Goal: Task Accomplishment & Management: Use online tool/utility

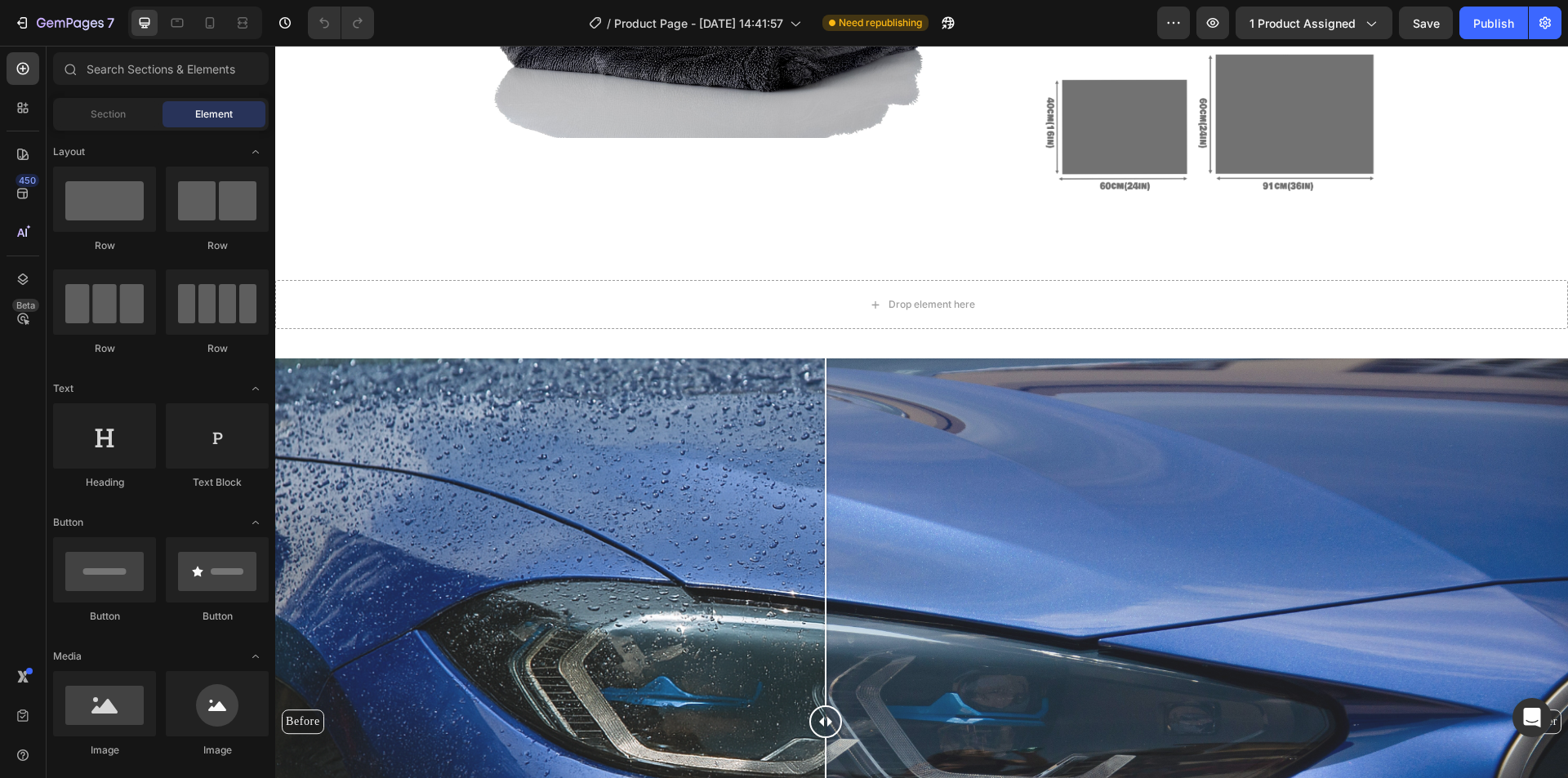
scroll to position [1715, 0]
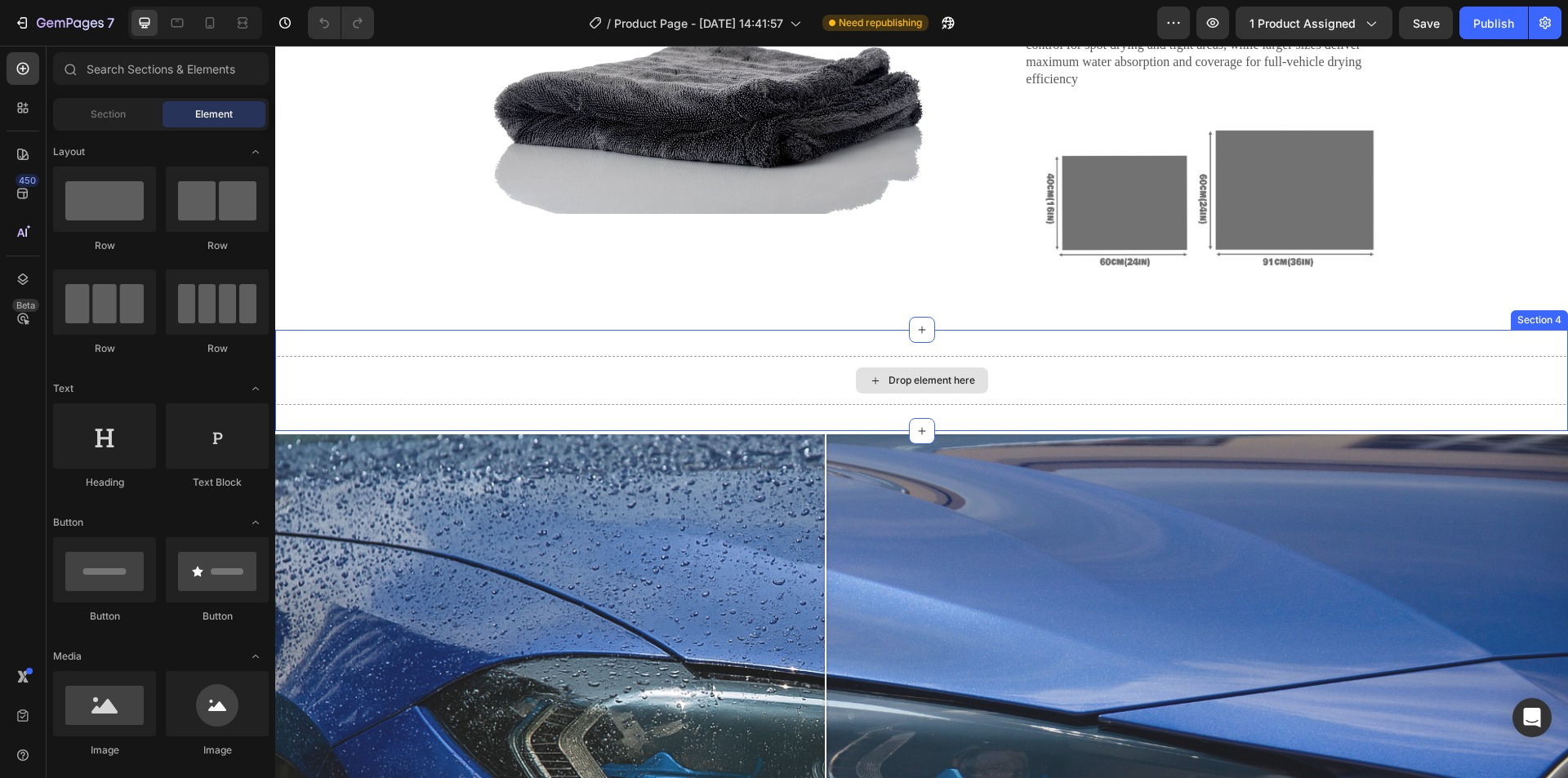
click at [409, 397] on div "Drop element here" at bounding box center [922, 380] width 1293 height 49
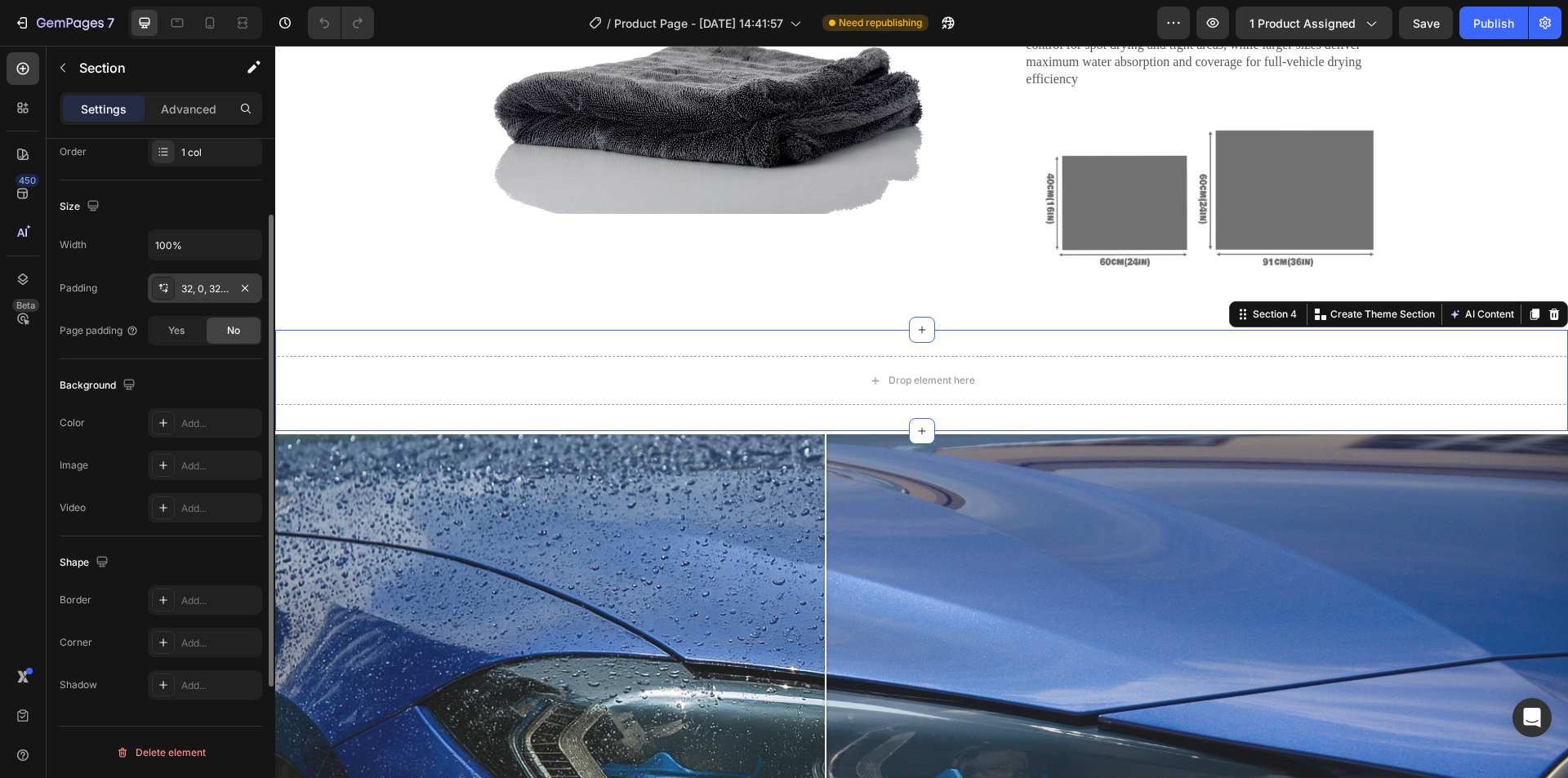
scroll to position [0, 0]
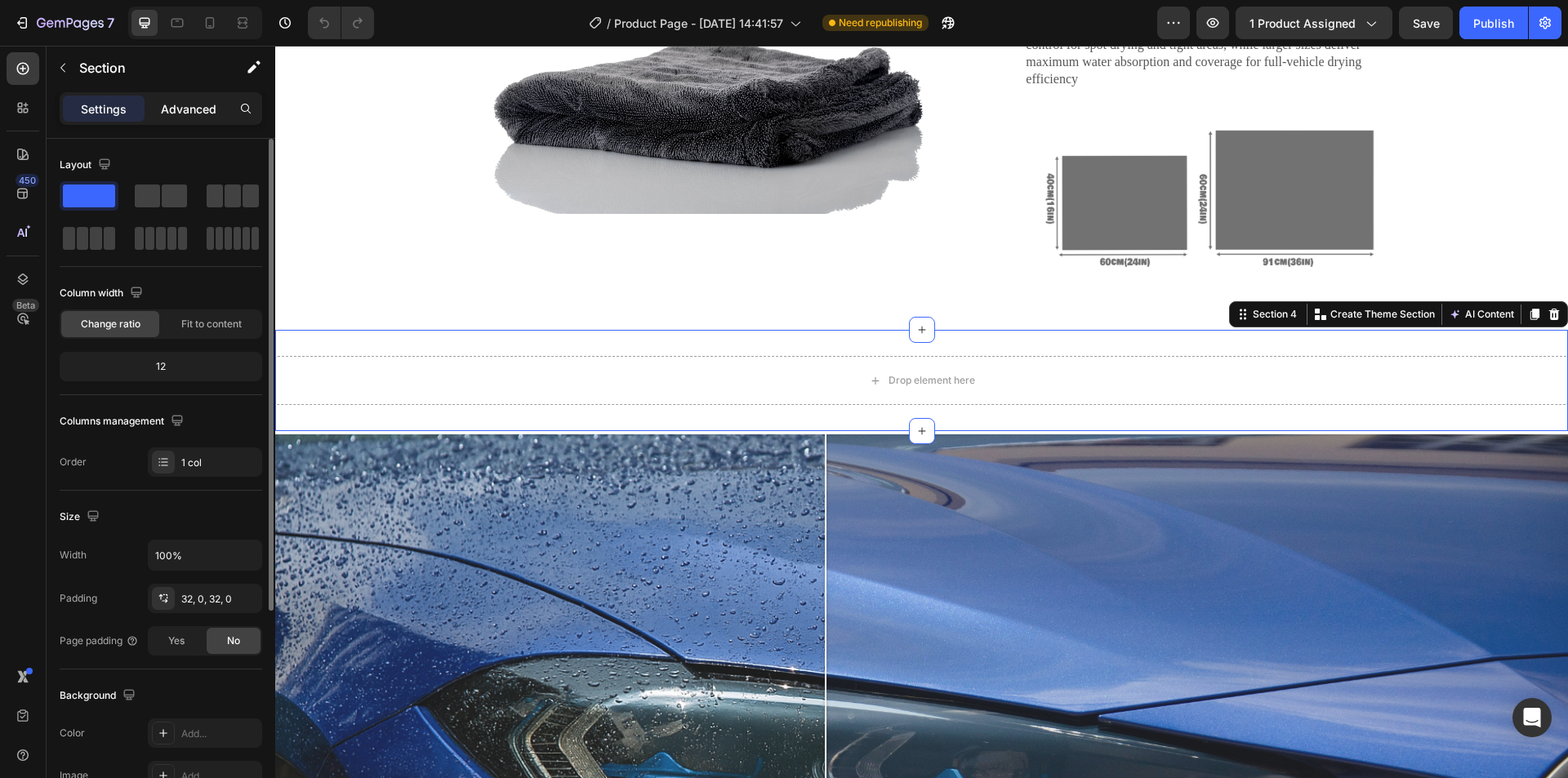
click at [171, 120] on div "Advanced" at bounding box center [188, 108] width 81 height 26
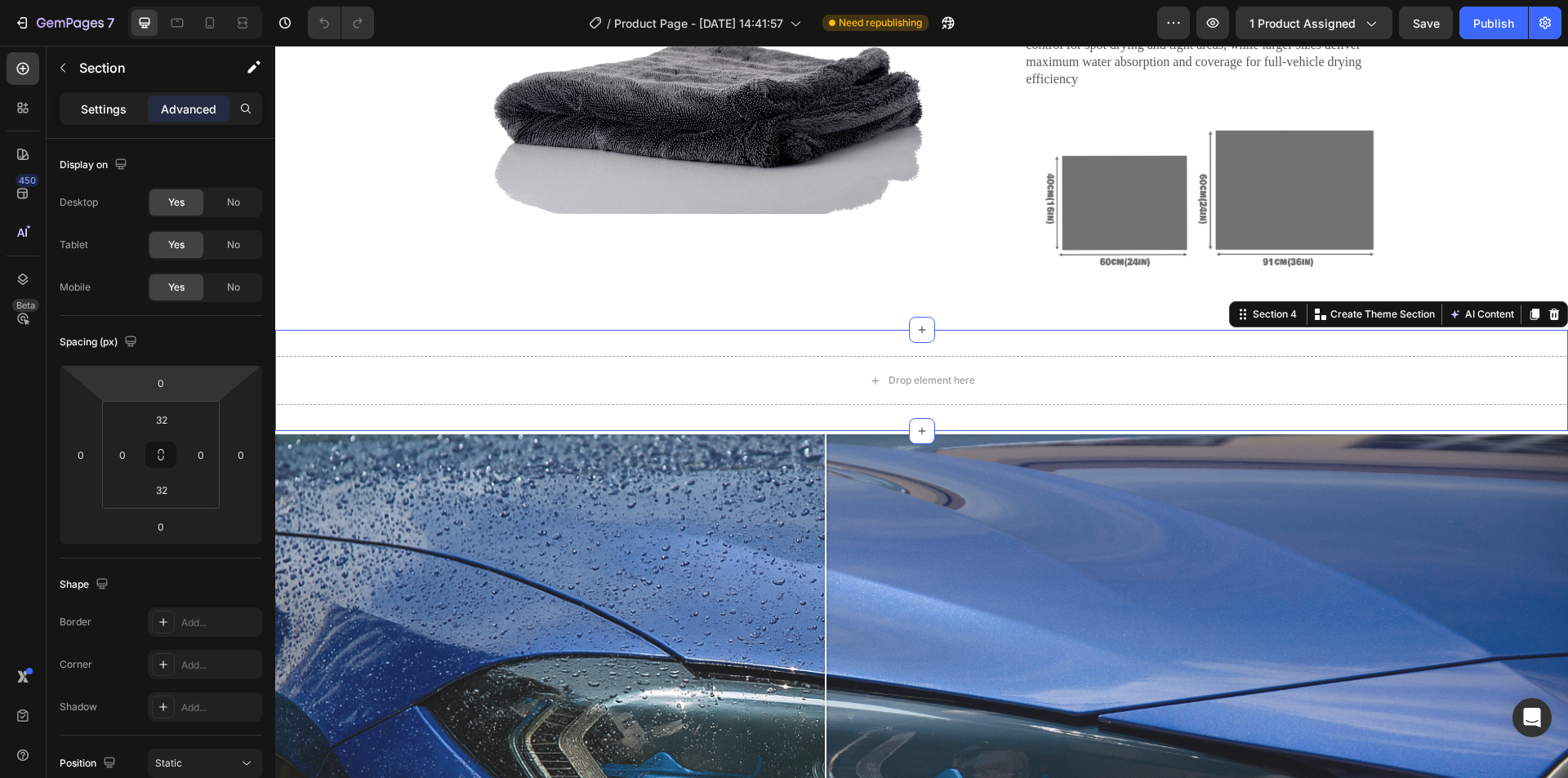
click at [114, 102] on p "Settings" at bounding box center [103, 109] width 46 height 17
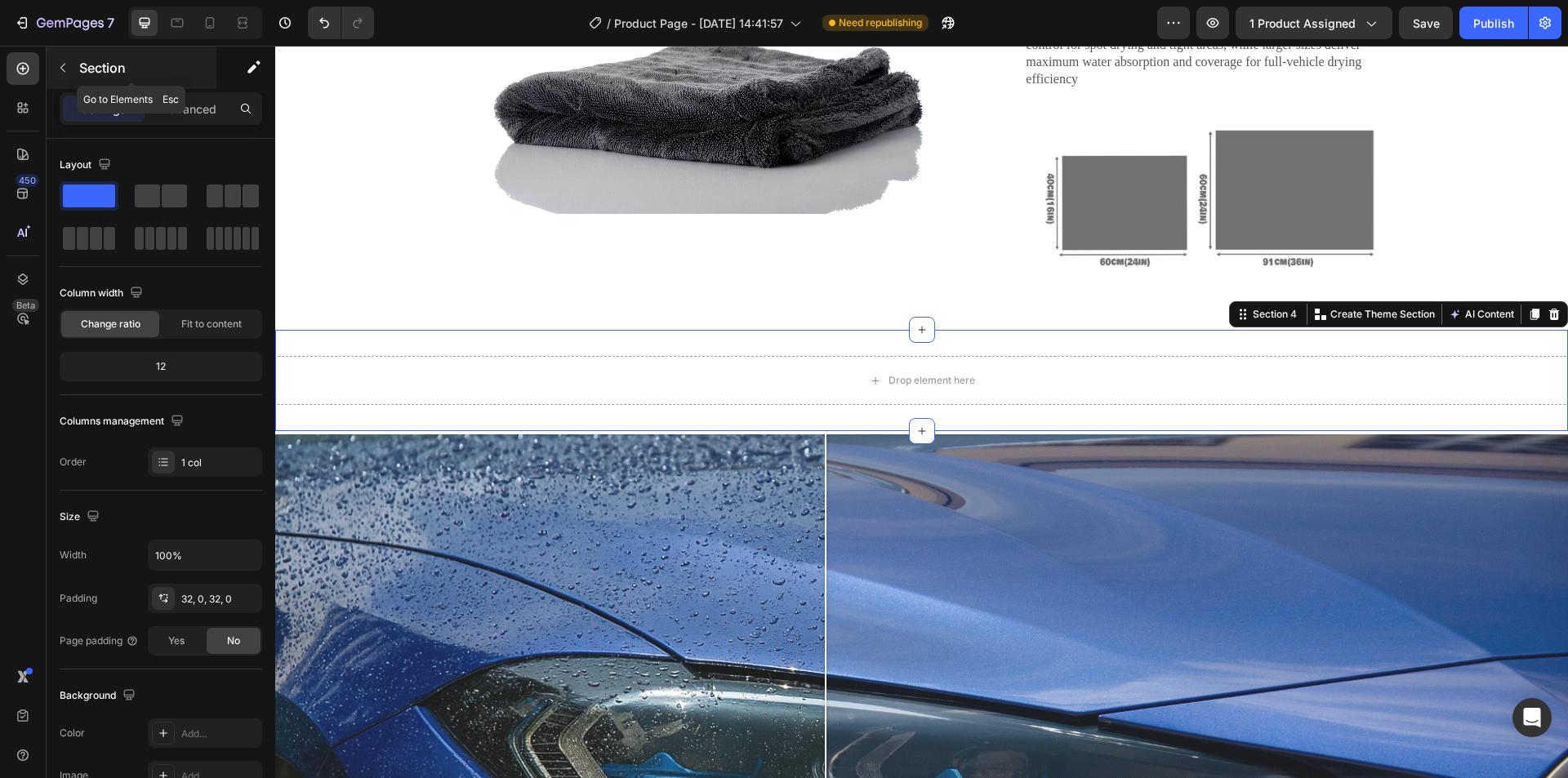
click at [67, 72] on icon "button" at bounding box center [63, 68] width 13 height 13
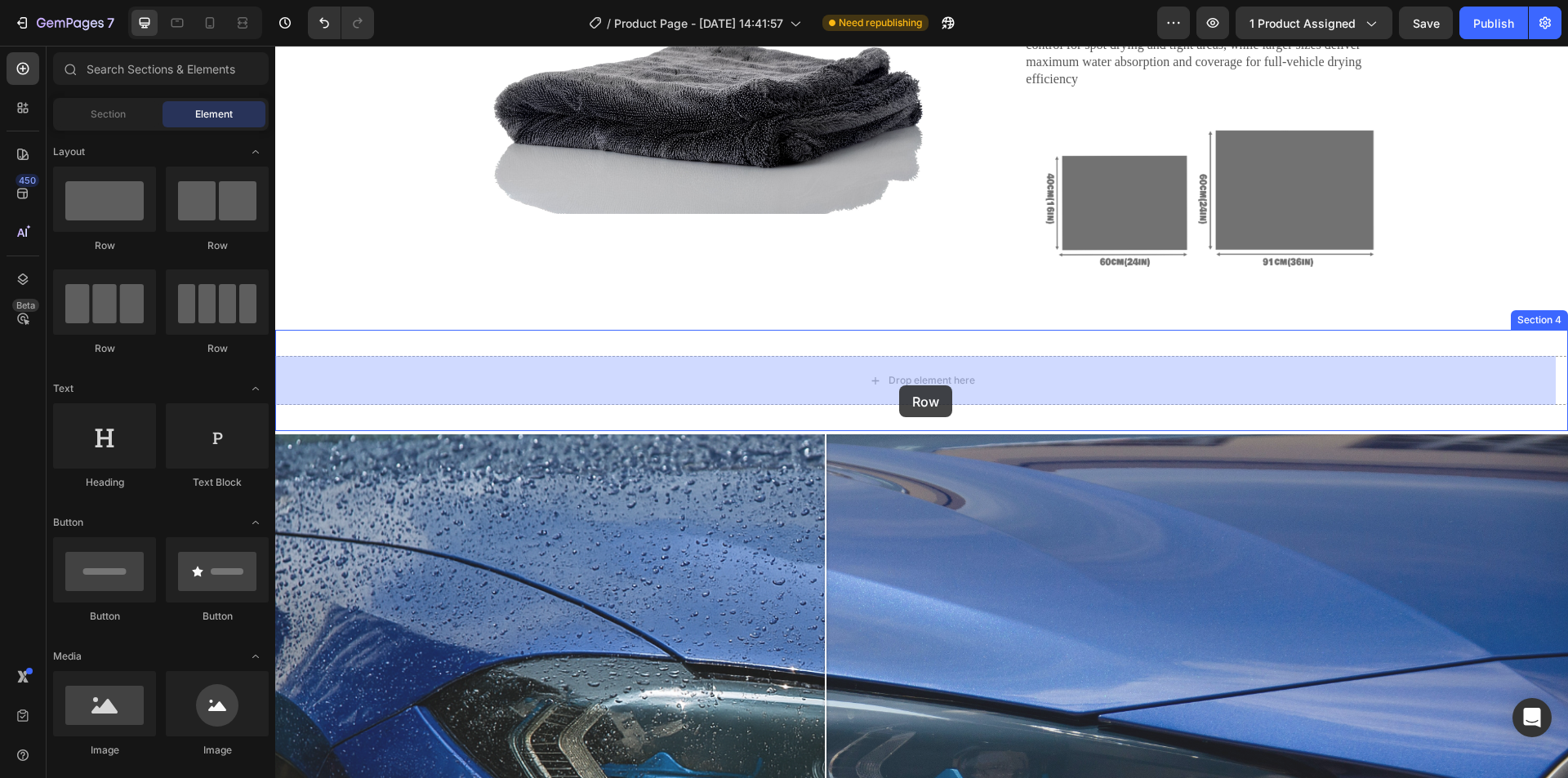
drag, startPoint x: 386, startPoint y: 266, endPoint x: 899, endPoint y: 386, distance: 526.8
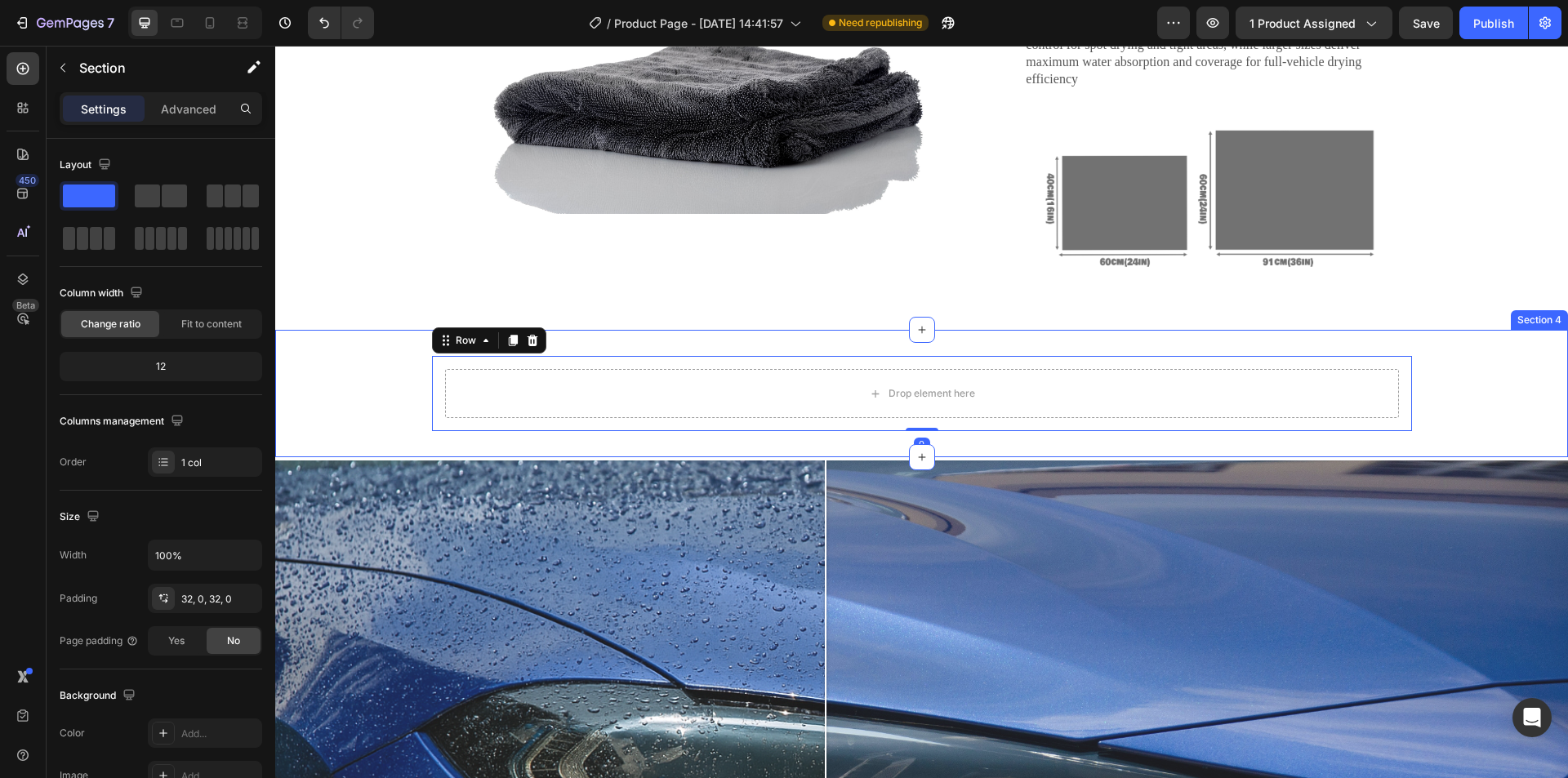
click at [400, 378] on div "Drop element here Row 0" at bounding box center [922, 393] width 1293 height 75
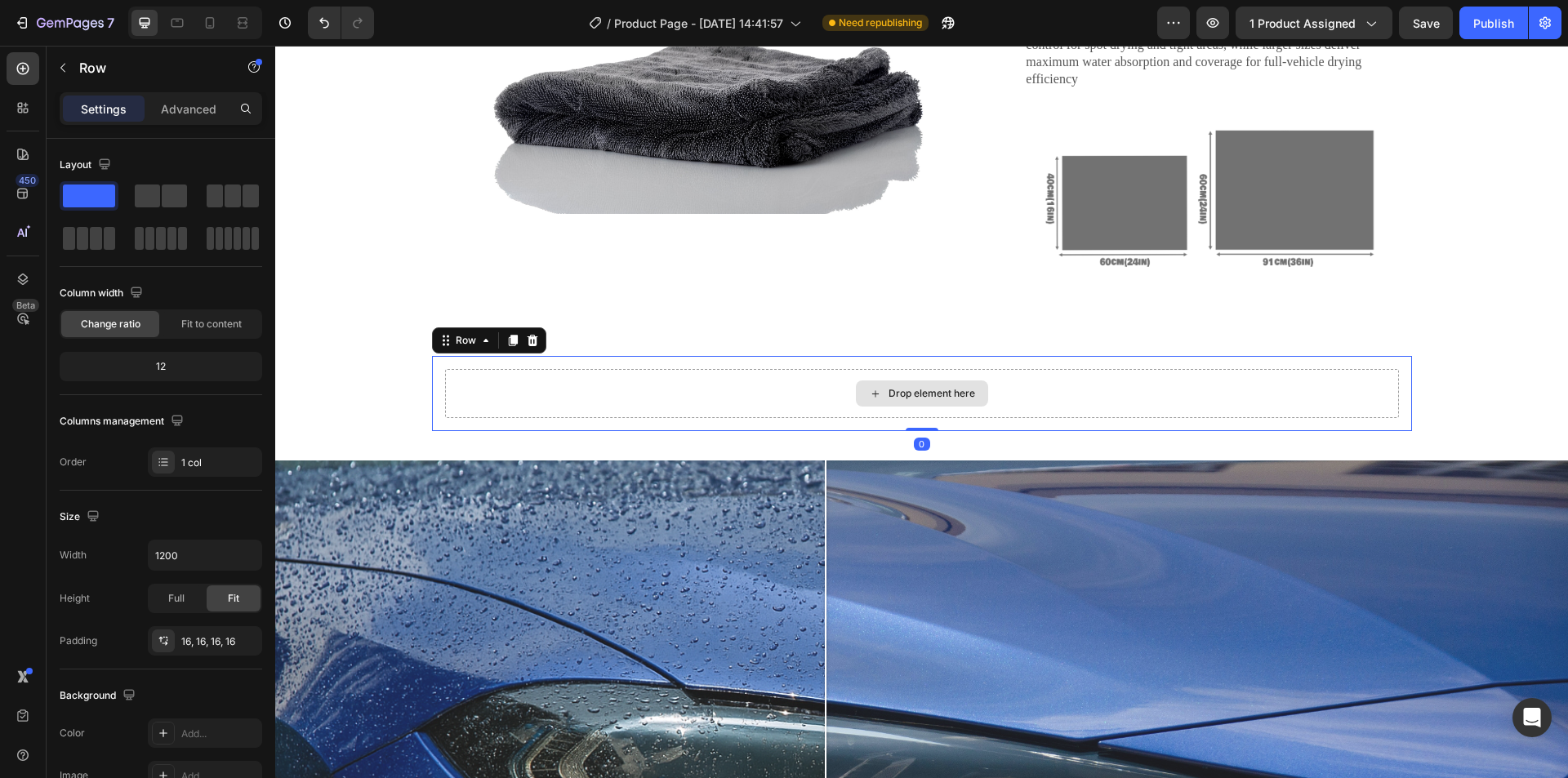
click at [596, 397] on div "Drop element here" at bounding box center [922, 393] width 953 height 49
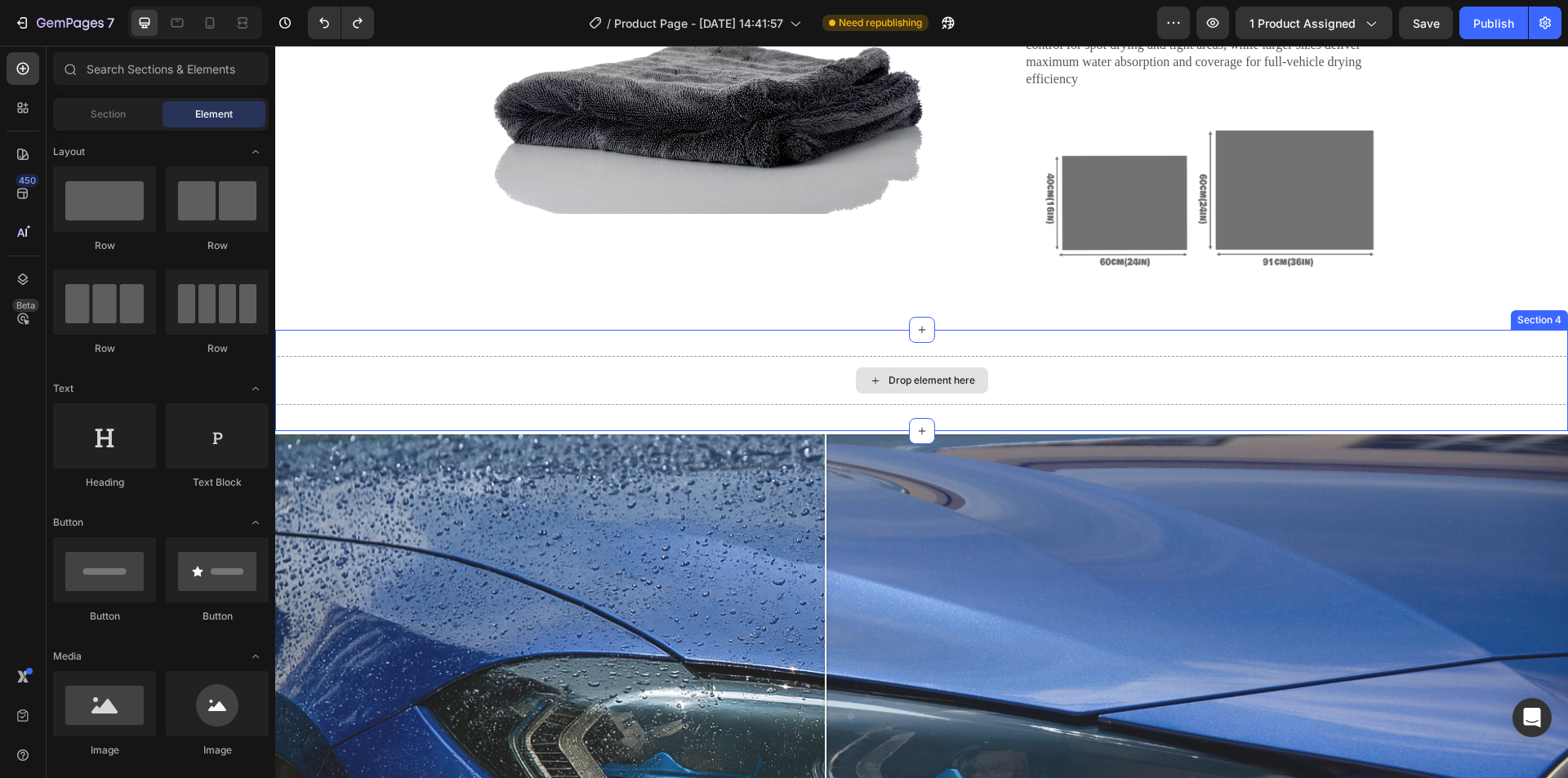
click at [568, 390] on div "Drop element here" at bounding box center [922, 380] width 1293 height 49
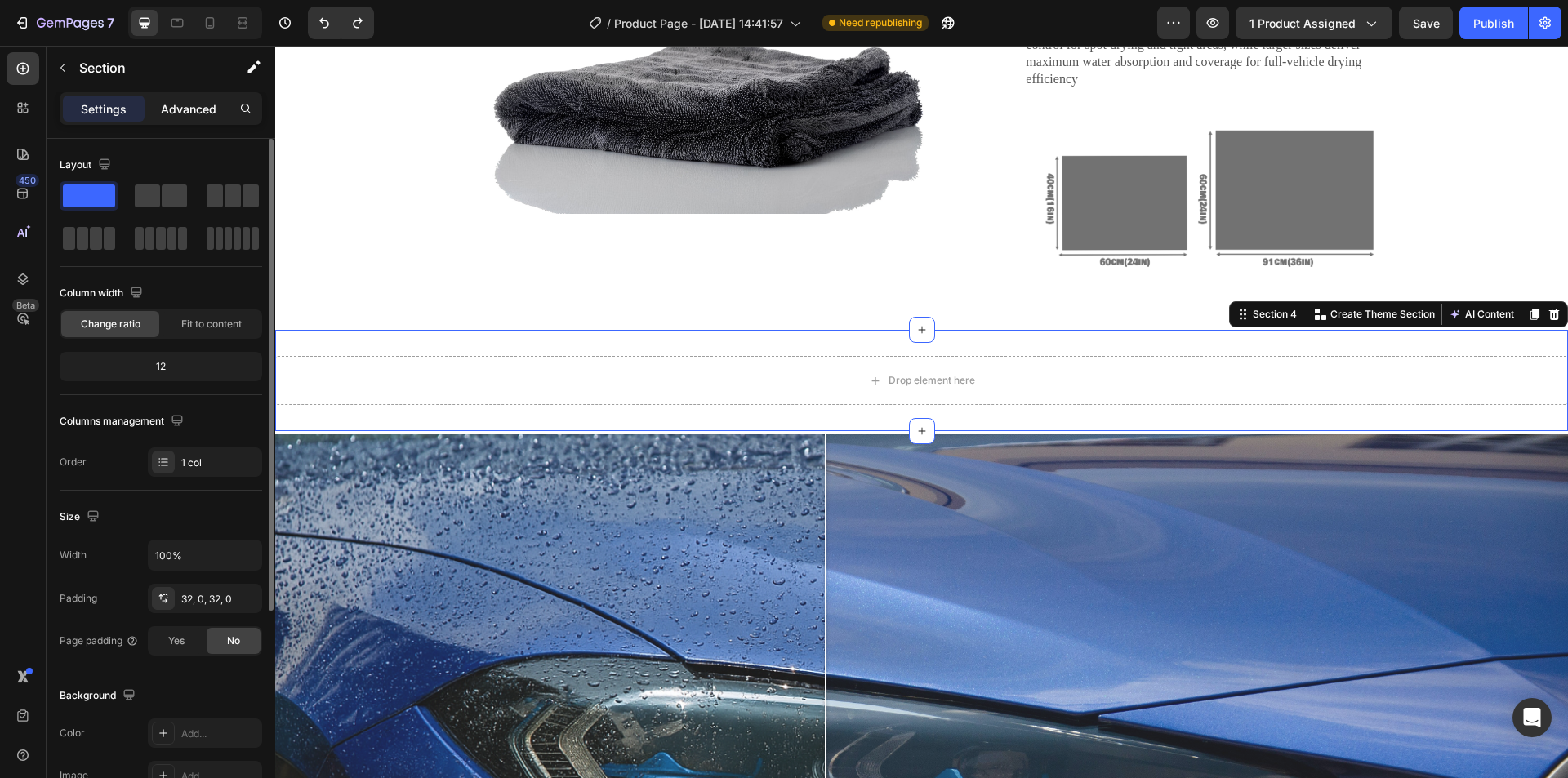
click at [203, 114] on p "Advanced" at bounding box center [189, 109] width 56 height 17
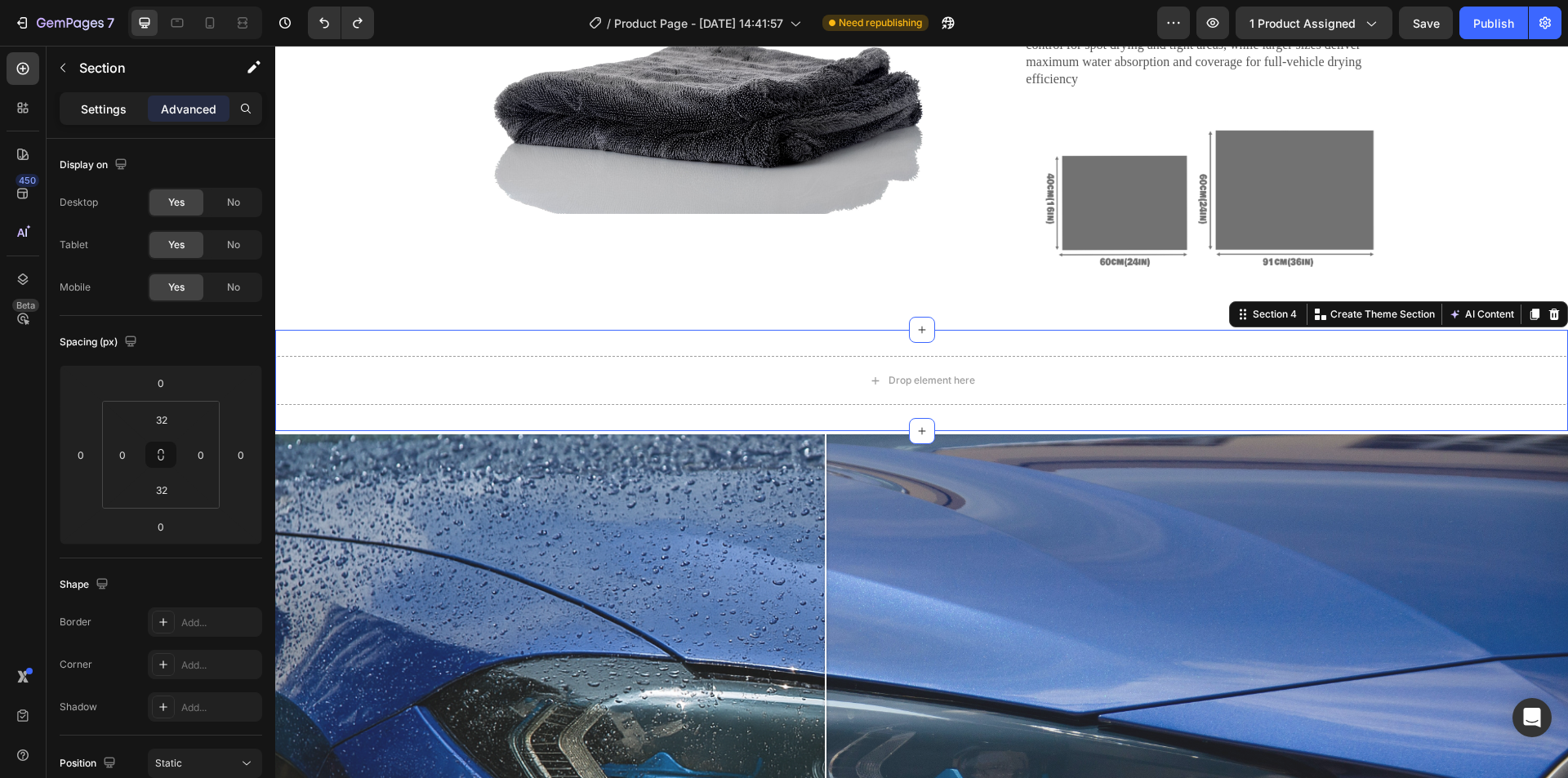
click at [123, 112] on p "Settings" at bounding box center [103, 109] width 46 height 17
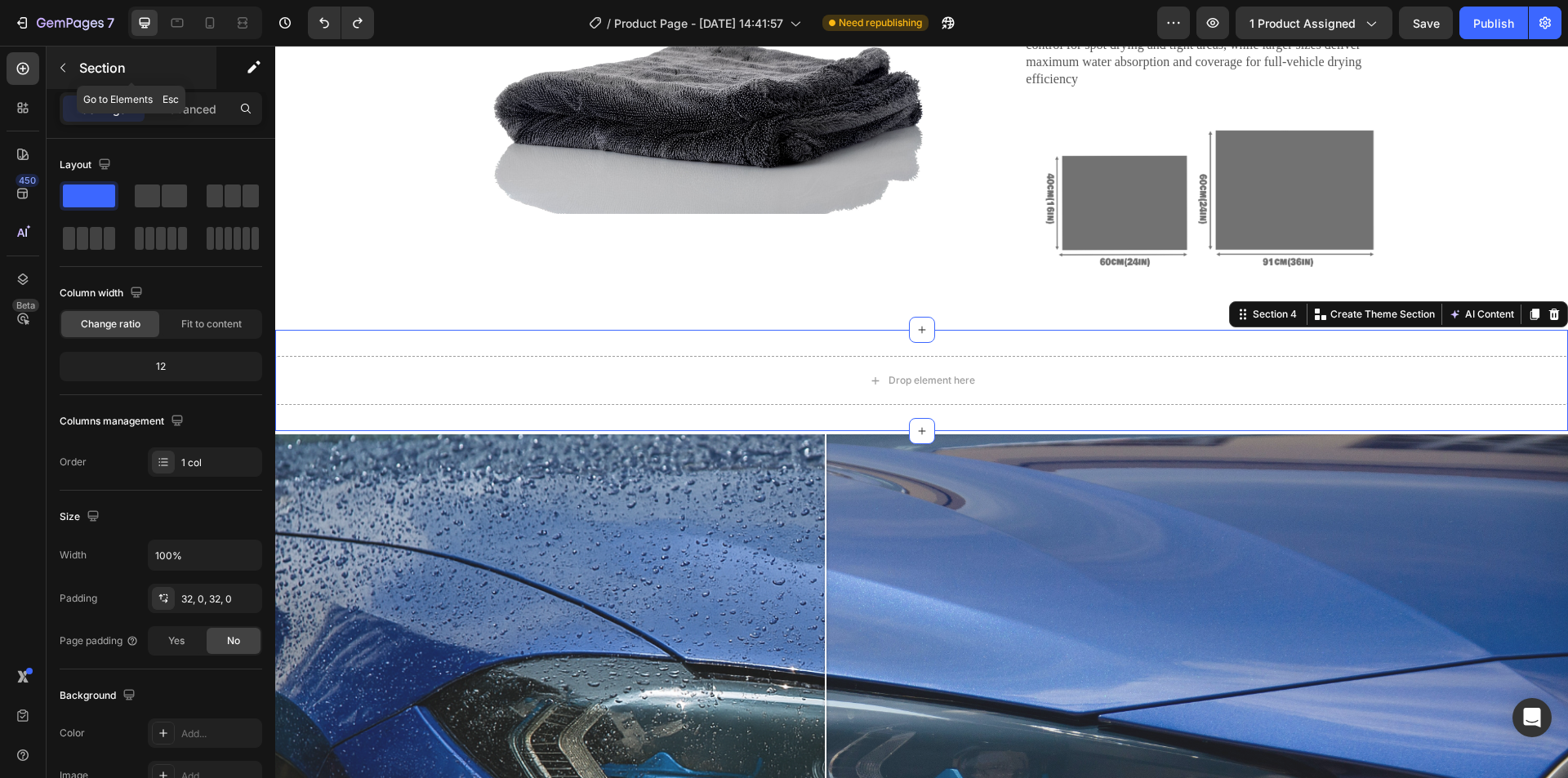
click at [78, 68] on div "Section" at bounding box center [131, 68] width 169 height 42
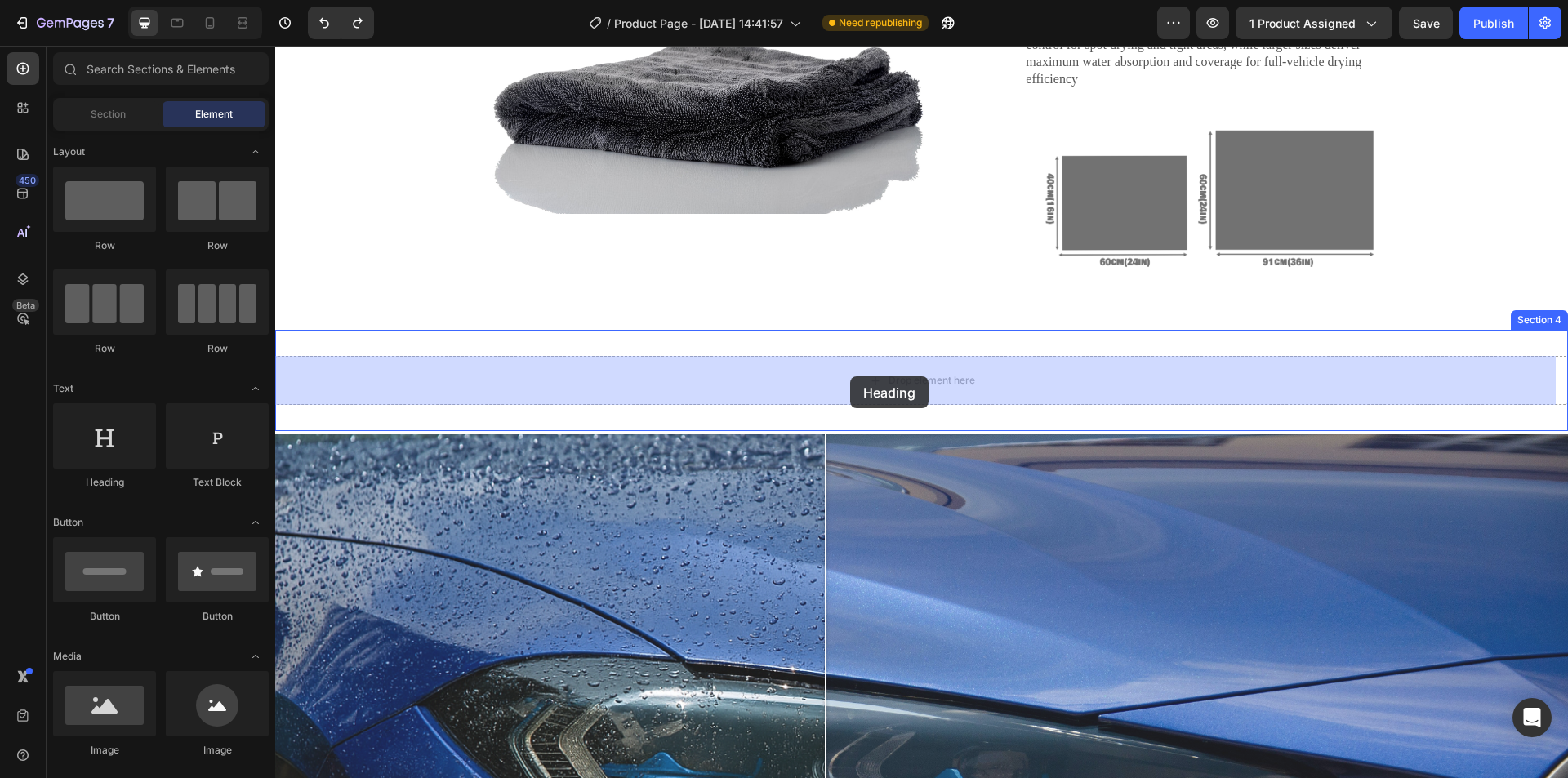
drag, startPoint x: 392, startPoint y: 511, endPoint x: 850, endPoint y: 376, distance: 477.5
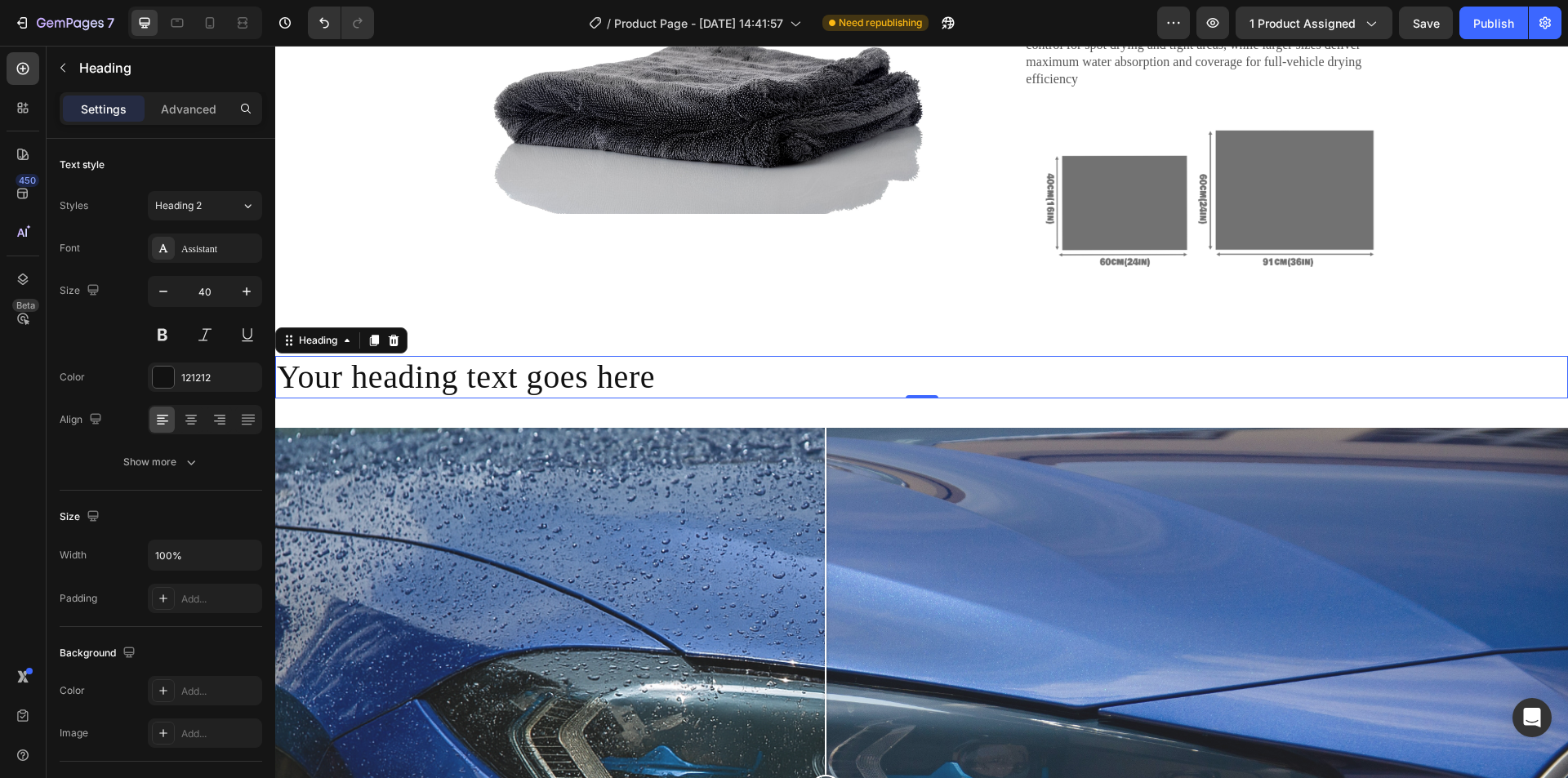
click at [763, 387] on h2 "Your heading text goes here" at bounding box center [922, 377] width 1293 height 42
click at [763, 387] on p "Your heading text goes here" at bounding box center [921, 377] width 1289 height 39
click at [215, 113] on p "Advanced" at bounding box center [189, 109] width 56 height 17
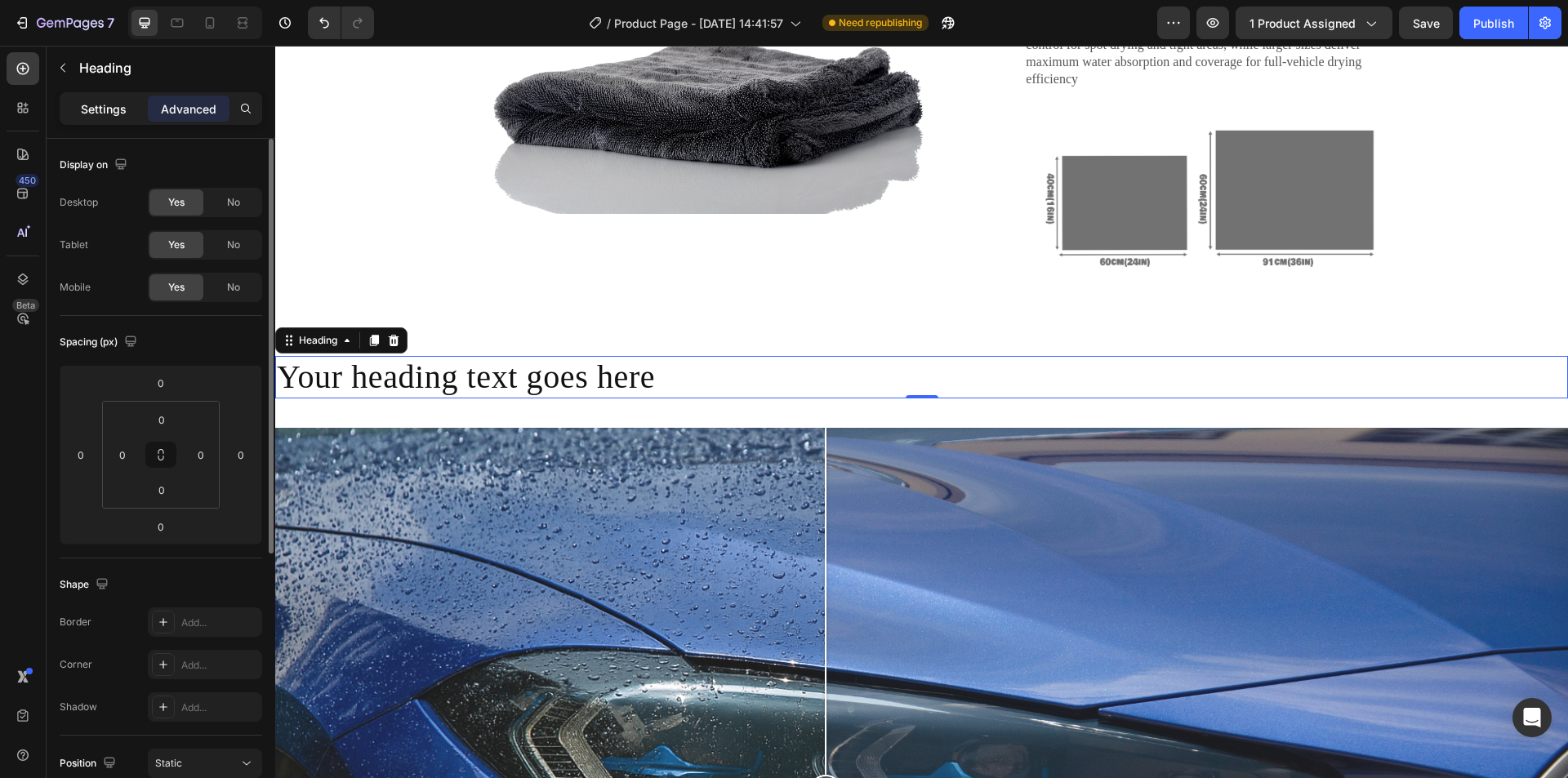
click at [124, 103] on p "Settings" at bounding box center [103, 109] width 46 height 17
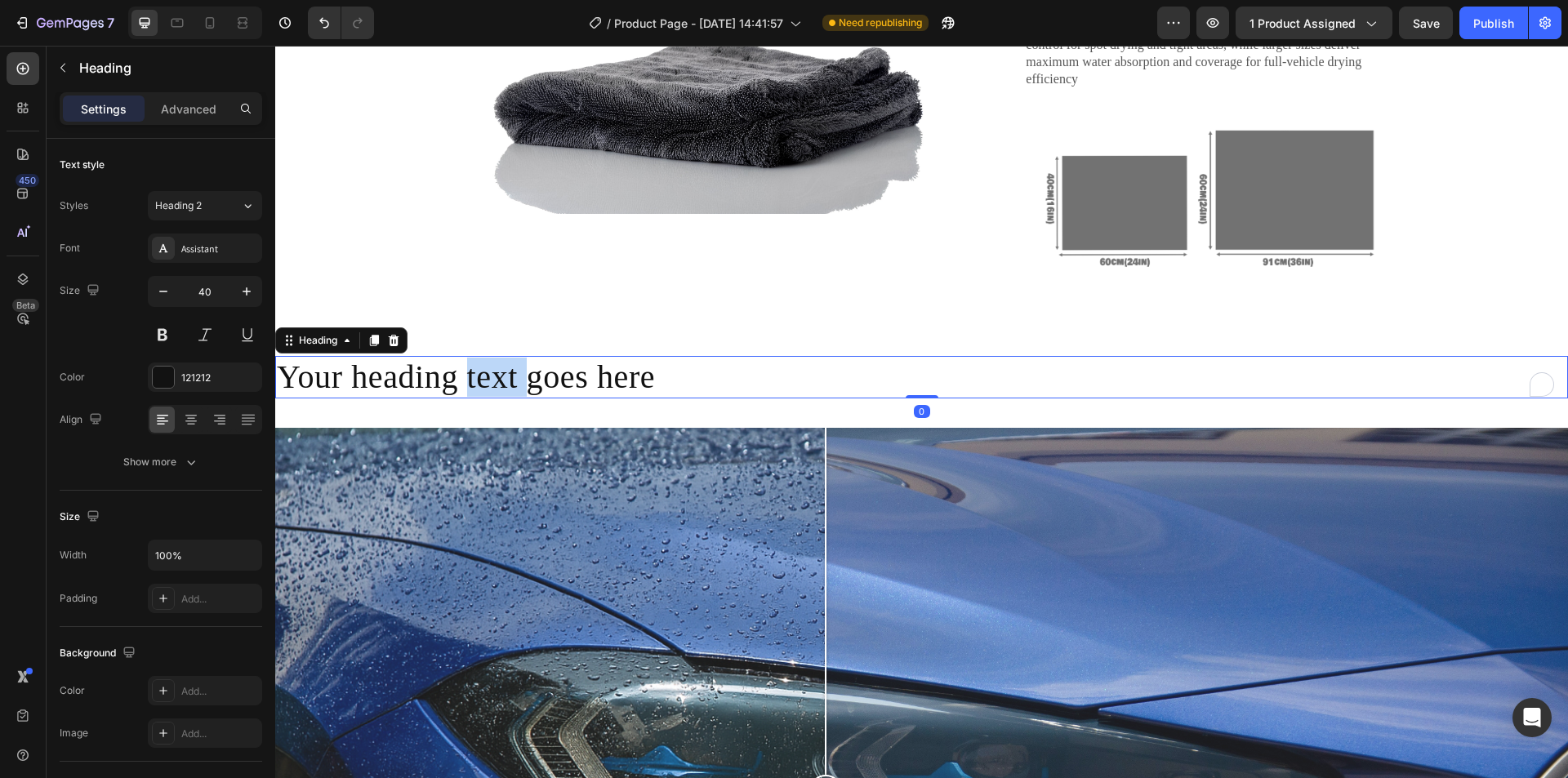
click at [476, 390] on p "Your heading text goes here" at bounding box center [921, 377] width 1289 height 39
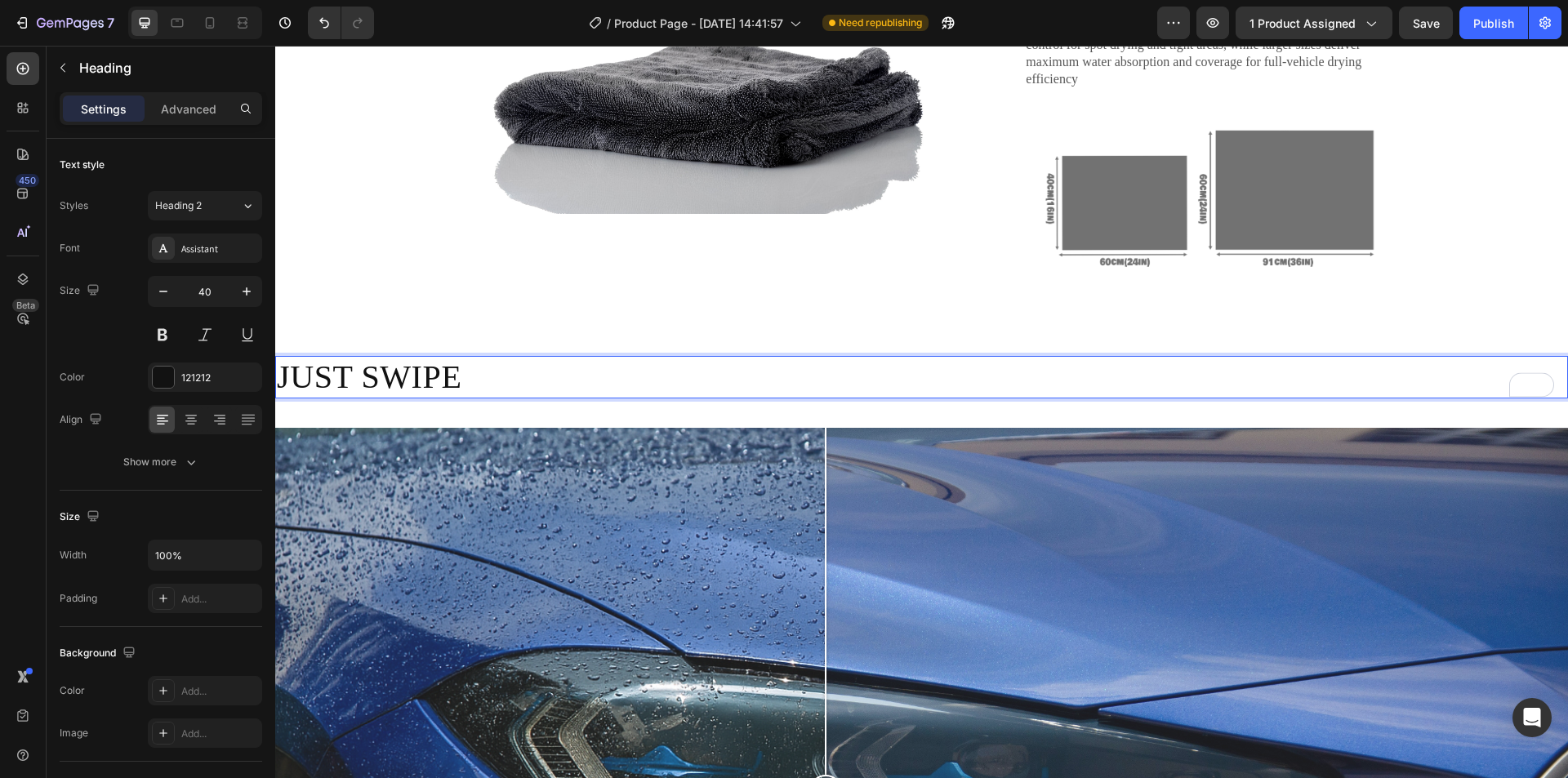
click at [439, 372] on p "JUST SWIPE" at bounding box center [921, 377] width 1289 height 39
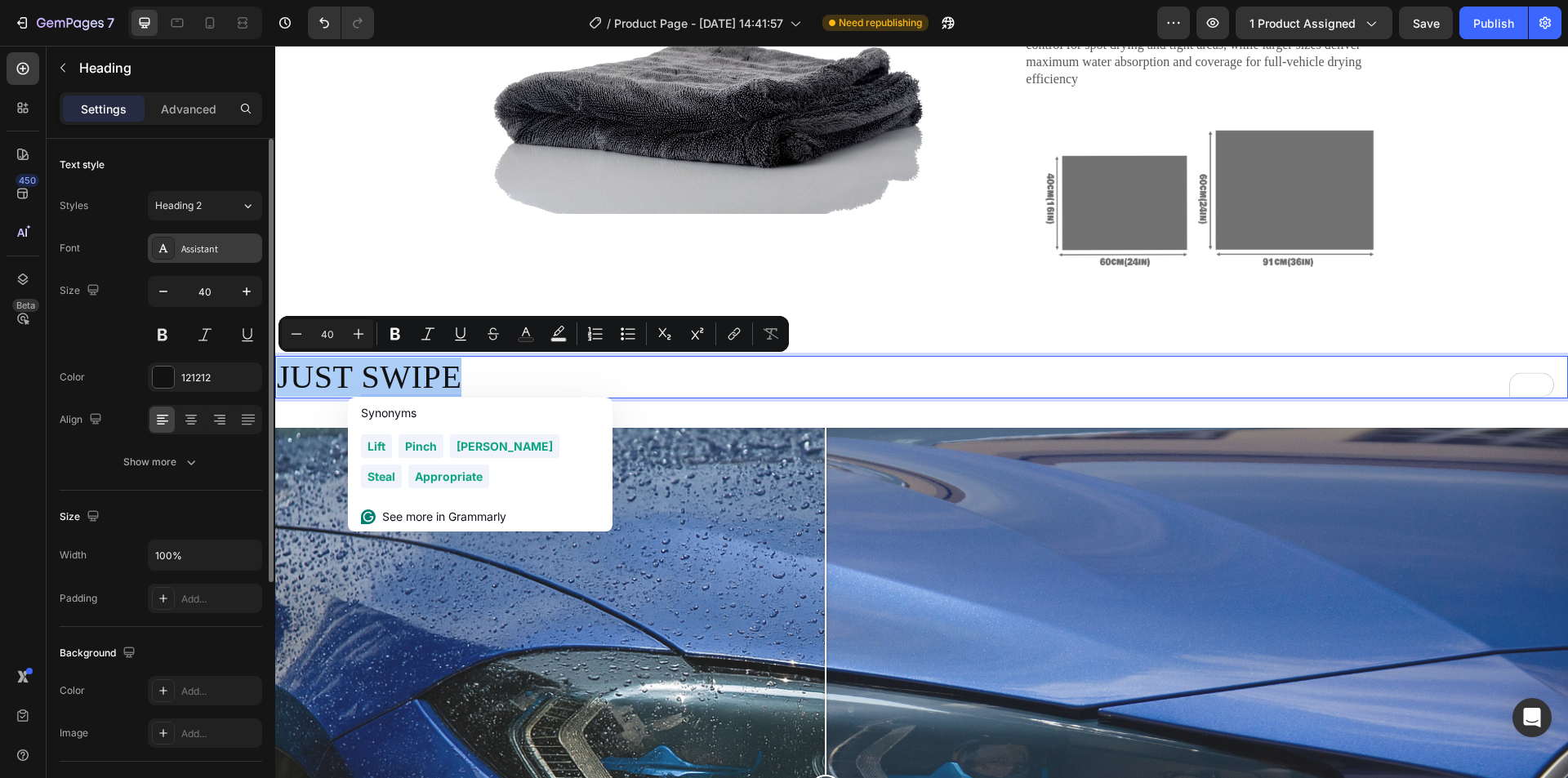
click at [211, 245] on div "Assistant" at bounding box center [219, 249] width 77 height 14
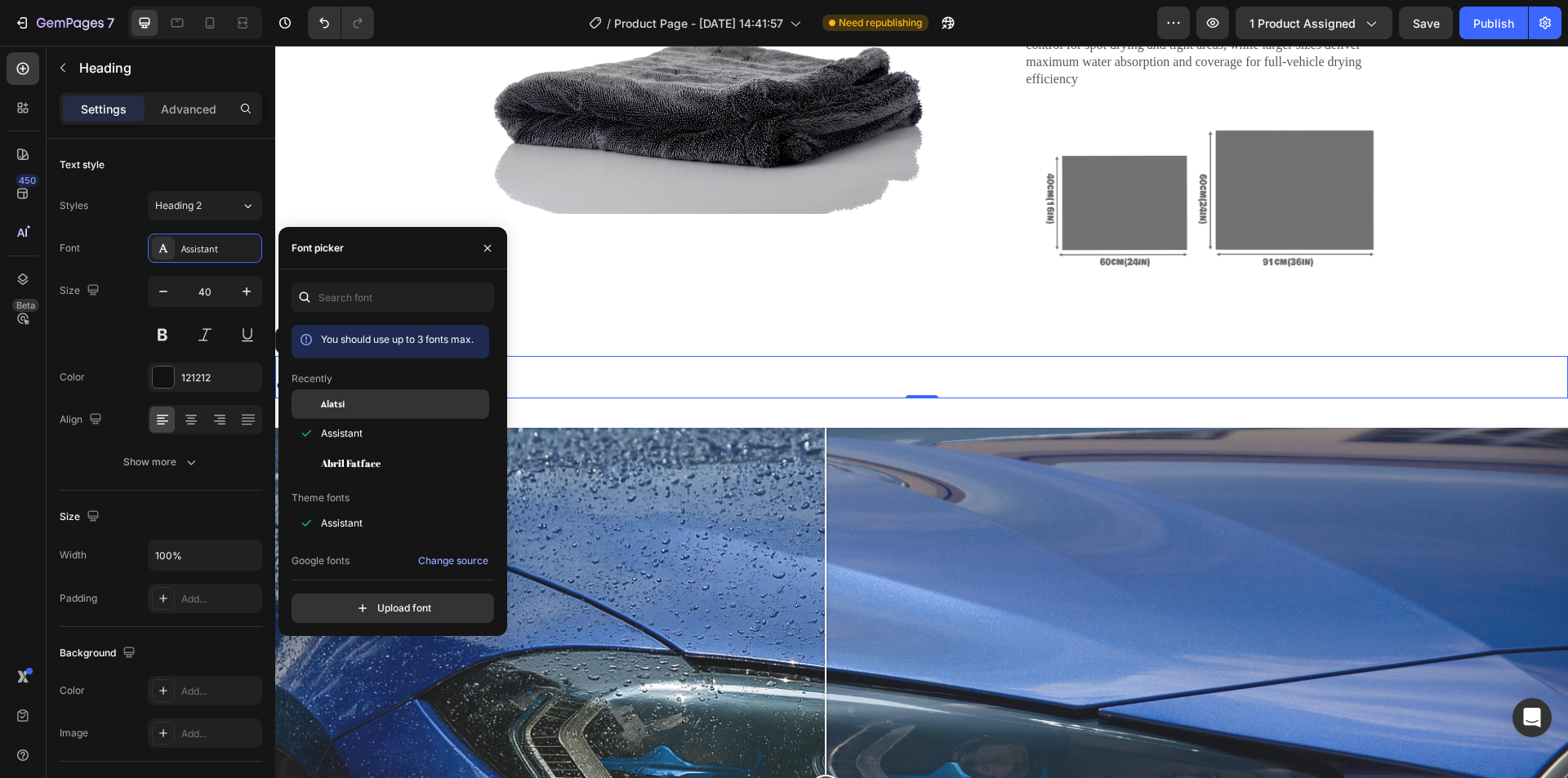
click at [365, 508] on div "Alatsi" at bounding box center [391, 522] width 197 height 30
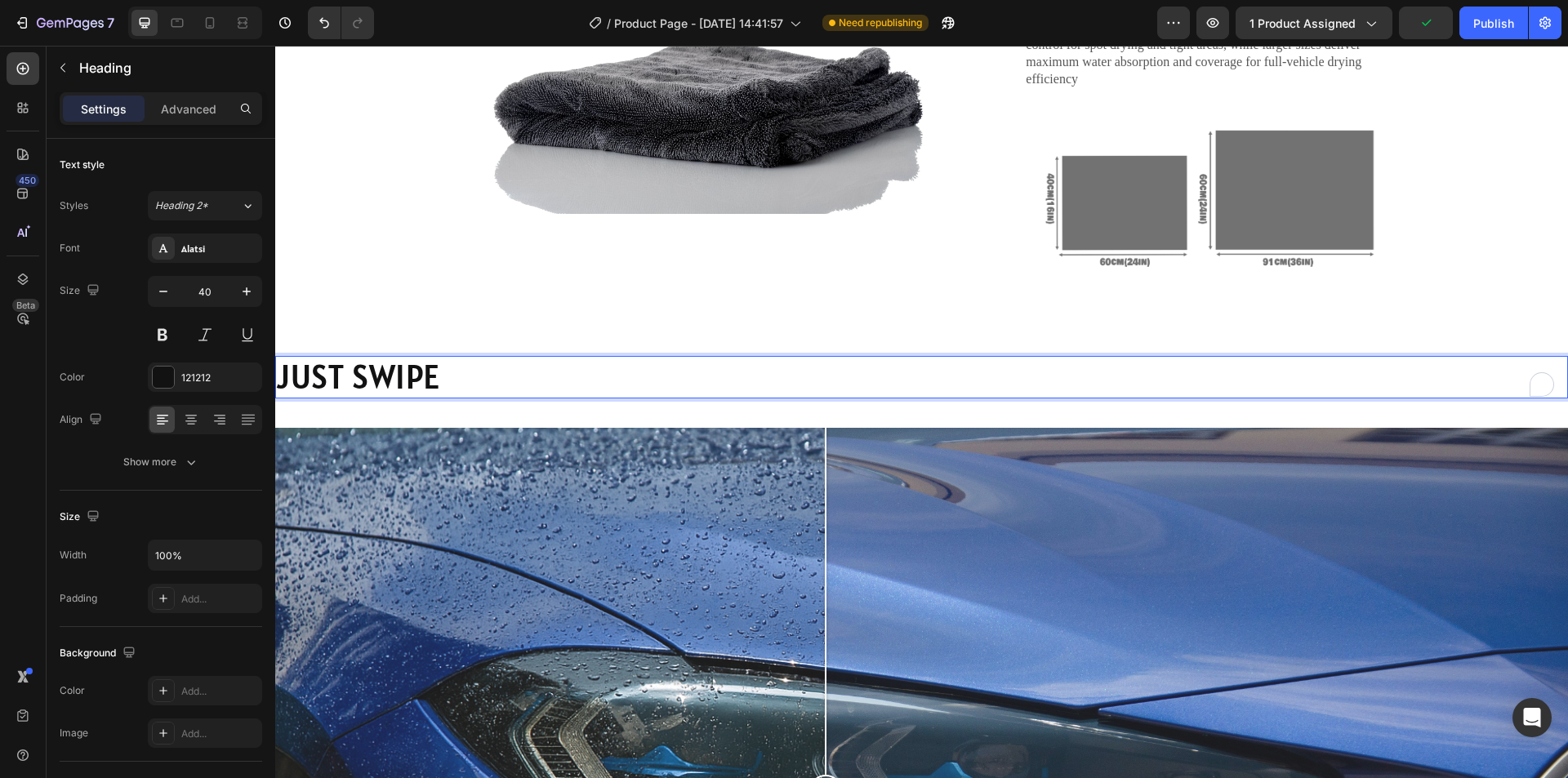
click at [375, 381] on p "JUST SWIPE" at bounding box center [921, 377] width 1289 height 39
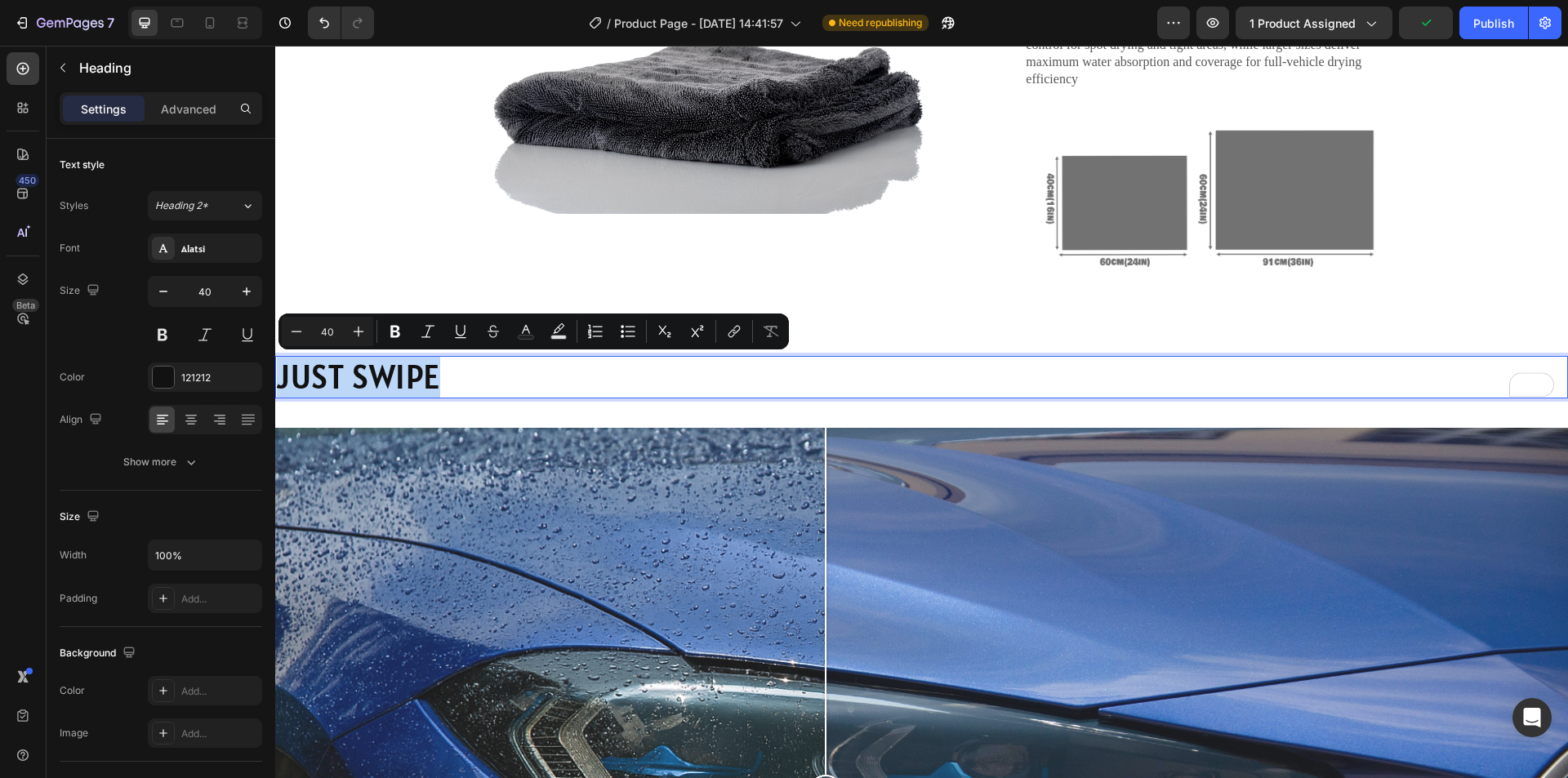
click at [375, 381] on p "JUST SWIPE" at bounding box center [921, 377] width 1289 height 39
click at [199, 422] on div at bounding box center [190, 419] width 25 height 26
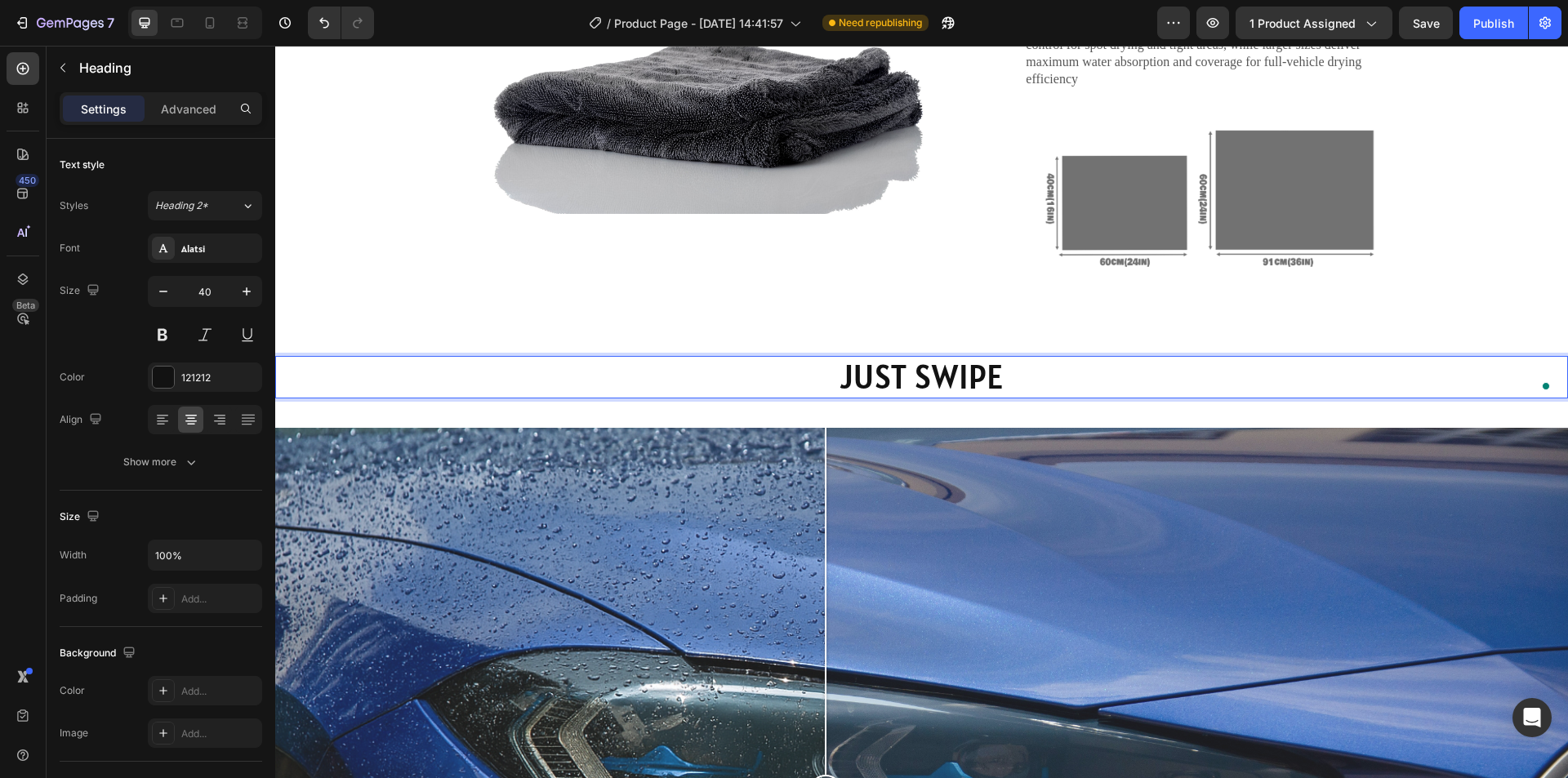
click at [922, 371] on p "JUST SWIPE" at bounding box center [921, 377] width 1289 height 39
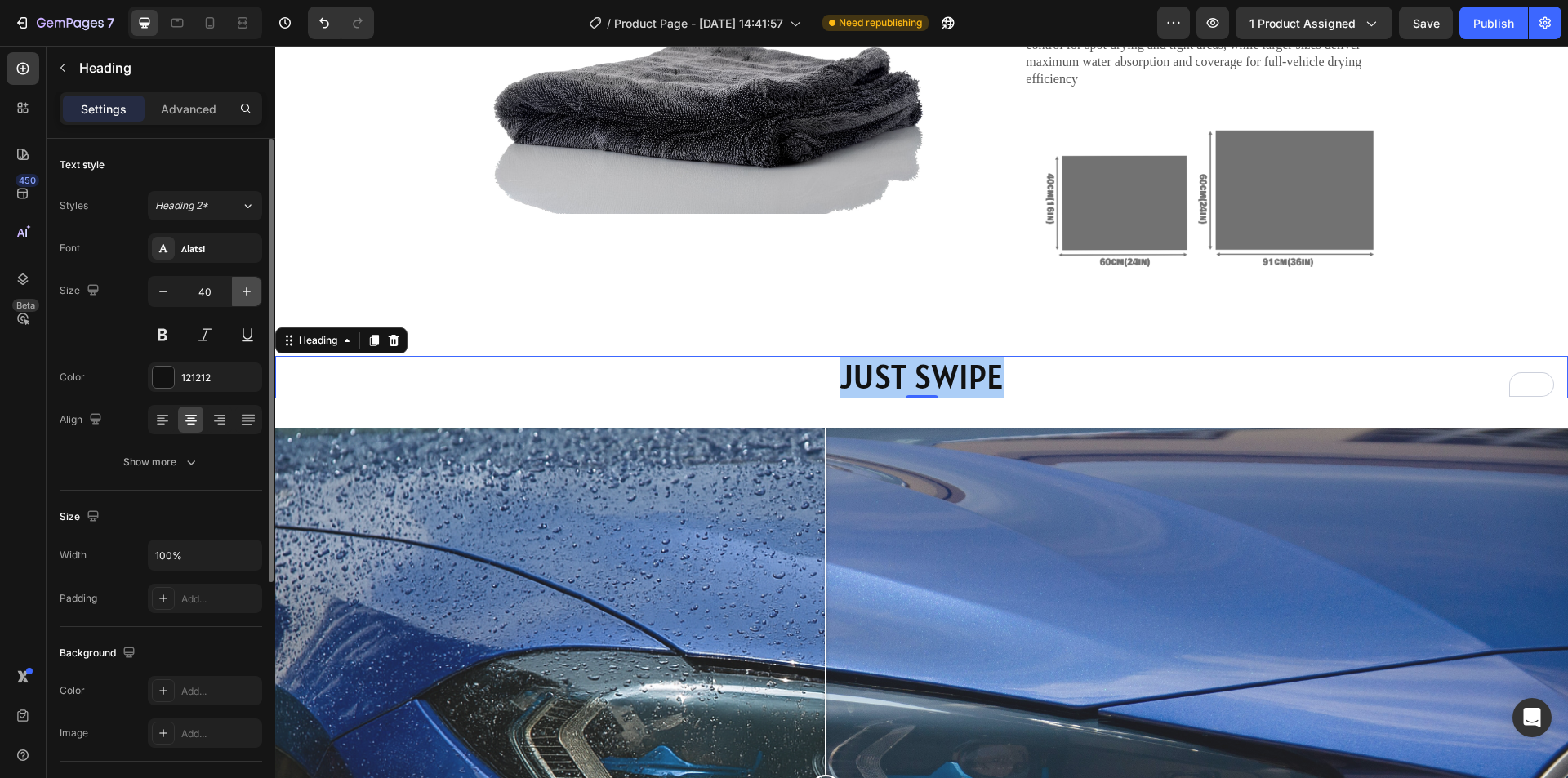
click at [242, 286] on icon "button" at bounding box center [246, 291] width 16 height 16
click at [241, 288] on icon "button" at bounding box center [246, 291] width 16 height 16
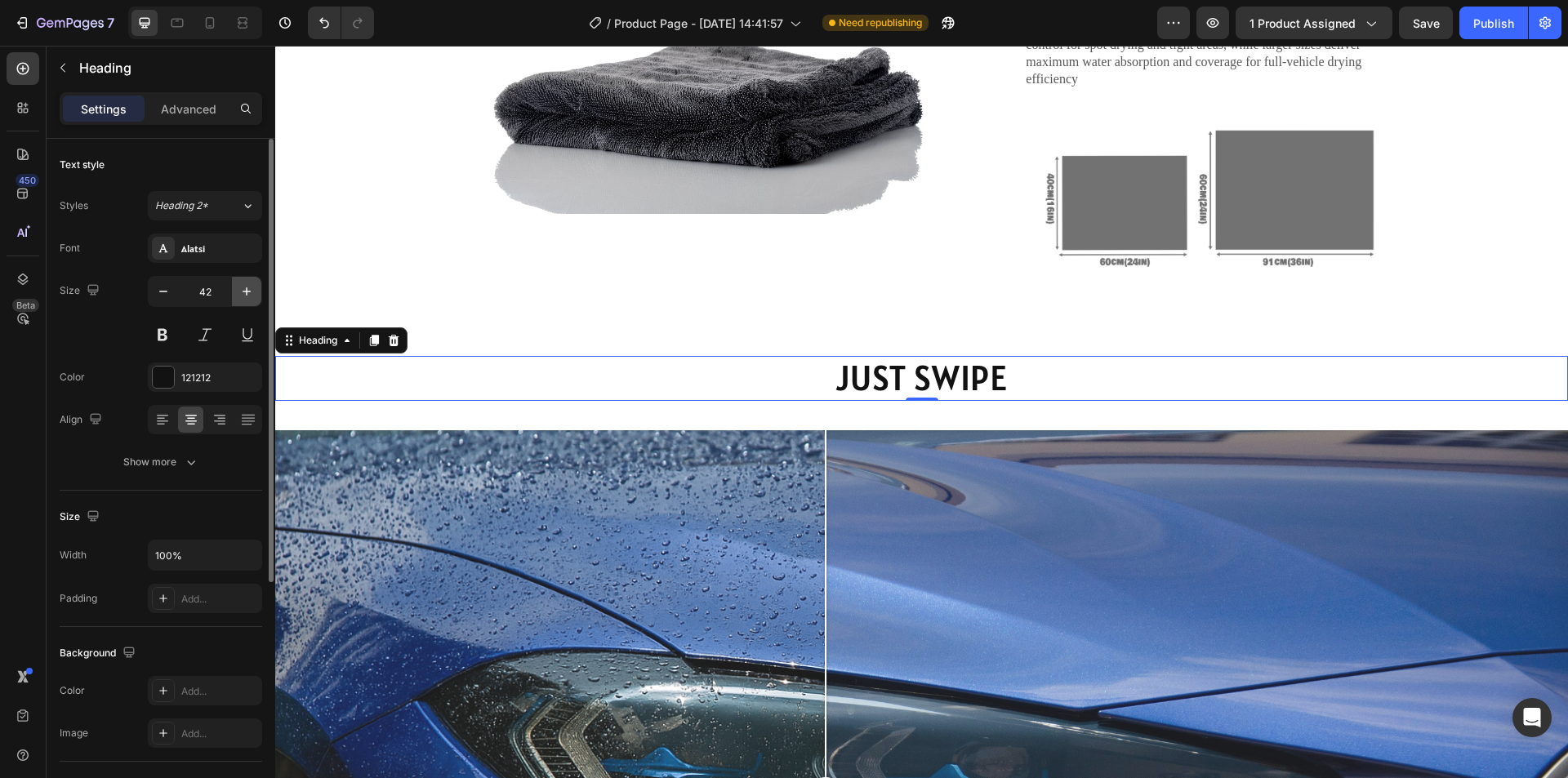
click at [241, 288] on icon "button" at bounding box center [246, 291] width 16 height 16
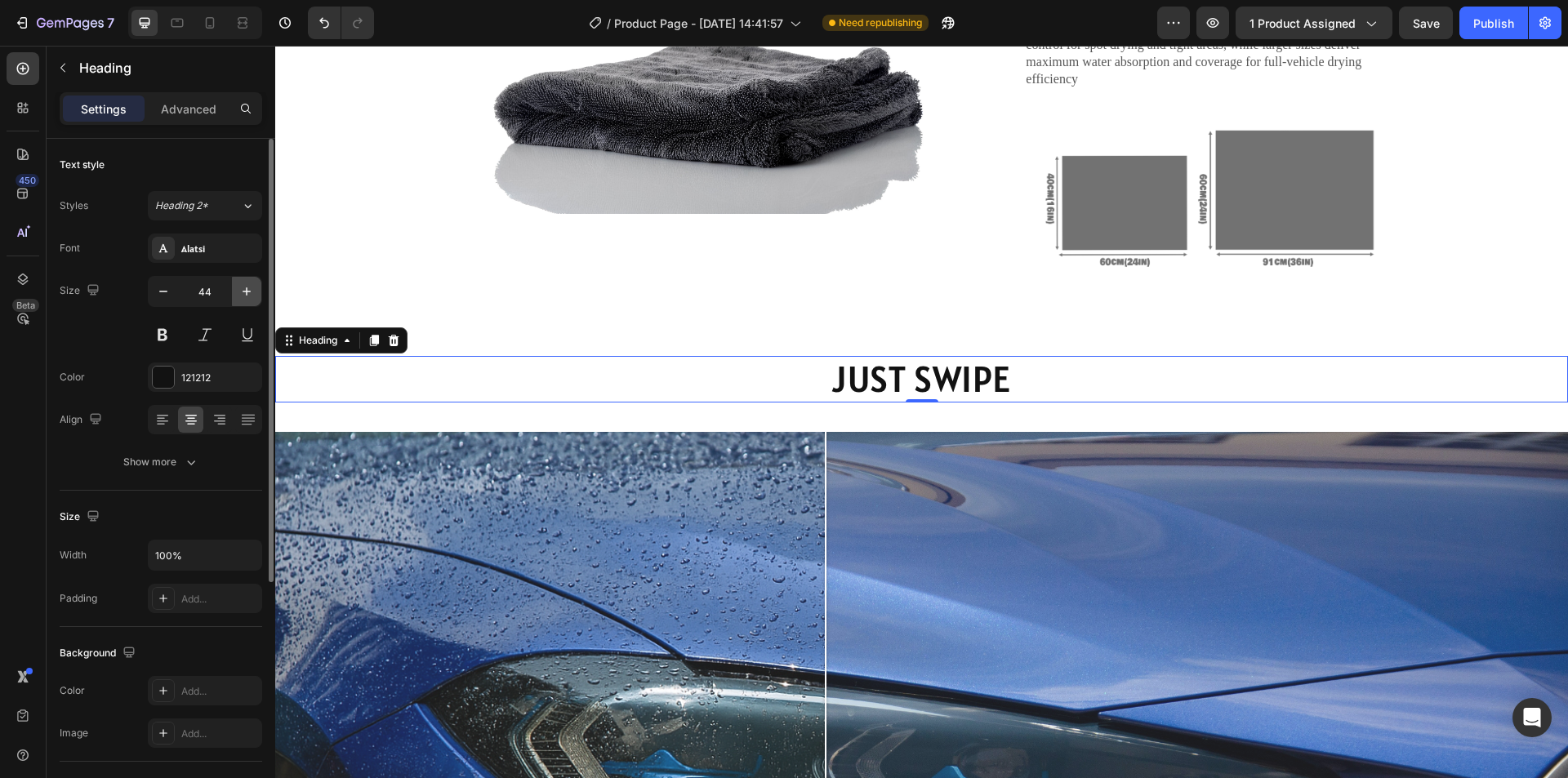
click at [241, 288] on icon "button" at bounding box center [246, 291] width 16 height 16
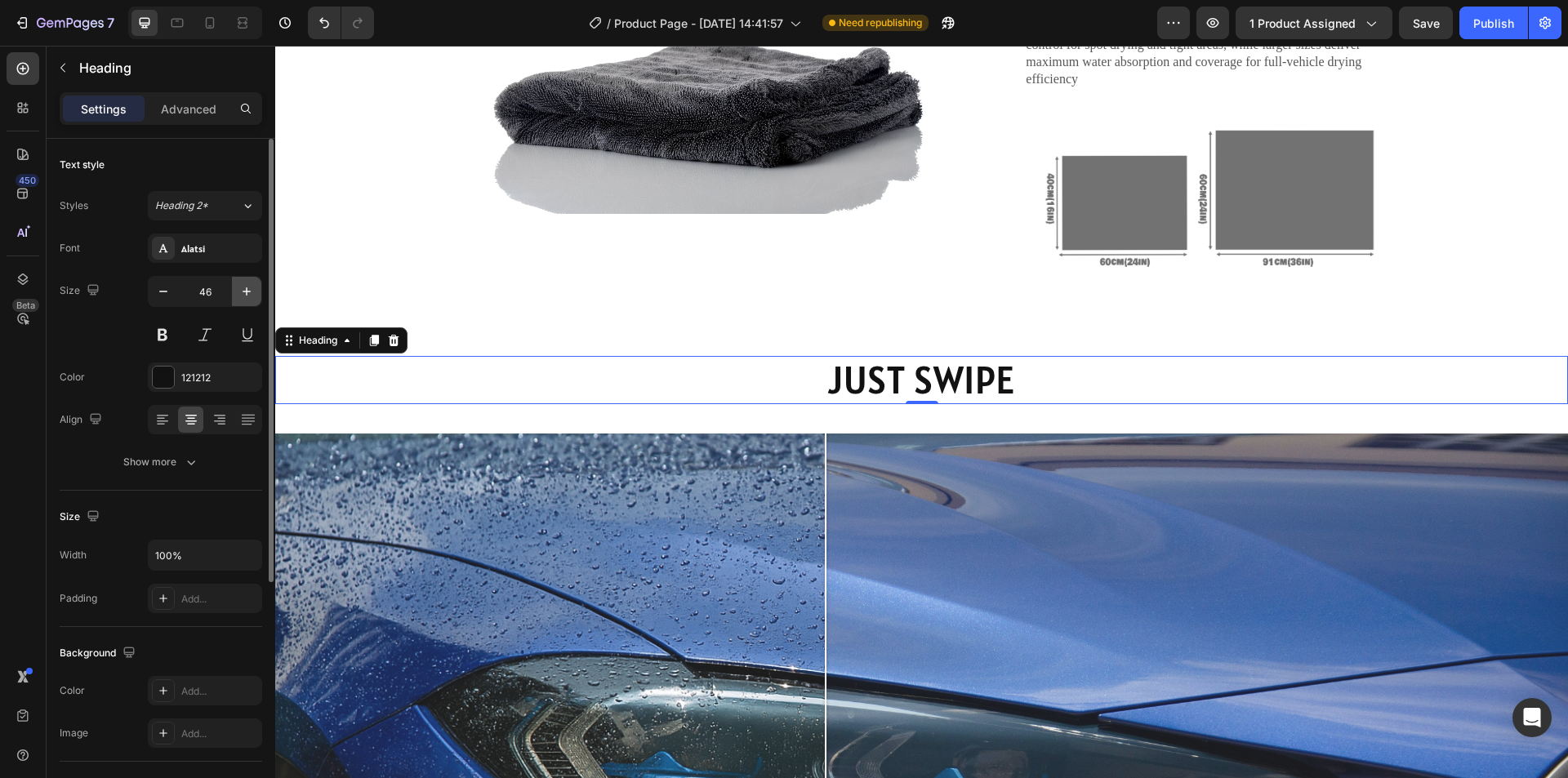
click at [241, 288] on icon "button" at bounding box center [246, 291] width 16 height 16
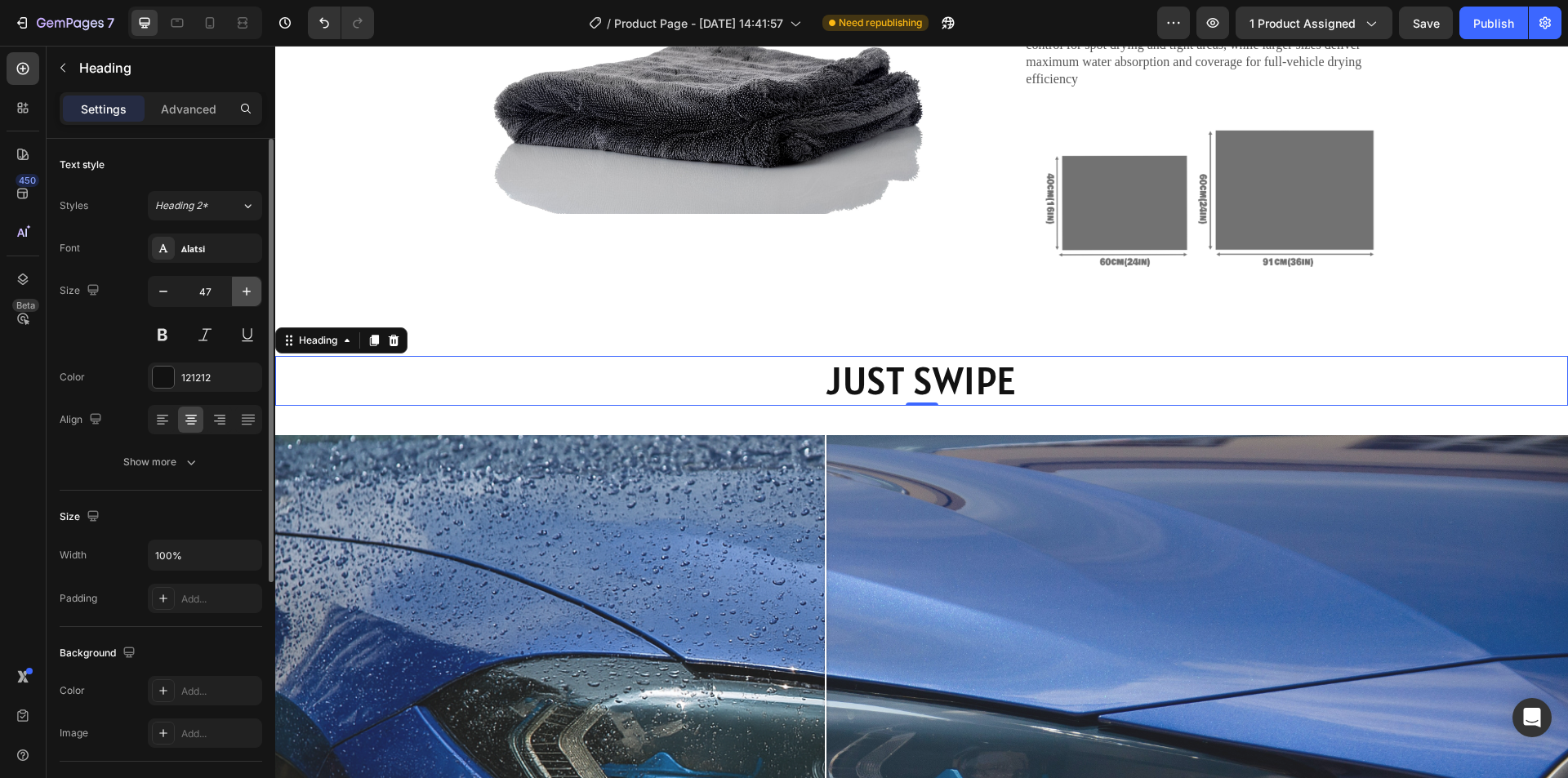
click at [241, 288] on icon "button" at bounding box center [246, 291] width 16 height 16
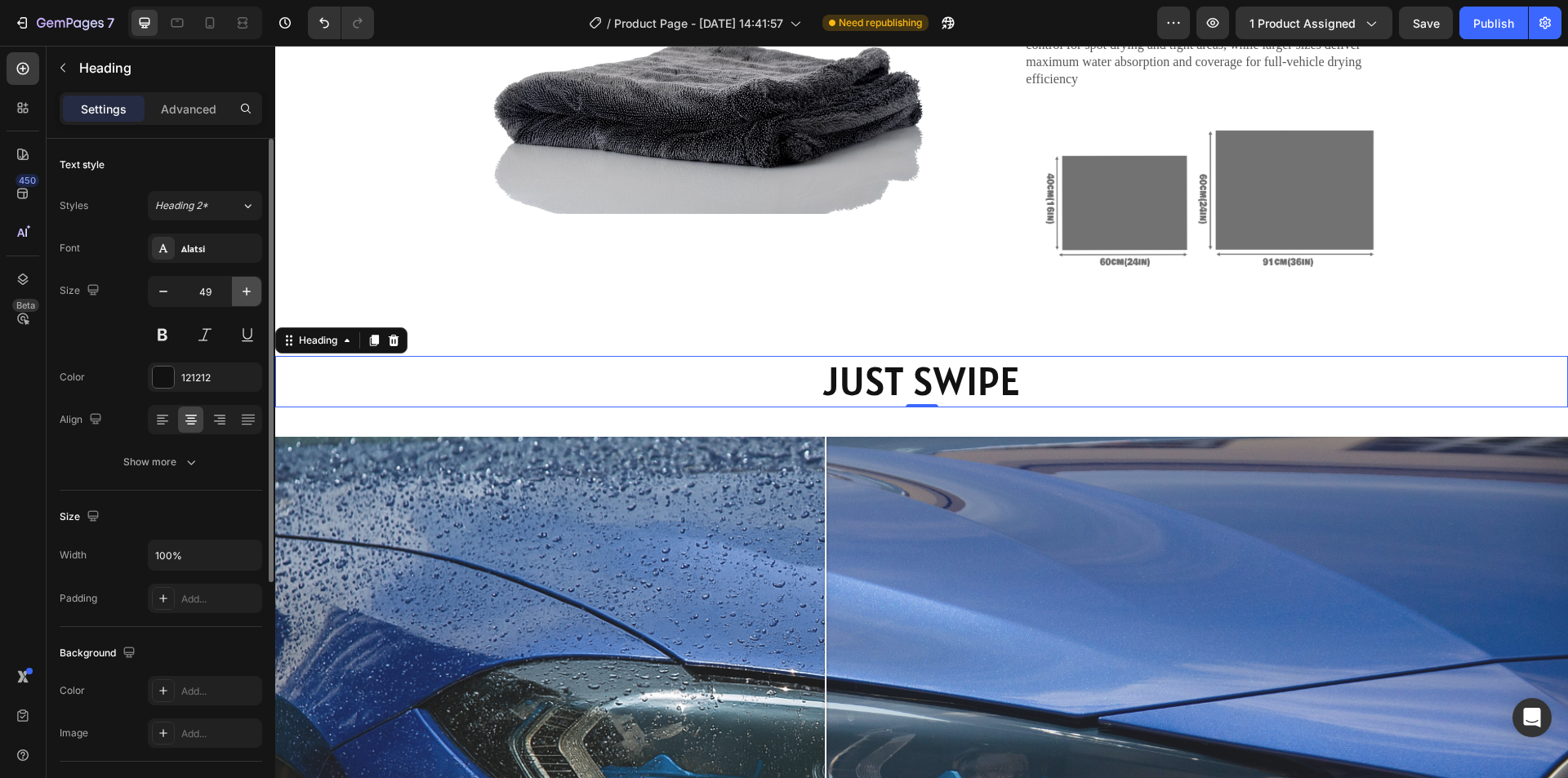
click at [241, 288] on icon "button" at bounding box center [246, 291] width 16 height 16
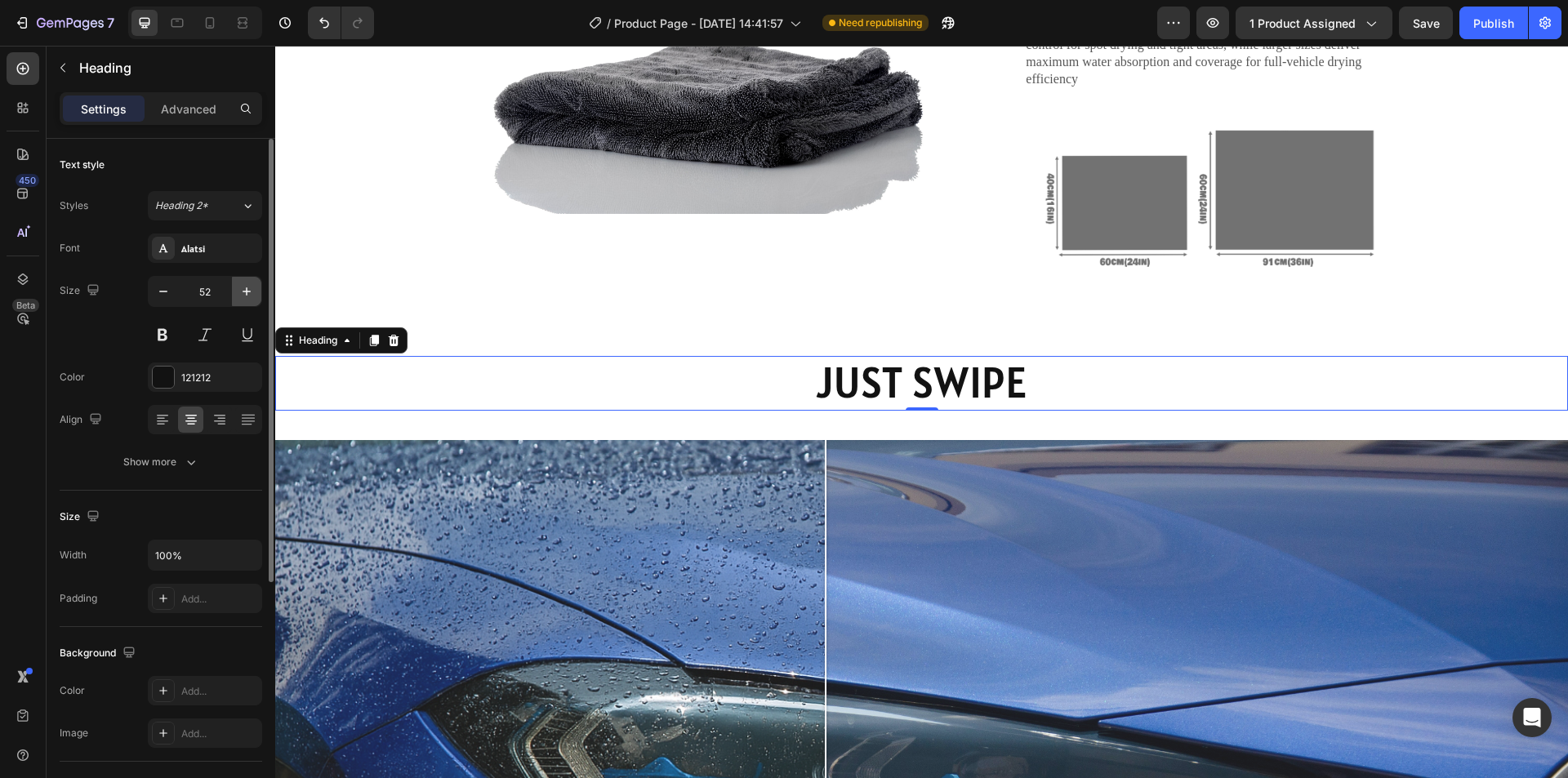
click at [241, 288] on icon "button" at bounding box center [246, 291] width 16 height 16
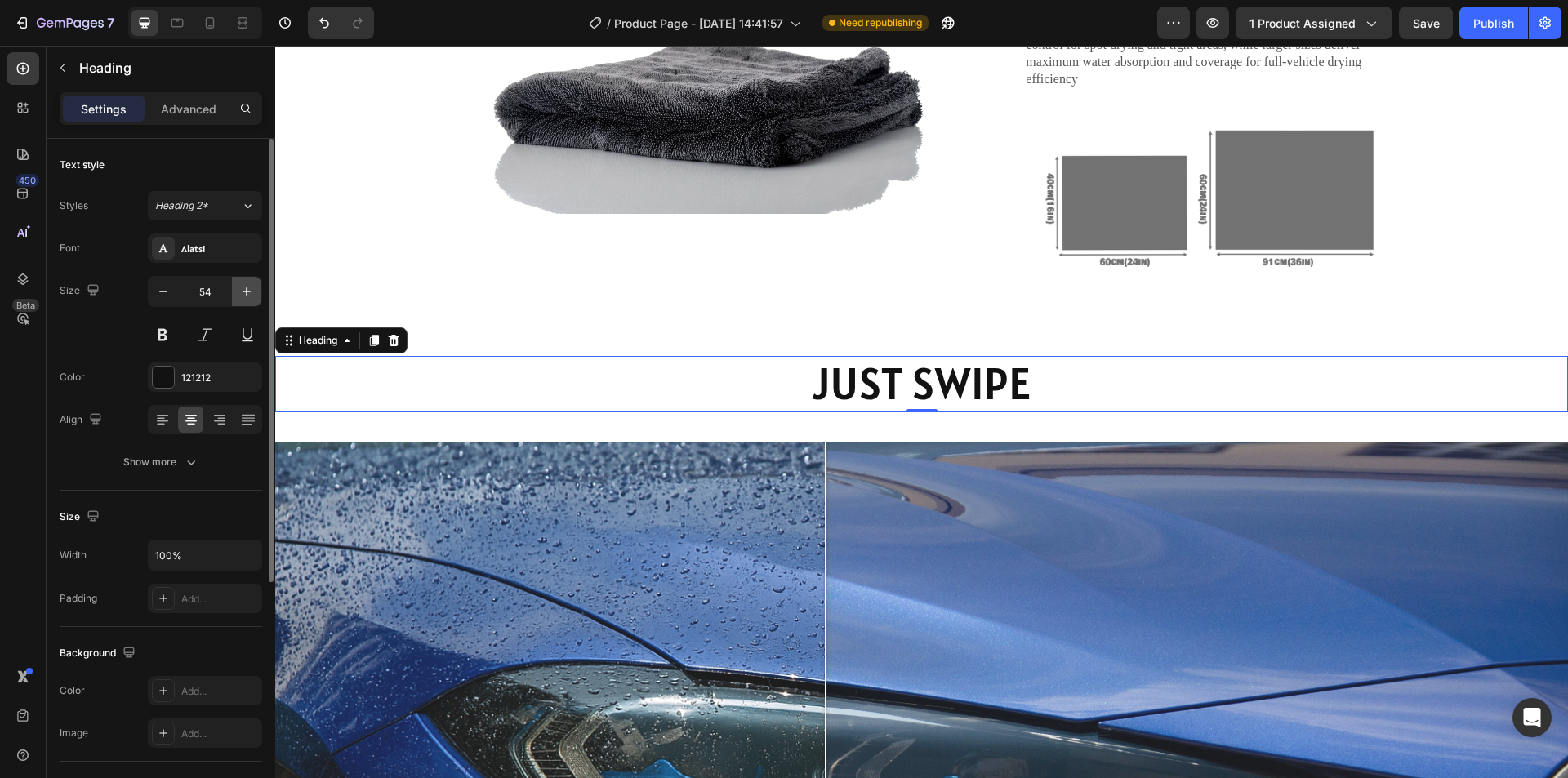
click at [241, 288] on icon "button" at bounding box center [246, 291] width 16 height 16
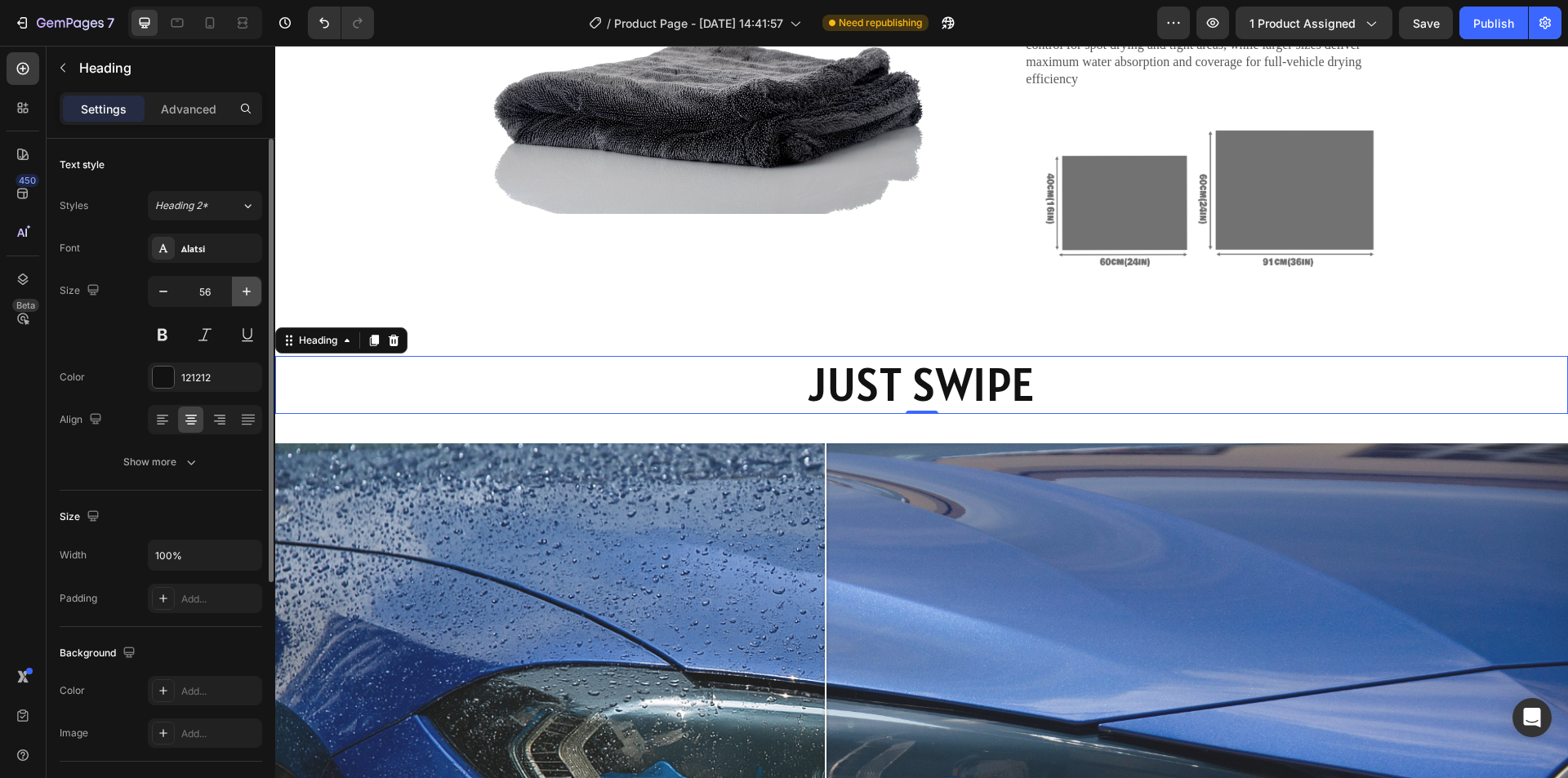
click at [241, 288] on icon "button" at bounding box center [246, 291] width 16 height 16
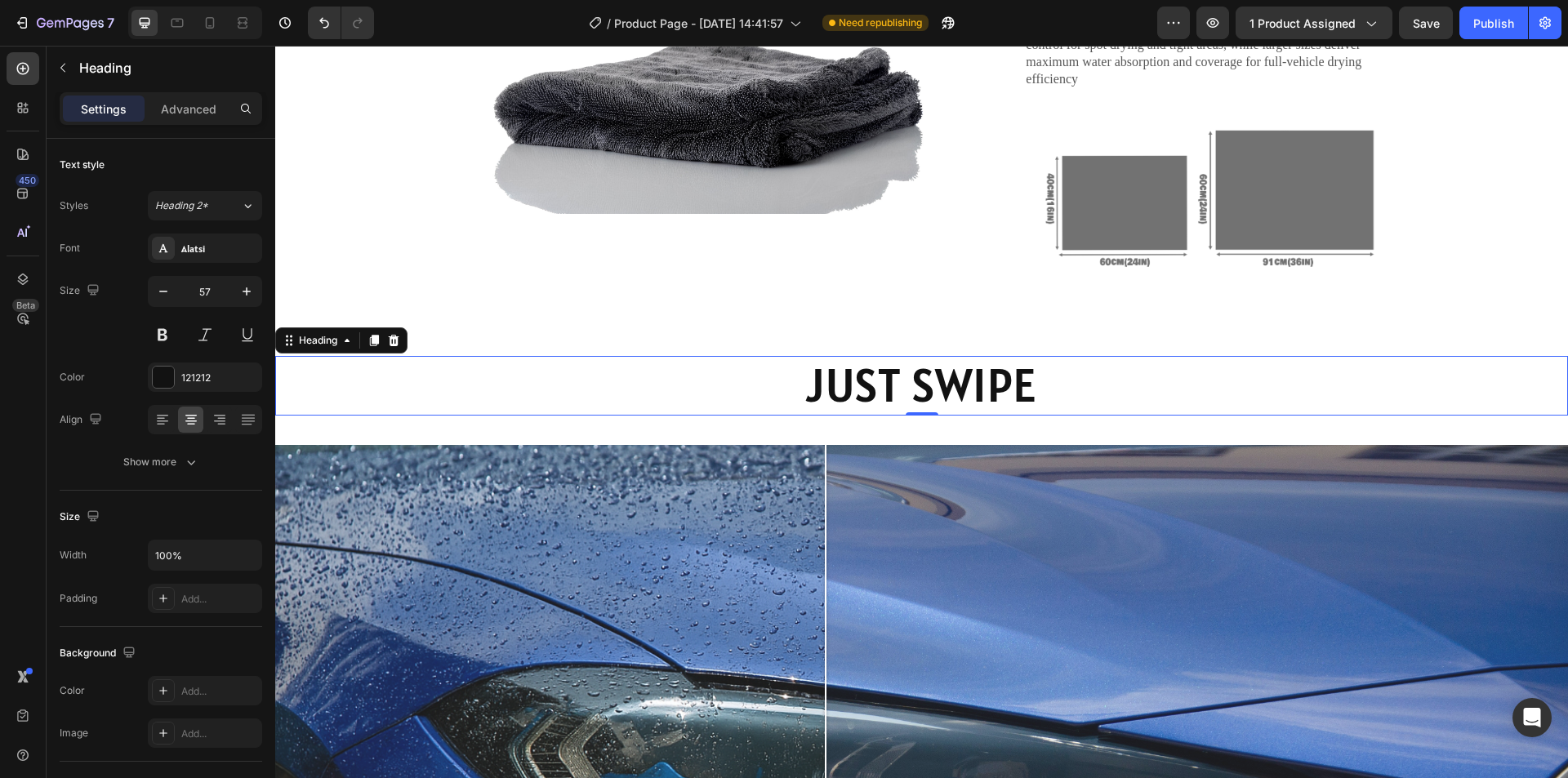
type input "58"
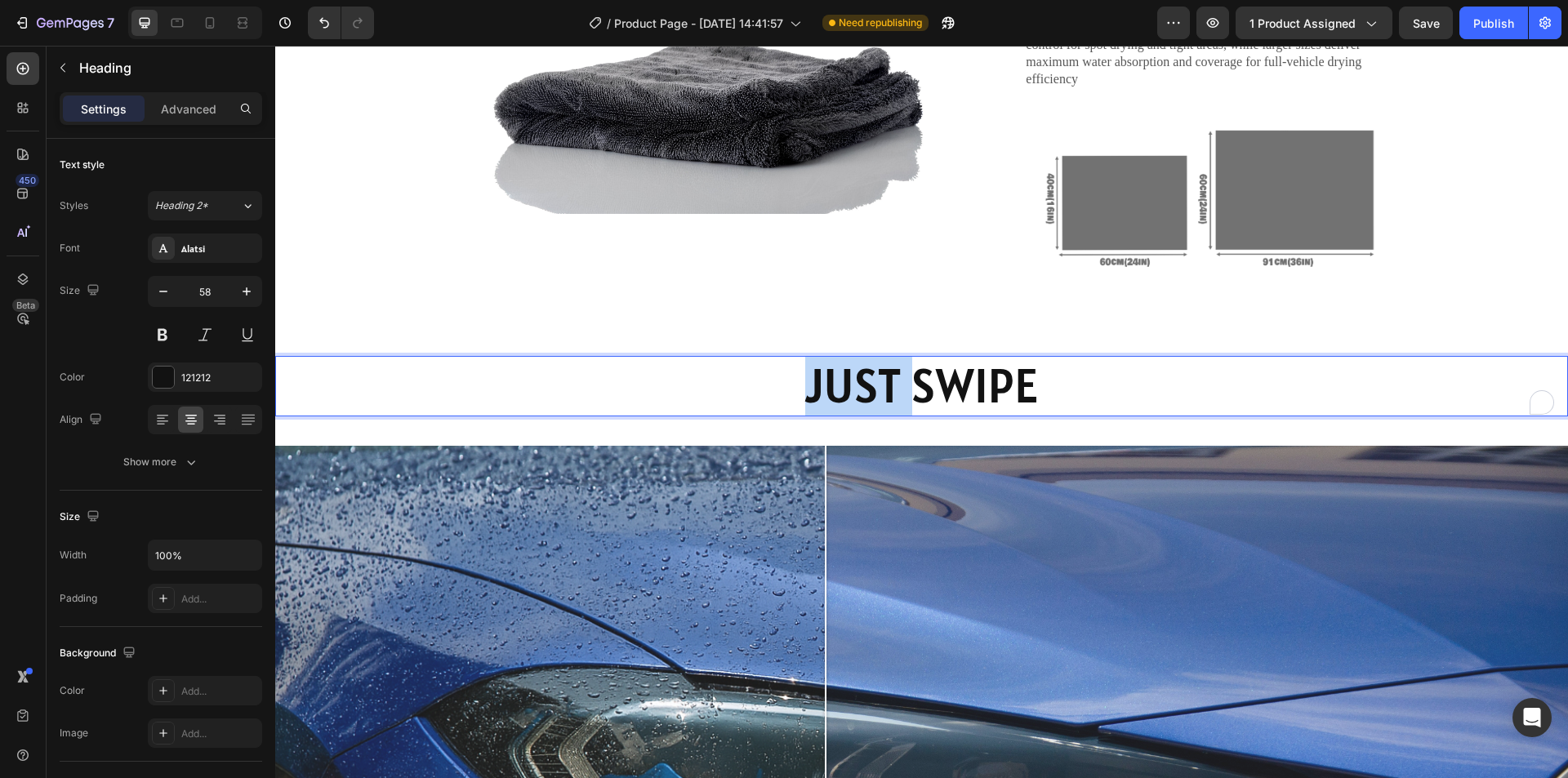
click at [842, 377] on p "JUST SWIPE" at bounding box center [921, 387] width 1289 height 57
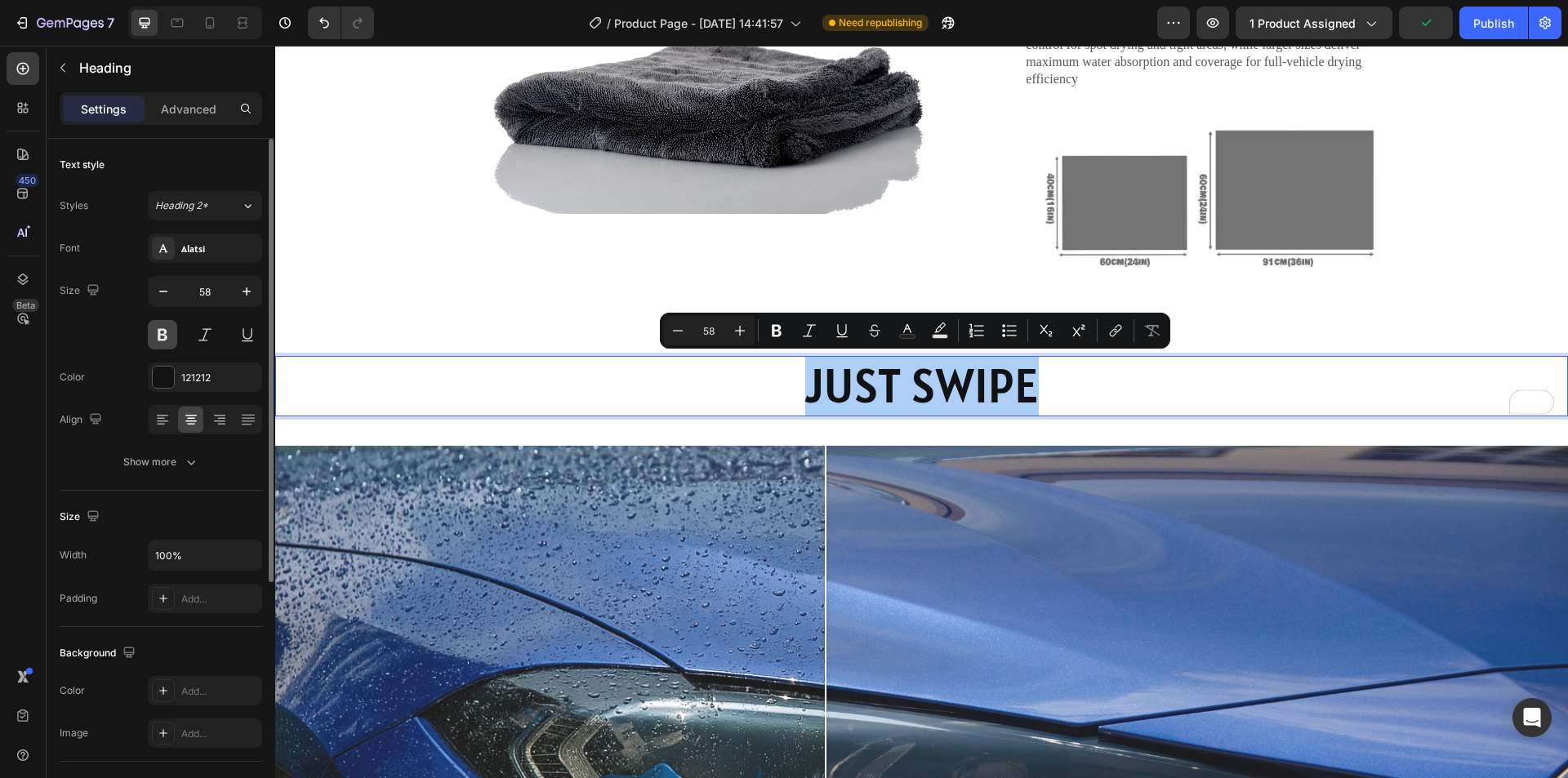
click at [173, 325] on button at bounding box center [162, 334] width 30 height 30
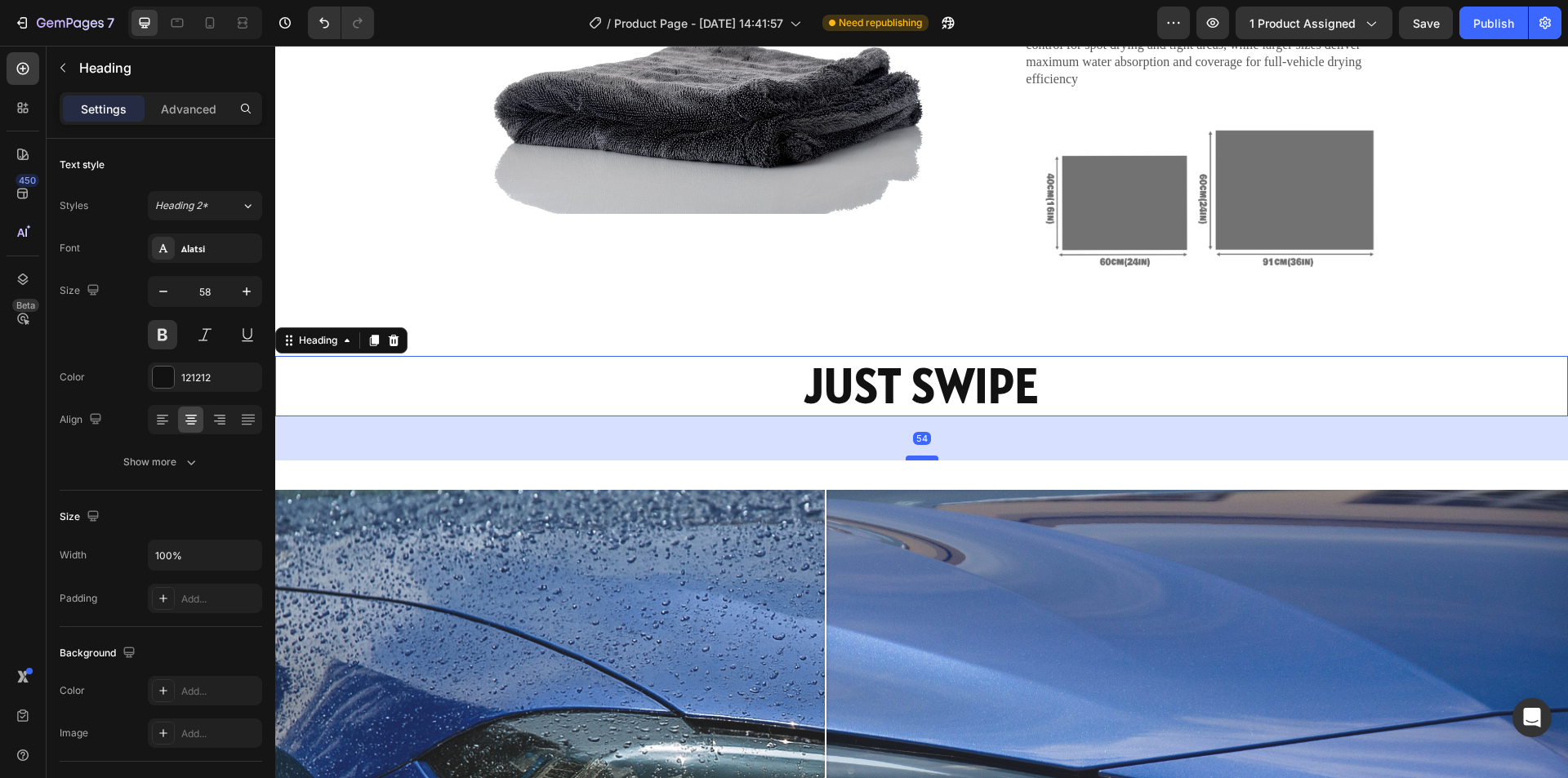
drag, startPoint x: 924, startPoint y: 412, endPoint x: 922, endPoint y: 456, distance: 44.0
click at [922, 456] on div at bounding box center [922, 457] width 33 height 5
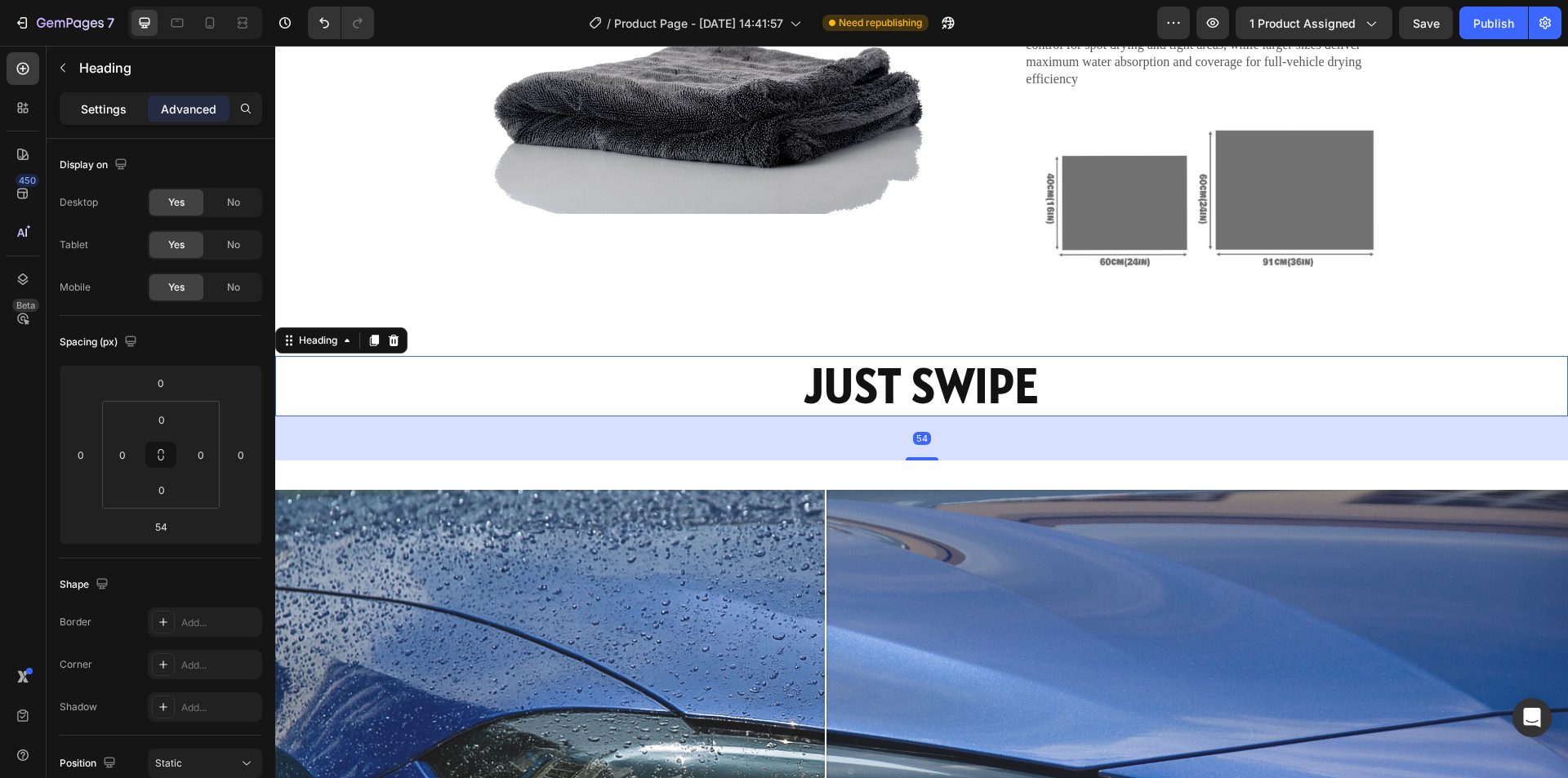
click at [101, 104] on p "Settings" at bounding box center [103, 109] width 46 height 17
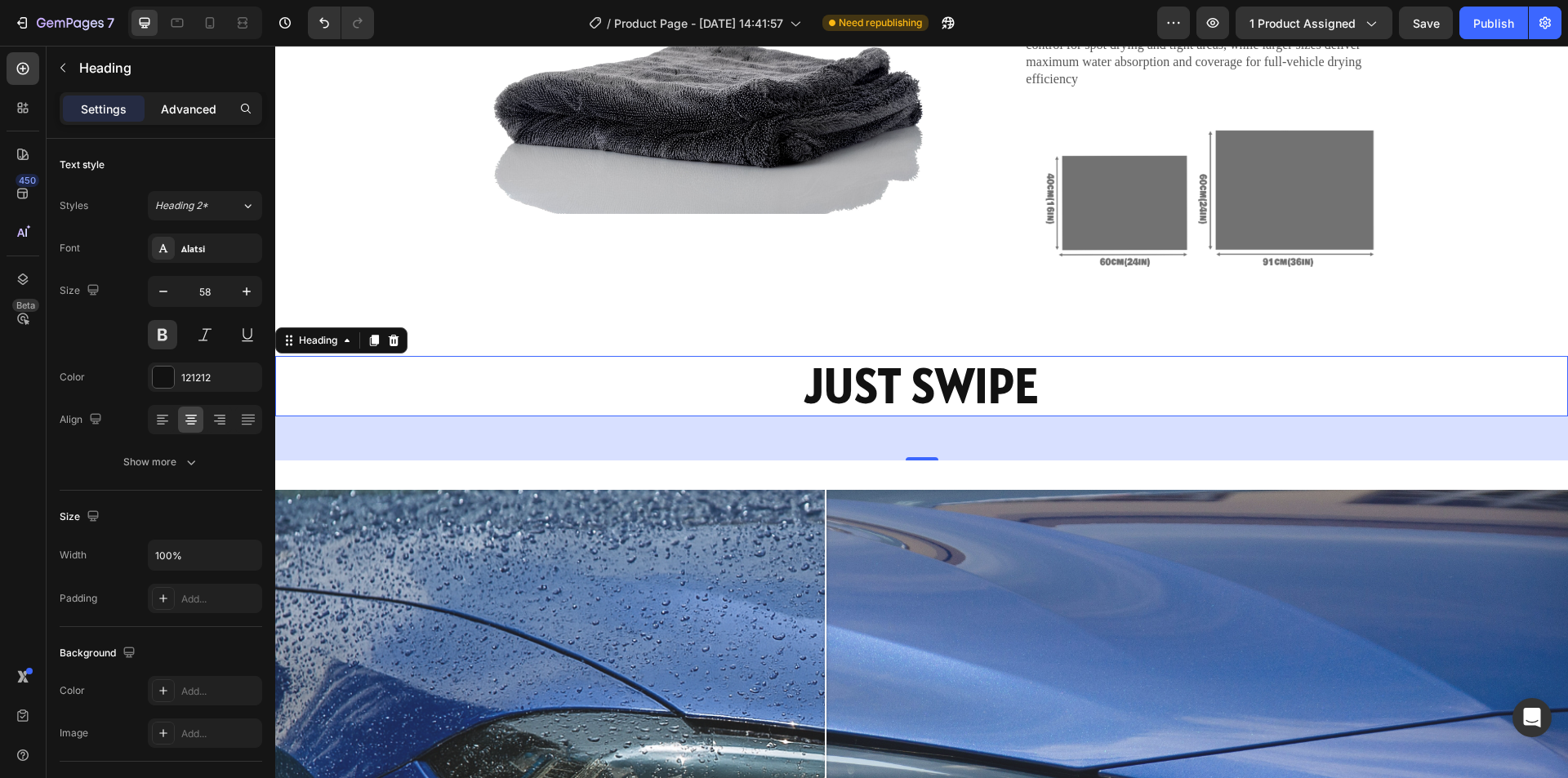
click at [164, 108] on p "Advanced" at bounding box center [189, 109] width 56 height 17
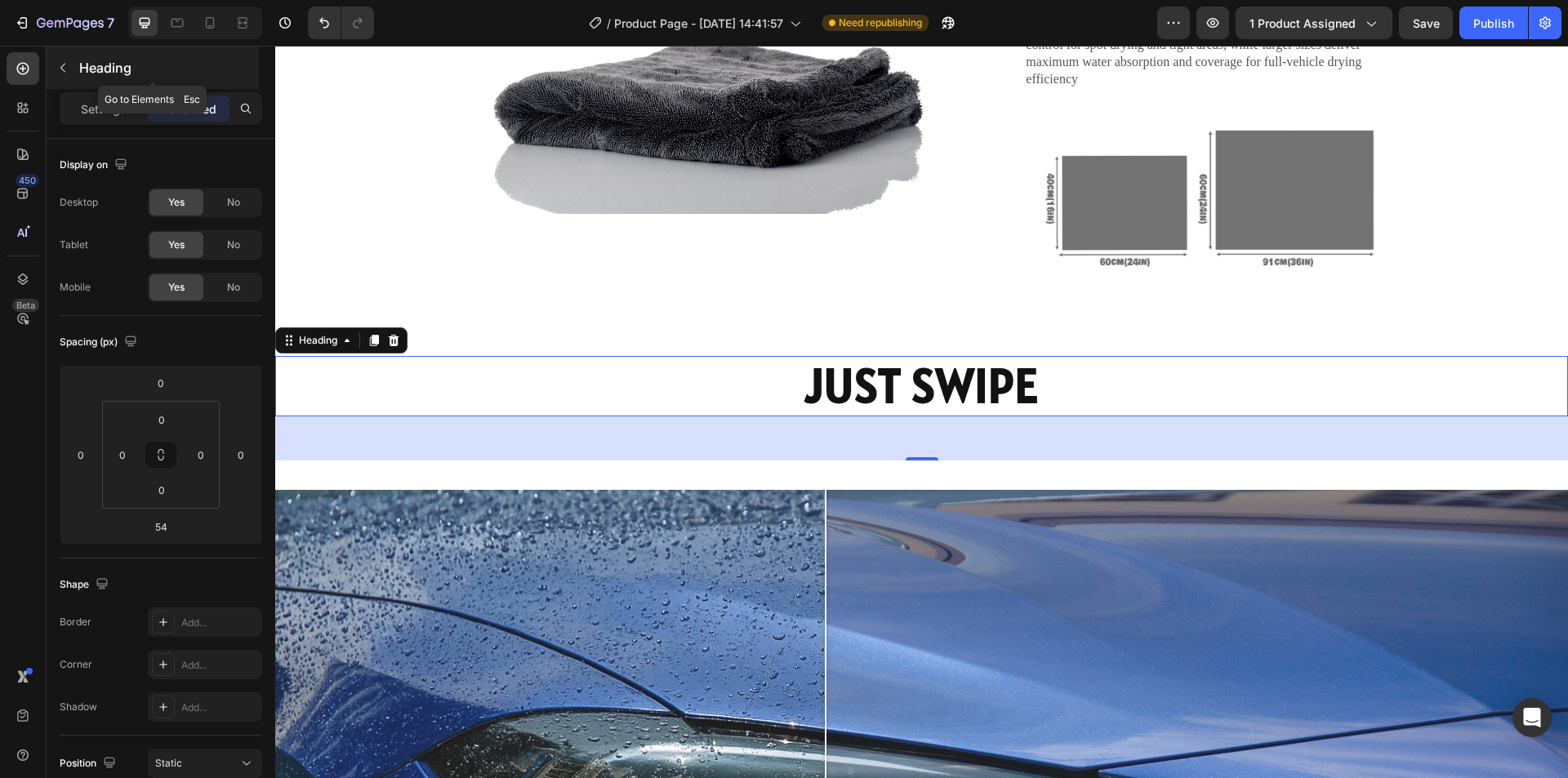
click at [88, 80] on div "Heading" at bounding box center [153, 68] width 213 height 42
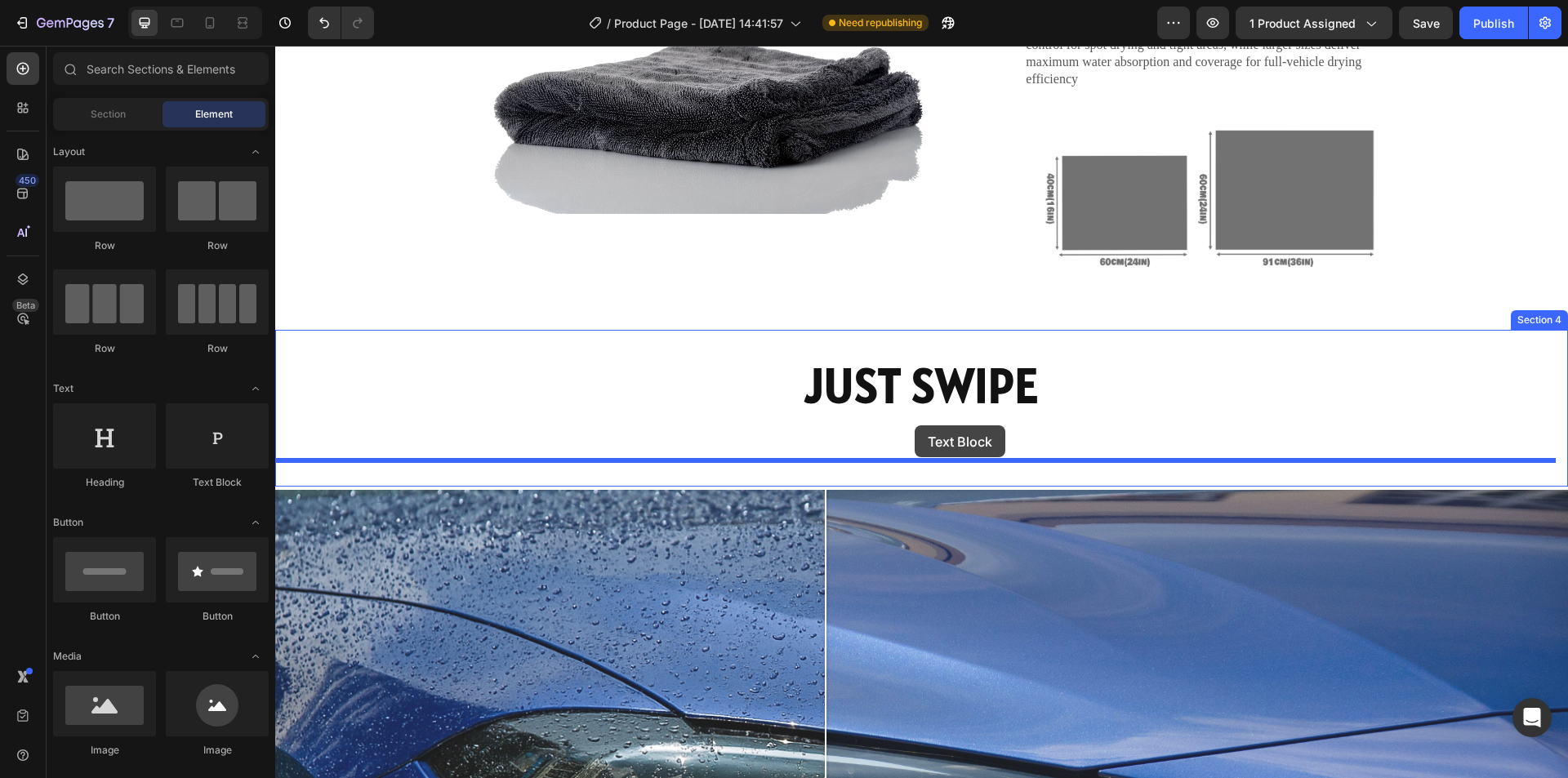
drag, startPoint x: 490, startPoint y: 485, endPoint x: 915, endPoint y: 425, distance: 429.2
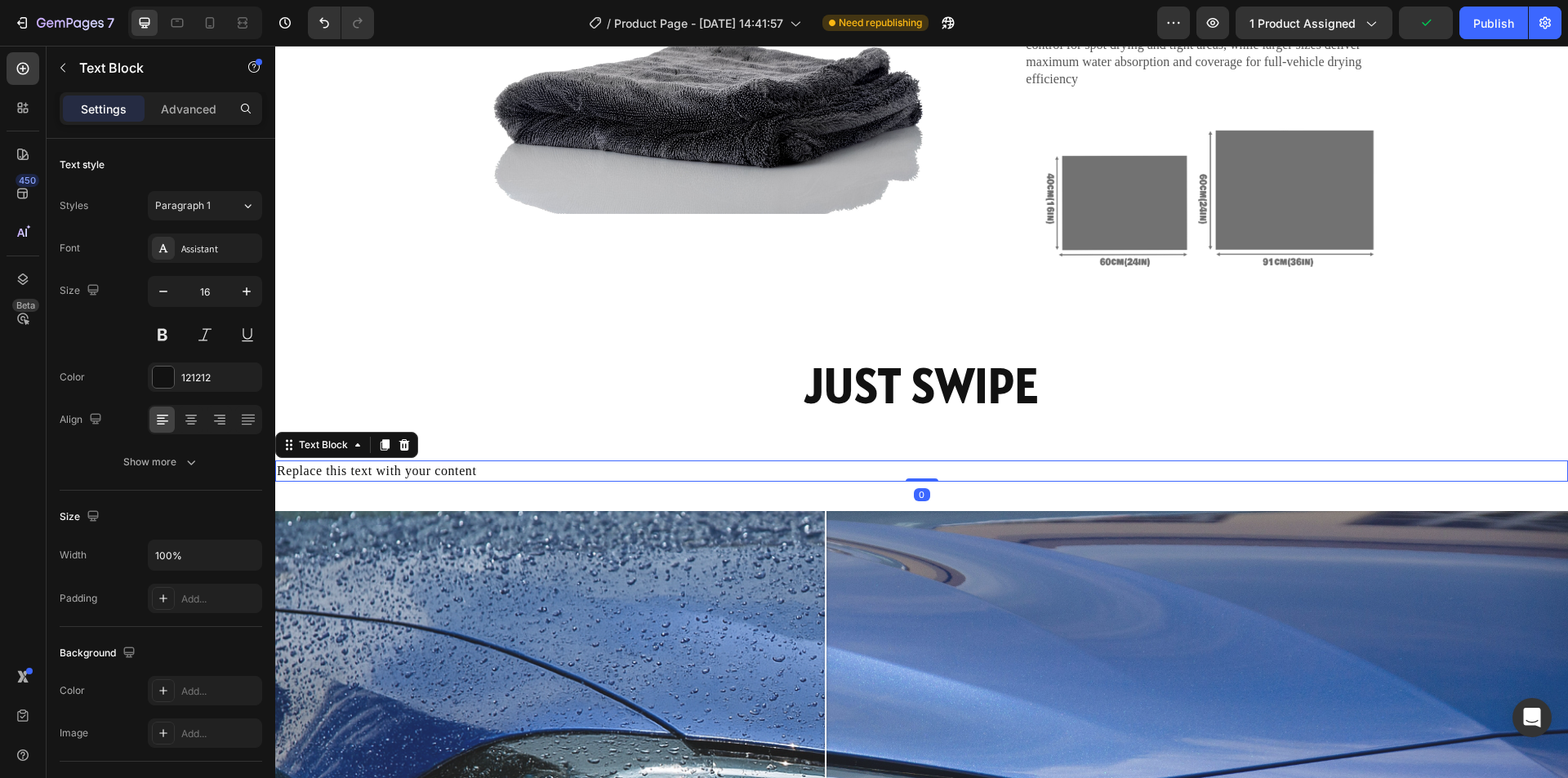
click at [493, 461] on div "Replace this text with your content" at bounding box center [922, 471] width 1293 height 21
click at [480, 467] on p "Replace this text with your content" at bounding box center [921, 471] width 1289 height 18
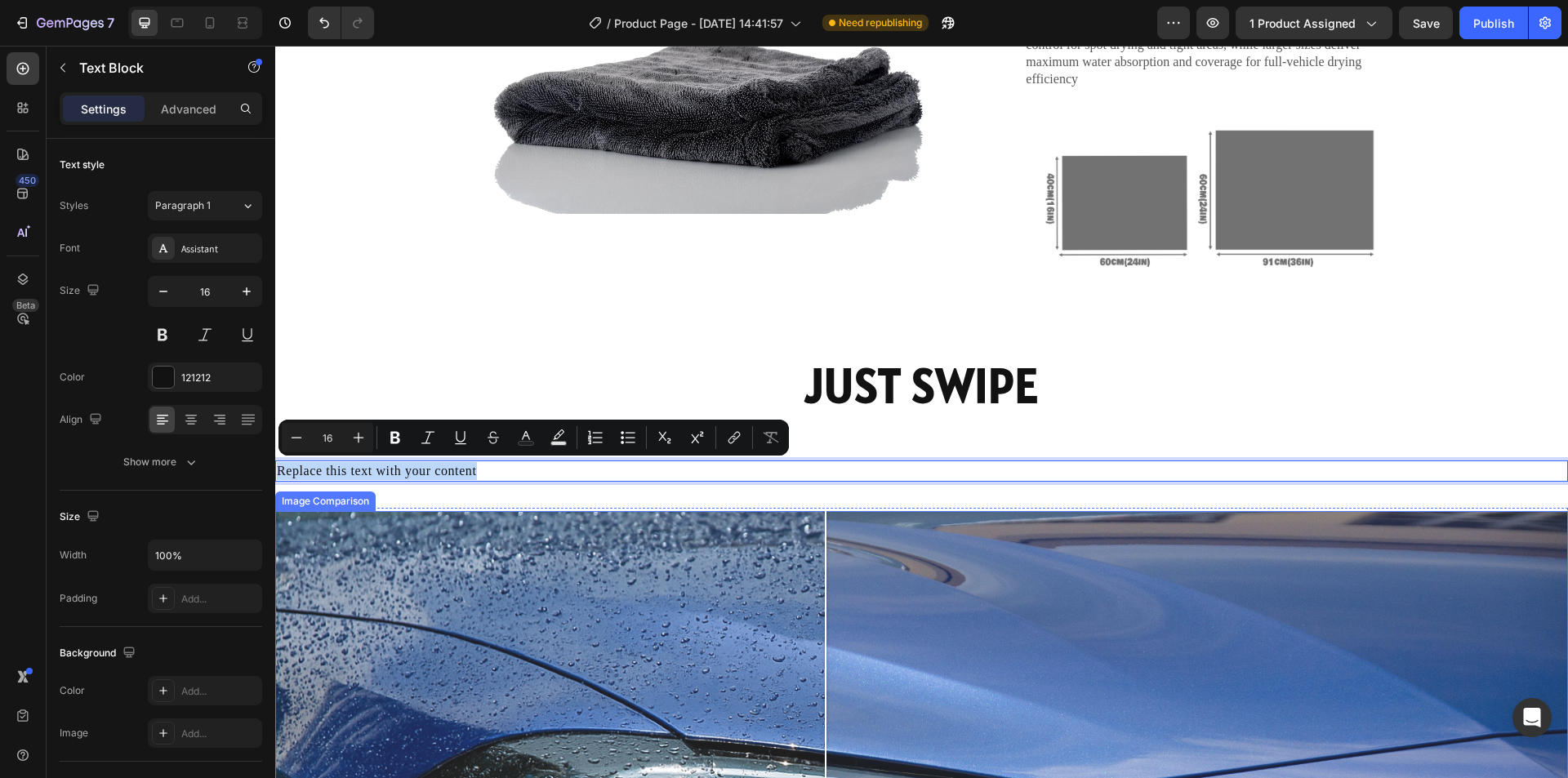
scroll to position [2041, 0]
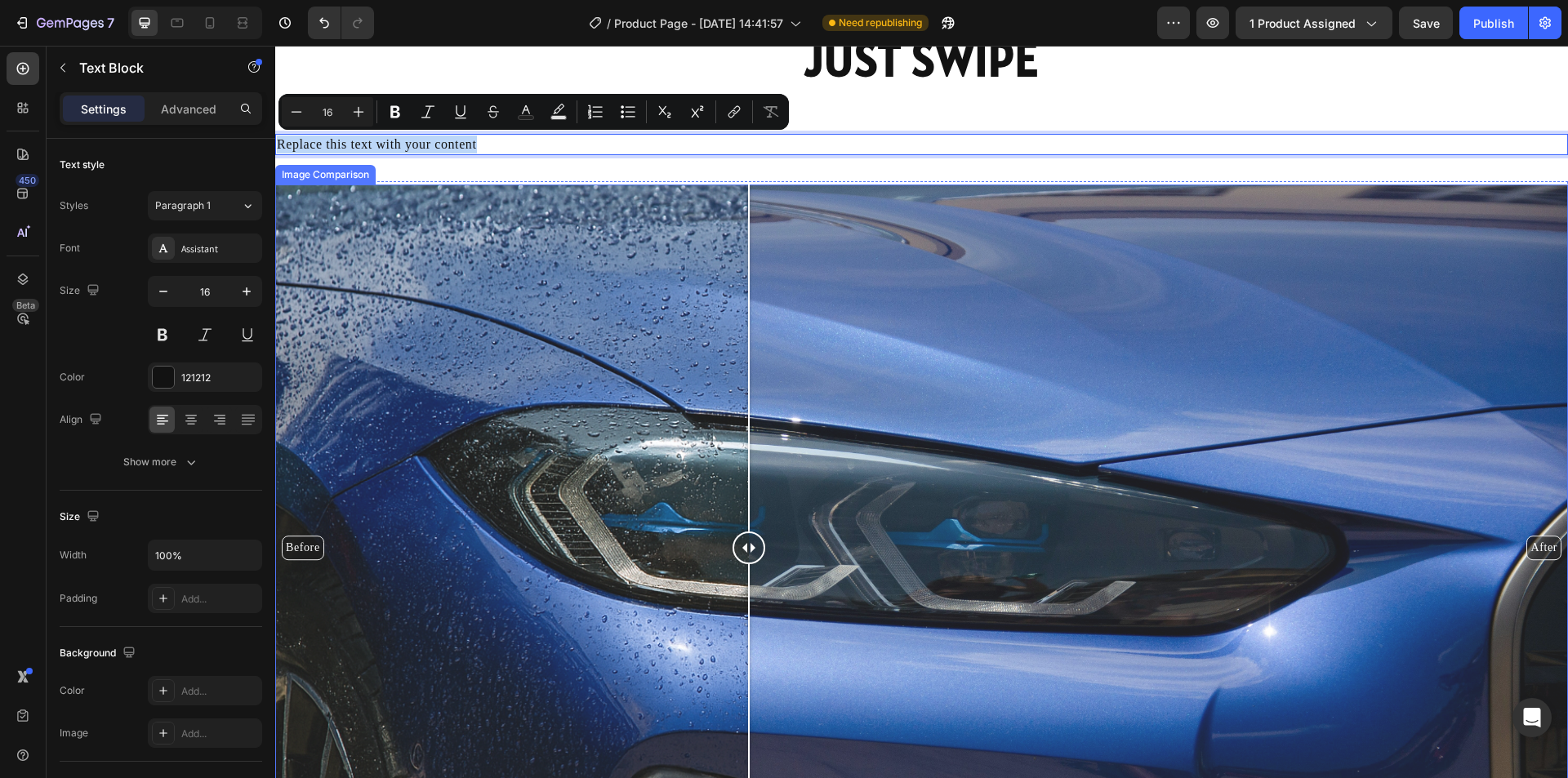
drag, startPoint x: 810, startPoint y: 542, endPoint x: 763, endPoint y: 413, distance: 137.3
click at [750, 416] on div at bounding box center [749, 547] width 33 height 726
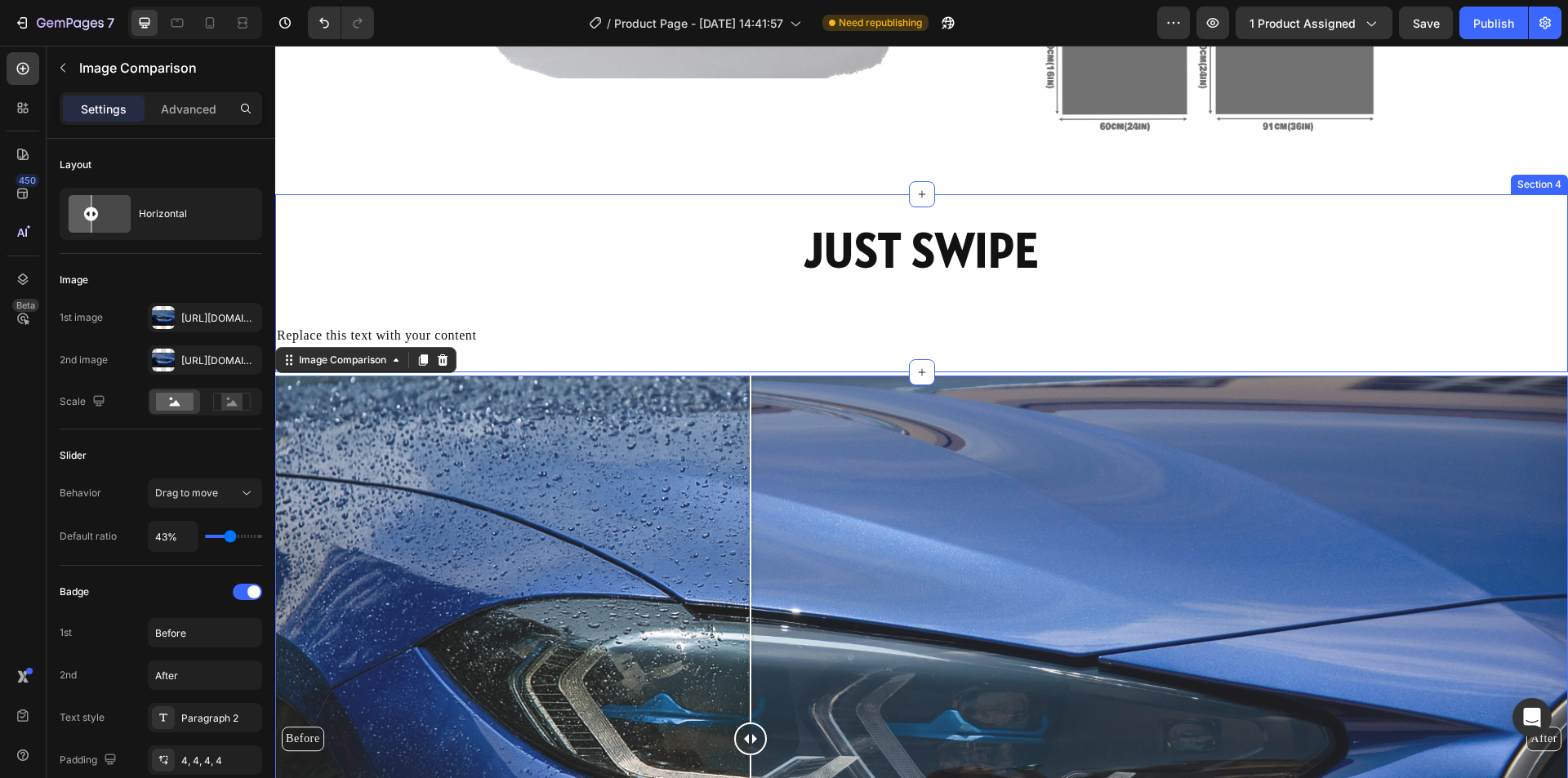
scroll to position [1715, 0]
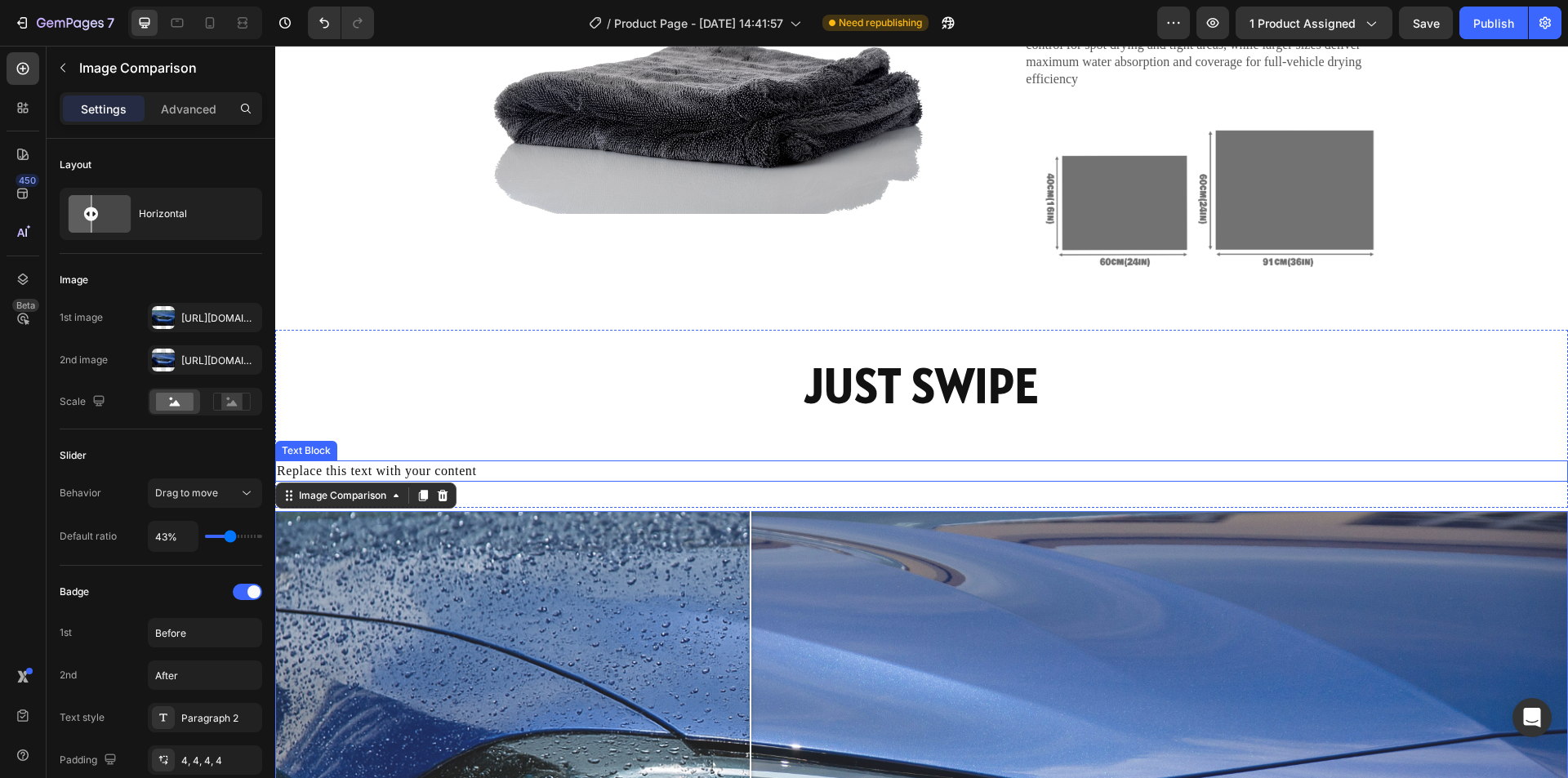
click at [409, 467] on p "Replace this text with your content" at bounding box center [921, 471] width 1289 height 18
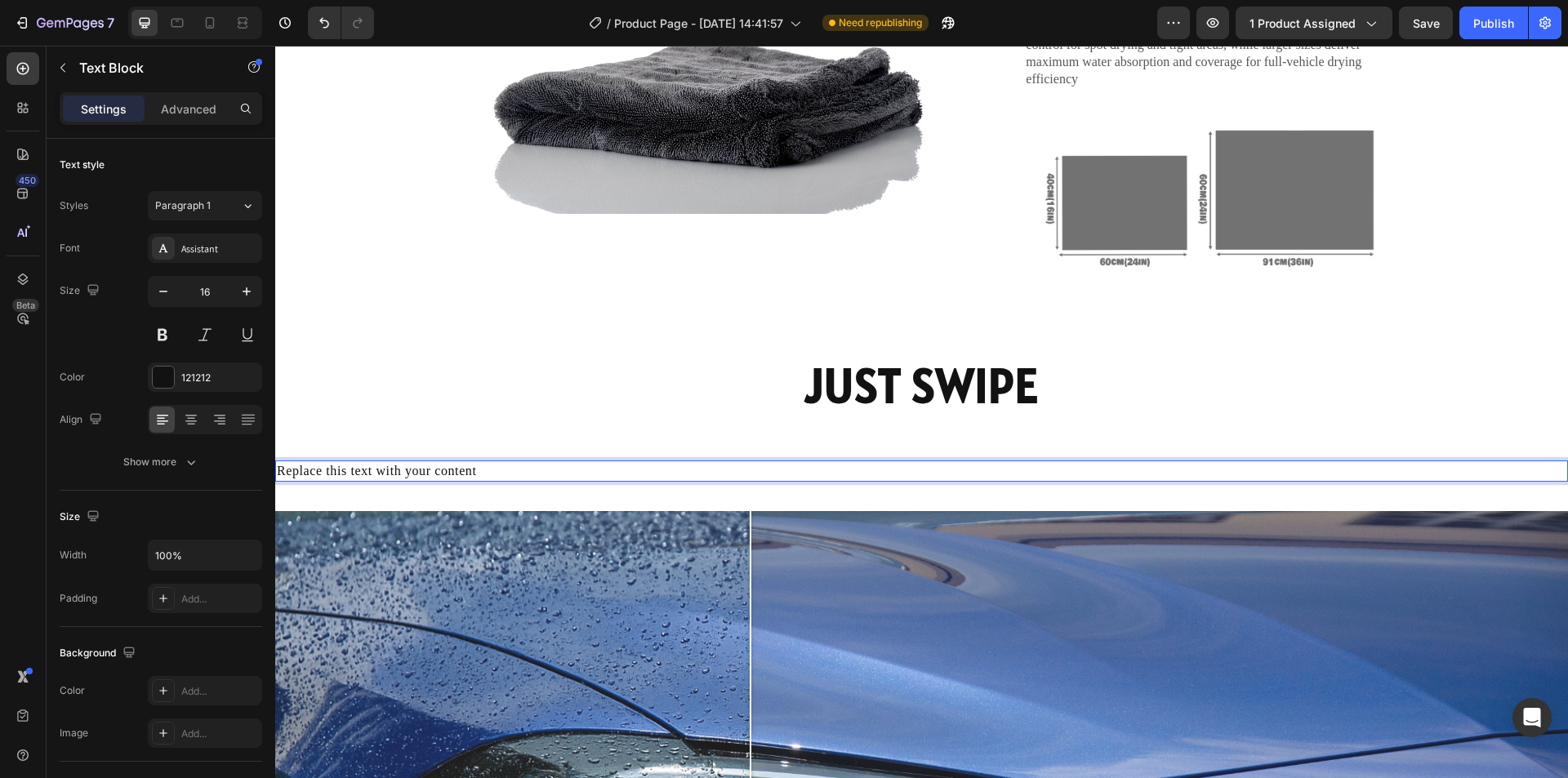
click at [409, 467] on p "Replace this text with your content" at bounding box center [921, 471] width 1289 height 18
click at [475, 468] on p "One effortless glide is all it takes – the DALUCO 2.0 soaks up water instantly,…" at bounding box center [921, 471] width 1289 height 18
click at [549, 466] on p "One effortless glide is all it takes with the DALUCO 2.0 soaks up water instant…" at bounding box center [921, 471] width 1289 height 18
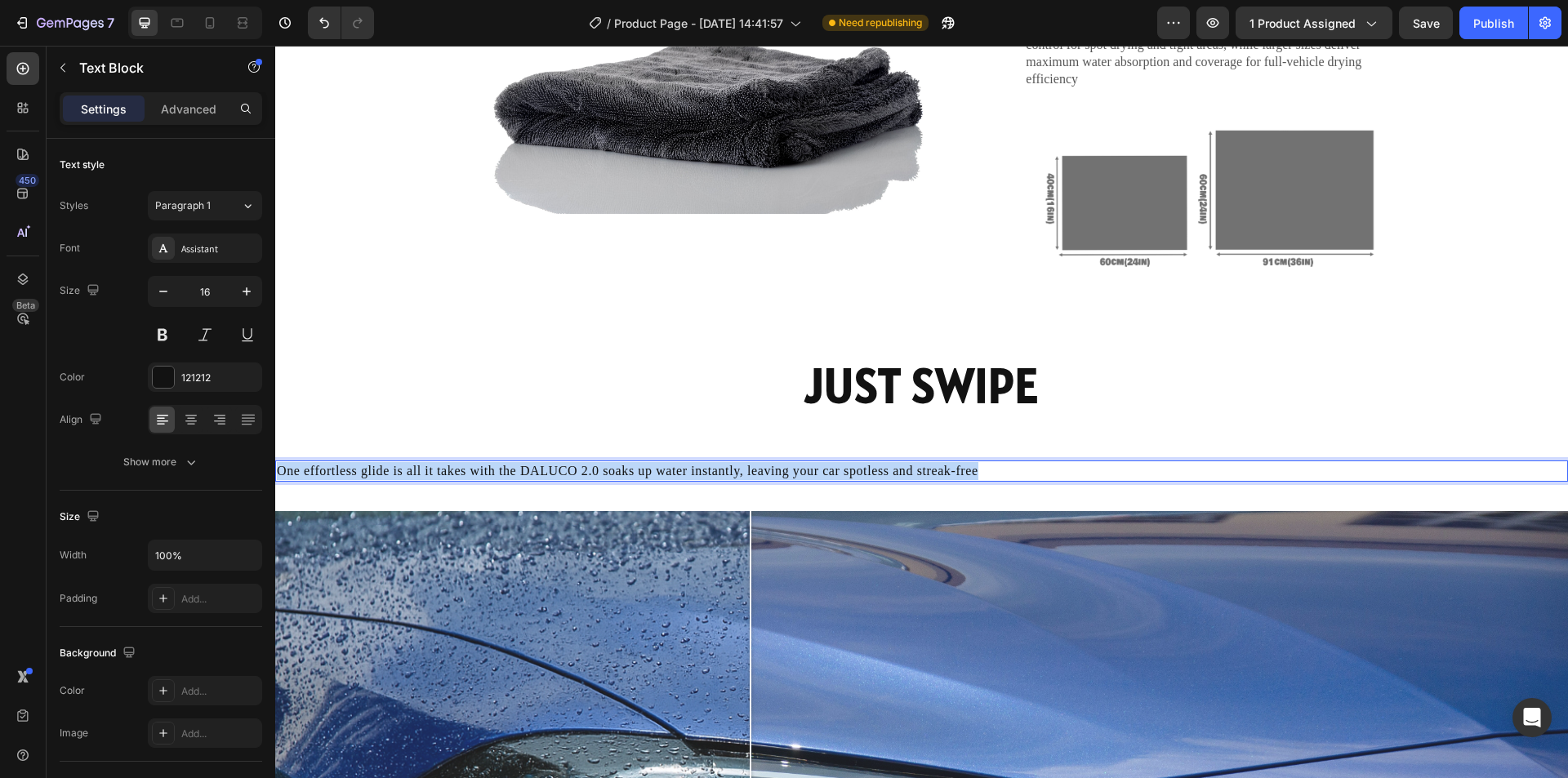
click at [549, 466] on p "One effortless glide is all it takes with the DALUCO 2.0 soaks up water instant…" at bounding box center [921, 471] width 1289 height 18
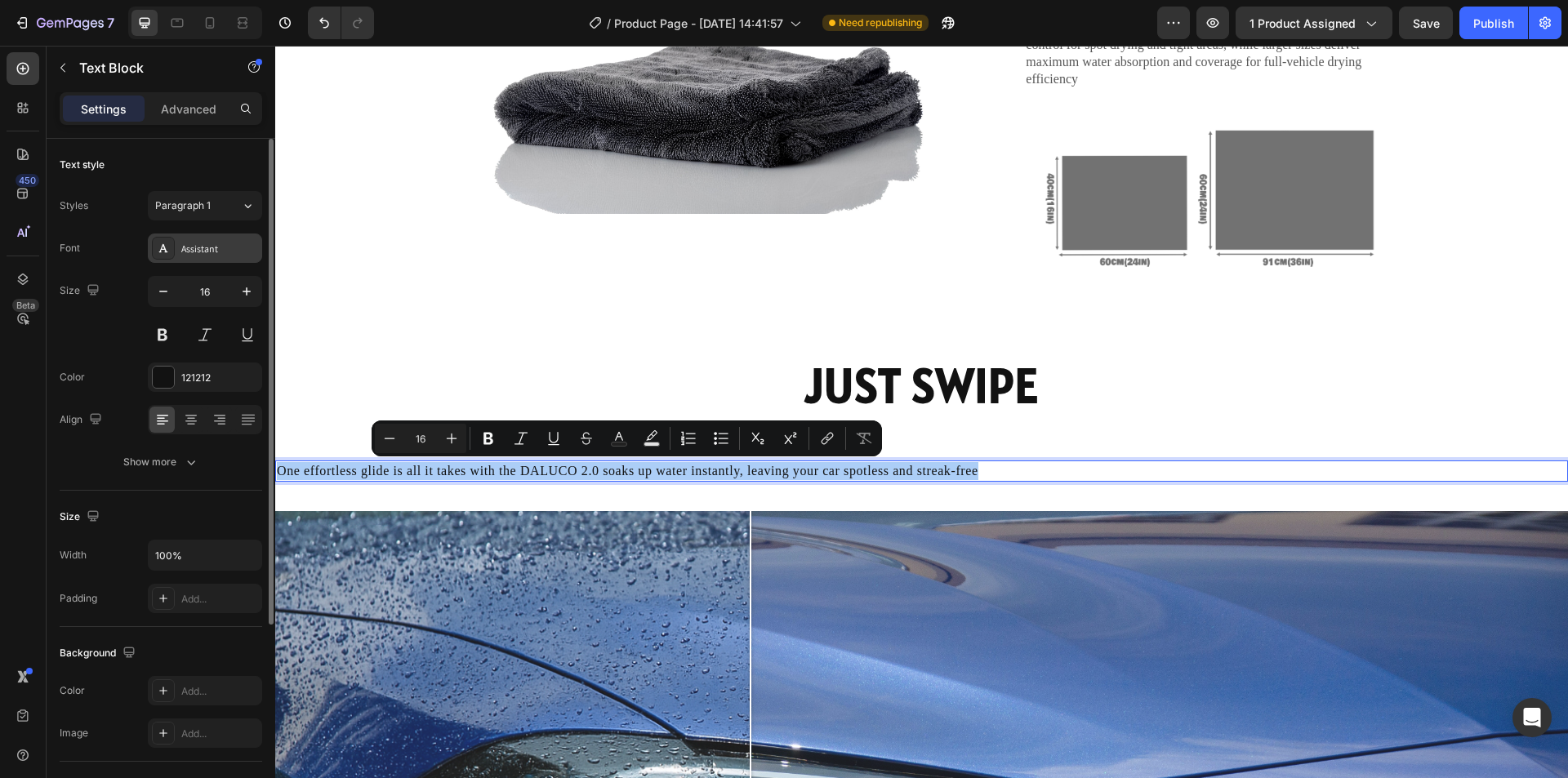
click at [203, 250] on div "Assistant" at bounding box center [219, 249] width 77 height 14
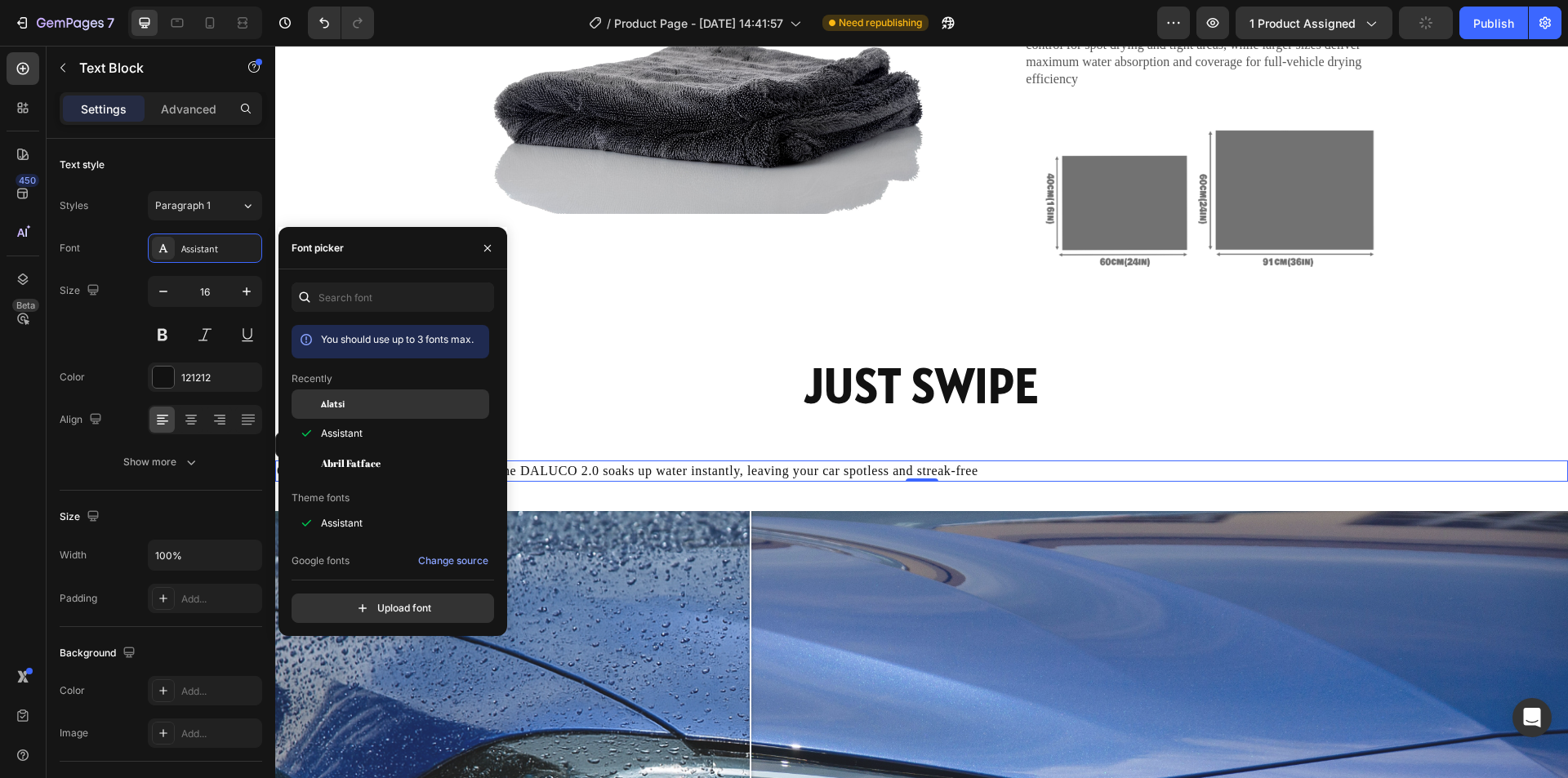
click at [378, 407] on div "Alatsi" at bounding box center [403, 404] width 165 height 14
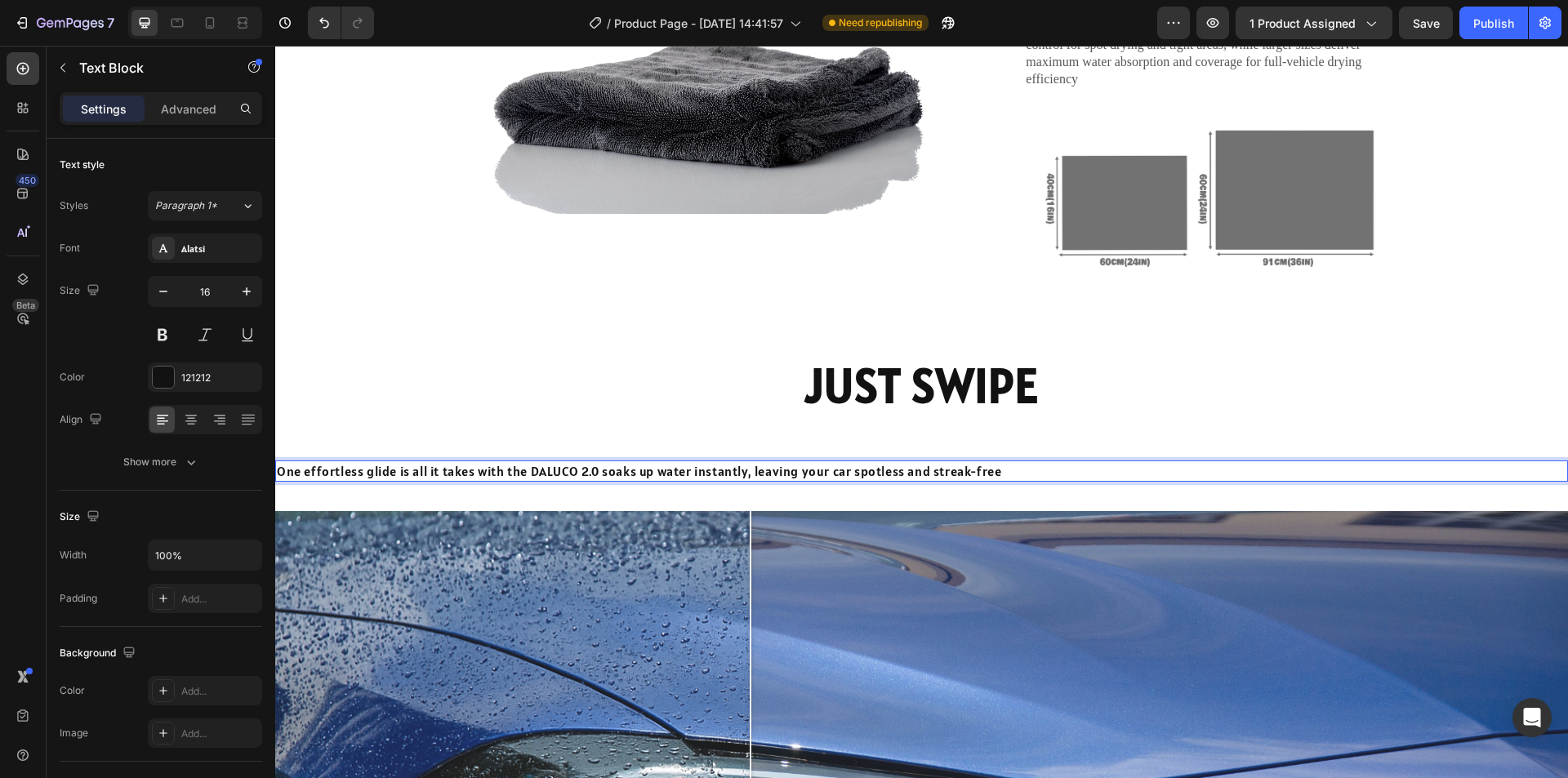
click at [646, 472] on p "One effortless glide is all it takes with the DALUCO 2.0 soaks up water instant…" at bounding box center [921, 471] width 1289 height 18
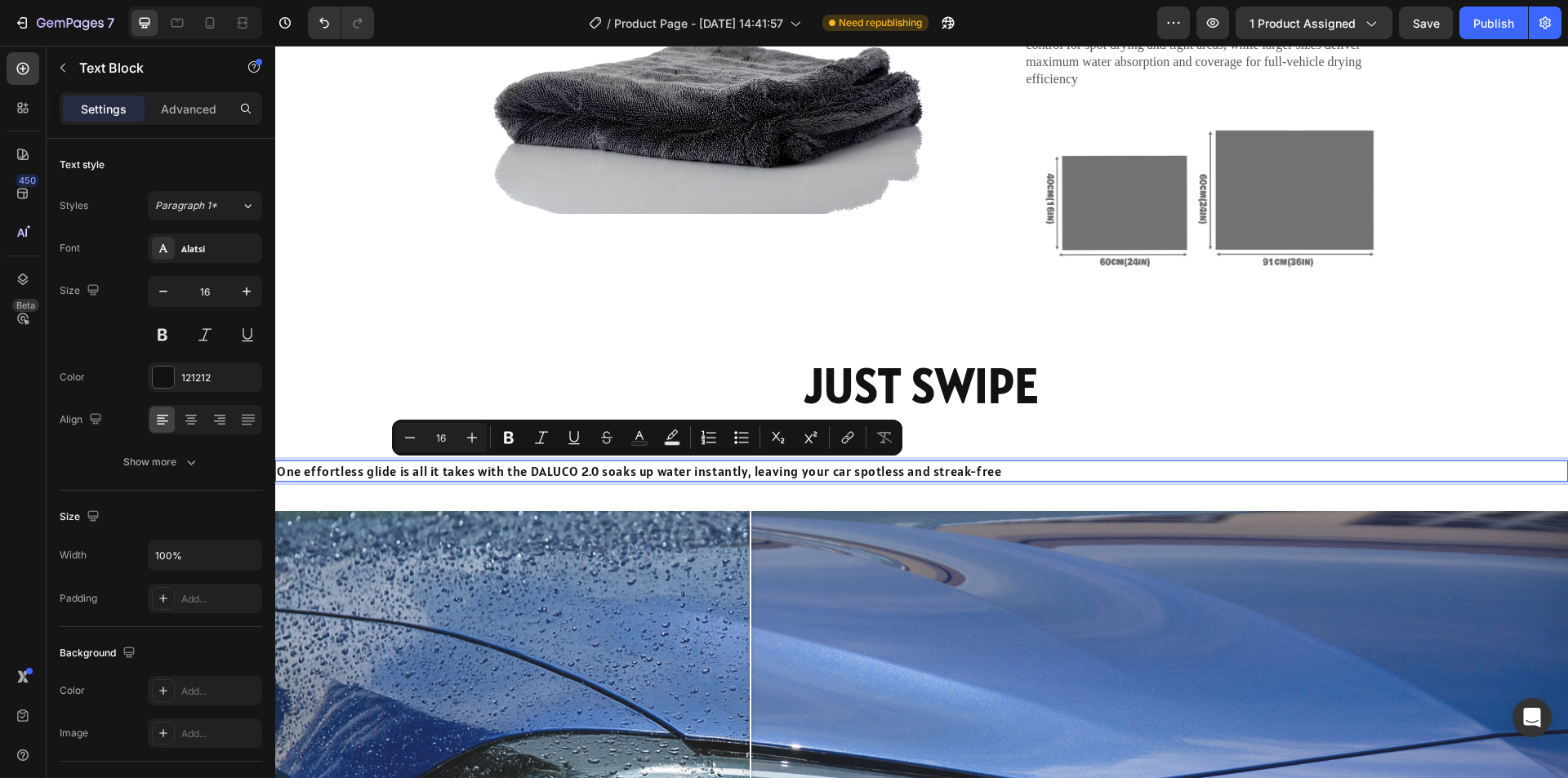
click at [563, 474] on p "One effortless glide is all it takes with the DALUCO 2.0 soaks up water instant…" at bounding box center [921, 471] width 1289 height 18
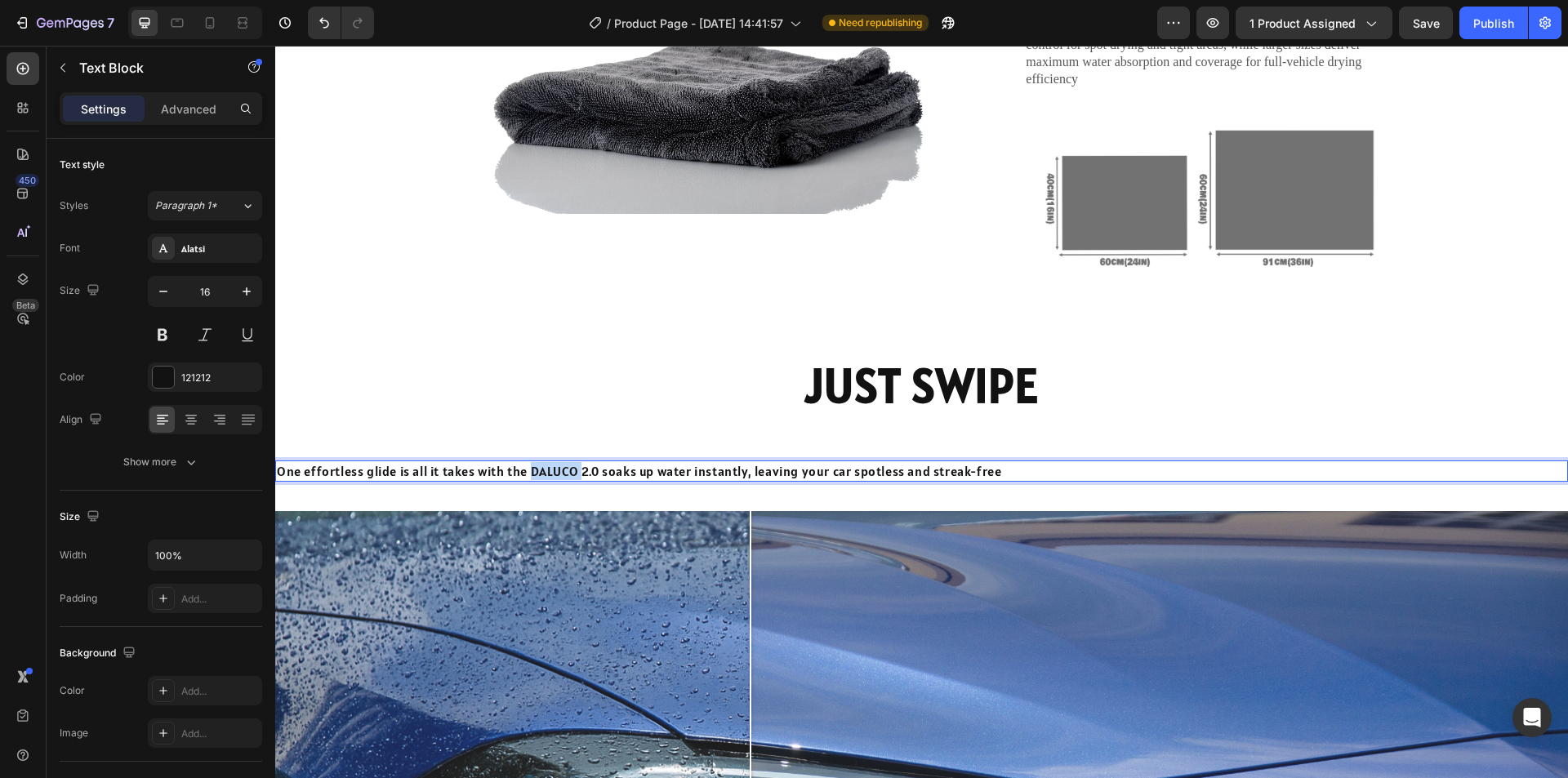
click at [563, 474] on p "One effortless glide is all it takes with the DALUCO 2.0 soaks up water instant…" at bounding box center [921, 471] width 1289 height 18
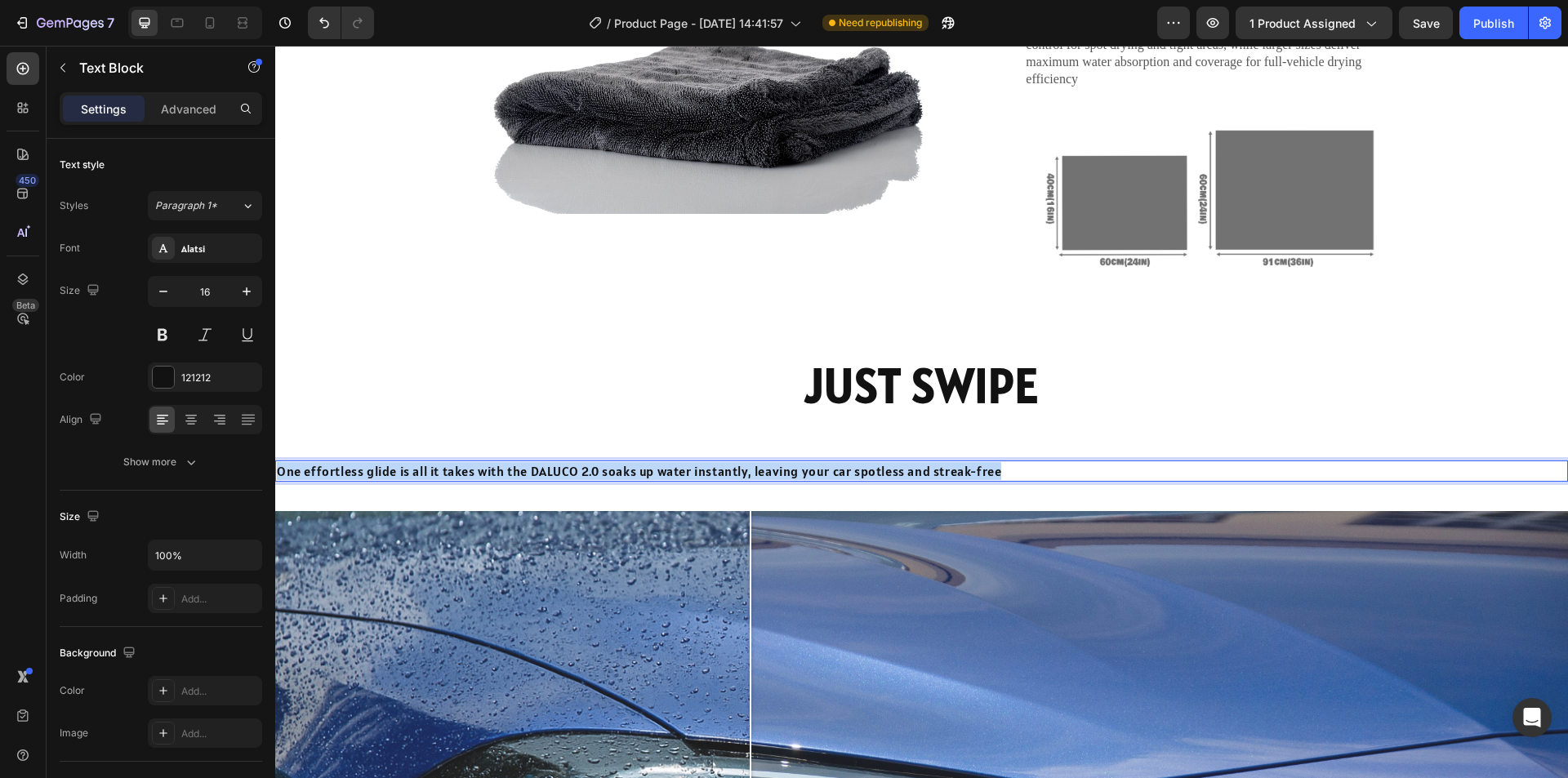
click at [563, 474] on p "One effortless glide is all it takes with the DALUCO 2.0 soaks up water instant…" at bounding box center [921, 471] width 1289 height 18
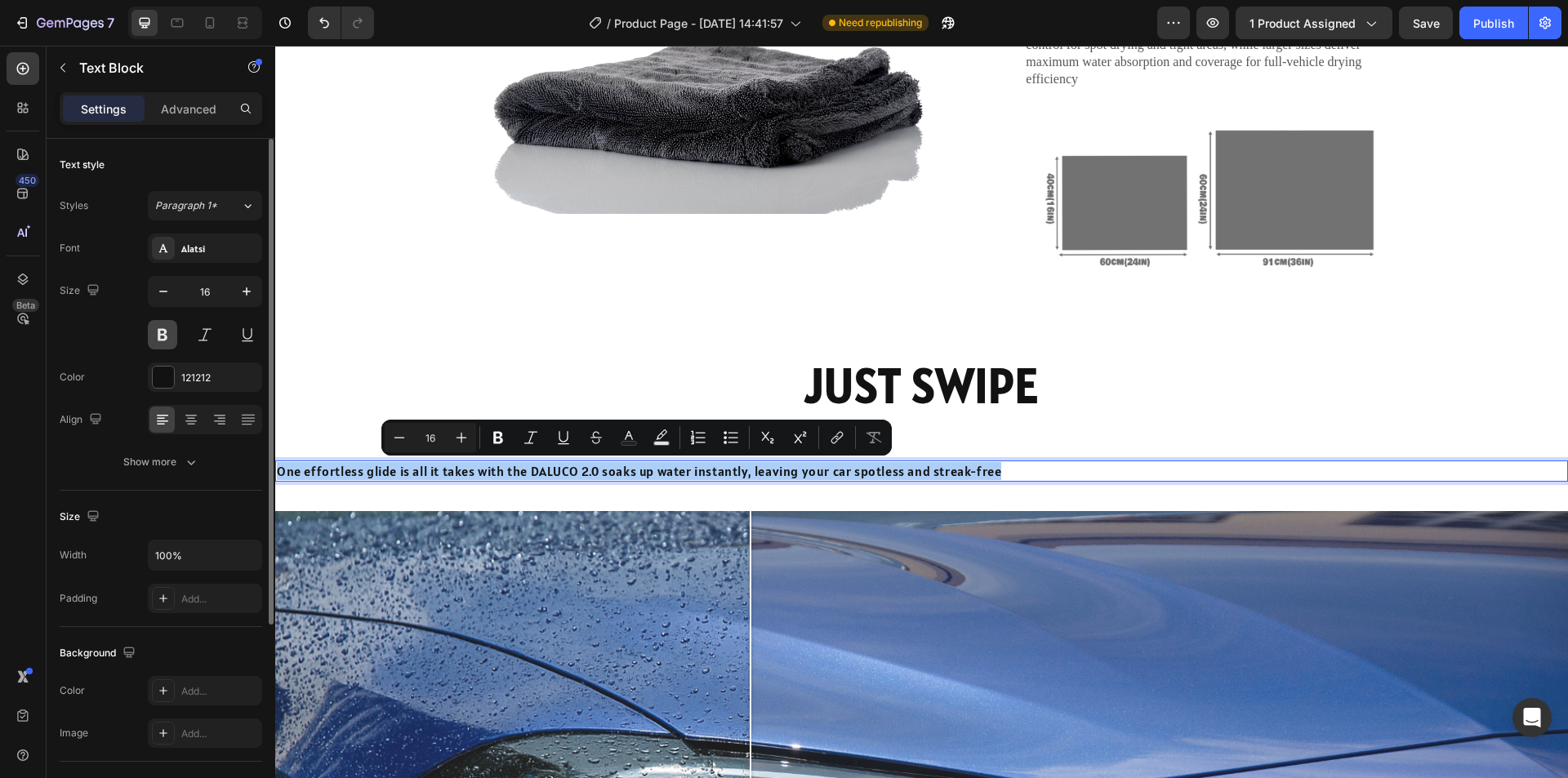
click at [169, 338] on button at bounding box center [162, 334] width 30 height 30
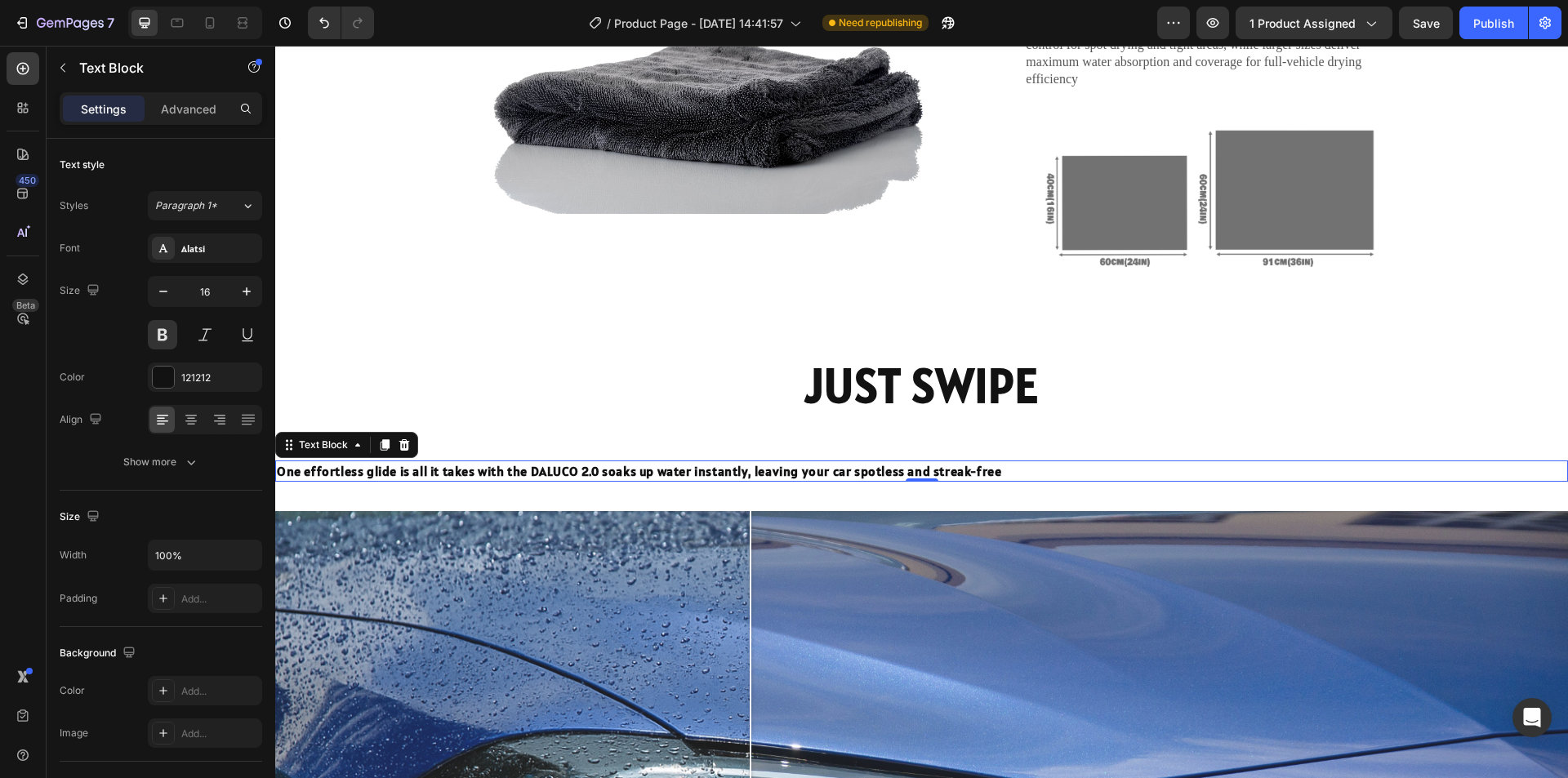
click at [581, 471] on p "One effortless glide is all it takes with the DALUCO 2.0 soaks up water instant…" at bounding box center [921, 471] width 1289 height 18
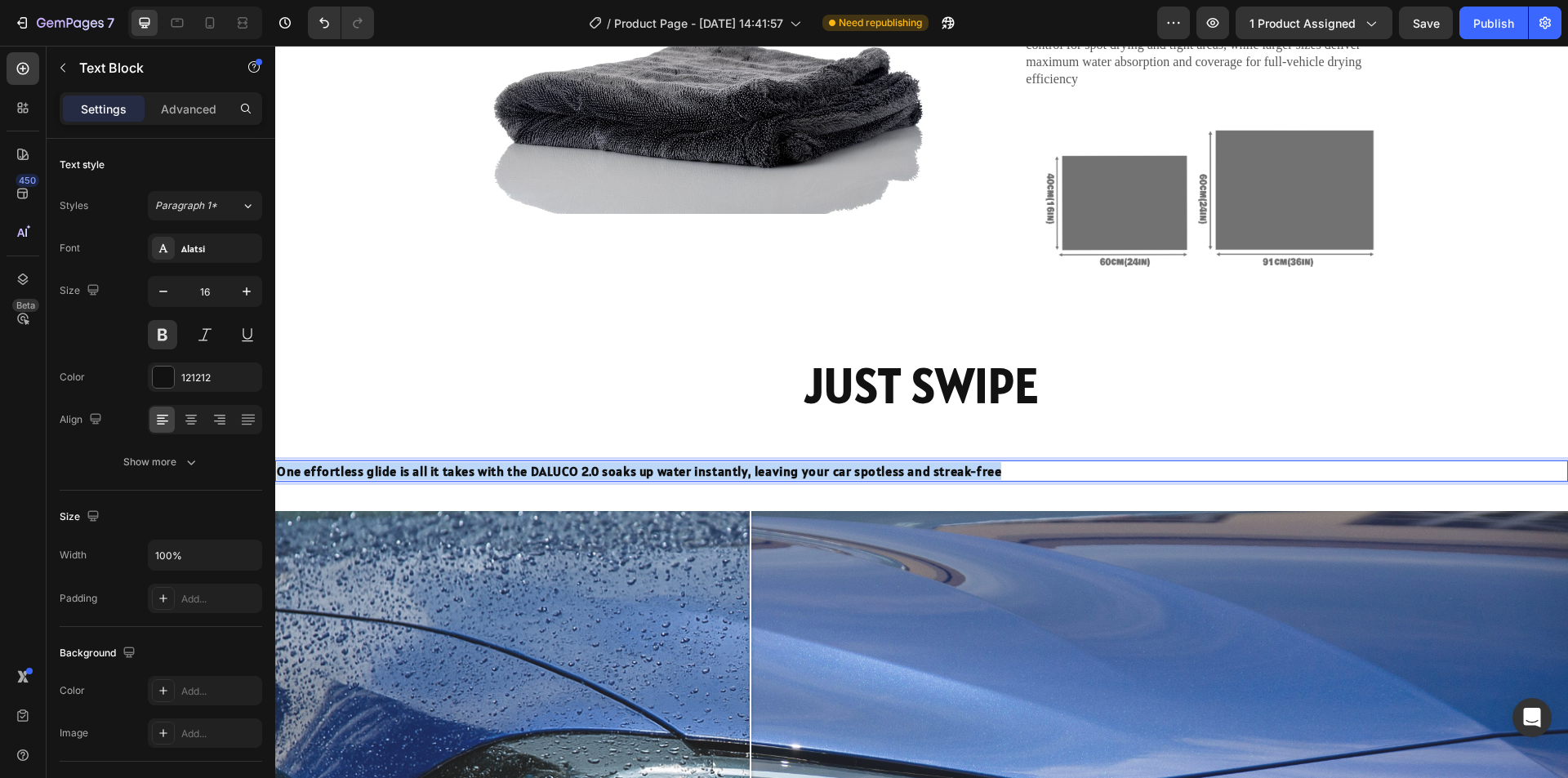
click at [581, 471] on p "One effortless glide is all it takes with the DALUCO 2.0 soaks up water instant…" at bounding box center [921, 471] width 1289 height 18
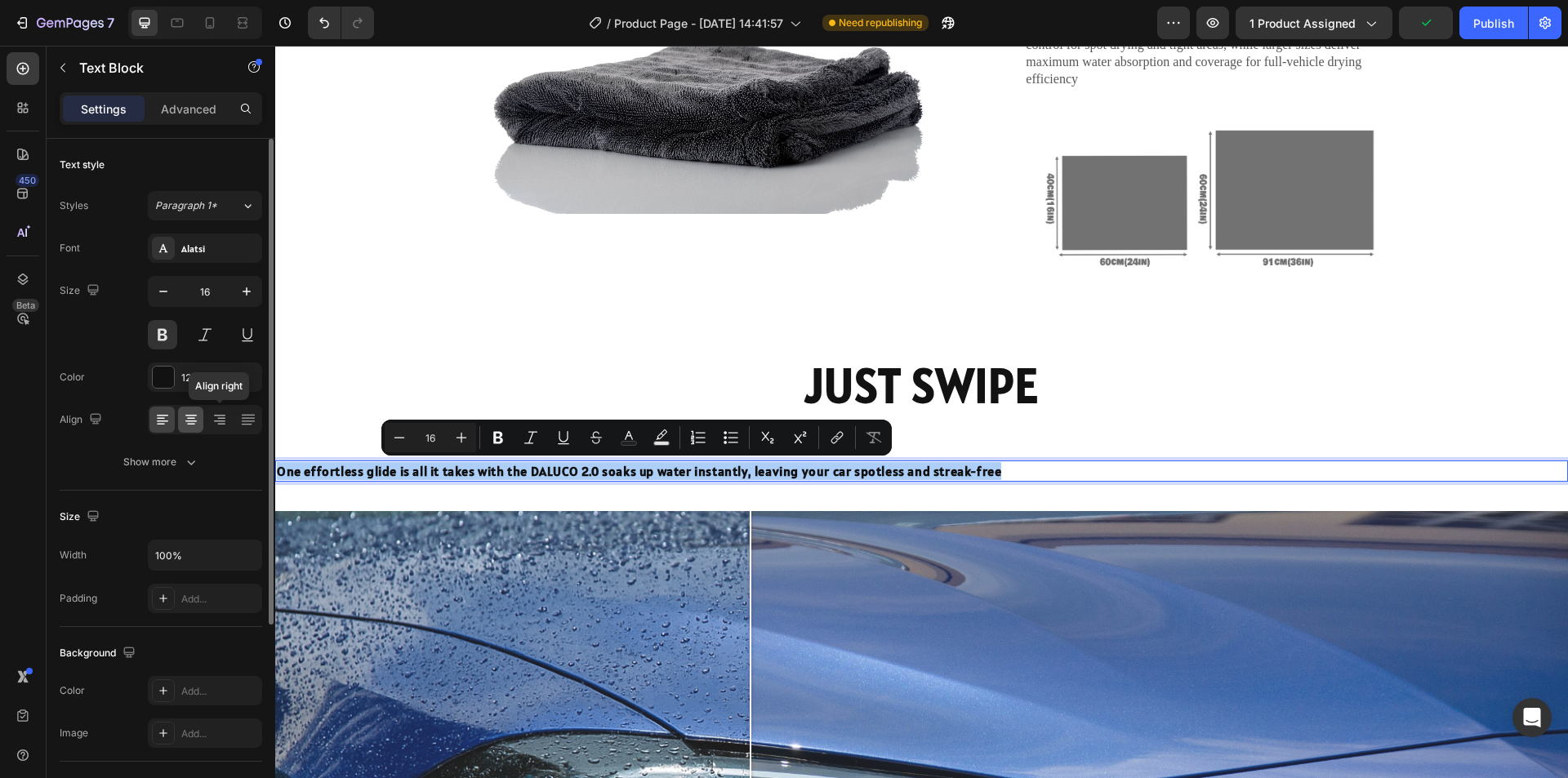
click at [194, 420] on icon at bounding box center [190, 419] width 16 height 16
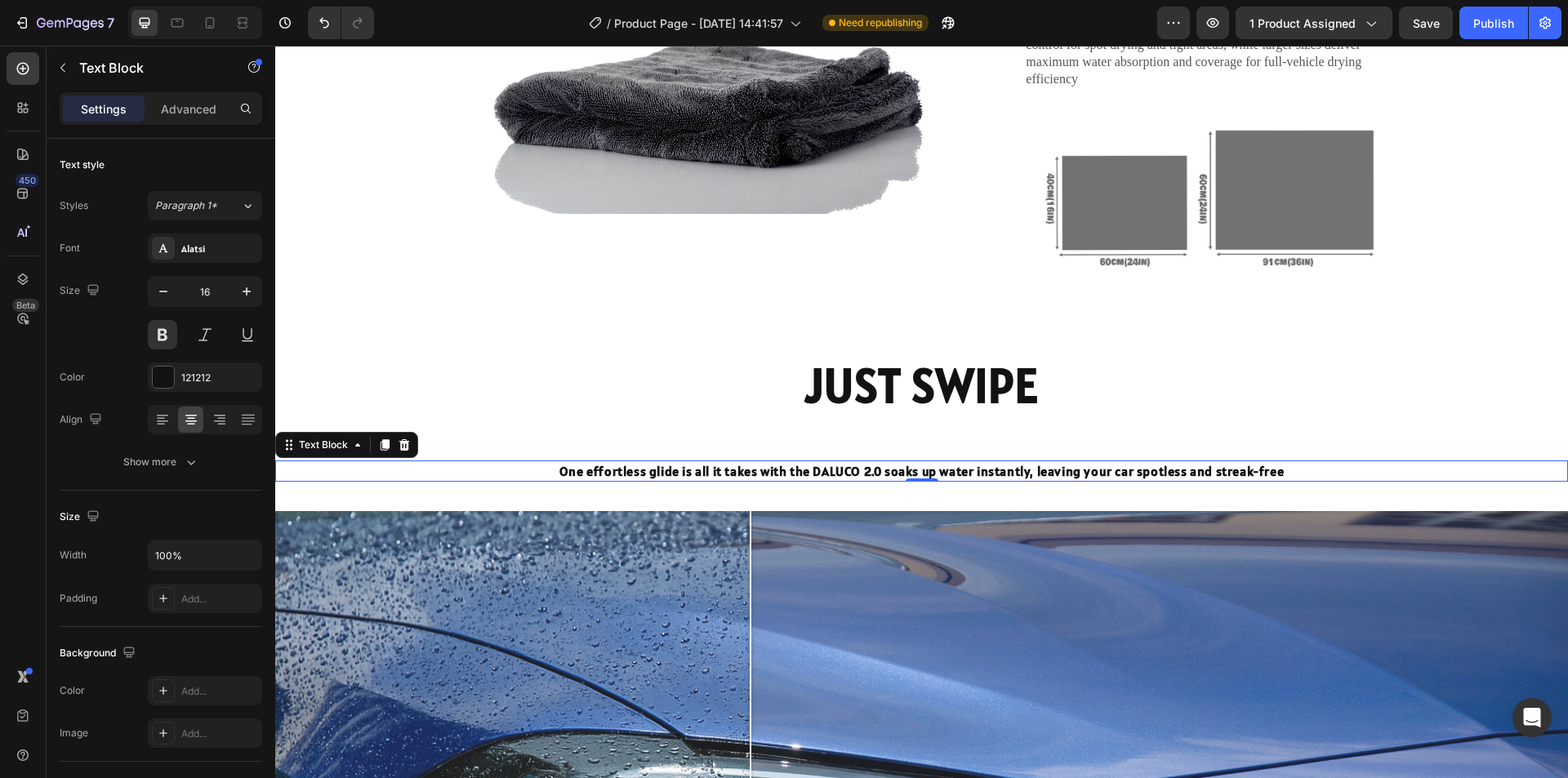
drag, startPoint x: 923, startPoint y: 480, endPoint x: 923, endPoint y: 471, distance: 9.0
click at [923, 471] on div "One effortless glide is all it takes with the DALUCO 2.0 soaks up water instant…" at bounding box center [922, 471] width 1293 height 21
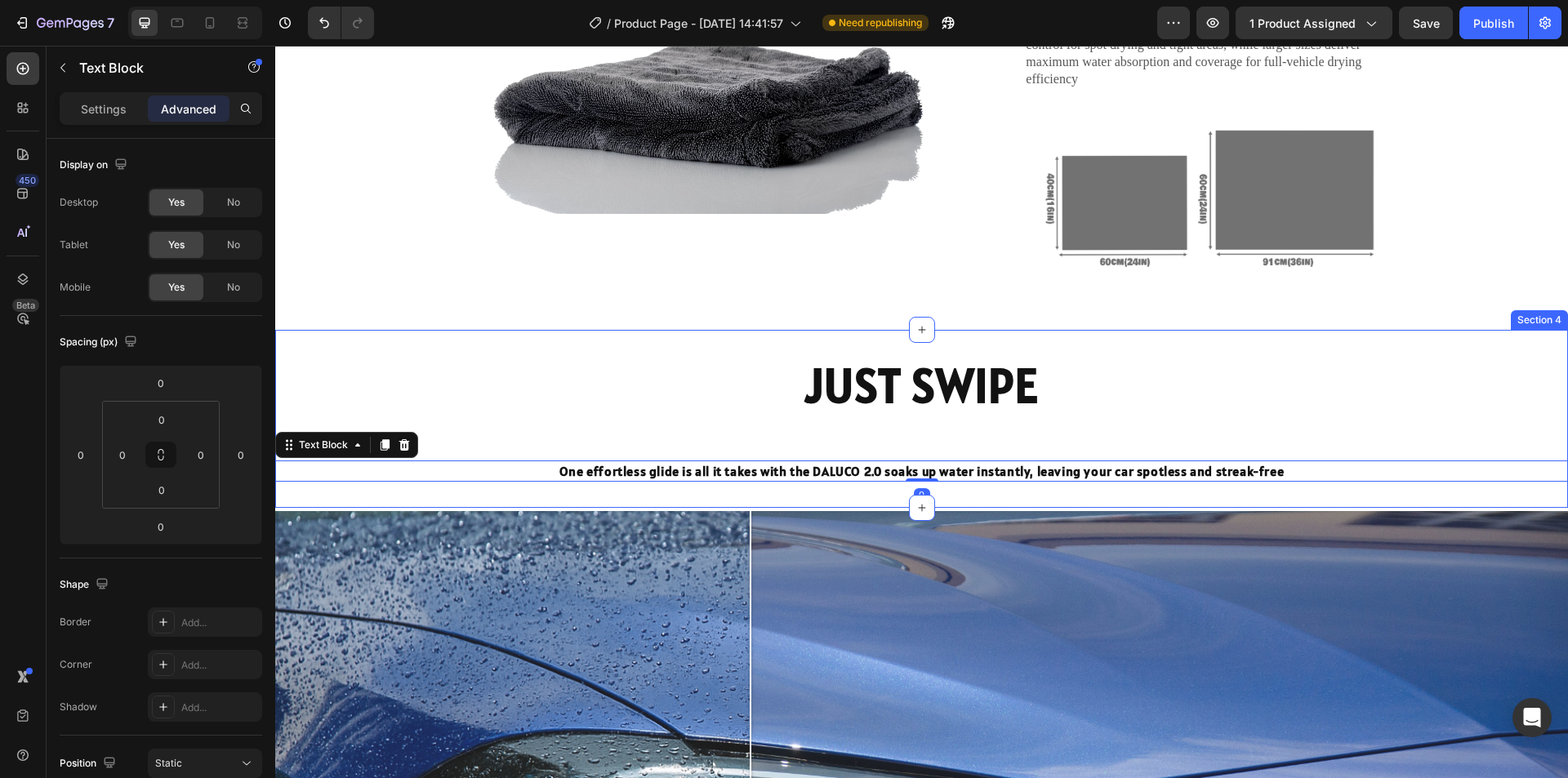
click at [916, 447] on div "JUST SWIPE Heading One effortless glide is all it takes with the DALUCO 2.0 soa…" at bounding box center [922, 418] width 1293 height 125
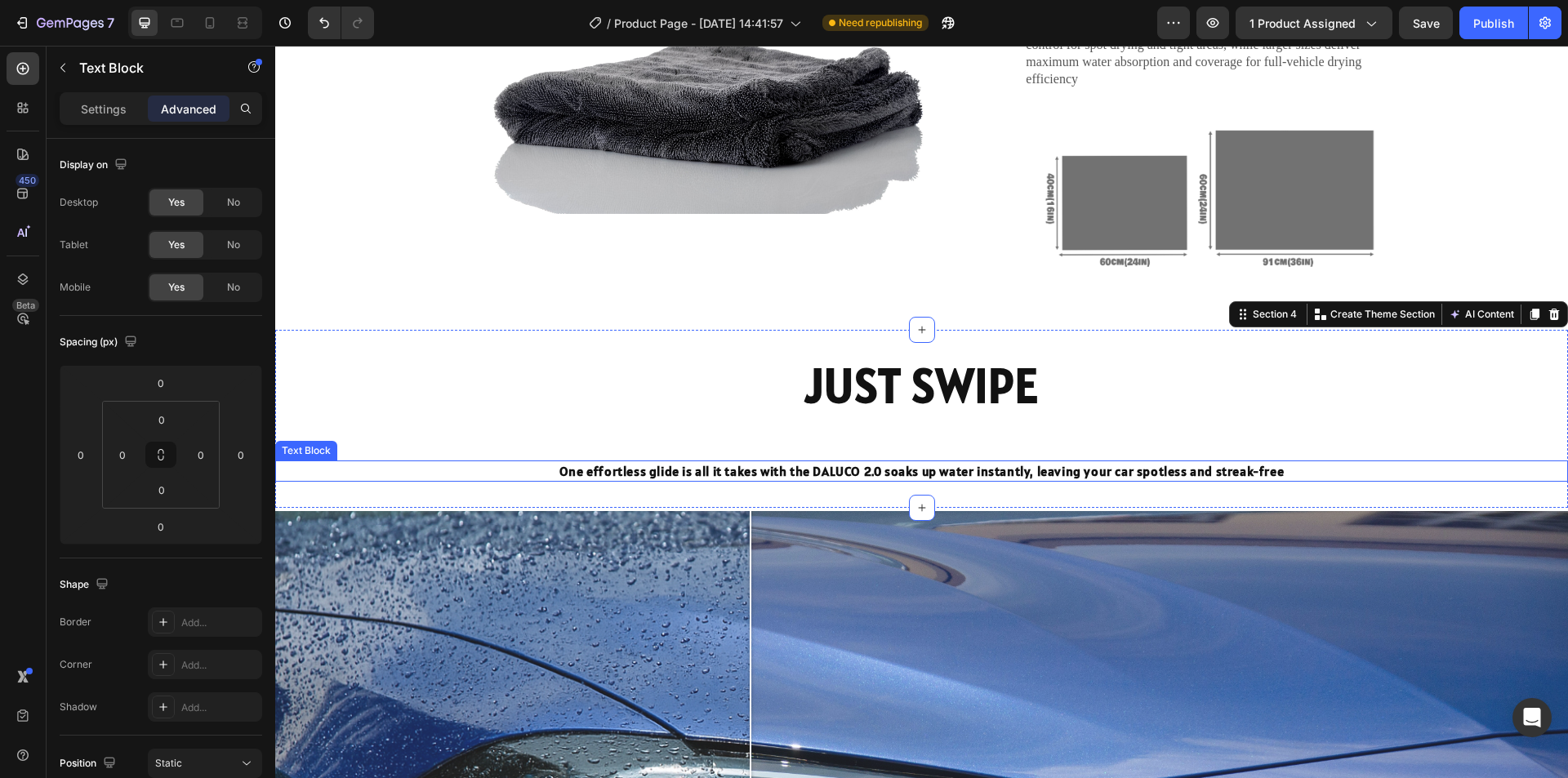
click at [912, 462] on p "One effortless glide is all it takes with the DALUCO 2.0 soaks up water instant…" at bounding box center [921, 471] width 1289 height 18
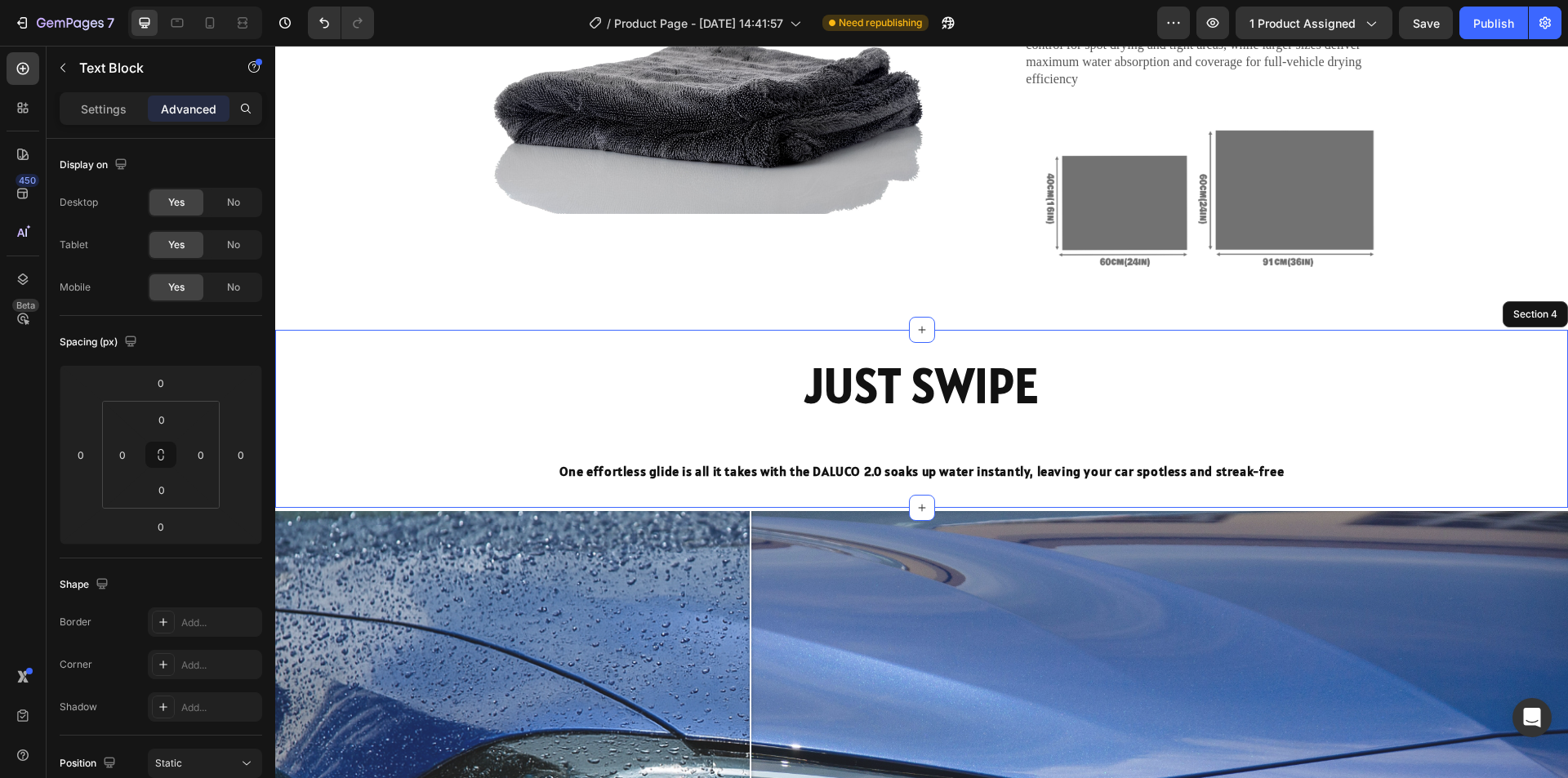
click at [916, 437] on div "JUST SWIPE Heading One effortless glide is all it takes with the DALUCO 2.0 soa…" at bounding box center [922, 418] width 1293 height 125
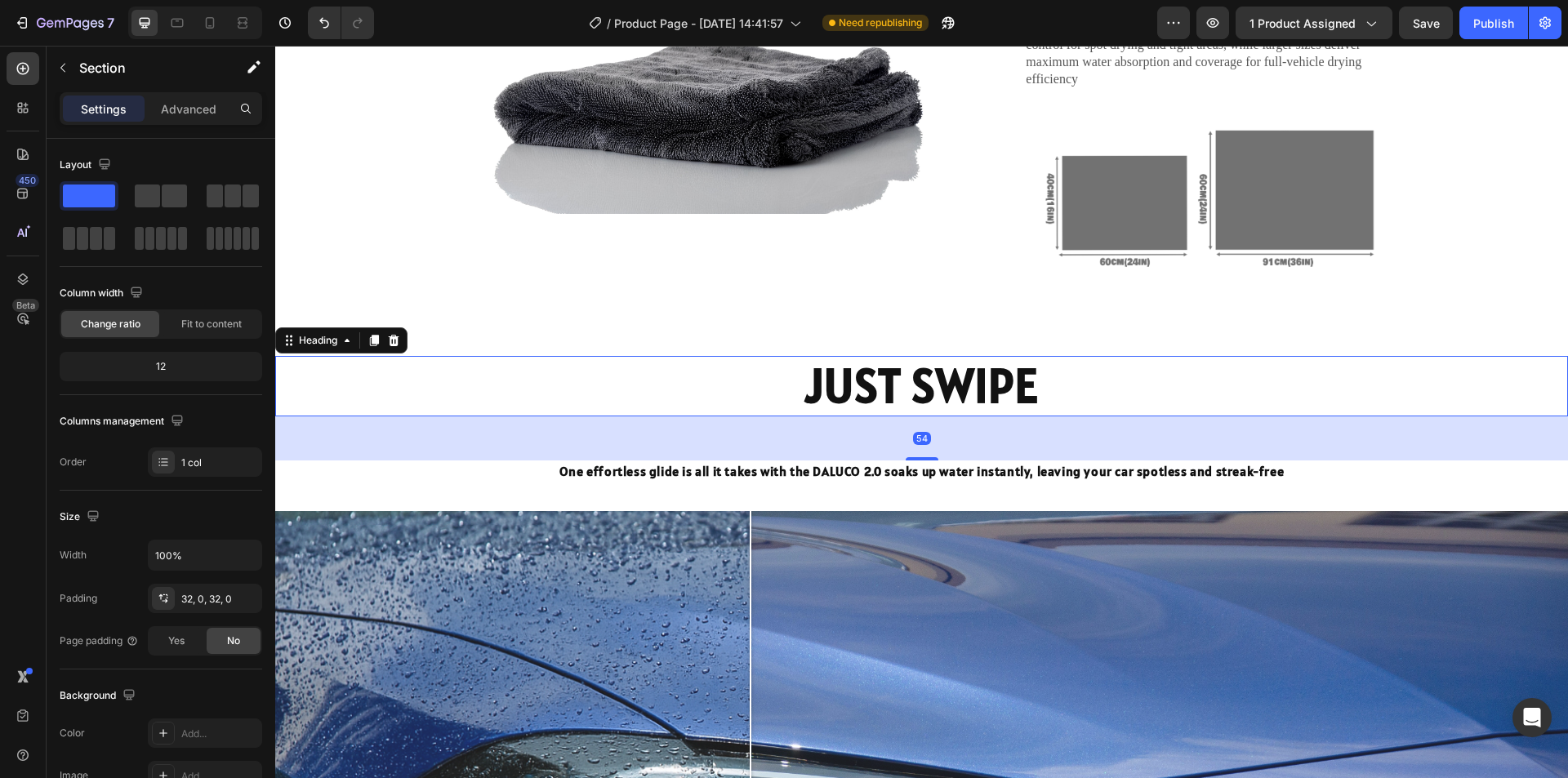
click at [915, 400] on p "JUST SWIPE" at bounding box center [921, 387] width 1289 height 57
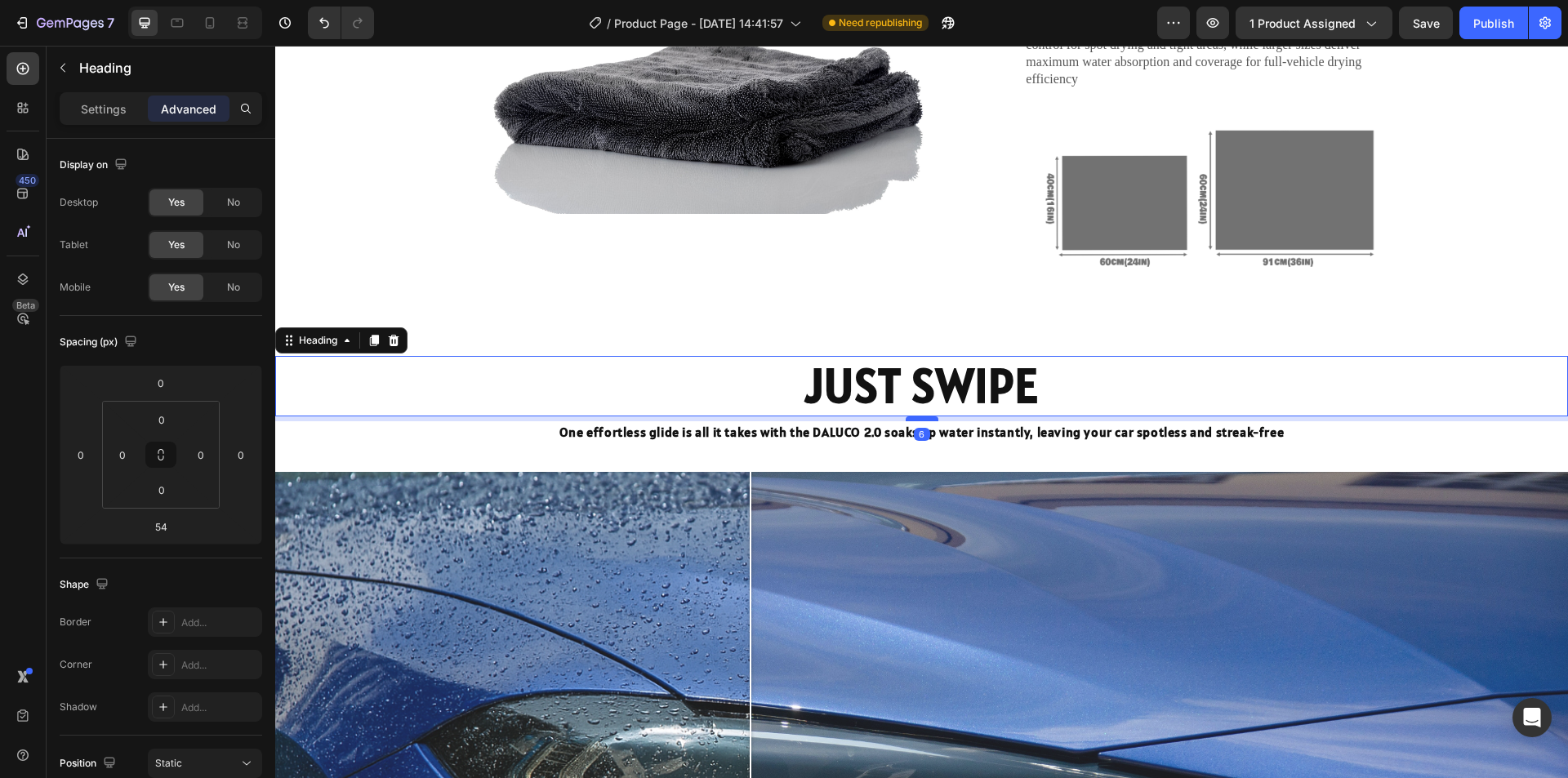
drag, startPoint x: 918, startPoint y: 456, endPoint x: 922, endPoint y: 418, distance: 38.2
click at [922, 418] on div at bounding box center [922, 418] width 33 height 5
type input "7"
click at [1328, 274] on img at bounding box center [1218, 199] width 387 height 181
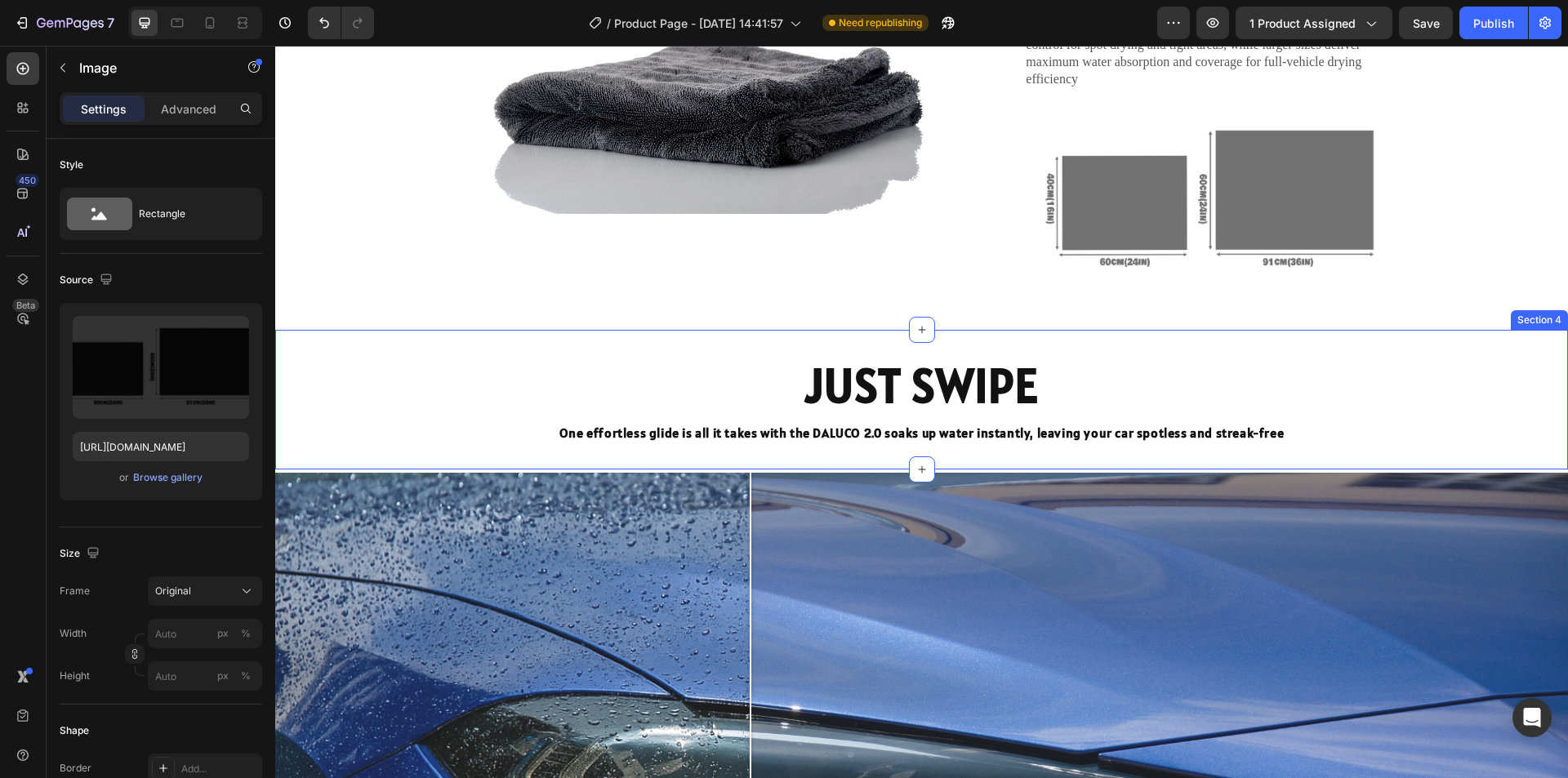
click at [1184, 348] on div "JUST SWIPE Heading One effortless glide is all it takes with the DALUCO 2.0 soa…" at bounding box center [922, 400] width 1293 height 140
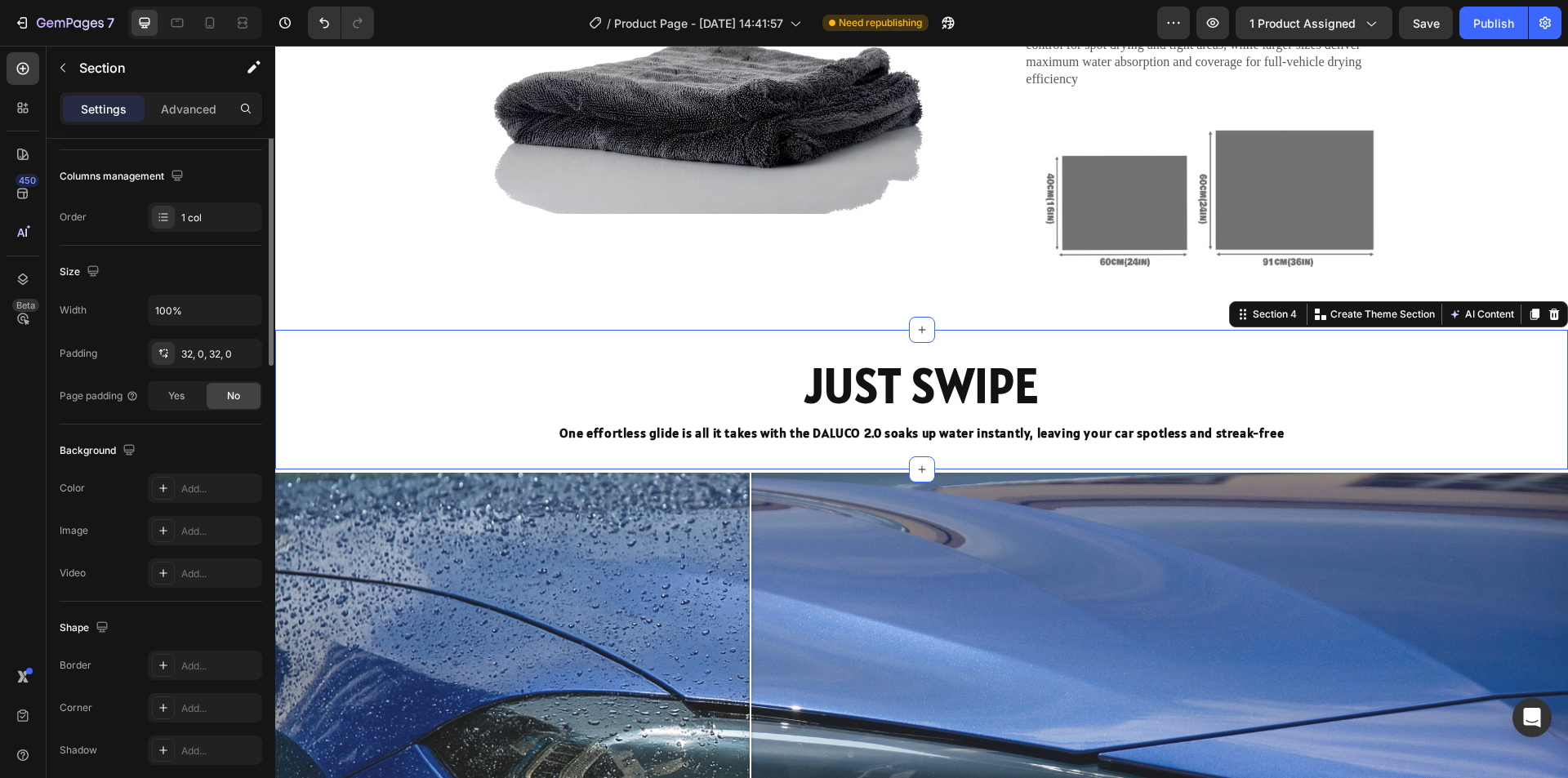
scroll to position [310, 0]
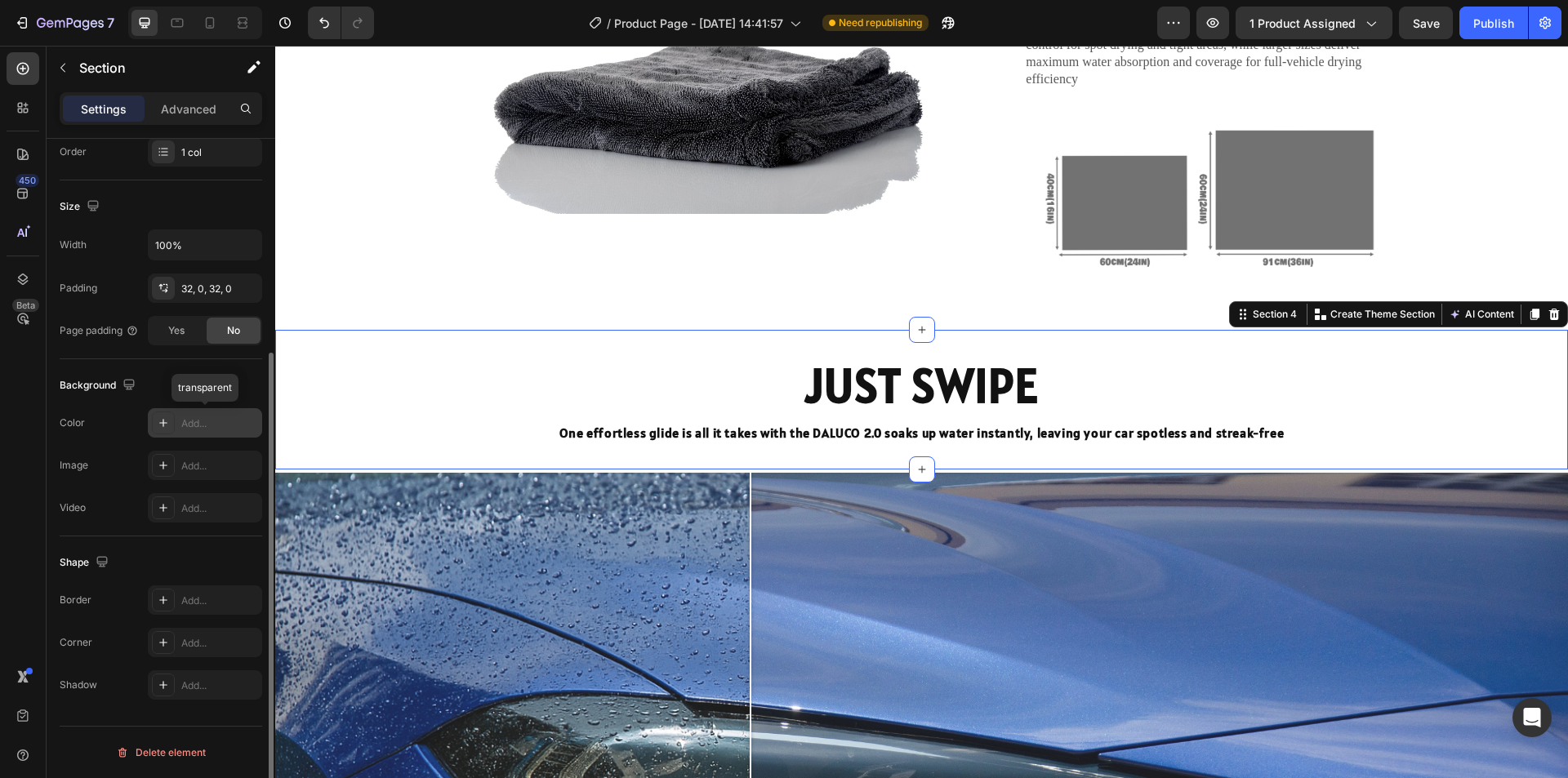
click at [165, 427] on icon at bounding box center [164, 423] width 13 height 13
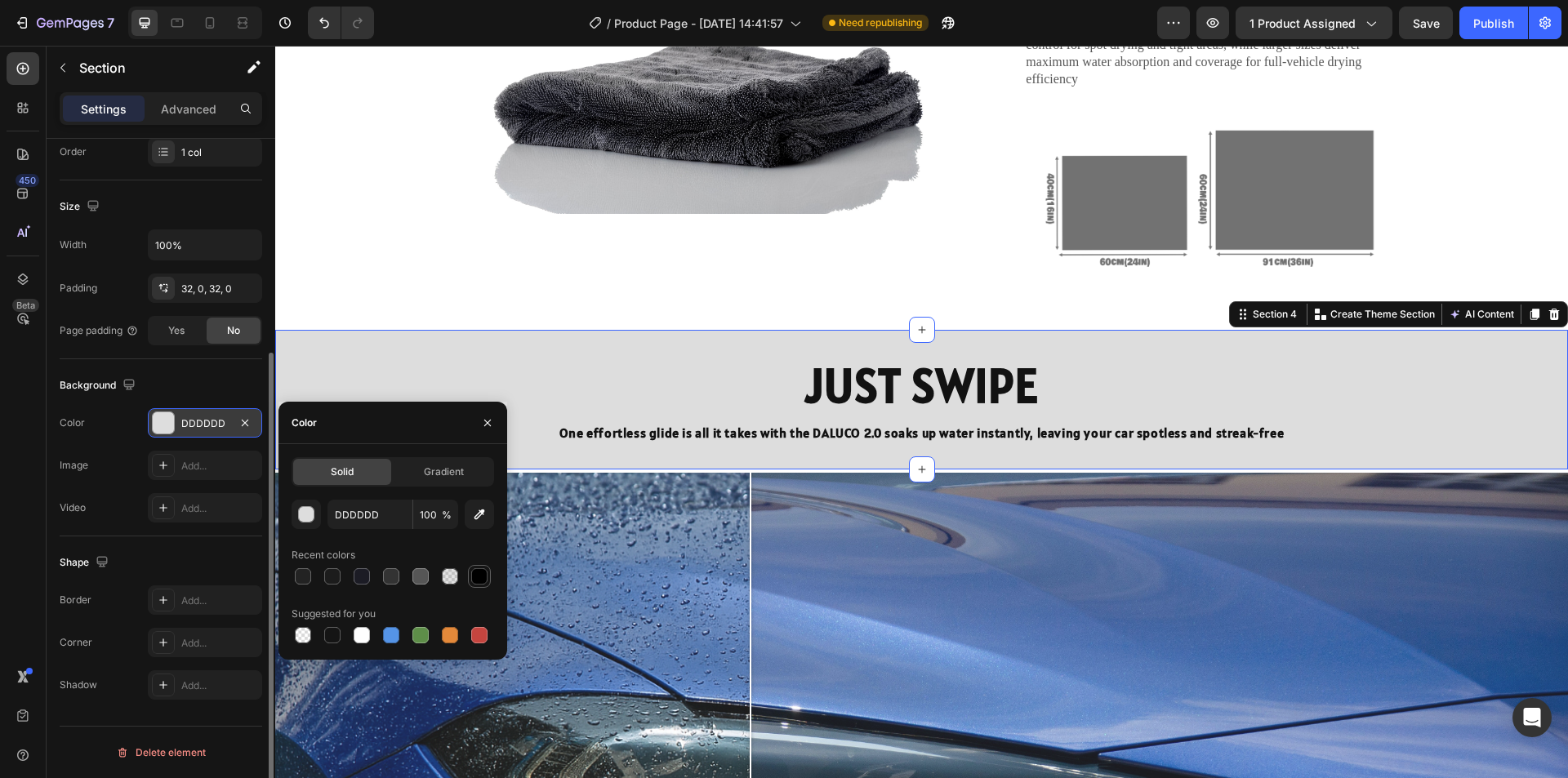
click at [476, 575] on div at bounding box center [479, 576] width 16 height 16
type input "000000"
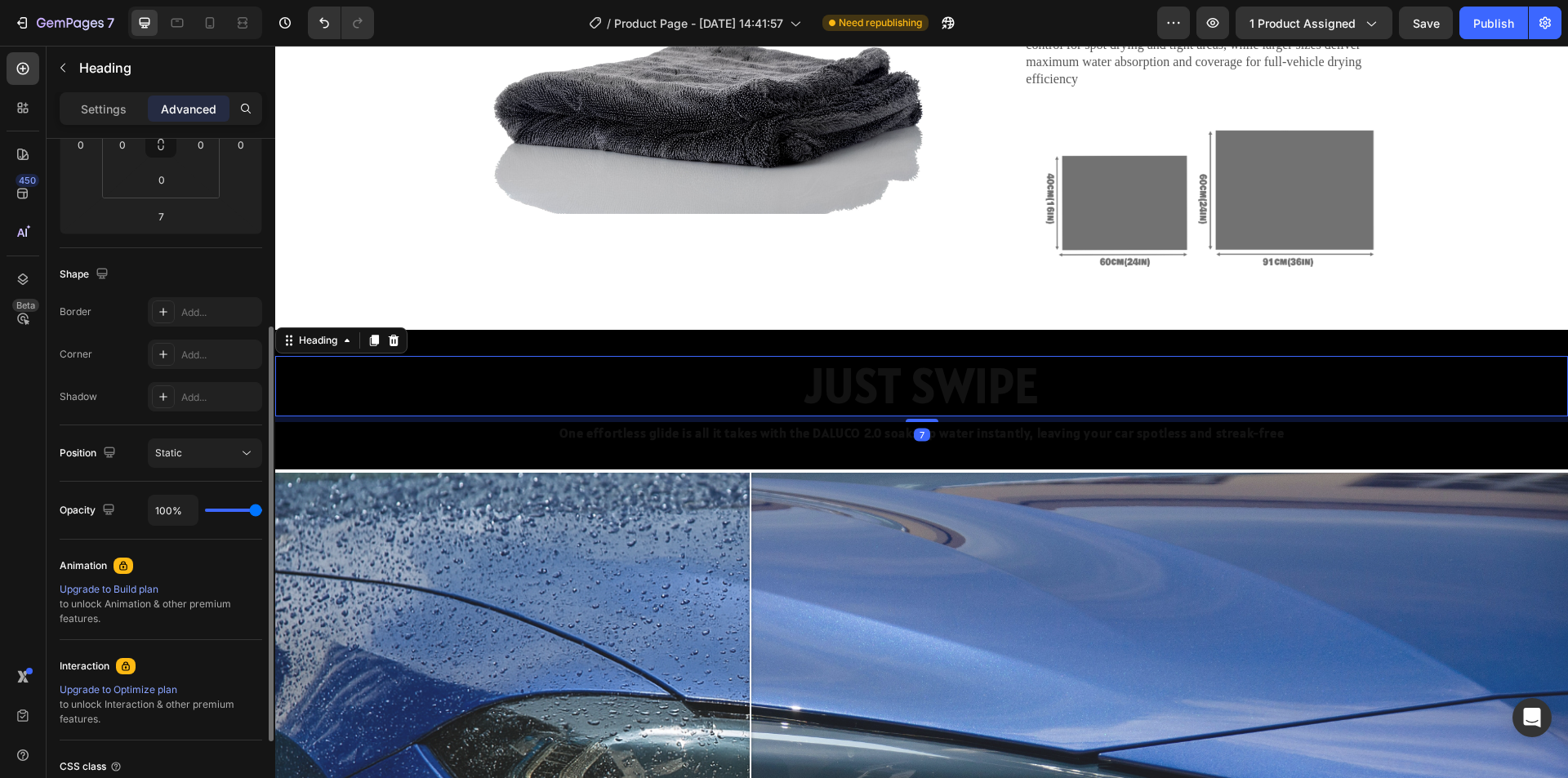
click at [882, 389] on p "JUST SWIPE" at bounding box center [921, 387] width 1289 height 57
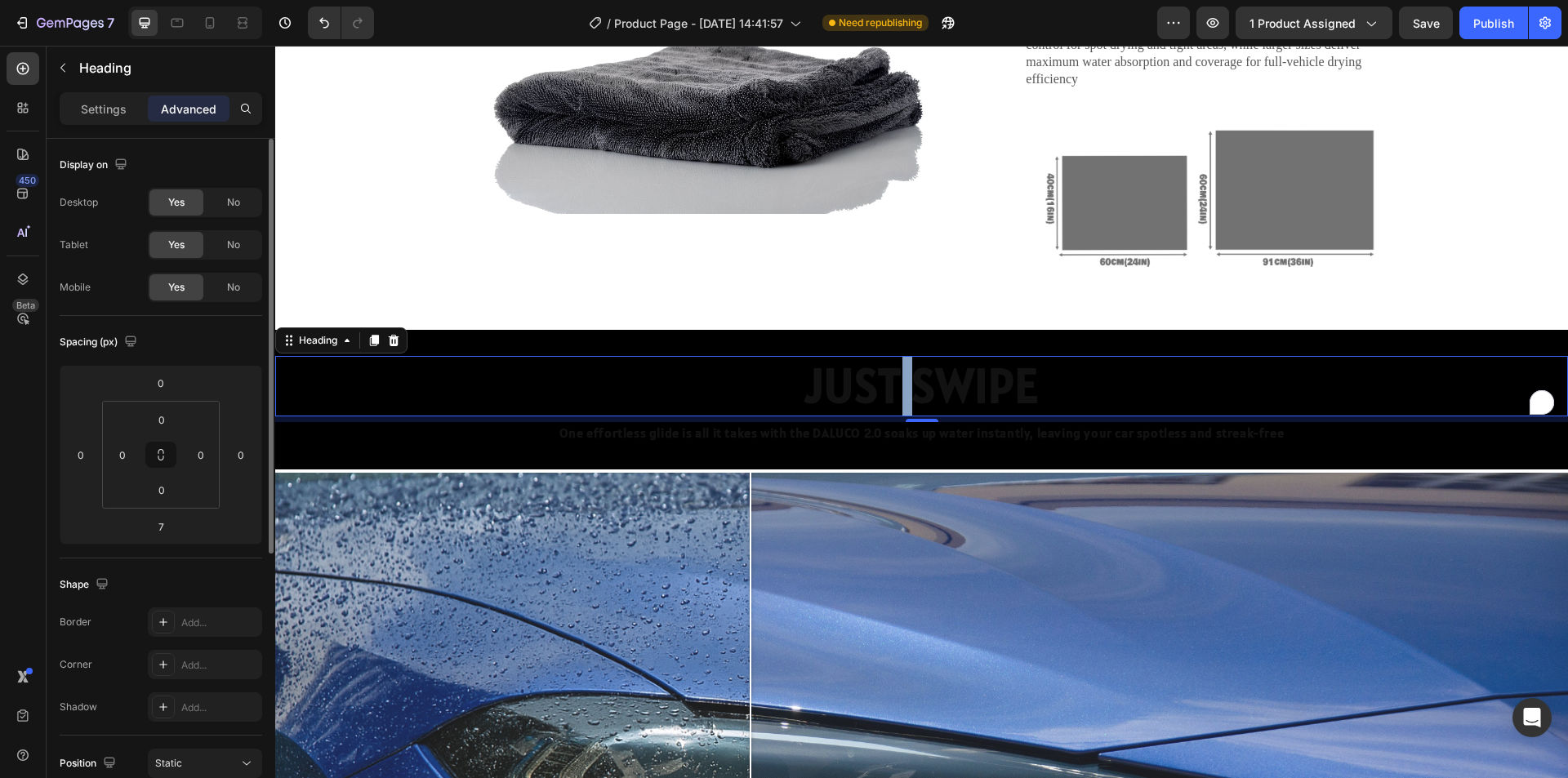
click at [900, 375] on p "JUST SWIPE" at bounding box center [921, 387] width 1289 height 57
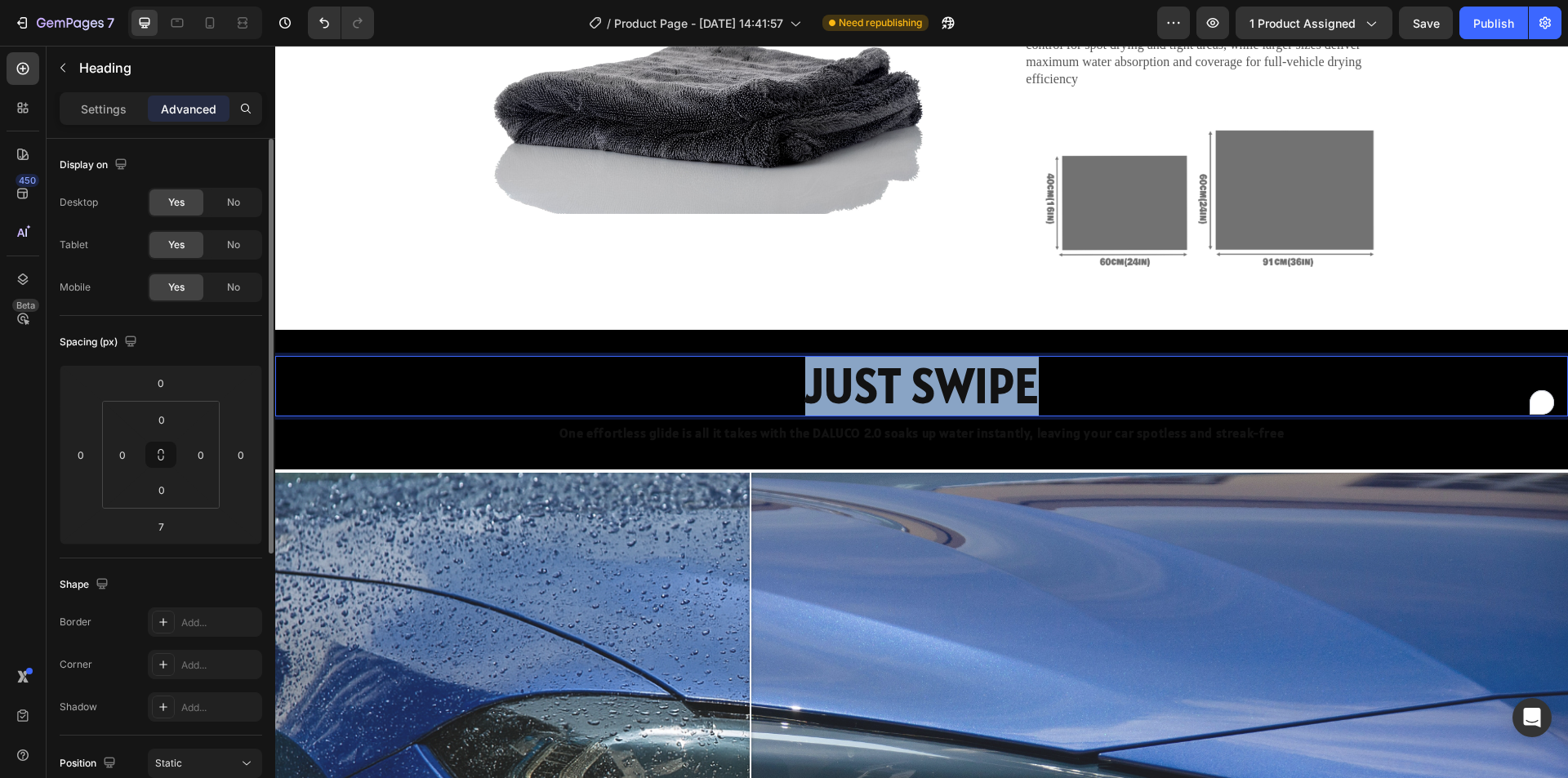
click at [904, 375] on p "JUST SWIPE" at bounding box center [921, 387] width 1289 height 57
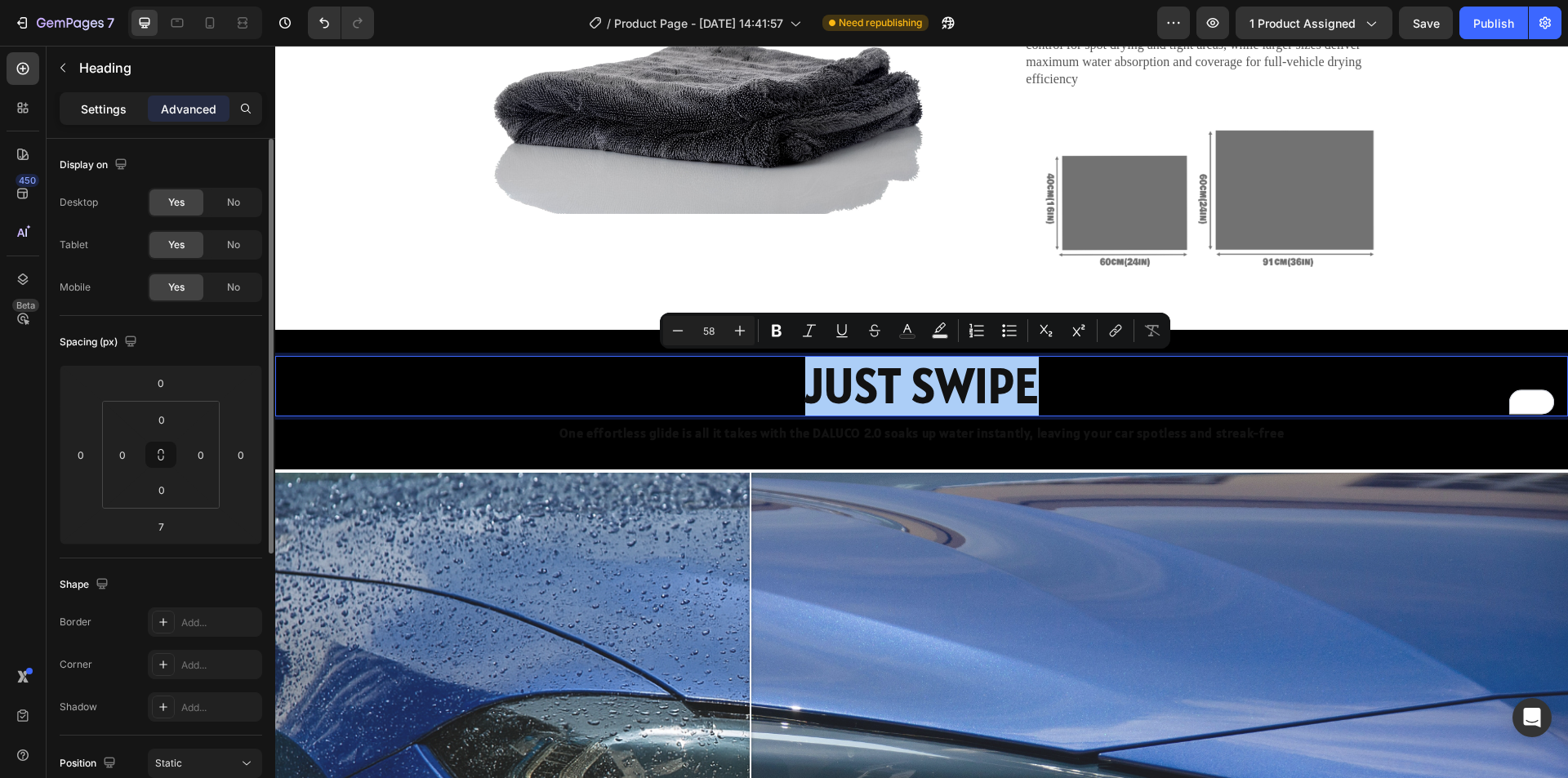
click at [111, 107] on p "Settings" at bounding box center [103, 109] width 46 height 17
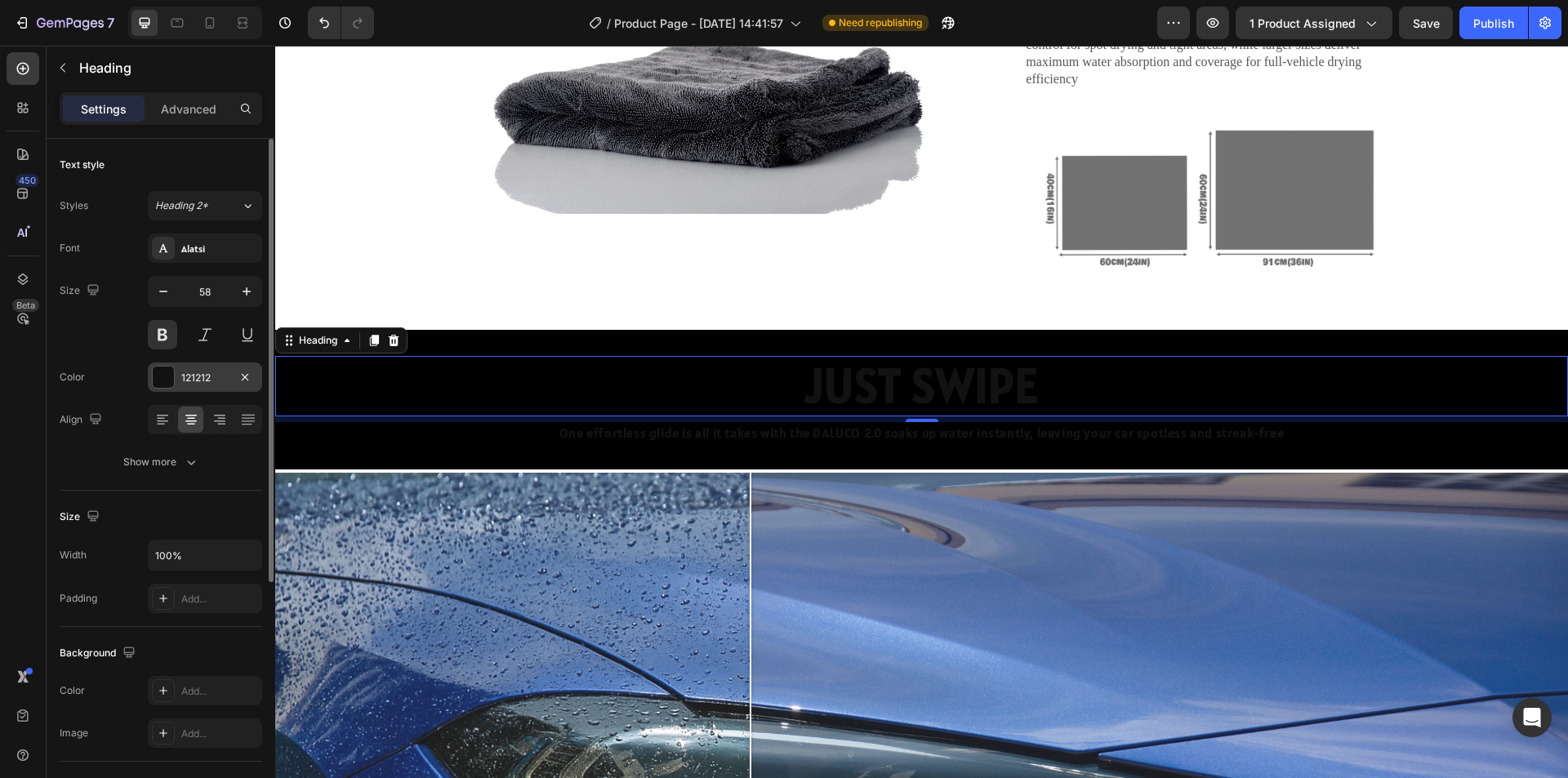
click at [168, 369] on div at bounding box center [164, 377] width 21 height 21
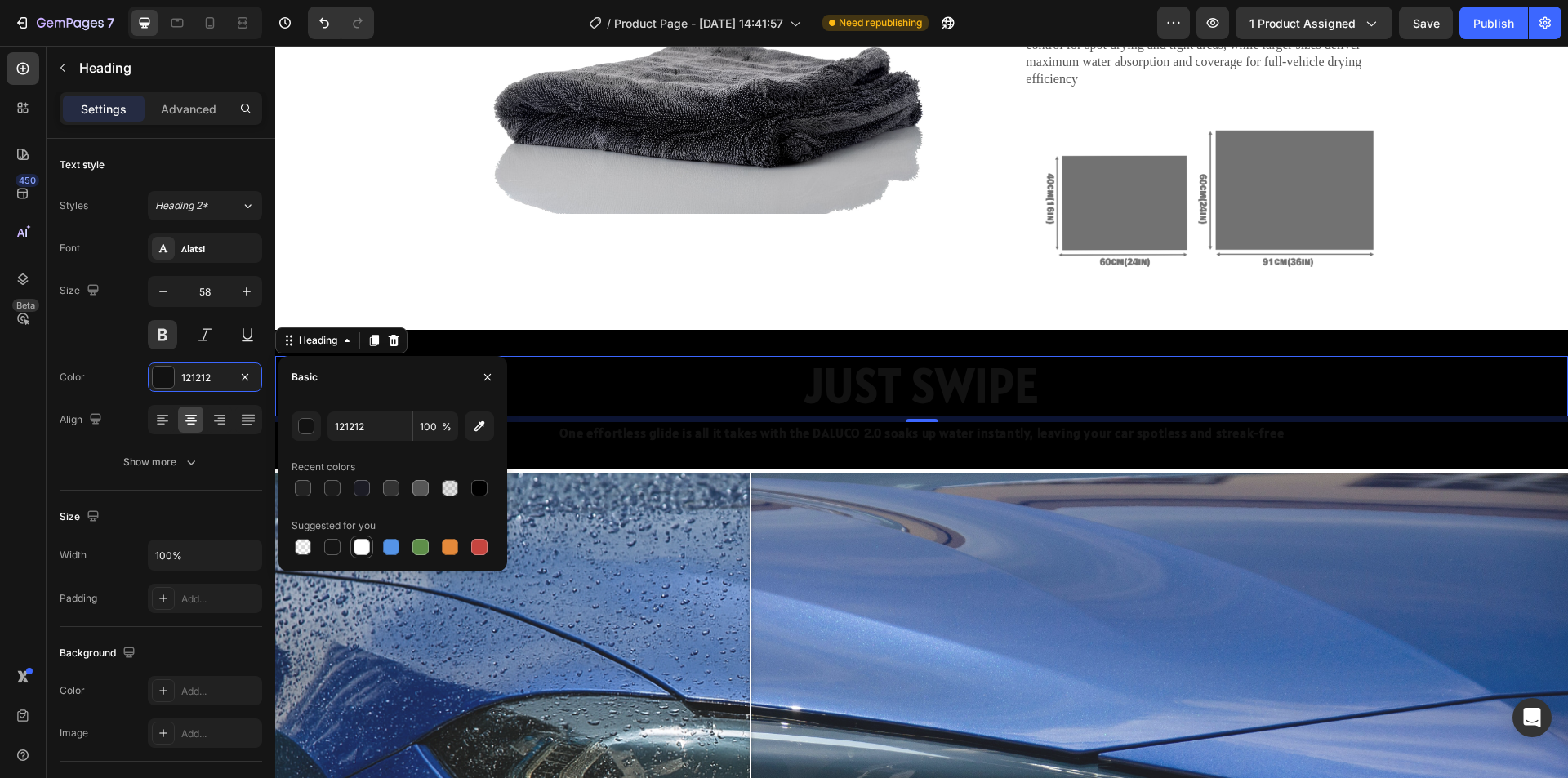
click at [364, 546] on div at bounding box center [361, 546] width 16 height 16
type input "FFFFFF"
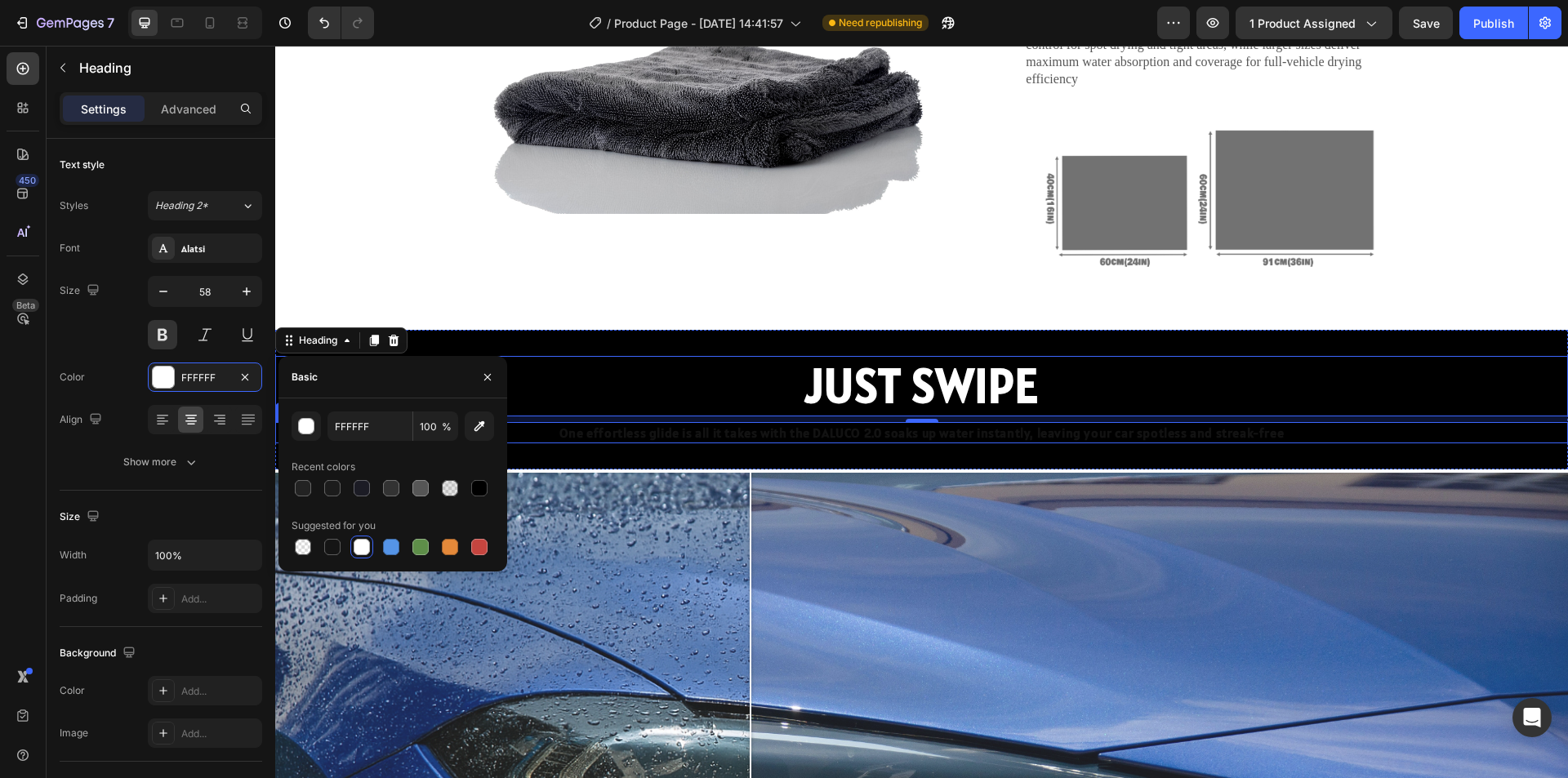
click at [867, 437] on p "One effortless glide is all it takes with the DALUCO 2.0 soaks up water instant…" at bounding box center [921, 433] width 1289 height 18
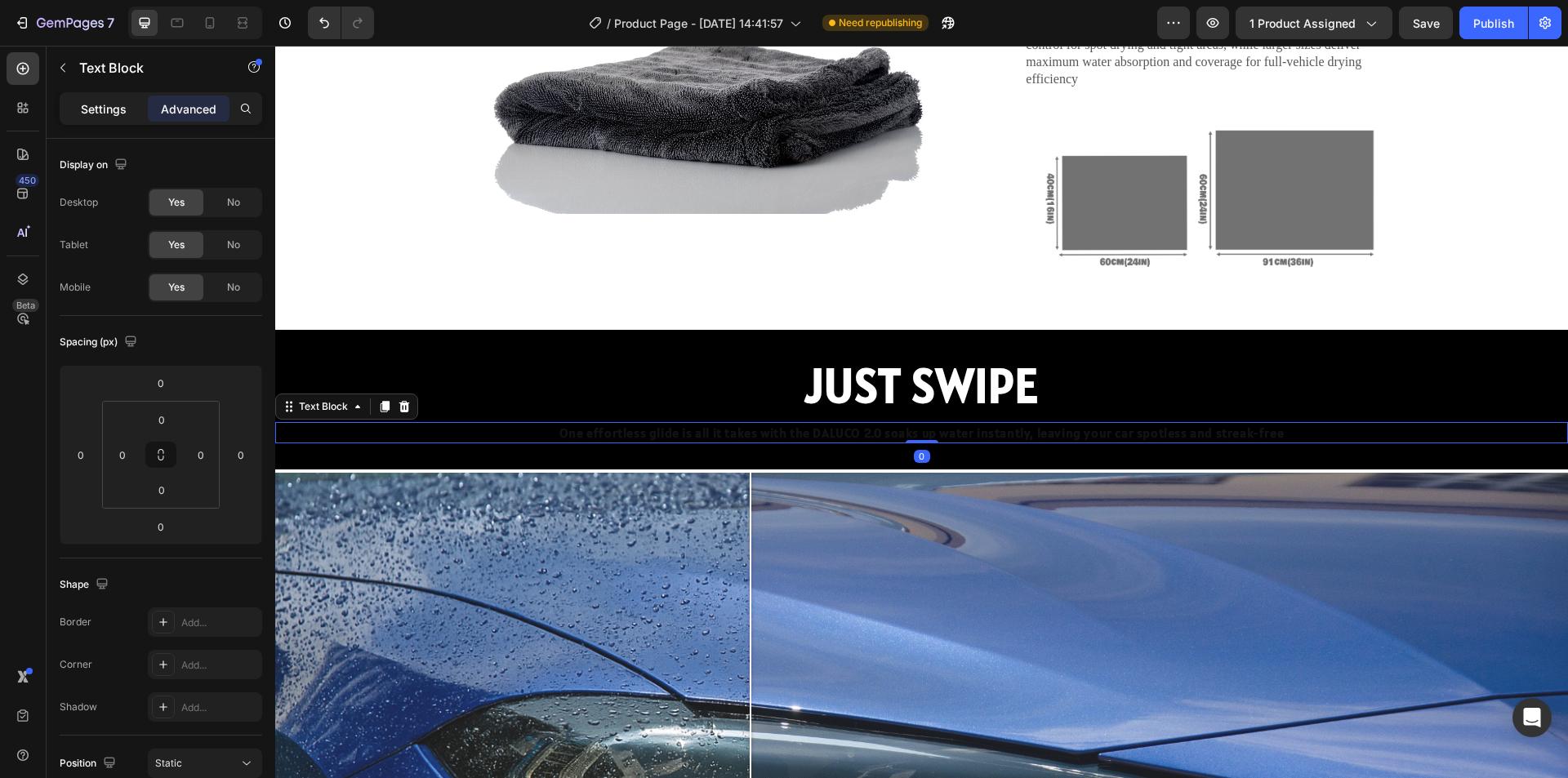
click at [93, 106] on p "Settings" at bounding box center [103, 109] width 46 height 17
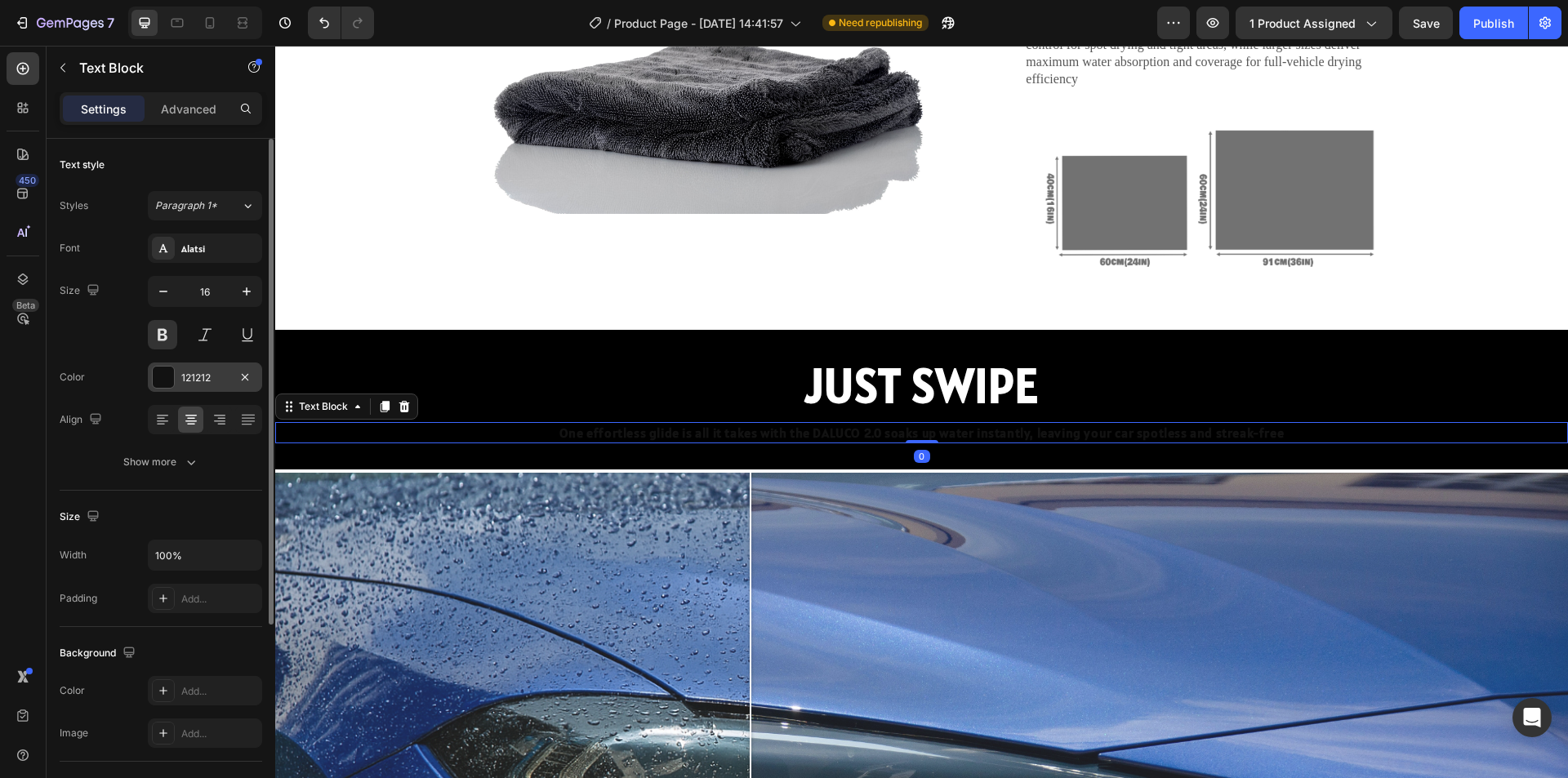
click at [162, 382] on div at bounding box center [164, 377] width 21 height 21
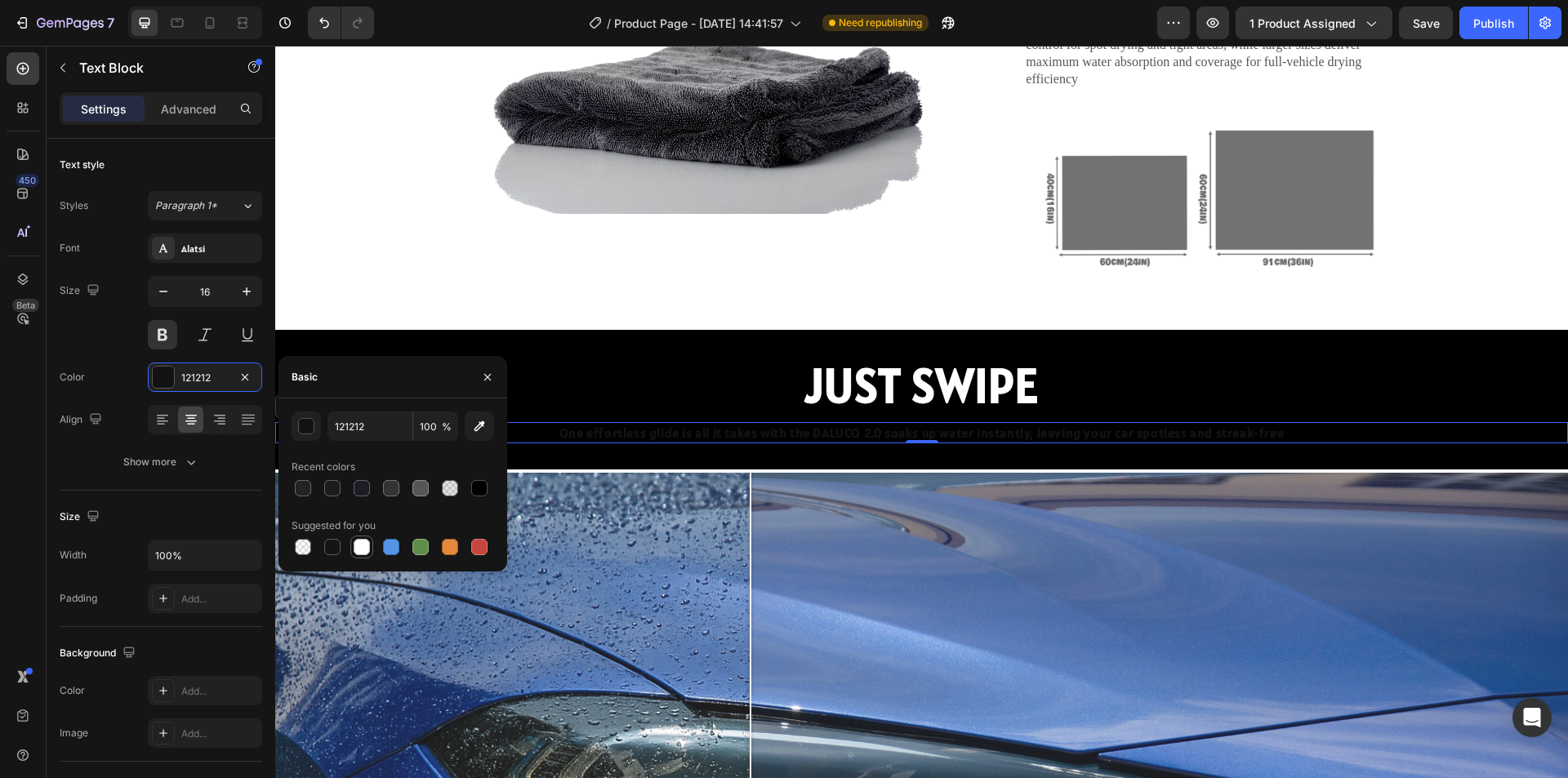
click at [355, 542] on div at bounding box center [361, 546] width 16 height 16
type input "FFFFFF"
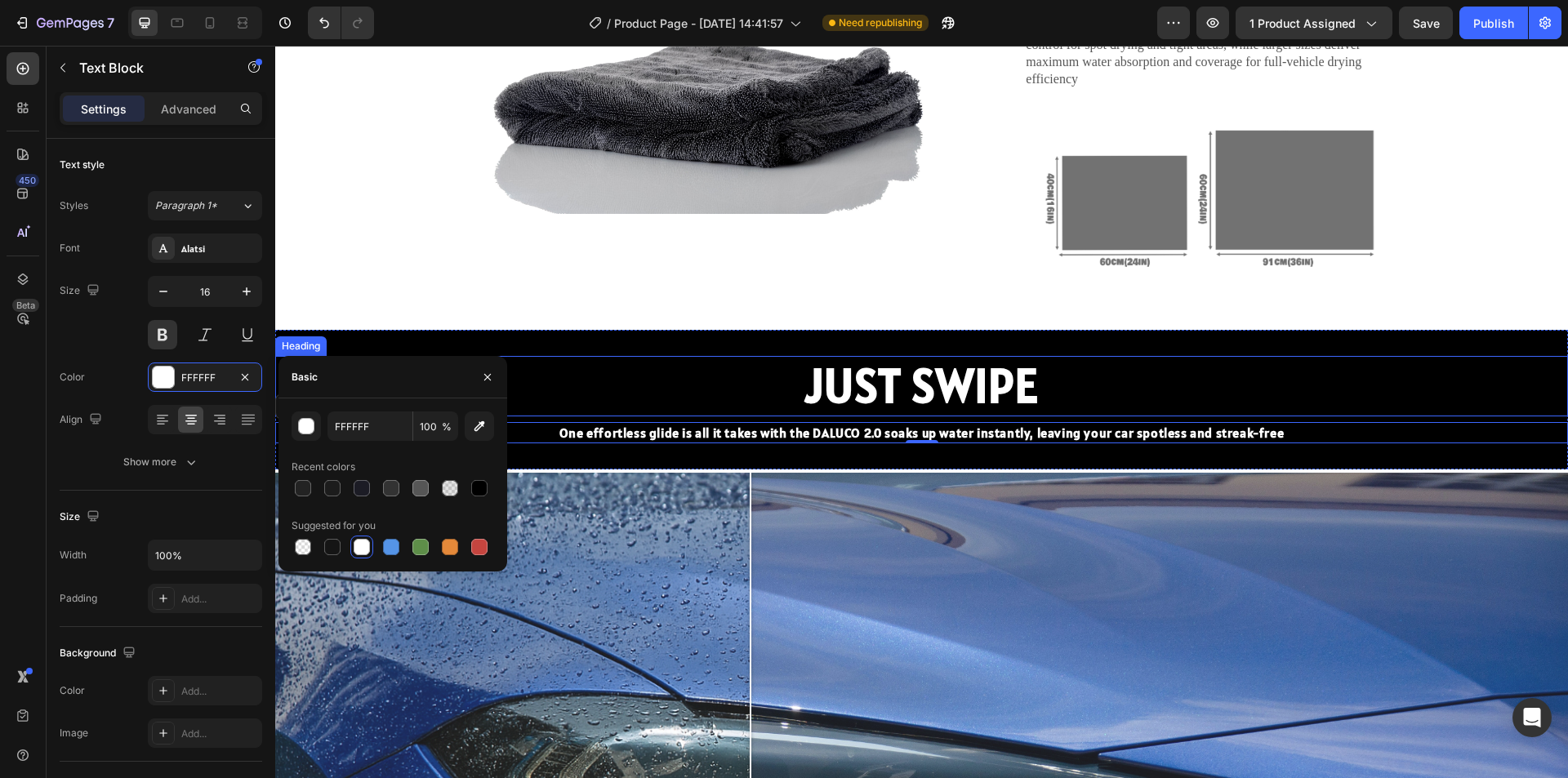
click at [1233, 381] on p "JUST SWIPE" at bounding box center [921, 387] width 1289 height 57
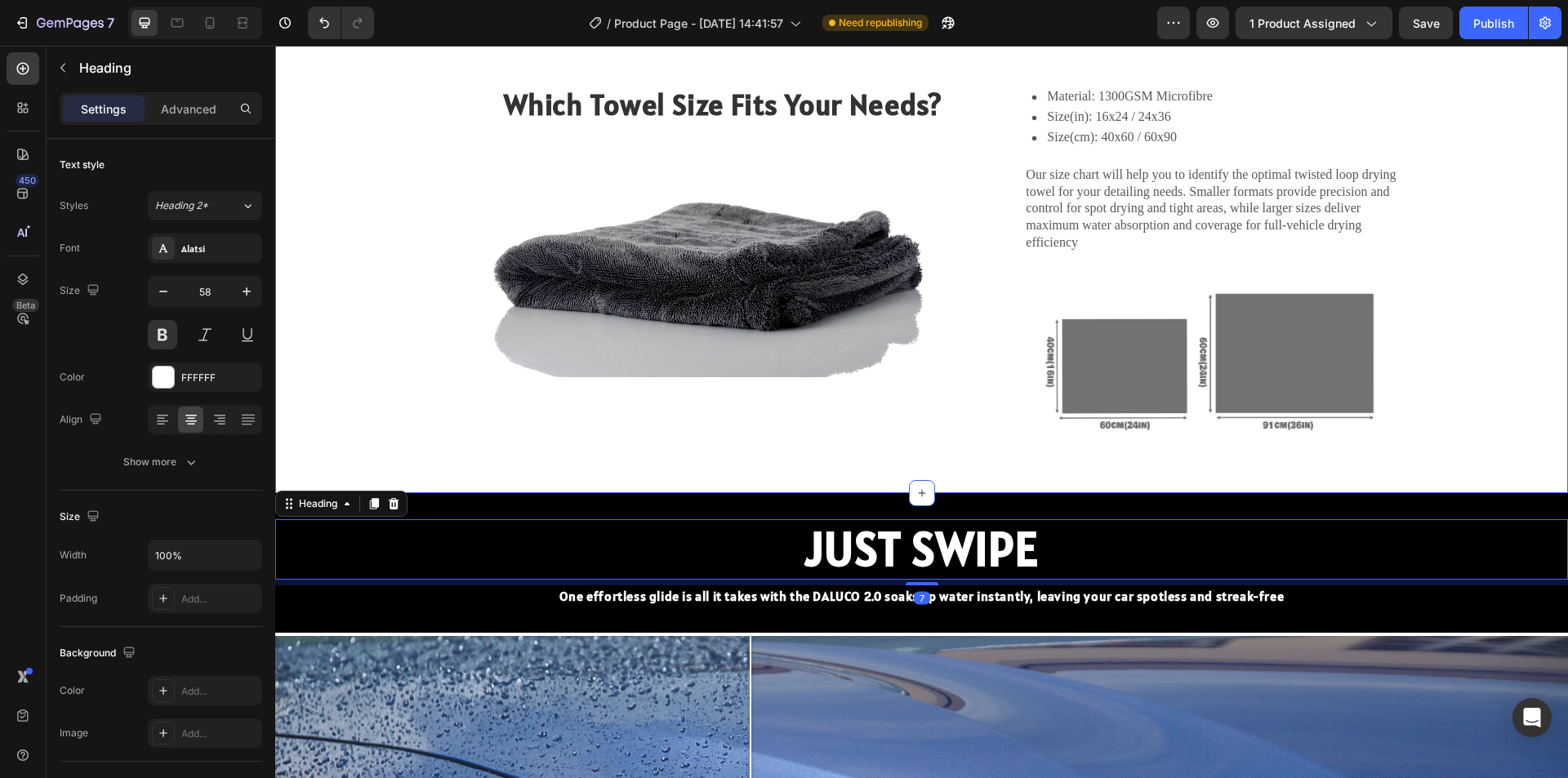
click at [1496, 397] on div "Which Towel Size Fits Your Needs? Heading Image Material: 1300GSM Microfibre Si…" at bounding box center [922, 270] width 1260 height 445
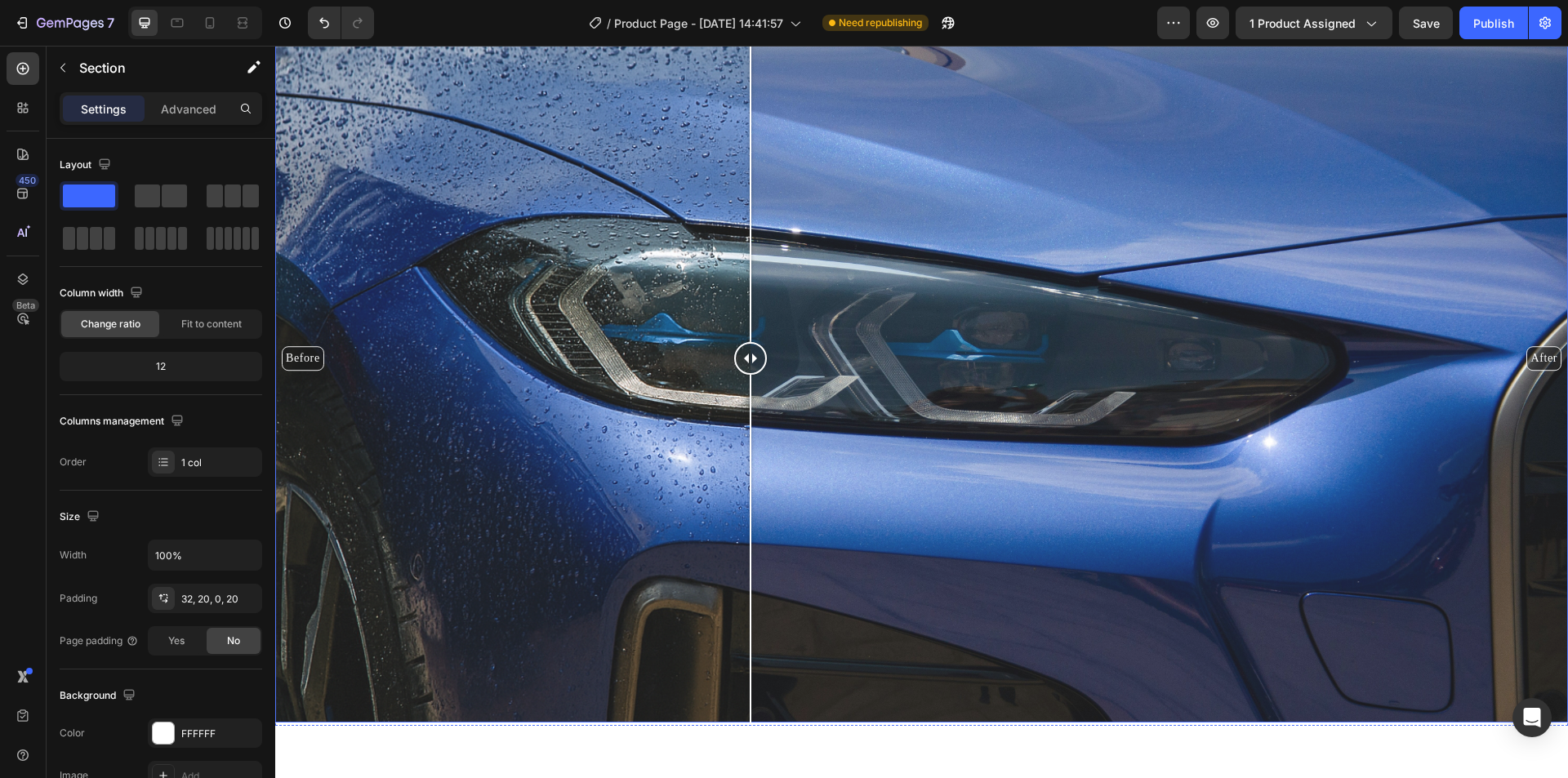
scroll to position [1225, 0]
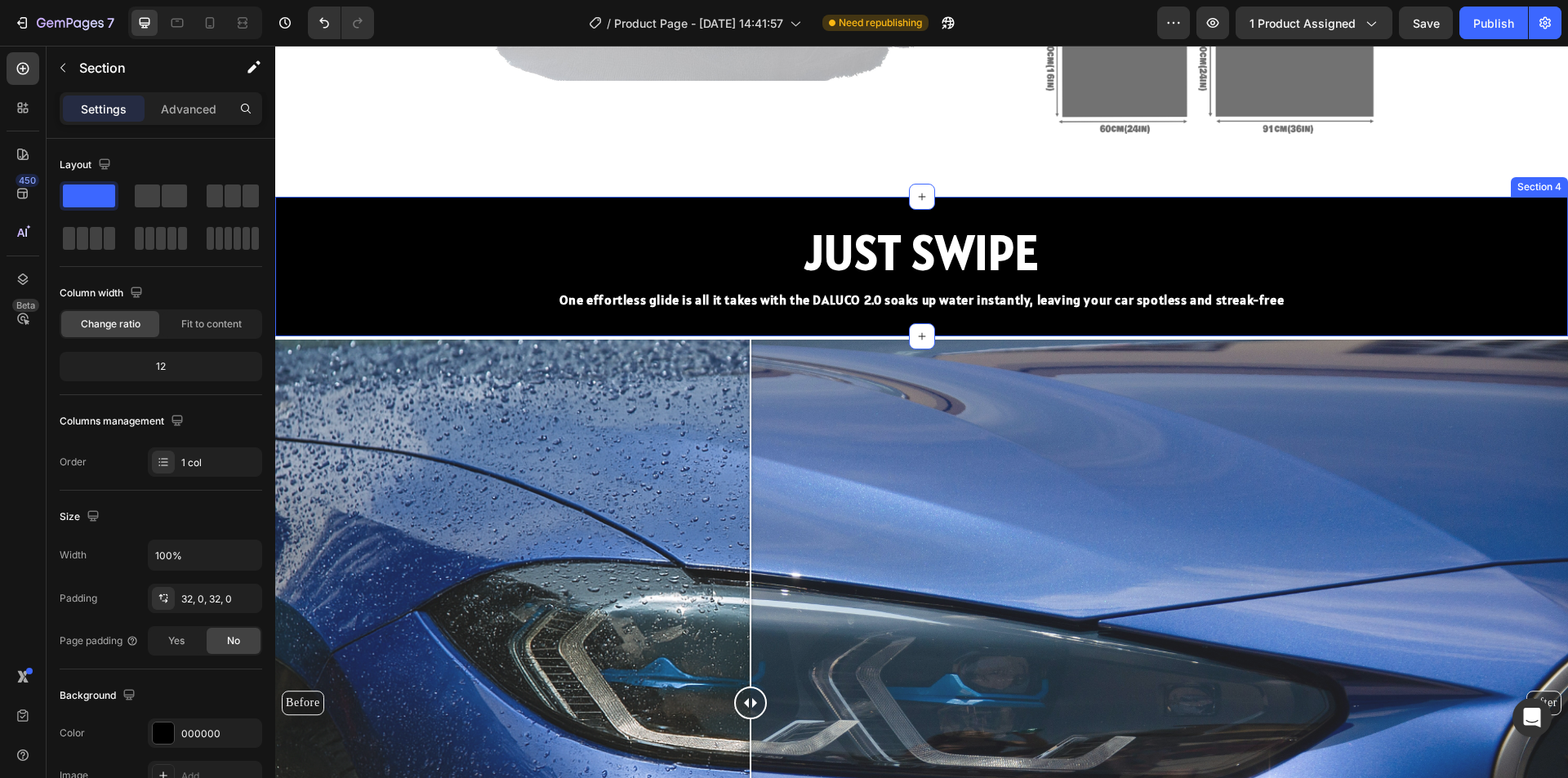
click at [801, 318] on div "JUST SWIPE Heading One effortless glide is all it takes with the DALUCO 2.0 soa…" at bounding box center [922, 267] width 1293 height 140
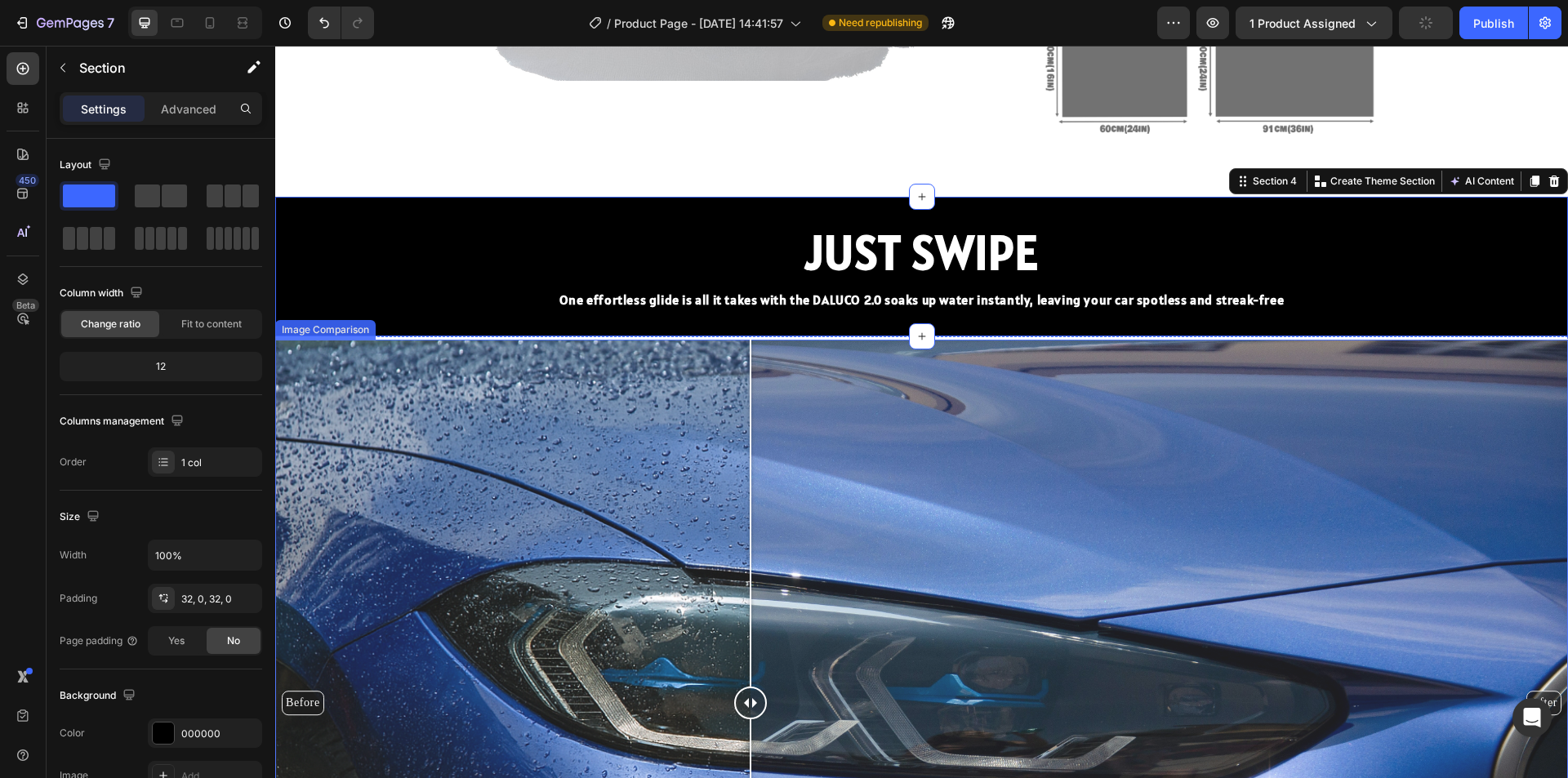
click at [819, 379] on div "Before After" at bounding box center [922, 702] width 1293 height 726
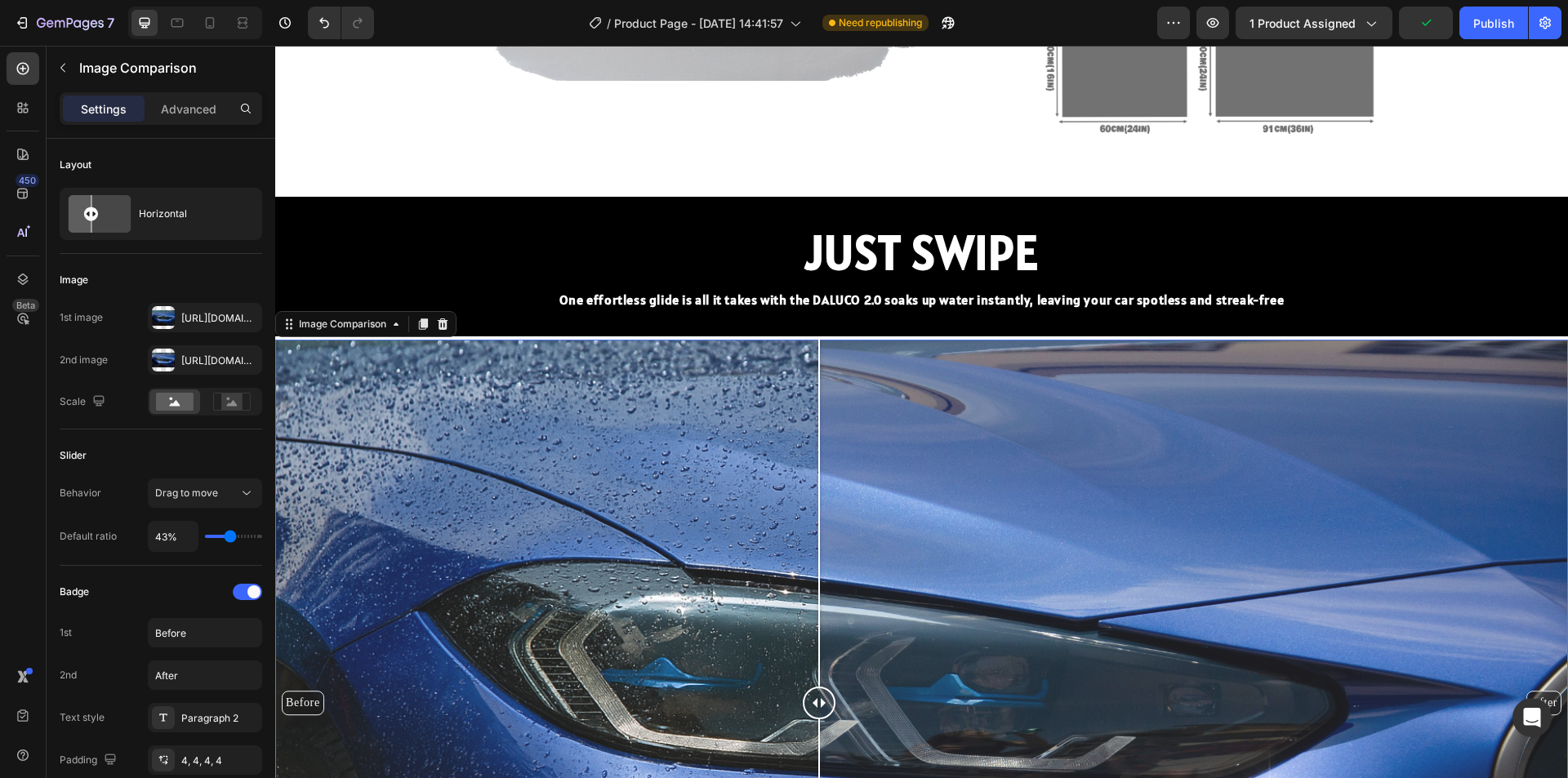
click at [951, 325] on div "JUST SWIPE Heading One effortless glide is all it takes with the DALUCO 2.0 soa…" at bounding box center [922, 267] width 1293 height 140
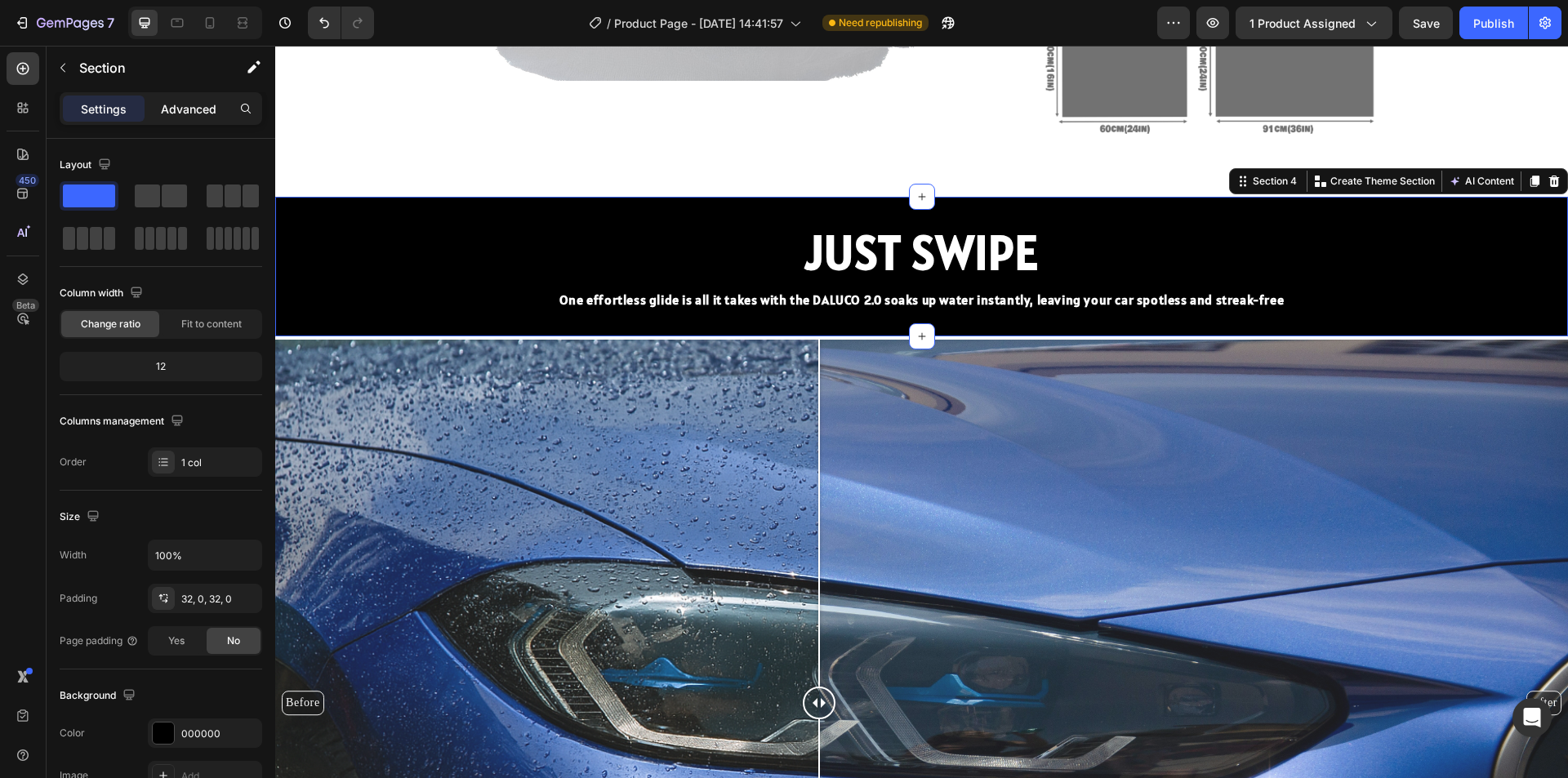
click at [197, 104] on p "Advanced" at bounding box center [189, 109] width 56 height 17
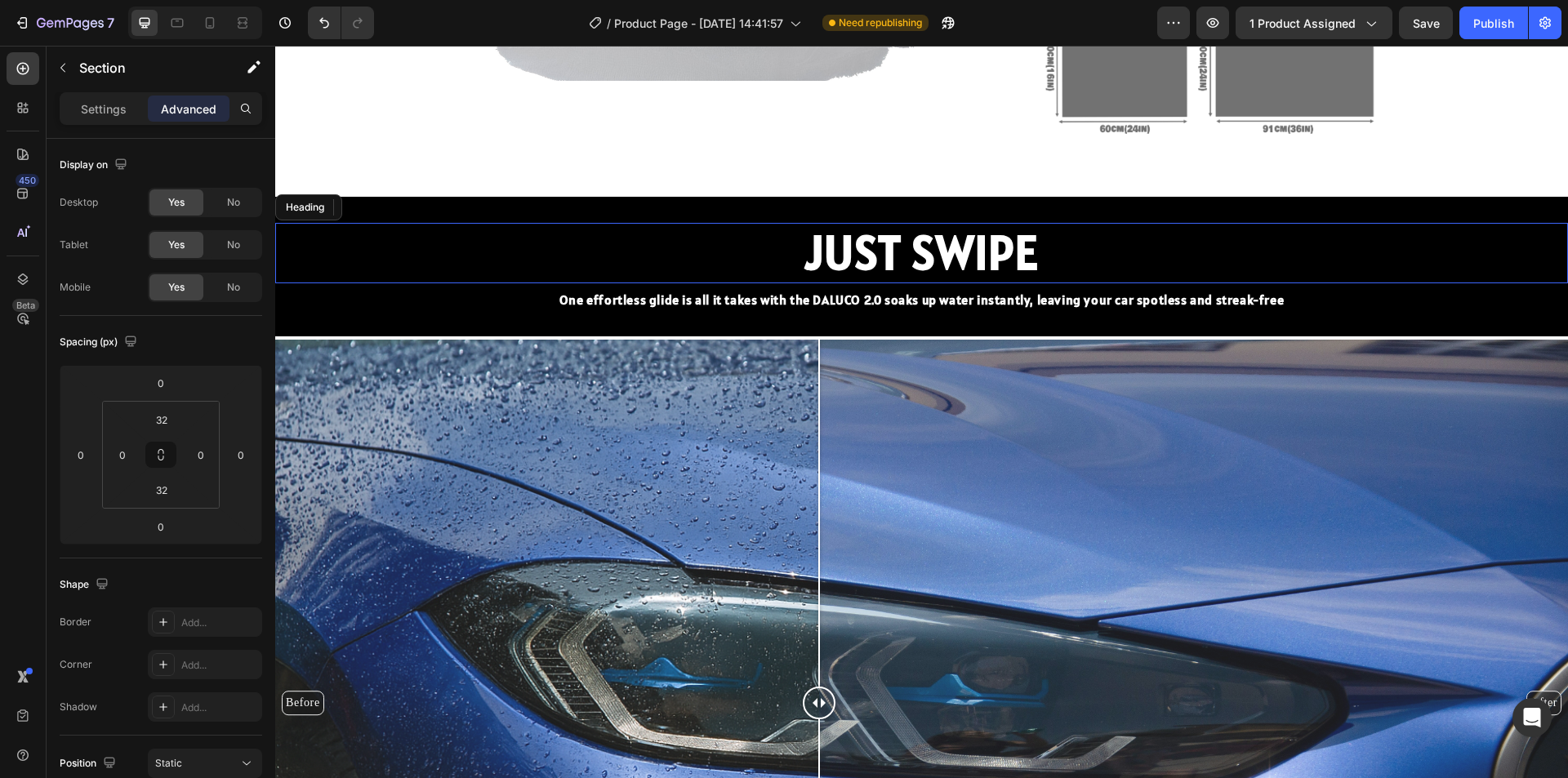
click at [1357, 253] on h2 "JUST SWIPE" at bounding box center [922, 253] width 1293 height 60
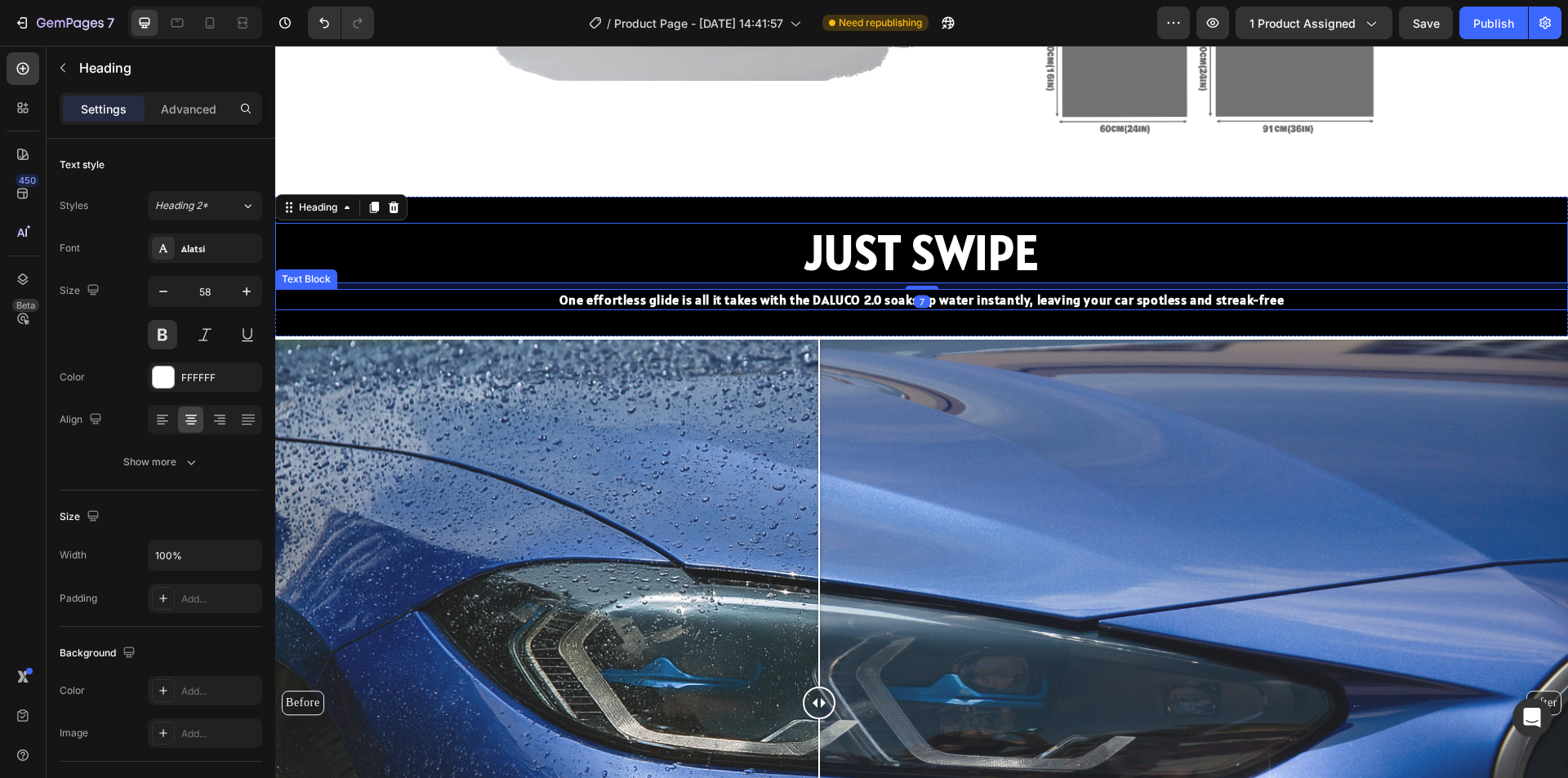
click at [1377, 308] on p "One effortless glide is all it takes with the DALUCO 2.0 soaks up water instant…" at bounding box center [921, 300] width 1289 height 18
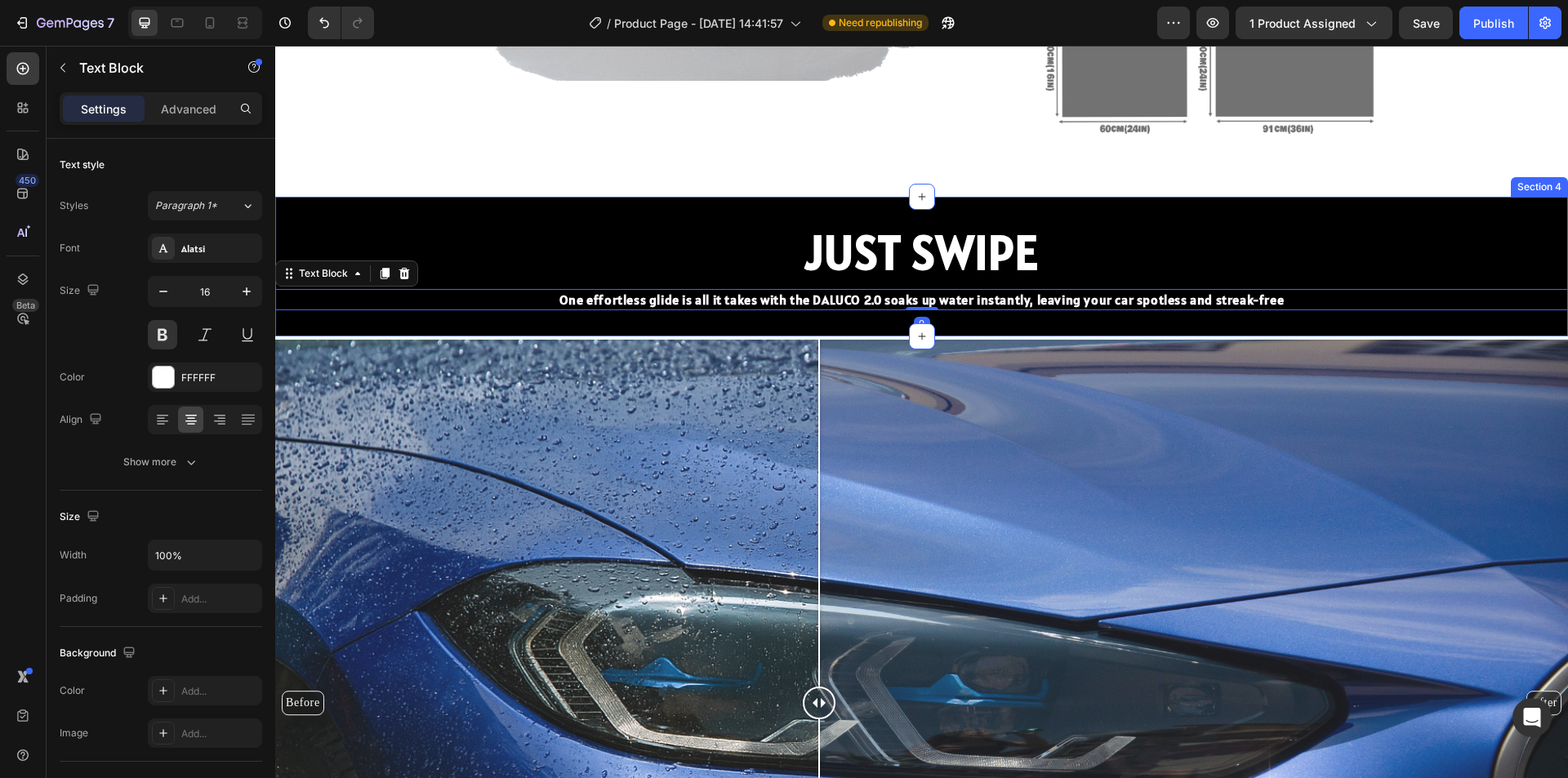
click at [1354, 325] on div "JUST SWIPE Heading One effortless glide is all it takes with the DALUCO 2.0 soa…" at bounding box center [922, 267] width 1293 height 140
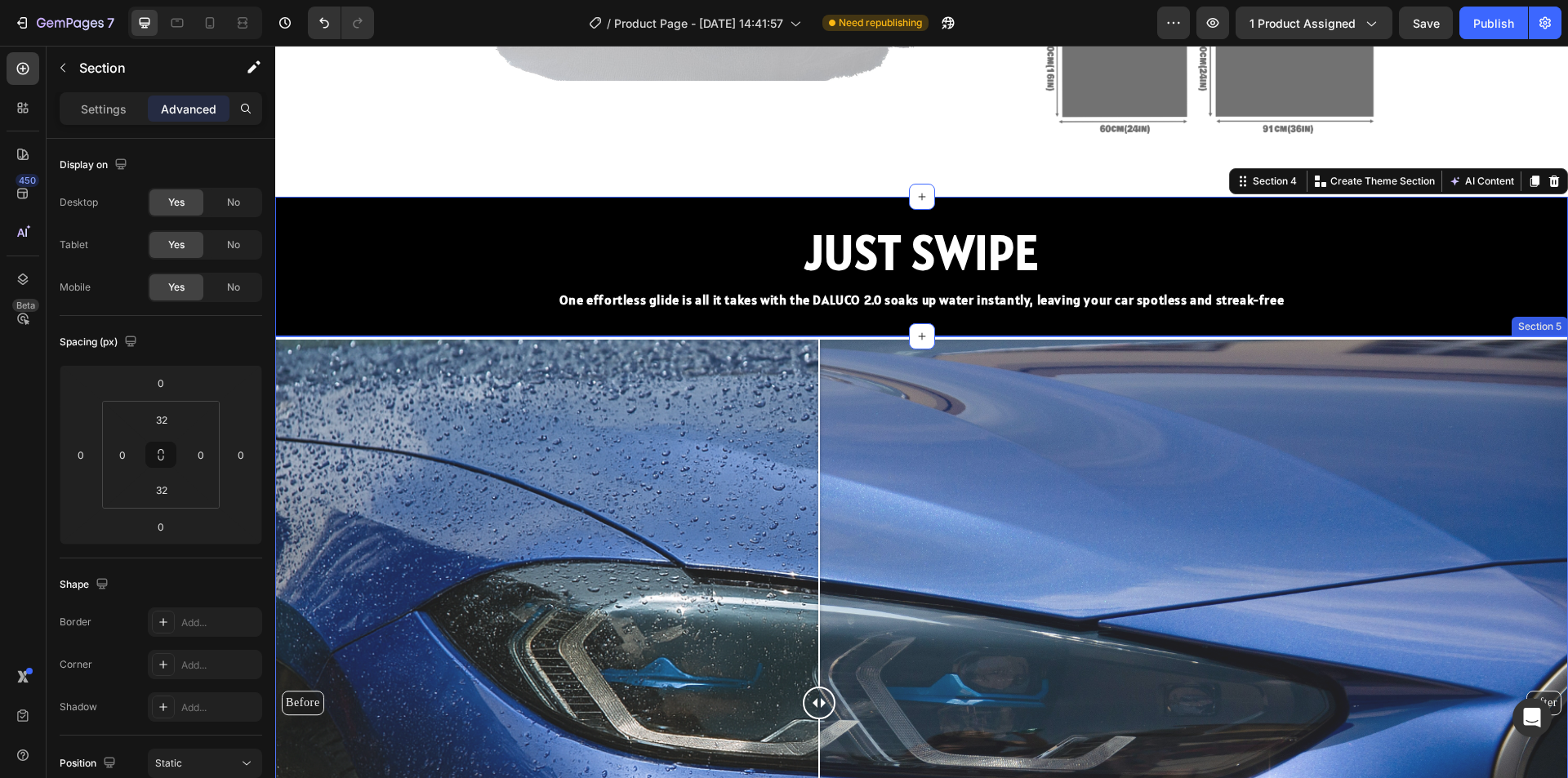
click at [956, 340] on div "Before After" at bounding box center [922, 702] width 1293 height 726
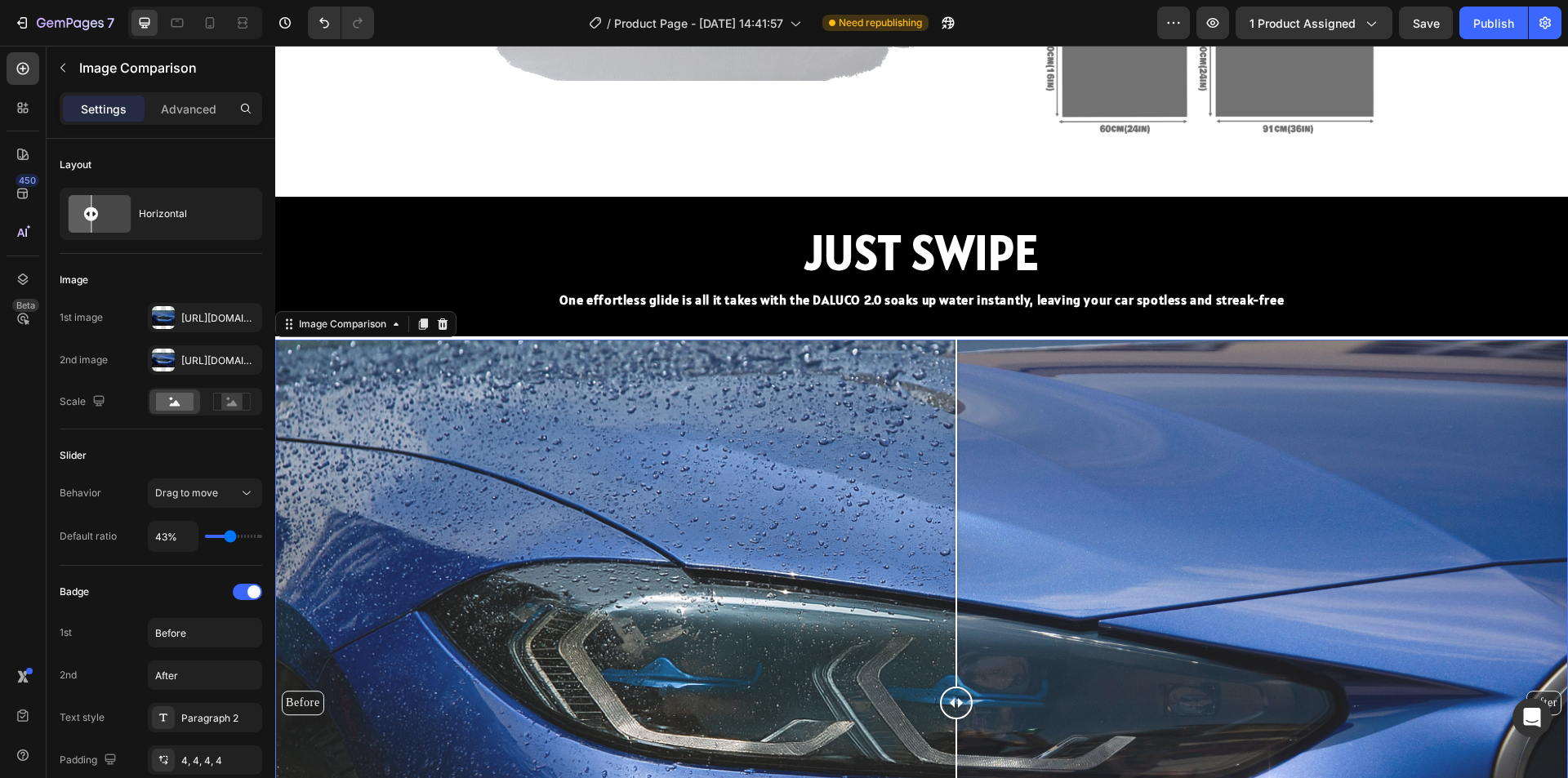
click at [1031, 390] on div "Before After" at bounding box center [922, 702] width 1293 height 726
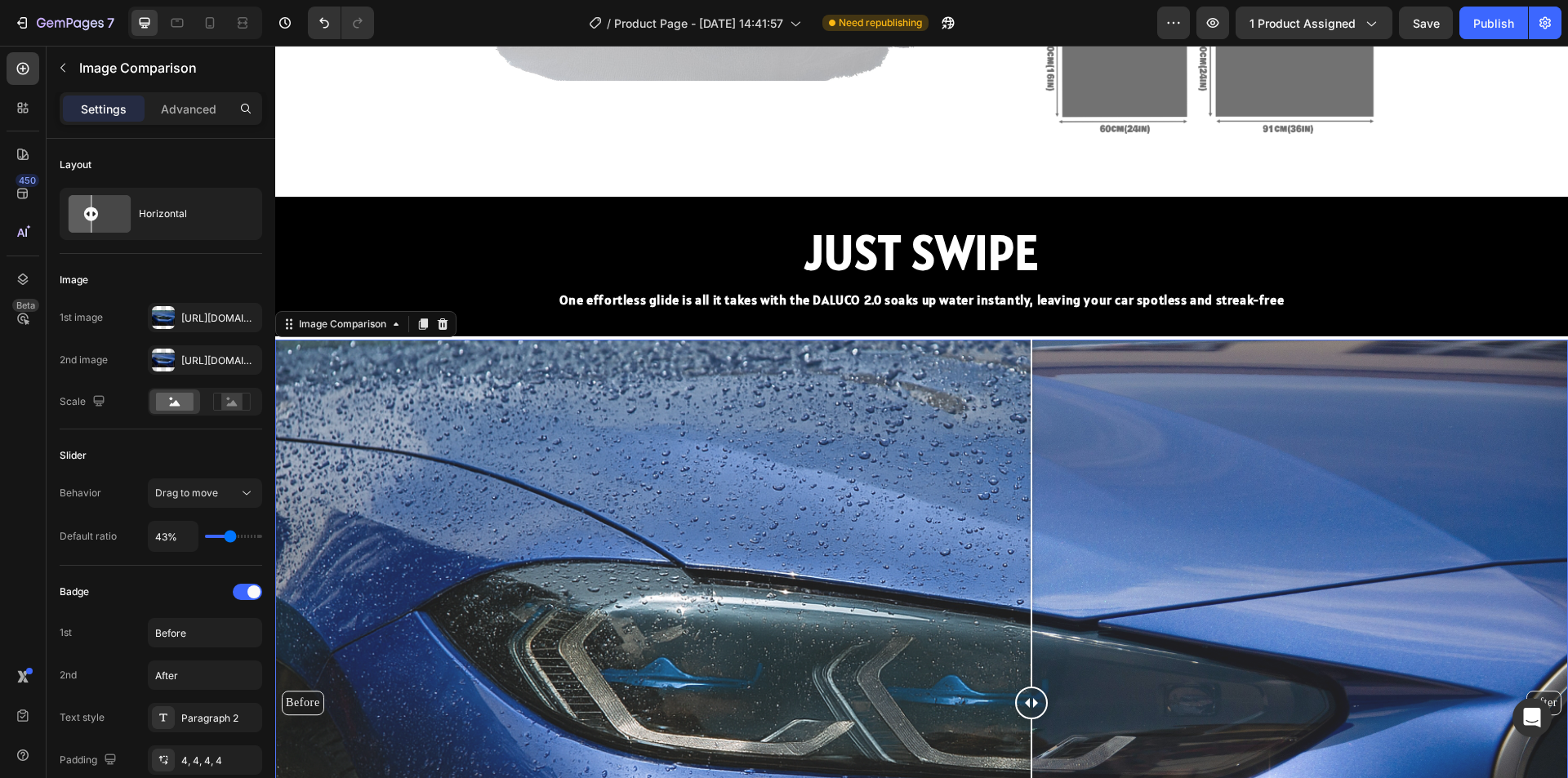
click at [1102, 461] on div "Before After" at bounding box center [922, 702] width 1293 height 726
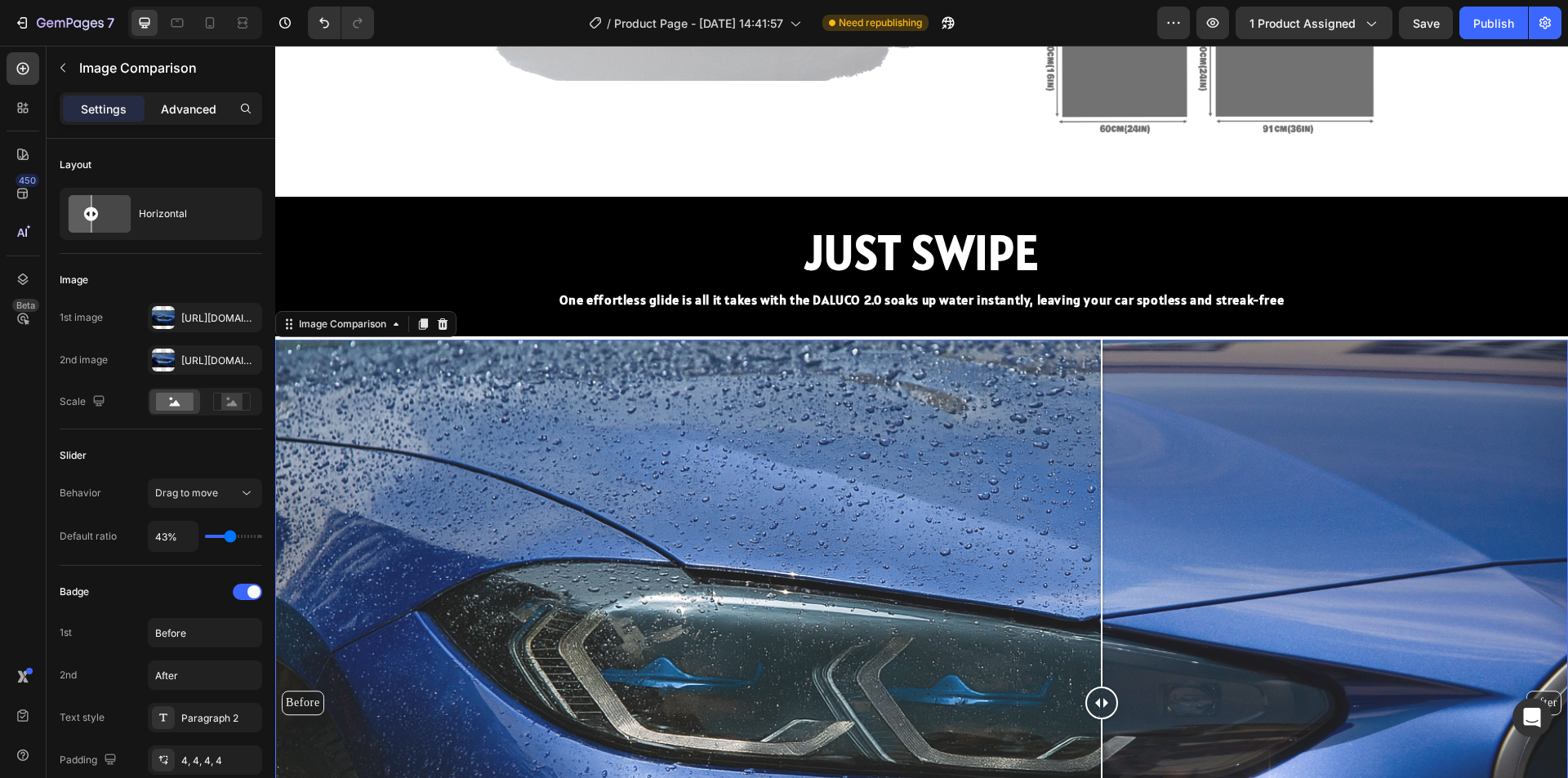
click at [176, 120] on div "Advanced" at bounding box center [188, 108] width 81 height 26
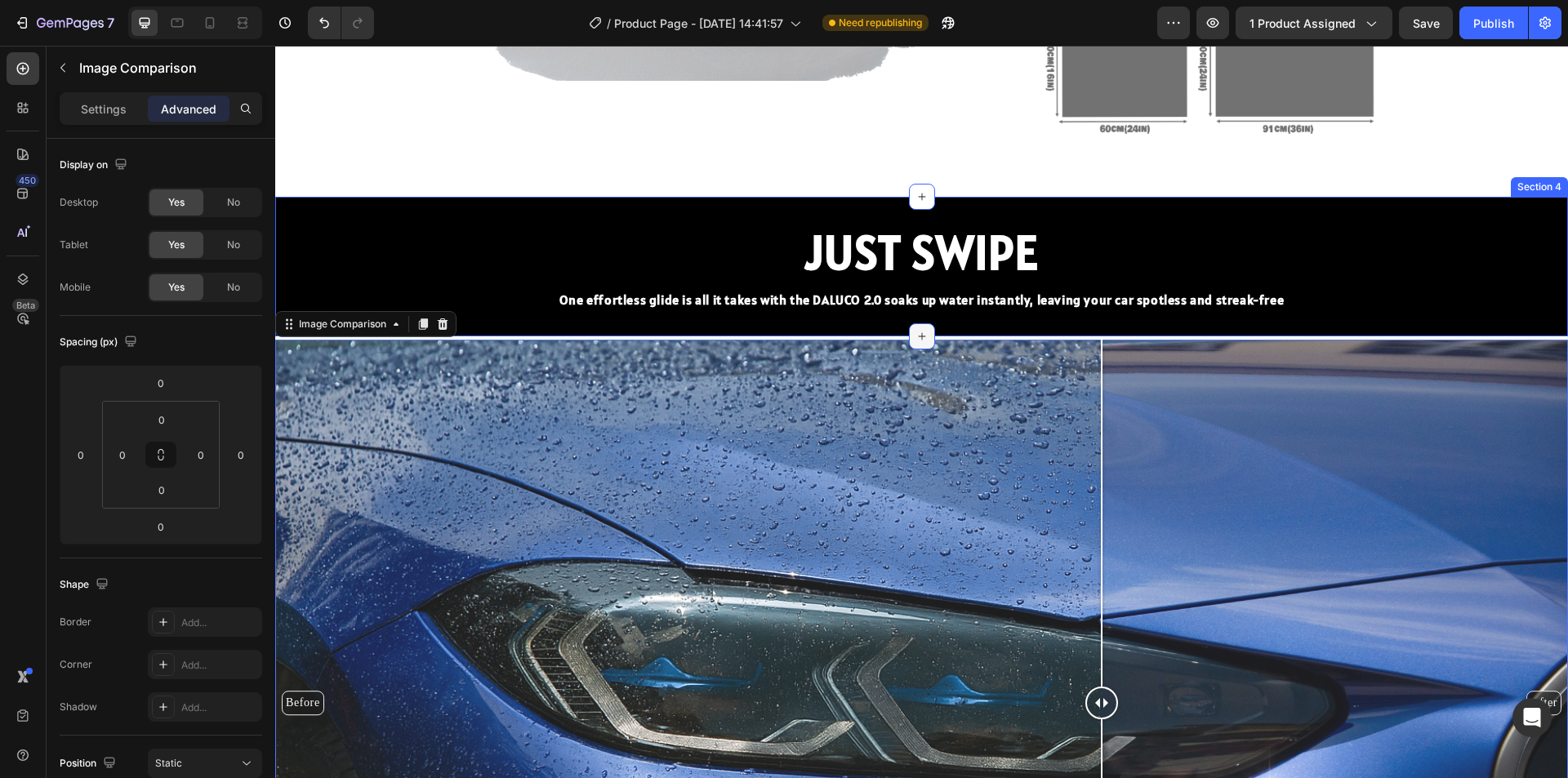
click at [921, 324] on div at bounding box center [922, 336] width 26 height 26
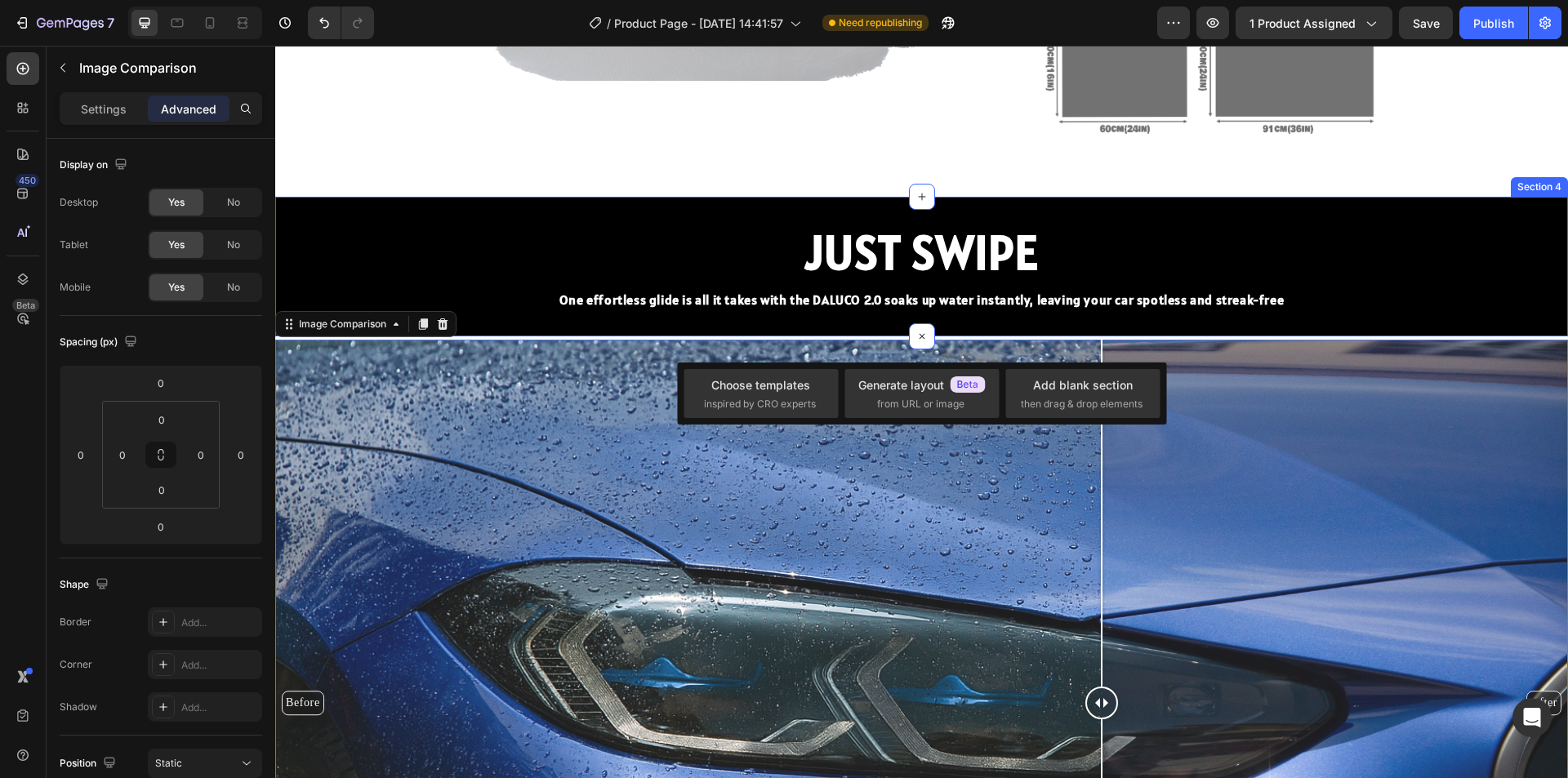
click at [992, 325] on div "JUST SWIPE Heading One effortless glide is all it takes with the DALUCO 2.0 soa…" at bounding box center [922, 267] width 1293 height 140
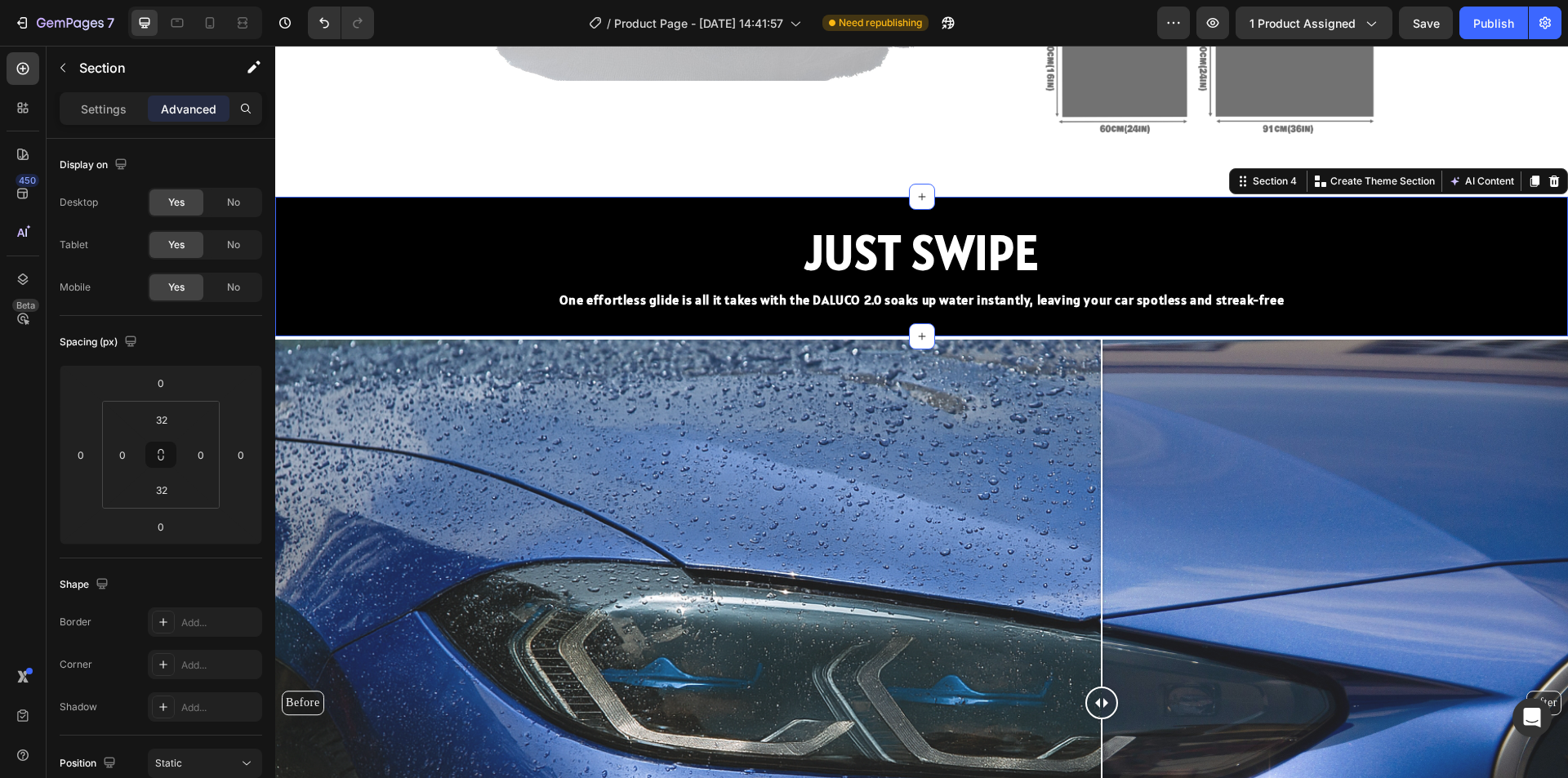
click at [1018, 325] on div "JUST SWIPE Heading One effortless glide is all it takes with the DALUCO 2.0 soa…" at bounding box center [922, 267] width 1293 height 140
click at [166, 486] on input "32" at bounding box center [162, 490] width 33 height 25
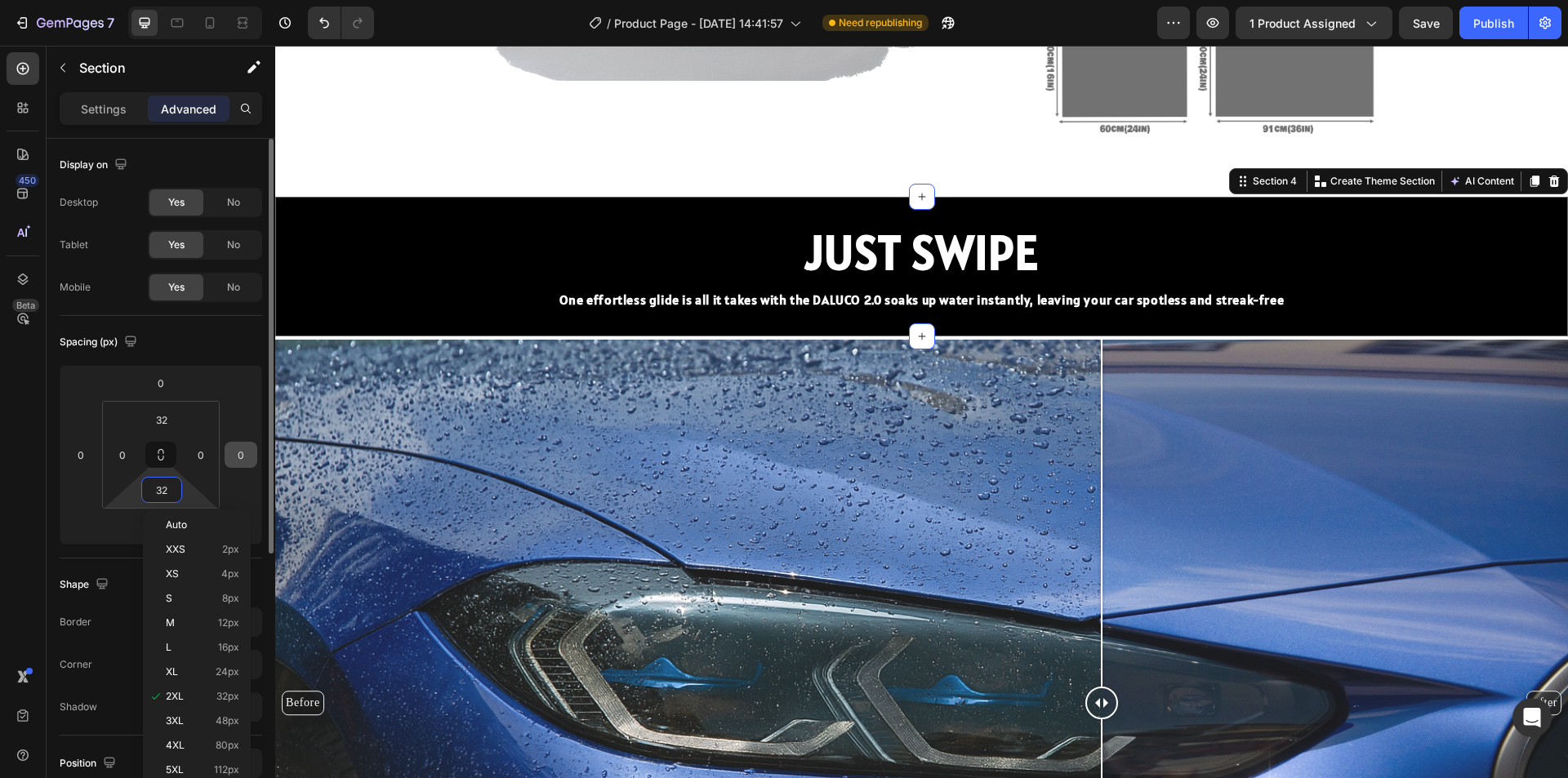
click at [247, 464] on input "0" at bounding box center [241, 455] width 25 height 25
type input "2"
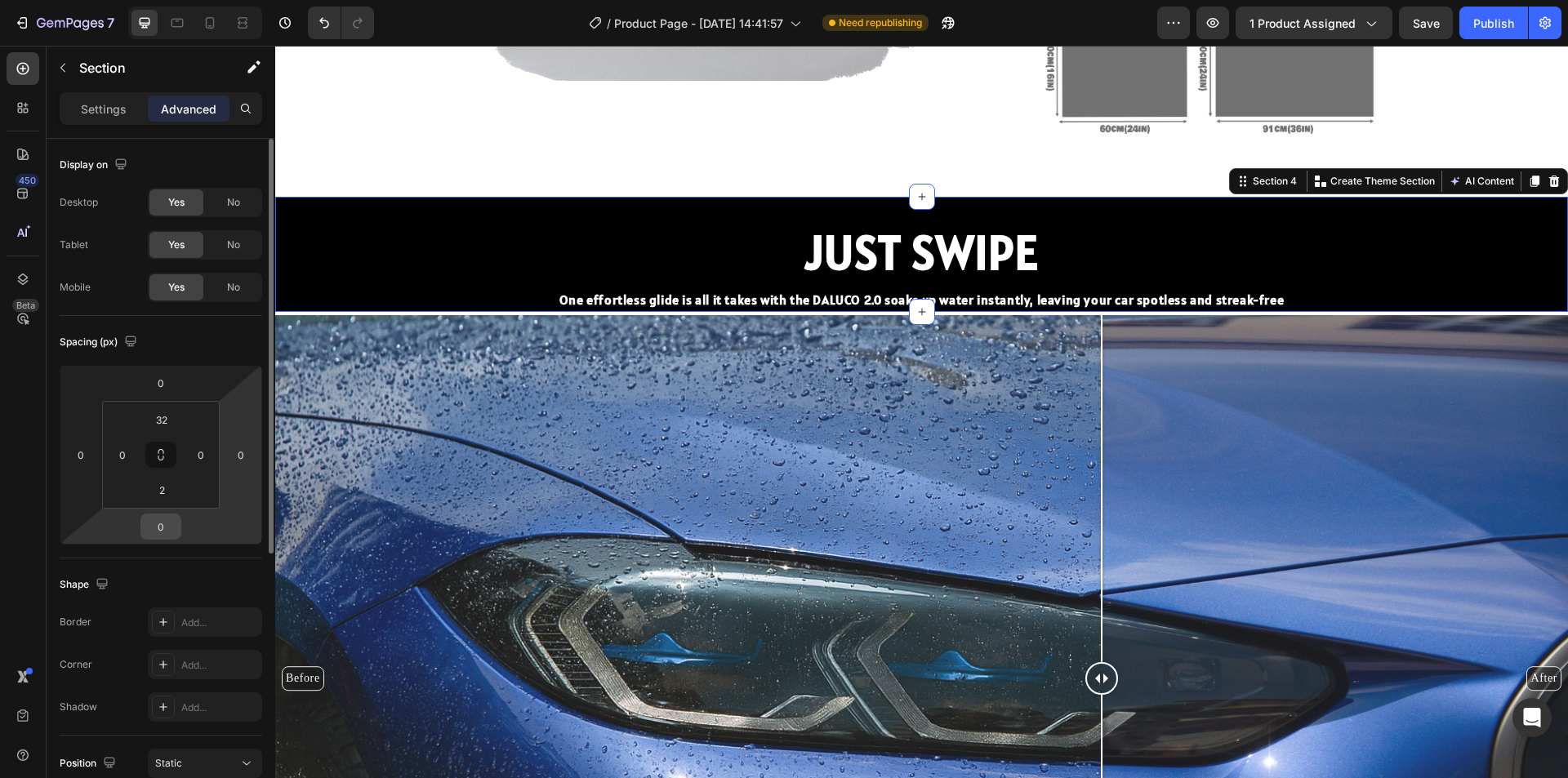
click at [178, 533] on div "0" at bounding box center [161, 526] width 41 height 26
click at [169, 535] on input "0" at bounding box center [161, 526] width 33 height 25
type input "-2"
type input "-8"
drag, startPoint x: 1062, startPoint y: 91, endPoint x: 1090, endPoint y: 160, distance: 74.5
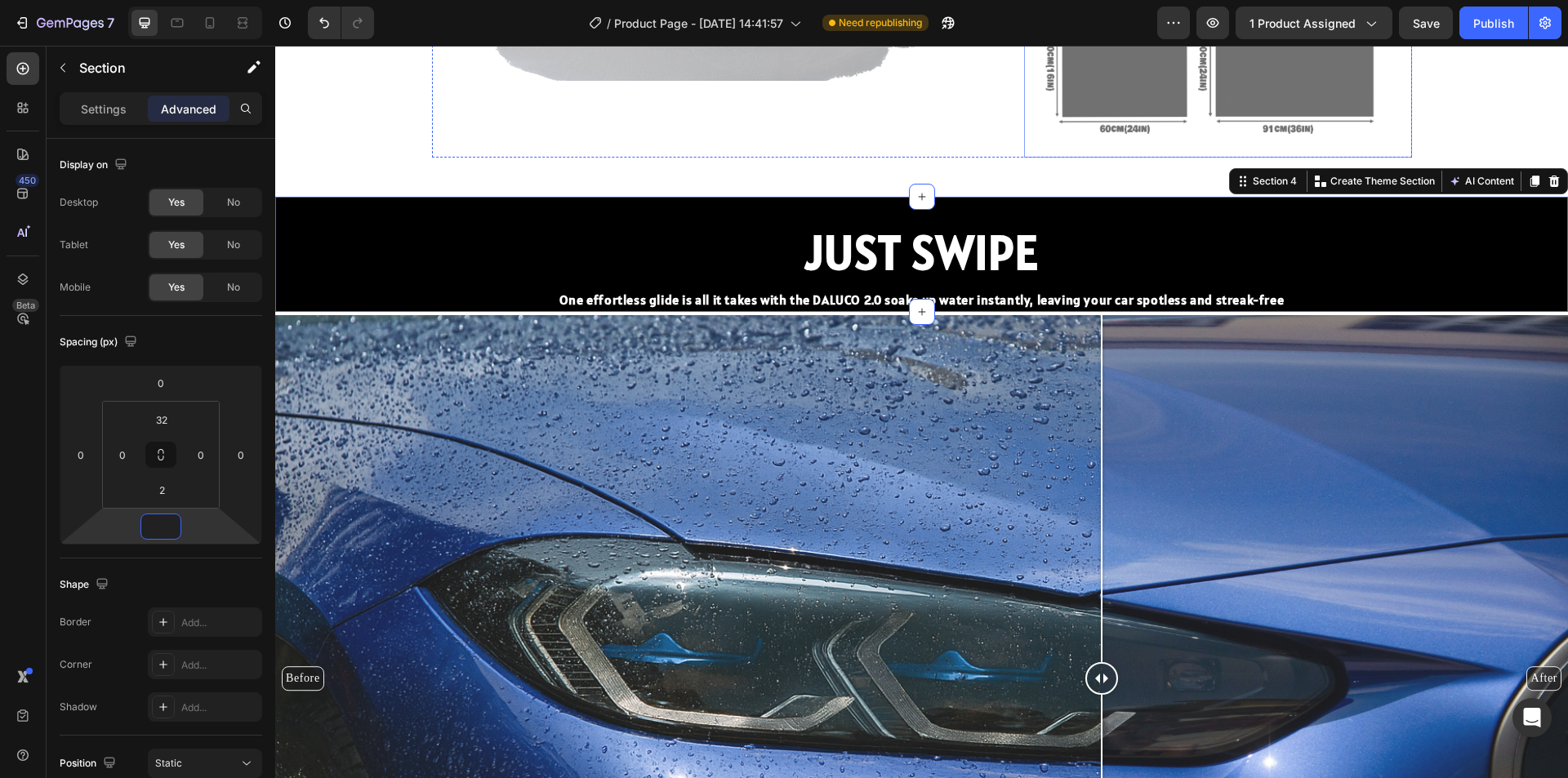
click at [1063, 93] on img at bounding box center [1218, 66] width 387 height 181
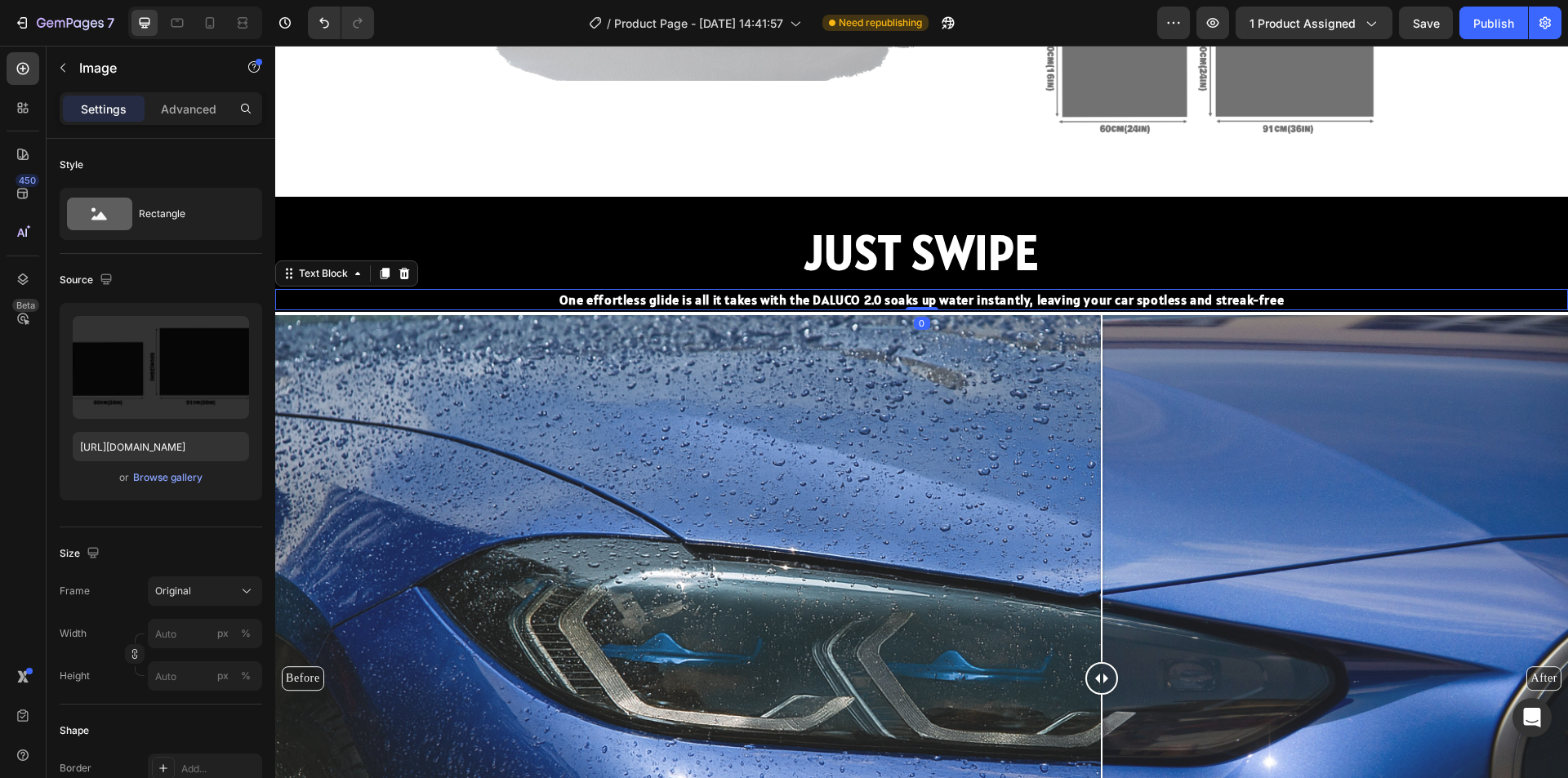
click at [1076, 308] on p "One effortless glide is all it takes with the DALUCO 2.0 soaks up water instant…" at bounding box center [921, 300] width 1289 height 18
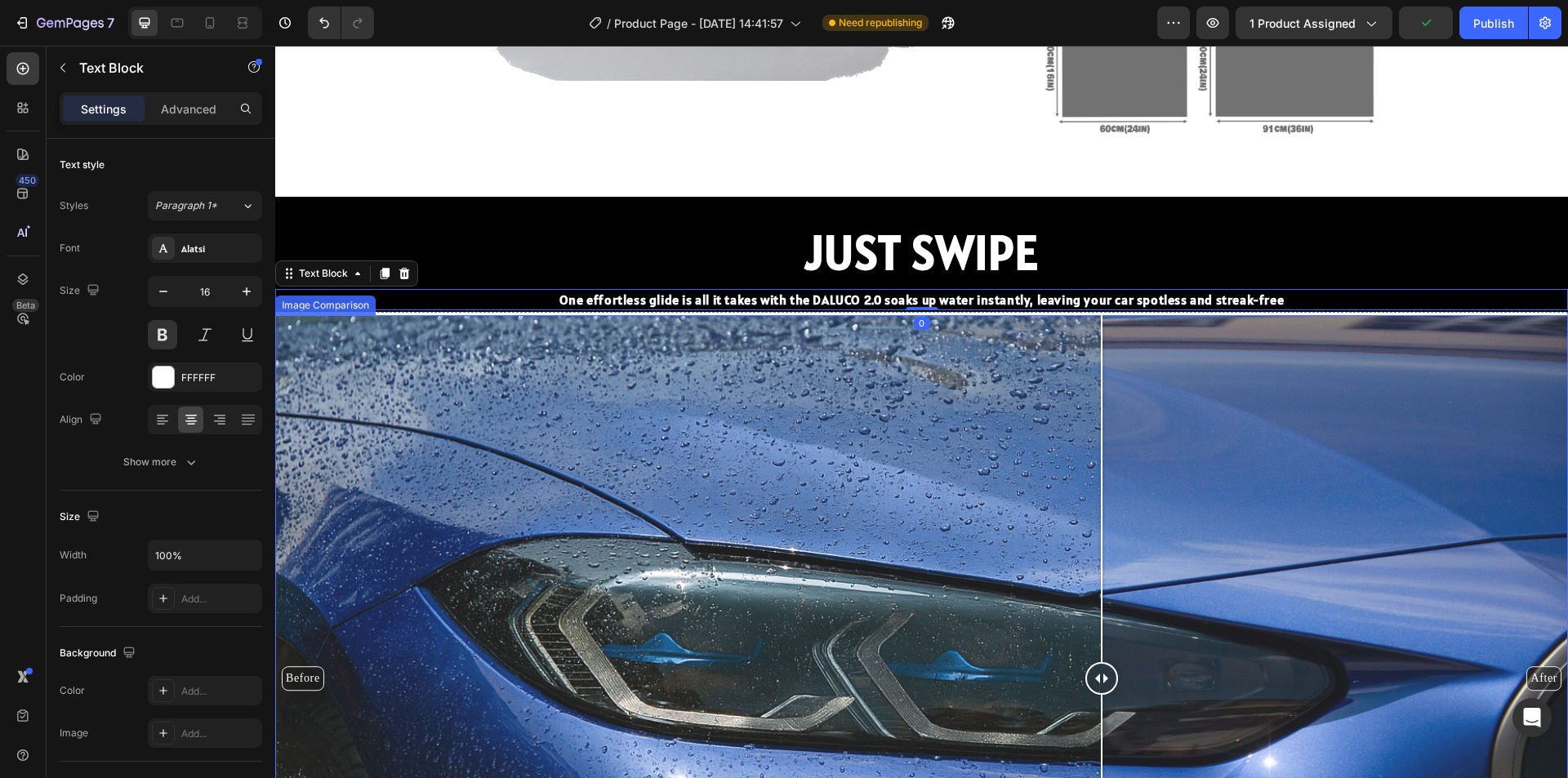
click at [1071, 317] on div "Before After" at bounding box center [922, 678] width 1293 height 726
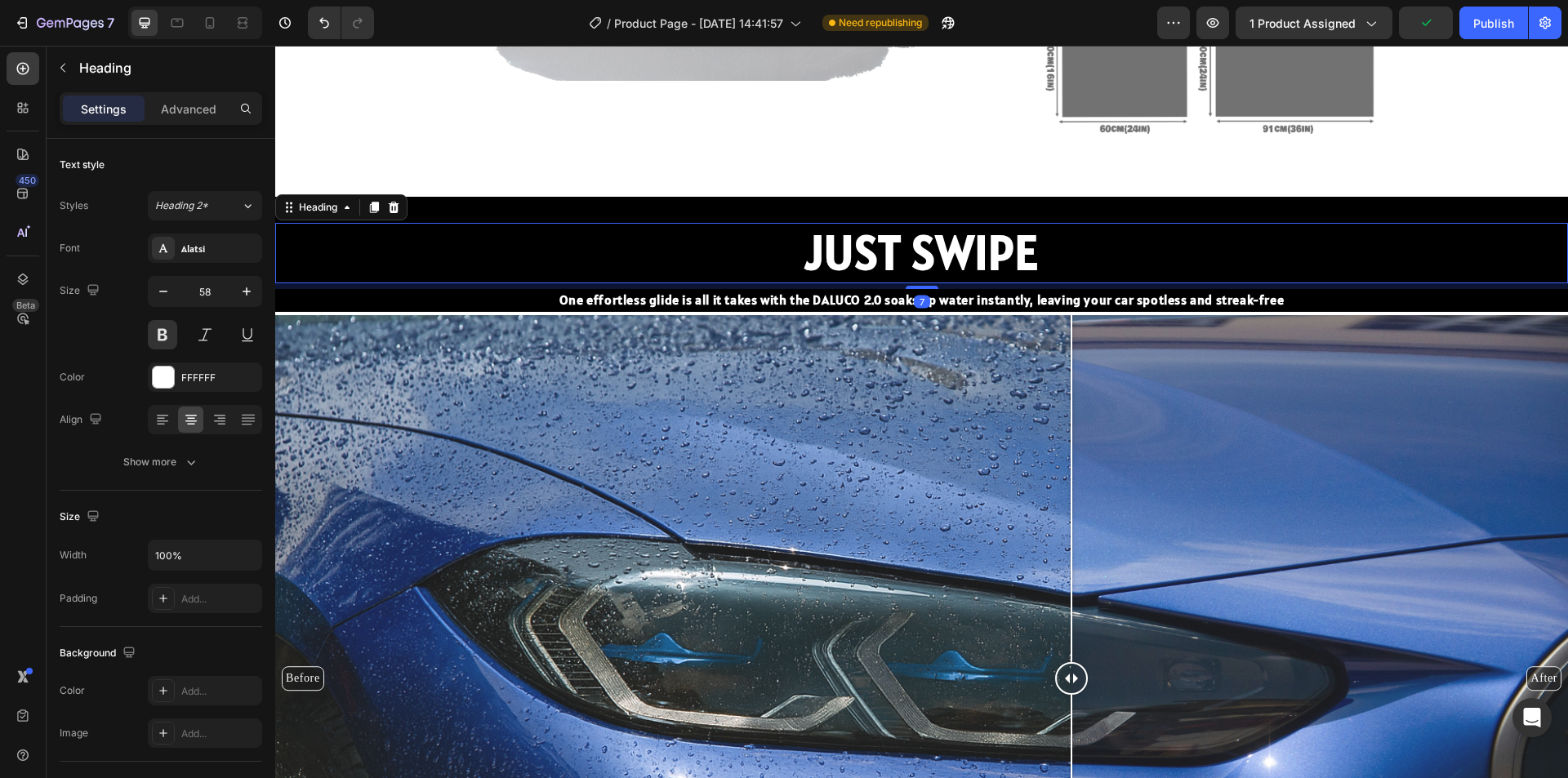
click at [1154, 258] on h2 "JUST SWIPE" at bounding box center [922, 253] width 1293 height 60
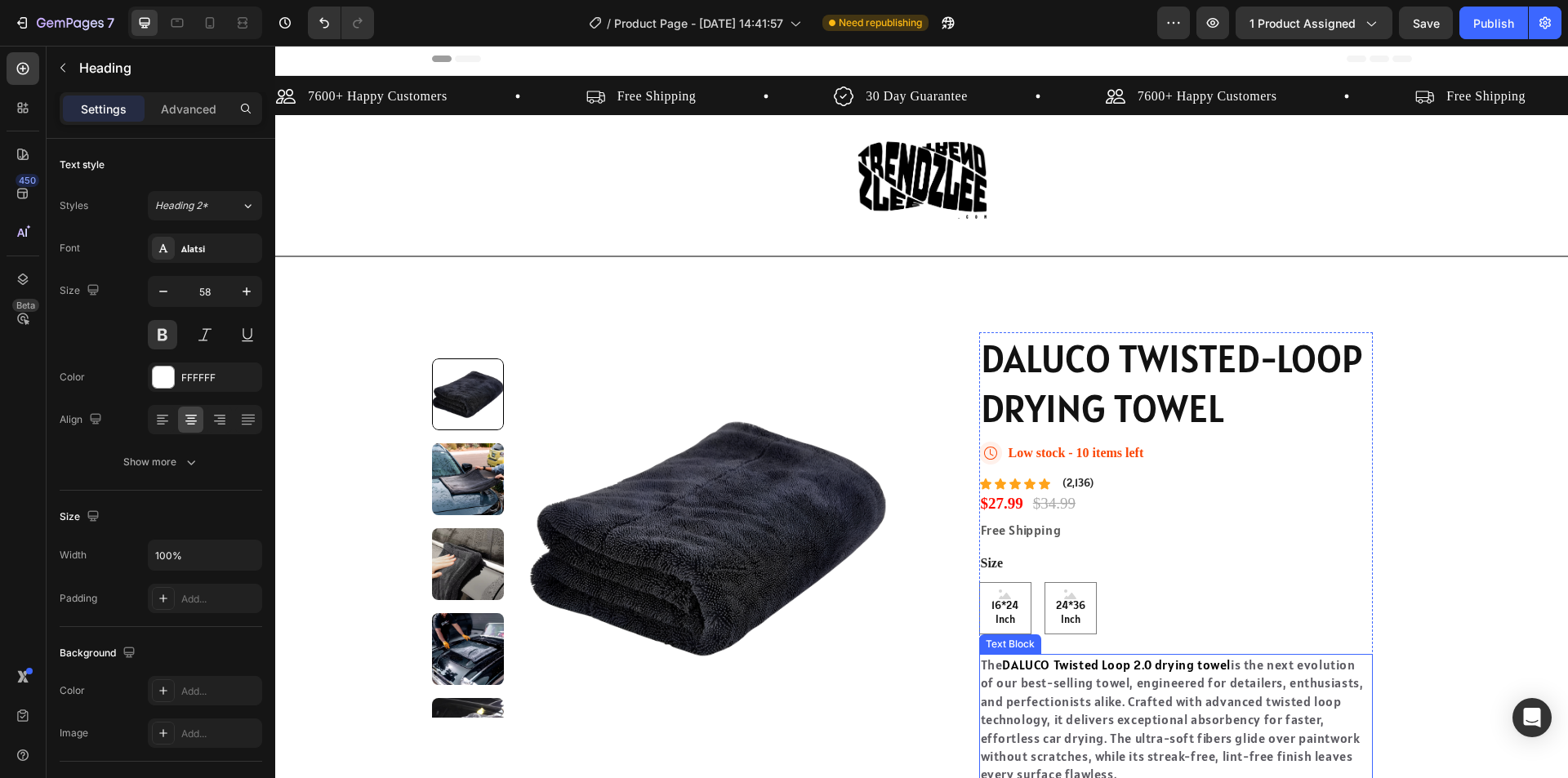
scroll to position [0, 0]
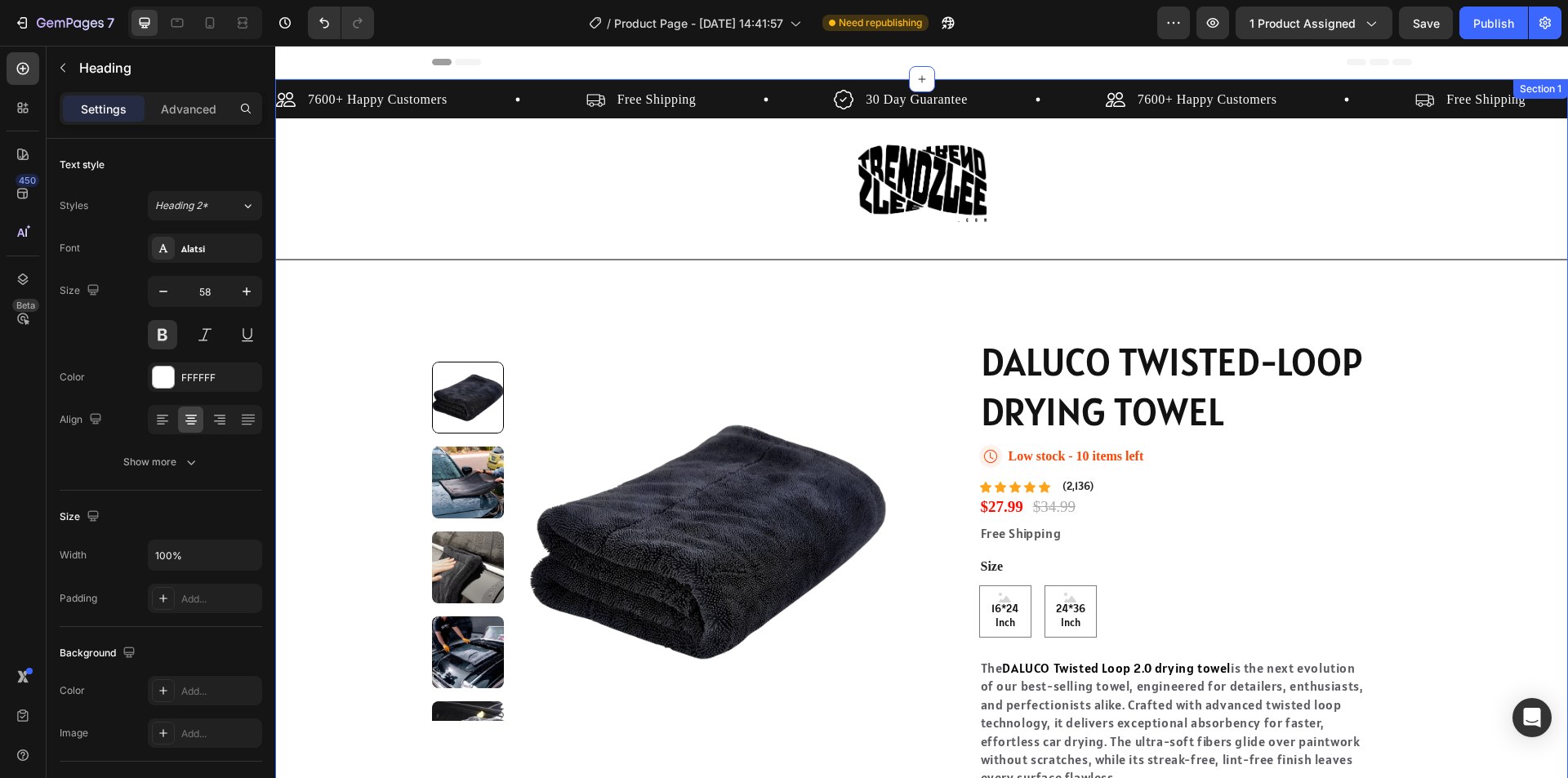
click at [1479, 235] on div "7600+ Happy Customers Item List Free Shipping Item List 30 Day Guarantee Item L…" at bounding box center [922, 515] width 1293 height 871
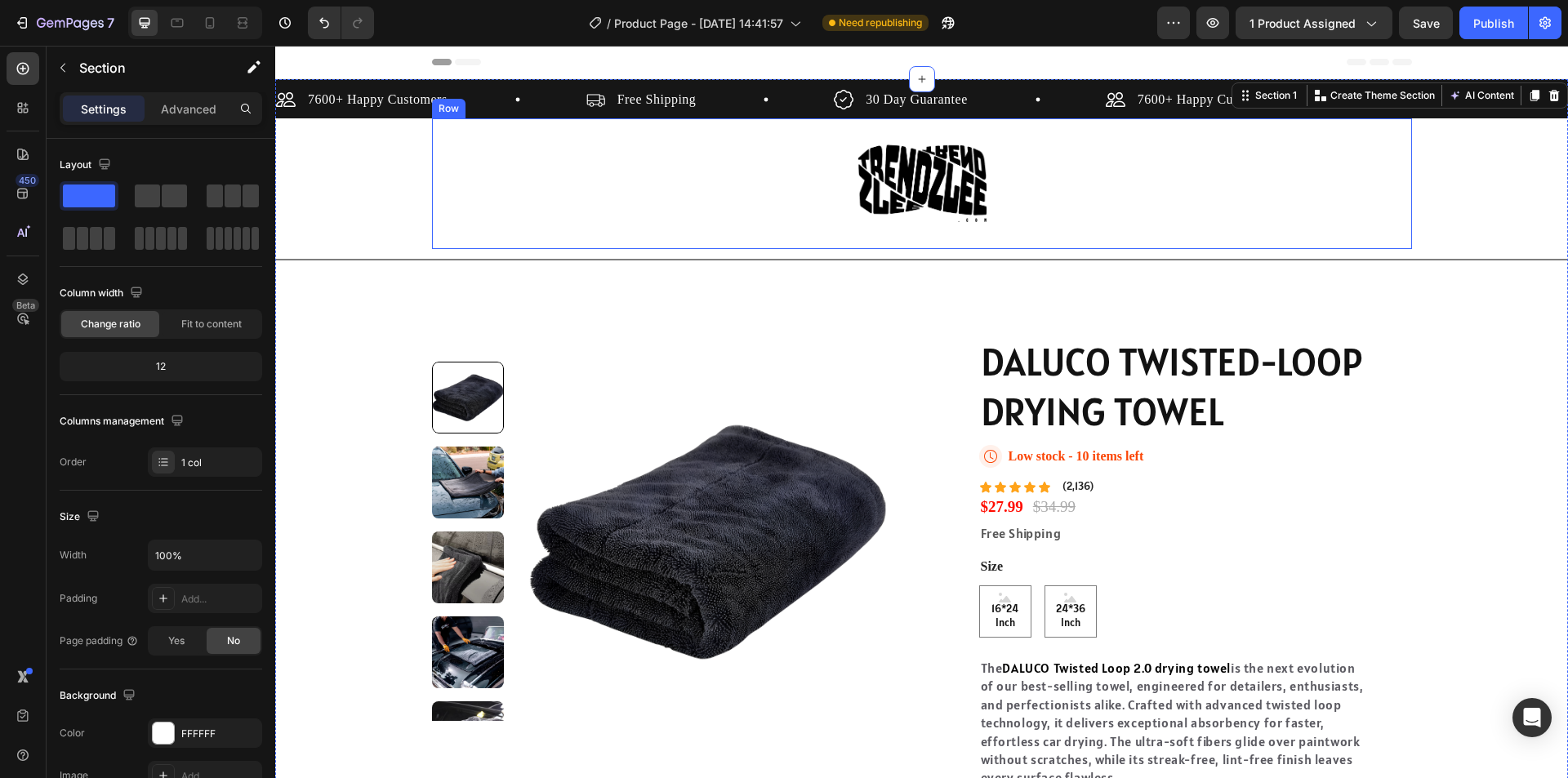
click at [1276, 231] on div "Image Row" at bounding box center [922, 184] width 980 height 131
click at [1445, 159] on div "7600+ Happy Customers Item List Free Shipping Item List 30 Day Guarantee Item L…" at bounding box center [922, 515] width 1293 height 871
click at [1443, 181] on div "7600+ Happy Customers Item List Free Shipping Item List 30 Day Guarantee Item L…" at bounding box center [922, 515] width 1293 height 871
click at [1452, 227] on div "7600+ Happy Customers Item List Free Shipping Item List 30 Day Guarantee Item L…" at bounding box center [922, 515] width 1293 height 871
click at [1017, 195] on div "Image Row" at bounding box center [922, 184] width 980 height 131
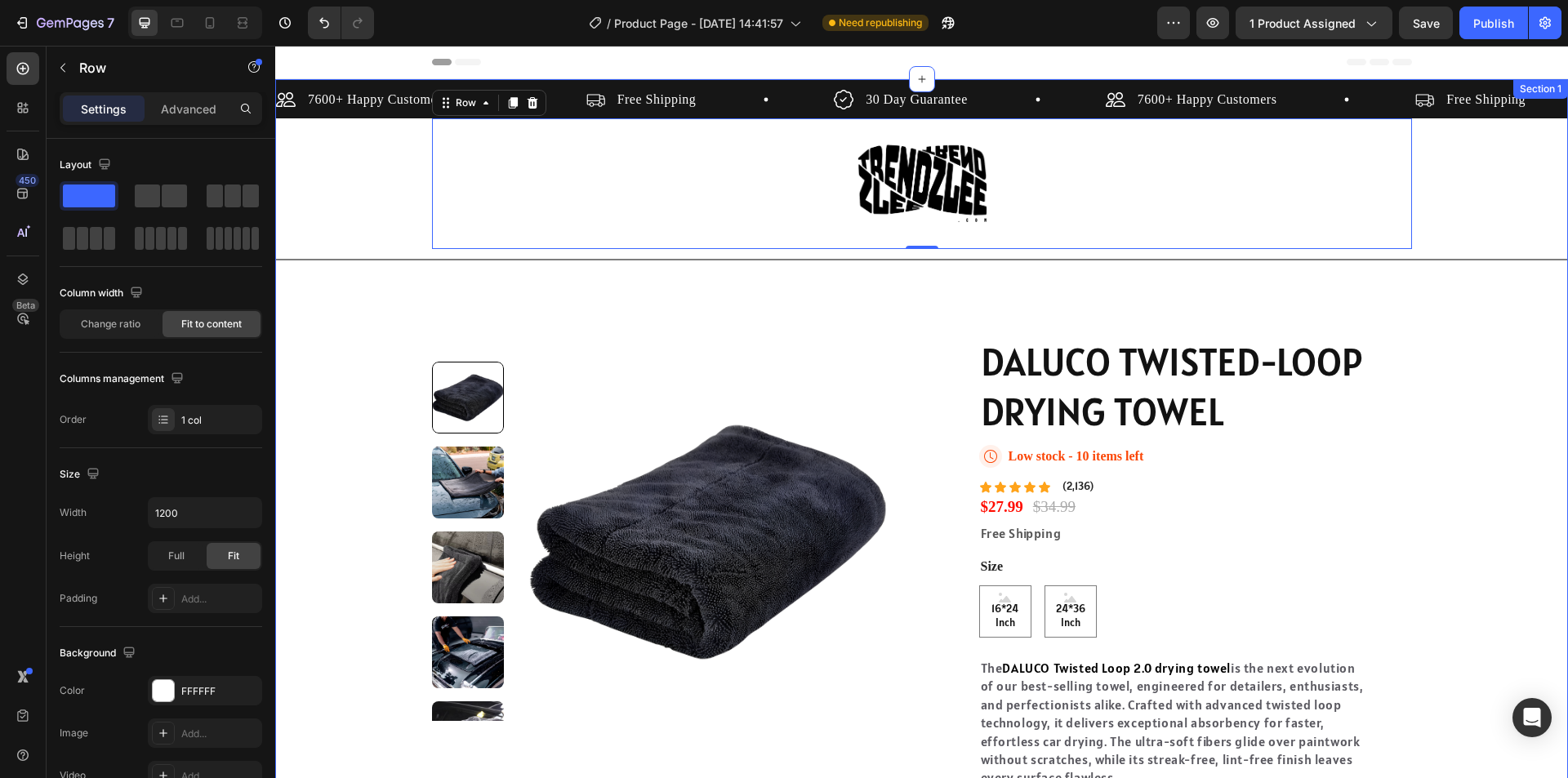
click at [1436, 228] on div "7600+ Happy Customers Item List Free Shipping Item List 30 Day Guarantee Item L…" at bounding box center [922, 515] width 1293 height 871
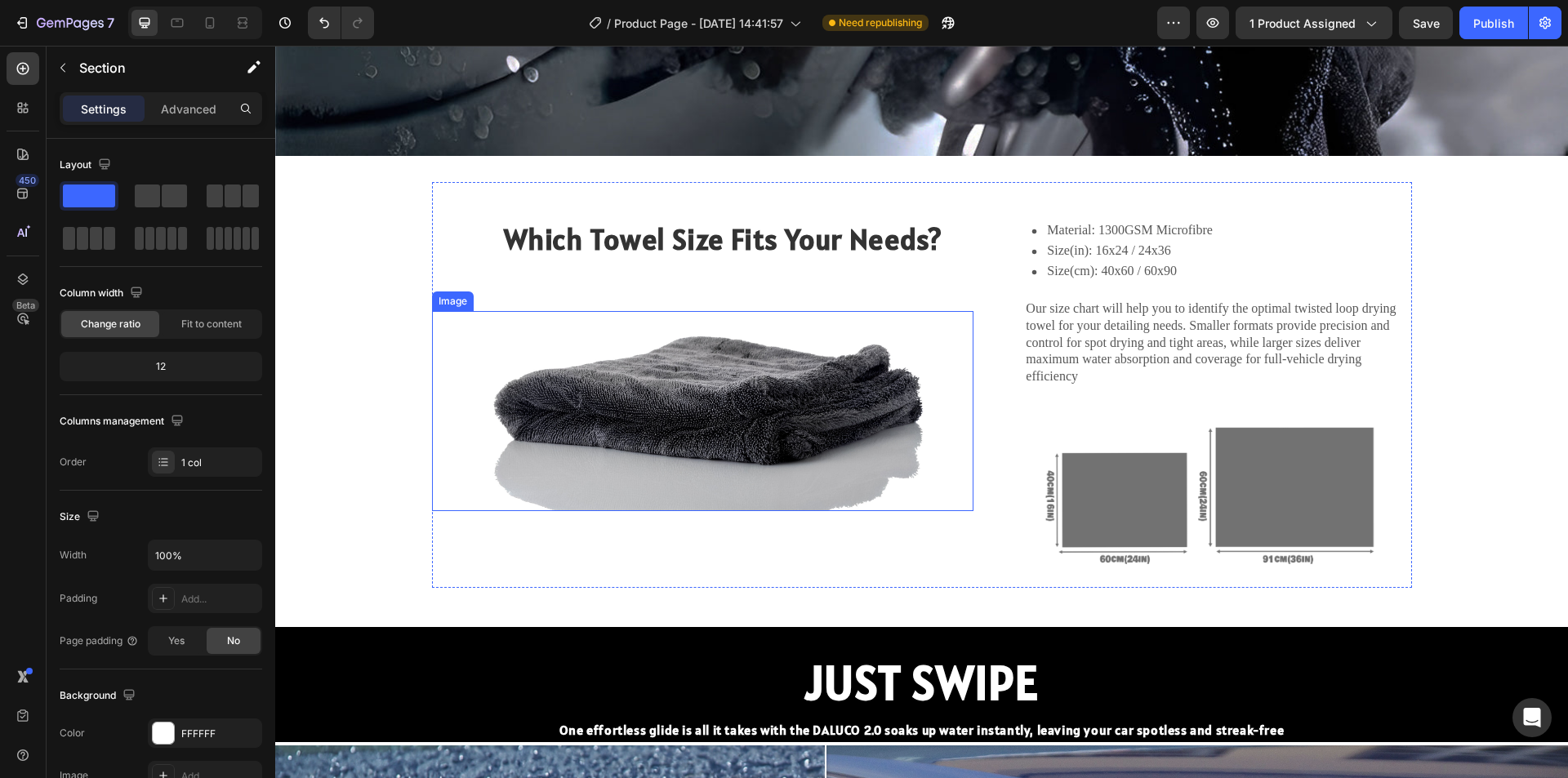
scroll to position [1470, 0]
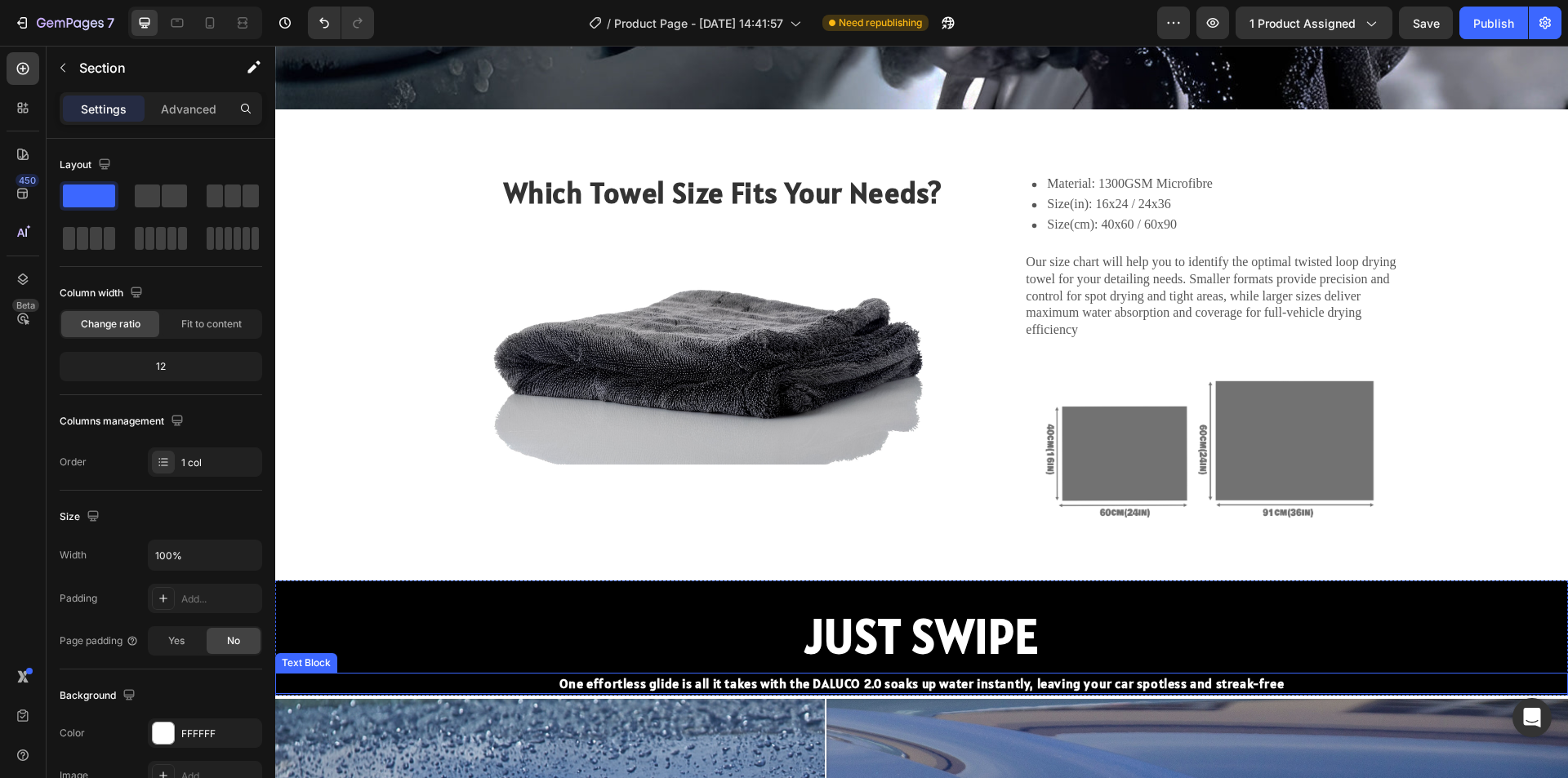
click at [1309, 675] on p "One effortless glide is all it takes with the DALUCO 2.0 soaks up water instant…" at bounding box center [921, 683] width 1289 height 18
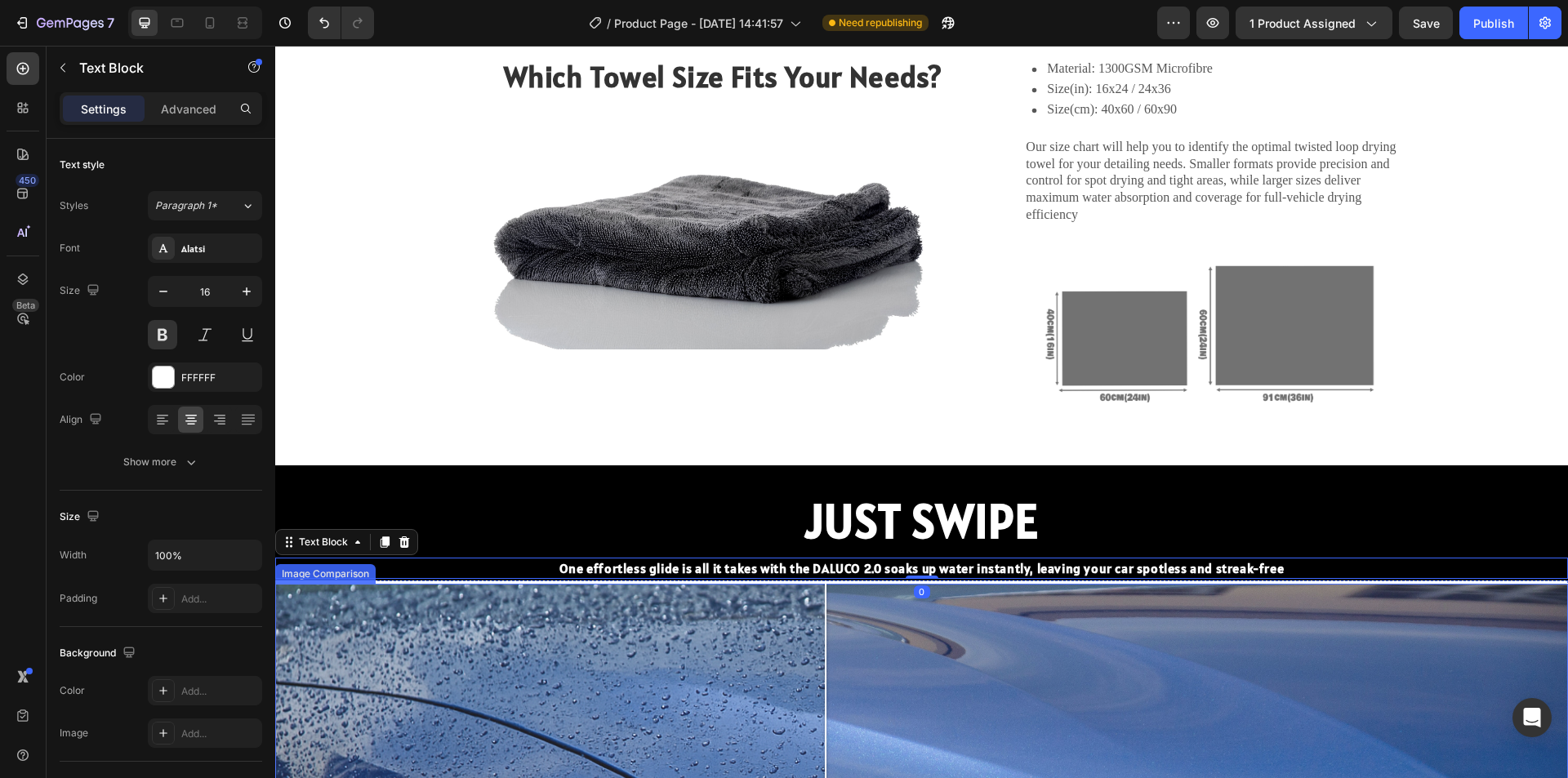
scroll to position [1633, 0]
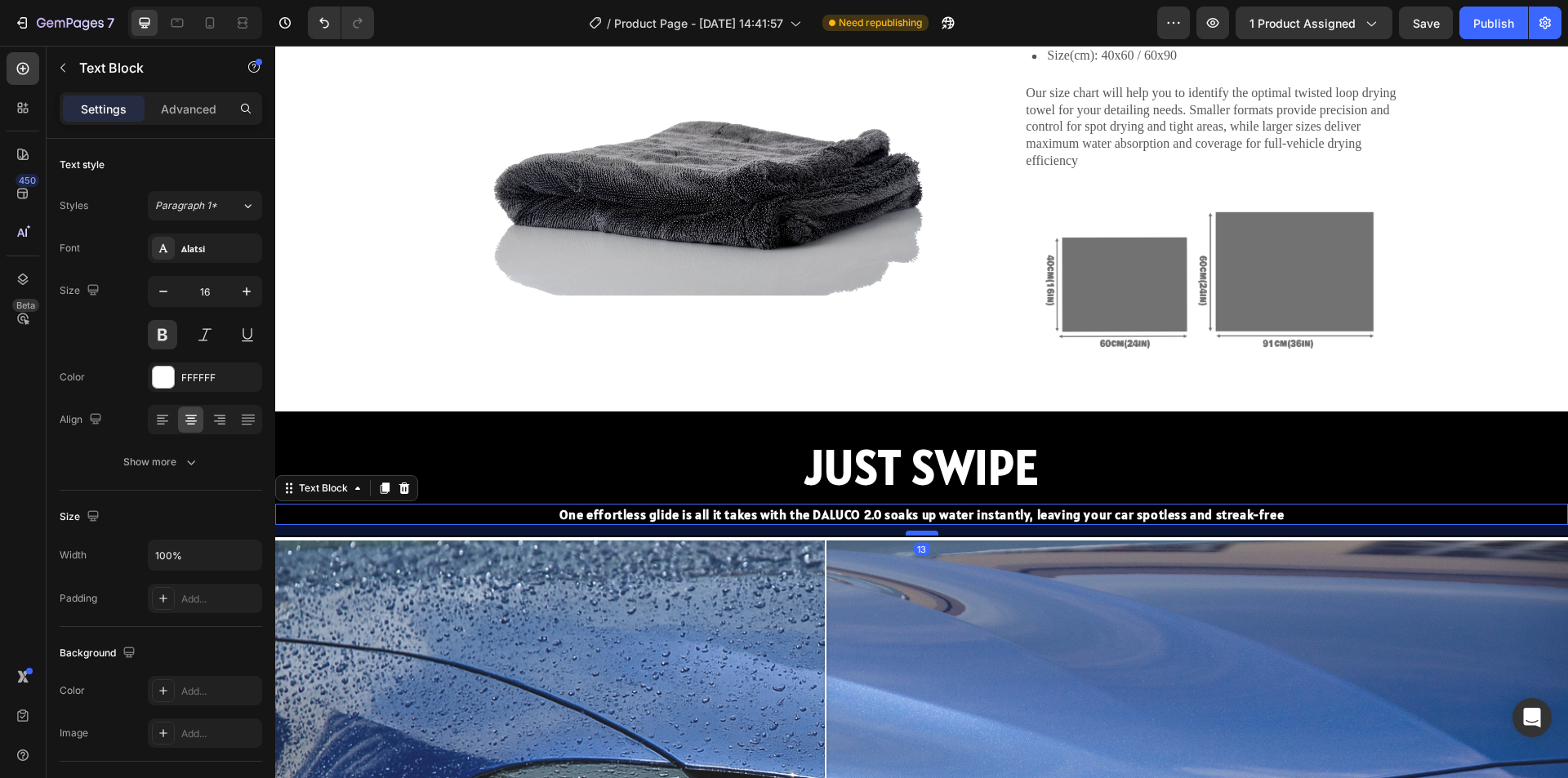
drag, startPoint x: 909, startPoint y: 522, endPoint x: 915, endPoint y: 533, distance: 12.5
click at [915, 533] on div at bounding box center [922, 533] width 33 height 5
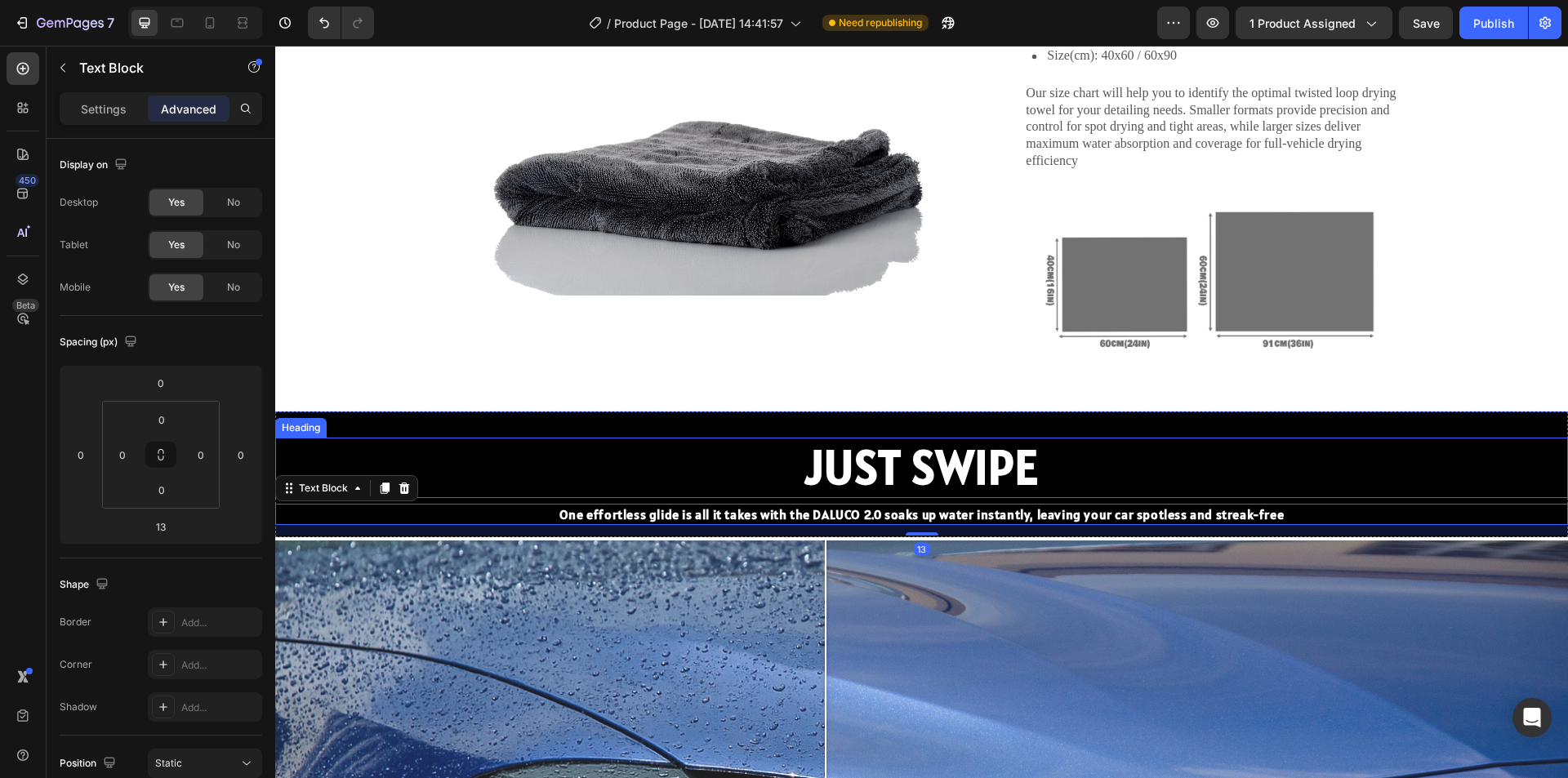
click at [1284, 458] on h2 "JUST SWIPE" at bounding box center [922, 467] width 1293 height 60
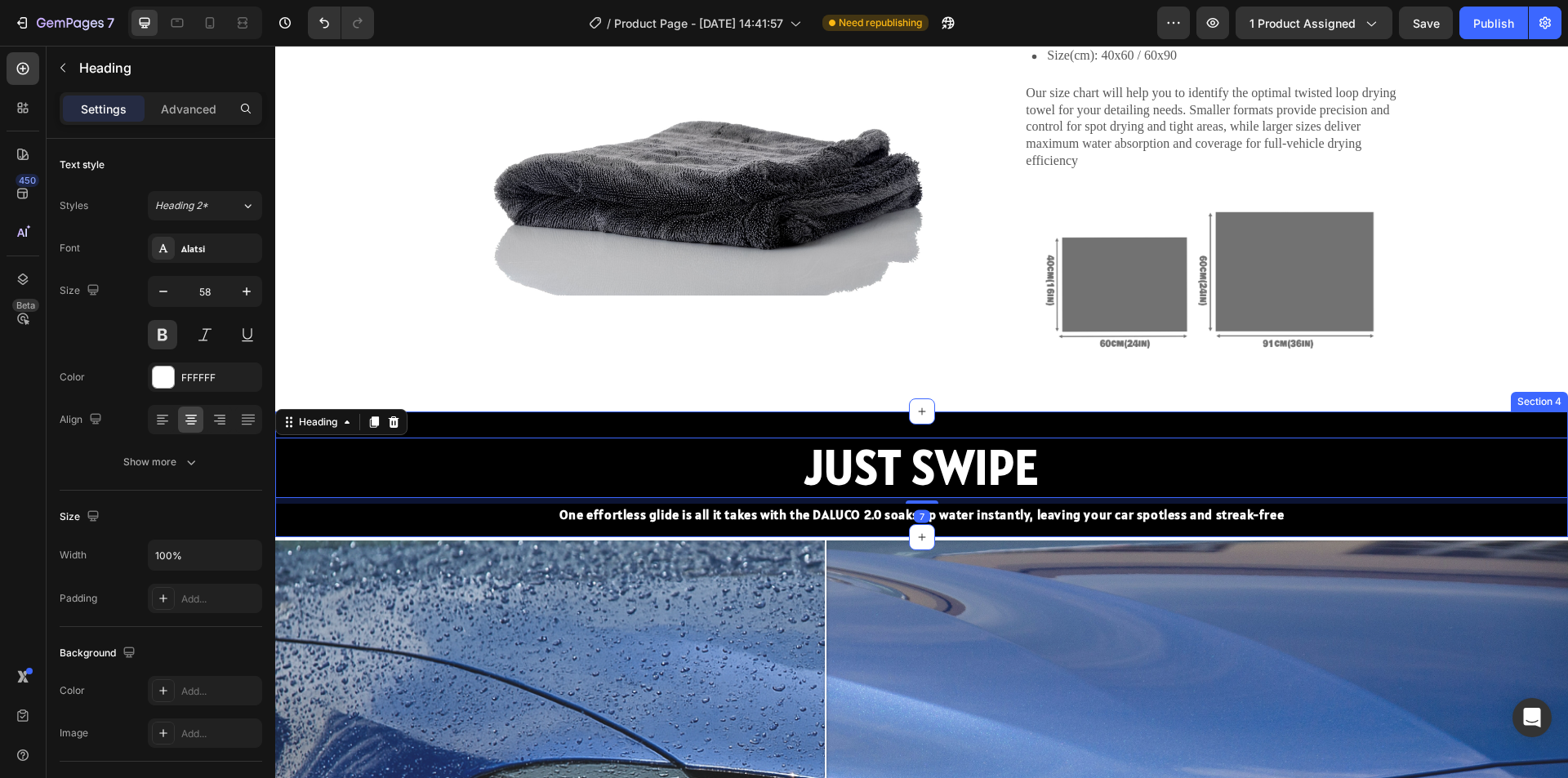
click at [964, 425] on div "JUST SWIPE Heading 7 One effortless glide is all it takes with the DALUCO 2.0 s…" at bounding box center [922, 474] width 1293 height 125
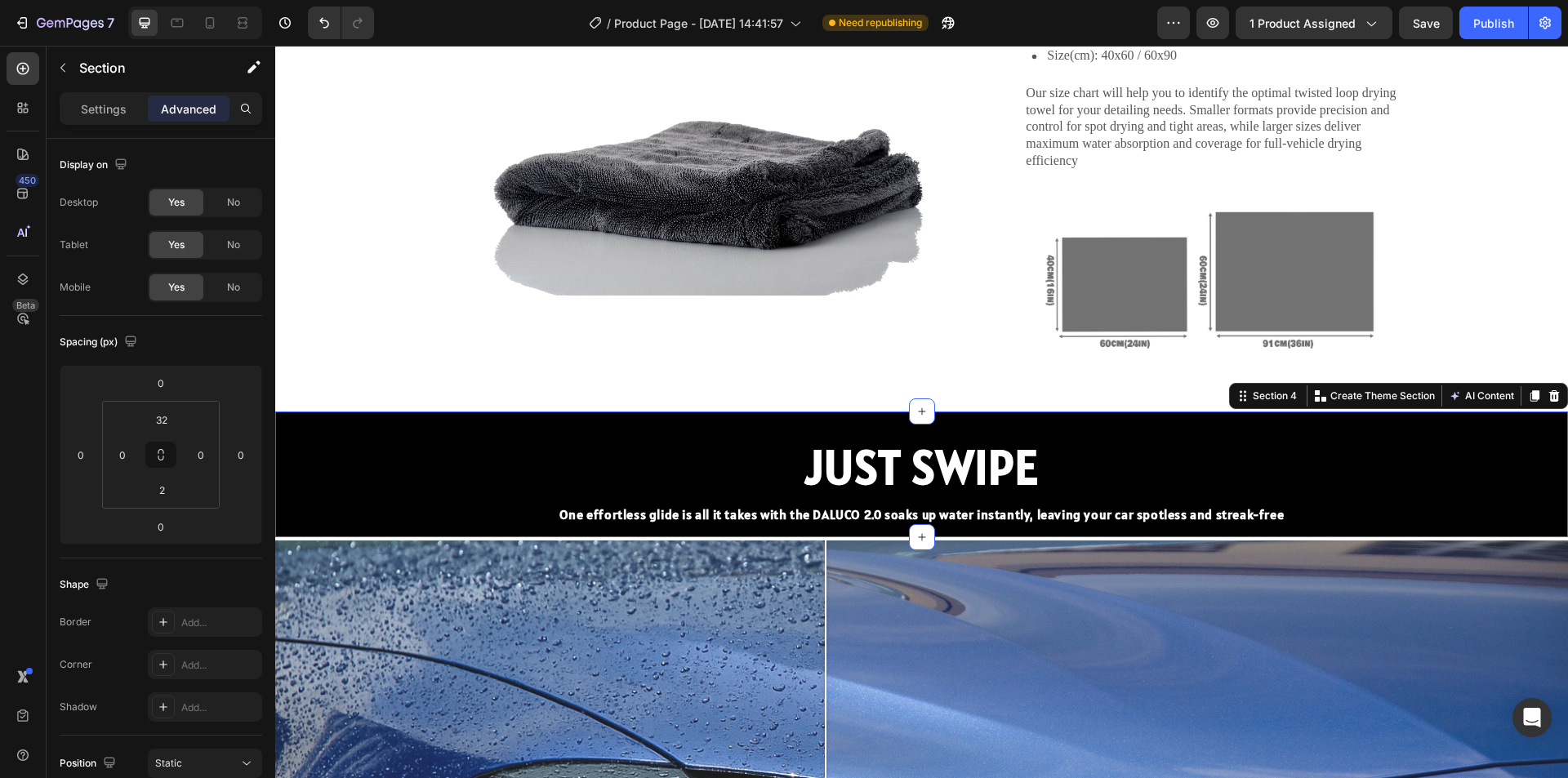
click at [948, 430] on div "JUST SWIPE Heading One effortless glide is all it takes with the DALUCO 2.0 soa…" at bounding box center [922, 474] width 1293 height 125
click at [948, 465] on h2 "JUST SWIPE" at bounding box center [922, 467] width 1293 height 60
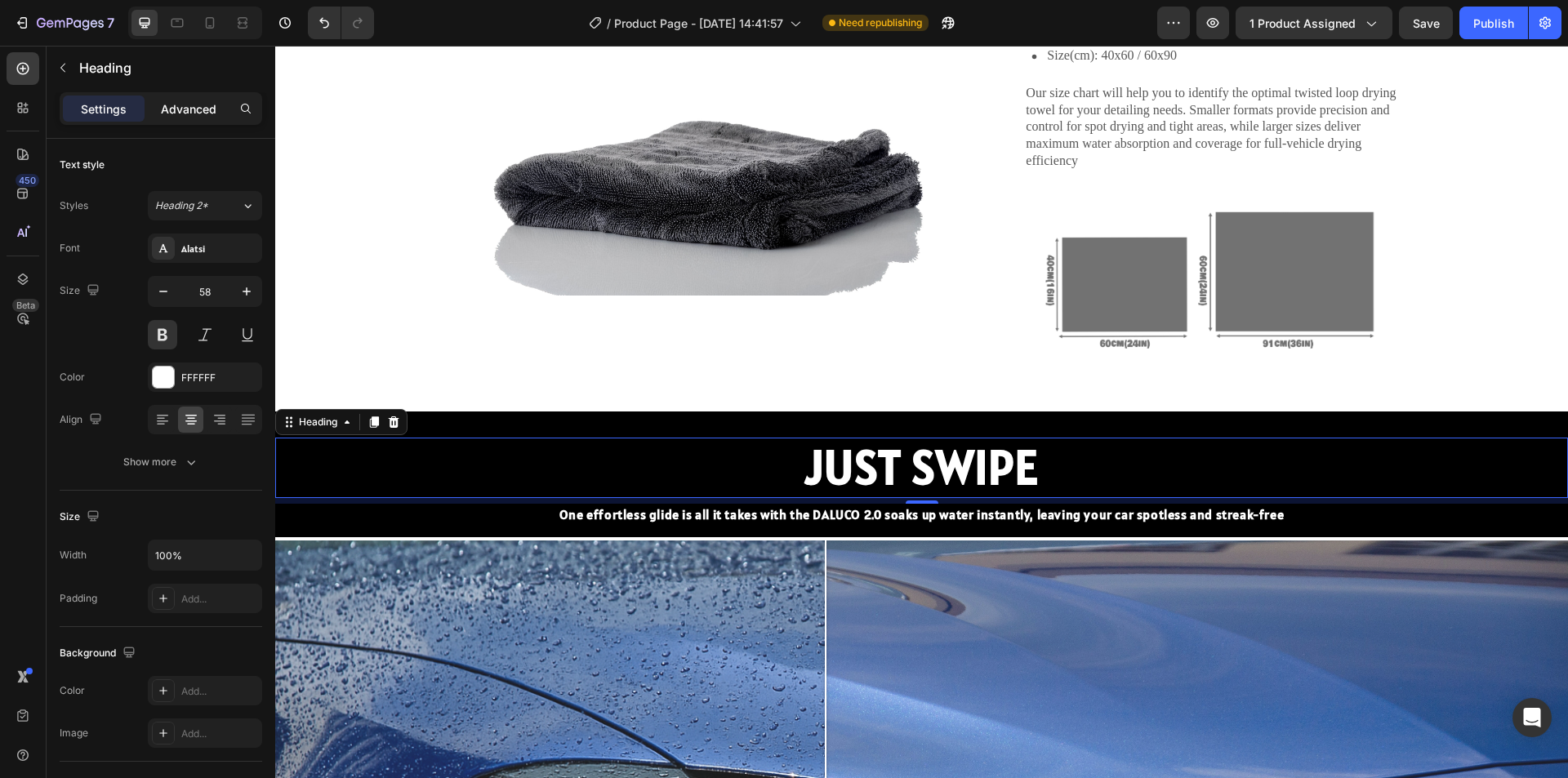
click at [173, 99] on div "Advanced" at bounding box center [188, 108] width 81 height 26
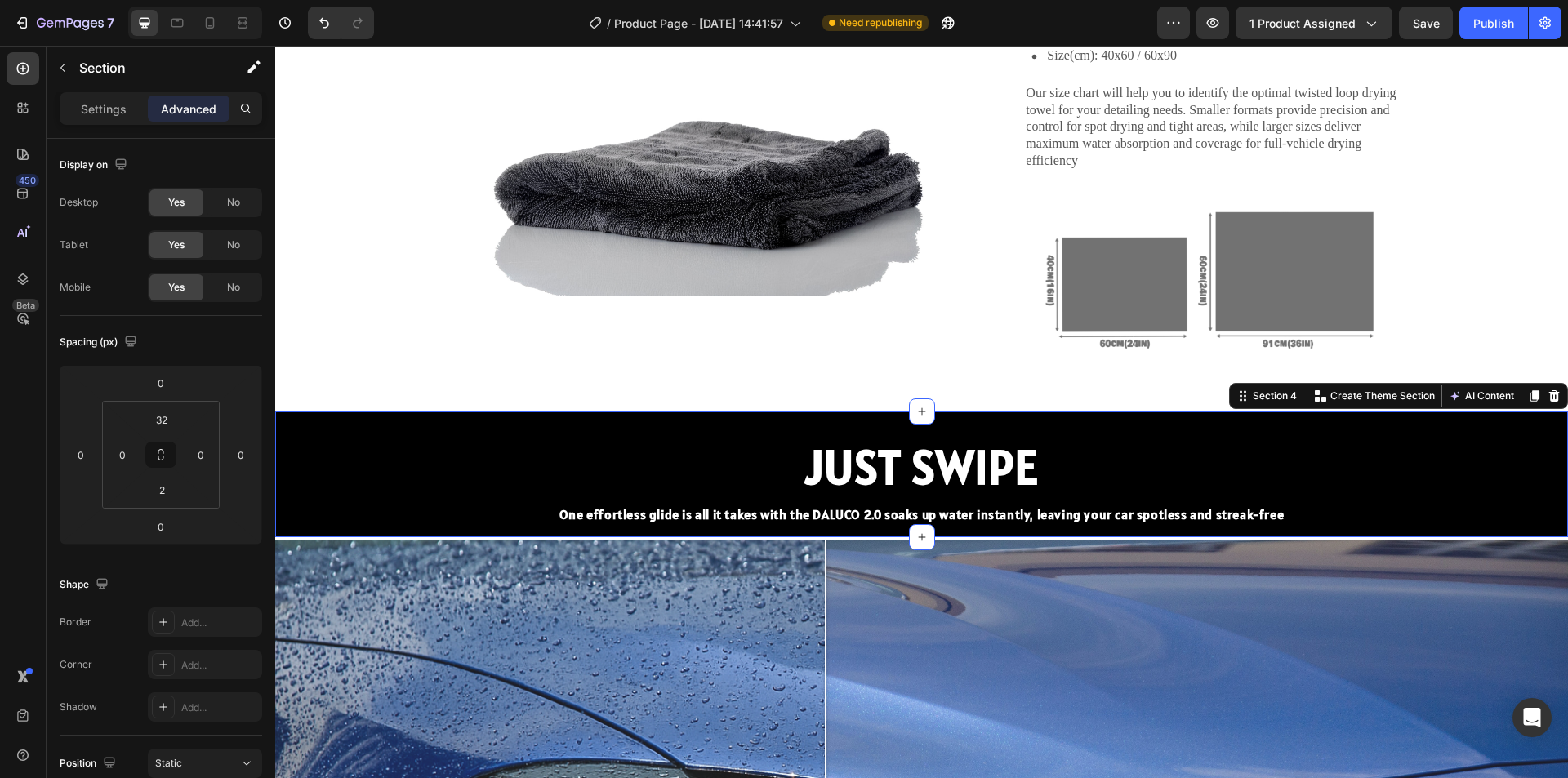
click at [915, 425] on div "JUST SWIPE Heading One effortless glide is all it takes with the DALUCO 2.0 soa…" at bounding box center [922, 474] width 1293 height 125
click at [849, 428] on div "JUST SWIPE Heading One effortless glide is all it takes with the DALUCO 2.0 soa…" at bounding box center [922, 474] width 1293 height 125
click at [156, 418] on input "32" at bounding box center [162, 420] width 33 height 25
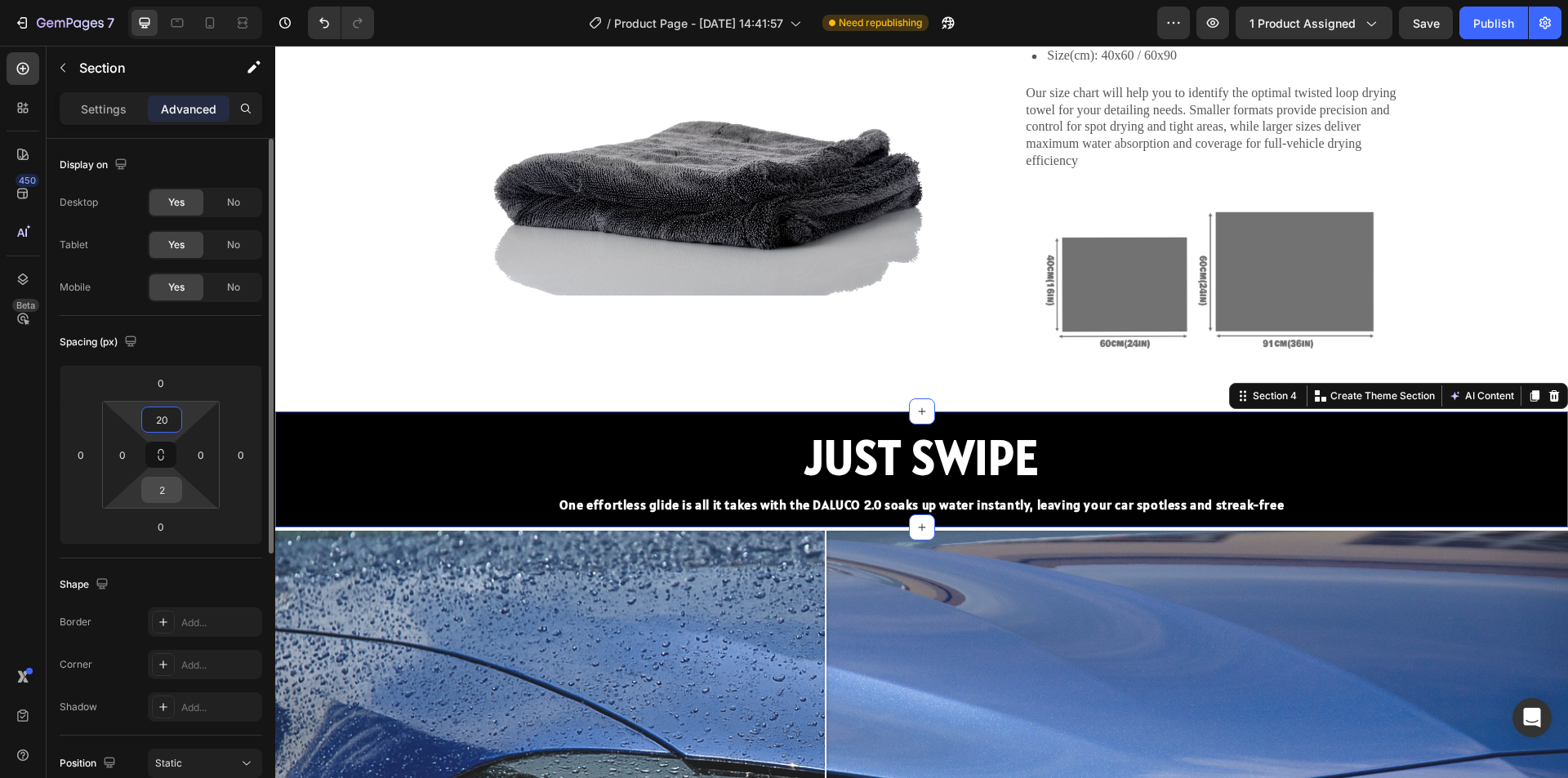
type input "2"
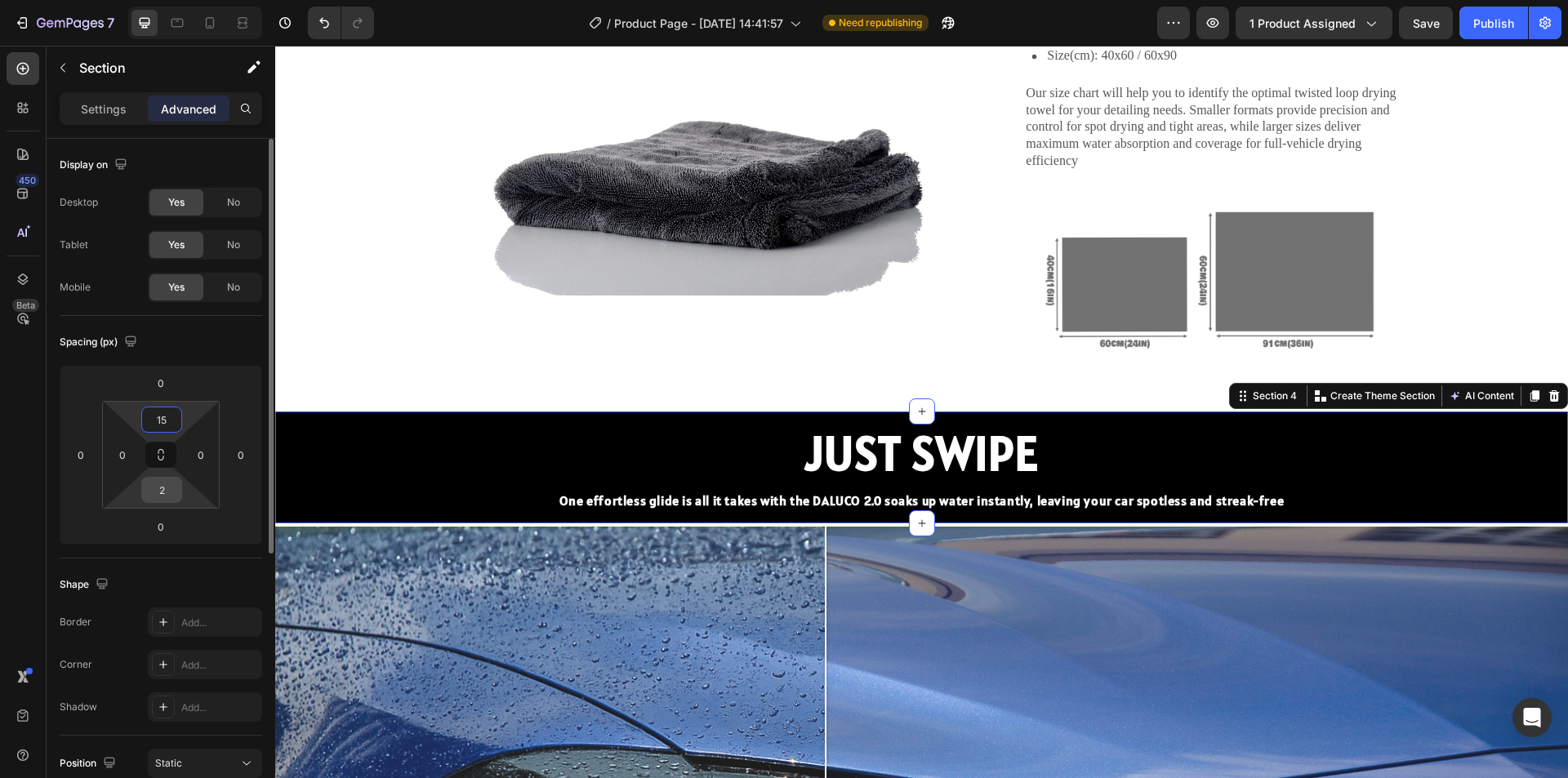
type input "15"
click at [169, 497] on input "2" at bounding box center [162, 490] width 33 height 25
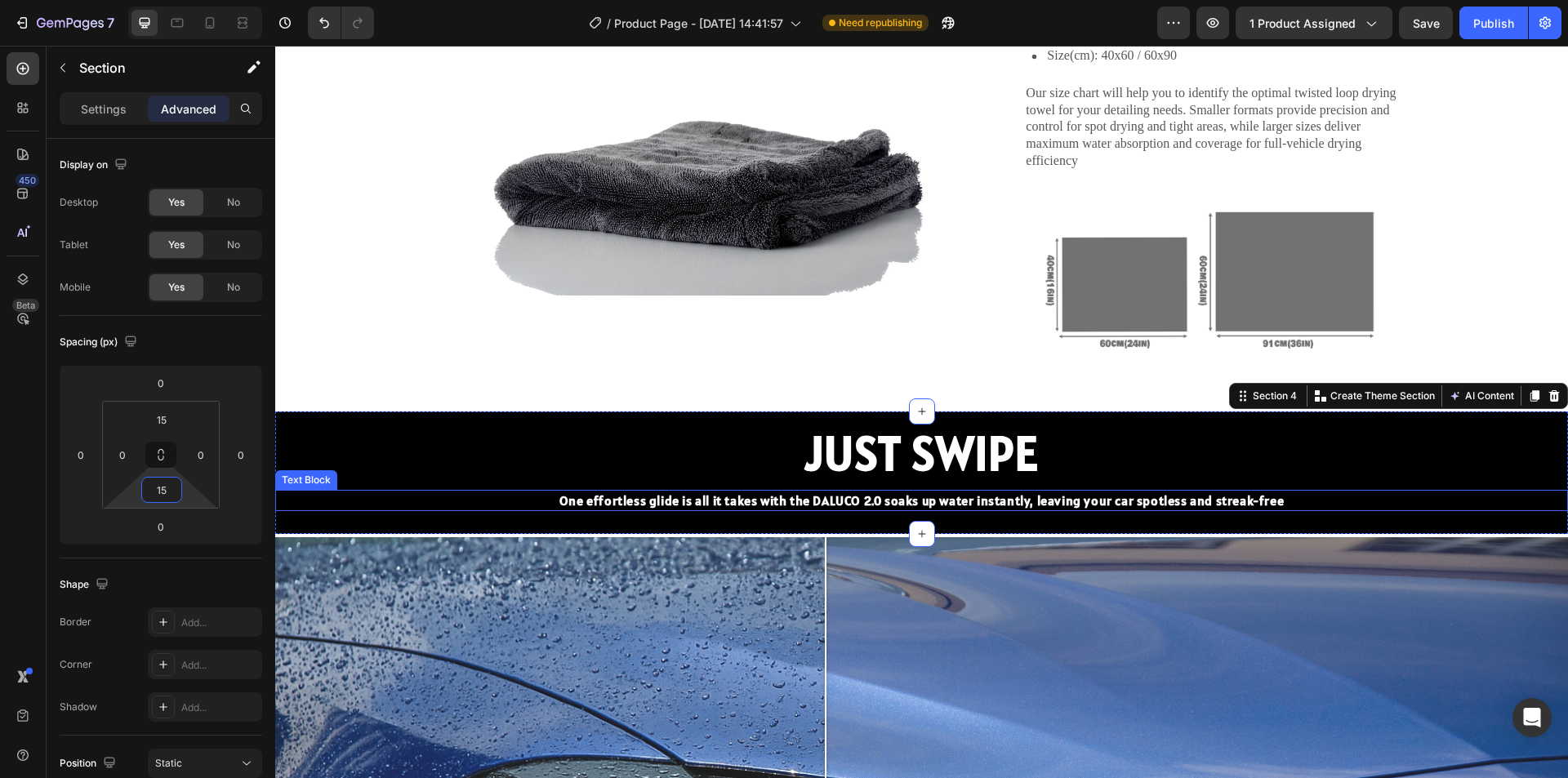
type input "15"
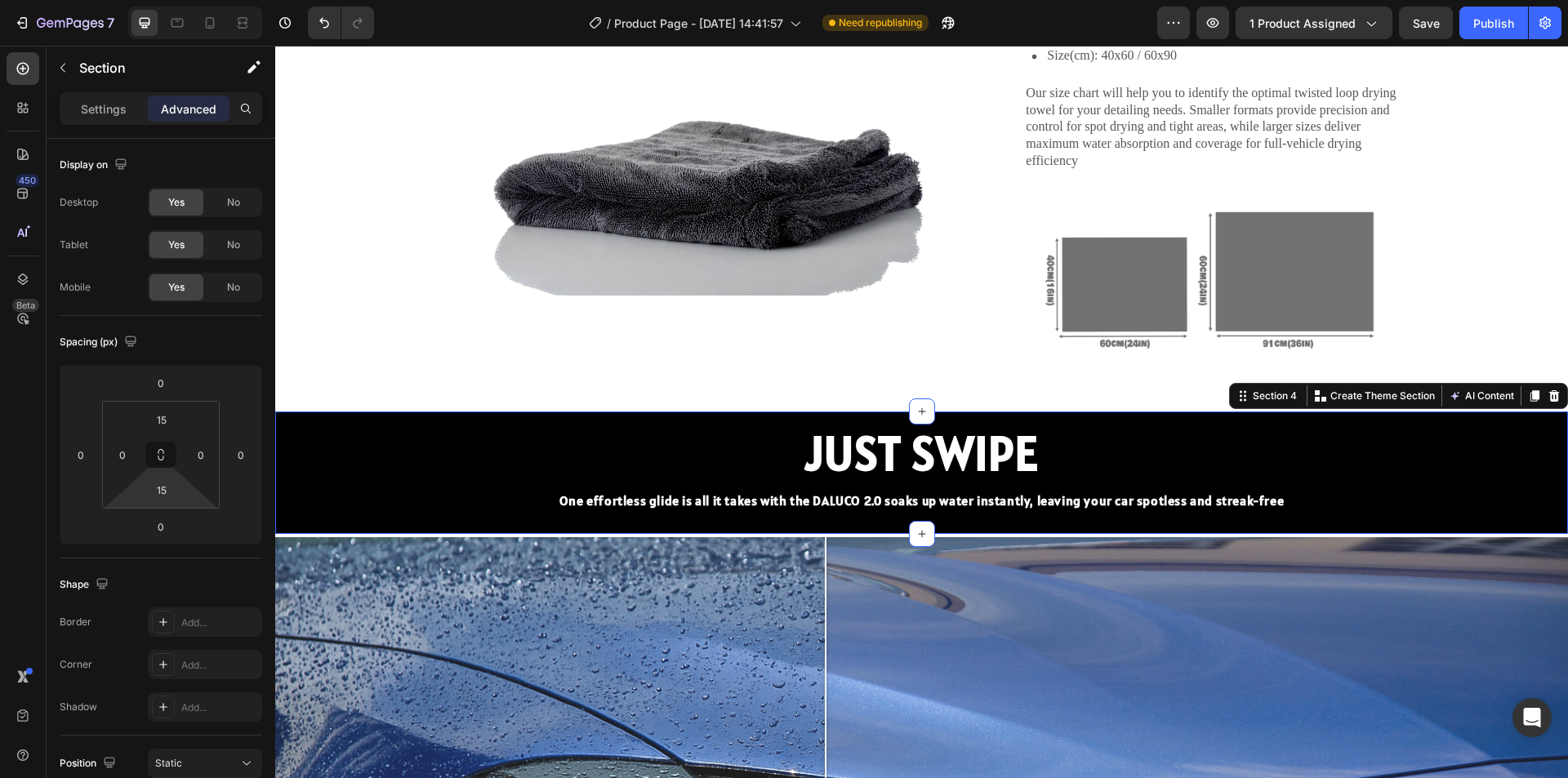
click at [1375, 487] on div "JUST SWIPE Heading One effortless glide is all it takes with the DALUCO 2.0 soa…" at bounding box center [922, 473] width 1293 height 98
click at [1055, 384] on div "Which Towel Size Fits Your Needs? Heading Image Material: 1300GSM Microfibre Si…" at bounding box center [922, 189] width 1260 height 445
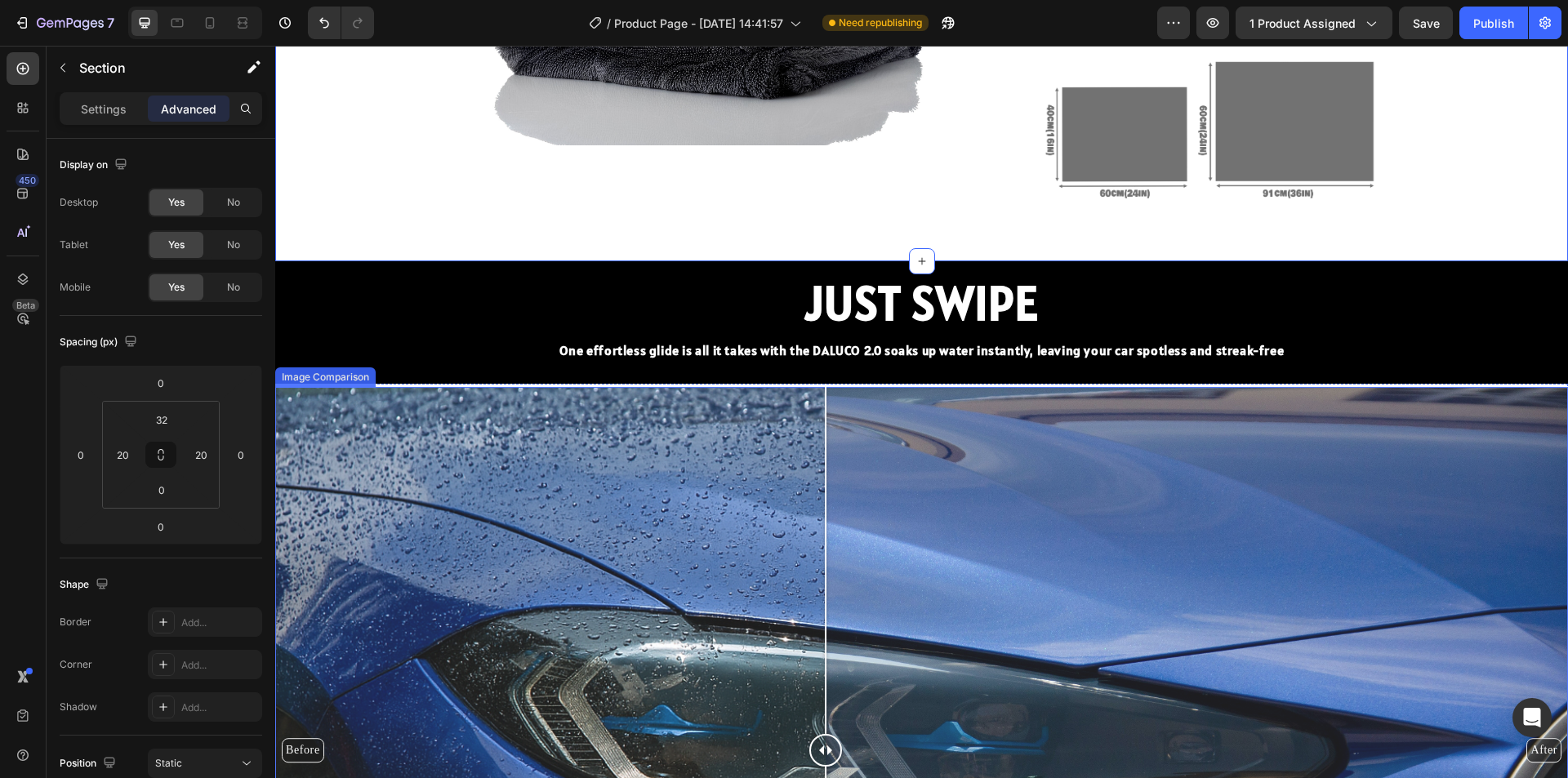
scroll to position [1796, 0]
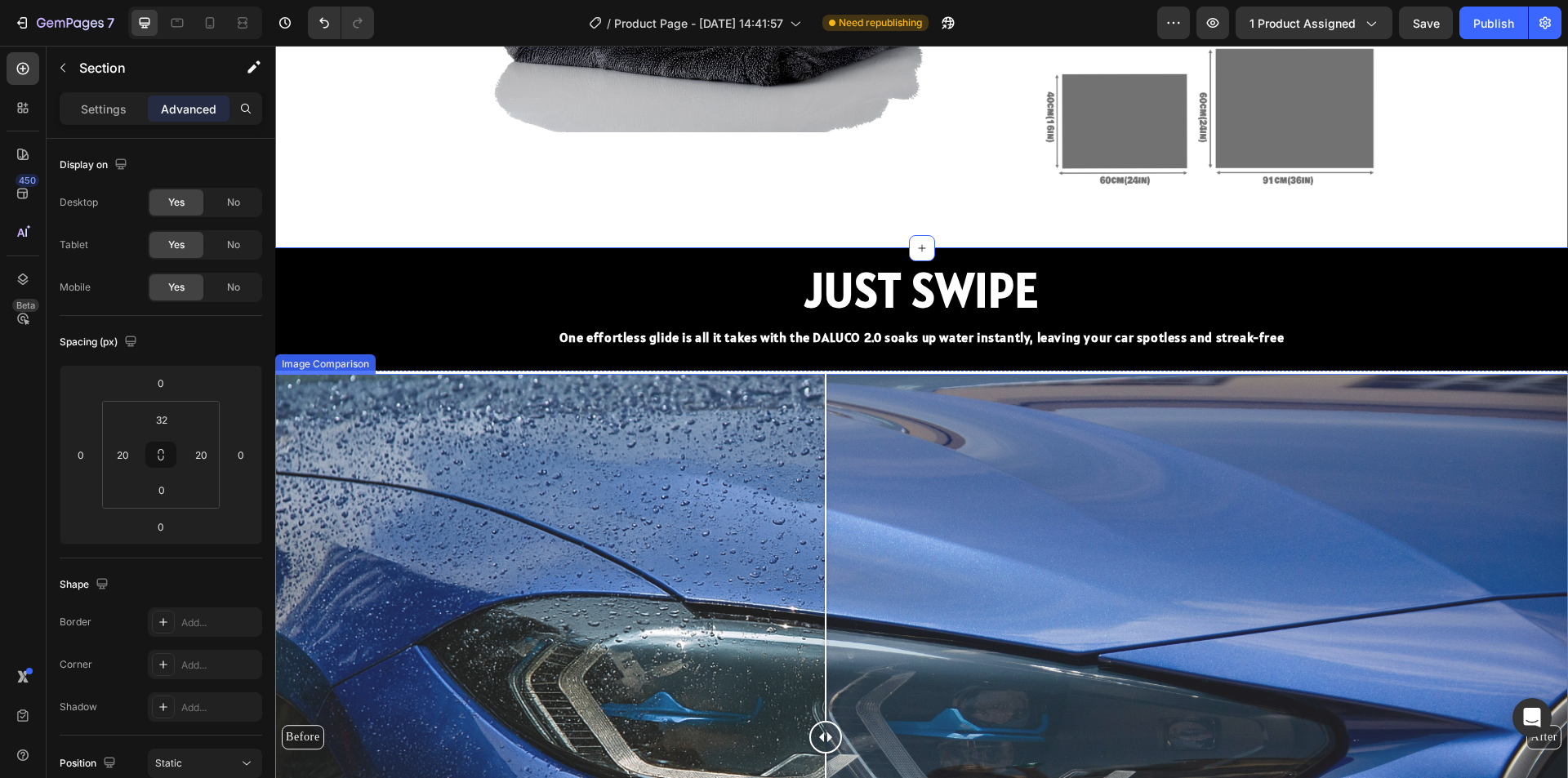
click at [1111, 517] on div "Before After" at bounding box center [922, 737] width 1293 height 726
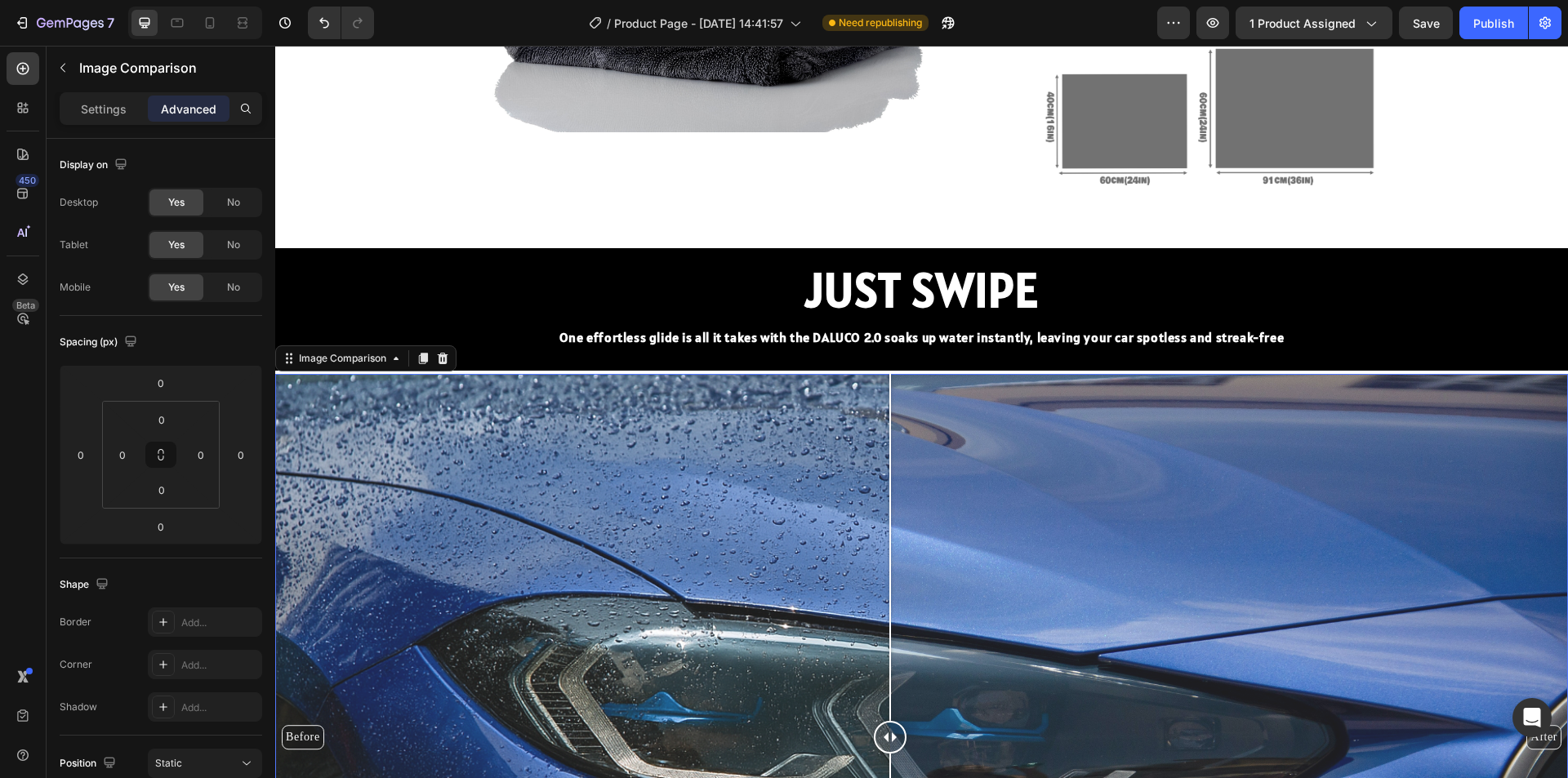
drag, startPoint x: 1245, startPoint y: 487, endPoint x: 954, endPoint y: 449, distance: 293.5
click at [951, 452] on div "Before After" at bounding box center [922, 737] width 1293 height 726
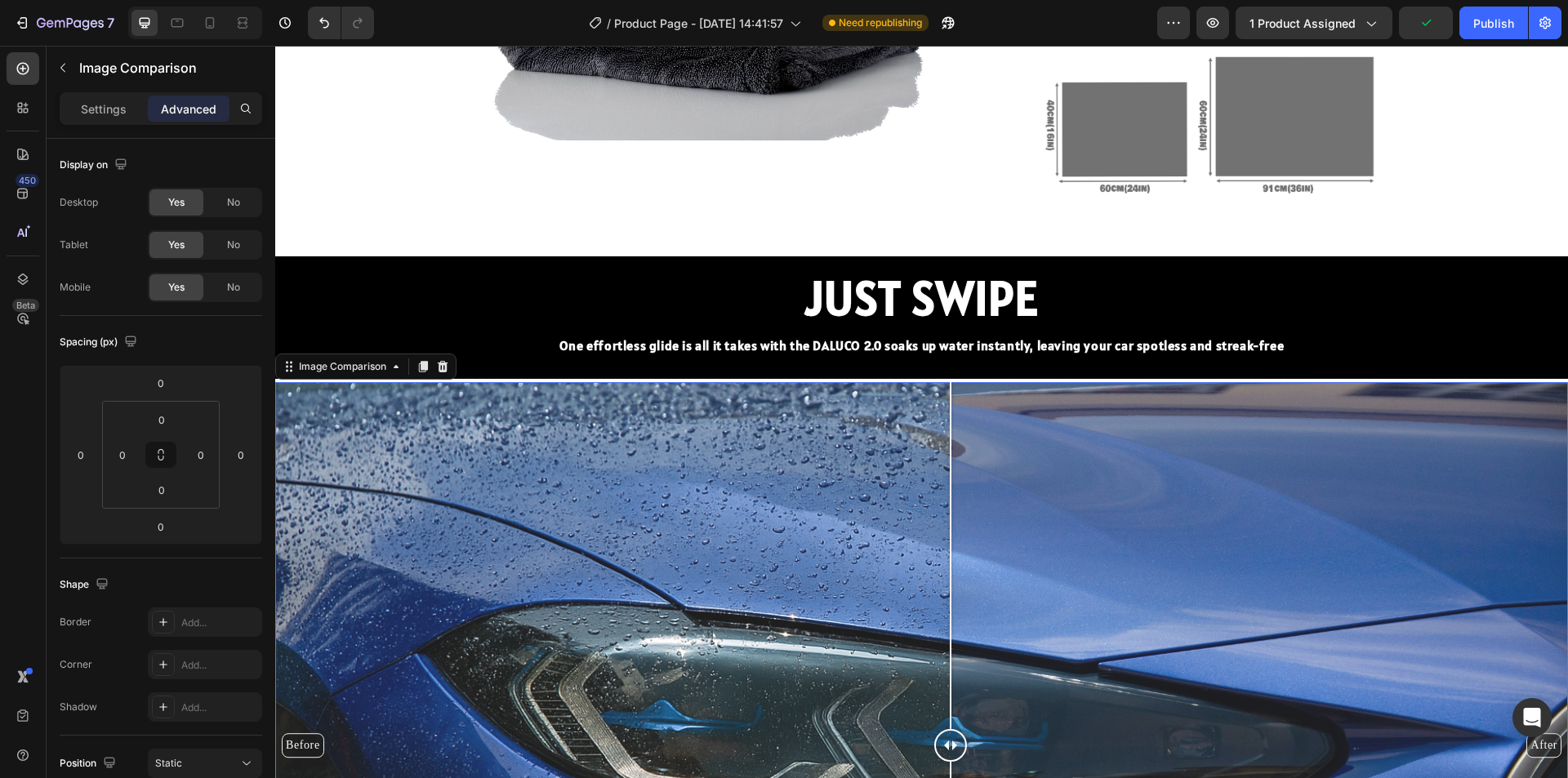
scroll to position [1715, 0]
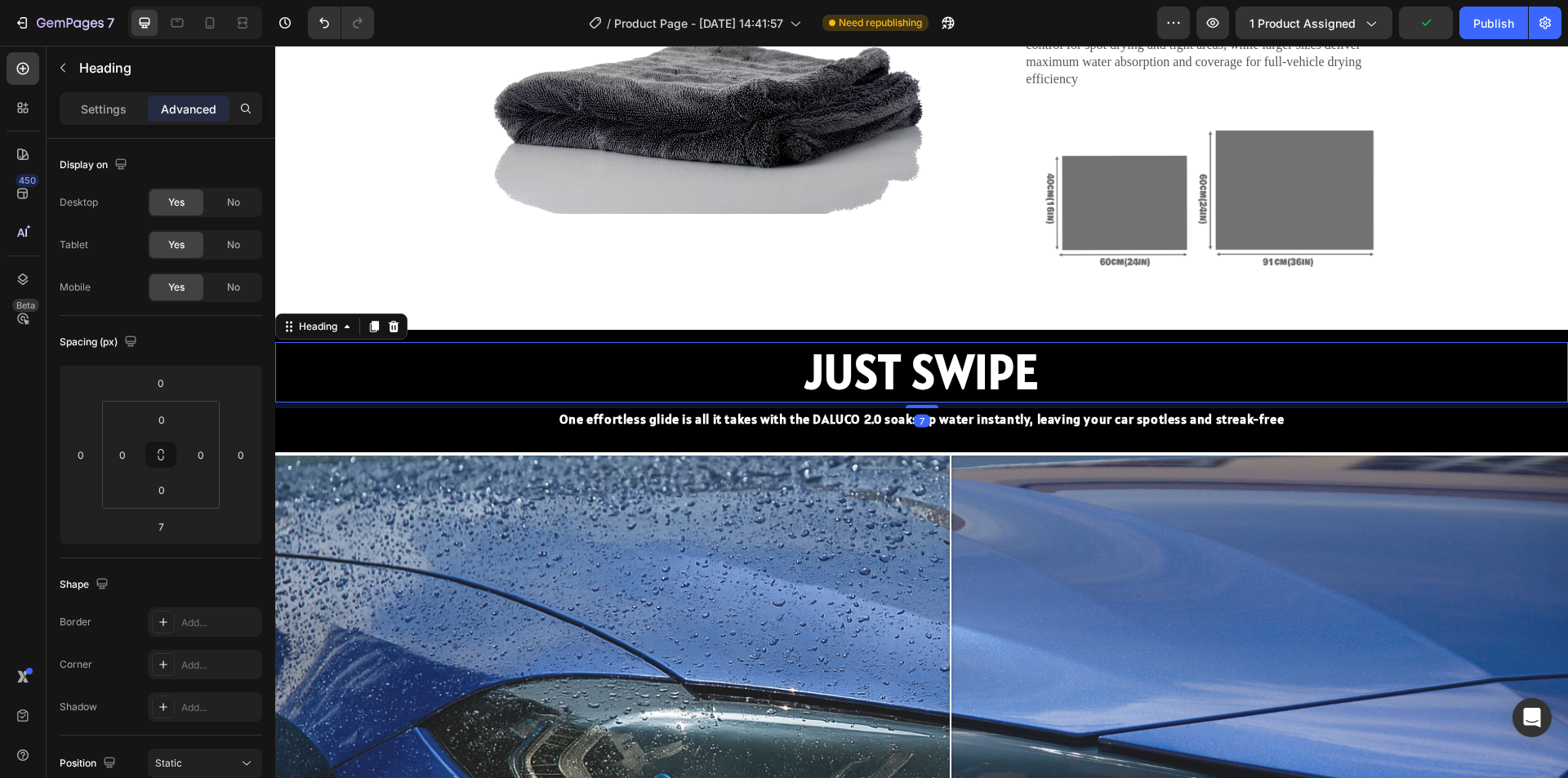
click at [1232, 362] on h2 "JUST SWIPE" at bounding box center [922, 371] width 1293 height 60
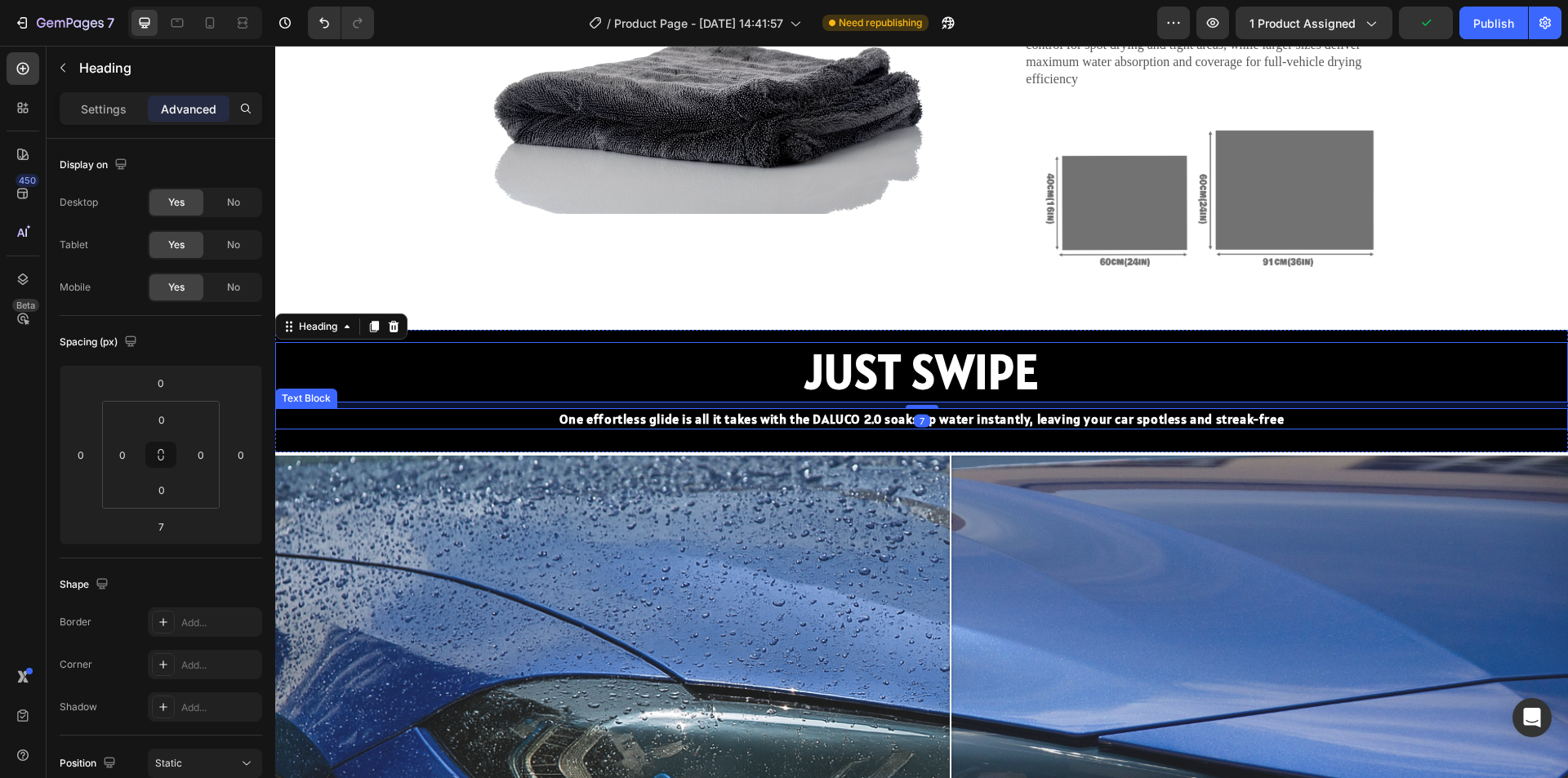
click at [1448, 426] on p "One effortless glide is all it takes with the DALUCO 2.0 soaks up water instant…" at bounding box center [921, 418] width 1289 height 18
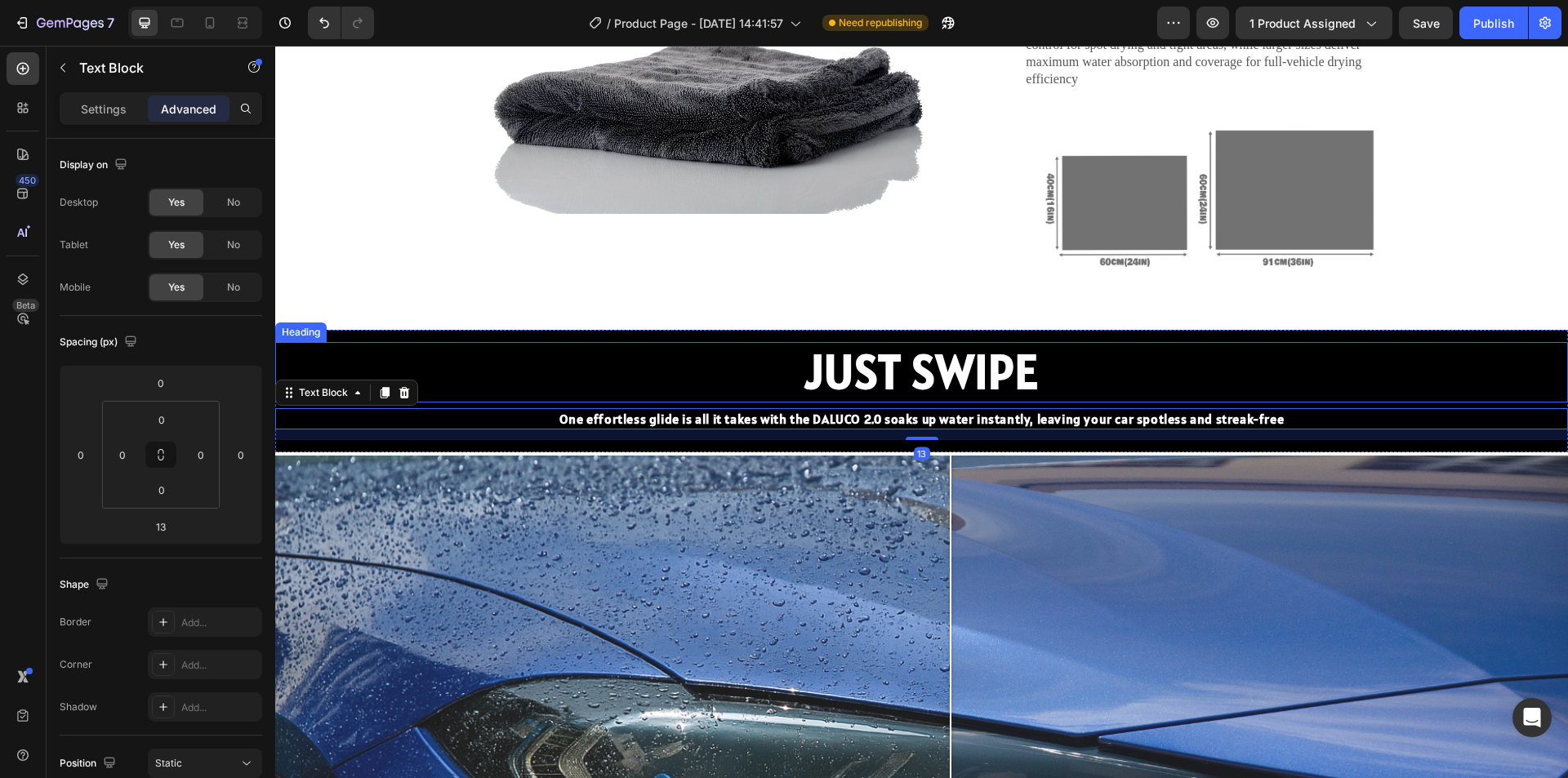
click at [1448, 346] on h2 "JUST SWIPE" at bounding box center [922, 371] width 1293 height 60
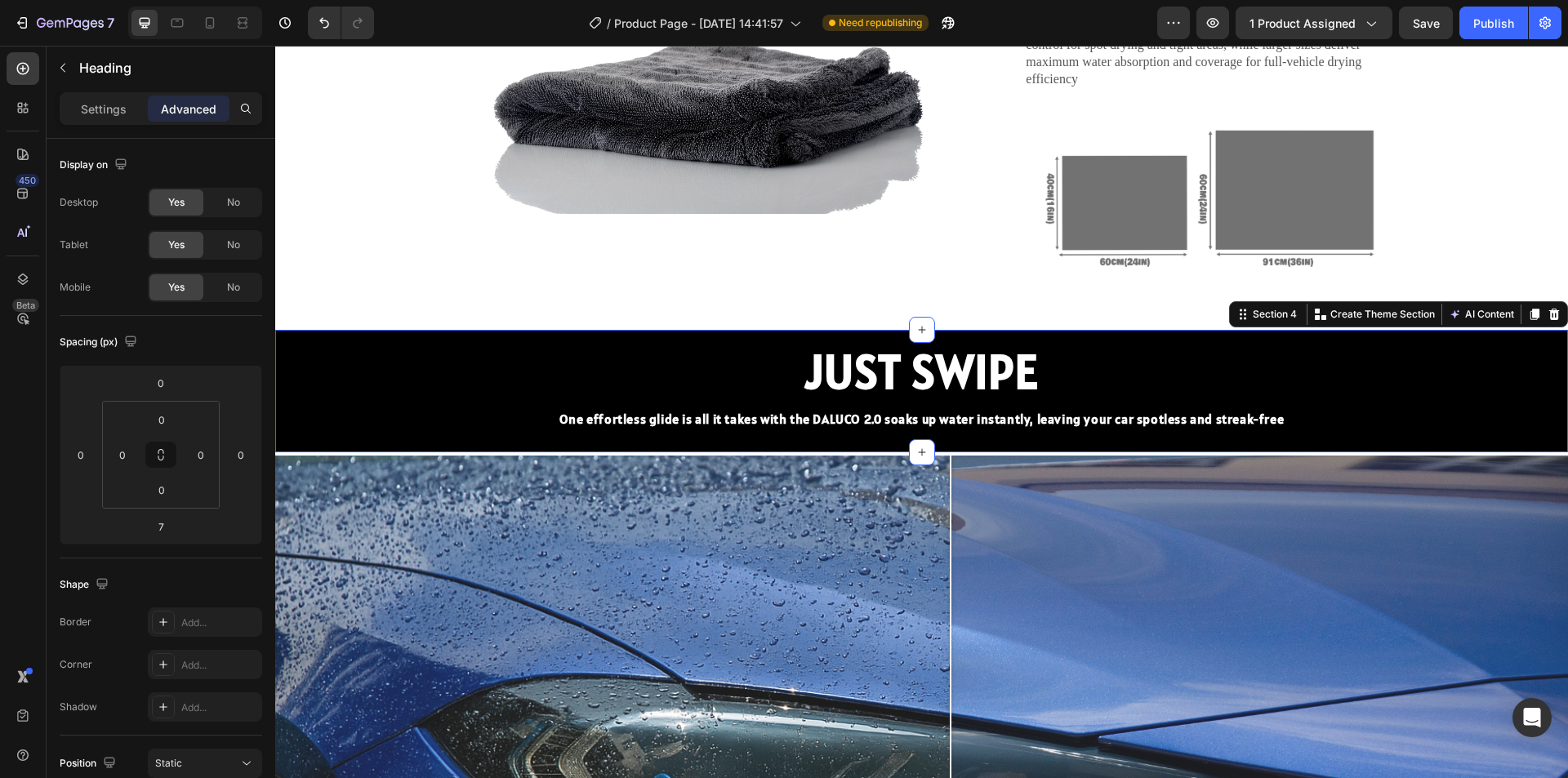
click at [1461, 336] on div "JUST SWIPE Heading One effortless glide is all it takes with the DALUCO 2.0 soa…" at bounding box center [922, 391] width 1293 height 122
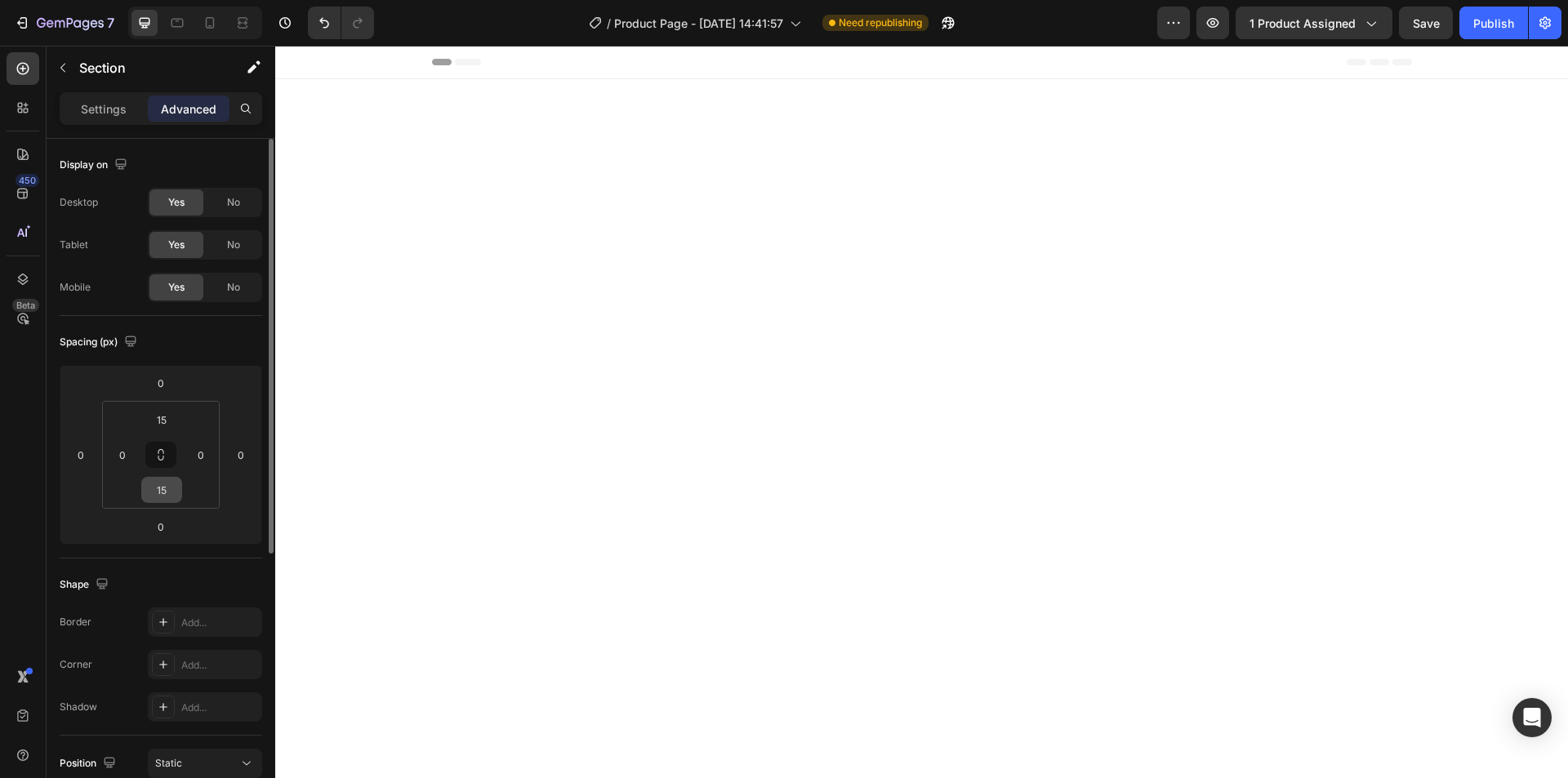
scroll to position [1715, 0]
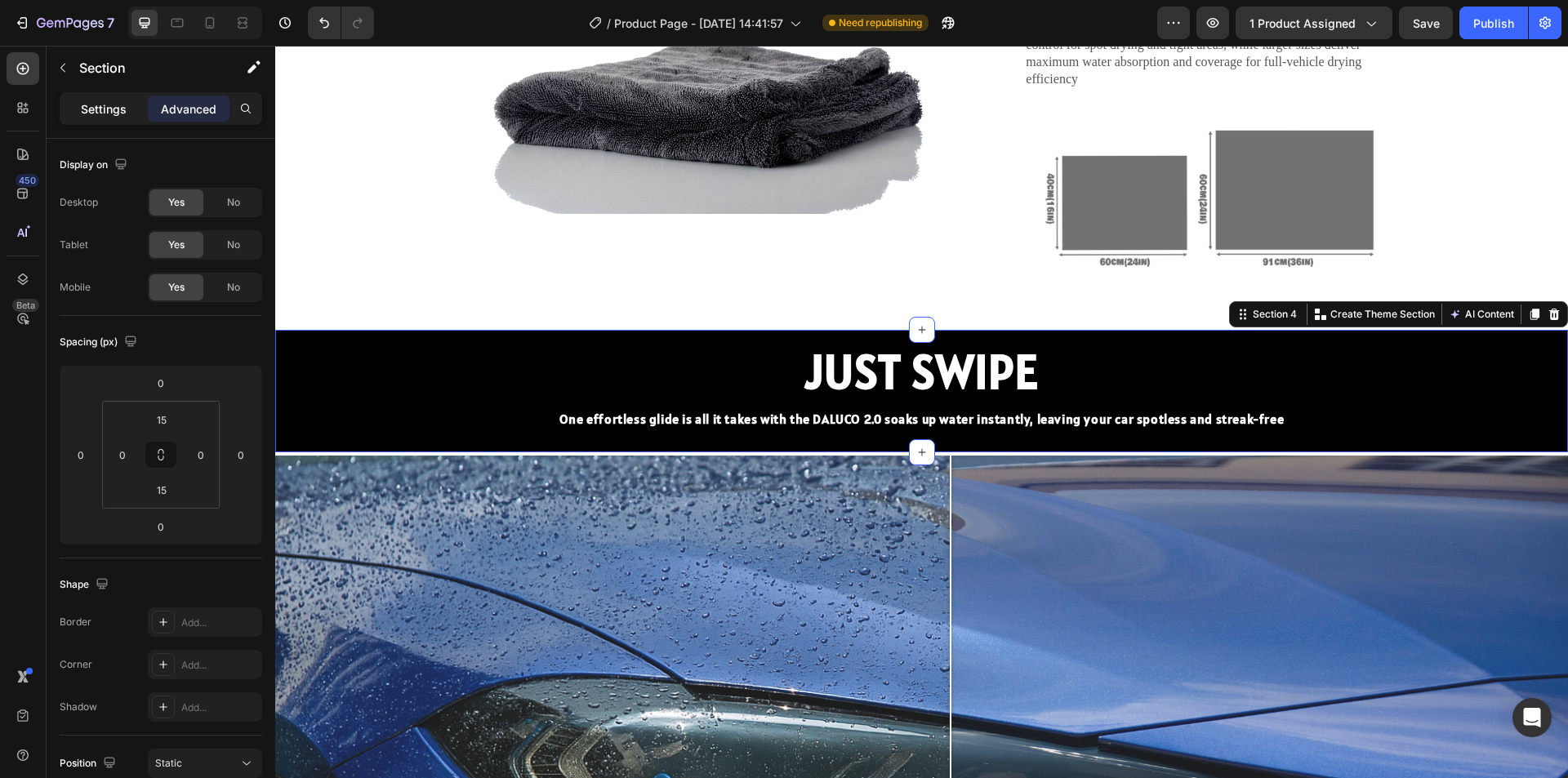
click at [95, 119] on div "Settings" at bounding box center [103, 108] width 81 height 26
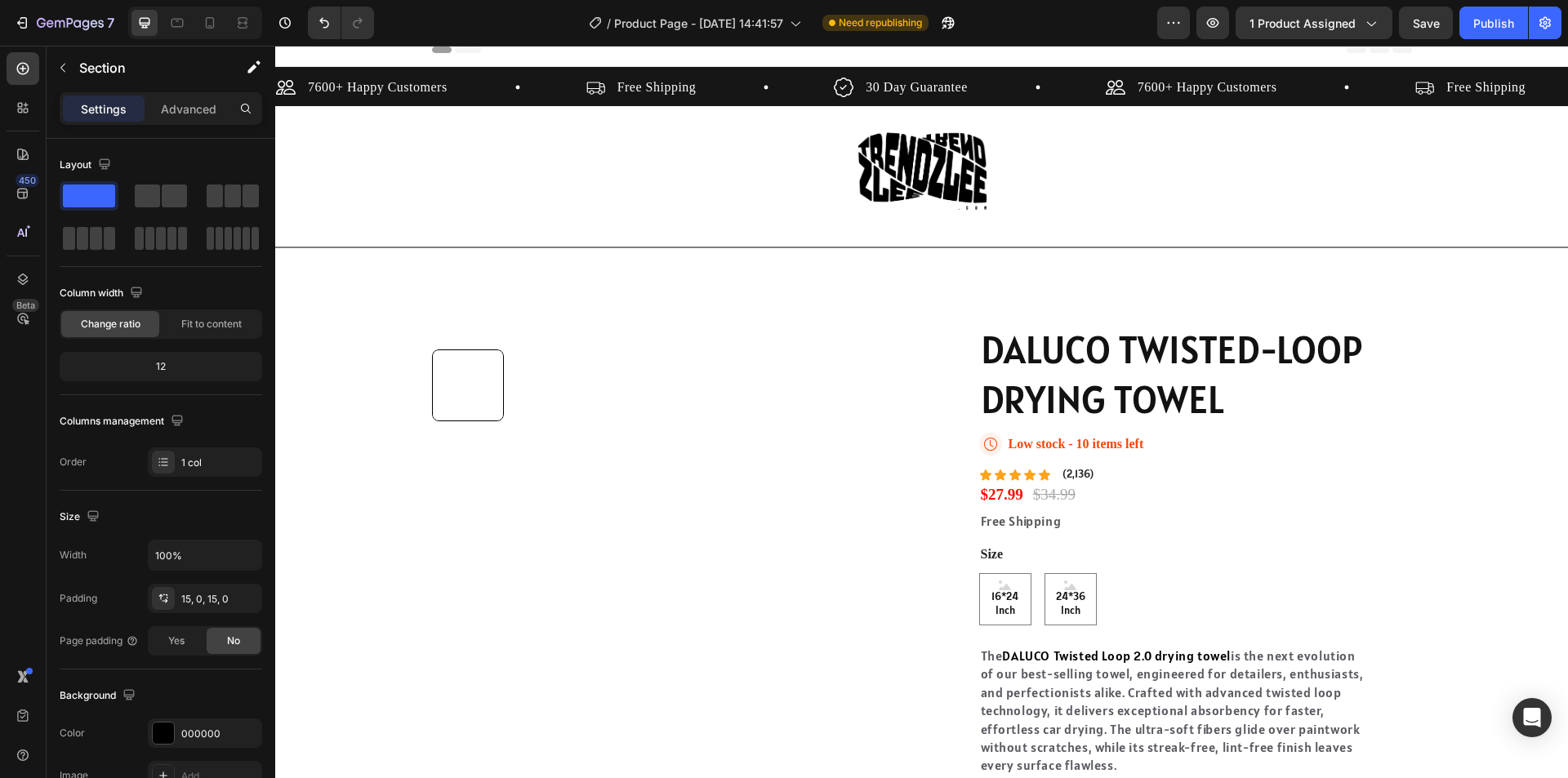
scroll to position [0, 0]
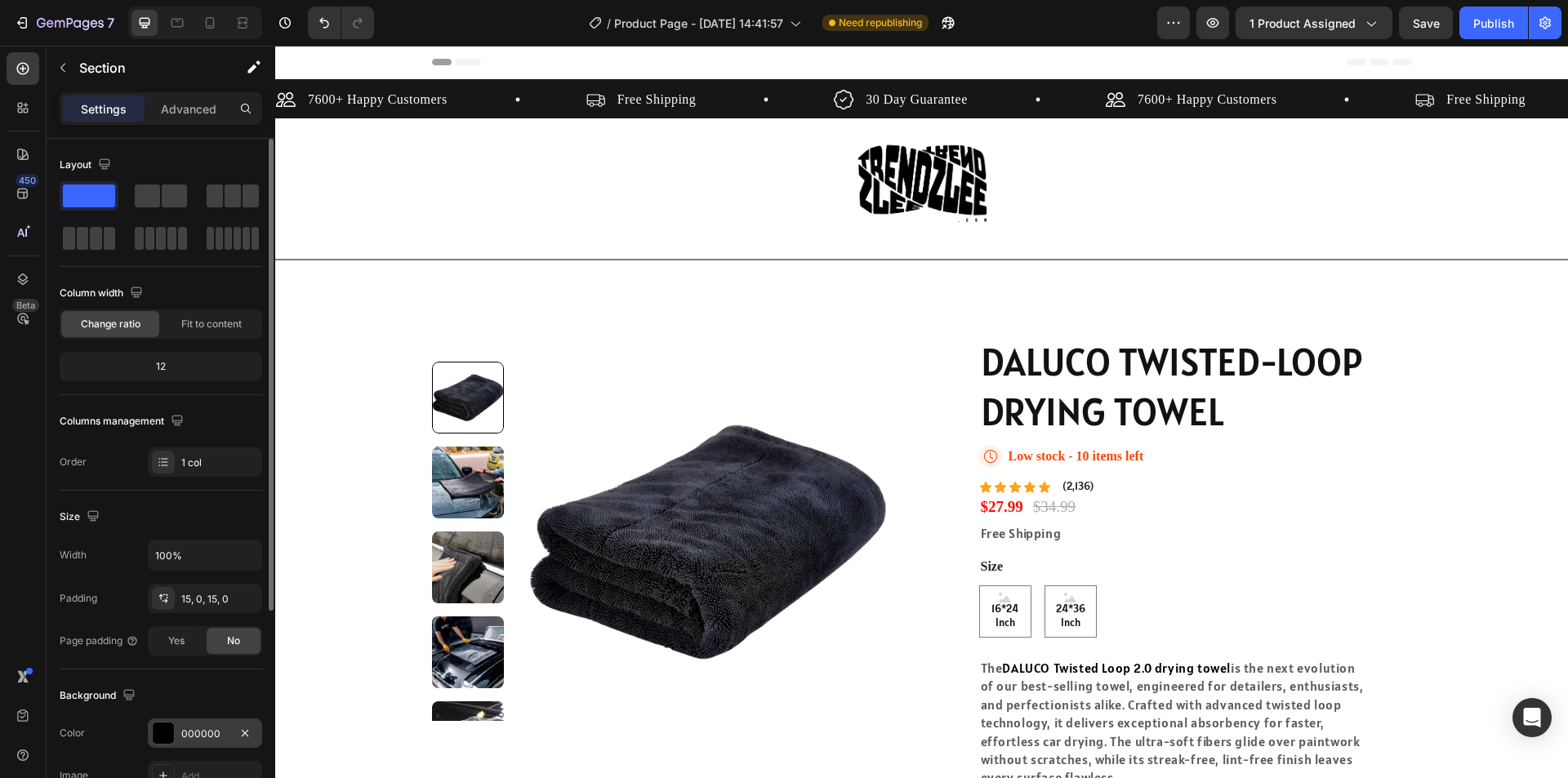
click at [168, 734] on div at bounding box center [164, 733] width 21 height 21
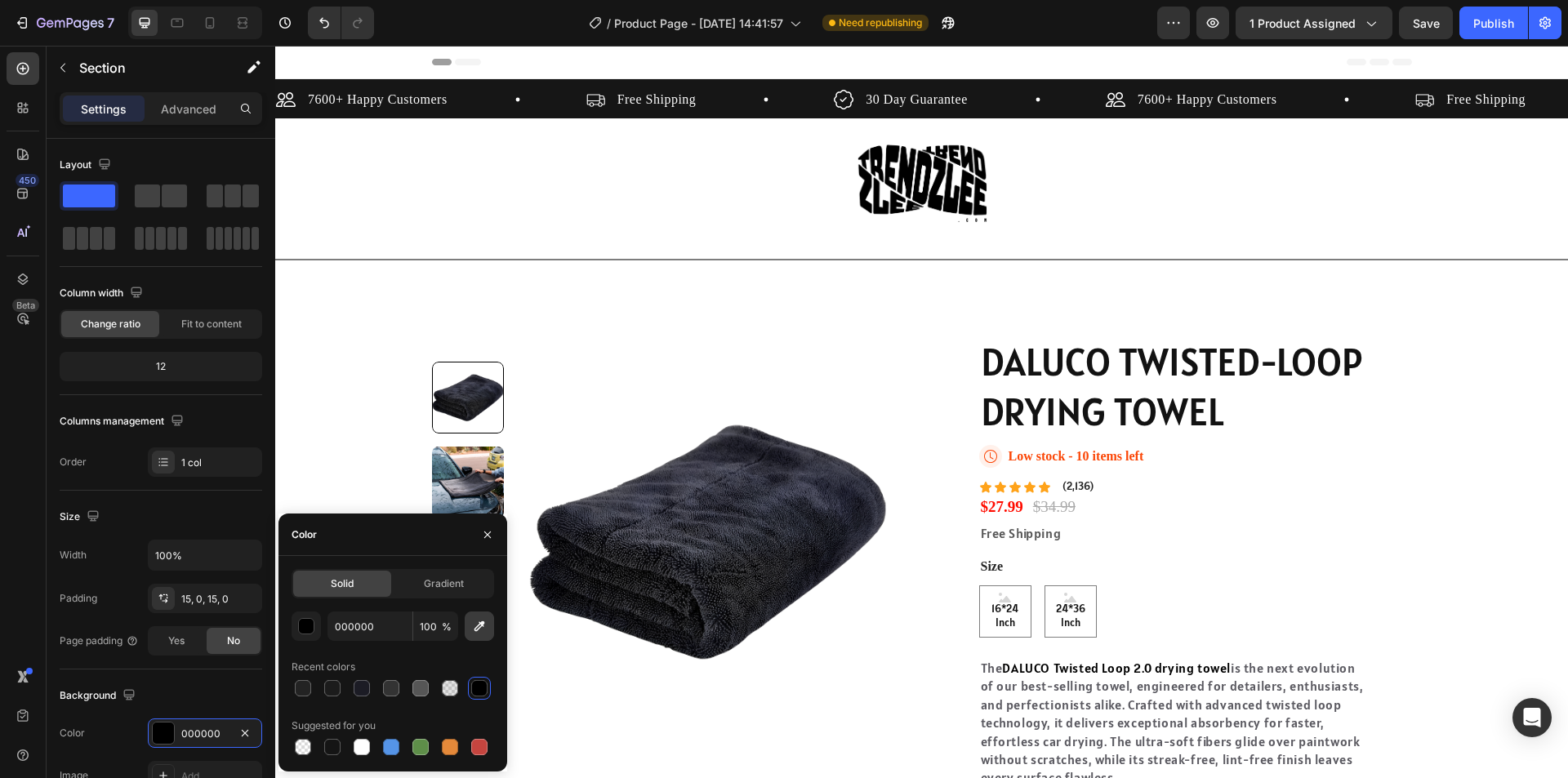
click at [486, 632] on icon "button" at bounding box center [479, 626] width 16 height 16
type input "171717"
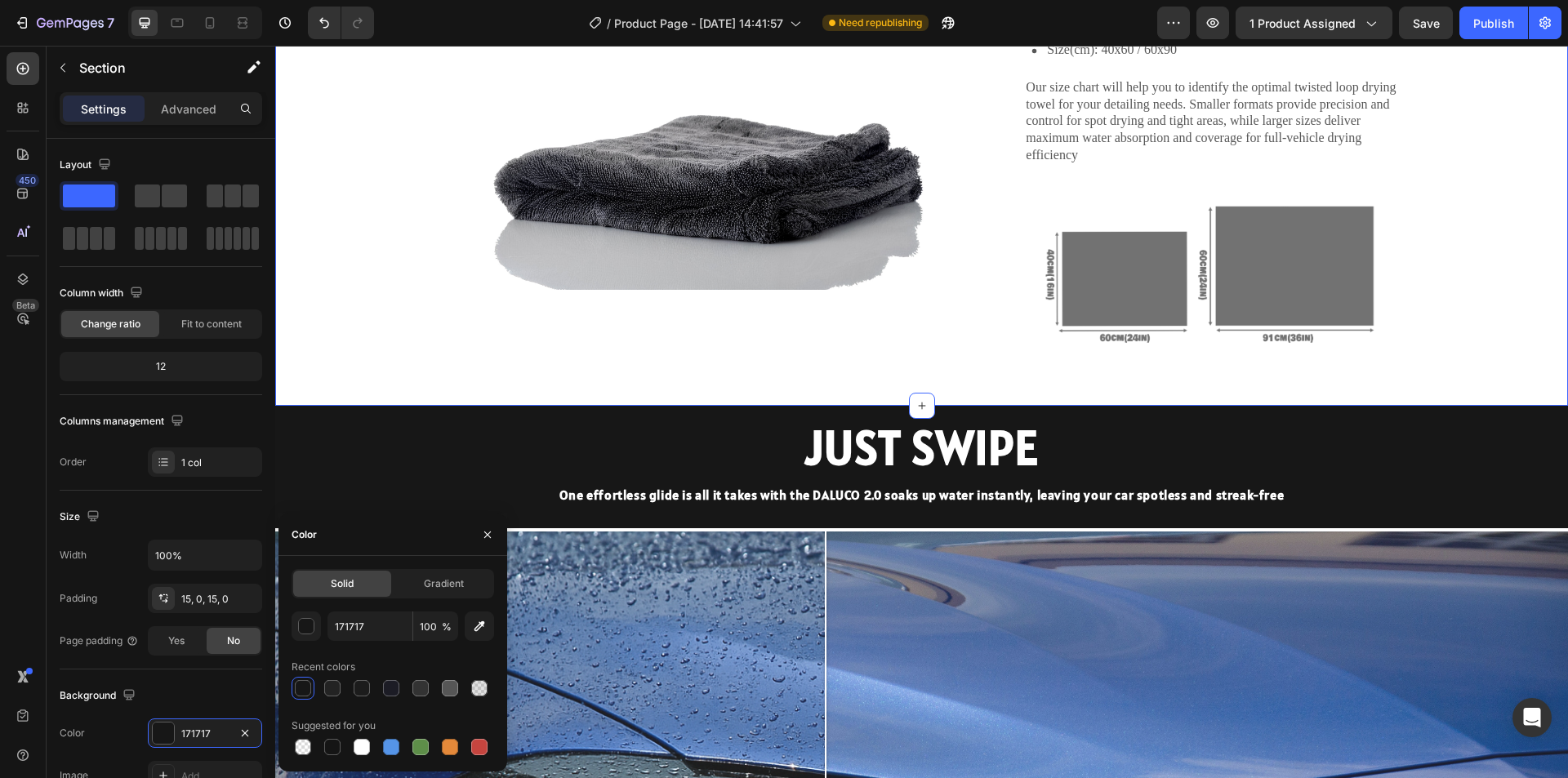
scroll to position [1633, 0]
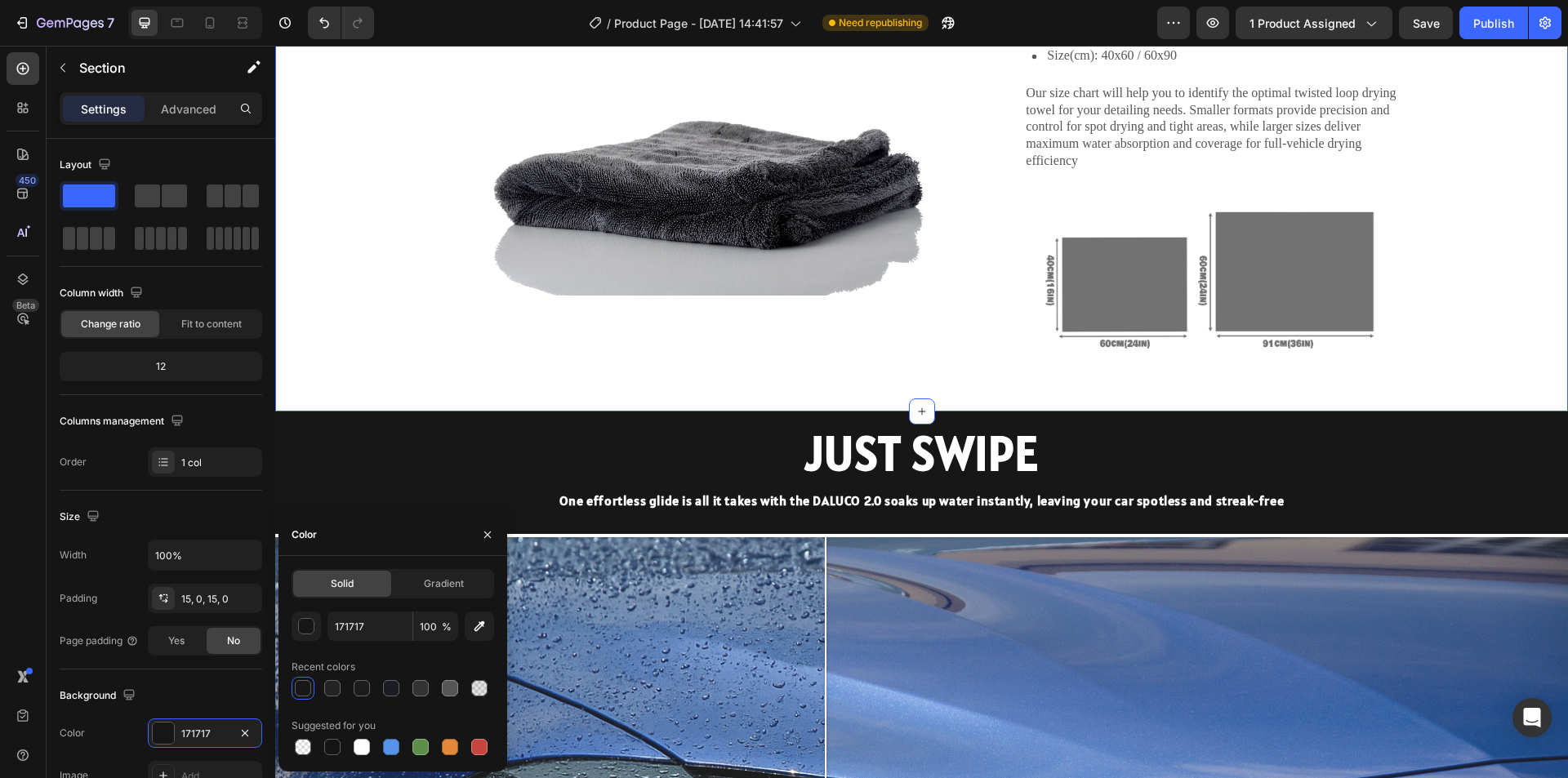
click at [427, 384] on div "Which Towel Size Fits Your Needs? Heading Image Material: 1300GSM Microfibre Si…" at bounding box center [922, 189] width 1260 height 445
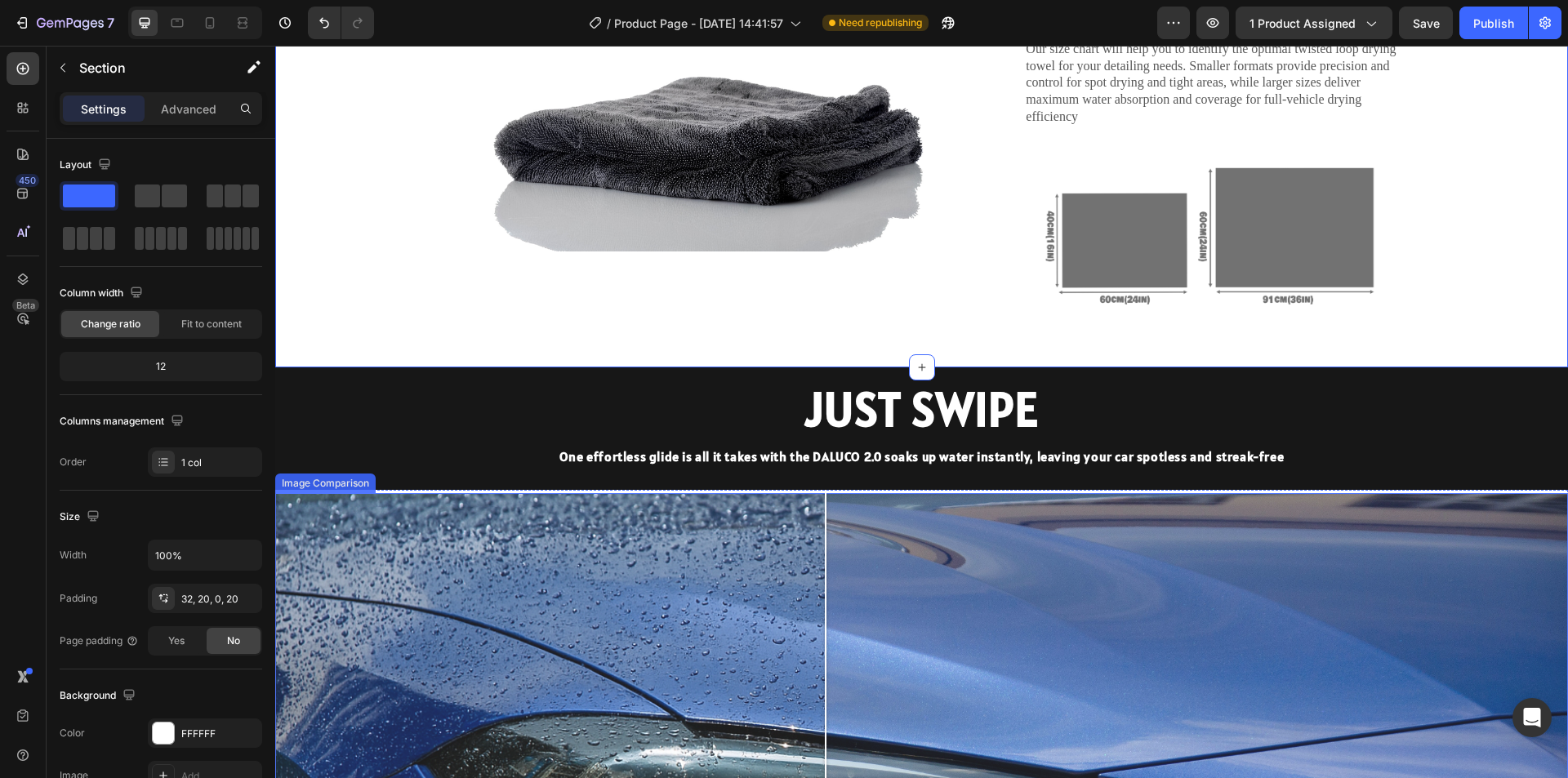
scroll to position [1796, 0]
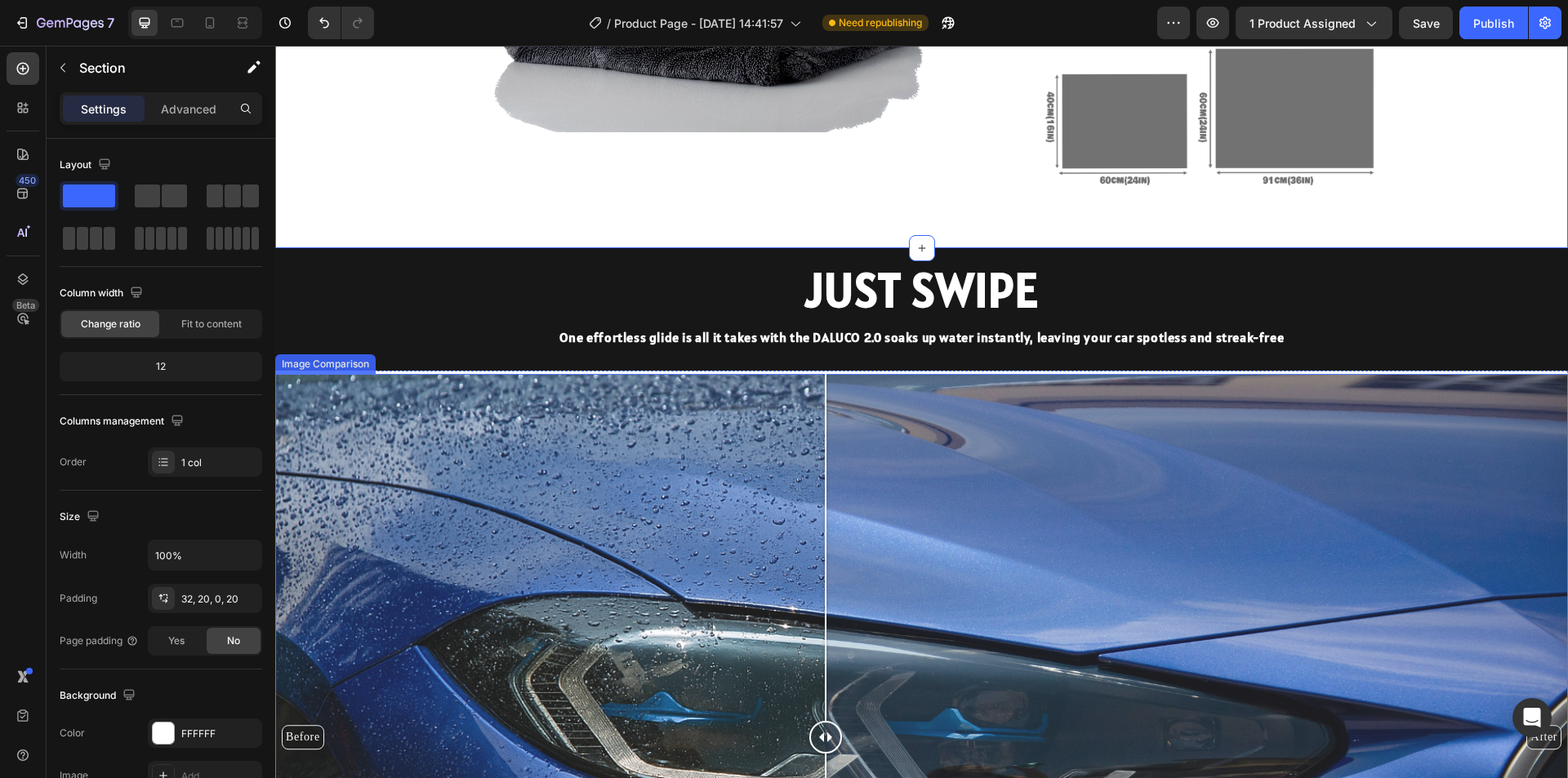
click at [712, 480] on div "Before After" at bounding box center [922, 737] width 1293 height 726
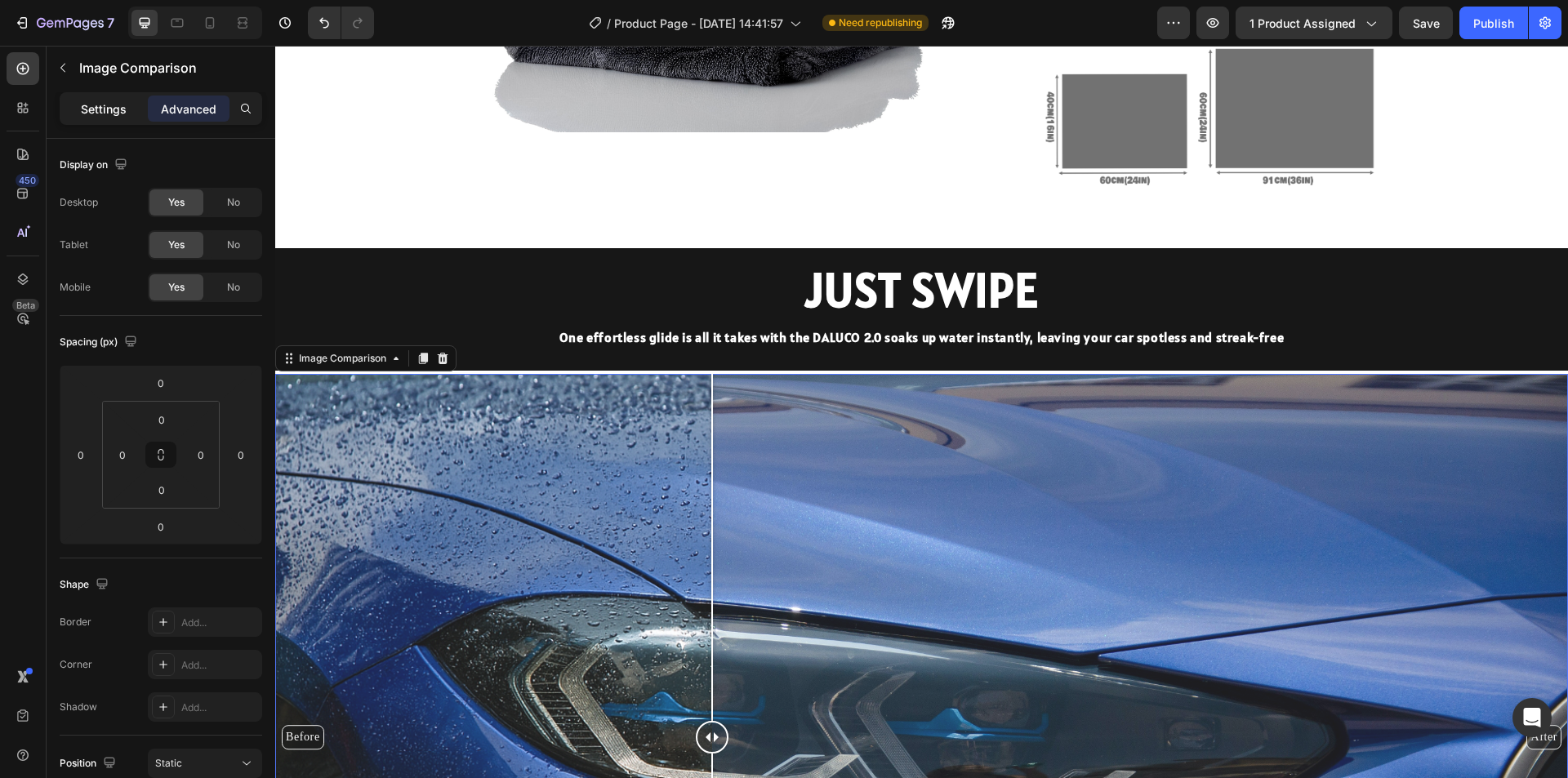
click at [117, 98] on div "Settings" at bounding box center [103, 108] width 81 height 26
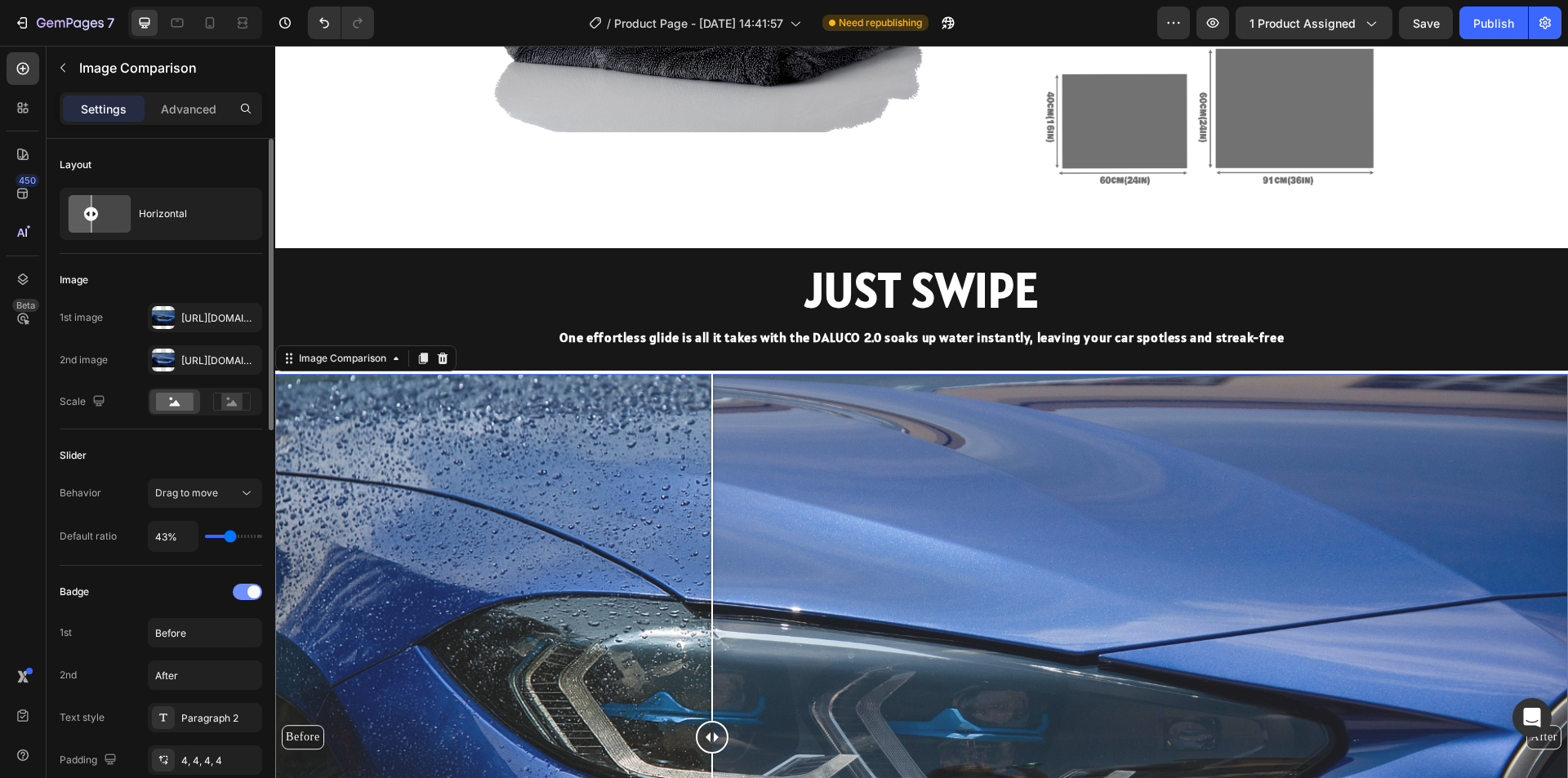
scroll to position [164, 0]
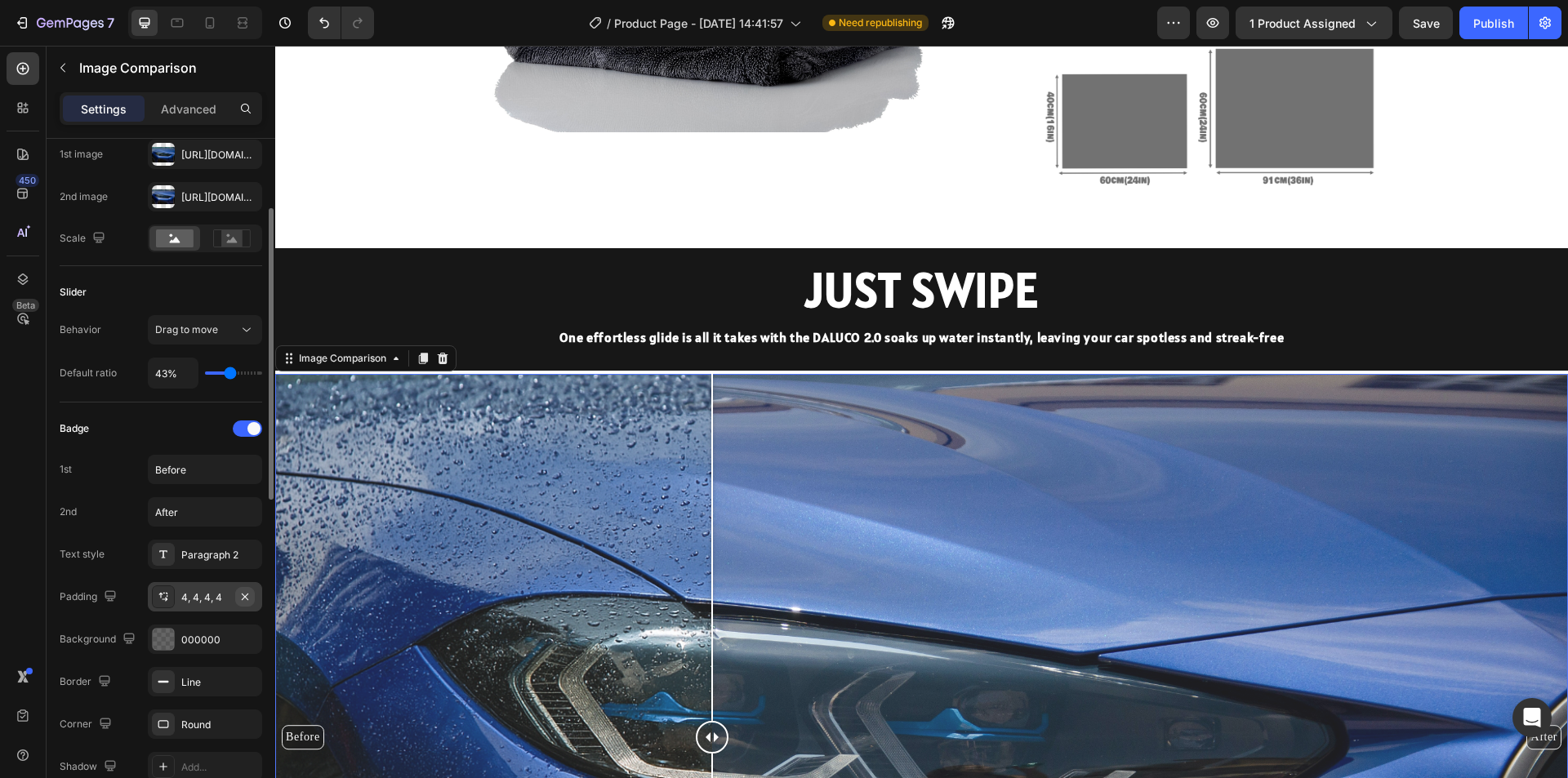
click at [247, 595] on icon "button" at bounding box center [245, 595] width 7 height 7
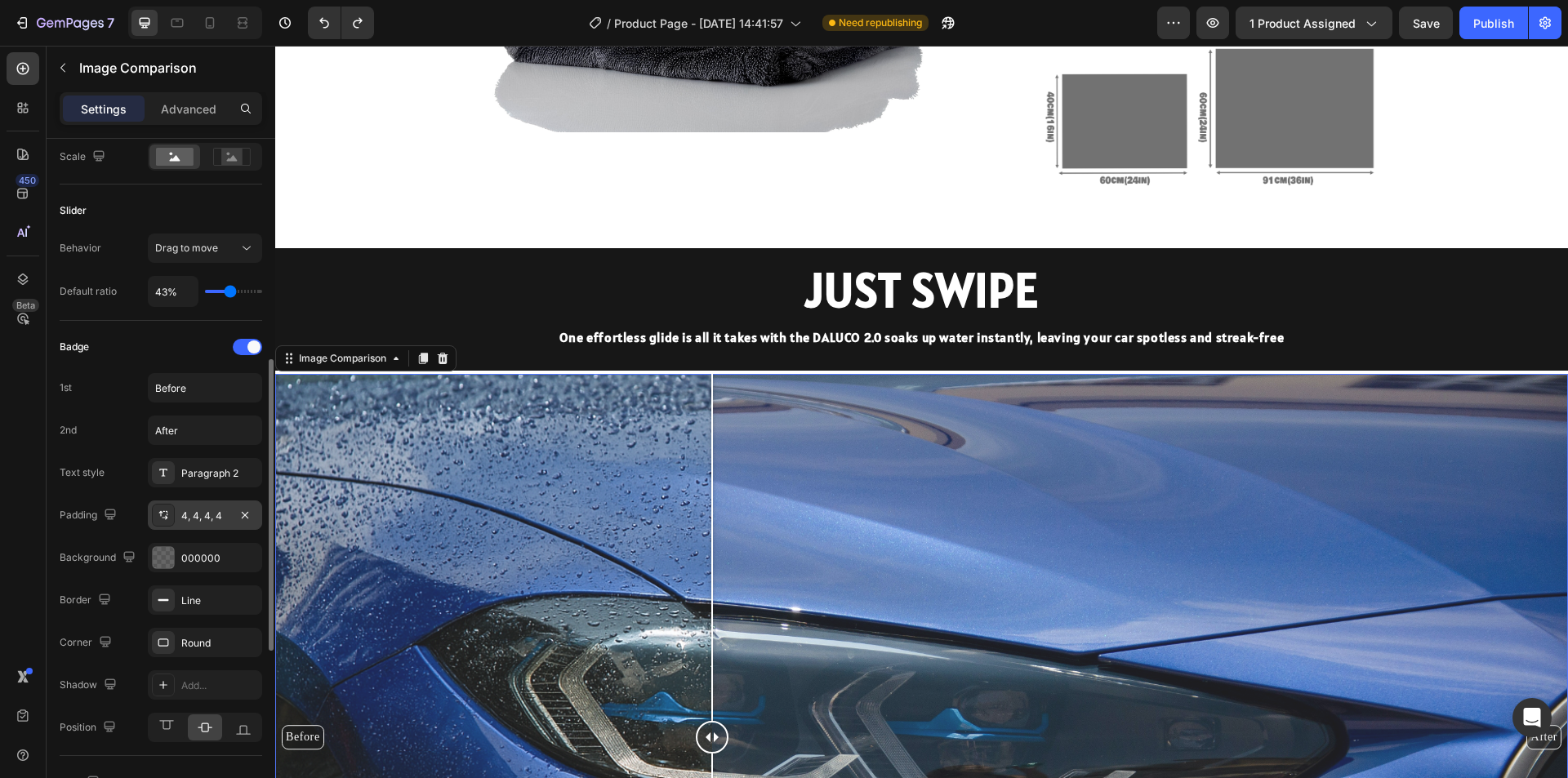
scroll to position [326, 0]
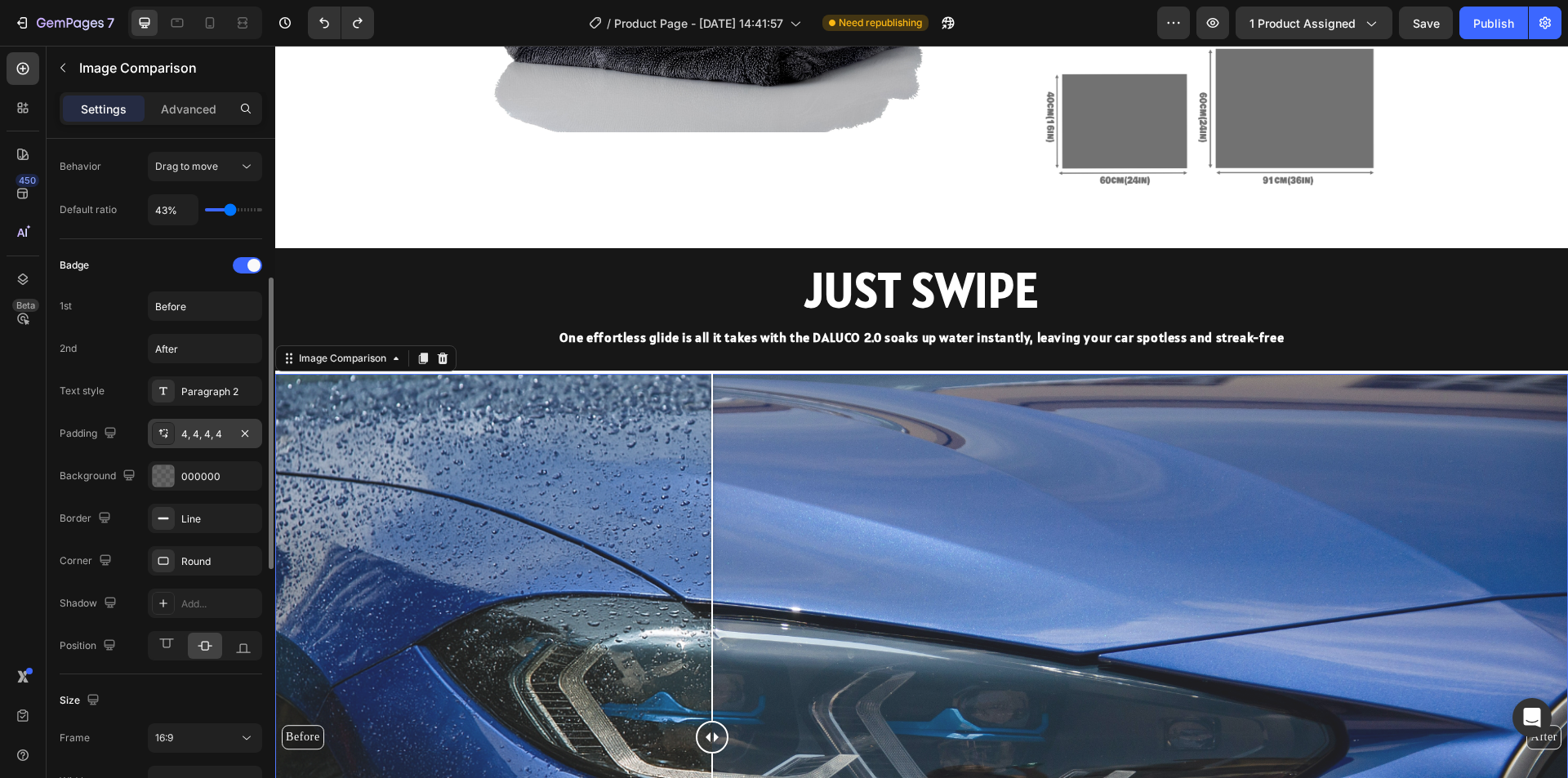
click at [549, 455] on div "Before After" at bounding box center [922, 737] width 1293 height 726
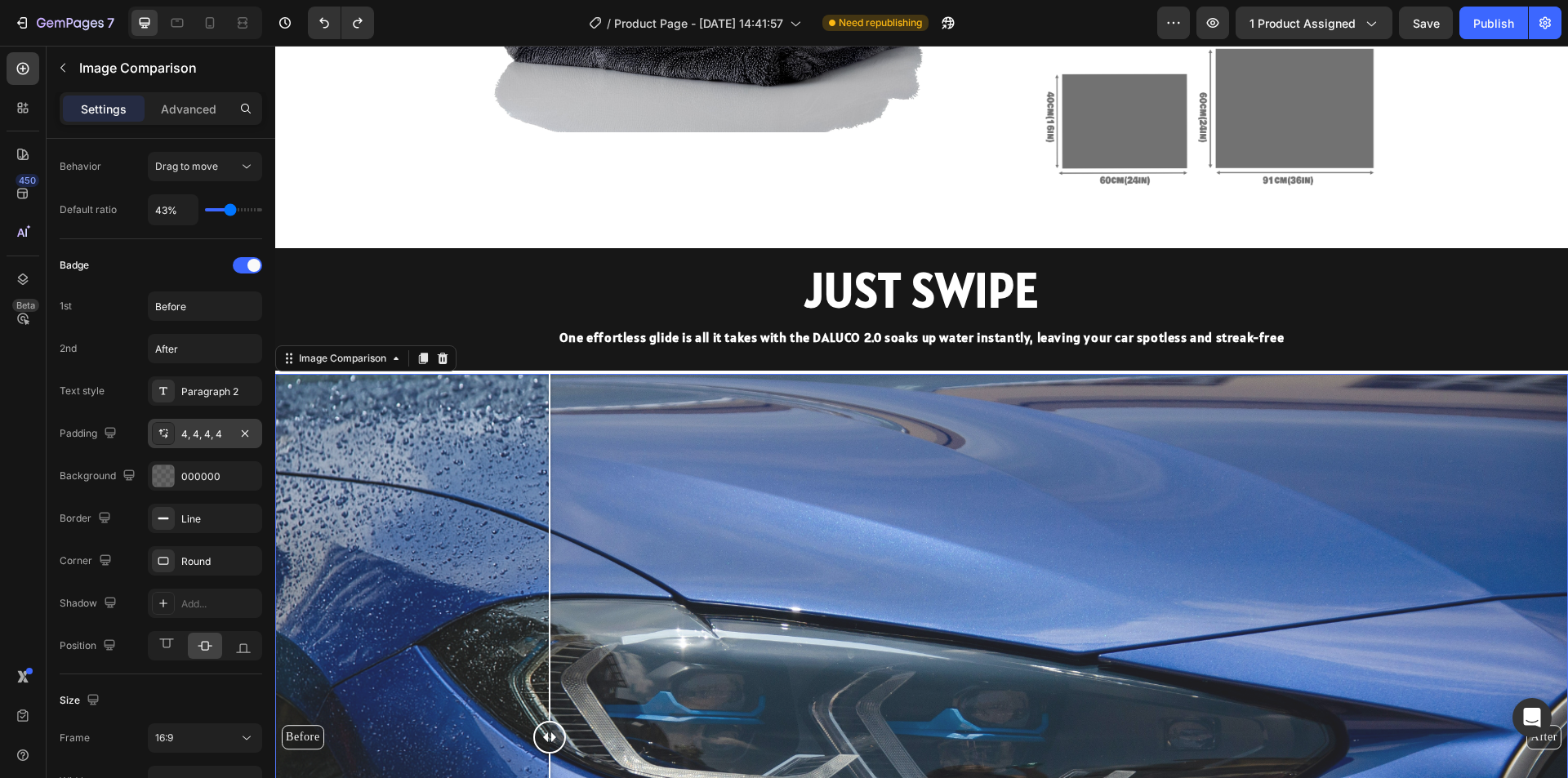
click at [696, 446] on div "Before After" at bounding box center [922, 737] width 1293 height 726
click at [522, 381] on div "Before After" at bounding box center [922, 737] width 1293 height 726
click at [387, 369] on div "Image Comparison" at bounding box center [366, 358] width 181 height 26
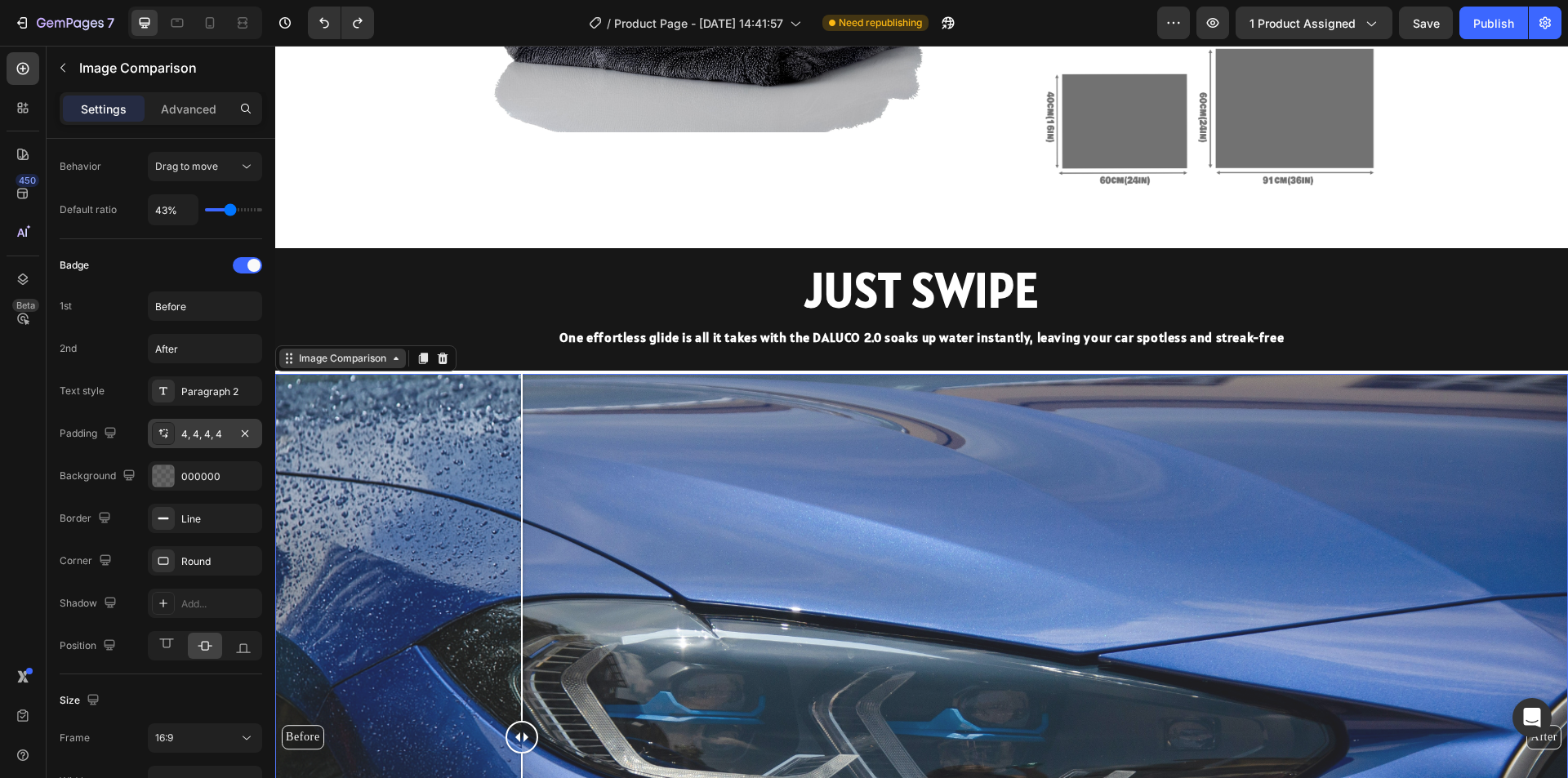
click at [390, 367] on div "Image Comparison" at bounding box center [343, 358] width 126 height 19
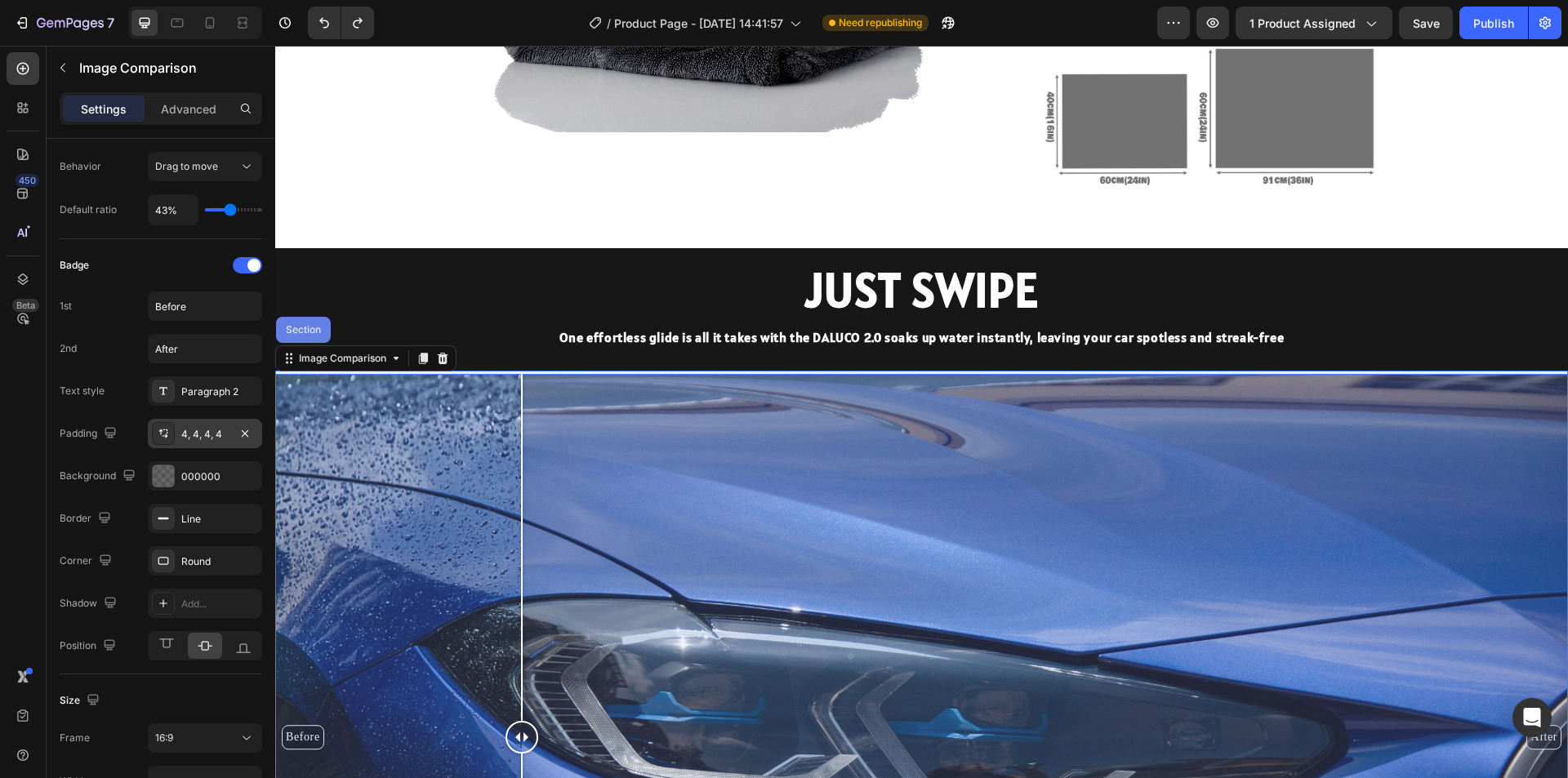
click at [302, 336] on div "Section" at bounding box center [302, 329] width 55 height 26
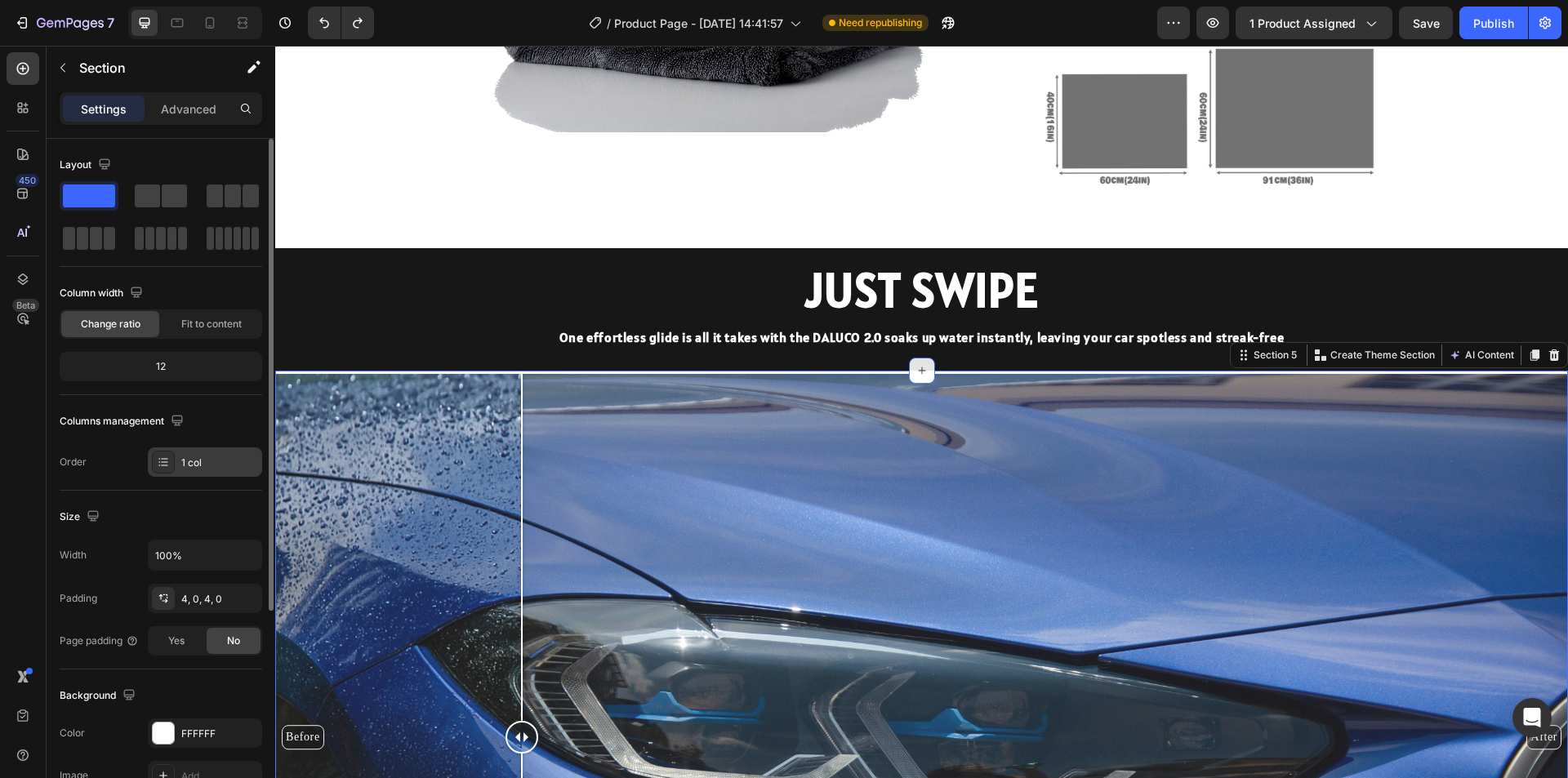
scroll to position [164, 0]
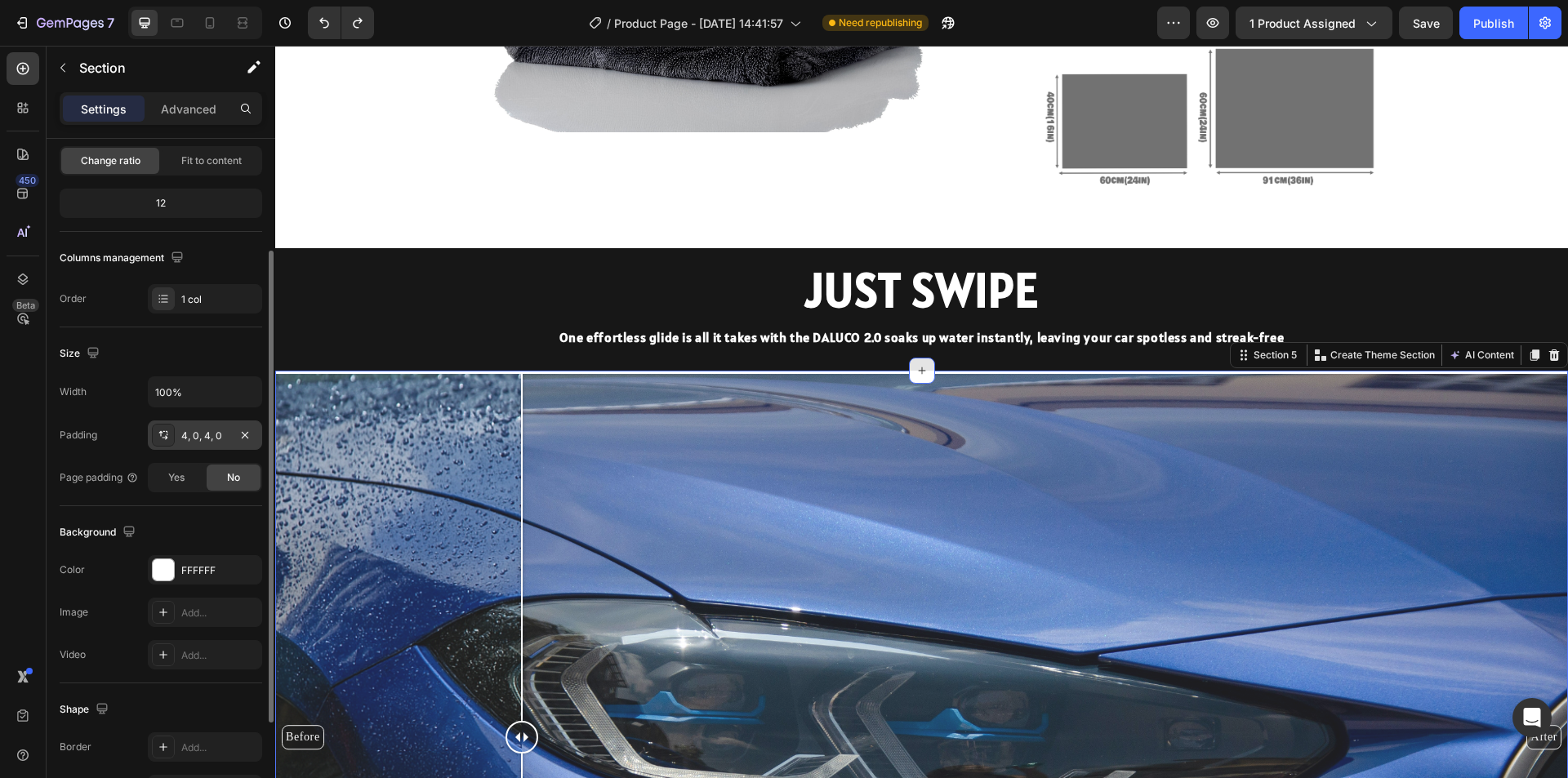
click at [210, 435] on div "4, 0, 4, 0" at bounding box center [204, 435] width 47 height 14
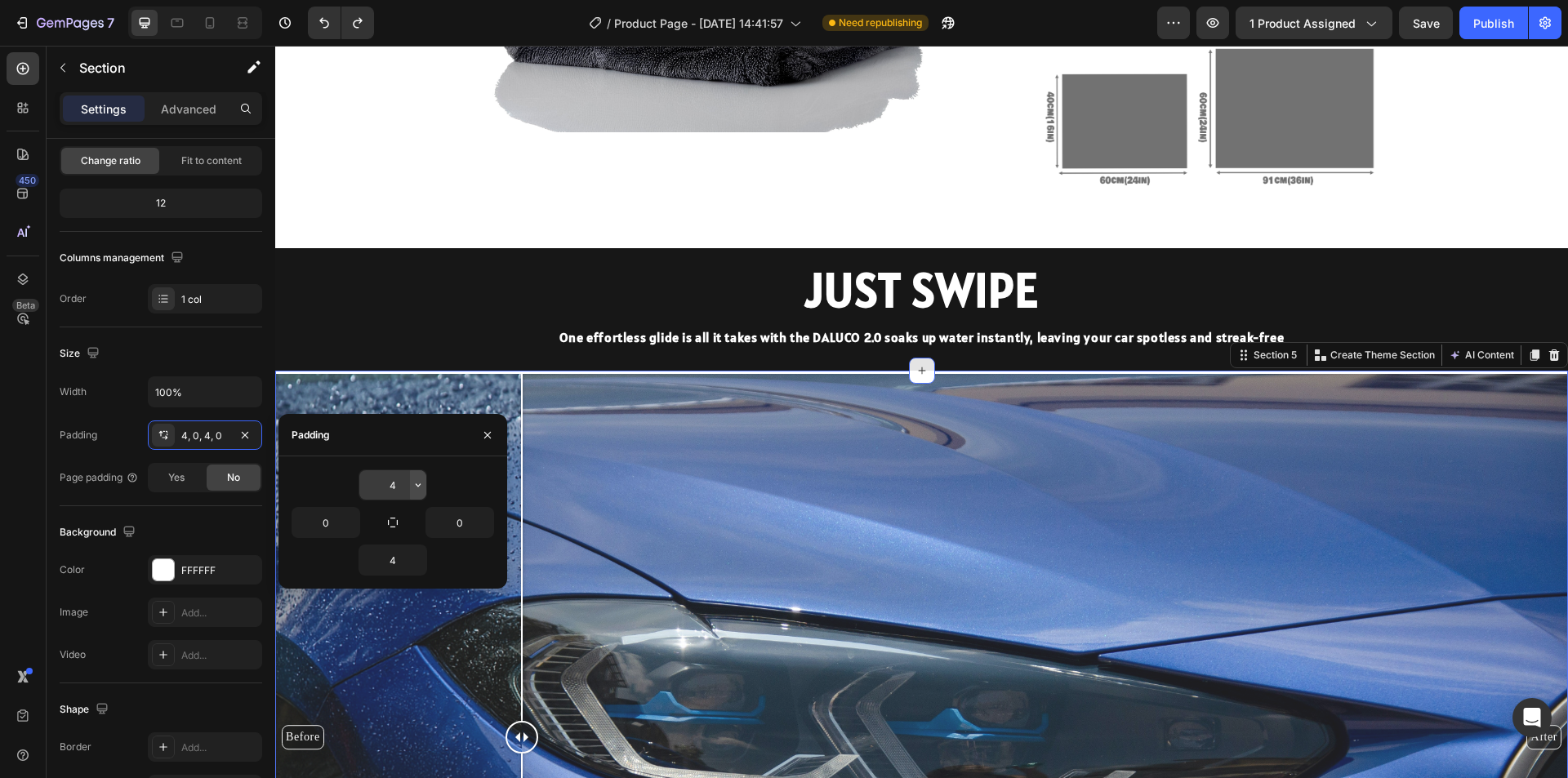
click at [423, 487] on icon "button" at bounding box center [418, 485] width 13 height 13
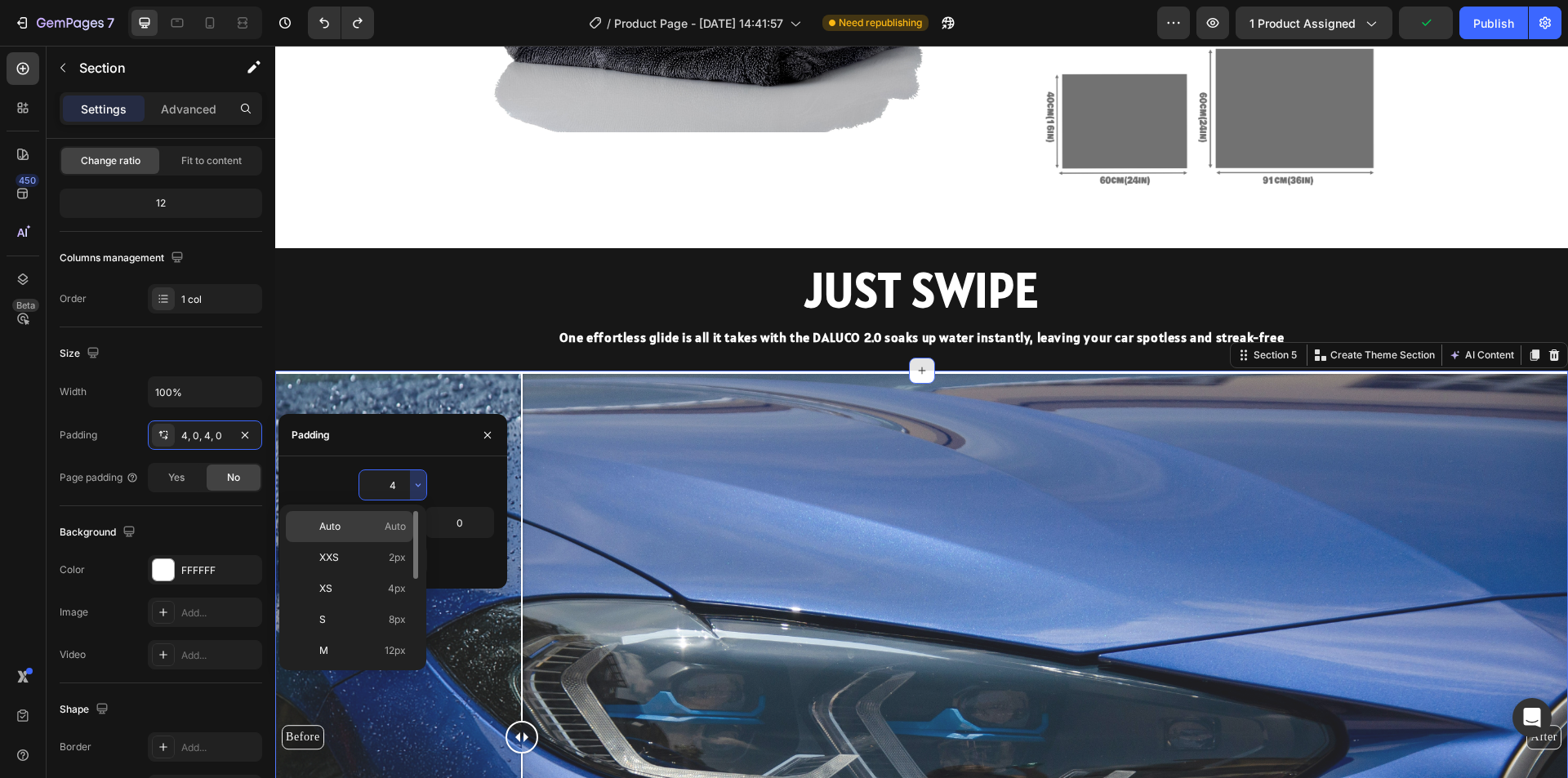
click at [401, 522] on span "Auto" at bounding box center [395, 526] width 21 height 14
type input "Auto"
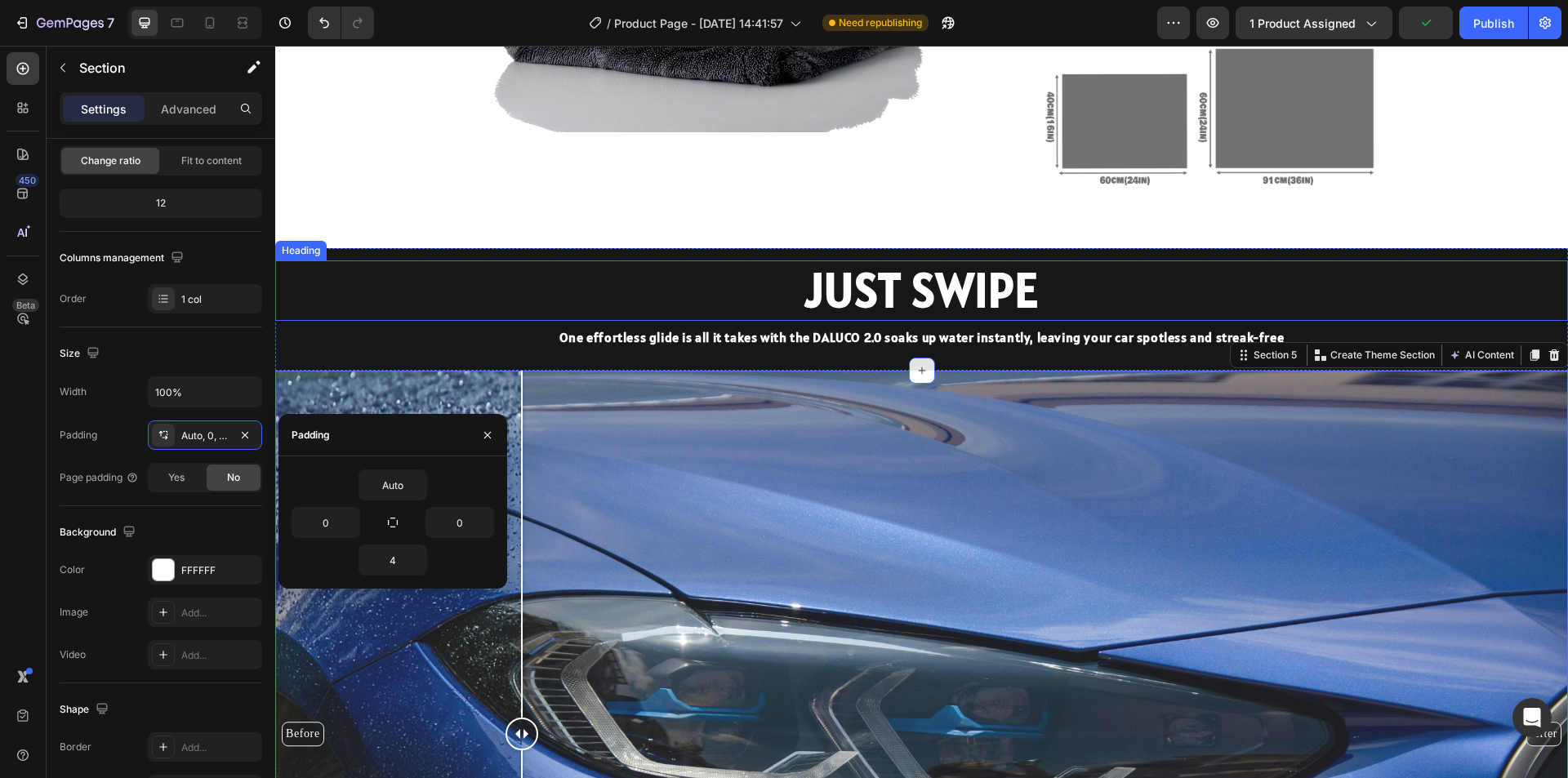
click at [574, 266] on h2 "JUST SWIPE" at bounding box center [922, 290] width 1293 height 60
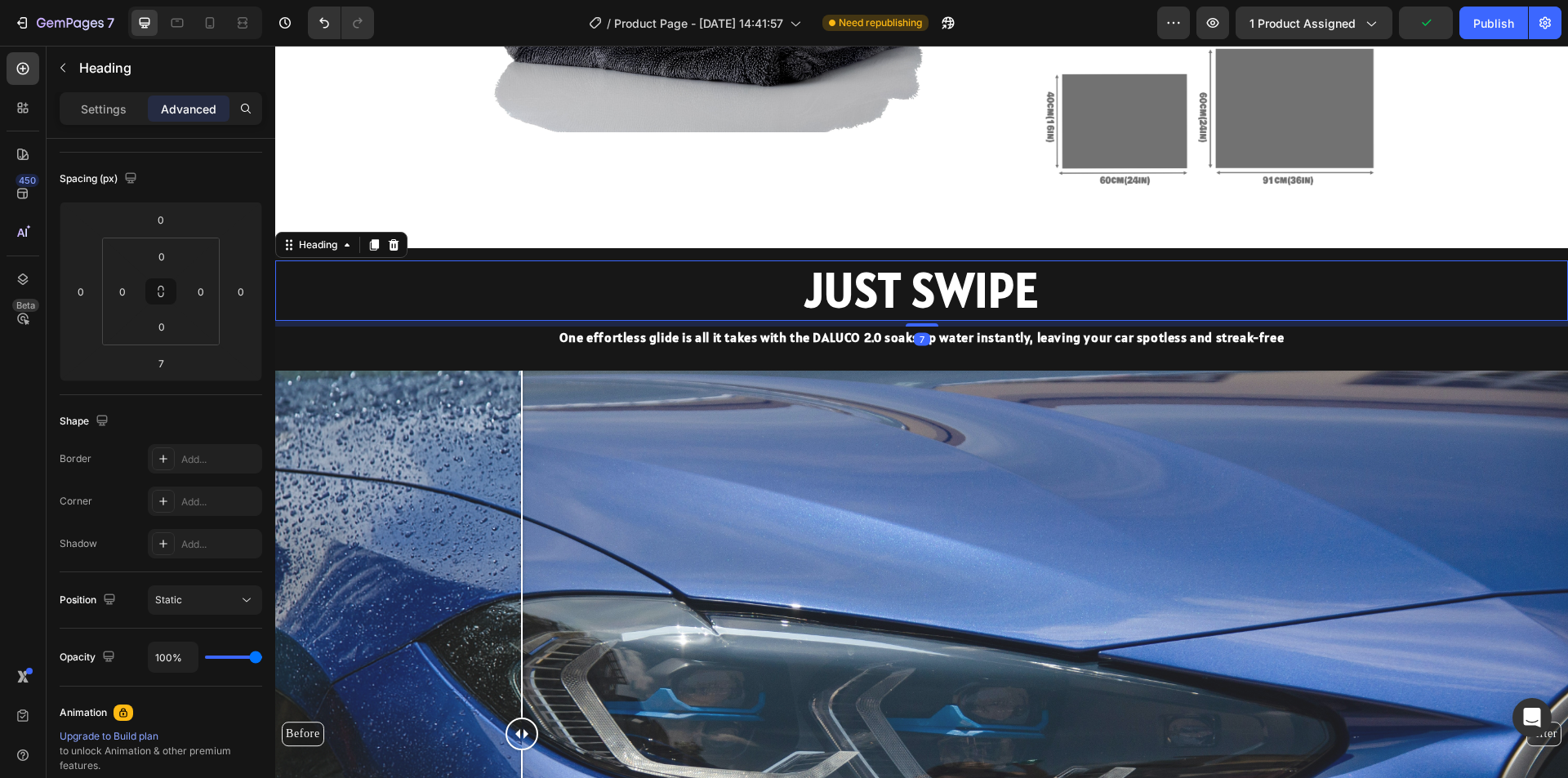
scroll to position [0, 0]
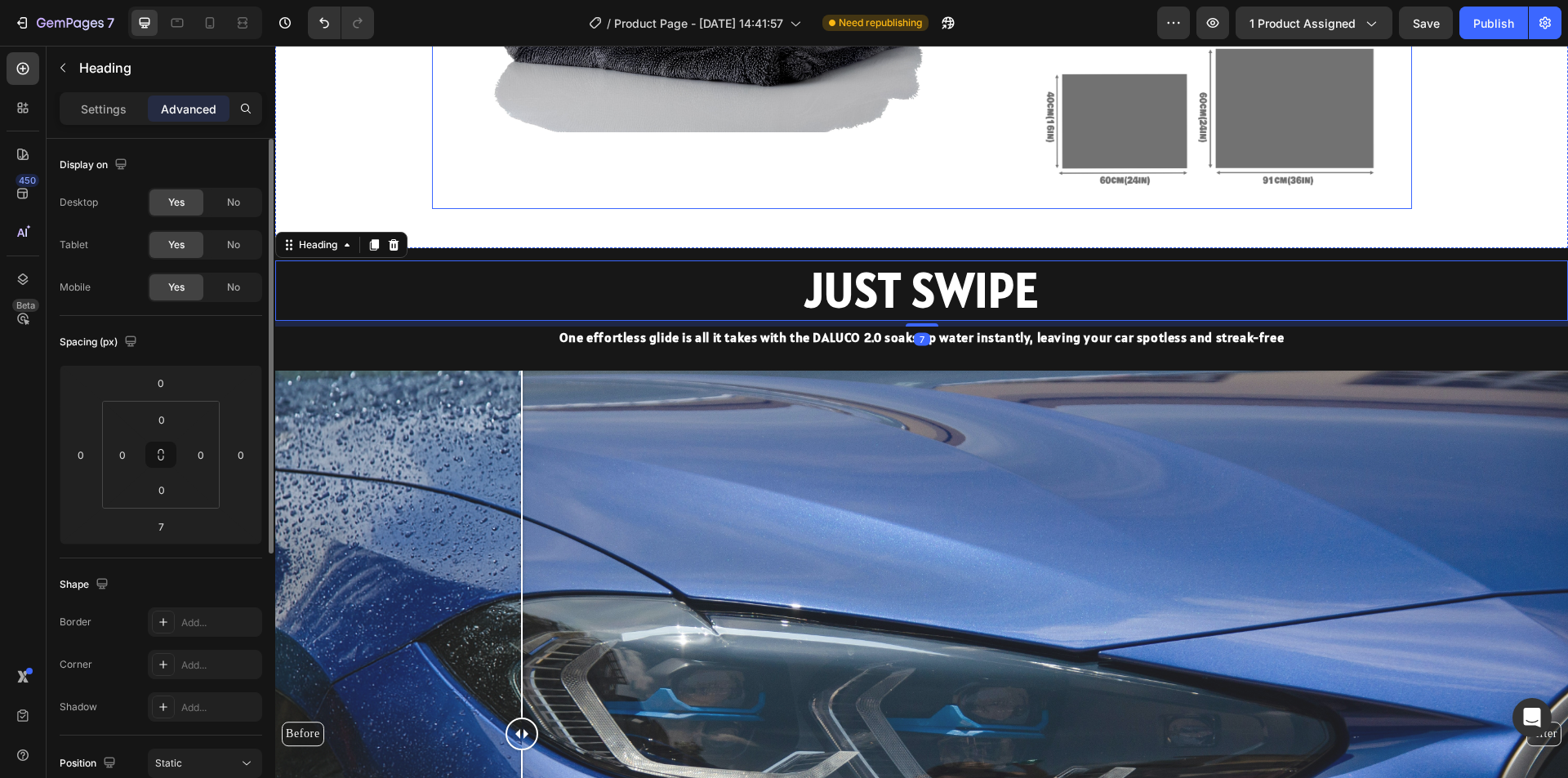
click at [783, 177] on div "Which Towel Size Fits Your Needs? Heading Image" at bounding box center [703, 6] width 542 height 406
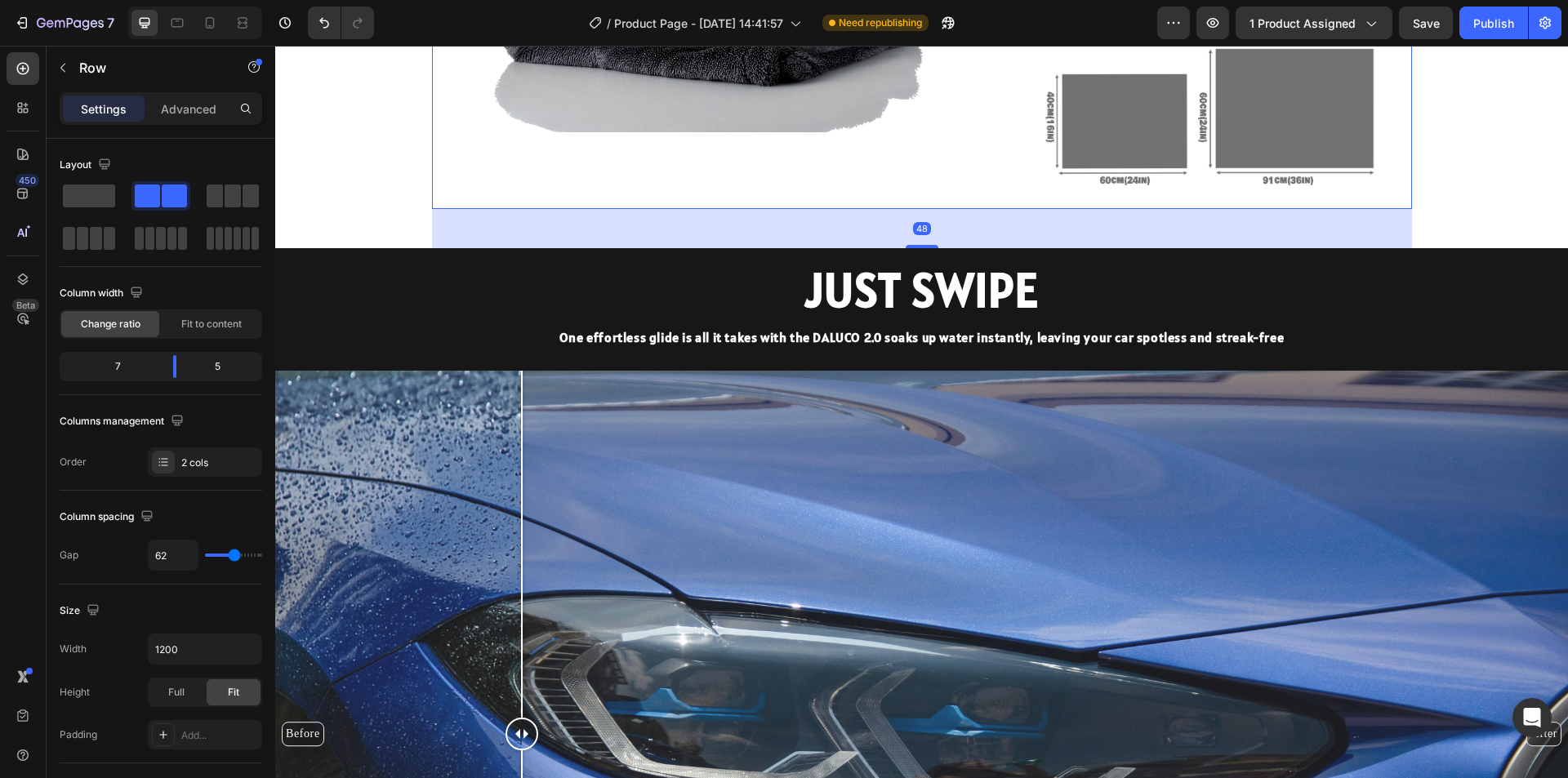
click at [748, 209] on div "Which Towel Size Fits Your Needs? Heading Image" at bounding box center [703, 6] width 542 height 406
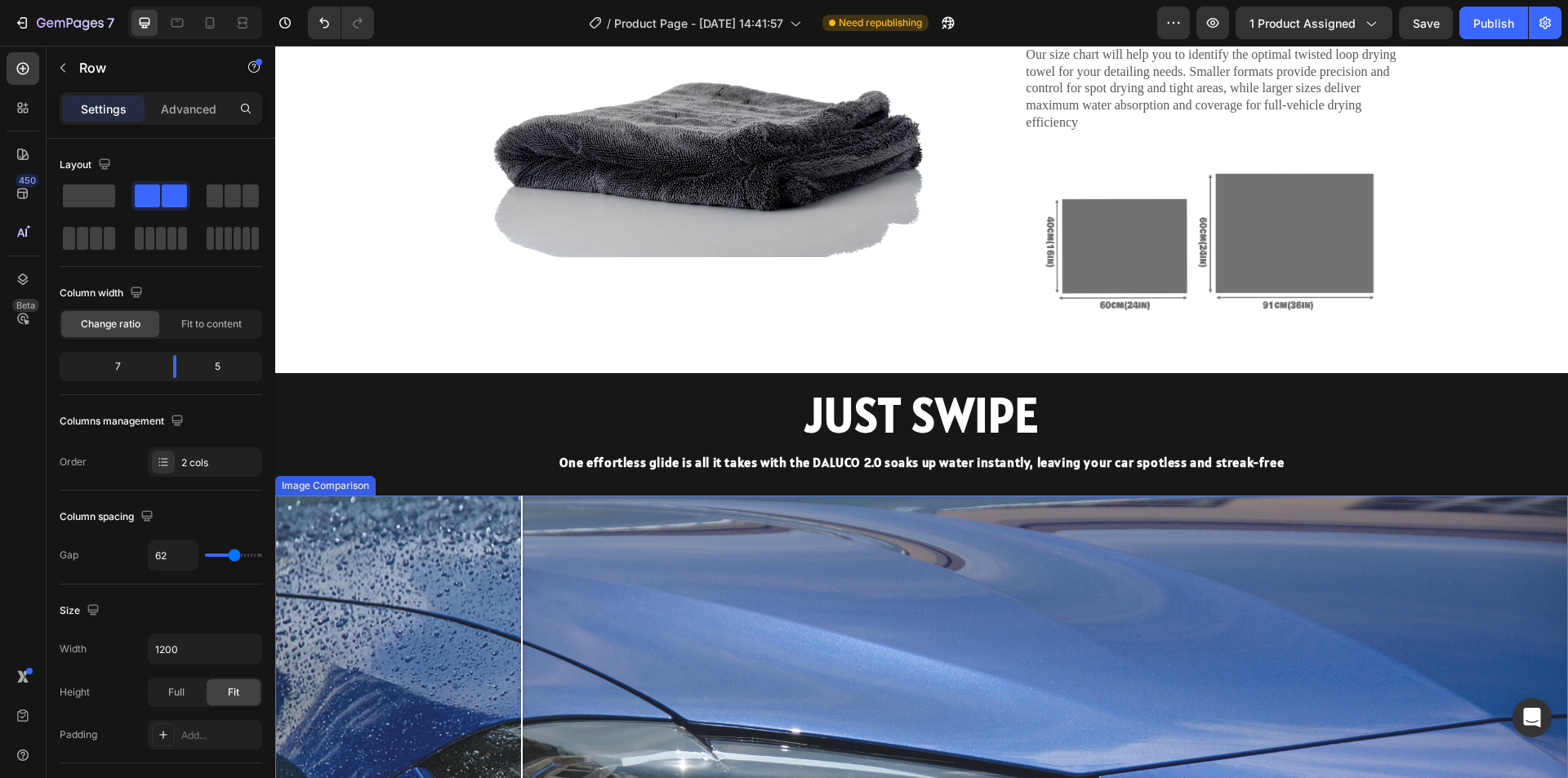
scroll to position [1633, 0]
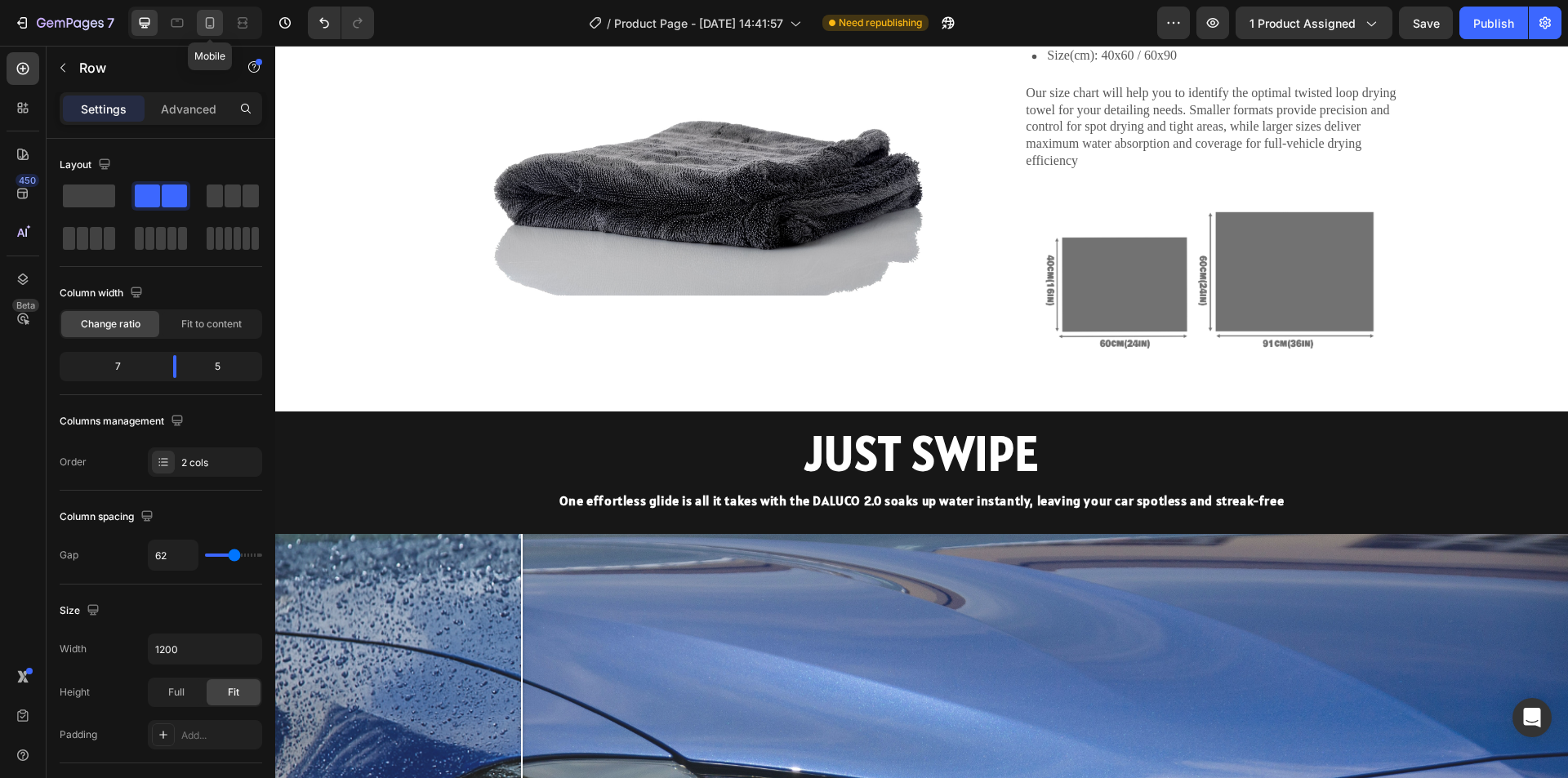
click at [217, 29] on icon at bounding box center [210, 22] width 16 height 16
type input "0"
type input "100%"
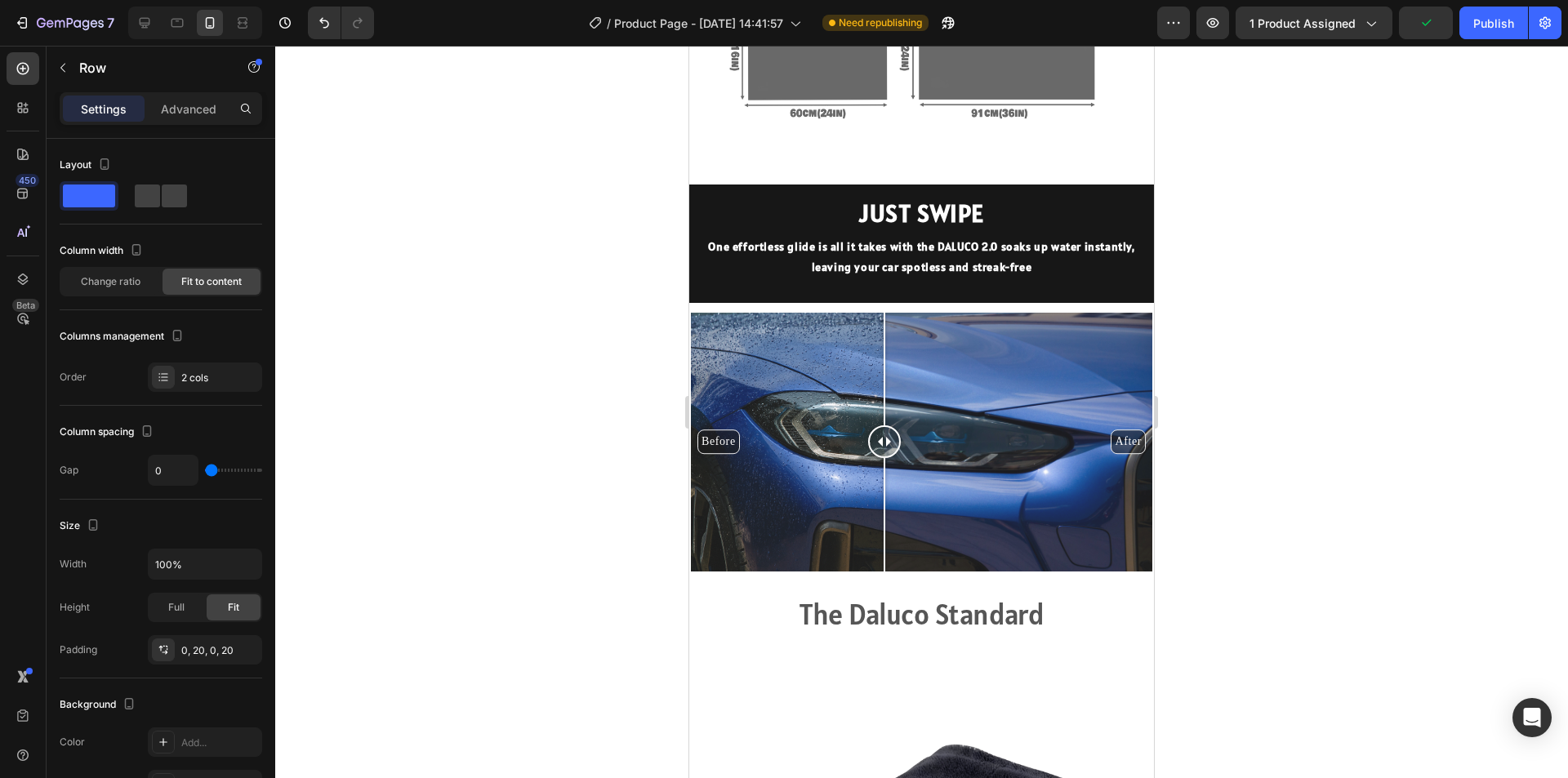
scroll to position [1634, 0]
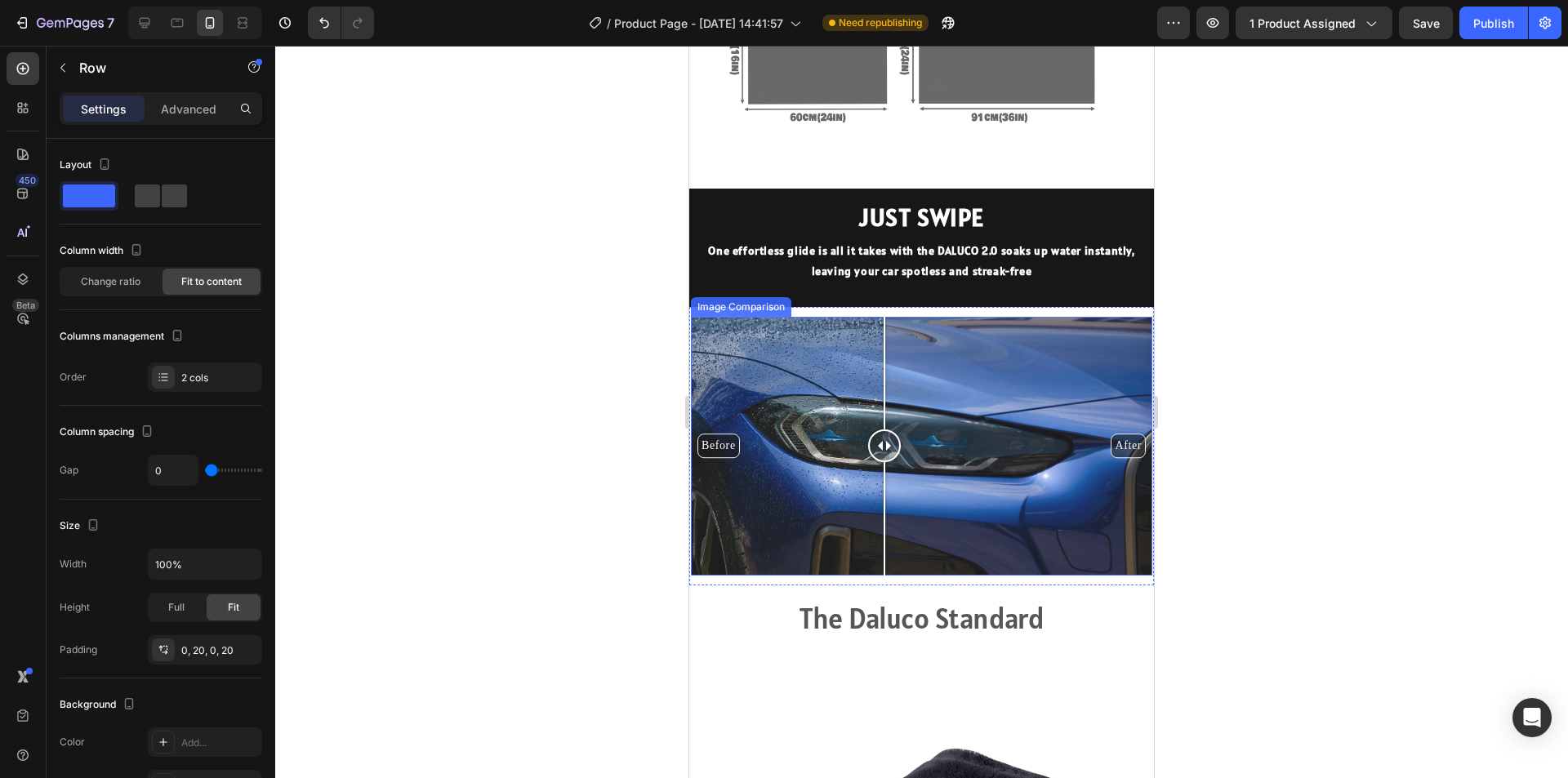
click at [963, 318] on div "Before After" at bounding box center [922, 446] width 461 height 259
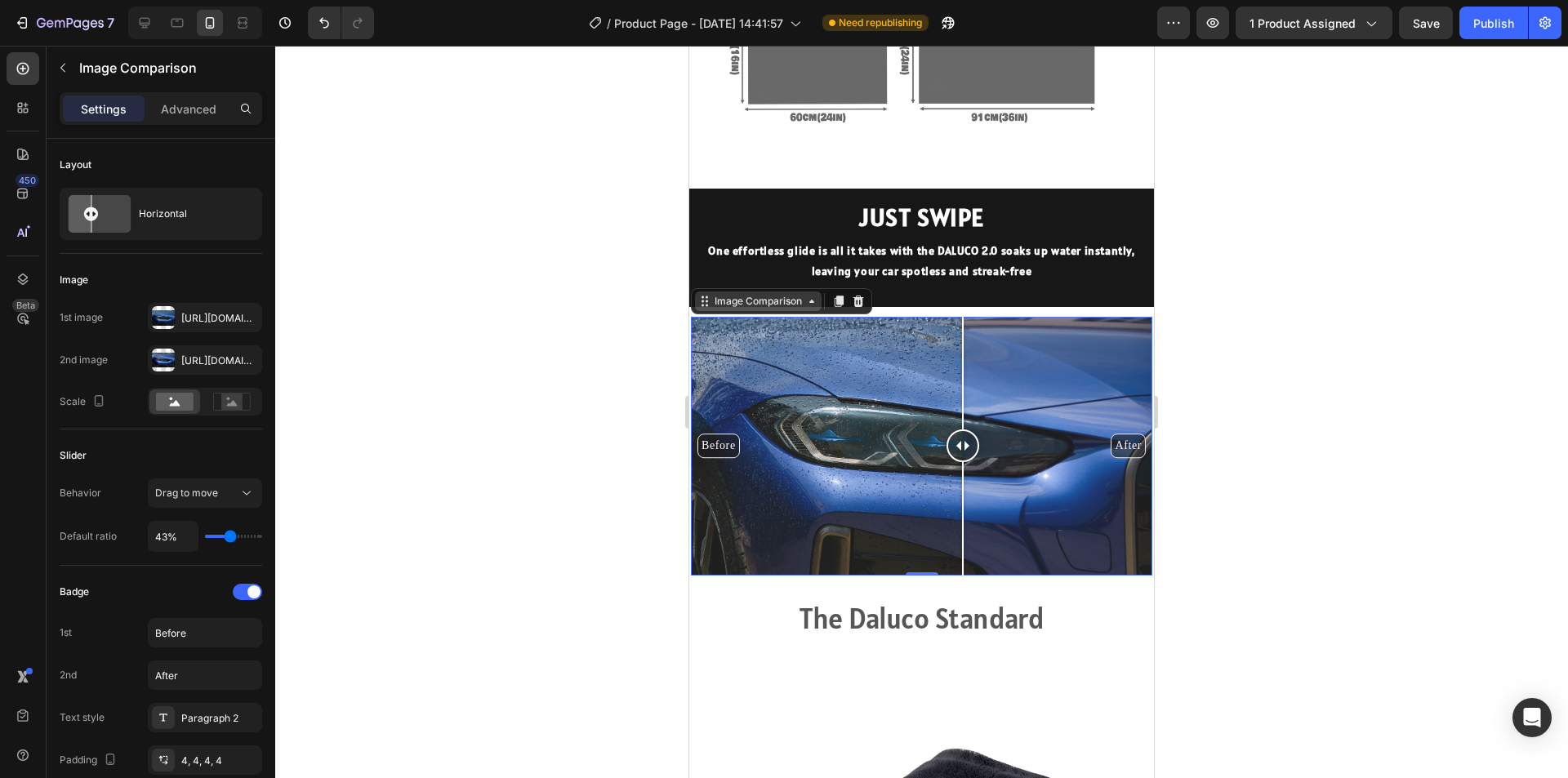
click at [751, 295] on div "Image Comparison" at bounding box center [758, 300] width 94 height 14
click at [758, 300] on div "Image Comparison" at bounding box center [758, 301] width 126 height 19
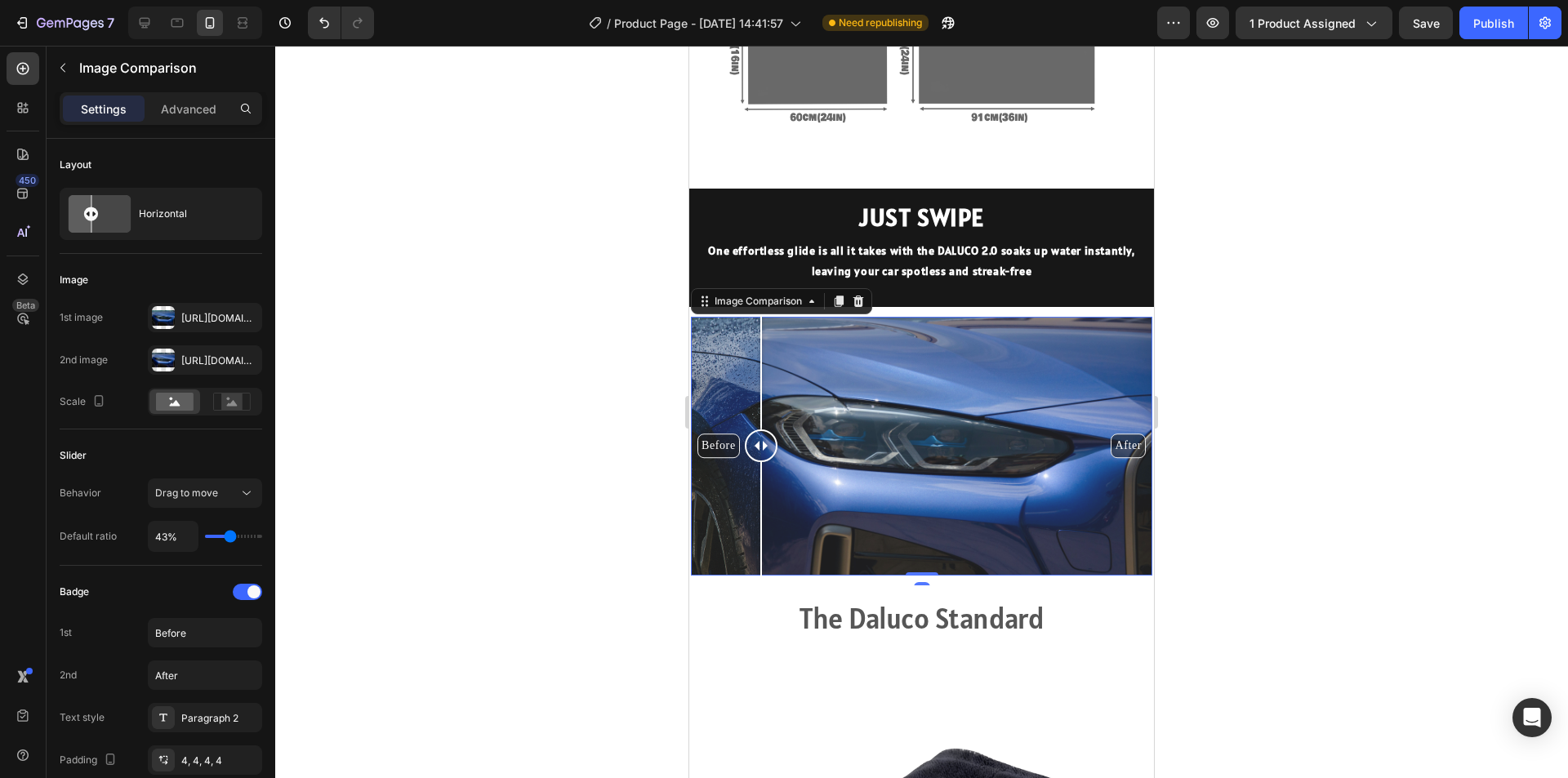
click at [761, 336] on div "Before After" at bounding box center [922, 446] width 461 height 259
click at [716, 294] on div "Image Comparison" at bounding box center [758, 300] width 94 height 14
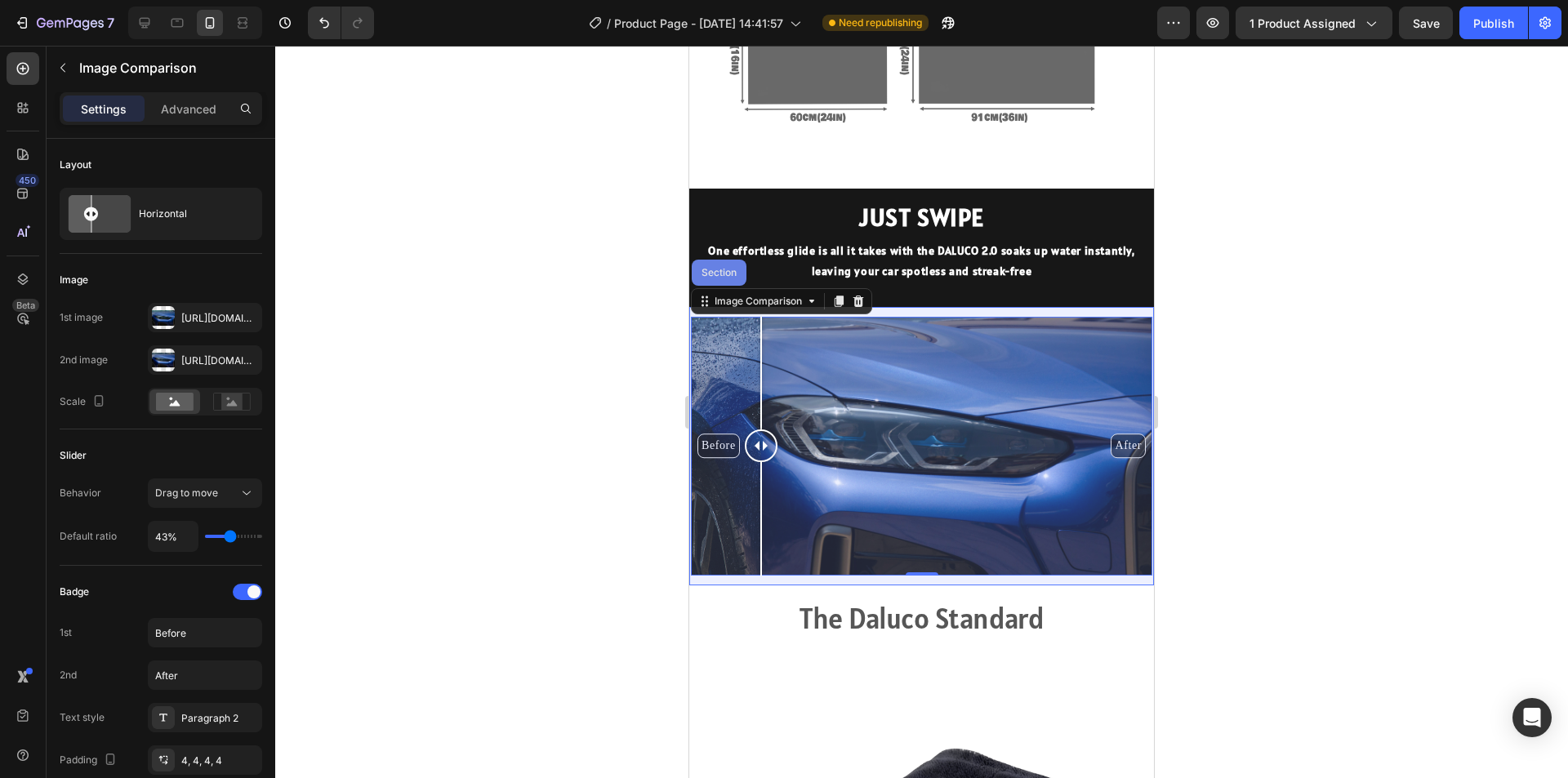
click at [720, 270] on div "Section" at bounding box center [719, 272] width 55 height 26
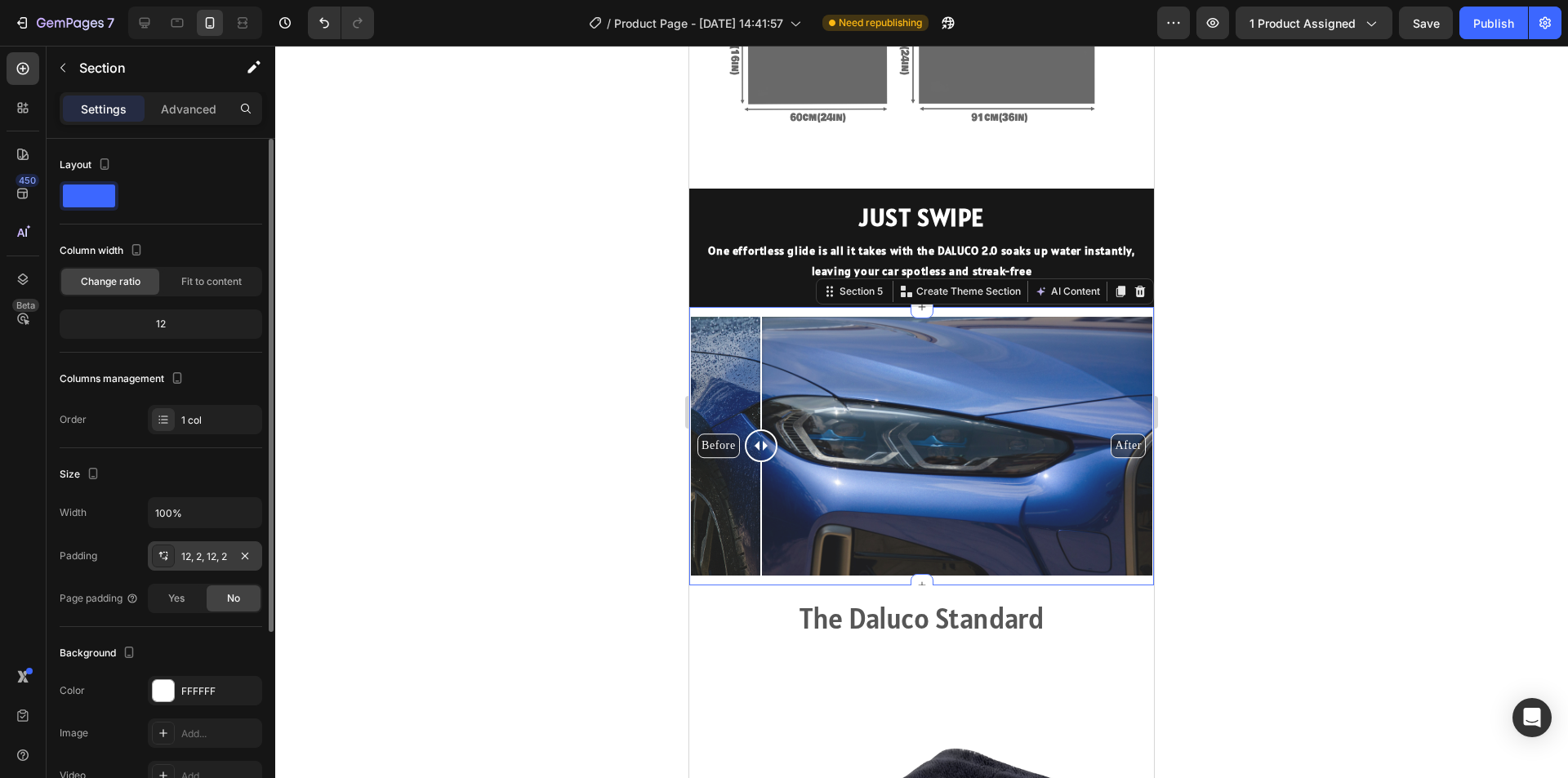
click at [178, 556] on div "12, 2, 12, 2" at bounding box center [204, 556] width 114 height 30
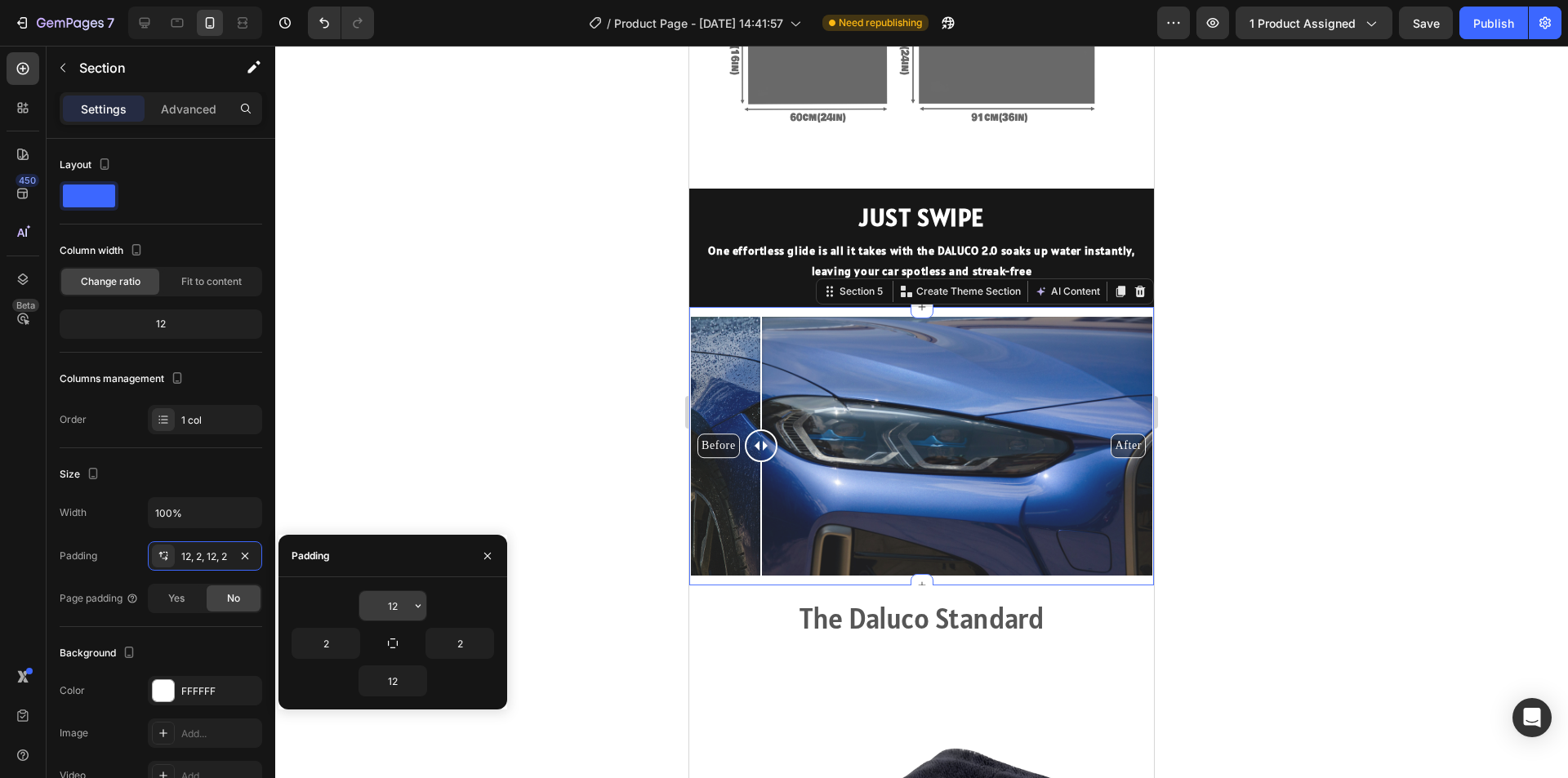
click at [398, 608] on input "12" at bounding box center [392, 606] width 67 height 30
click at [419, 604] on icon "button" at bounding box center [418, 606] width 13 height 13
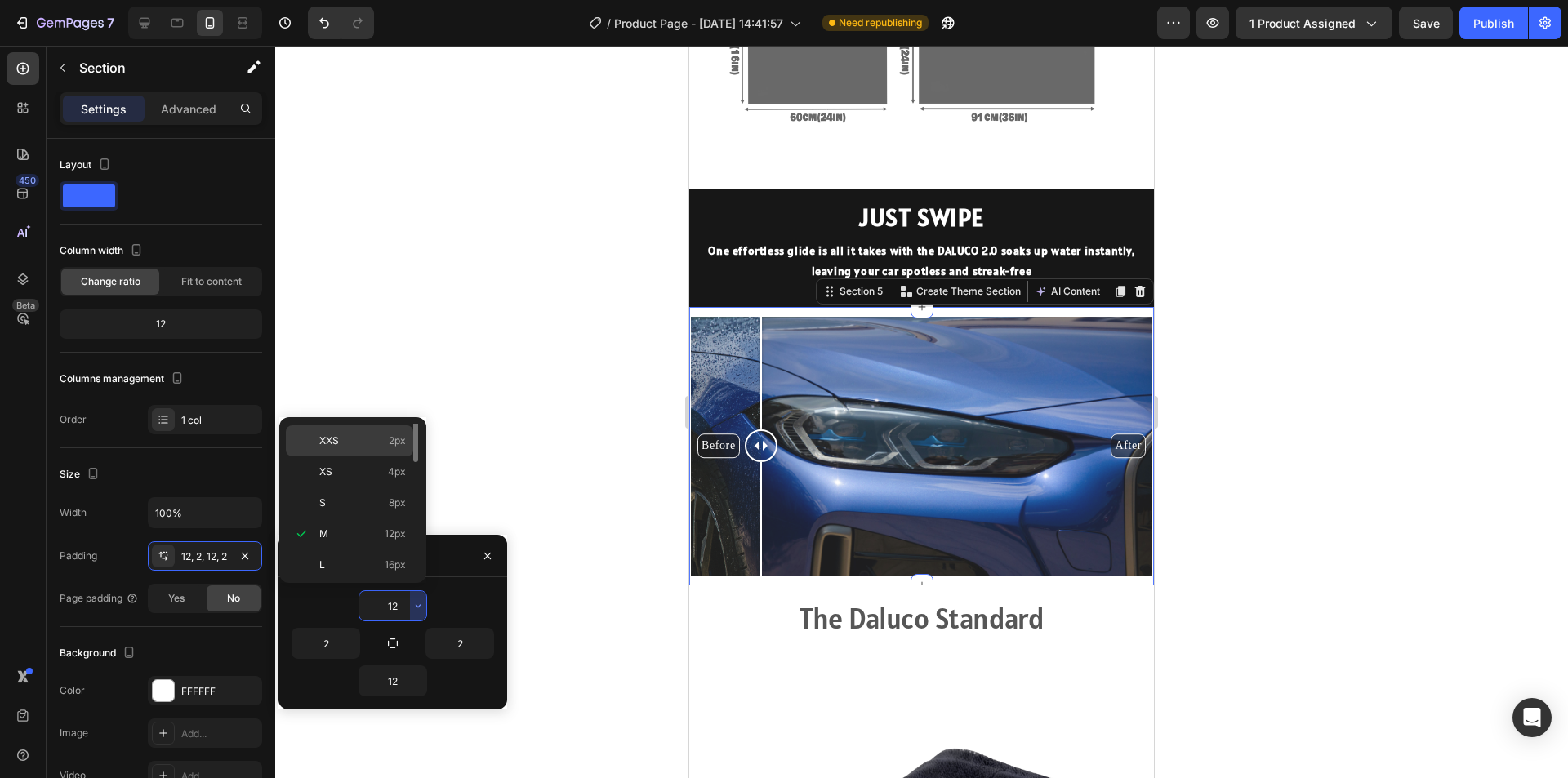
scroll to position [0, 0]
click at [382, 442] on p "Auto Auto" at bounding box center [363, 438] width 86 height 14
type input "Auto"
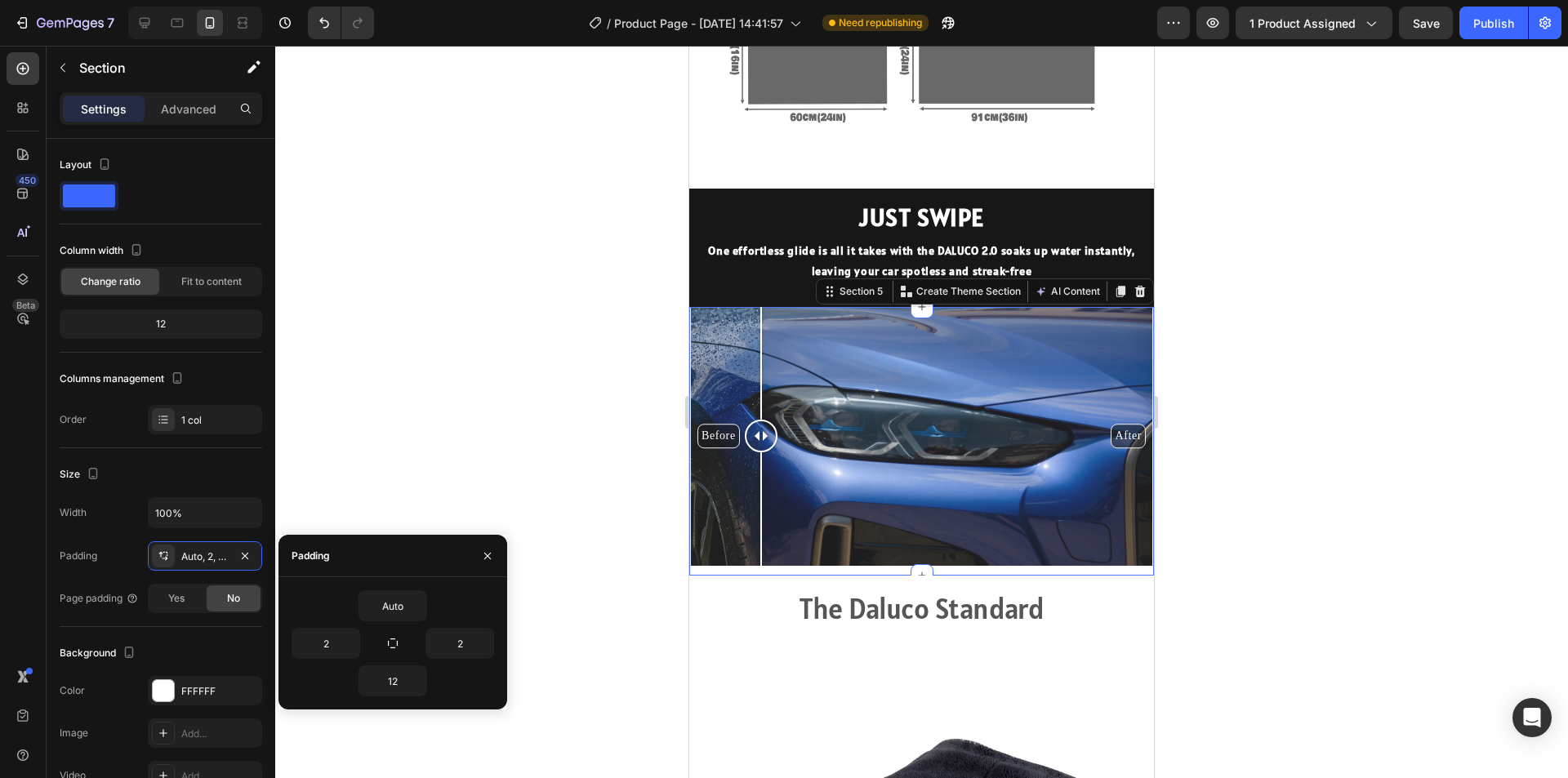
click at [1396, 409] on div at bounding box center [922, 411] width 1293 height 732
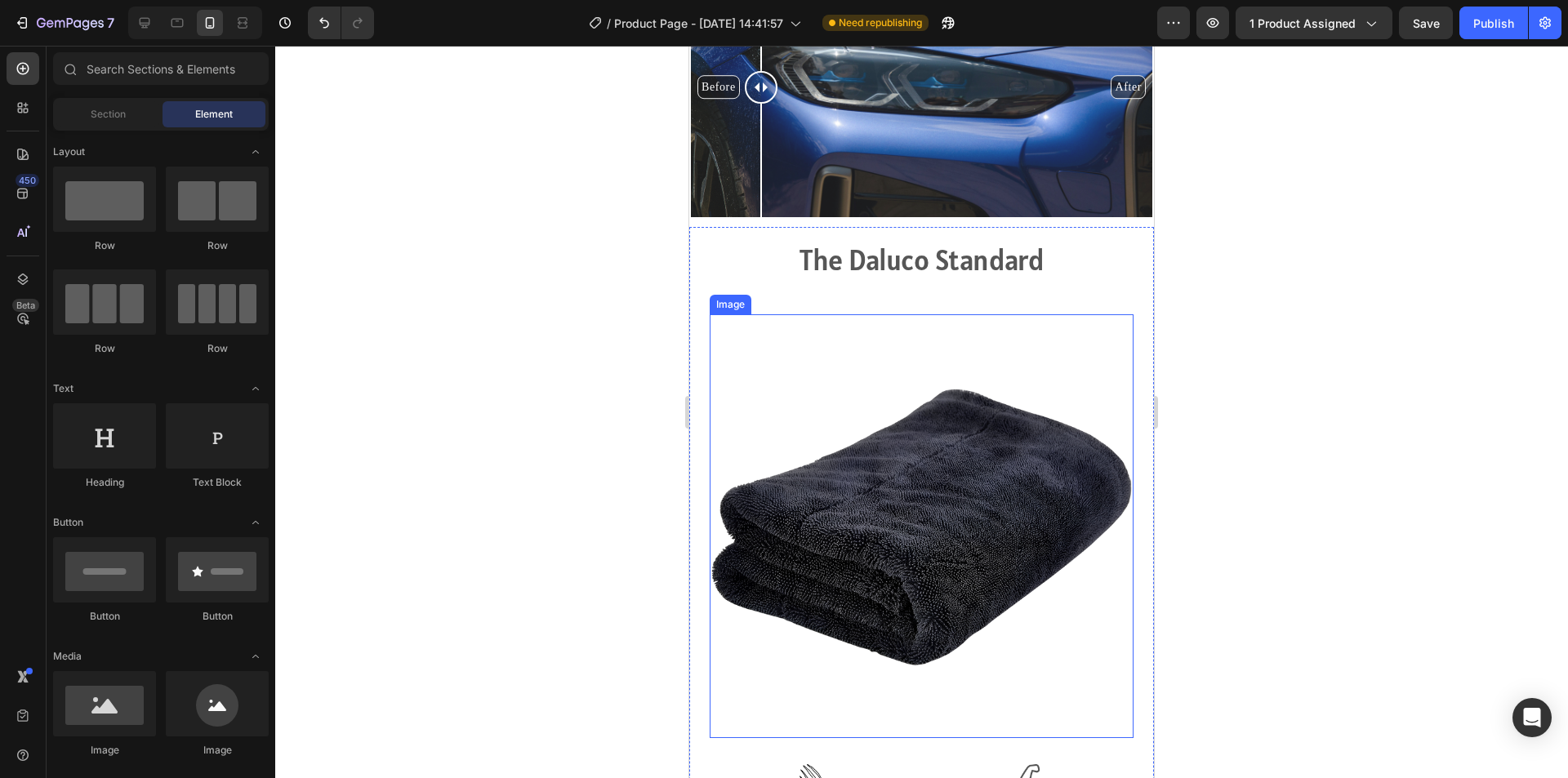
scroll to position [1960, 0]
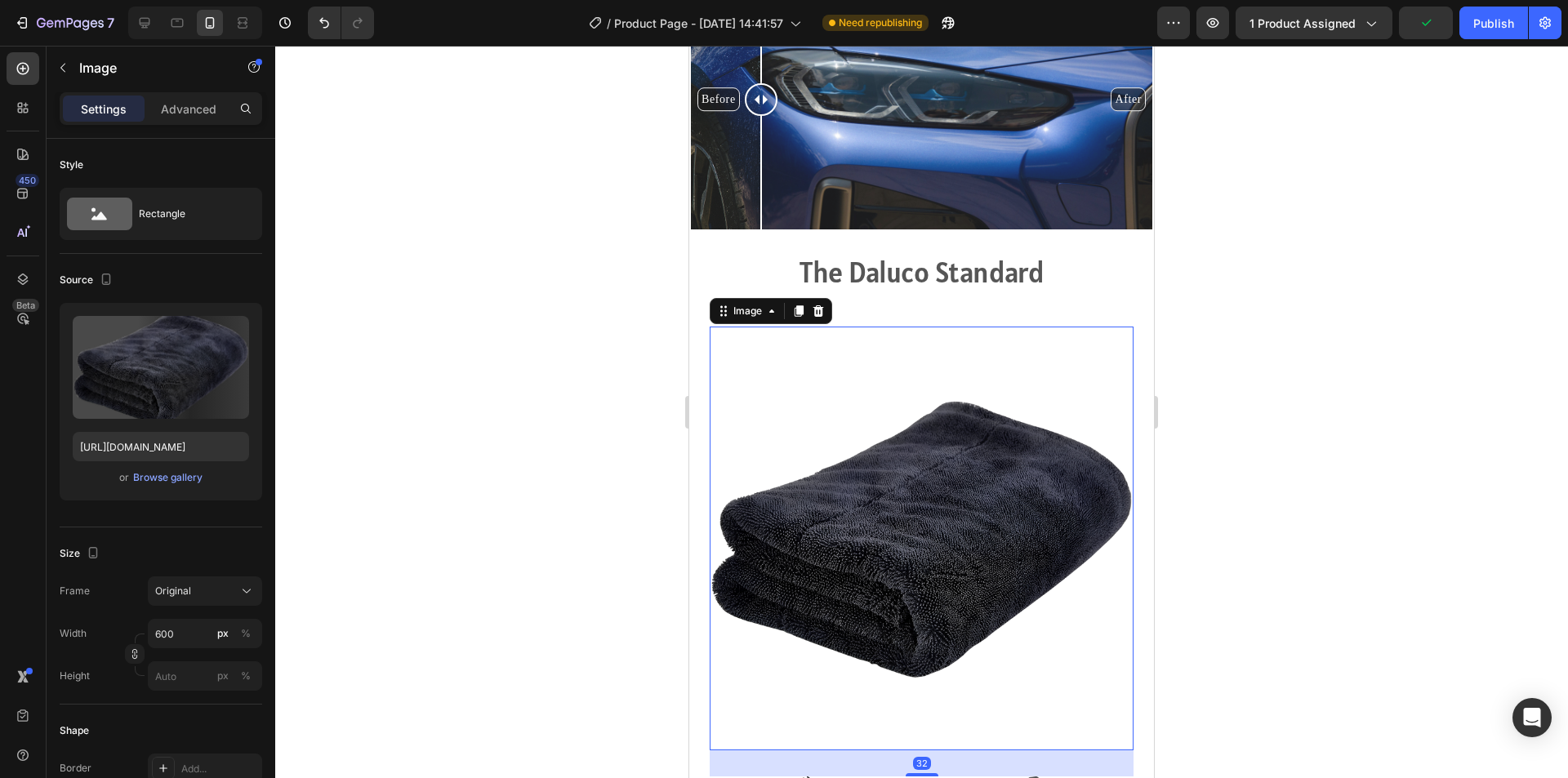
click at [1049, 333] on img at bounding box center [921, 538] width 424 height 424
click at [915, 312] on div "The Daluco Standard Heading Row Image 32 Image Scratch-Free & Paint-Safe Text B…" at bounding box center [921, 718] width 424 height 930
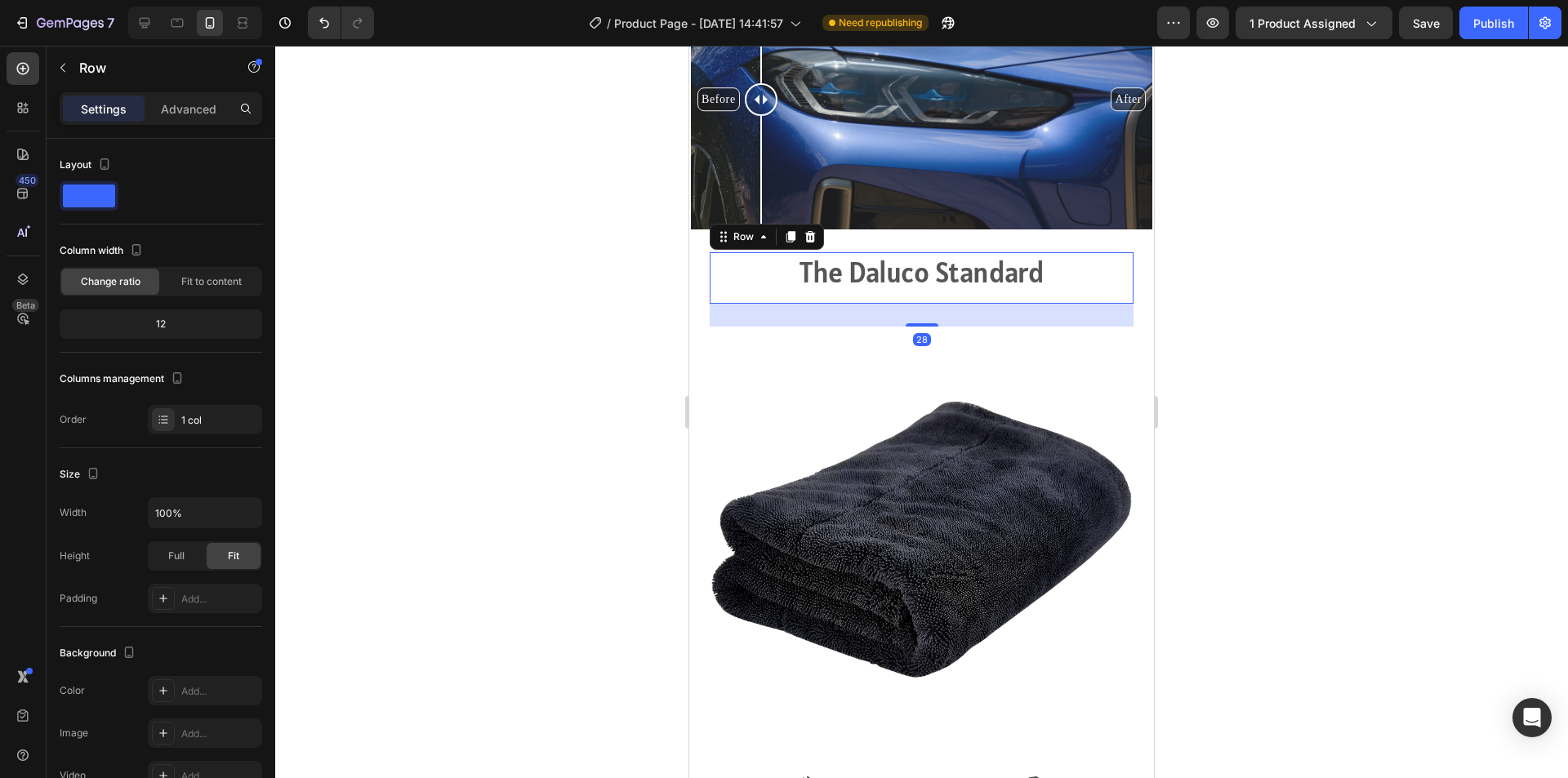
click at [920, 291] on div "The Daluco Standard Heading" at bounding box center [921, 278] width 424 height 53
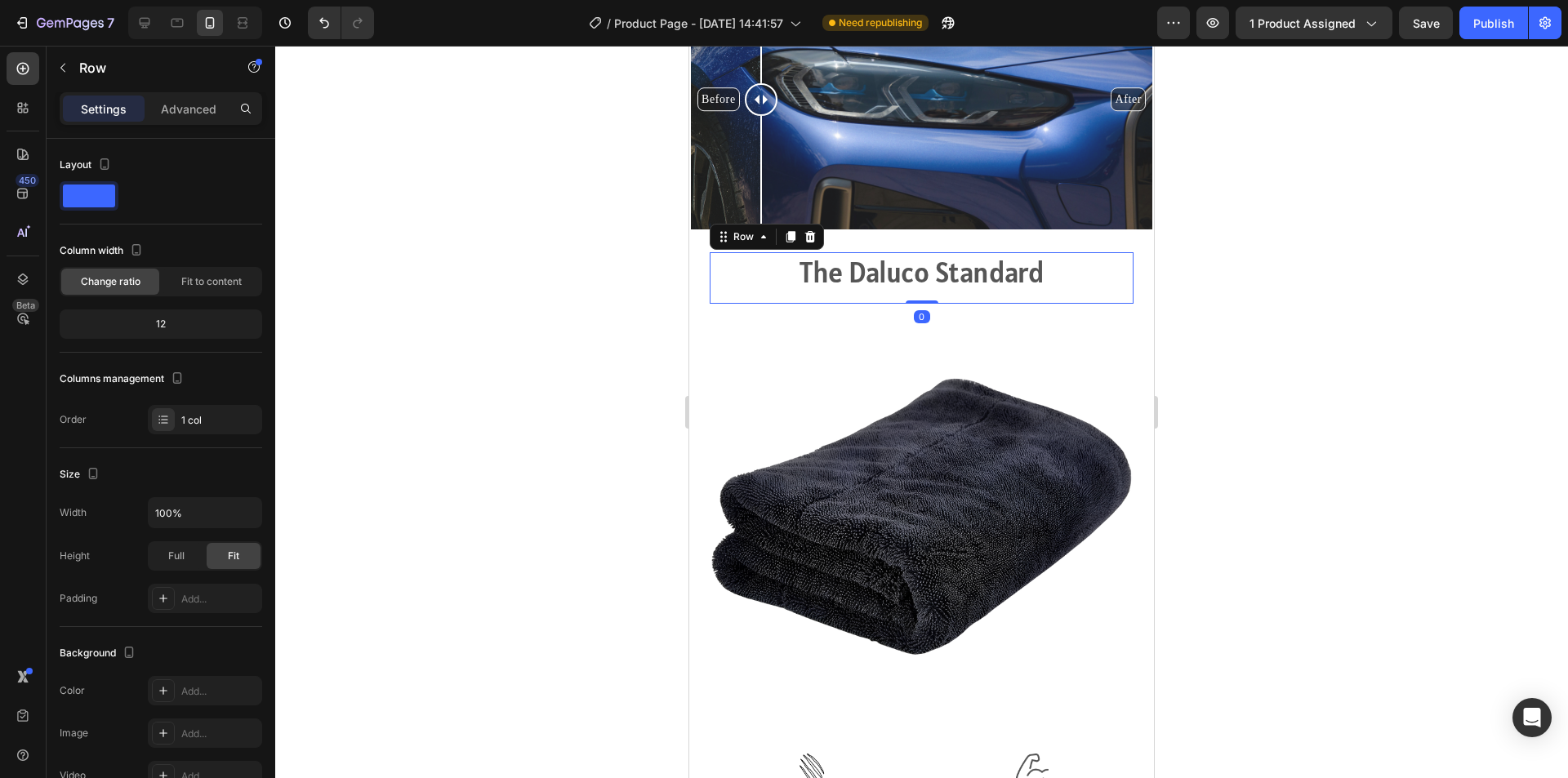
drag, startPoint x: 923, startPoint y: 318, endPoint x: 1092, endPoint y: 324, distance: 169.1
click at [928, 289] on div "The Daluco Standard Heading Row 0" at bounding box center [921, 278] width 424 height 53
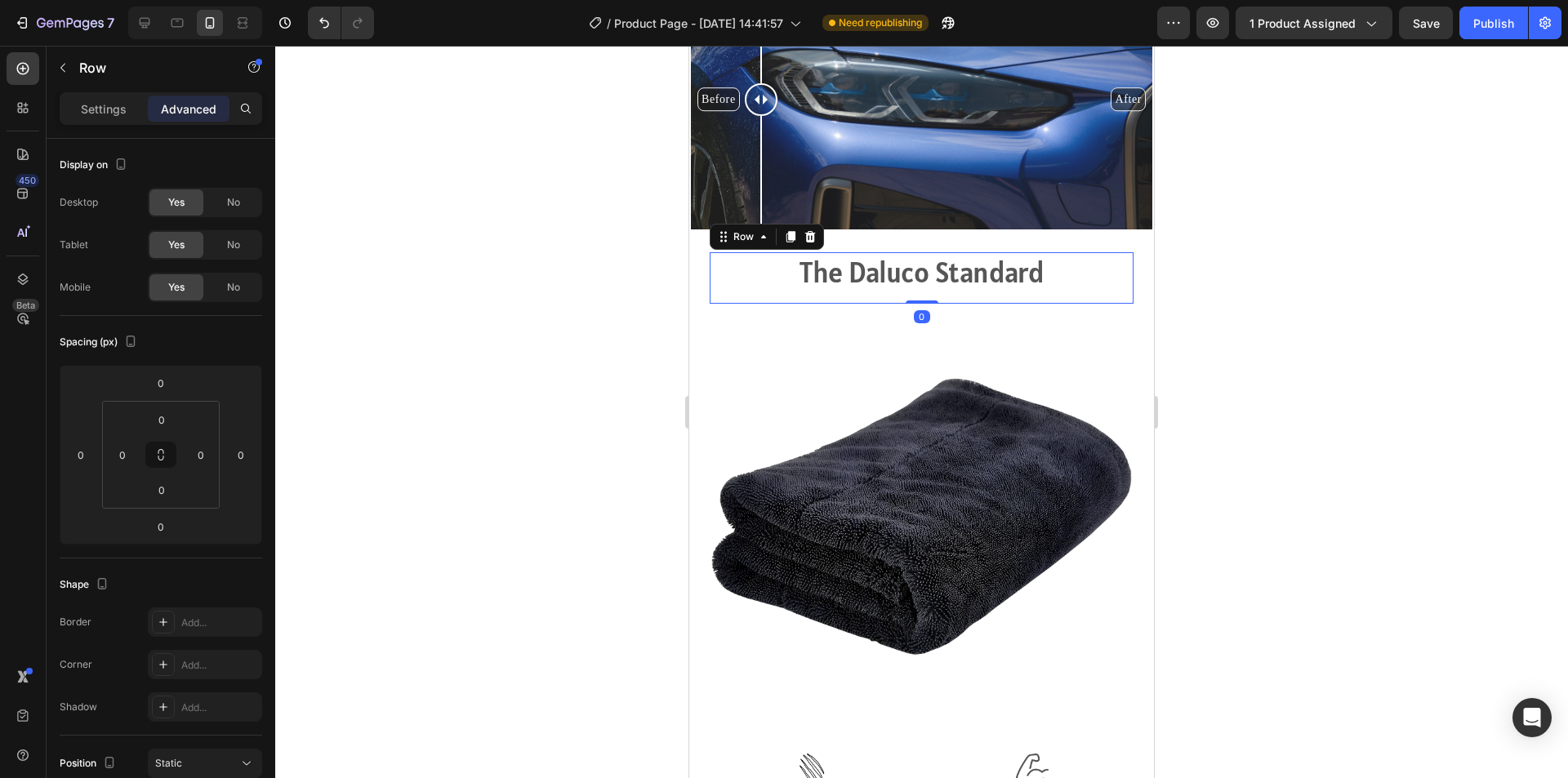
click at [1353, 370] on div at bounding box center [922, 411] width 1293 height 732
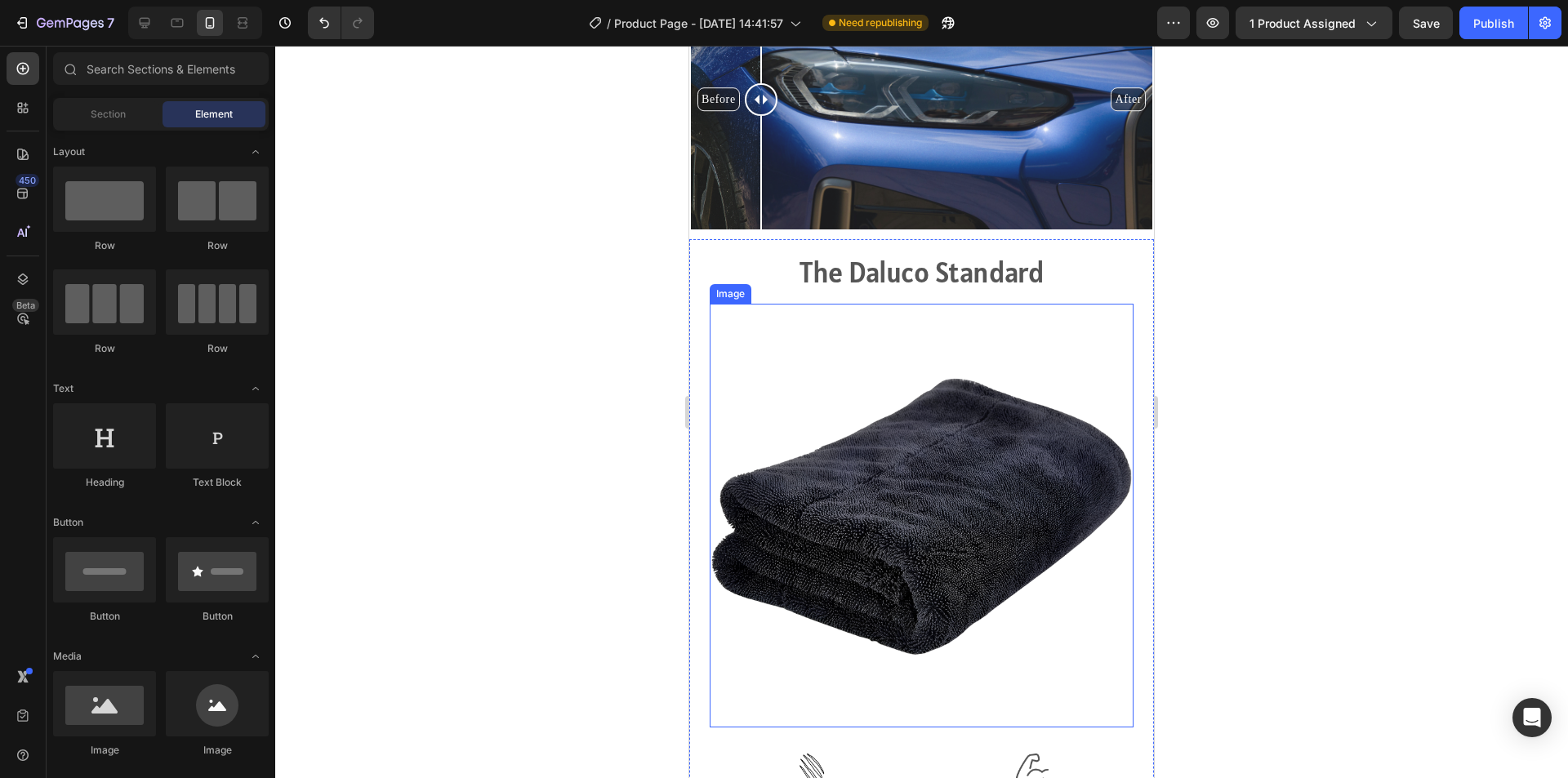
click at [1041, 338] on img at bounding box center [921, 515] width 424 height 424
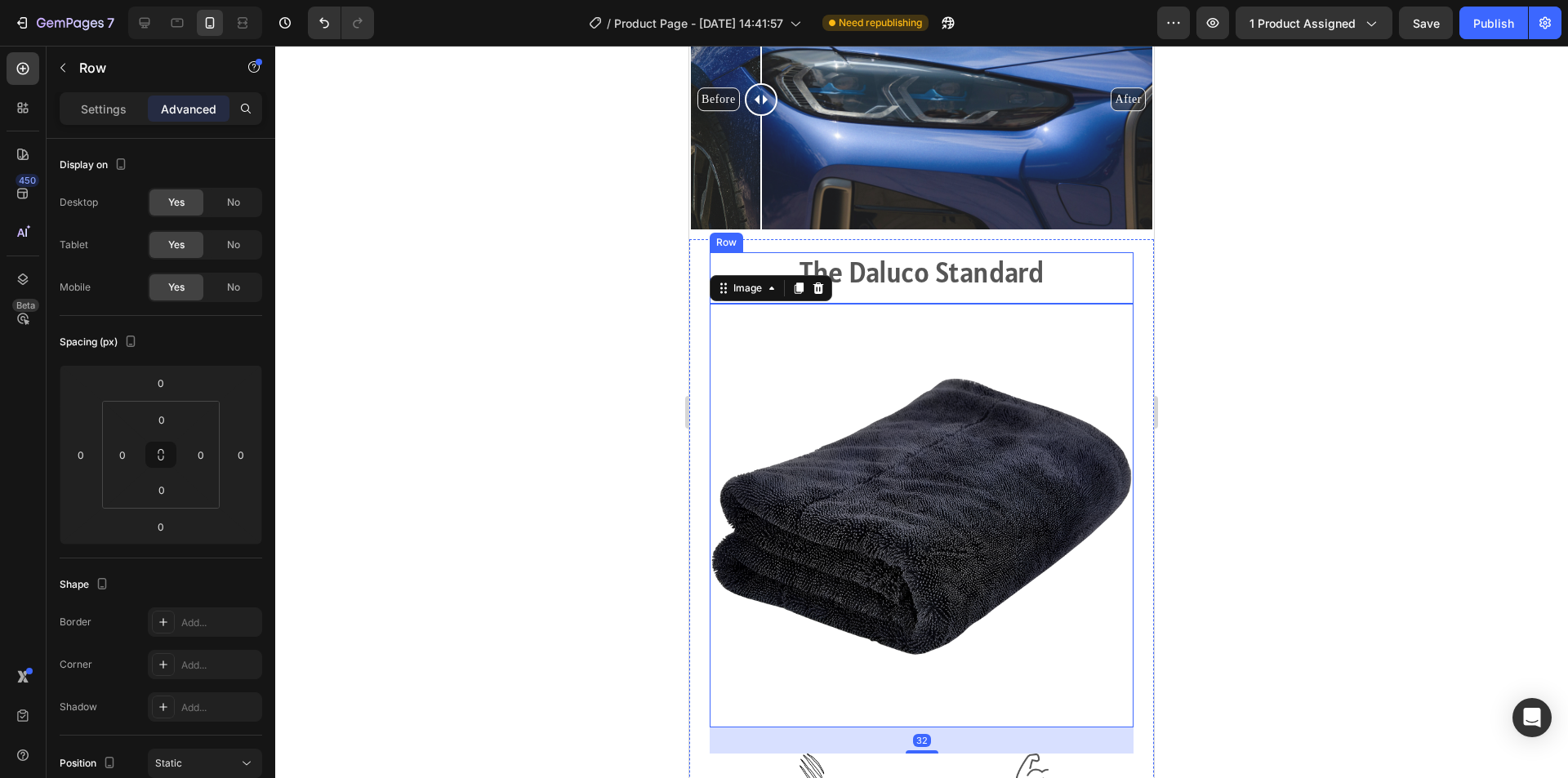
click at [951, 293] on div "The Daluco Standard Heading" at bounding box center [921, 278] width 424 height 53
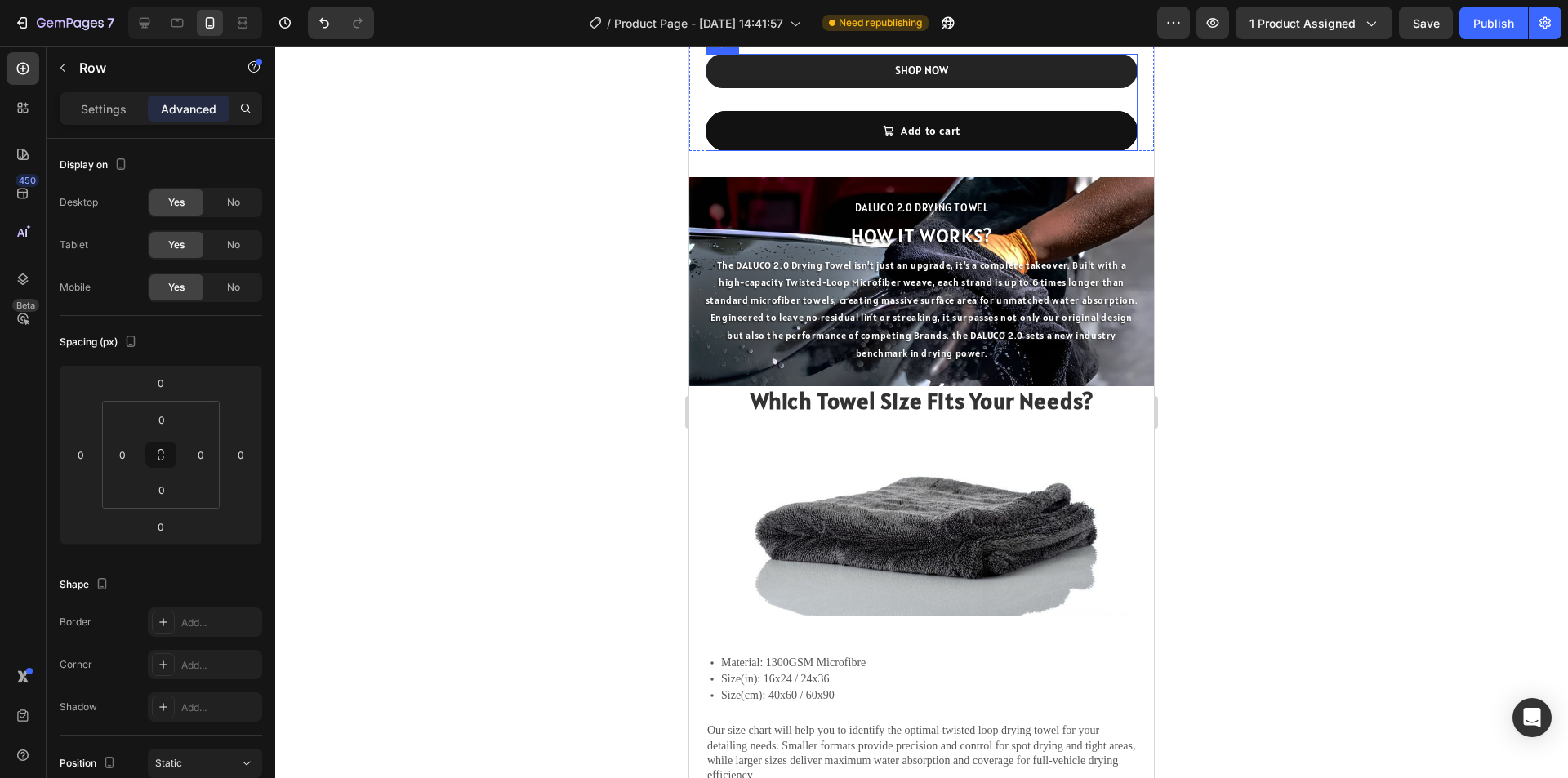
scroll to position [1144, 0]
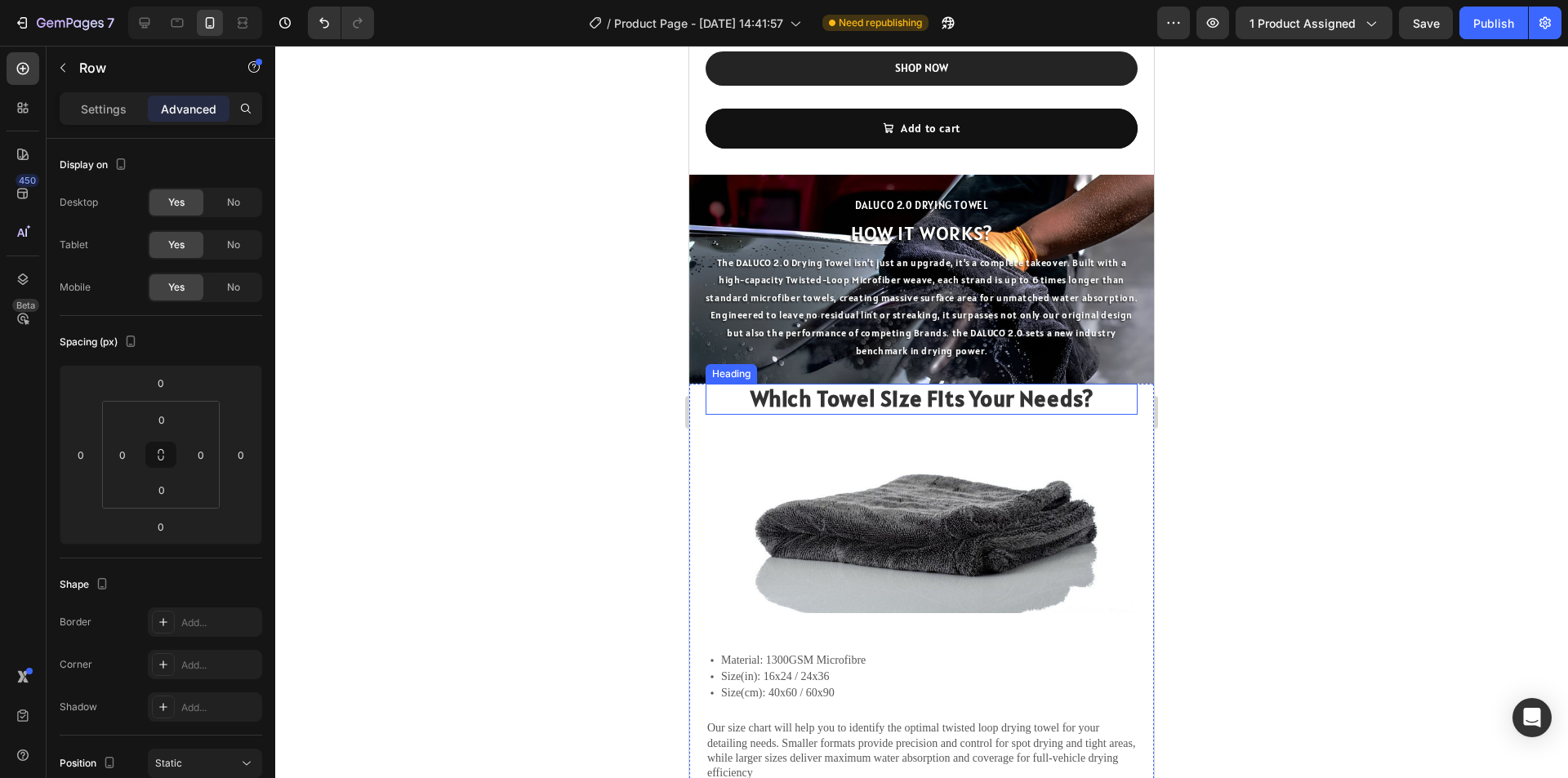
click at [947, 413] on strong "Which Towel Size Fits Your Needs?" at bounding box center [922, 398] width 343 height 30
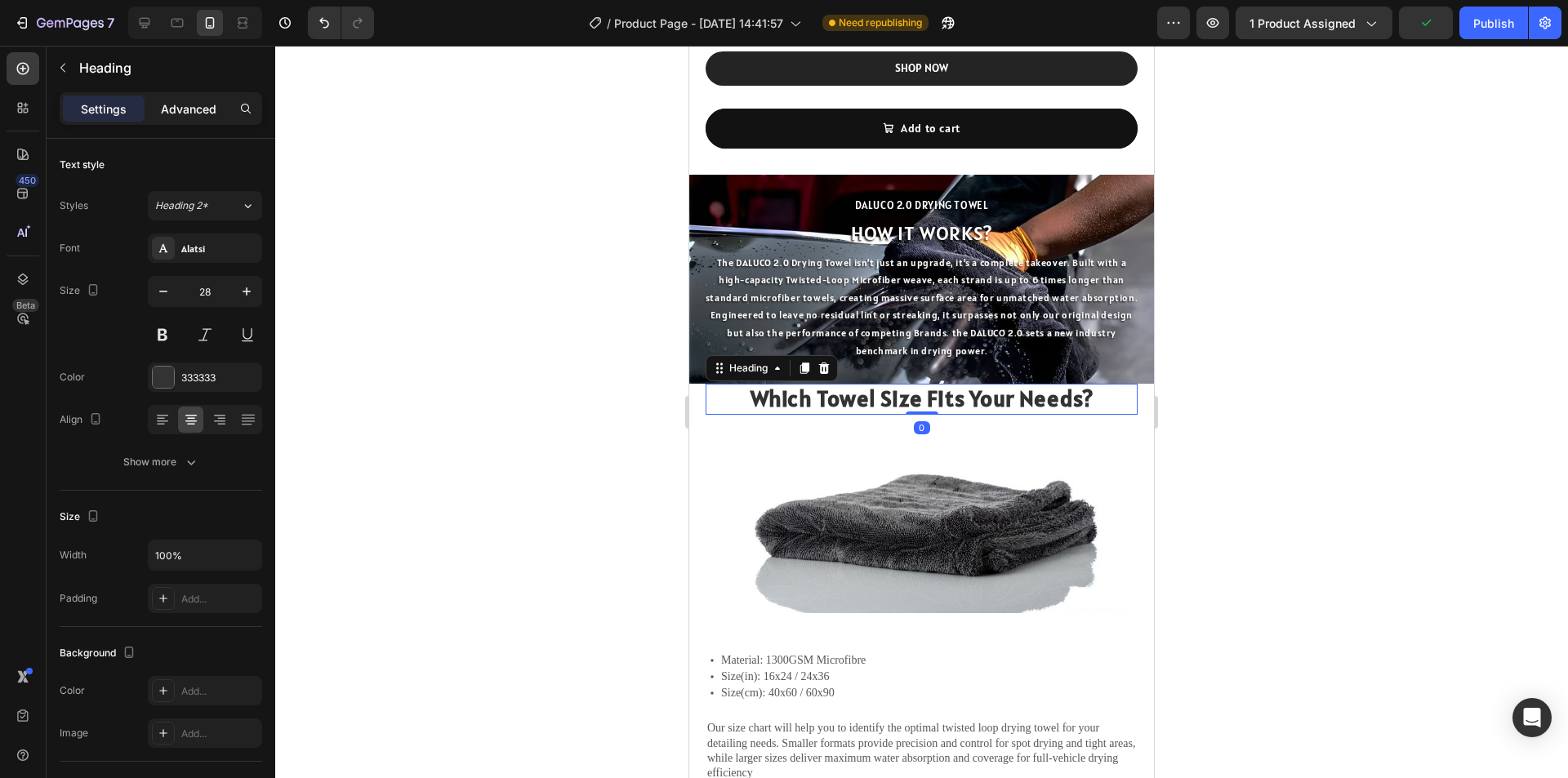
click at [197, 99] on div "Advanced" at bounding box center [188, 108] width 81 height 26
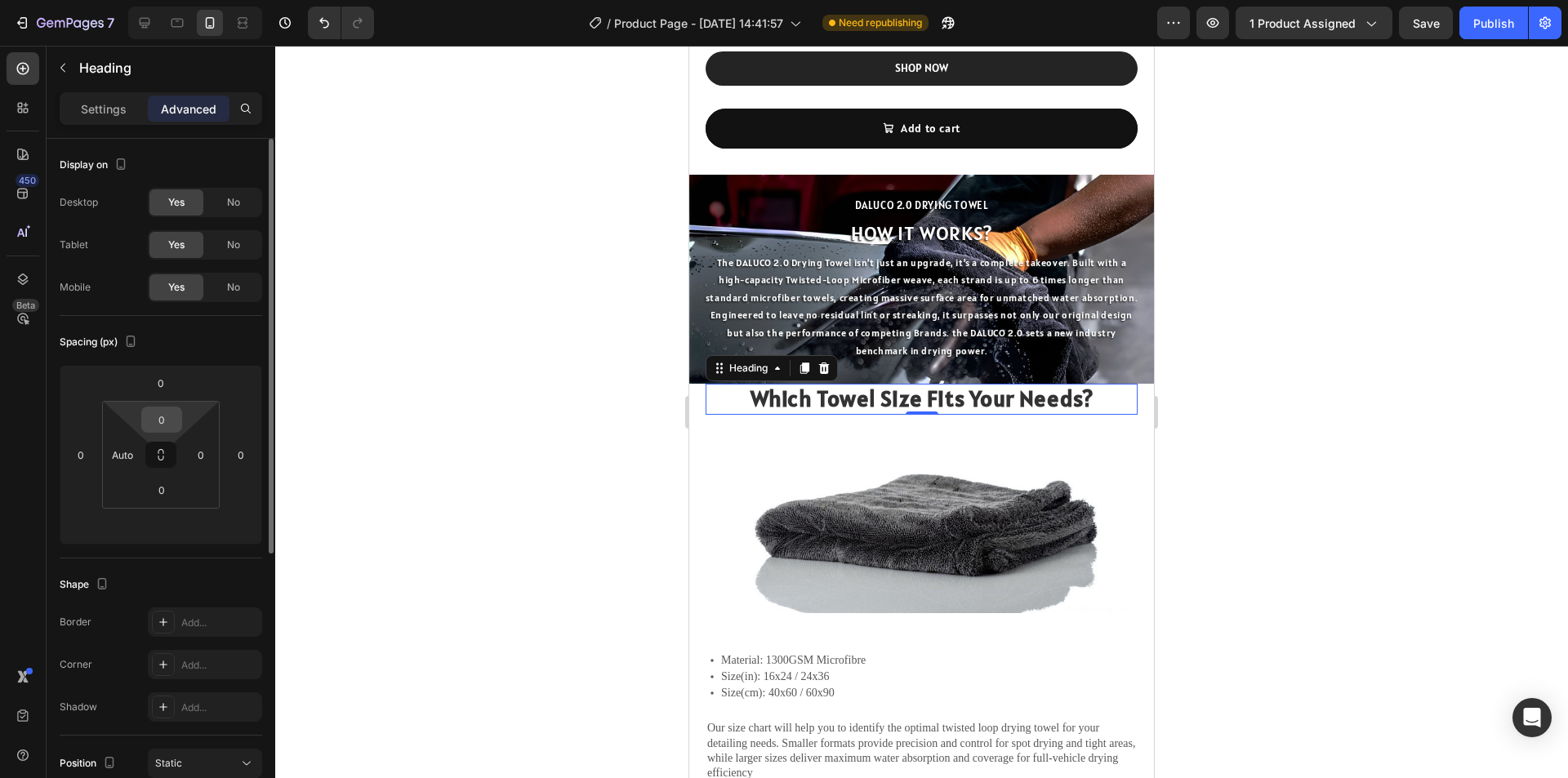
click at [162, 411] on input "0" at bounding box center [162, 420] width 33 height 25
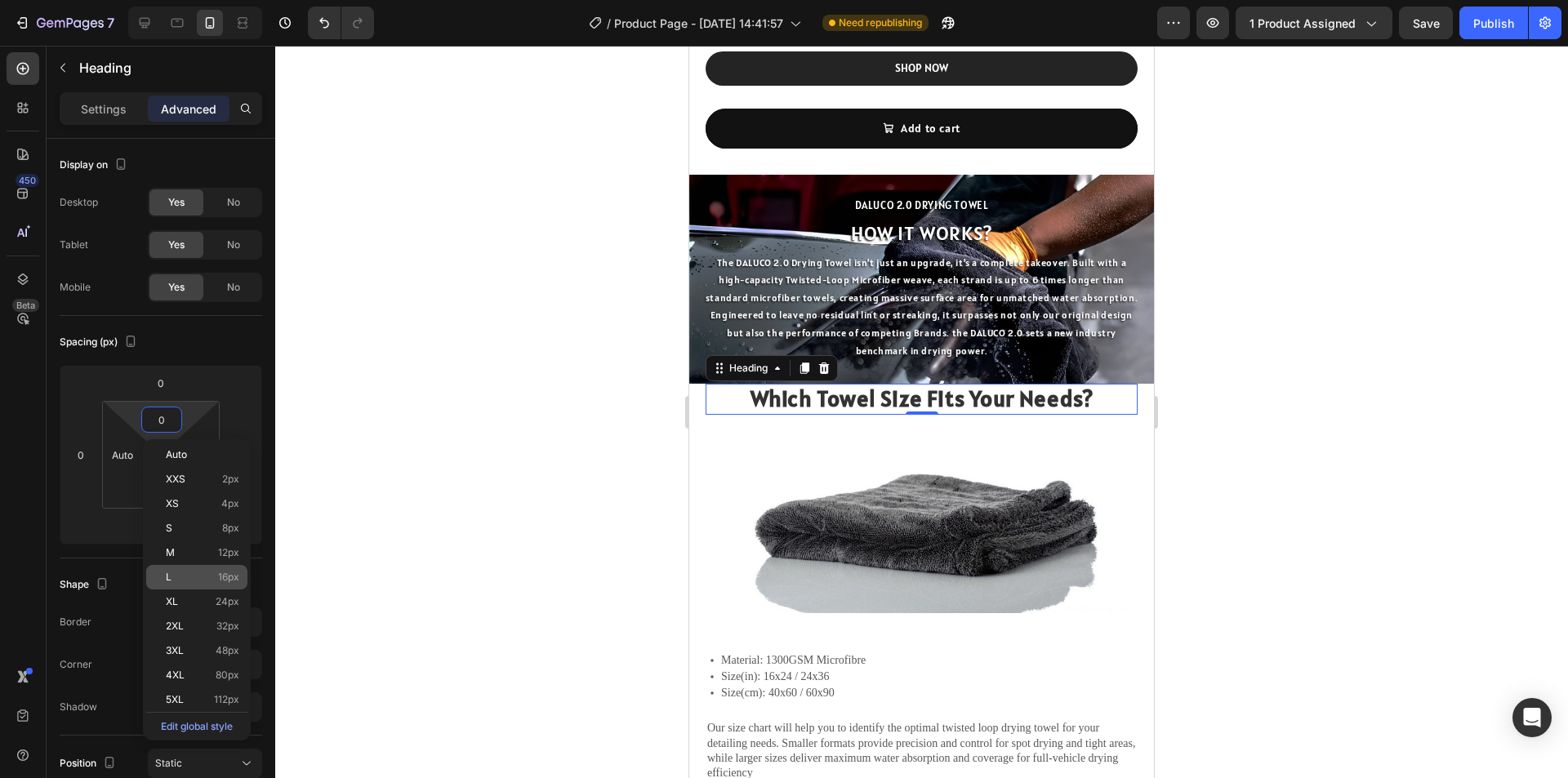
click at [196, 583] on div "L 16px" at bounding box center [197, 577] width 101 height 25
type input "16"
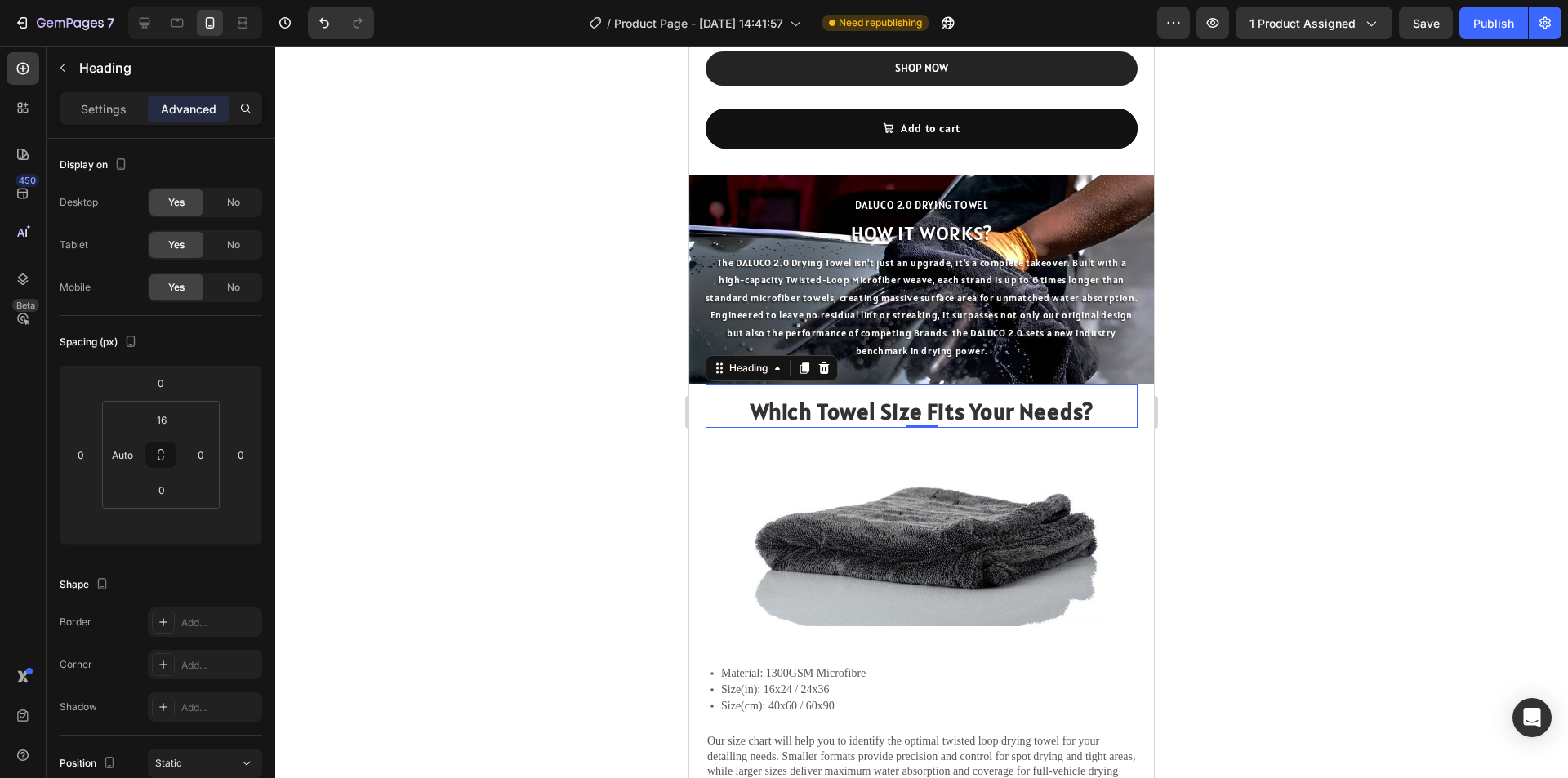
click at [1448, 502] on div at bounding box center [922, 411] width 1293 height 732
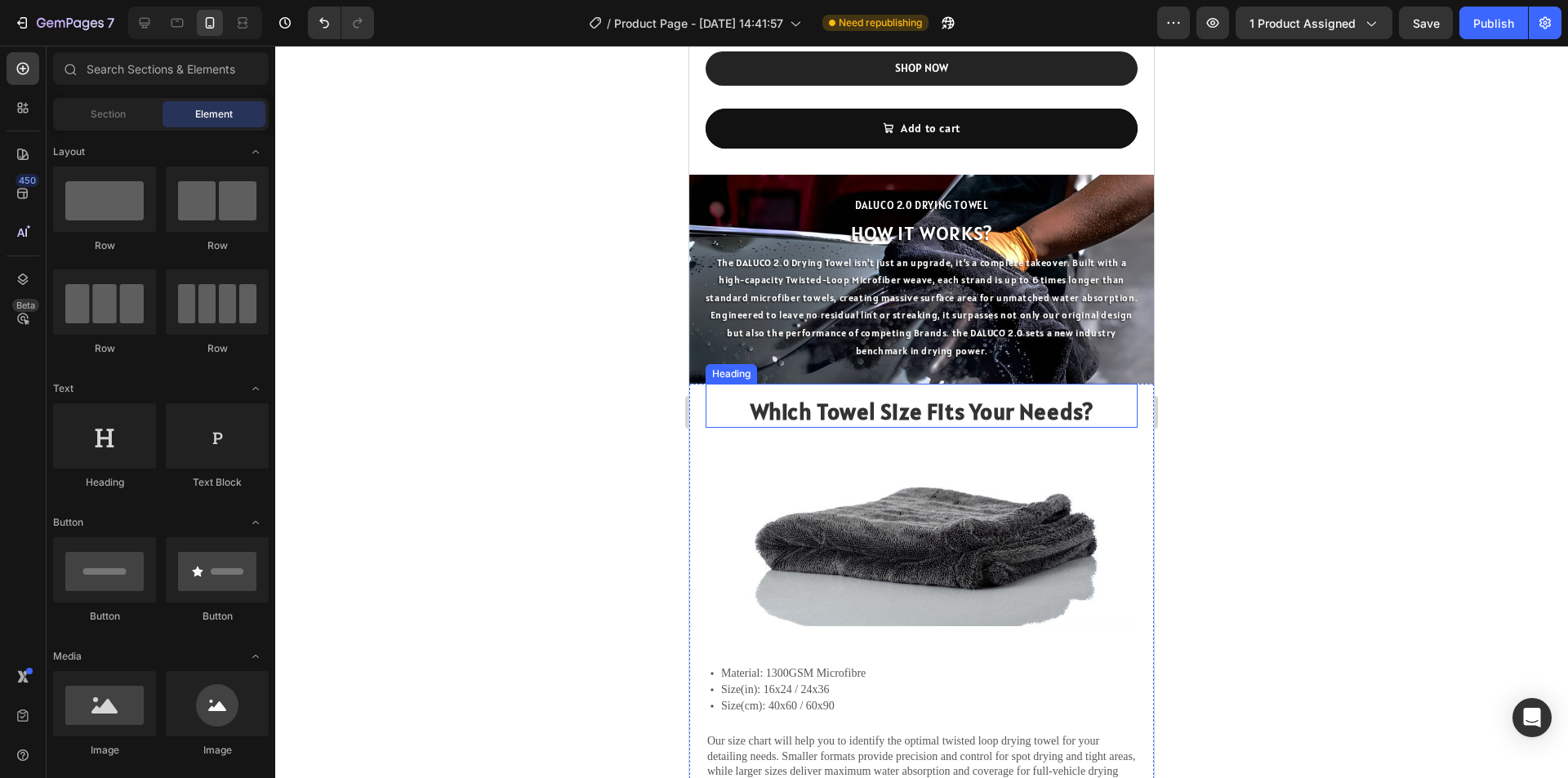
click at [857, 426] on strong "Which Towel Size Fits Your Needs?" at bounding box center [922, 411] width 343 height 30
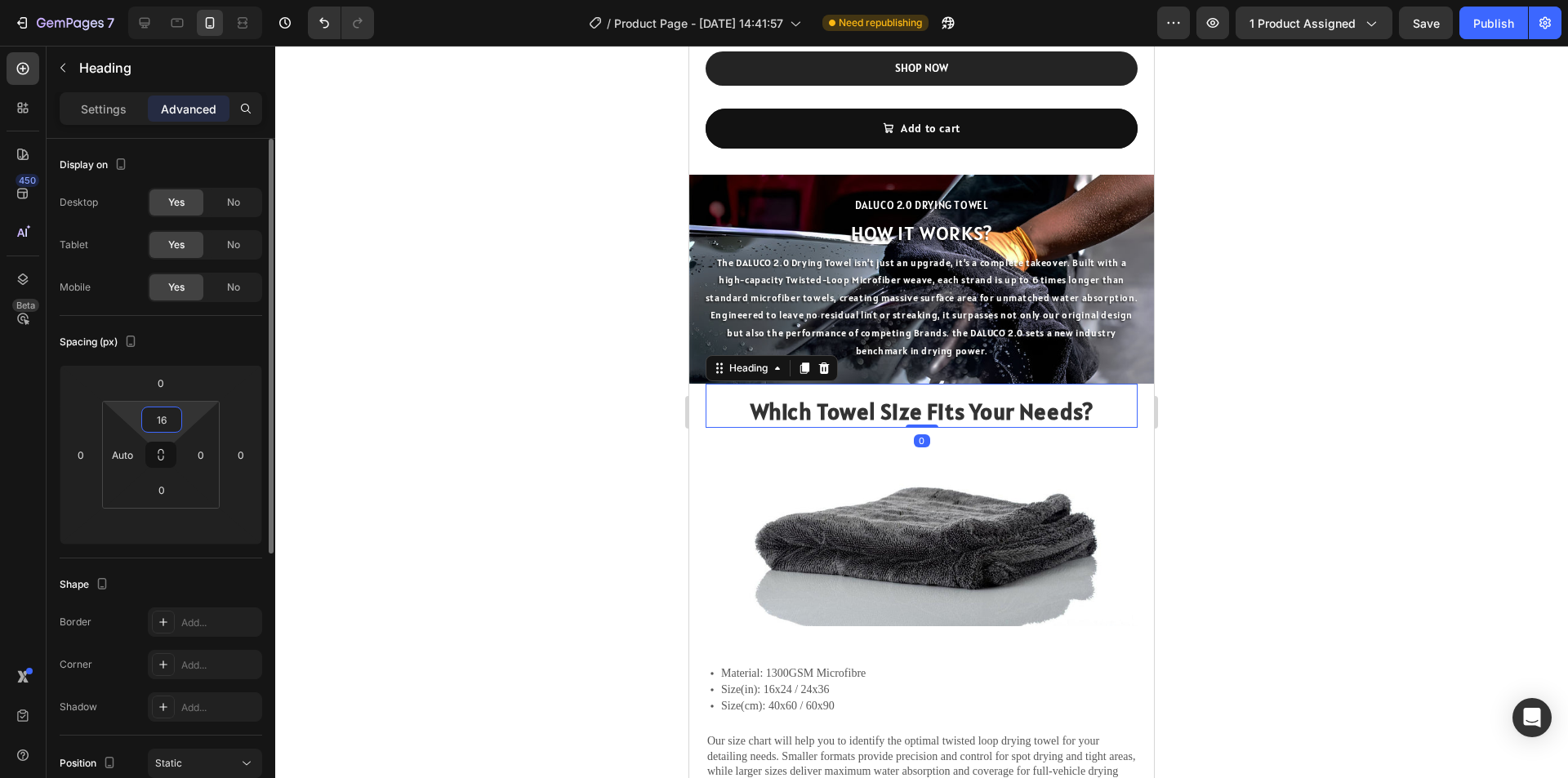
click at [163, 421] on input "16" at bounding box center [162, 420] width 33 height 25
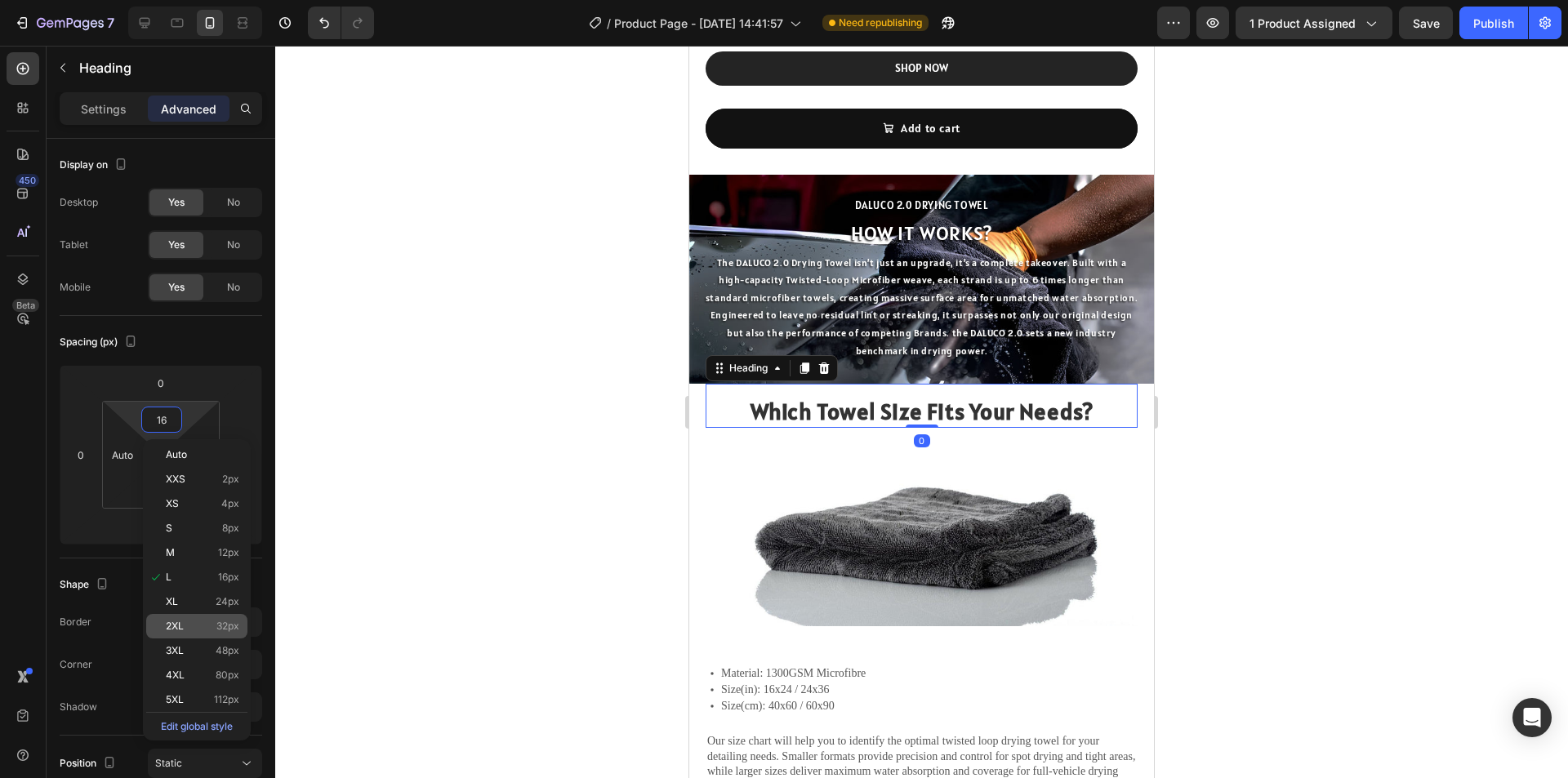
click at [186, 630] on p "2XL 32px" at bounding box center [202, 626] width 74 height 11
type input "32"
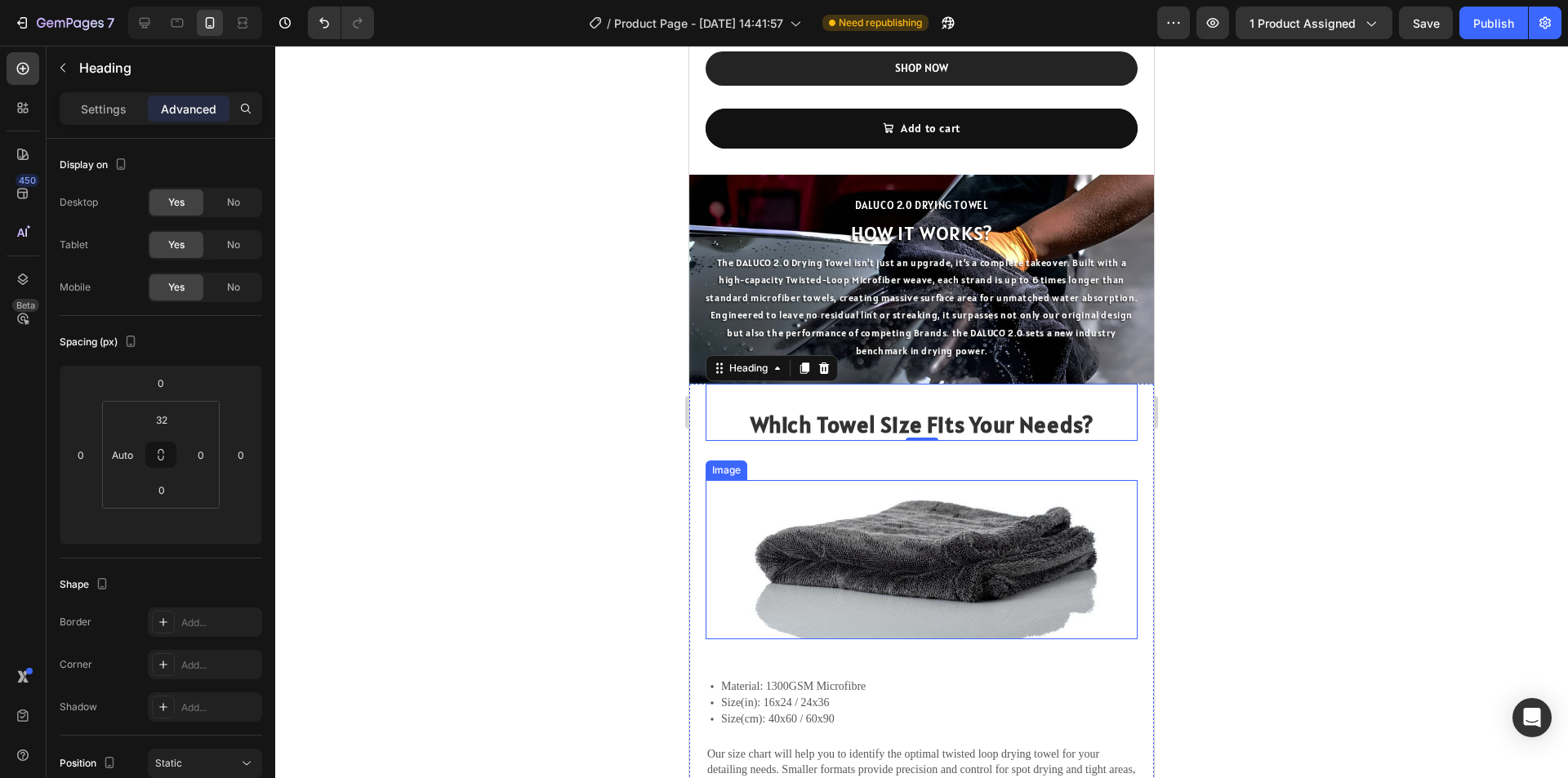
click at [1482, 536] on div at bounding box center [922, 411] width 1293 height 732
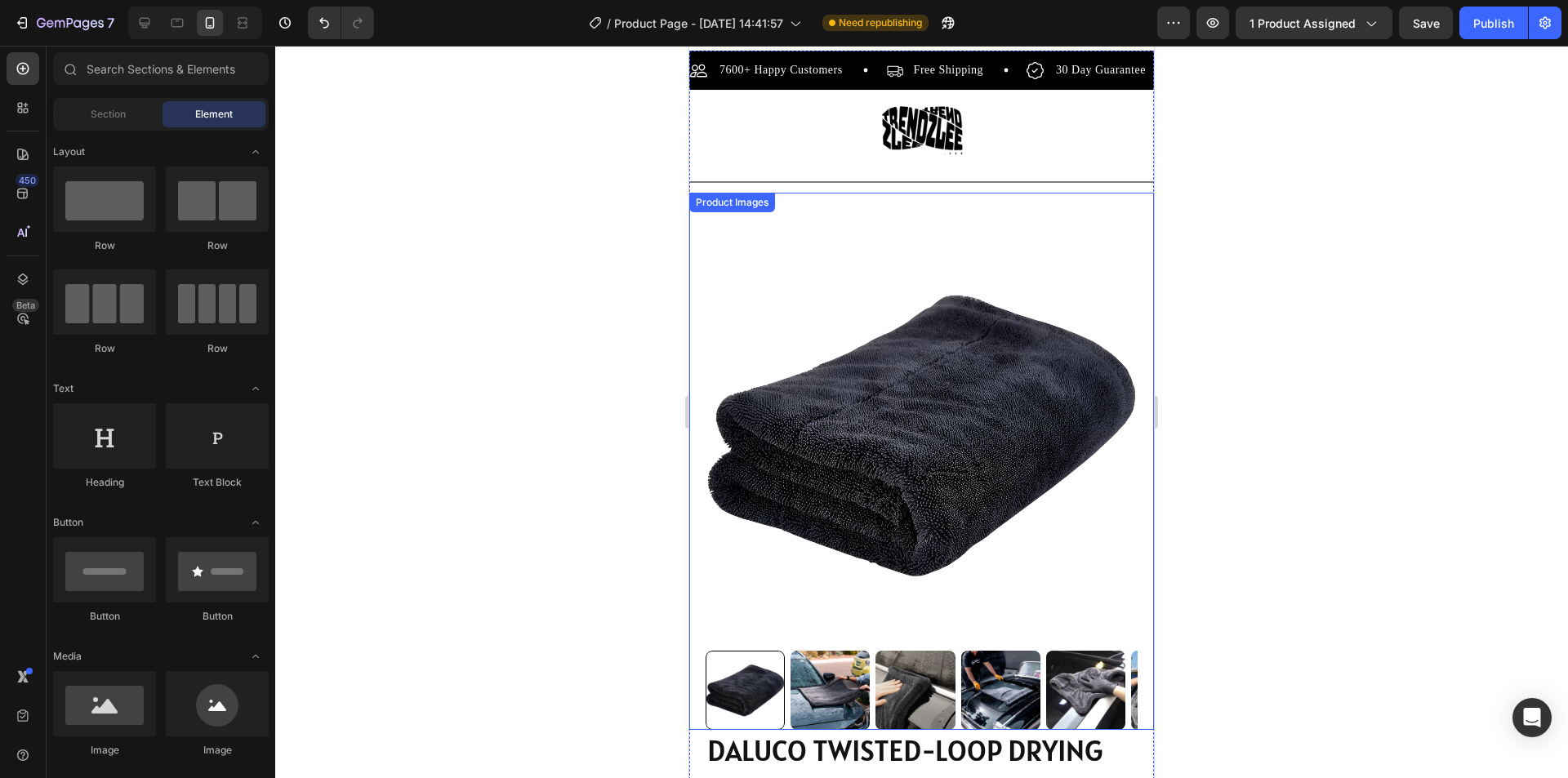
scroll to position [0, 0]
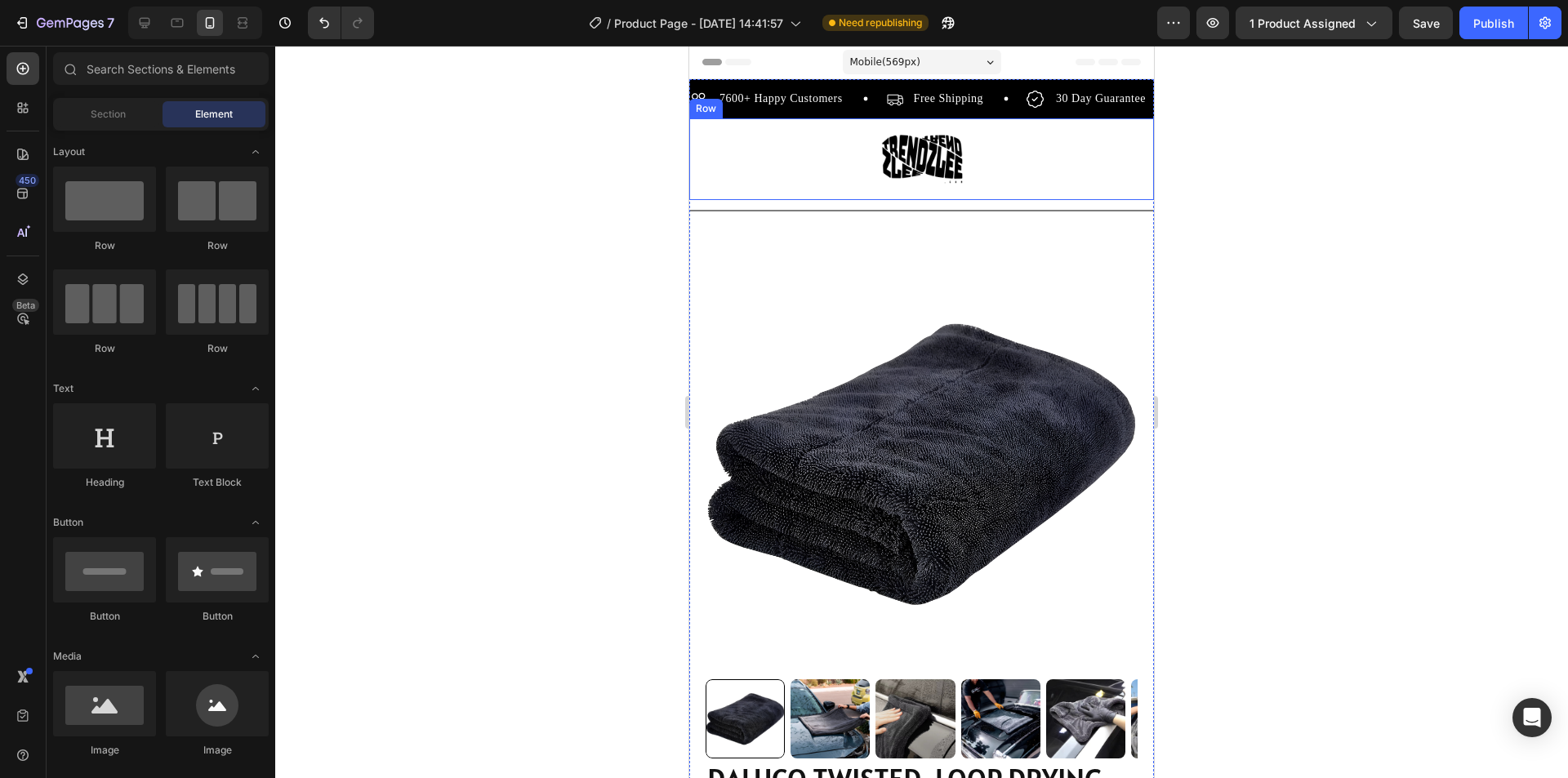
click at [992, 182] on div "Image Row" at bounding box center [921, 159] width 464 height 81
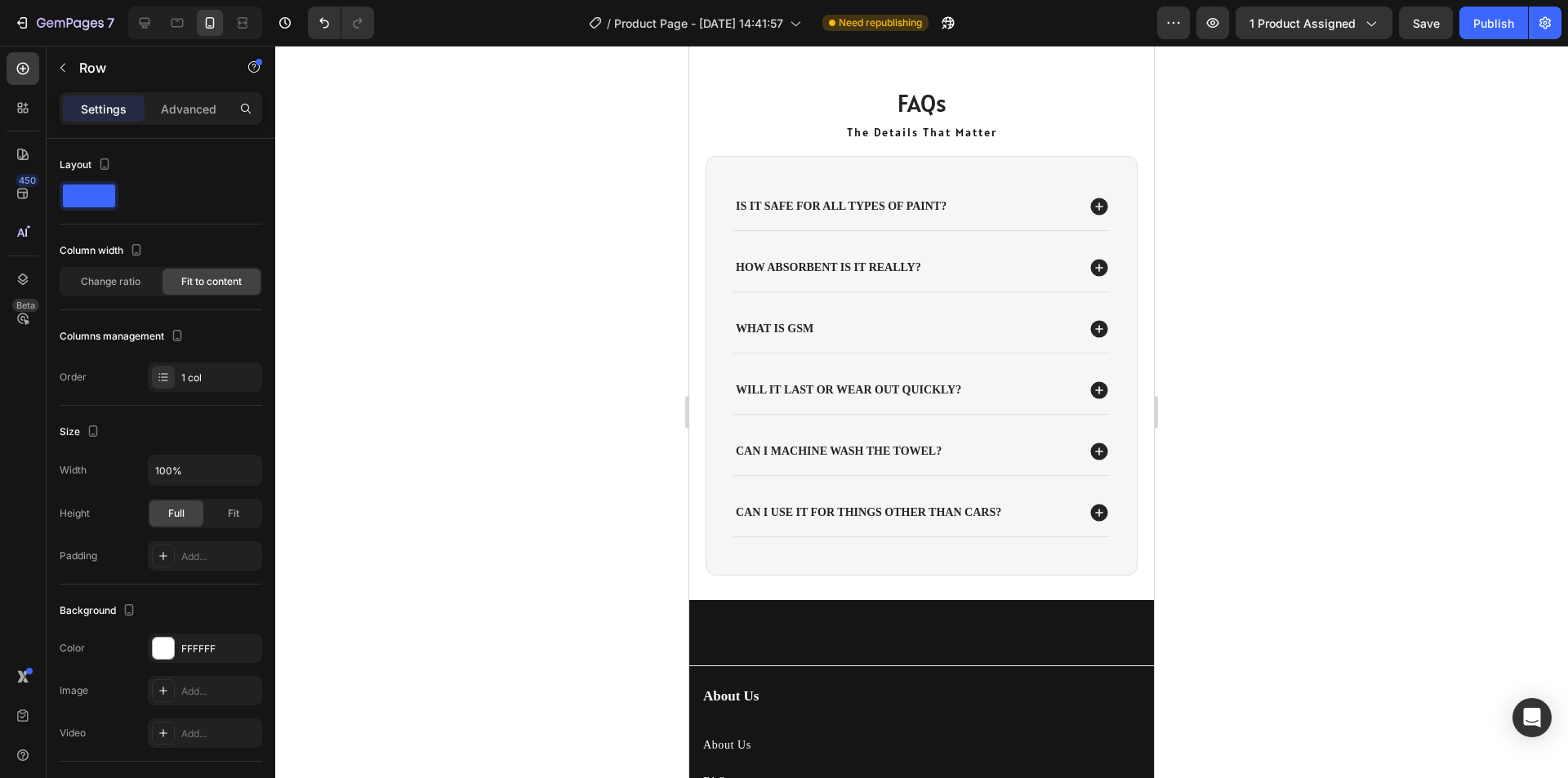
scroll to position [3674, 0]
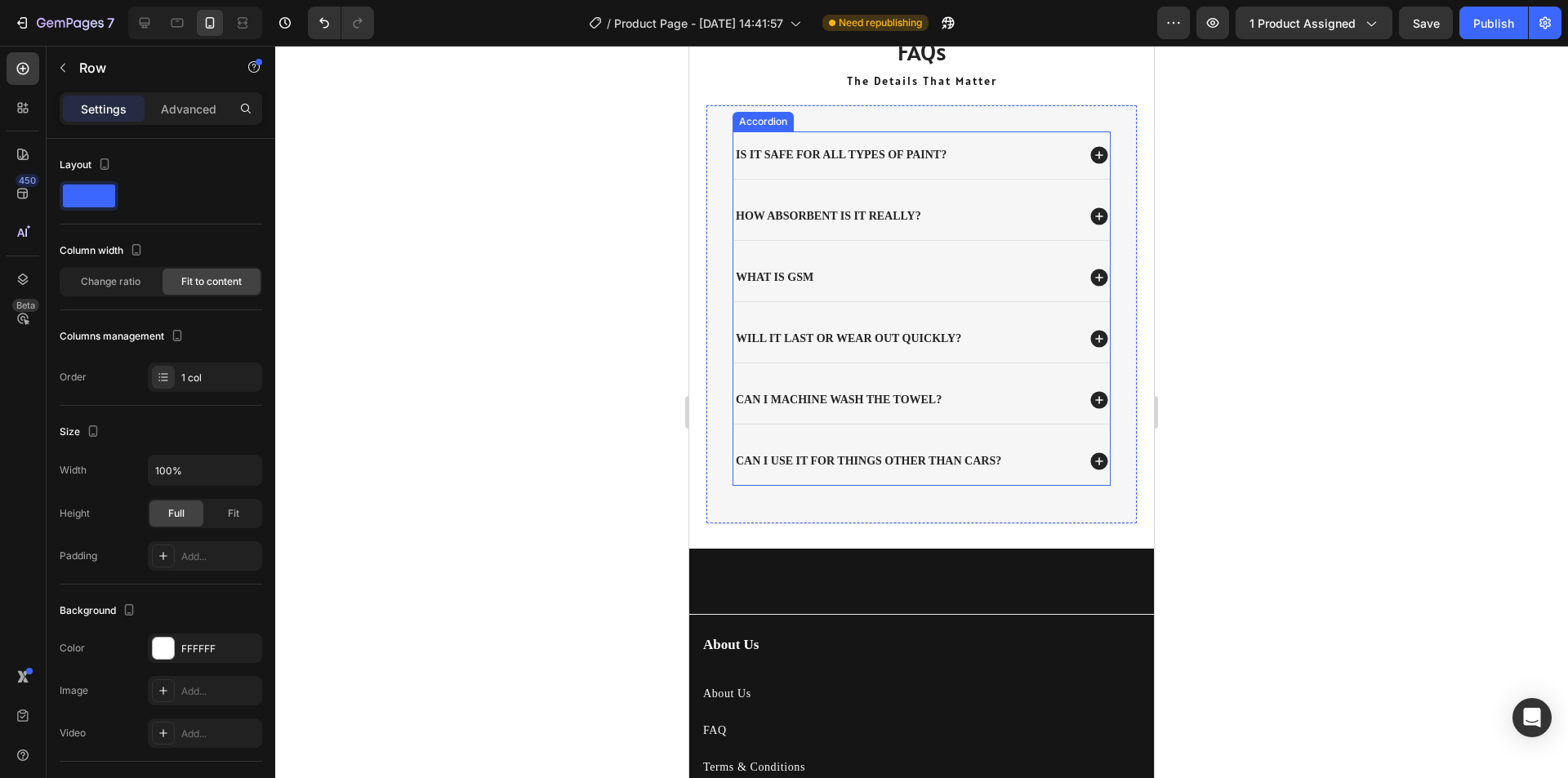
click at [970, 401] on div "Can I machine wash the towel?" at bounding box center [904, 400] width 342 height 19
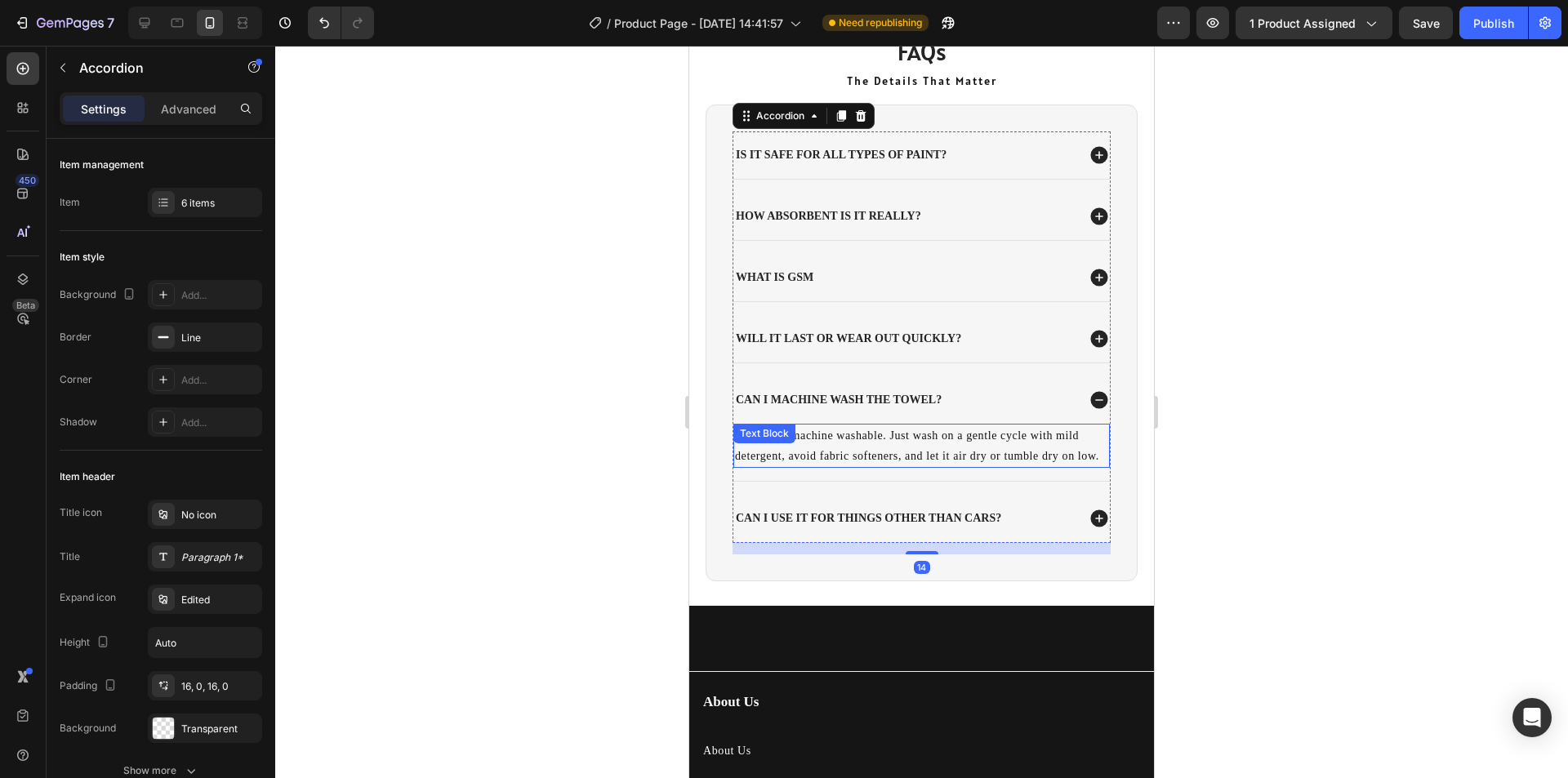
click at [819, 436] on div "Yes — it’s machine washable. Just wash on a gentle cycle with mild detergent, a…" at bounding box center [921, 446] width 376 height 44
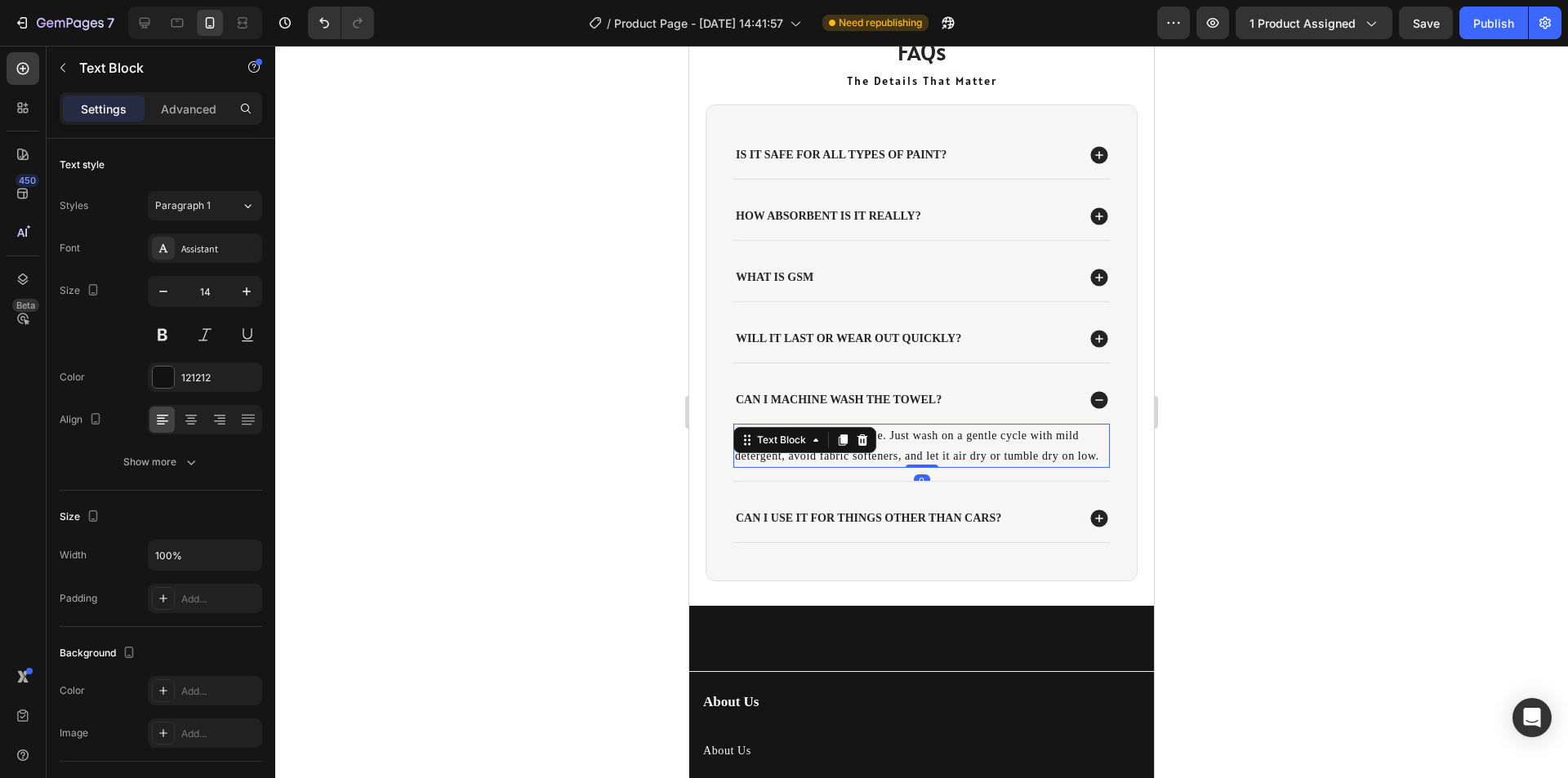
click at [811, 466] on p "Yes — it’s machine washable. Just wash on a gentle cycle with mild detergent, a…" at bounding box center [922, 445] width 373 height 41
click at [765, 439] on p "Yes — it’s machine washable. Just wash on a gentle cycle with mild detergent, a…" at bounding box center [922, 445] width 373 height 41
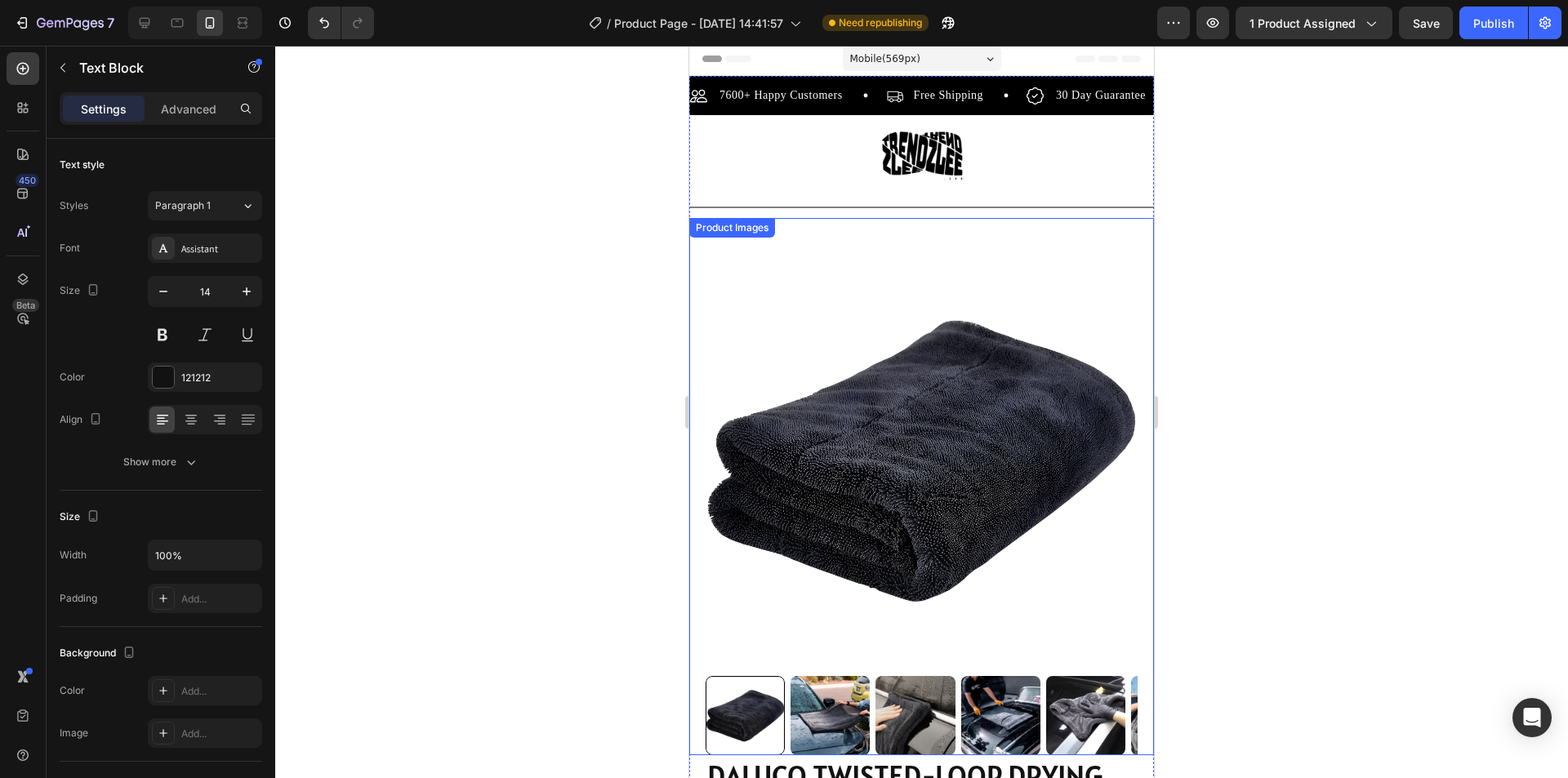
scroll to position [0, 0]
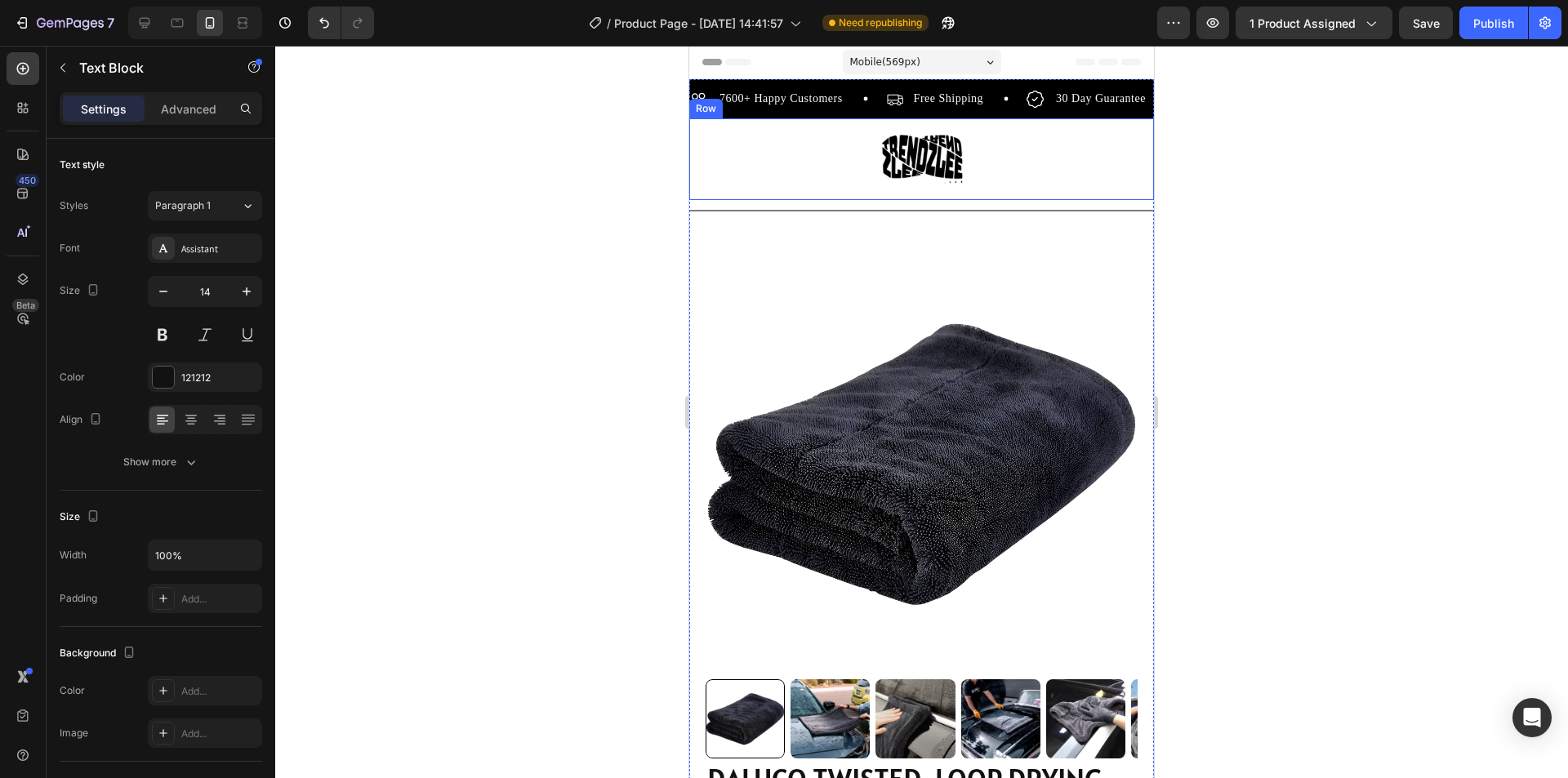
click at [816, 175] on div "Image Row" at bounding box center [921, 159] width 464 height 81
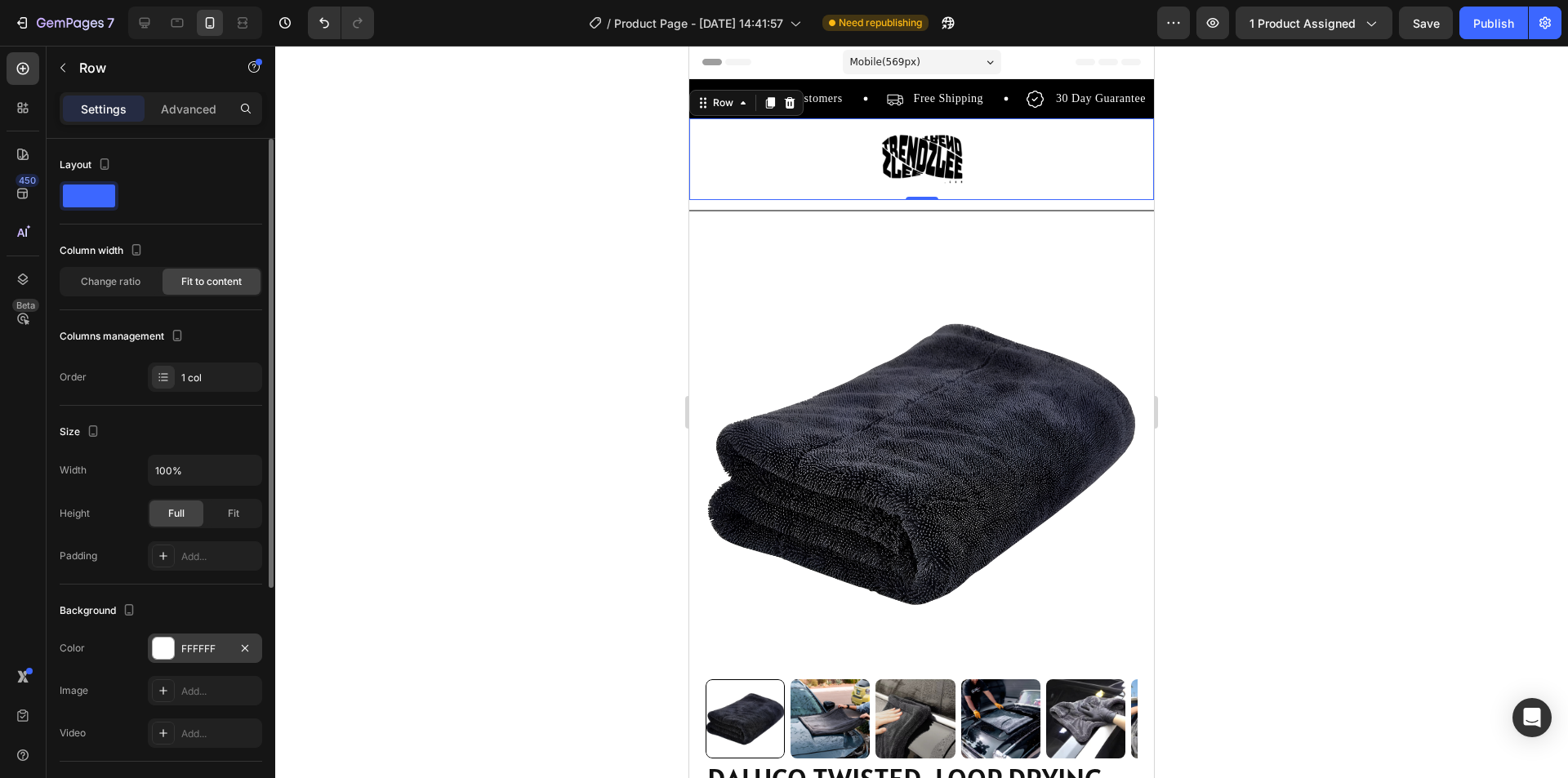
click at [166, 654] on div at bounding box center [164, 648] width 21 height 21
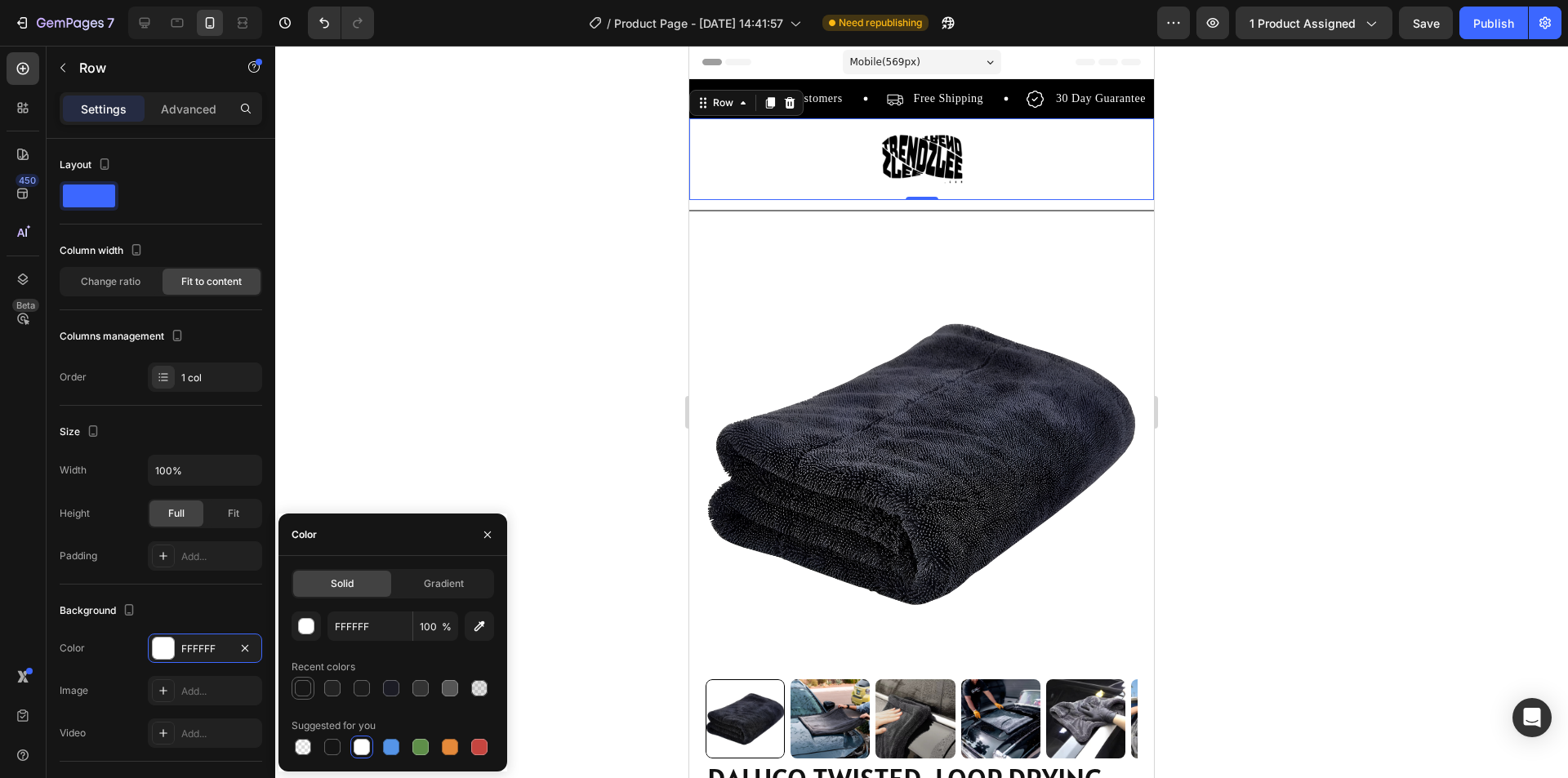
click at [311, 689] on div at bounding box center [302, 688] width 19 height 19
type input "171717"
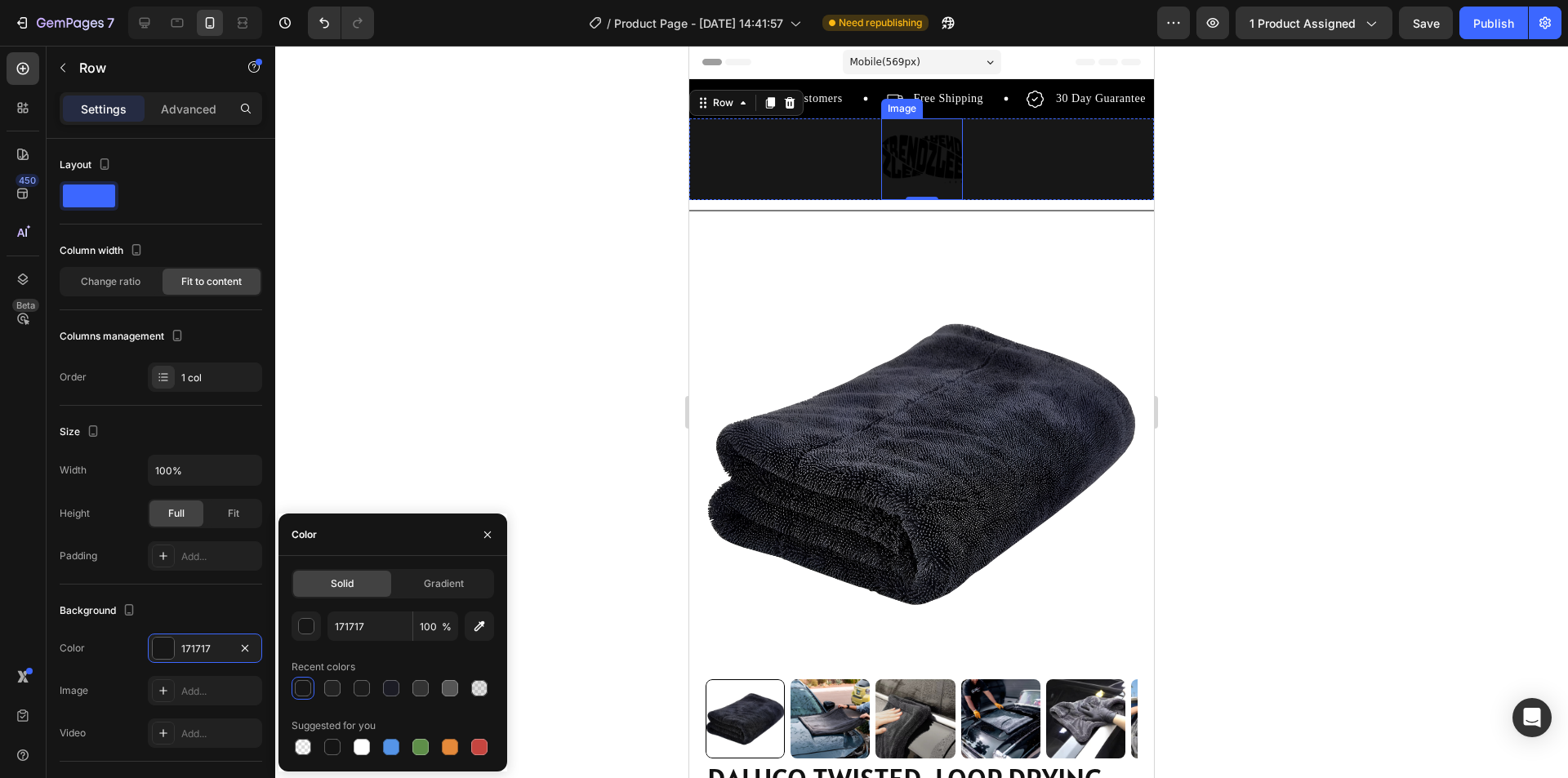
click at [925, 157] on img at bounding box center [922, 159] width 81 height 81
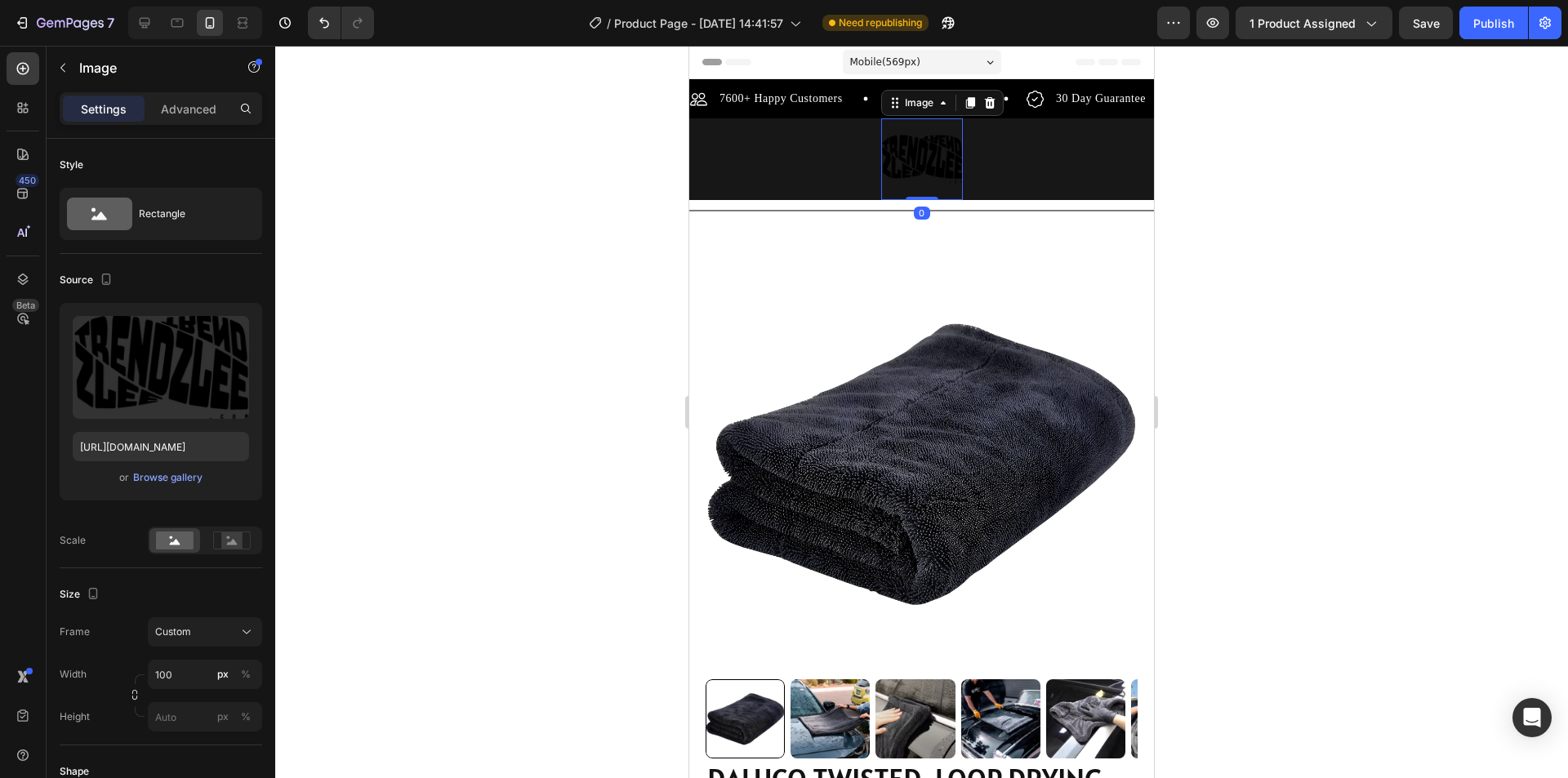
click at [925, 157] on img at bounding box center [922, 159] width 81 height 81
click at [161, 354] on label at bounding box center [161, 367] width 176 height 102
click at [161, 381] on input "file" at bounding box center [161, 394] width 113 height 28
type input "https://cdn.shopify.com/s/files/1/0715/5744/7868/files/gempages_578022134127788…"
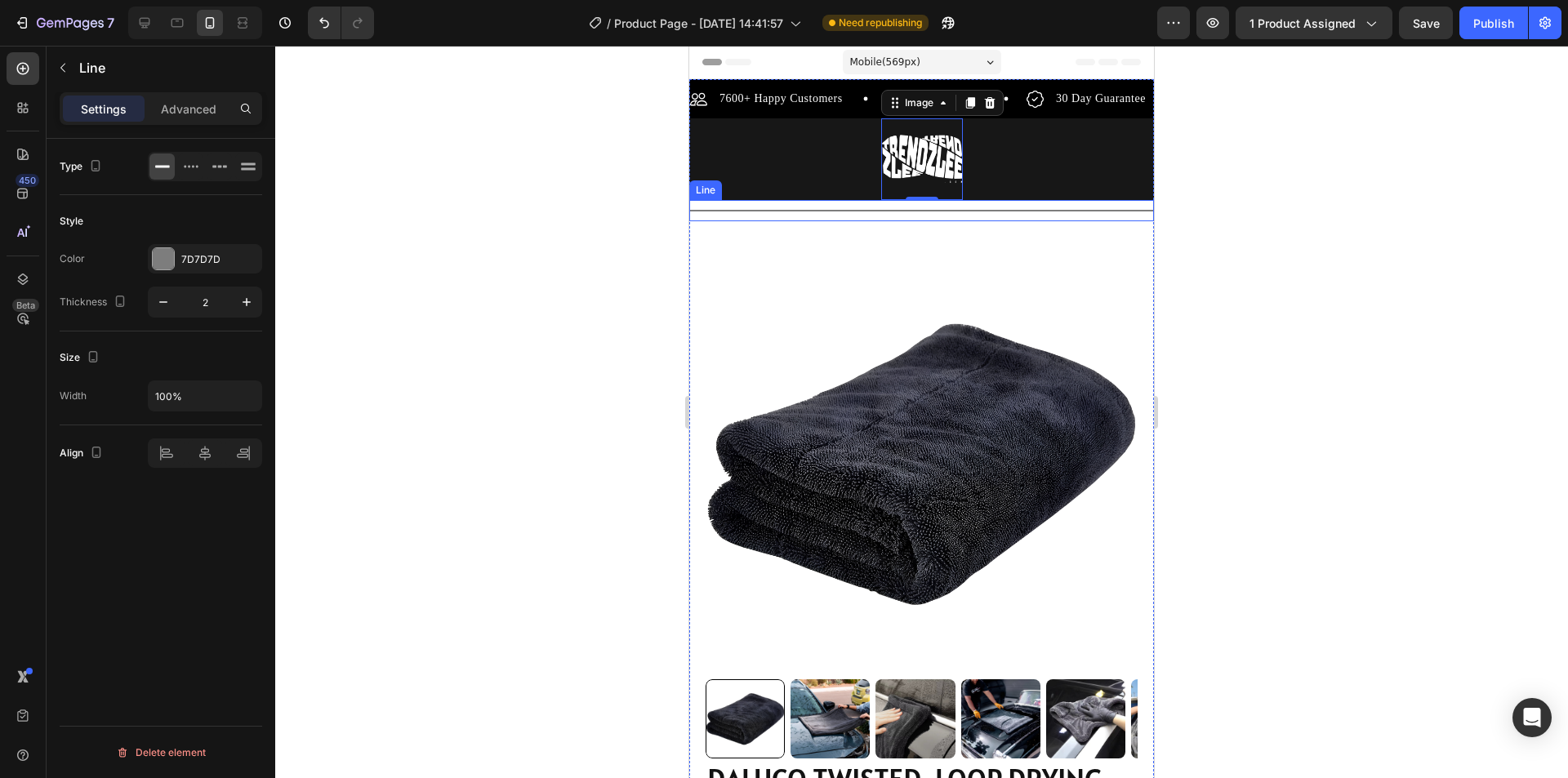
click at [1020, 211] on div at bounding box center [921, 211] width 464 height 2
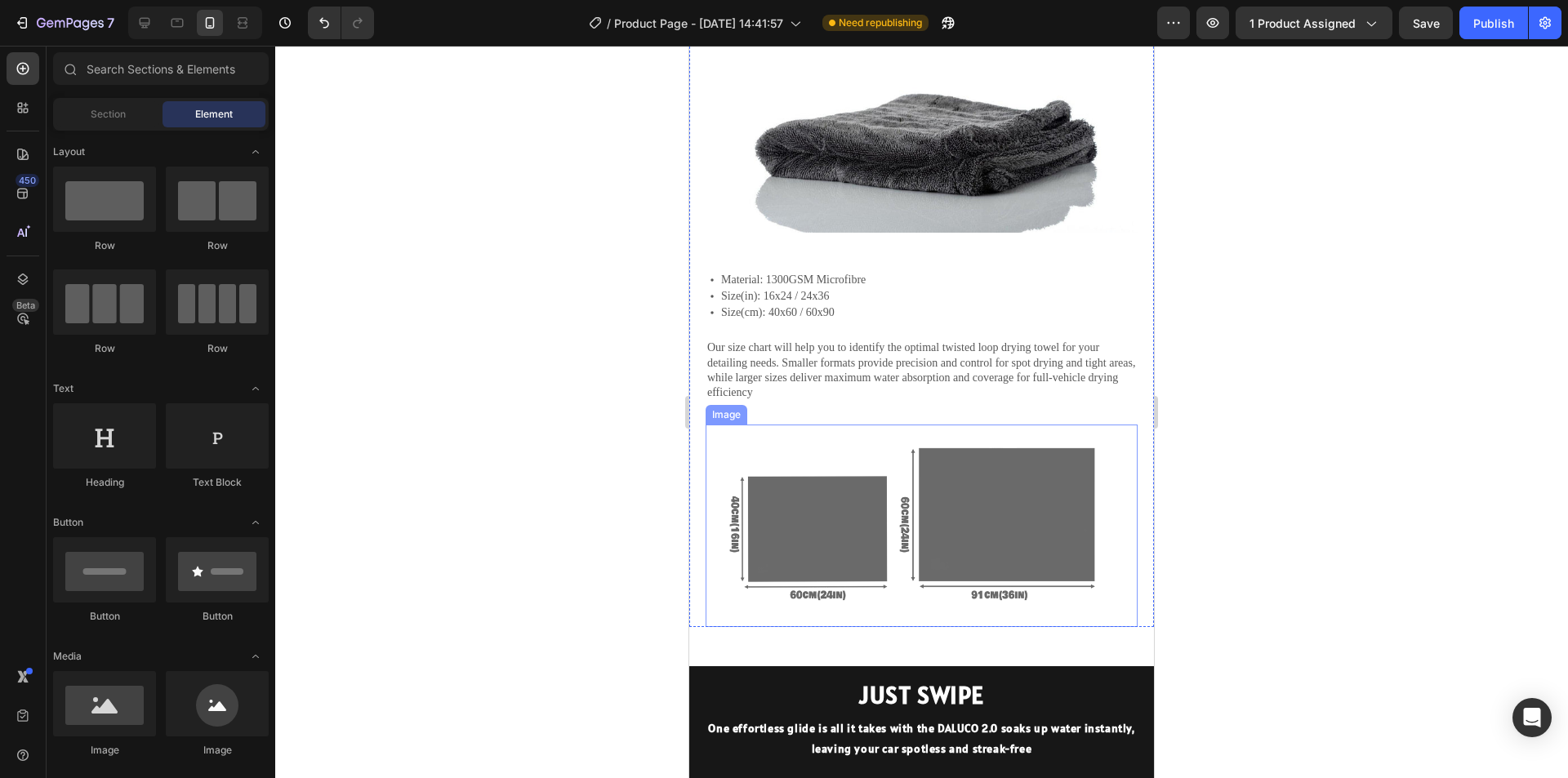
scroll to position [1470, 0]
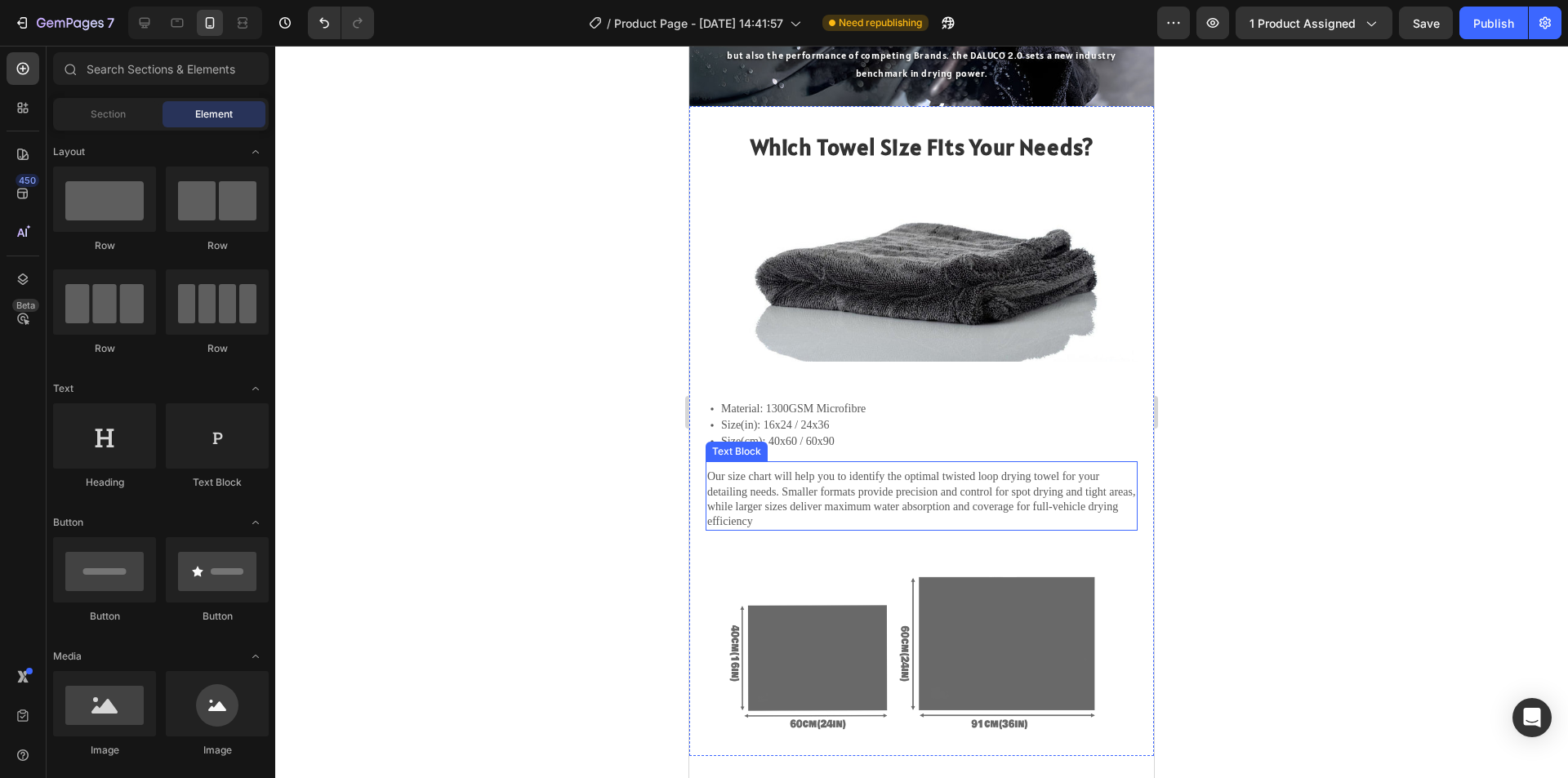
click at [975, 492] on p "Our size chart will help you to identify the optimal twisted loop drying towel …" at bounding box center [922, 500] width 429 height 59
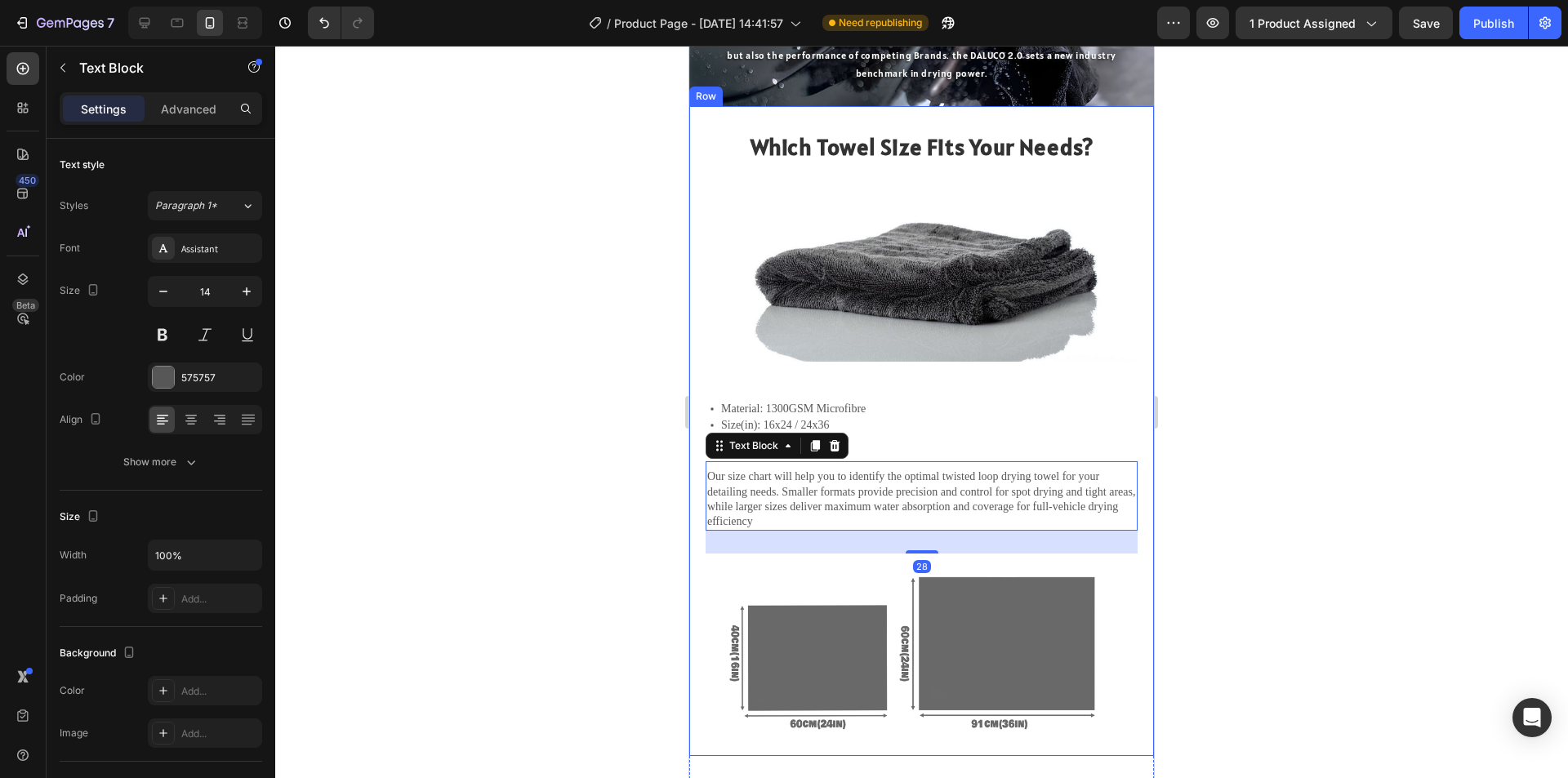
click at [885, 445] on div "Material: 1300GSM Microfibre Size(in): 16x24 / 24x36 Size(cm): 40x60 / 60x90" at bounding box center [921, 425] width 432 height 49
click at [908, 461] on div "Our size chart will help you to identify the optimal twisted loop drying towel …" at bounding box center [921, 496] width 432 height 70
click at [920, 445] on div "Material: 1300GSM Microfibre Size(in): 16x24 / 24x36 Size(cm): 40x60 / 60x90" at bounding box center [921, 425] width 432 height 49
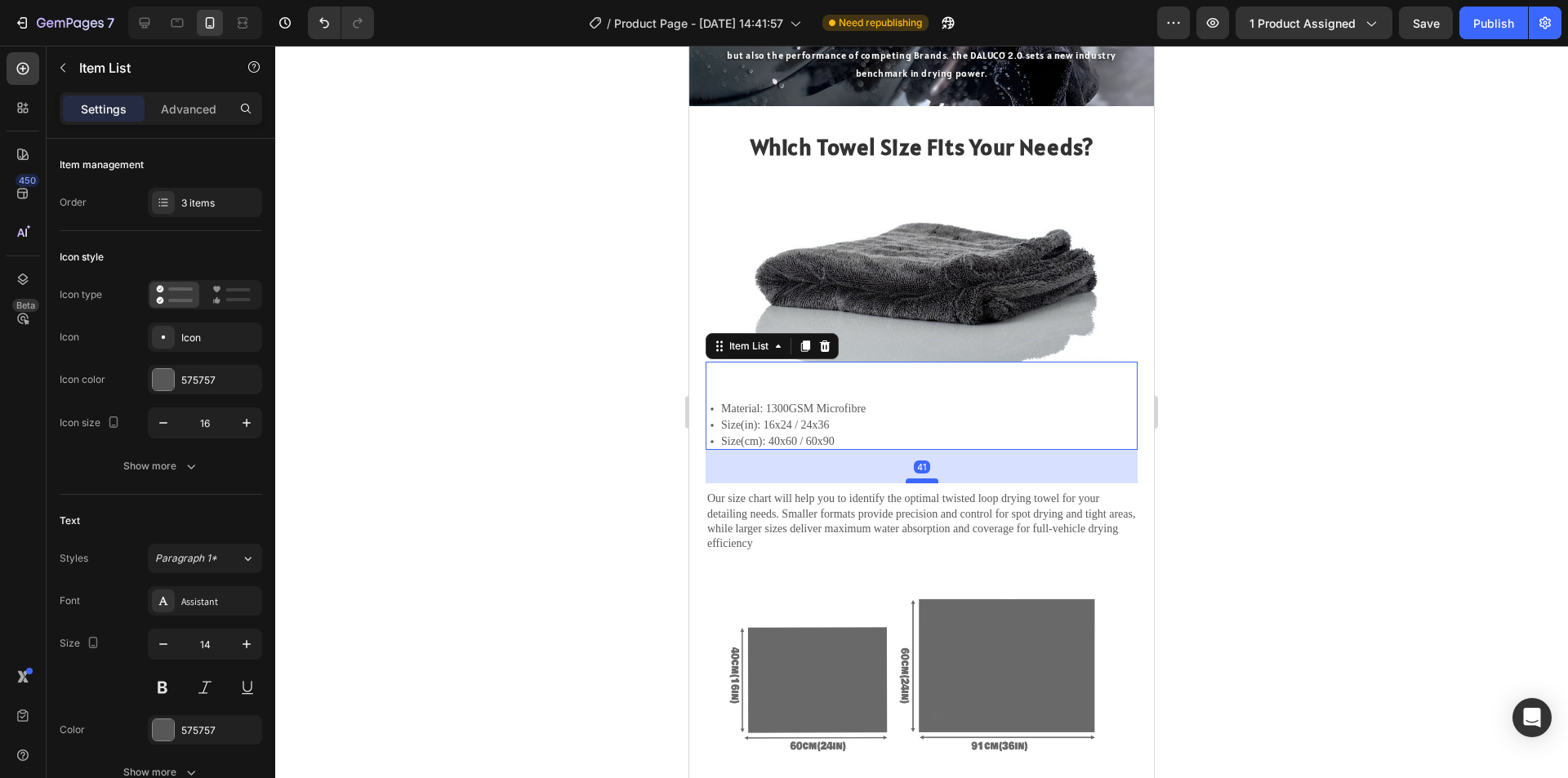
drag, startPoint x: 913, startPoint y: 456, endPoint x: 909, endPoint y: 478, distance: 22.4
click at [909, 478] on div at bounding box center [922, 480] width 33 height 5
type input "100%"
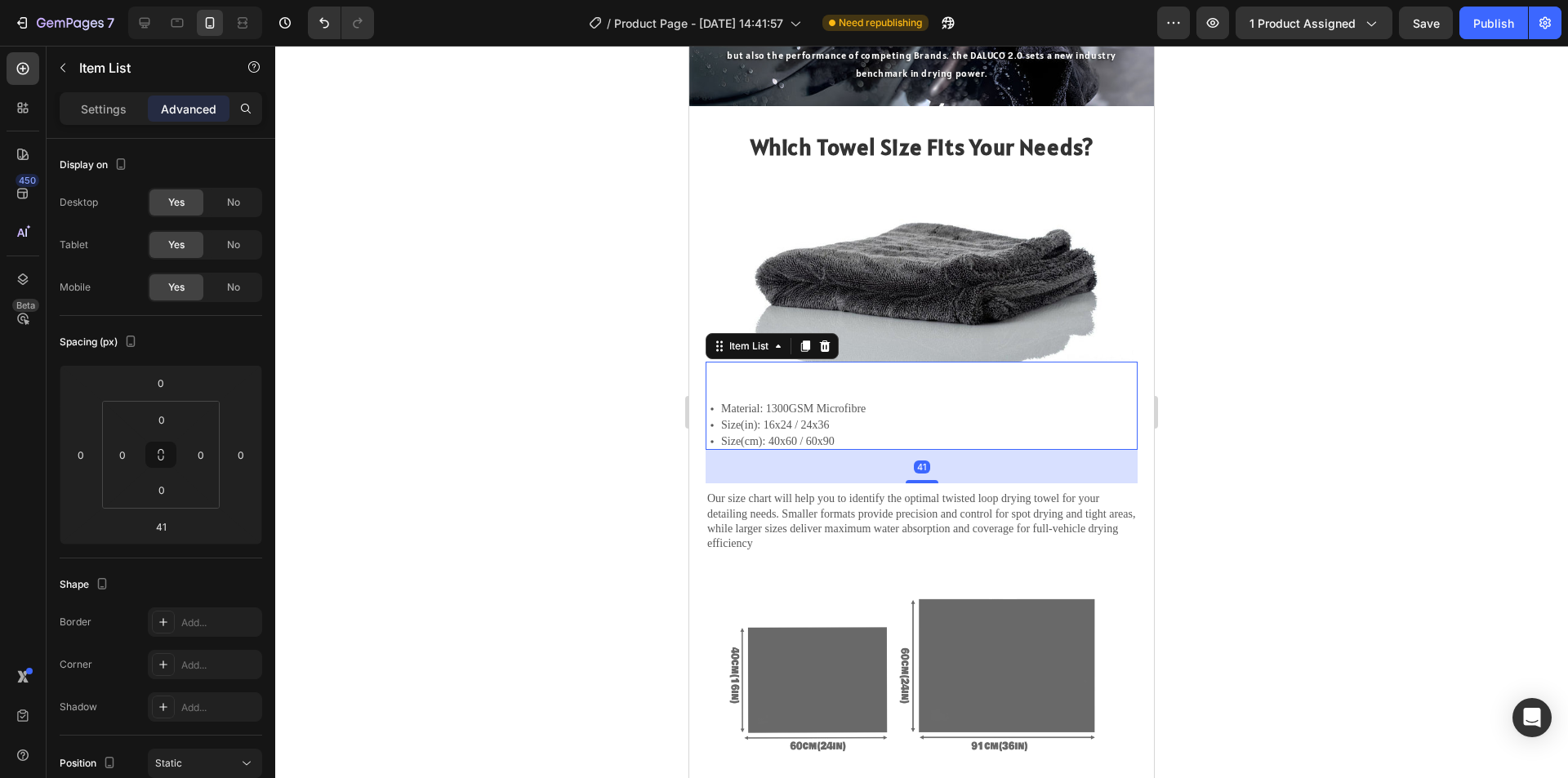
click at [993, 402] on div "Material: 1300GSM Microfibre Size(in): 16x24 / 24x36 Size(cm): 40x60 / 60x90" at bounding box center [921, 425] width 432 height 49
click at [1343, 542] on div at bounding box center [922, 411] width 1293 height 732
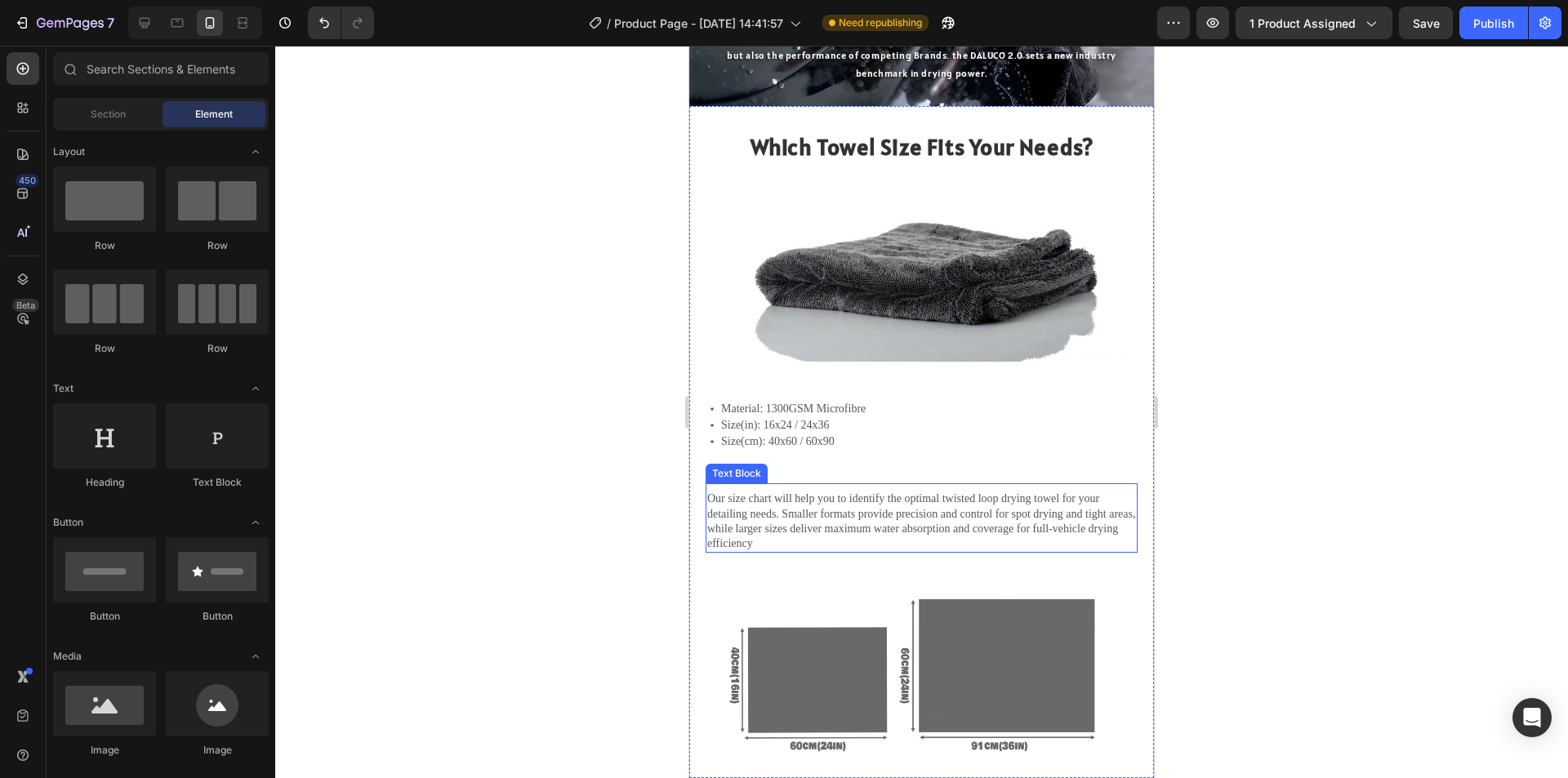
click at [994, 492] on p "Our size chart will help you to identify the optimal twisted loop drying towel …" at bounding box center [922, 522] width 429 height 59
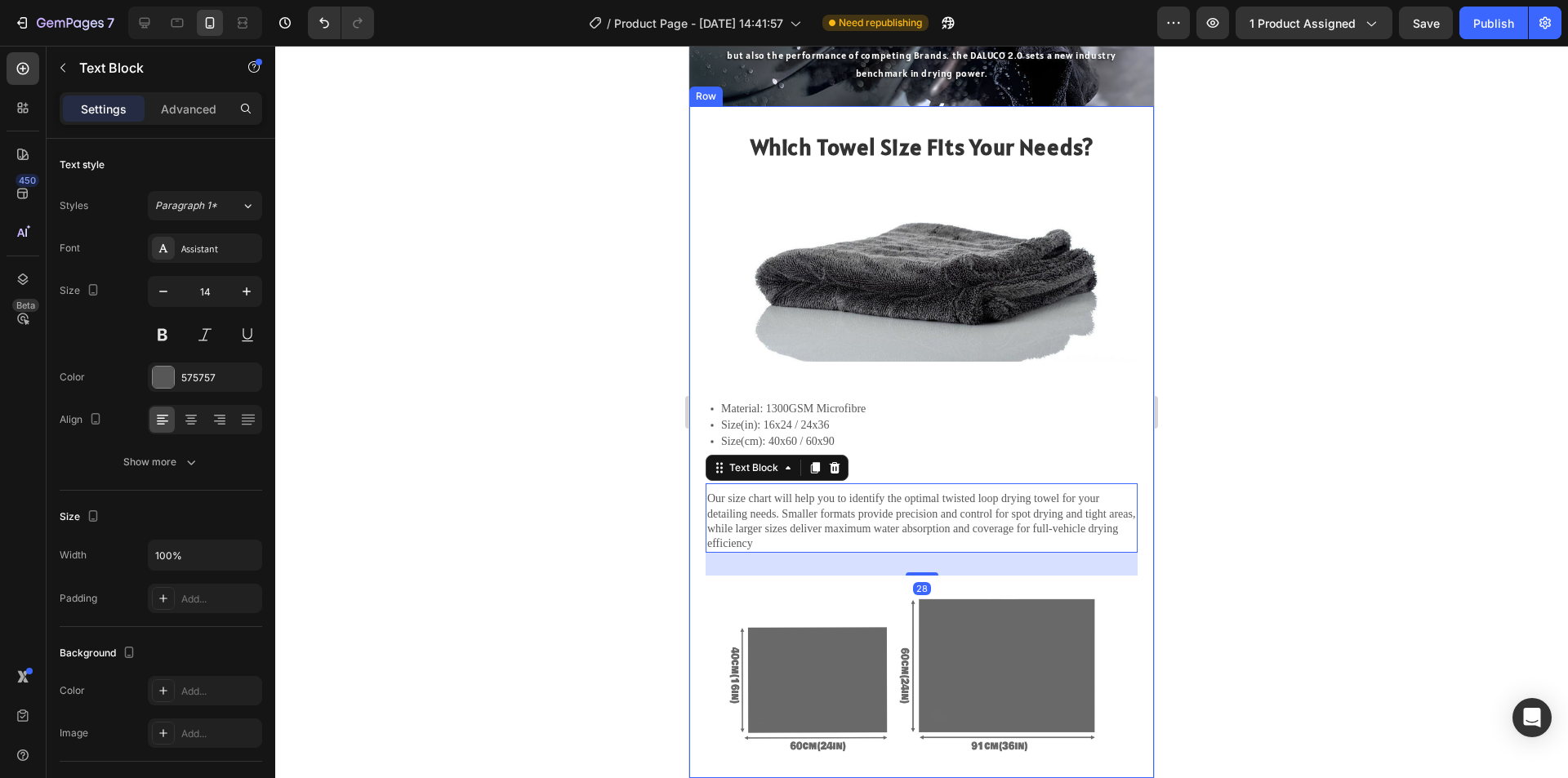
click at [907, 461] on div "Material: 1300GSM Microfibre Size(in): 16x24 / 24x36 Size(cm): 40x60 / 60x90 It…" at bounding box center [921, 569] width 432 height 416
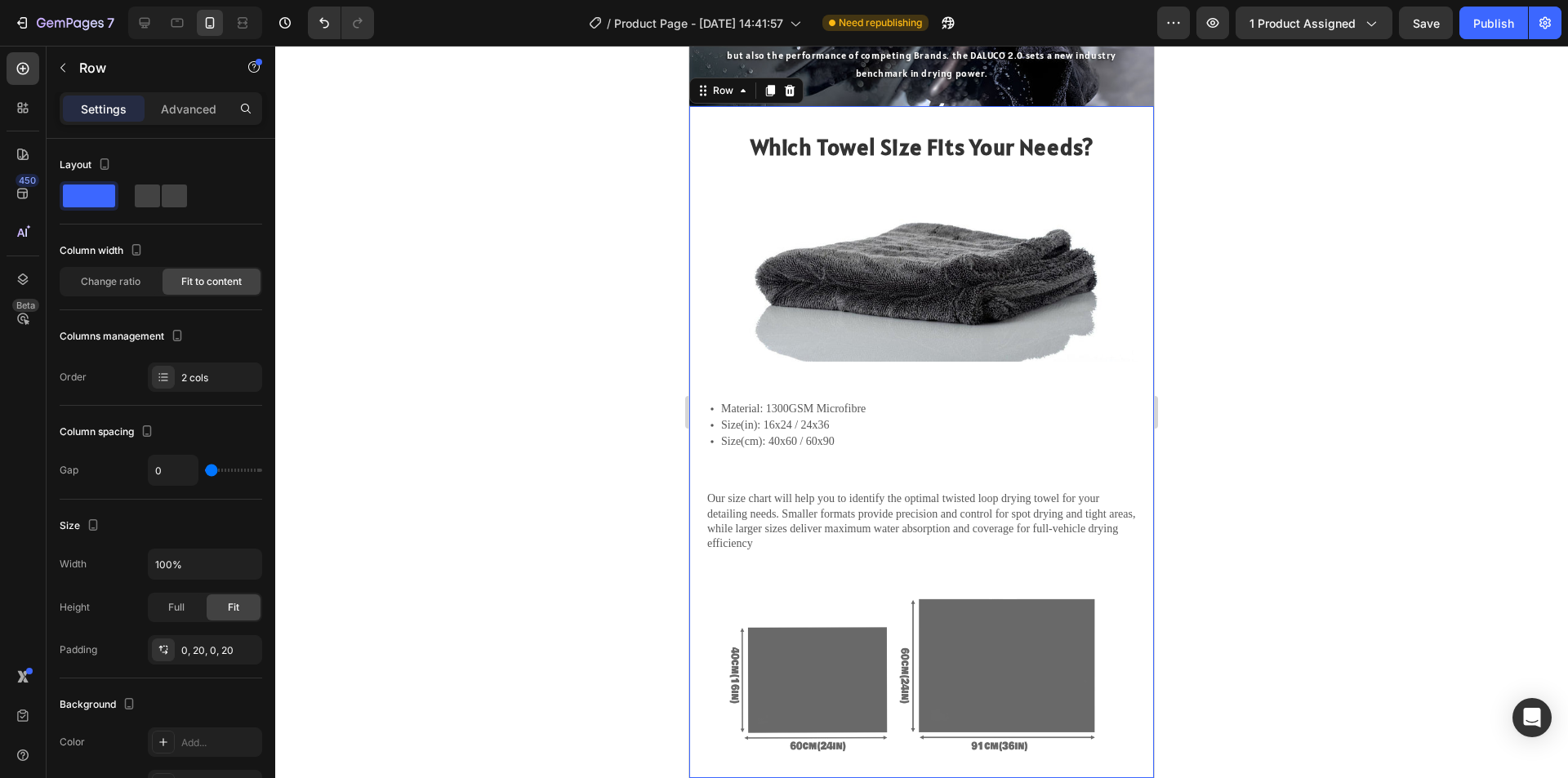
click at [905, 458] on div "Material: 1300GSM Microfibre Size(in): 16x24 / 24x36 Size(cm): 40x60 / 60x90 It…" at bounding box center [921, 569] width 432 height 416
click at [912, 420] on div "Material: 1300GSM Microfibre Size(in): 16x24 / 24x36 Size(cm): 40x60 / 60x90" at bounding box center [921, 425] width 432 height 49
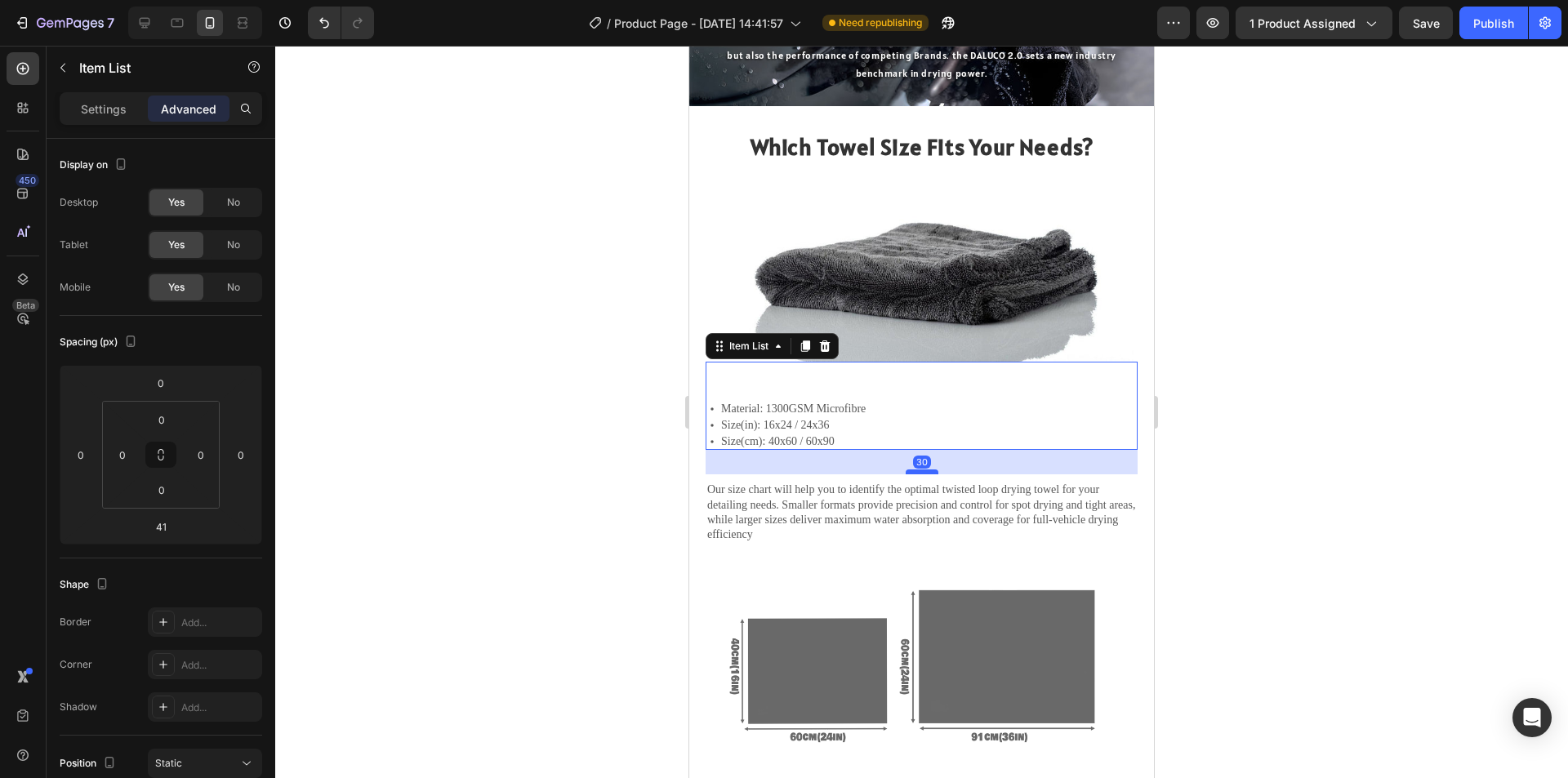
drag, startPoint x: 912, startPoint y: 477, endPoint x: 920, endPoint y: 466, distance: 13.6
click at [920, 470] on div at bounding box center [922, 472] width 33 height 5
type input "28"
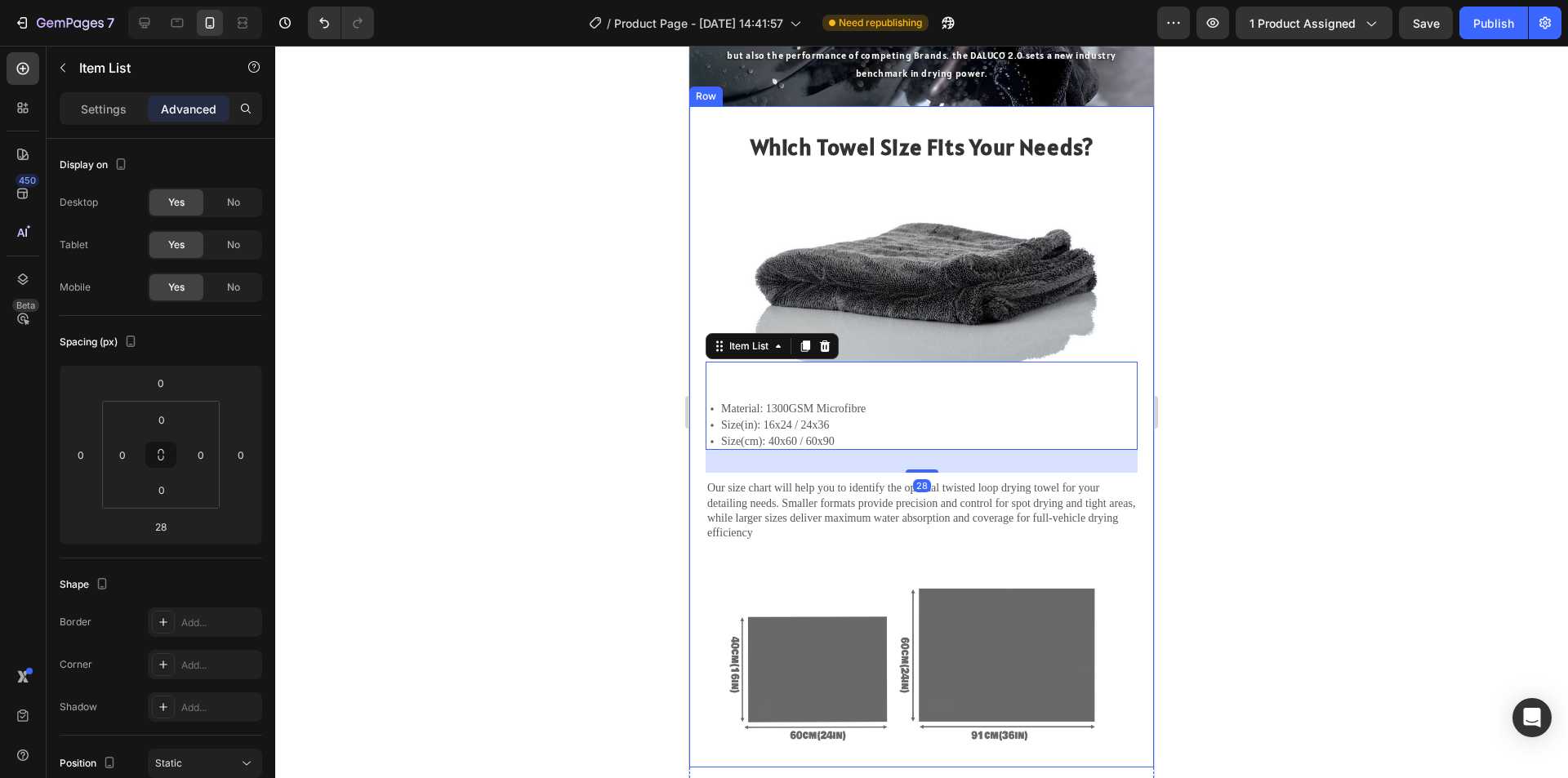
click at [1355, 529] on div at bounding box center [922, 411] width 1293 height 732
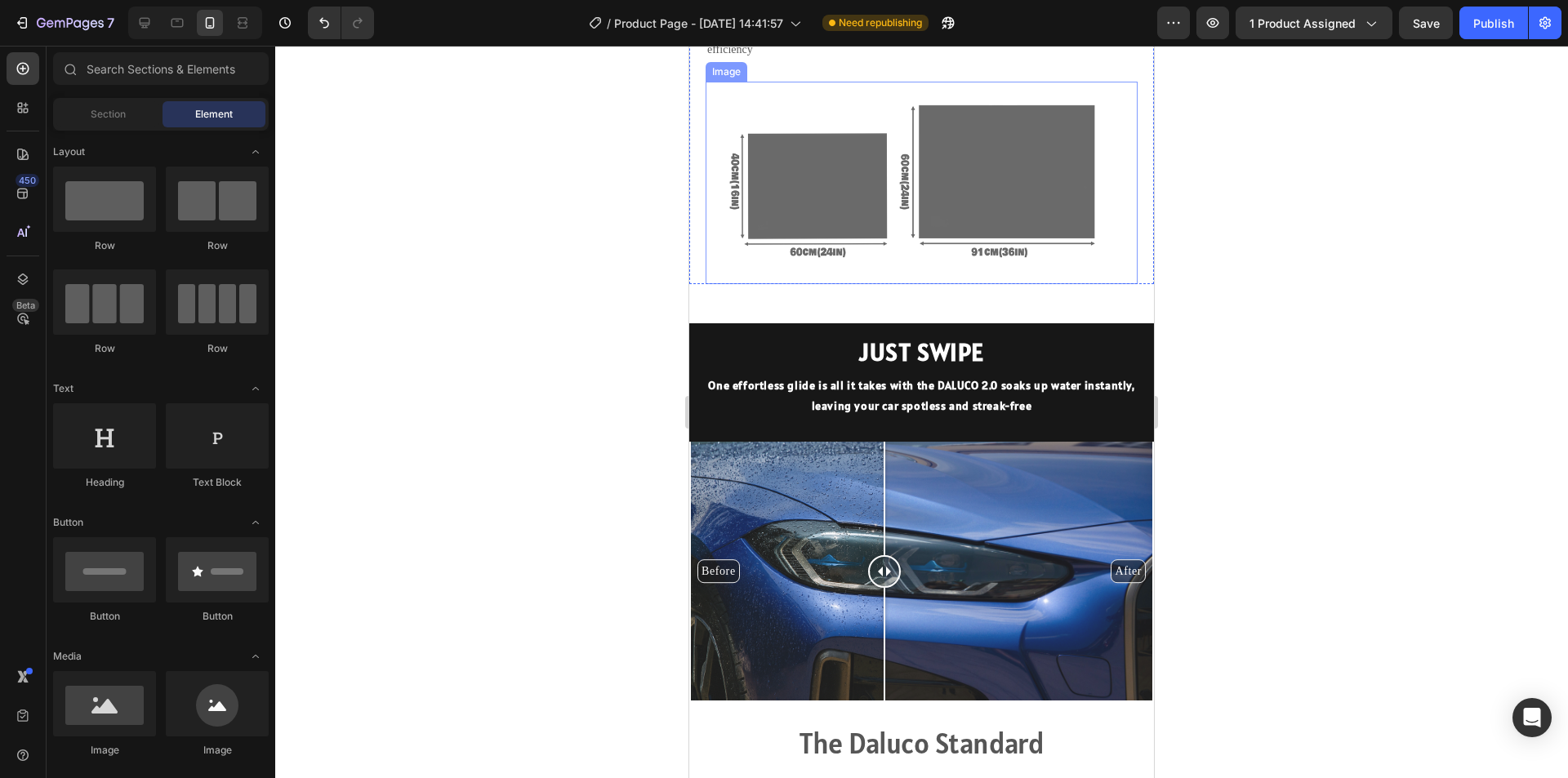
scroll to position [1960, 0]
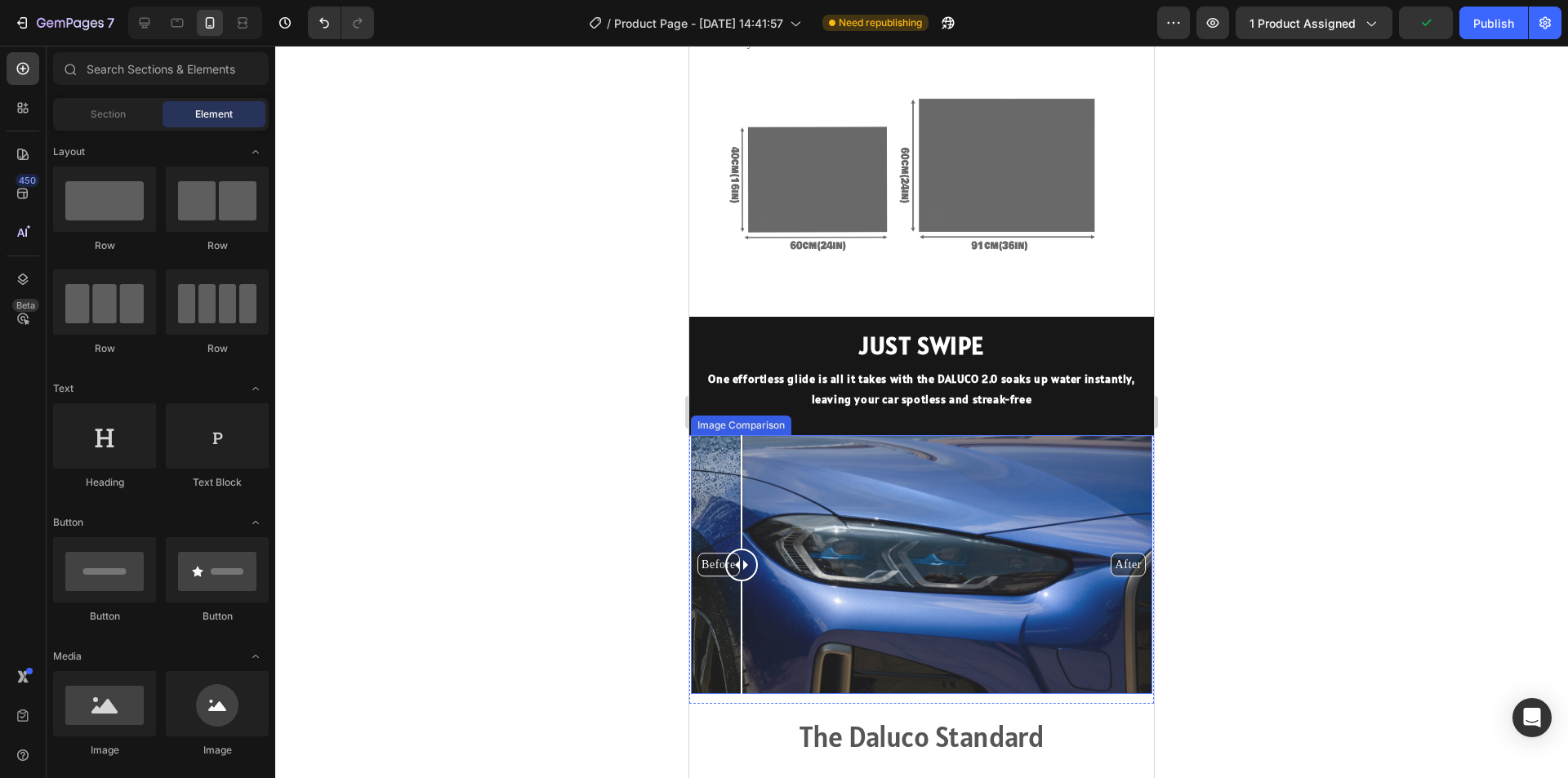
drag, startPoint x: 875, startPoint y: 541, endPoint x: 742, endPoint y: 526, distance: 133.8
click at [742, 526] on div at bounding box center [742, 565] width 33 height 259
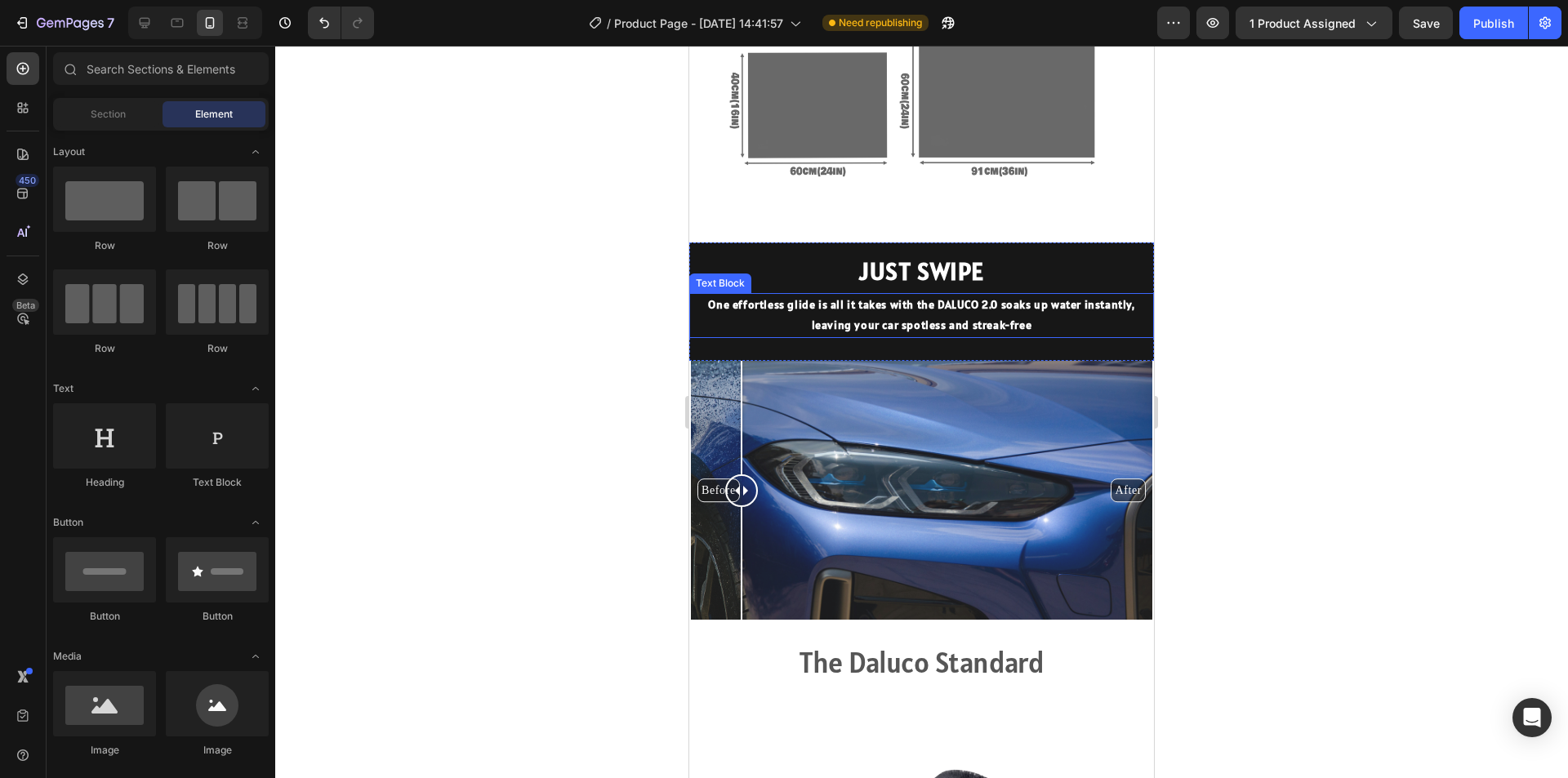
scroll to position [2041, 0]
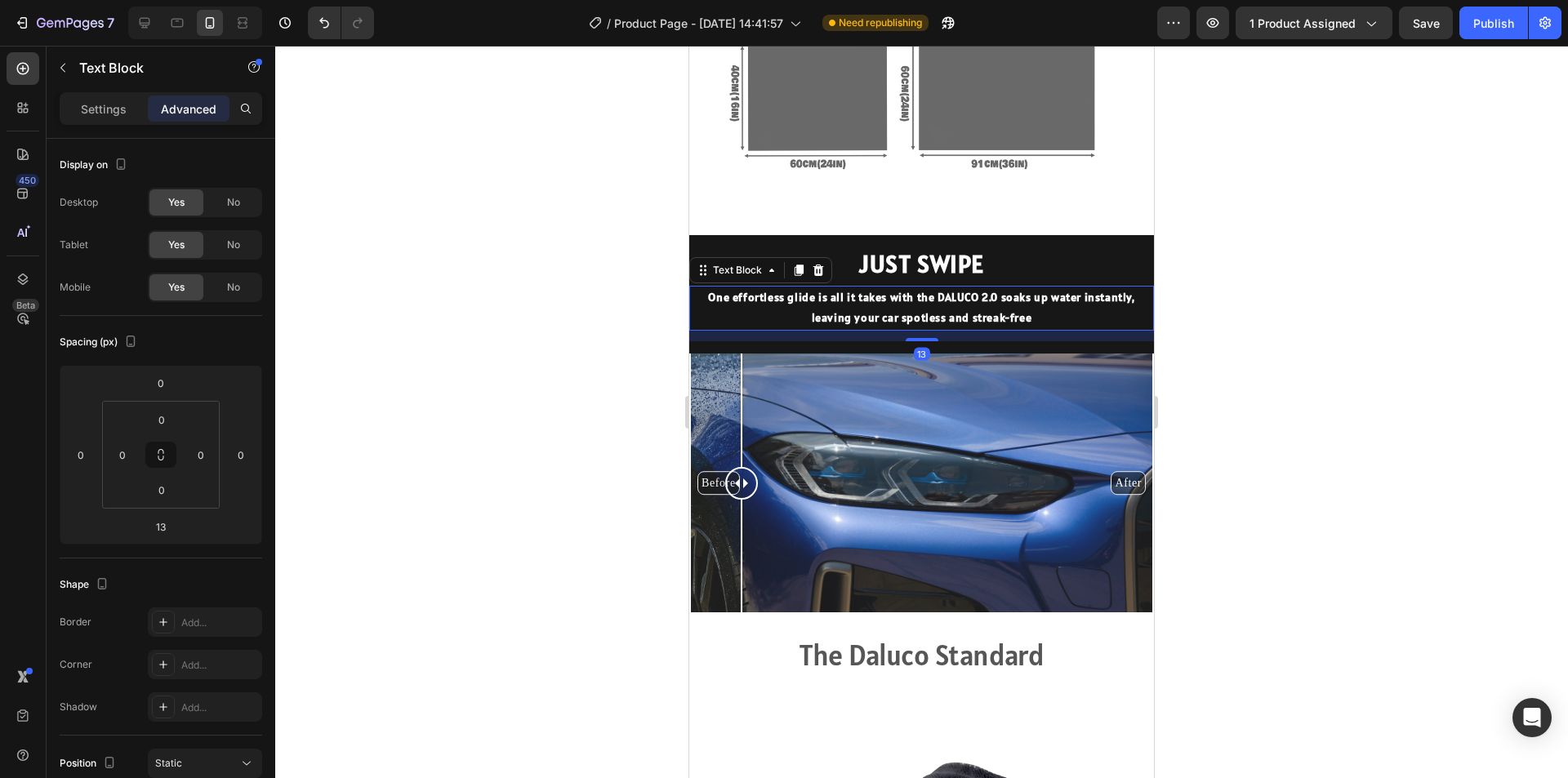
click at [1003, 299] on p "One effortless glide is all it takes with the DALUCO 2.0 soaks up water instant…" at bounding box center [922, 307] width 461 height 41
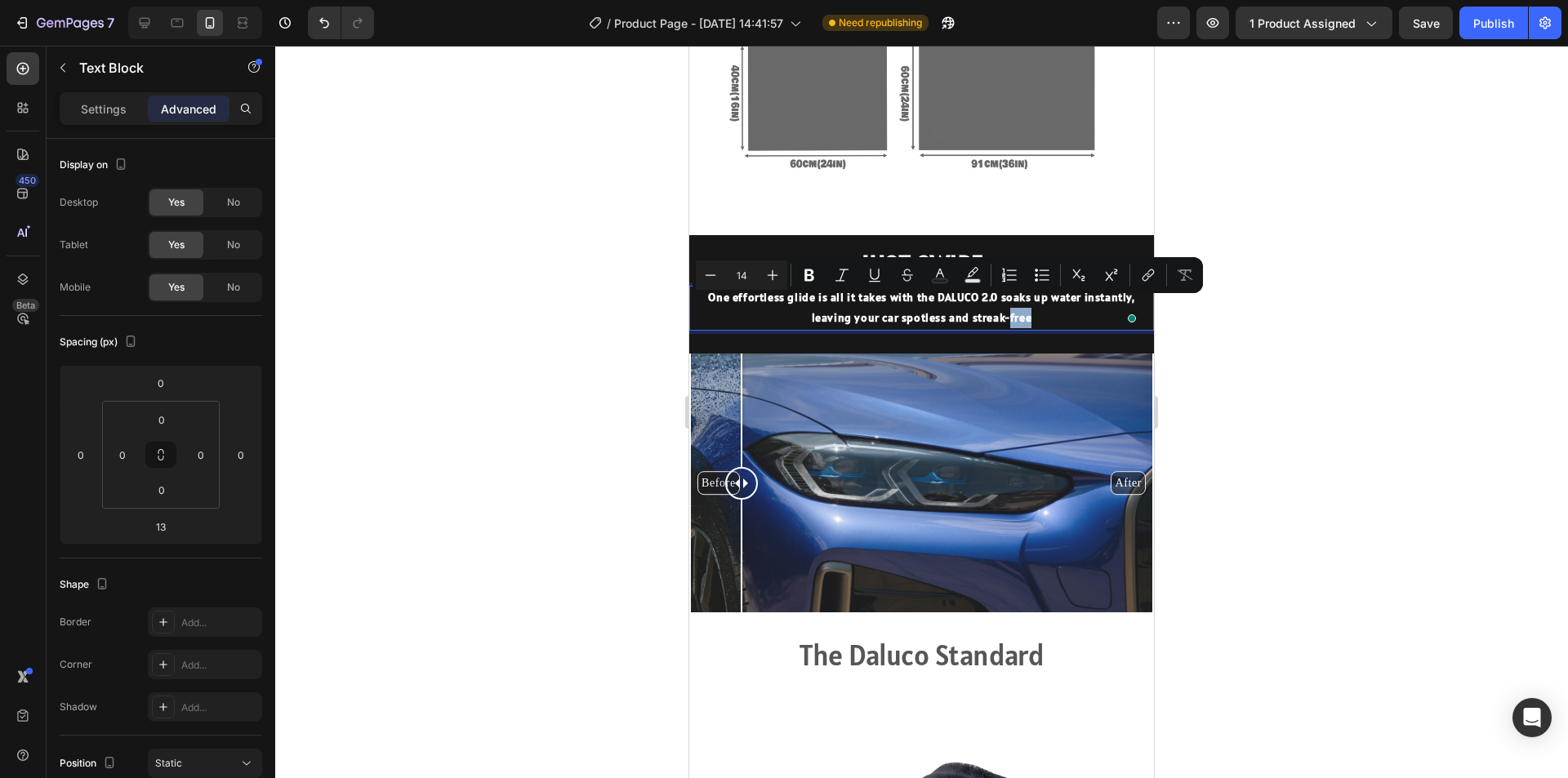
click at [1003, 299] on p "One effortless glide is all it takes with the DALUCO 2.0 soaks up water instant…" at bounding box center [922, 307] width 461 height 41
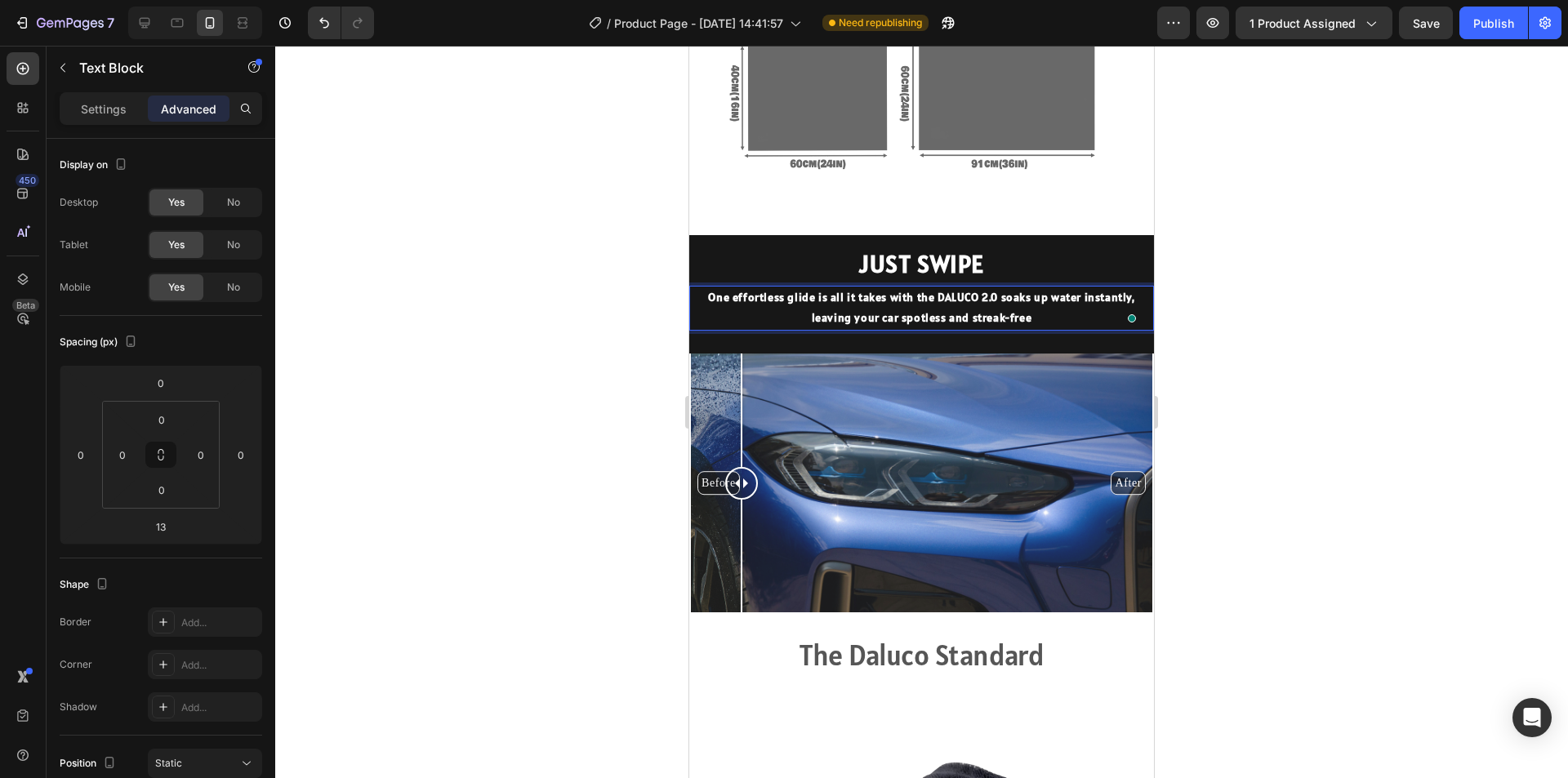
click at [1005, 302] on p "One effortless glide is all it takes with the DALUCO 2.0 soaks up water instant…" at bounding box center [922, 307] width 461 height 41
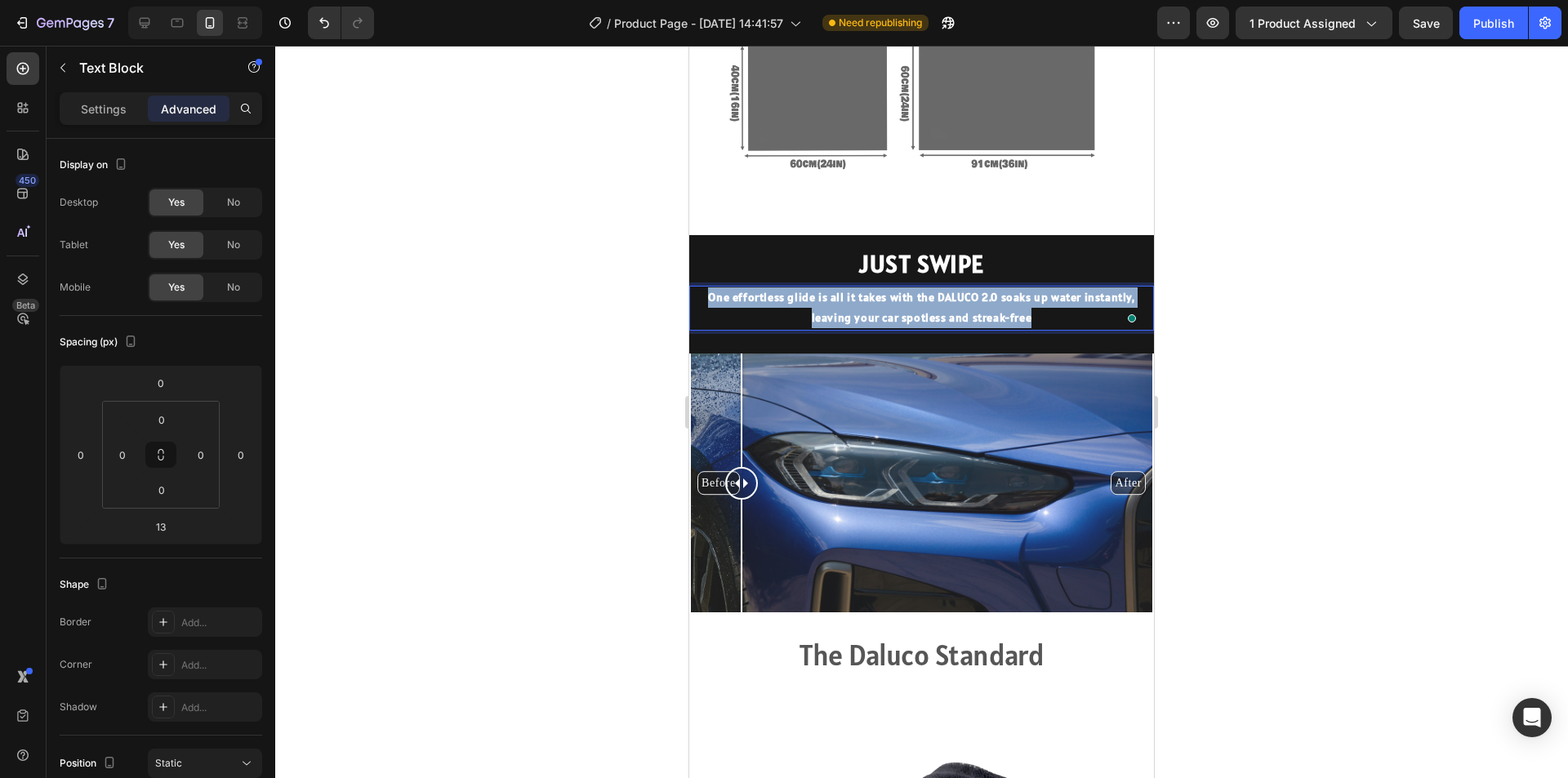
click at [1005, 302] on p "One effortless glide is all it takes with the DALUCO 2.0 soaks up water instant…" at bounding box center [922, 307] width 461 height 41
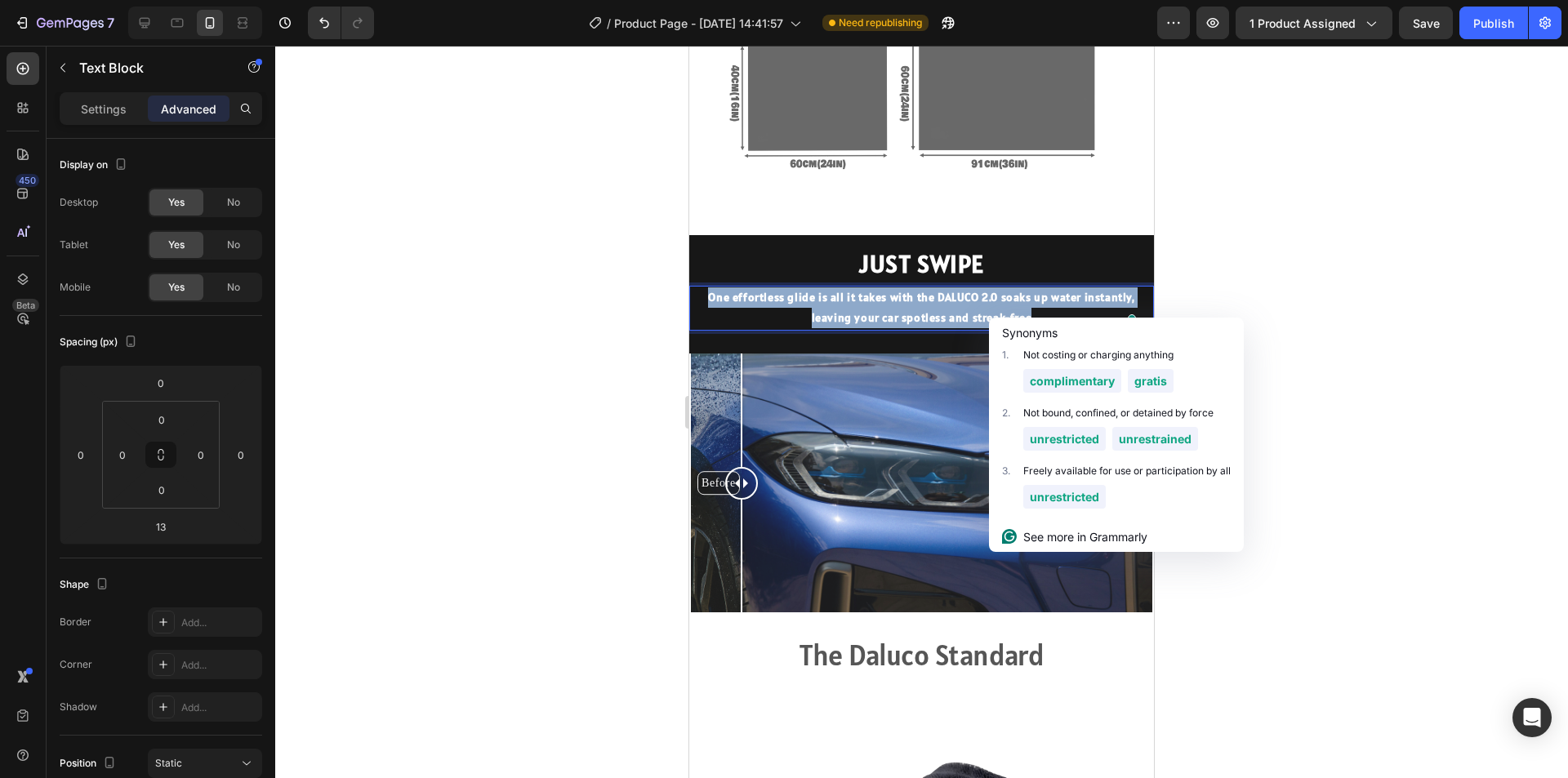
click at [1005, 302] on p "One effortless glide is all it takes with the DALUCO 2.0 soaks up water instant…" at bounding box center [922, 307] width 461 height 41
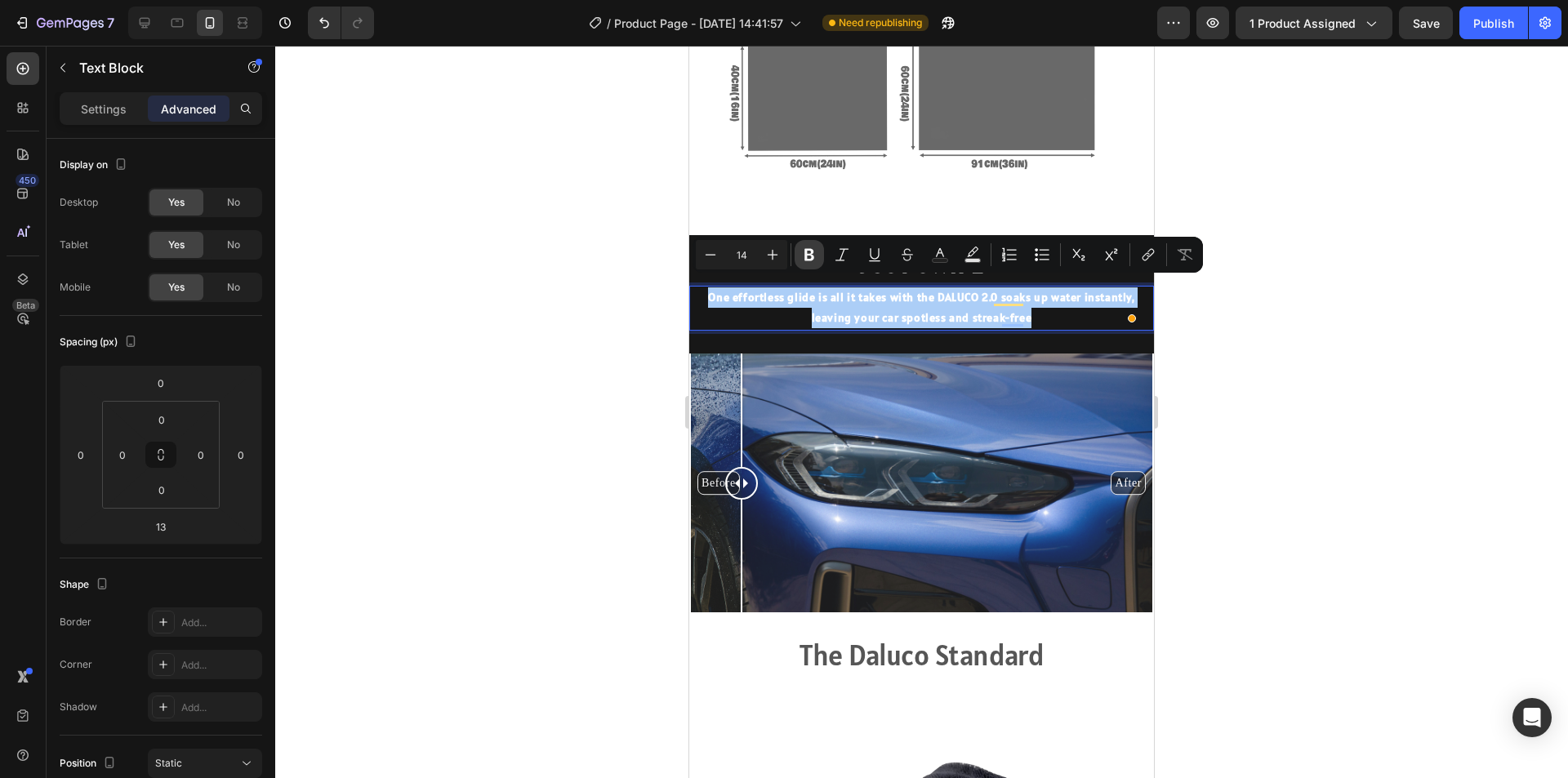
click at [809, 253] on icon "Editor contextual toolbar" at bounding box center [809, 255] width 16 height 16
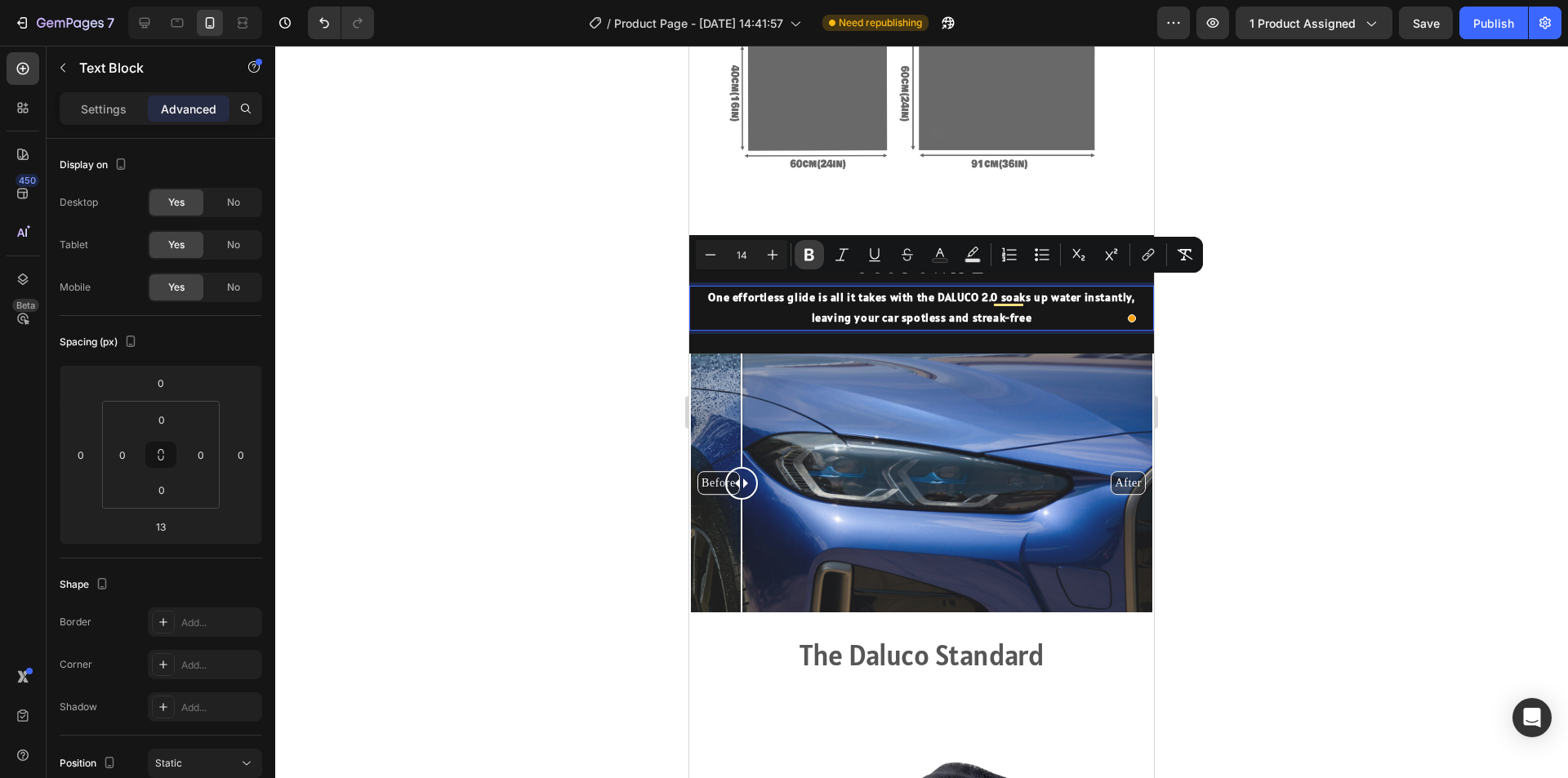
click at [809, 256] on icon "Editor contextual toolbar" at bounding box center [809, 255] width 16 height 16
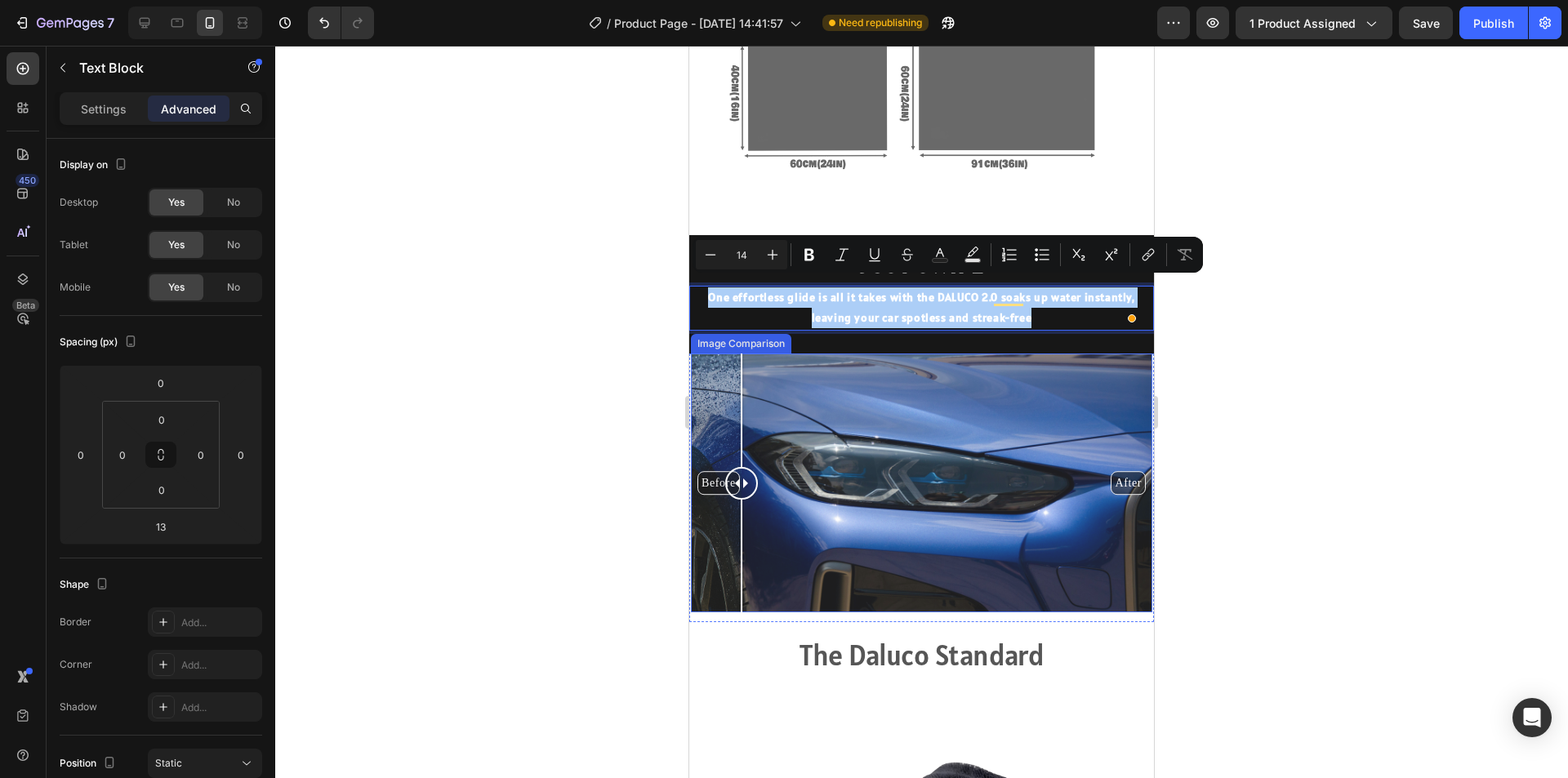
click at [1475, 480] on div at bounding box center [922, 411] width 1293 height 732
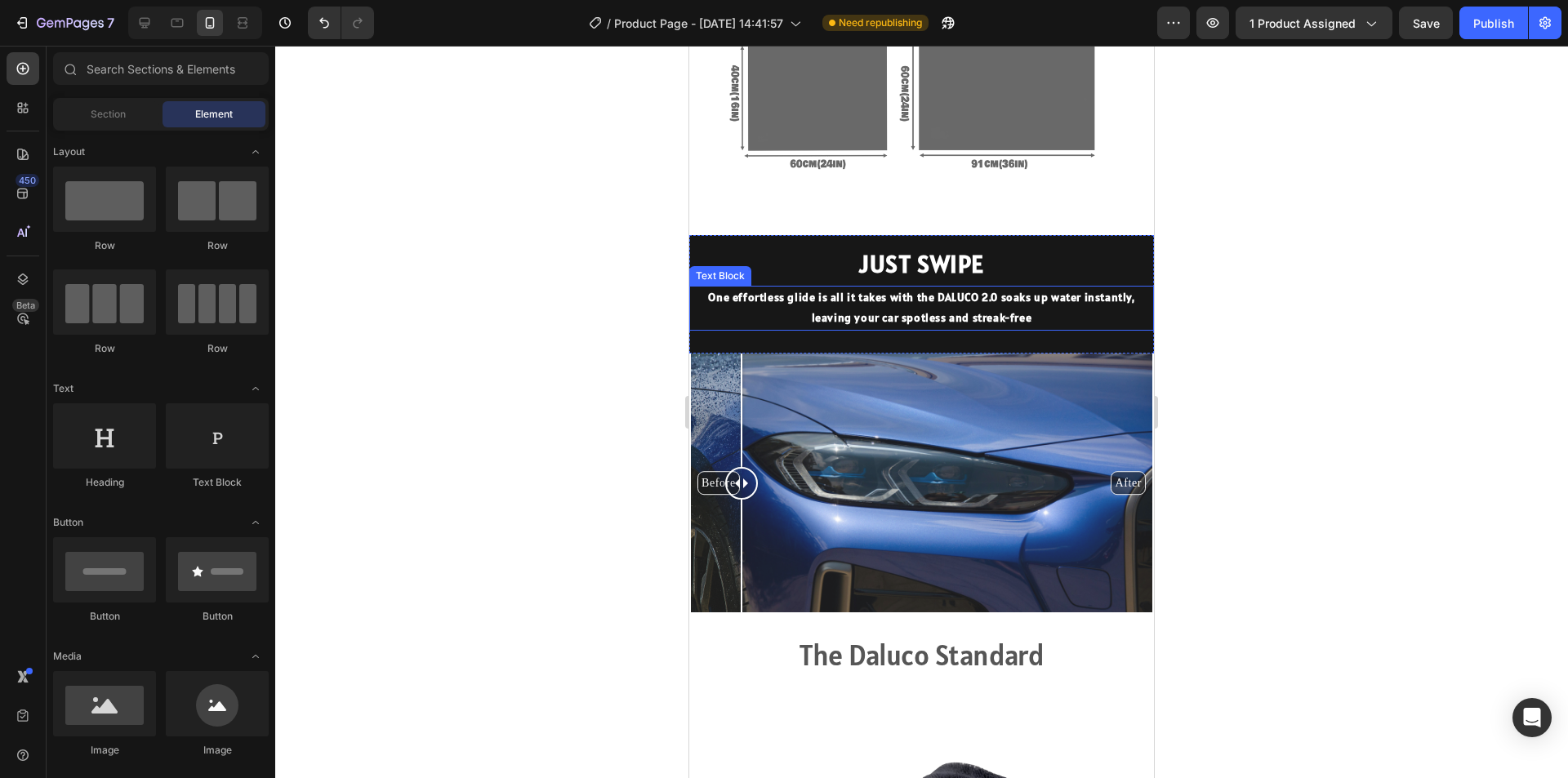
click at [928, 287] on p "One effortless glide is all it takes with the DALUCO 2.0 soaks up water instant…" at bounding box center [922, 307] width 461 height 41
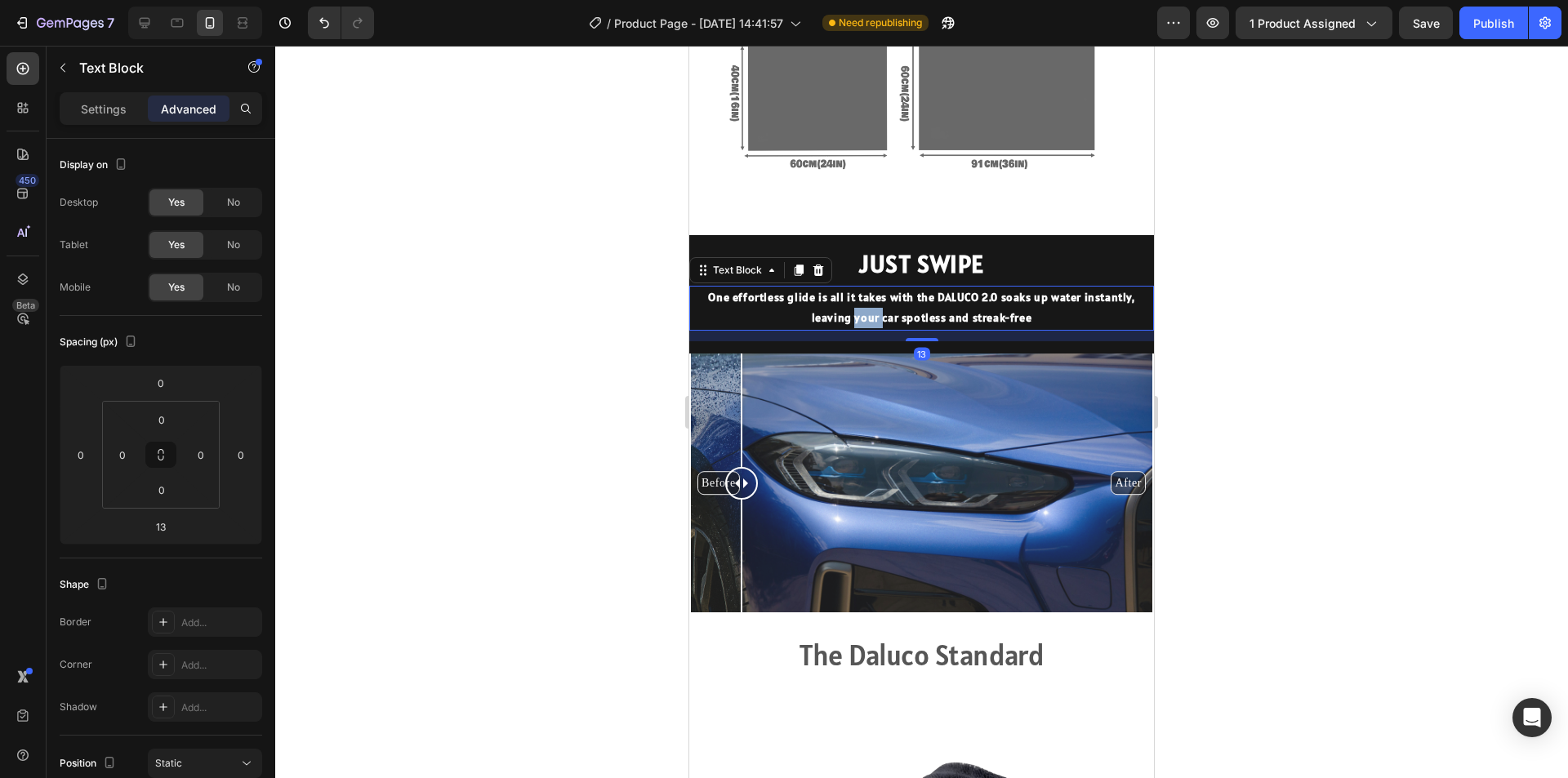
click at [859, 300] on p "One effortless glide is all it takes with the DALUCO 2.0 soaks up water instant…" at bounding box center [922, 307] width 461 height 41
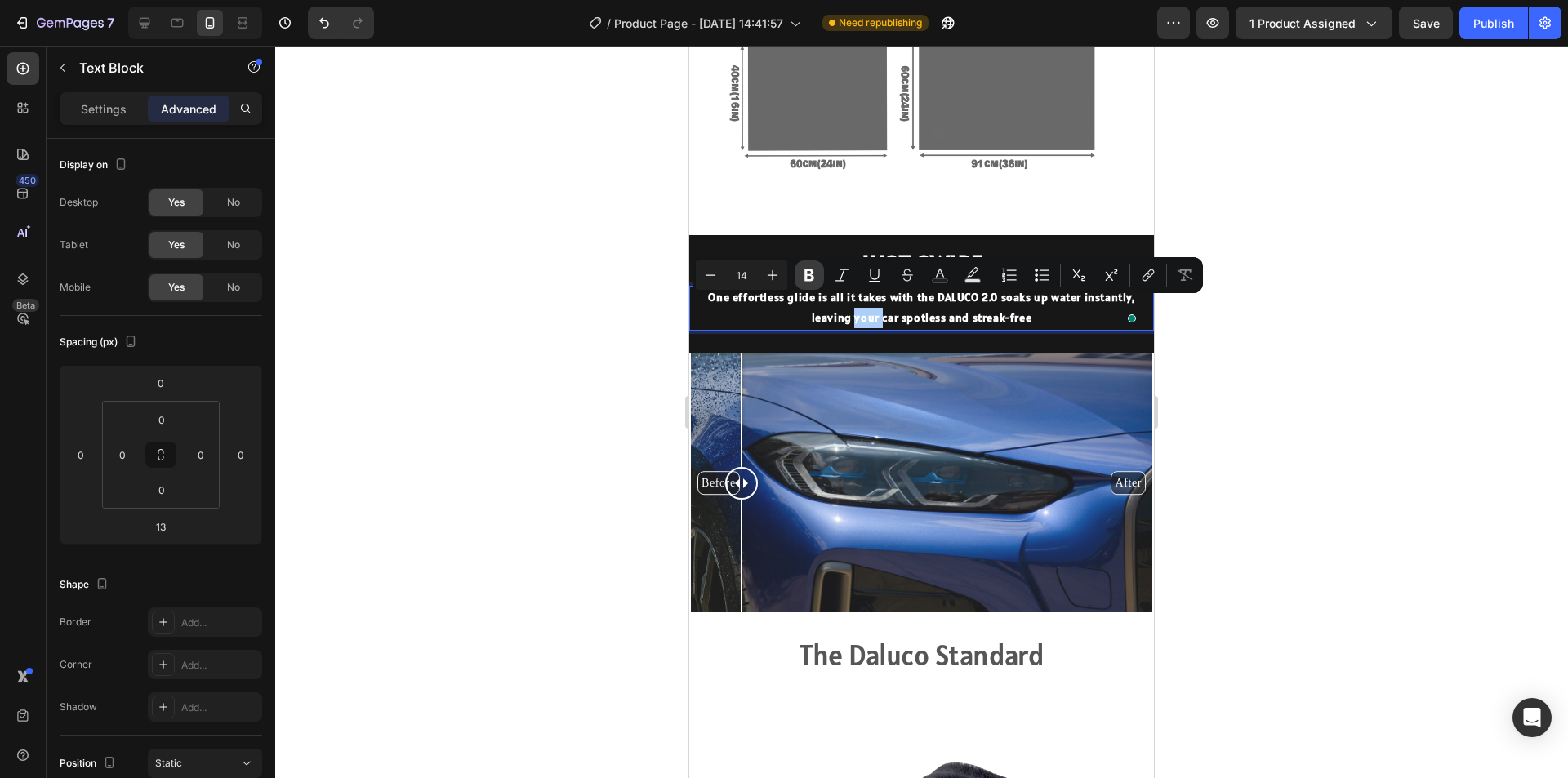
click at [799, 270] on button "Bold" at bounding box center [809, 275] width 30 height 30
click at [1311, 469] on div at bounding box center [922, 411] width 1293 height 732
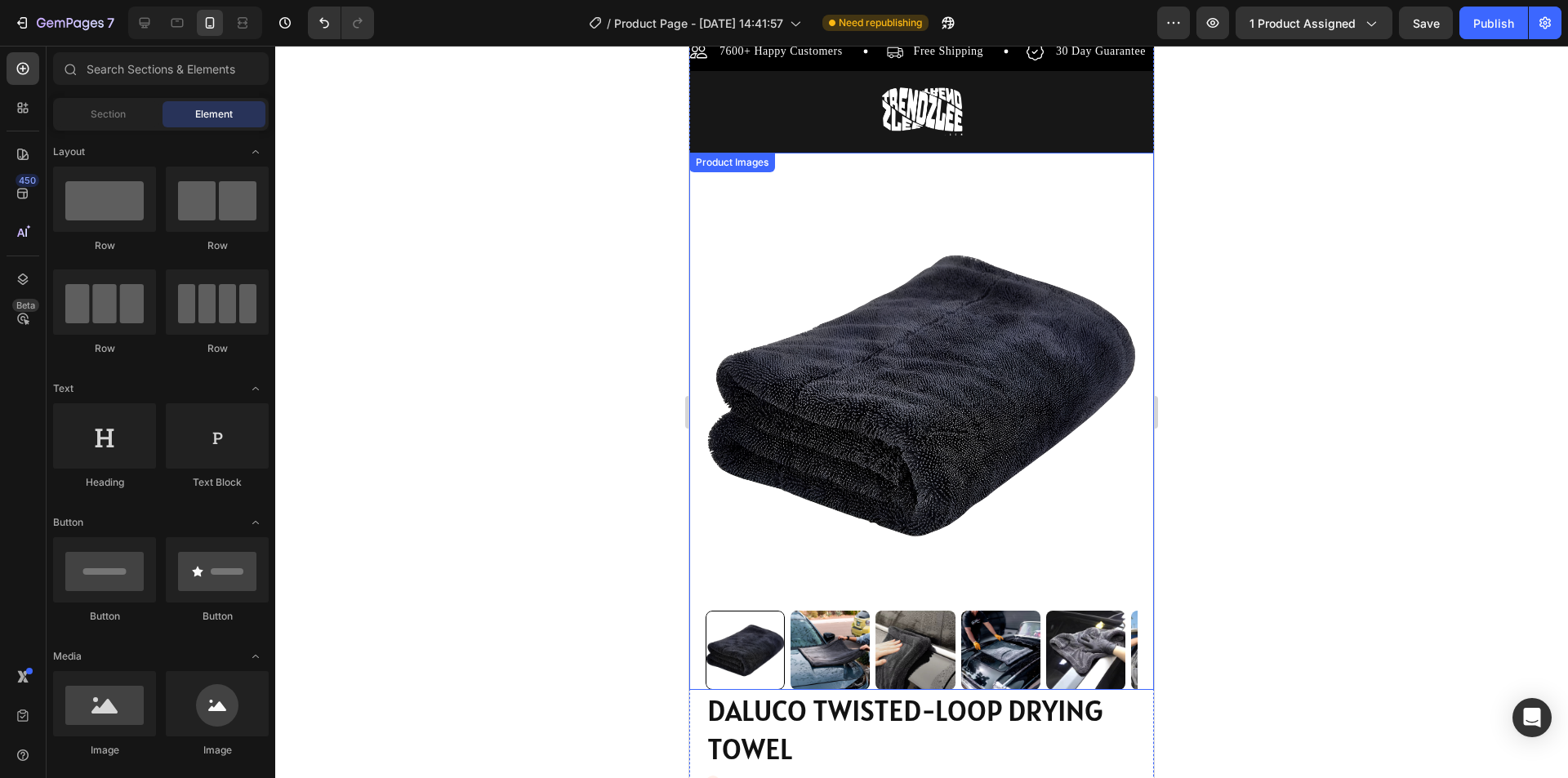
scroll to position [0, 0]
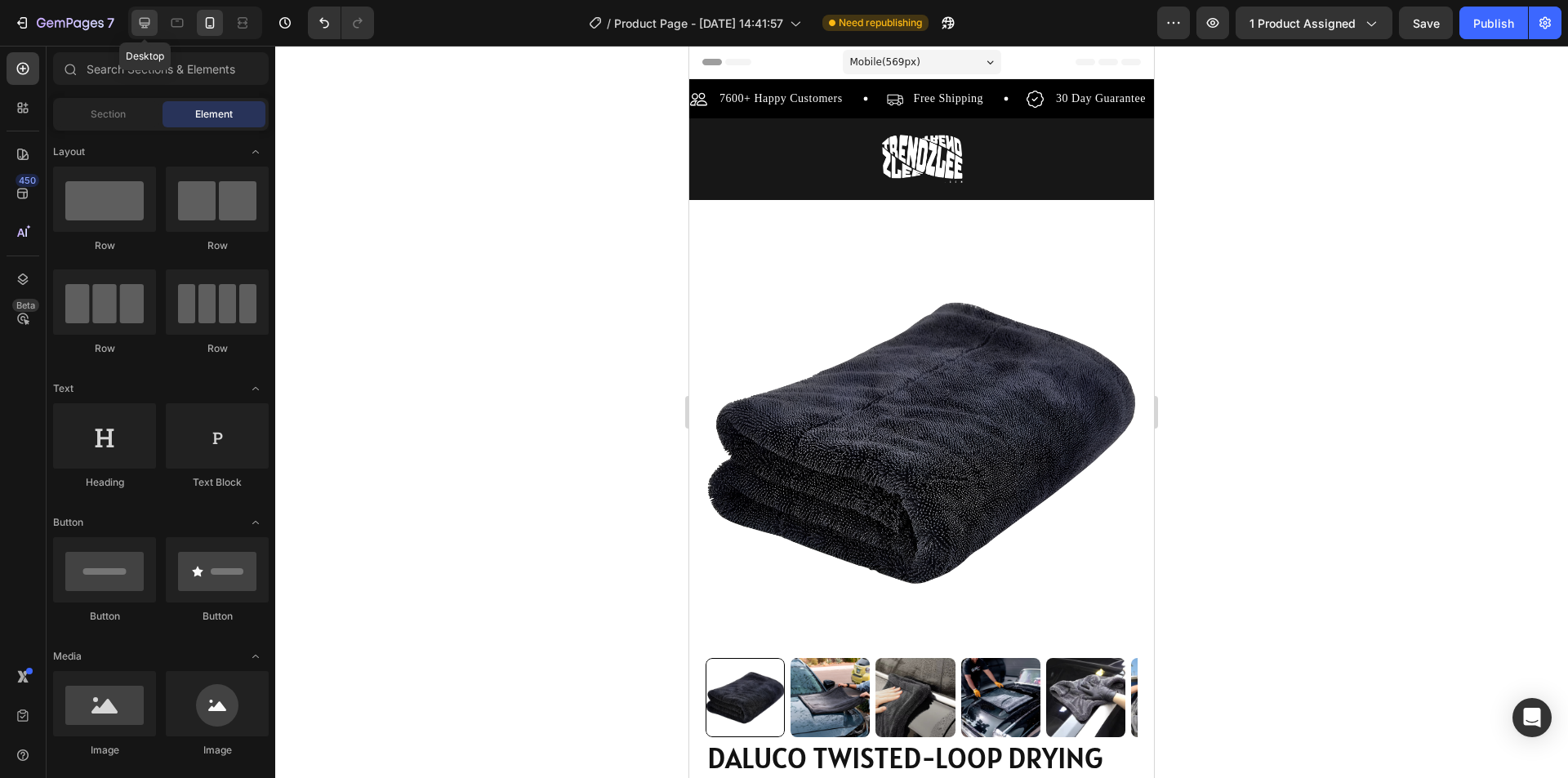
click at [146, 22] on icon at bounding box center [144, 22] width 16 height 16
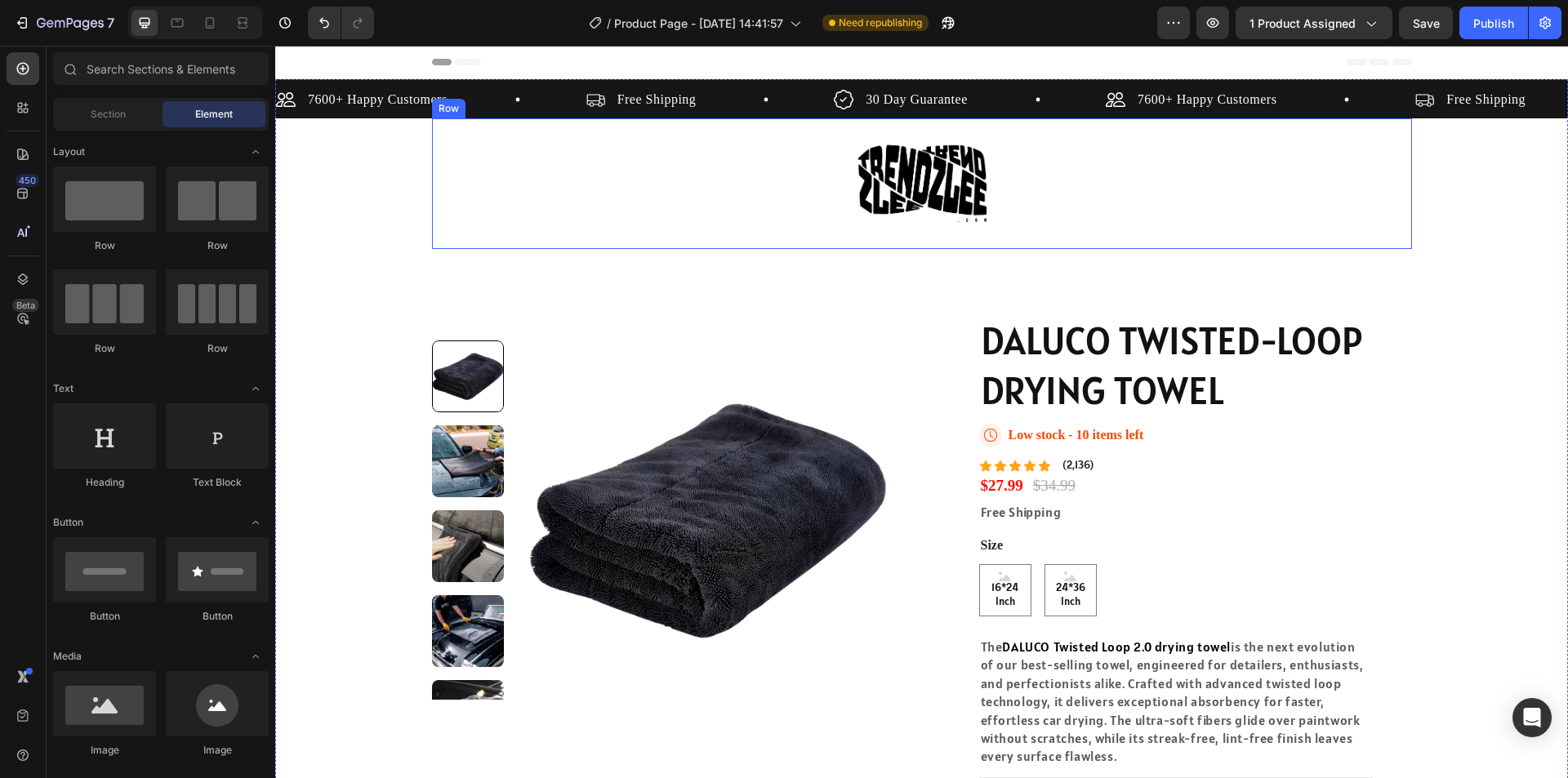
click at [1041, 191] on div "Image Row" at bounding box center [922, 184] width 980 height 131
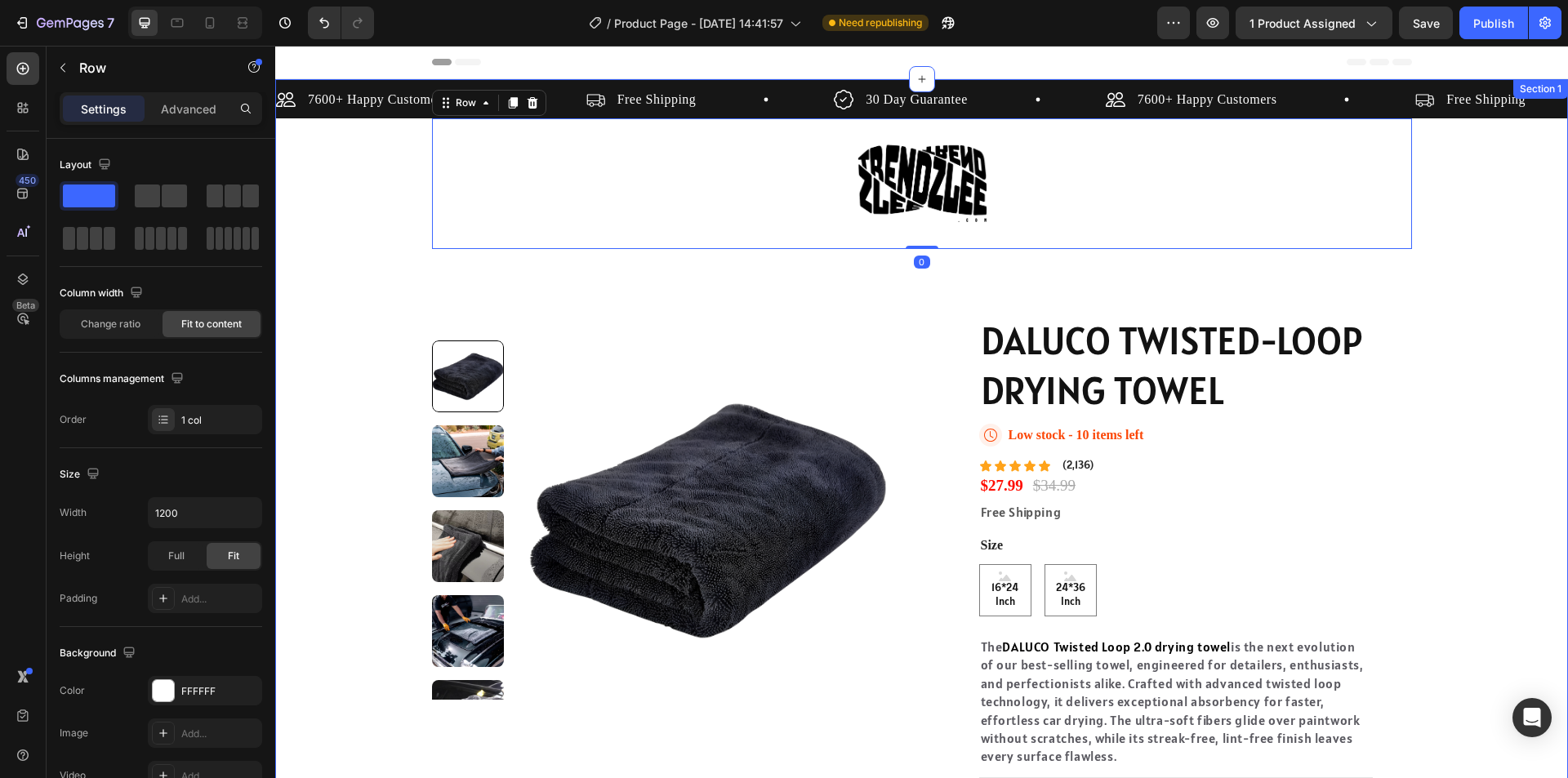
click at [1454, 188] on div "7600+ Happy Customers Item List Free Shipping Item List 30 Day Guarantee Item L…" at bounding box center [922, 504] width 1293 height 850
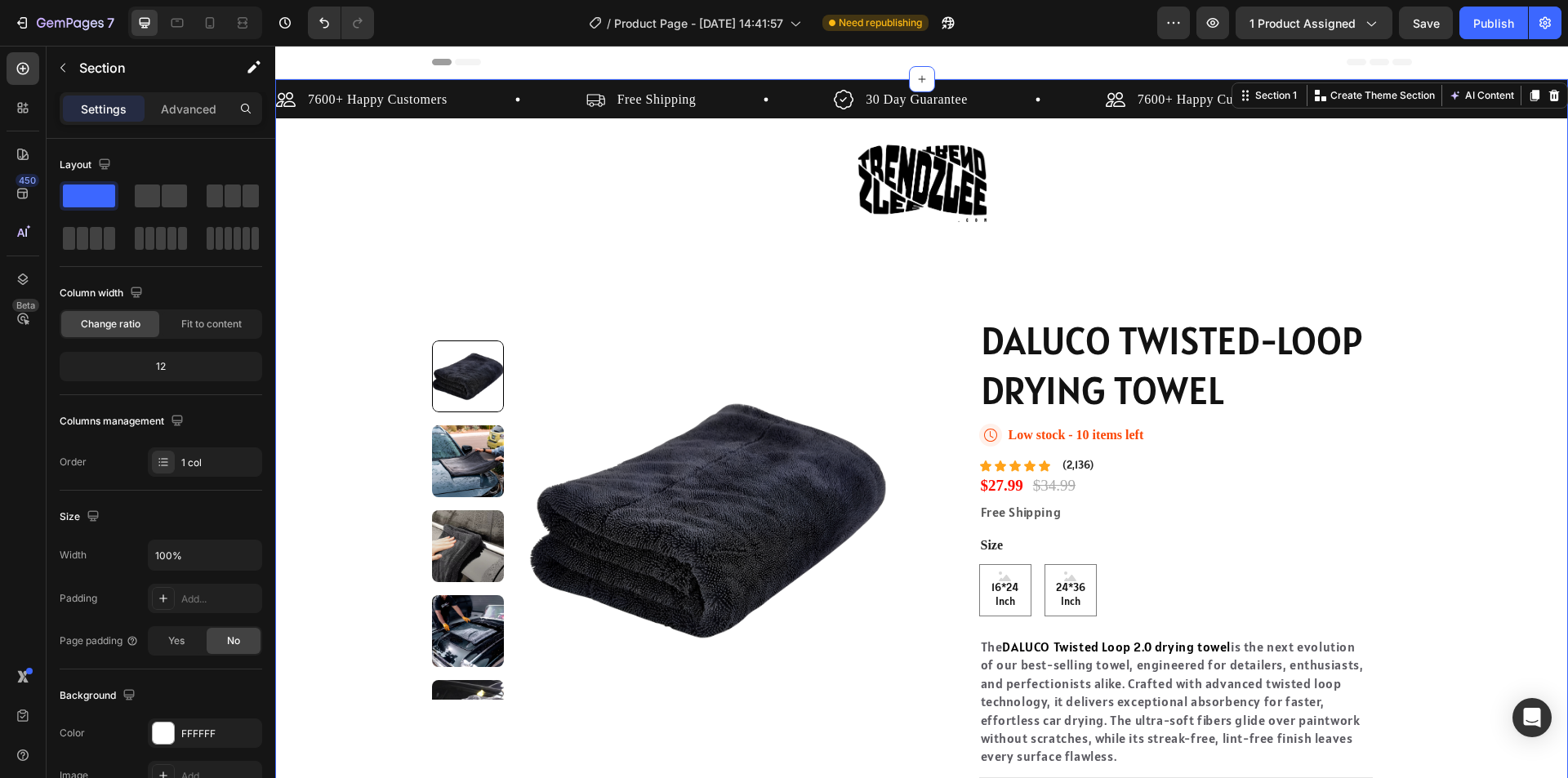
click at [1438, 169] on div "7600+ Happy Customers Item List Free Shipping Item List 30 Day Guarantee Item L…" at bounding box center [922, 504] width 1293 height 850
click at [1312, 175] on div "Image Row" at bounding box center [922, 184] width 980 height 131
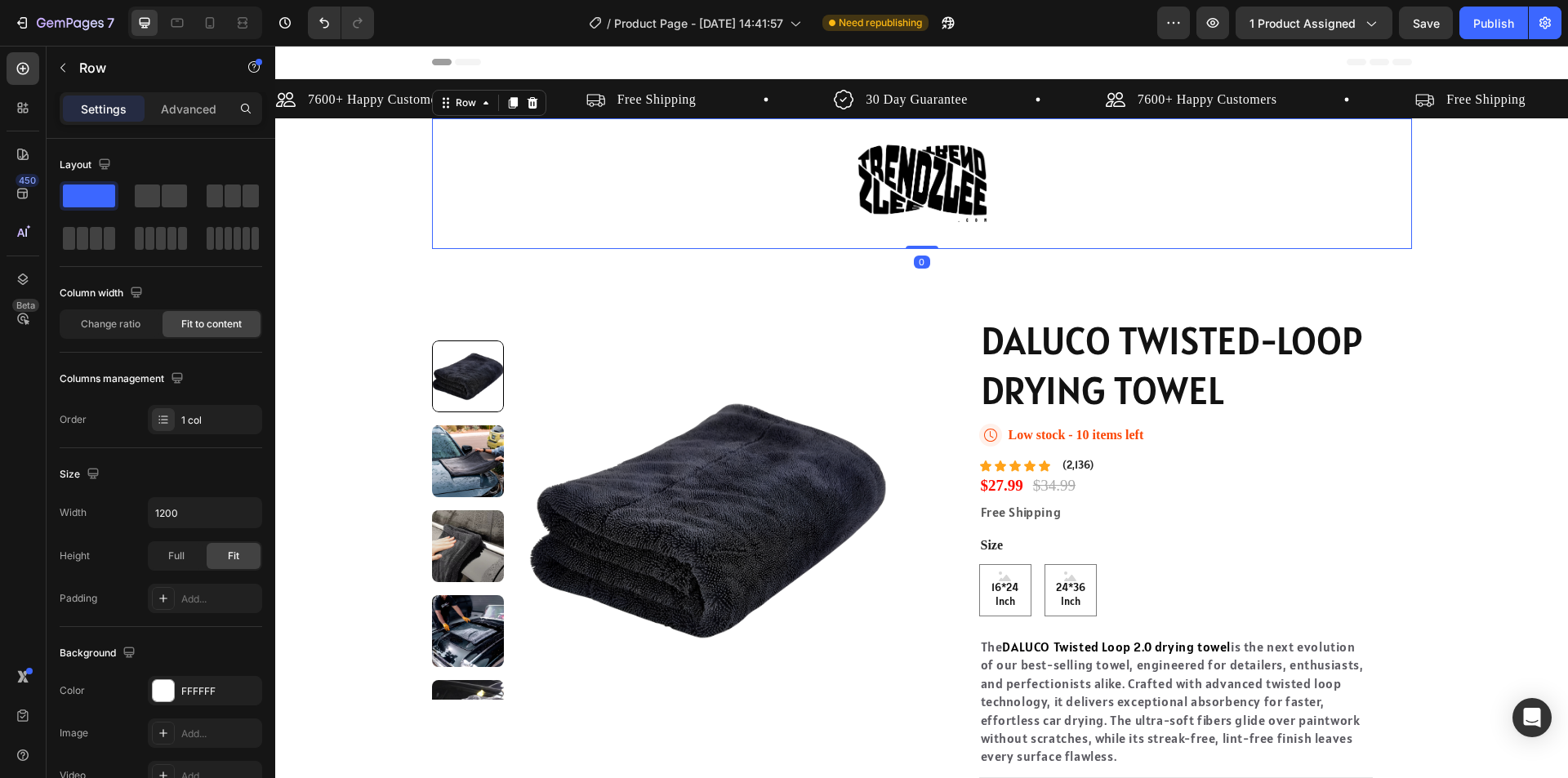
click at [520, 180] on div "Image Row 0" at bounding box center [922, 184] width 980 height 131
click at [460, 105] on div "Row" at bounding box center [466, 102] width 27 height 14
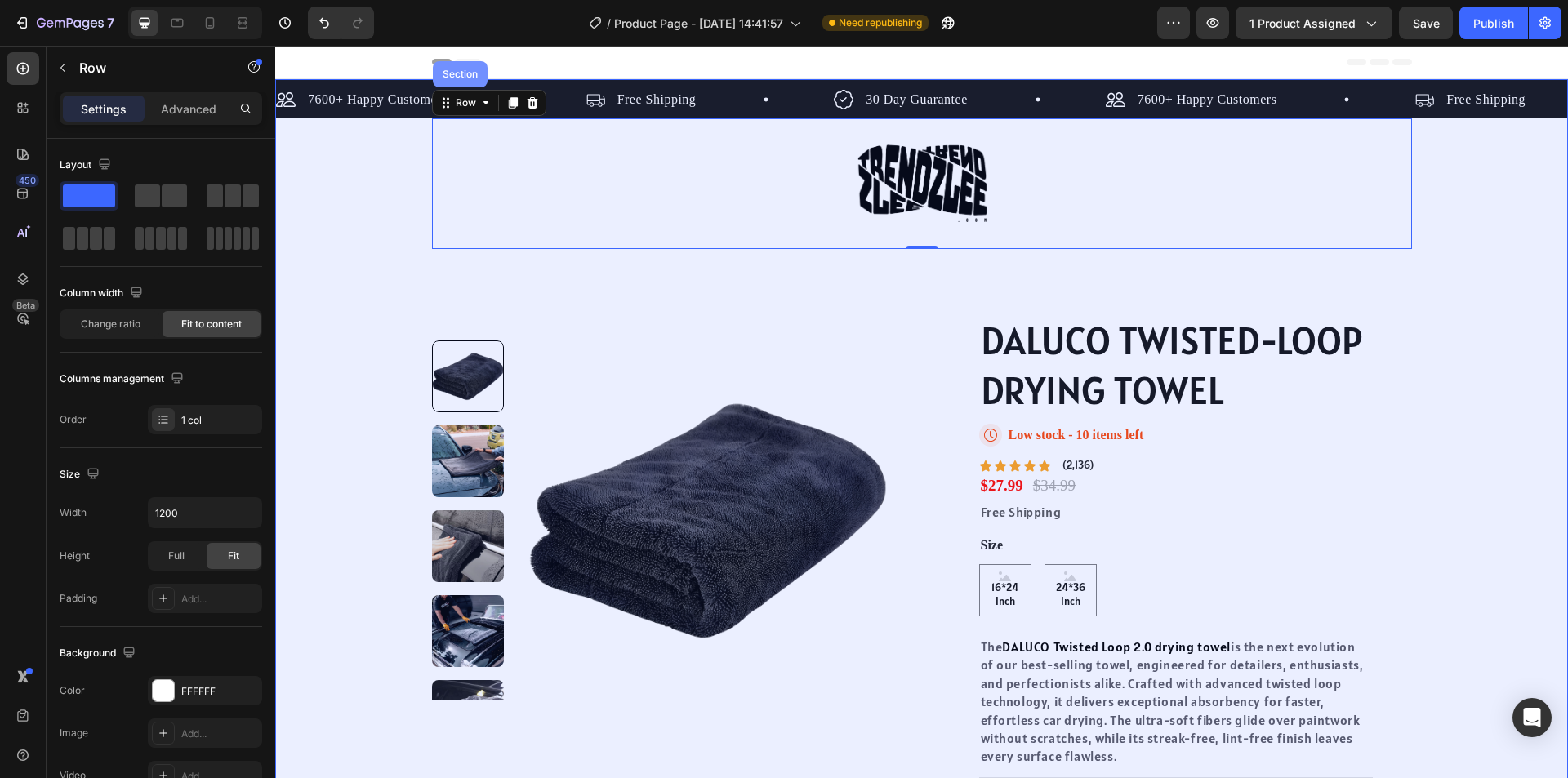
click at [461, 73] on div "Section" at bounding box center [460, 75] width 42 height 10
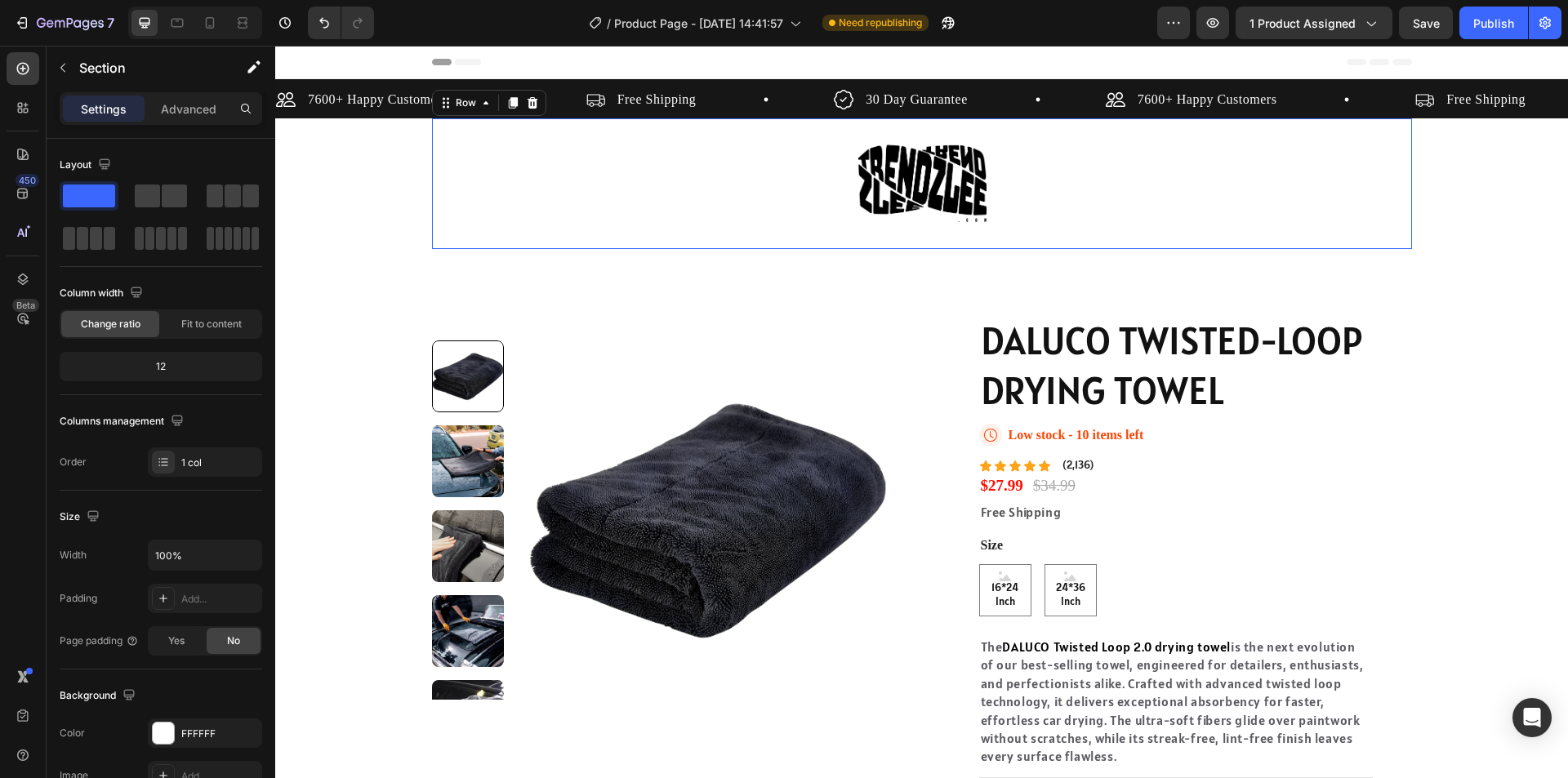
click at [561, 164] on div "Image Row 0" at bounding box center [922, 184] width 980 height 131
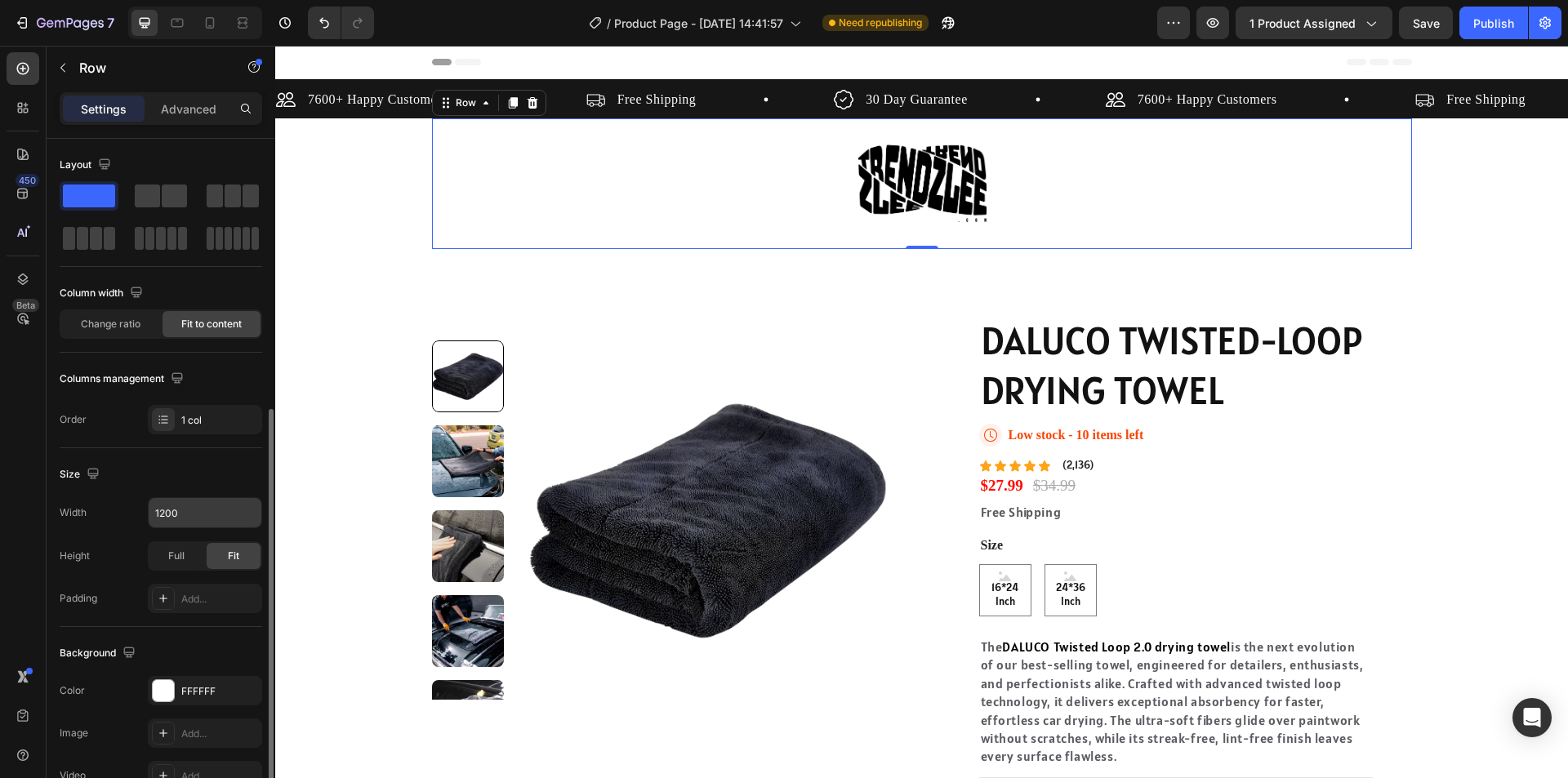
scroll to position [164, 0]
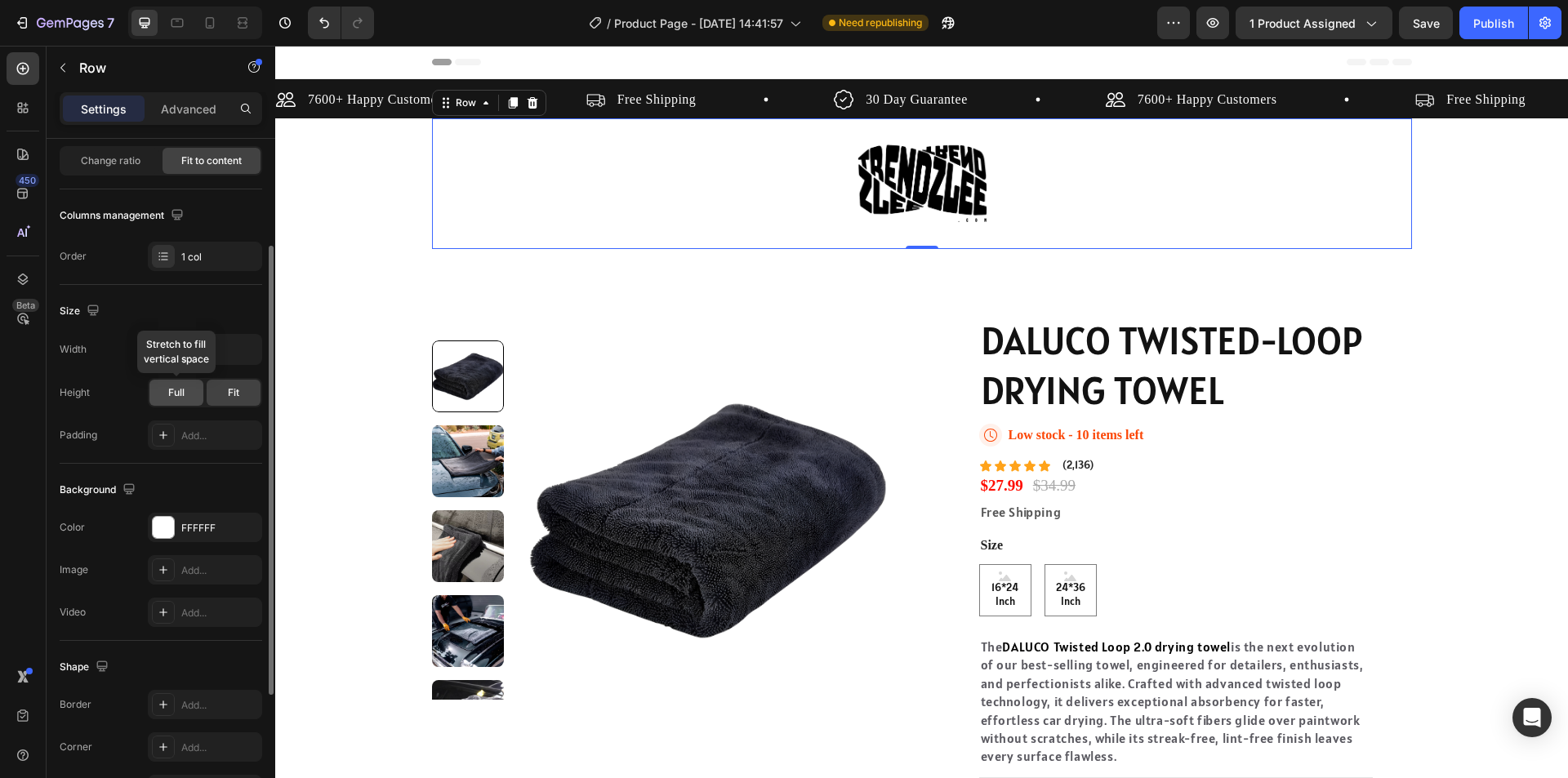
click at [179, 397] on span "Full" at bounding box center [176, 392] width 16 height 14
click at [583, 225] on div "Image Row 0" at bounding box center [922, 184] width 980 height 131
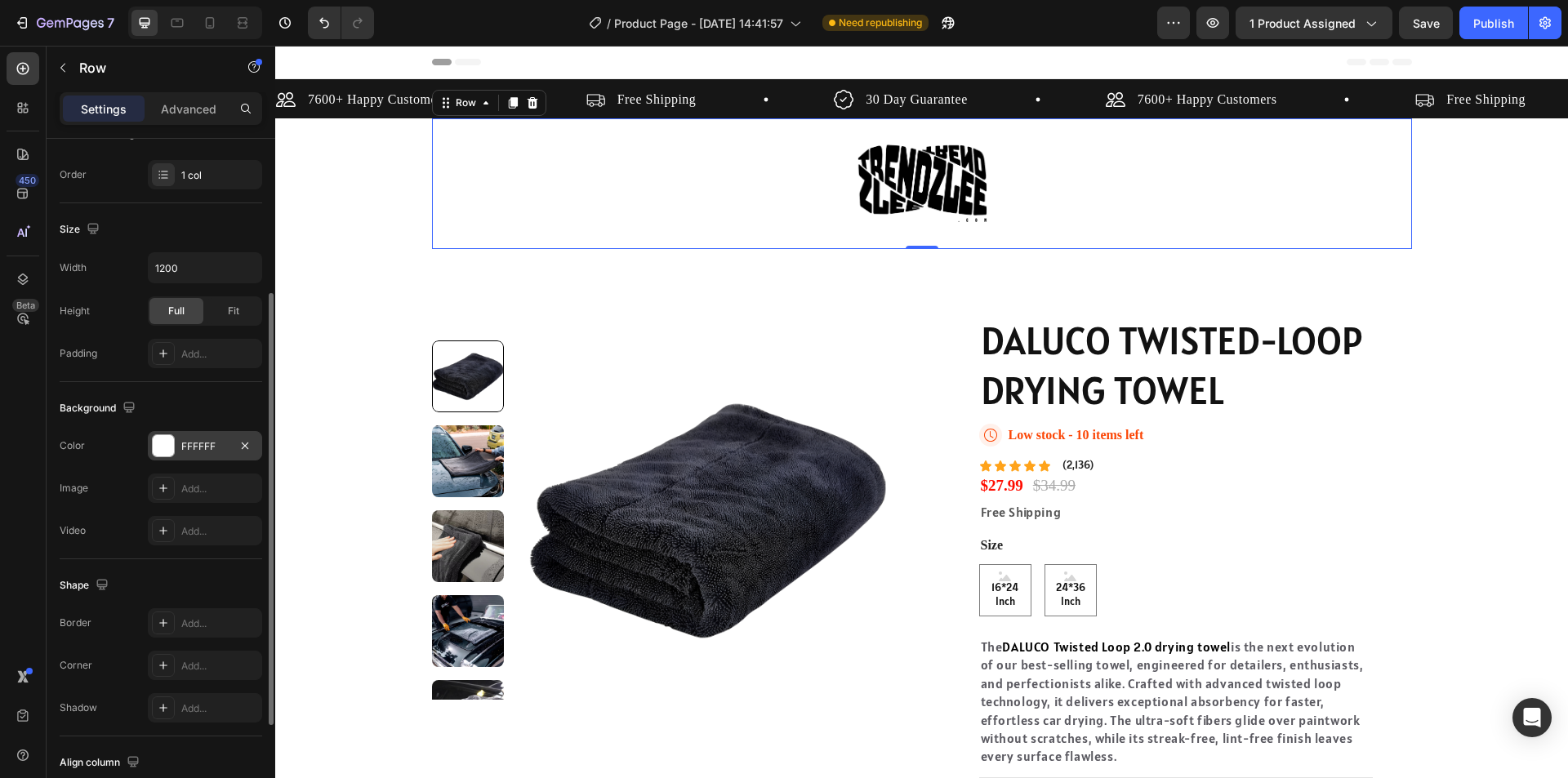
click at [169, 442] on div at bounding box center [164, 446] width 21 height 21
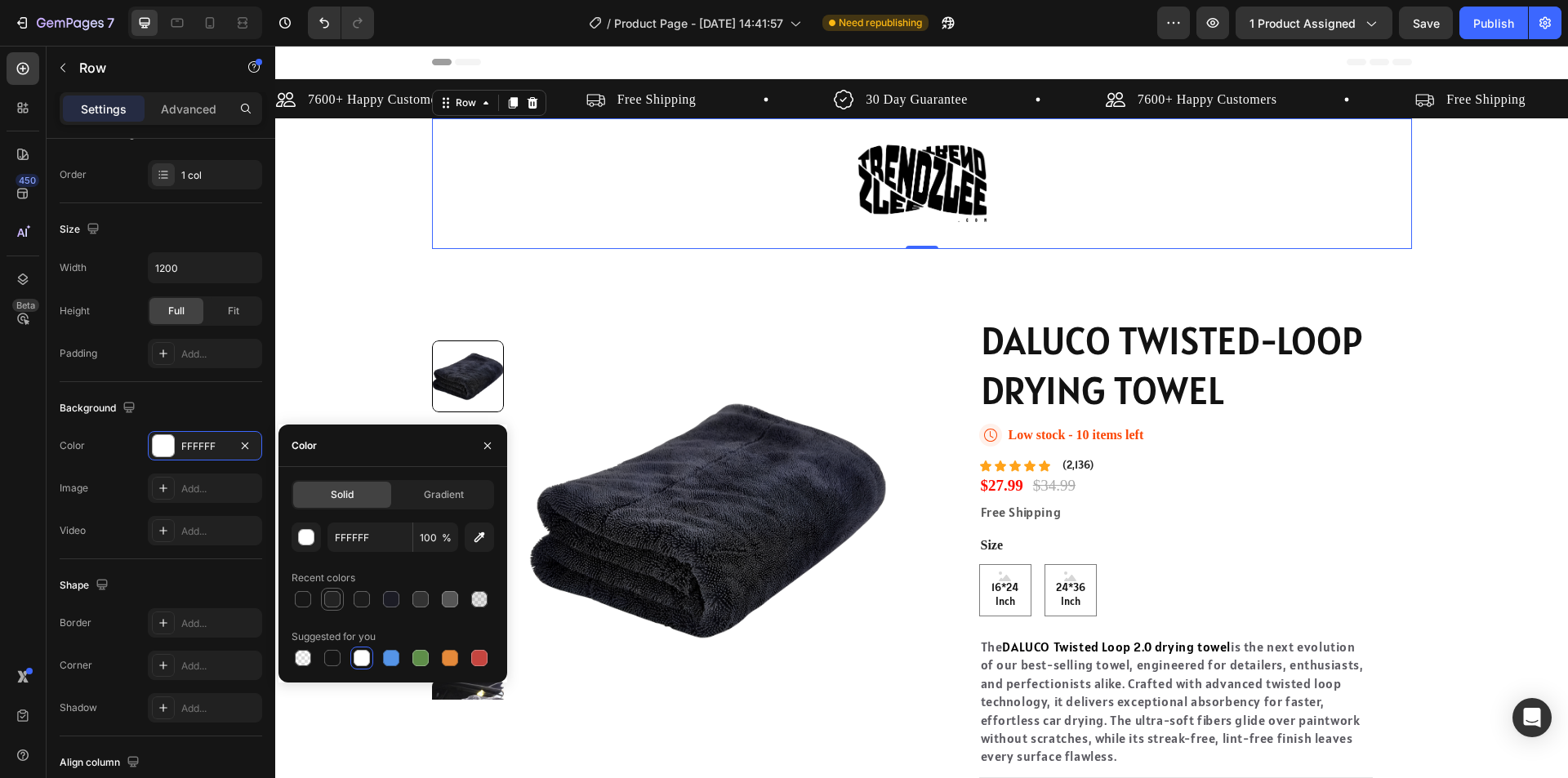
click at [328, 601] on div at bounding box center [332, 599] width 16 height 16
type input "232323"
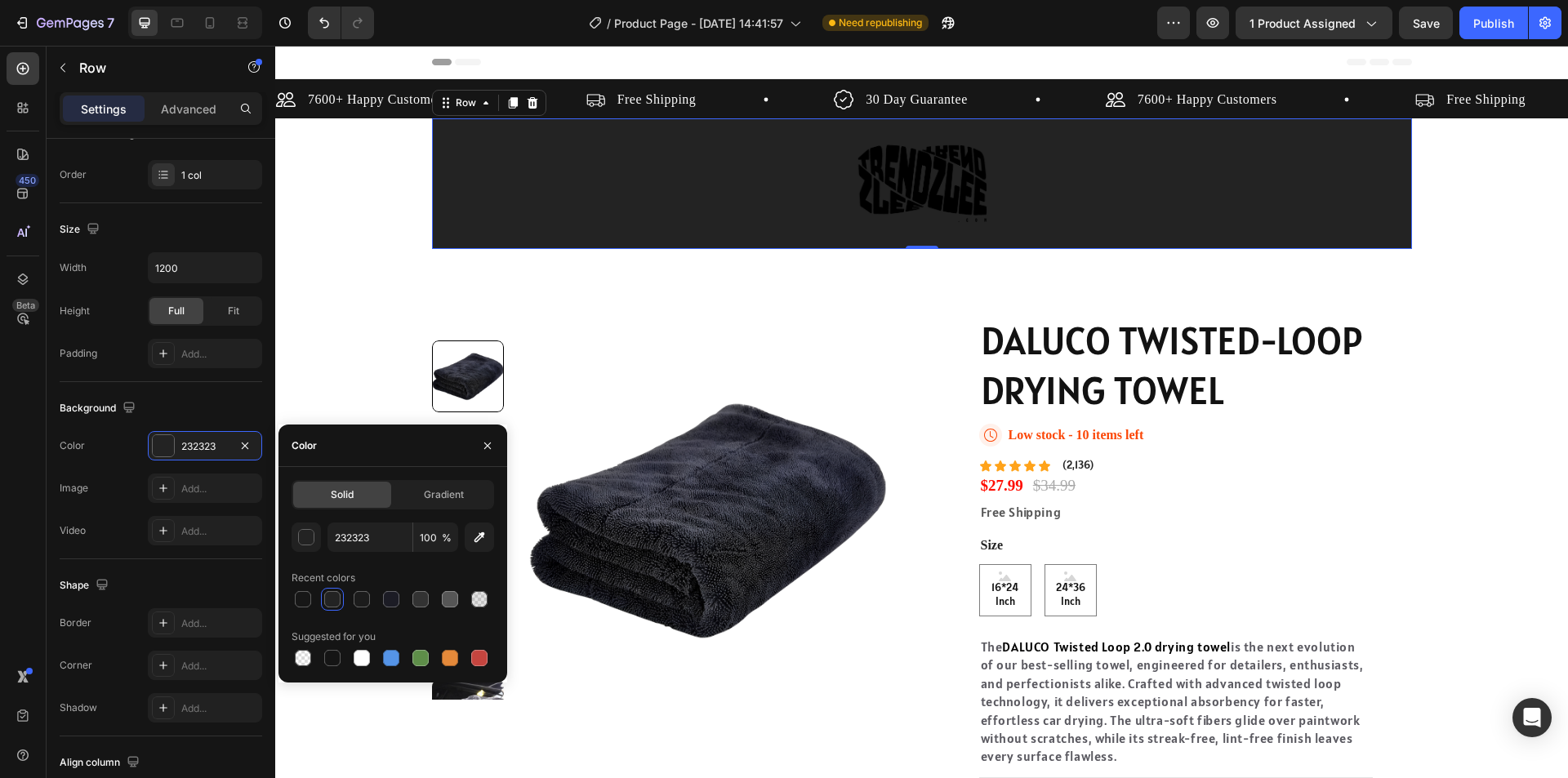
click at [564, 153] on div "Image Row 0" at bounding box center [922, 184] width 980 height 131
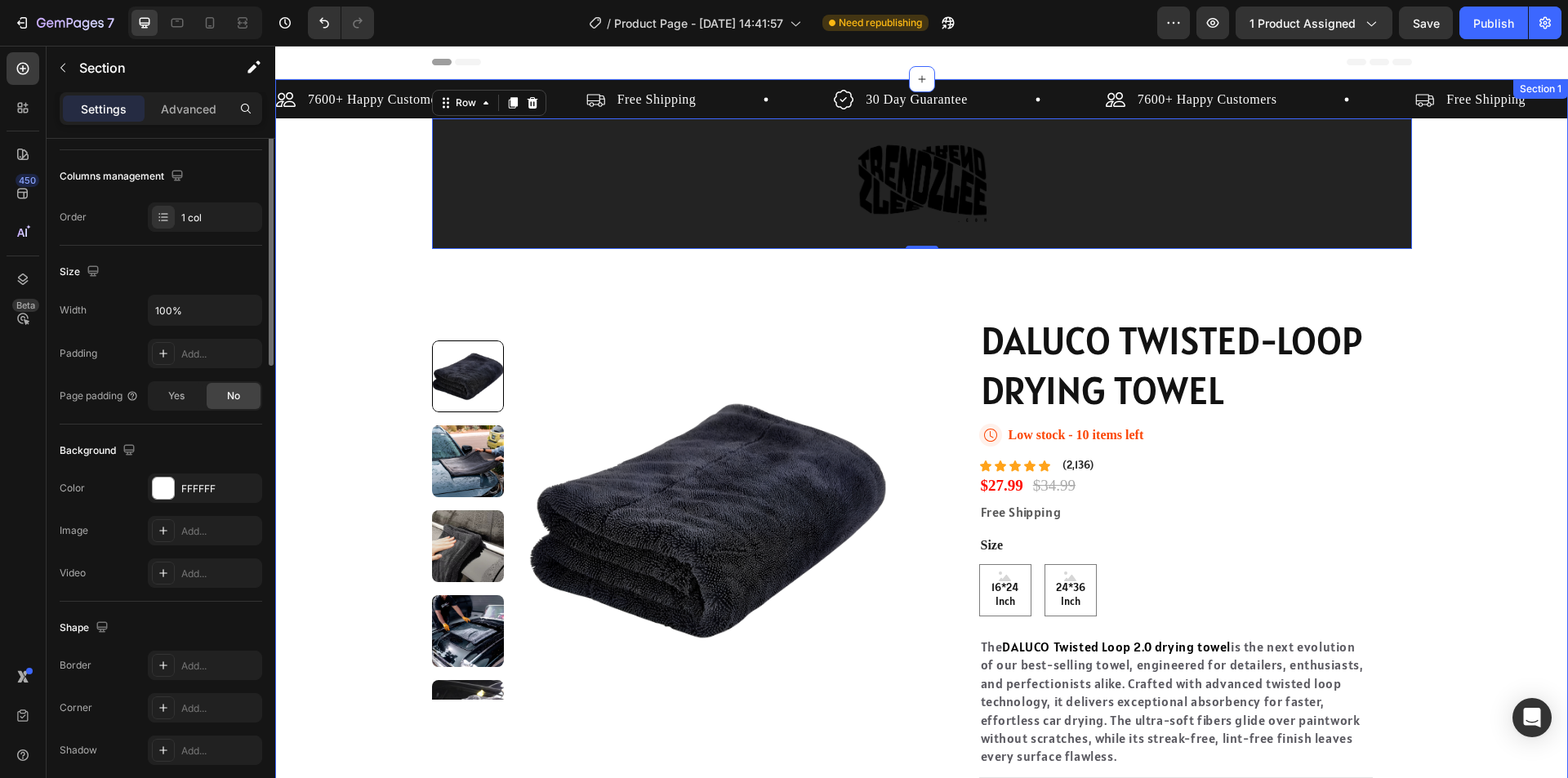
click at [351, 284] on div "7600+ Happy Customers Item List Free Shipping Item List 30 Day Guarantee Item L…" at bounding box center [922, 504] width 1293 height 850
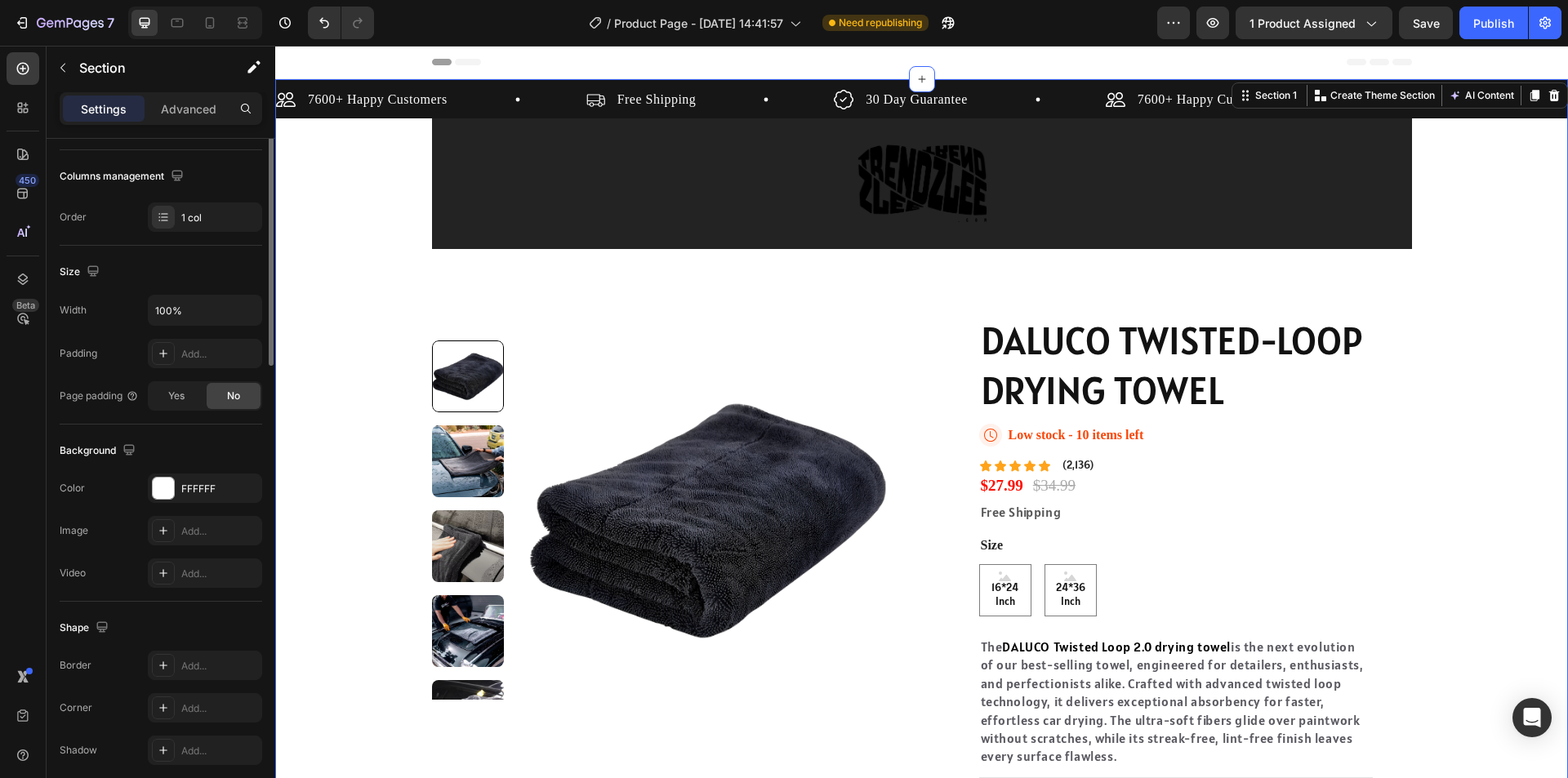
scroll to position [0, 0]
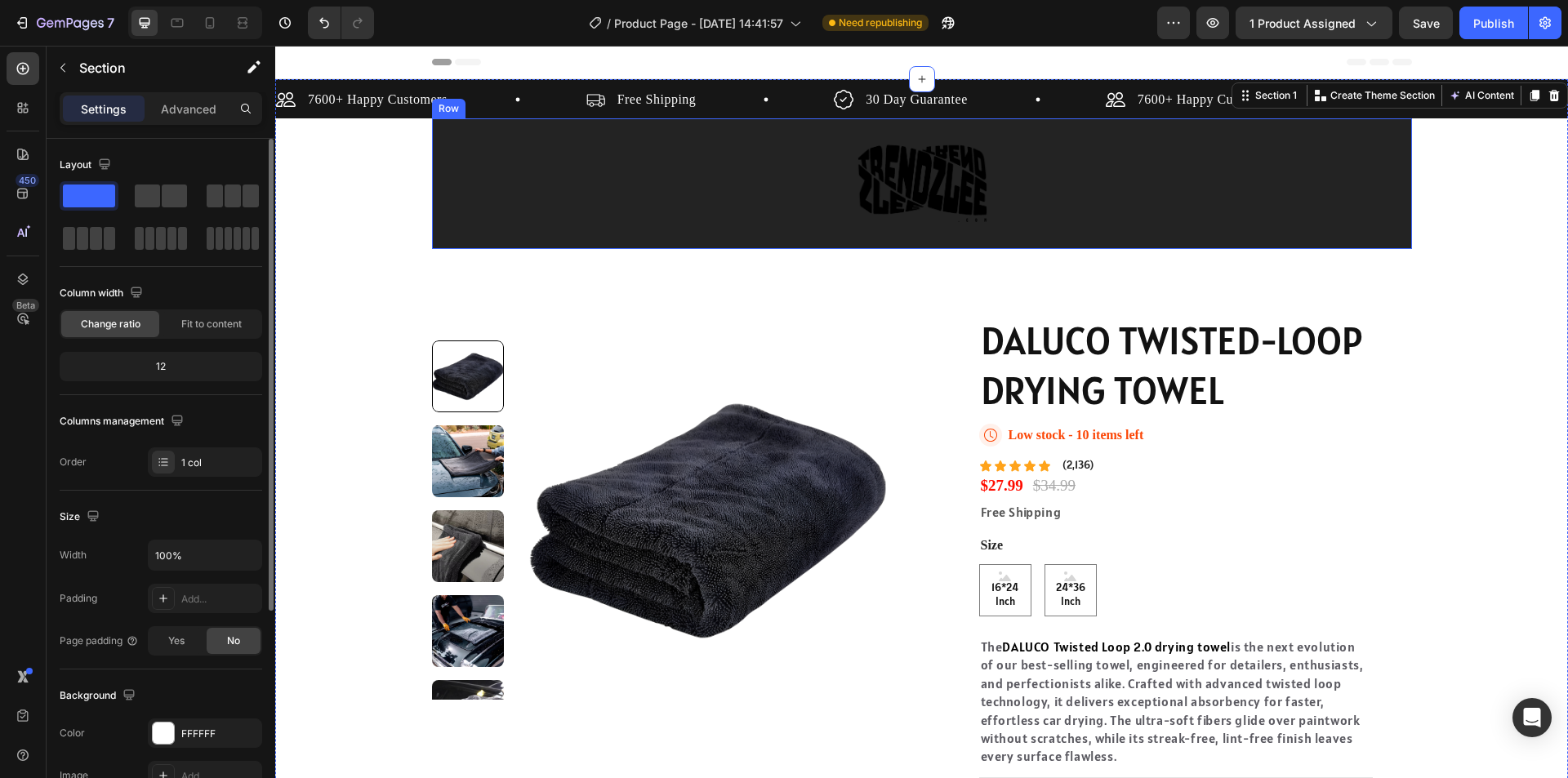
click at [599, 175] on div "Image Row" at bounding box center [922, 184] width 980 height 131
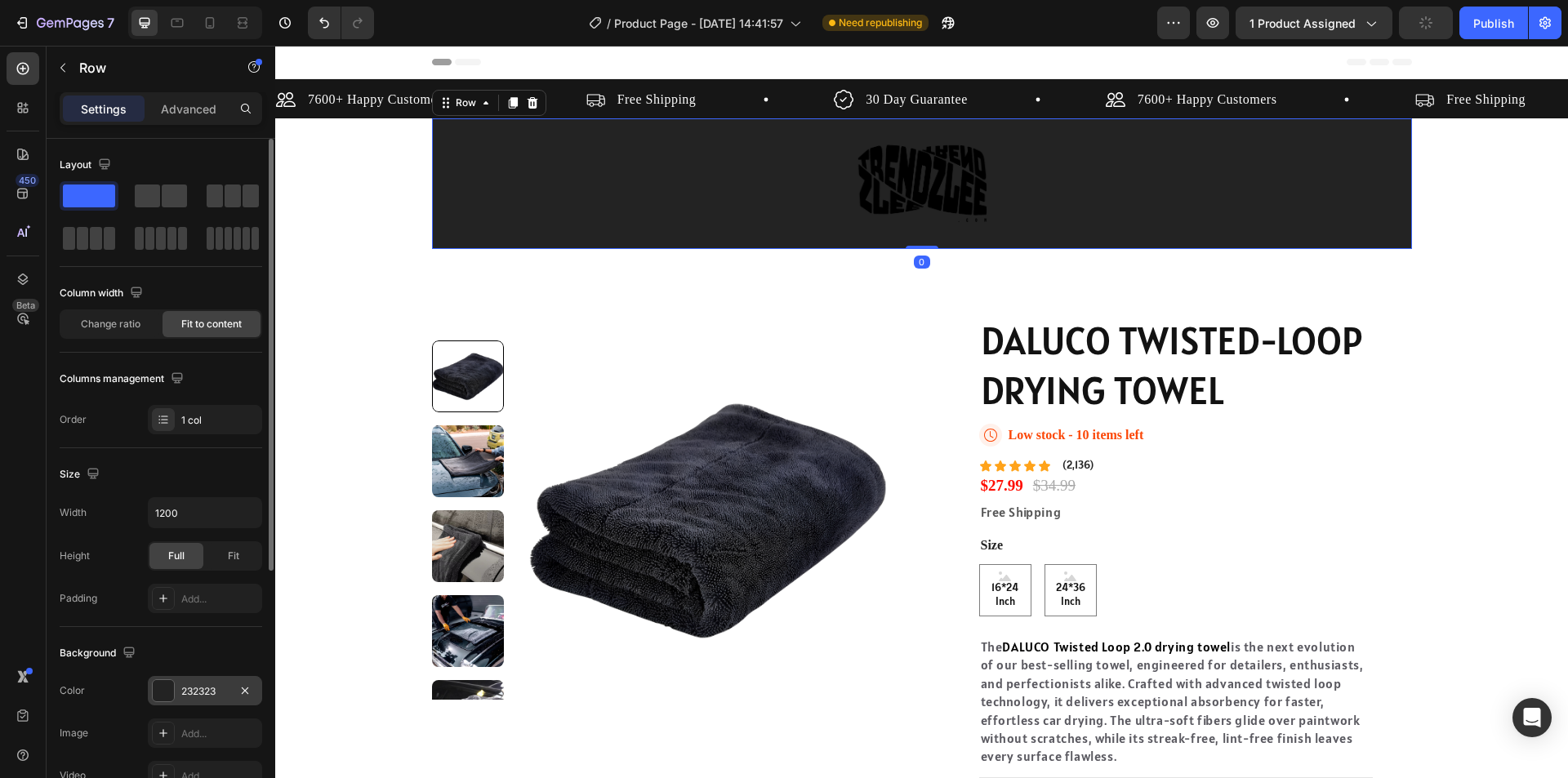
click at [157, 685] on div at bounding box center [164, 691] width 21 height 21
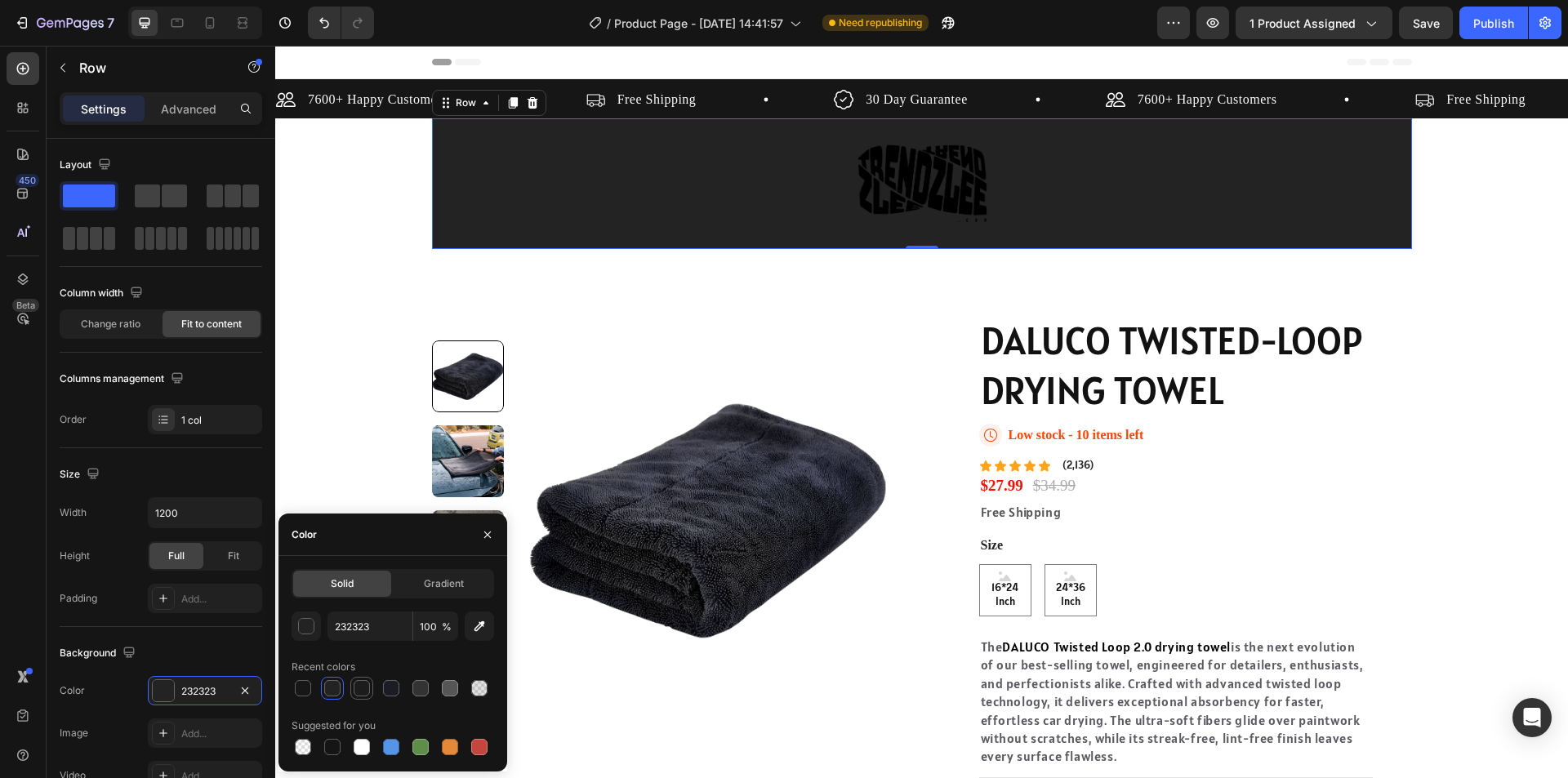
click at [369, 694] on div at bounding box center [361, 688] width 16 height 16
type input "1C1C1C"
click at [407, 265] on div "7600+ Happy Customers Item List Free Shipping Item List 30 Day Guarantee Item L…" at bounding box center [922, 504] width 1293 height 850
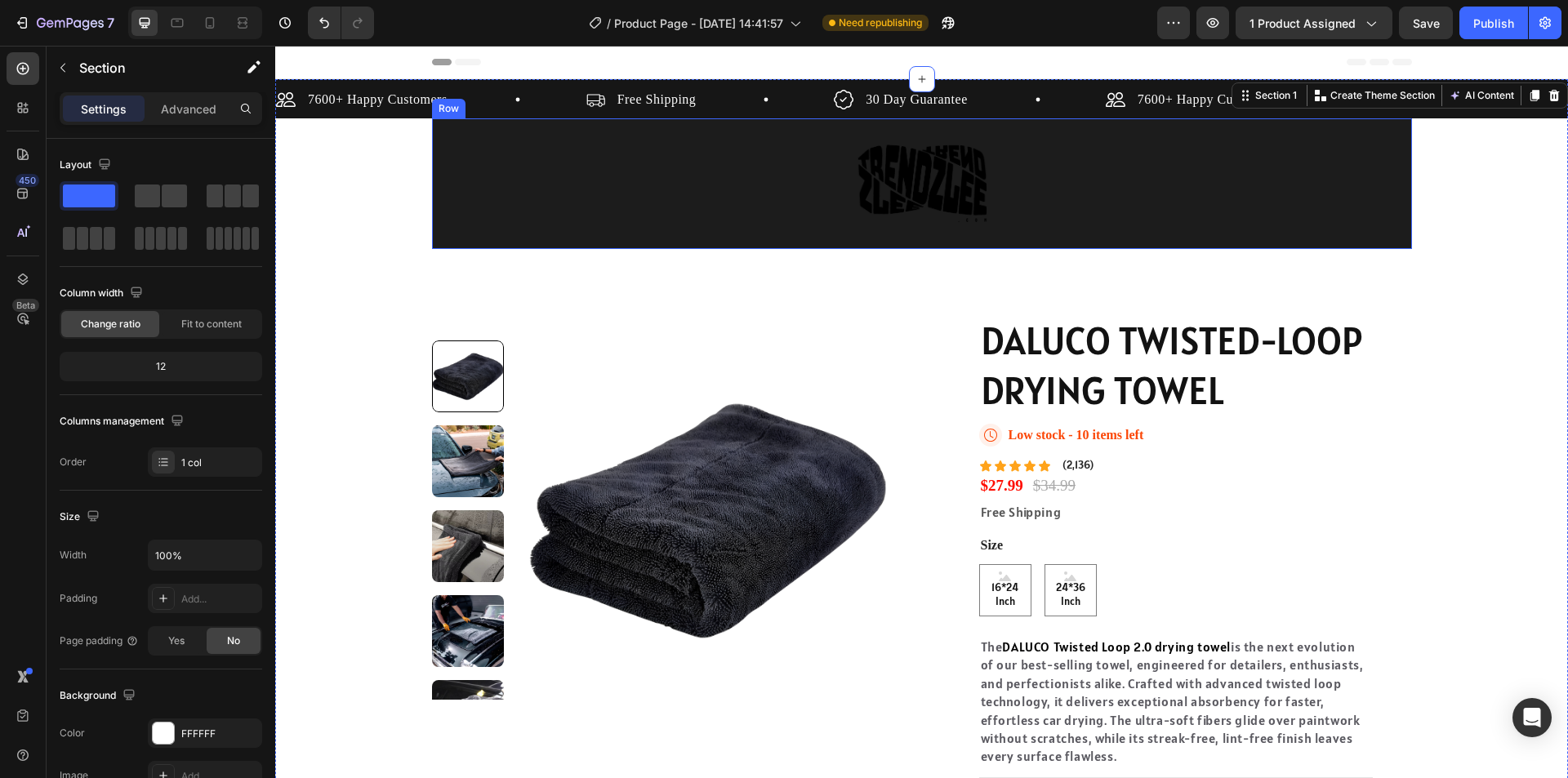
click at [724, 147] on div "Image Row" at bounding box center [922, 184] width 980 height 131
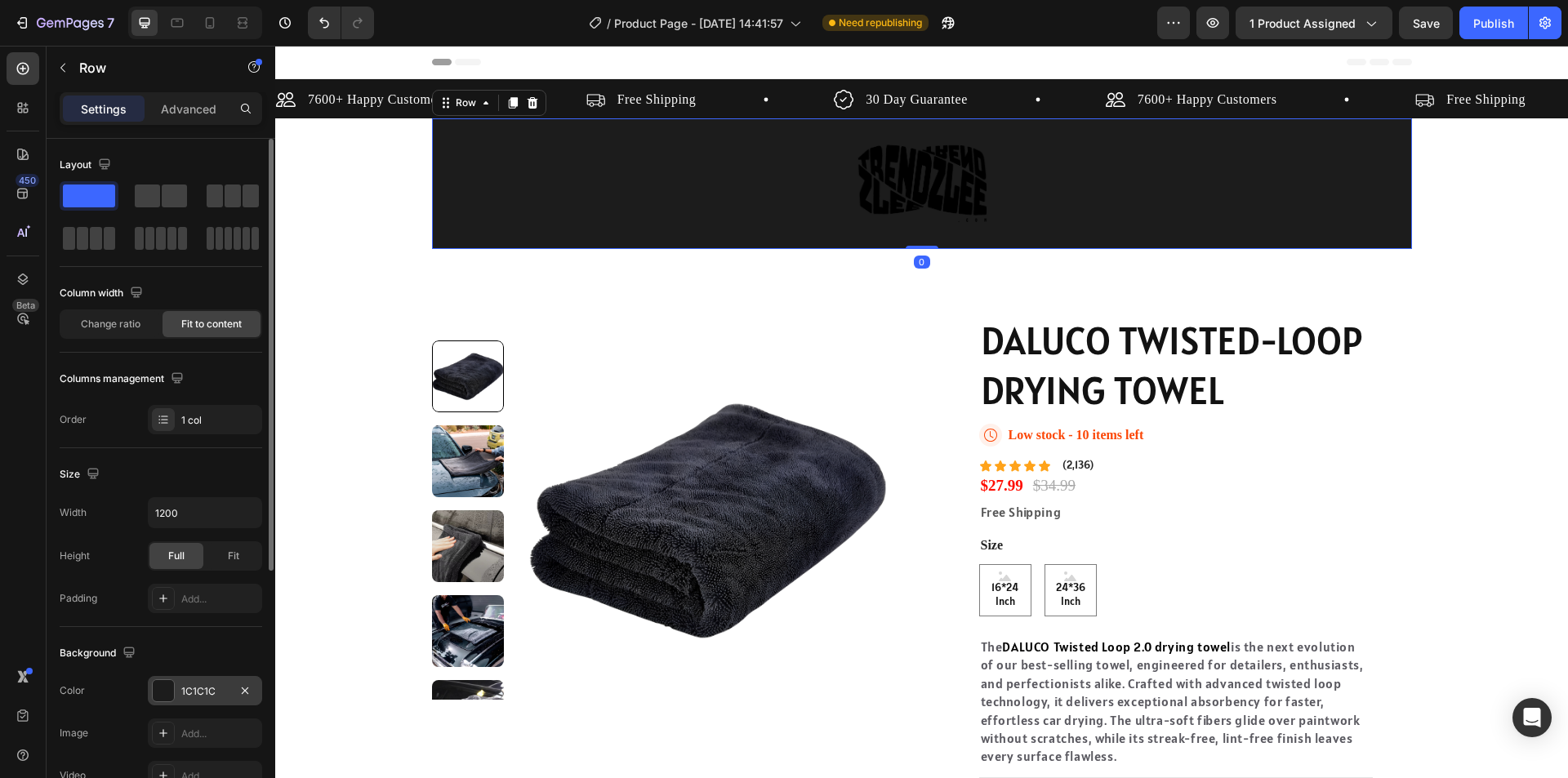
click at [156, 686] on div at bounding box center [164, 691] width 21 height 21
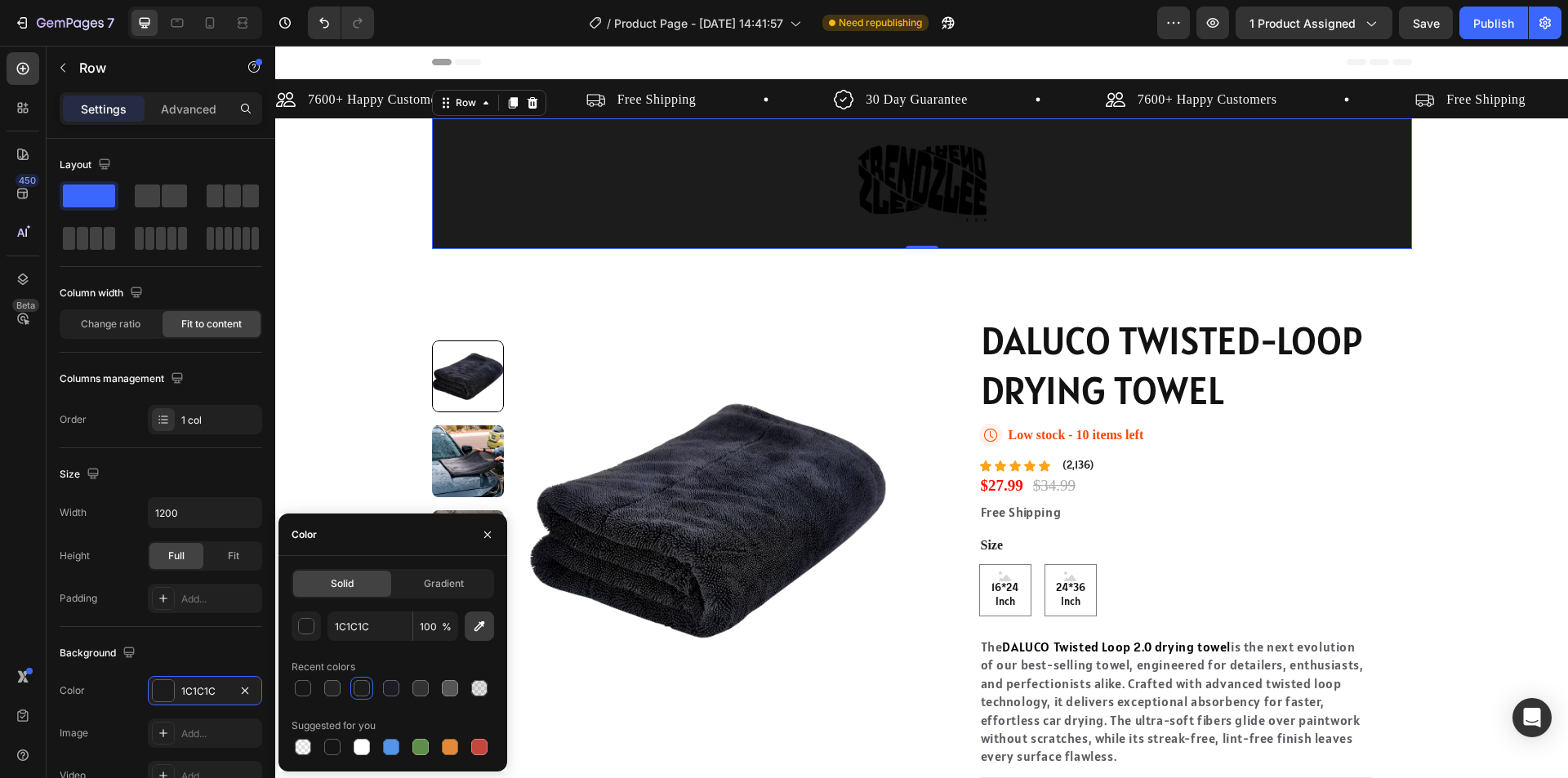
click at [476, 621] on icon "button" at bounding box center [479, 626] width 16 height 16
type input "171717"
click at [628, 199] on div "Image Row 0" at bounding box center [922, 184] width 980 height 131
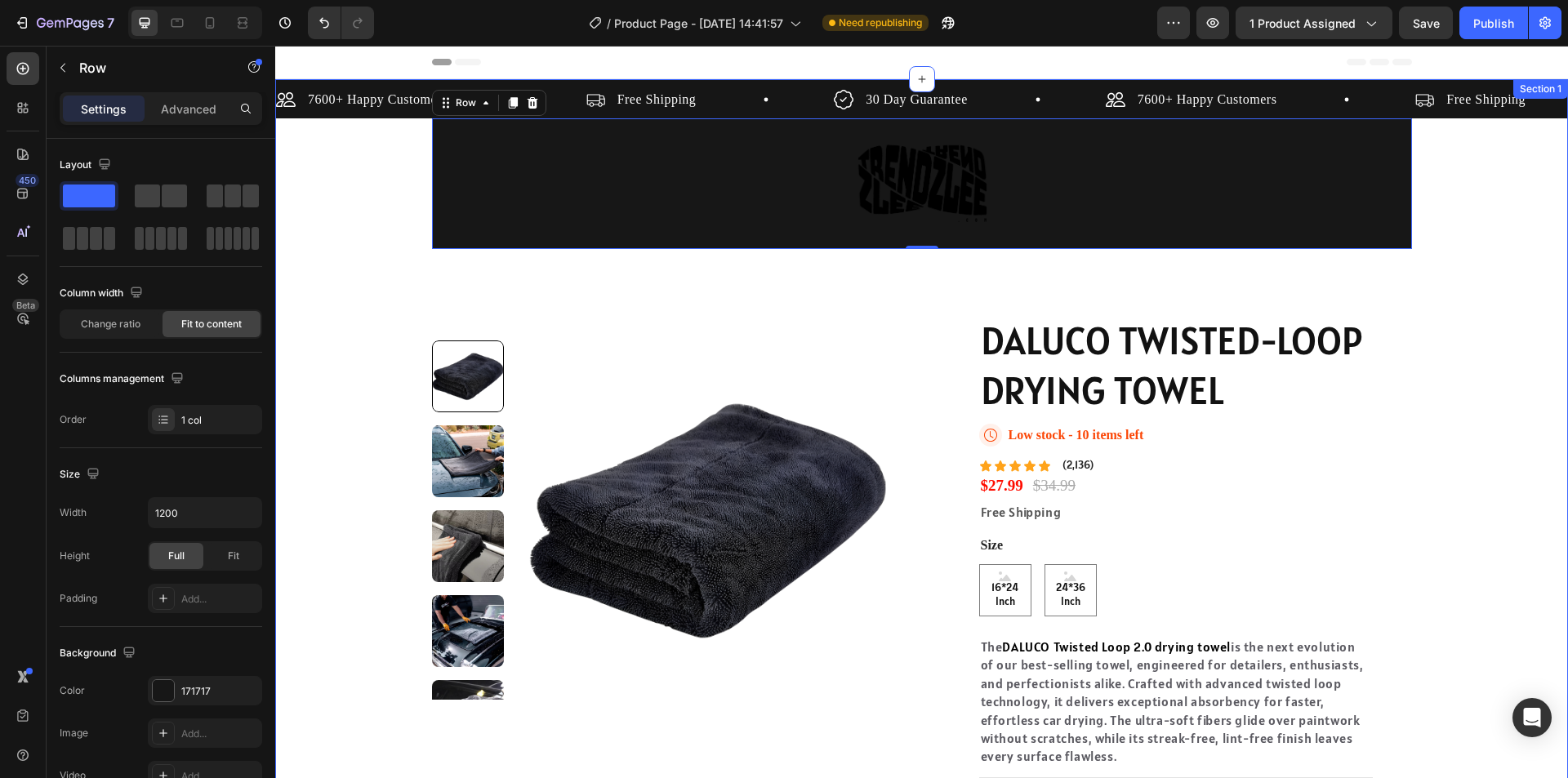
click at [414, 323] on div "7600+ Happy Customers Item List Free Shipping Item List 30 Day Guarantee Item L…" at bounding box center [922, 504] width 1293 height 850
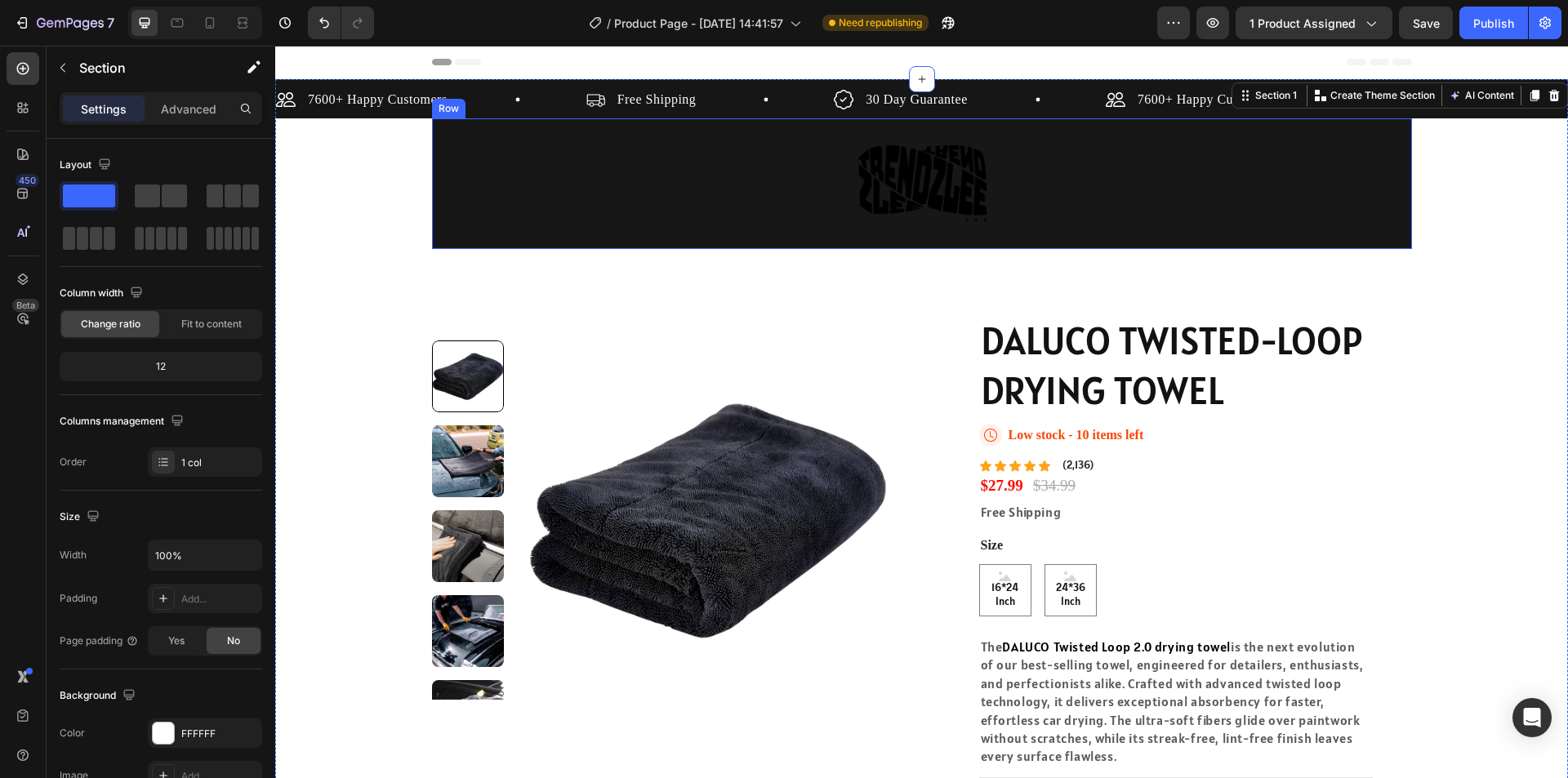
click at [565, 183] on div "Image Row" at bounding box center [922, 184] width 980 height 131
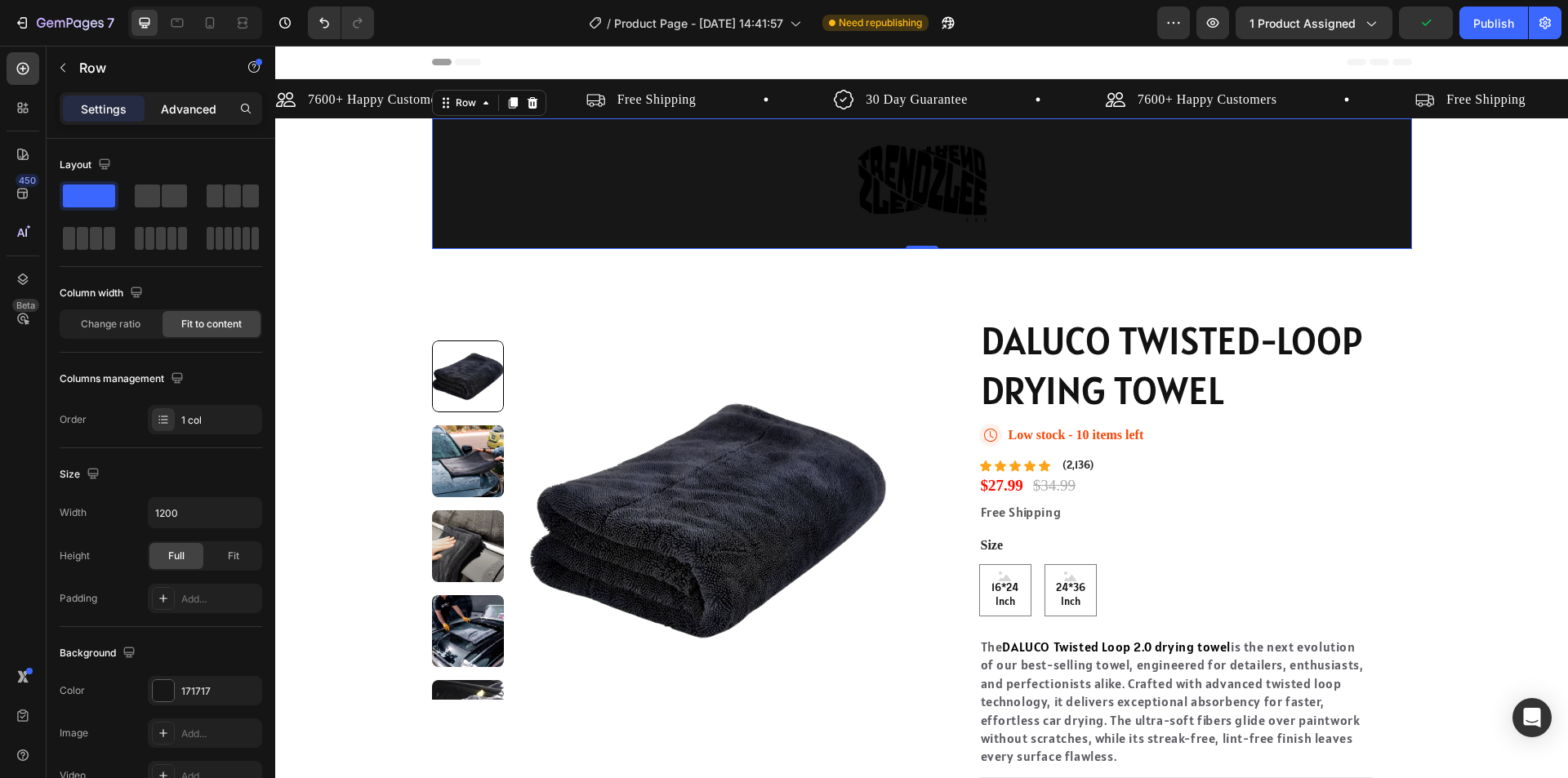
click at [164, 103] on p "Advanced" at bounding box center [189, 109] width 56 height 17
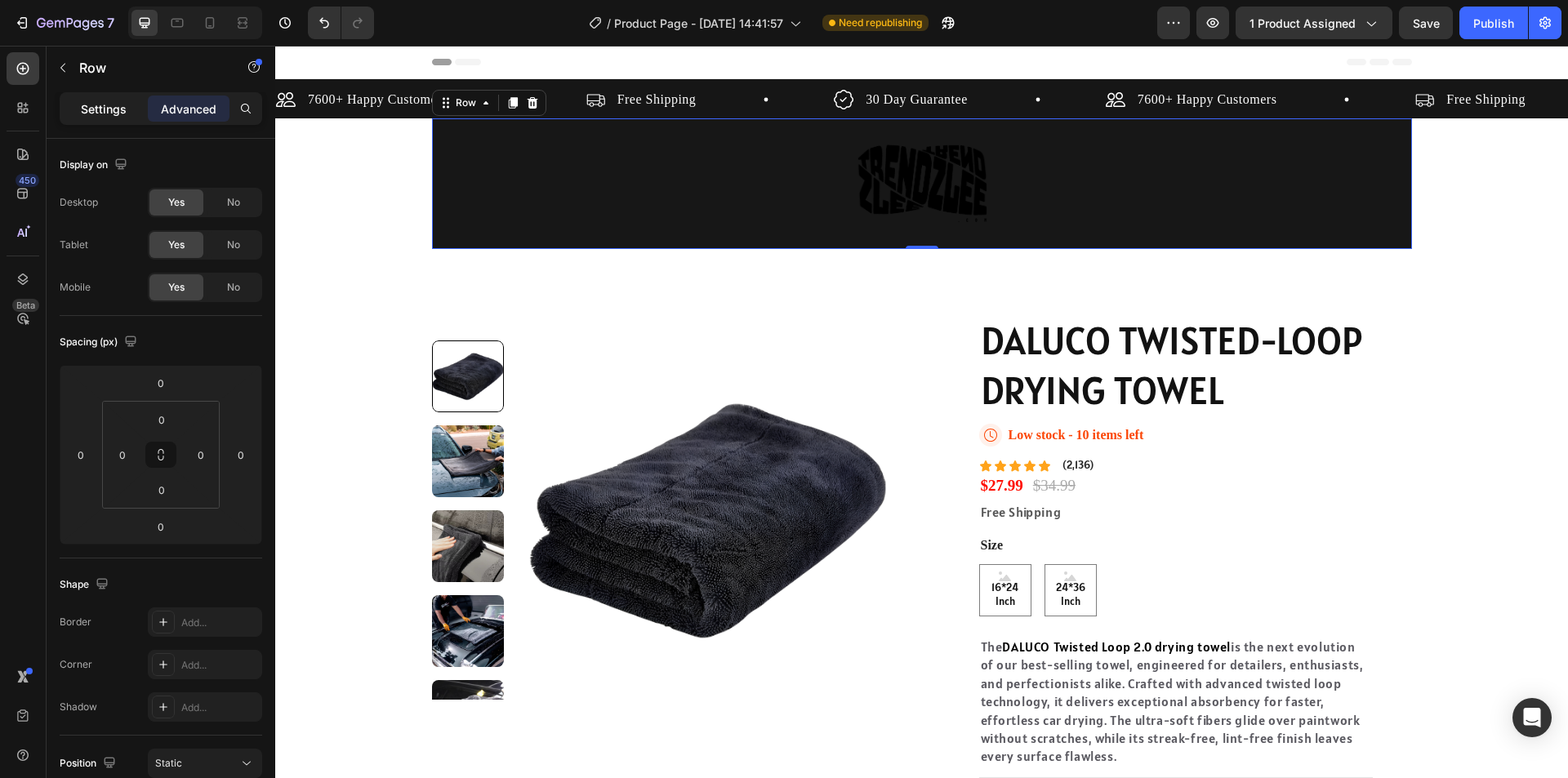
click at [118, 114] on p "Settings" at bounding box center [103, 109] width 46 height 17
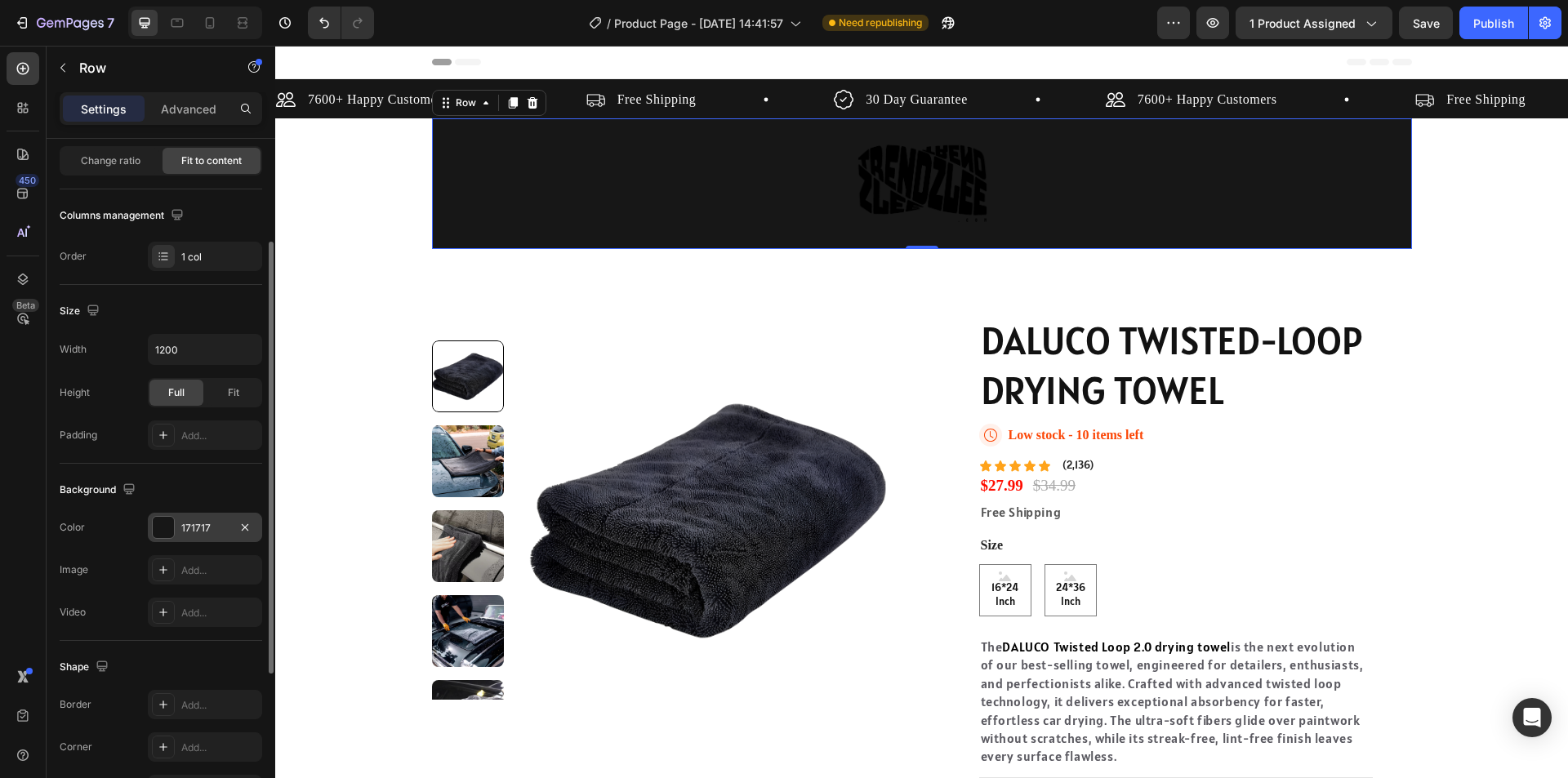
scroll to position [403, 0]
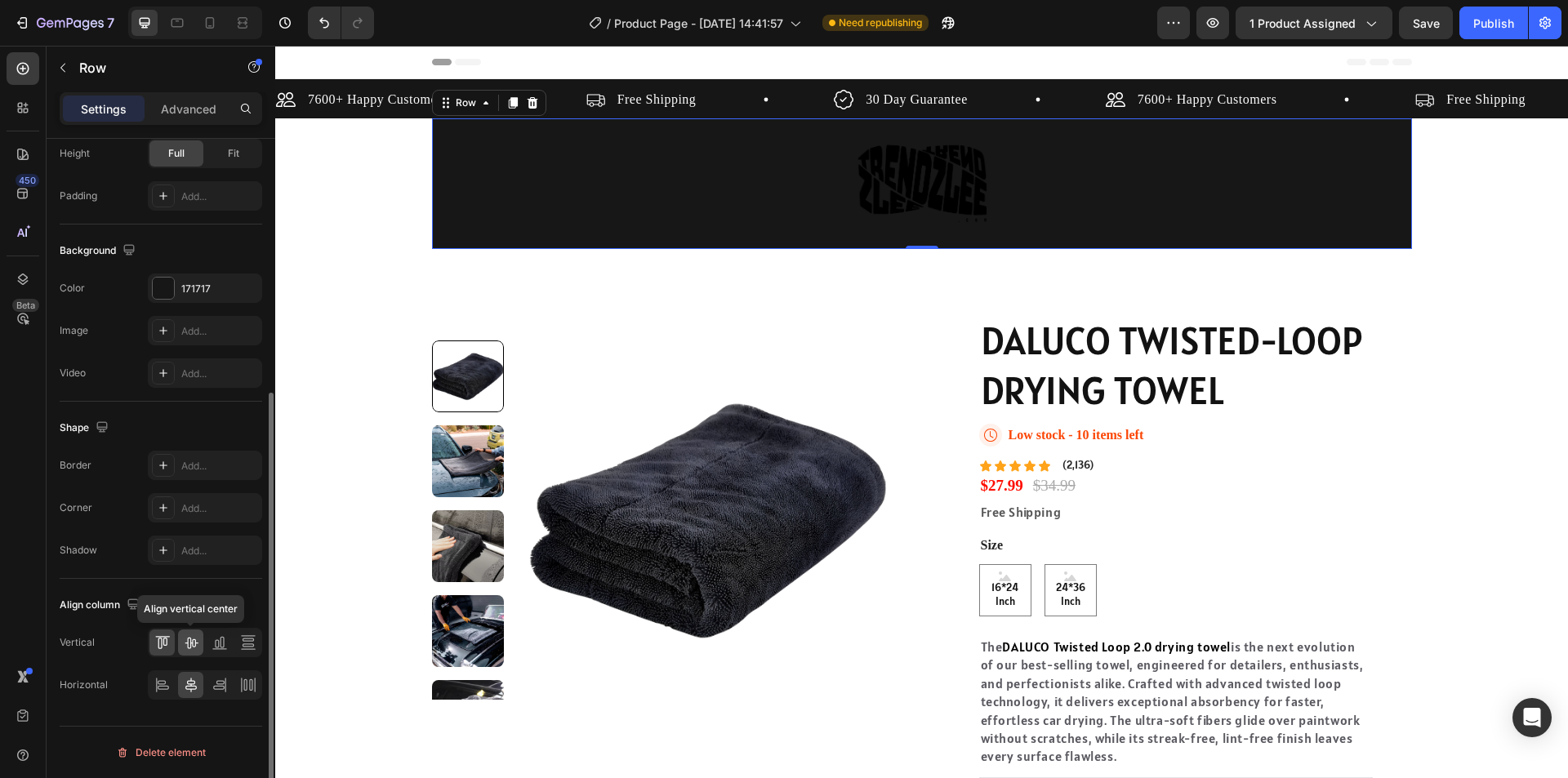
click at [193, 645] on icon at bounding box center [190, 642] width 16 height 16
click at [156, 639] on icon at bounding box center [162, 642] width 16 height 16
click at [463, 158] on div "Image Row 0" at bounding box center [922, 184] width 980 height 131
click at [480, 103] on icon at bounding box center [486, 103] width 13 height 13
click at [528, 196] on div "Image Row Section 0" at bounding box center [922, 184] width 980 height 131
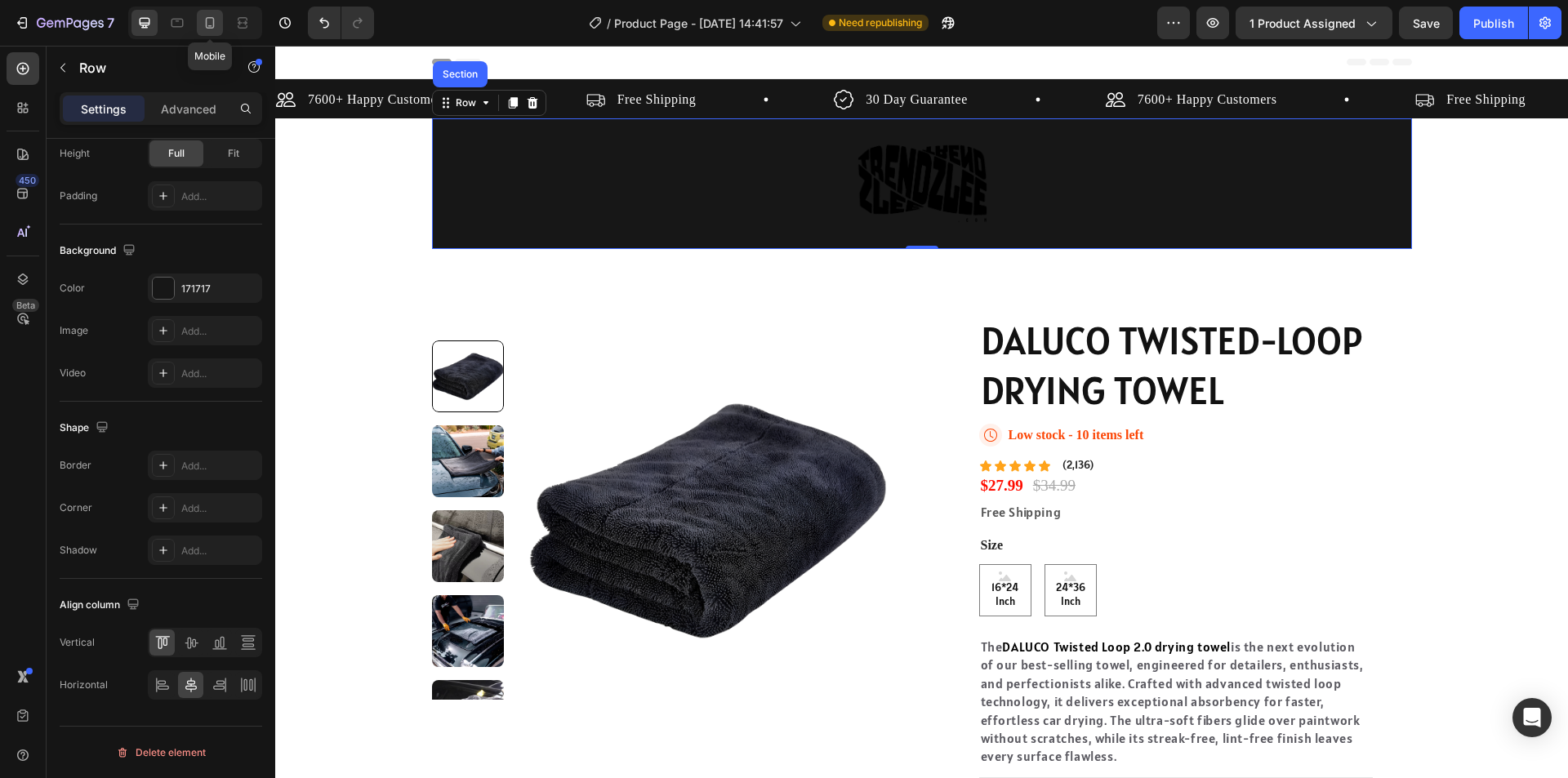
click at [203, 19] on icon at bounding box center [210, 22] width 16 height 16
type input "100%"
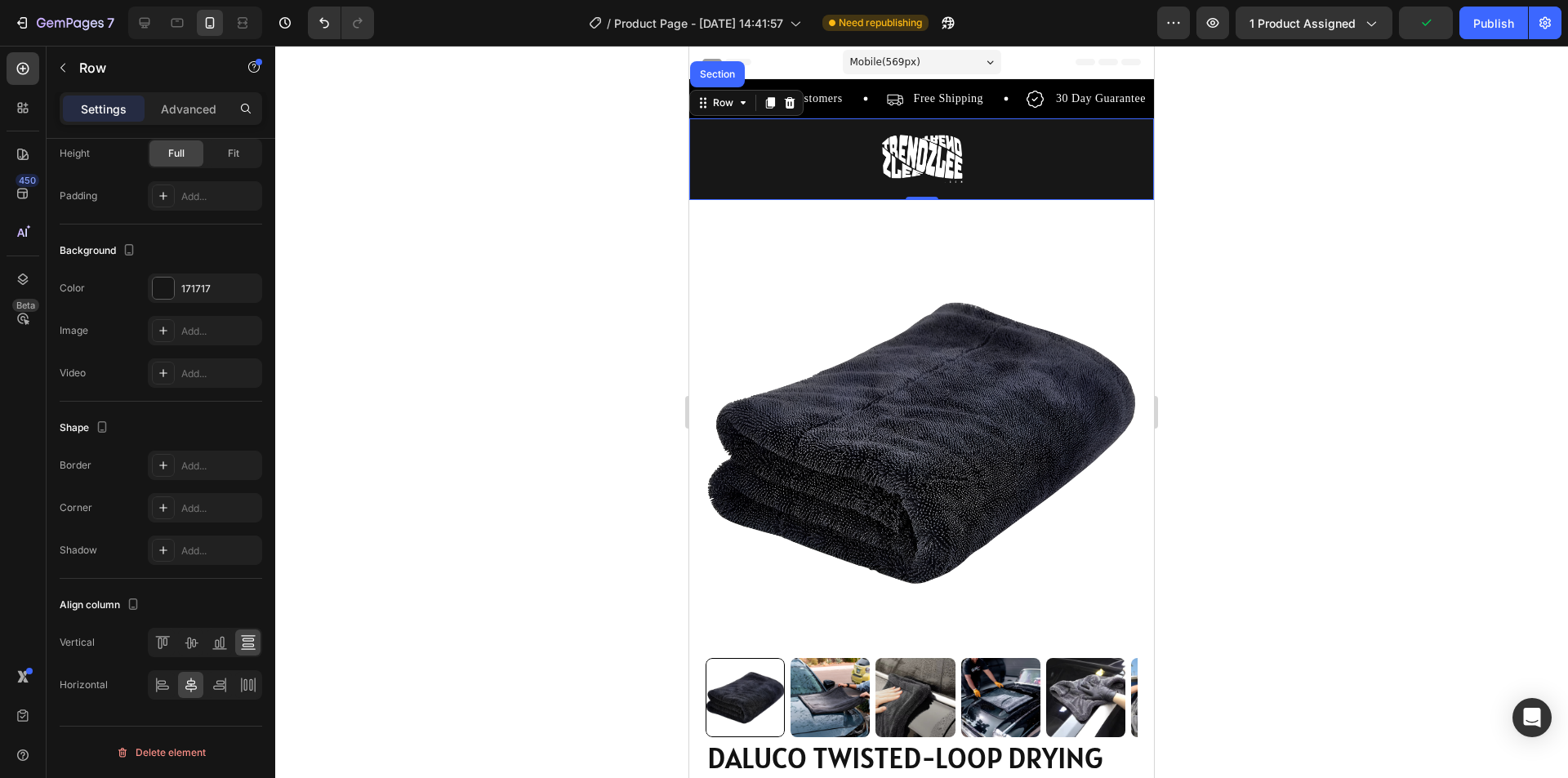
click at [1064, 173] on div "Image Row Section 0" at bounding box center [921, 159] width 464 height 81
click at [788, 155] on div "Image Row Section 0" at bounding box center [921, 159] width 464 height 81
click at [166, 293] on div at bounding box center [164, 288] width 21 height 21
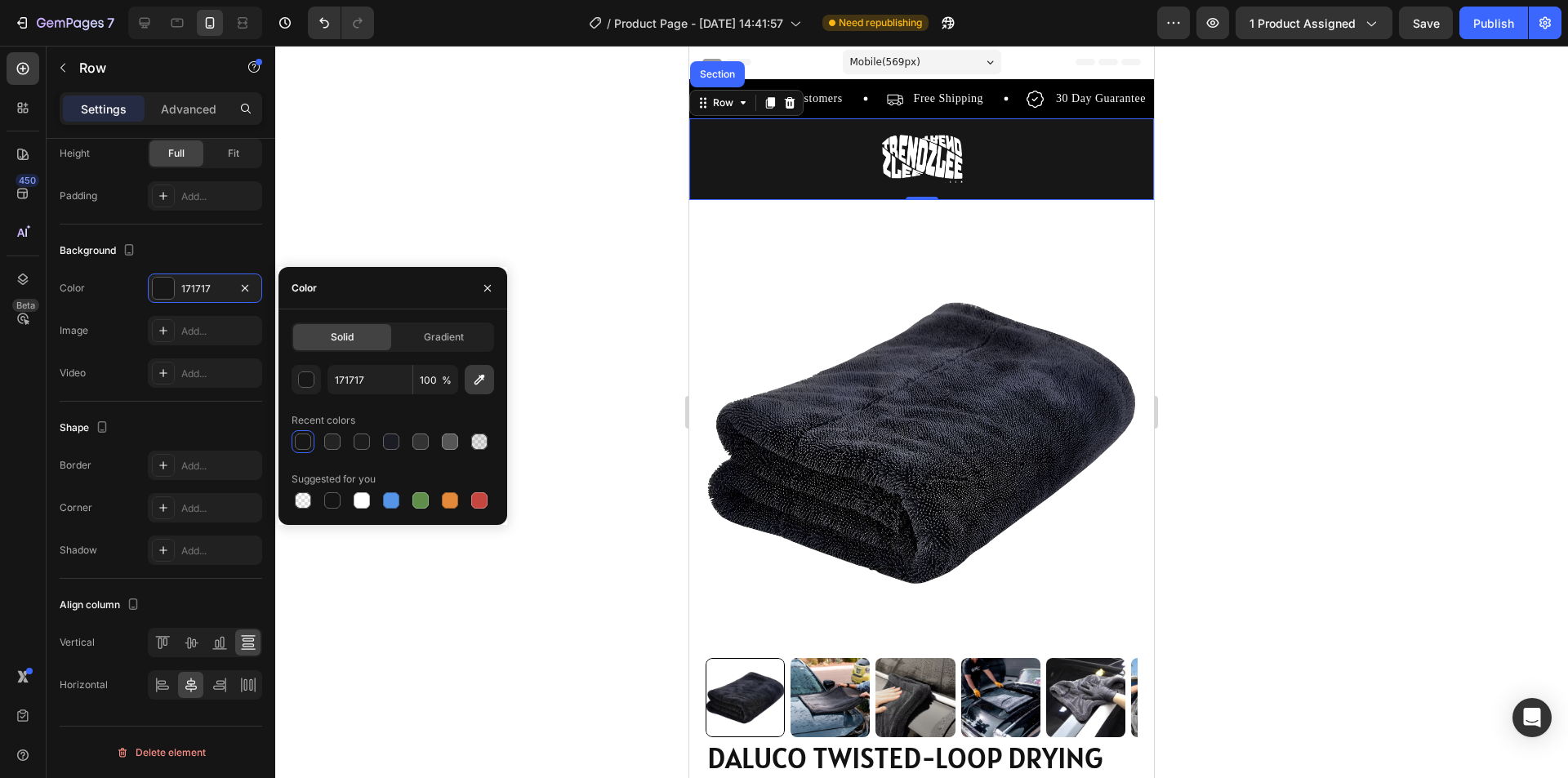
click at [486, 378] on icon "button" at bounding box center [479, 379] width 16 height 16
type input "000000"
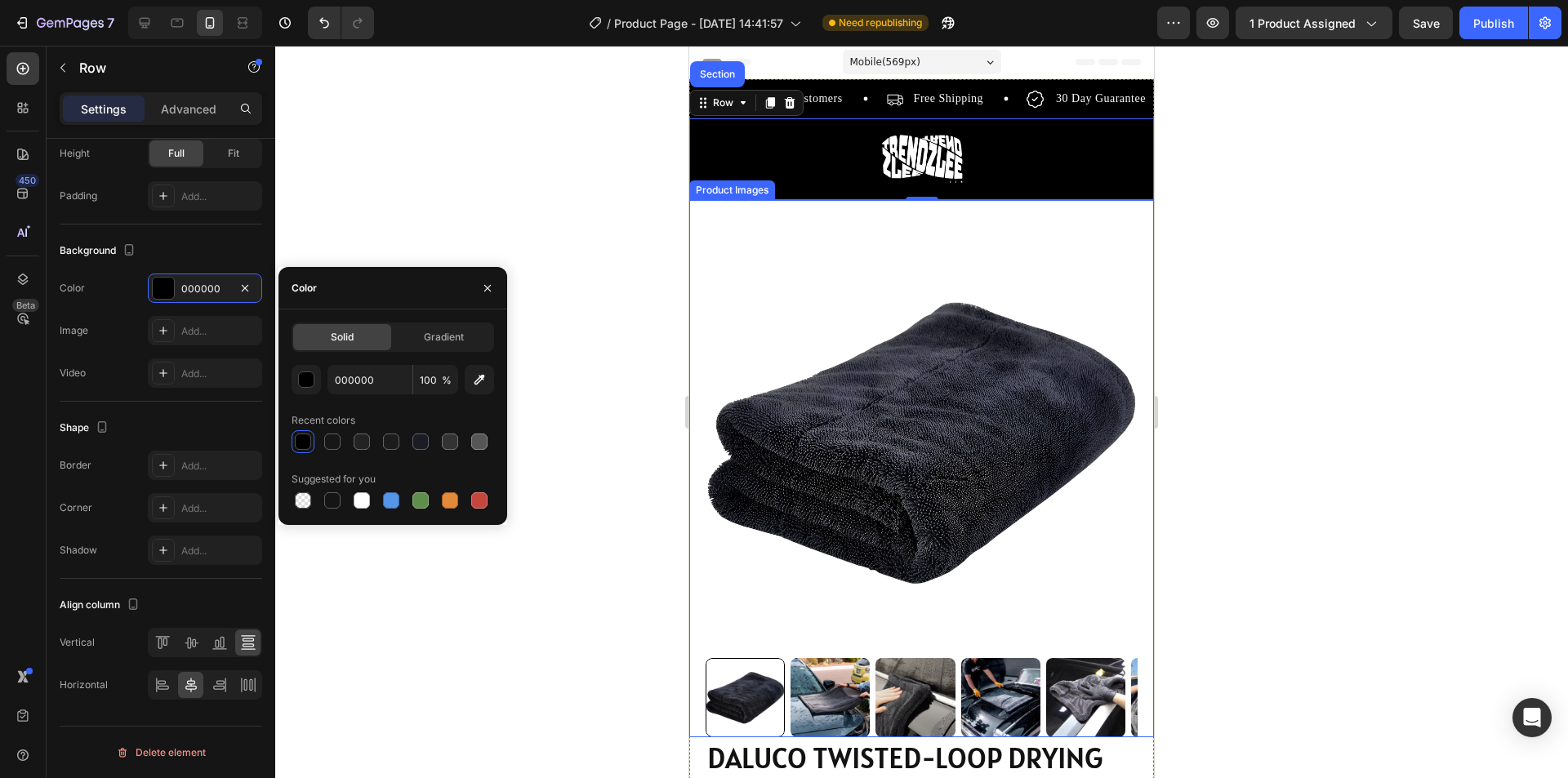
click at [635, 247] on div at bounding box center [922, 411] width 1293 height 732
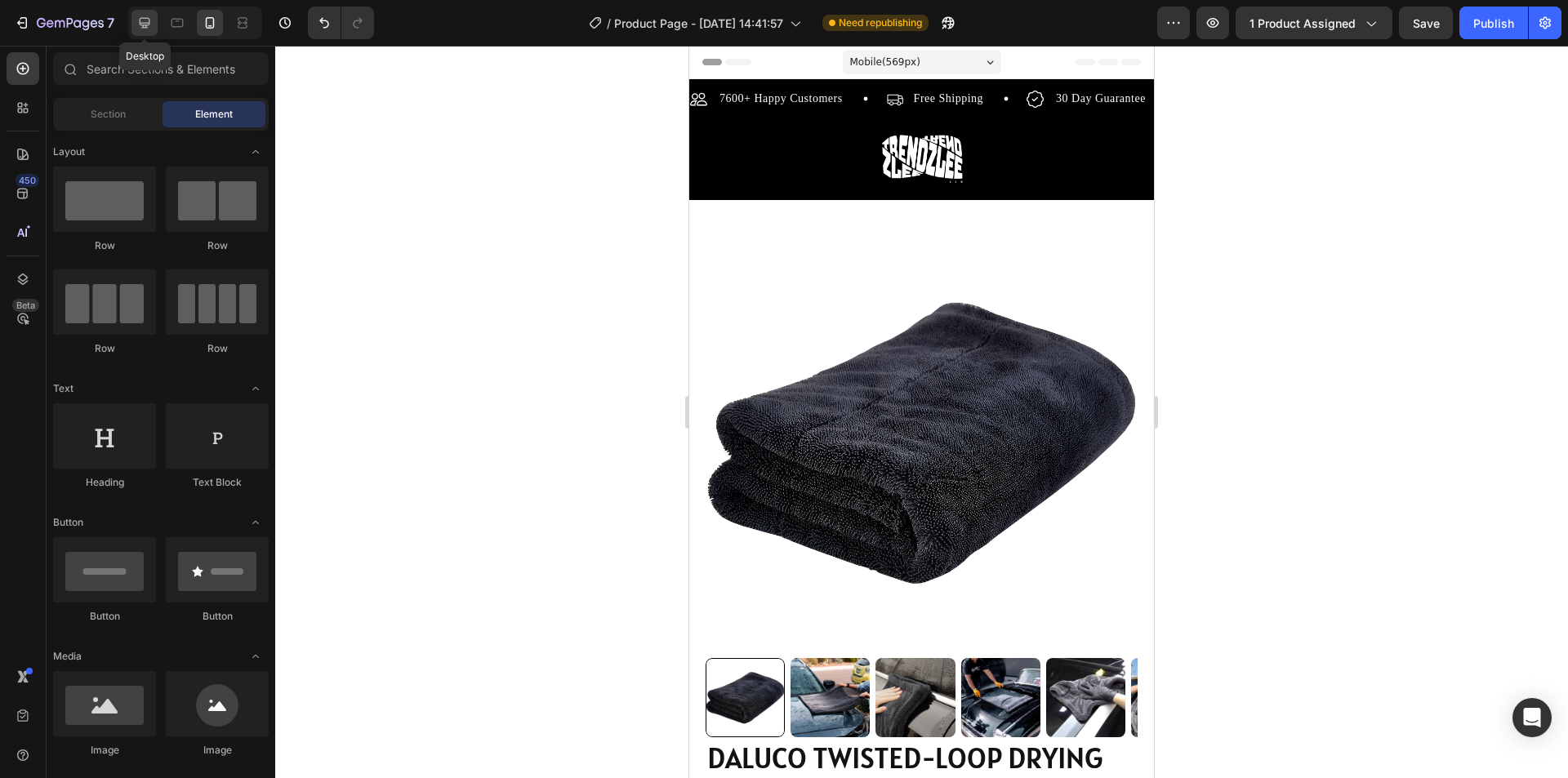
click at [148, 19] on icon at bounding box center [145, 23] width 11 height 11
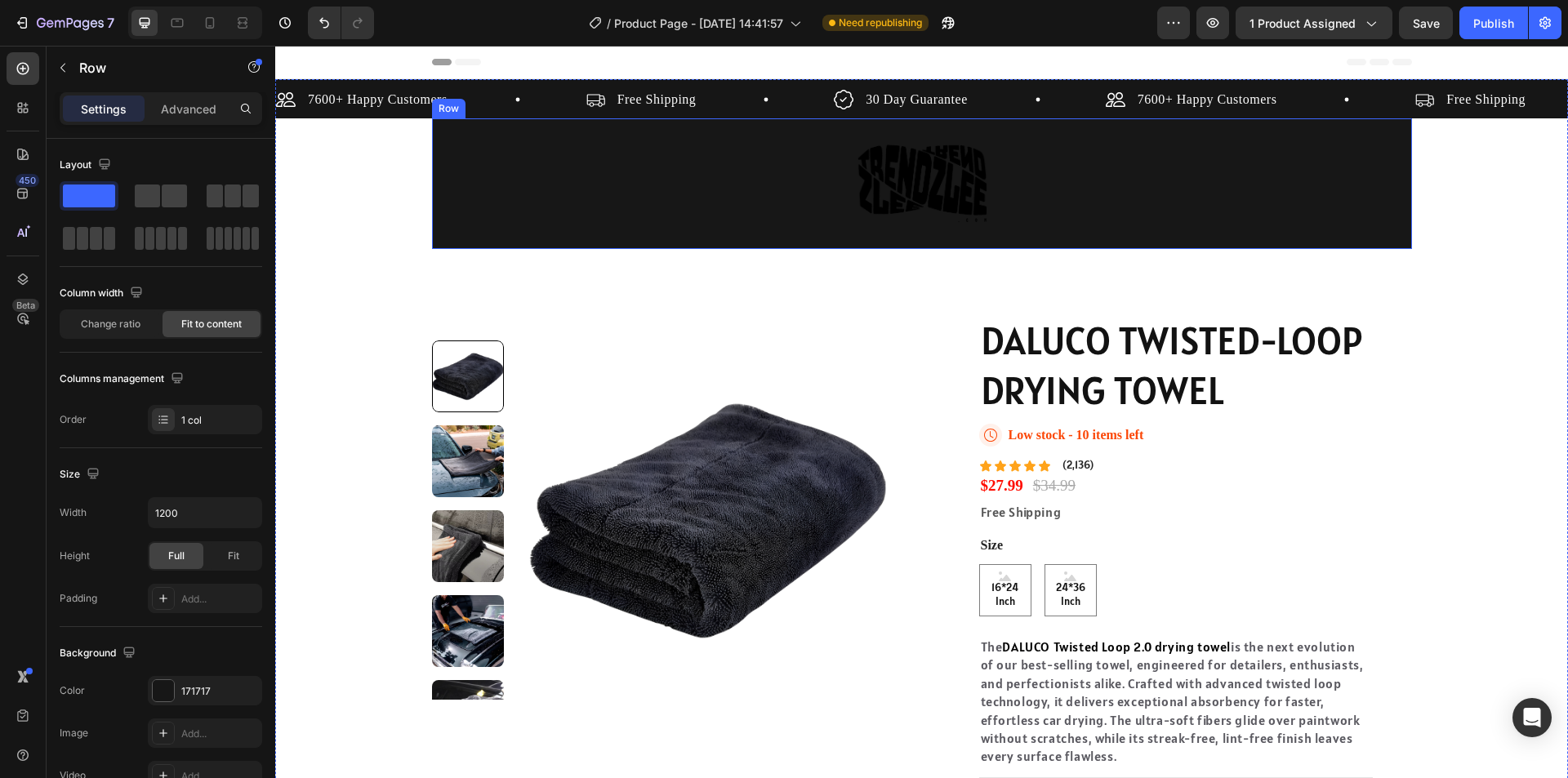
click at [703, 195] on div "Image Row" at bounding box center [922, 184] width 980 height 131
click at [126, 324] on span "Change ratio" at bounding box center [110, 323] width 59 height 14
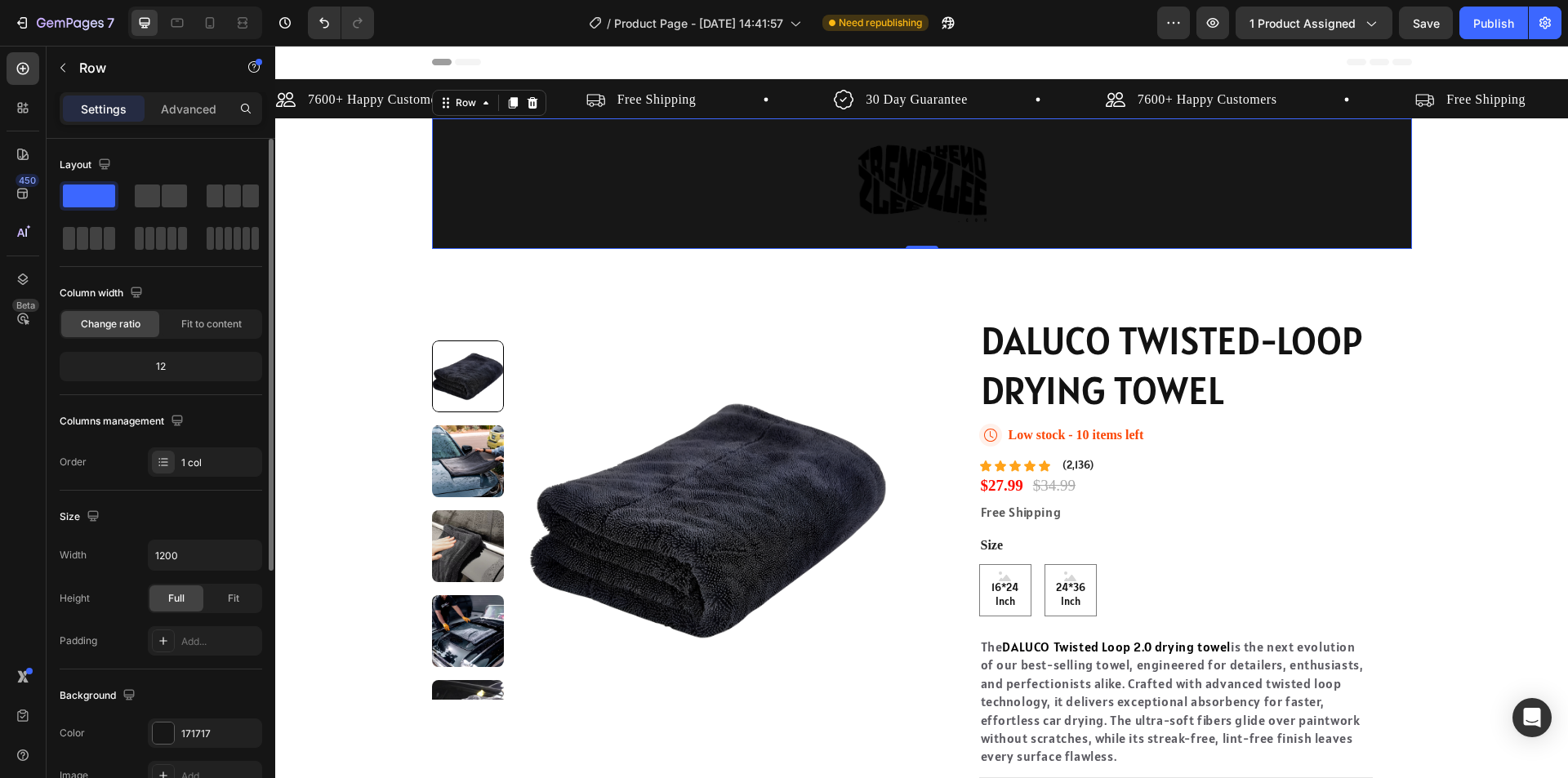
click at [162, 368] on div "12" at bounding box center [161, 367] width 196 height 23
click at [185, 328] on span "Fit to content" at bounding box center [211, 323] width 60 height 14
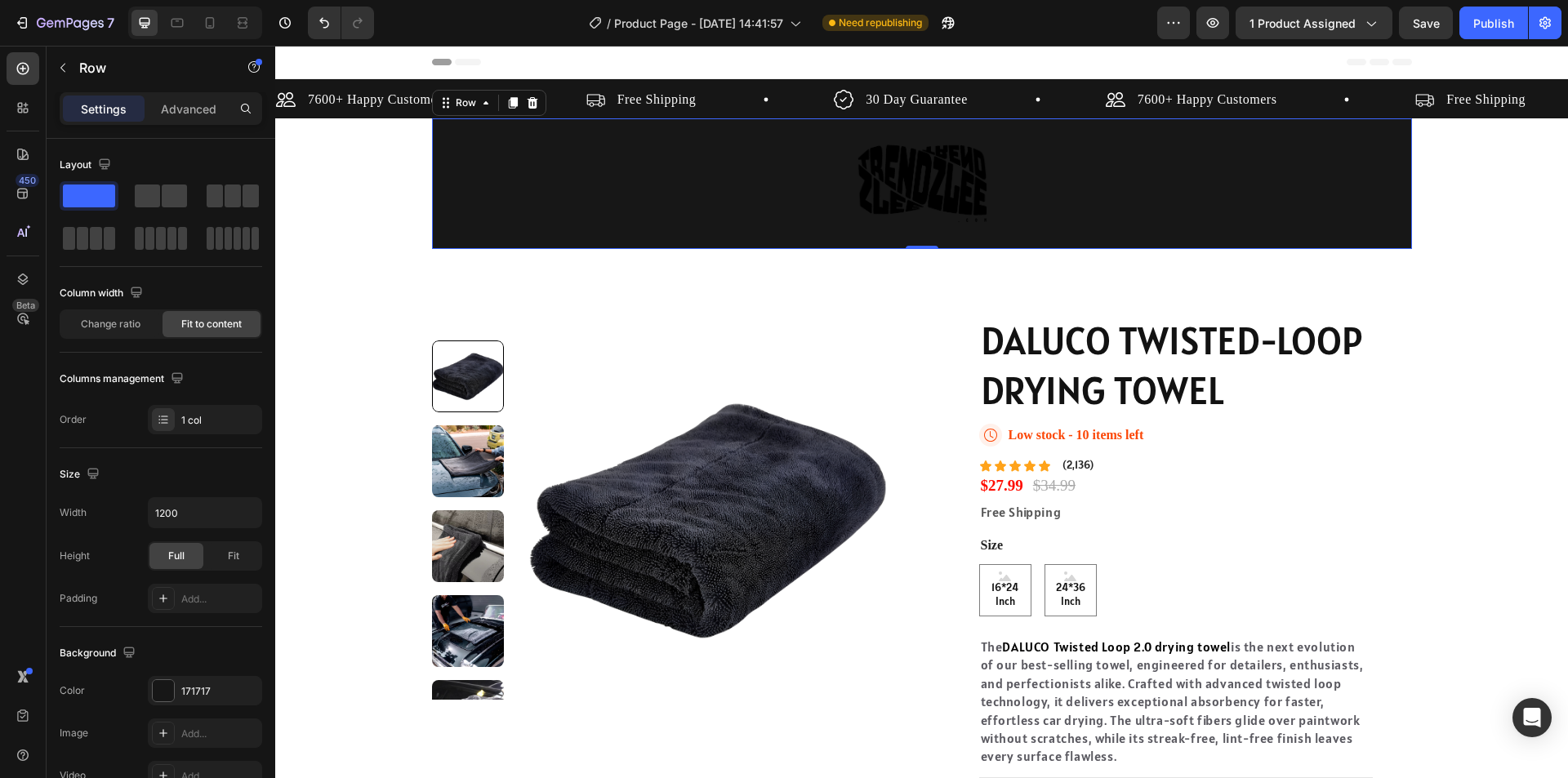
click at [479, 195] on div "Image Row 0" at bounding box center [922, 184] width 980 height 131
click at [481, 106] on icon at bounding box center [486, 103] width 13 height 13
click at [521, 186] on div "Image Row Section 0" at bounding box center [922, 184] width 980 height 131
click at [992, 186] on div "Image Row Section 0" at bounding box center [922, 184] width 980 height 131
click at [940, 180] on img at bounding box center [922, 184] width 131 height 131
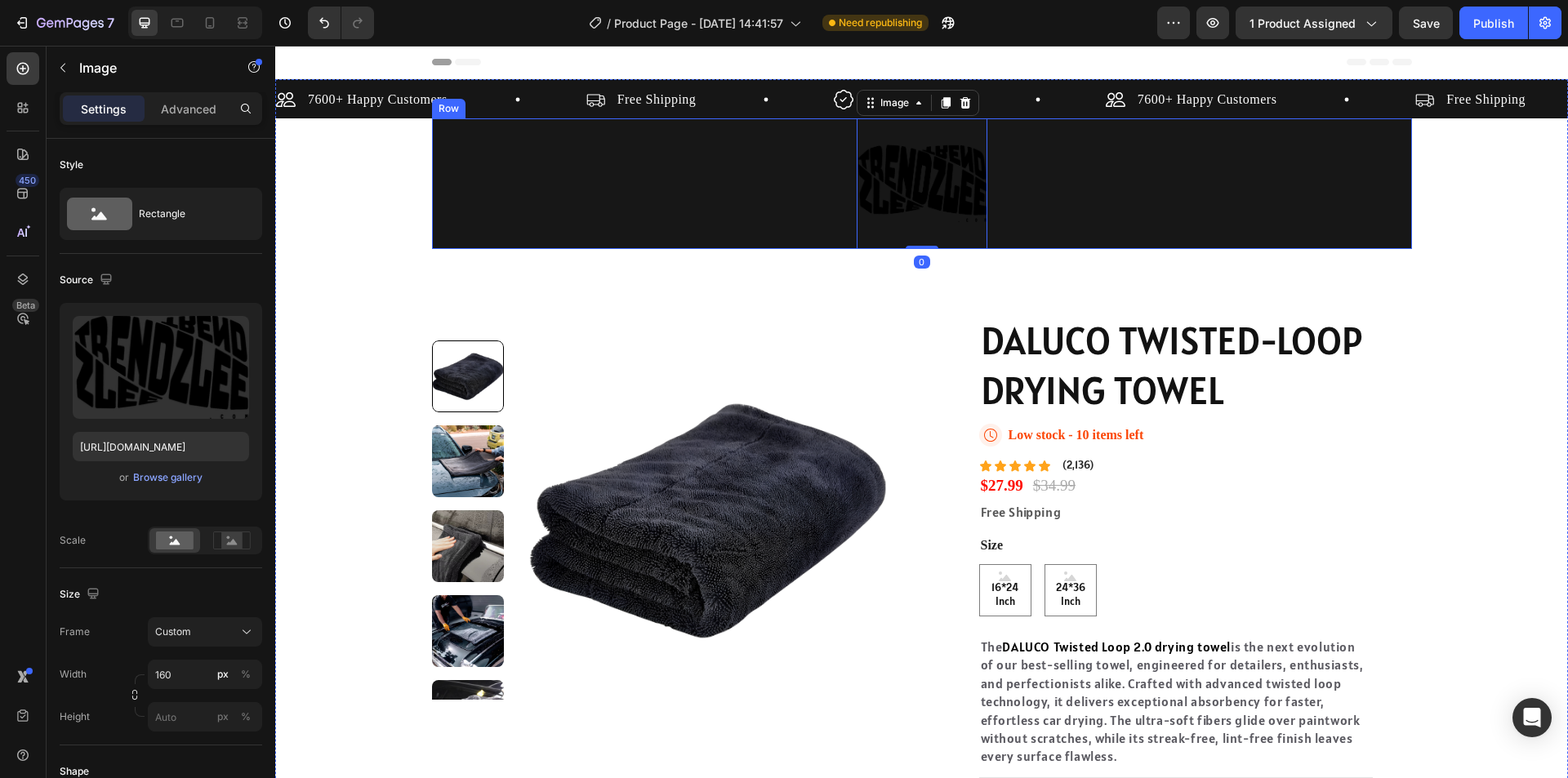
click at [1221, 204] on div "Image 0 Row" at bounding box center [922, 184] width 980 height 131
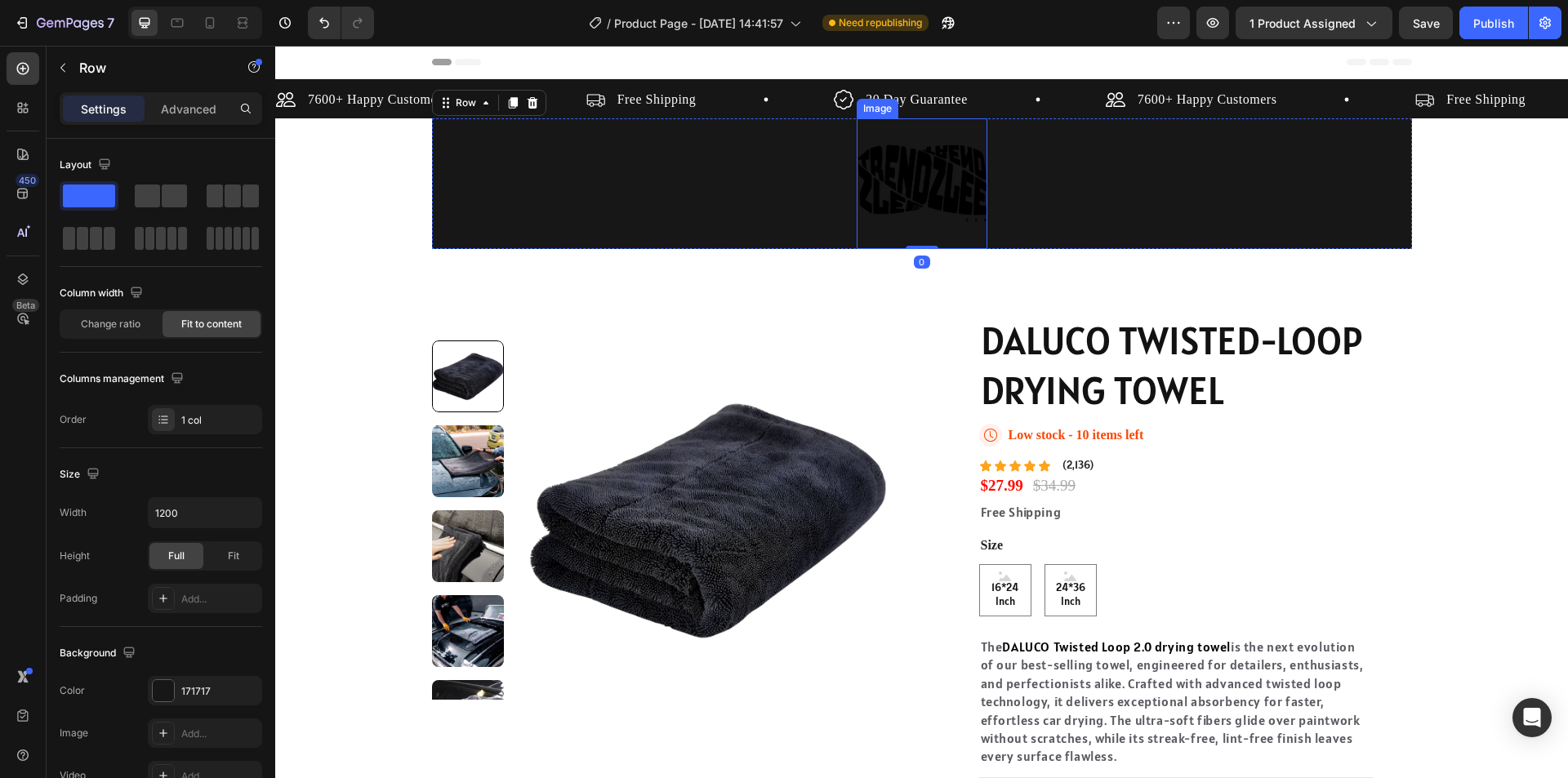
click at [894, 185] on img at bounding box center [922, 184] width 131 height 131
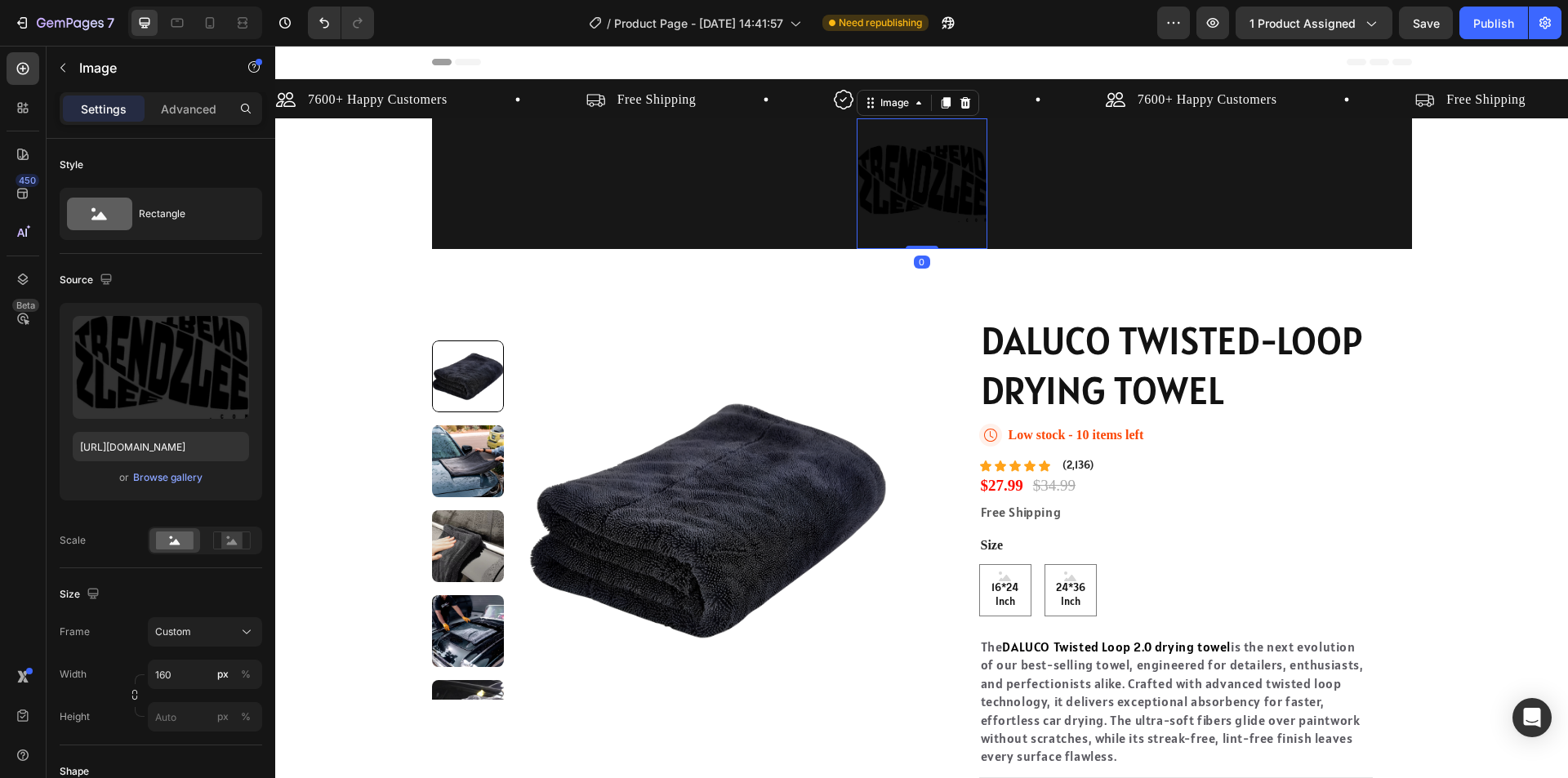
click at [925, 137] on img at bounding box center [922, 184] width 131 height 131
click at [880, 106] on div "Image" at bounding box center [894, 102] width 35 height 14
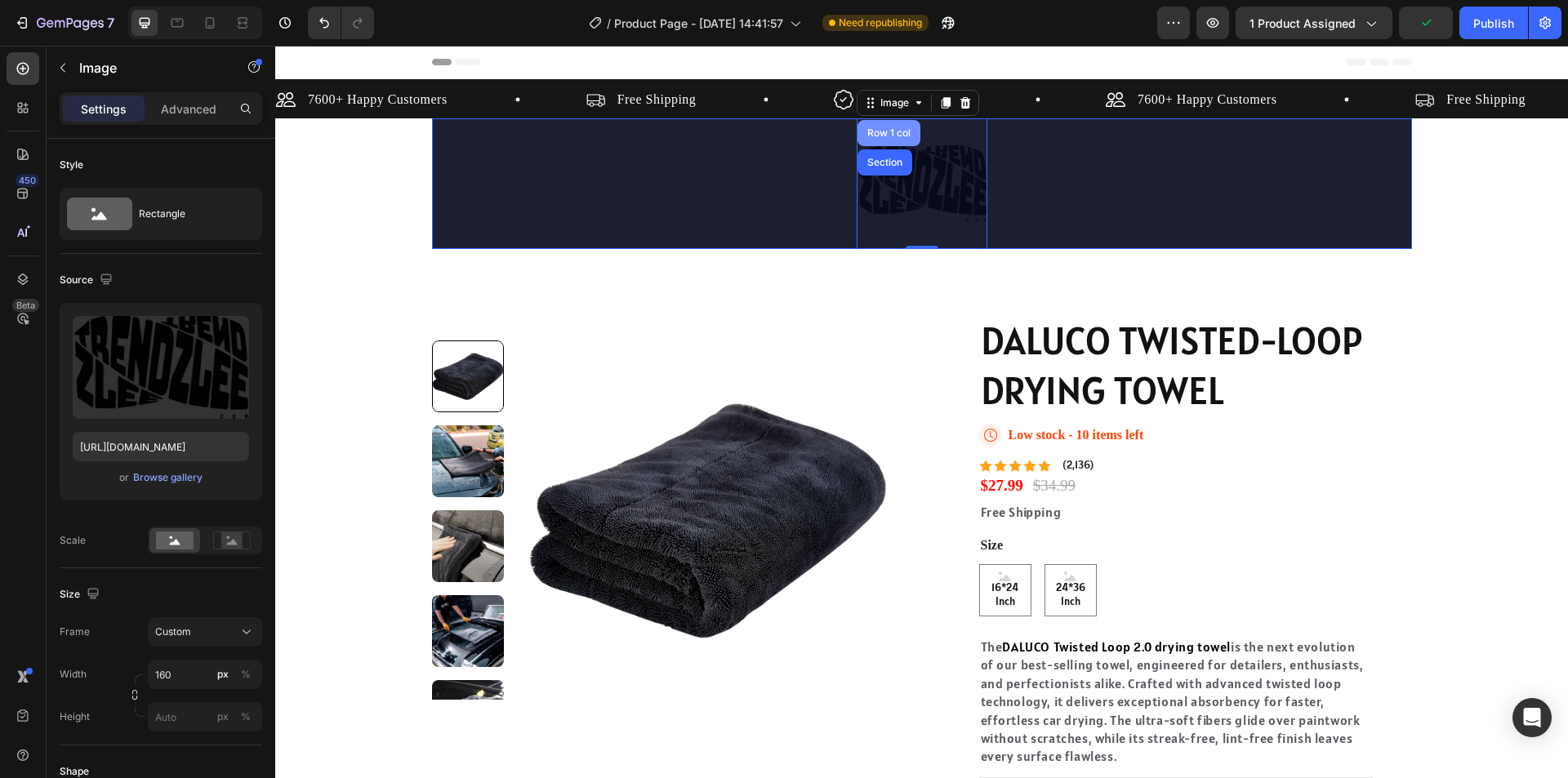
click at [882, 137] on div "Row 1 col" at bounding box center [889, 133] width 50 height 10
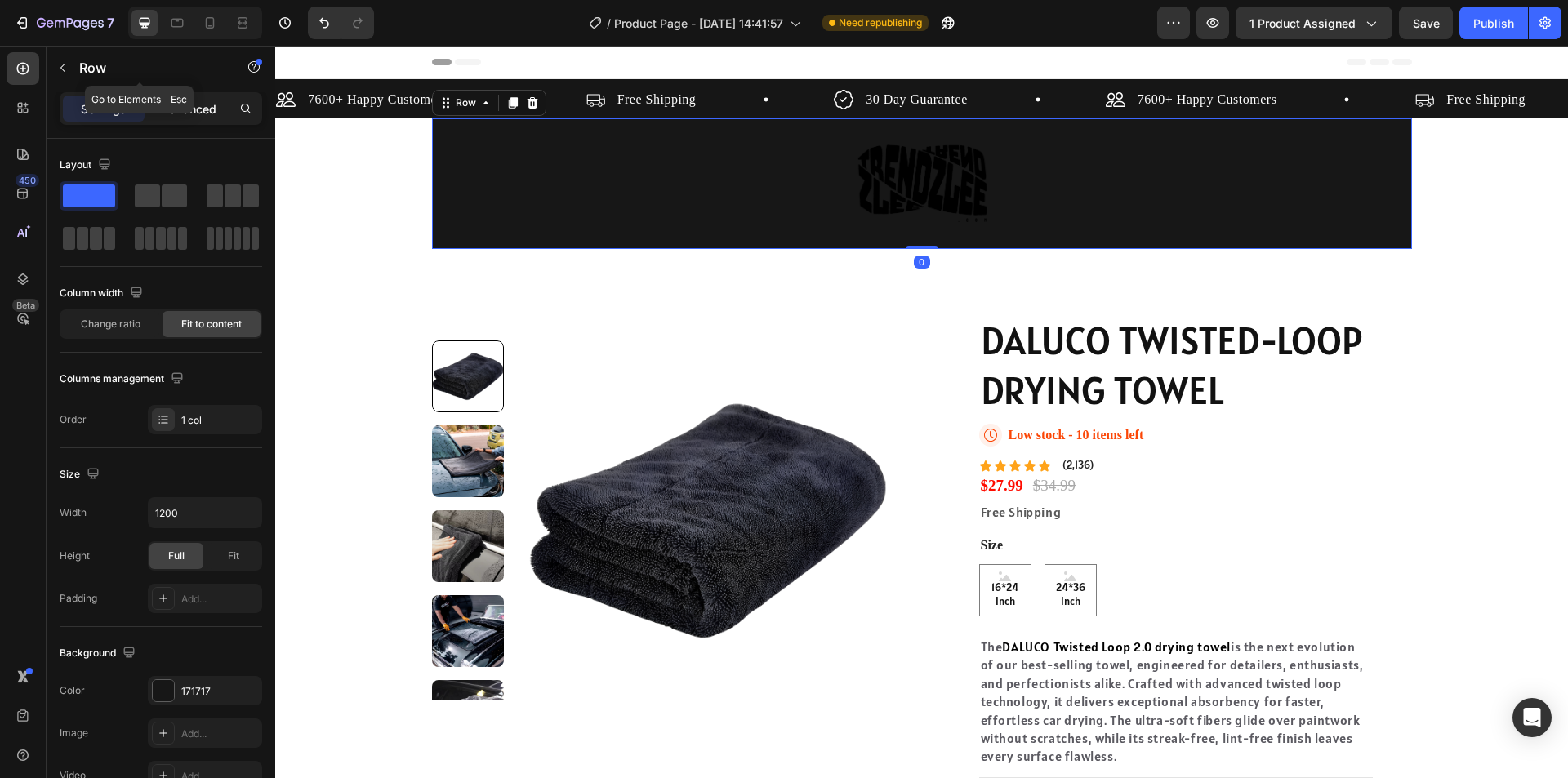
click at [171, 102] on p "Advanced" at bounding box center [189, 109] width 56 height 17
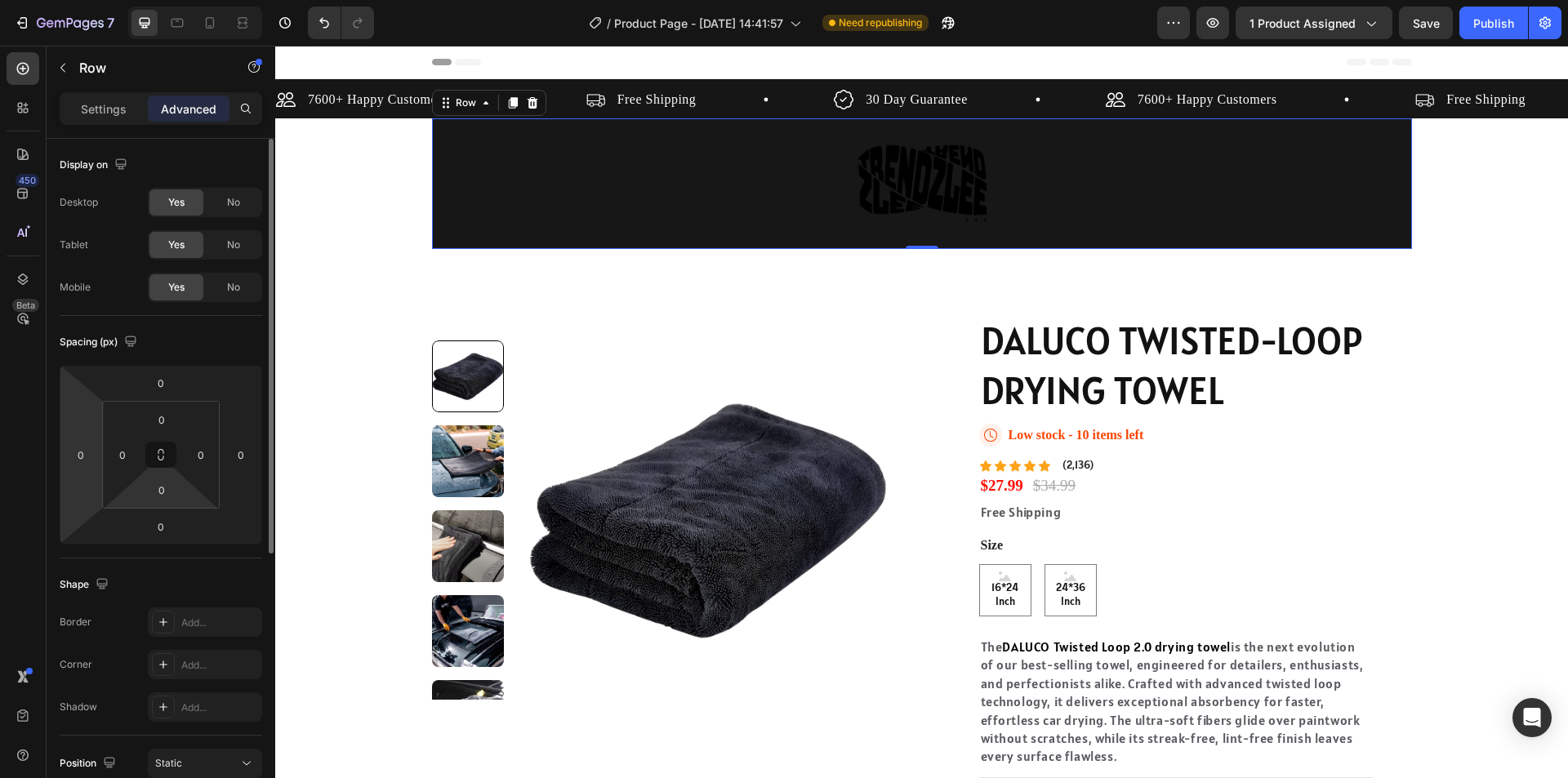
scroll to position [245, 0]
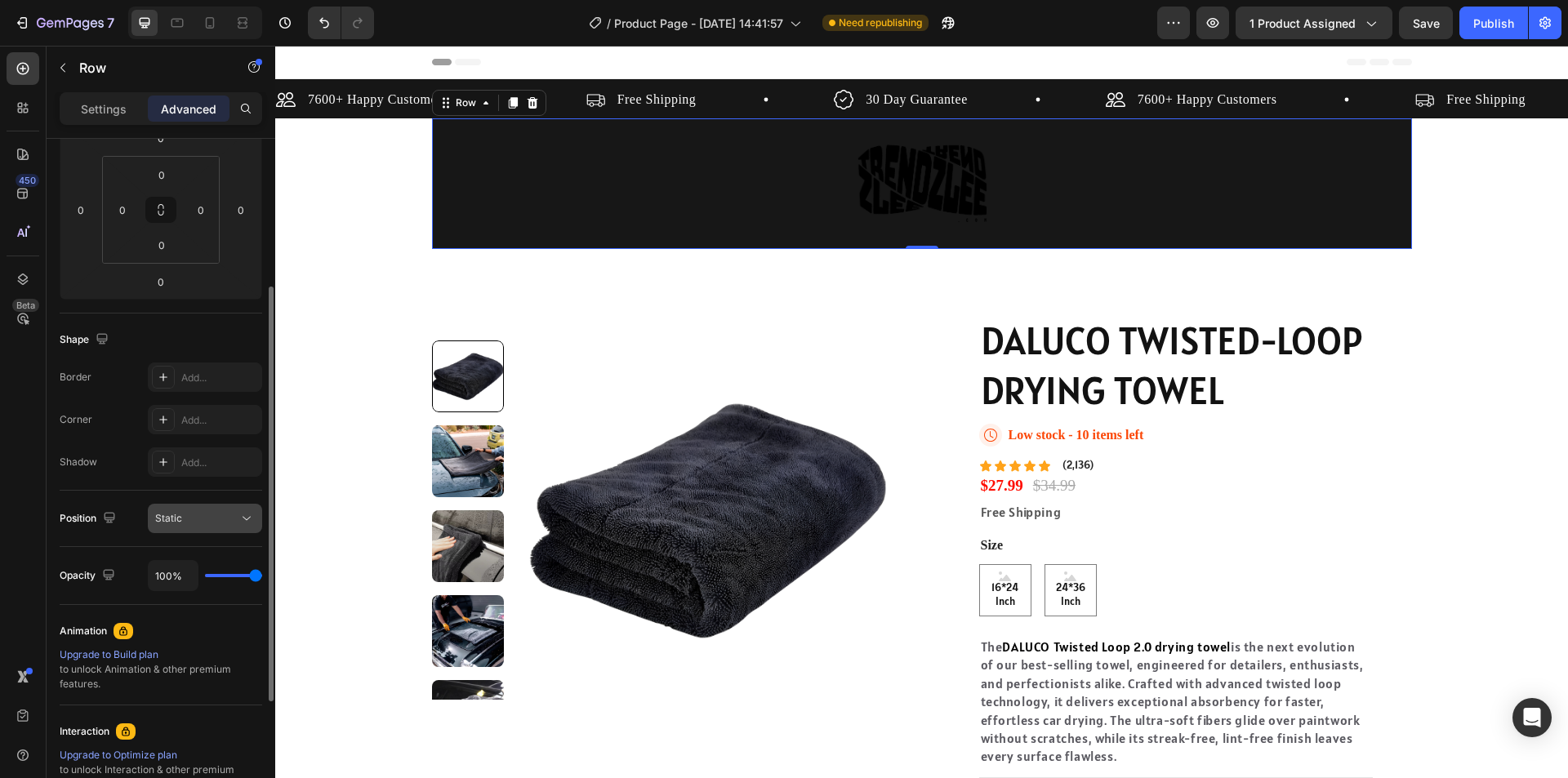
click at [225, 520] on div "Static" at bounding box center [196, 518] width 83 height 14
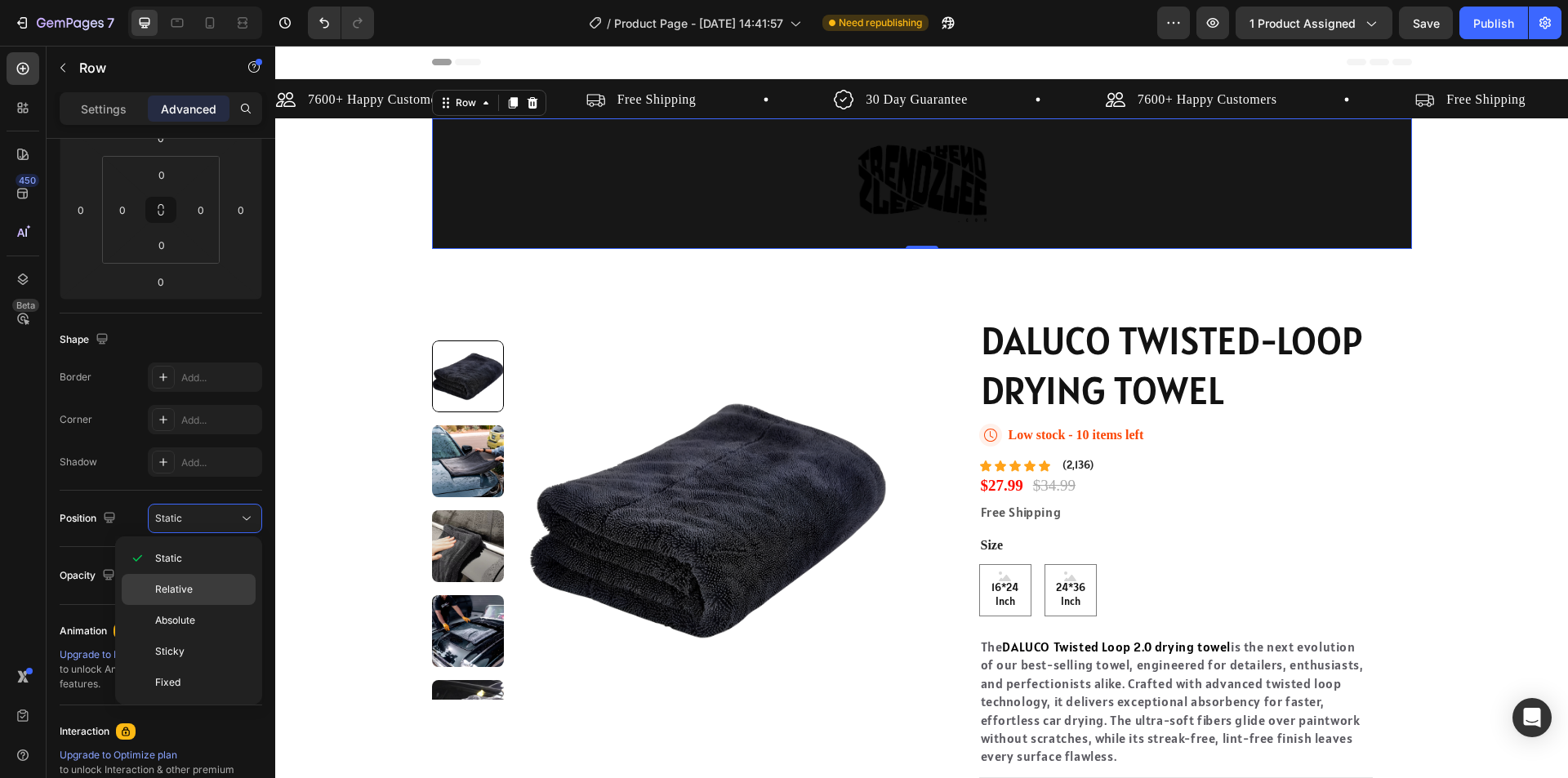
click at [215, 584] on p "Relative" at bounding box center [201, 589] width 93 height 14
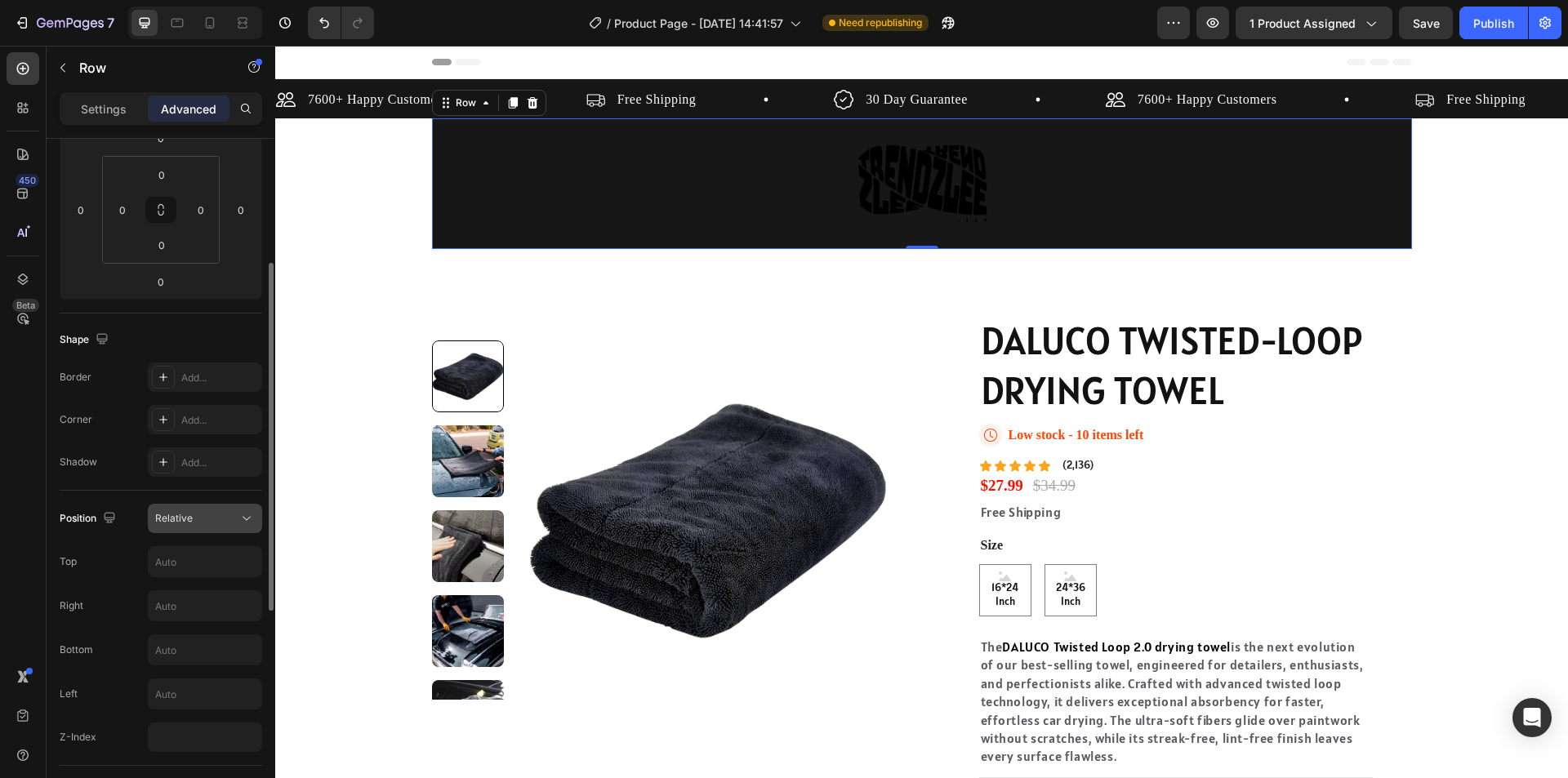
click at [206, 512] on div "Relative" at bounding box center [196, 518] width 83 height 14
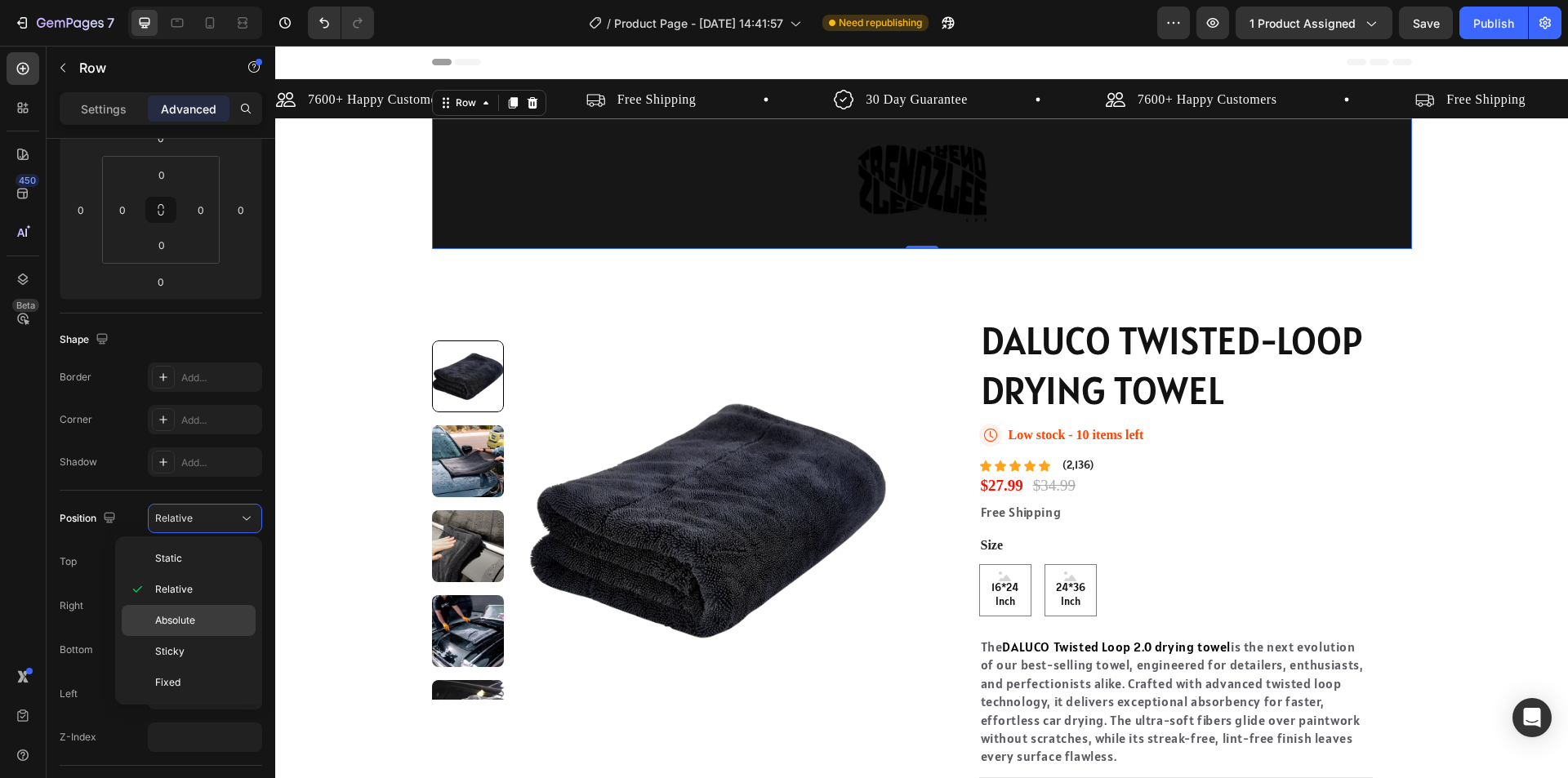
click at [201, 636] on div "Absolute" at bounding box center [189, 652] width 134 height 31
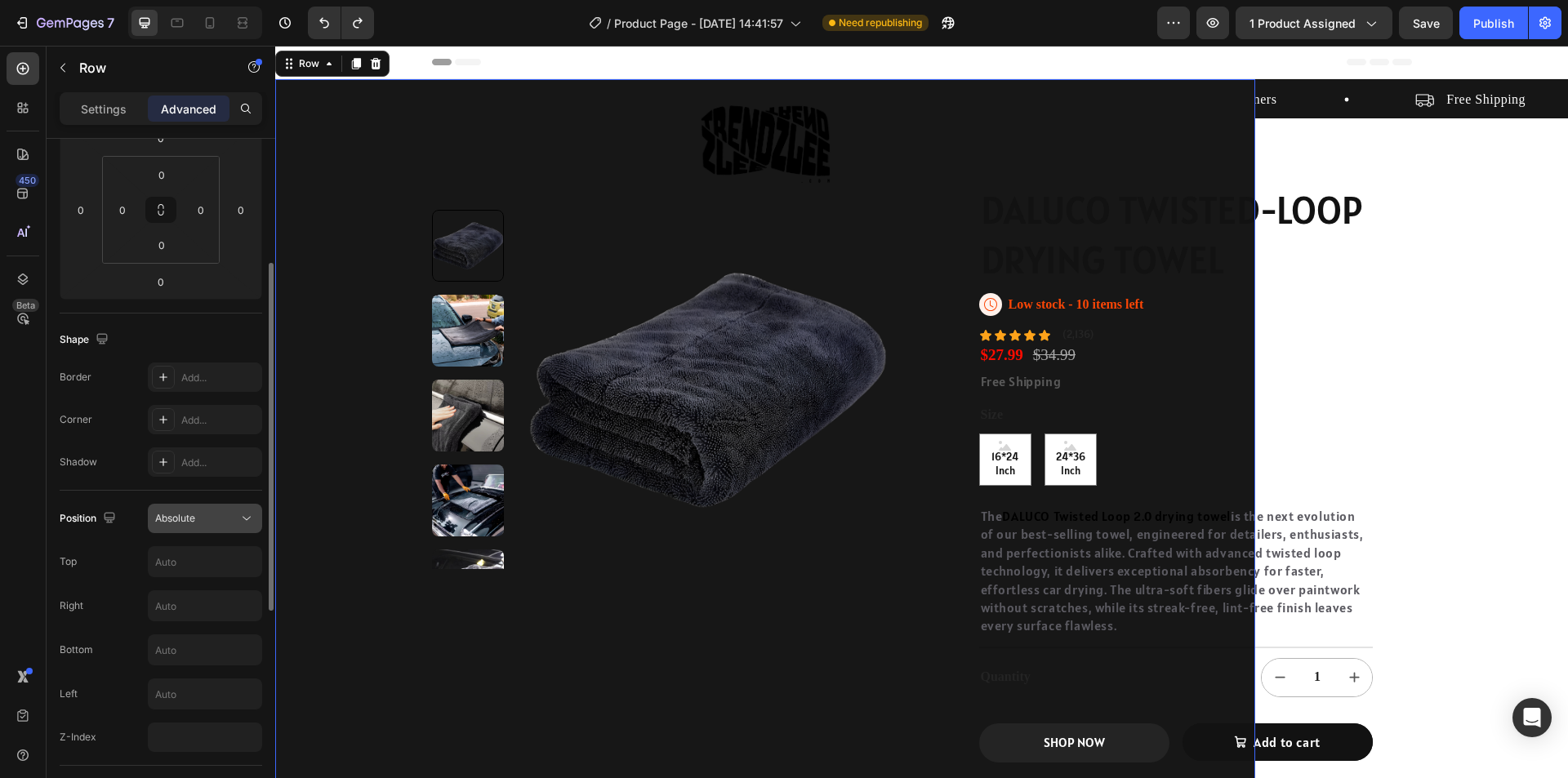
click at [186, 518] on span "Absolute" at bounding box center [175, 518] width 40 height 12
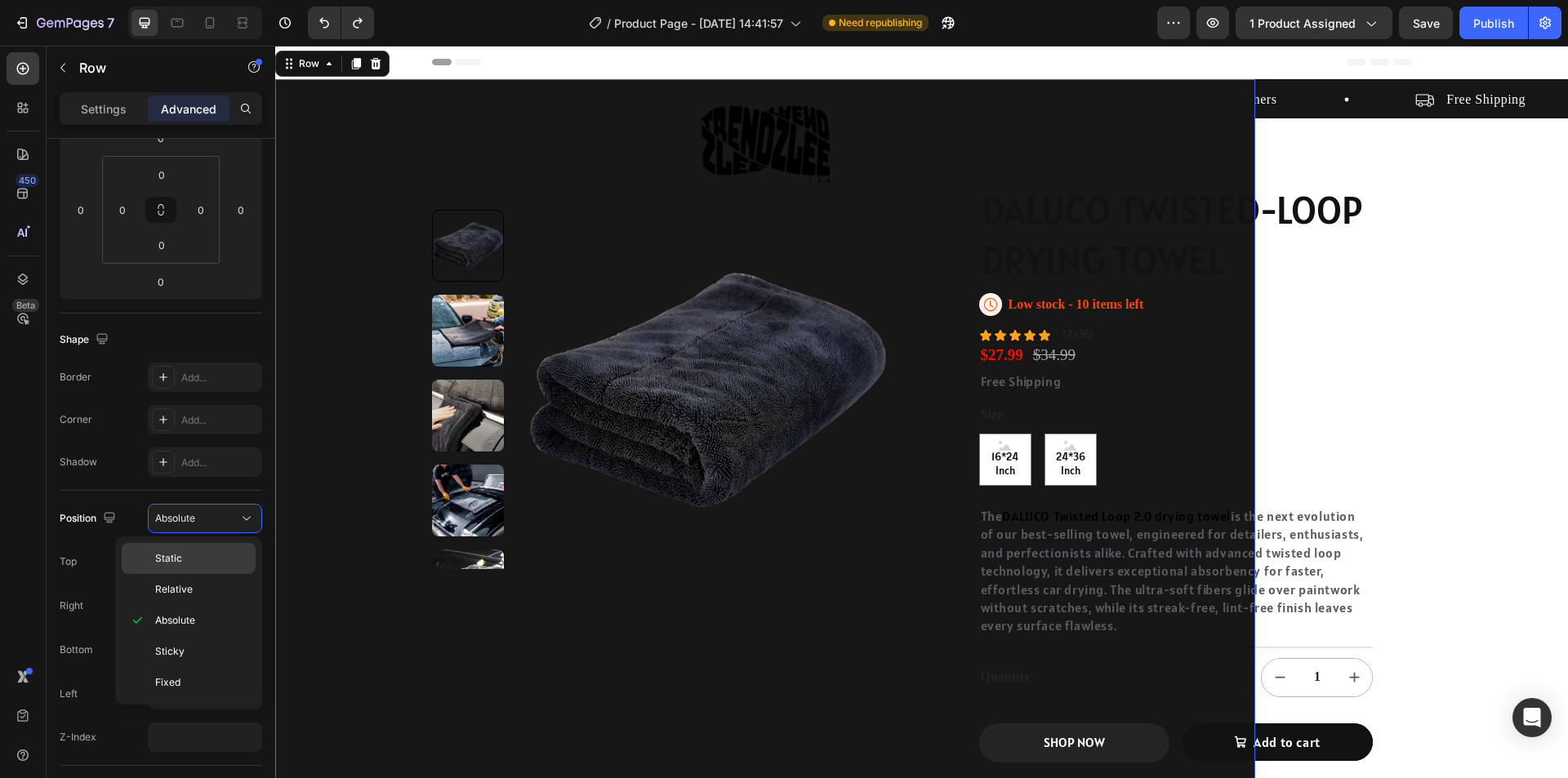
click at [210, 574] on div "Static" at bounding box center [189, 589] width 134 height 31
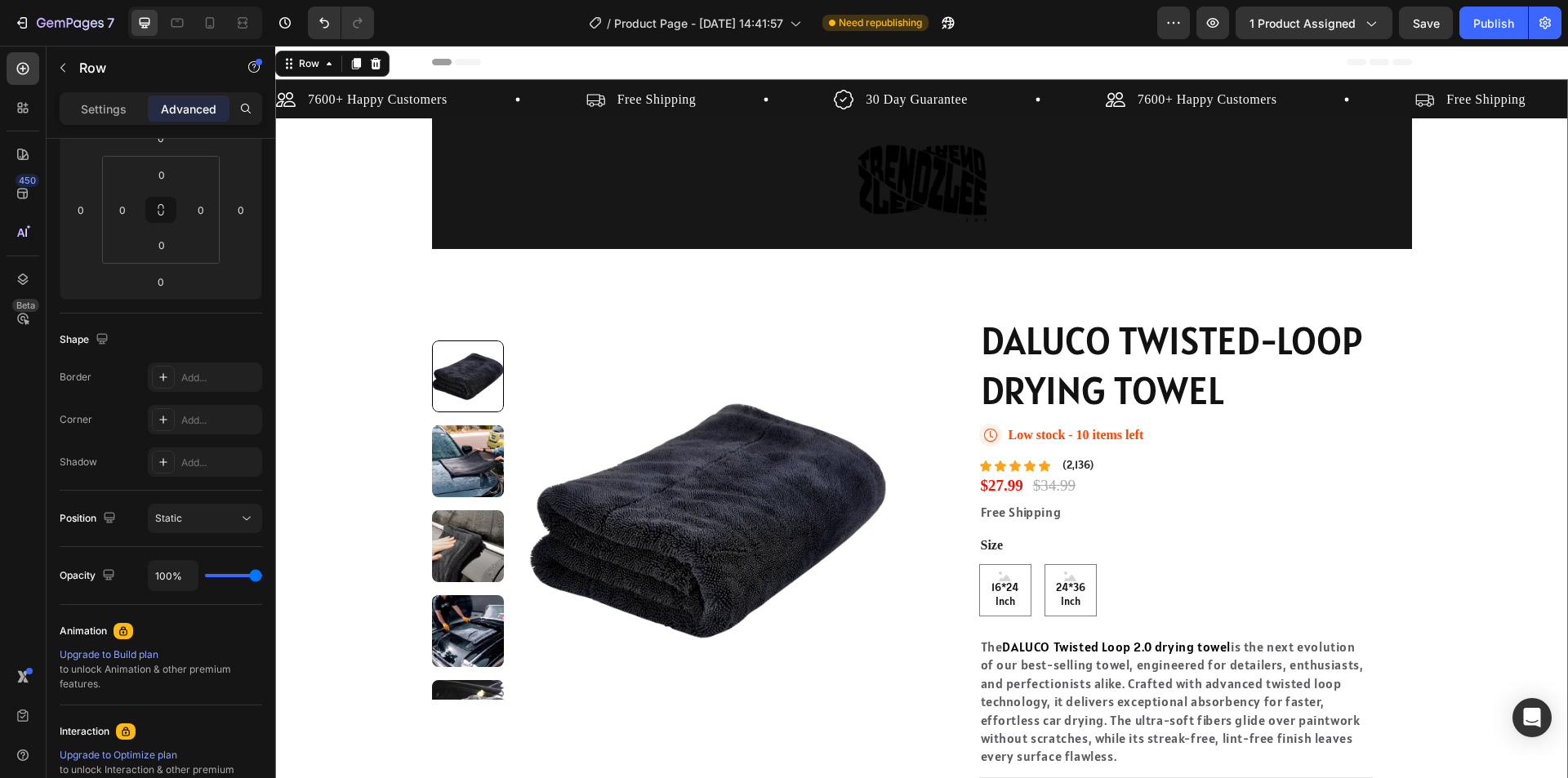
click at [796, 172] on div "Image Row 0" at bounding box center [922, 184] width 980 height 131
click at [585, 202] on div "Image Row 0" at bounding box center [922, 184] width 980 height 131
click at [456, 188] on div "Image Row 0" at bounding box center [922, 184] width 980 height 131
click at [716, 175] on div "Image Row 0" at bounding box center [922, 184] width 980 height 131
click at [463, 142] on div "Image Row 0" at bounding box center [922, 184] width 980 height 131
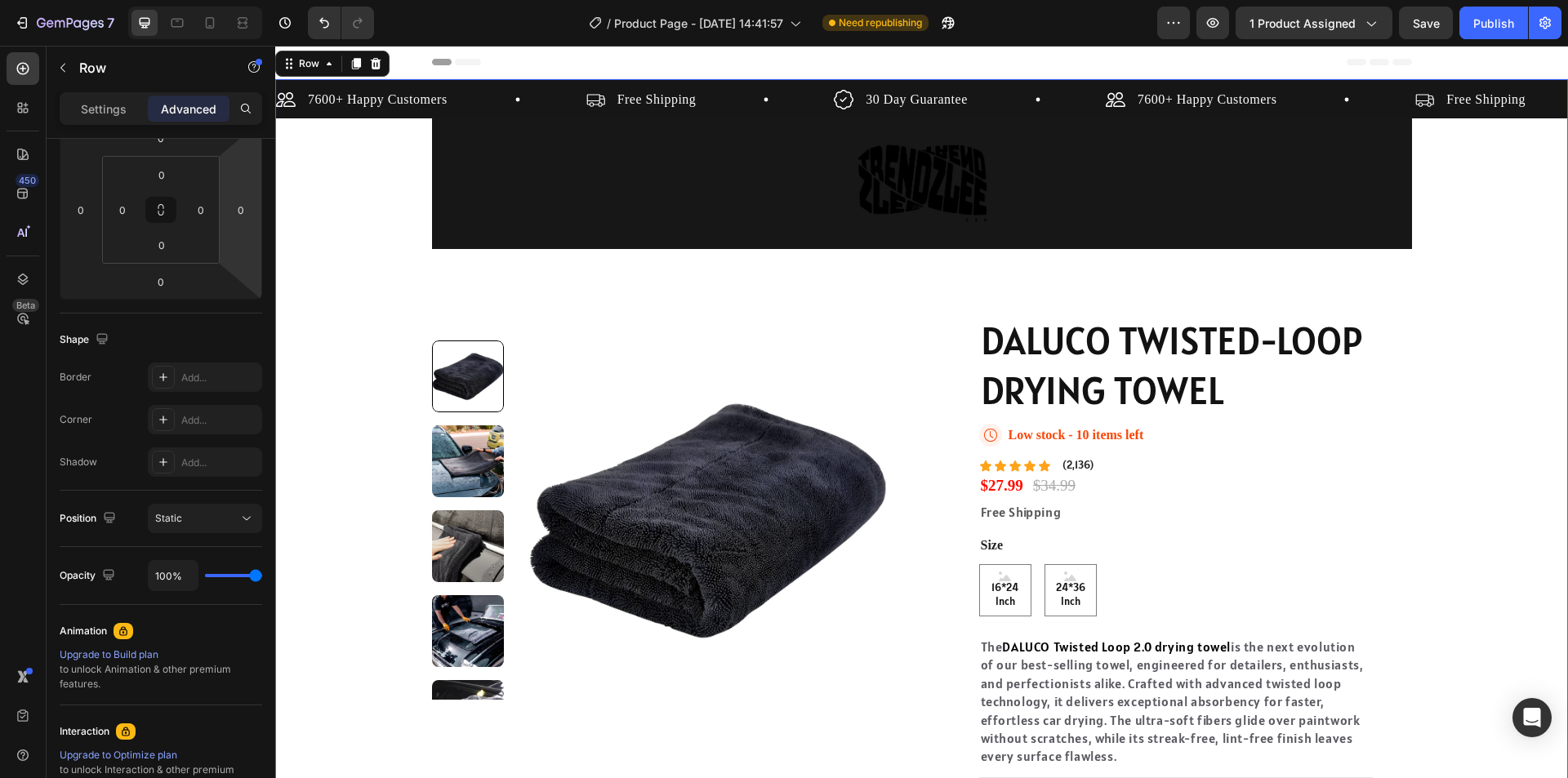
click at [1287, 184] on div "Image Row 0" at bounding box center [922, 184] width 980 height 131
click at [480, 191] on div "Image Row 0" at bounding box center [922, 184] width 980 height 131
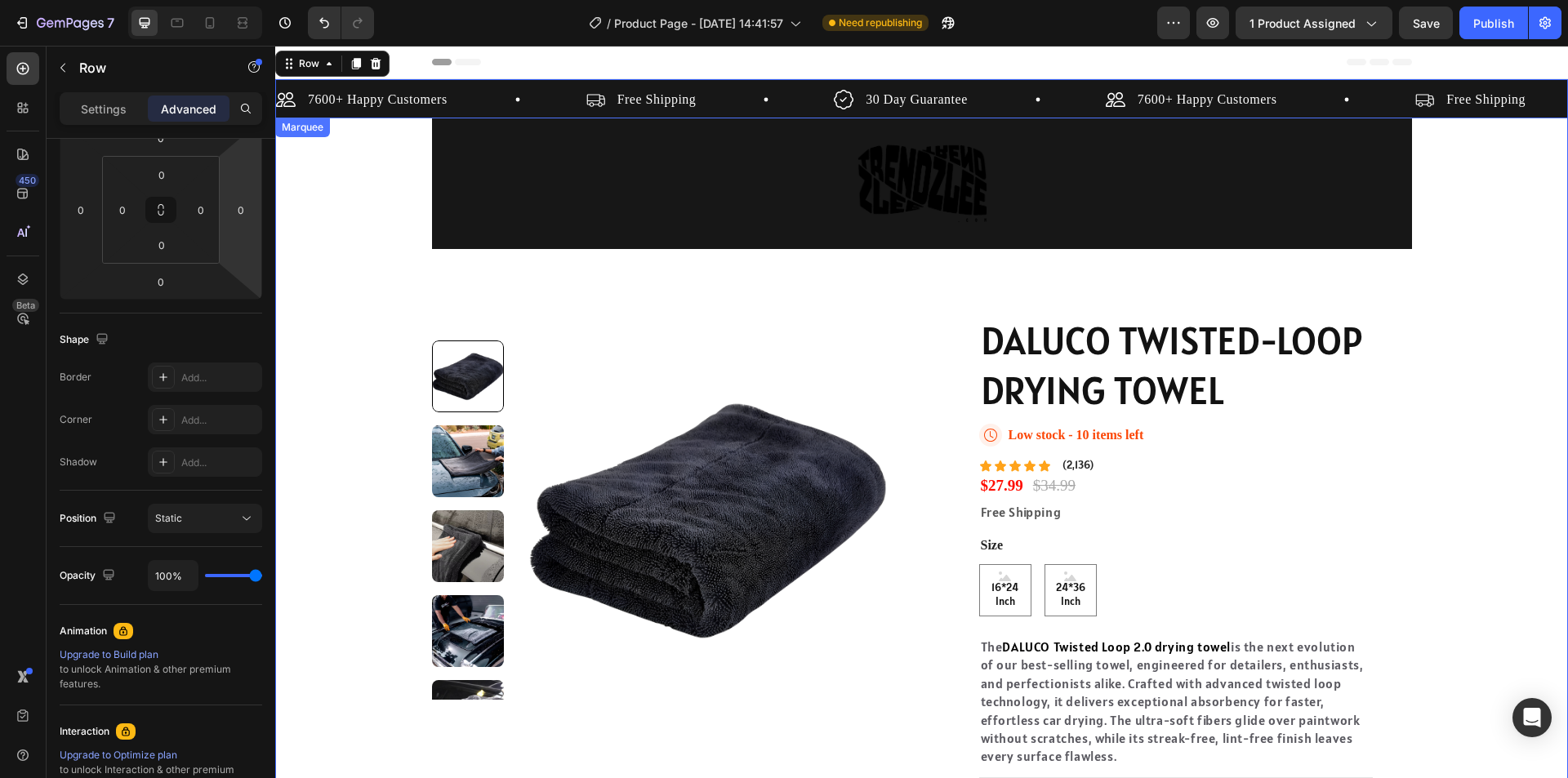
click at [572, 221] on div "Image Row 0" at bounding box center [922, 184] width 980 height 131
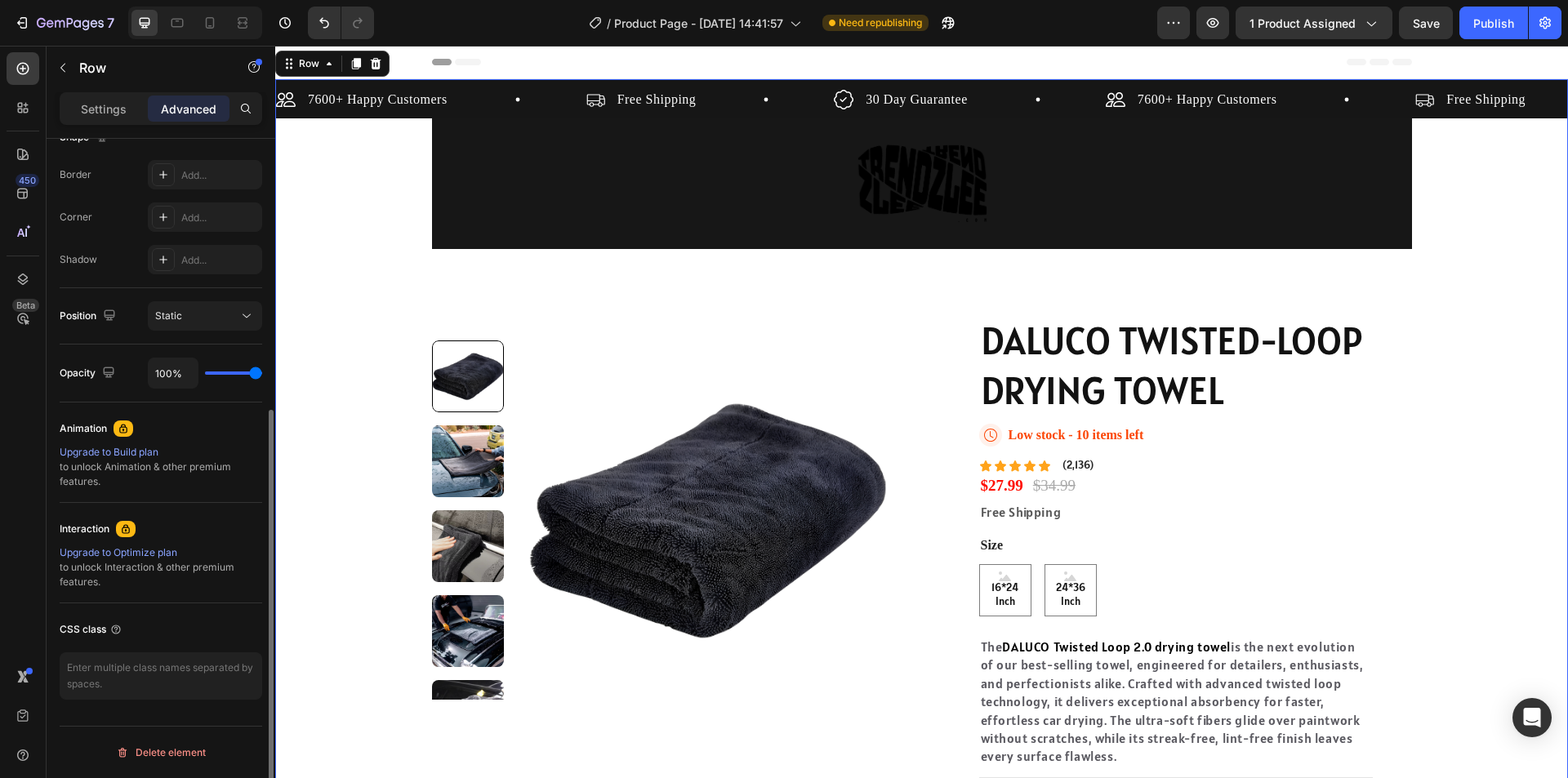
scroll to position [39, 0]
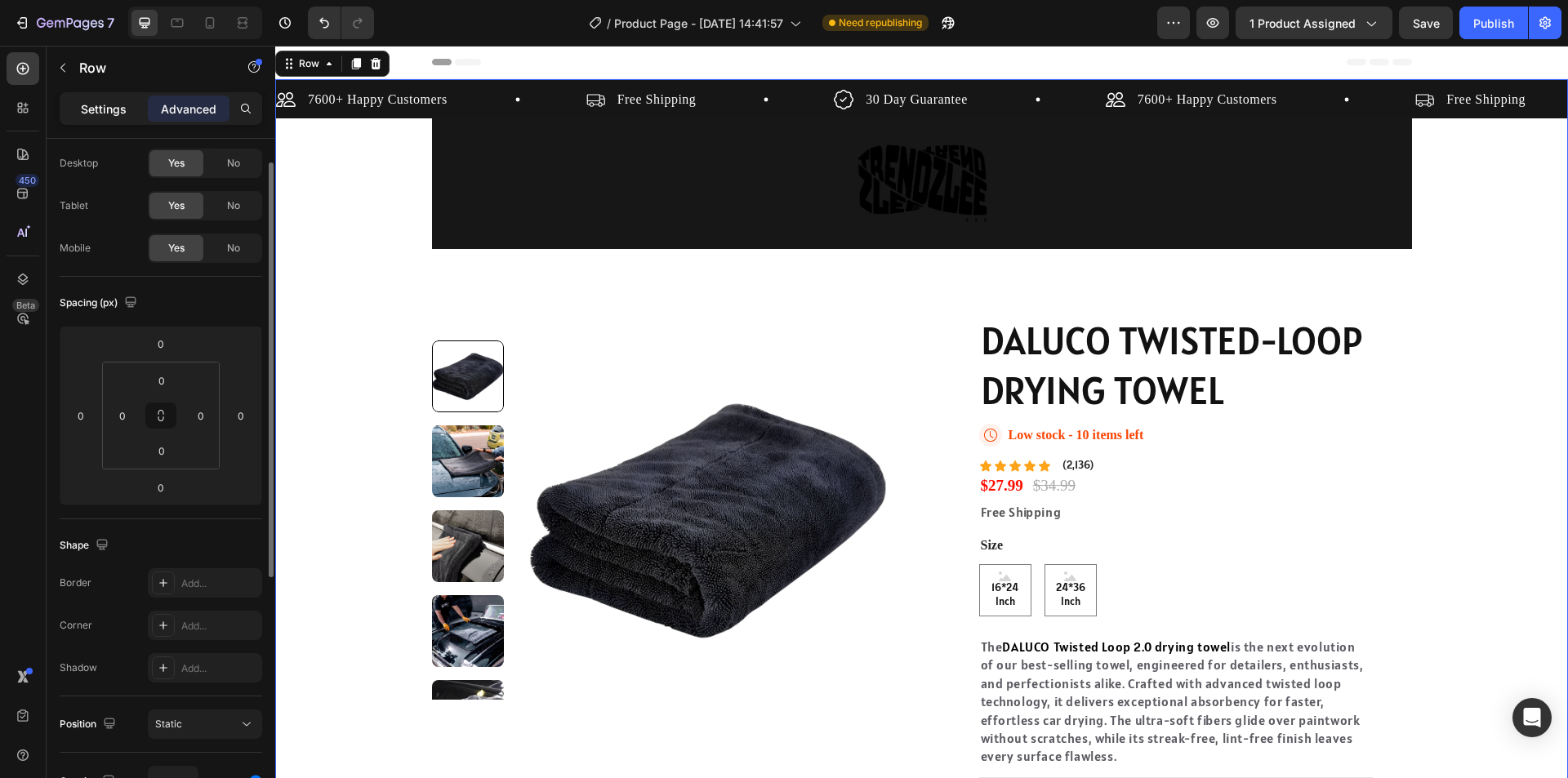
click at [108, 106] on p "Settings" at bounding box center [103, 109] width 46 height 17
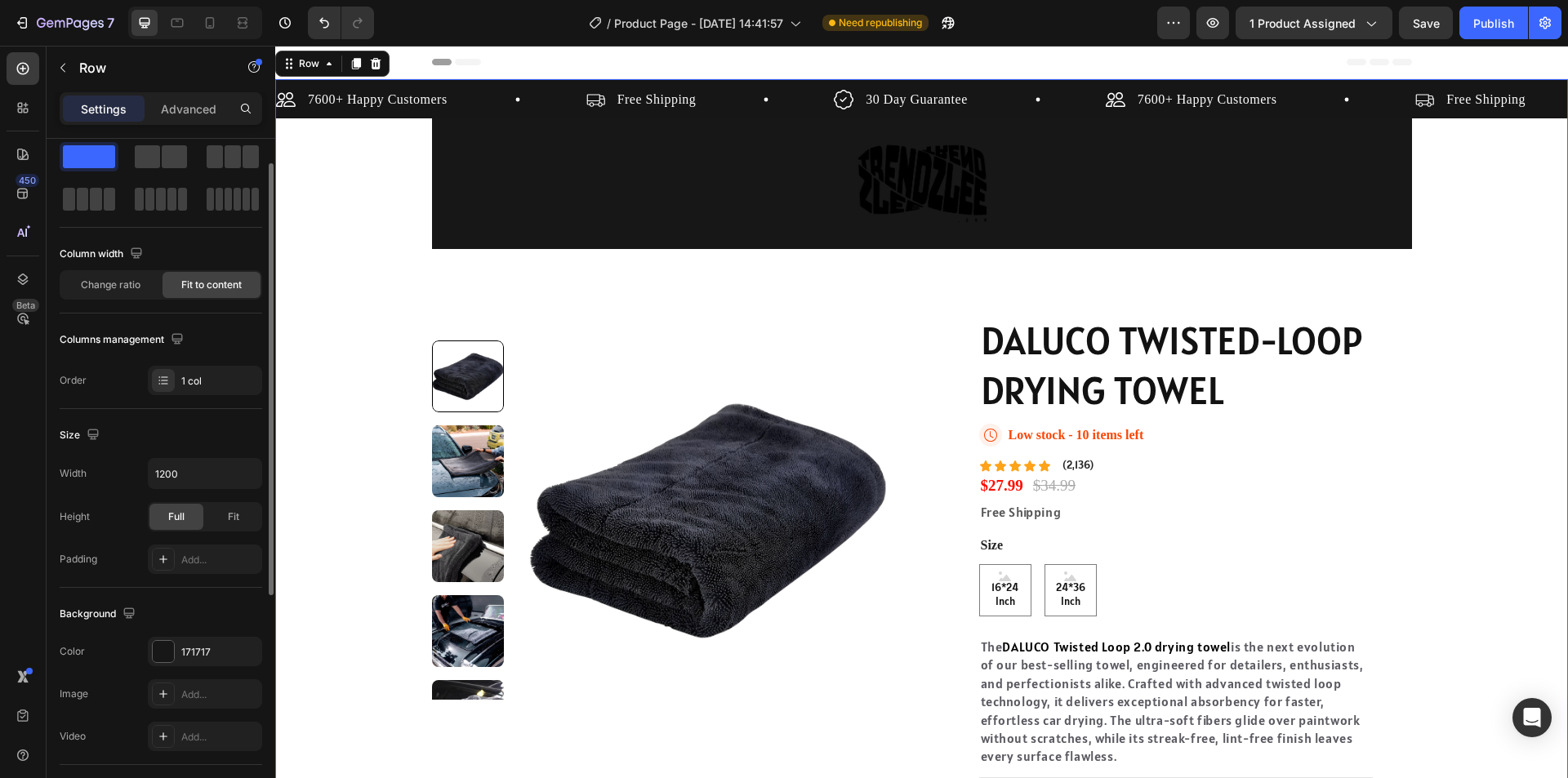
scroll to position [121, 0]
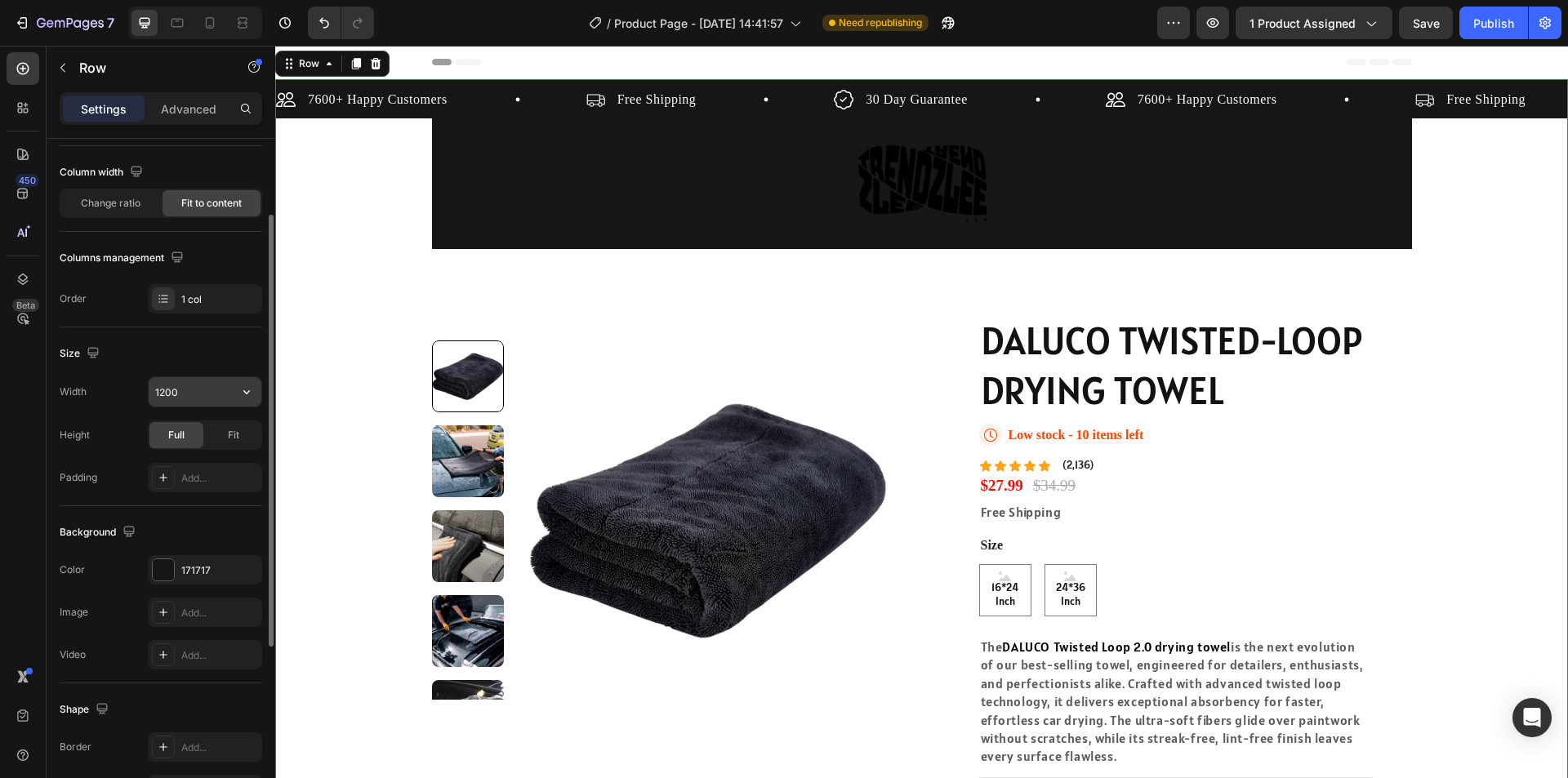
click at [187, 392] on input "1200" at bounding box center [205, 391] width 113 height 30
click at [246, 387] on icon "button" at bounding box center [246, 391] width 16 height 16
click at [216, 462] on p "Full 100%" at bounding box center [200, 464] width 93 height 14
type input "100%"
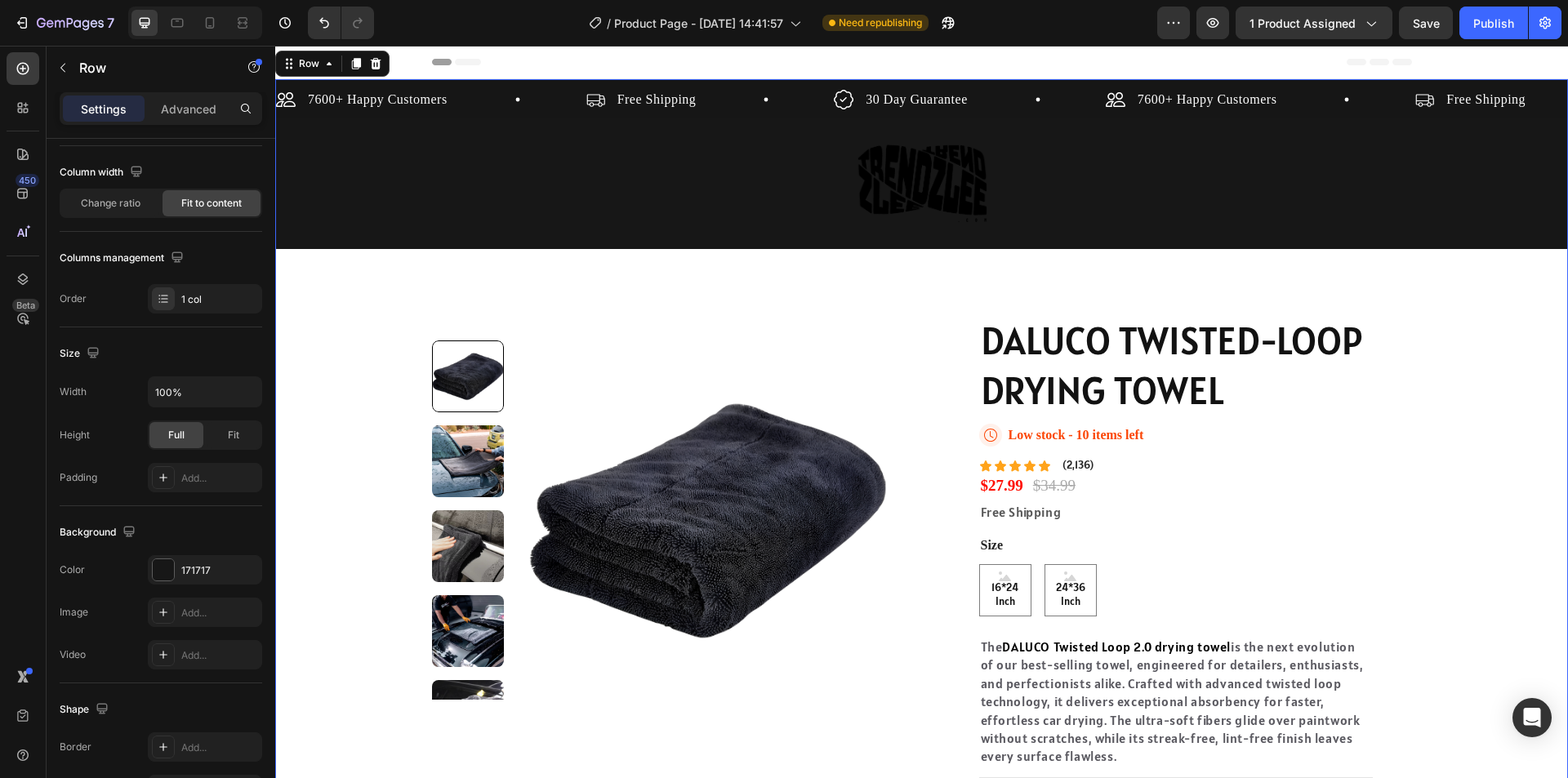
click at [556, 227] on div "Image Row 0" at bounding box center [922, 184] width 1293 height 131
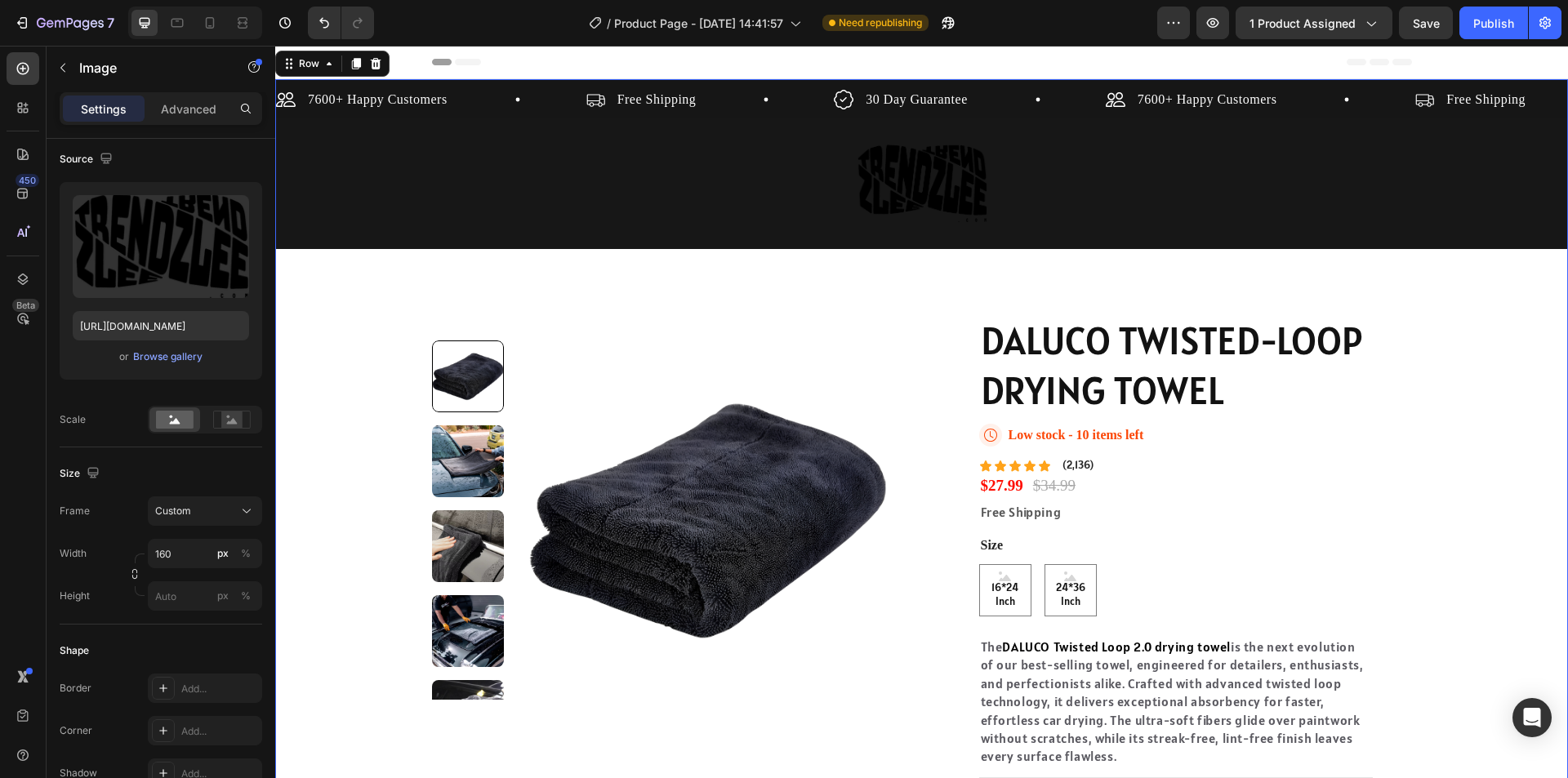
click at [905, 180] on img at bounding box center [922, 184] width 131 height 131
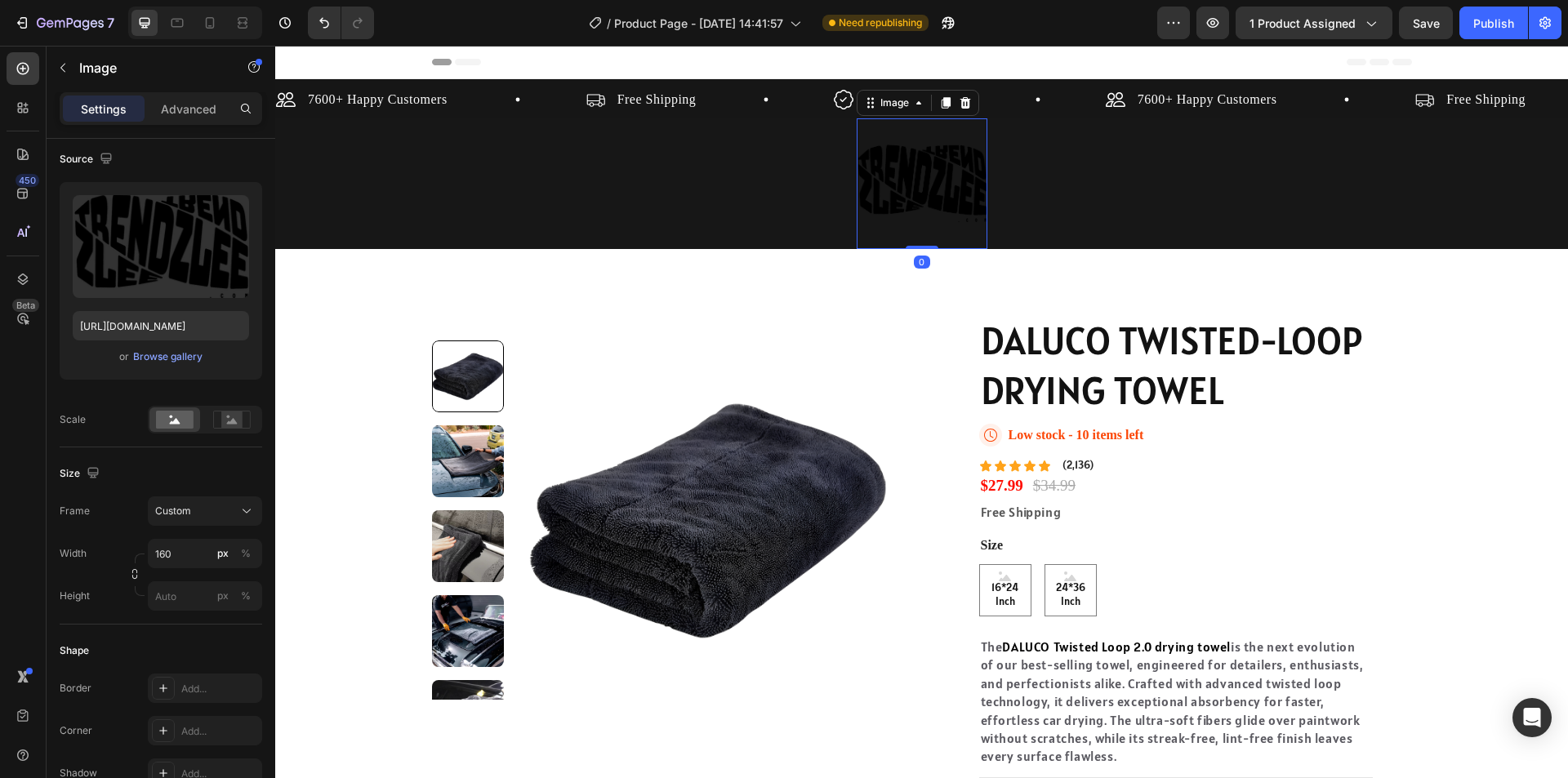
scroll to position [0, 0]
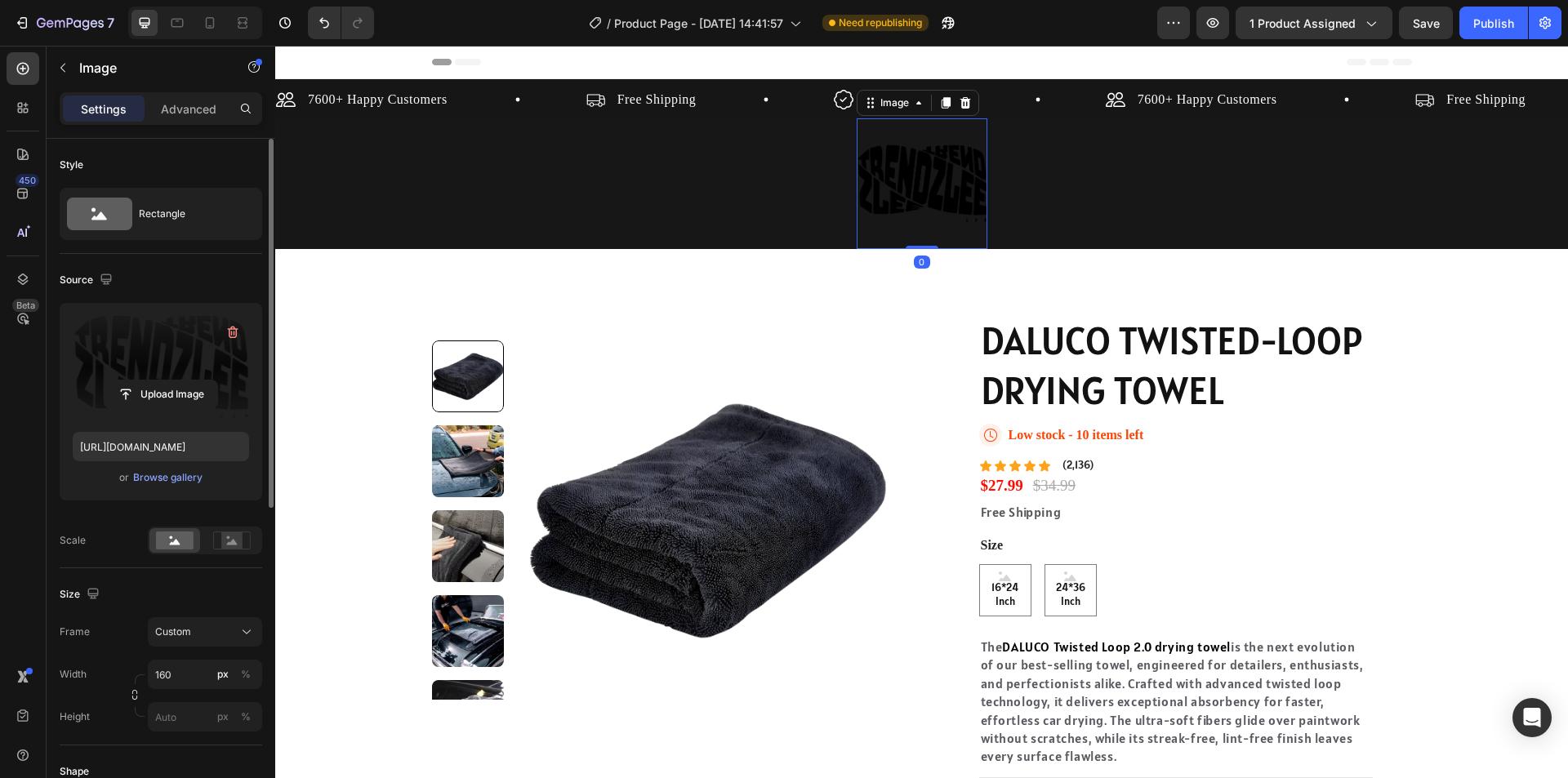
click at [160, 355] on label at bounding box center [161, 367] width 176 height 102
click at [160, 381] on input "file" at bounding box center [161, 394] width 113 height 28
type input "https://cdn.shopify.com/s/files/1/0715/5744/7868/files/gempages_578022134127788…"
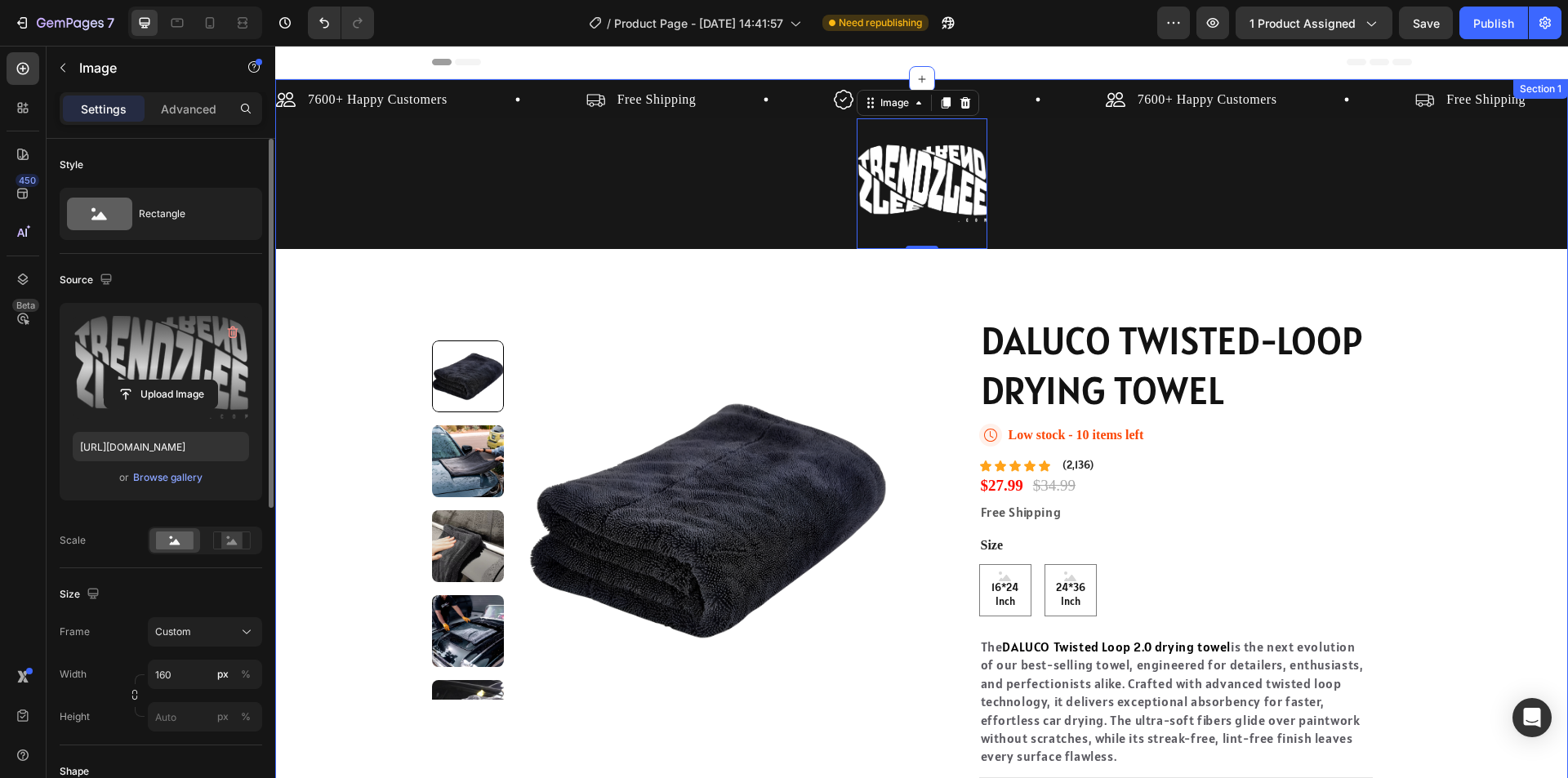
click at [1481, 344] on div "7600+ Happy Customers Item List Free Shipping Item List 30 Day Guarantee Item L…" at bounding box center [922, 504] width 1293 height 850
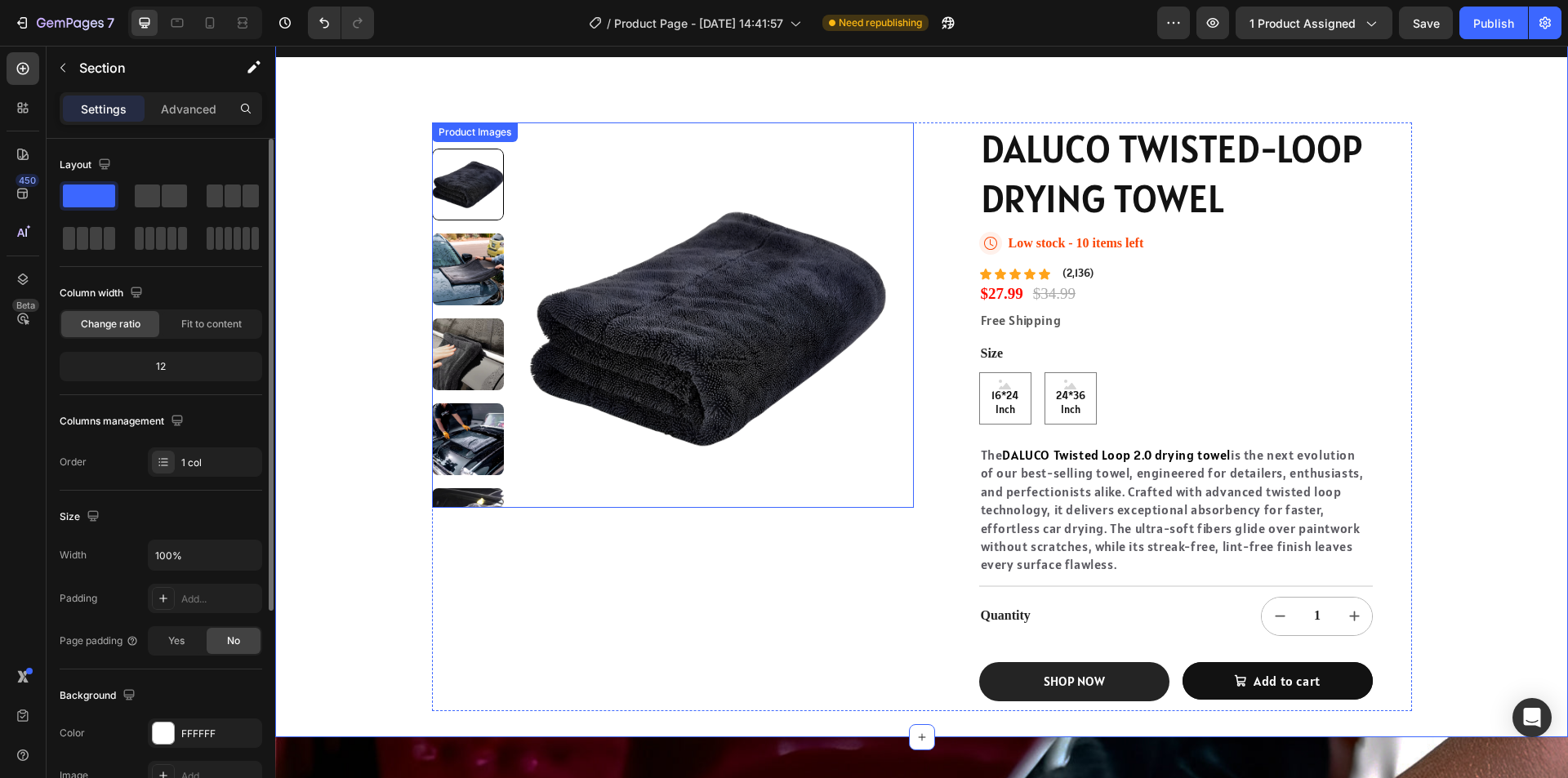
scroll to position [164, 0]
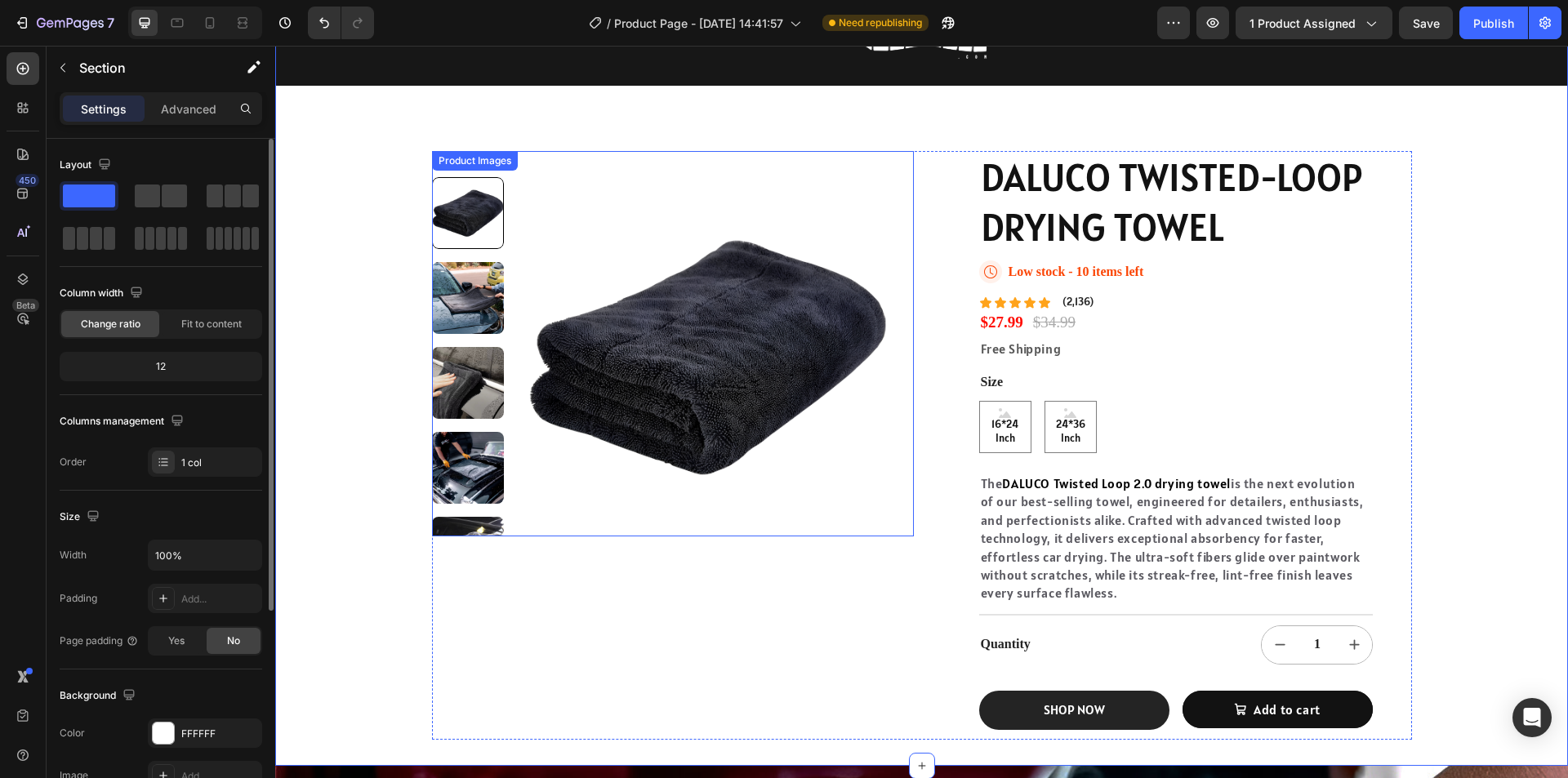
click at [731, 433] on img at bounding box center [707, 356] width 359 height 359
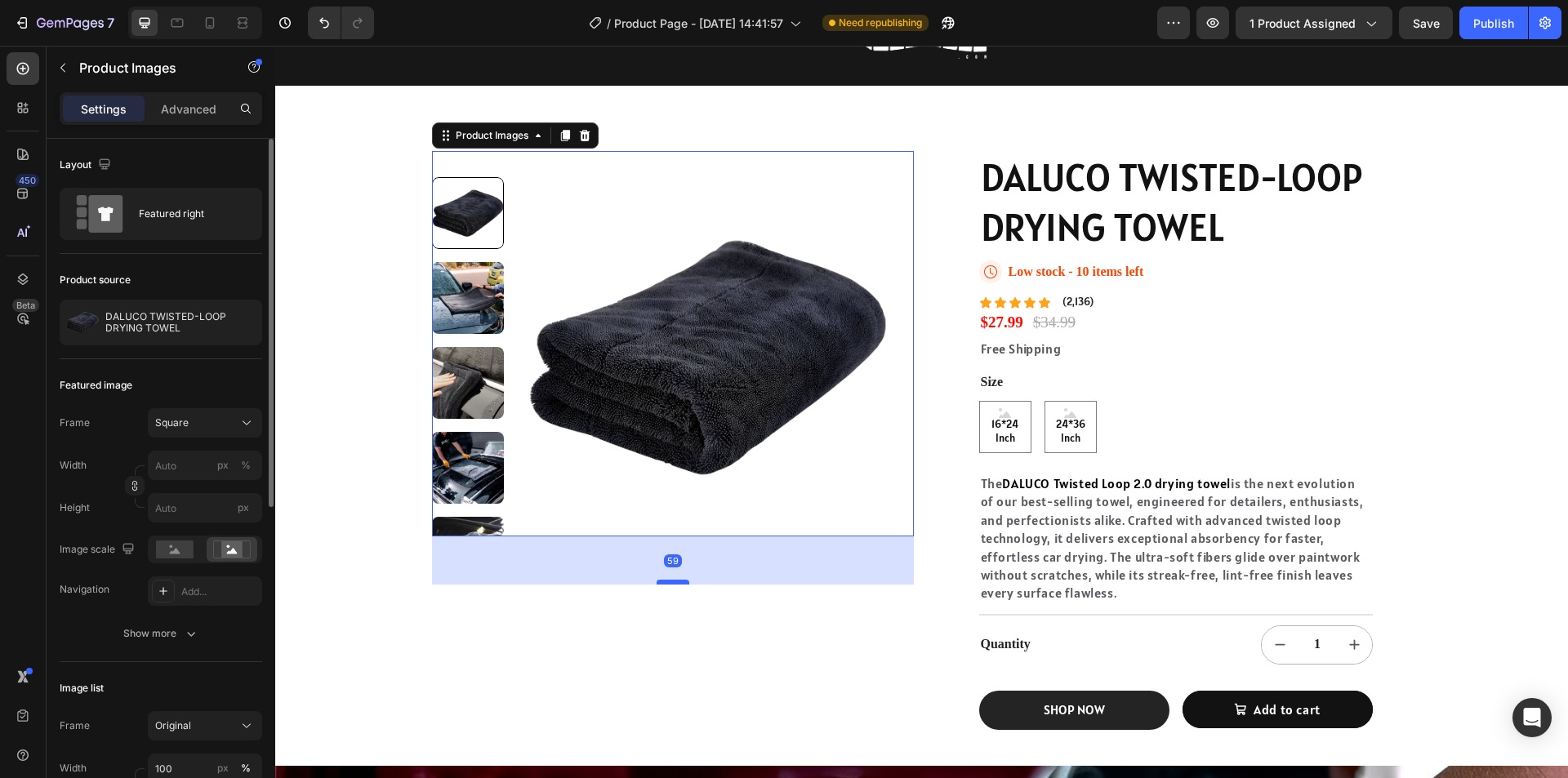
drag, startPoint x: 676, startPoint y: 534, endPoint x: 661, endPoint y: 582, distance: 50.3
click at [661, 582] on div at bounding box center [673, 582] width 33 height 5
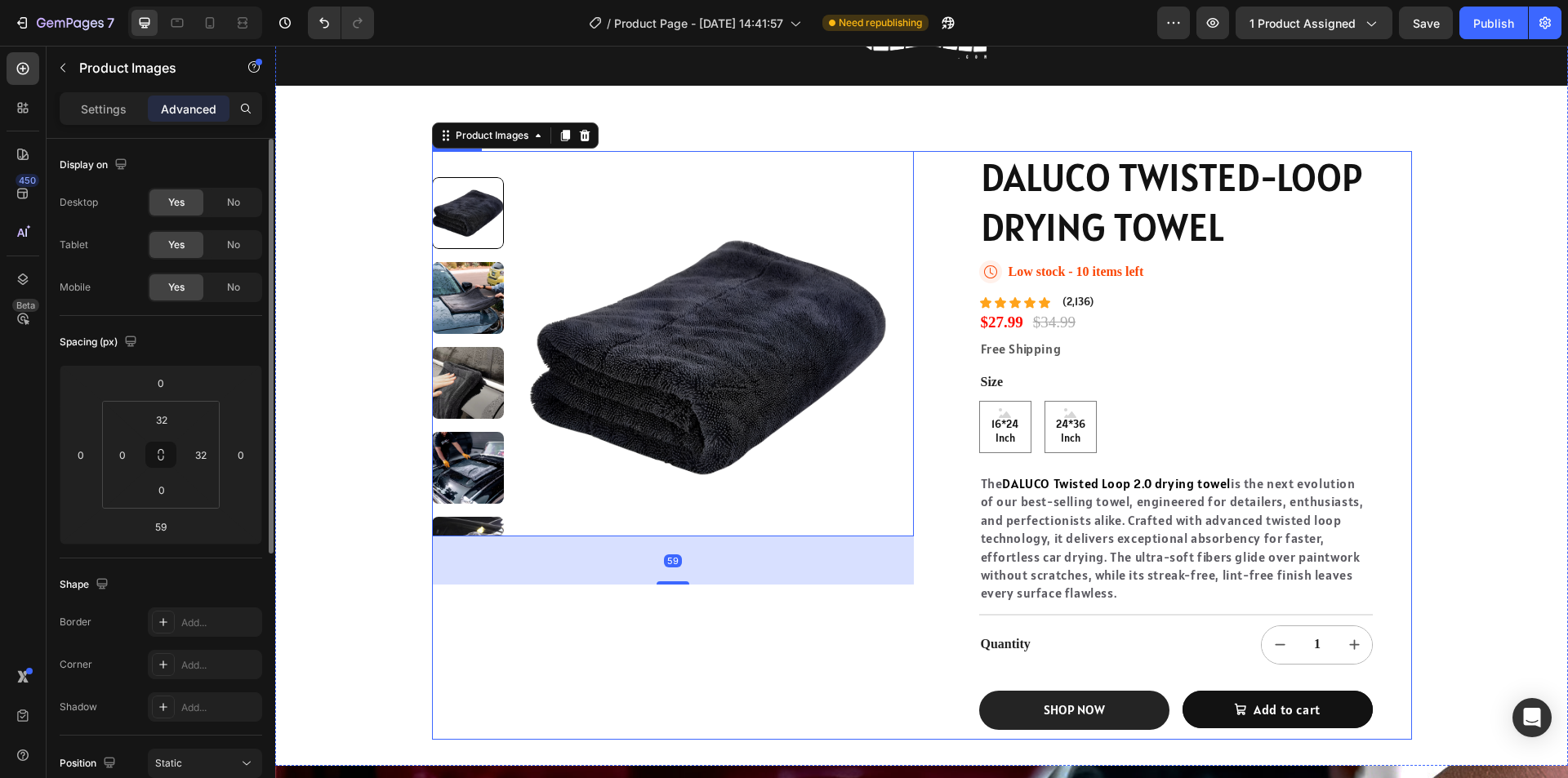
click at [698, 625] on div "Product Images 59" at bounding box center [672, 445] width 482 height 589
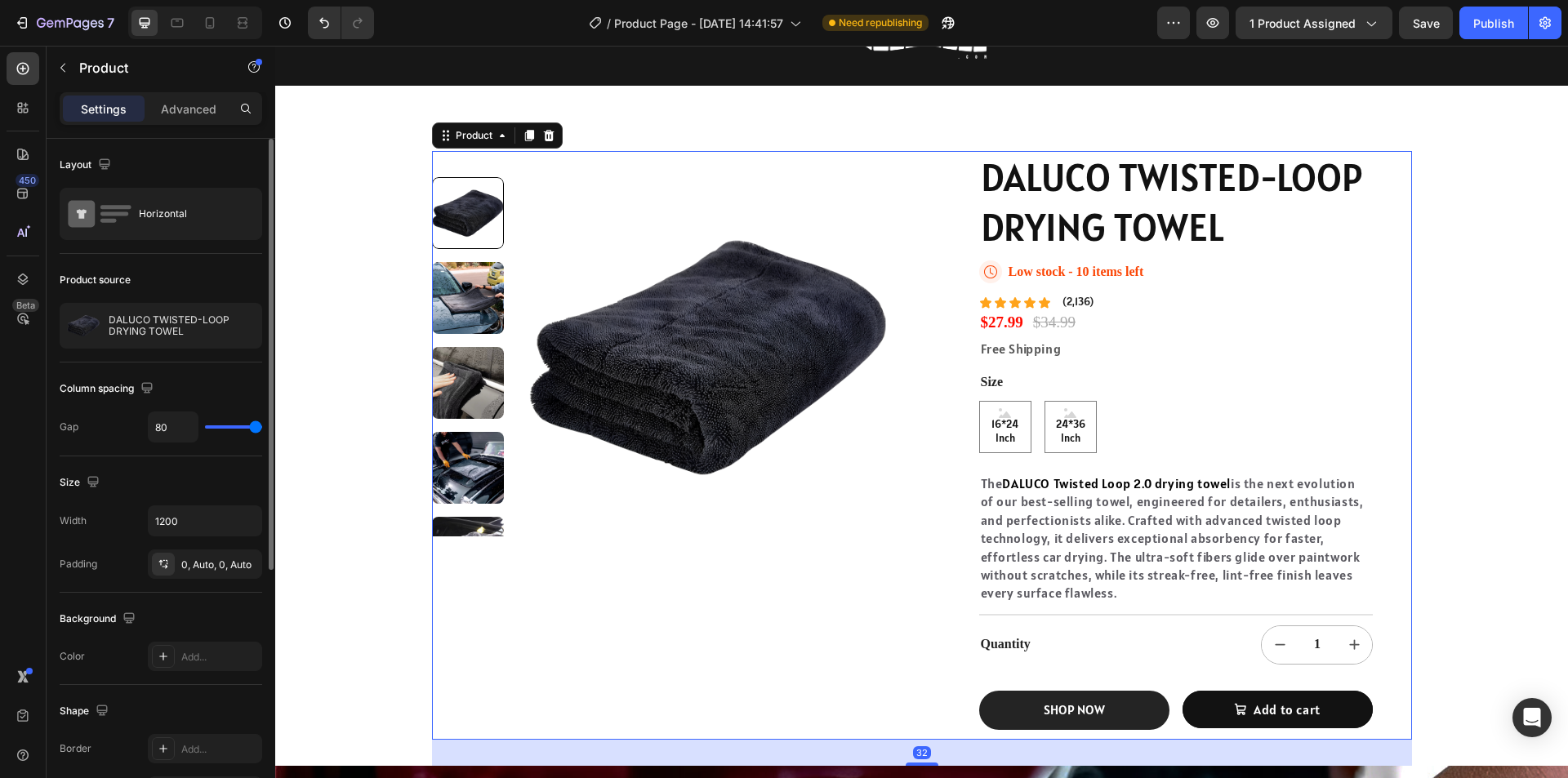
click at [665, 492] on img at bounding box center [707, 356] width 359 height 359
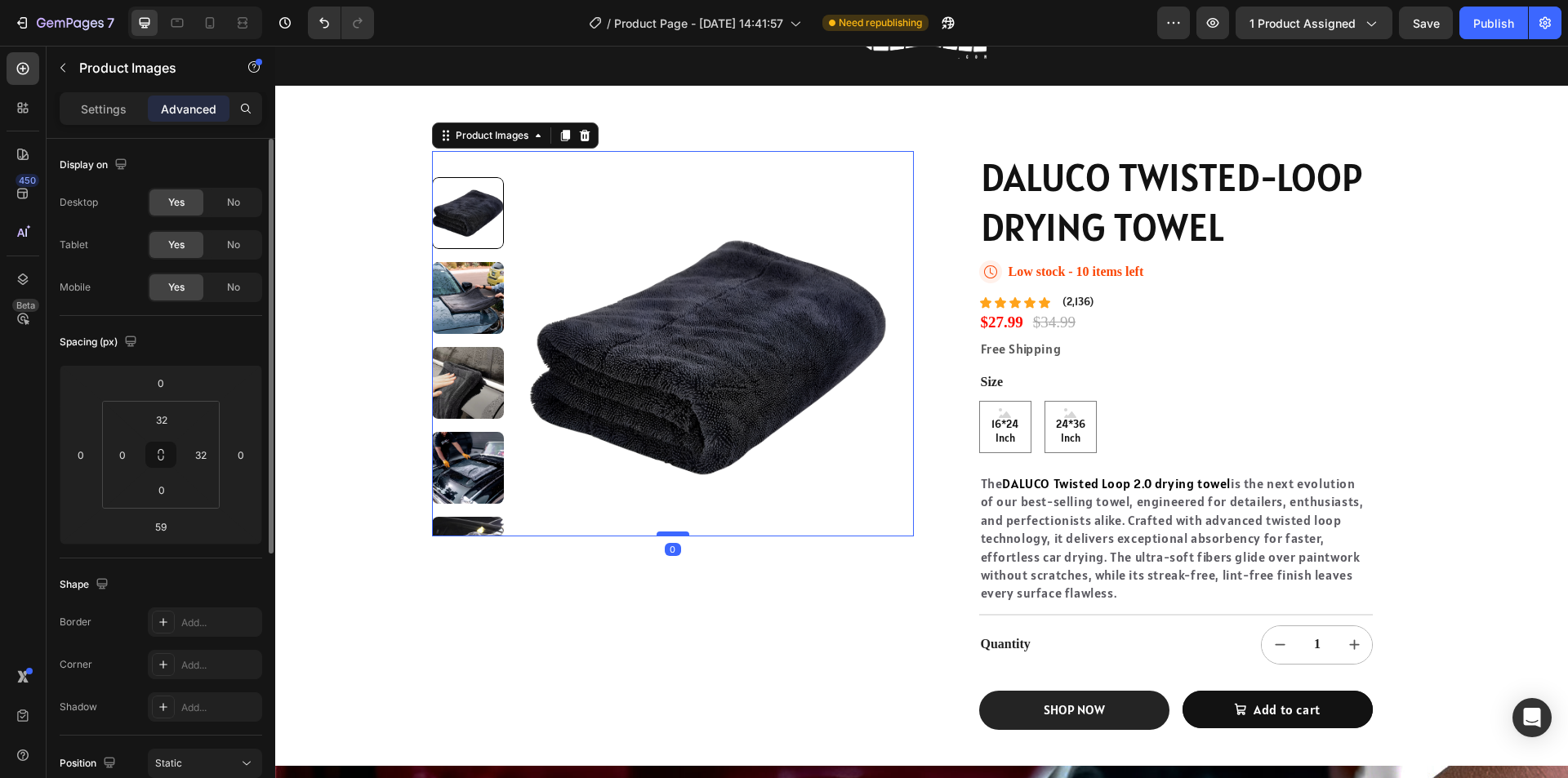
drag, startPoint x: 675, startPoint y: 583, endPoint x: 682, endPoint y: 532, distance: 51.5
click at [682, 532] on div at bounding box center [673, 533] width 33 height 5
type input "0"
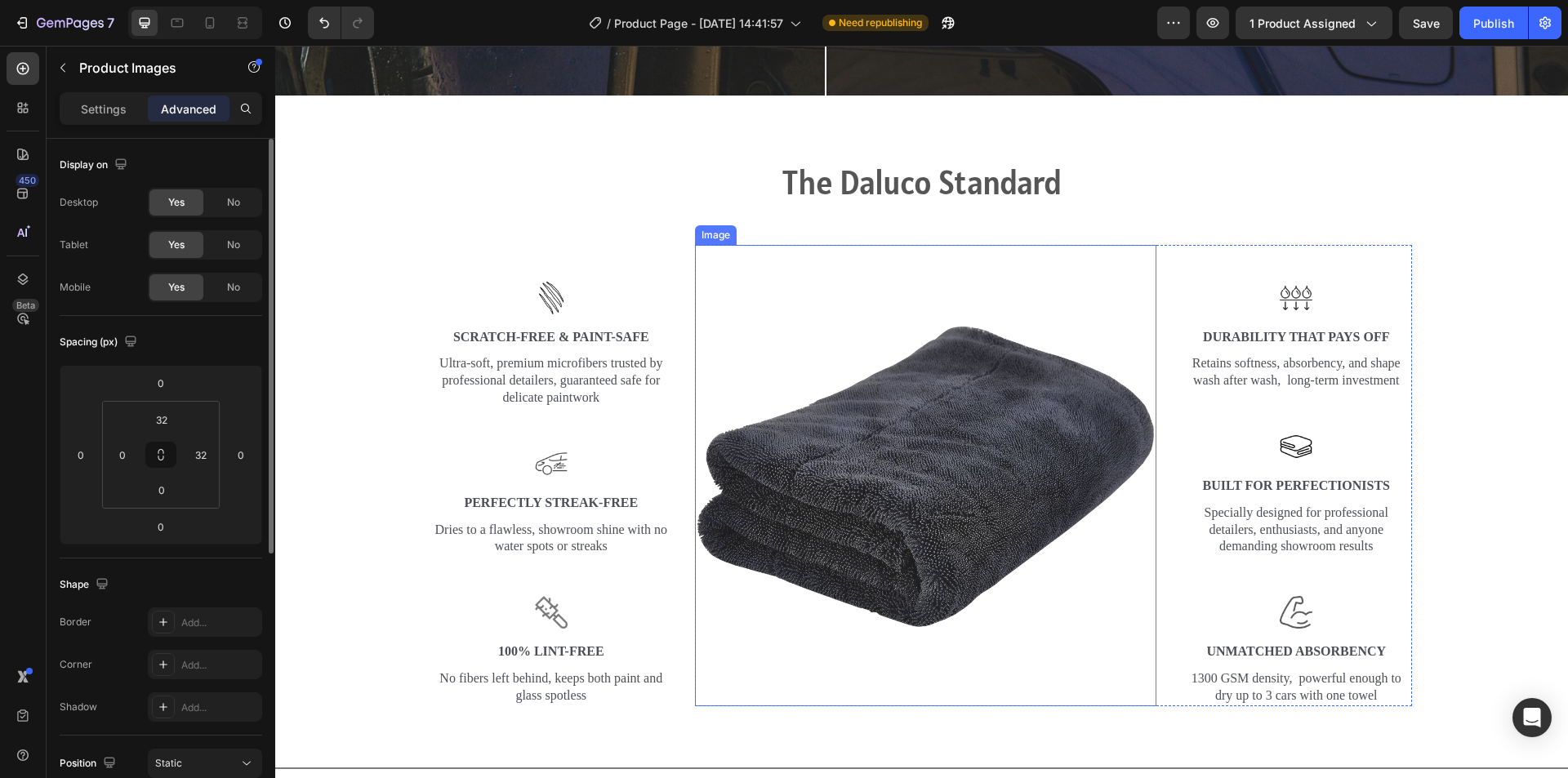
scroll to position [2776, 0]
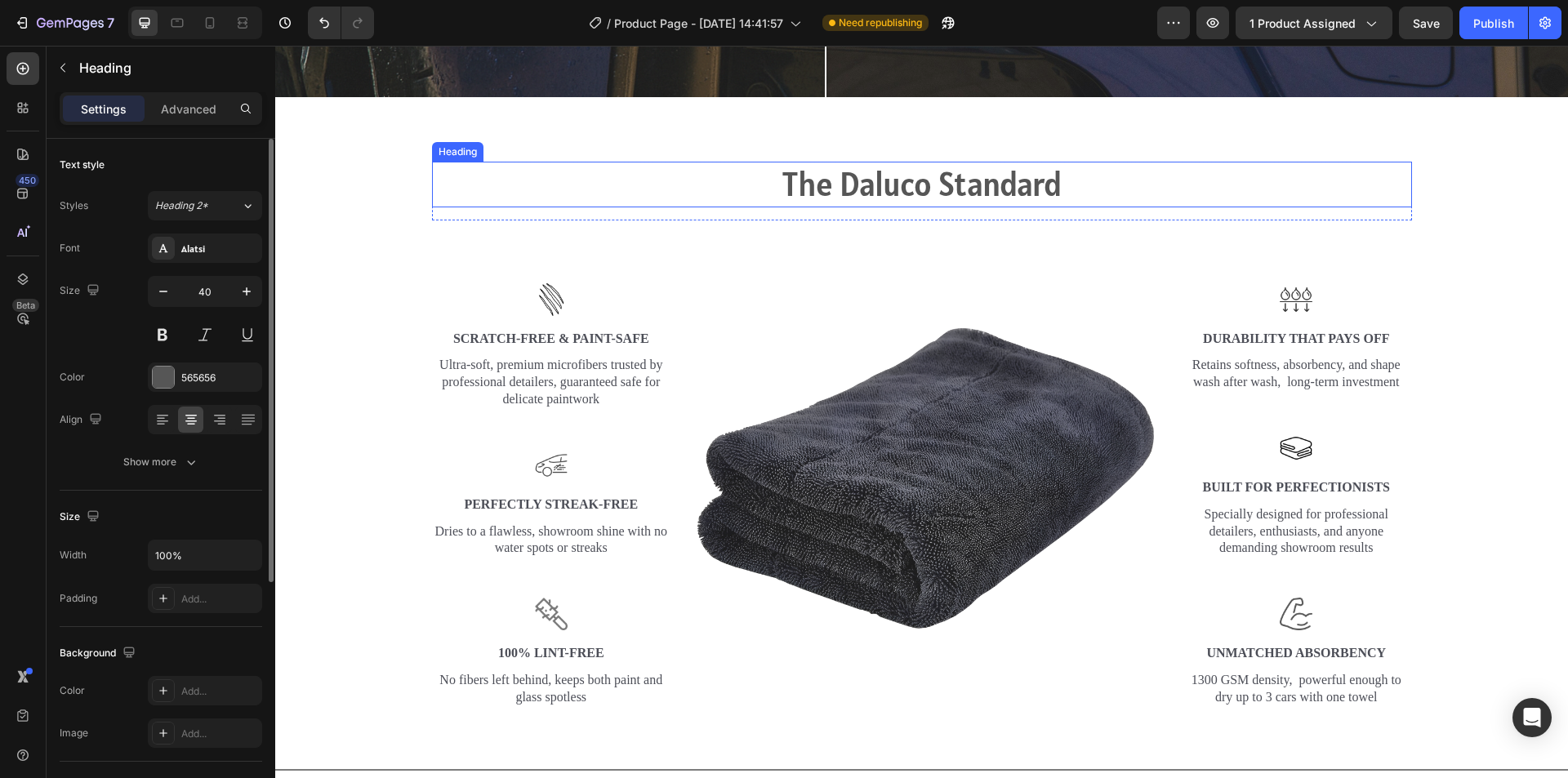
click at [948, 183] on h2 "The Daluco Standard" at bounding box center [922, 185] width 980 height 46
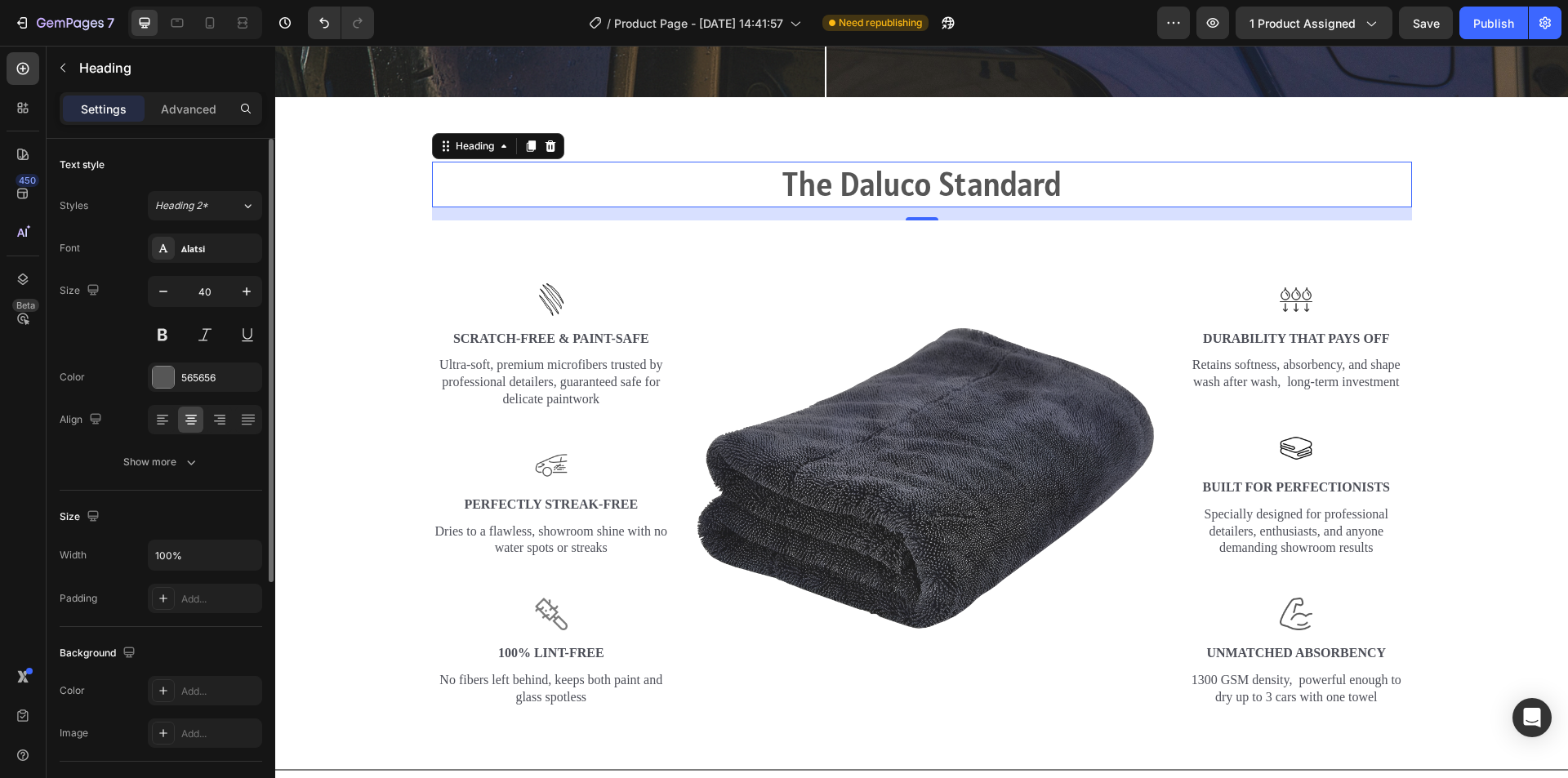
click at [992, 179] on h2 "The Daluco Standard" at bounding box center [922, 185] width 980 height 46
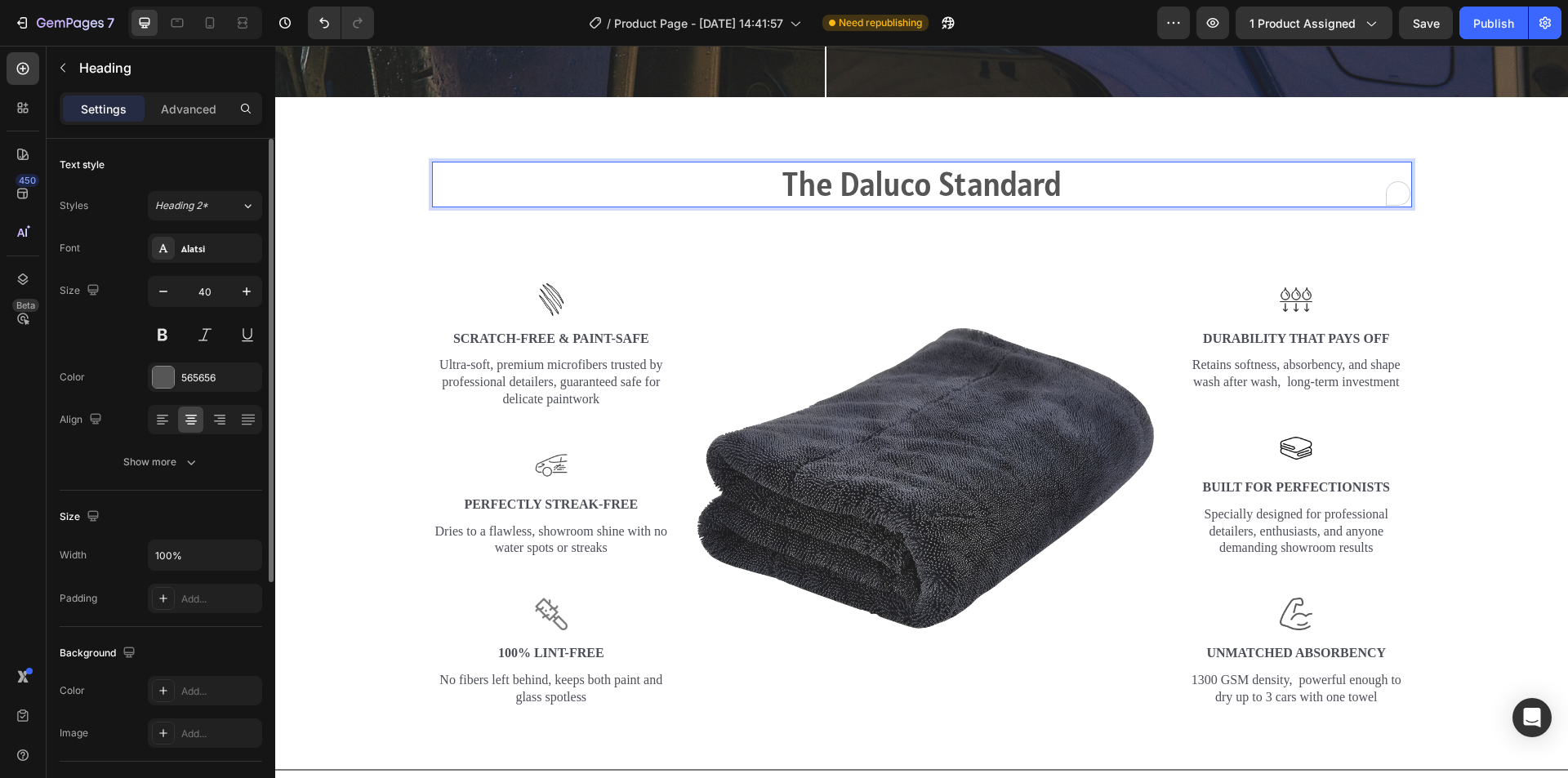
click at [1183, 180] on p "The Daluco Standard" at bounding box center [922, 185] width 976 height 42
drag, startPoint x: 663, startPoint y: 178, endPoint x: 648, endPoint y: 170, distance: 17.0
click at [638, 173] on p "The Daluco Standard" at bounding box center [922, 185] width 976 height 42
click at [1148, 183] on p "The Daluco Standard" at bounding box center [922, 185] width 976 height 42
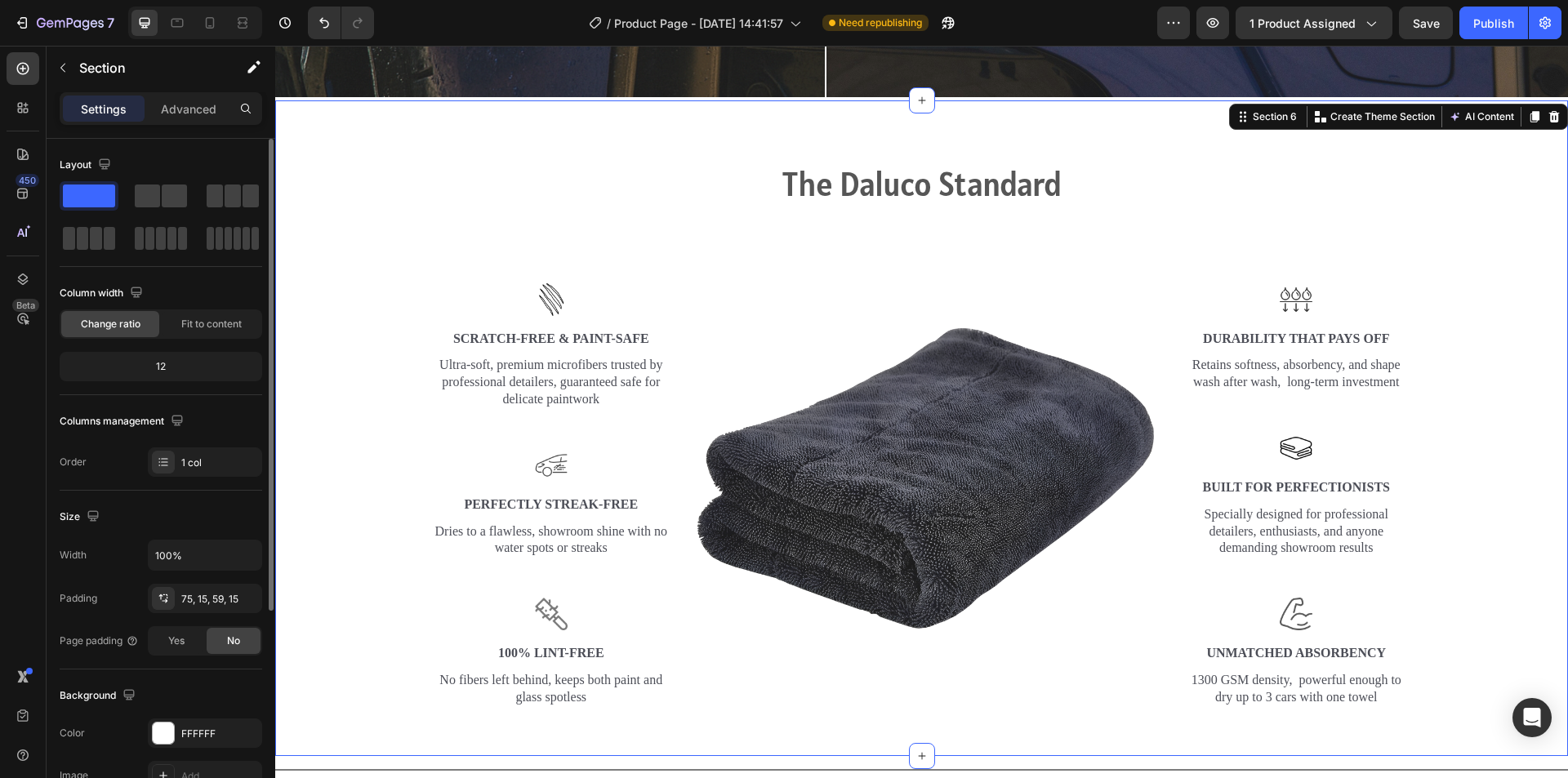
click at [1467, 226] on div "The Daluco Standard Heading Row Image Image Scratch-Free & Paint-Safe Text Bloc…" at bounding box center [921, 434] width 1268 height 546
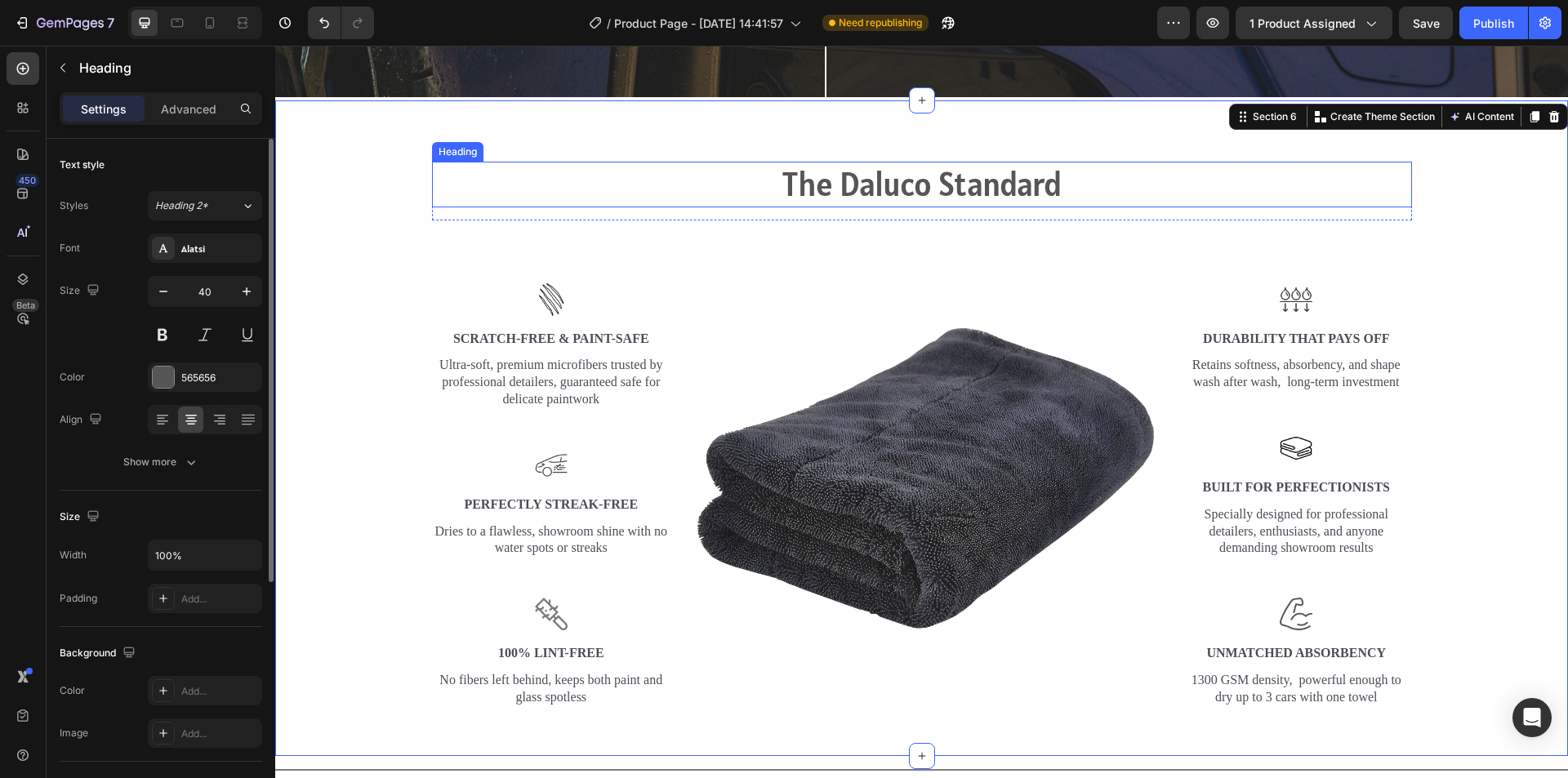
click at [1189, 169] on p "The Daluco Standard" at bounding box center [922, 185] width 976 height 42
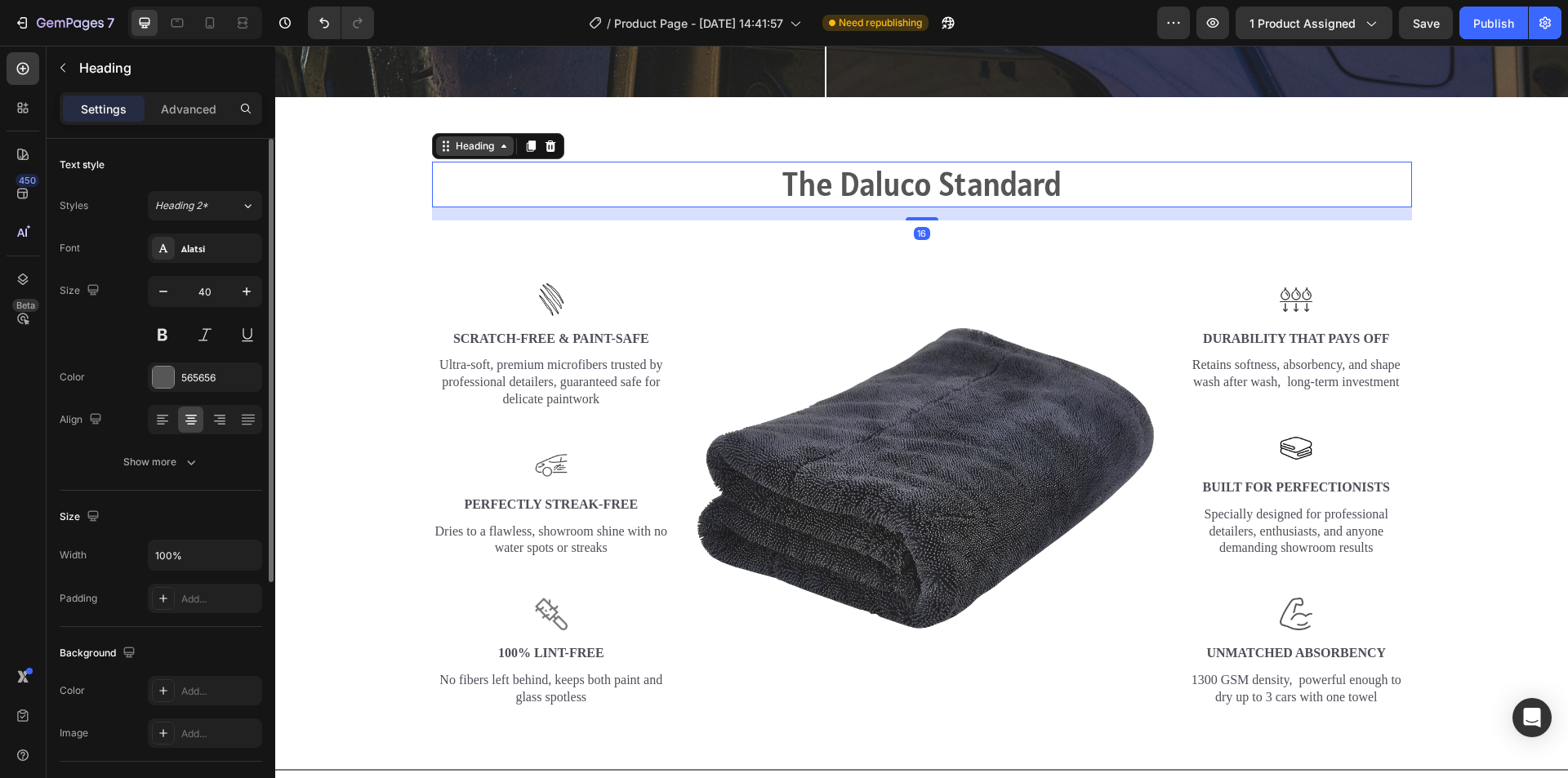
click at [467, 139] on div "Heading" at bounding box center [475, 145] width 45 height 14
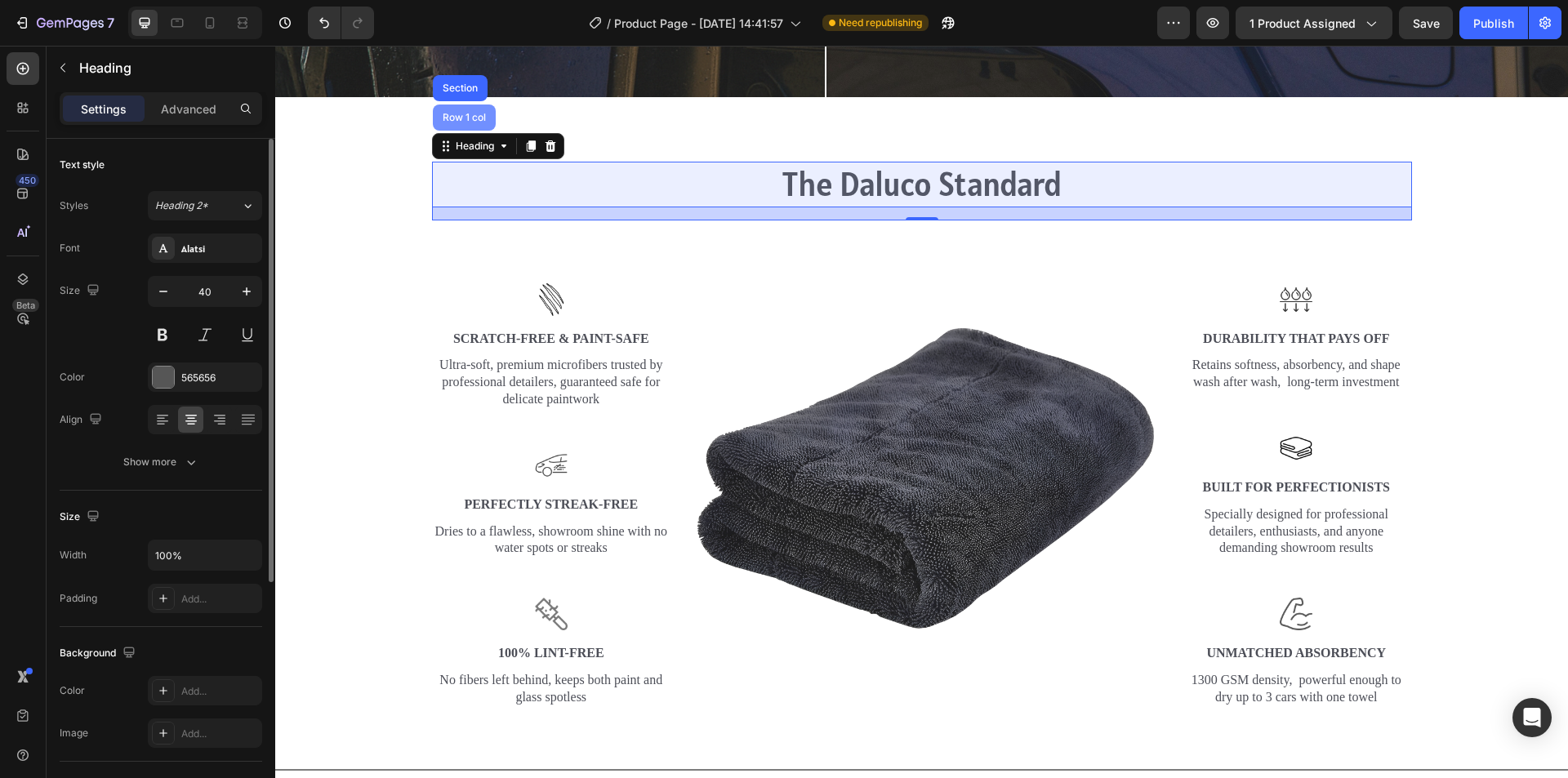
click at [475, 113] on div "Row 1 col" at bounding box center [464, 118] width 50 height 10
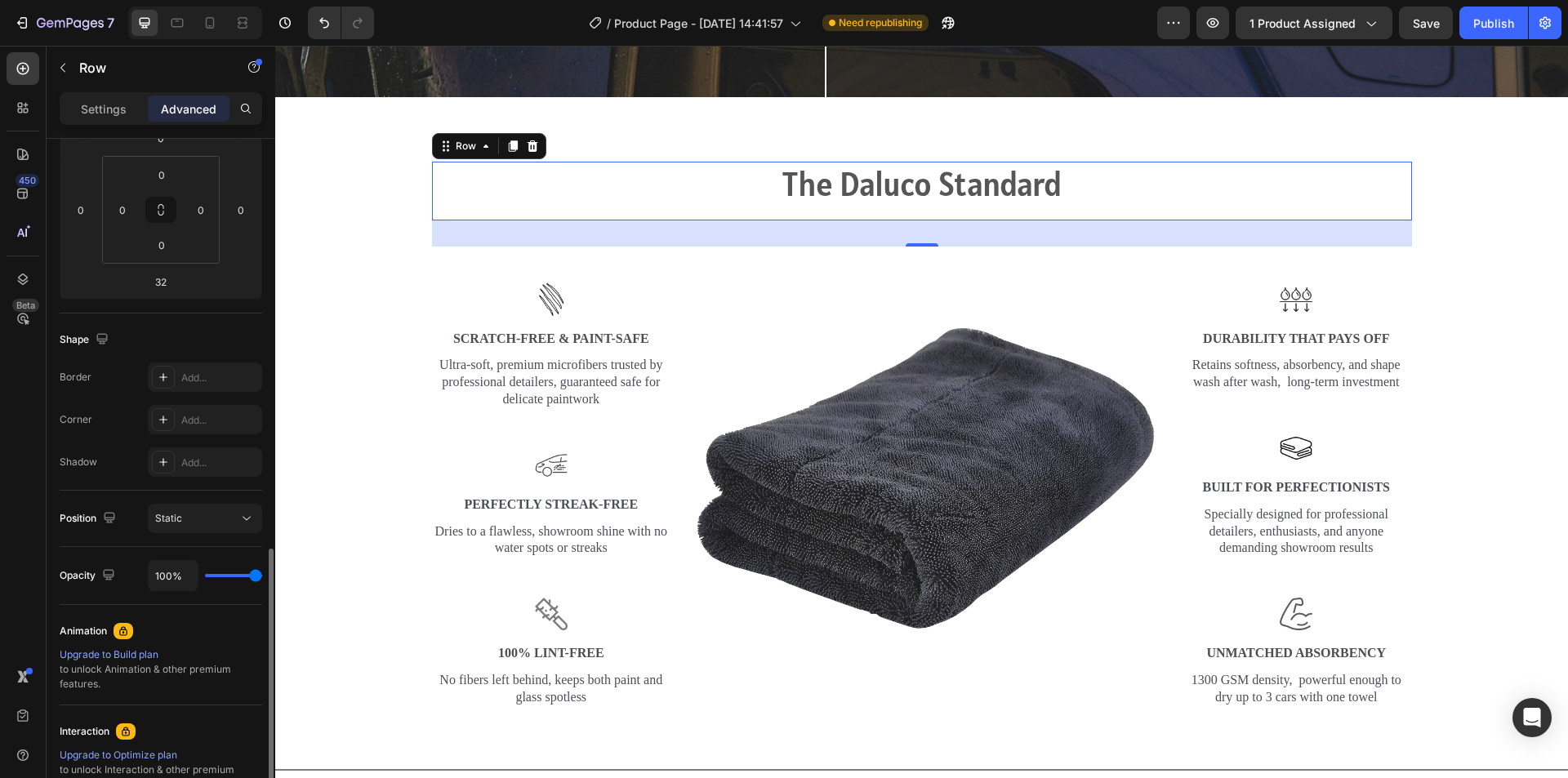
scroll to position [164, 0]
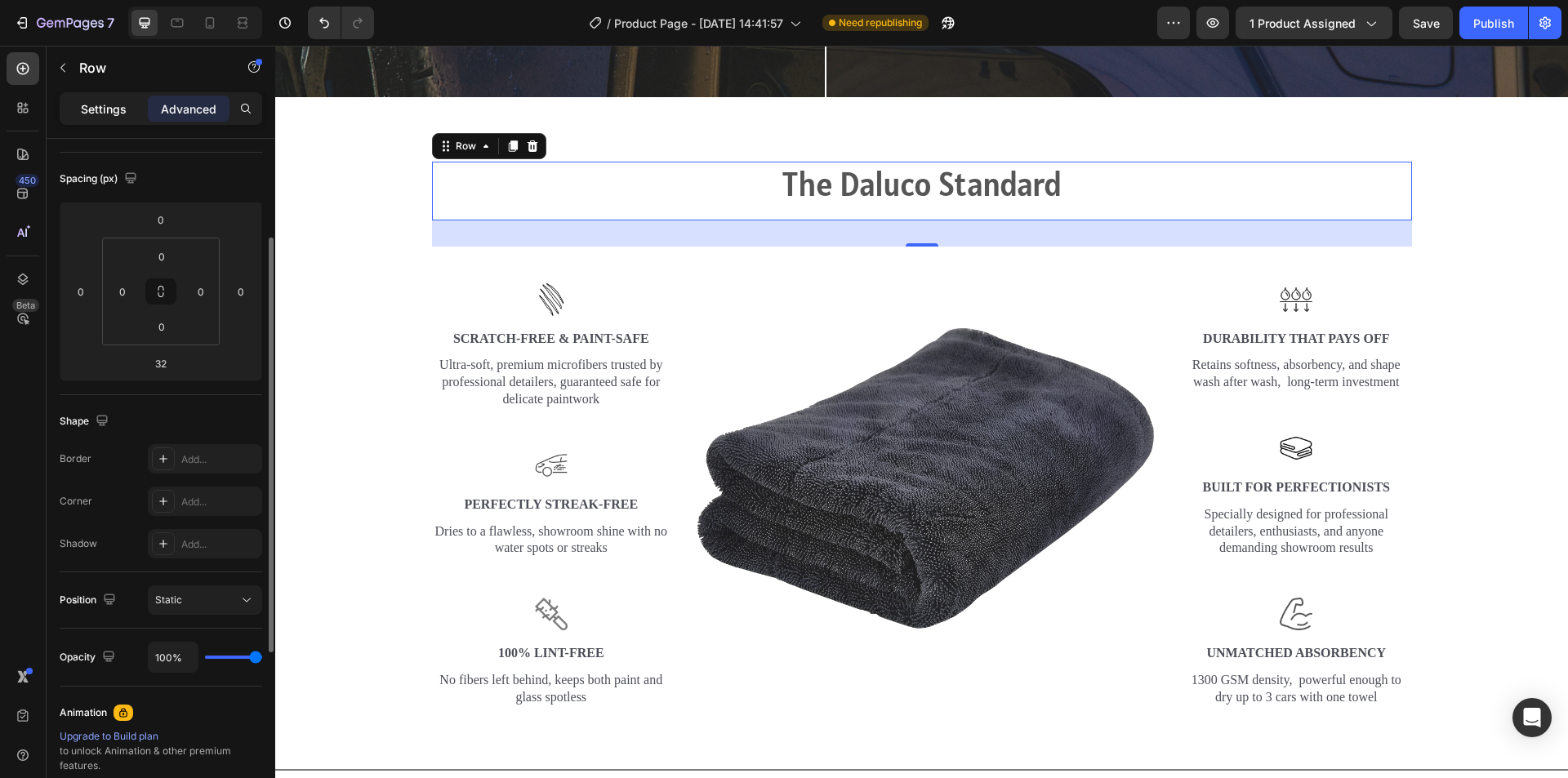
click at [103, 106] on p "Settings" at bounding box center [103, 109] width 46 height 17
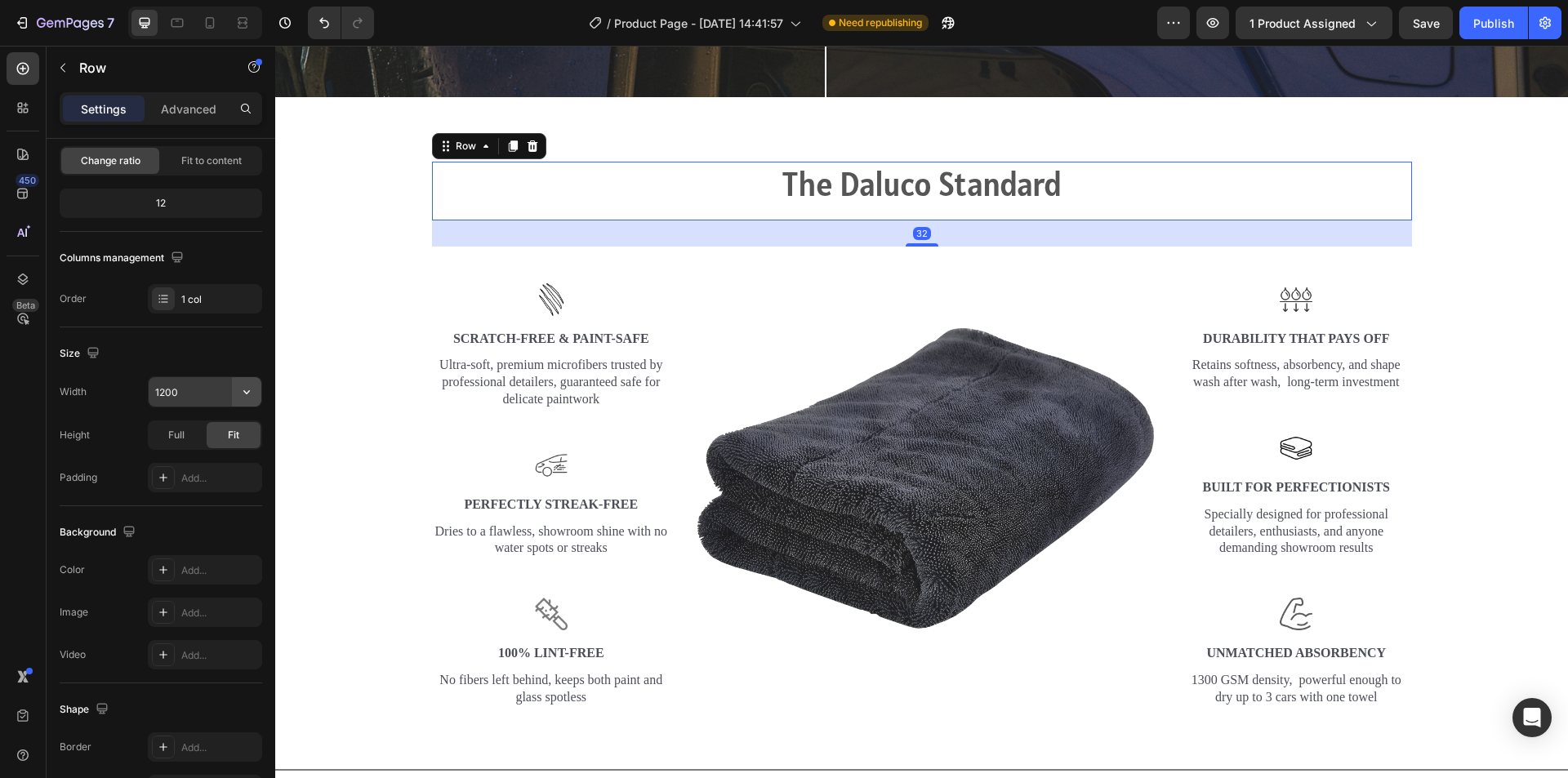
click at [242, 392] on icon "button" at bounding box center [246, 391] width 16 height 16
click at [210, 459] on p "Full 100%" at bounding box center [200, 464] width 93 height 14
type input "100%"
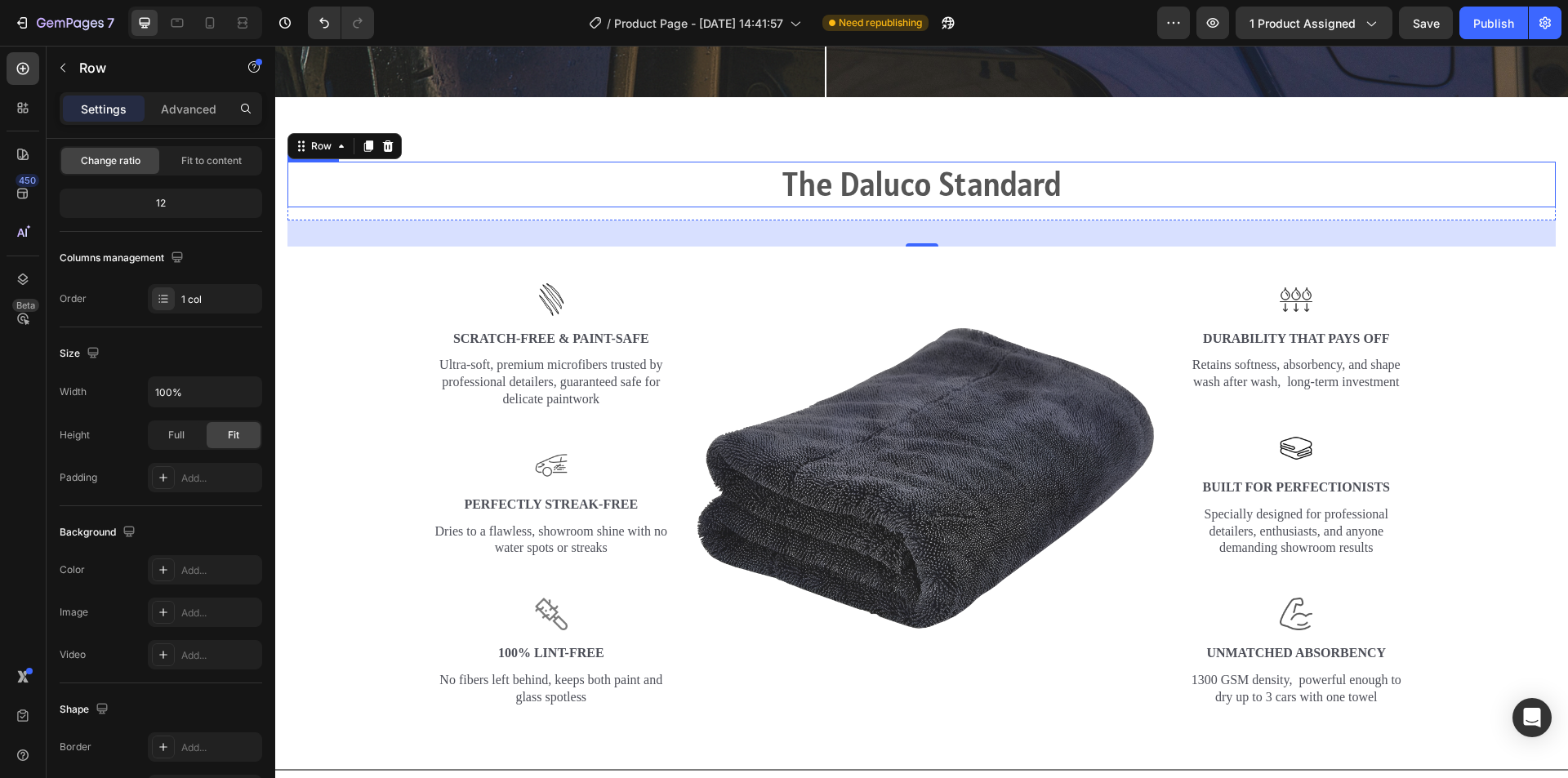
click at [1248, 182] on p "The Daluco Standard" at bounding box center [921, 185] width 1265 height 42
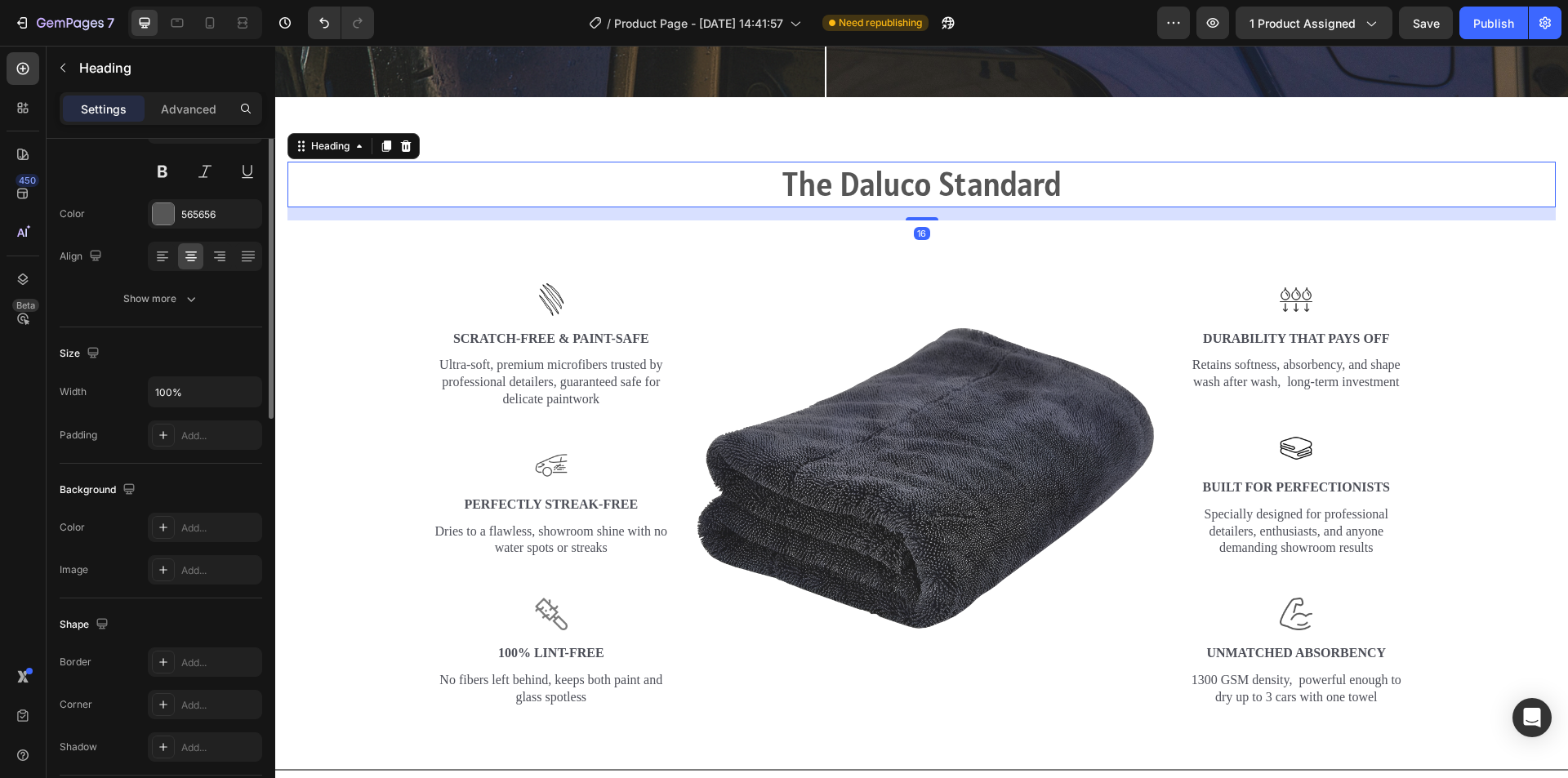
scroll to position [0, 0]
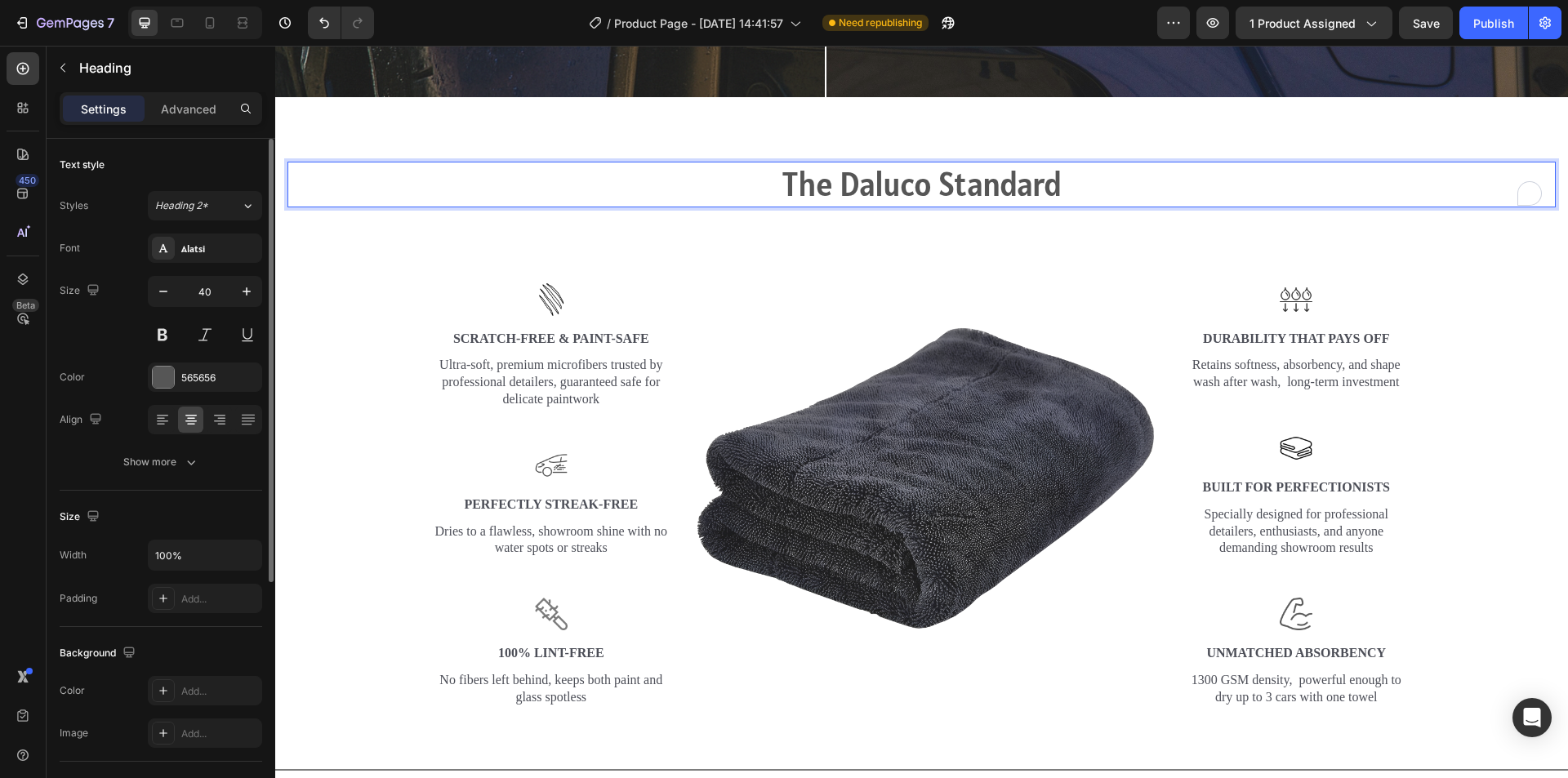
click at [873, 175] on p "The Daluco Standard" at bounding box center [921, 185] width 1265 height 42
click at [769, 176] on p "THE DALUCO STANDARD" at bounding box center [921, 185] width 1265 height 42
click at [1064, 187] on p "THE DALUCO STANDARD" at bounding box center [921, 185] width 1265 height 42
click at [937, 192] on p "THE DALUCO STANDARD" at bounding box center [921, 185] width 1265 height 42
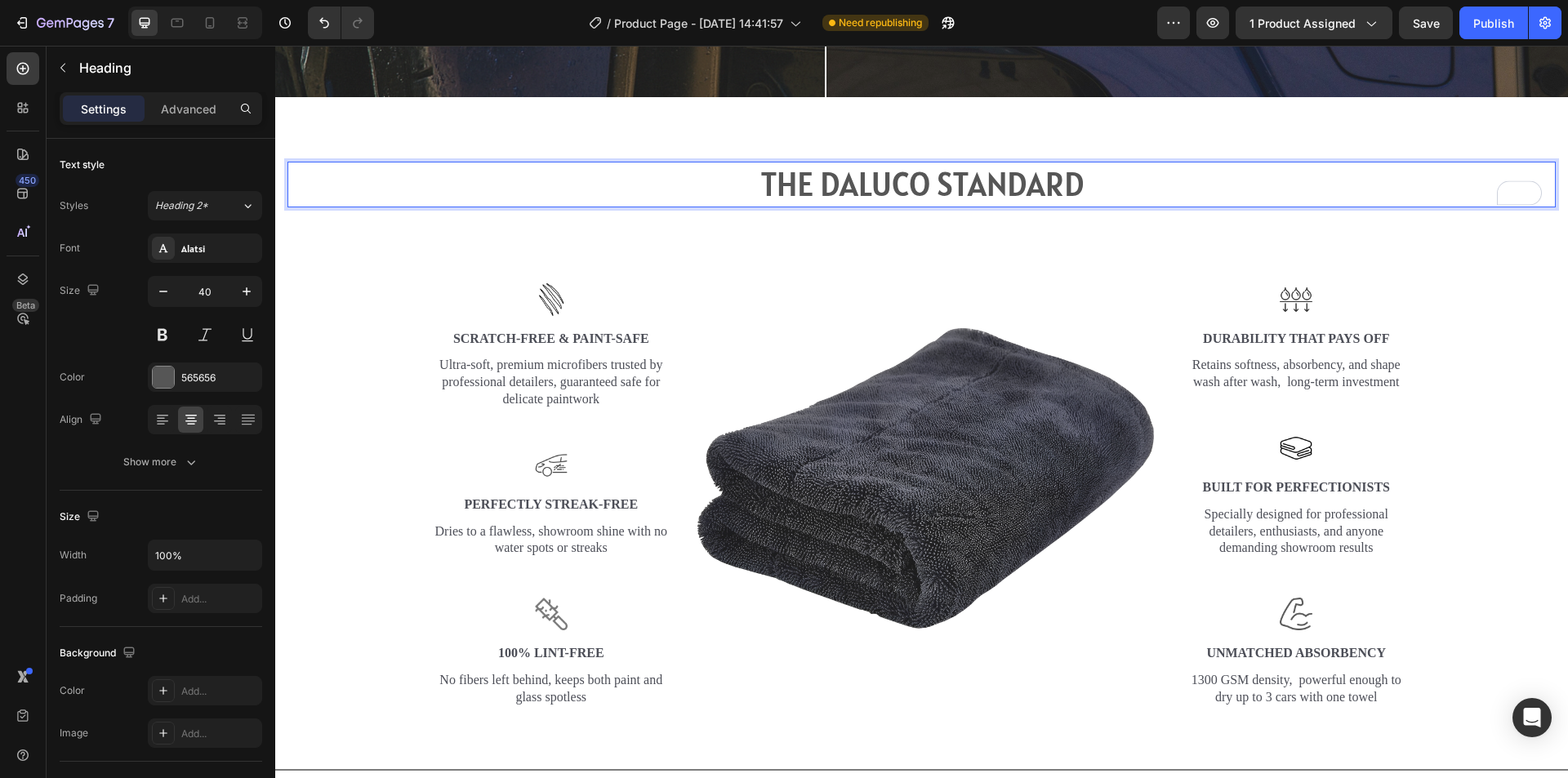
click at [894, 178] on p "THE DALUCO STANDARD" at bounding box center [921, 185] width 1265 height 42
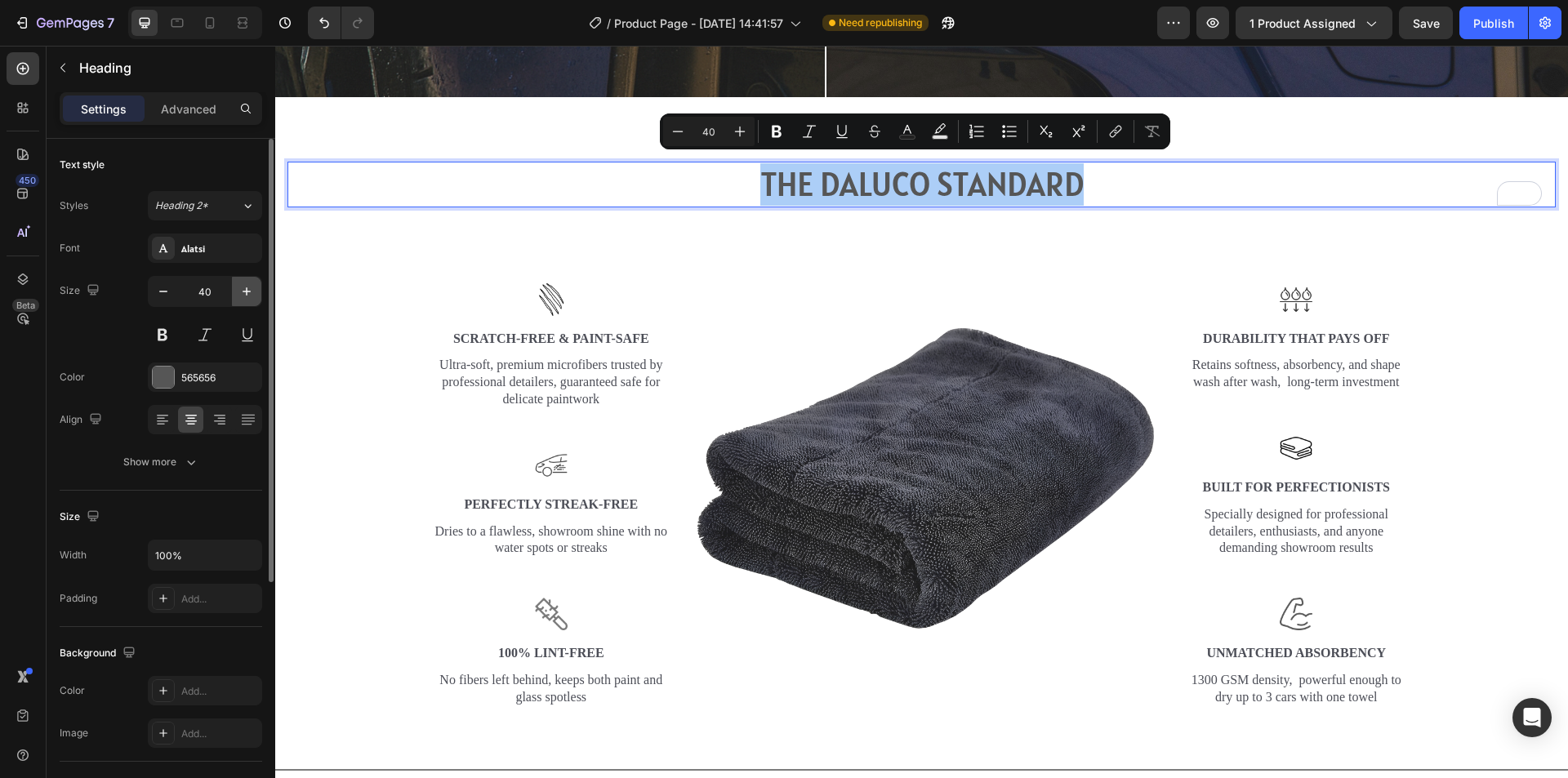
click at [237, 291] on button "button" at bounding box center [246, 291] width 30 height 30
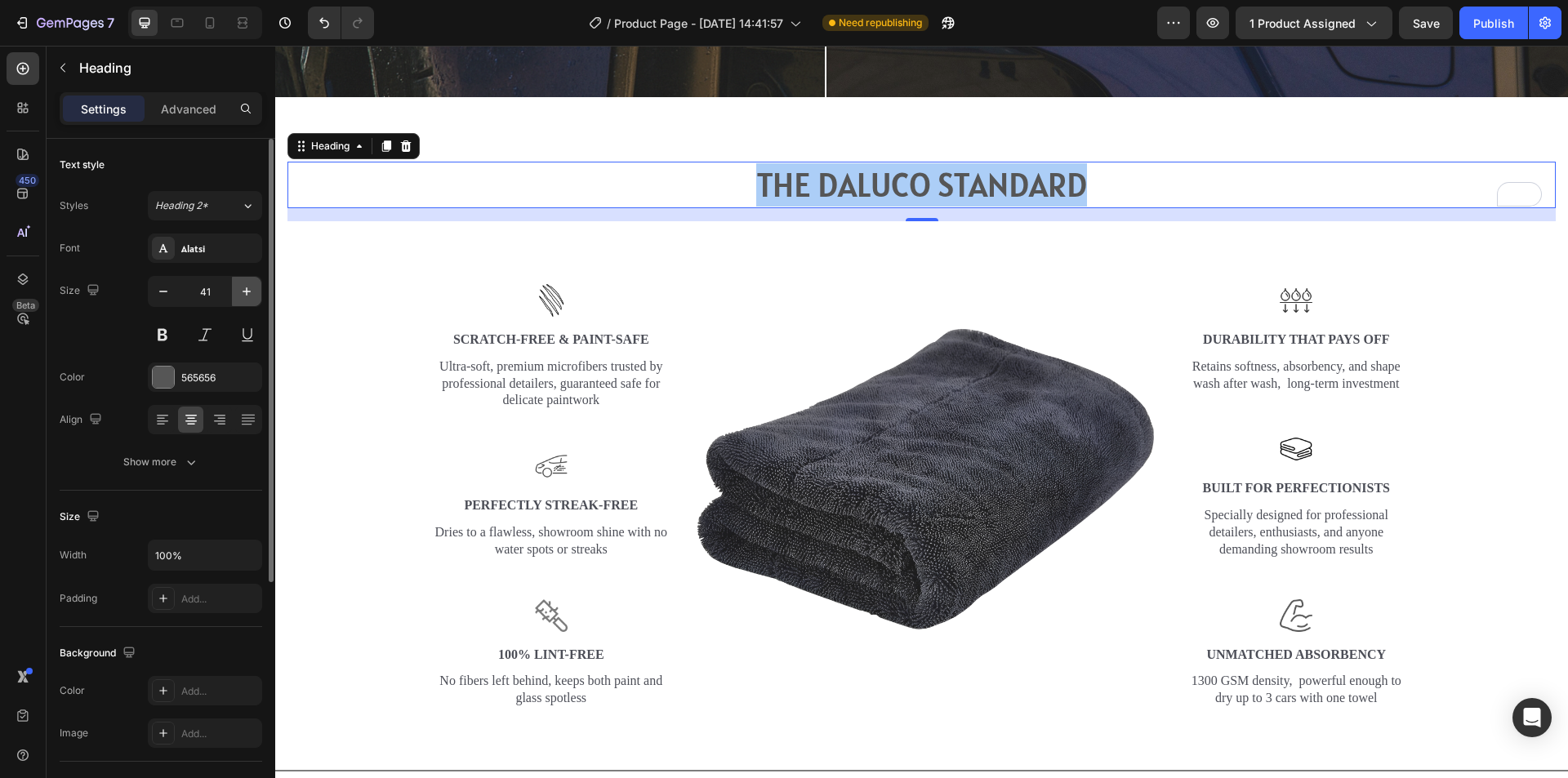
click at [237, 291] on button "button" at bounding box center [246, 291] width 30 height 30
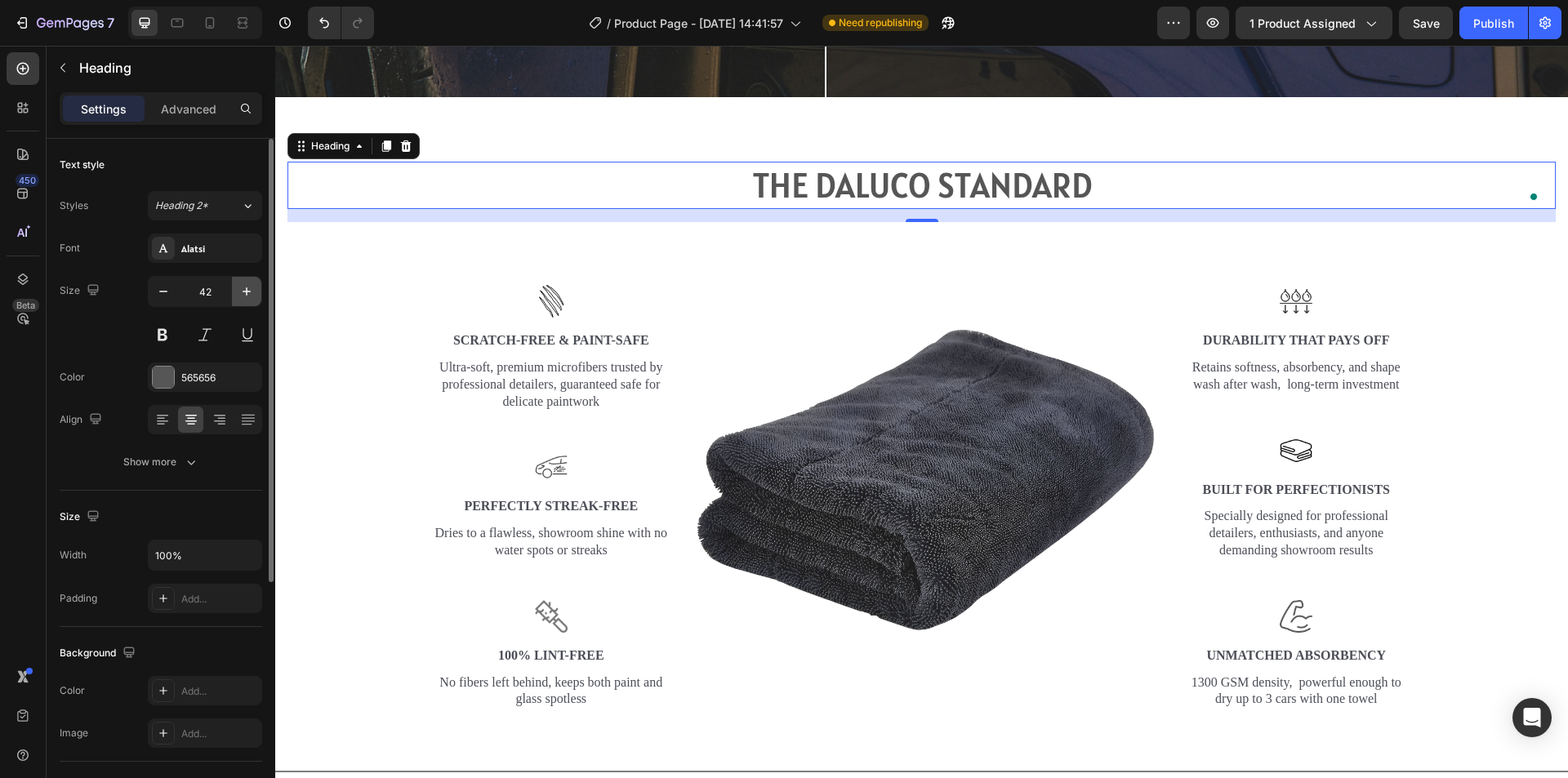
click at [237, 291] on button "button" at bounding box center [246, 291] width 30 height 30
click at [239, 291] on icon "button" at bounding box center [246, 291] width 16 height 16
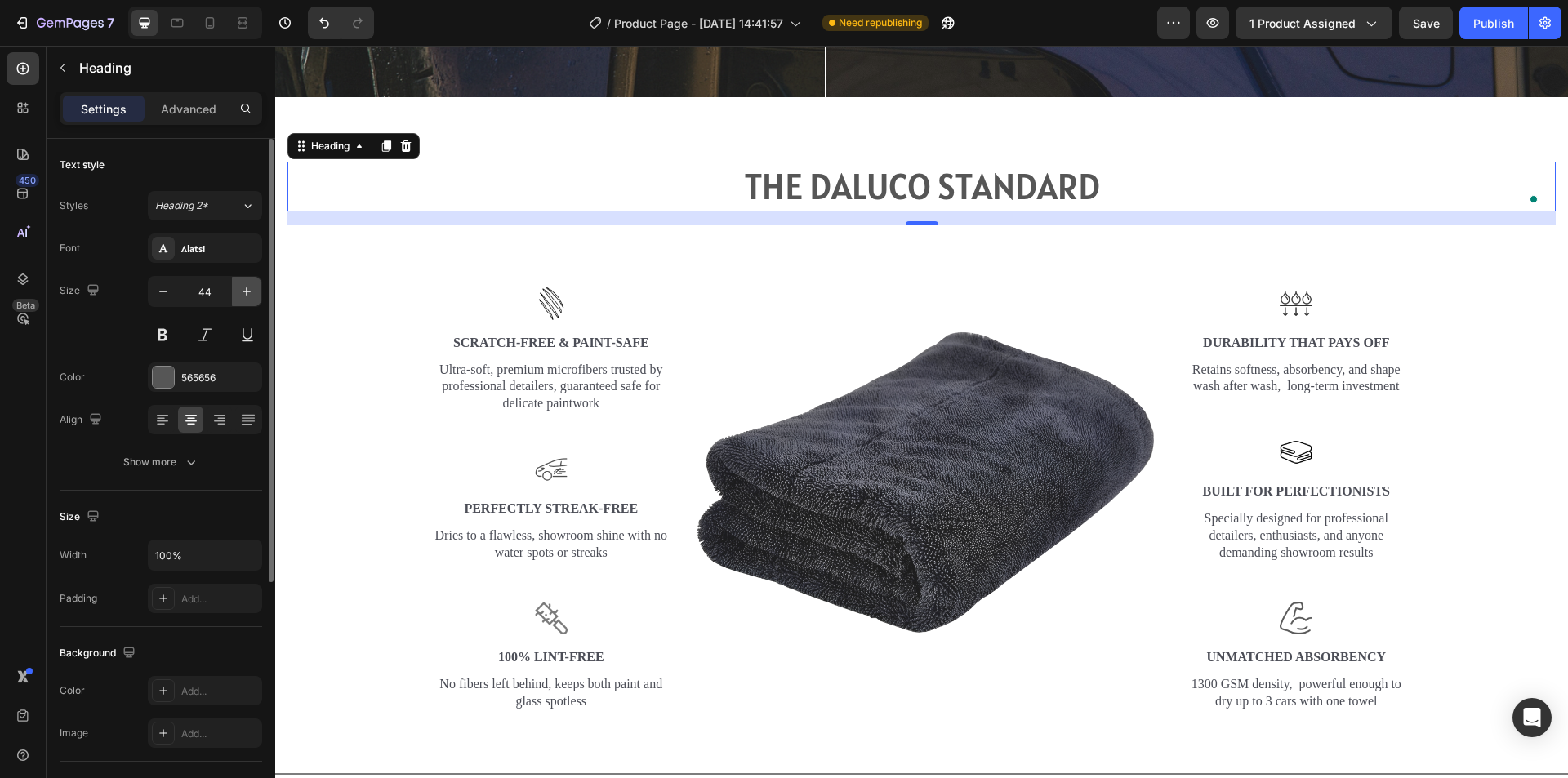
click at [239, 291] on icon "button" at bounding box center [246, 291] width 16 height 16
click at [240, 291] on icon "button" at bounding box center [246, 291] width 16 height 16
click at [241, 291] on icon "button" at bounding box center [246, 291] width 16 height 16
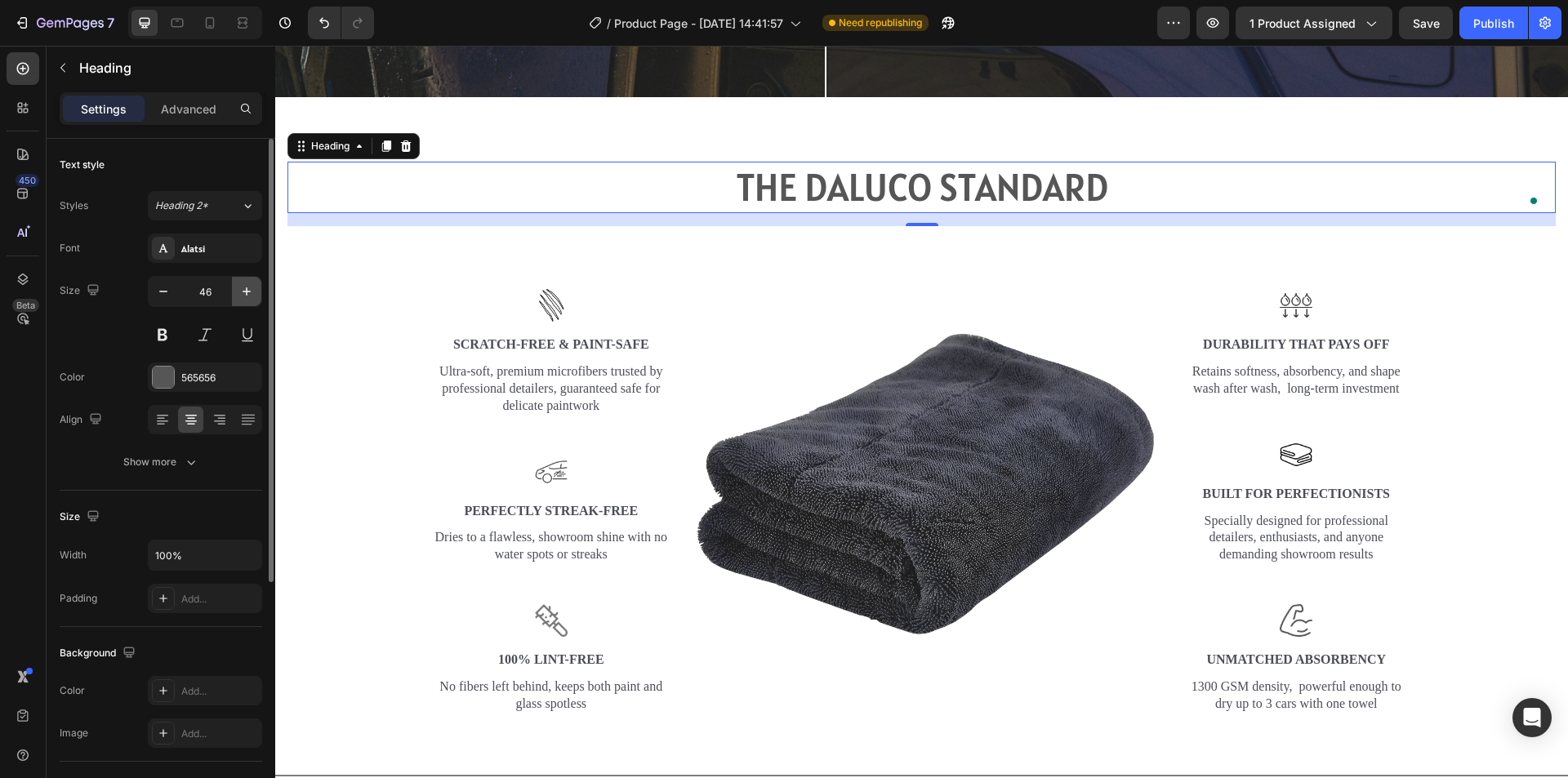
click at [241, 291] on icon "button" at bounding box center [246, 291] width 16 height 16
click at [242, 291] on icon "button" at bounding box center [246, 291] width 16 height 16
click at [242, 290] on icon "button" at bounding box center [246, 291] width 16 height 16
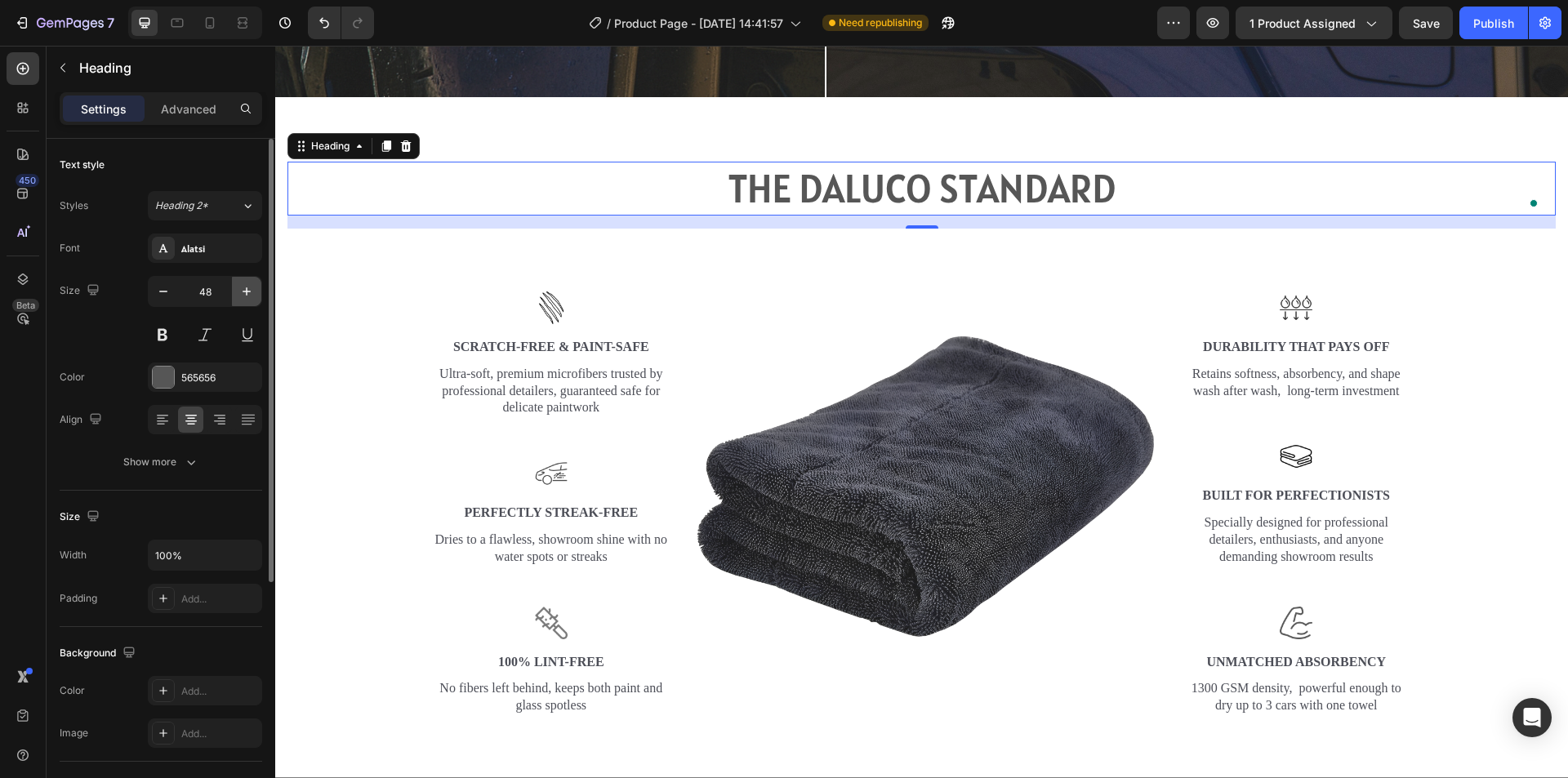
click at [243, 289] on icon "button" at bounding box center [246, 291] width 16 height 16
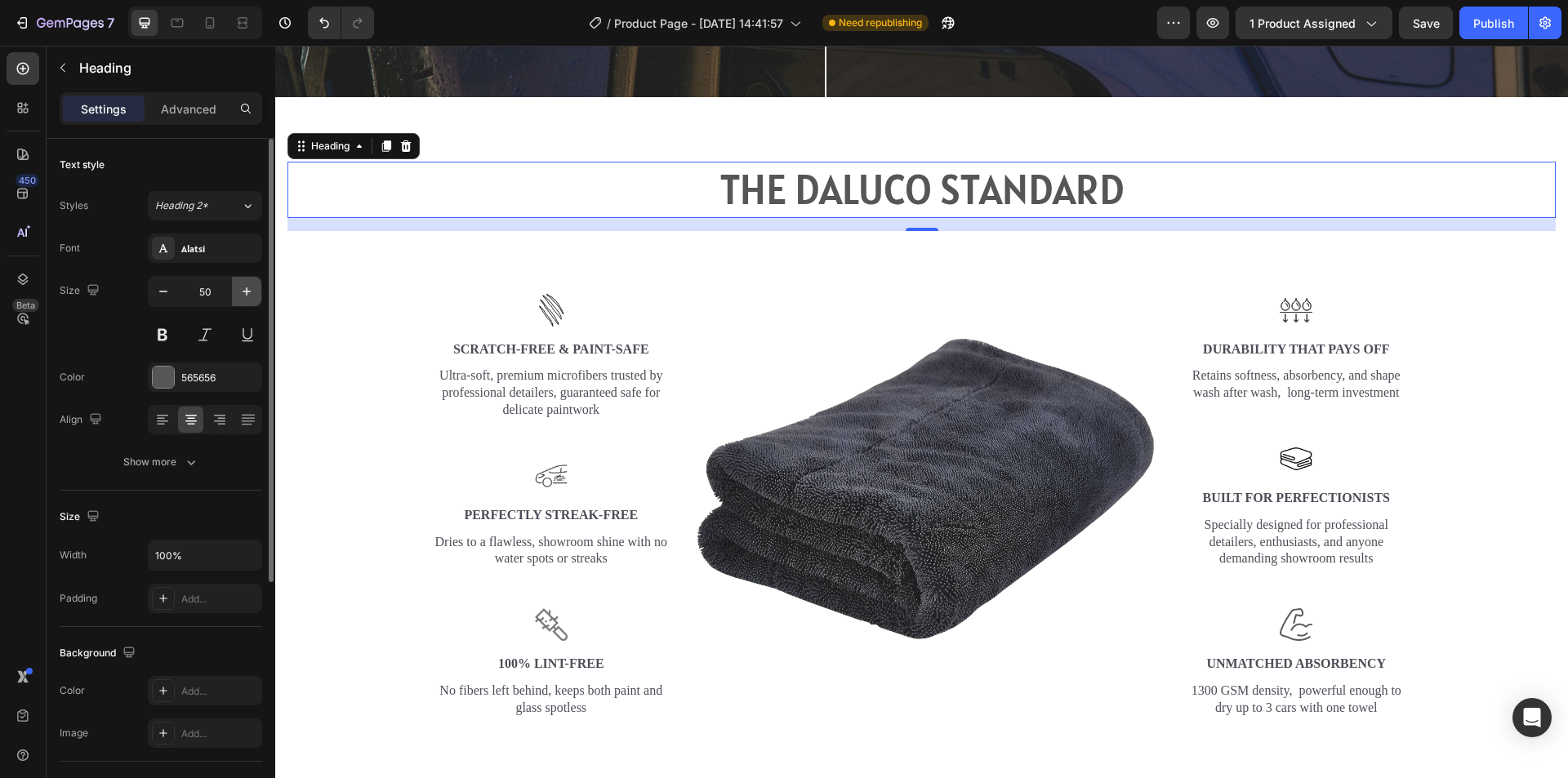
click at [243, 289] on icon "button" at bounding box center [246, 291] width 16 height 16
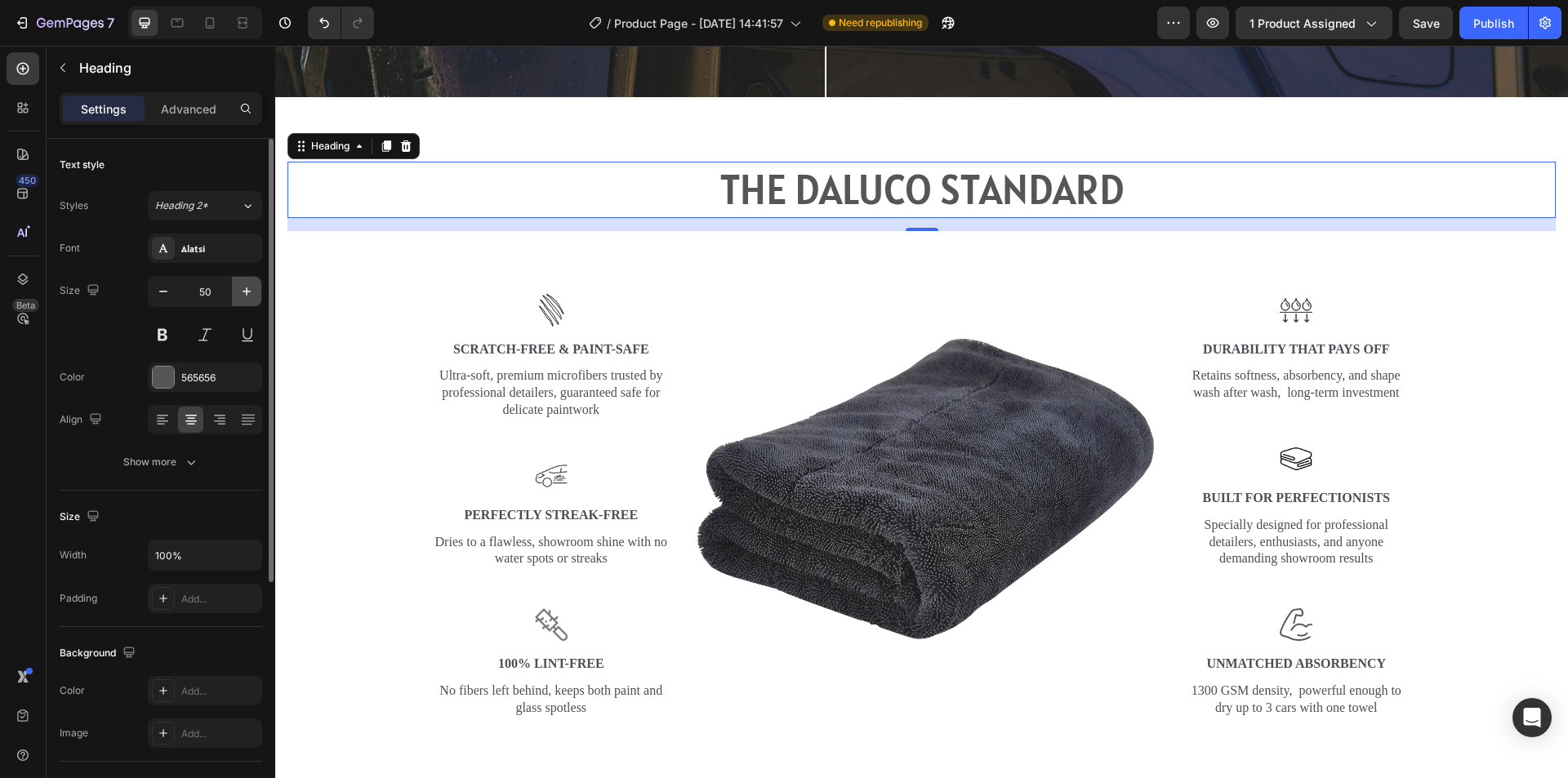
click at [243, 289] on icon "button" at bounding box center [246, 291] width 16 height 16
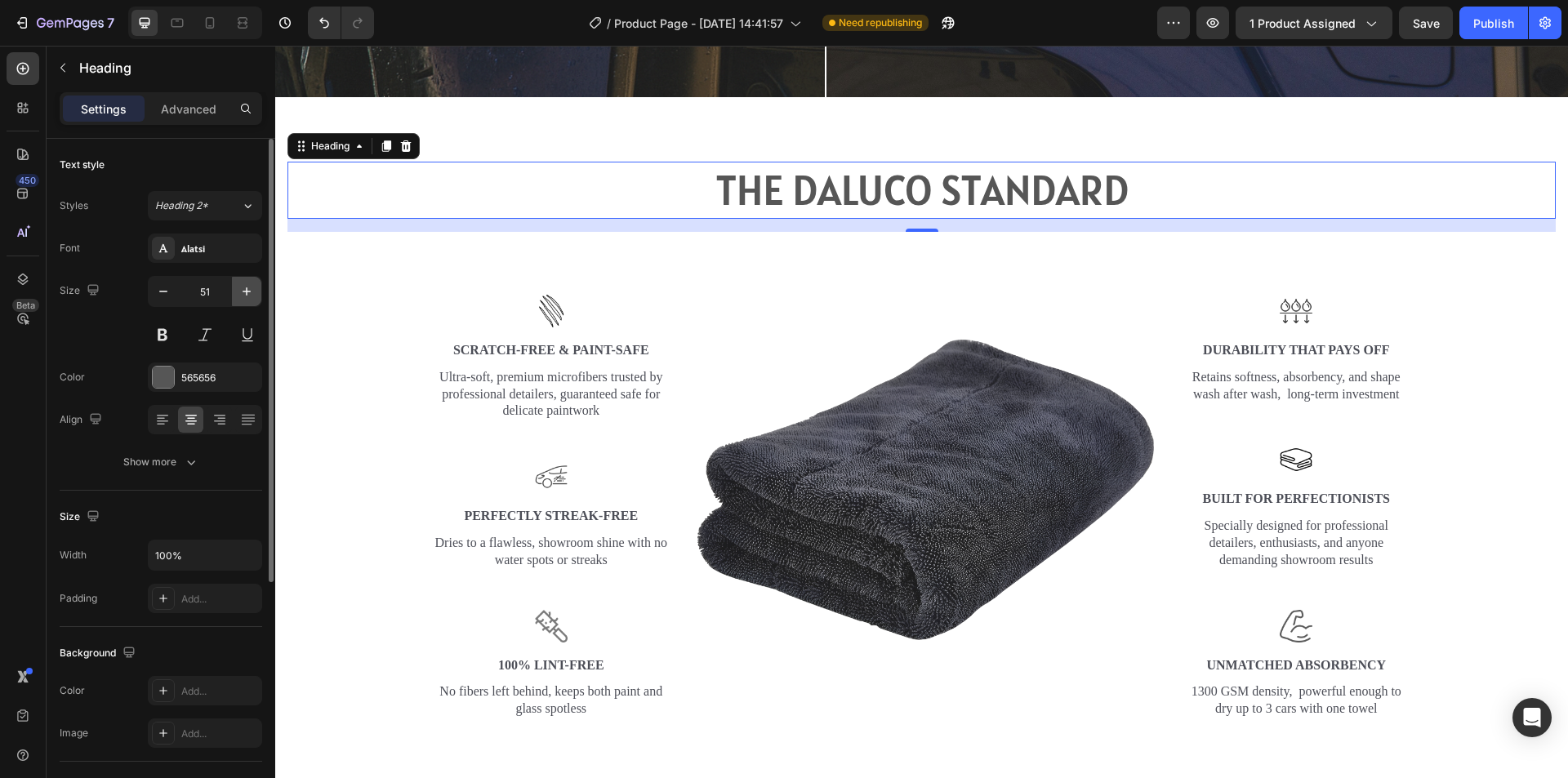
click at [243, 289] on icon "button" at bounding box center [246, 291] width 16 height 16
click at [245, 291] on icon "button" at bounding box center [246, 291] width 16 height 16
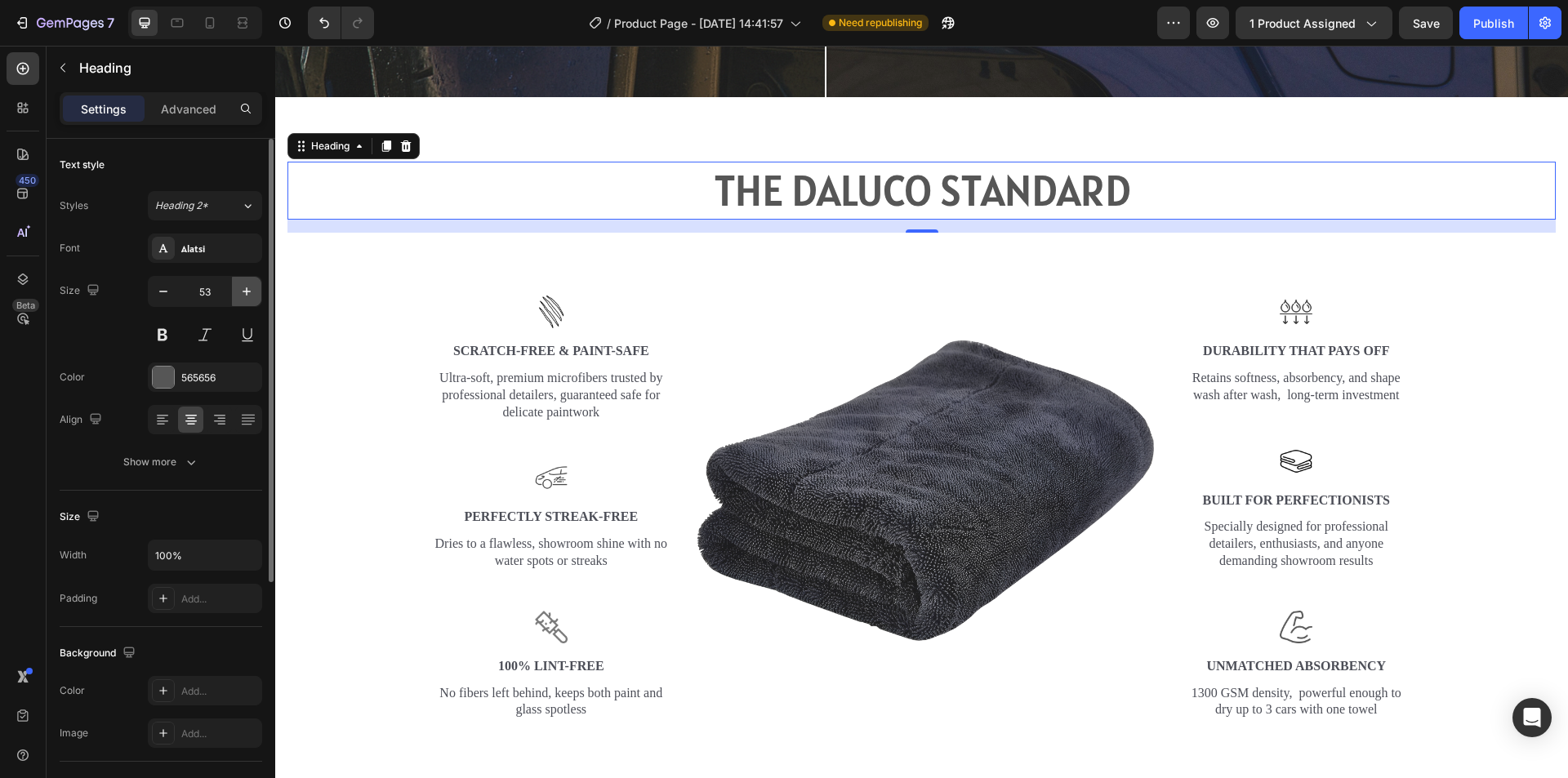
click at [245, 291] on icon "button" at bounding box center [246, 291] width 16 height 16
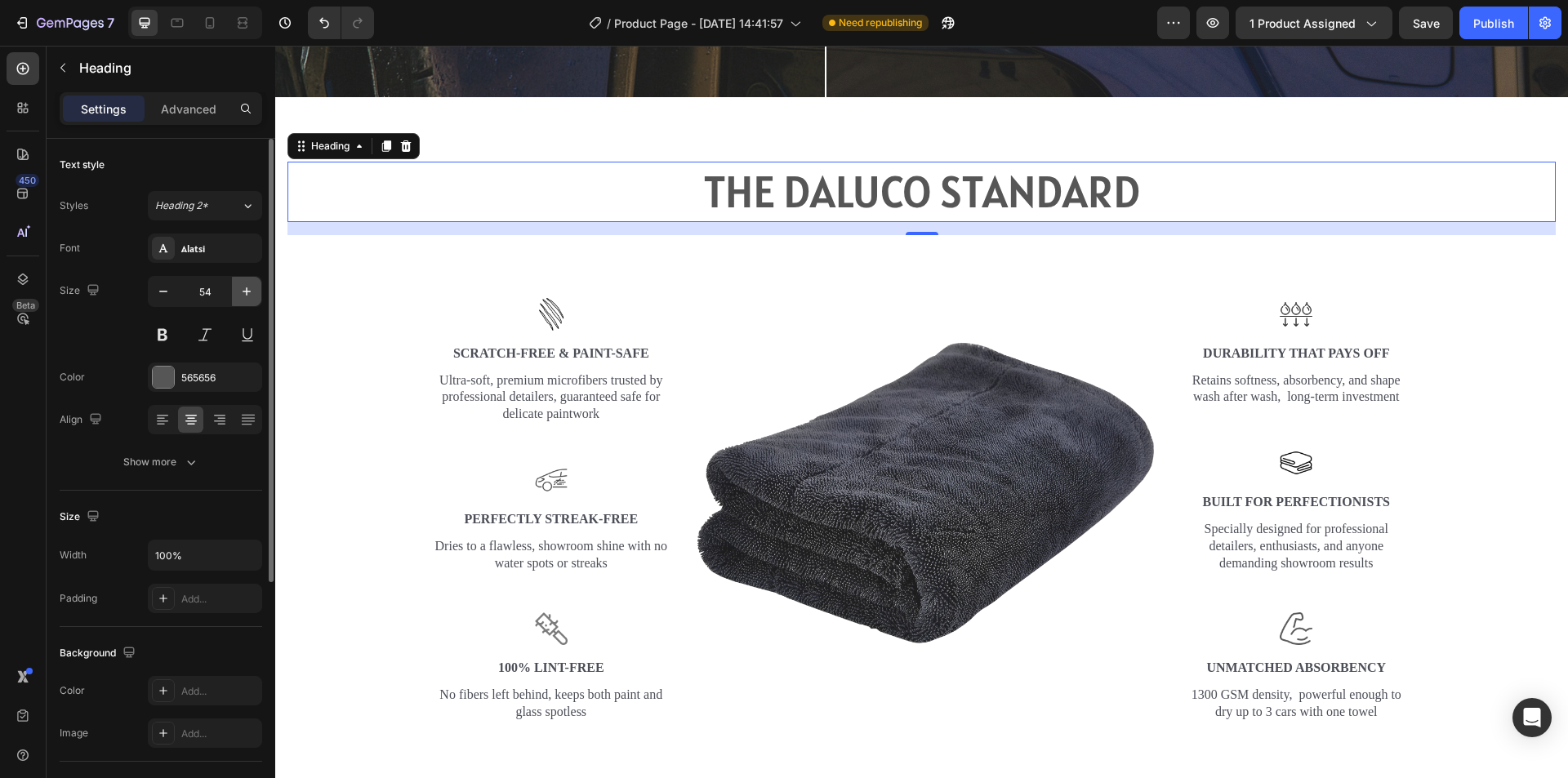
click at [245, 291] on icon "button" at bounding box center [246, 291] width 16 height 16
click at [245, 290] on icon "button" at bounding box center [246, 291] width 16 height 16
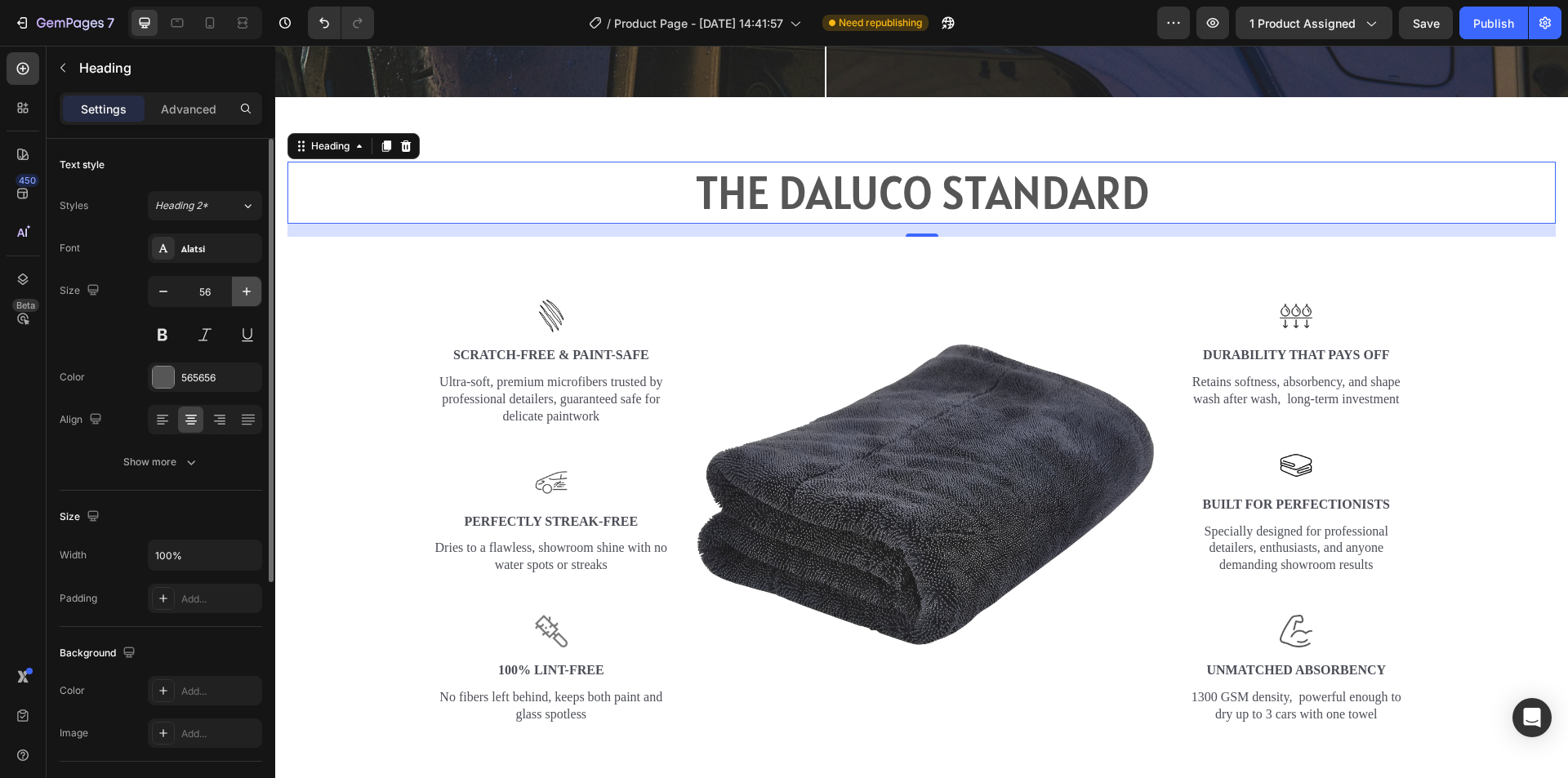
click at [245, 290] on icon "button" at bounding box center [246, 291] width 16 height 16
click at [247, 290] on icon "button" at bounding box center [246, 291] width 9 height 9
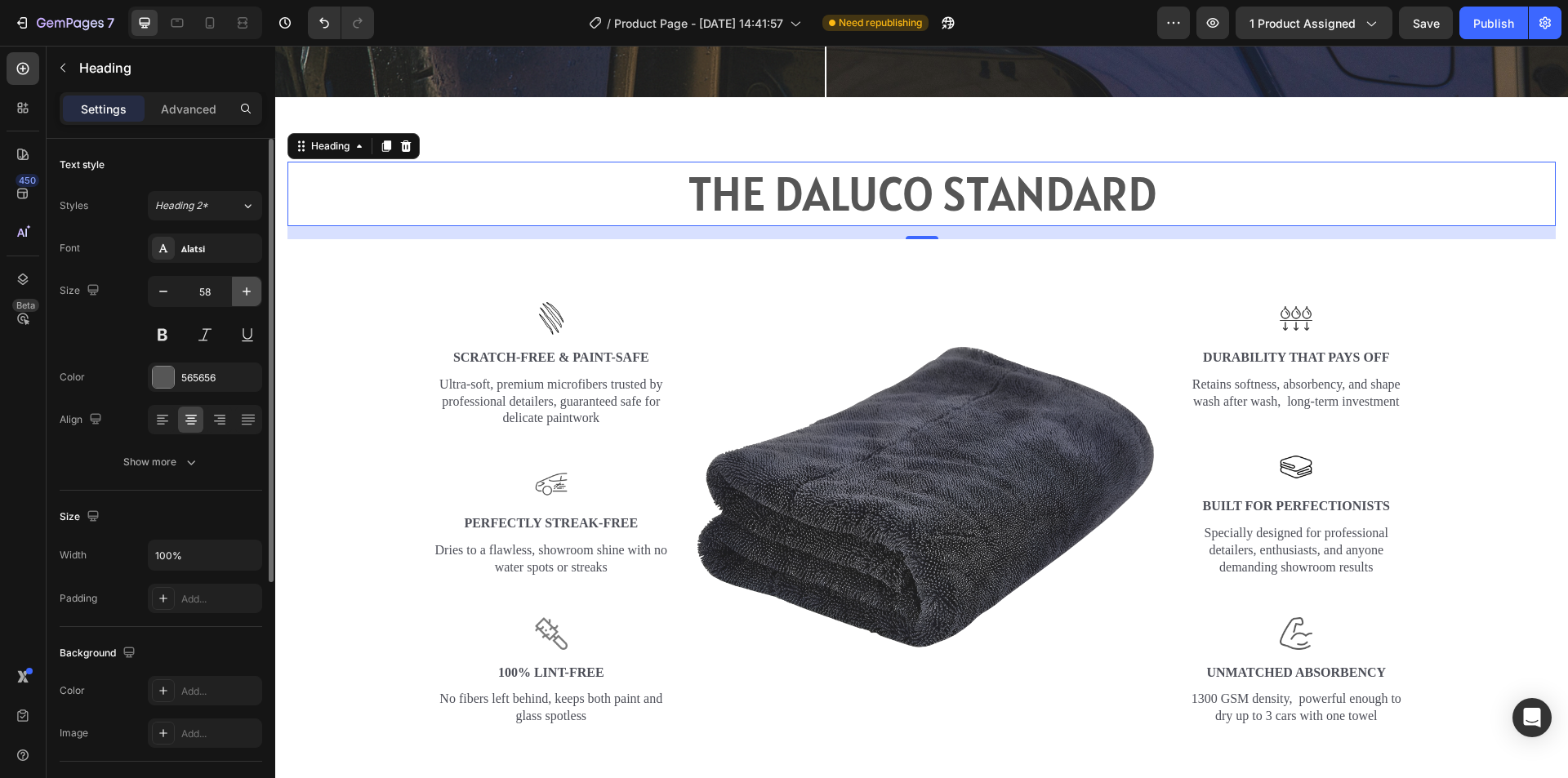
click at [247, 290] on icon "button" at bounding box center [246, 291] width 9 height 9
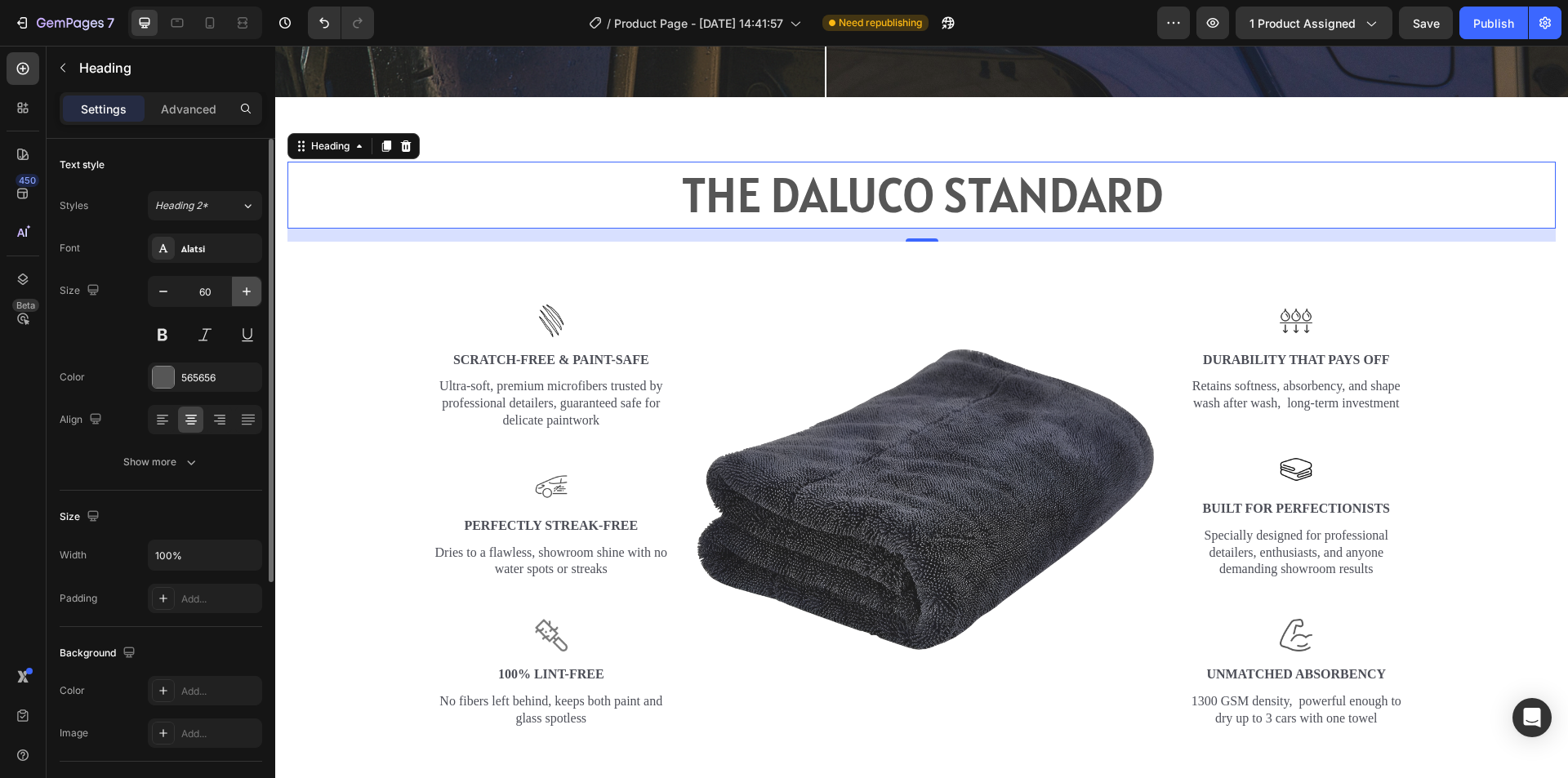
click at [247, 290] on icon "button" at bounding box center [246, 291] width 9 height 9
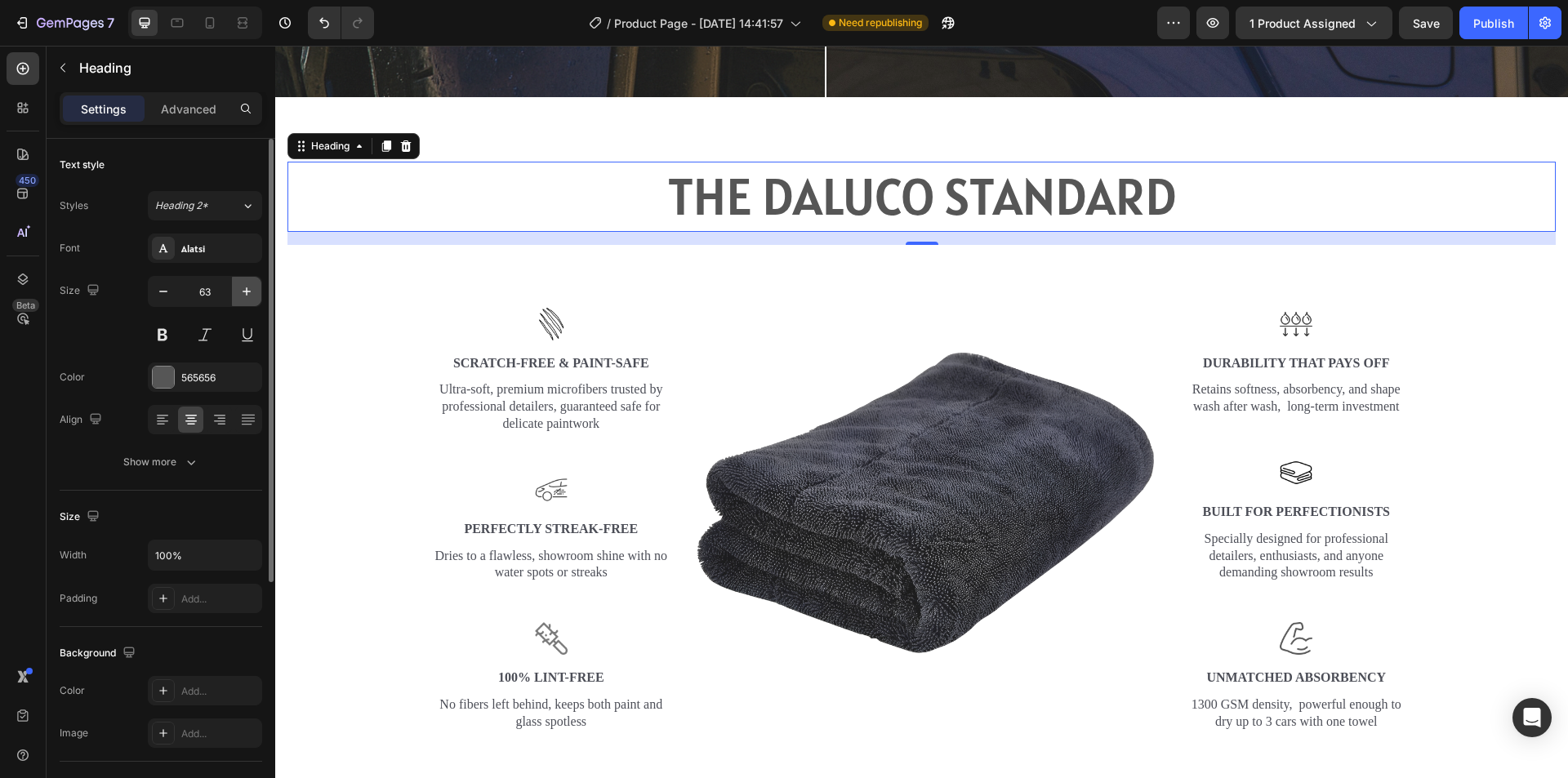
click at [247, 290] on icon "button" at bounding box center [246, 291] width 9 height 9
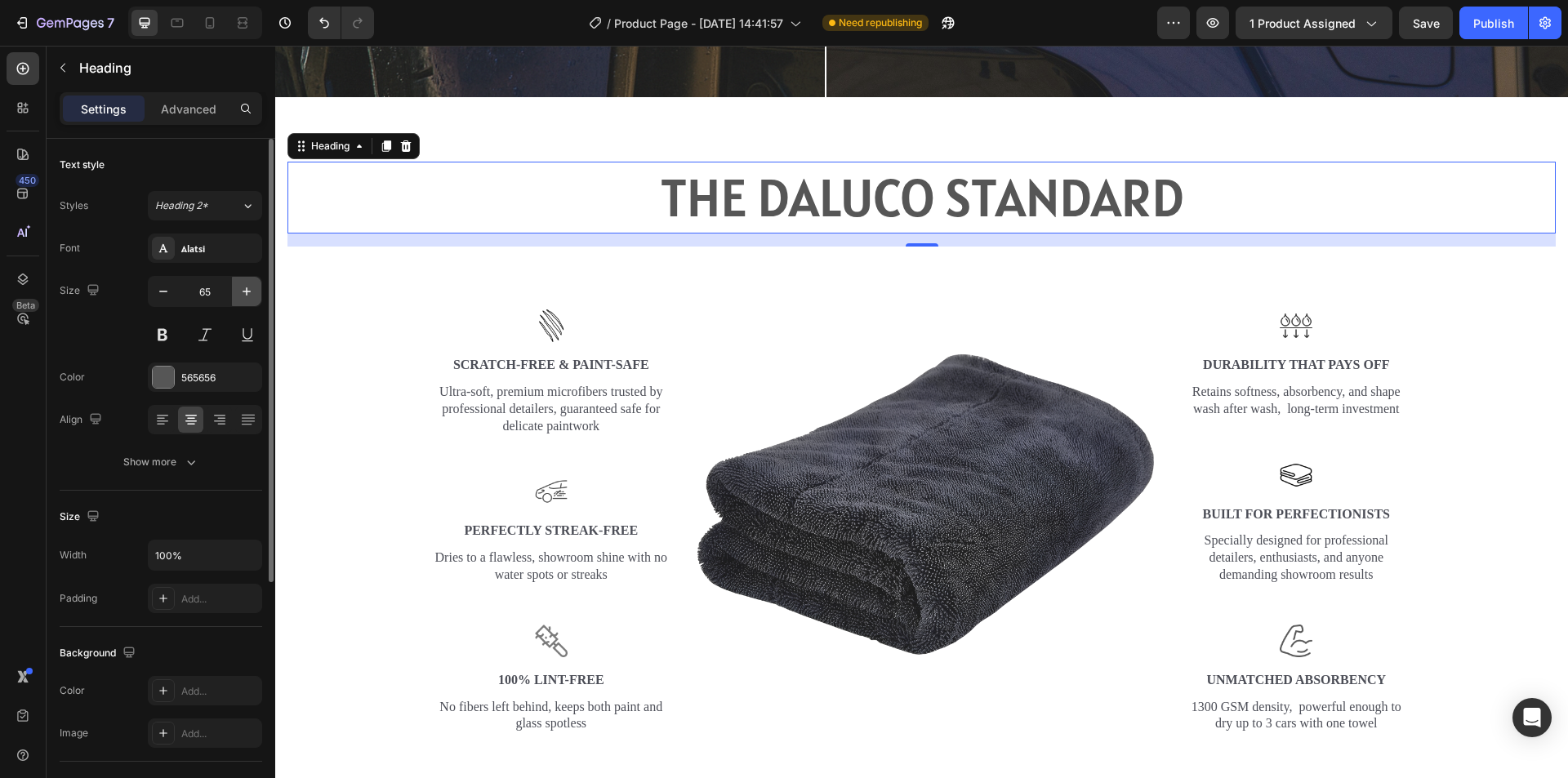
click at [247, 290] on icon "button" at bounding box center [246, 291] width 9 height 9
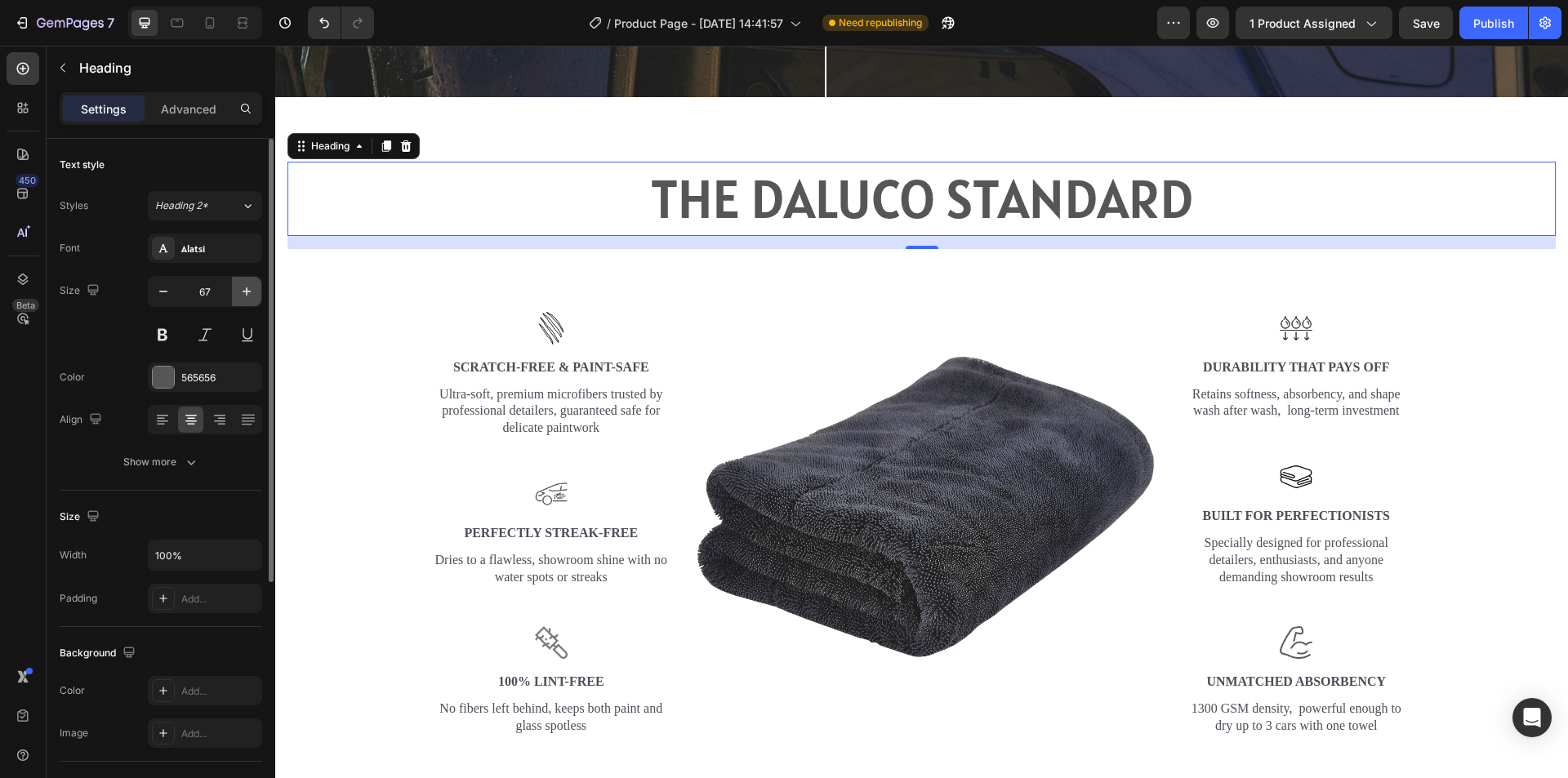
click at [247, 290] on icon "button" at bounding box center [246, 291] width 9 height 9
click at [247, 290] on icon "button" at bounding box center [246, 291] width 16 height 16
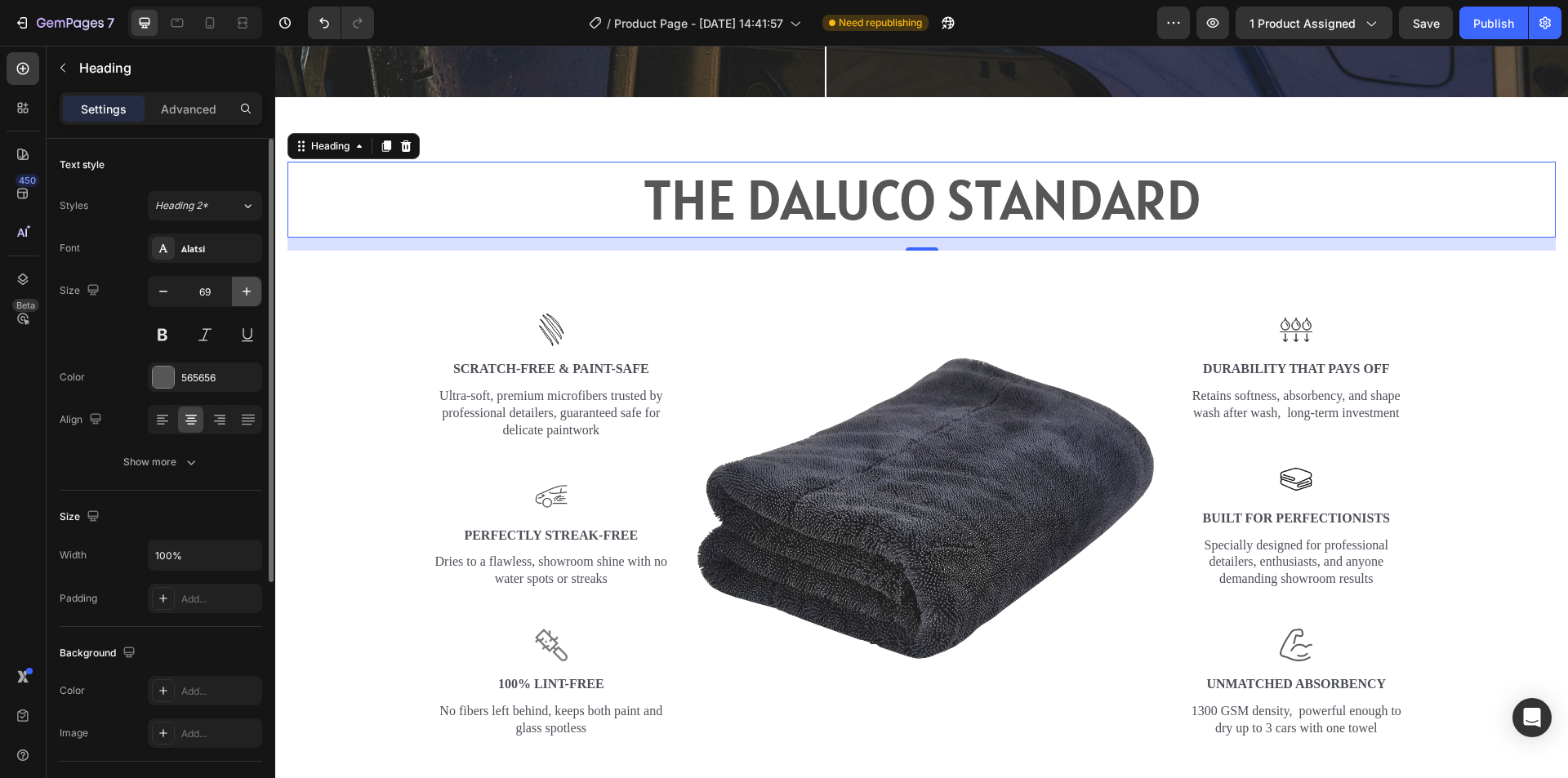
click at [247, 290] on icon "button" at bounding box center [246, 291] width 16 height 16
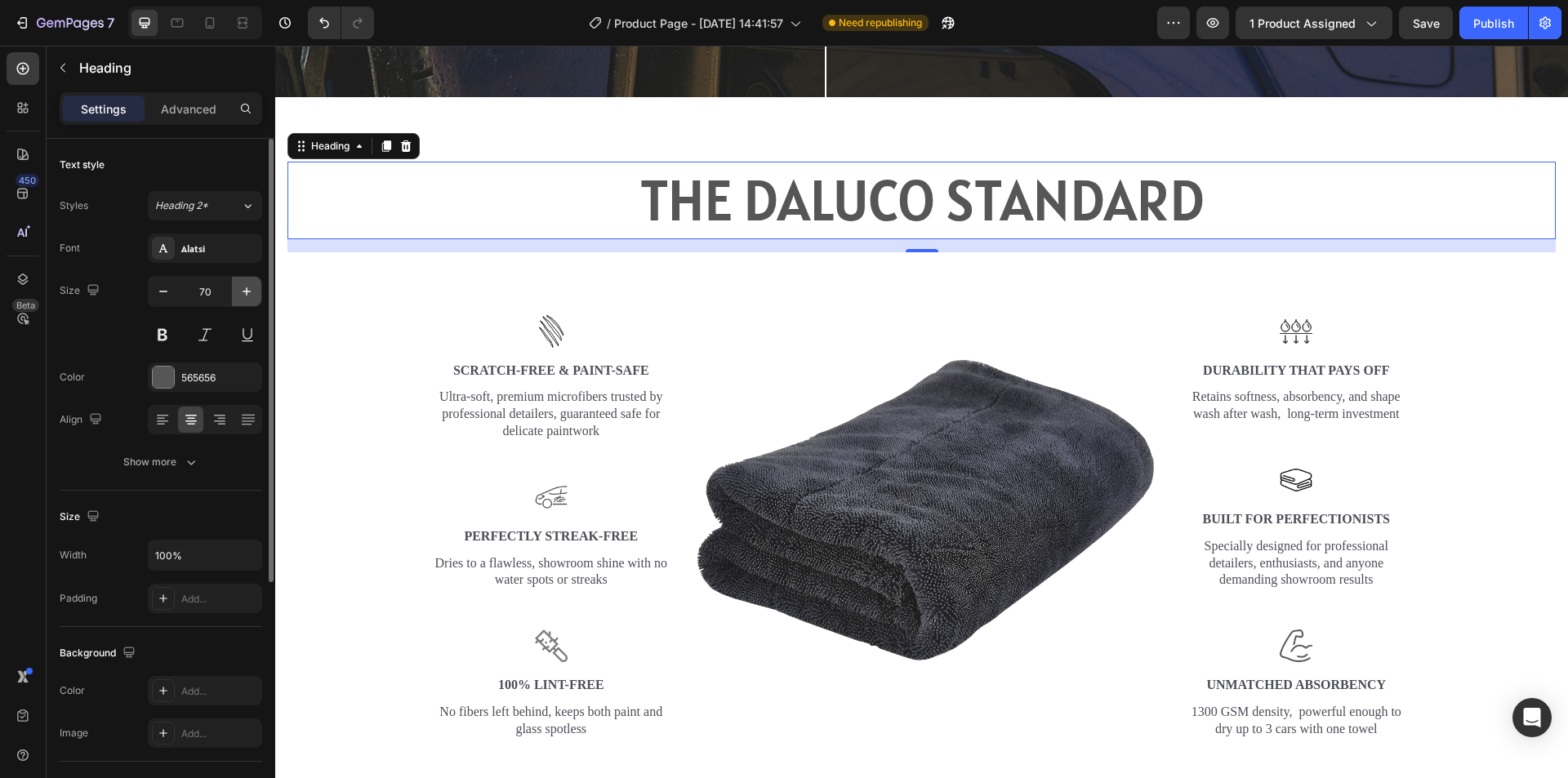
click at [247, 290] on icon "button" at bounding box center [246, 291] width 16 height 16
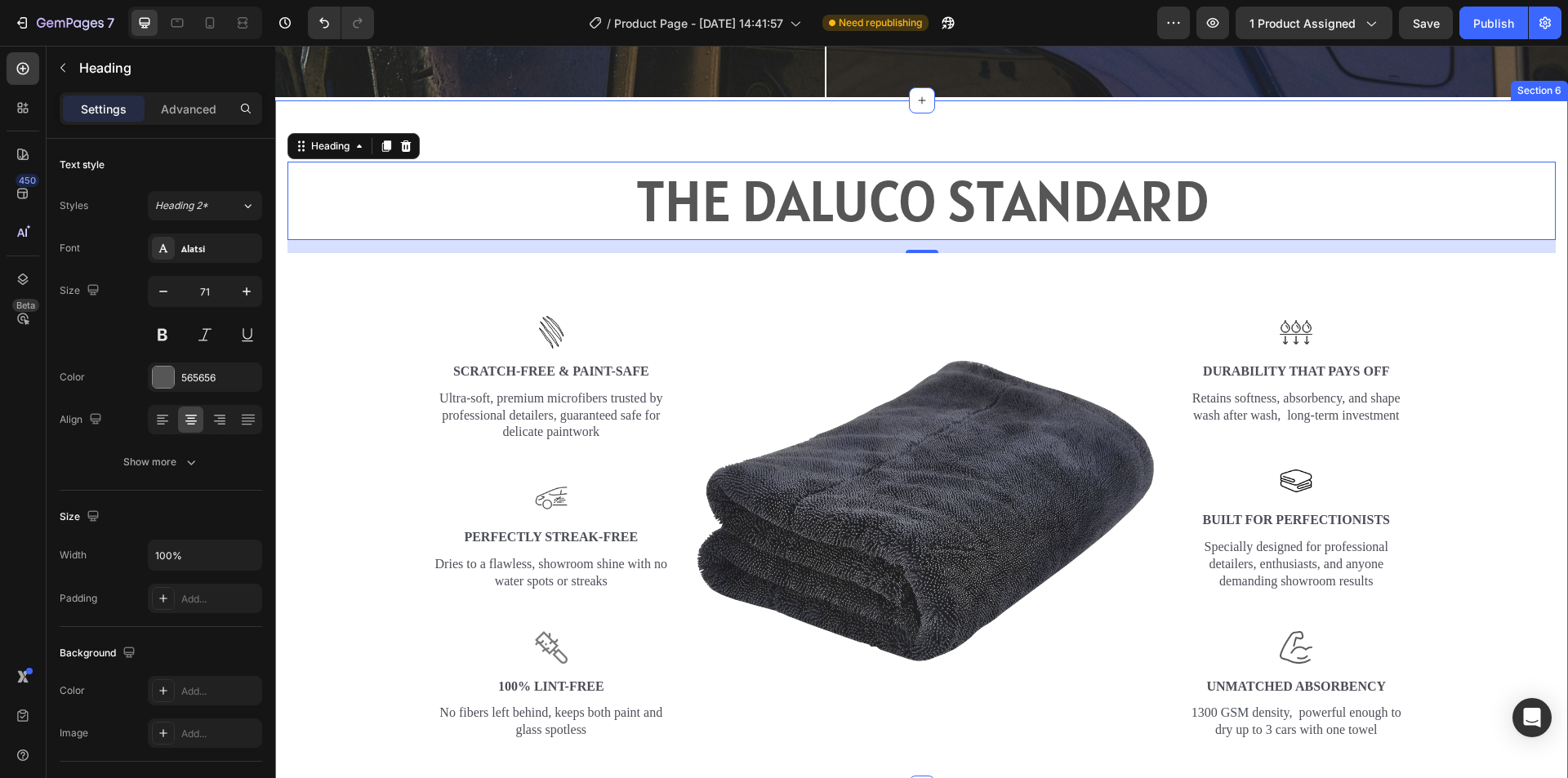
type input "72"
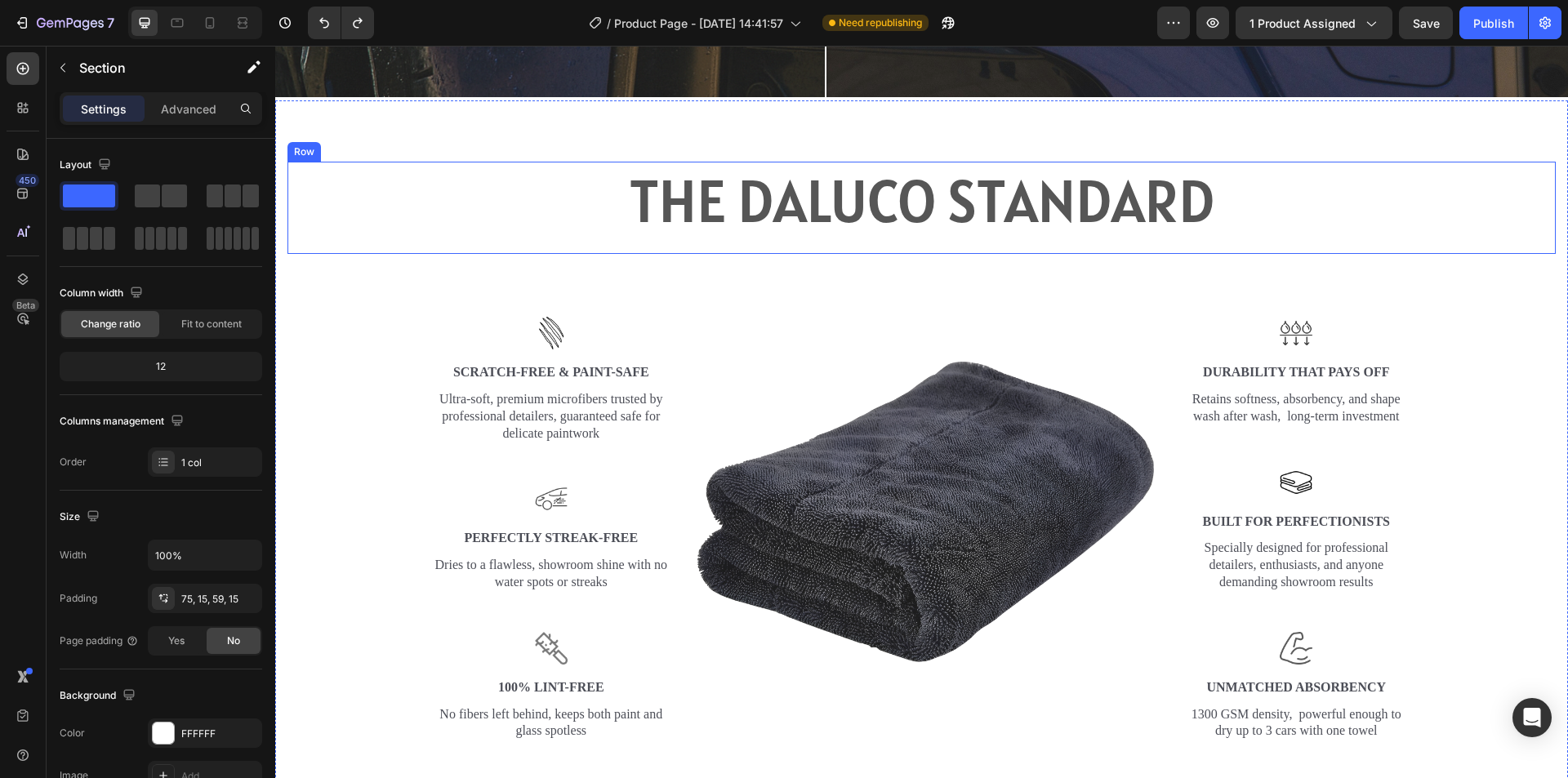
click at [920, 237] on div "THE DALUCO STANDARD Heading" at bounding box center [921, 208] width 1268 height 93
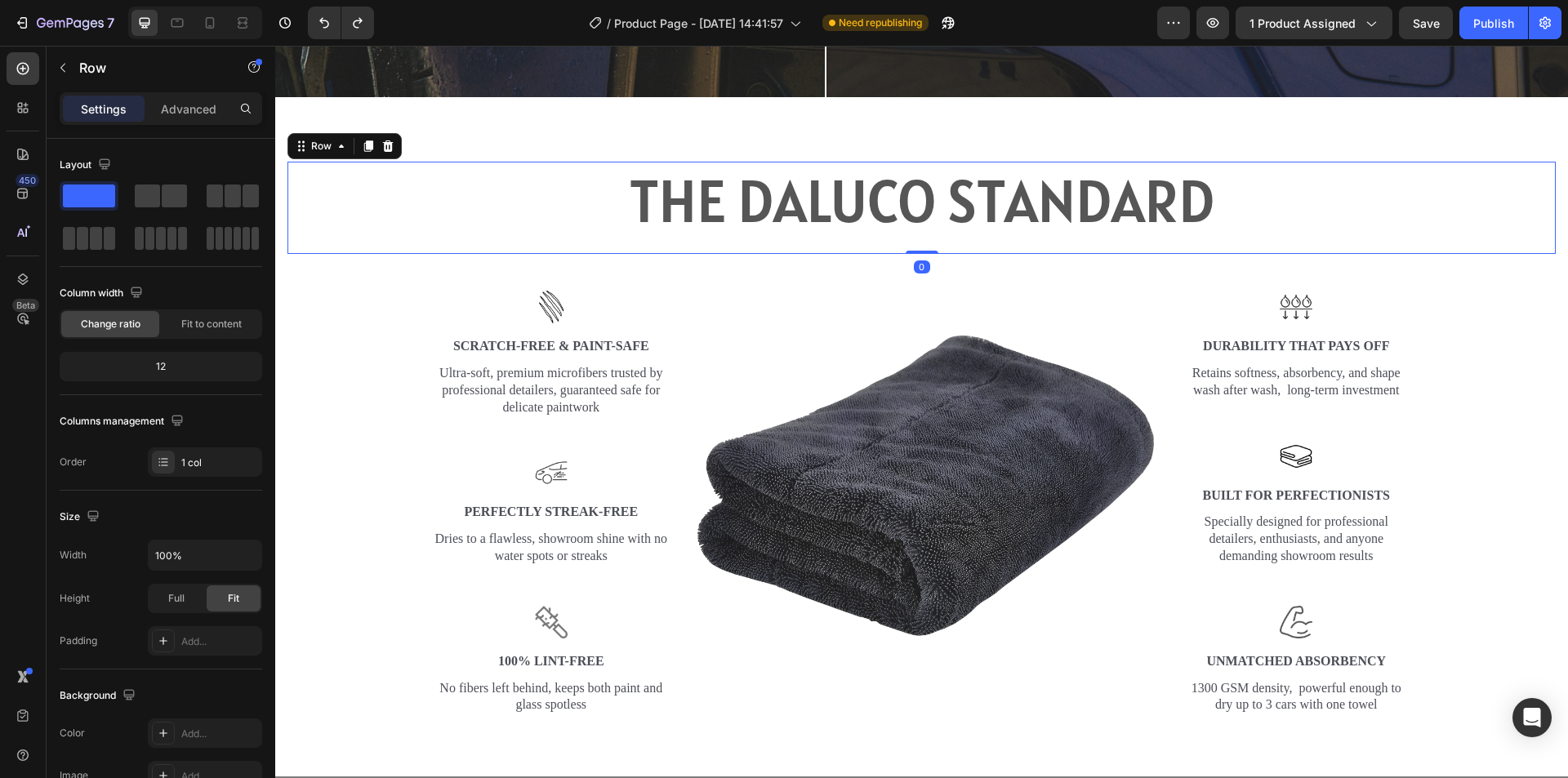
drag, startPoint x: 918, startPoint y: 270, endPoint x: 926, endPoint y: 239, distance: 32.0
click at [926, 239] on div "THE DALUCO STANDARD Heading Row 0" at bounding box center [921, 208] width 1268 height 93
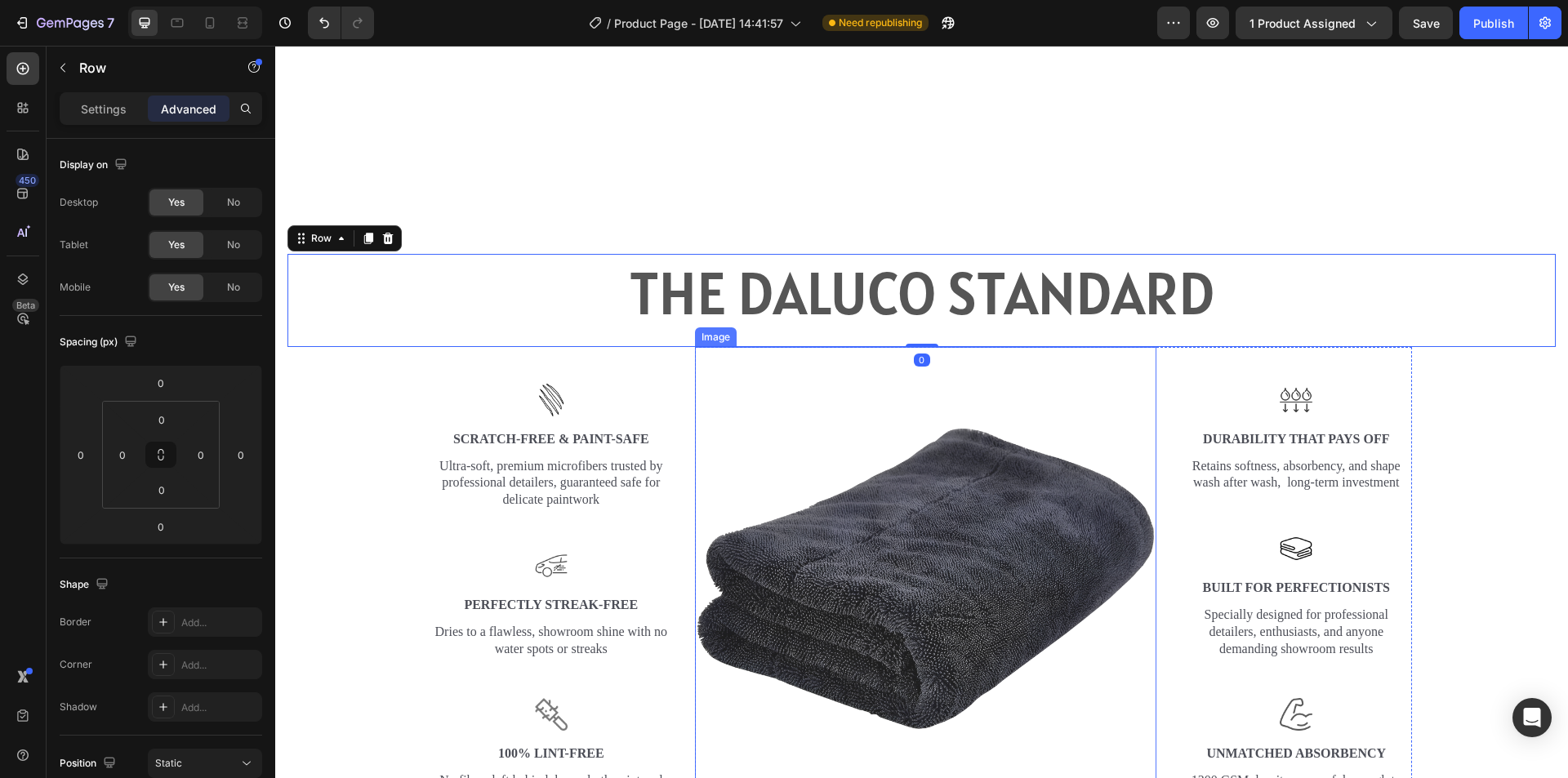
scroll to position [2612, 0]
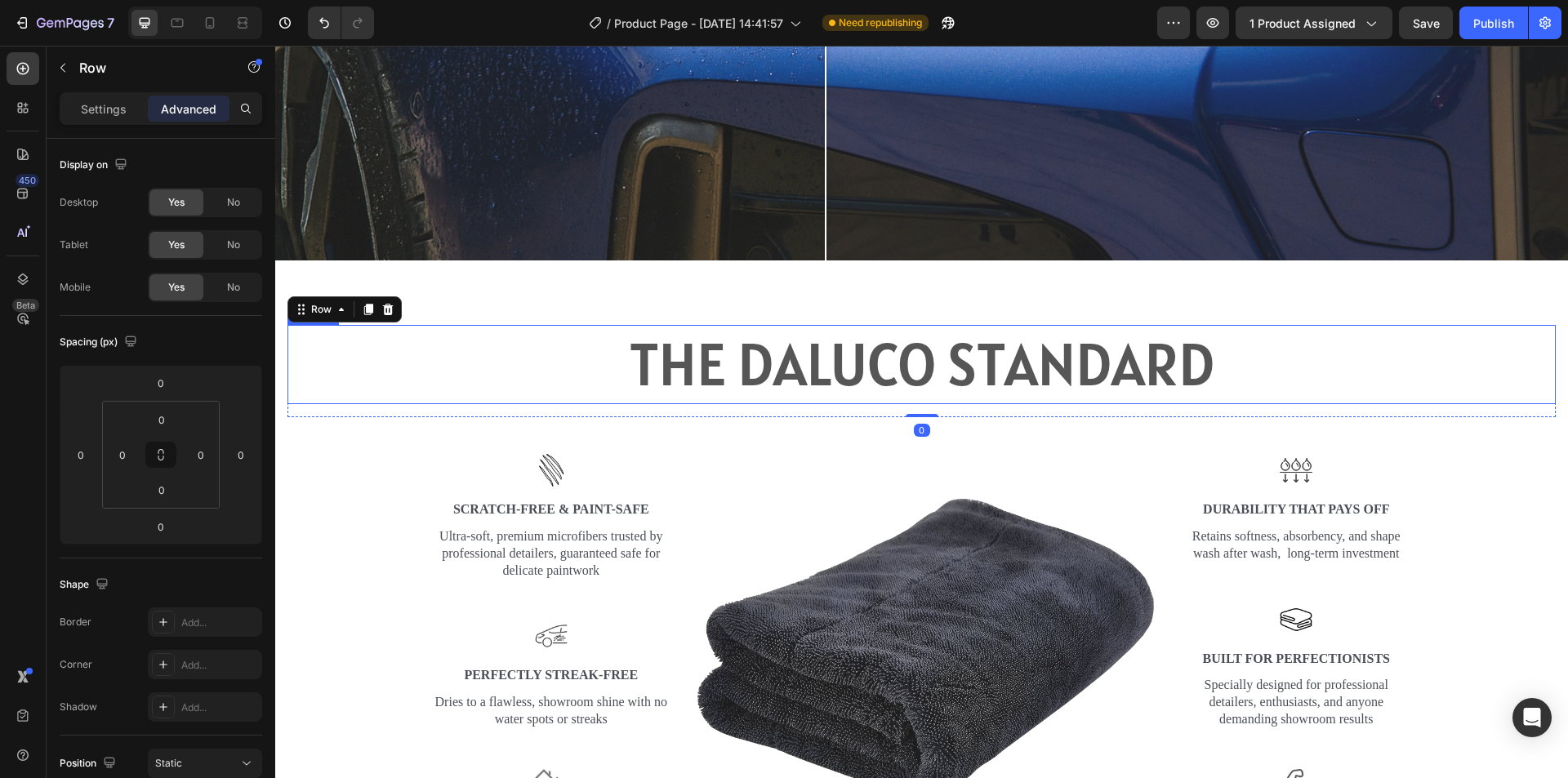
click at [1350, 380] on h2 "THE DALUCO STANDARD" at bounding box center [921, 366] width 1268 height 80
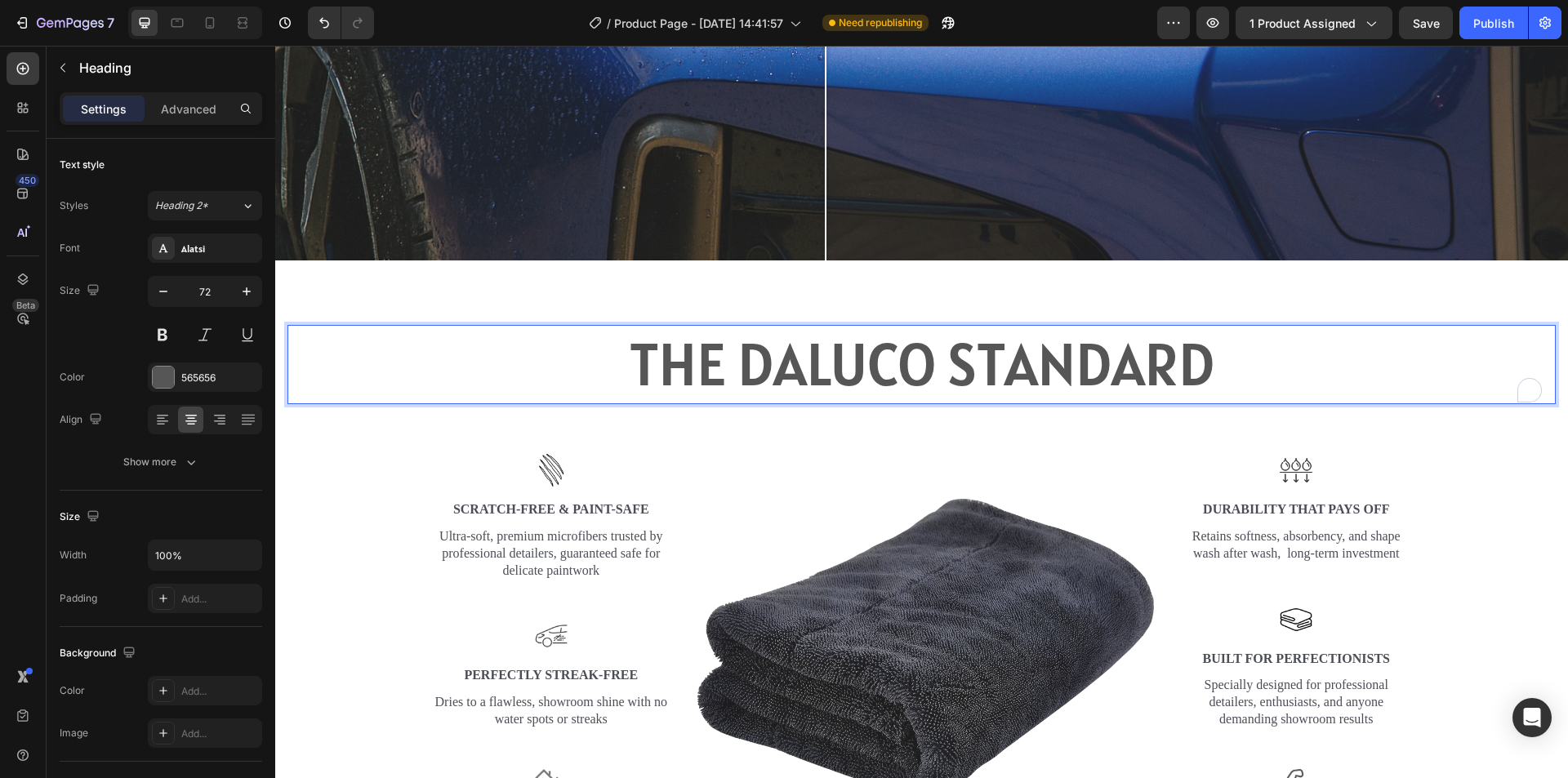
click at [1083, 359] on h2 "THE DALUCO STANDARD" at bounding box center [921, 366] width 1268 height 80
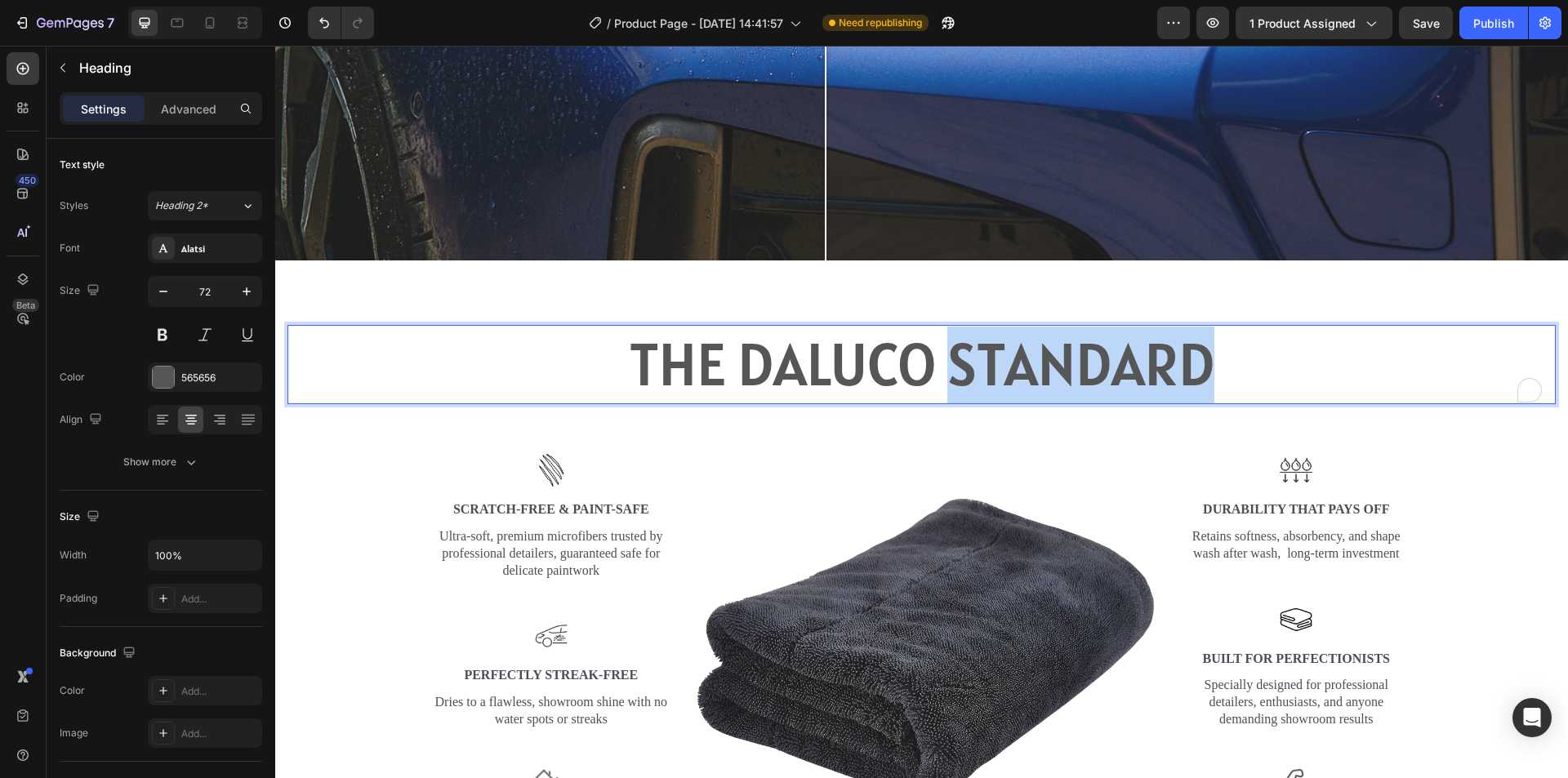
click at [1083, 359] on p "THE DALUCO STANDARD" at bounding box center [921, 365] width 1265 height 77
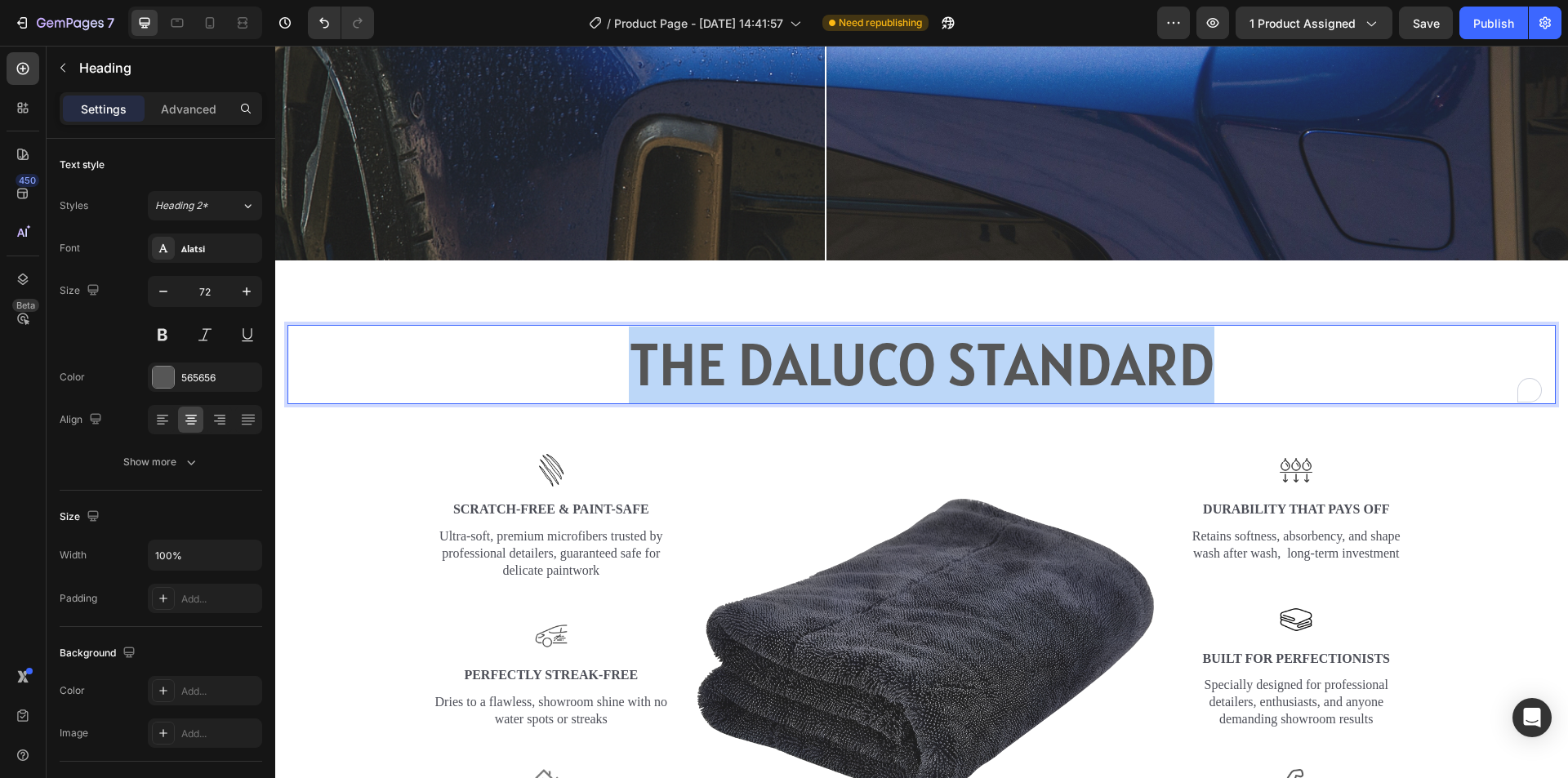
click at [1083, 359] on p "THE DALUCO STANDARD" at bounding box center [921, 365] width 1265 height 77
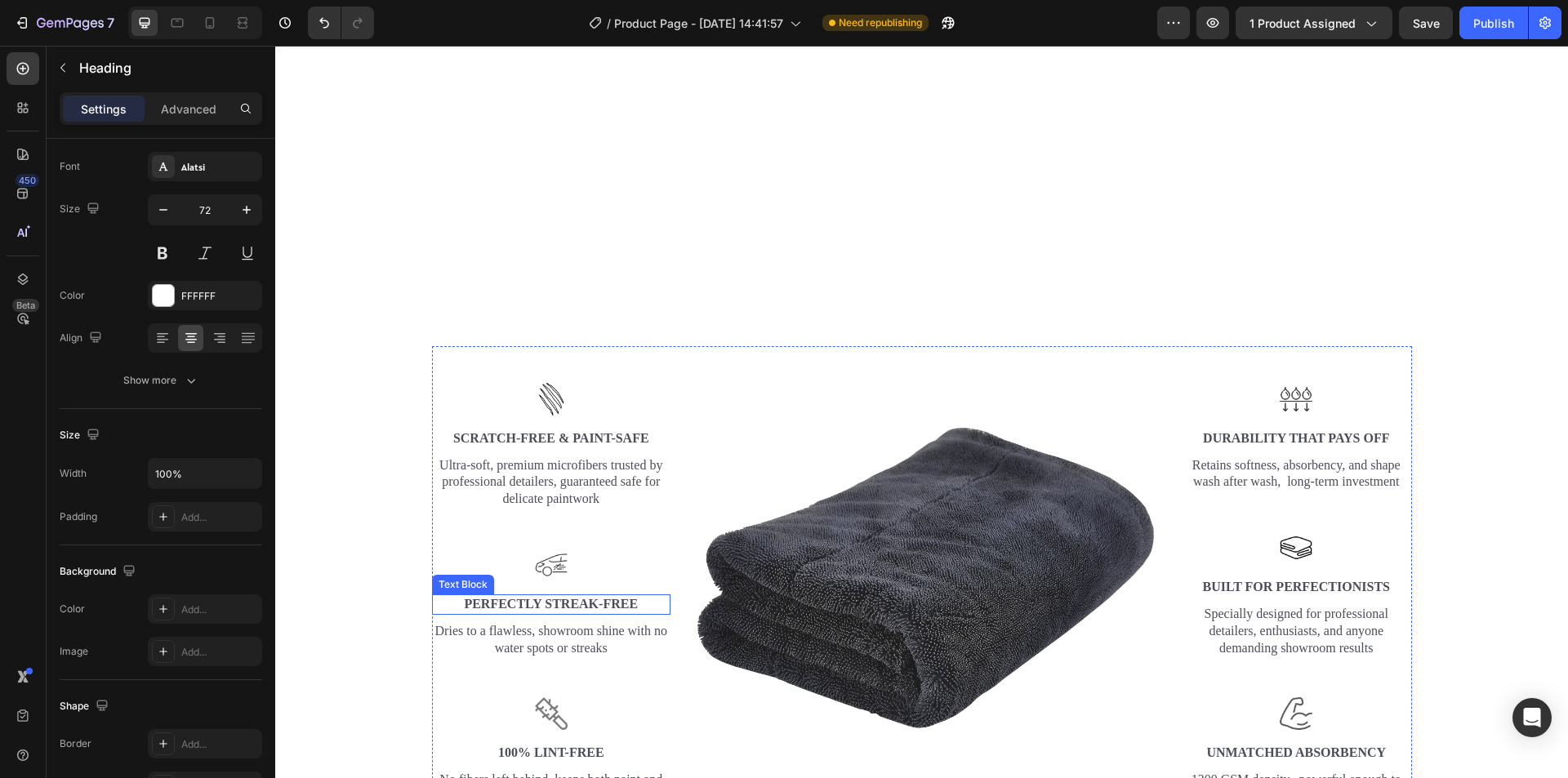
scroll to position [2664, 0]
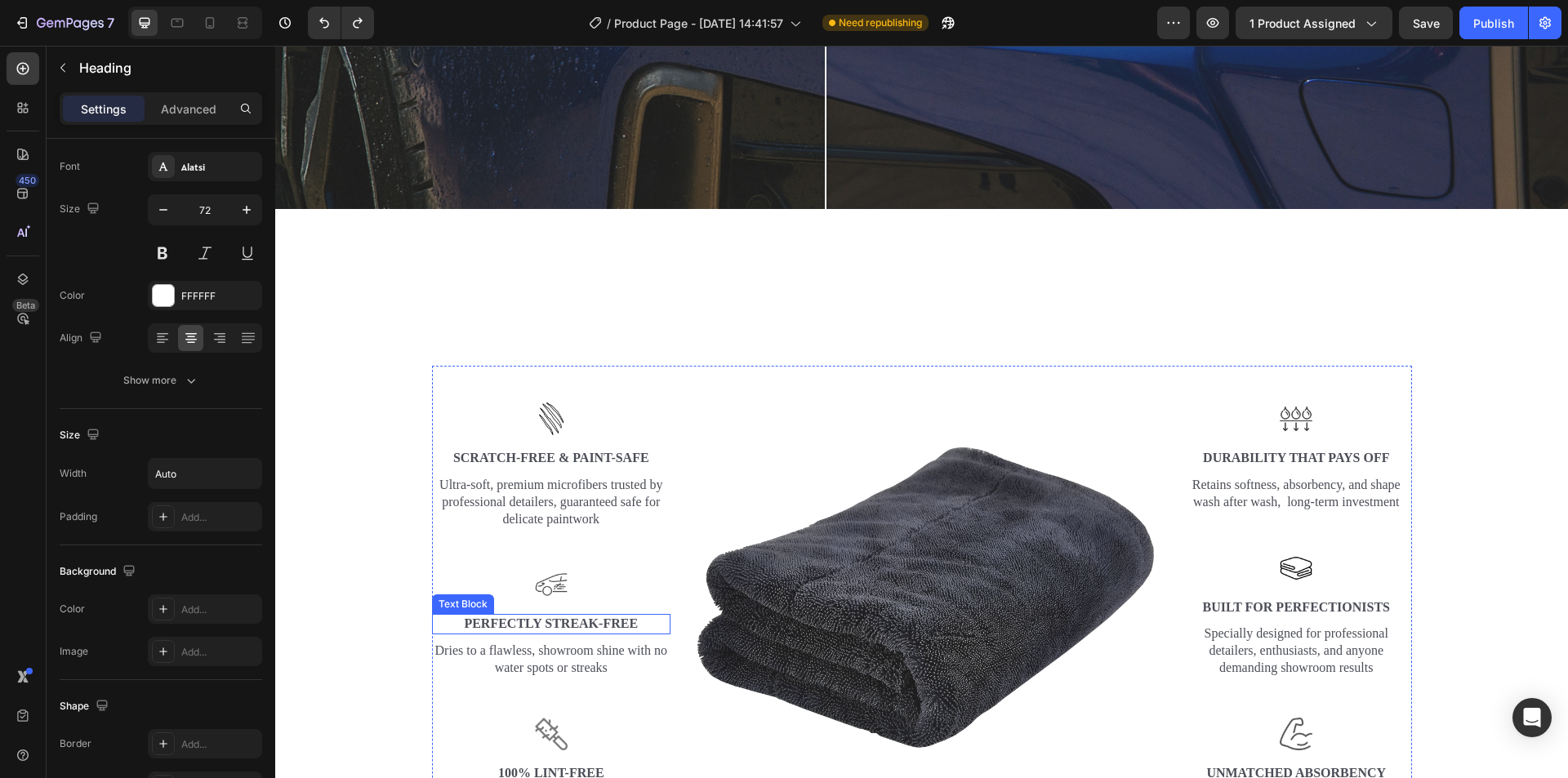
type input "100%"
click at [888, 242] on div "THE DALUCO STANDARD Heading Row Image Image Scratch-Free & Paint-Safe Text Bloc…" at bounding box center [922, 545] width 1293 height 664
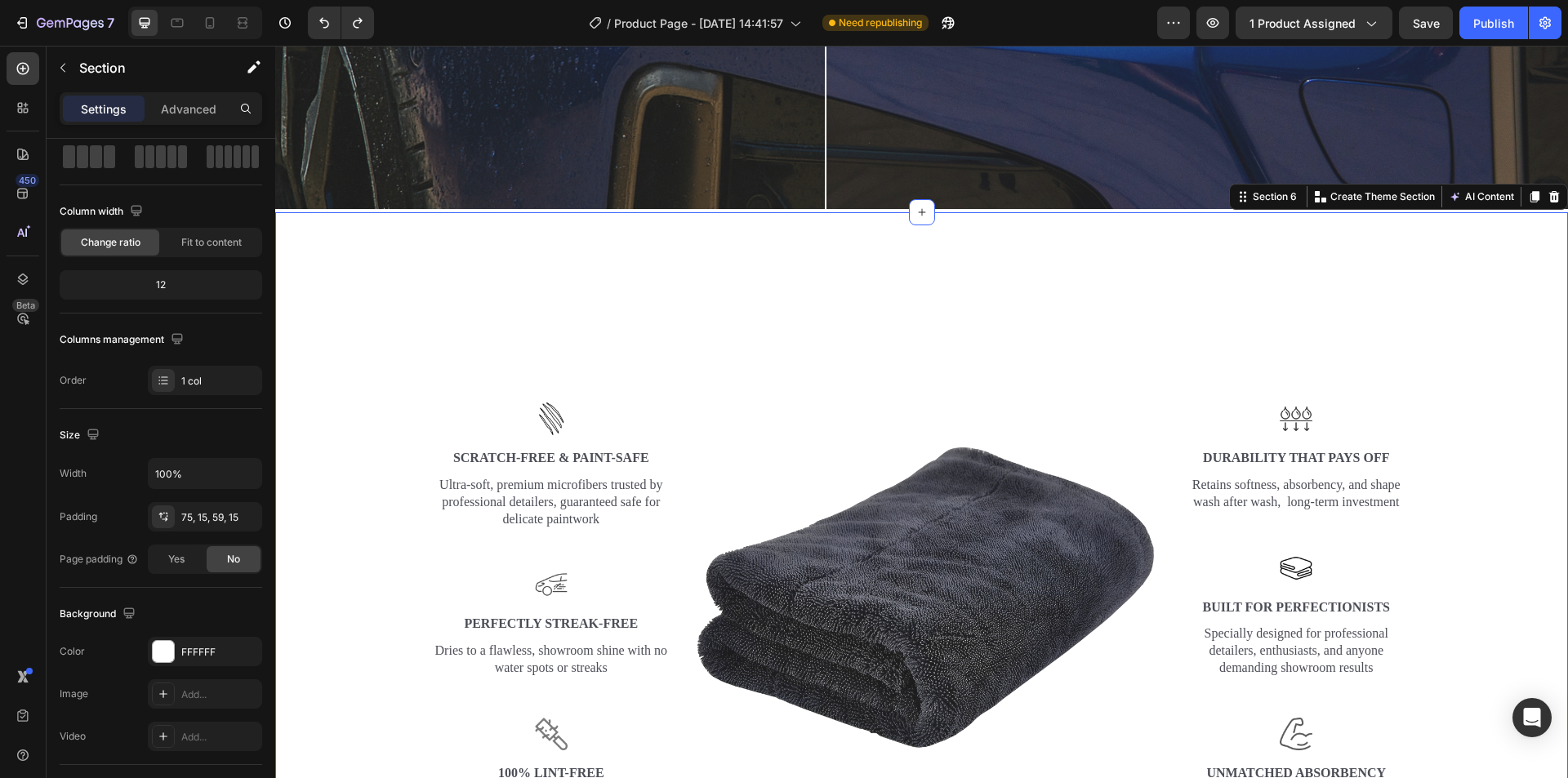
scroll to position [0, 0]
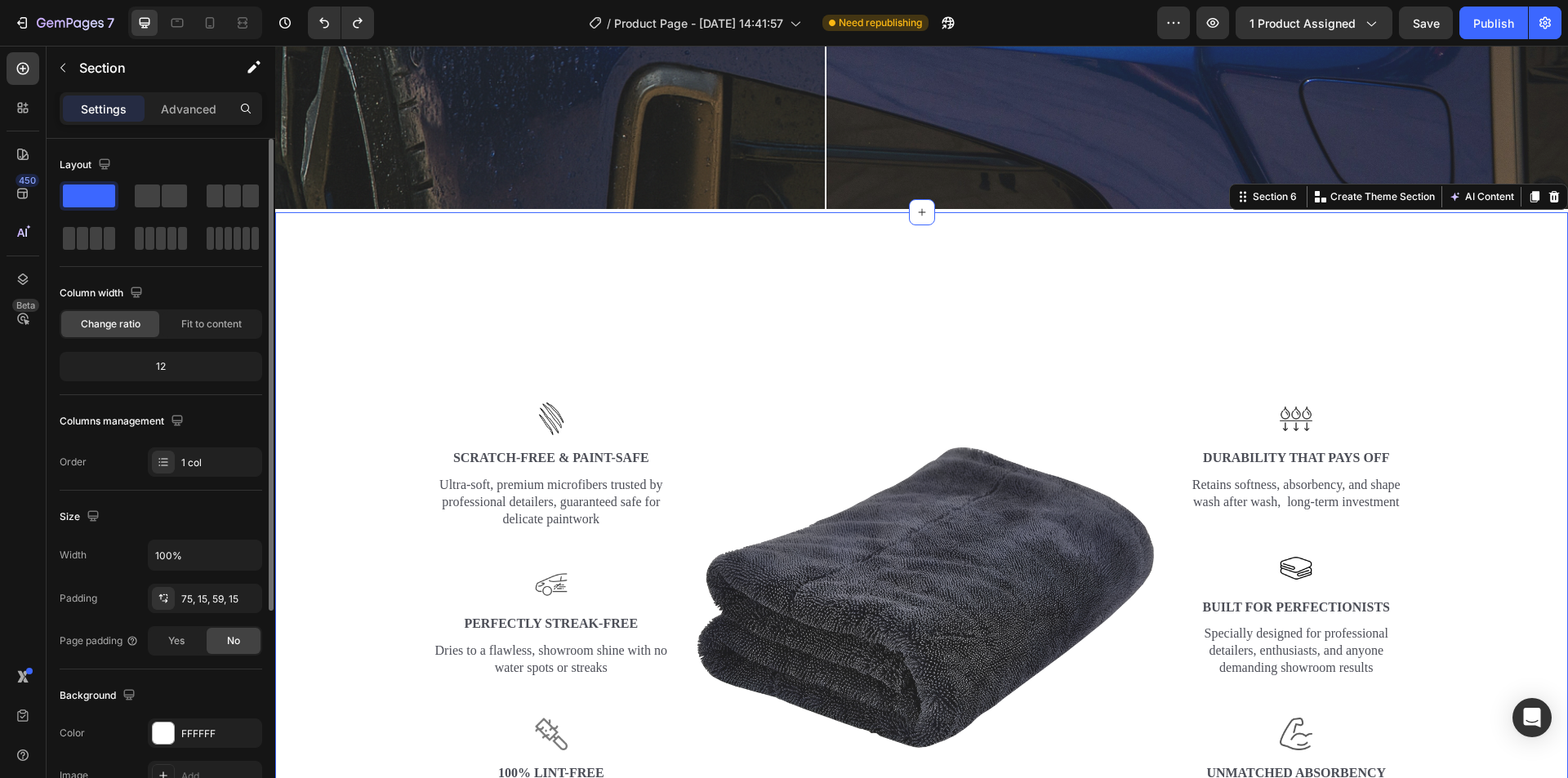
click at [917, 262] on div "THE DALUCO STANDARD Heading Row Image Image Scratch-Free & Paint-Safe Text Bloc…" at bounding box center [922, 545] width 1293 height 664
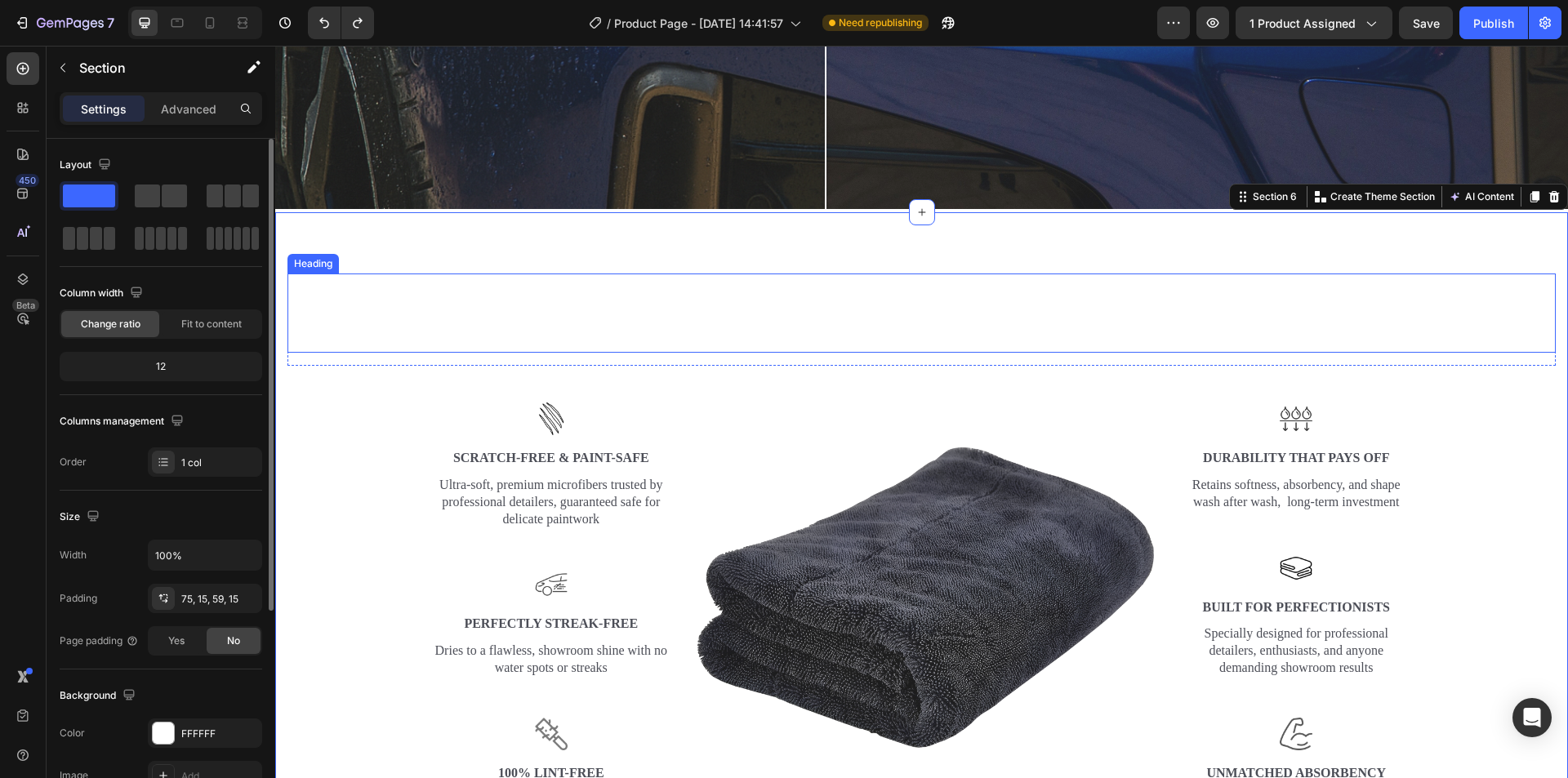
click at [924, 298] on p "THE DALUCO STANDARD" at bounding box center [921, 314] width 1265 height 77
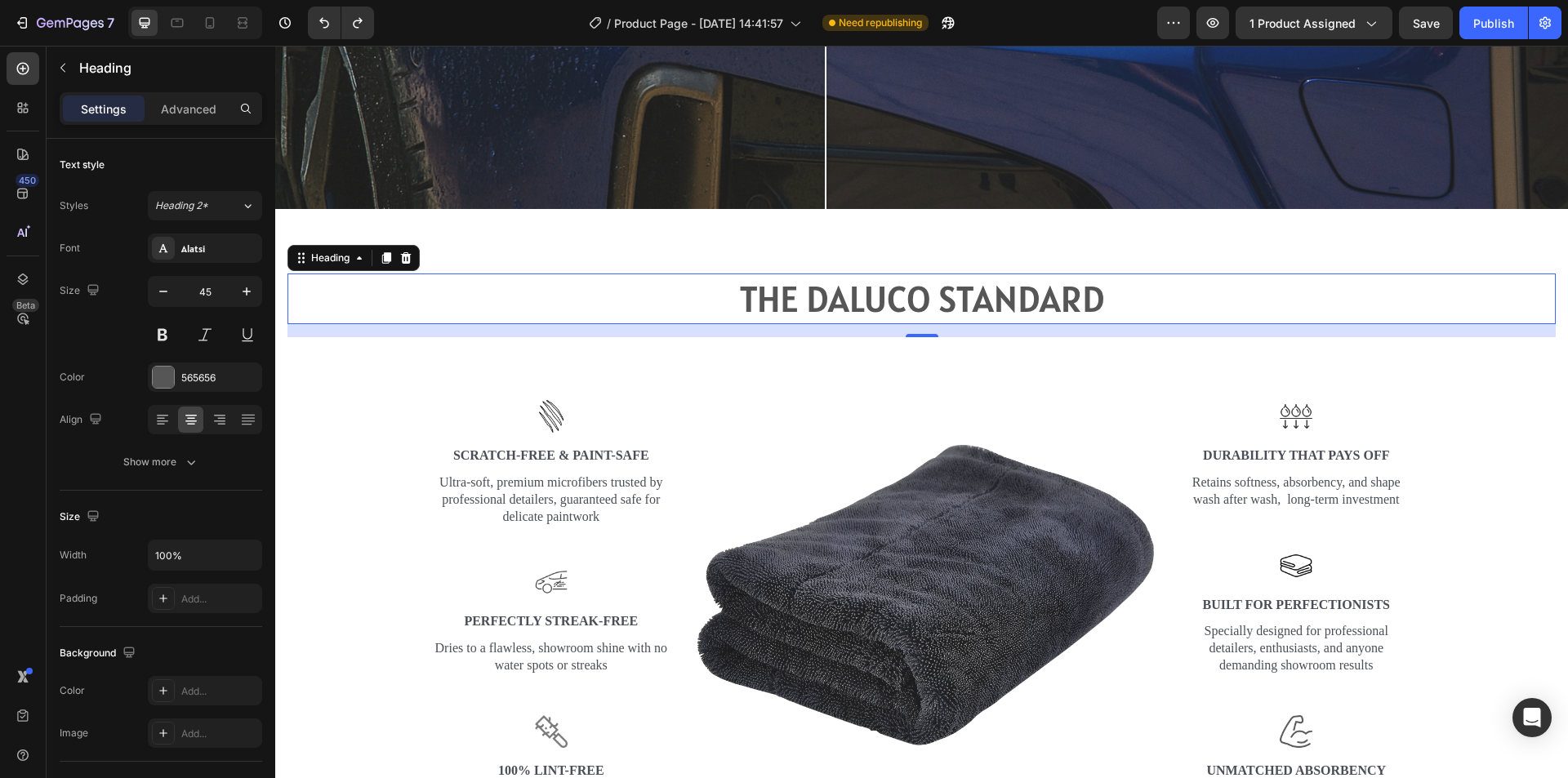
type input "44"
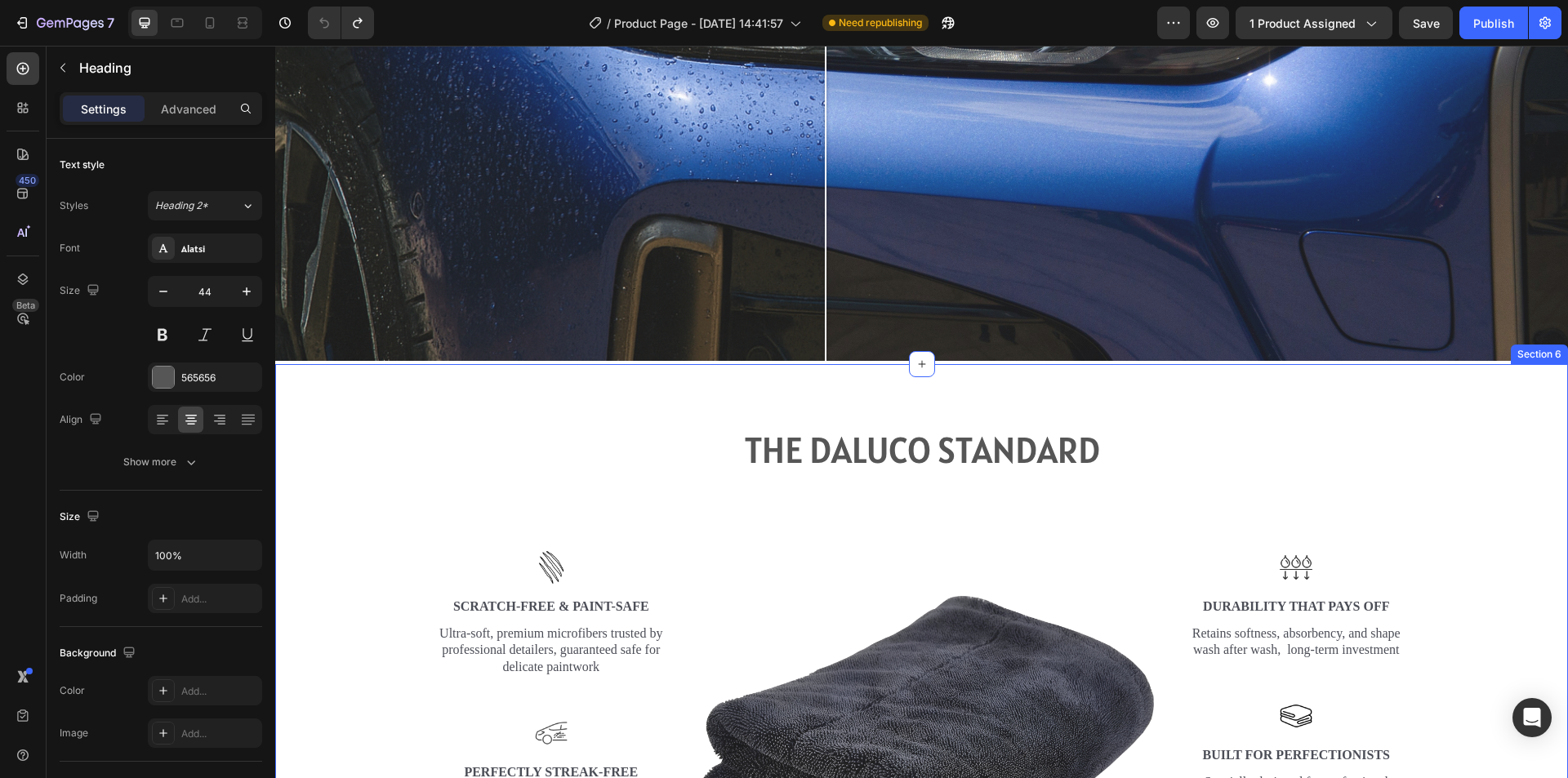
scroll to position [2531, 0]
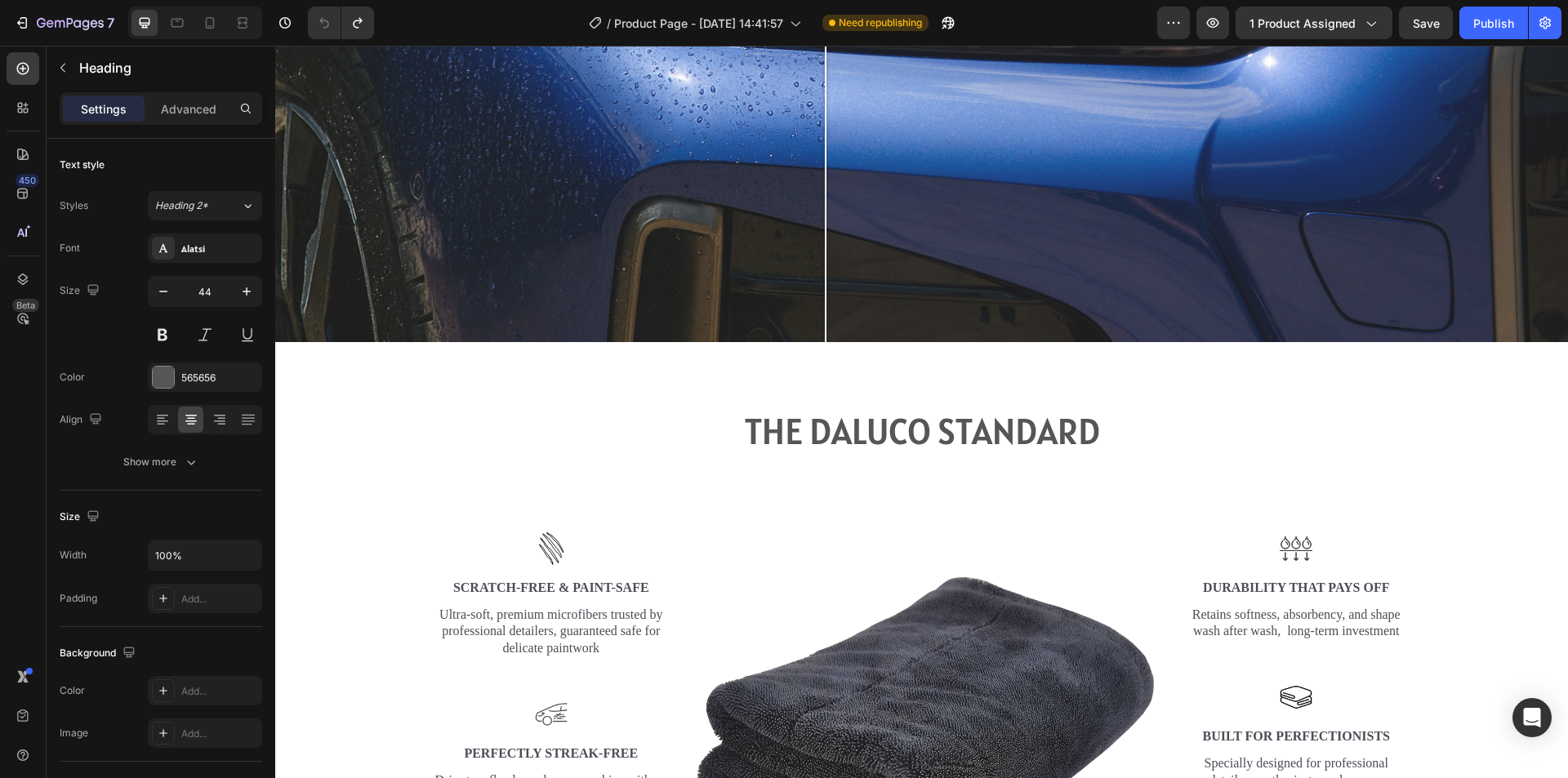
click at [936, 435] on h2 "THE DALUCO STANDARD" at bounding box center [921, 432] width 1268 height 50
click at [870, 432] on p "THE DALUCO STANDARD" at bounding box center [921, 432] width 1265 height 47
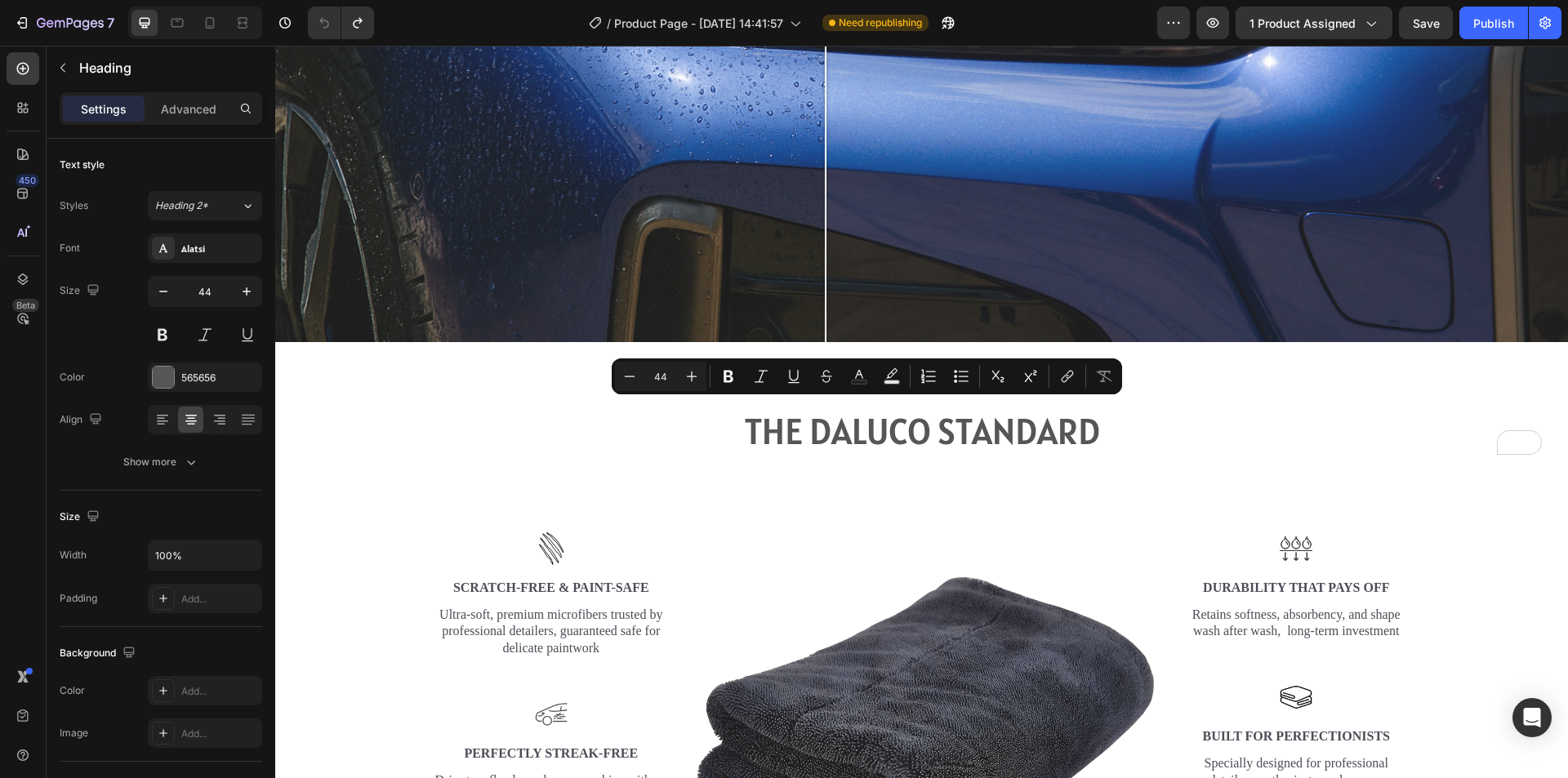
click at [1198, 416] on p "THE DALUCO STANDARD" at bounding box center [921, 432] width 1265 height 47
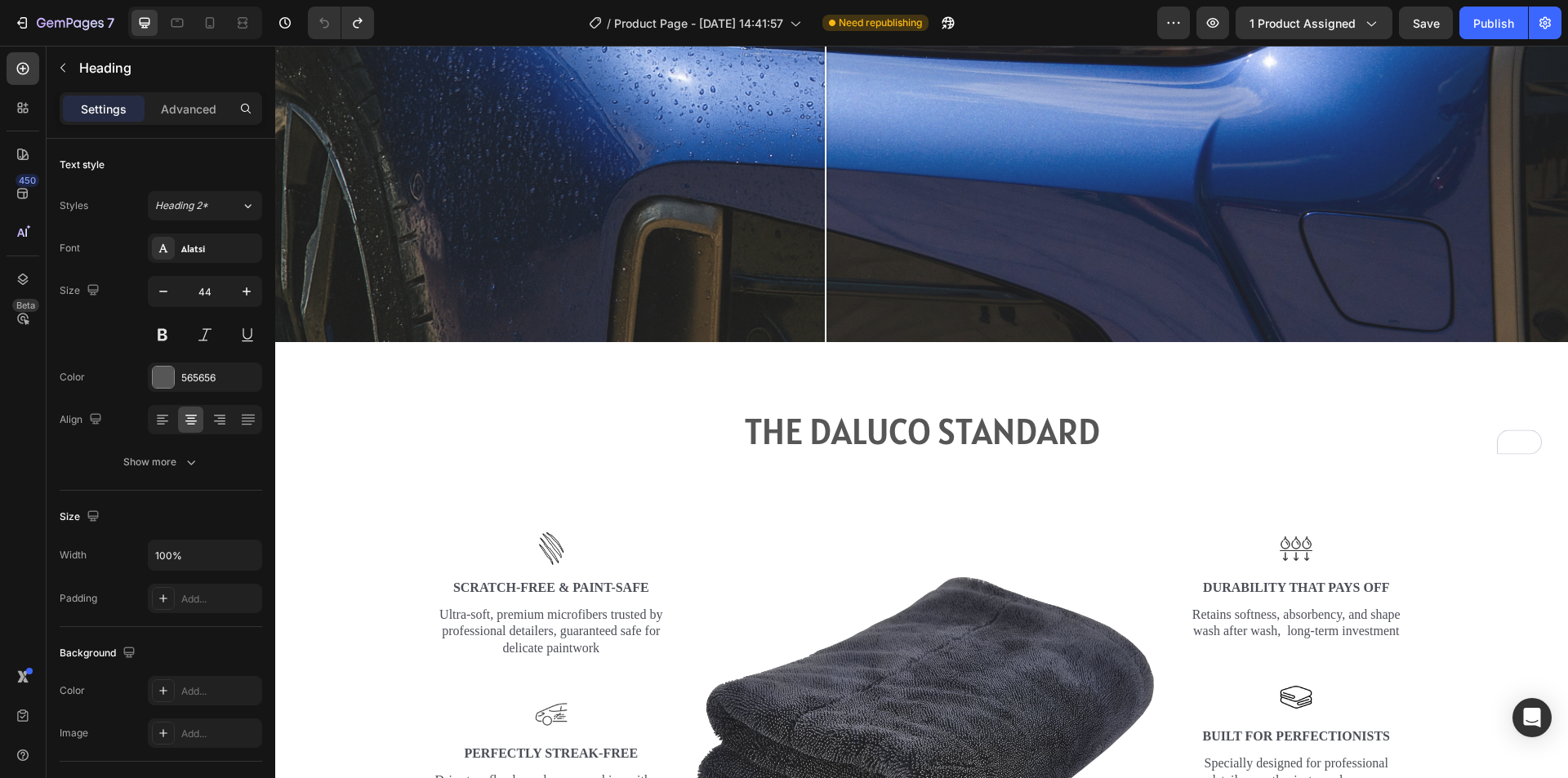
click at [1221, 435] on p "THE DALUCO STANDARD" at bounding box center [921, 432] width 1265 height 47
click at [1414, 436] on p "THE DALUCO STANDARD" at bounding box center [921, 432] width 1265 height 47
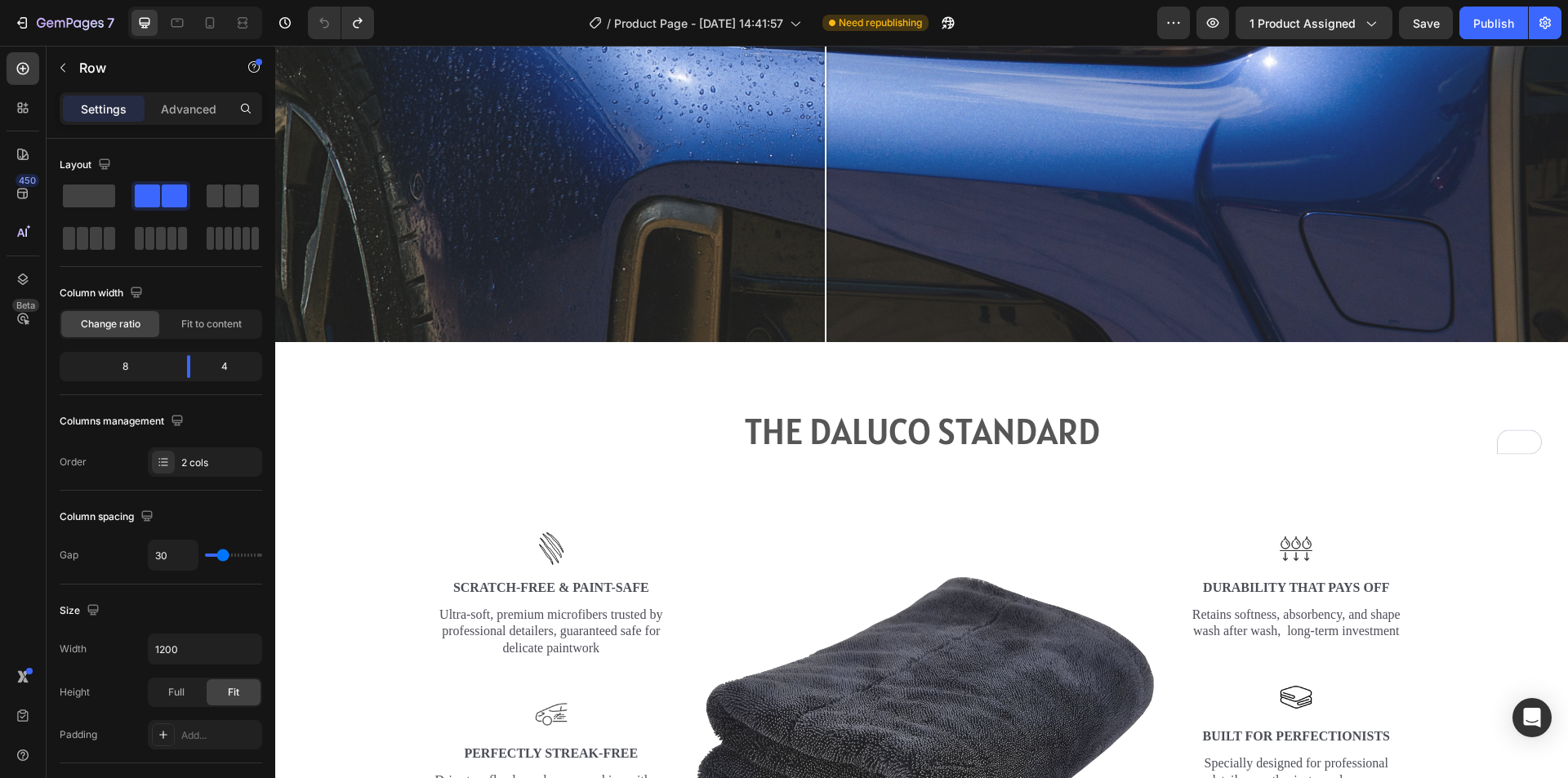
click at [1148, 605] on div "Image Image Durability That Pays Off Text Block Retains softness, absorbency, a…" at bounding box center [1053, 726] width 717 height 461
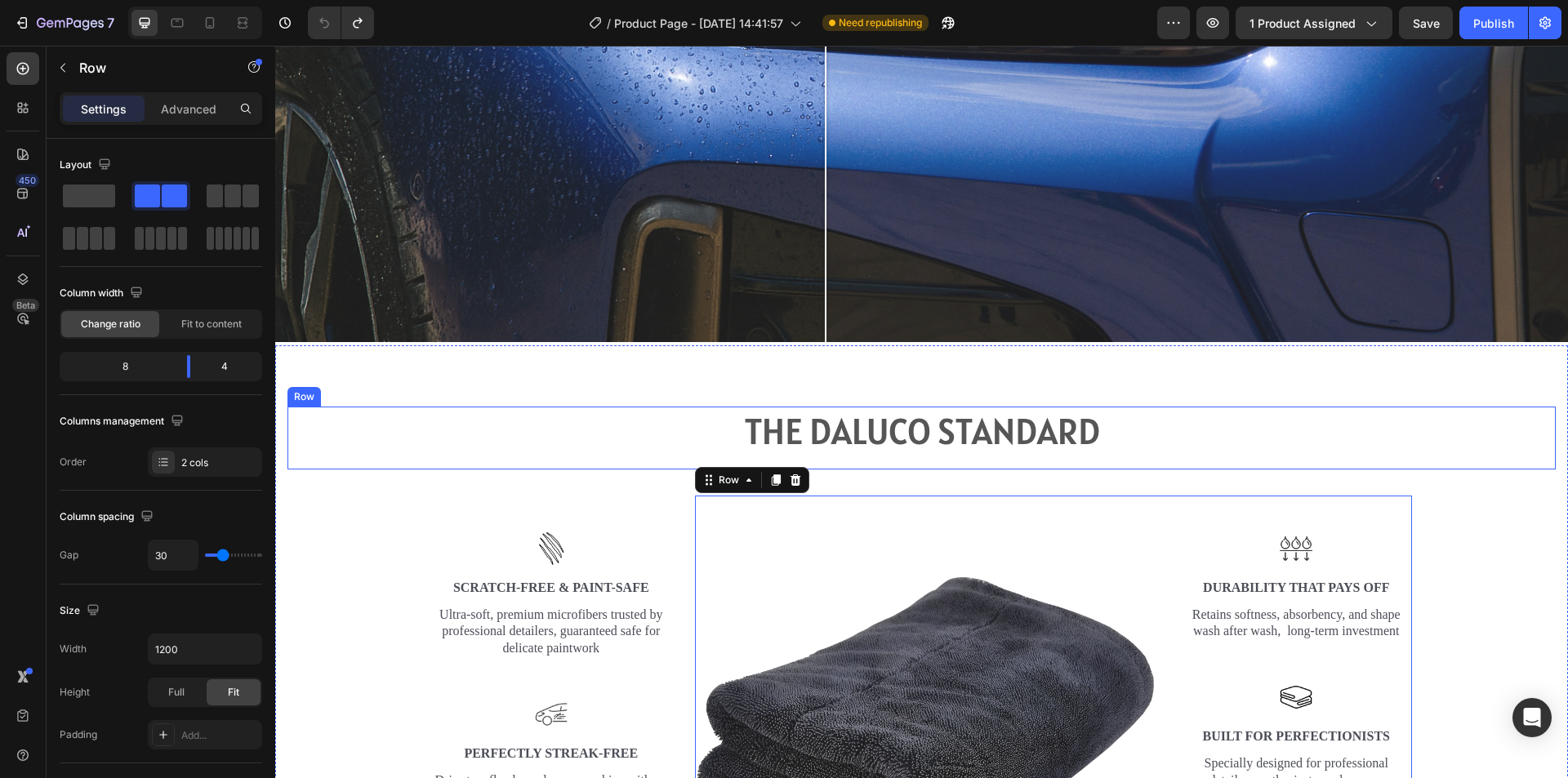
click at [1118, 456] on div "THE DALUCO STANDARD Heading" at bounding box center [921, 438] width 1268 height 63
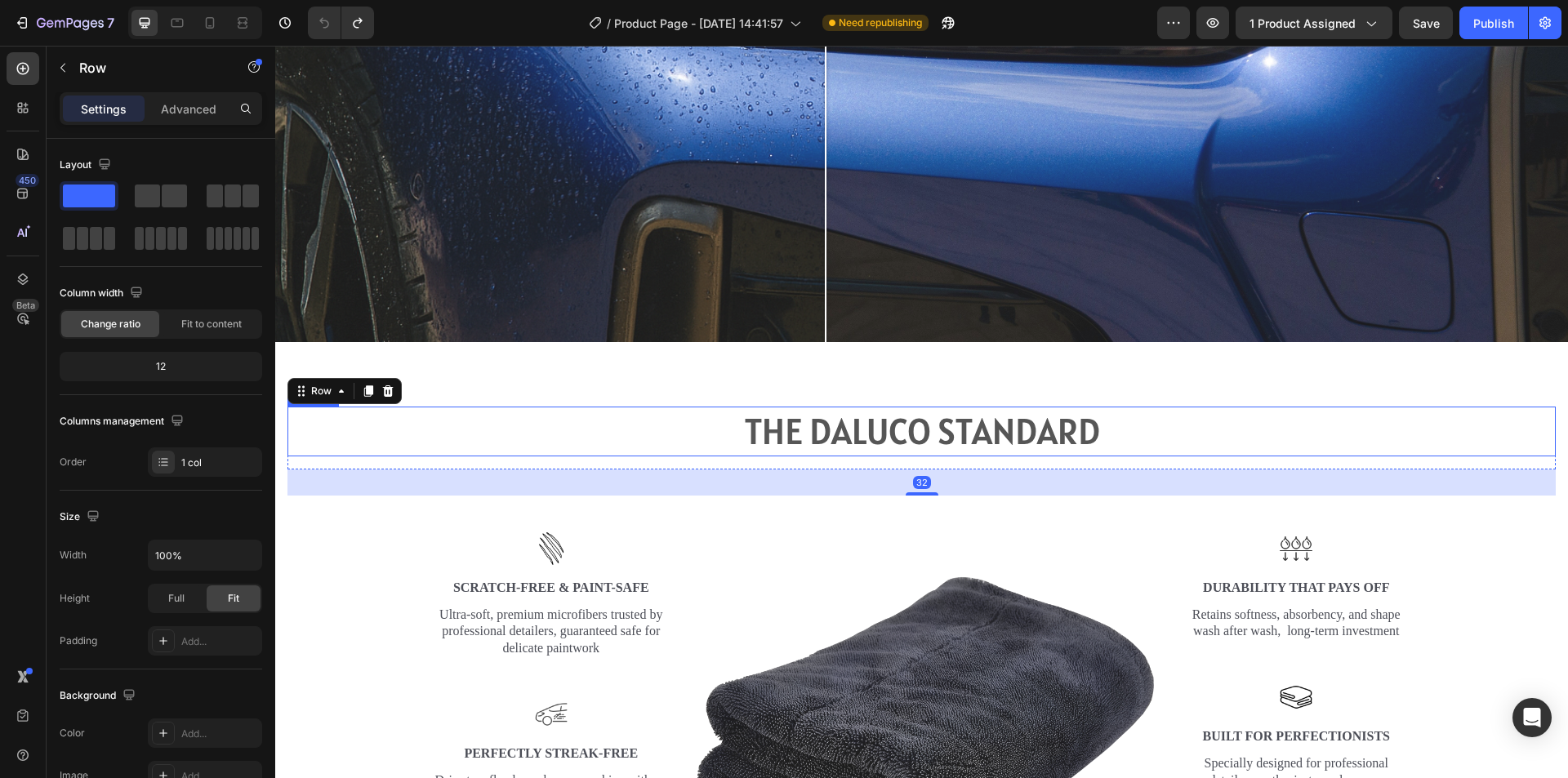
click at [1155, 417] on p "THE DALUCO STANDARD" at bounding box center [921, 432] width 1265 height 47
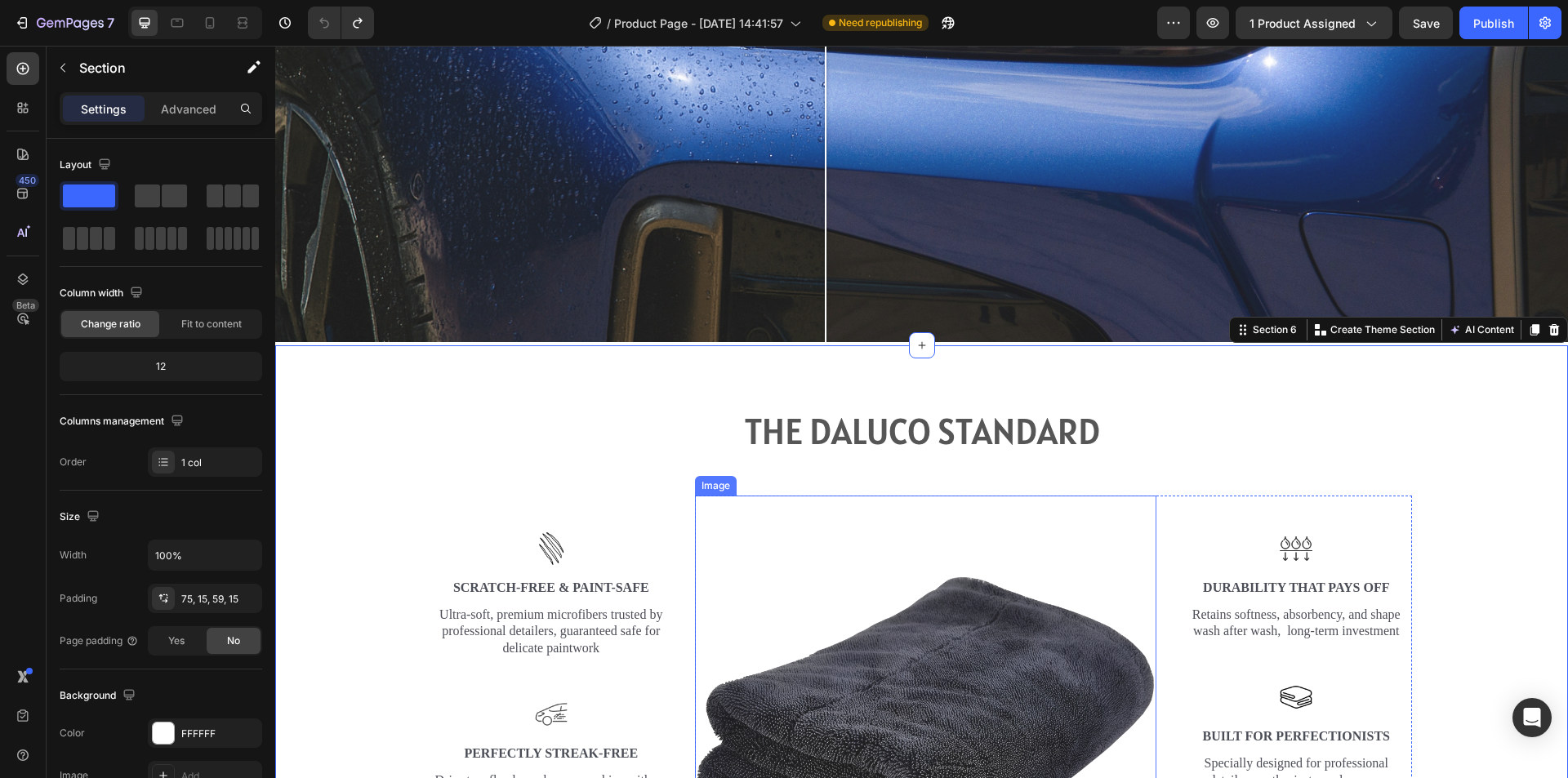
click at [1003, 488] on div "THE DALUCO STANDARD Heading Row Image Image Scratch-Free & Paint-Safe Text Bloc…" at bounding box center [921, 681] width 1268 height 550
click at [445, 469] on div "THE DALUCO STANDARD Heading Row Image Image Scratch-Free & Paint-Safe Text Bloc…" at bounding box center [921, 681] width 1268 height 550
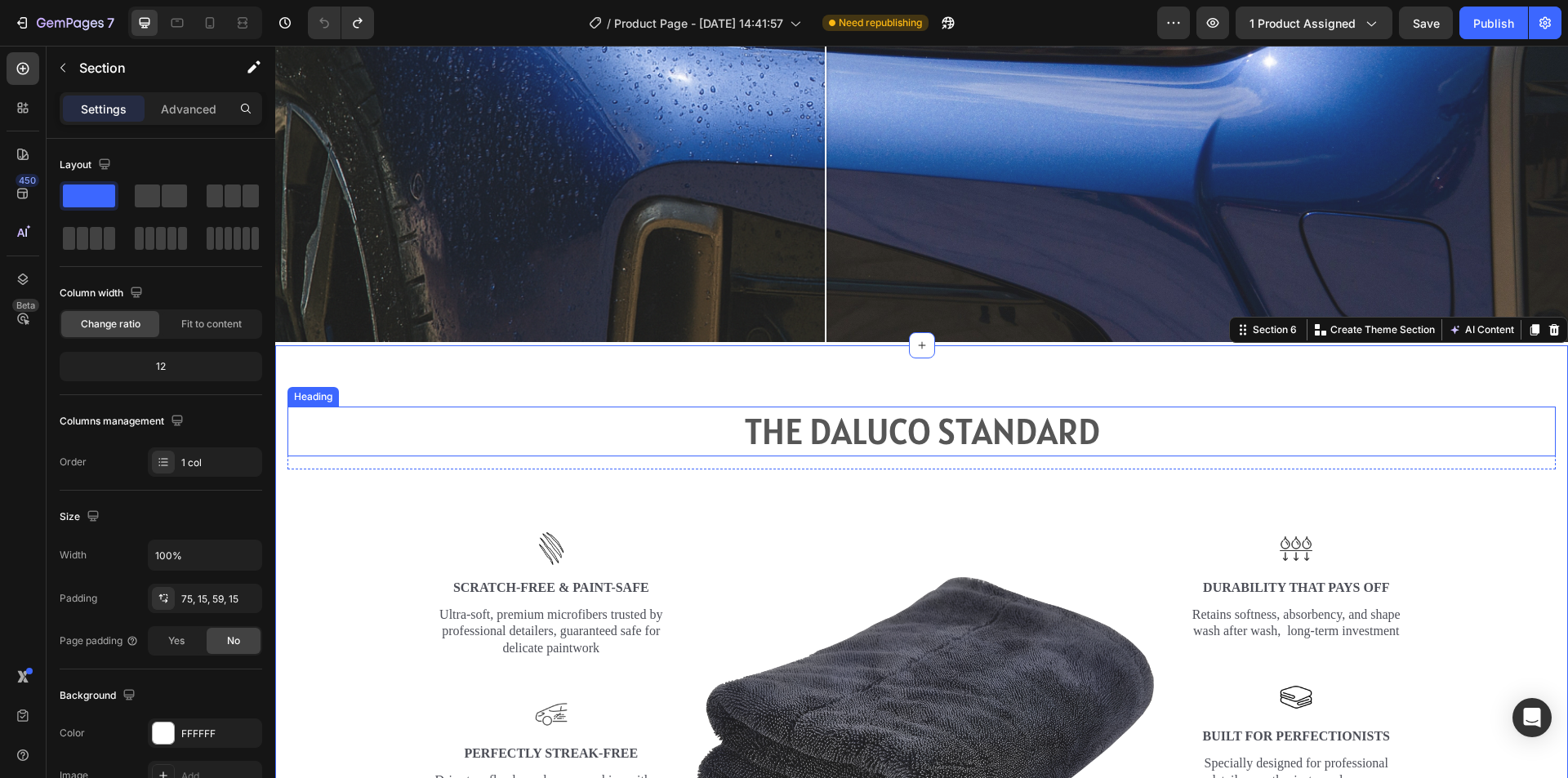
click at [817, 407] on h2 "THE DALUCO STANDARD" at bounding box center [921, 432] width 1268 height 50
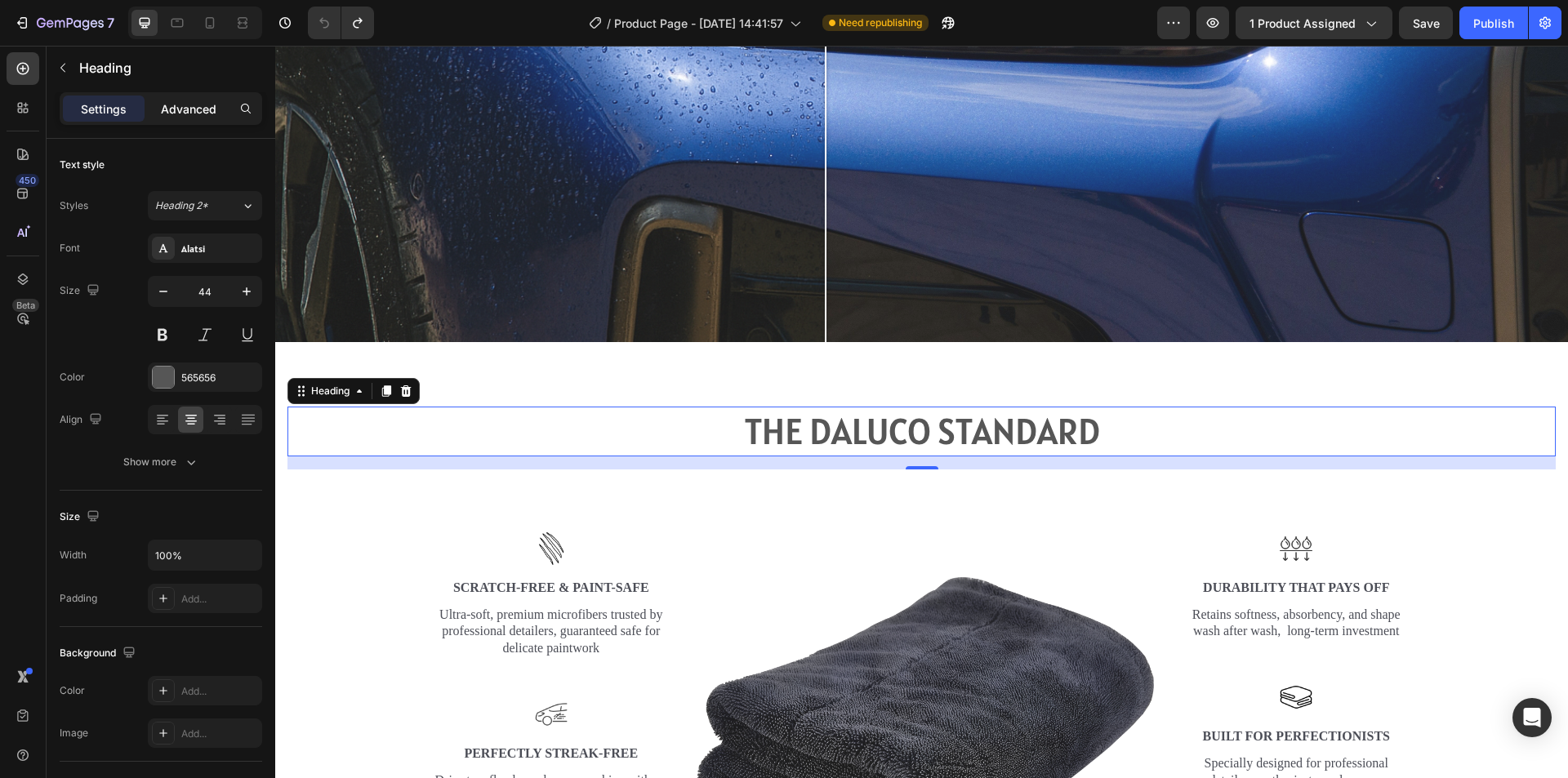
click at [183, 102] on p "Advanced" at bounding box center [189, 109] width 56 height 17
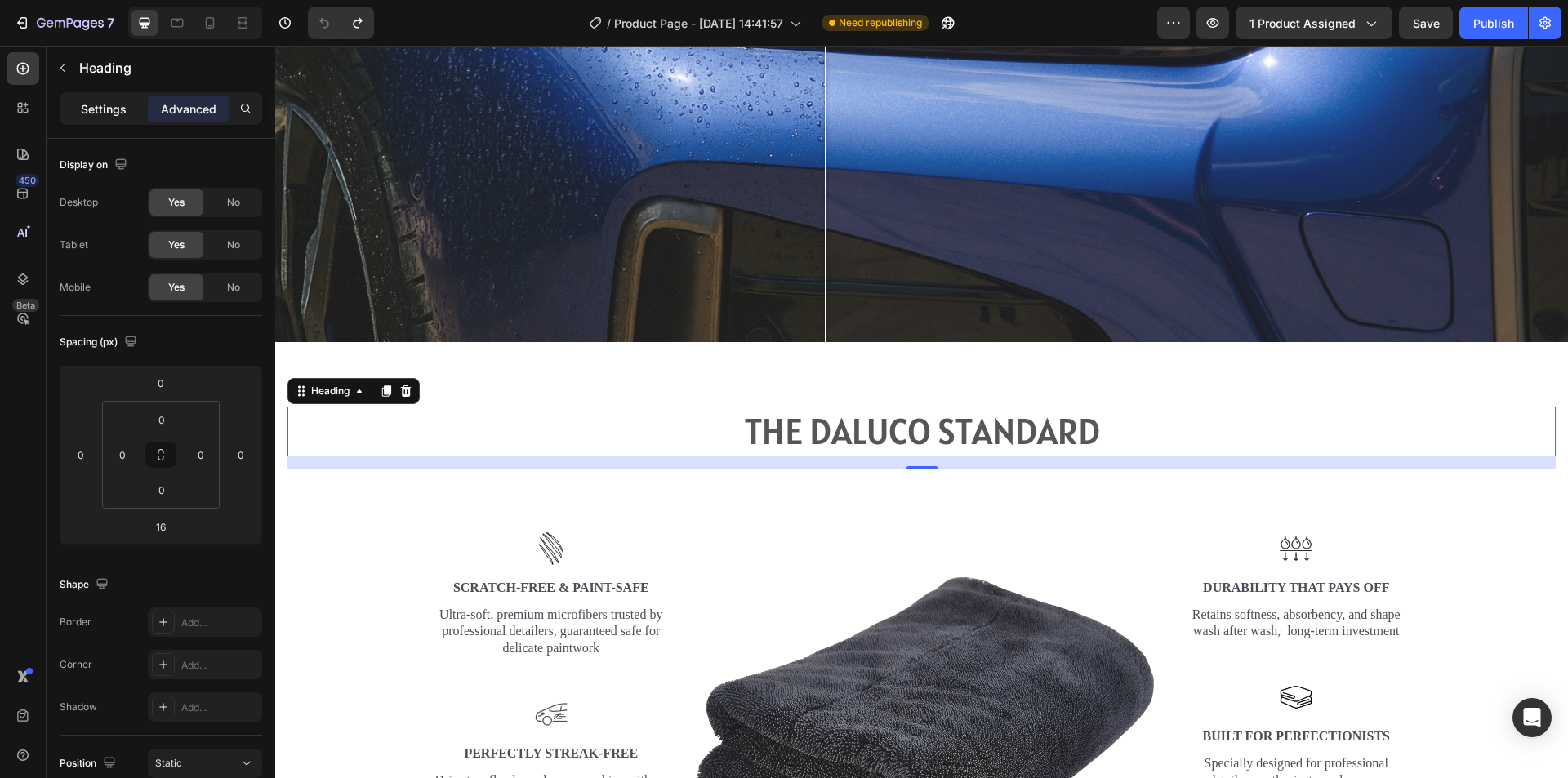
click at [110, 105] on p "Settings" at bounding box center [103, 109] width 46 height 17
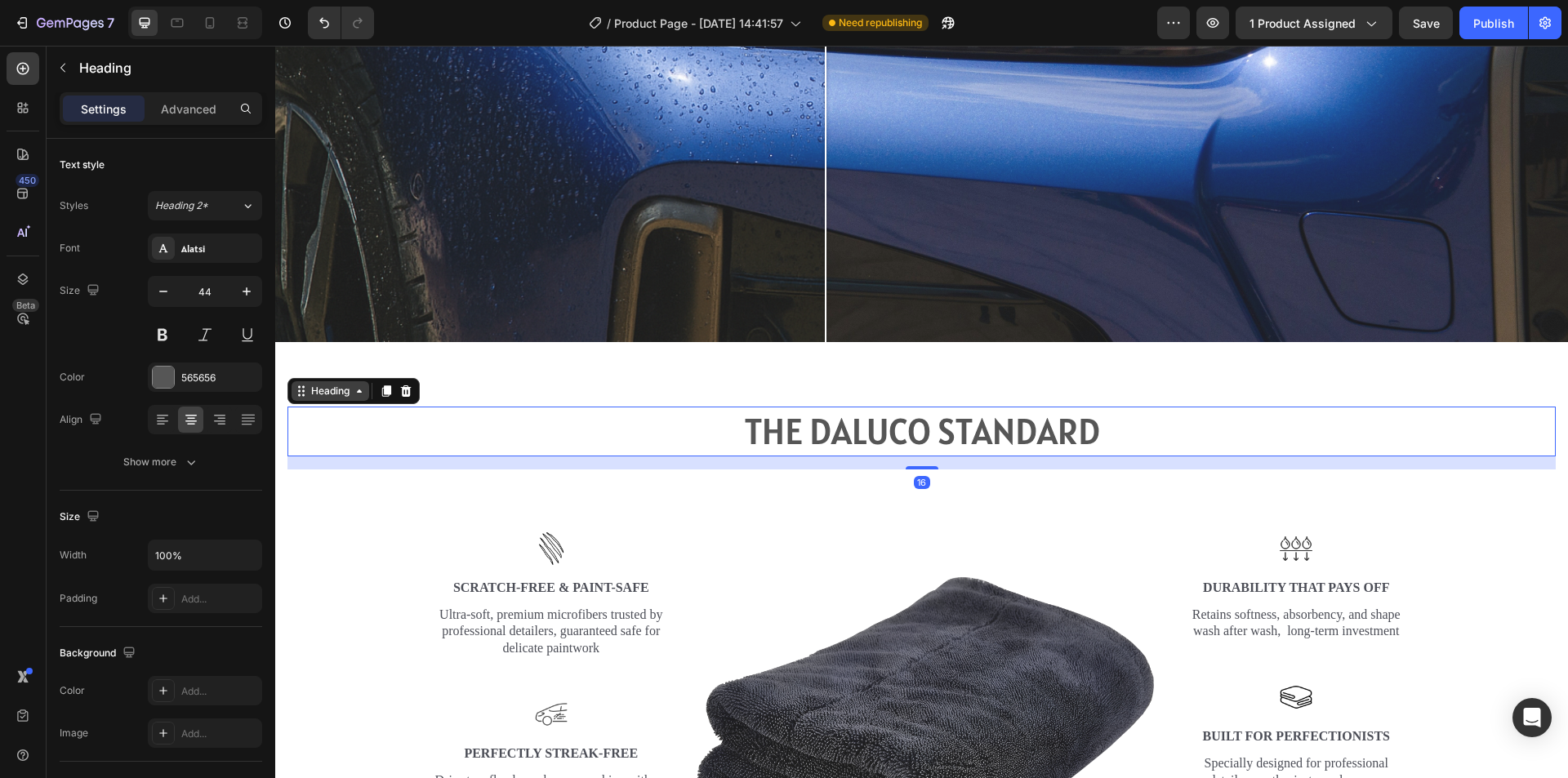
click at [337, 385] on div "Heading" at bounding box center [330, 390] width 45 height 14
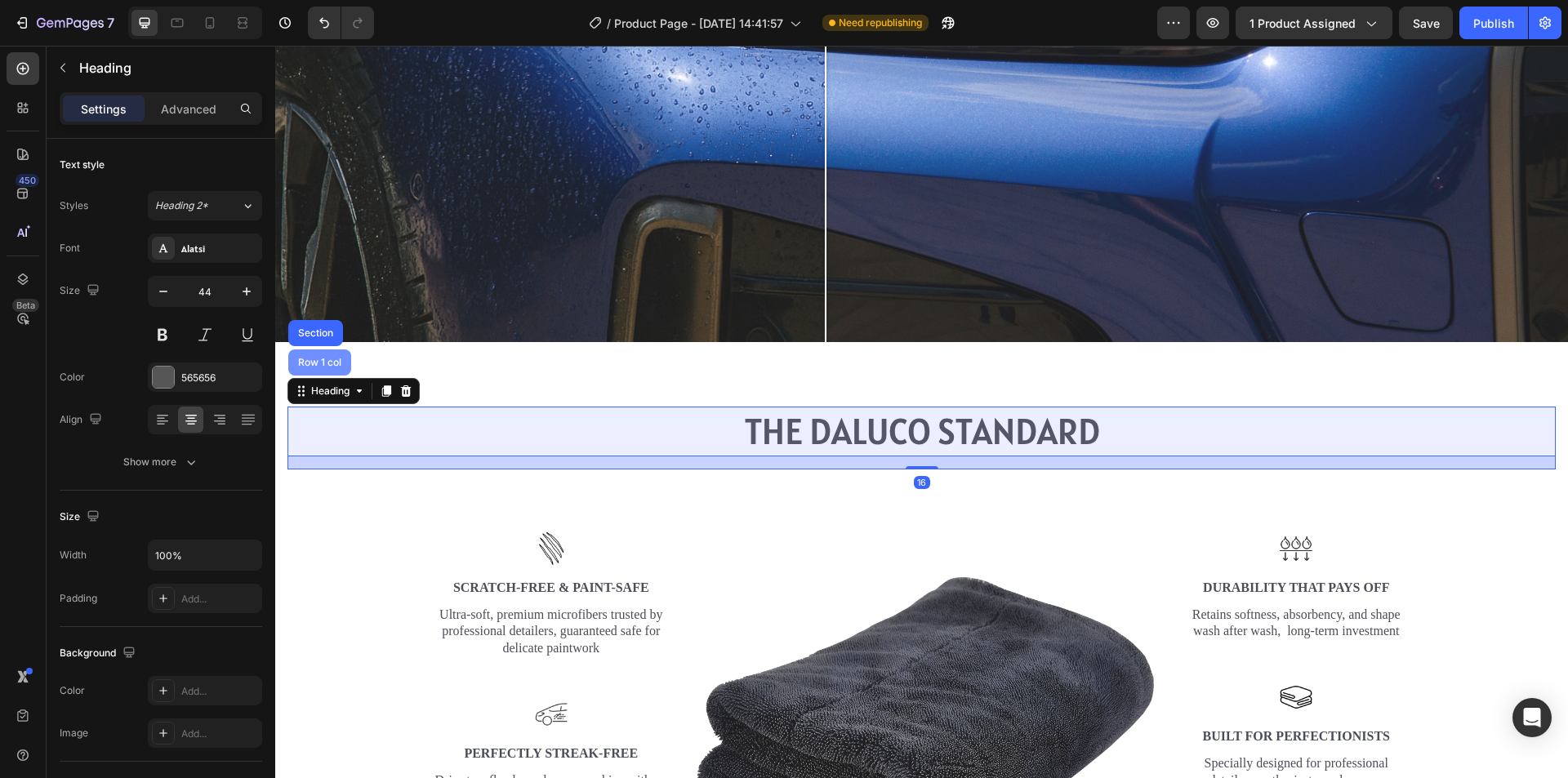
click at [332, 358] on div "Row 1 col" at bounding box center [320, 363] width 50 height 10
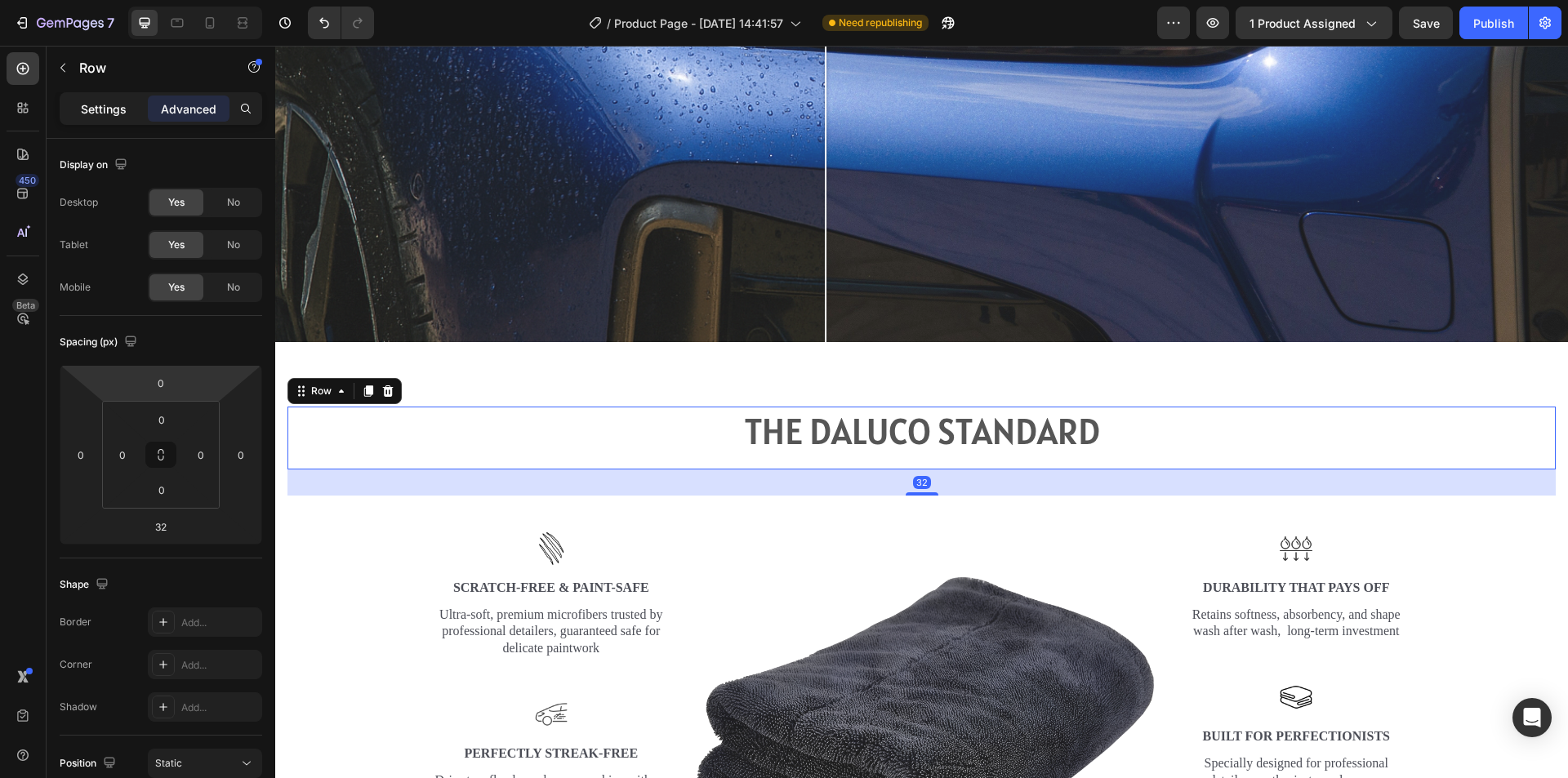
click at [123, 114] on p "Settings" at bounding box center [103, 109] width 46 height 17
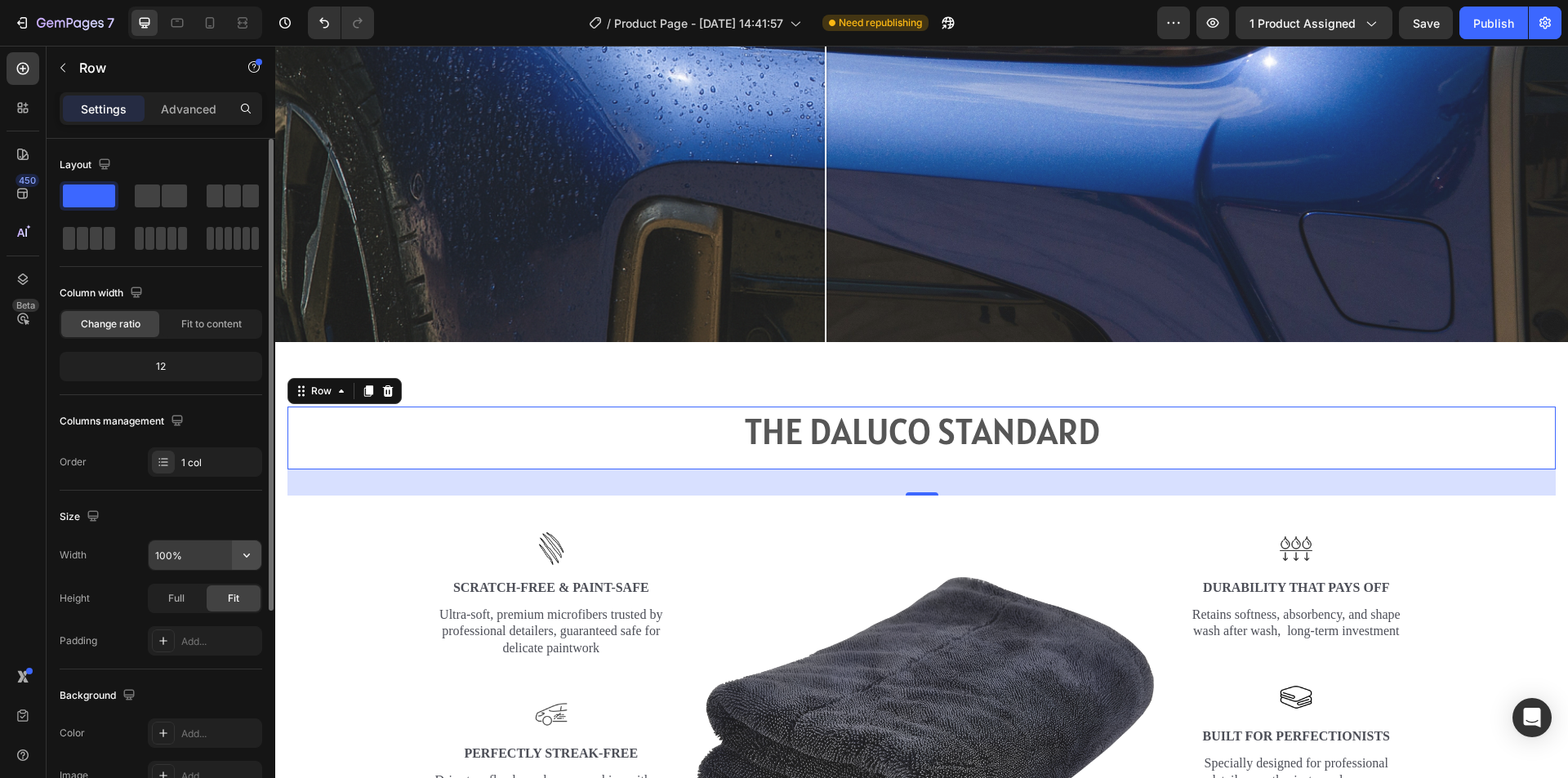
click at [247, 556] on icon "button" at bounding box center [246, 555] width 7 height 4
click at [216, 603] on span "1200px" at bounding box center [231, 596] width 34 height 14
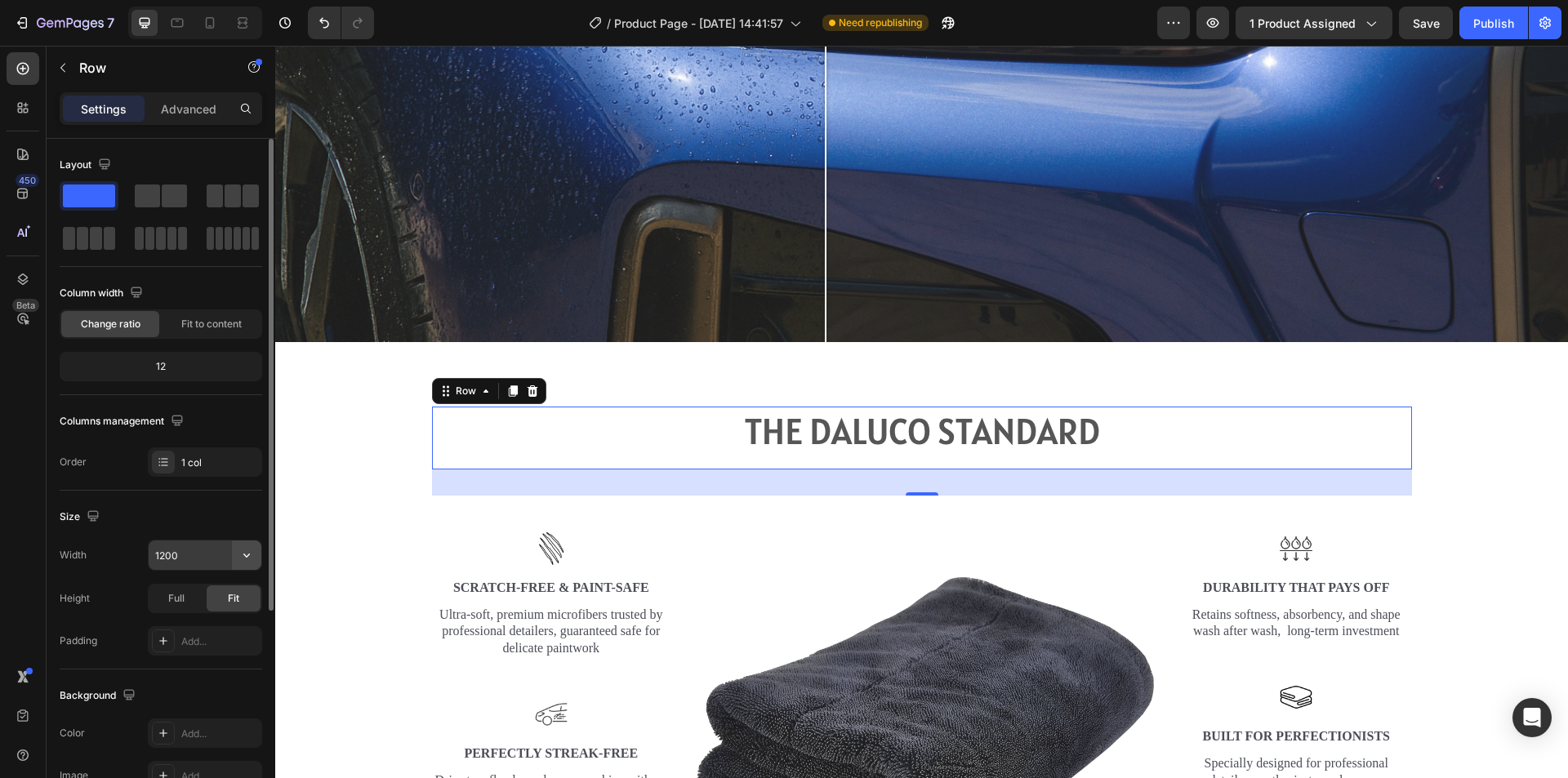
click at [232, 553] on button "button" at bounding box center [246, 555] width 30 height 30
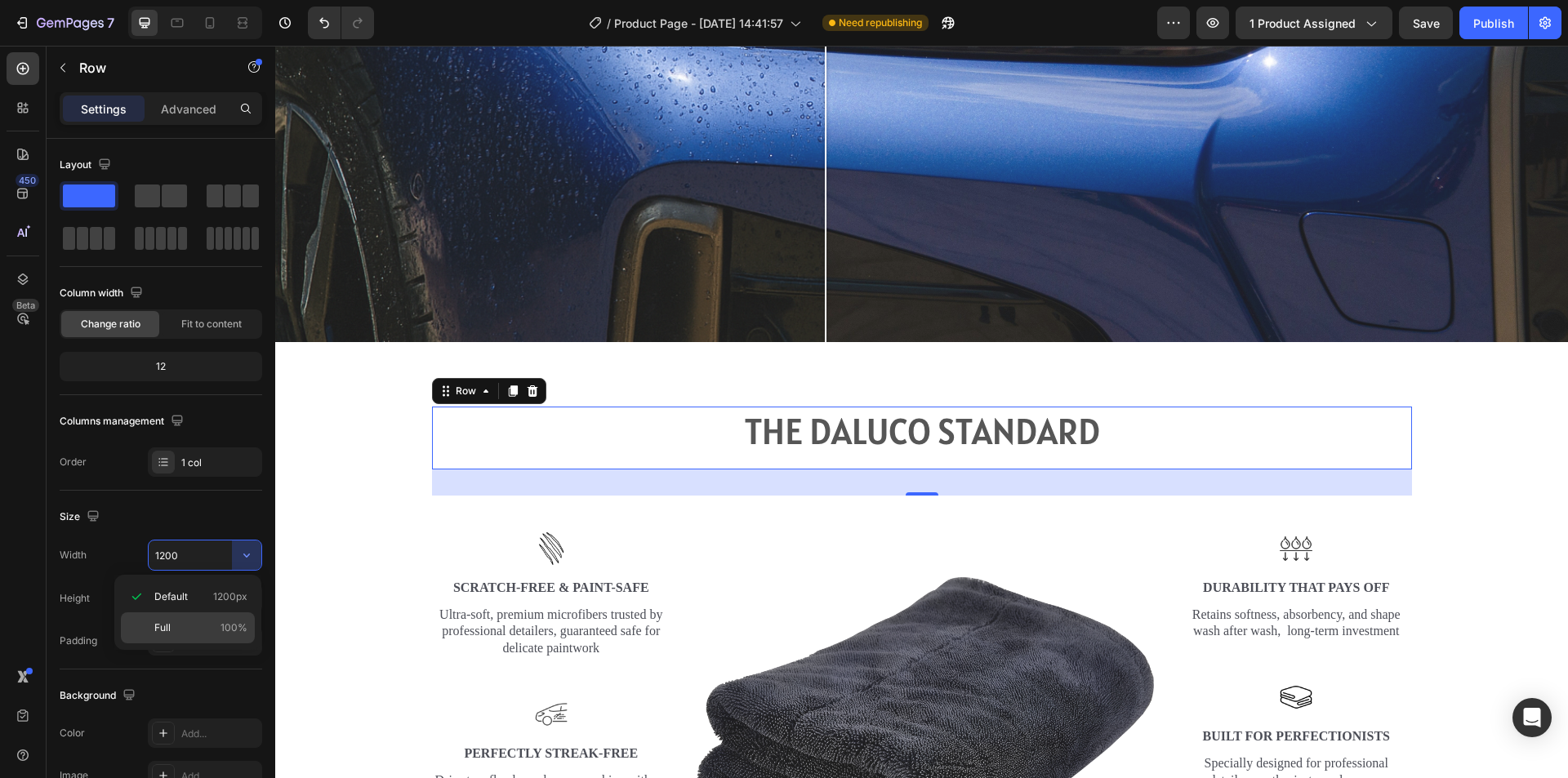
click at [218, 631] on p "Full 100%" at bounding box center [200, 627] width 93 height 14
type input "100%"
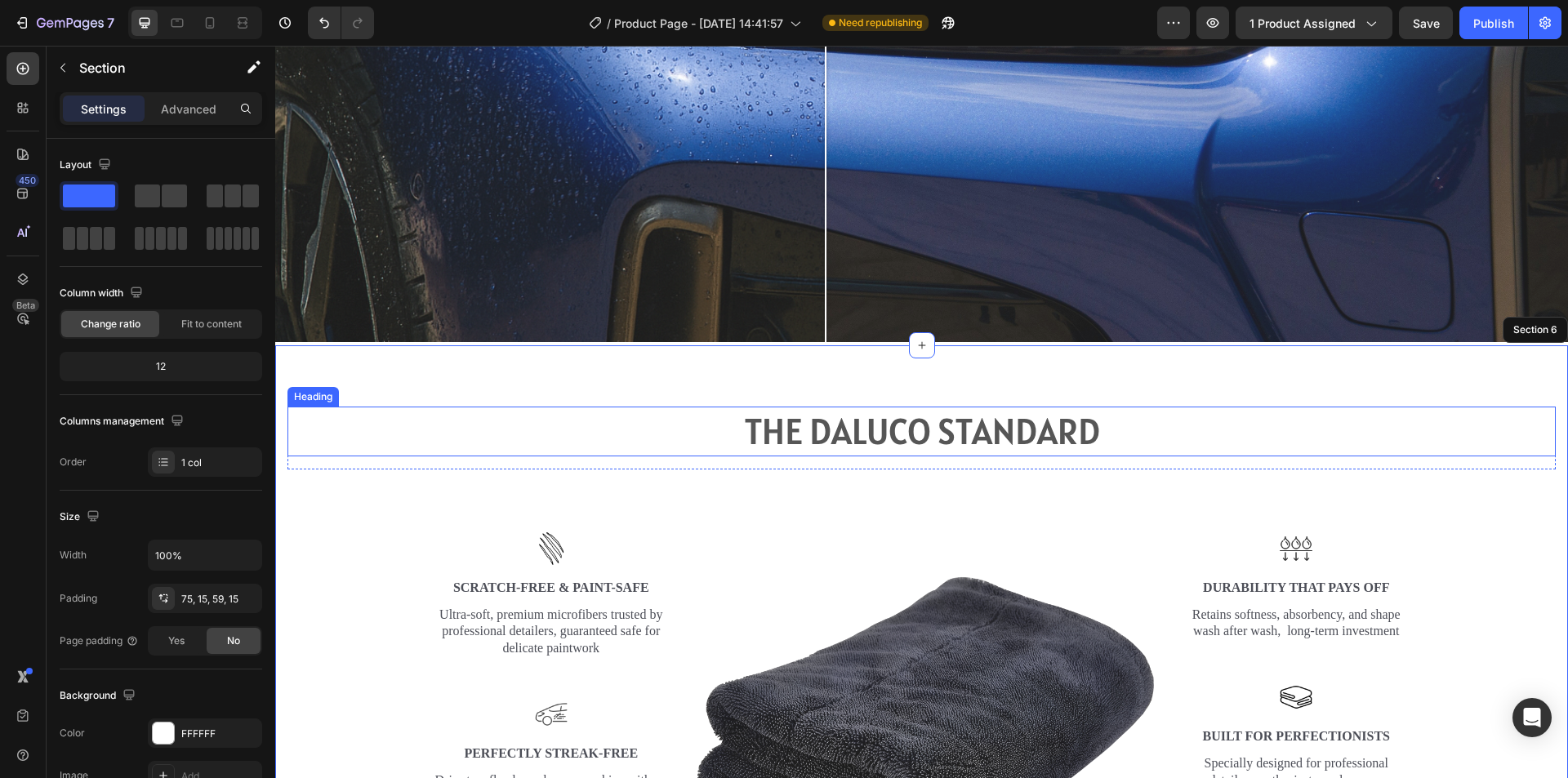
click at [571, 427] on h2 "THE DALUCO STANDARD" at bounding box center [921, 432] width 1268 height 50
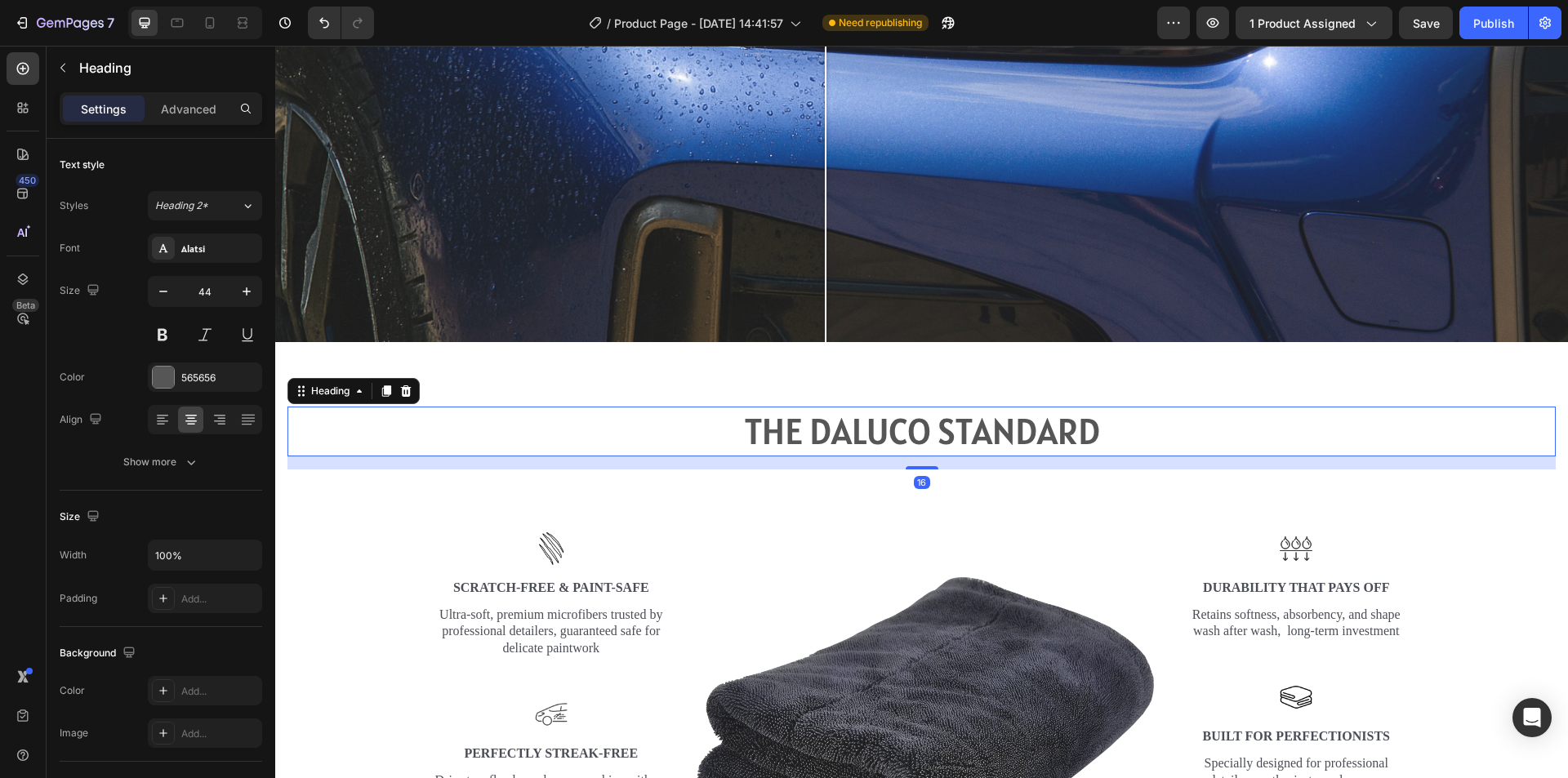
click at [571, 427] on h2 "THE DALUCO STANDARD" at bounding box center [921, 432] width 1268 height 50
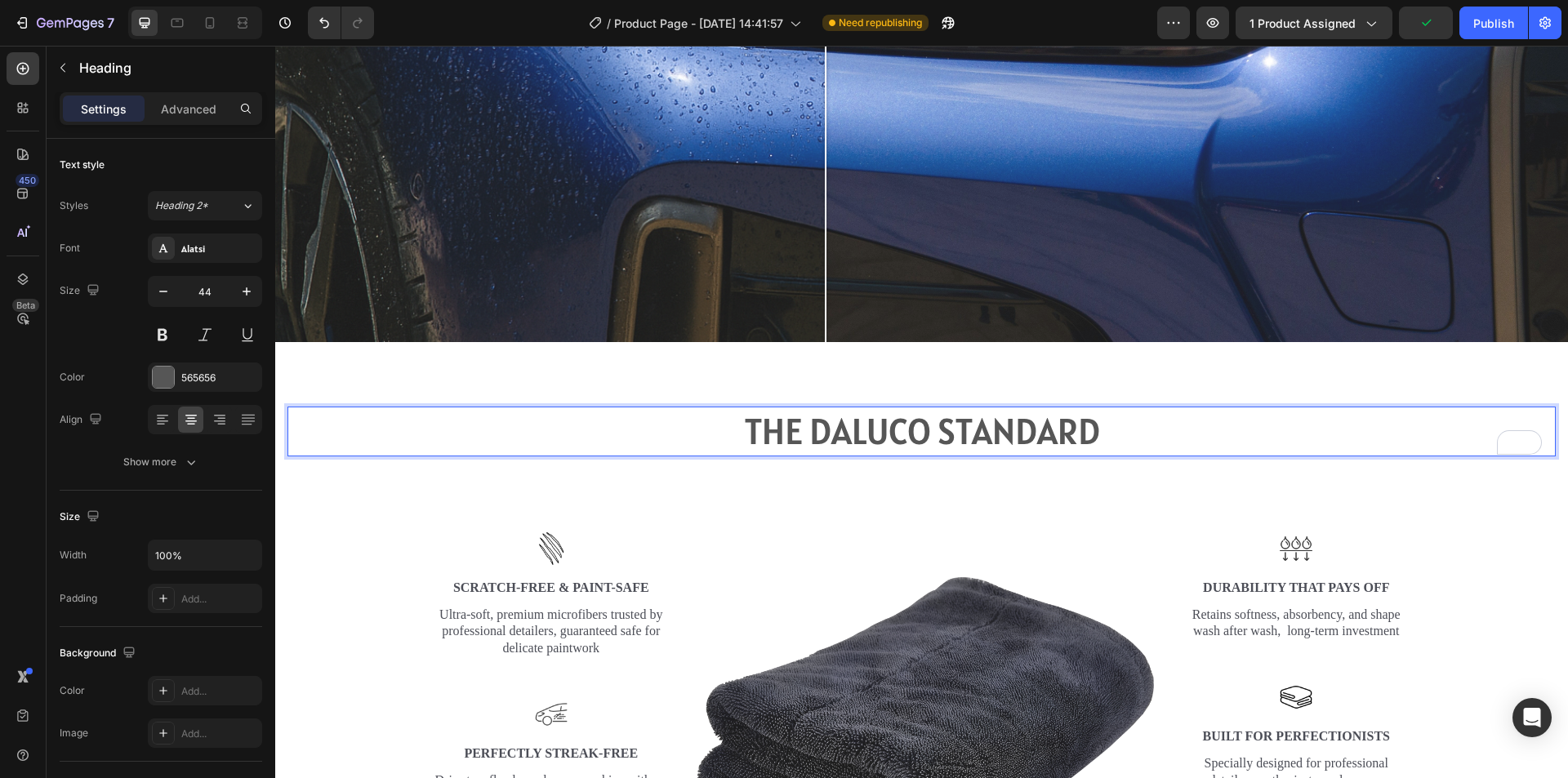
click at [1231, 409] on p "THE DALUCO STANDARD" at bounding box center [921, 432] width 1265 height 47
click at [997, 455] on div "THE DALUCO STANDARD Heading 16" at bounding box center [921, 438] width 1268 height 63
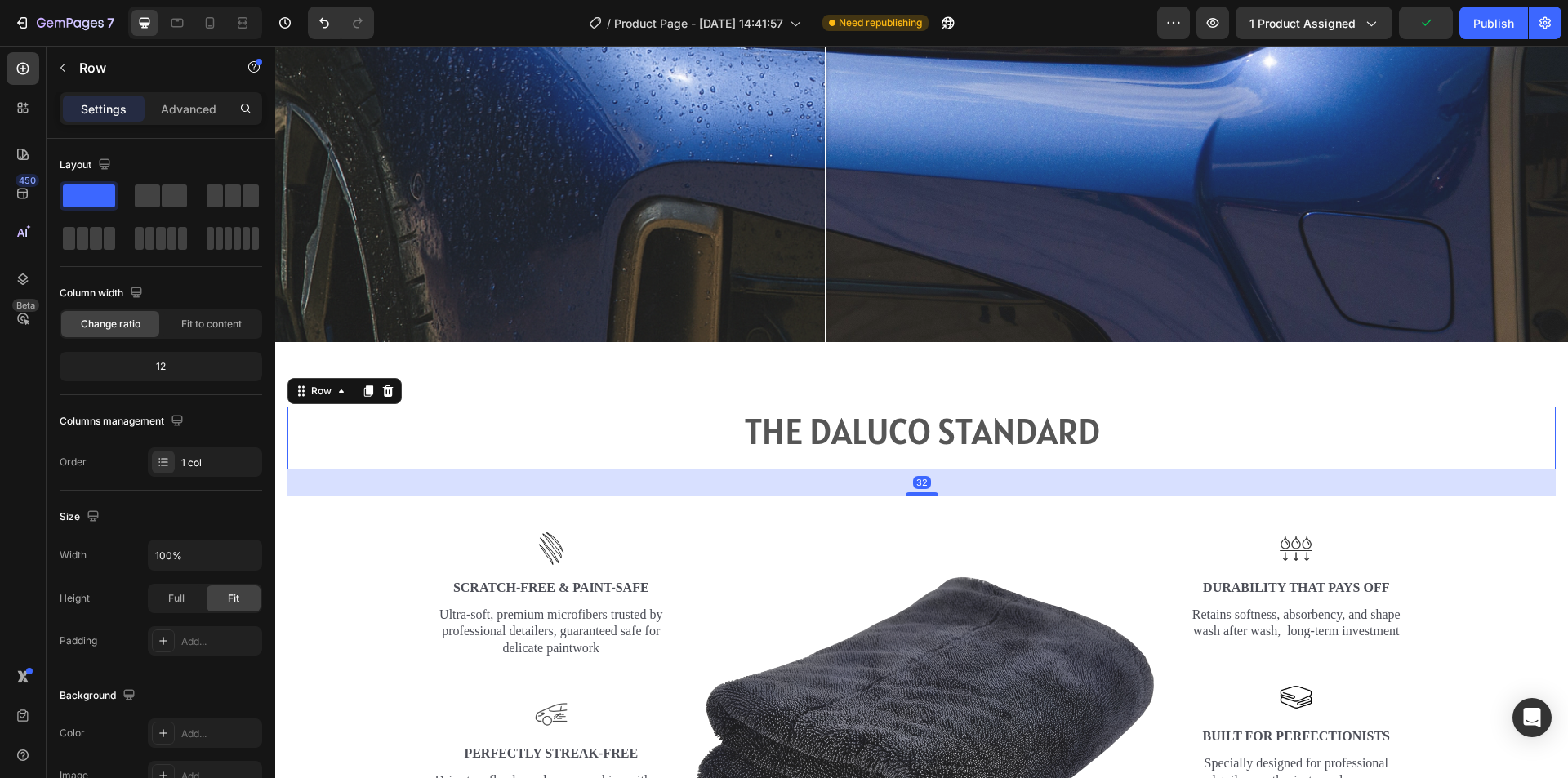
drag, startPoint x: 921, startPoint y: 484, endPoint x: 920, endPoint y: 470, distance: 14.0
click at [920, 470] on div "32" at bounding box center [921, 482] width 1268 height 26
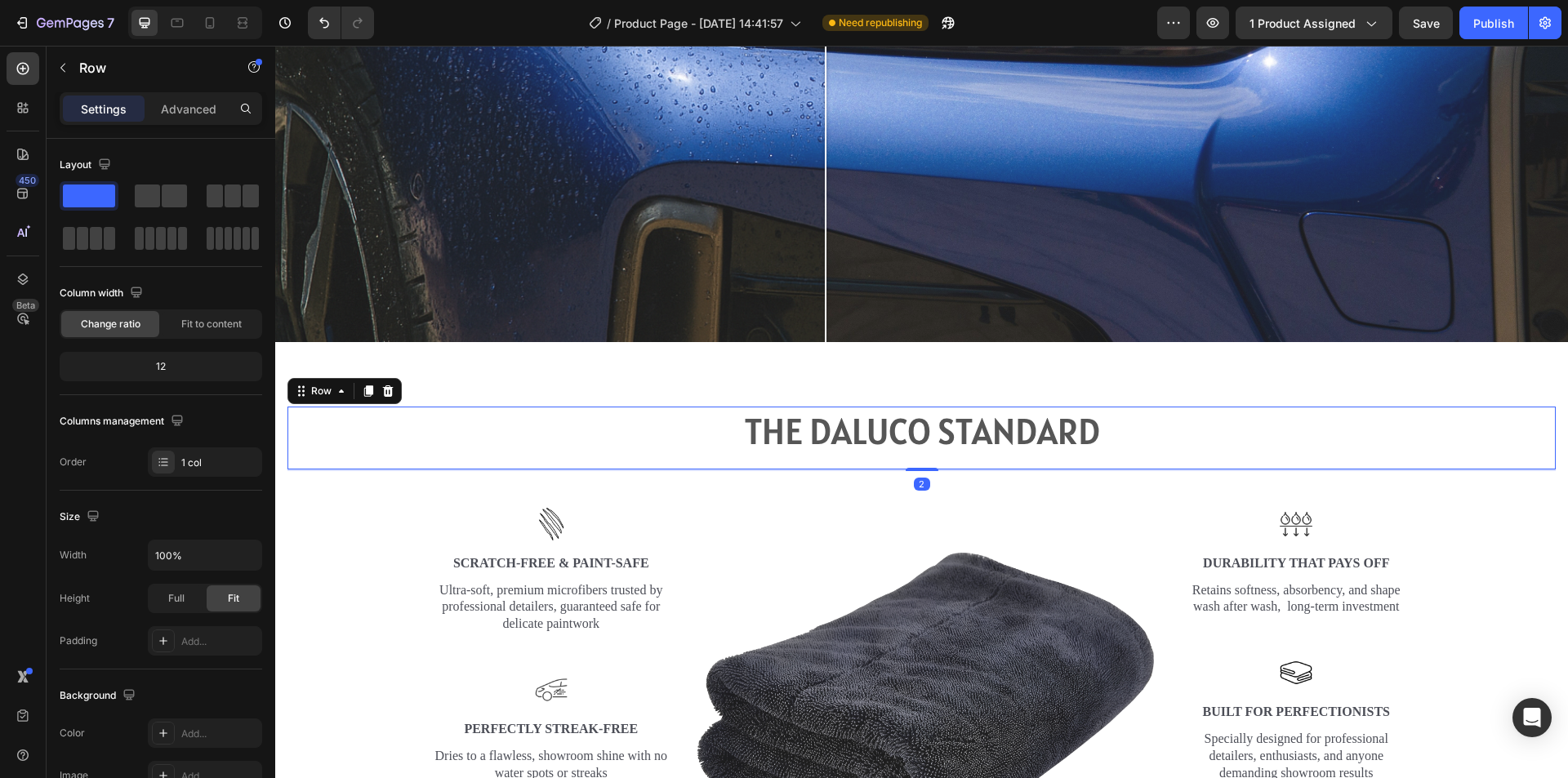
drag, startPoint x: 913, startPoint y: 487, endPoint x: 925, endPoint y: 448, distance: 40.8
click at [925, 449] on div "THE DALUCO STANDARD Heading Row 2" at bounding box center [921, 438] width 1268 height 63
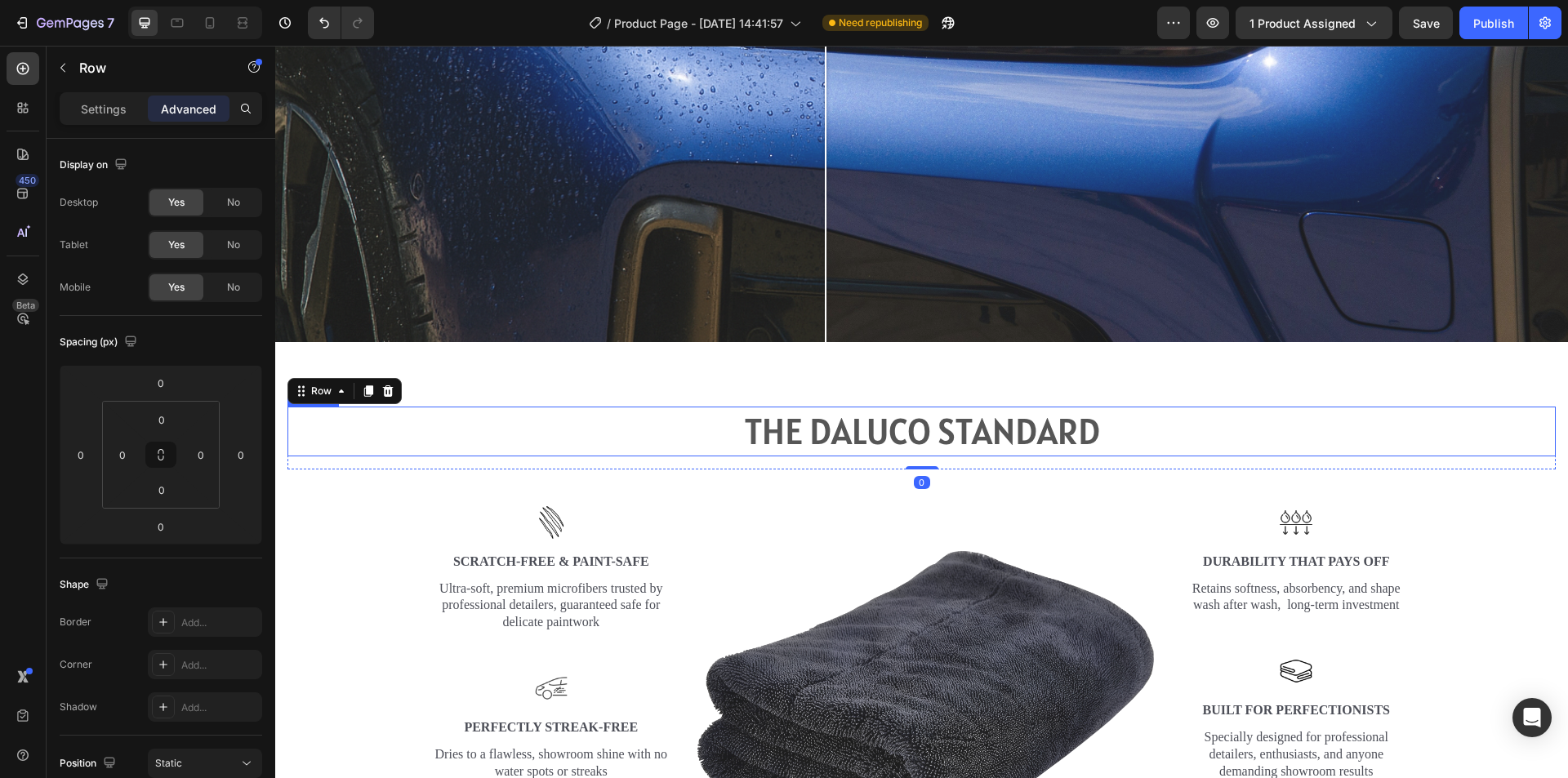
click at [610, 414] on p "THE DALUCO STANDARD" at bounding box center [921, 432] width 1265 height 47
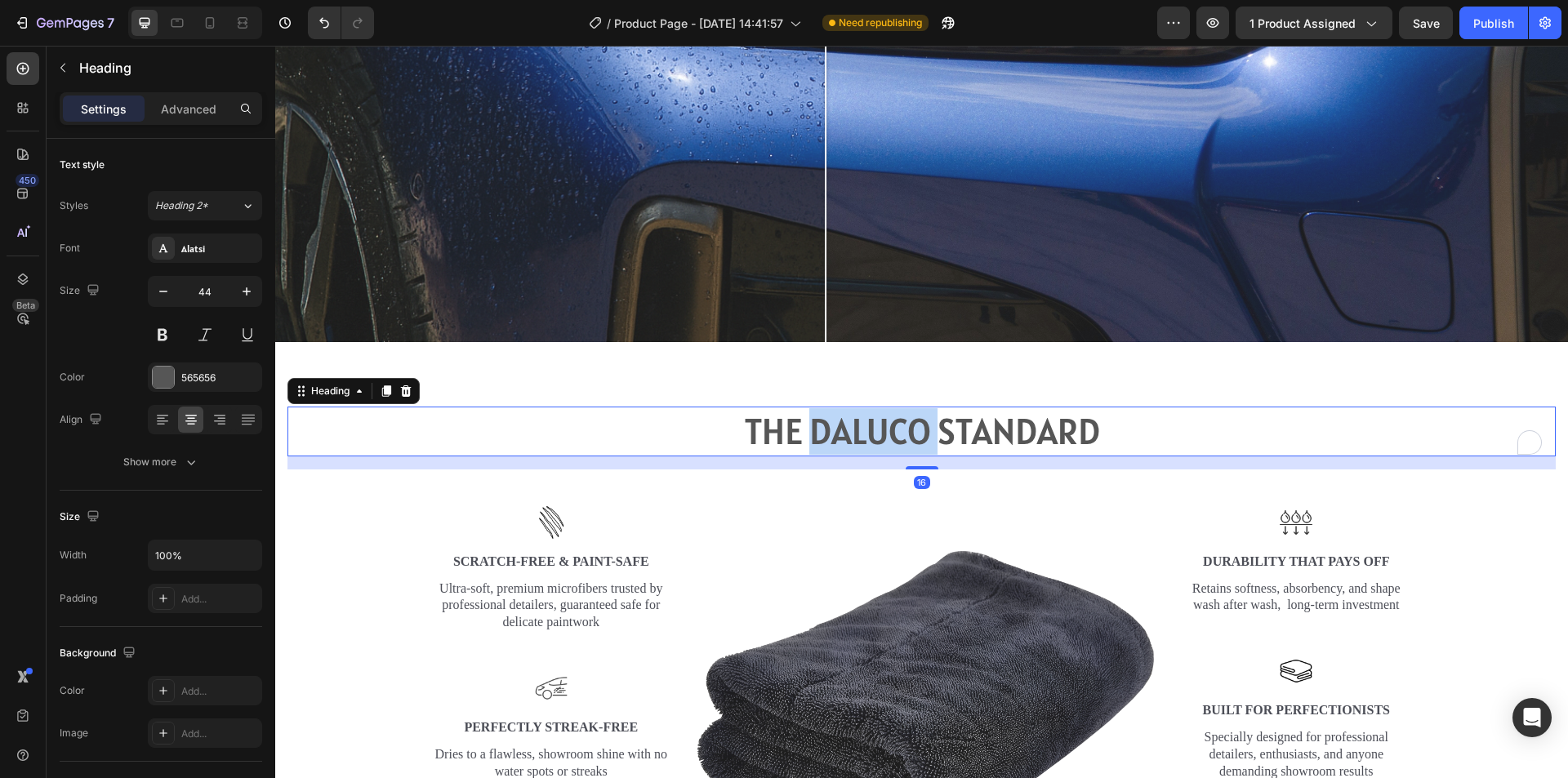
click at [856, 424] on p "THE DALUCO STANDARD" at bounding box center [921, 432] width 1265 height 47
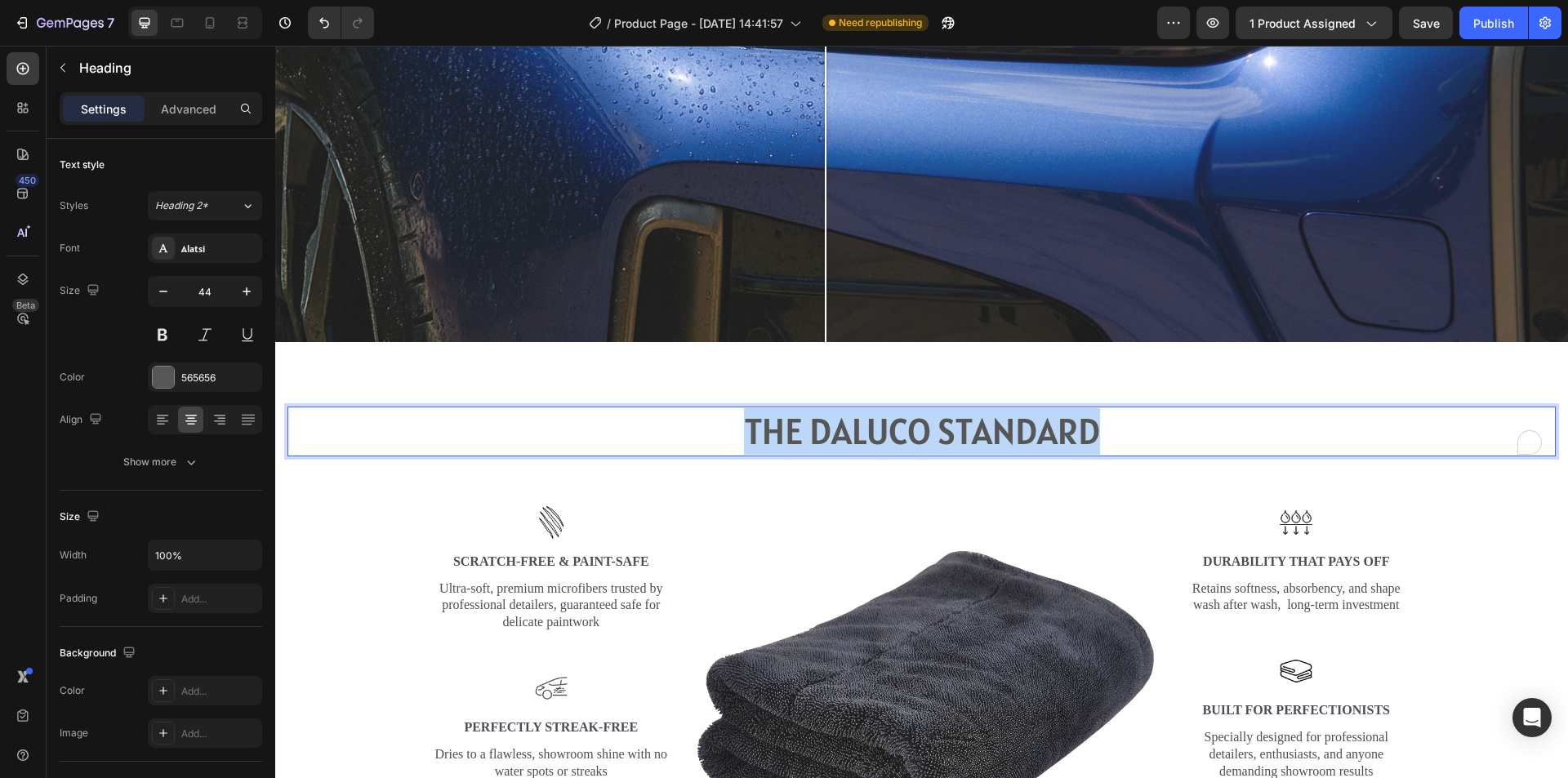
click at [856, 424] on p "THE DALUCO STANDARD" at bounding box center [921, 432] width 1265 height 47
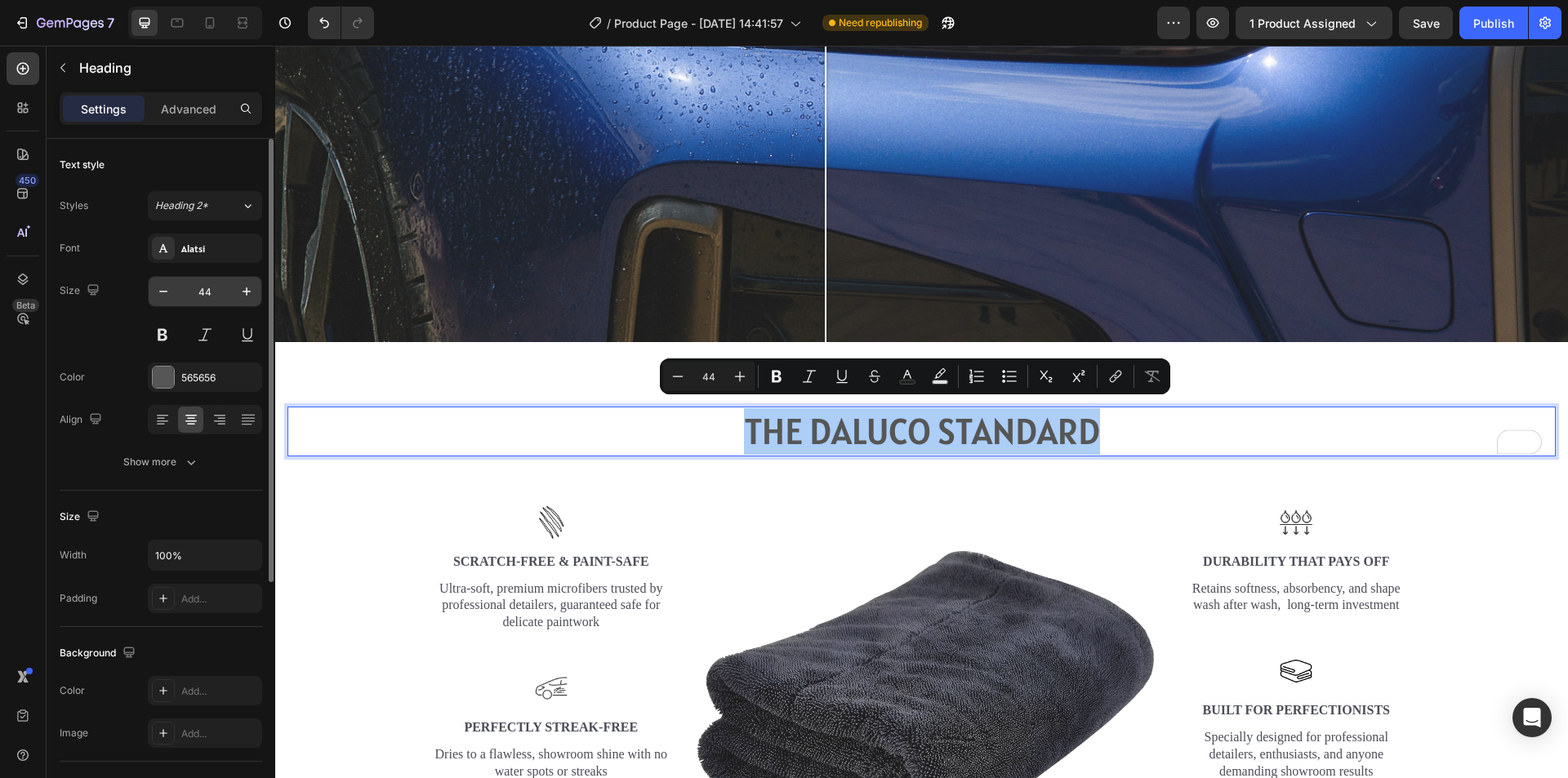
click at [224, 293] on input "44" at bounding box center [205, 291] width 54 height 30
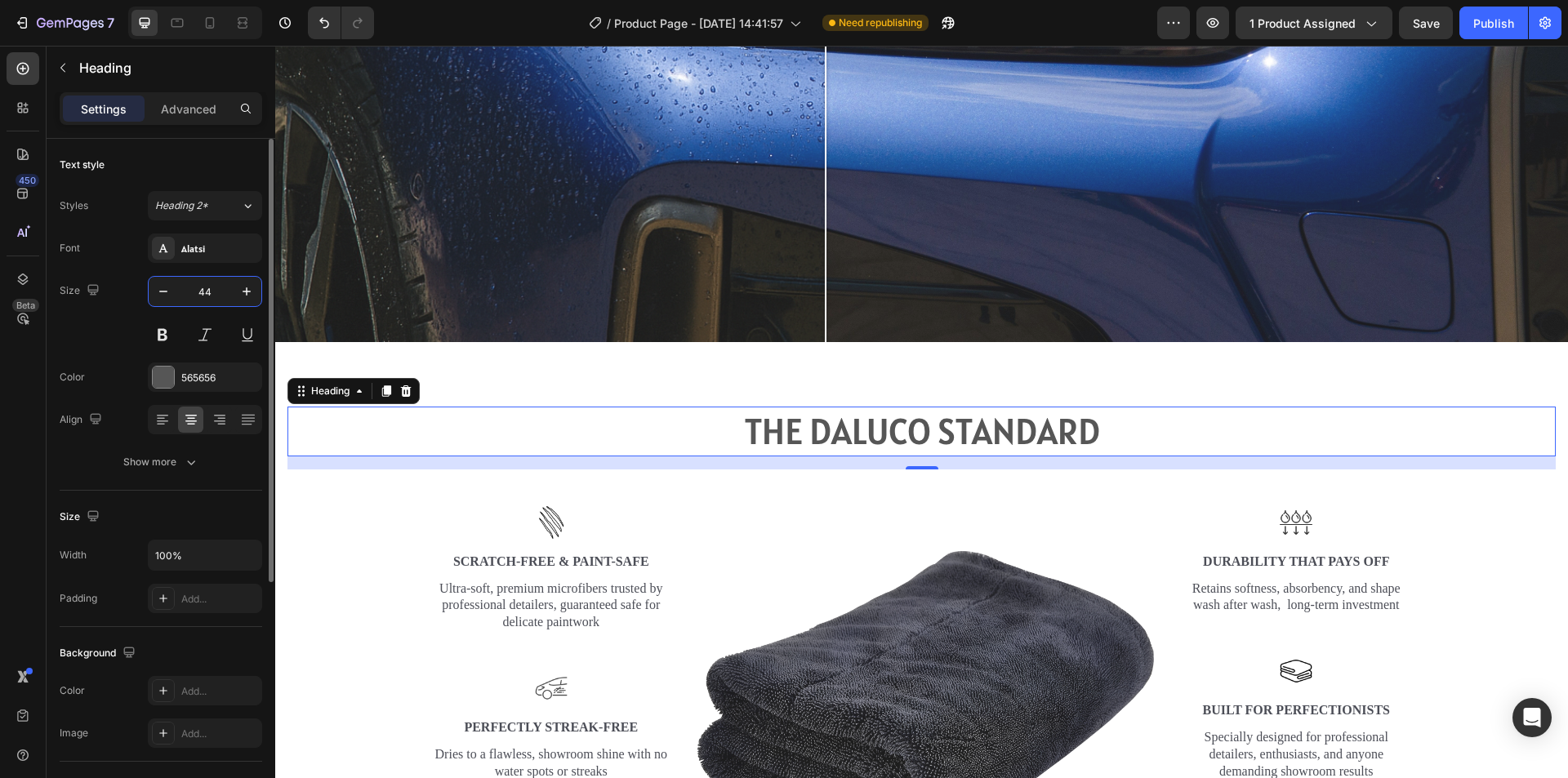
click at [224, 293] on input "44" at bounding box center [205, 291] width 54 height 30
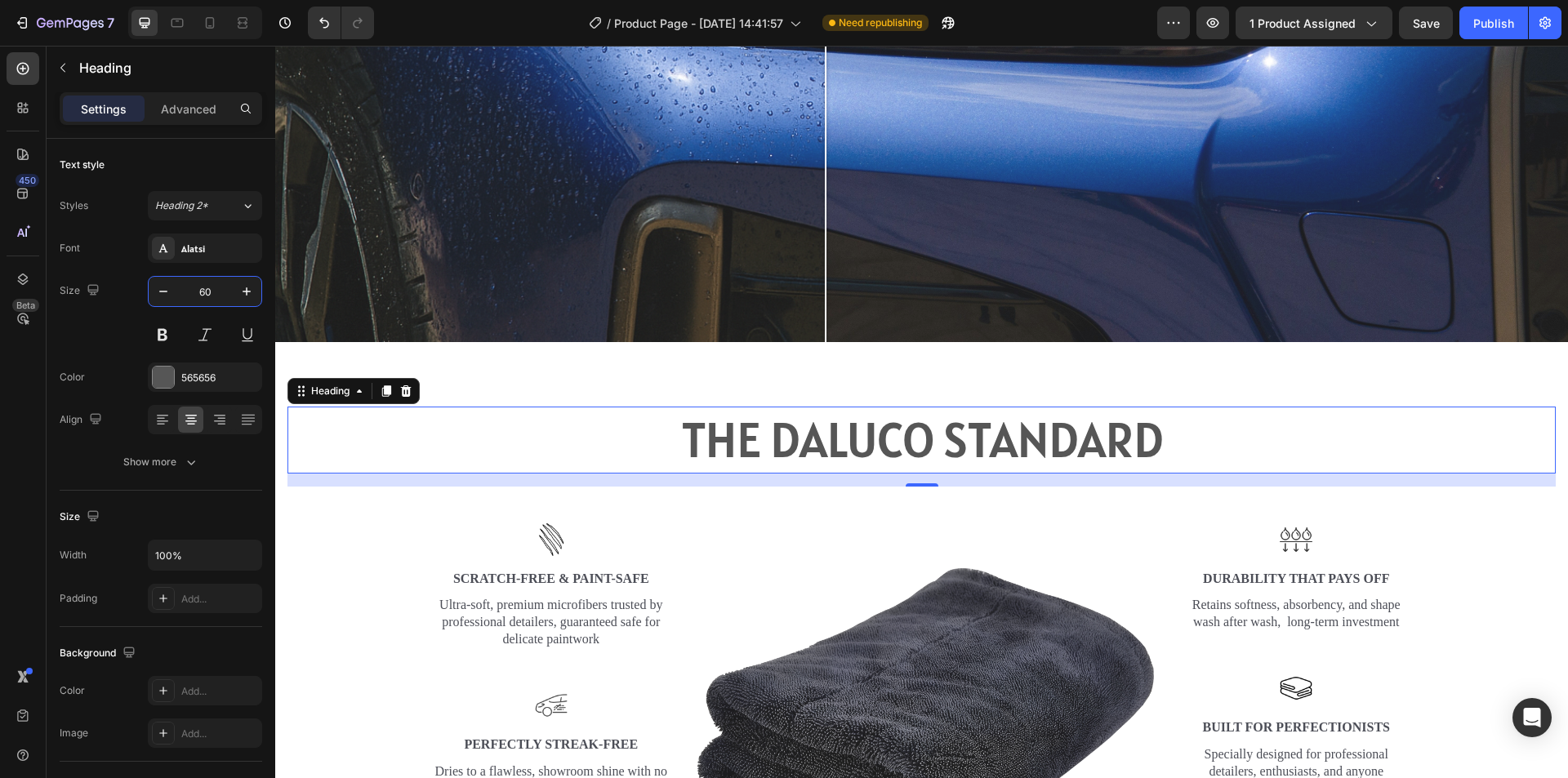
type input "60"
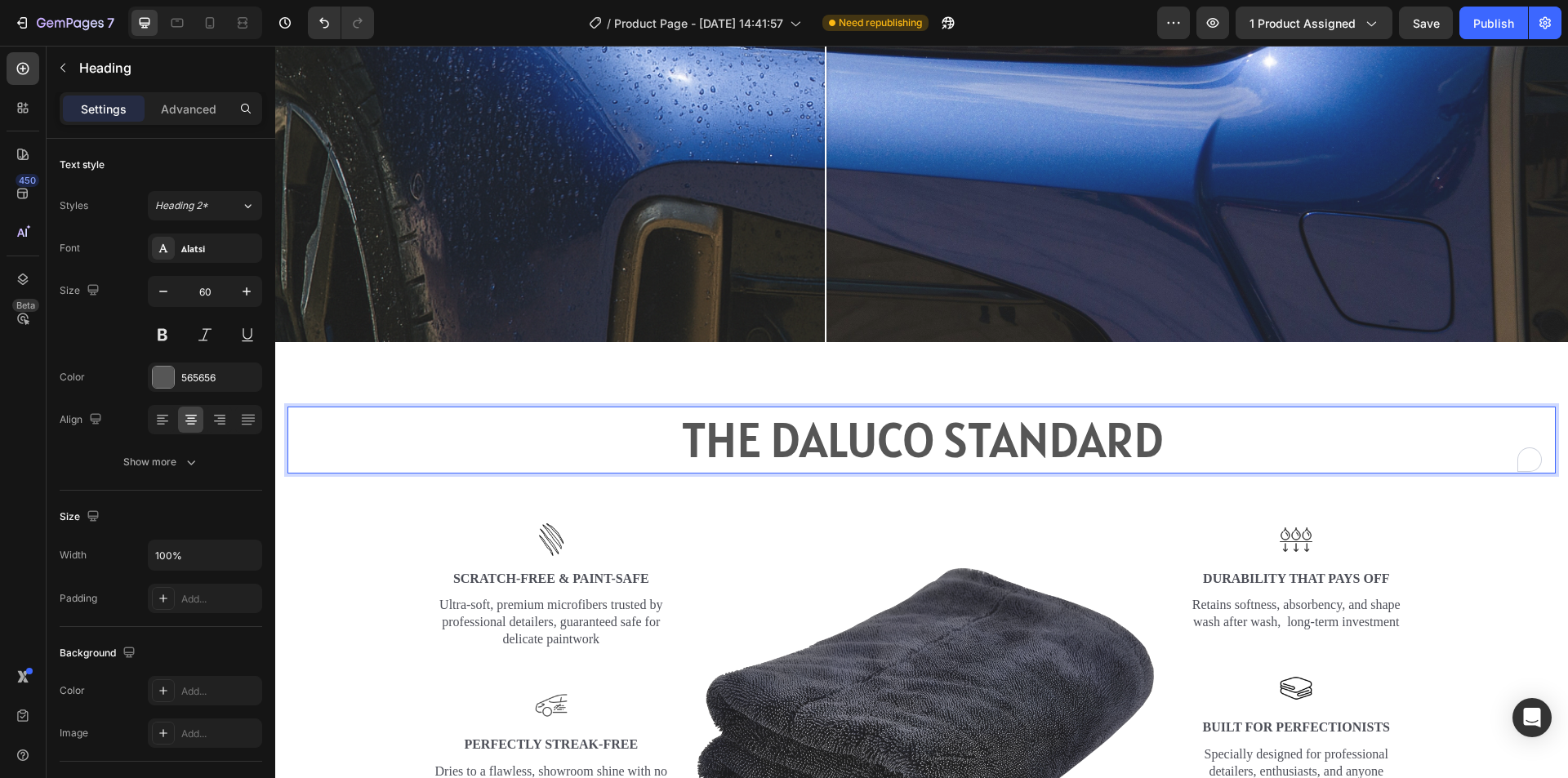
click at [793, 439] on p "THE DALUCO STANDARD" at bounding box center [921, 440] width 1265 height 64
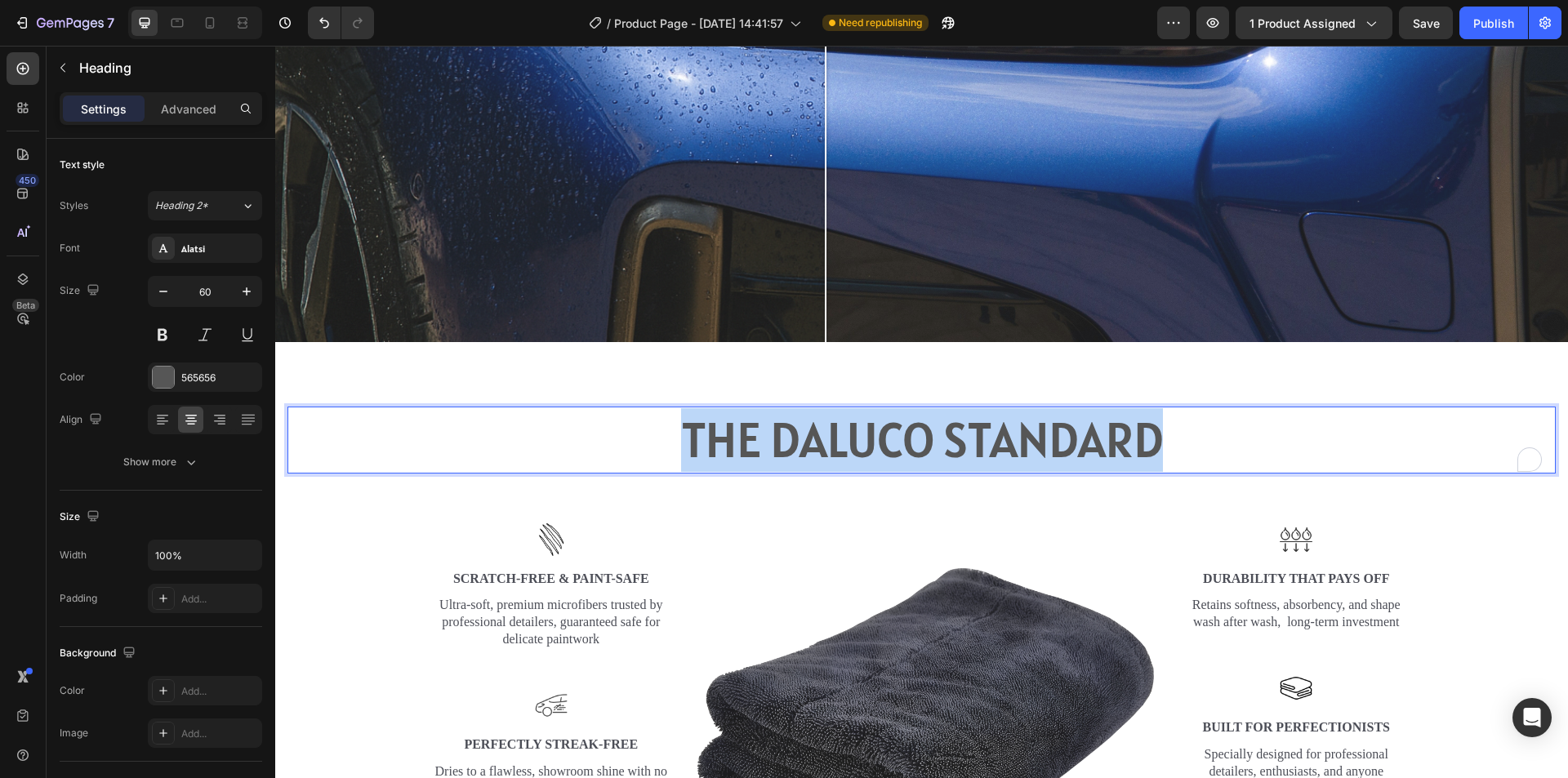
click at [793, 439] on p "THE DALUCO STANDARD" at bounding box center [921, 440] width 1265 height 64
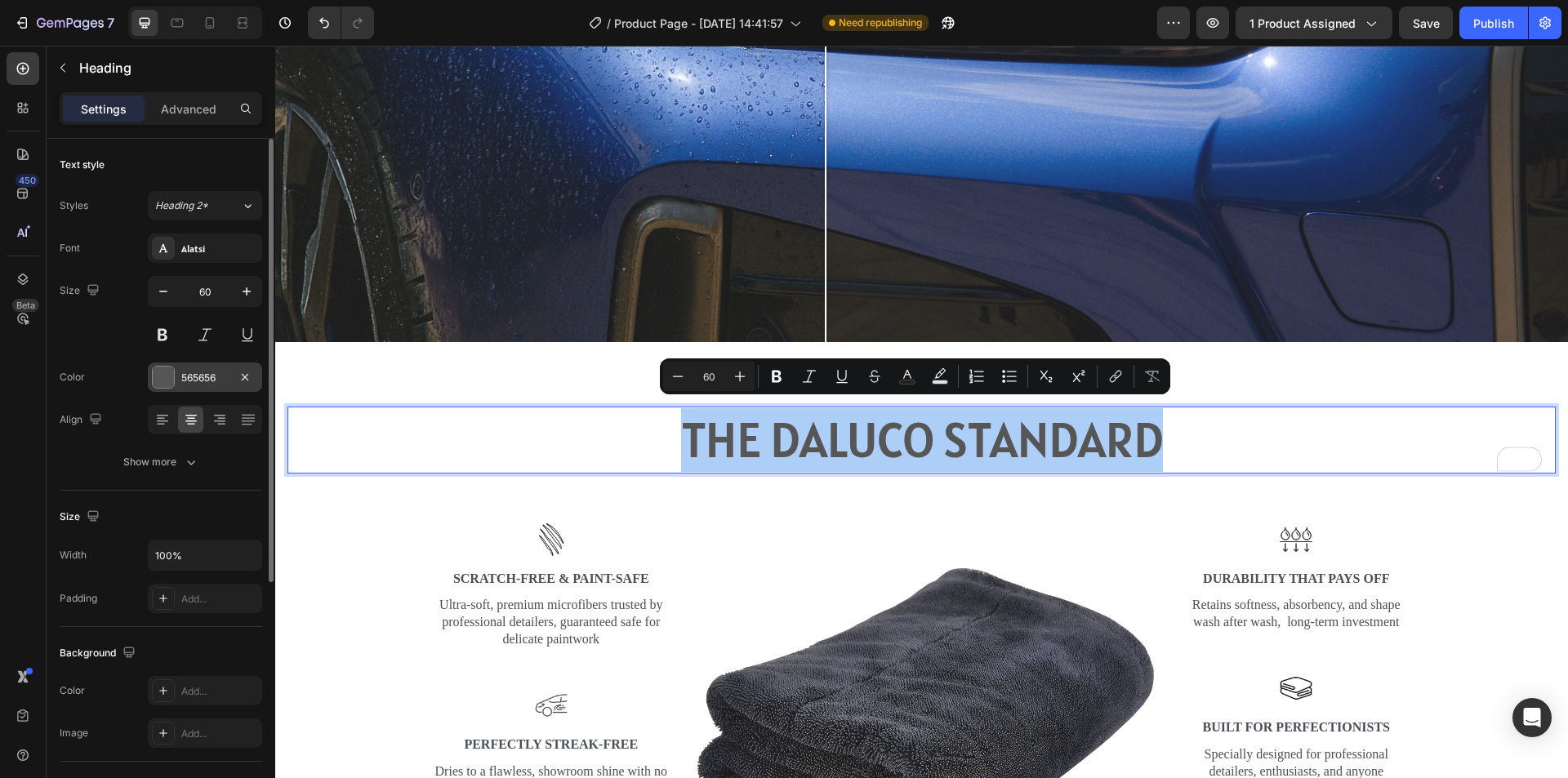
click at [159, 372] on div at bounding box center [164, 377] width 21 height 21
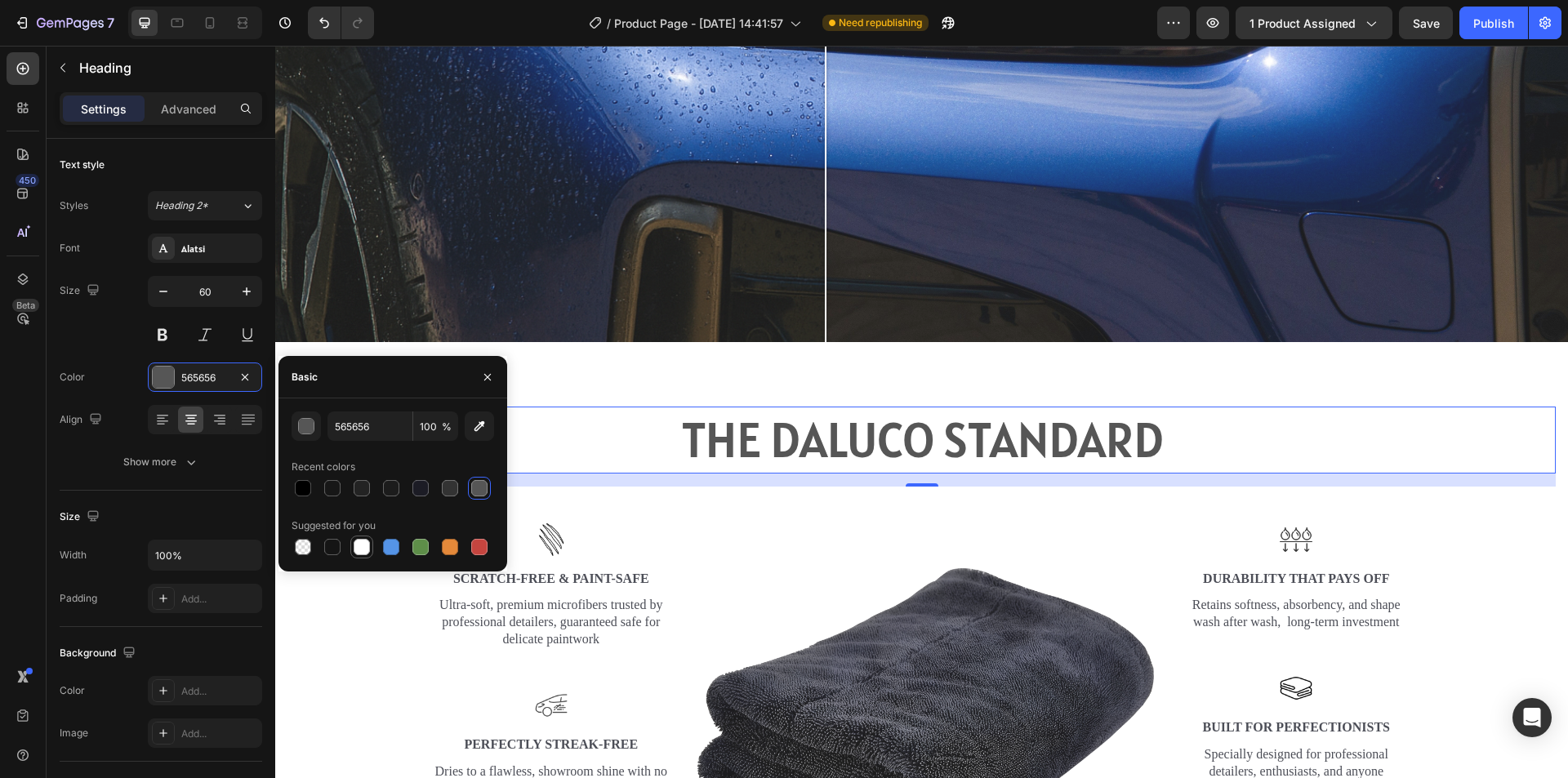
click at [370, 549] on div at bounding box center [361, 546] width 16 height 16
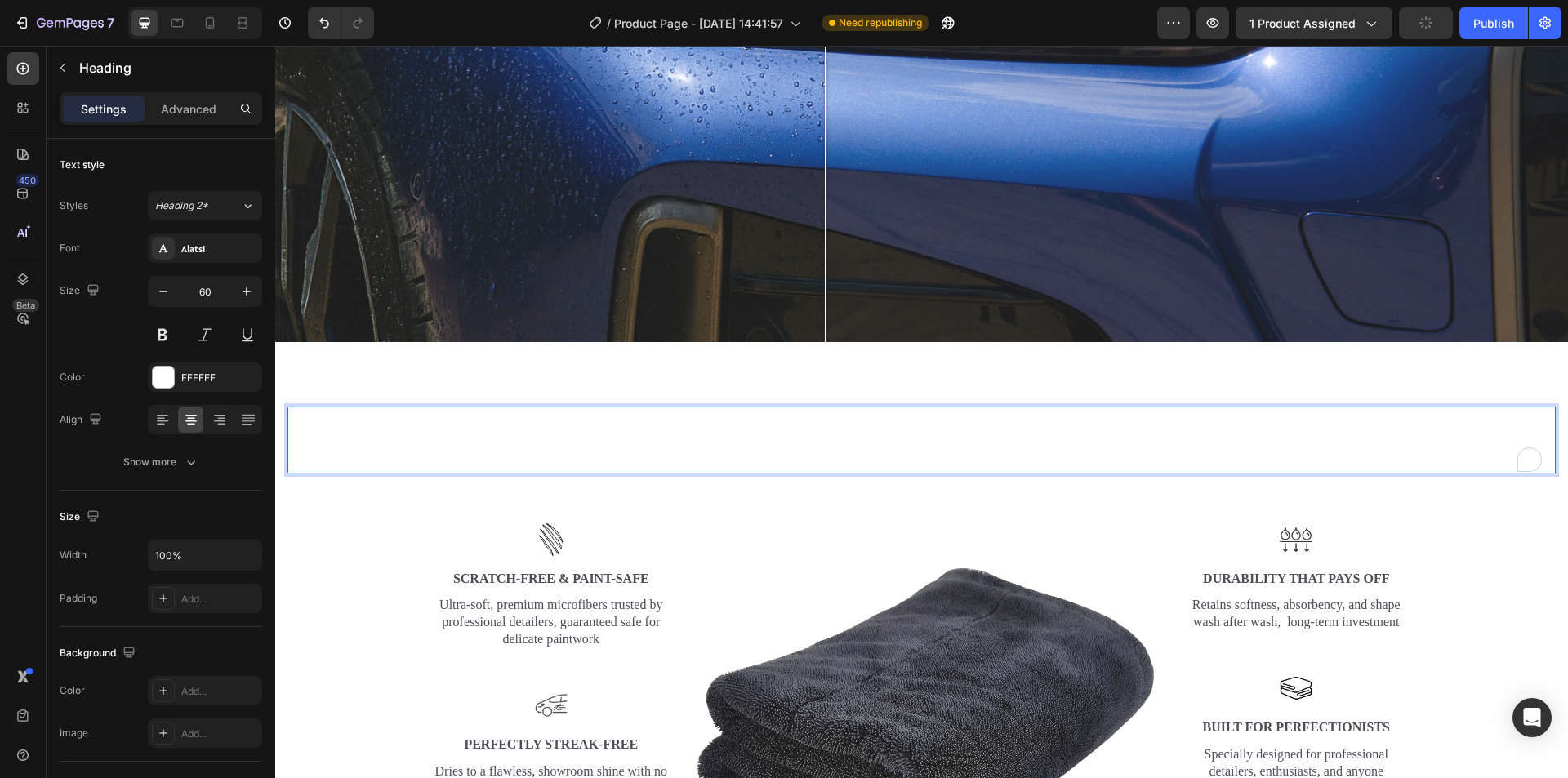
click at [515, 438] on p "THE DALUCO STANDARD" at bounding box center [921, 440] width 1265 height 64
click at [156, 381] on div at bounding box center [164, 377] width 21 height 21
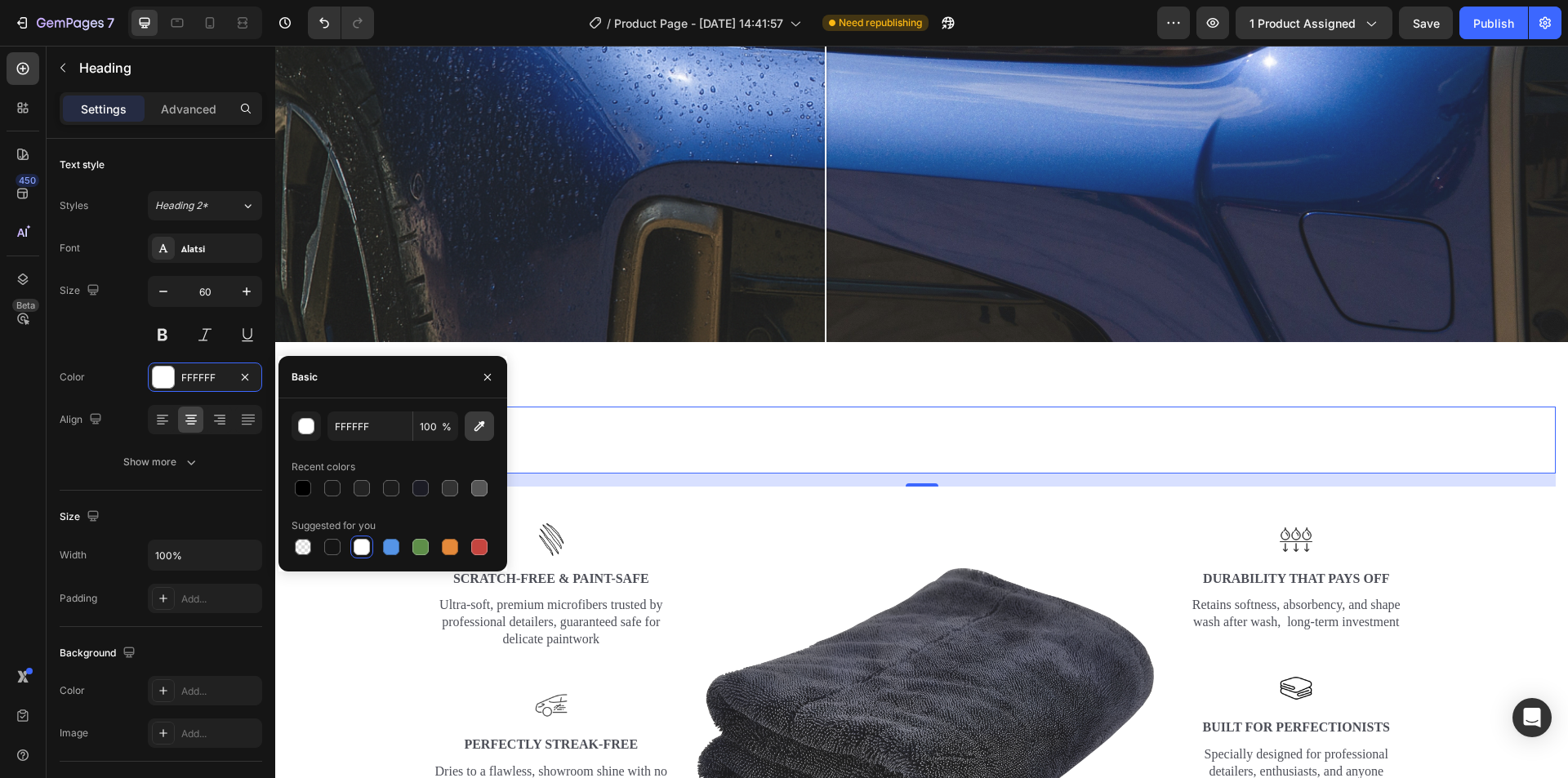
click at [486, 428] on icon "button" at bounding box center [479, 426] width 16 height 16
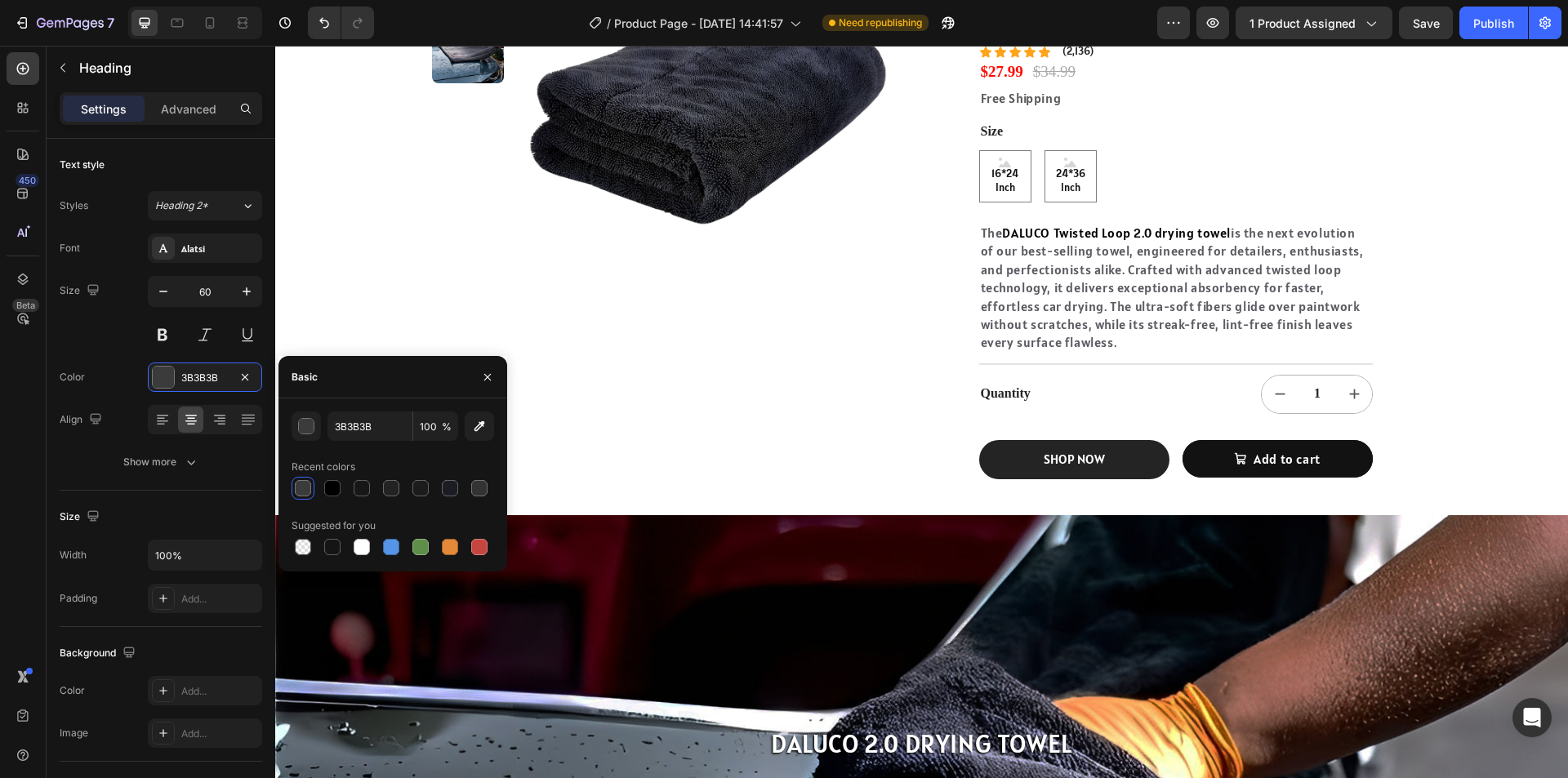
scroll to position [0, 0]
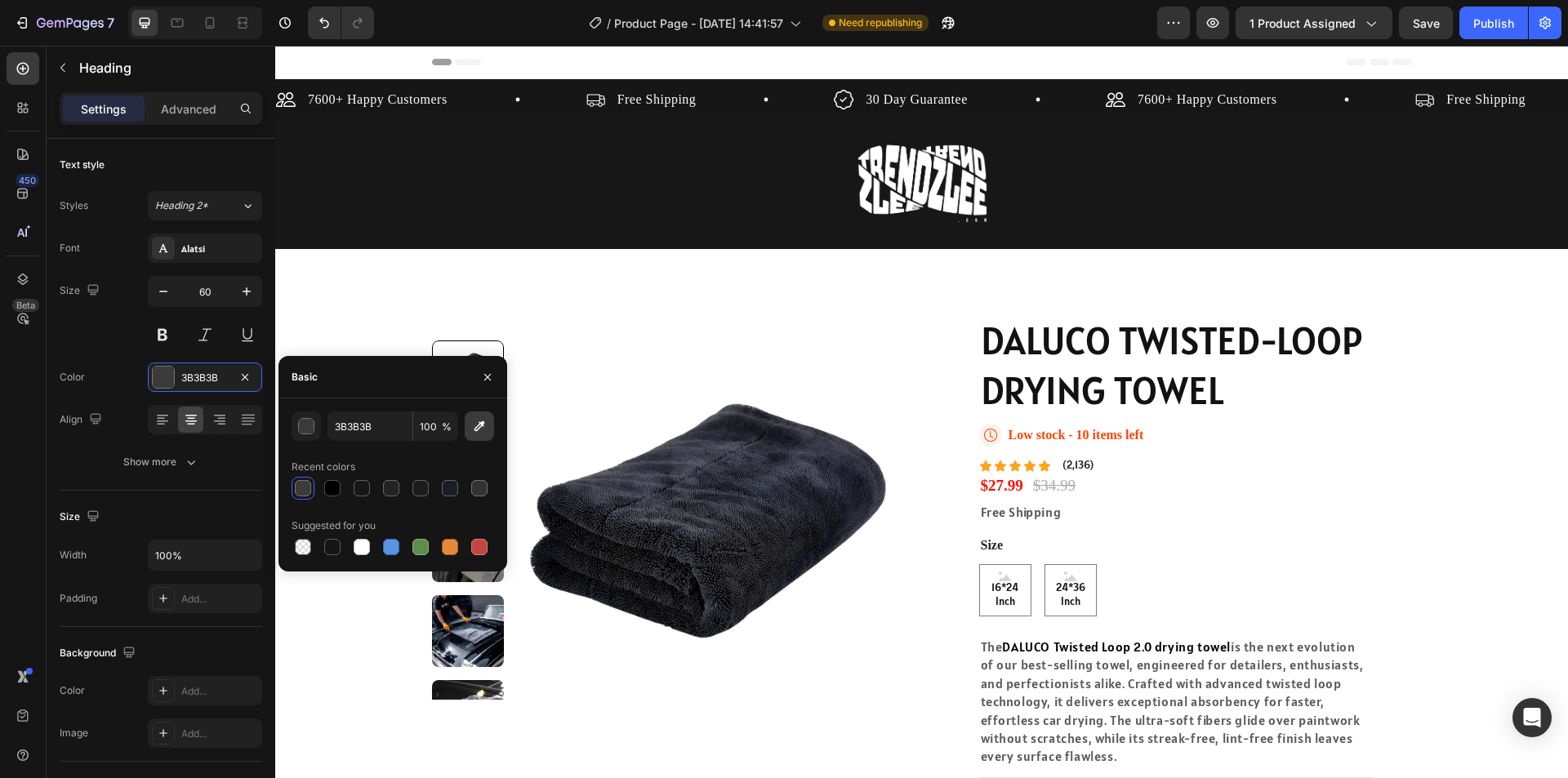
click at [484, 430] on icon "button" at bounding box center [479, 426] width 16 height 16
type input "171717"
click at [488, 379] on icon "button" at bounding box center [487, 377] width 13 height 13
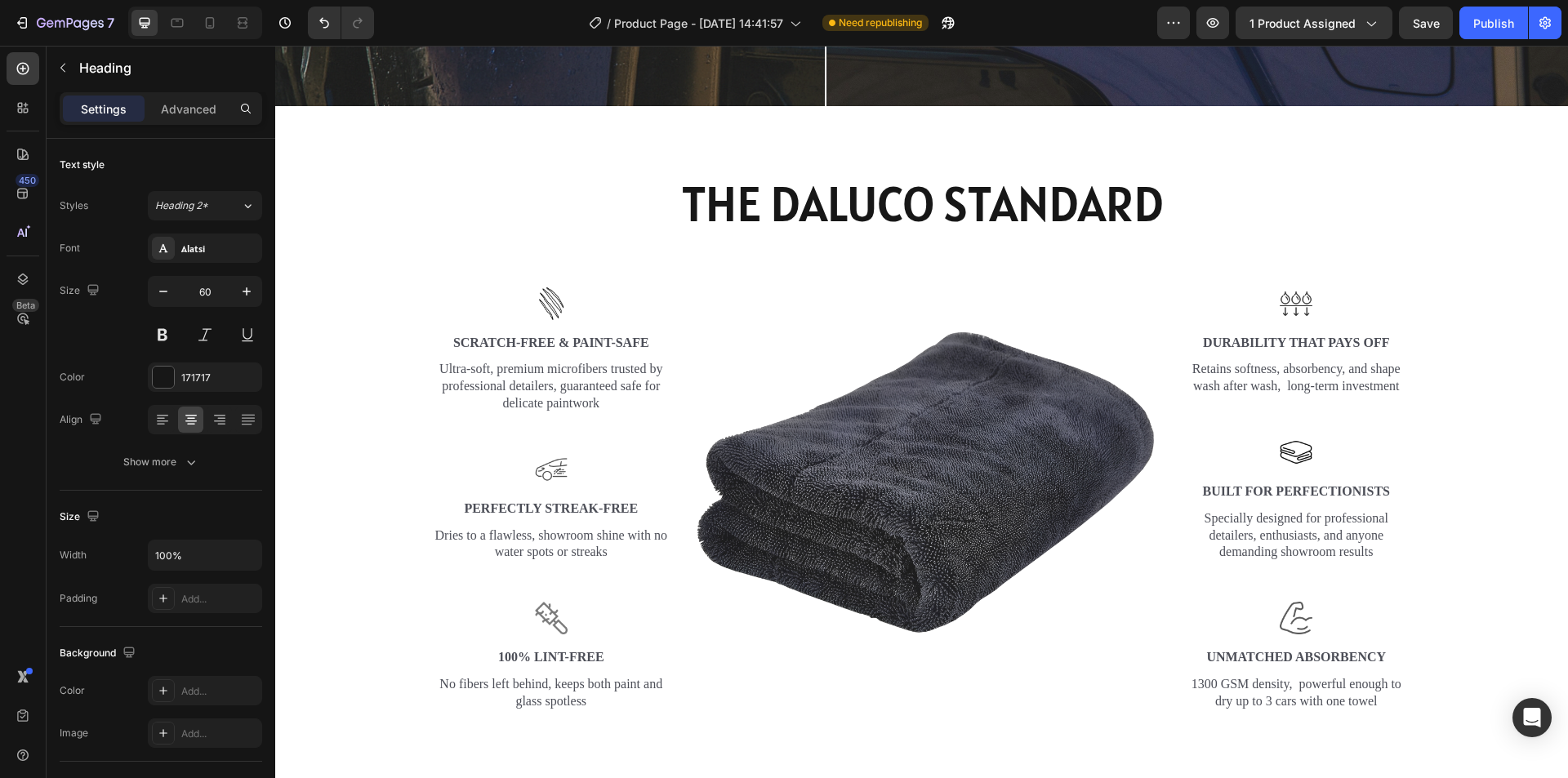
scroll to position [2776, 0]
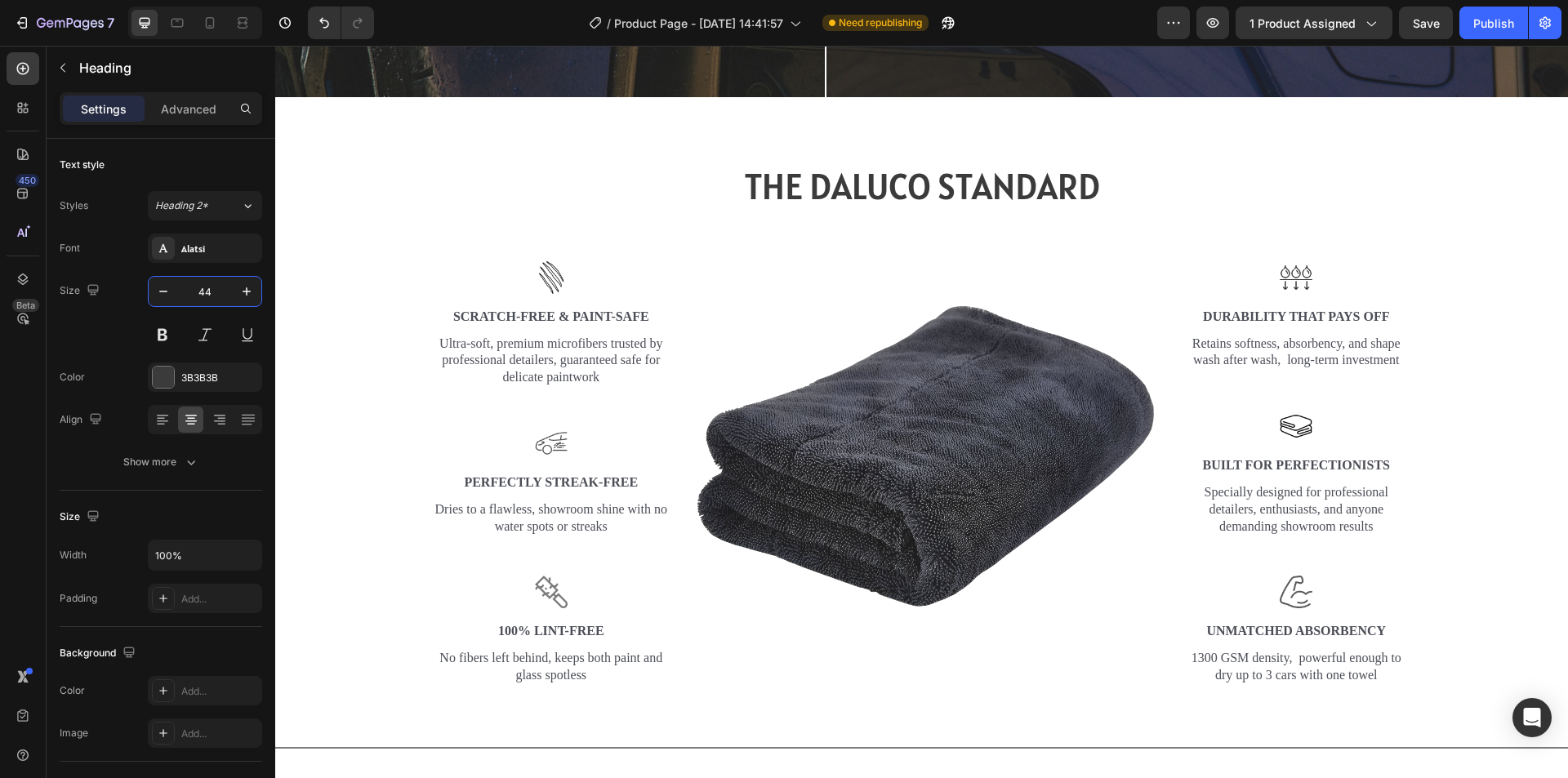
type input "44"
click at [1042, 189] on h2 "THE DALUCO STANDARD" at bounding box center [921, 187] width 1268 height 50
click at [1042, 189] on p "THE DALUCO STANDARD" at bounding box center [921, 187] width 1265 height 47
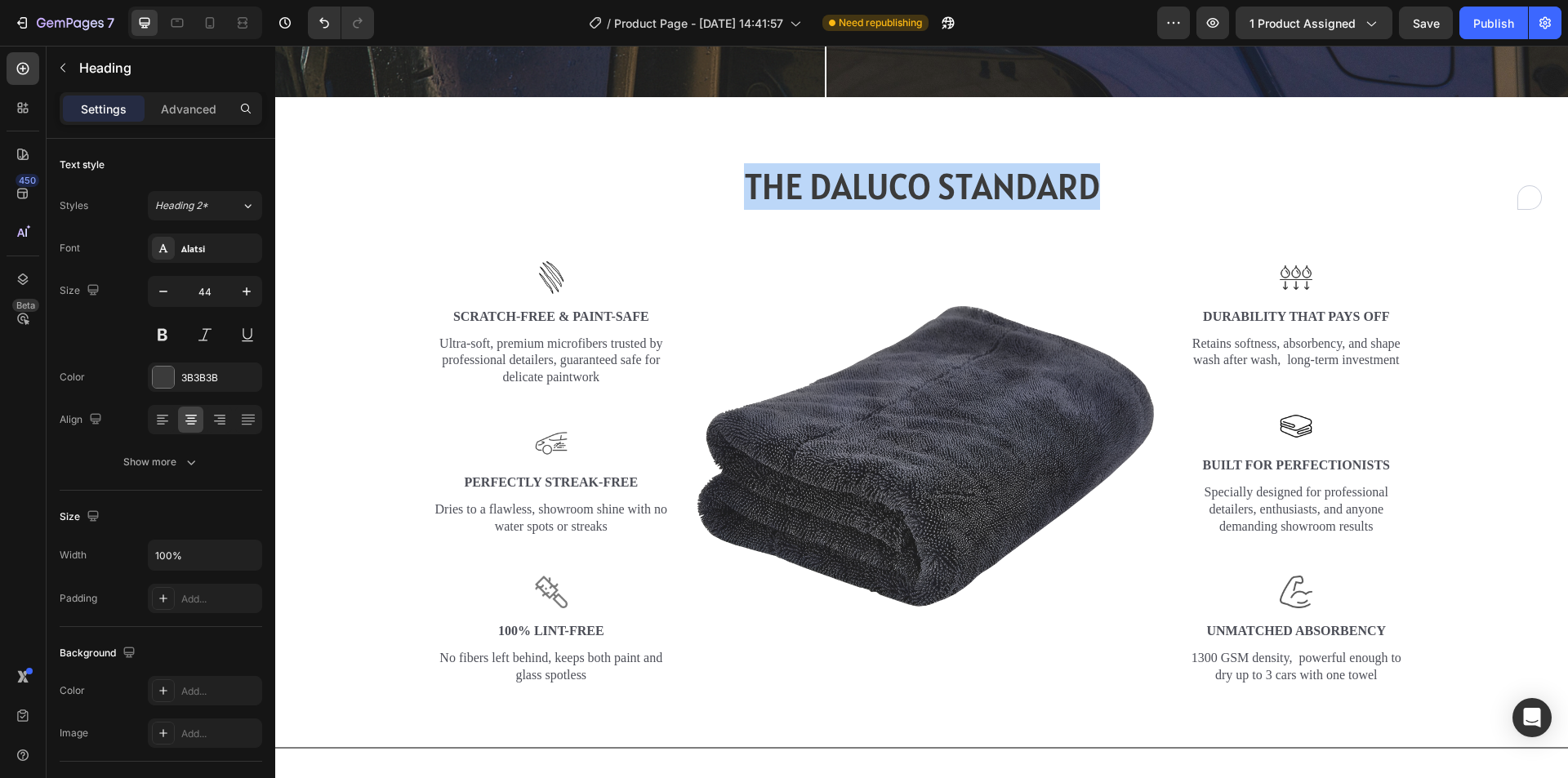
click at [1042, 189] on p "THE DALUCO STANDARD" at bounding box center [921, 187] width 1265 height 47
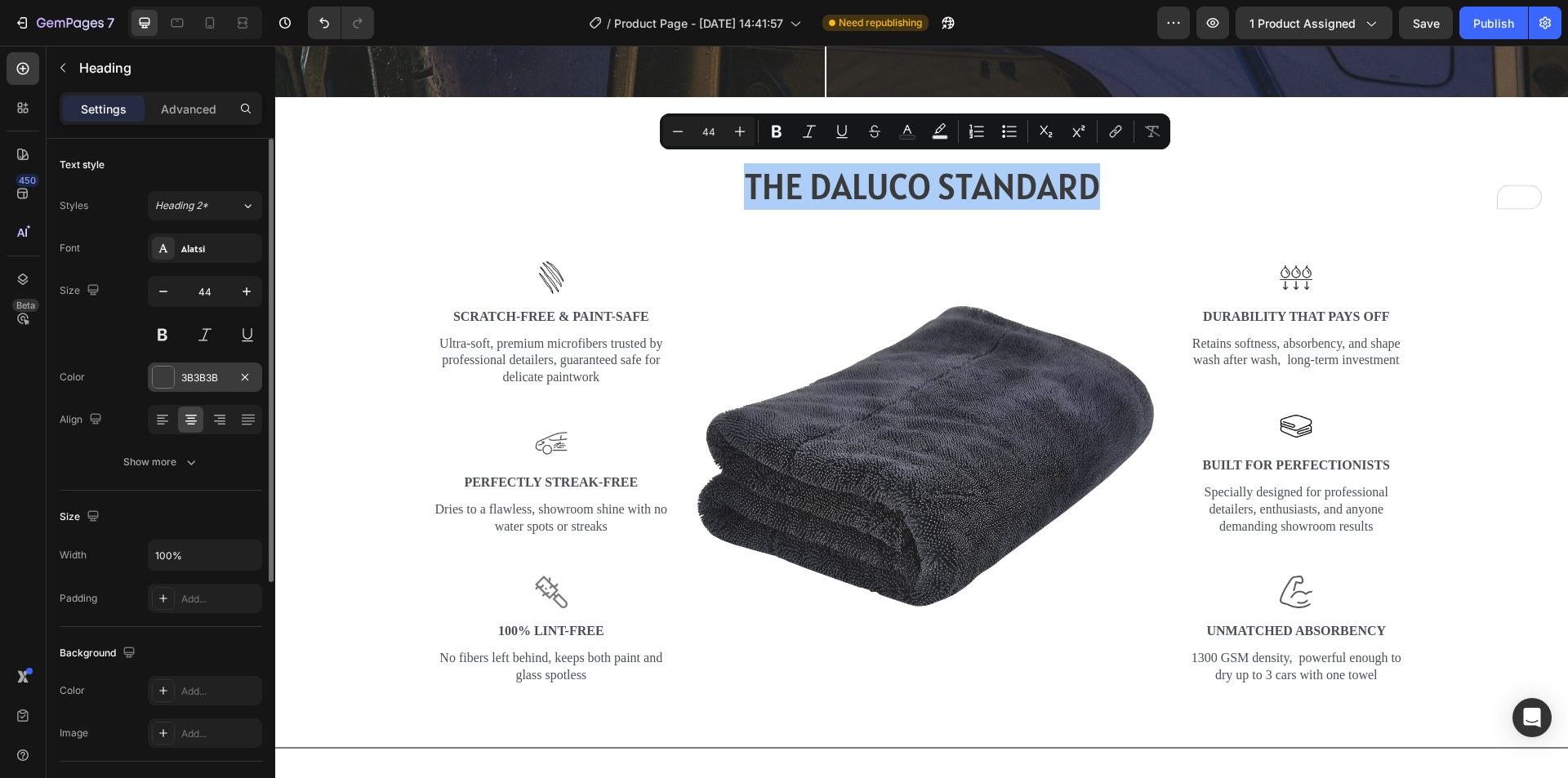
click at [171, 383] on div at bounding box center [164, 377] width 21 height 21
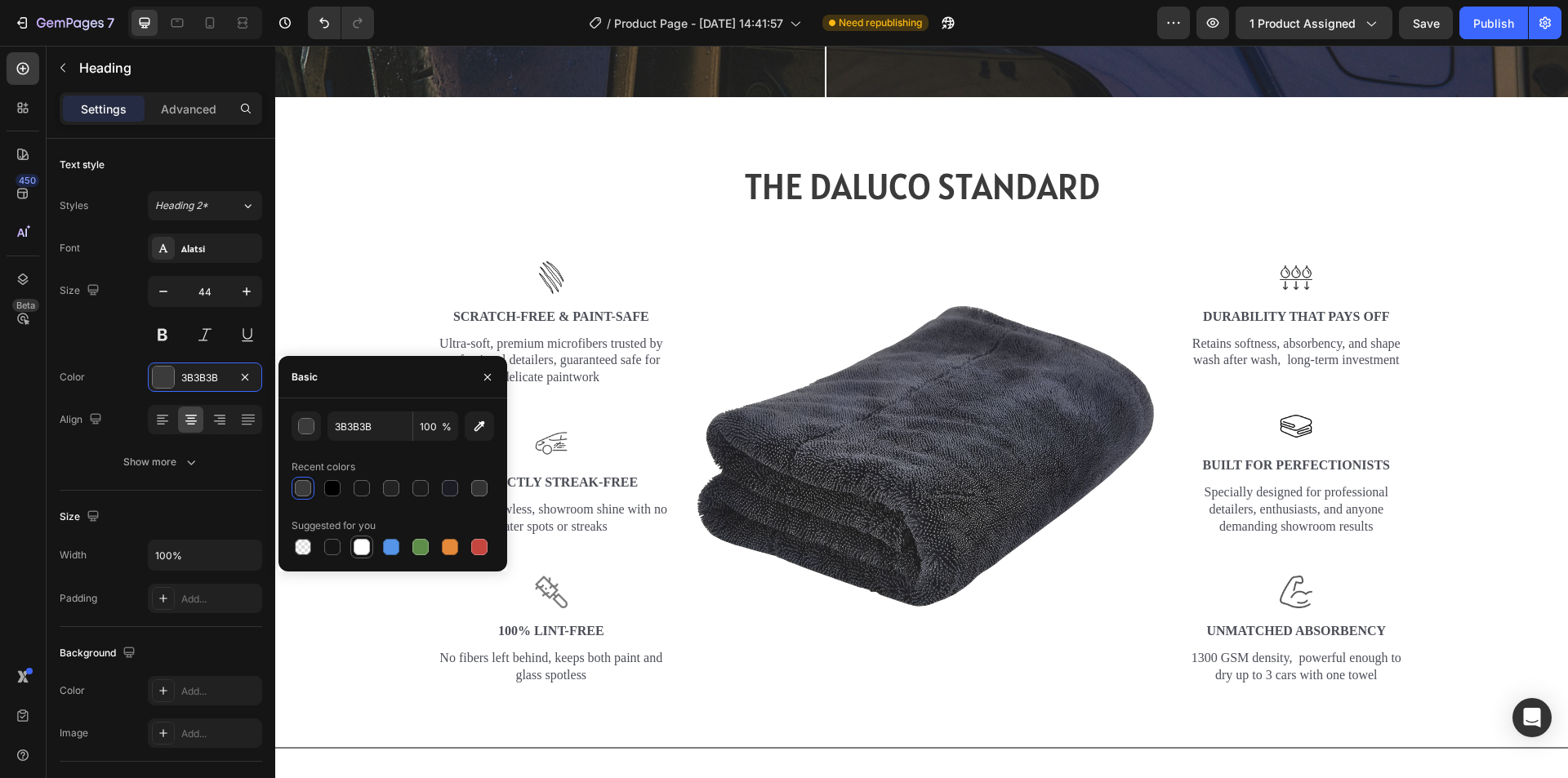
click at [357, 550] on div at bounding box center [361, 546] width 16 height 16
type input "FFFFFF"
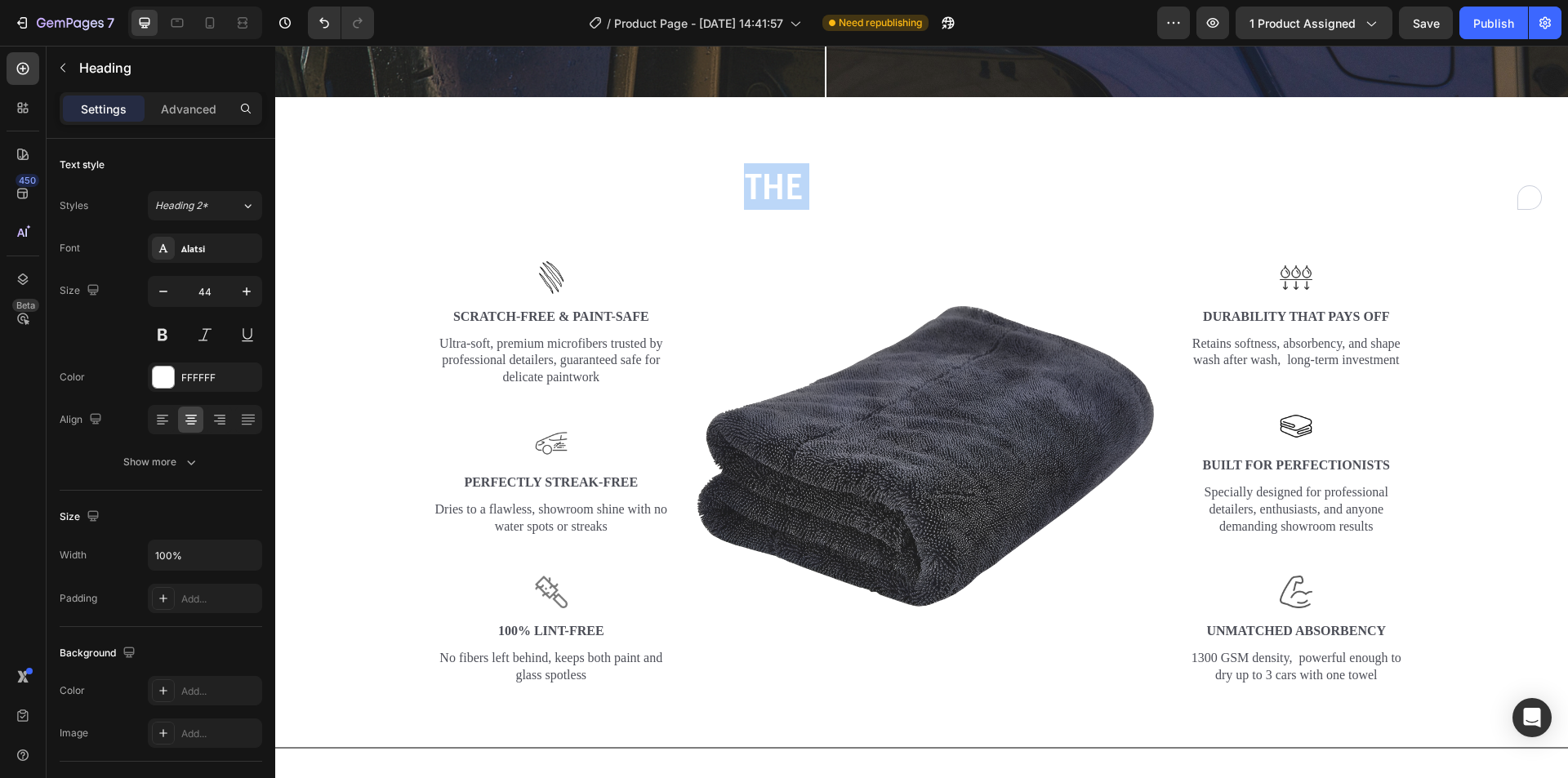
click at [545, 165] on p "THE DALUCO STANDARD" at bounding box center [921, 187] width 1265 height 47
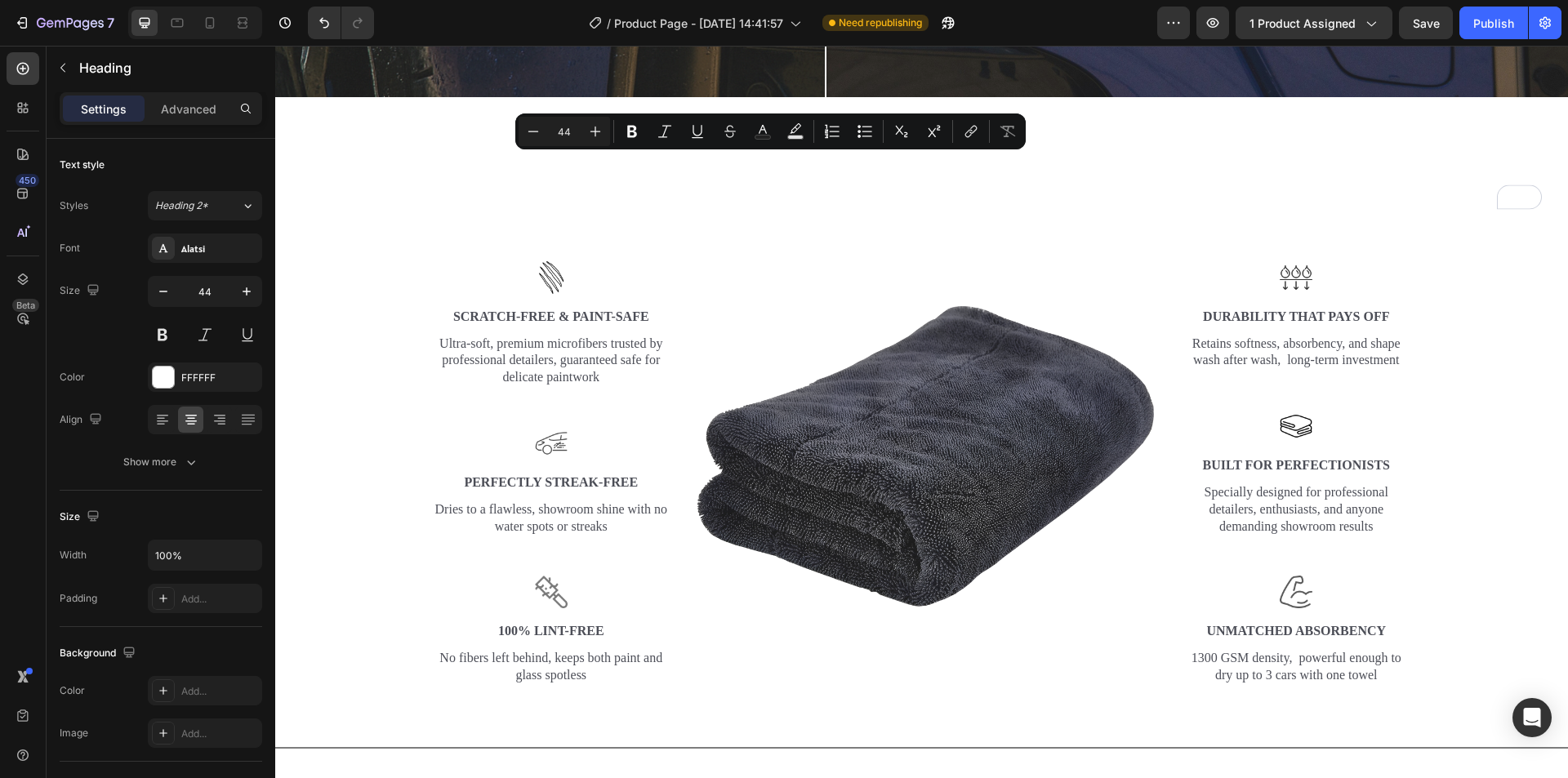
click at [1373, 169] on p "THE DALUCO STANDARD" at bounding box center [921, 187] width 1265 height 47
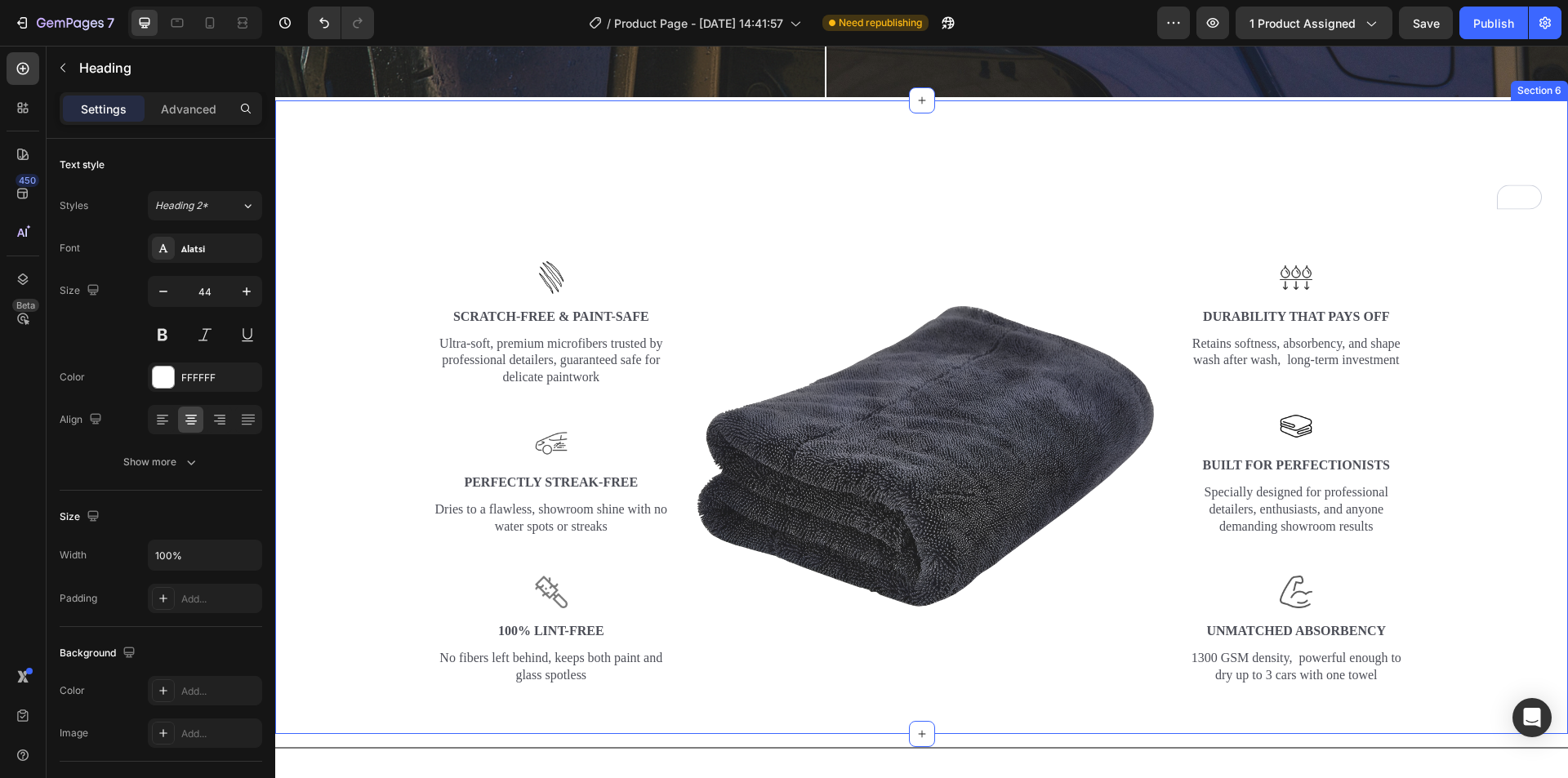
click at [1521, 135] on div "THE DALUCO STANDARD Heading Row Image Image Scratch-Free & Paint-Safe Text Bloc…" at bounding box center [922, 417] width 1293 height 634
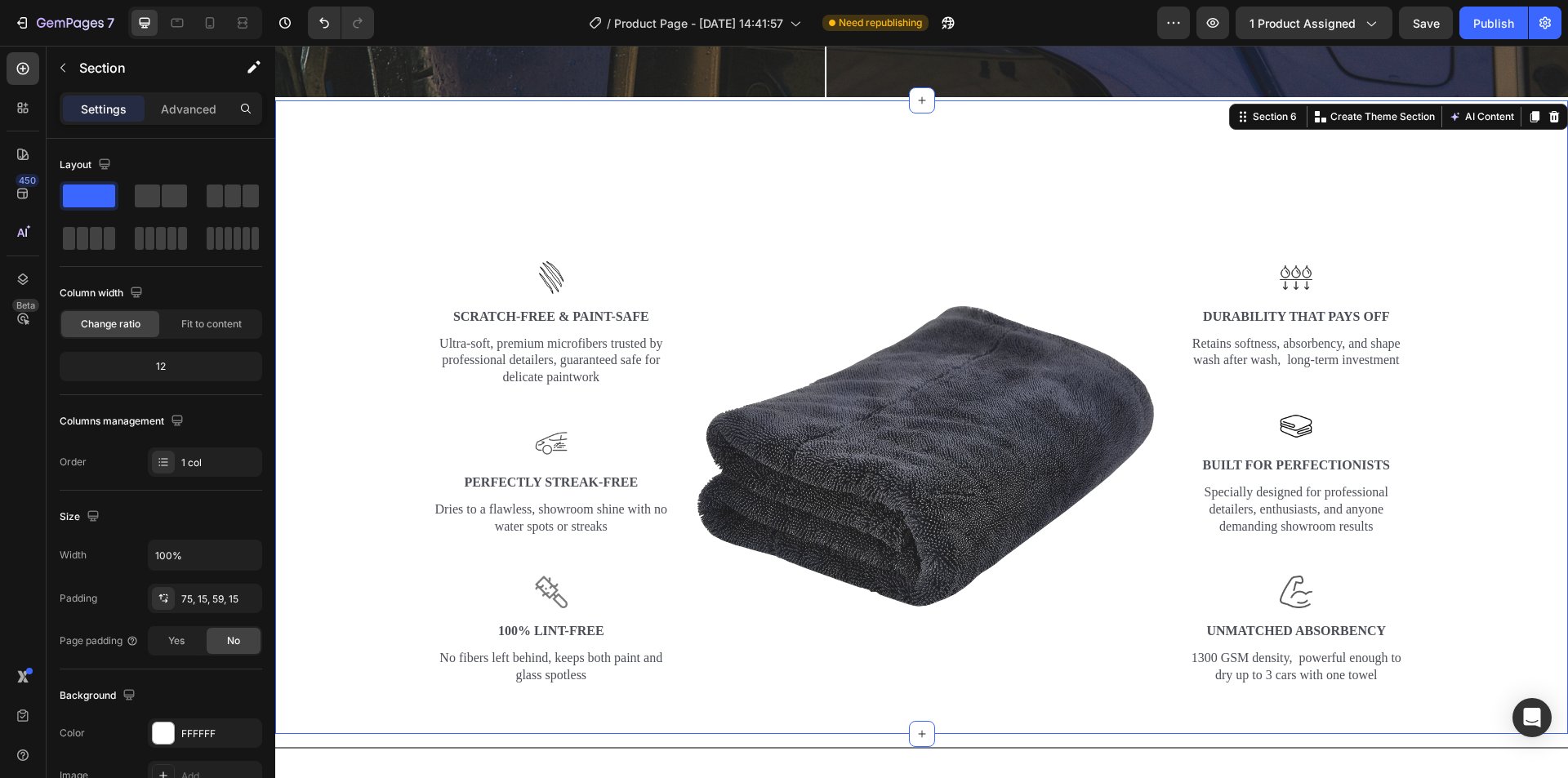
click at [1541, 255] on div "THE DALUCO STANDARD Heading Row Image Image Scratch-Free & Paint-Safe Text Bloc…" at bounding box center [921, 424] width 1268 height 524
click at [1493, 164] on p "THE DALUCO STANDARD" at bounding box center [921, 187] width 1265 height 47
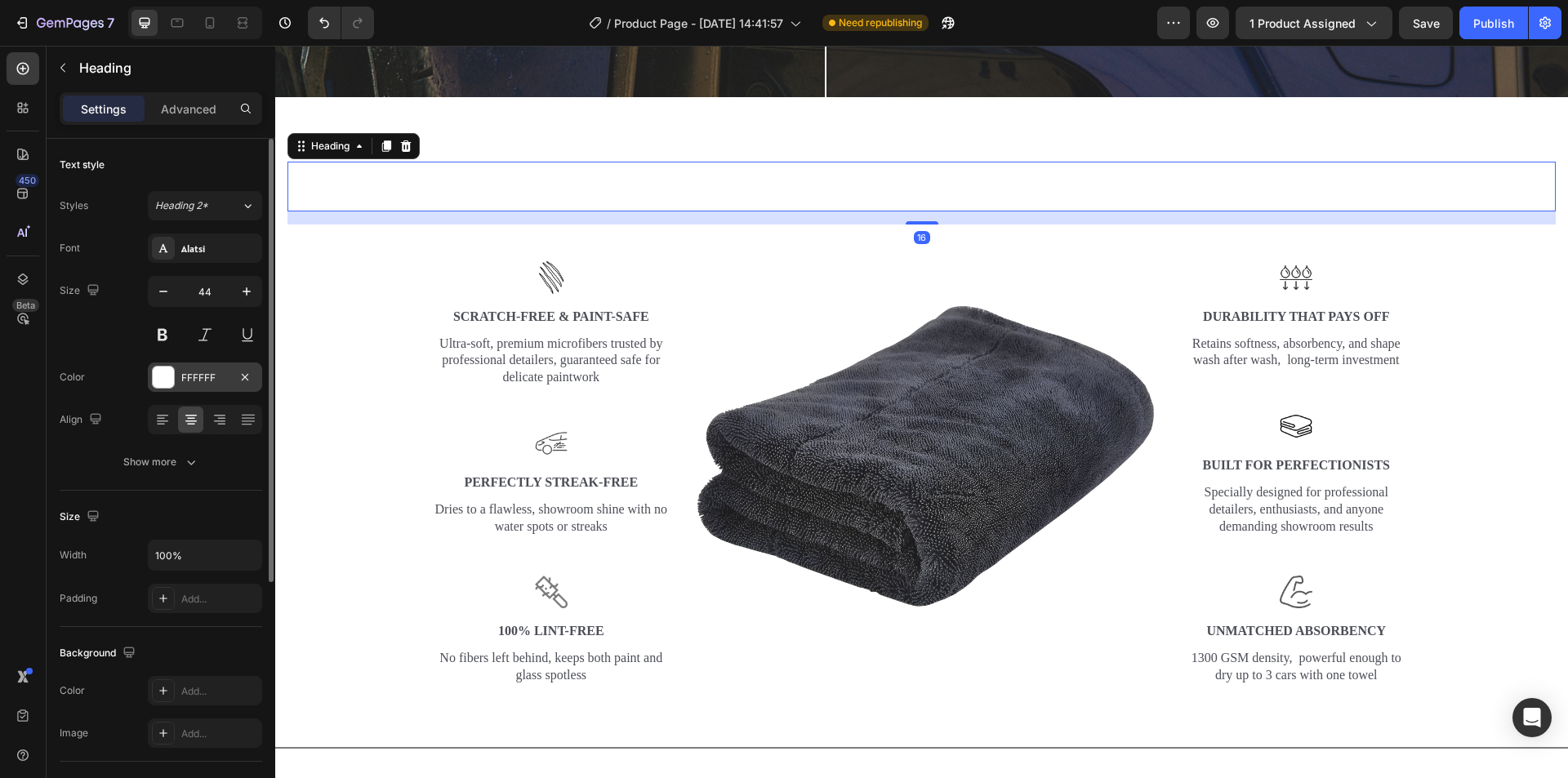
click at [157, 377] on div at bounding box center [164, 377] width 21 height 21
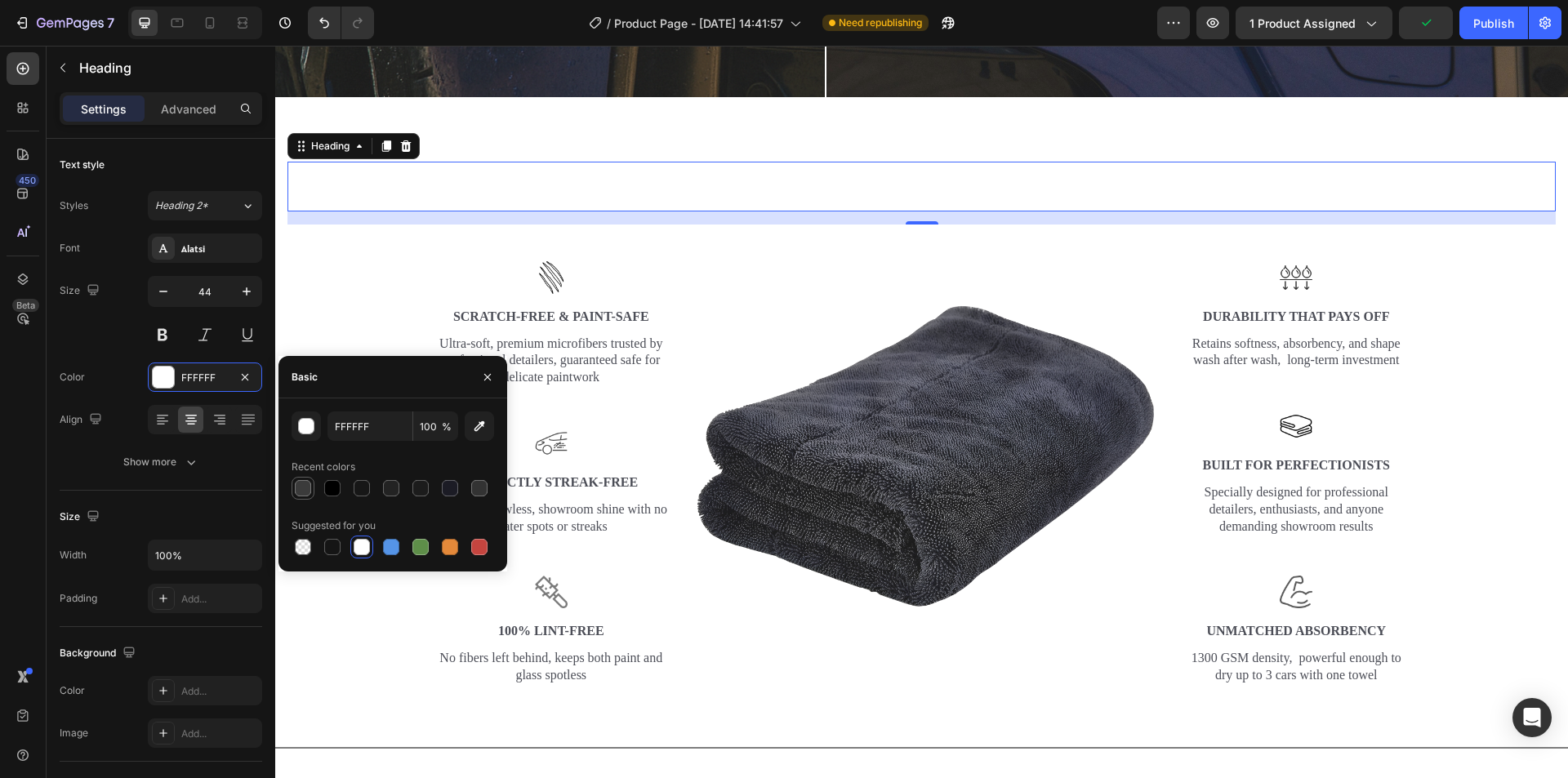
click at [302, 487] on div at bounding box center [302, 488] width 16 height 16
type input "3B3B3B"
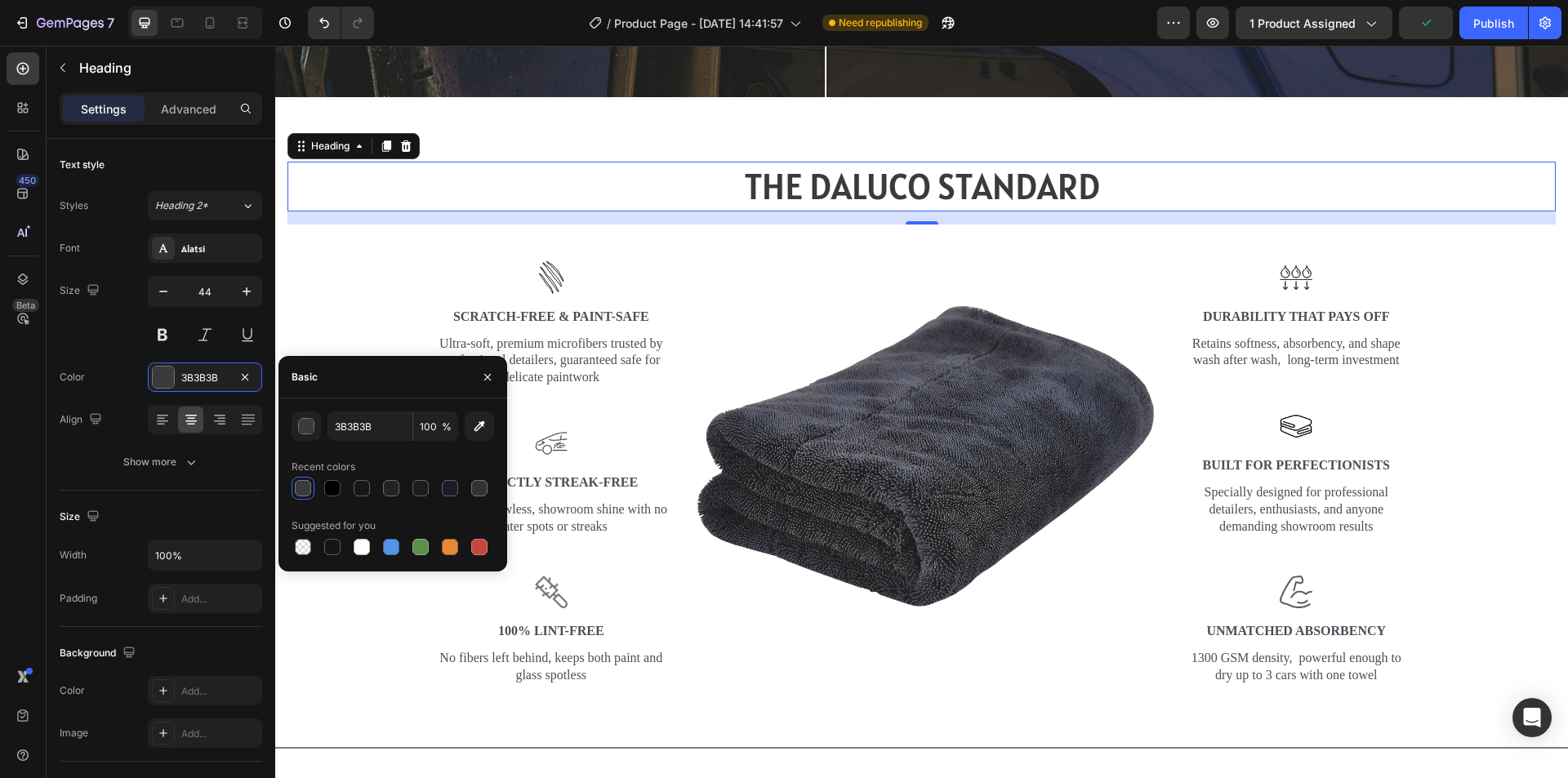
click at [302, 487] on div at bounding box center [302, 488] width 16 height 16
click at [405, 146] on div at bounding box center [406, 145] width 19 height 19
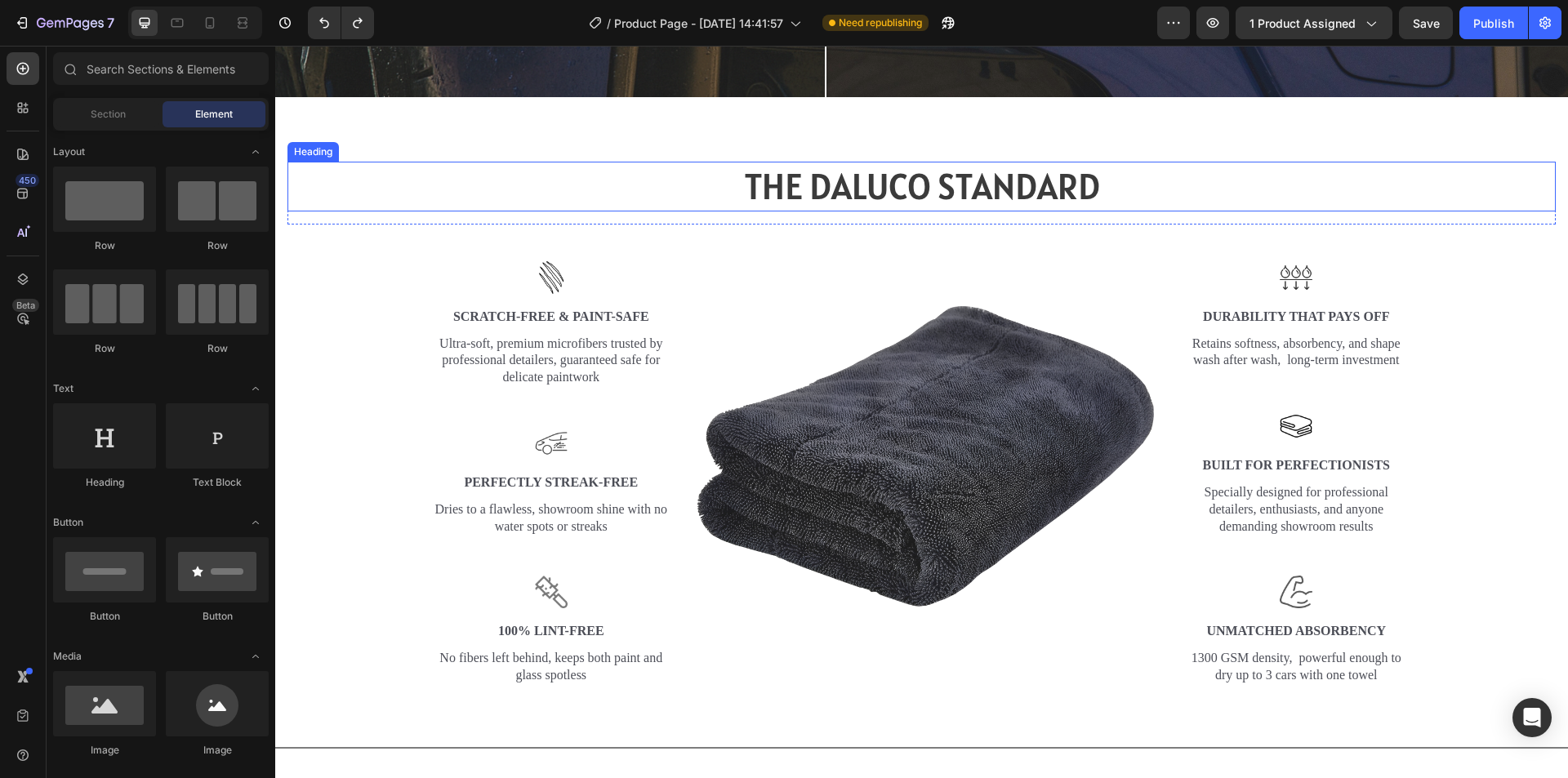
click at [379, 202] on h2 "THE DALUCO STANDARD" at bounding box center [921, 187] width 1268 height 50
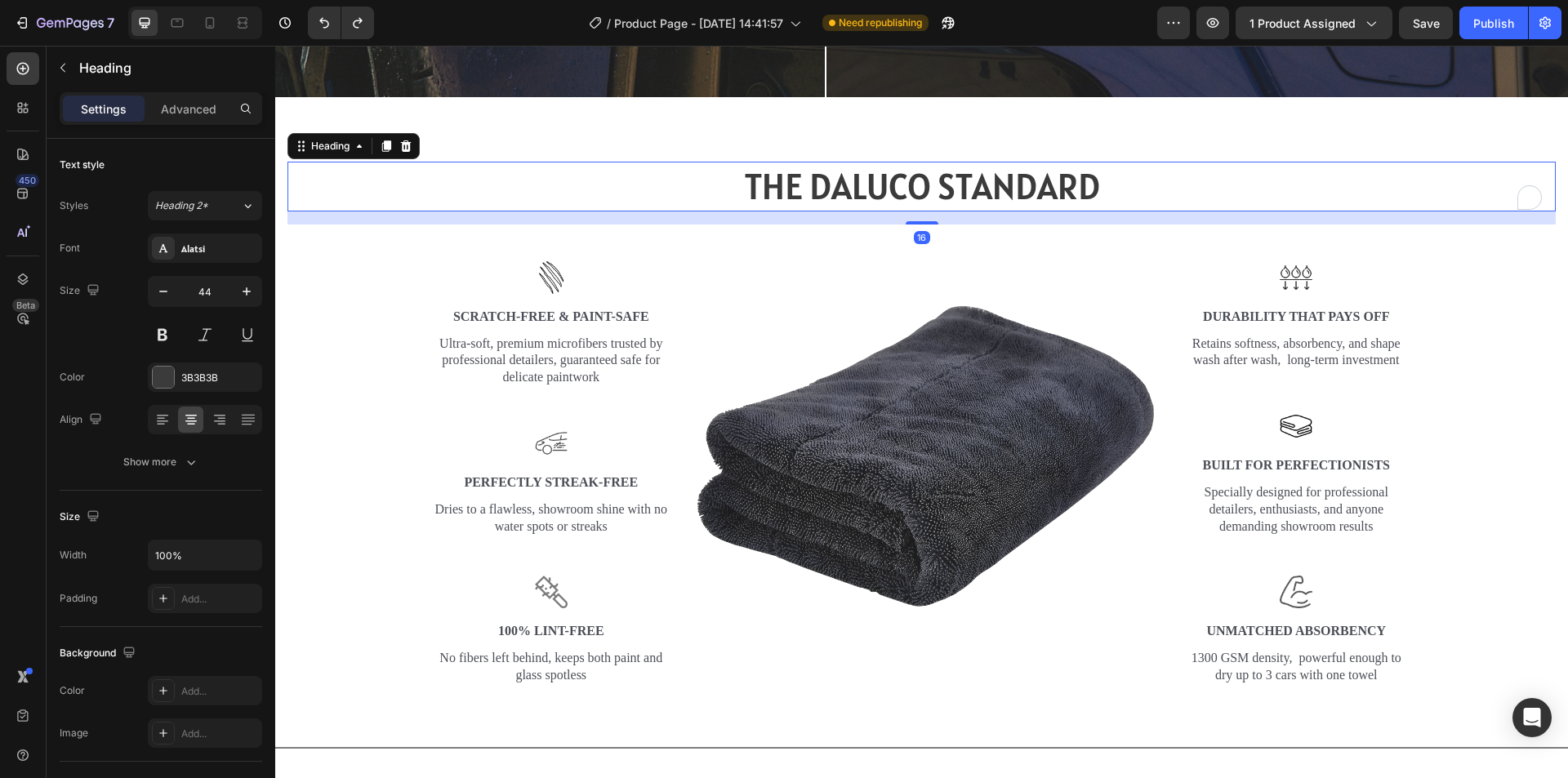
click at [368, 181] on h2 "THE DALUCO STANDARD" at bounding box center [921, 187] width 1268 height 50
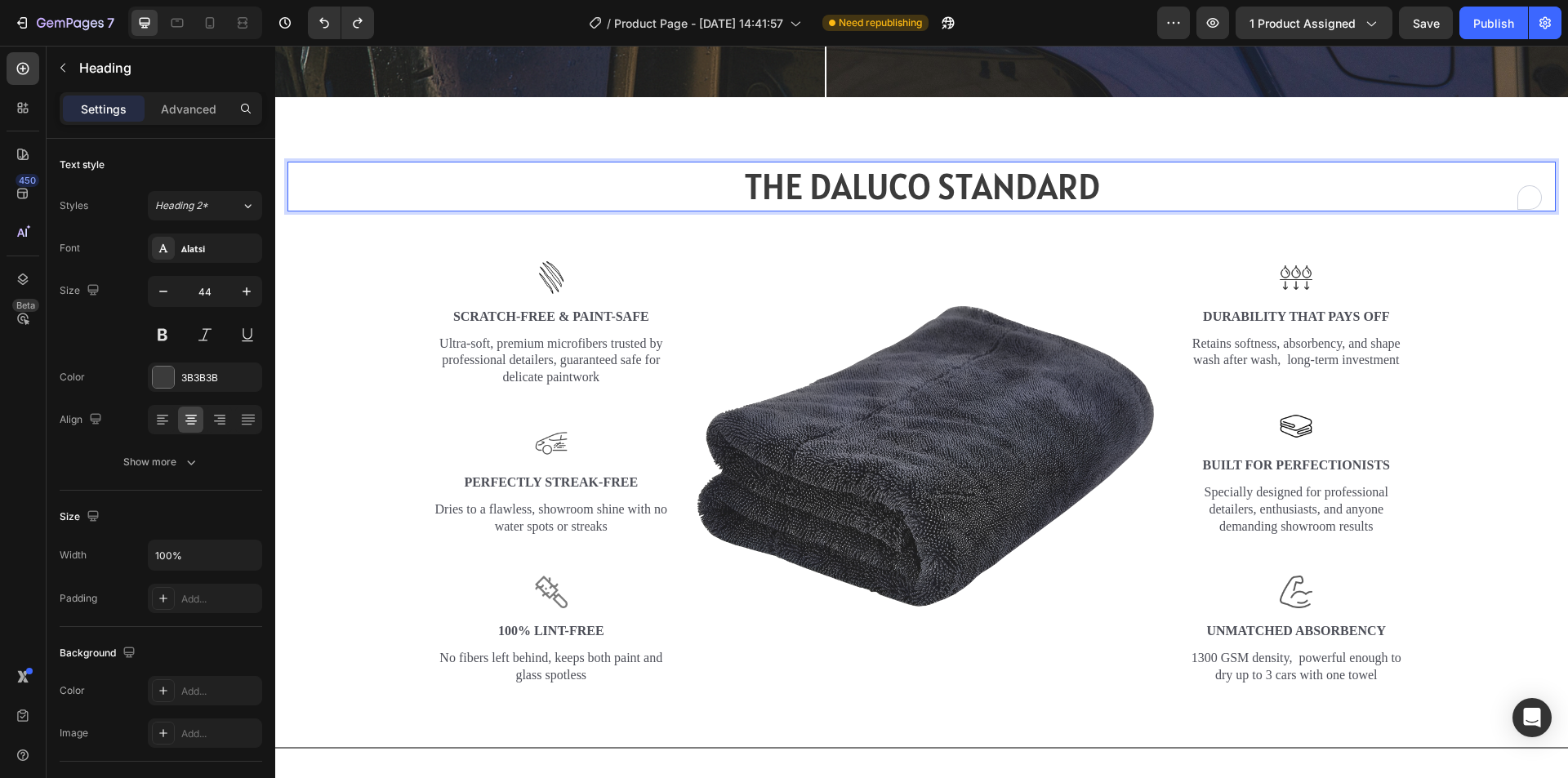
click at [361, 168] on p "THE DALUCO STANDARD" at bounding box center [921, 187] width 1265 height 47
click at [332, 199] on p "THE DALUCO STANDARD" at bounding box center [921, 187] width 1265 height 47
click at [331, 211] on div "THE DALUCO STANDARD Heading 16" at bounding box center [921, 193] width 1268 height 63
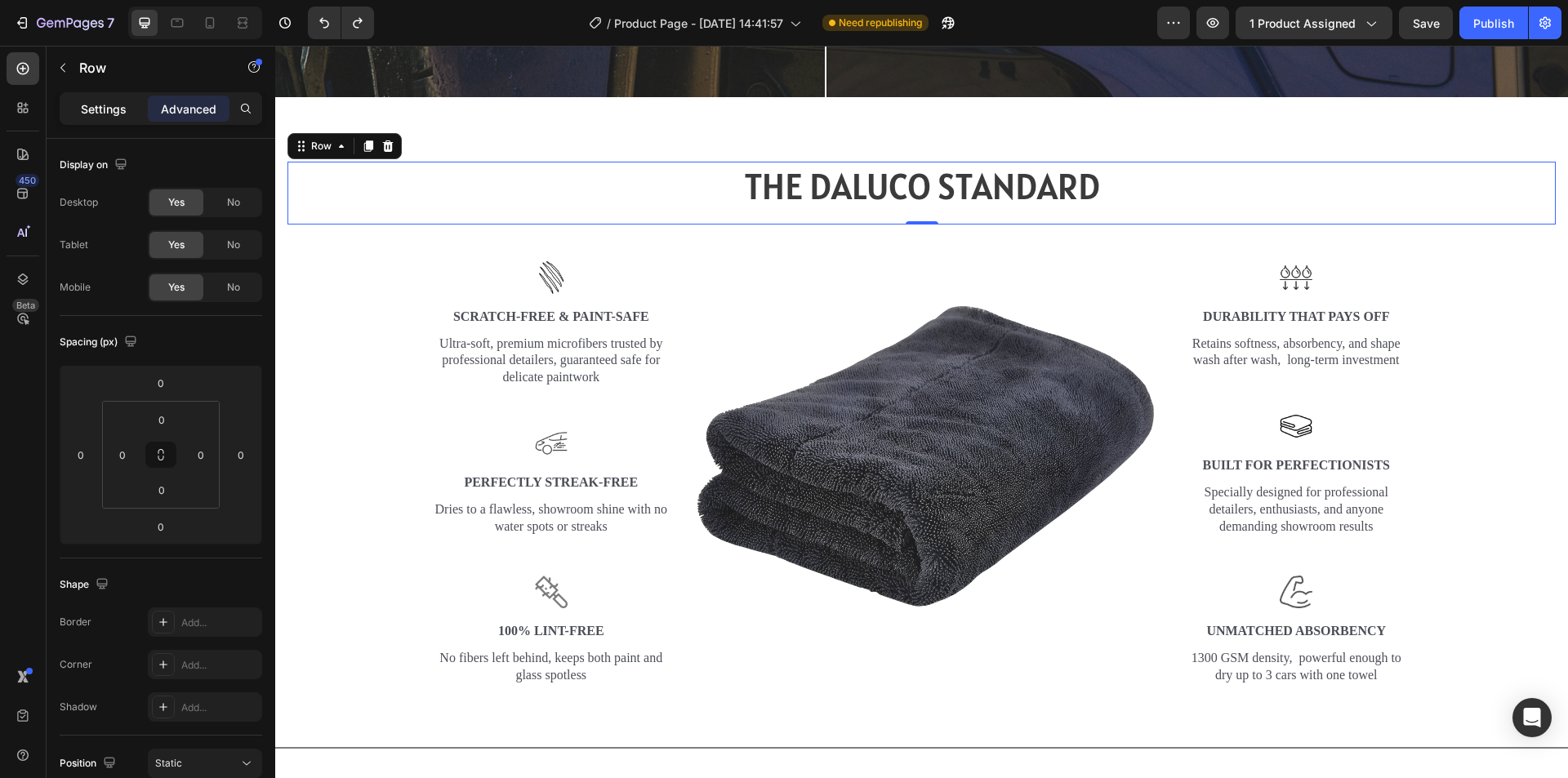
click at [103, 107] on p "Settings" at bounding box center [103, 109] width 46 height 17
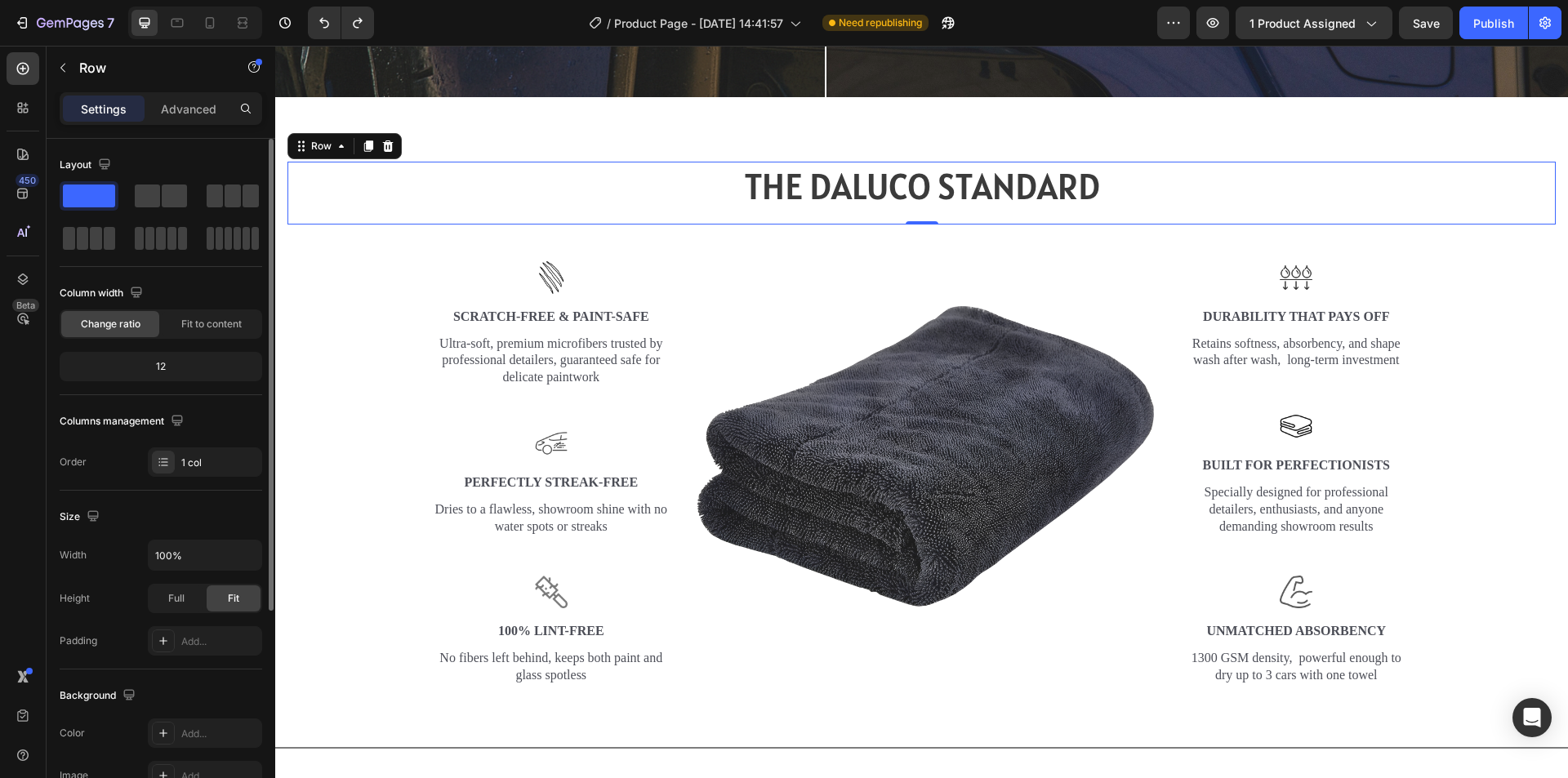
scroll to position [245, 0]
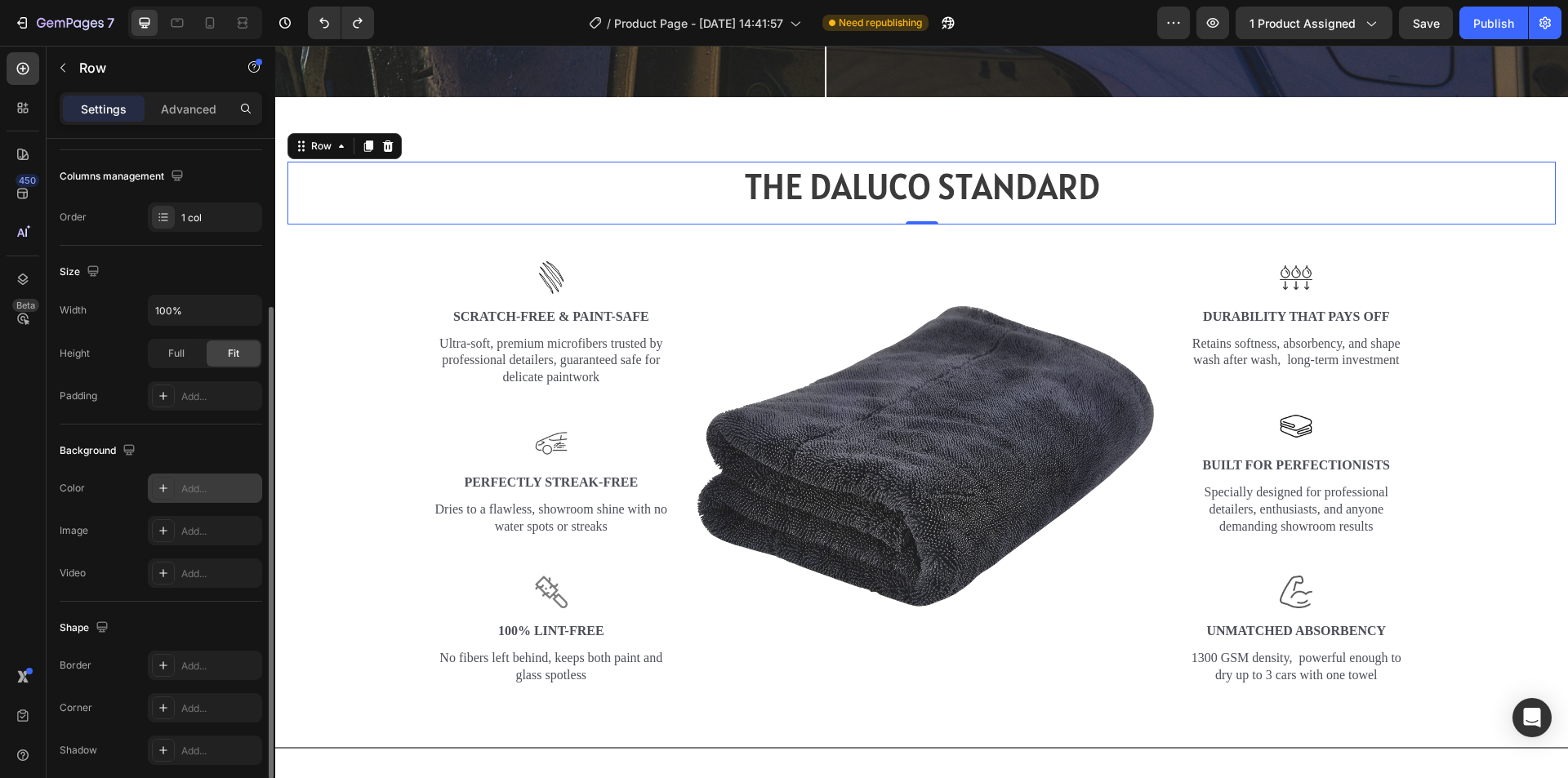
click at [164, 494] on icon at bounding box center [164, 488] width 13 height 13
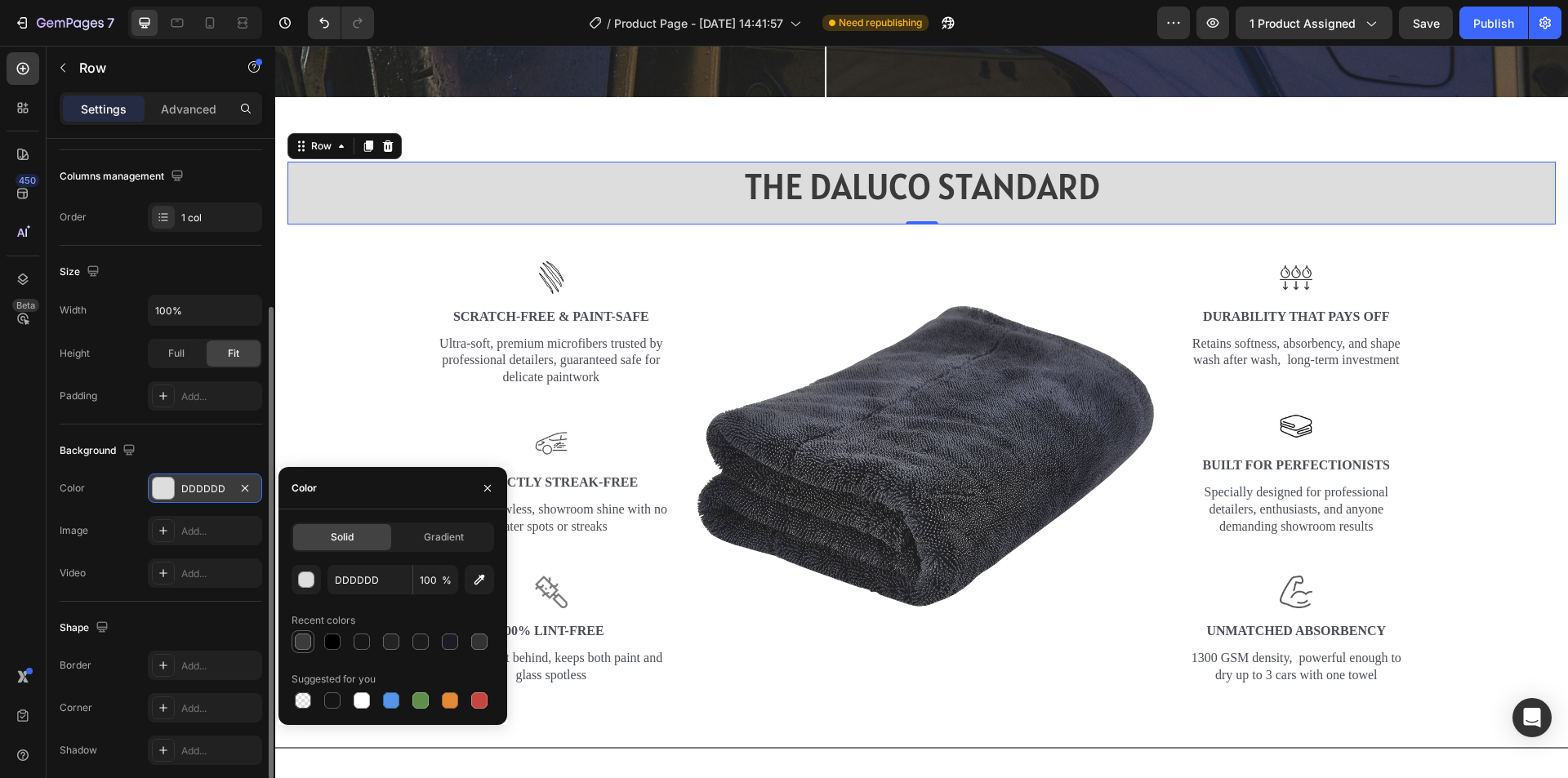
click at [306, 642] on div at bounding box center [302, 641] width 16 height 16
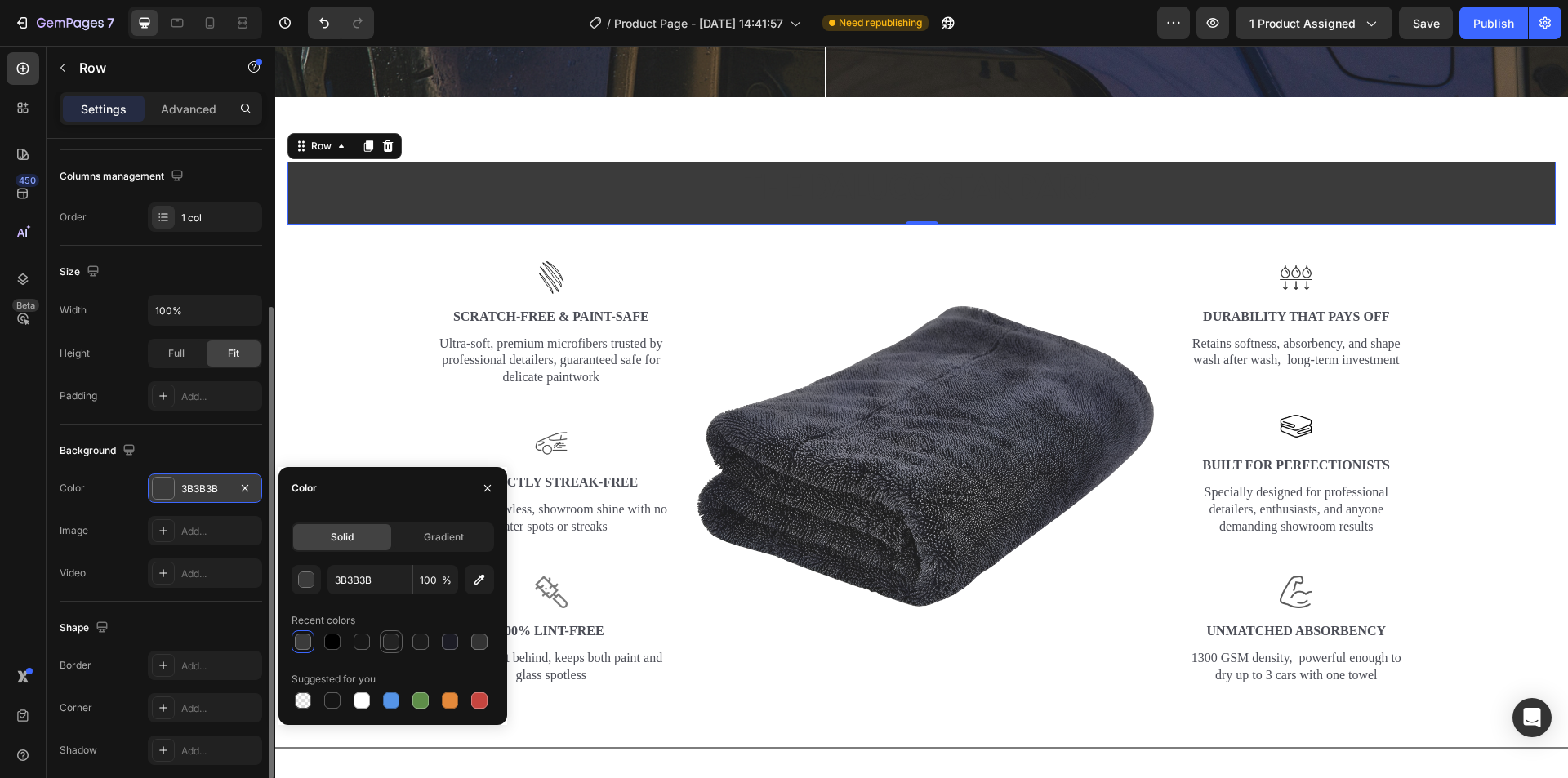
click at [390, 645] on div at bounding box center [391, 641] width 16 height 16
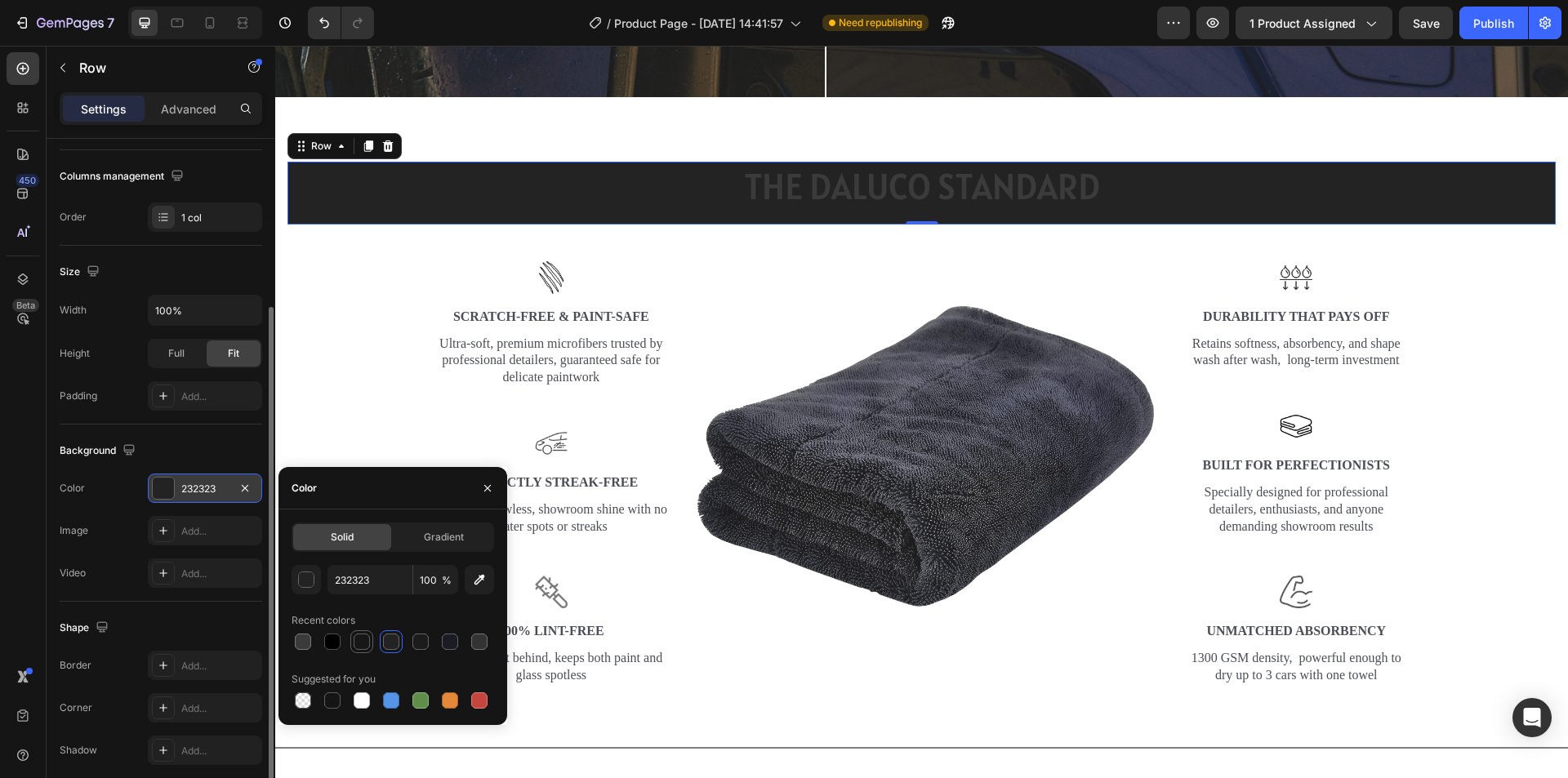
click at [364, 645] on div at bounding box center [361, 641] width 16 height 16
type input "171717"
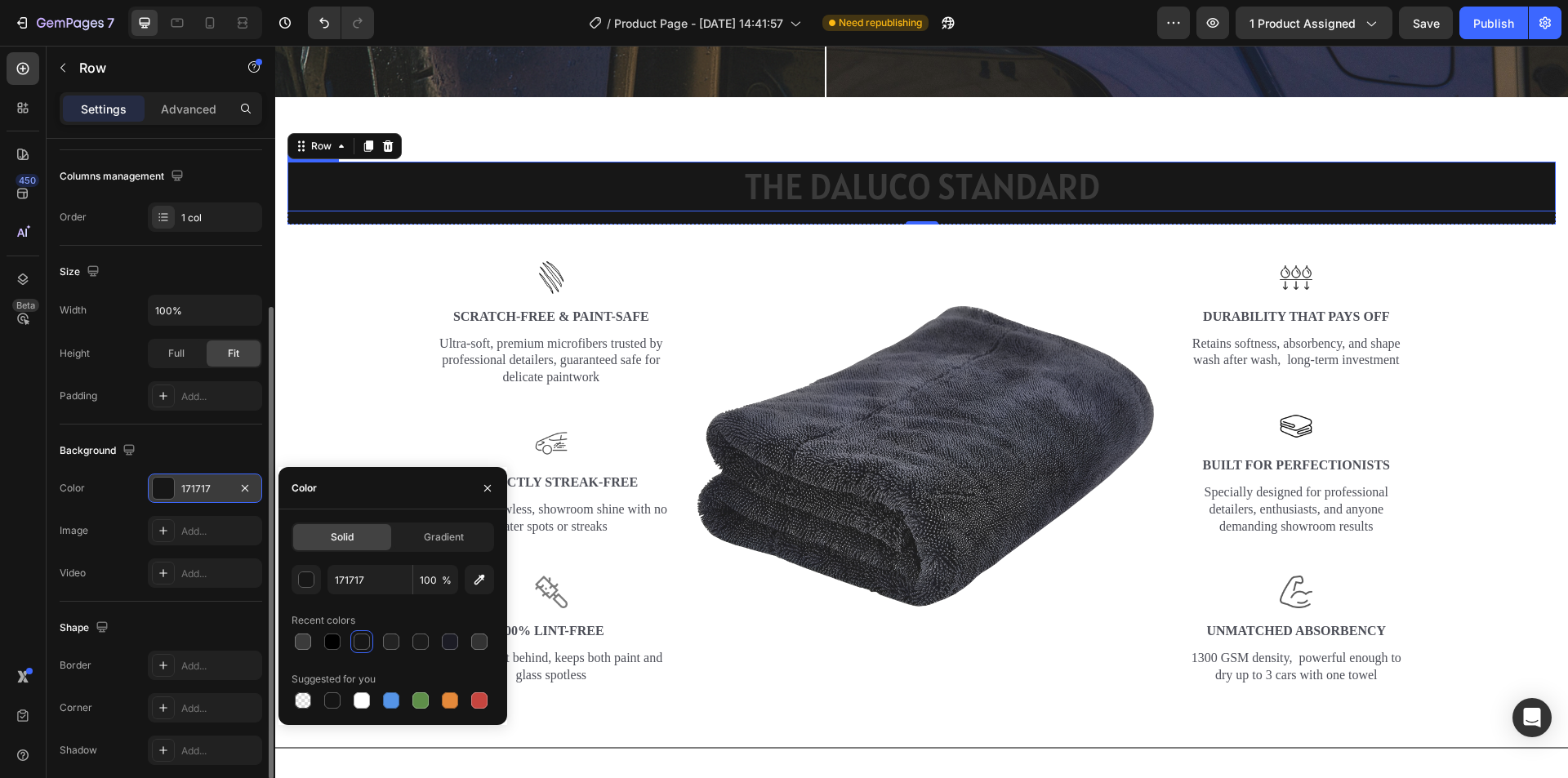
click at [827, 164] on p "THE DALUCO STANDARD" at bounding box center [921, 187] width 1265 height 47
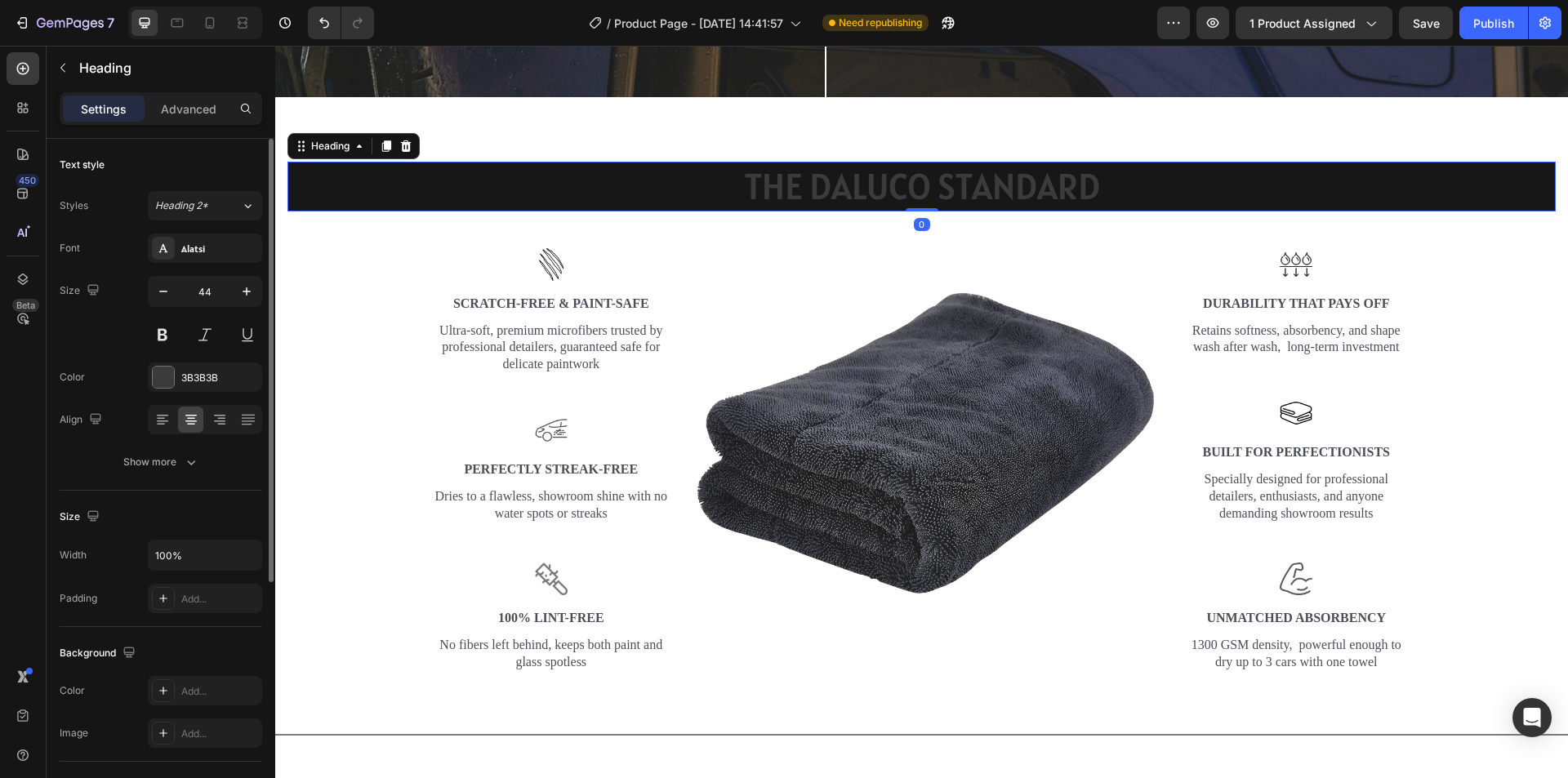
drag, startPoint x: 915, startPoint y: 215, endPoint x: 931, endPoint y: 187, distance: 32.2
click at [931, 189] on div "THE DALUCO STANDARD Heading 0" at bounding box center [921, 187] width 1268 height 50
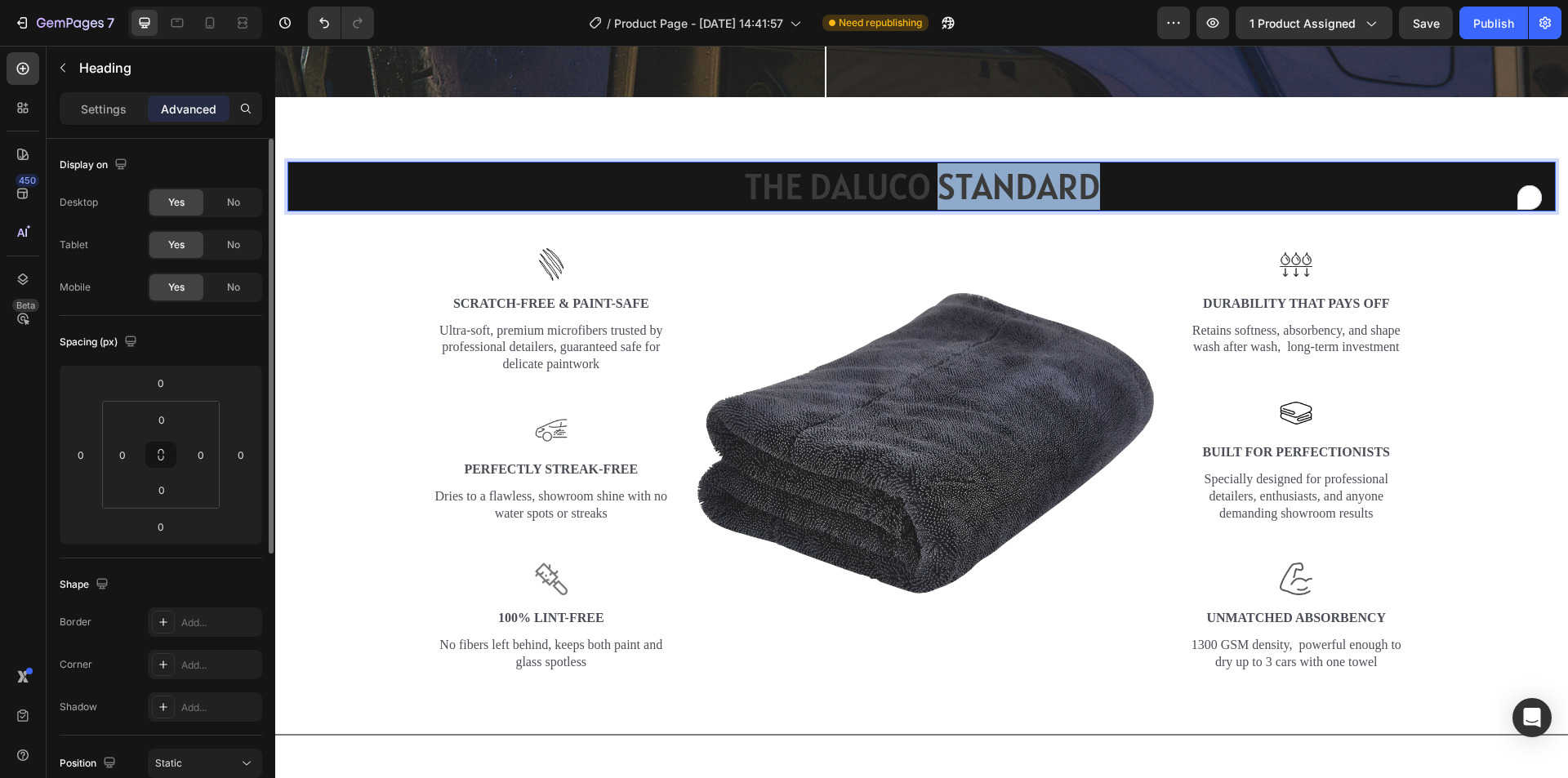
click at [931, 174] on p "THE DALUCO STANDARD" at bounding box center [921, 187] width 1265 height 47
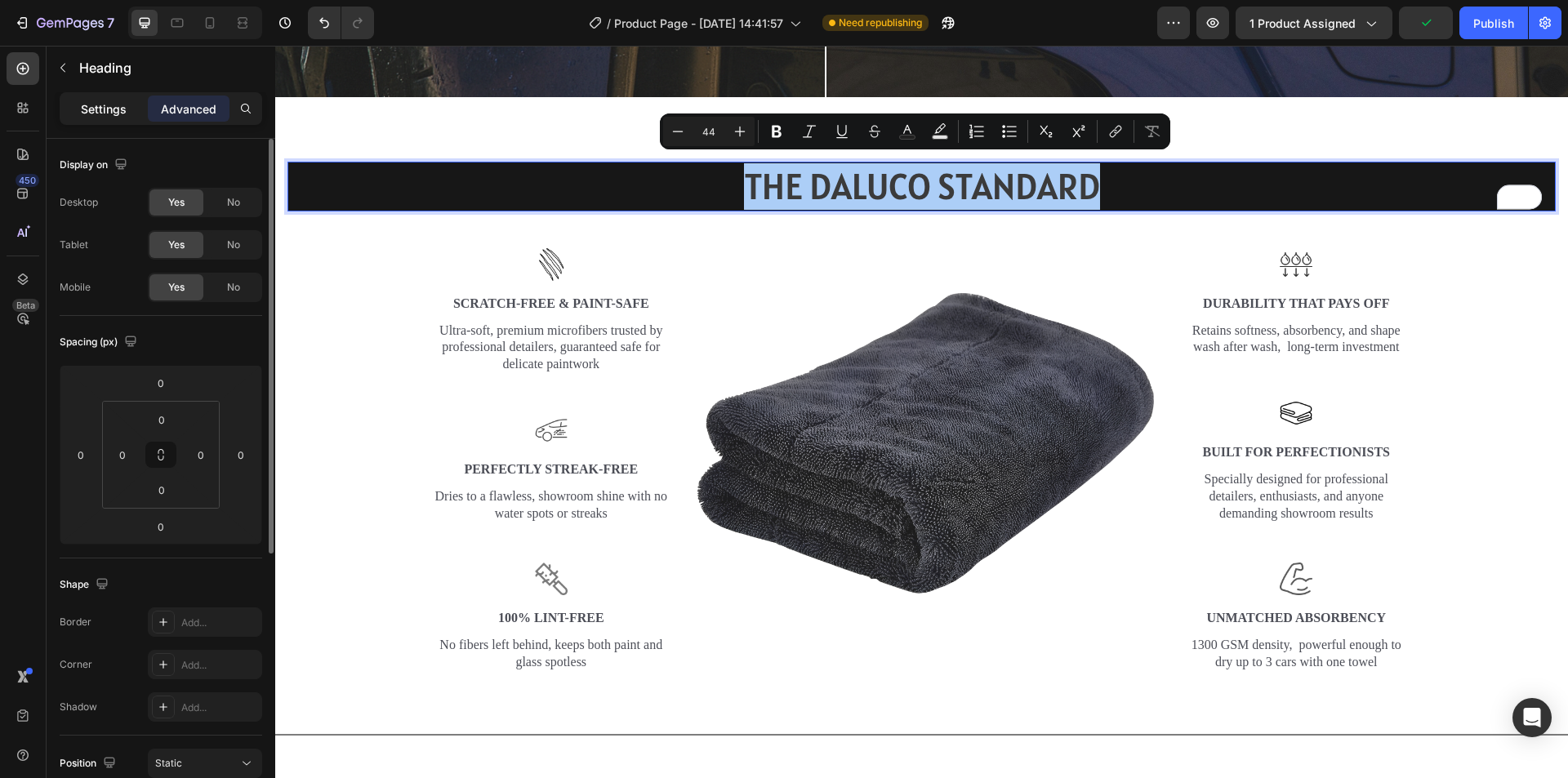
click at [105, 101] on p "Settings" at bounding box center [103, 109] width 46 height 17
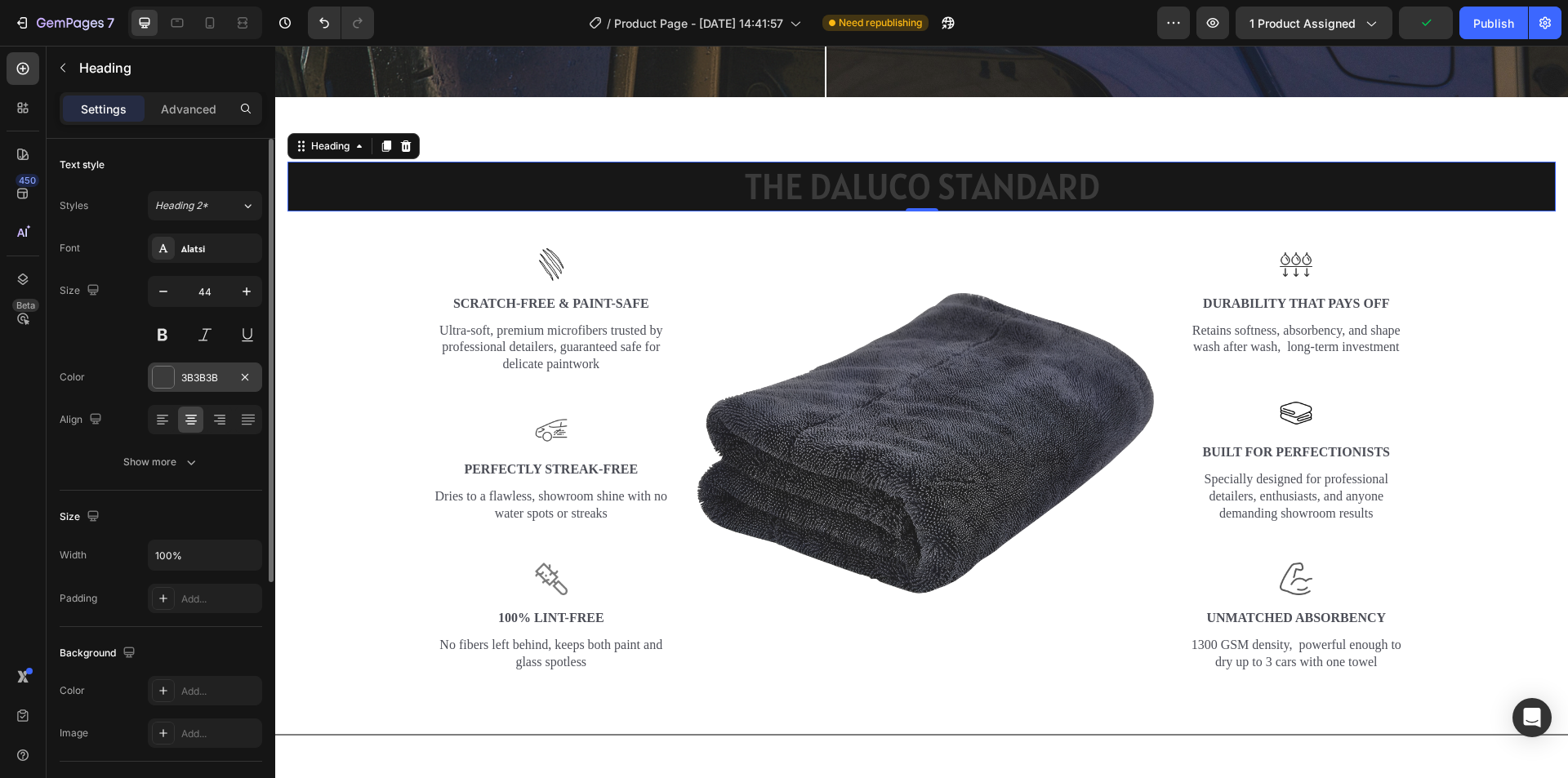
click at [175, 381] on div "3B3B3B" at bounding box center [204, 377] width 114 height 30
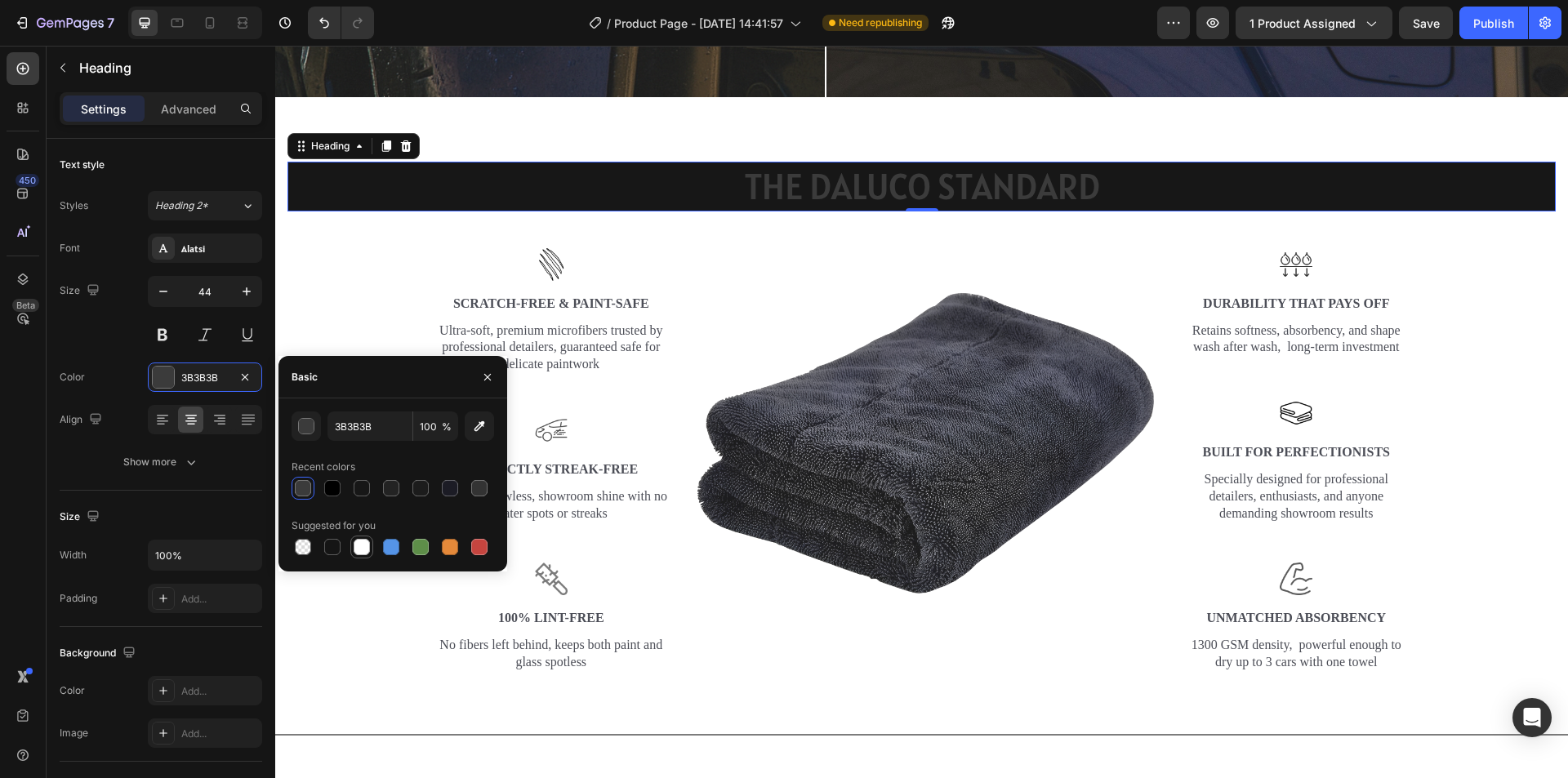
click at [358, 552] on div at bounding box center [361, 546] width 16 height 16
type input "FFFFFF"
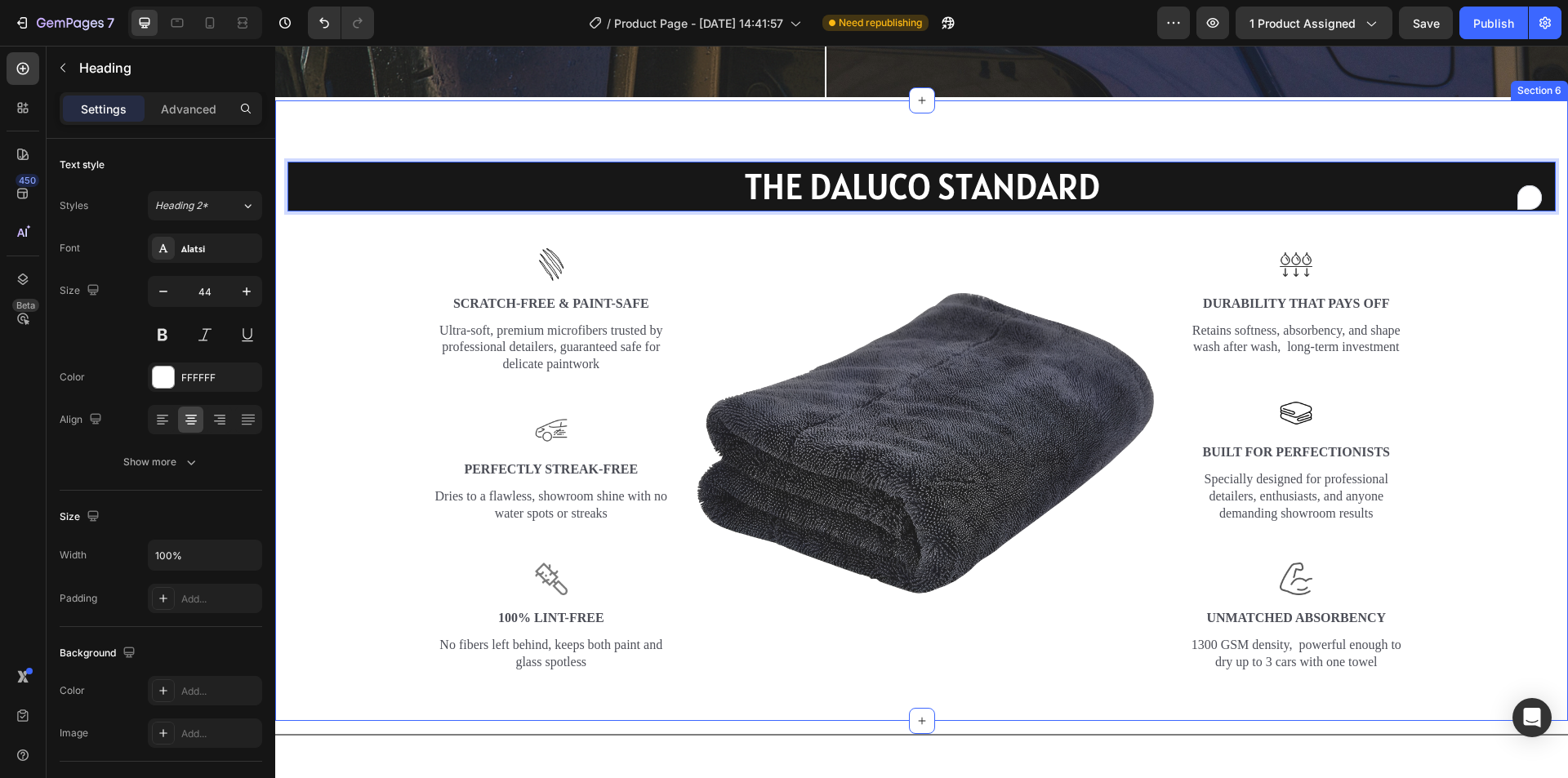
scroll to position [2531, 0]
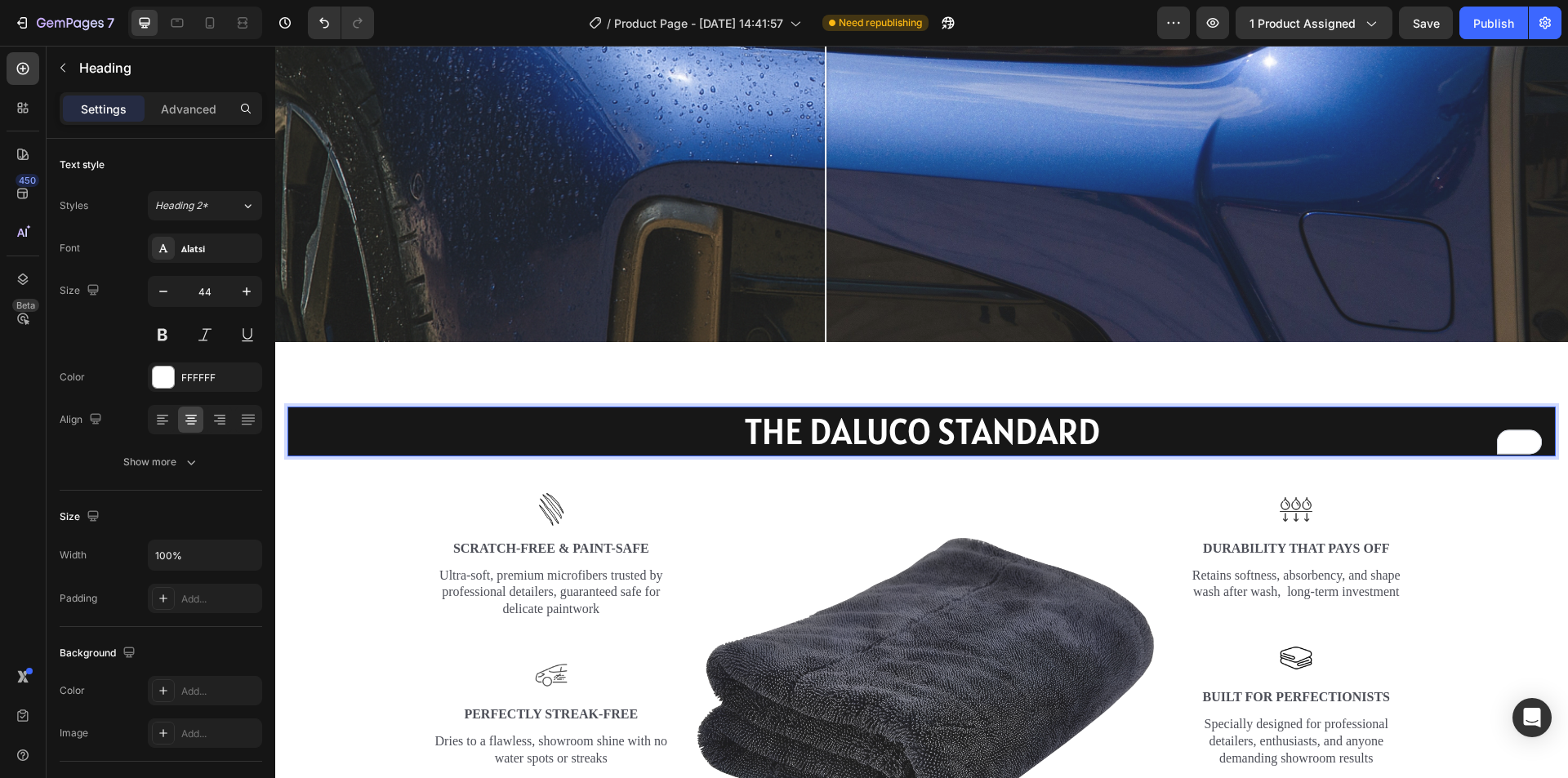
click at [312, 416] on p "THE DALUCO STANDARD" at bounding box center [921, 432] width 1265 height 47
click at [198, 561] on input "100%" at bounding box center [205, 555] width 113 height 30
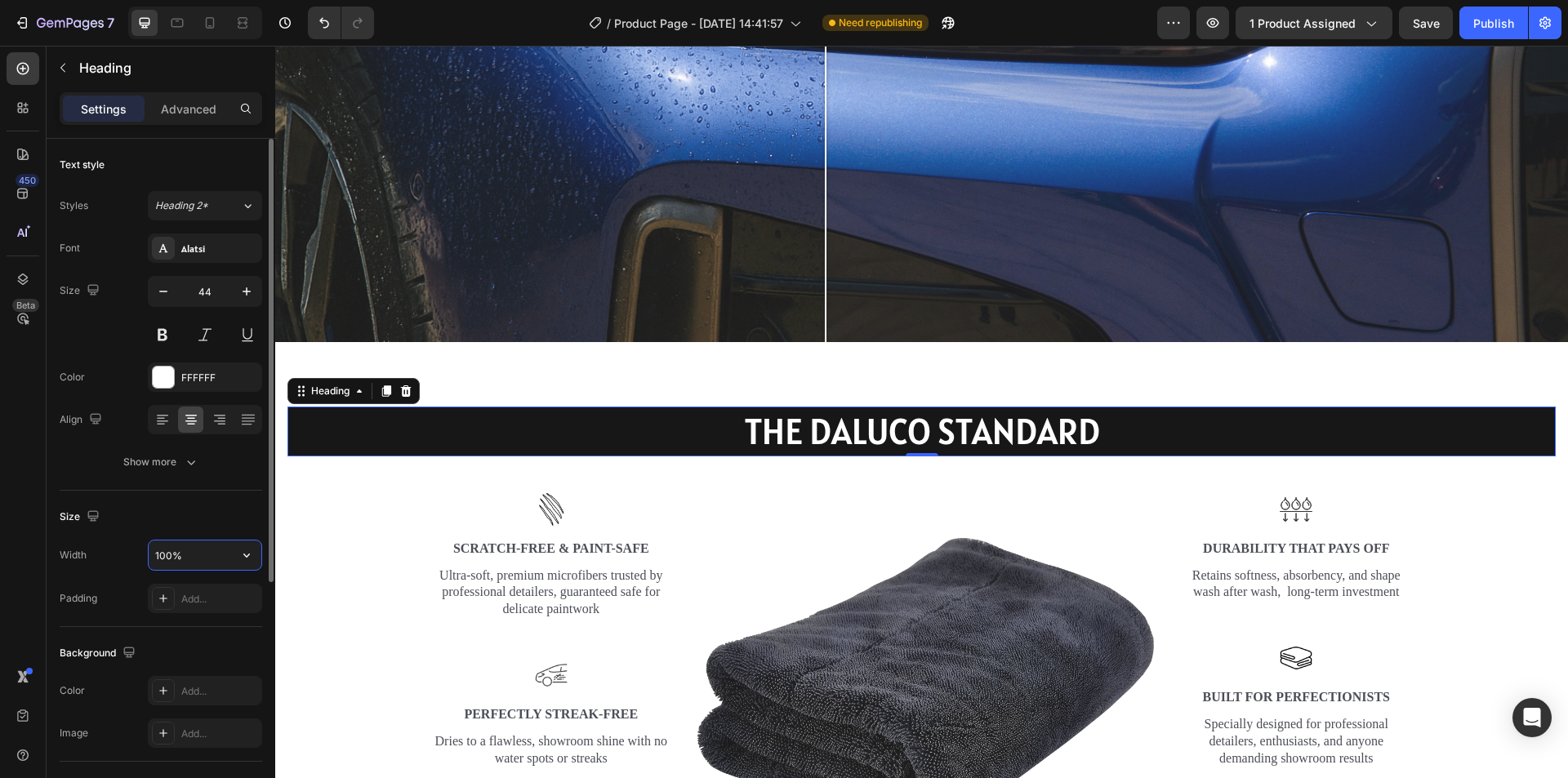
click at [240, 558] on icon "button" at bounding box center [246, 555] width 16 height 16
click at [175, 559] on input "100%" at bounding box center [205, 555] width 113 height 30
drag, startPoint x: 175, startPoint y: 559, endPoint x: 131, endPoint y: 572, distance: 45.9
click at [131, 572] on div "Width 100% Padding Add..." at bounding box center [161, 576] width 203 height 74
click at [210, 559] on input "%" at bounding box center [205, 555] width 113 height 30
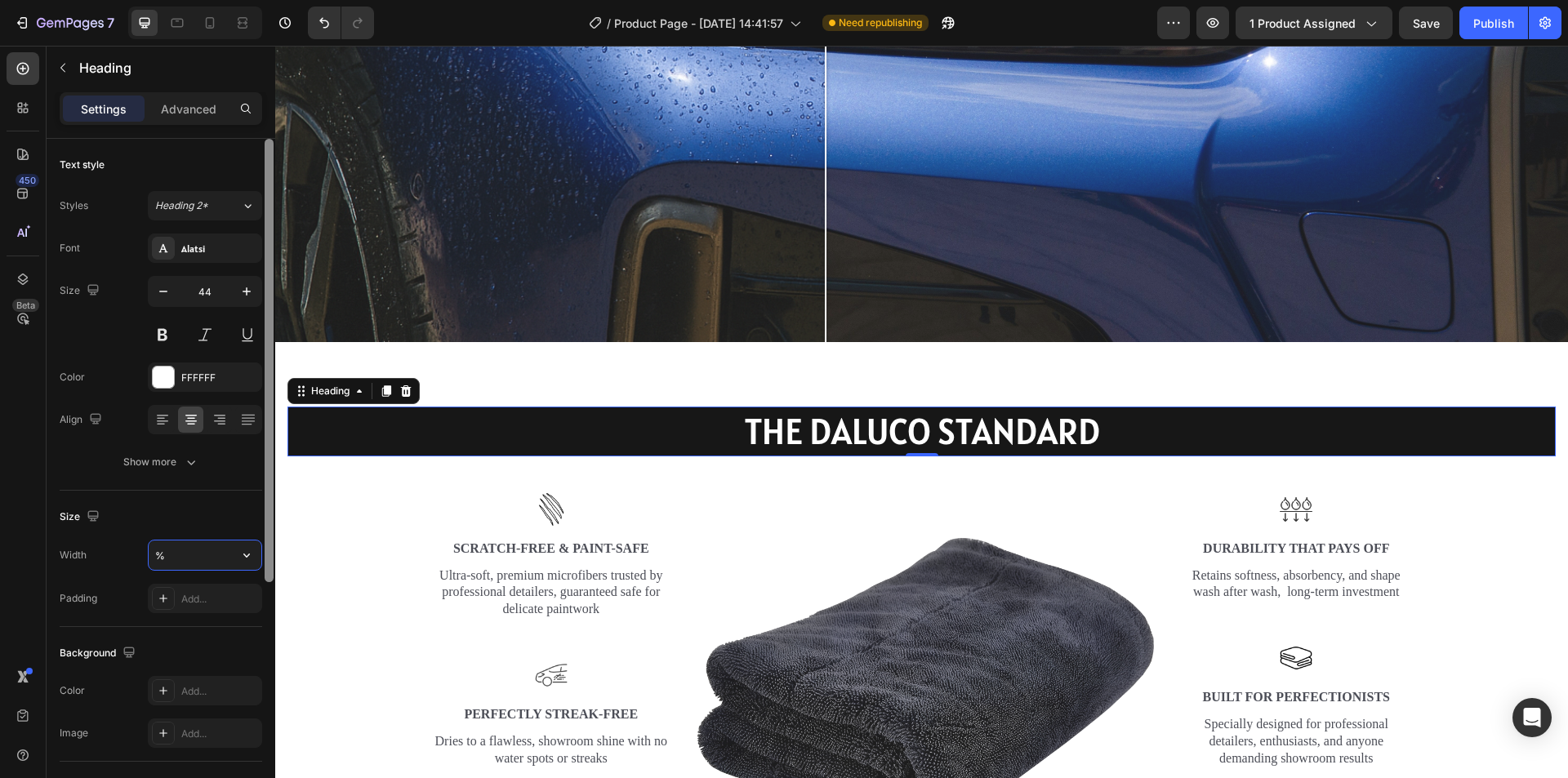
click at [265, 568] on div at bounding box center [269, 481] width 12 height 686
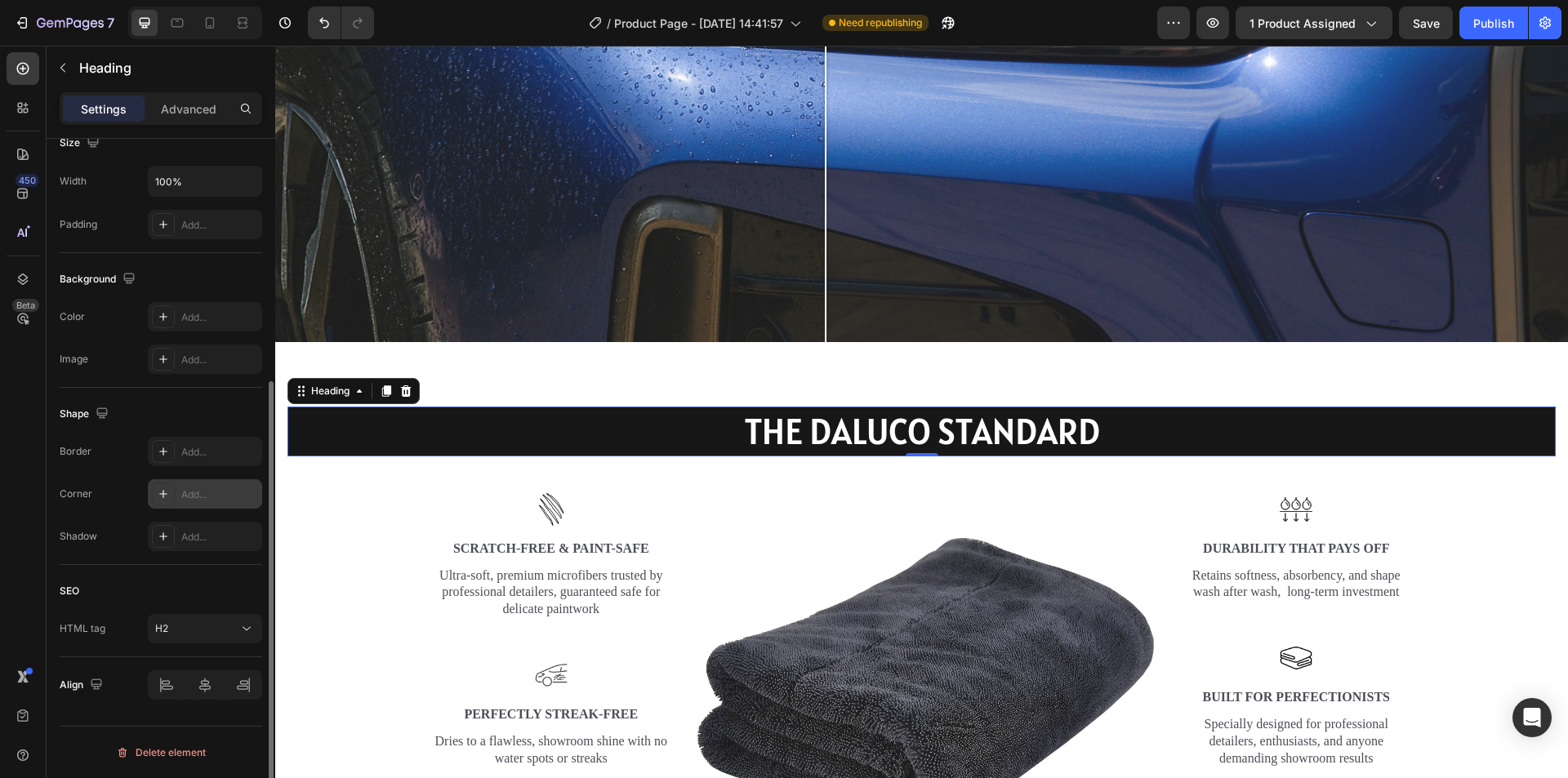
scroll to position [211, 0]
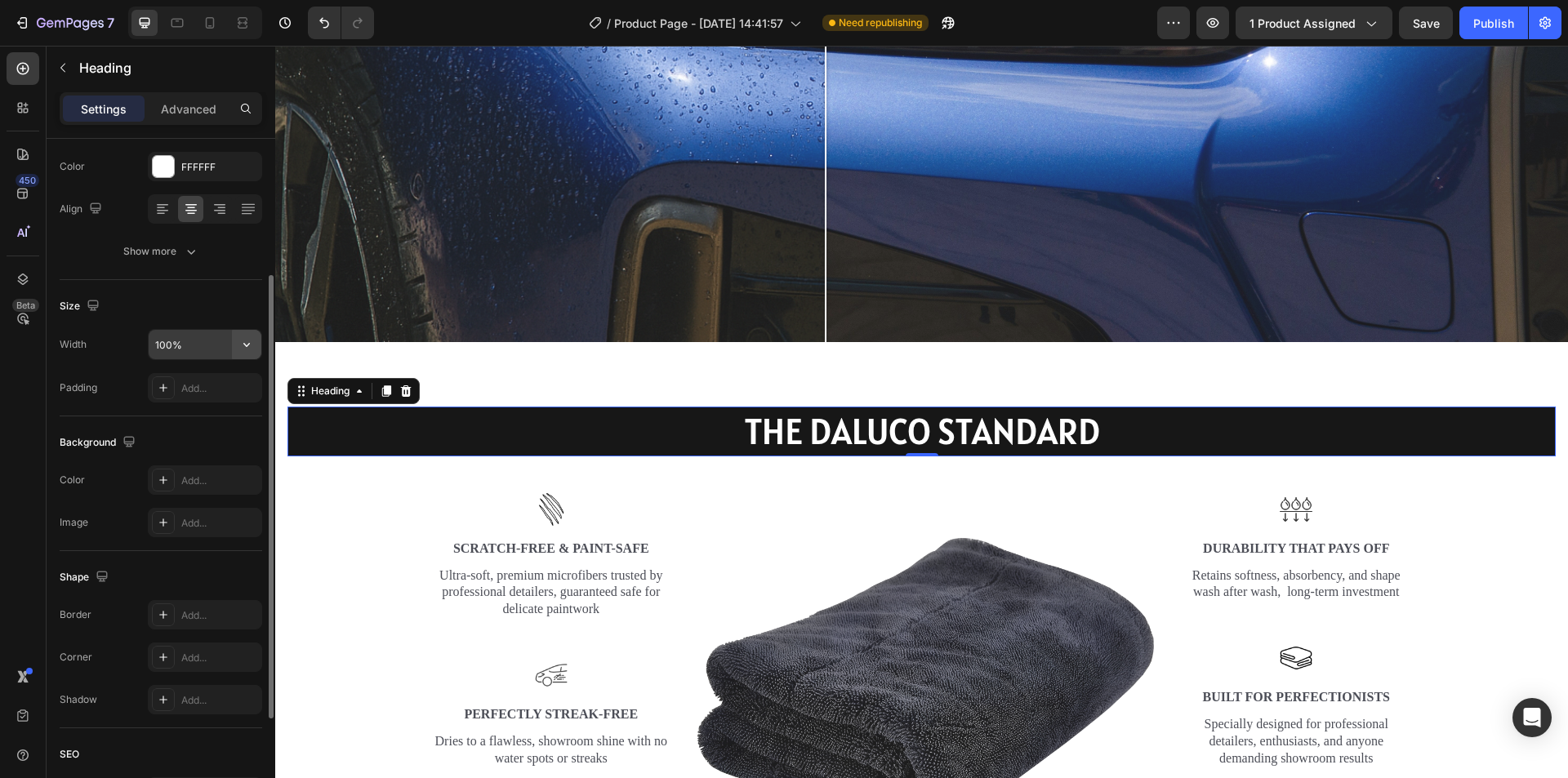
click at [247, 346] on icon "button" at bounding box center [246, 345] width 7 height 4
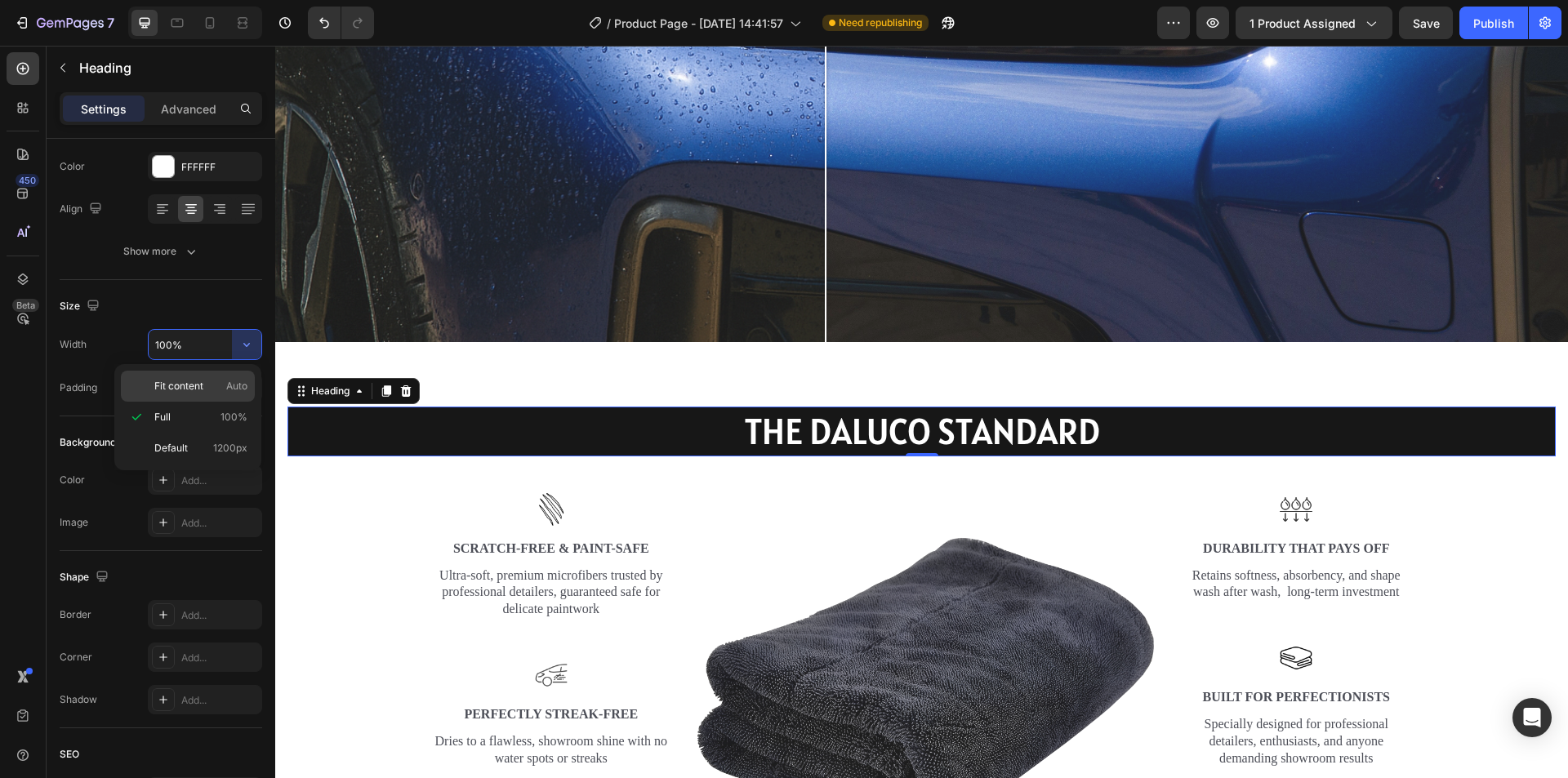
click at [211, 392] on p "Fit content Auto" at bounding box center [200, 386] width 93 height 14
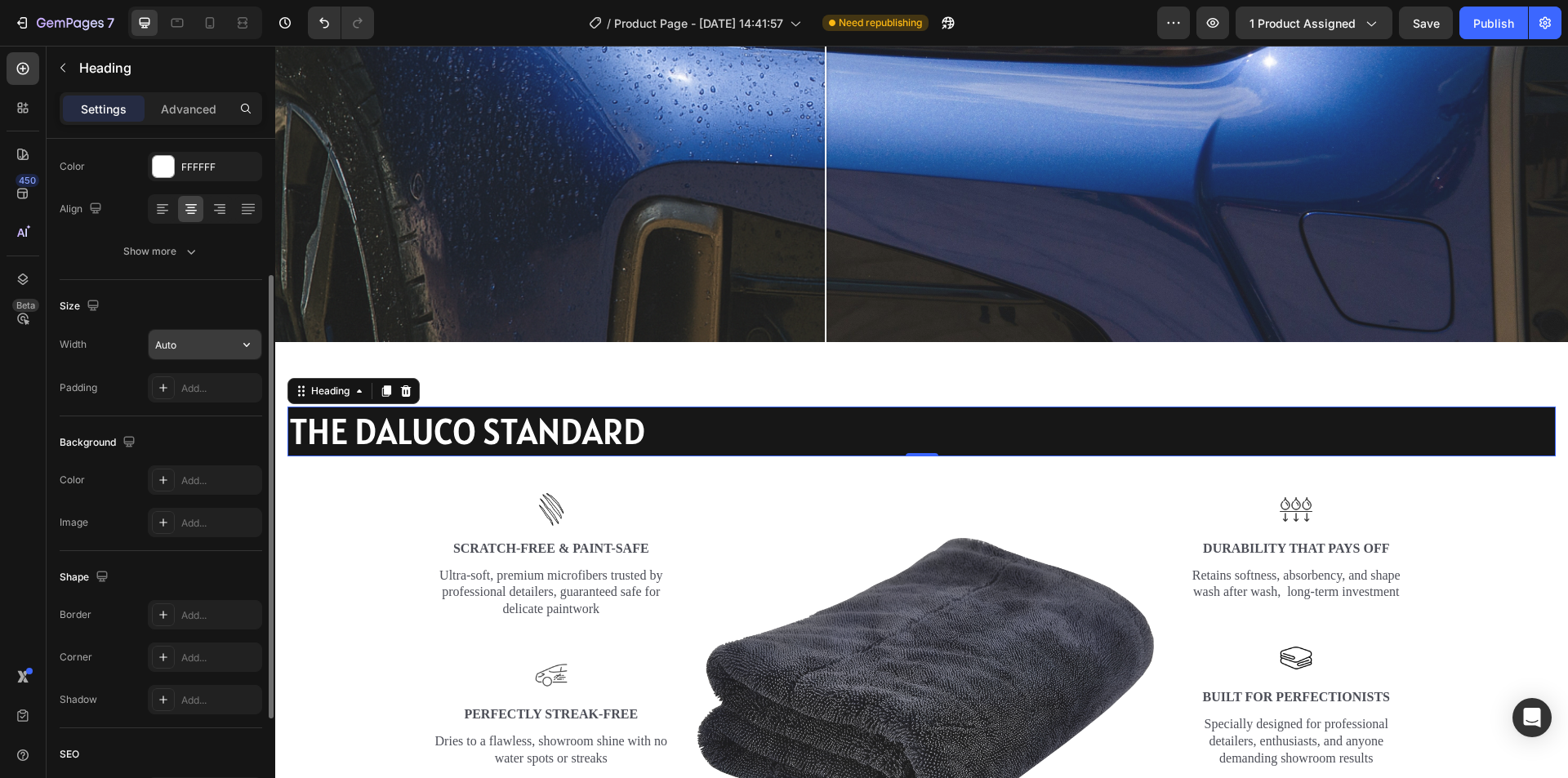
click at [240, 347] on icon "button" at bounding box center [246, 344] width 16 height 16
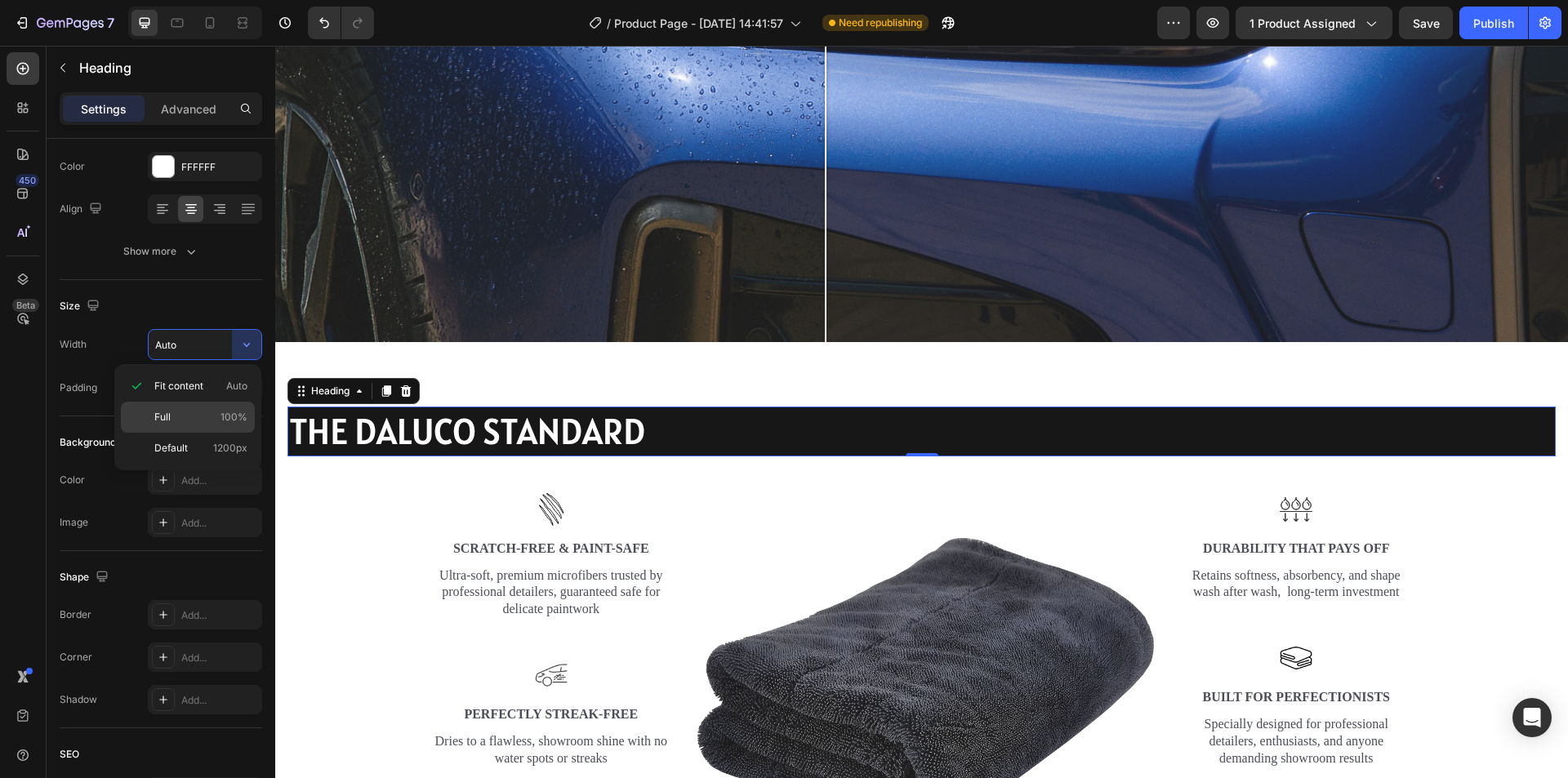
click at [225, 414] on span "100%" at bounding box center [234, 416] width 27 height 14
type input "100%"
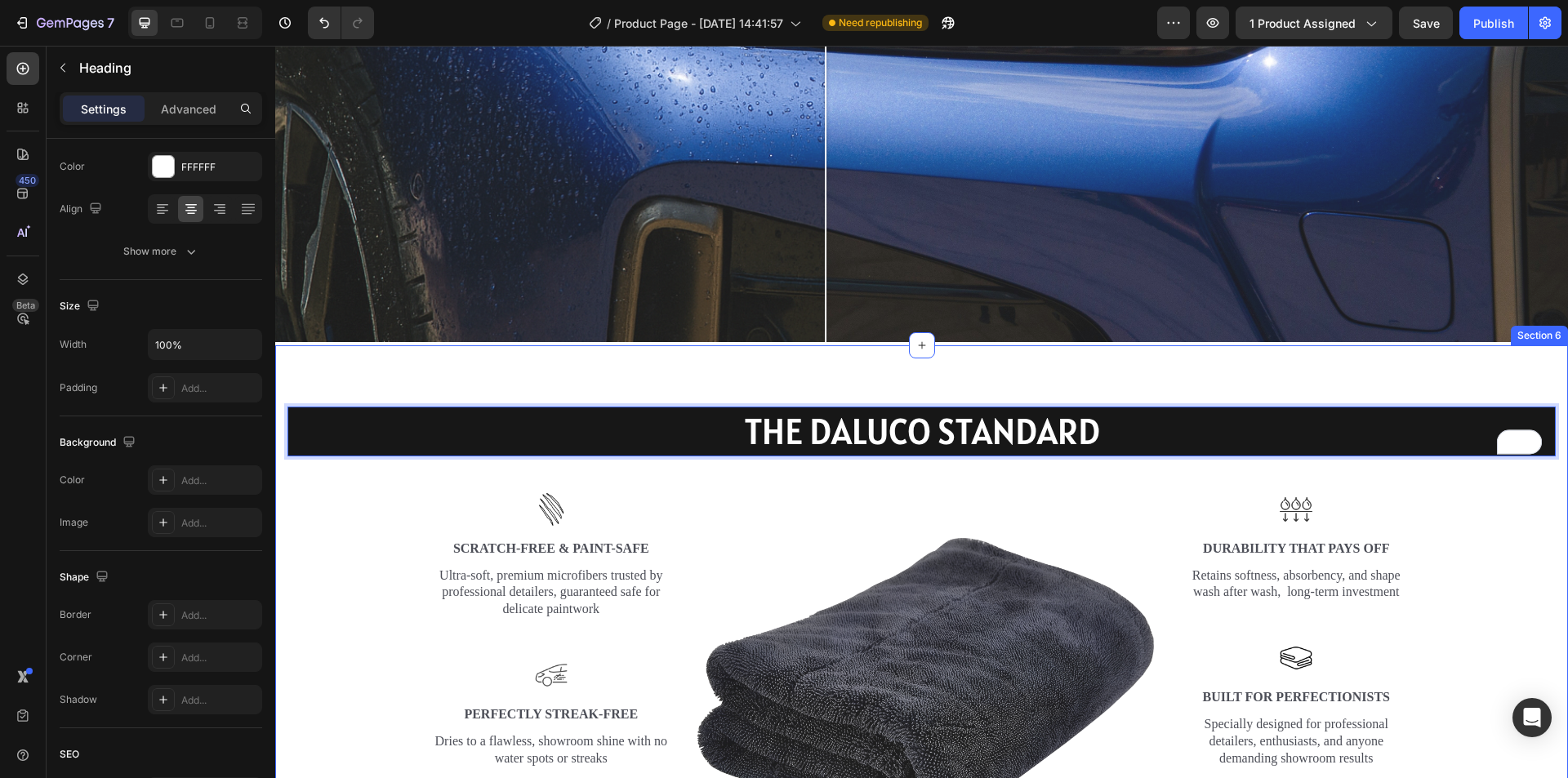
click at [347, 450] on div "THE DALUCO STANDARD Heading 0 Row Image Image Scratch-Free & Paint-Safe Text Bl…" at bounding box center [921, 662] width 1268 height 511
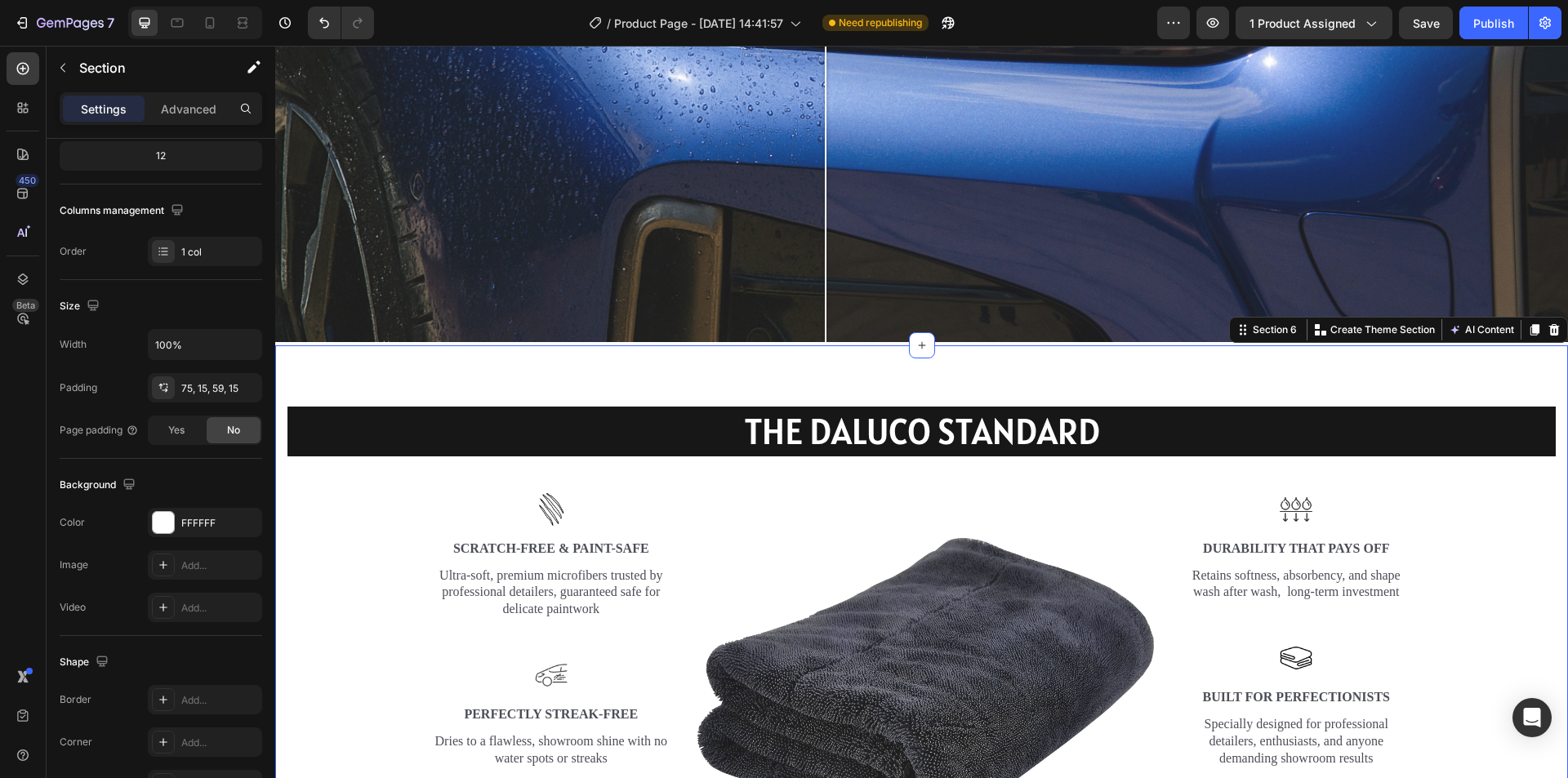
scroll to position [0, 0]
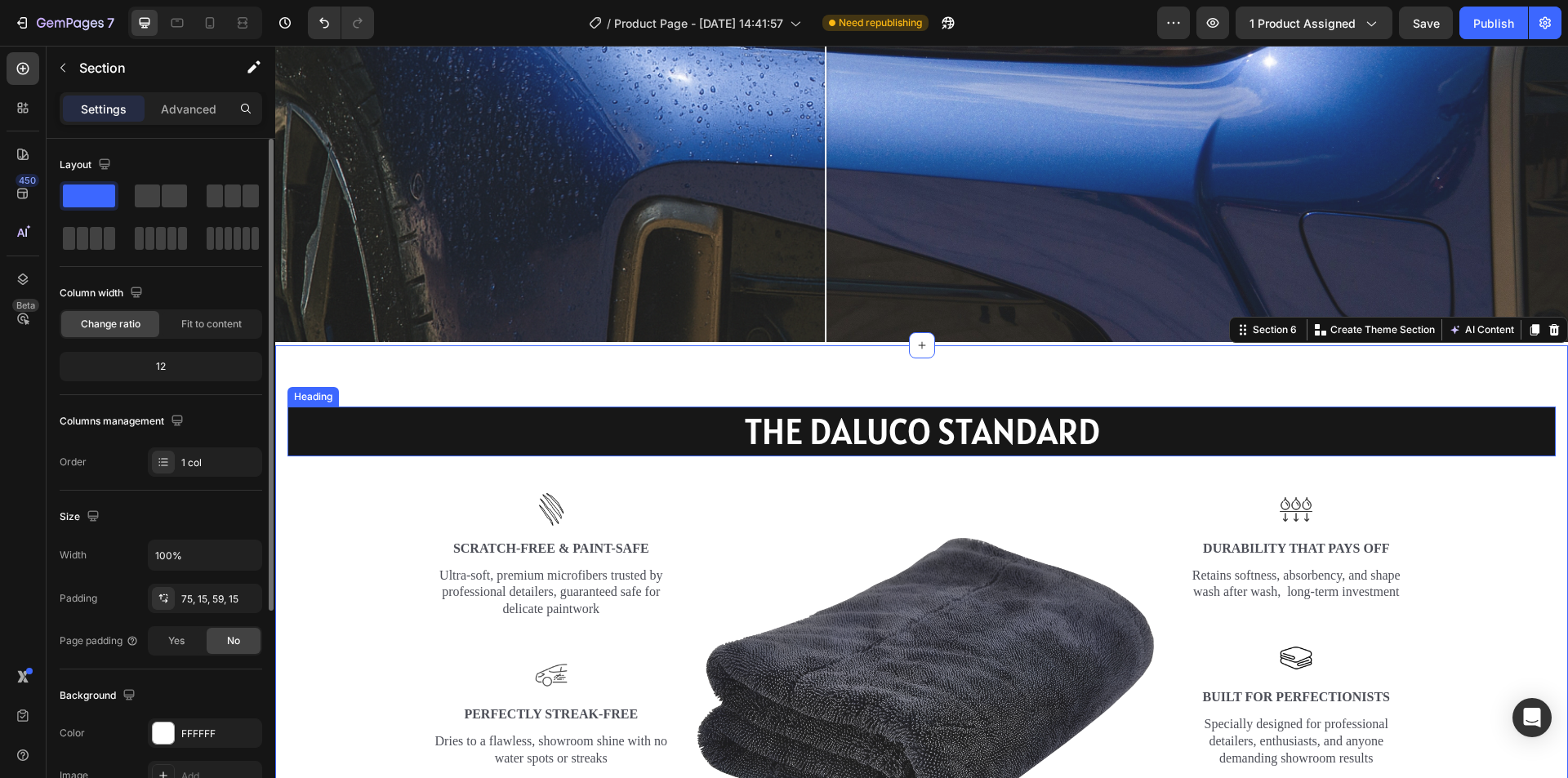
click at [349, 443] on p "THE DALUCO STANDARD" at bounding box center [921, 432] width 1265 height 47
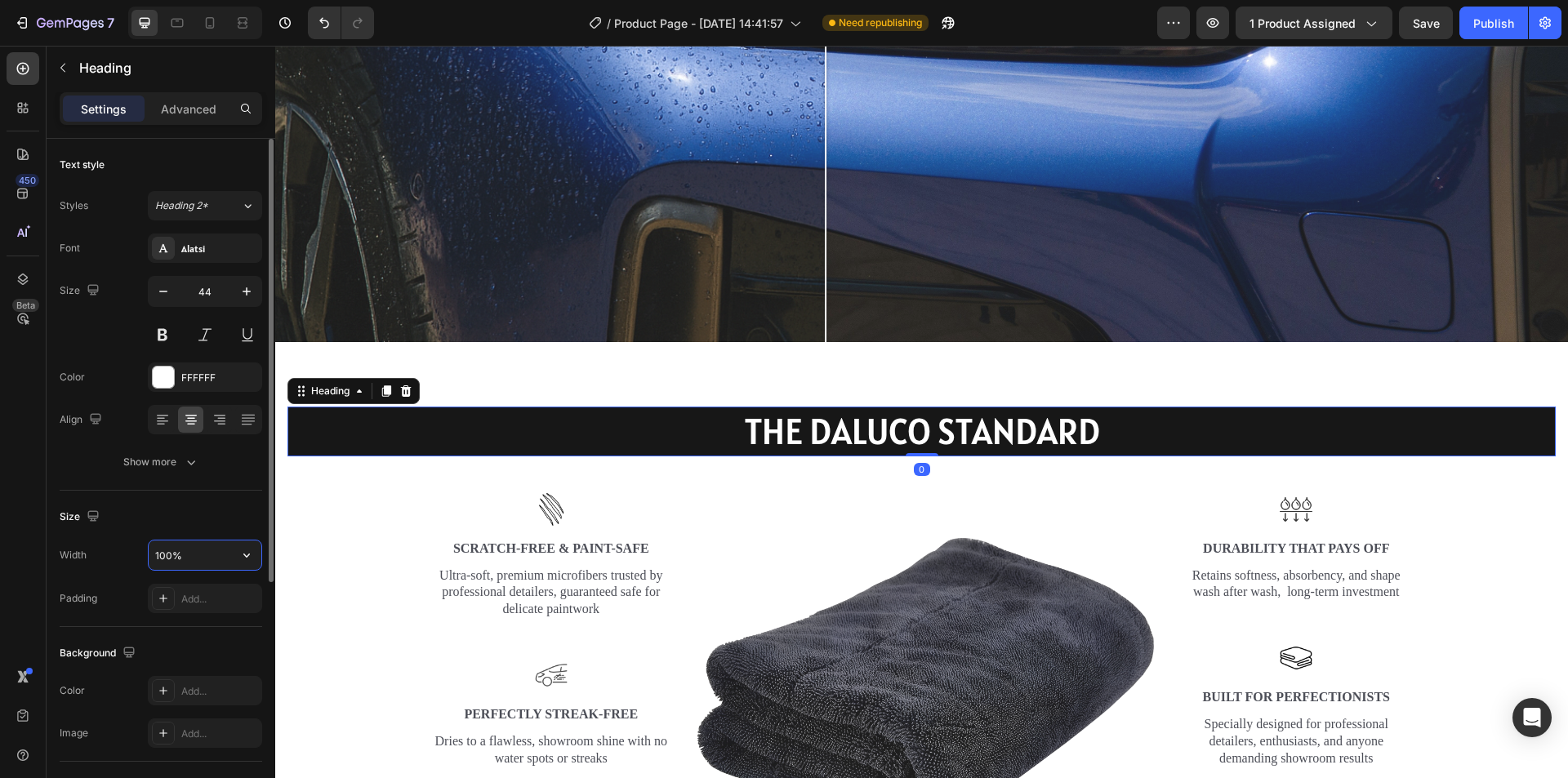
click at [189, 543] on input "100%" at bounding box center [205, 555] width 113 height 30
click at [258, 557] on button "button" at bounding box center [246, 555] width 30 height 30
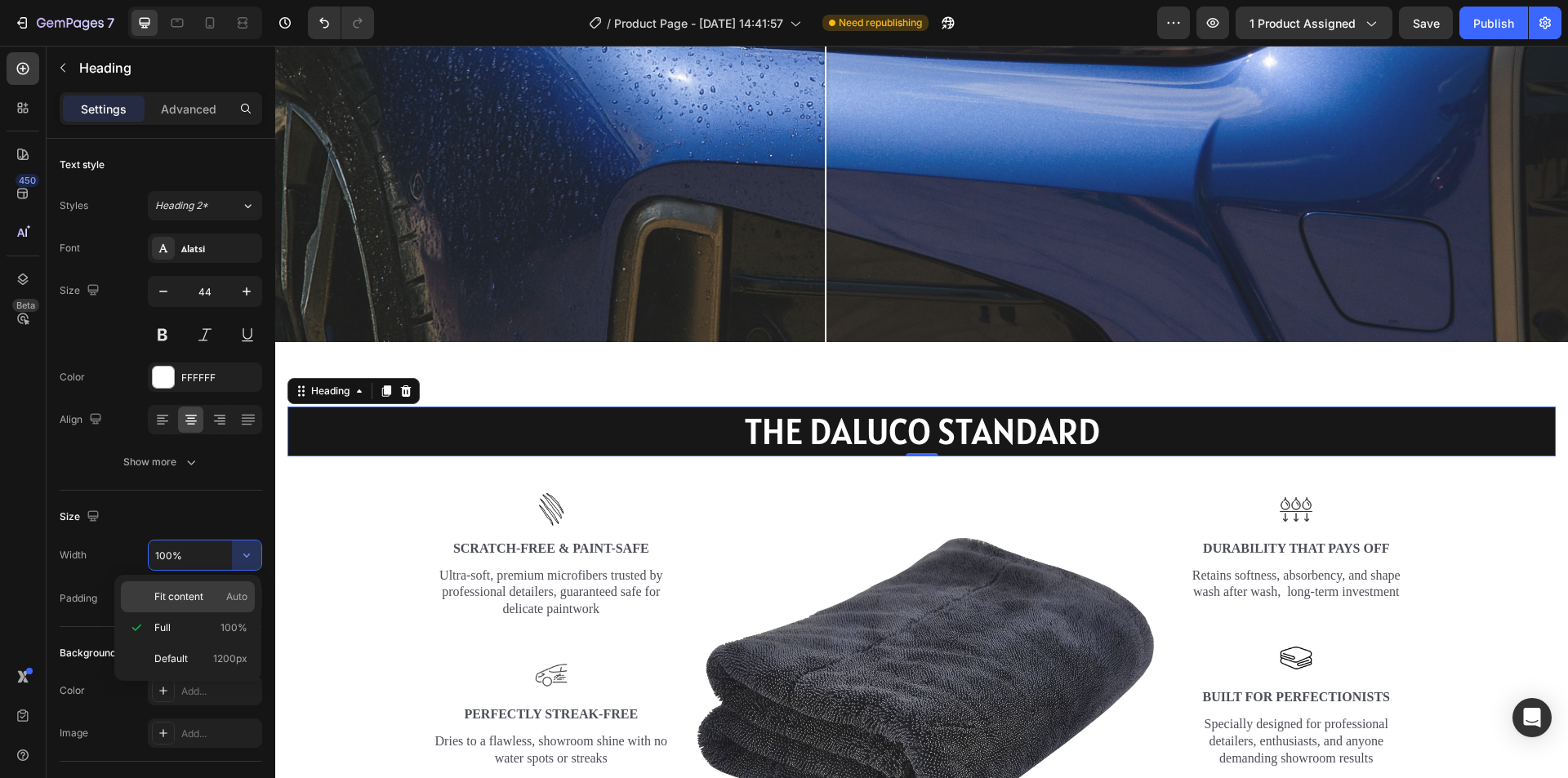
click at [226, 602] on span "Auto" at bounding box center [236, 596] width 21 height 14
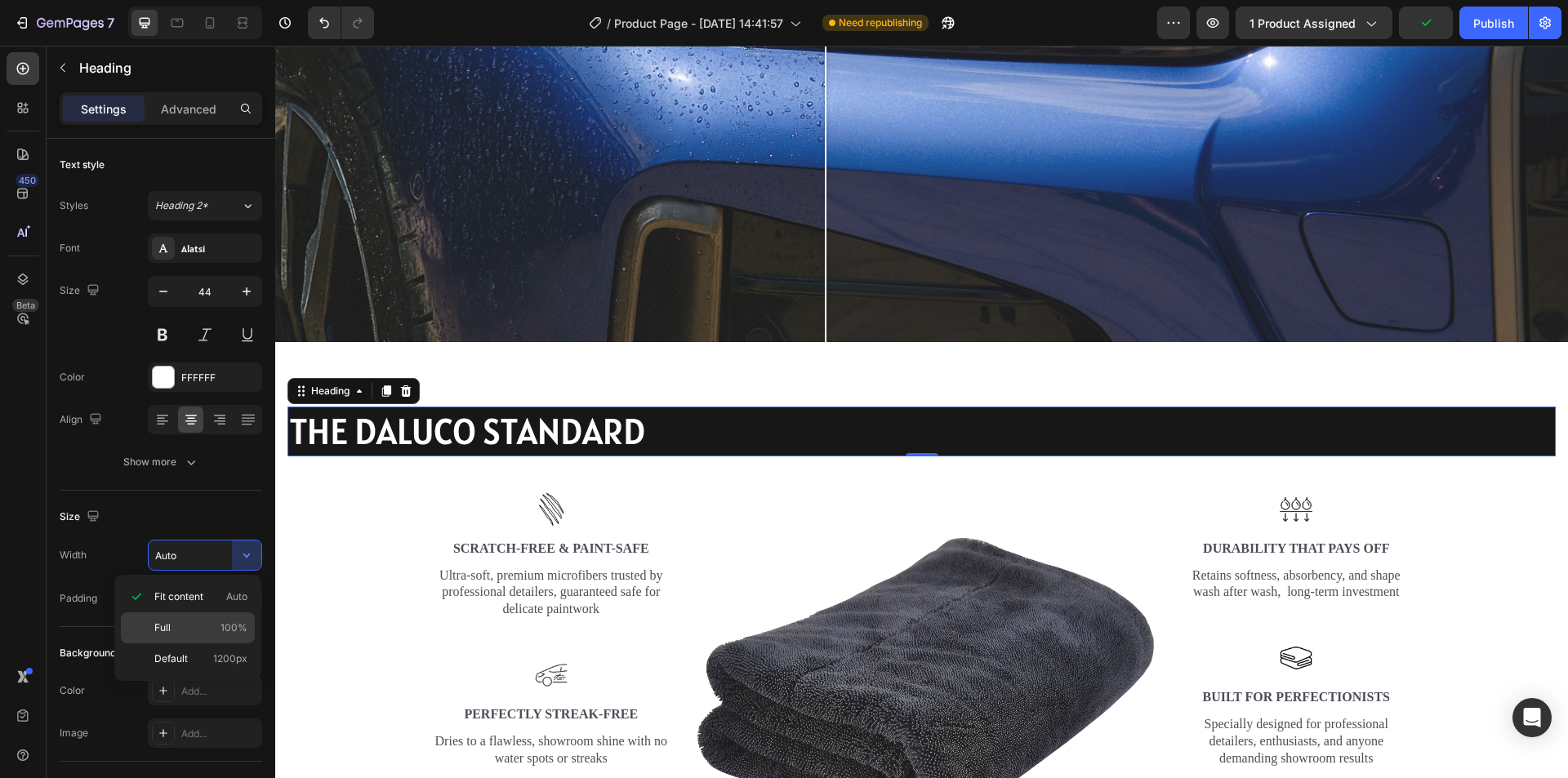
click at [236, 622] on span "100%" at bounding box center [234, 627] width 27 height 14
type input "100%"
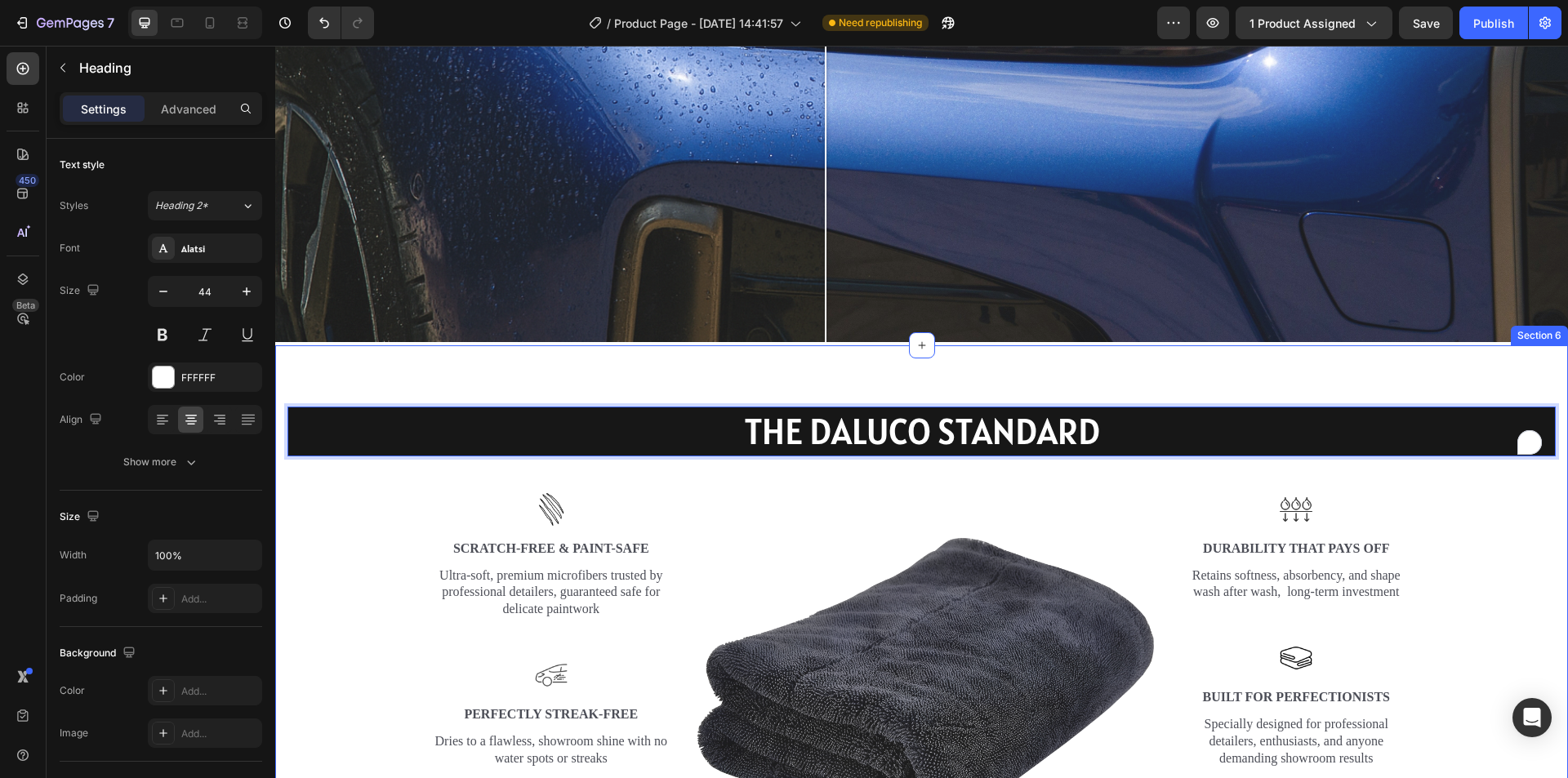
click at [1453, 357] on div "THE DALUCO STANDARD Heading 0 Row Image Image Scratch-Free & Paint-Safe Text Bl…" at bounding box center [922, 656] width 1293 height 620
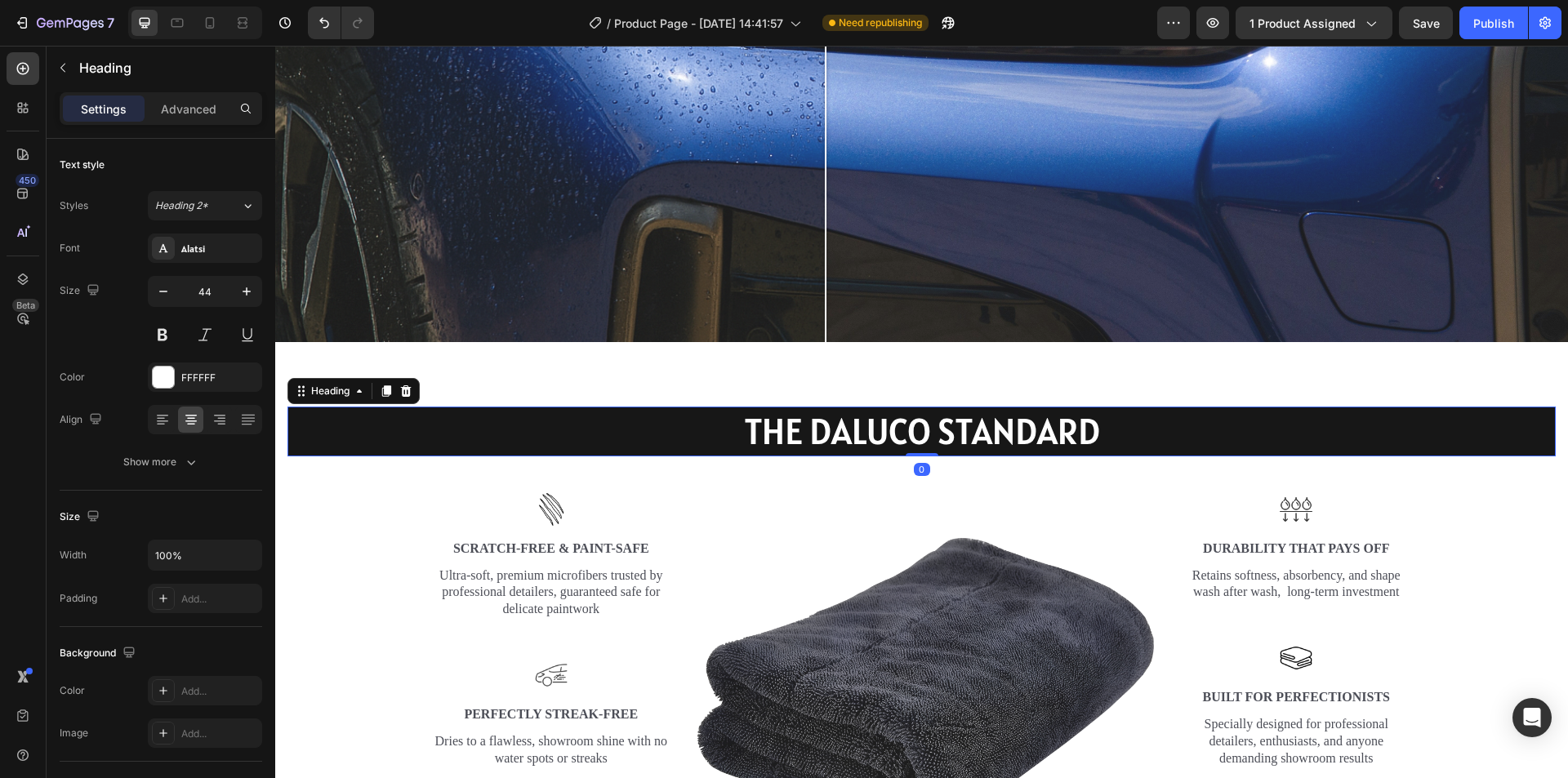
click at [1171, 434] on p "THE DALUCO STANDARD" at bounding box center [921, 432] width 1265 height 47
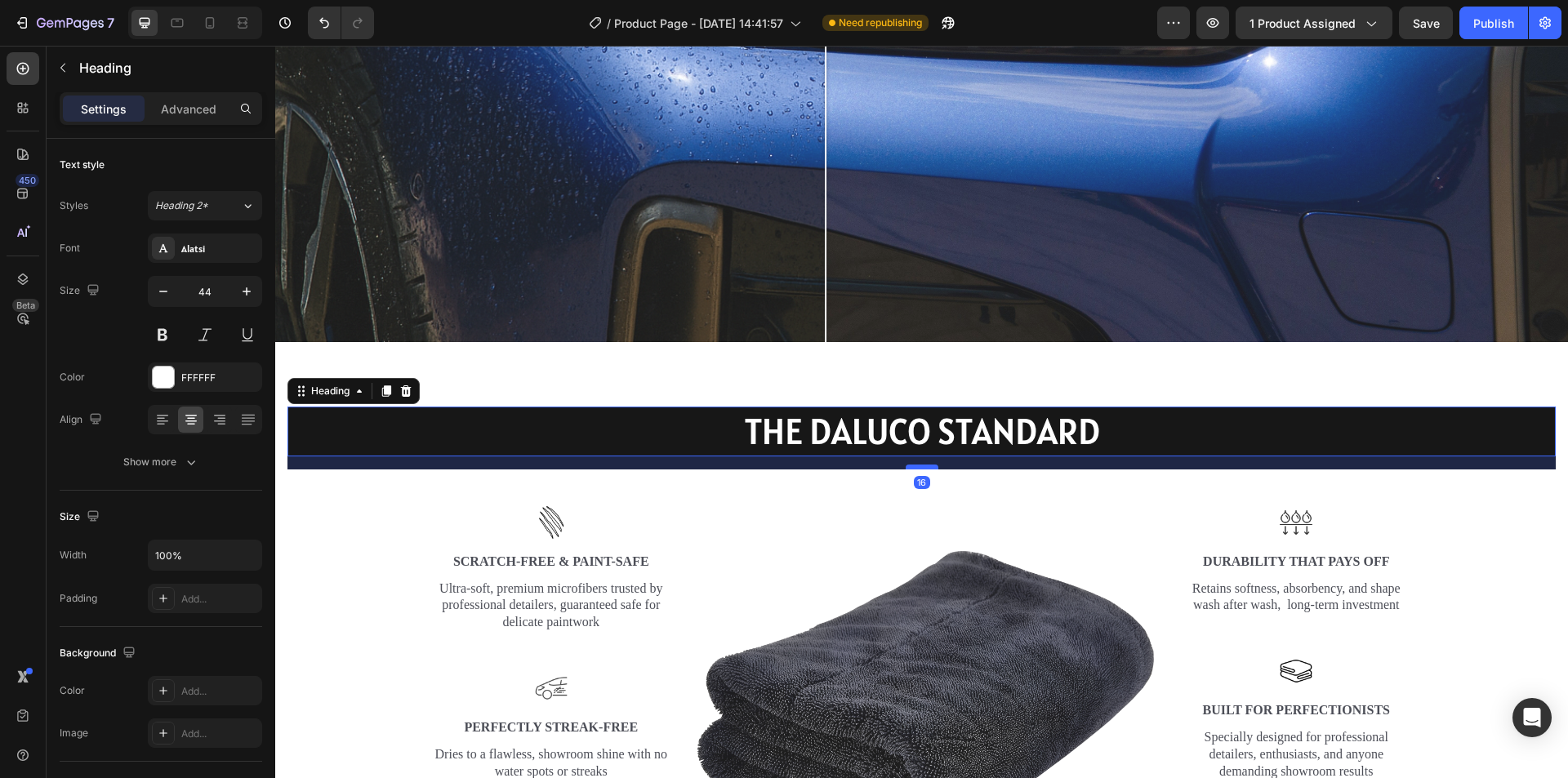
drag, startPoint x: 916, startPoint y: 444, endPoint x: 918, endPoint y: 484, distance: 40.0
click at [918, 470] on div at bounding box center [922, 466] width 33 height 5
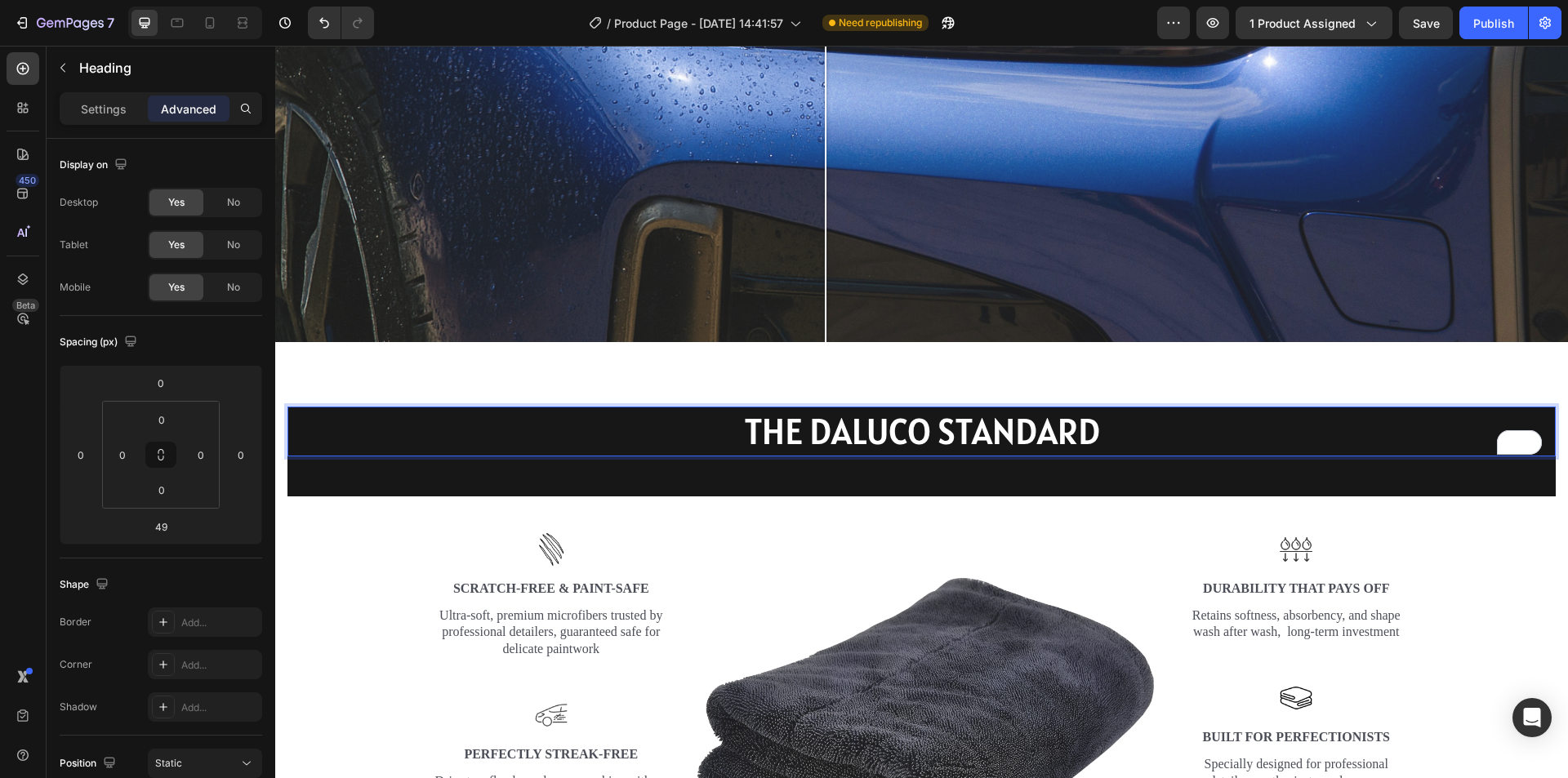
click at [953, 413] on p "THE DALUCO STANDARD" at bounding box center [921, 432] width 1265 height 47
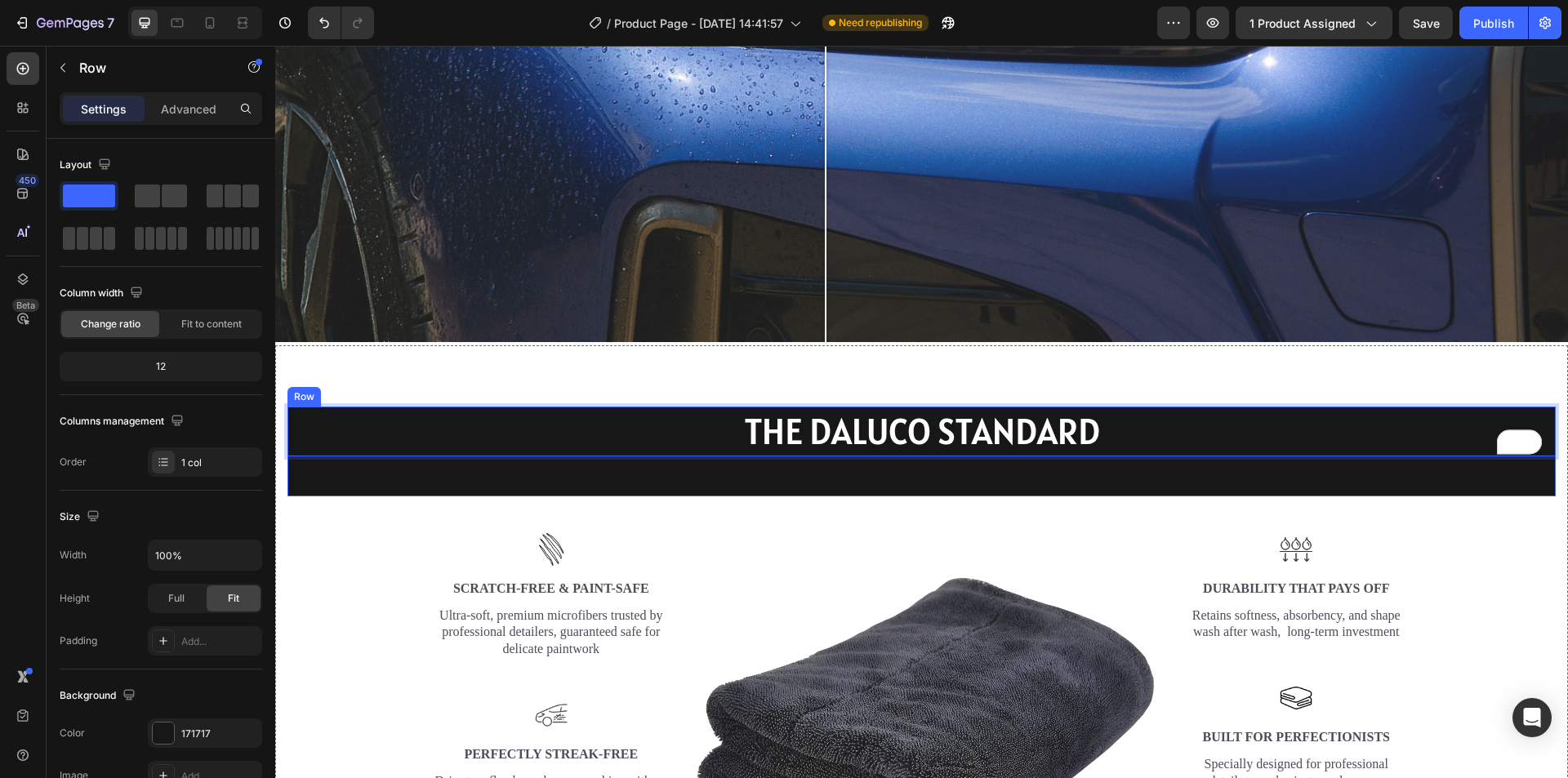
click at [918, 478] on div "THE DALUCO STANDARD Heading 49" at bounding box center [921, 452] width 1268 height 90
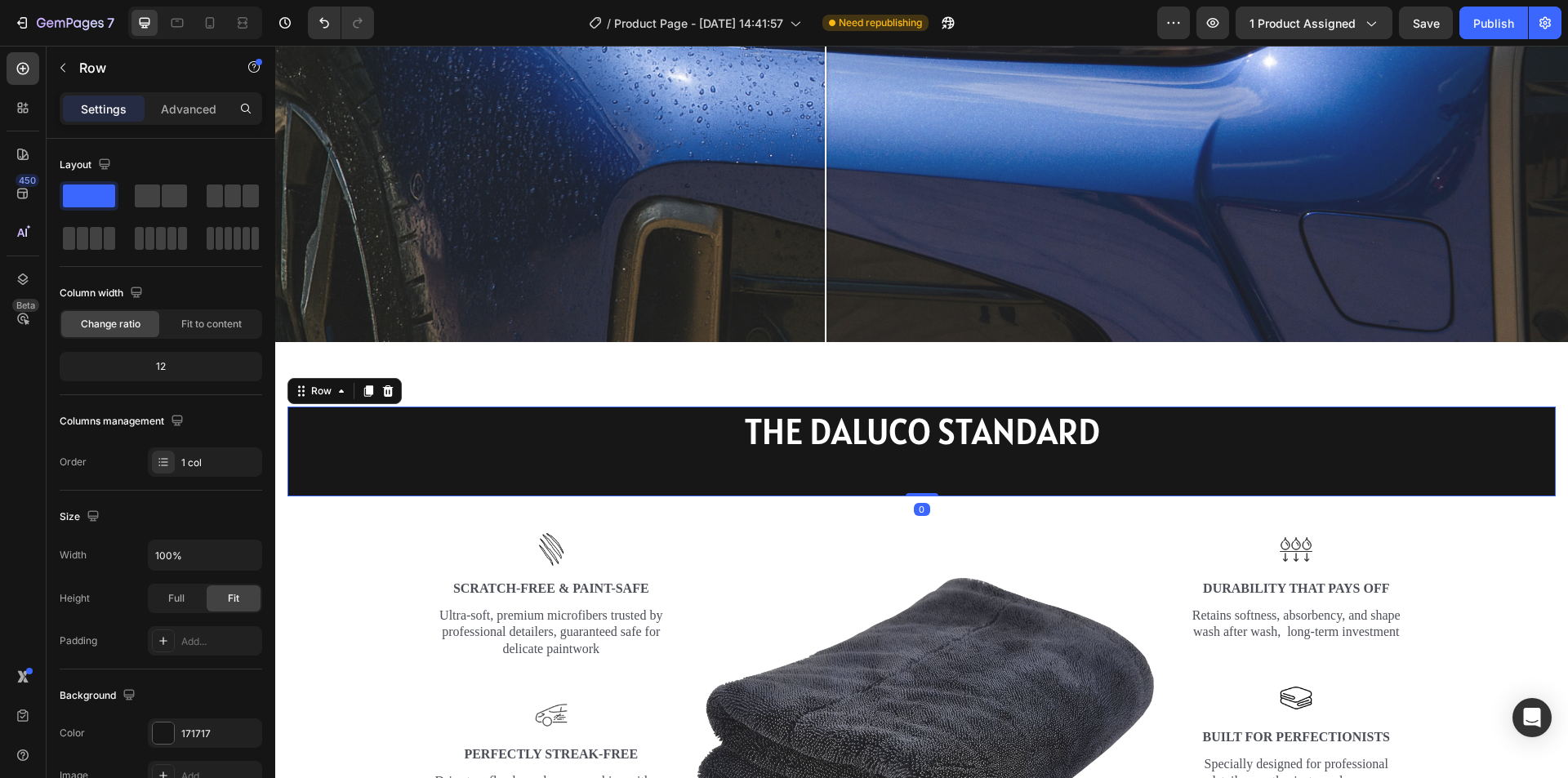
drag, startPoint x: 915, startPoint y: 487, endPoint x: 934, endPoint y: 453, distance: 38.9
click at [931, 431] on div "THE DALUCO STANDARD Heading Row 0" at bounding box center [921, 452] width 1268 height 90
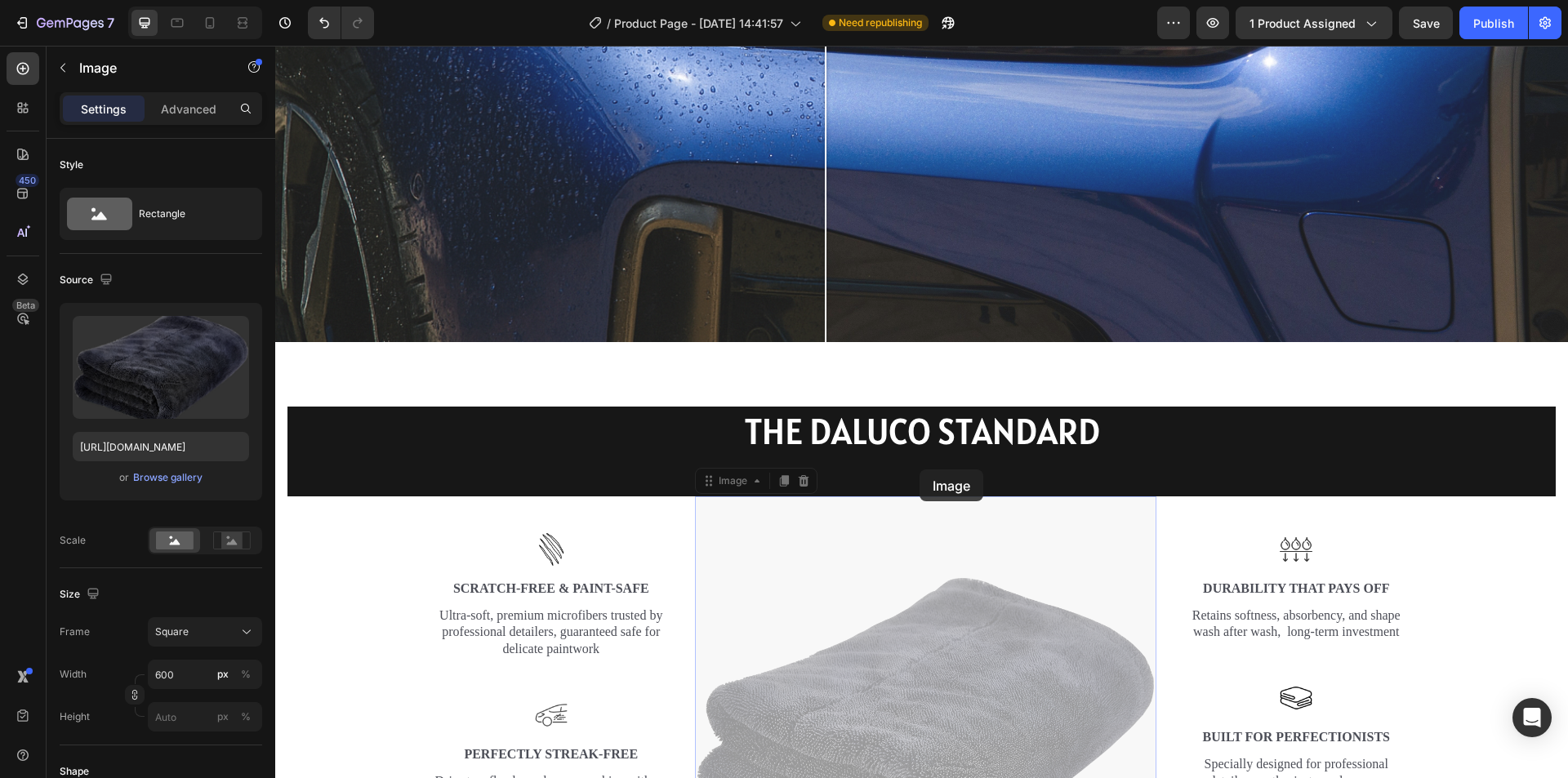
drag, startPoint x: 923, startPoint y: 490, endPoint x: 921, endPoint y: 473, distance: 17.1
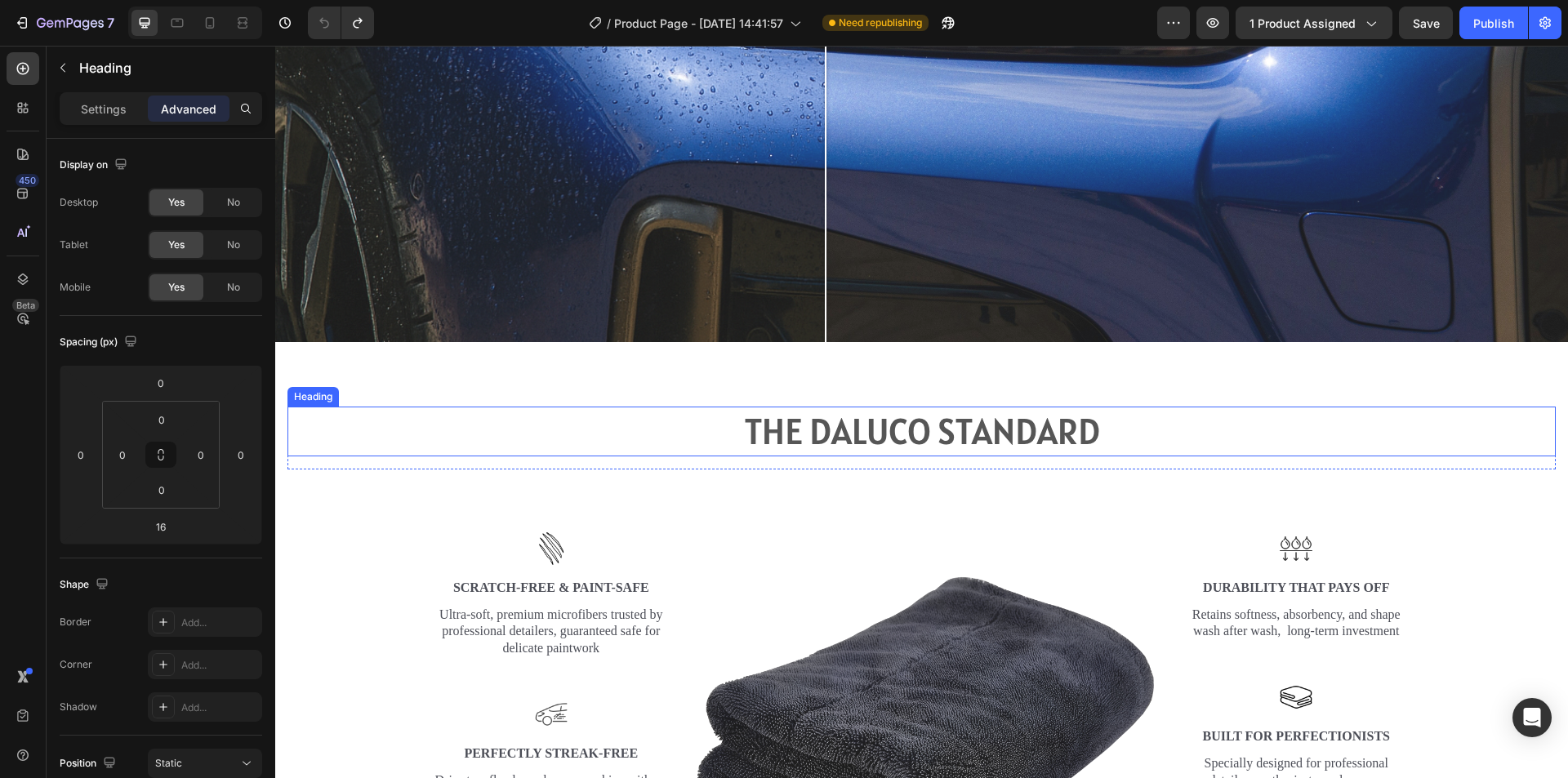
click at [990, 433] on h2 "THE DALUCO STANDARD" at bounding box center [921, 432] width 1268 height 50
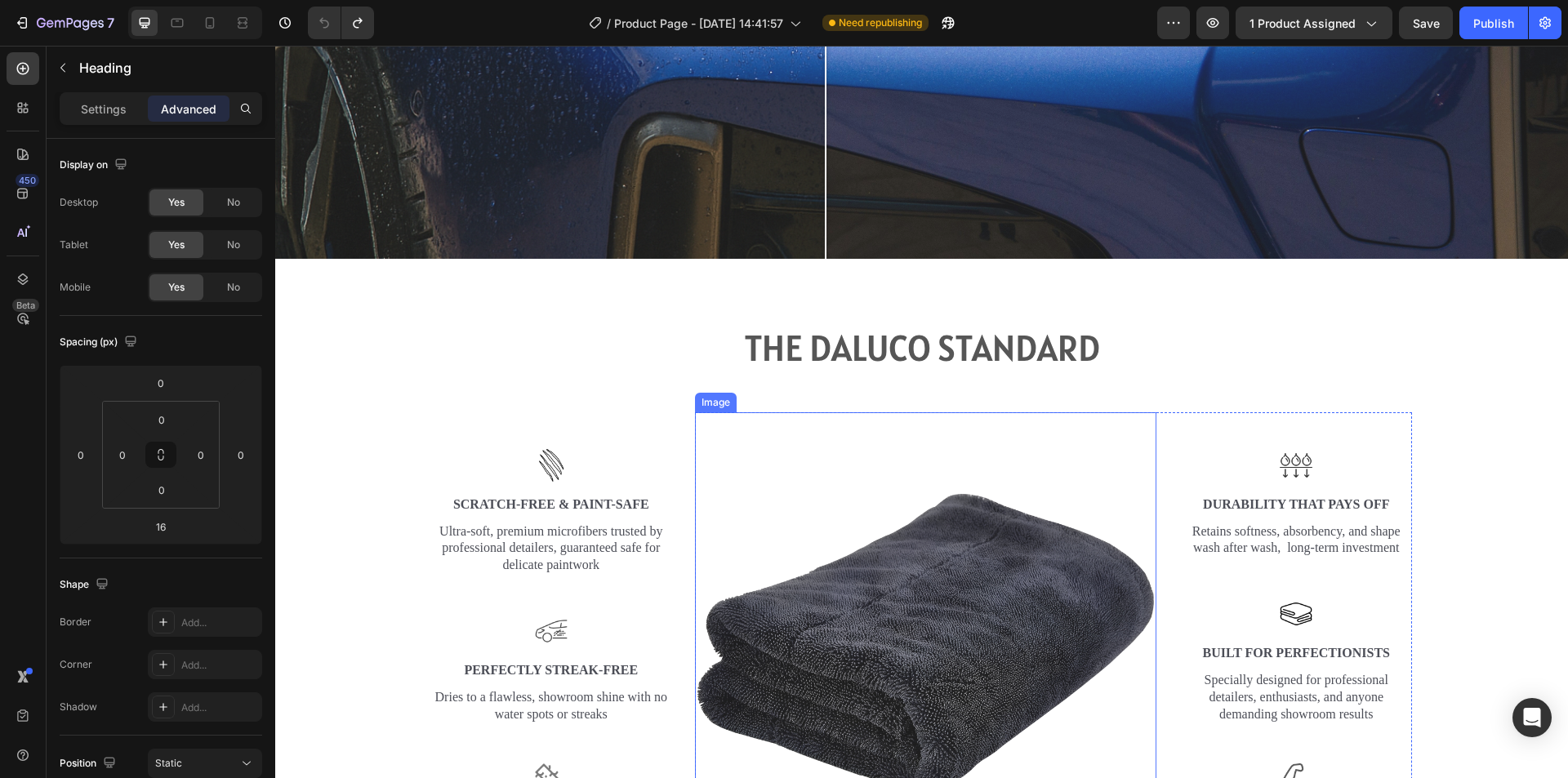
scroll to position [2694, 0]
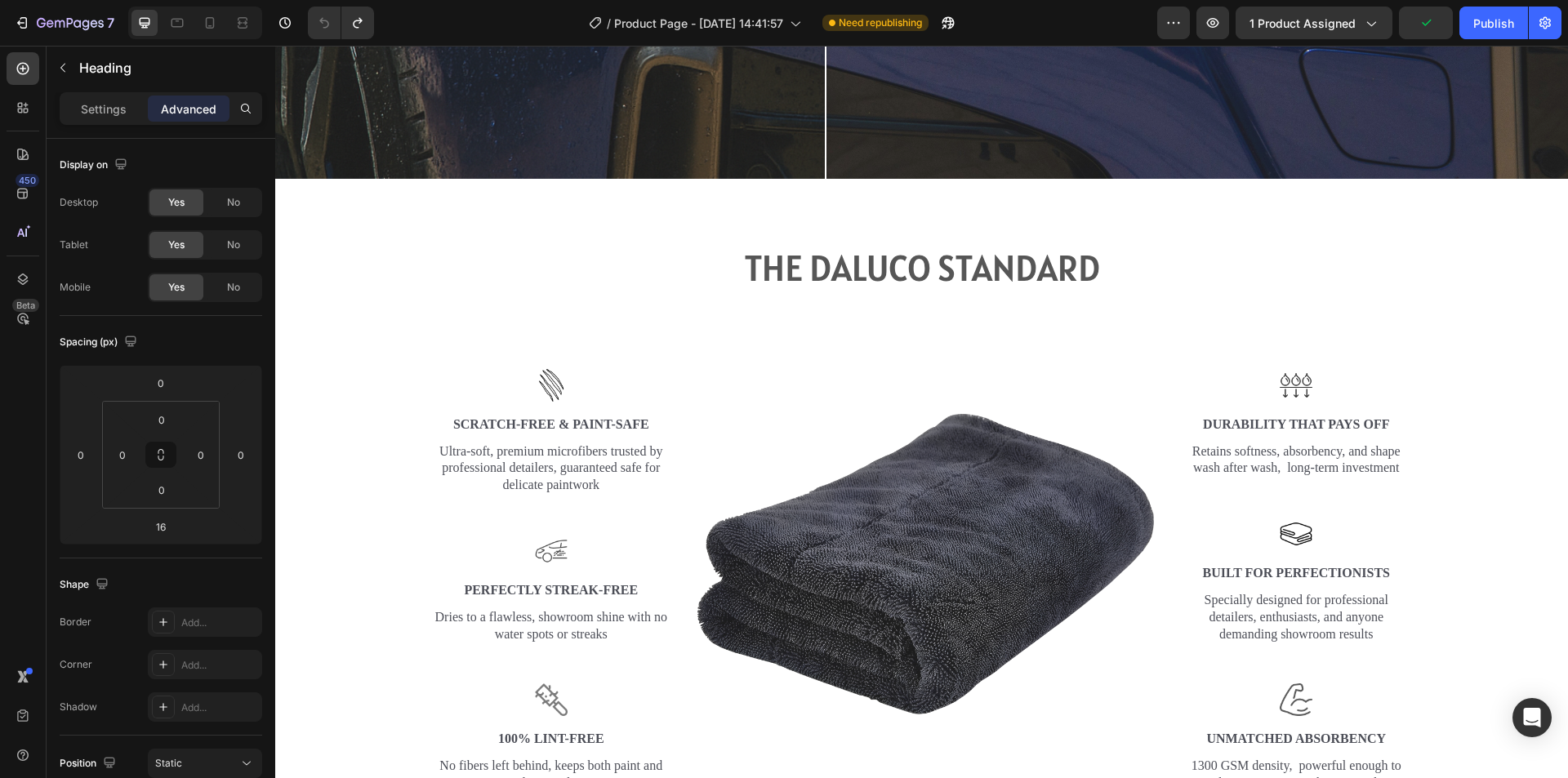
click at [930, 253] on h2 "THE DALUCO STANDARD" at bounding box center [921, 268] width 1268 height 50
drag, startPoint x: 930, startPoint y: 253, endPoint x: 1126, endPoint y: 253, distance: 196.0
click at [1153, 252] on p "THE DALUCO STANDARD" at bounding box center [921, 268] width 1265 height 47
click at [1200, 261] on p "THE DALUCO STANDARD" at bounding box center [921, 268] width 1265 height 47
drag, startPoint x: 1429, startPoint y: 279, endPoint x: 1439, endPoint y: 296, distance: 19.7
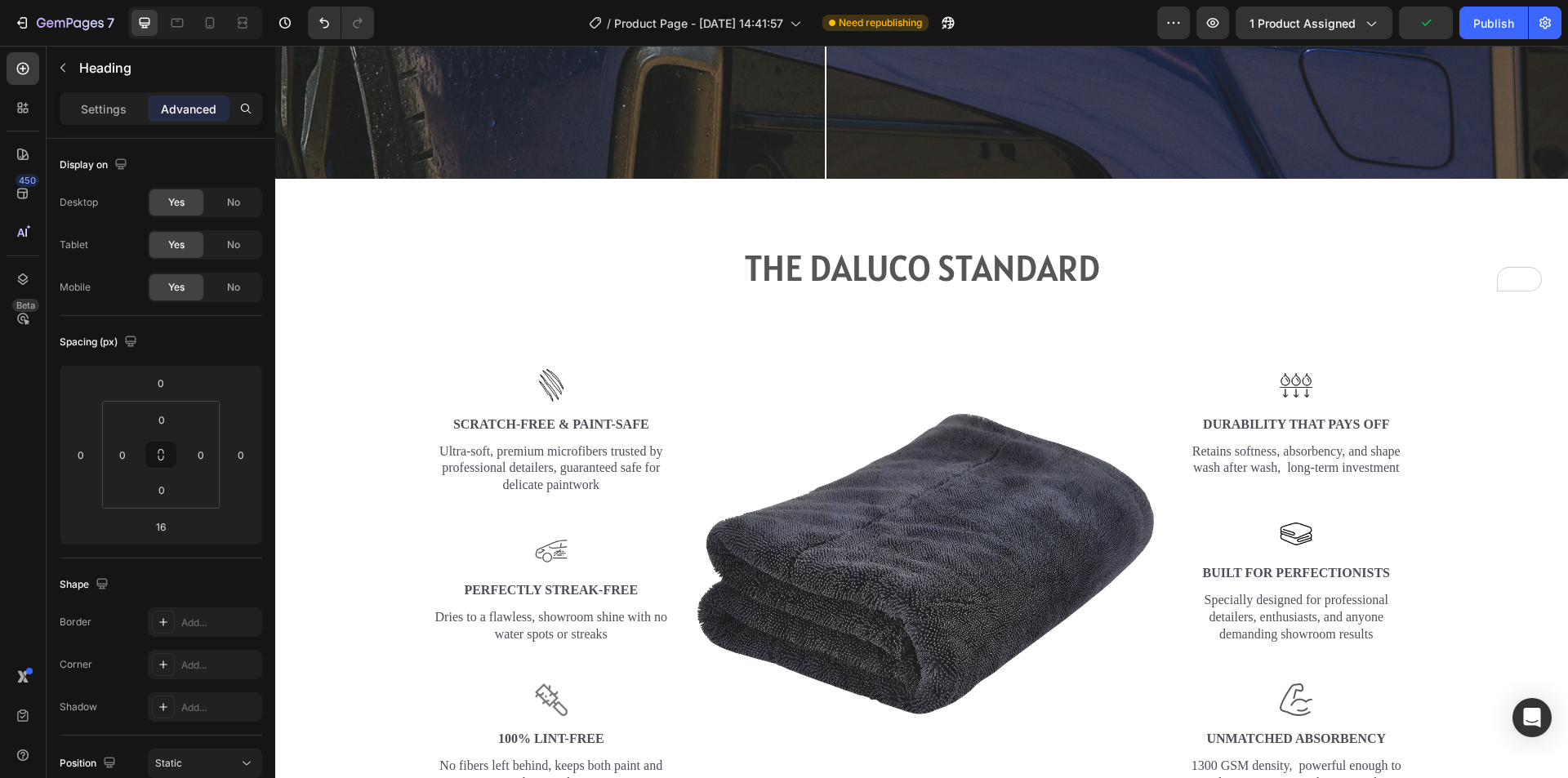
click at [1431, 279] on p "THE DALUCO STANDARD" at bounding box center [921, 268] width 1265 height 47
click at [1448, 344] on div "THE DALUCO STANDARD Heading Row Image Image Scratch-Free & Paint-Safe Text Bloc…" at bounding box center [921, 518] width 1268 height 550
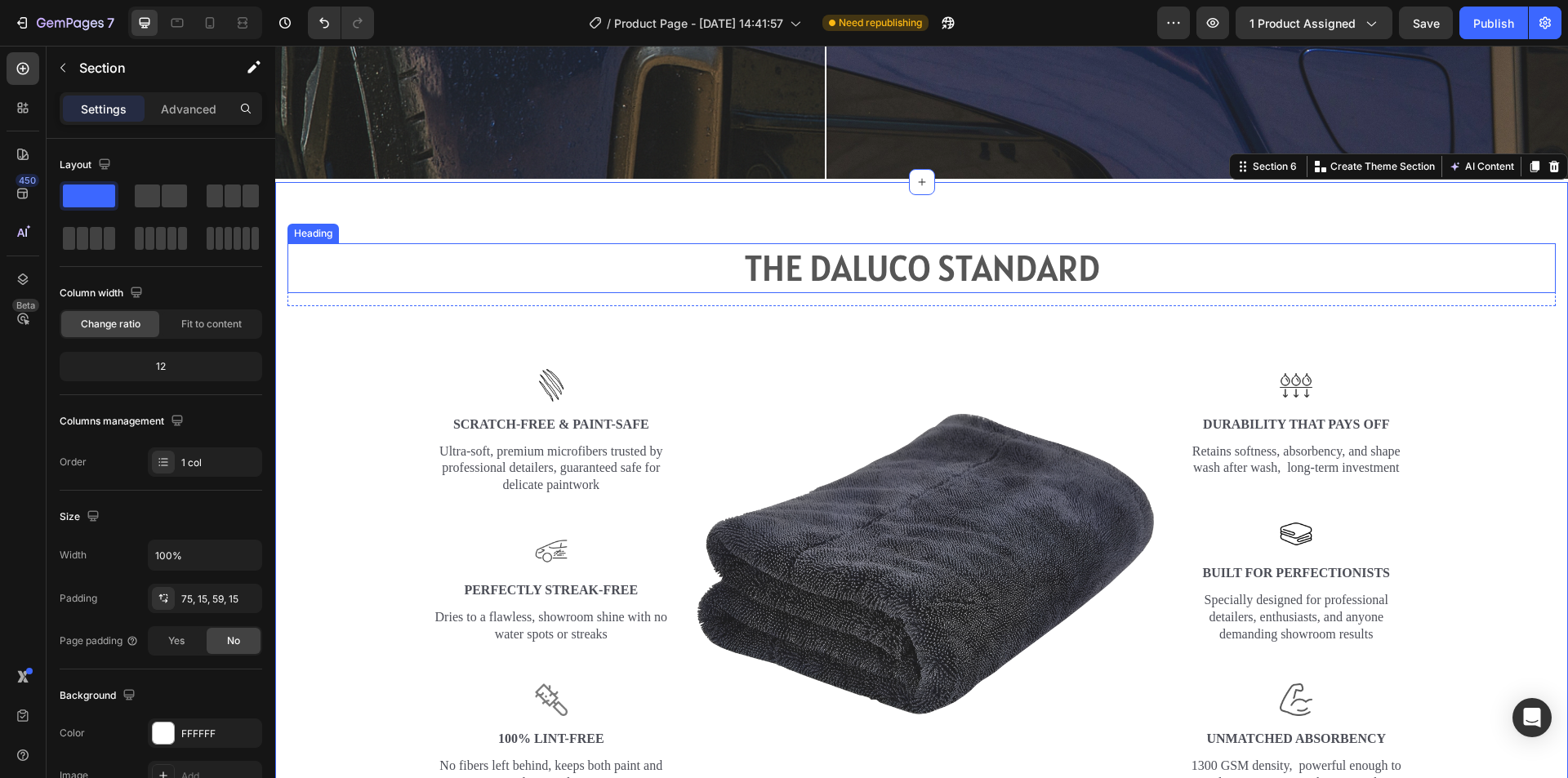
click at [1460, 270] on p "THE DALUCO STANDARD" at bounding box center [921, 268] width 1265 height 47
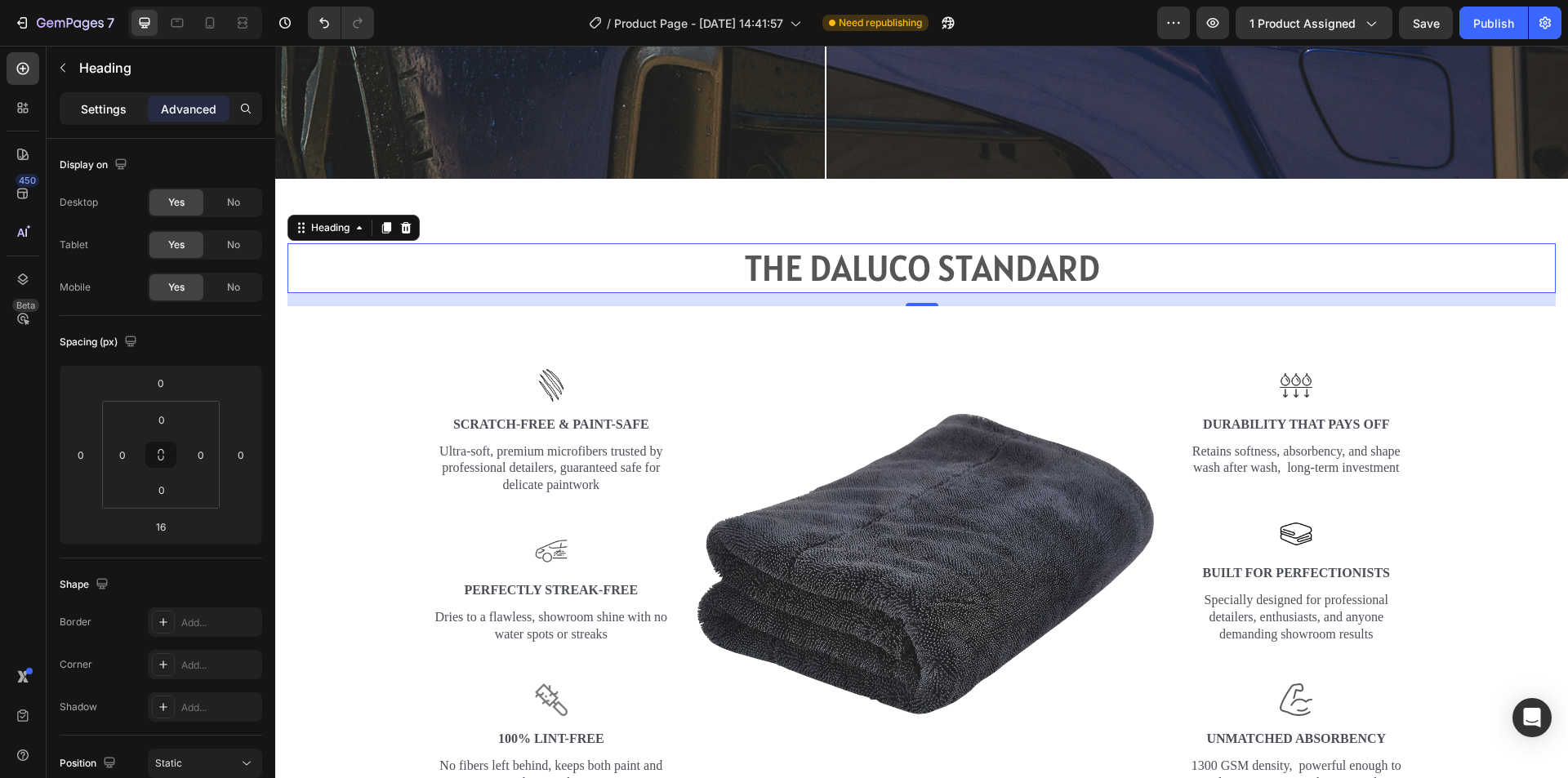
click at [123, 116] on p "Settings" at bounding box center [103, 109] width 46 height 17
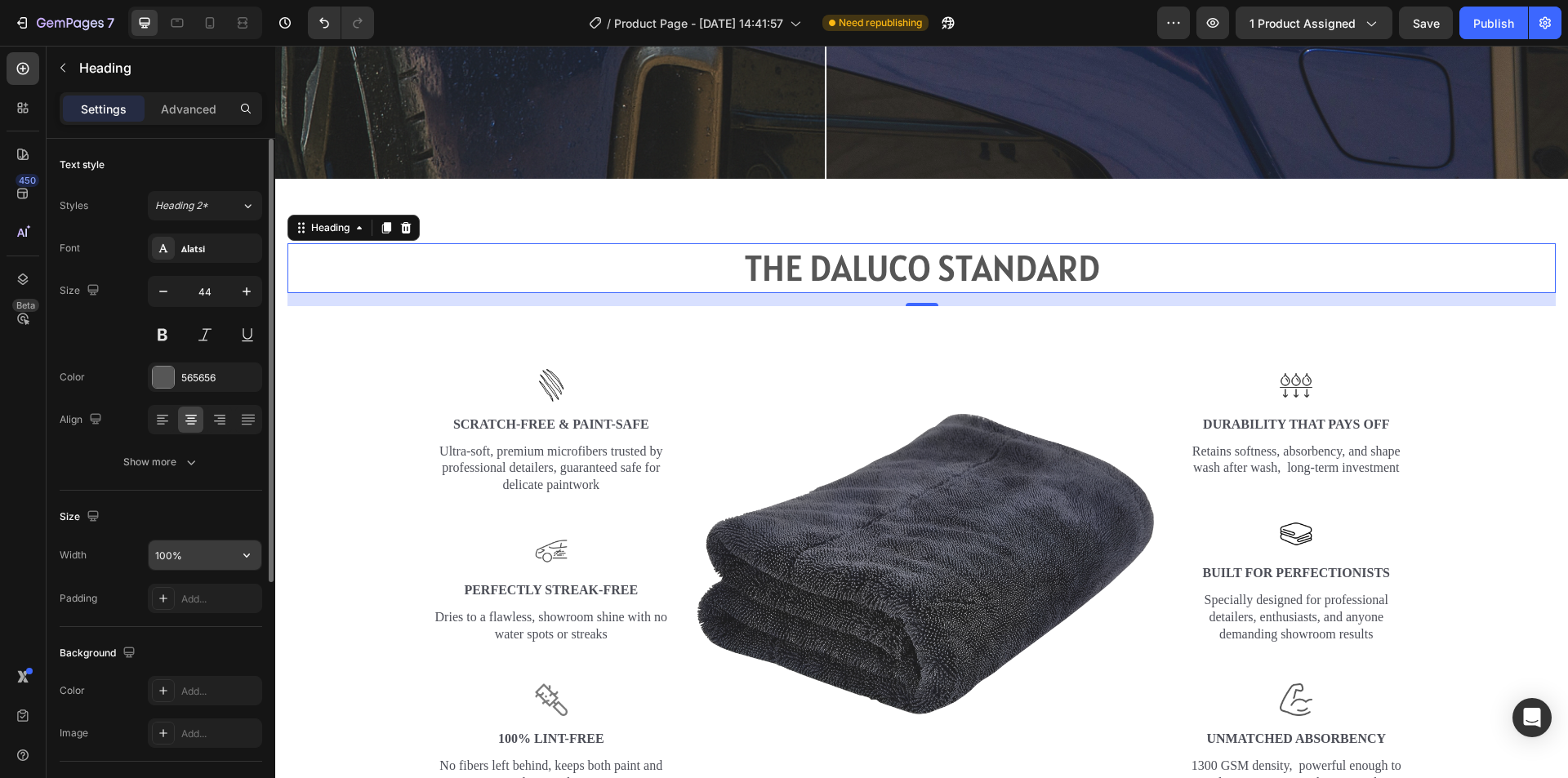
click at [230, 565] on input "100%" at bounding box center [205, 555] width 113 height 30
click at [253, 555] on icon "button" at bounding box center [246, 555] width 16 height 16
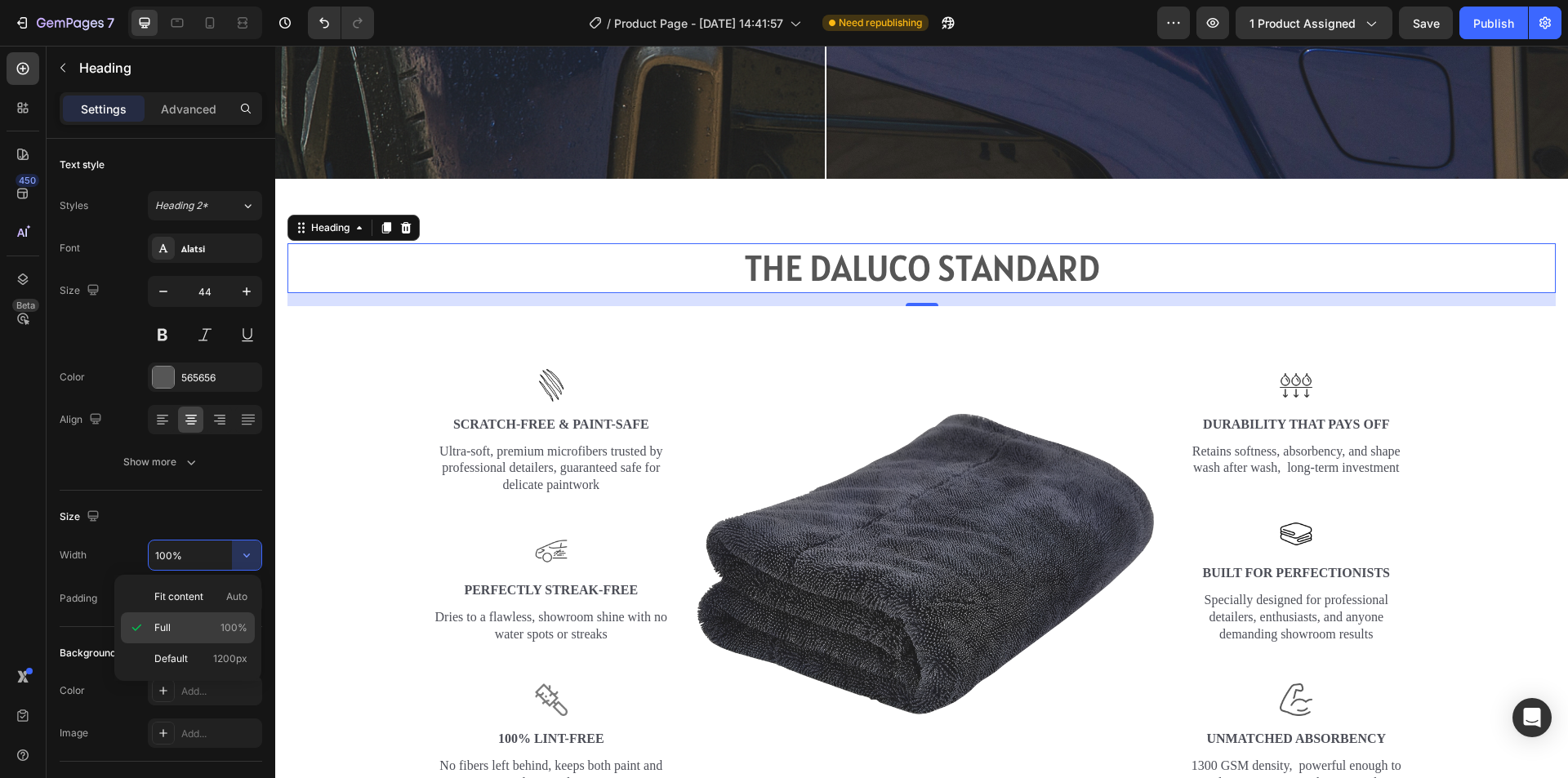
click at [227, 643] on div "Full 100%" at bounding box center [188, 658] width 134 height 31
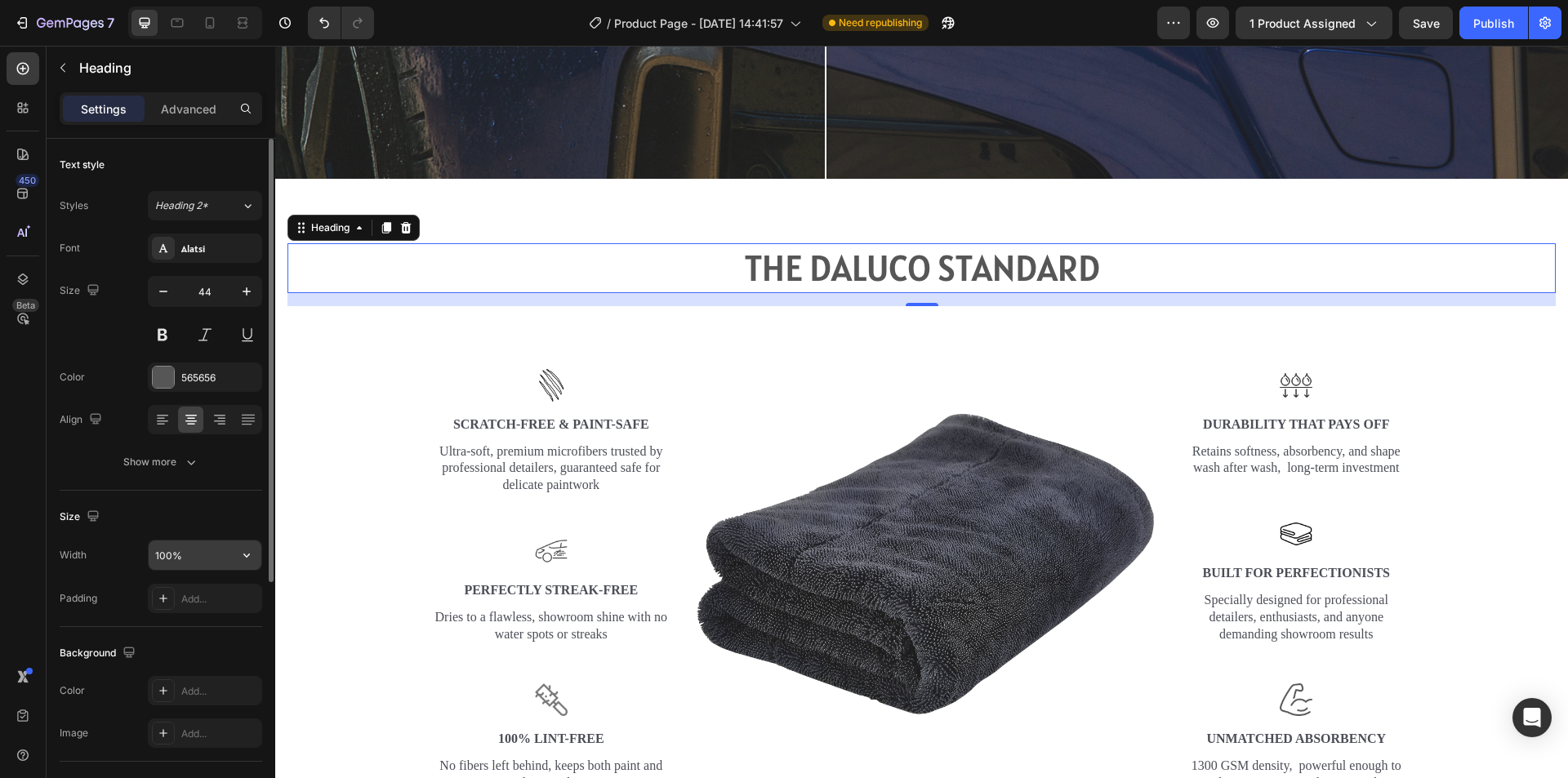
click at [240, 553] on icon "button" at bounding box center [246, 555] width 16 height 16
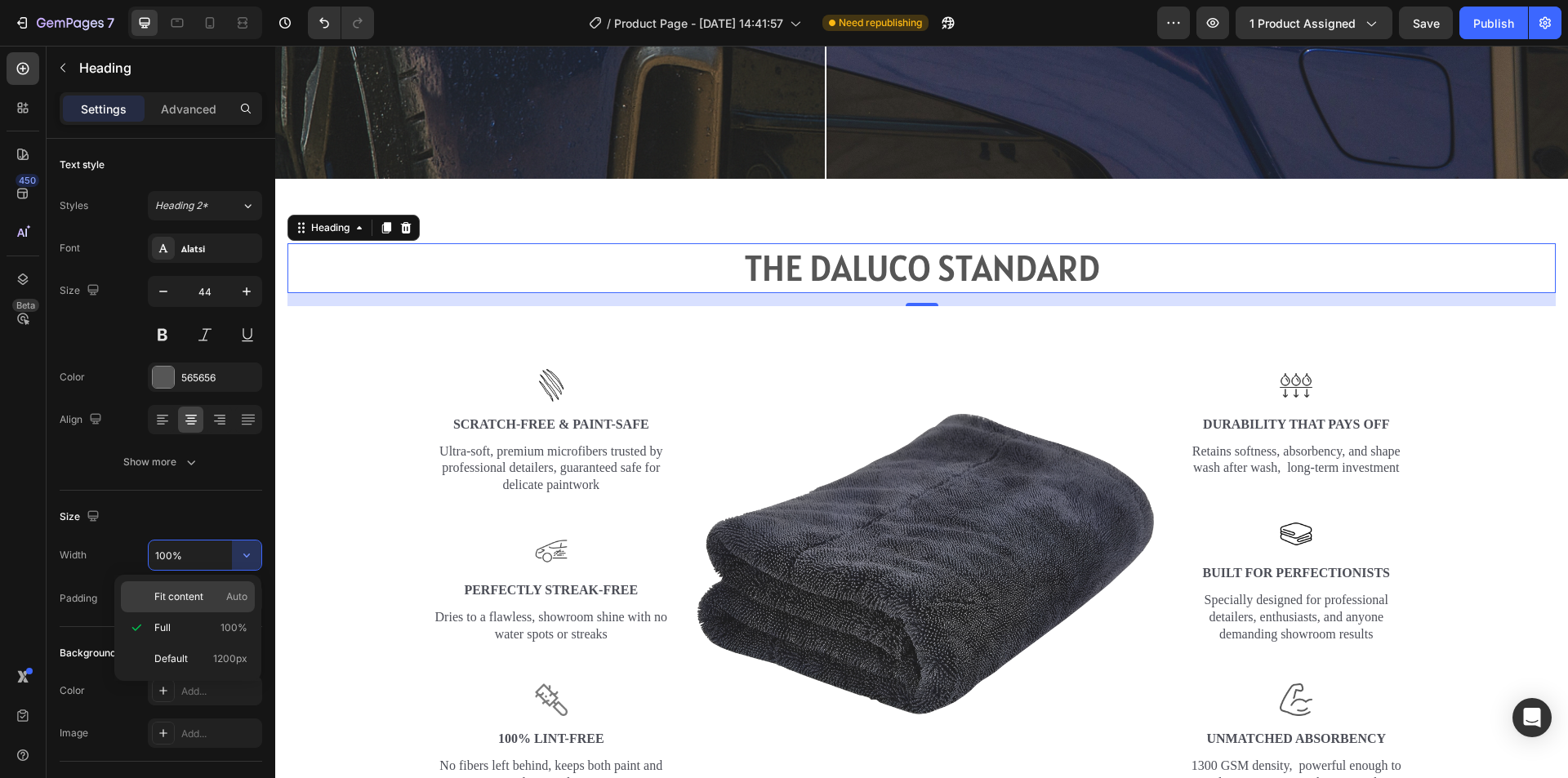
click at [245, 594] on span "Auto" at bounding box center [236, 596] width 21 height 14
type input "Auto"
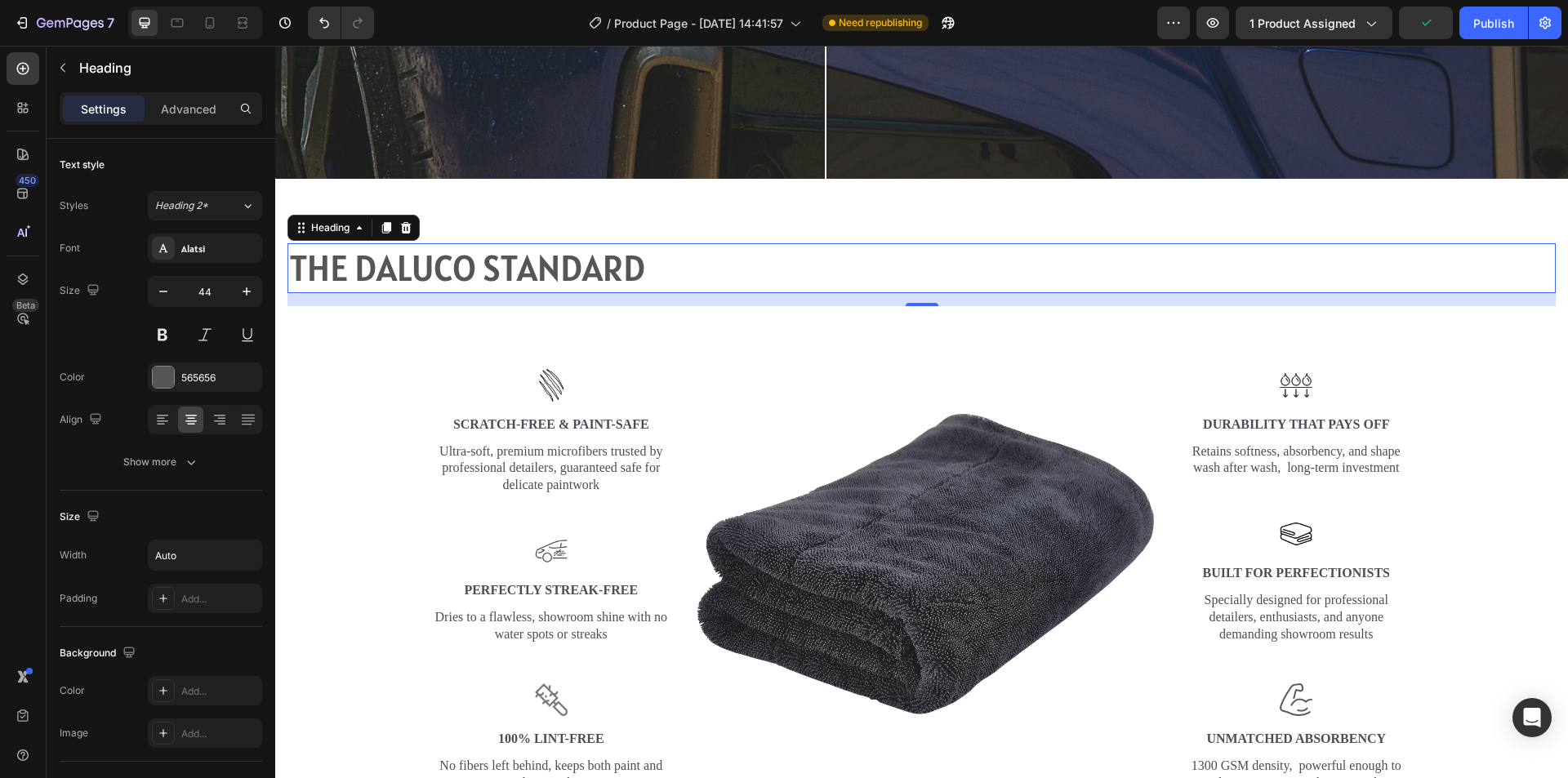
click at [1485, 280] on div "THE DALUCO STANDARD" at bounding box center [921, 268] width 1268 height 50
click at [340, 223] on div "Heading" at bounding box center [330, 227] width 45 height 14
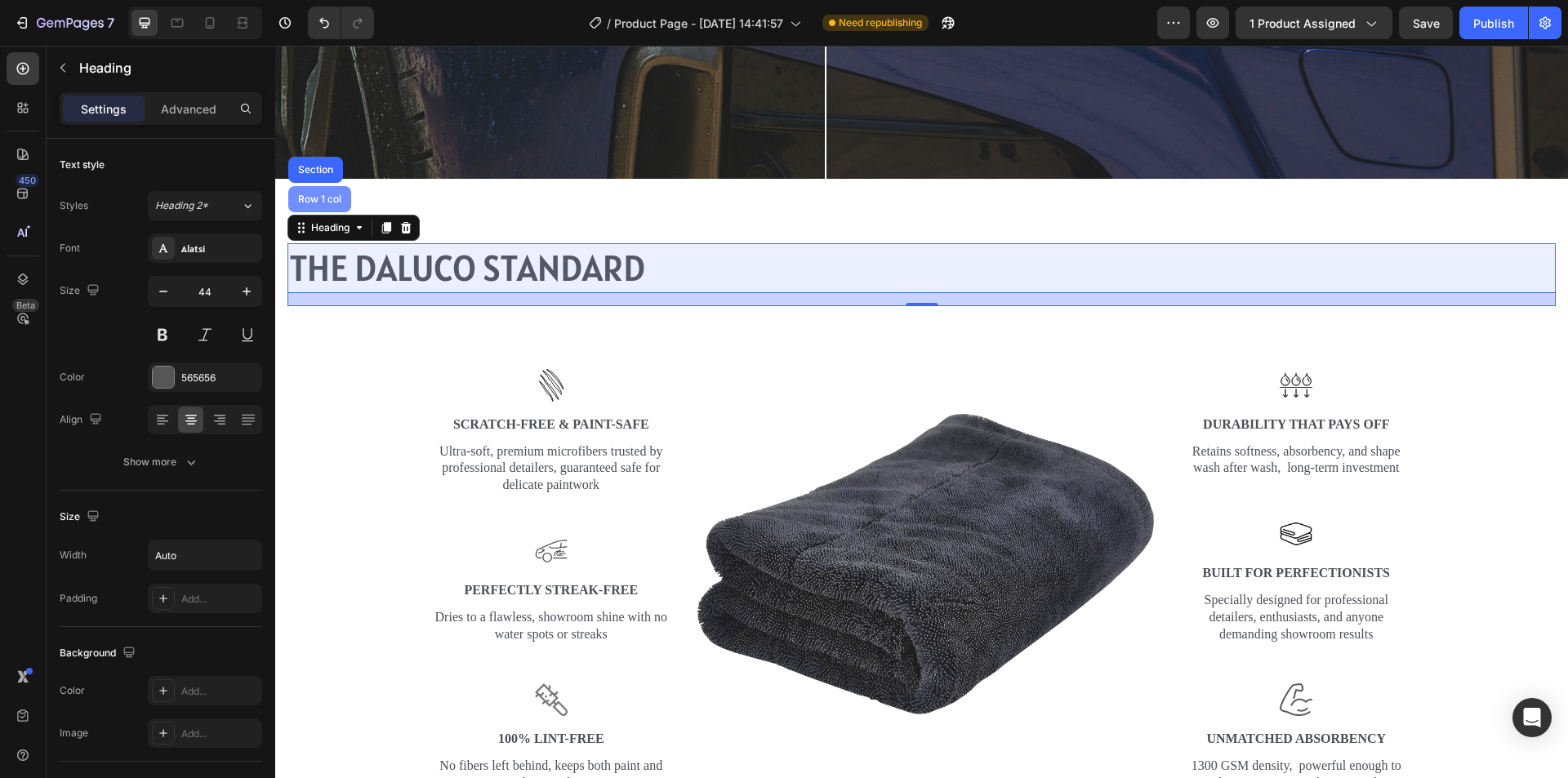
click at [336, 194] on div "Row 1 col" at bounding box center [320, 199] width 50 height 10
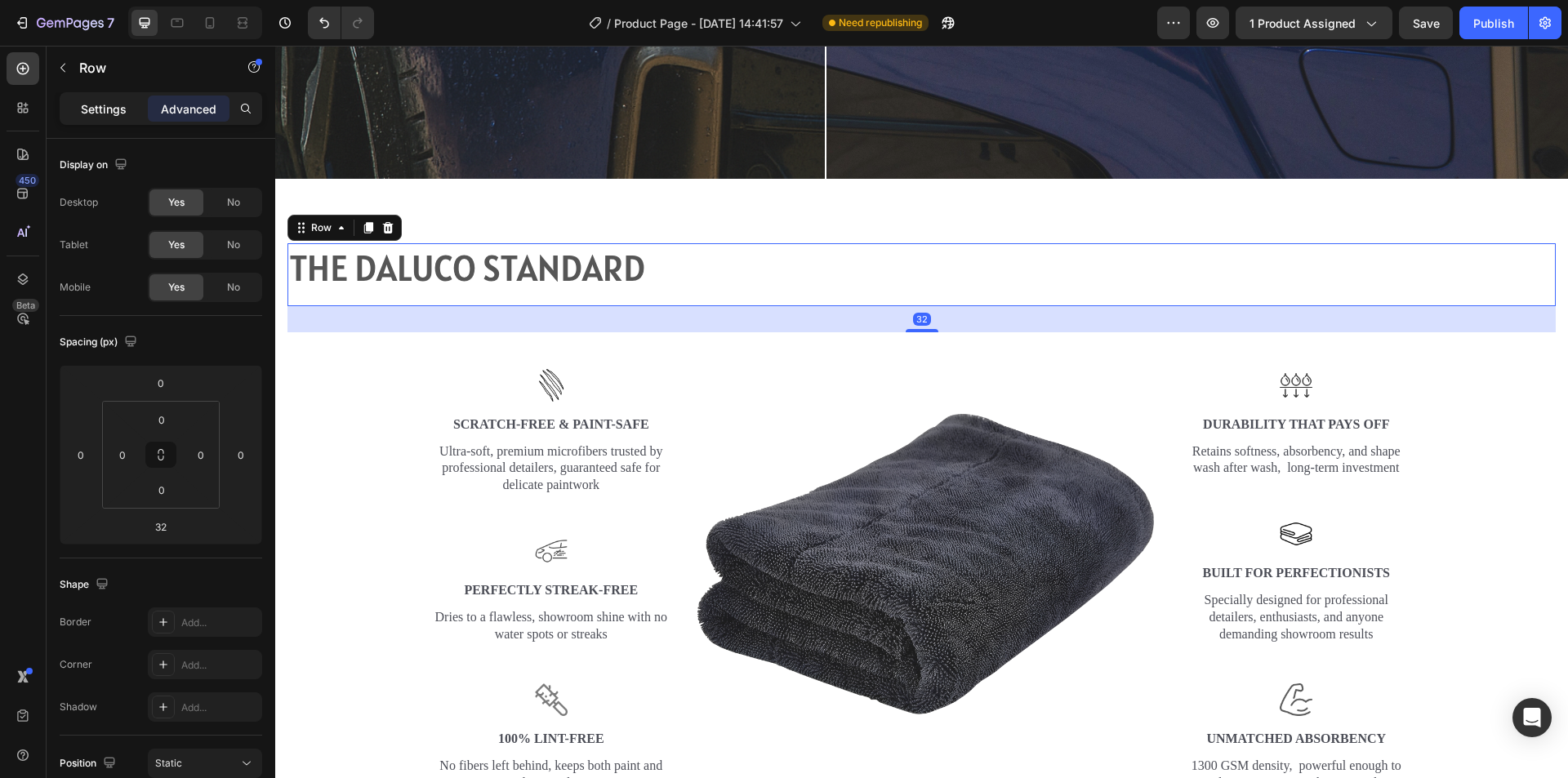
click at [120, 99] on div "Settings" at bounding box center [103, 108] width 81 height 26
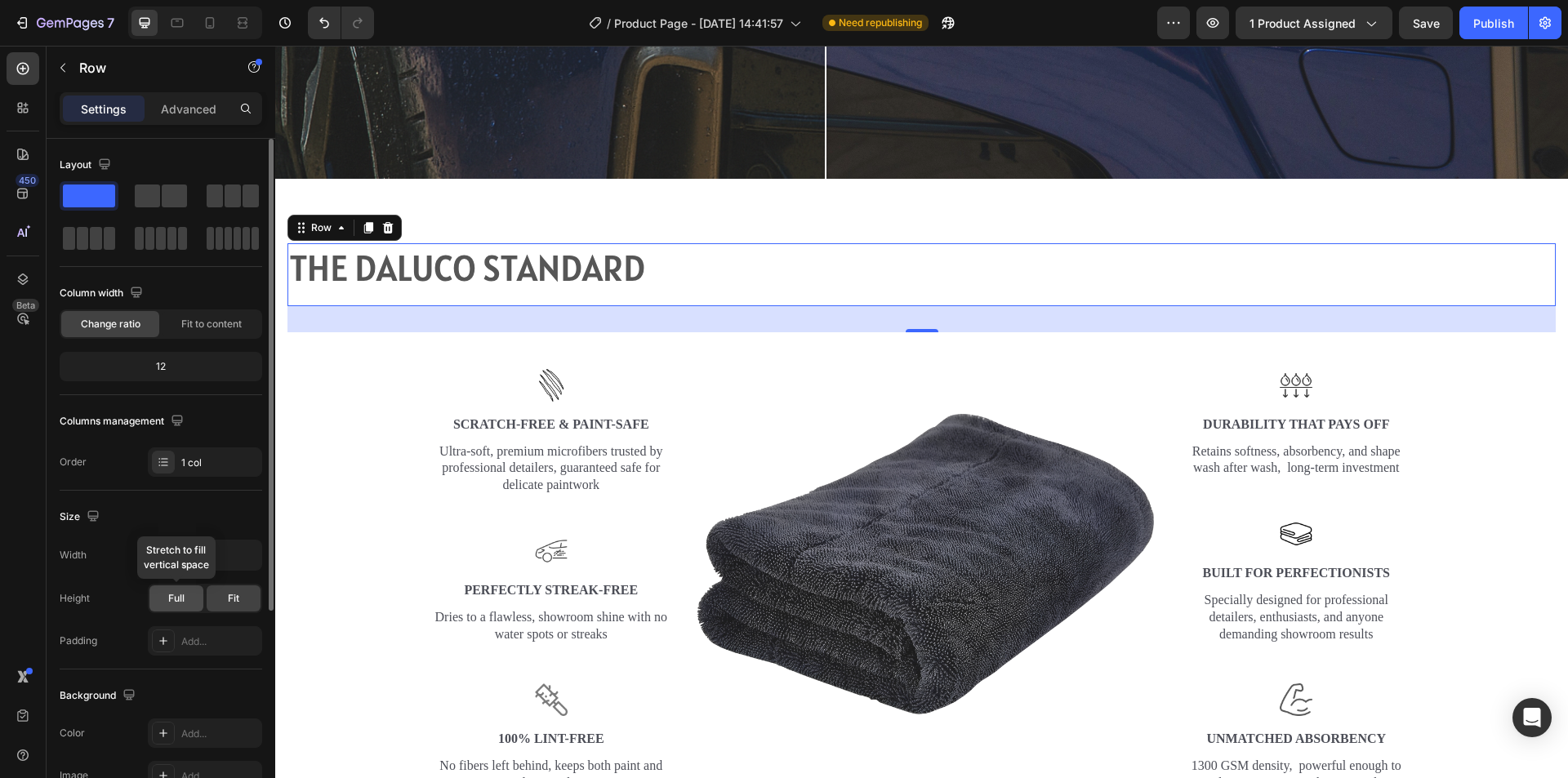
click at [175, 598] on span "Full" at bounding box center [176, 598] width 16 height 14
click at [174, 597] on span "Full" at bounding box center [176, 598] width 16 height 14
click at [211, 593] on div "Fit" at bounding box center [234, 598] width 54 height 26
click at [176, 598] on span "Full" at bounding box center [176, 598] width 16 height 14
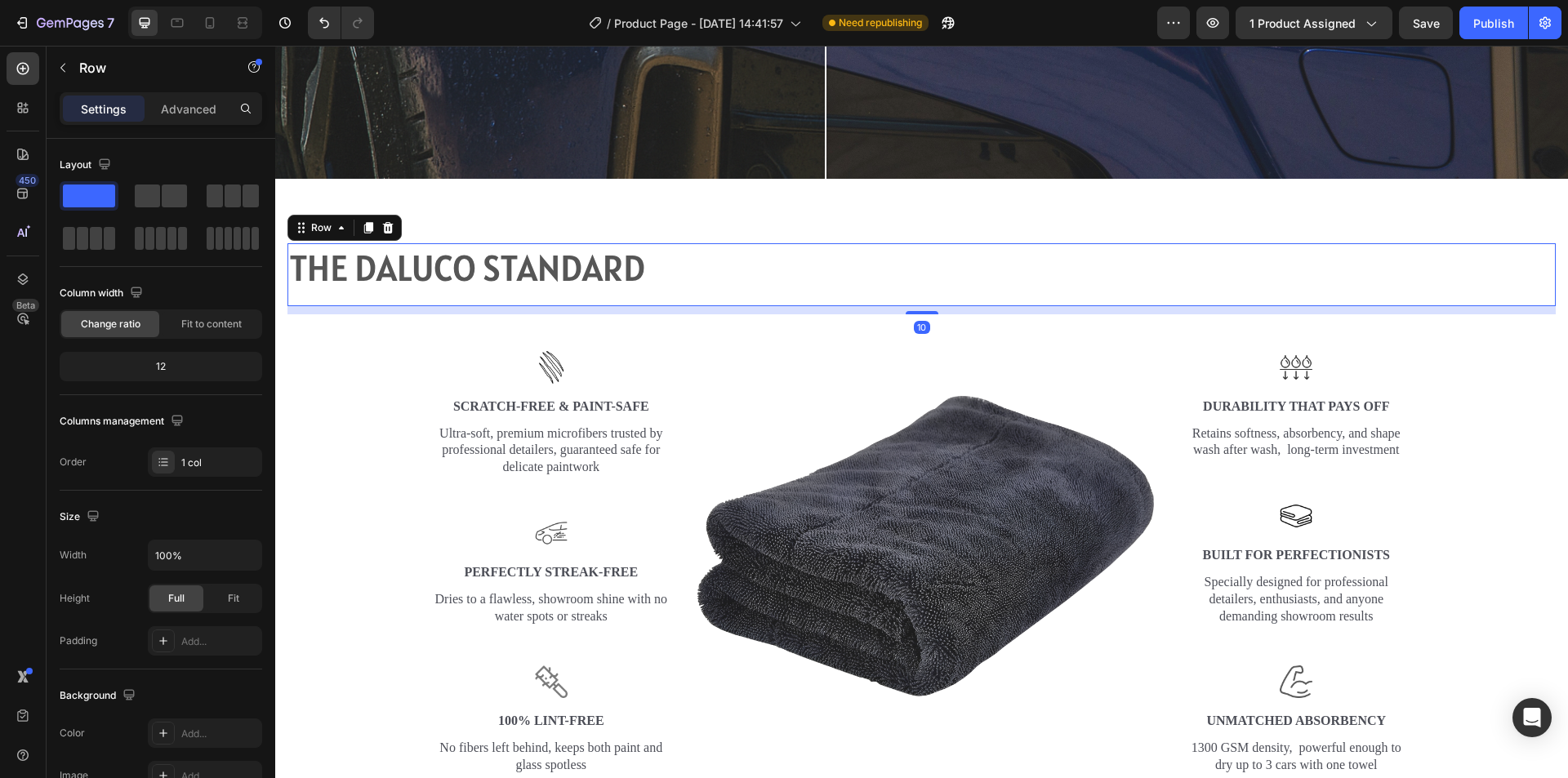
drag, startPoint x: 926, startPoint y: 325, endPoint x: 941, endPoint y: 258, distance: 68.7
click at [930, 286] on div "THE DALUCO STANDARD Heading Row 10" at bounding box center [921, 275] width 1268 height 63
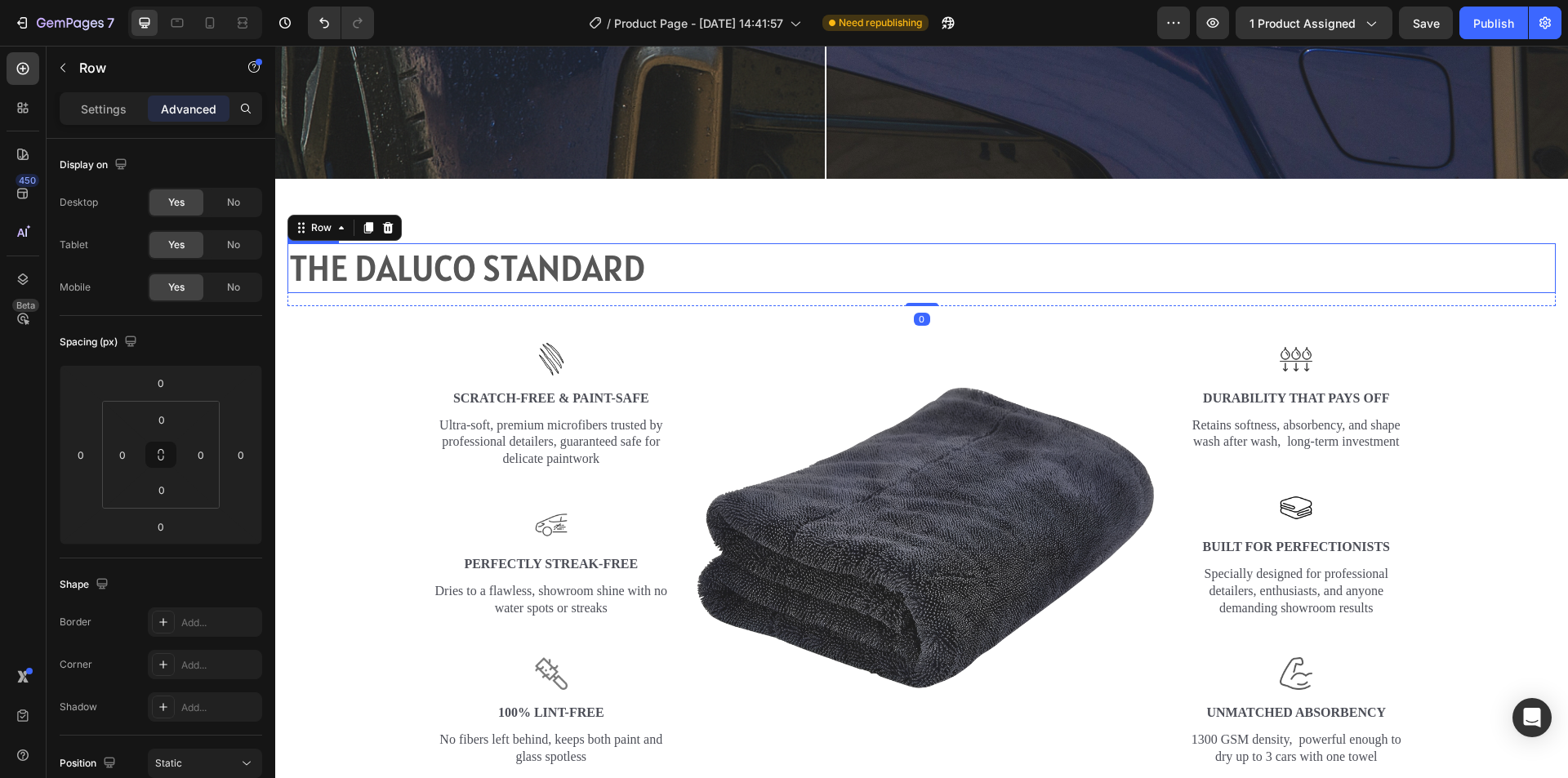
click at [946, 254] on div "THE DALUCO STANDARD" at bounding box center [921, 268] width 1268 height 50
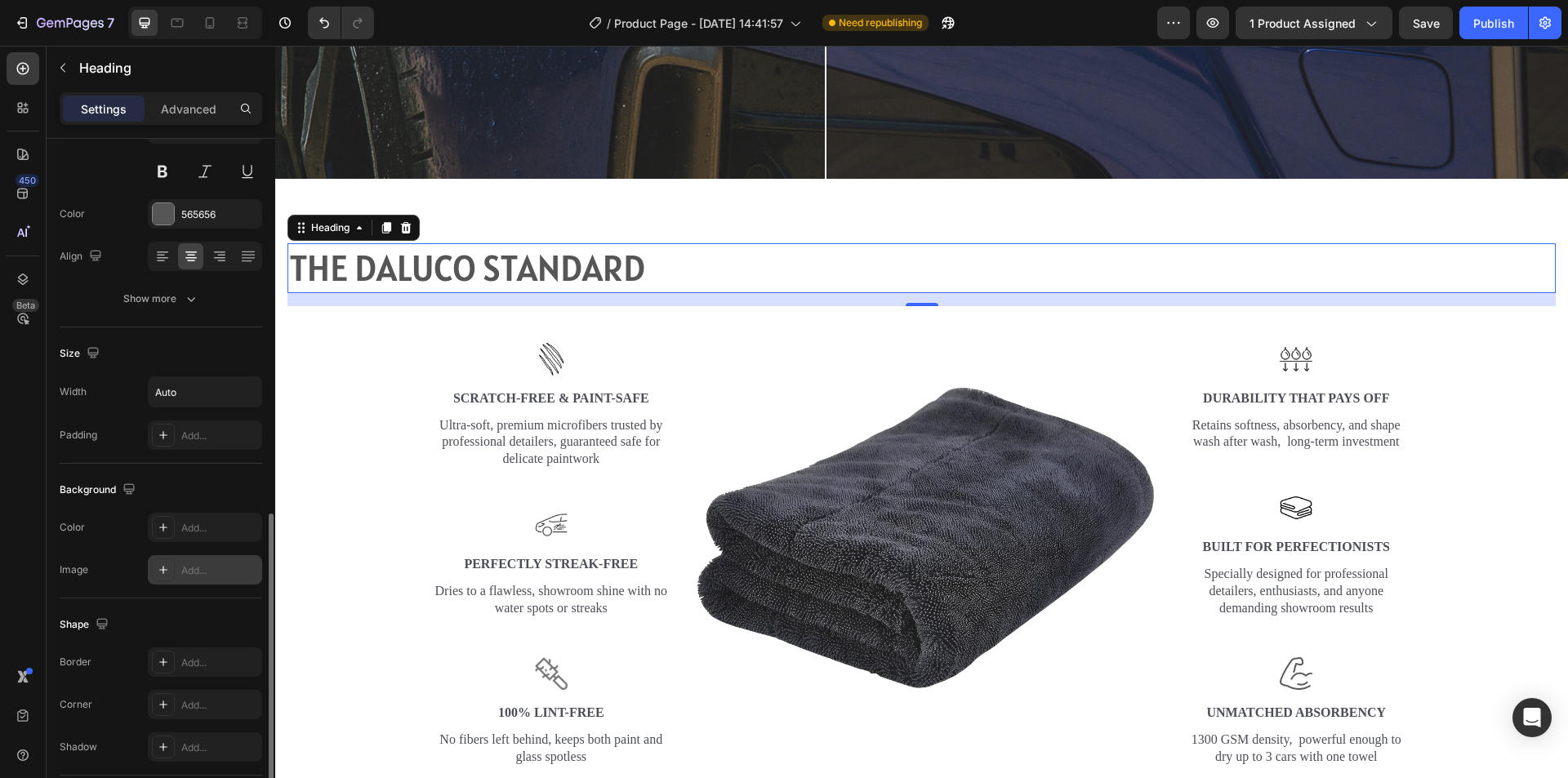
scroll to position [374, 0]
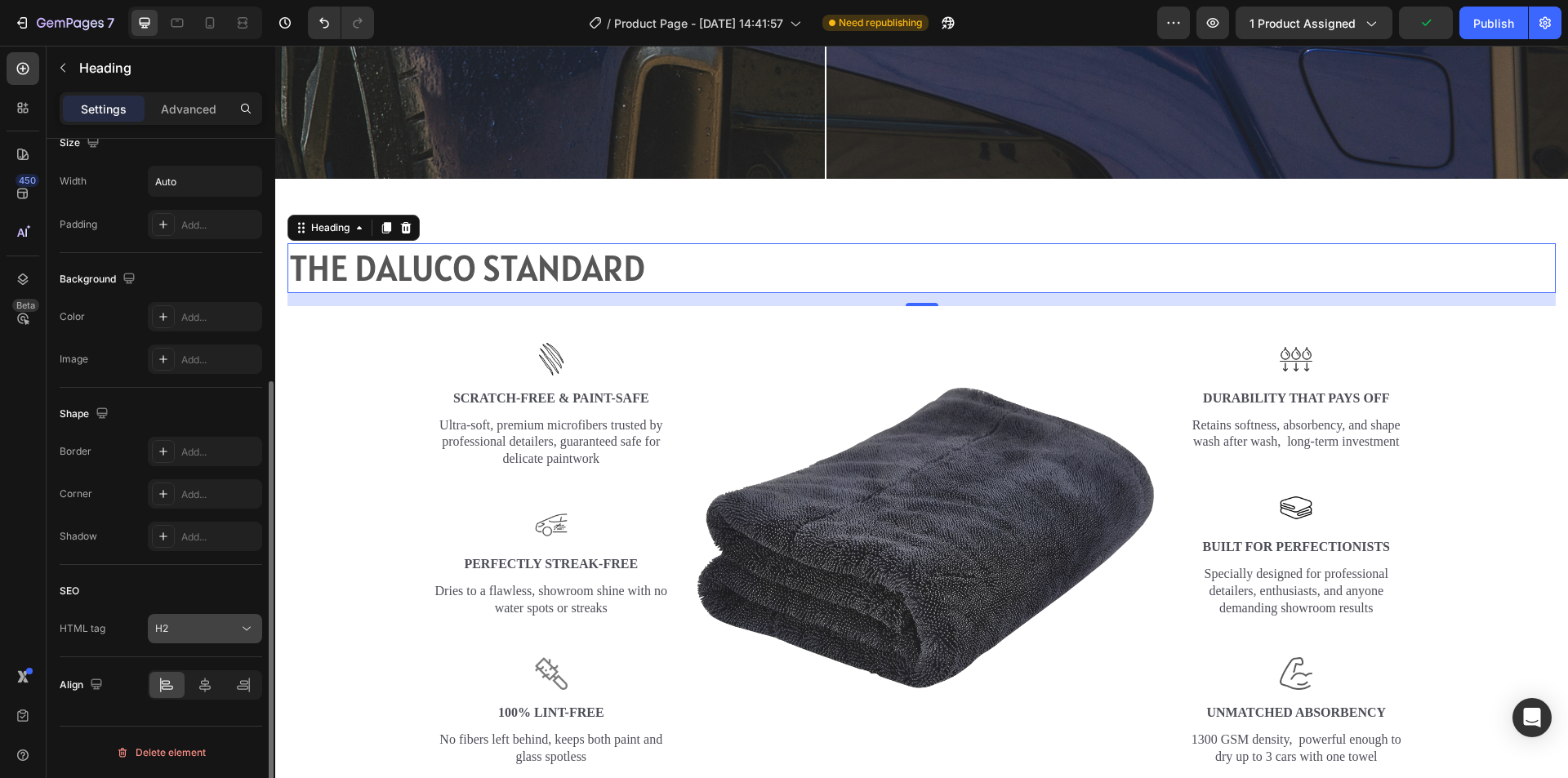
click at [228, 618] on button "H2" at bounding box center [204, 629] width 114 height 30
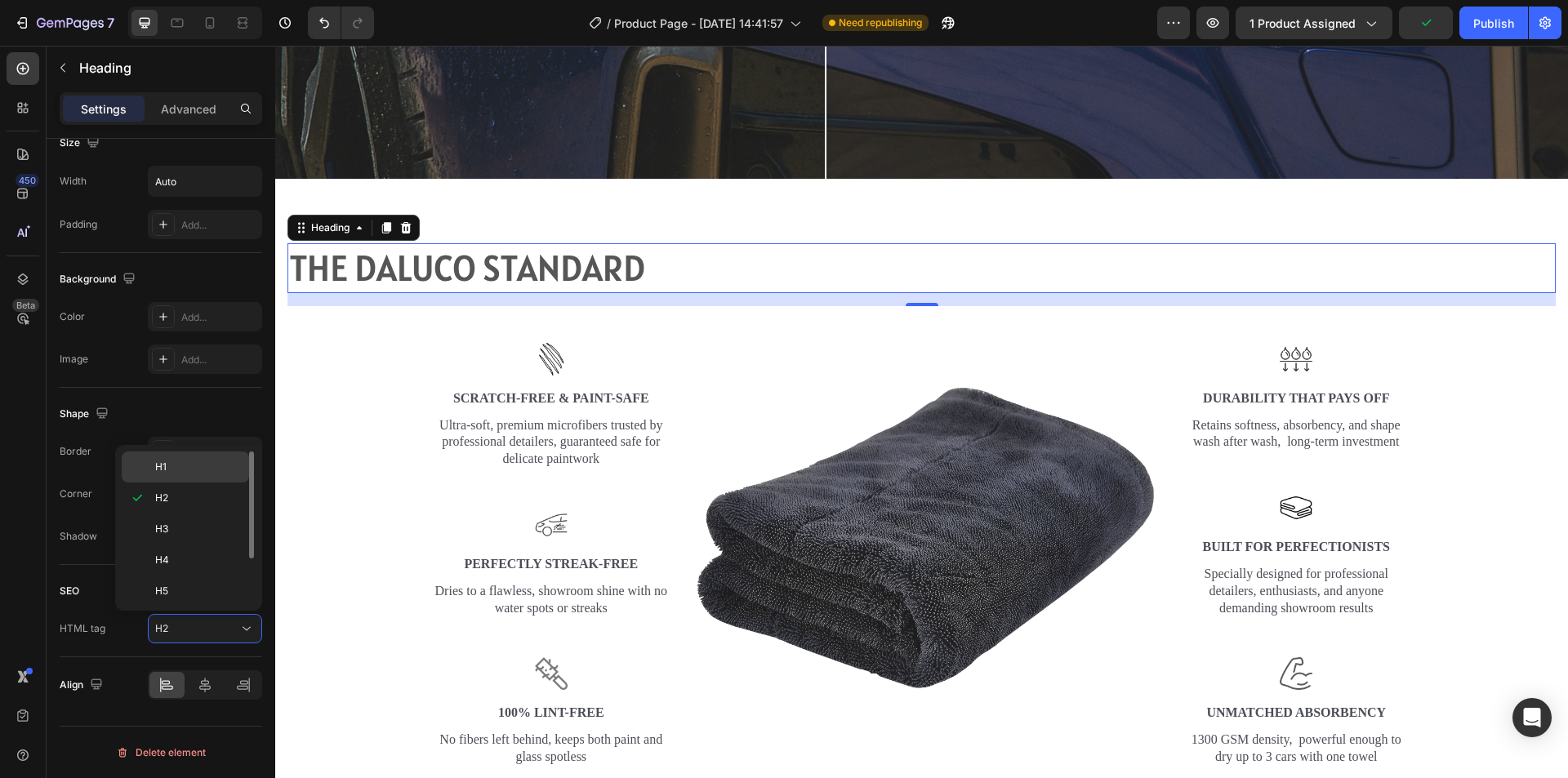
click at [197, 474] on p "H1" at bounding box center [198, 466] width 86 height 14
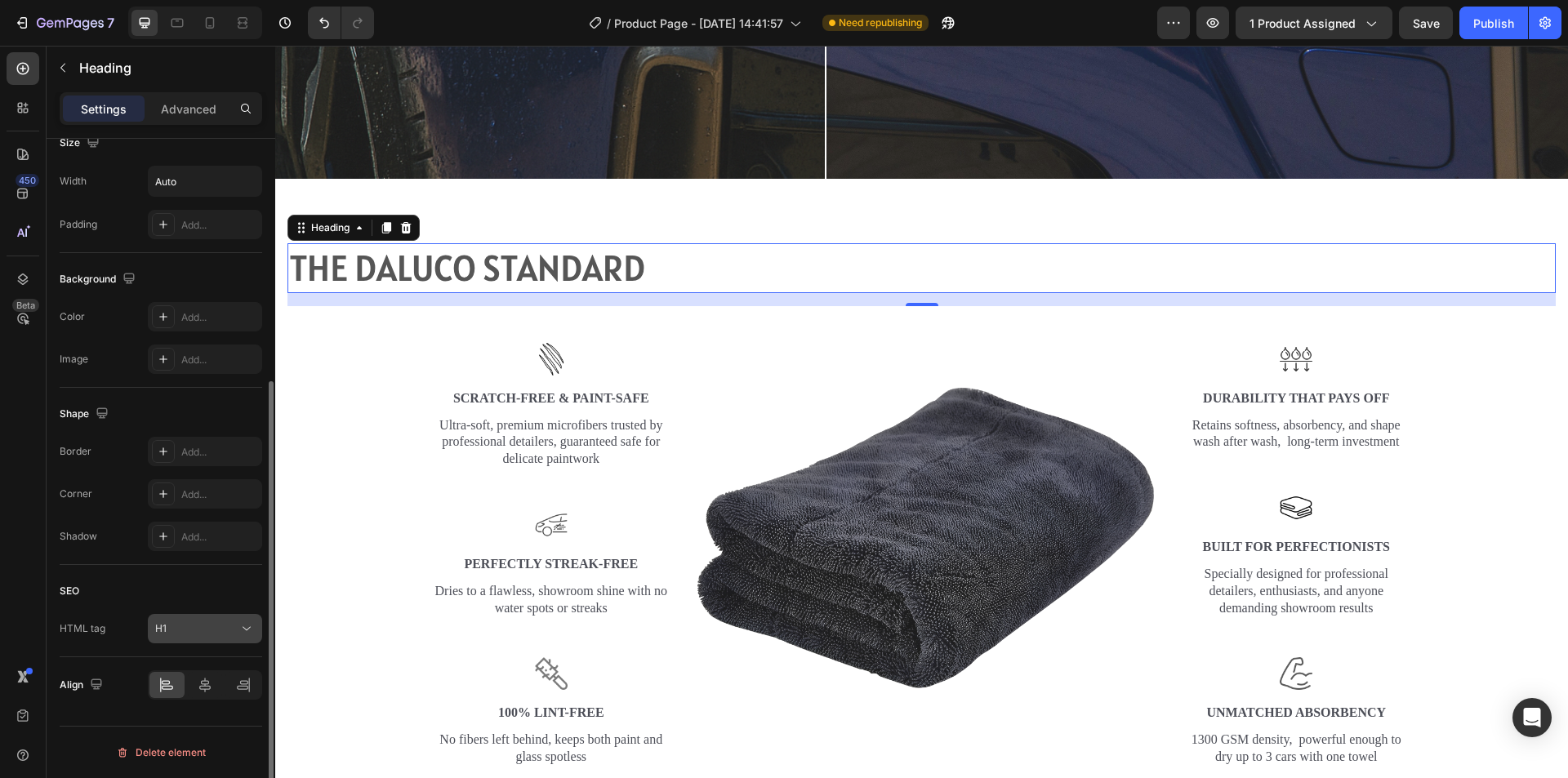
click at [201, 625] on div "H1" at bounding box center [196, 628] width 83 height 14
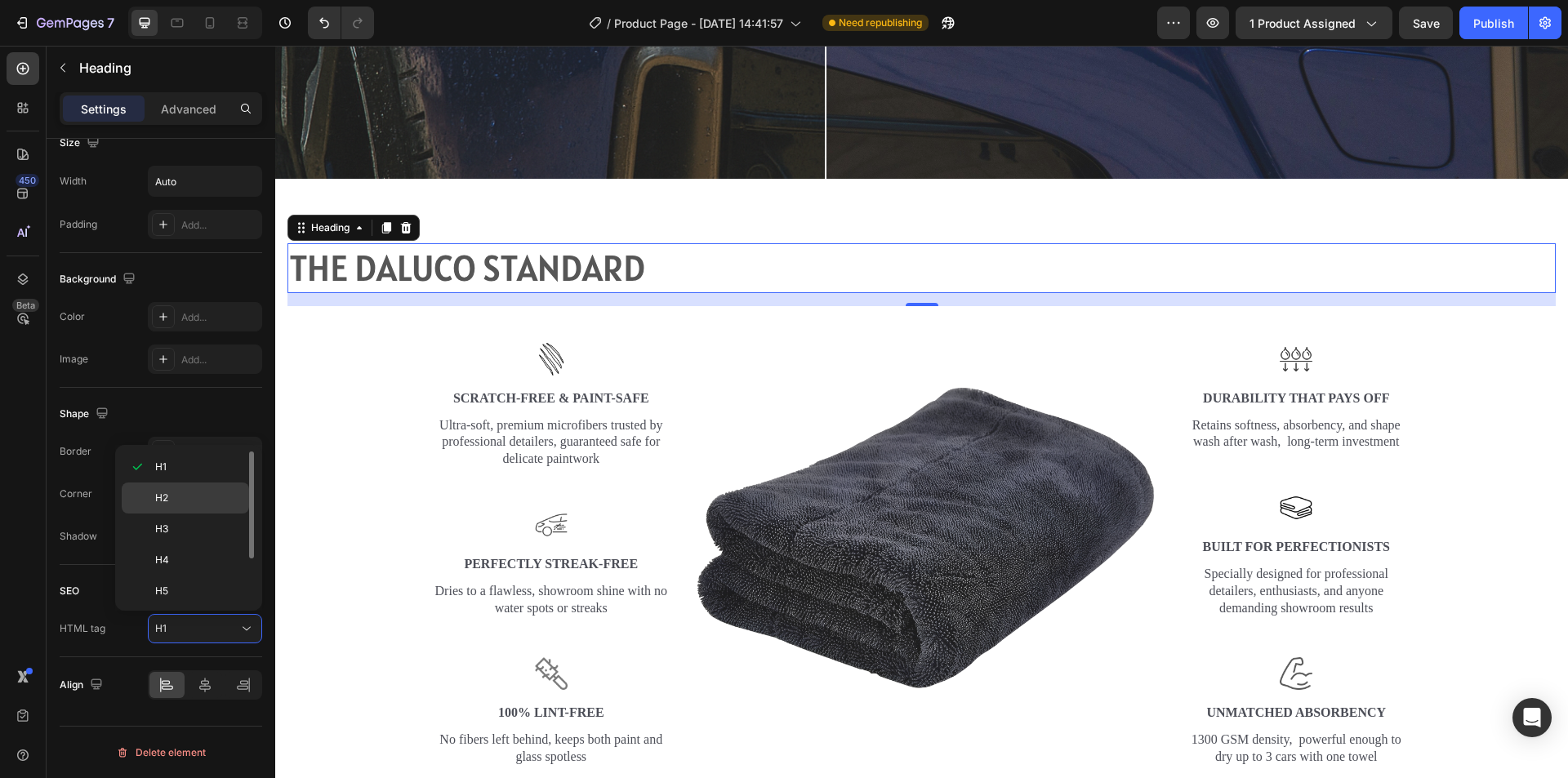
click at [178, 503] on p "H2" at bounding box center [198, 498] width 86 height 14
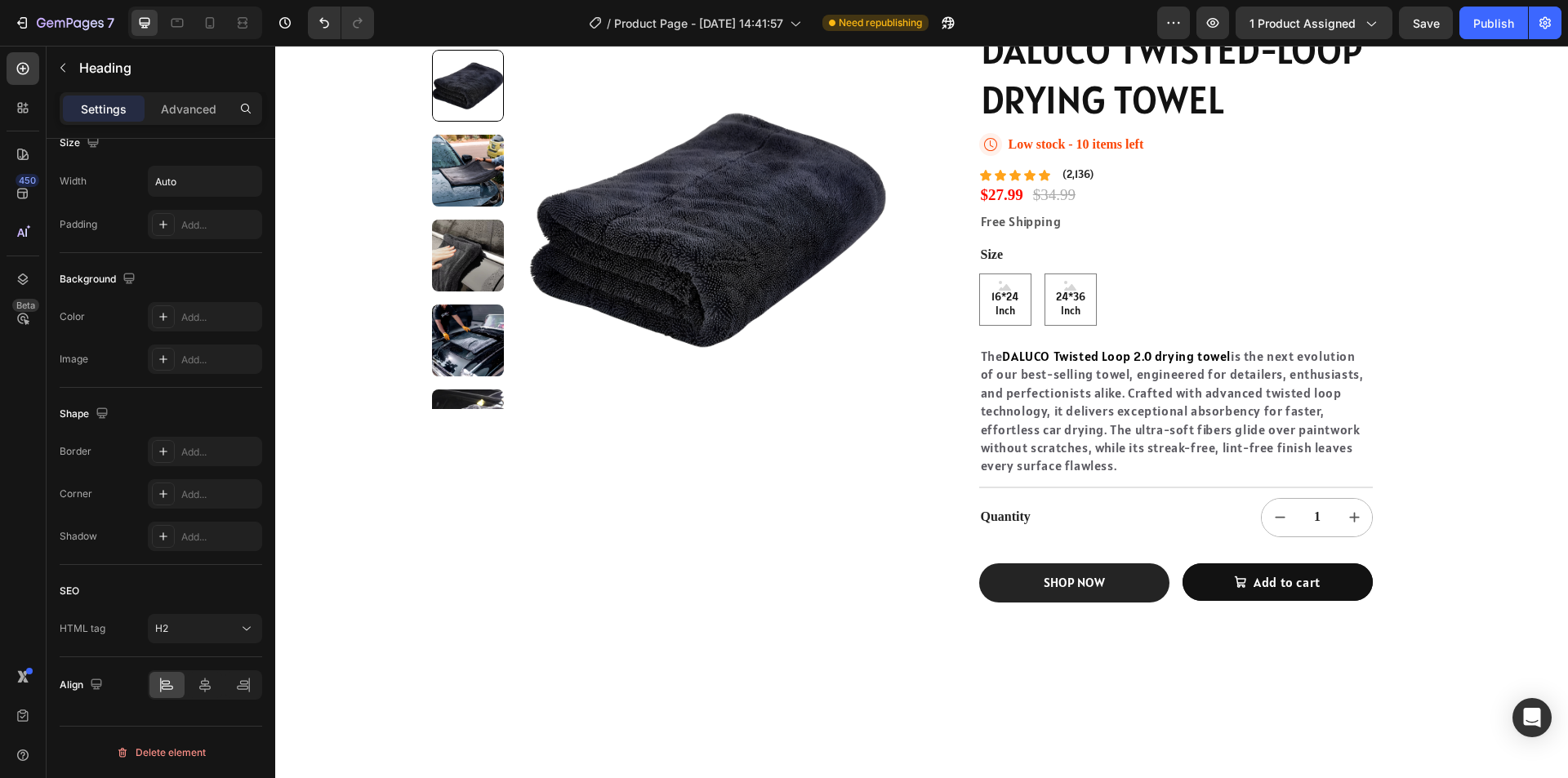
scroll to position [0, 0]
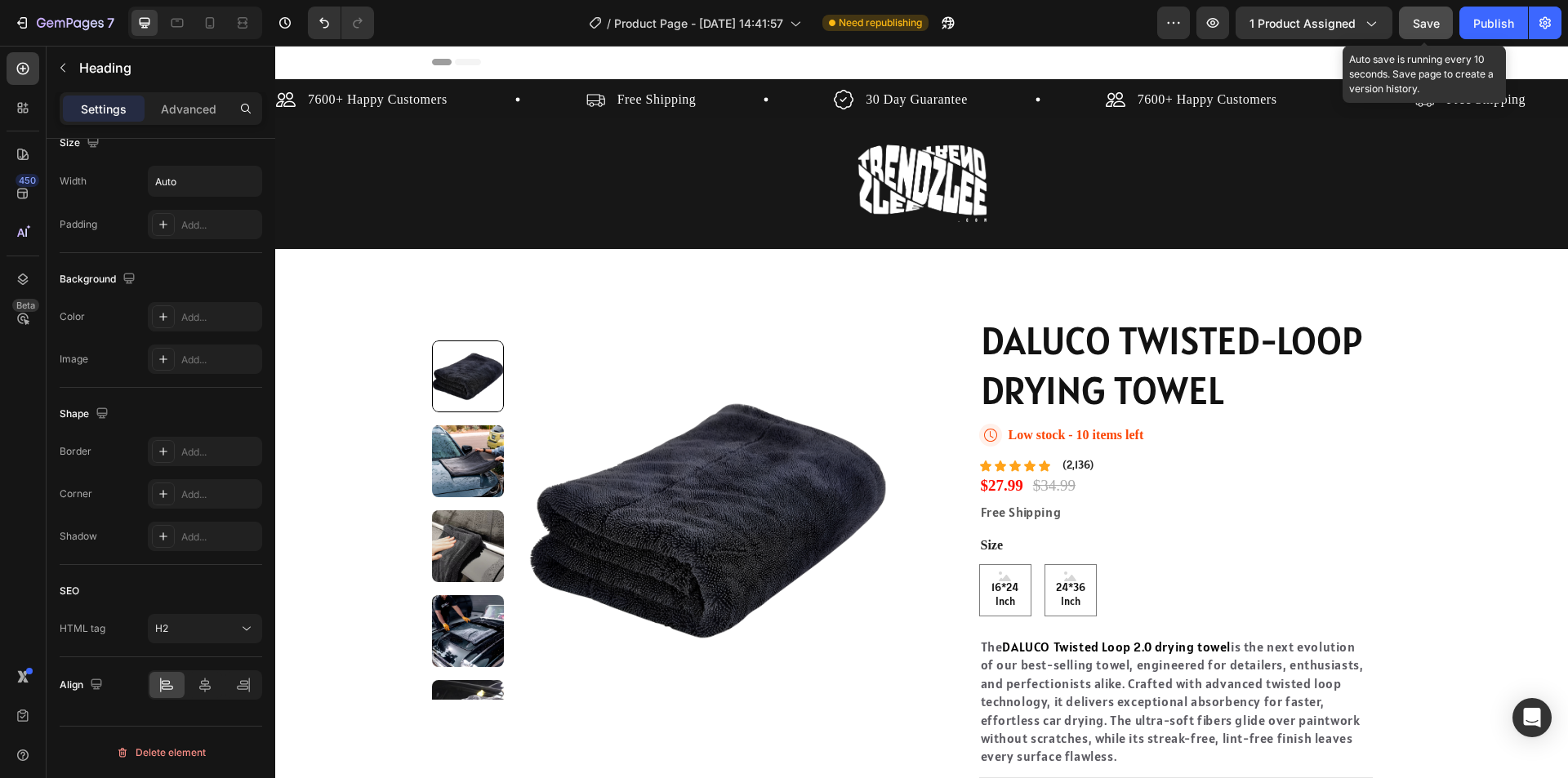
click at [1448, 19] on button "Save" at bounding box center [1425, 23] width 54 height 33
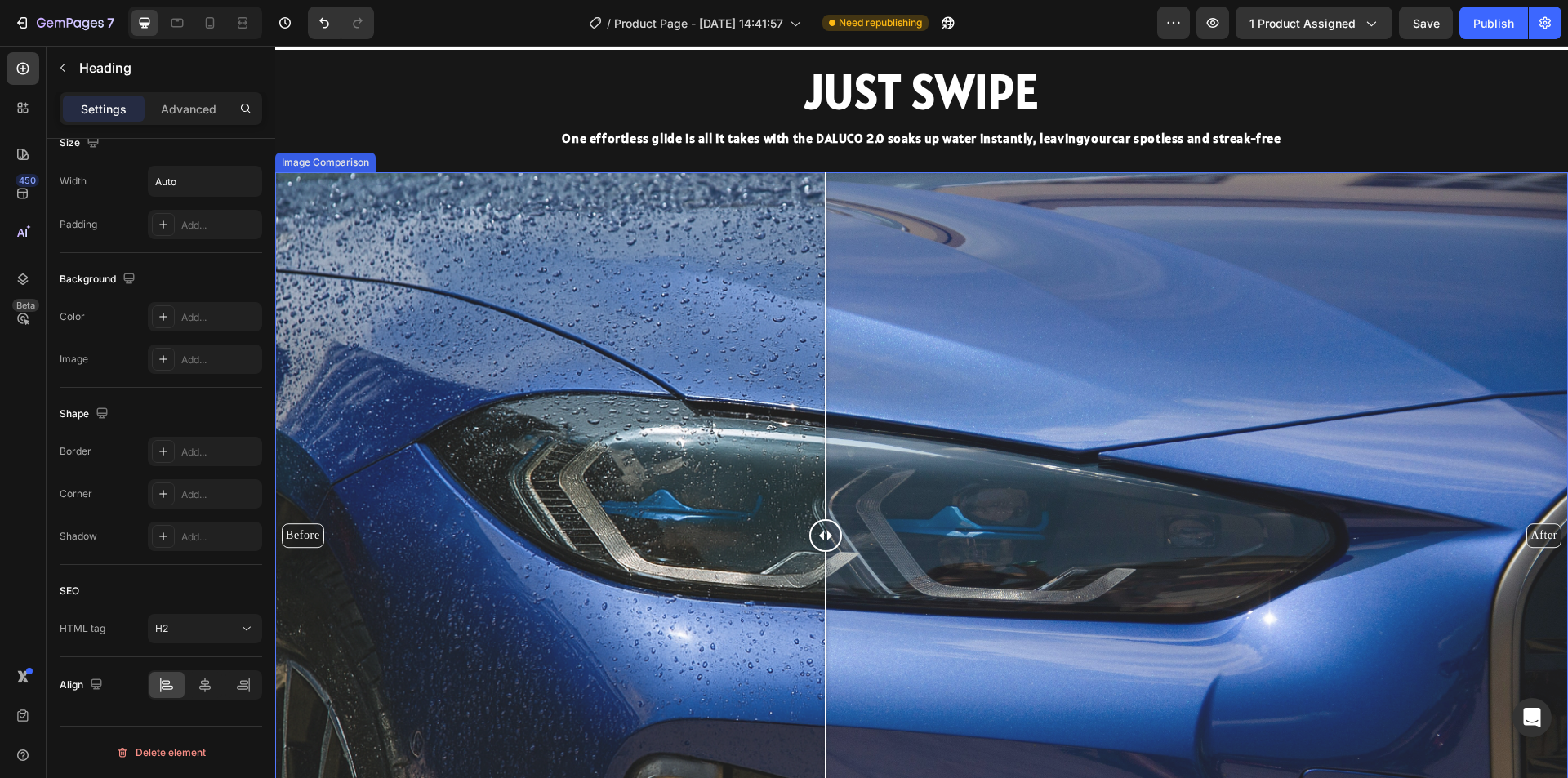
scroll to position [1796, 0]
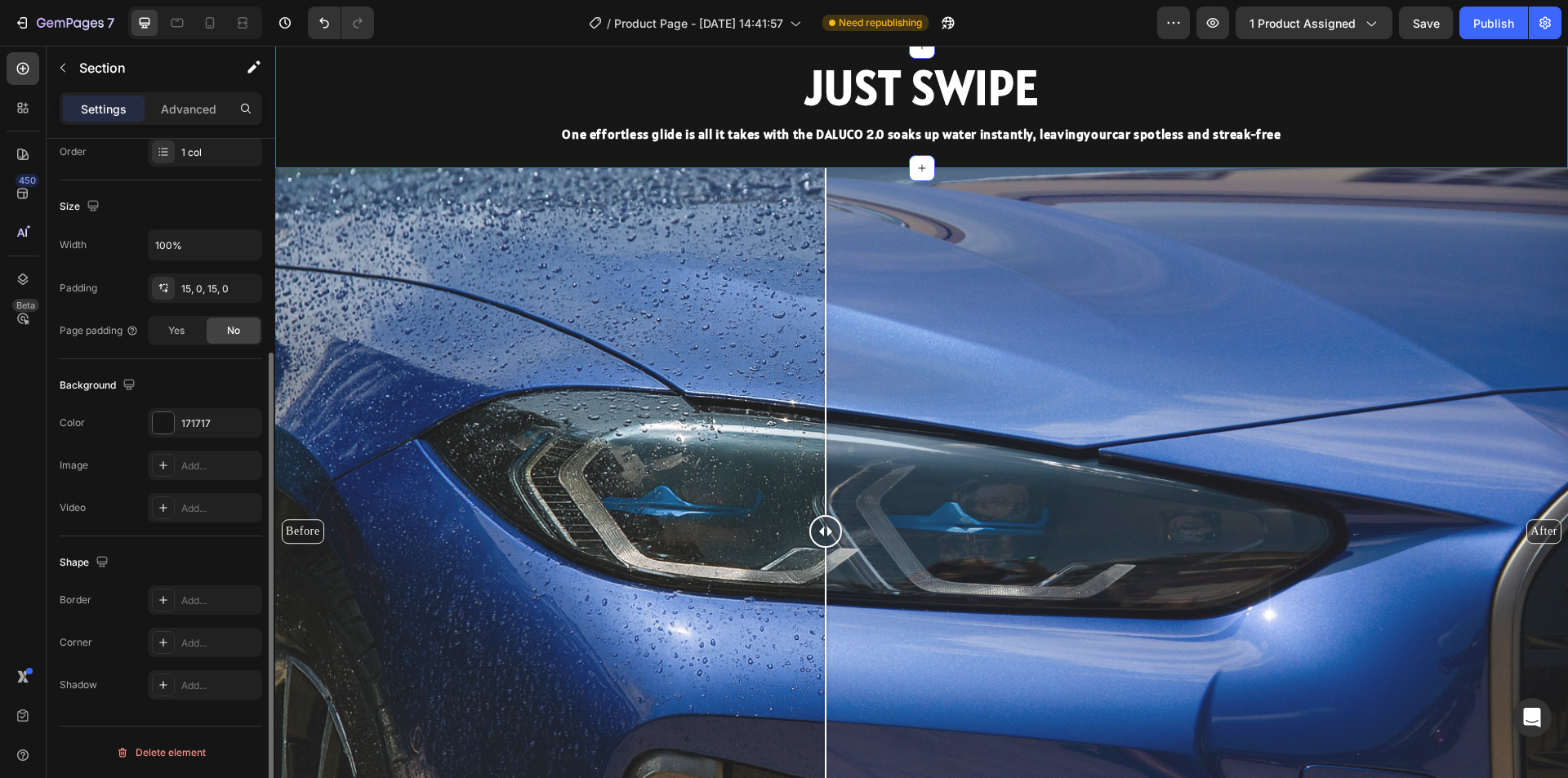
click at [356, 156] on div "JUST SWIPE Heading One effortless glide is all it takes with the DALUCO 2.0 soa…" at bounding box center [922, 107] width 1293 height 98
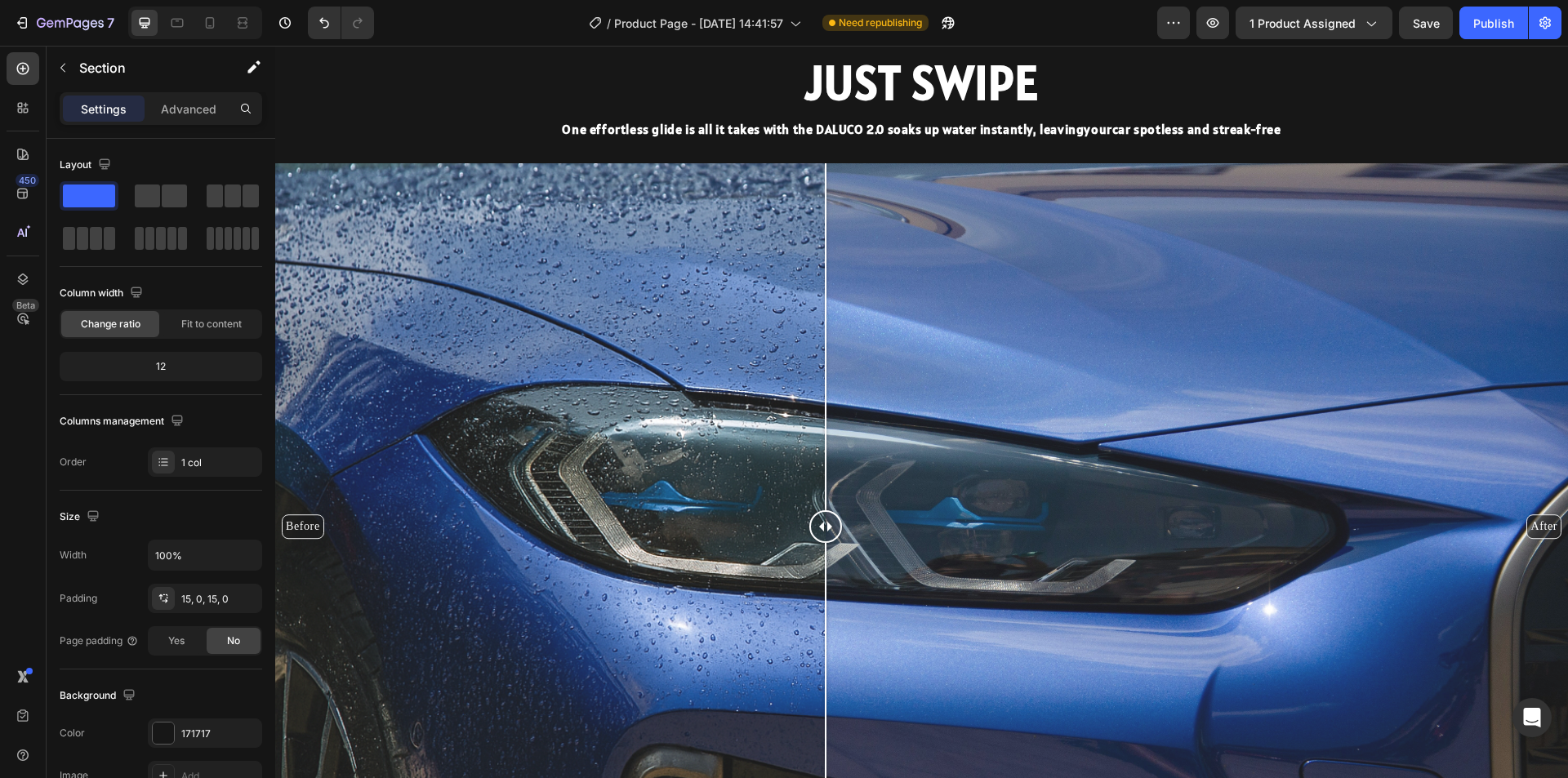
scroll to position [1551, 0]
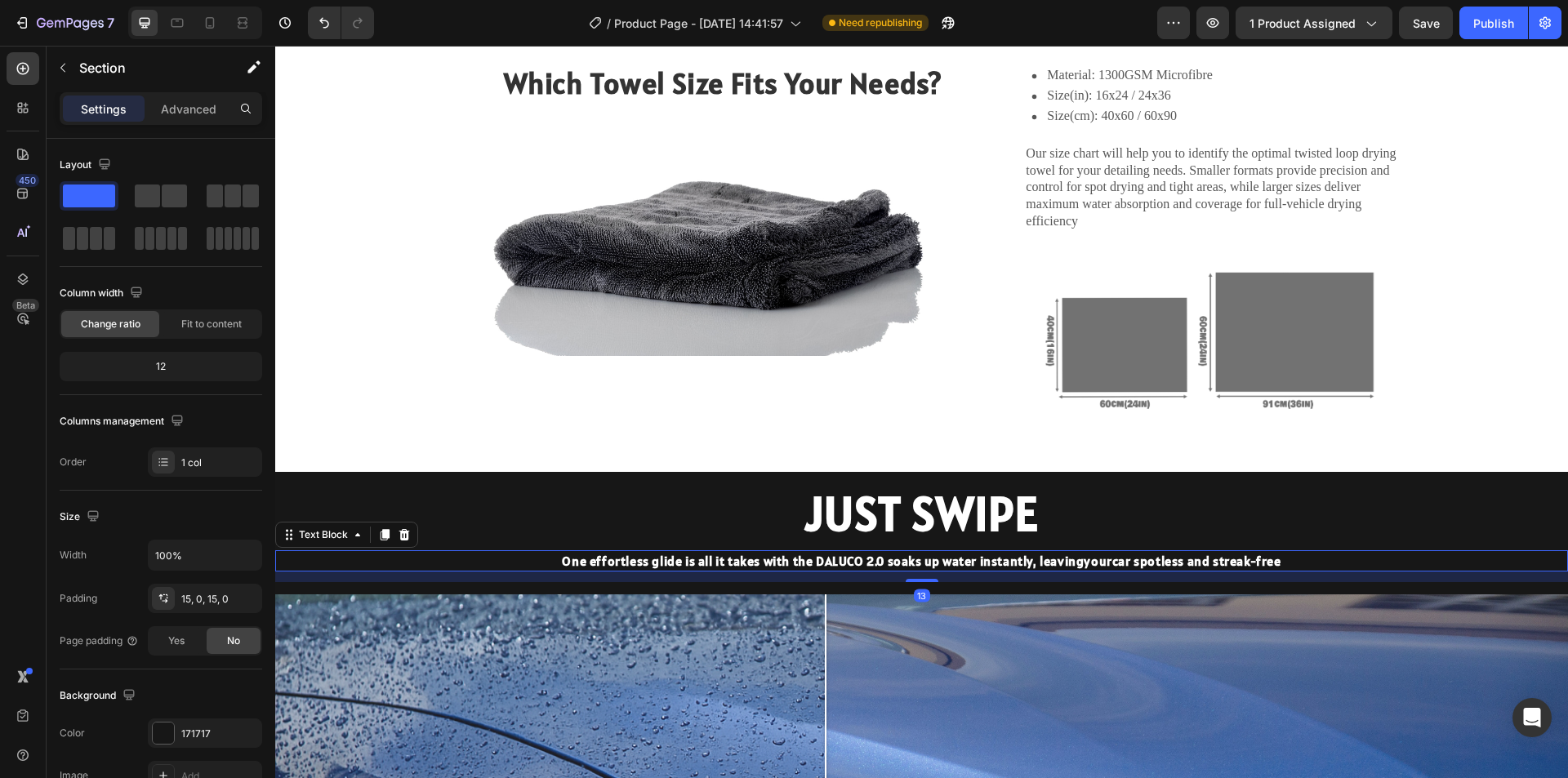
click at [332, 555] on p "One effortless glide is all it takes with the DALUCO 2.0 soaks up water instant…" at bounding box center [921, 561] width 1289 height 18
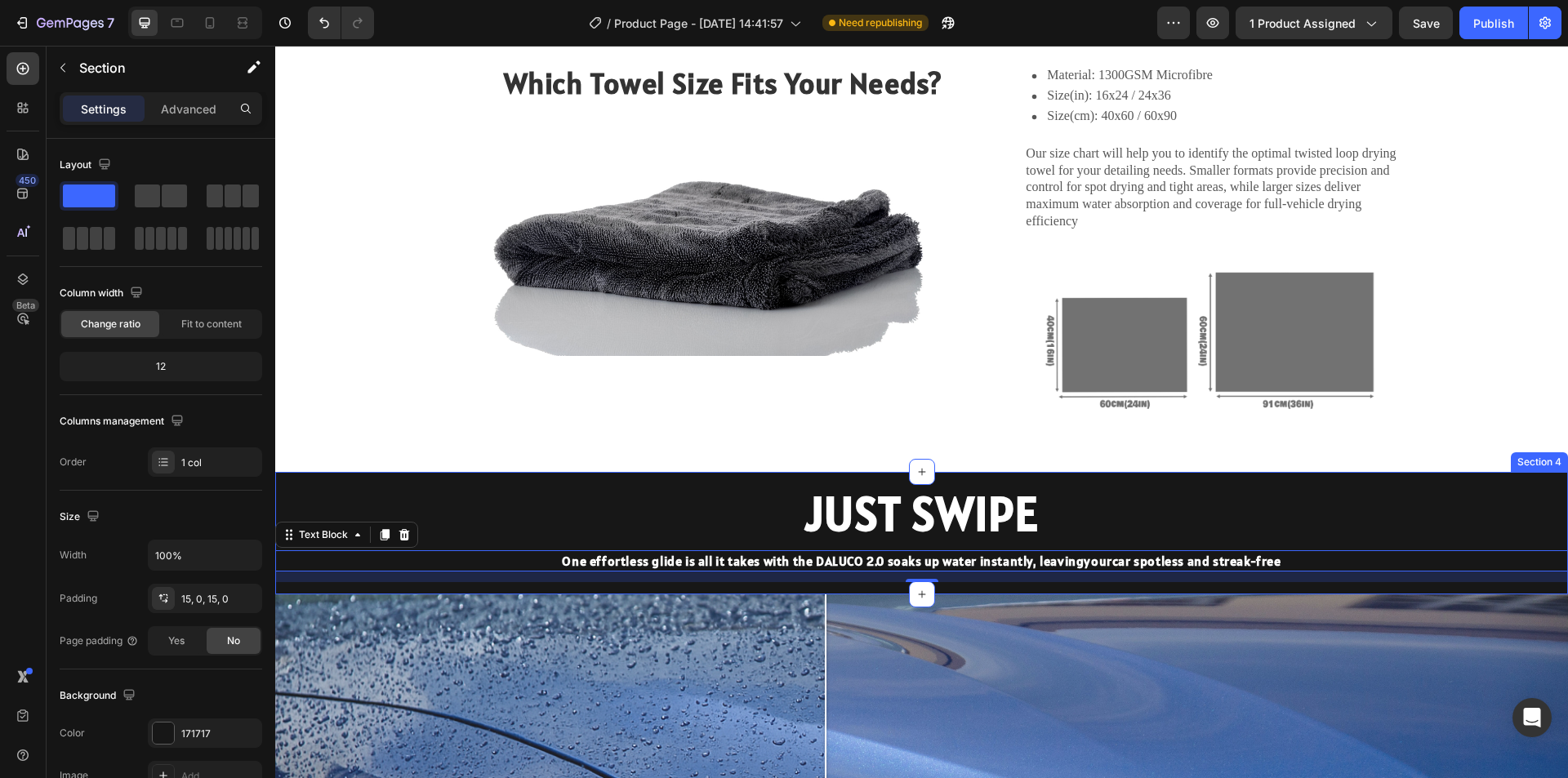
click at [292, 477] on div "JUST SWIPE Heading One effortless glide is all it takes with the DALUCO 2.0 soa…" at bounding box center [922, 533] width 1293 height 122
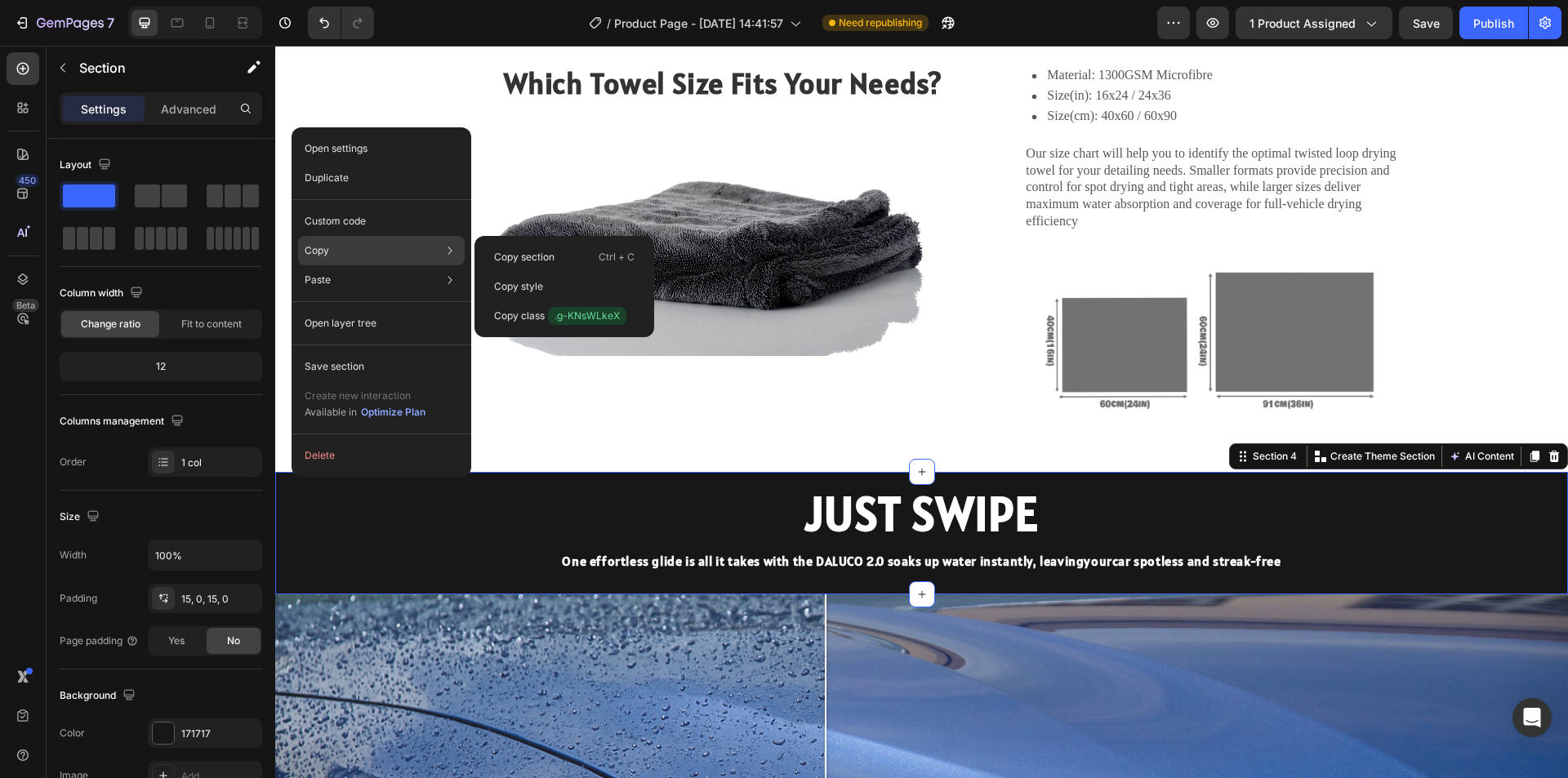
click at [352, 256] on div "Copy Copy section Ctrl + C Copy style Copy class .g-KNsWLkeX" at bounding box center [381, 251] width 167 height 30
click at [615, 262] on p "Ctrl + C" at bounding box center [616, 256] width 36 height 16
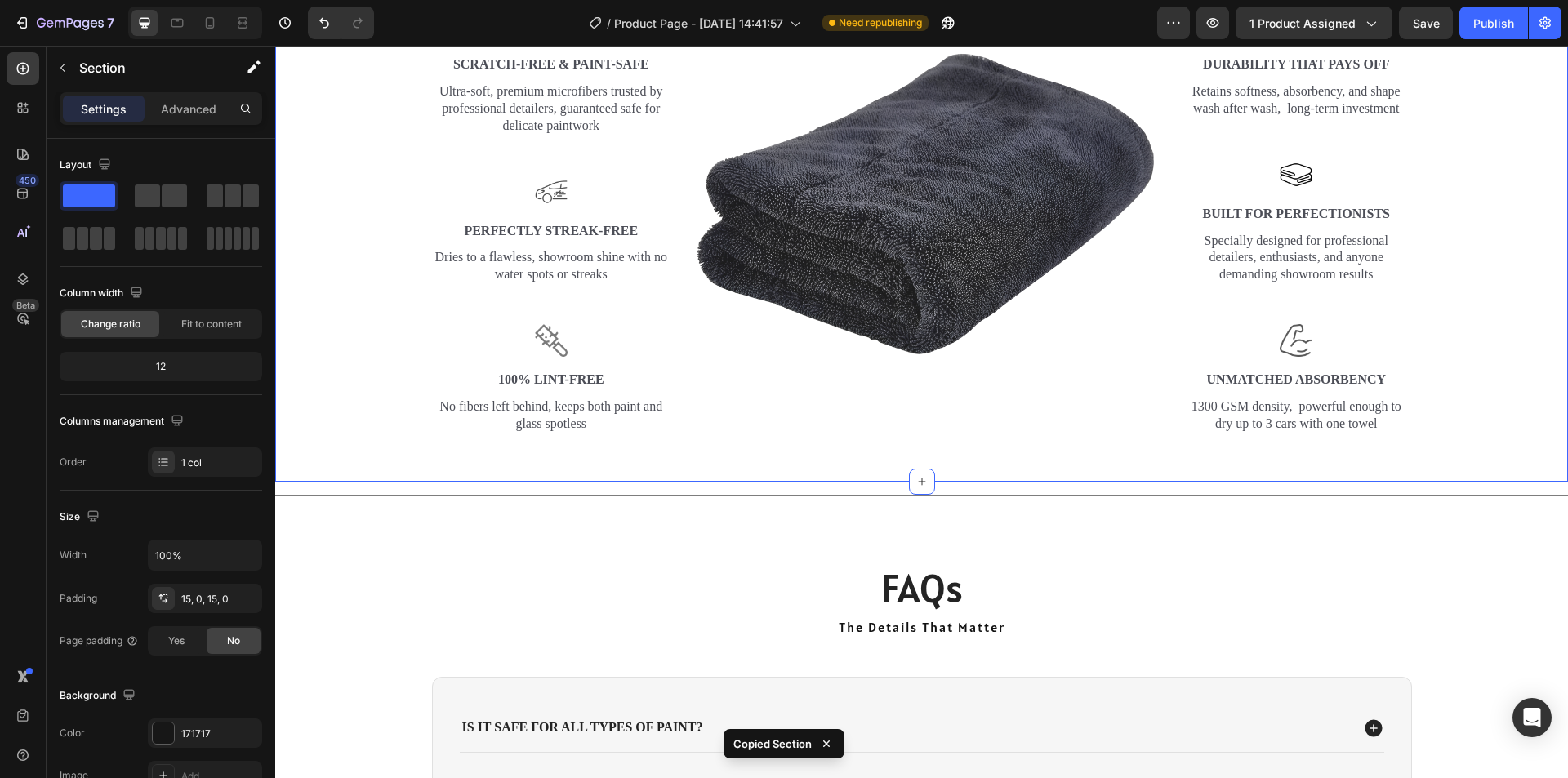
scroll to position [2612, 0]
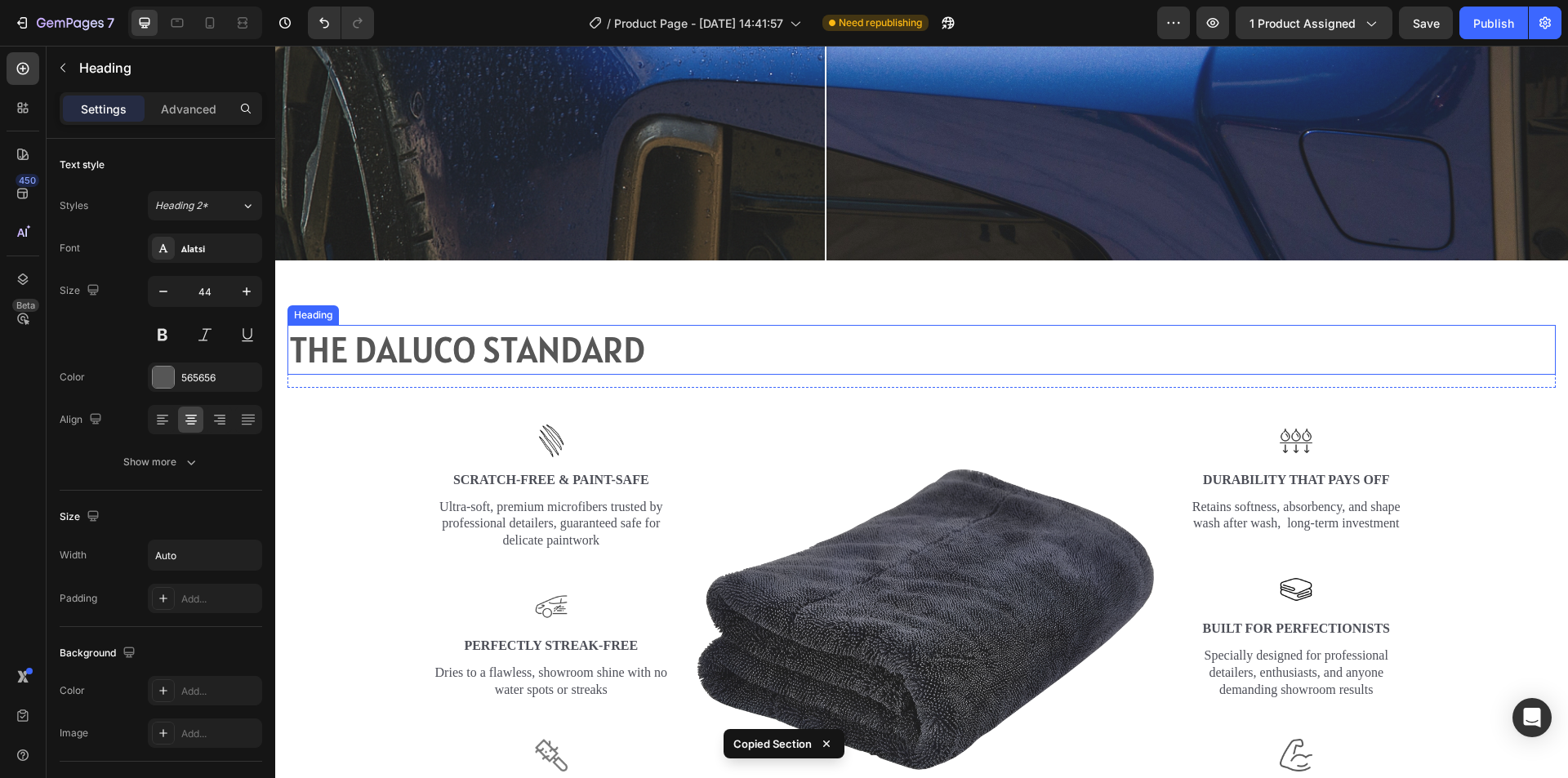
click at [599, 348] on h2 "THE DALUCO STANDARD" at bounding box center [466, 350] width 359 height 50
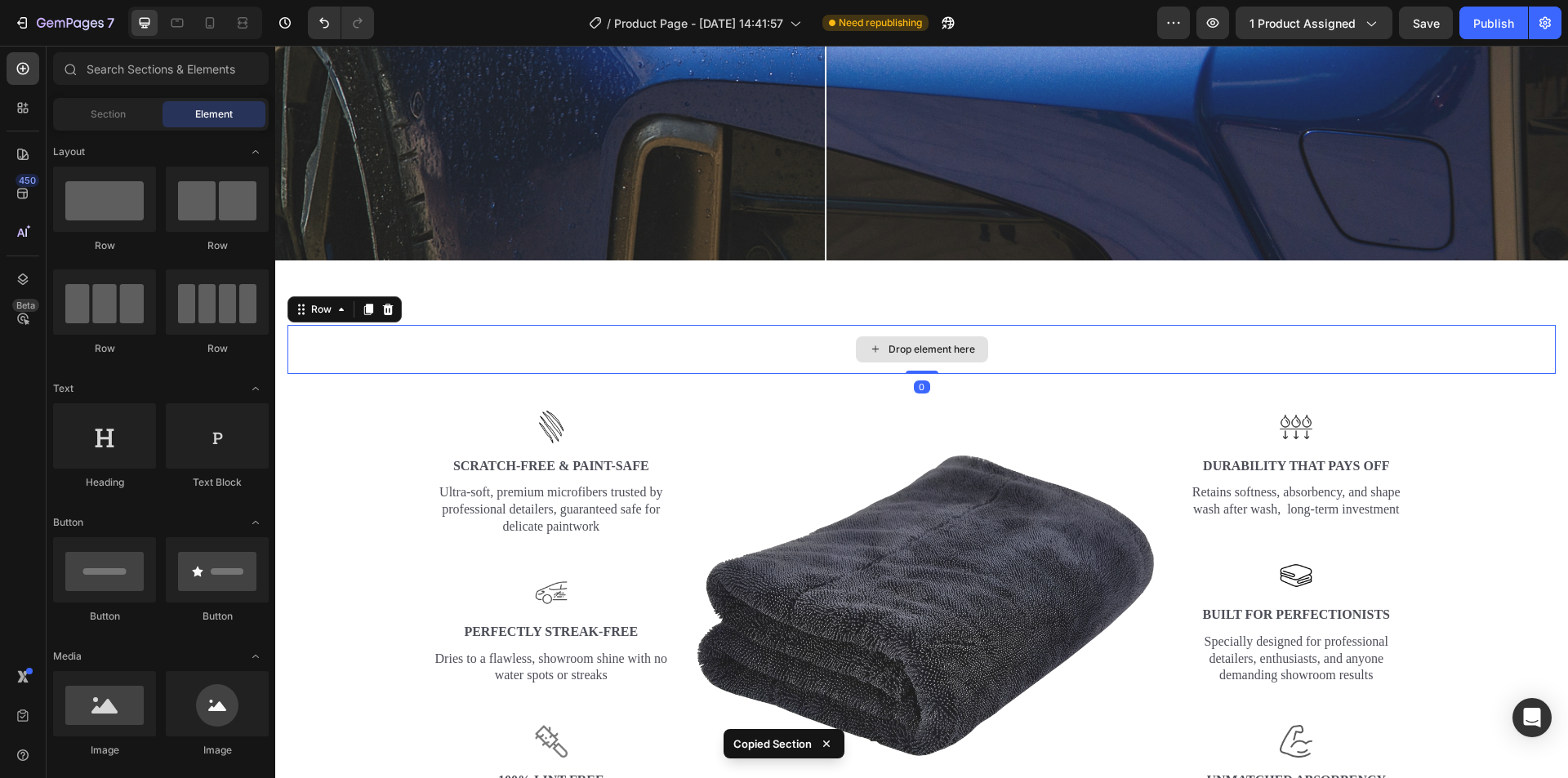
click at [815, 345] on div "Drop element here" at bounding box center [921, 349] width 1268 height 49
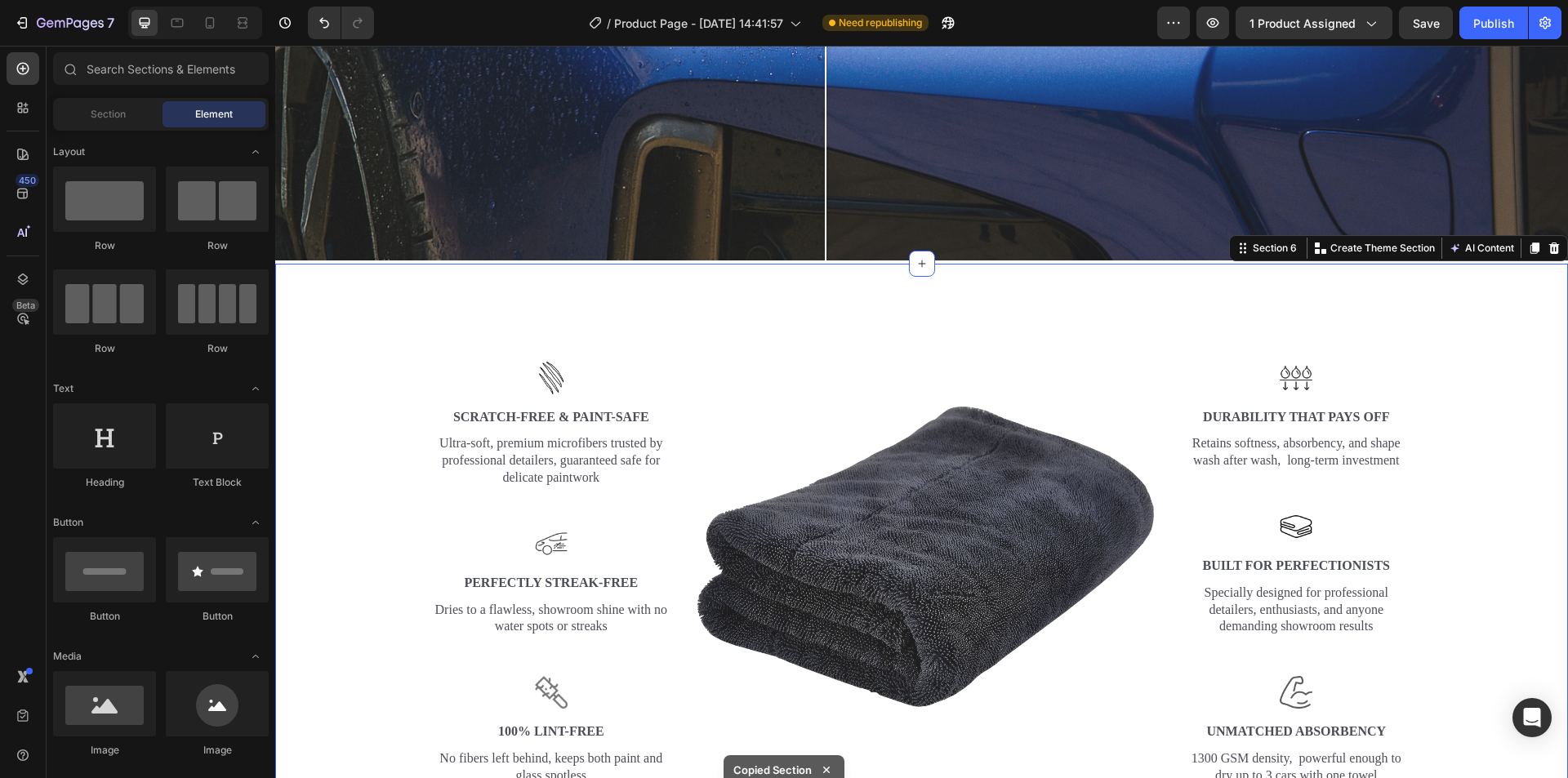
click at [820, 295] on div "Image Image Scratch-Free & Paint-Safe Text Block Ultra-soft, premium microfiber…" at bounding box center [922, 549] width 1293 height 570
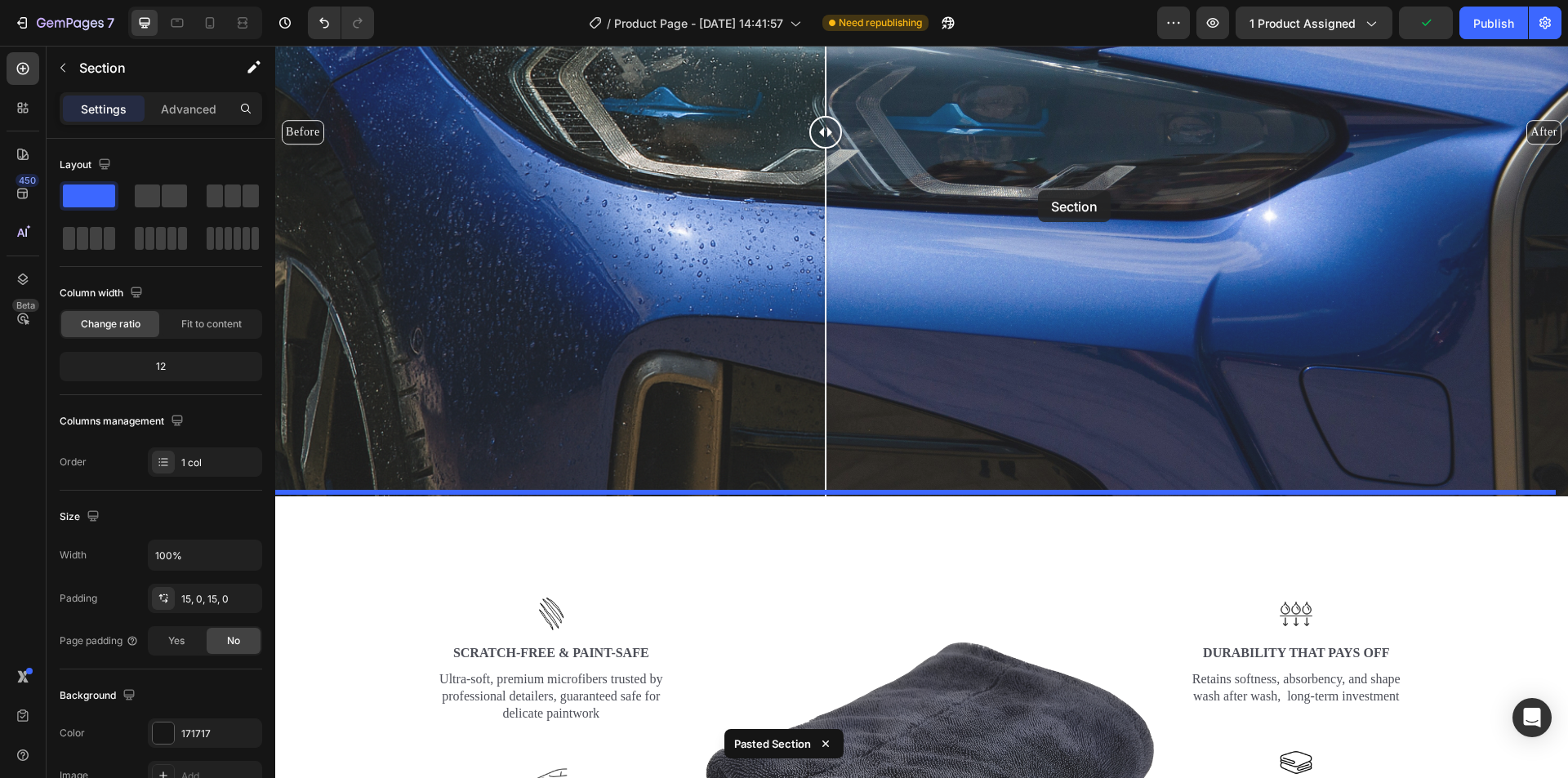
scroll to position [2276, 0]
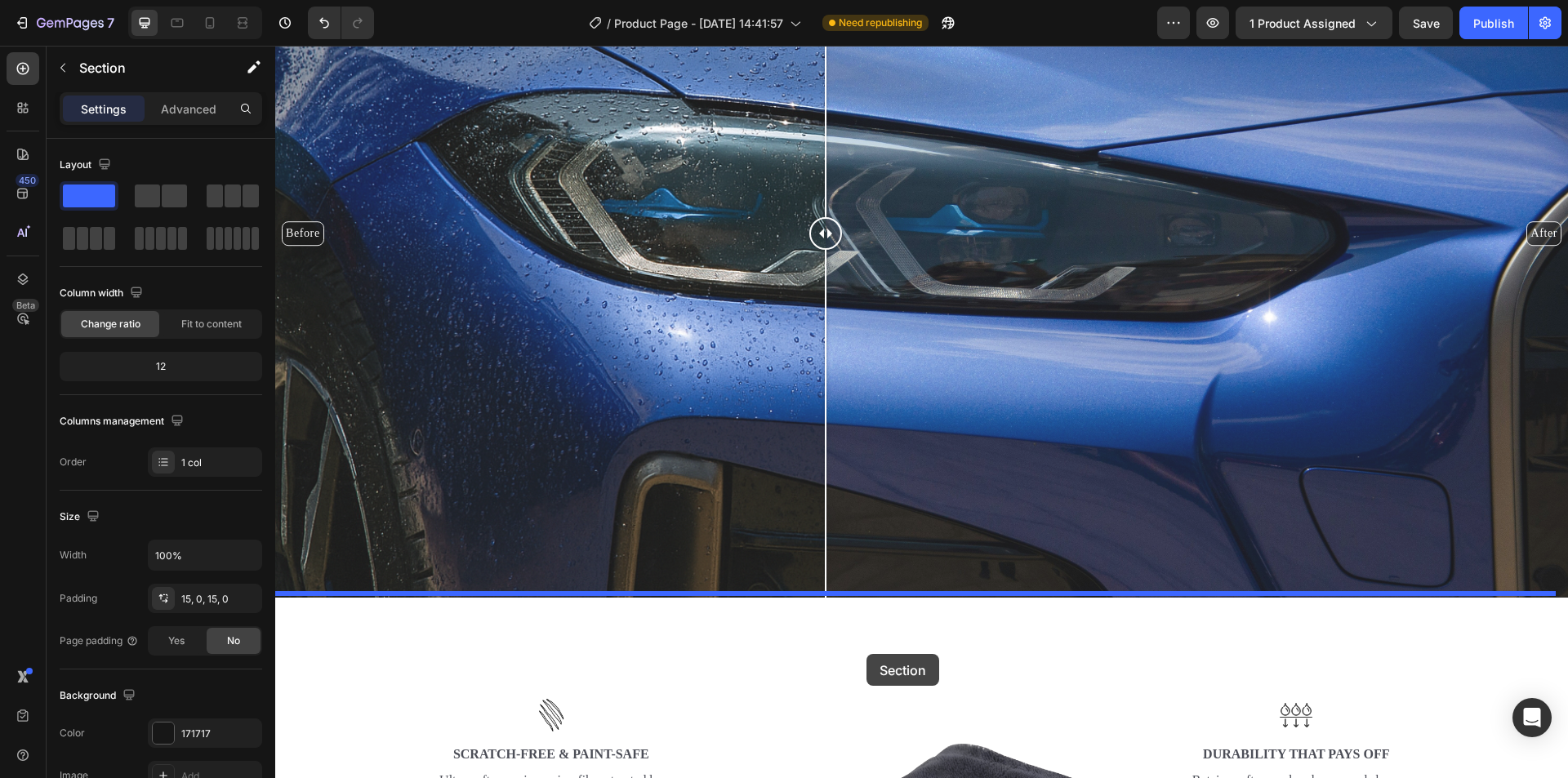
drag, startPoint x: 1445, startPoint y: 619, endPoint x: 866, endPoint y: 654, distance: 580.1
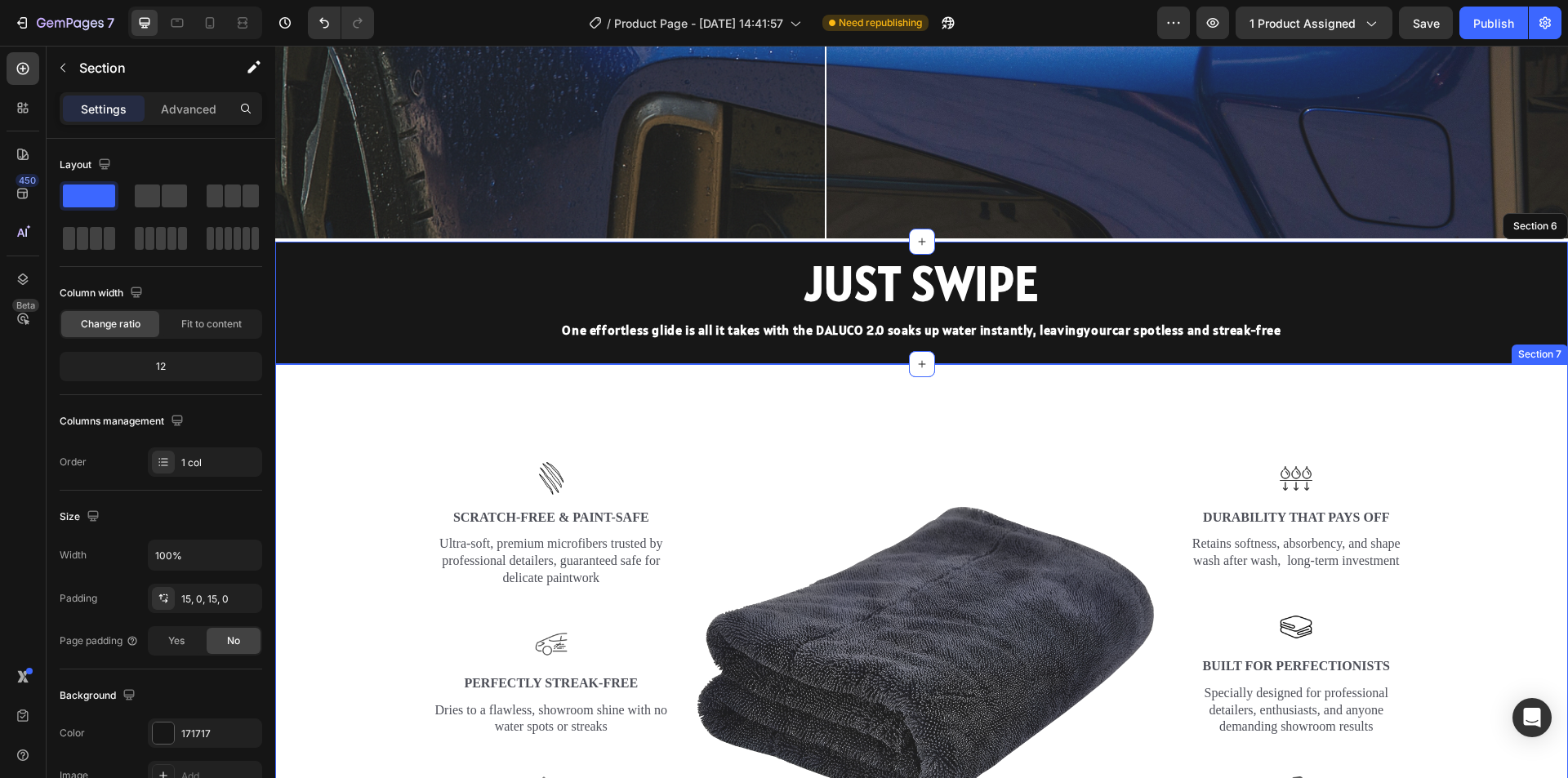
scroll to position [2683, 0]
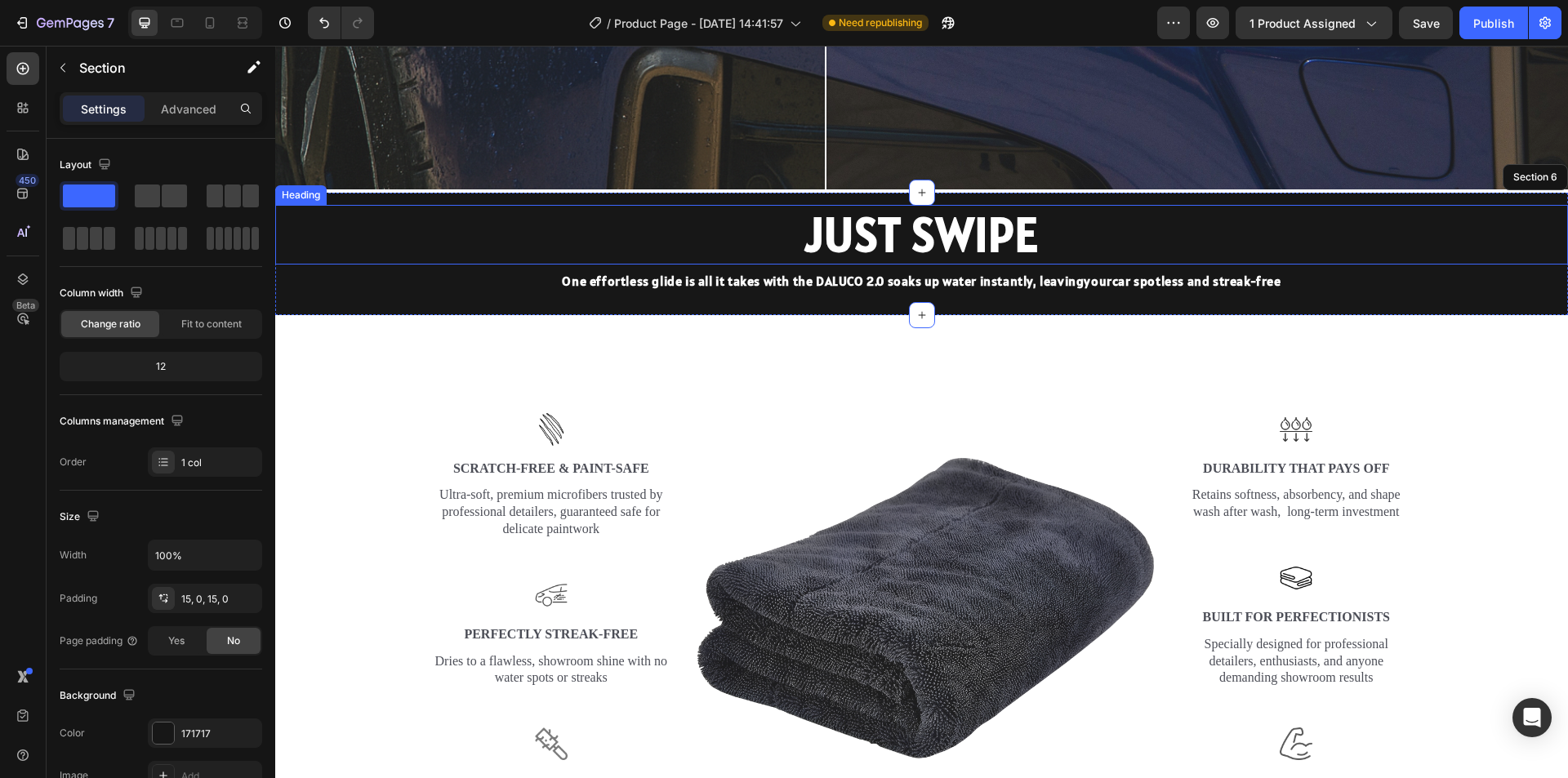
click at [914, 227] on h2 "JUST SWIPE" at bounding box center [922, 234] width 1293 height 60
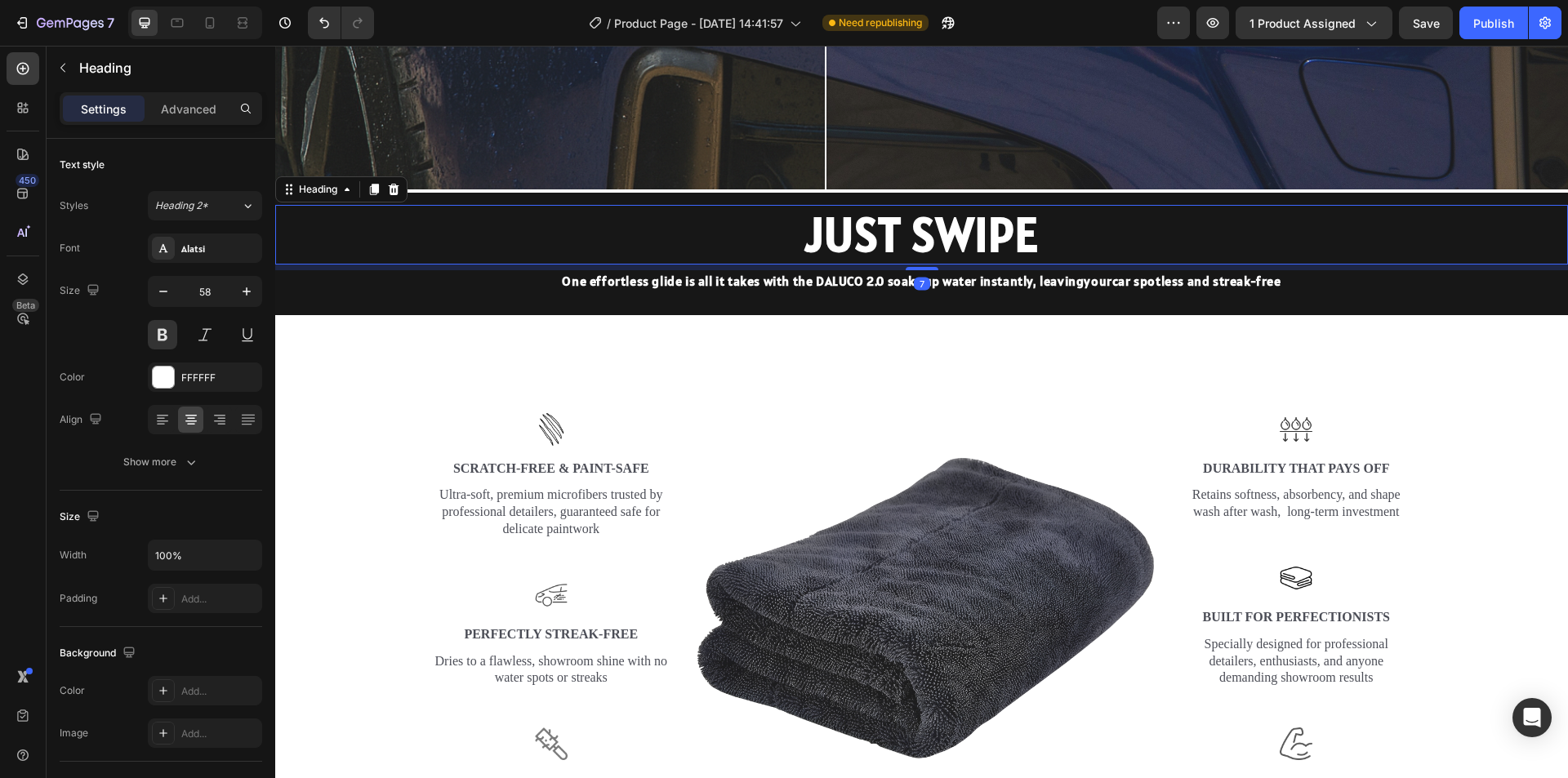
click at [914, 227] on h2 "JUST SWIPE" at bounding box center [922, 234] width 1293 height 60
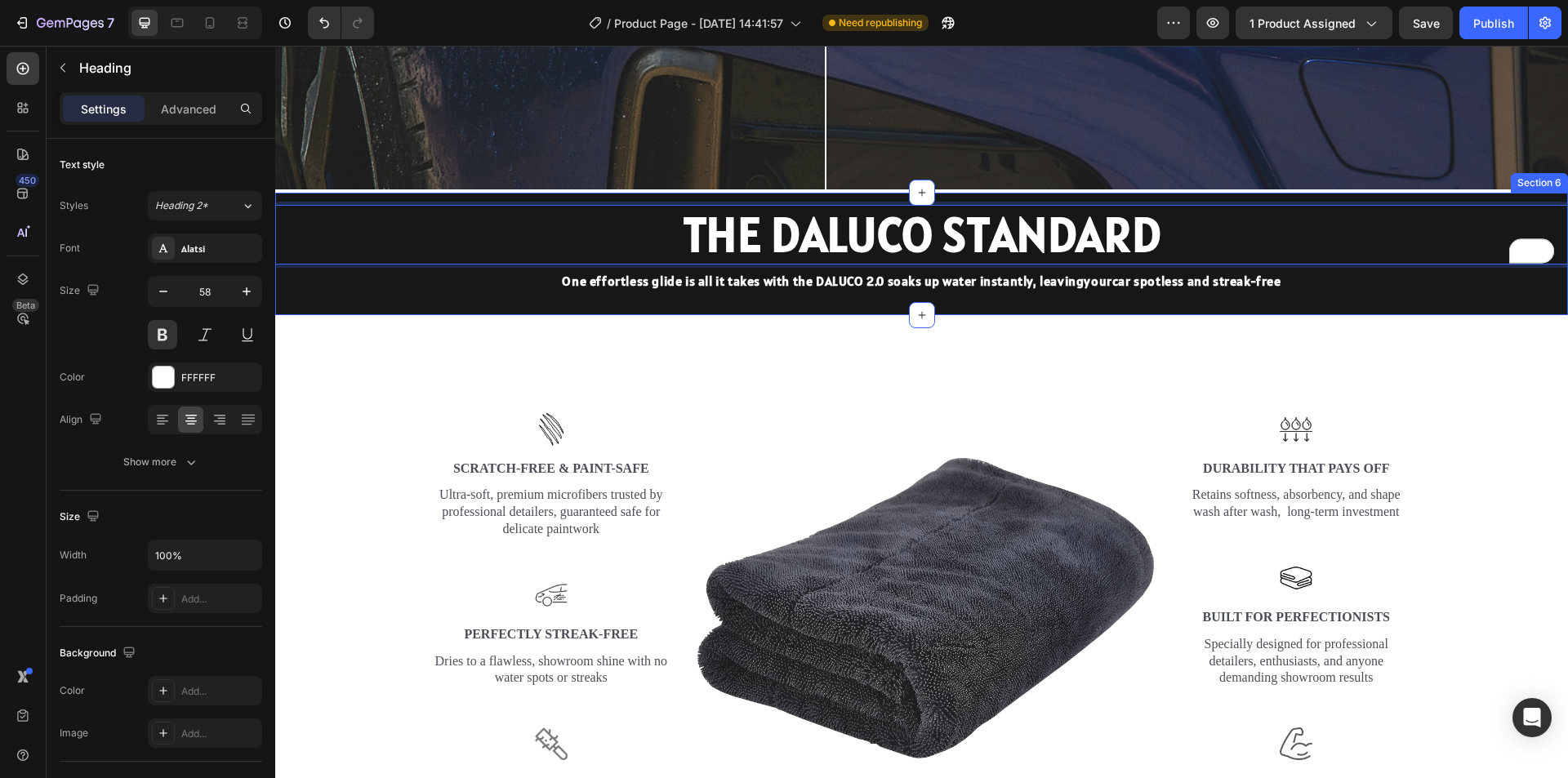
click at [906, 279] on p "One effortless glide is all it takes with the DALUCO 2.0 soaks up water instant…" at bounding box center [921, 280] width 1289 height 18
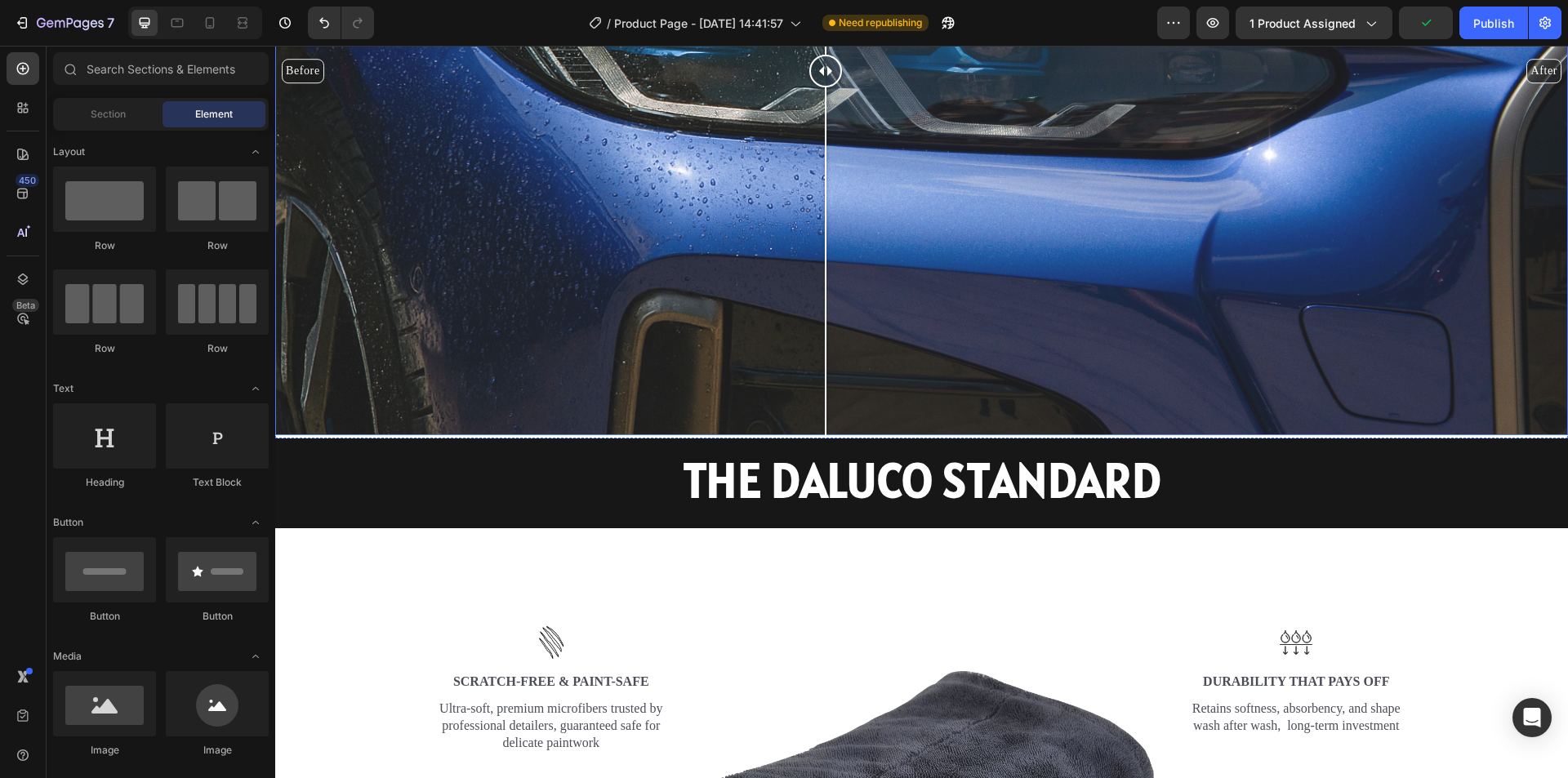
scroll to position [2438, 0]
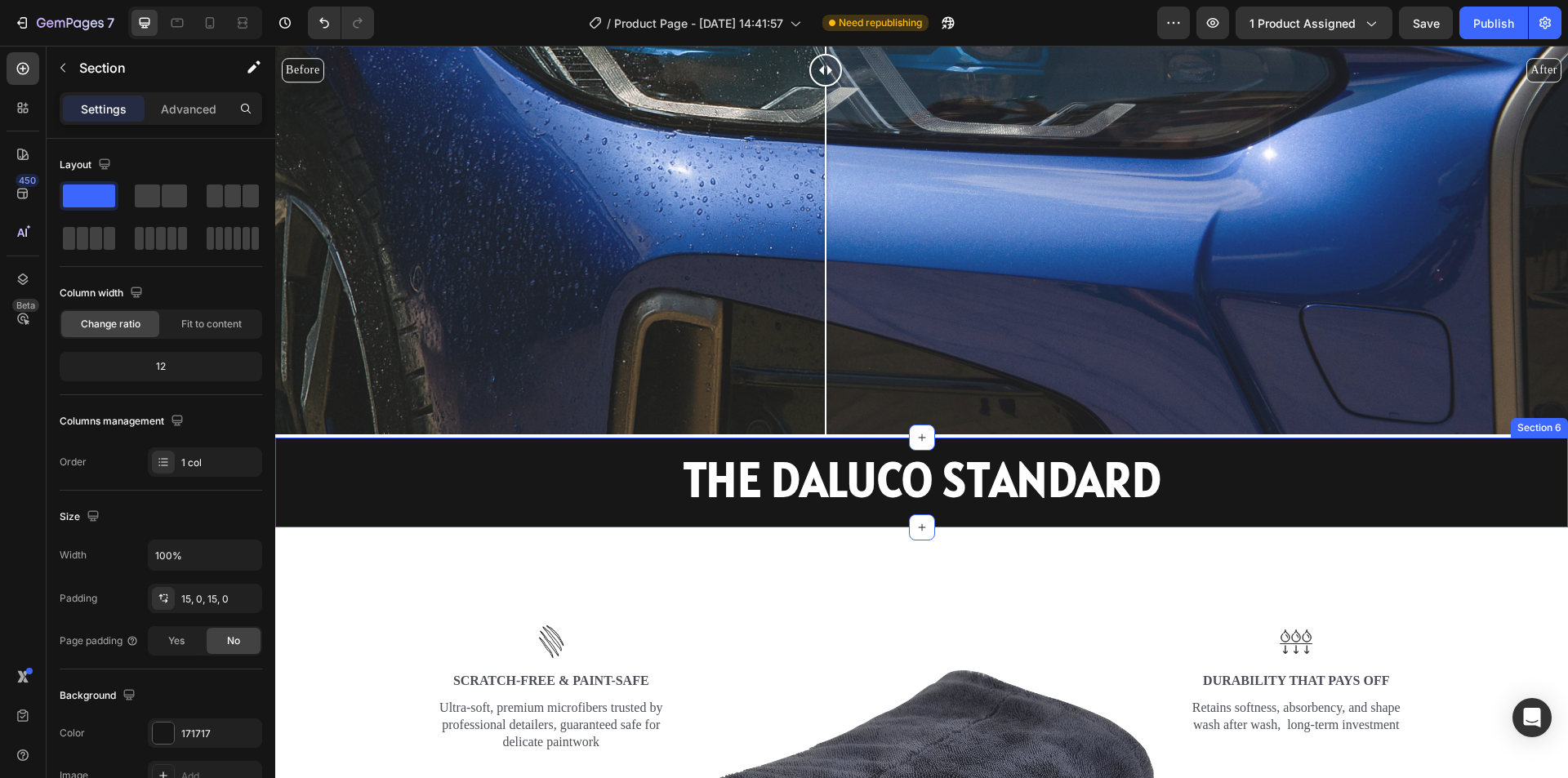
click at [506, 506] on div "THE DALUCO STANDARD Heading" at bounding box center [922, 482] width 1293 height 66
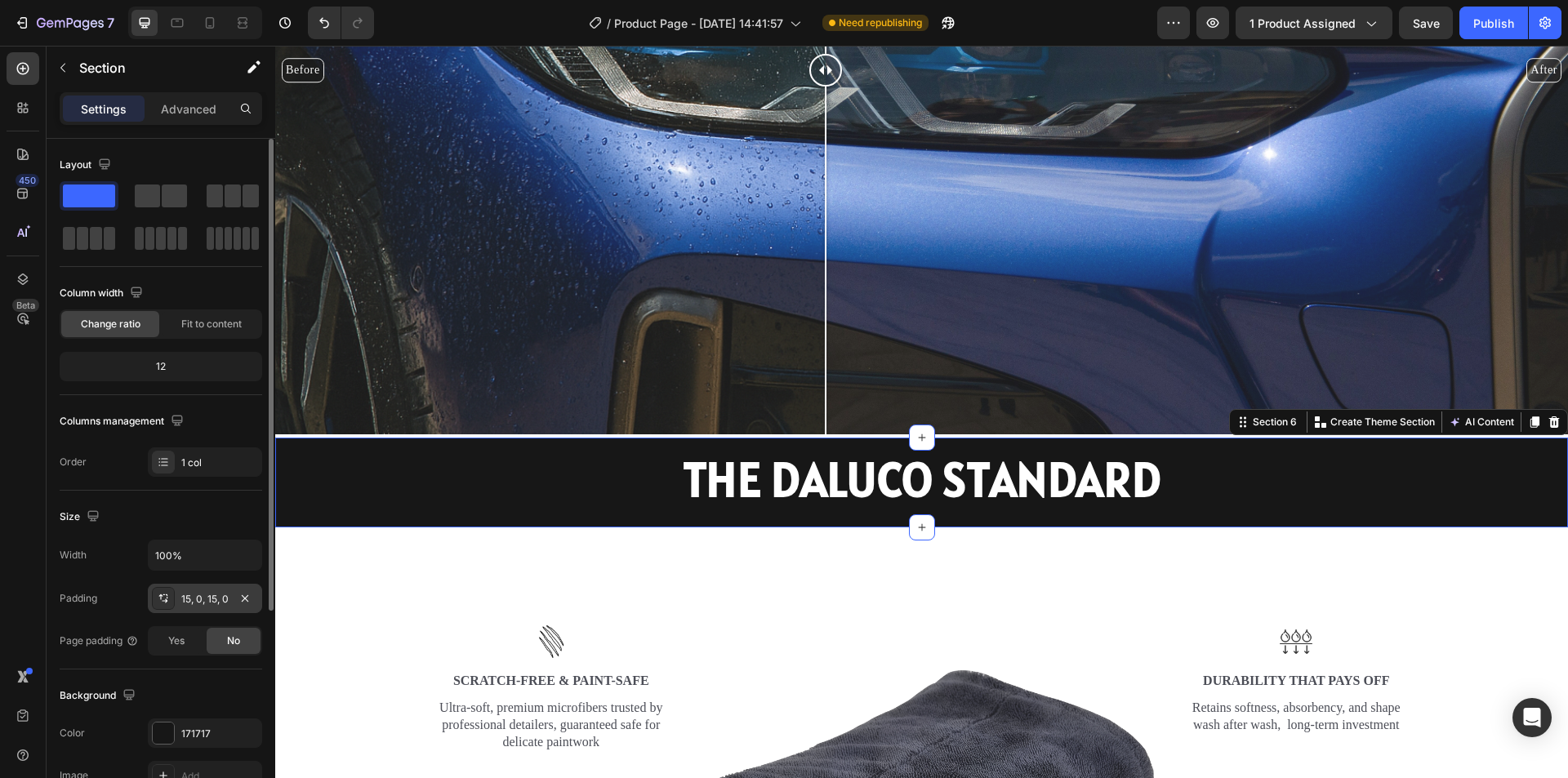
click at [234, 604] on div "15, 0, 15, 0" at bounding box center [204, 598] width 114 height 30
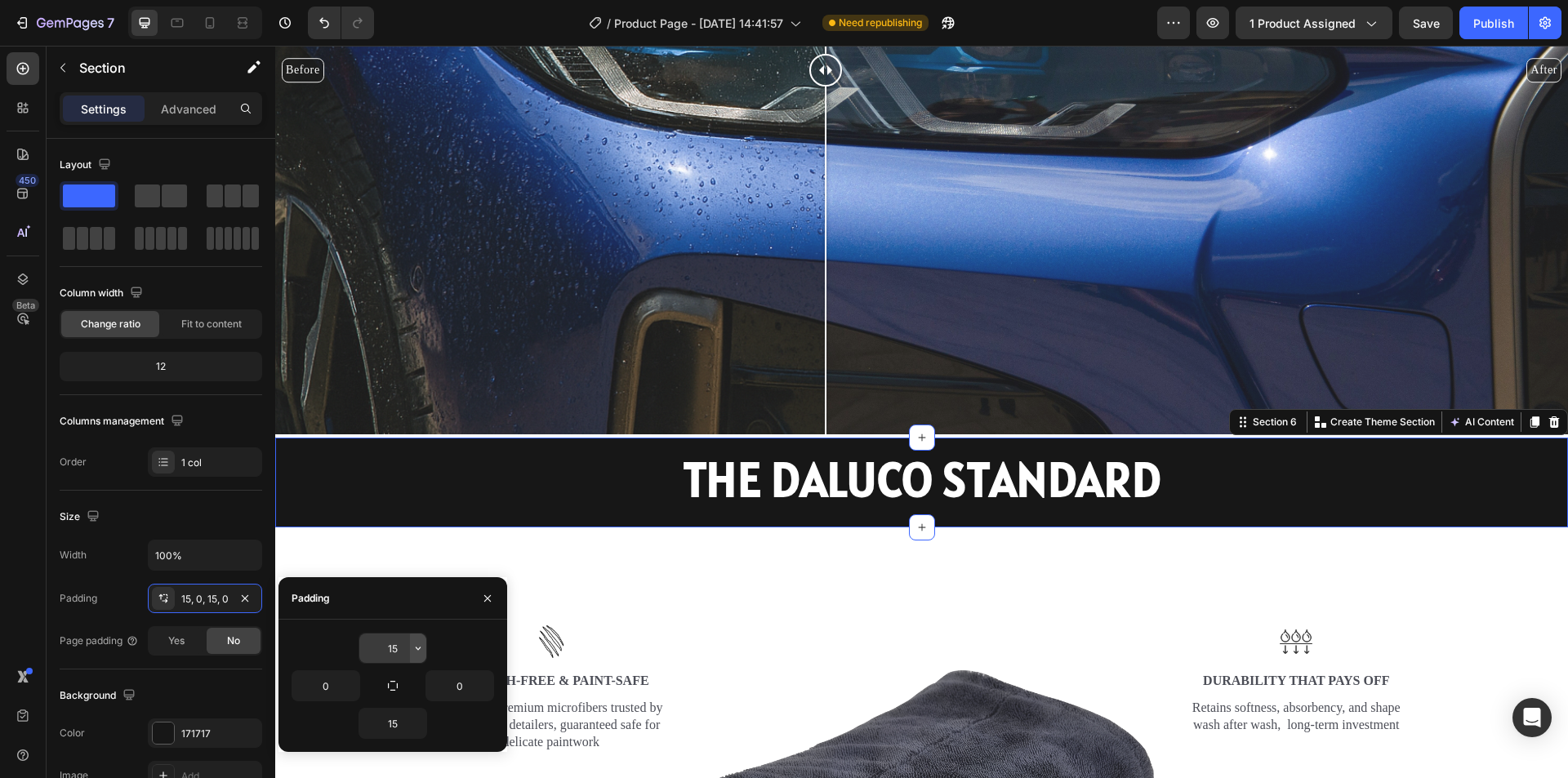
click at [416, 643] on icon "button" at bounding box center [418, 649] width 13 height 13
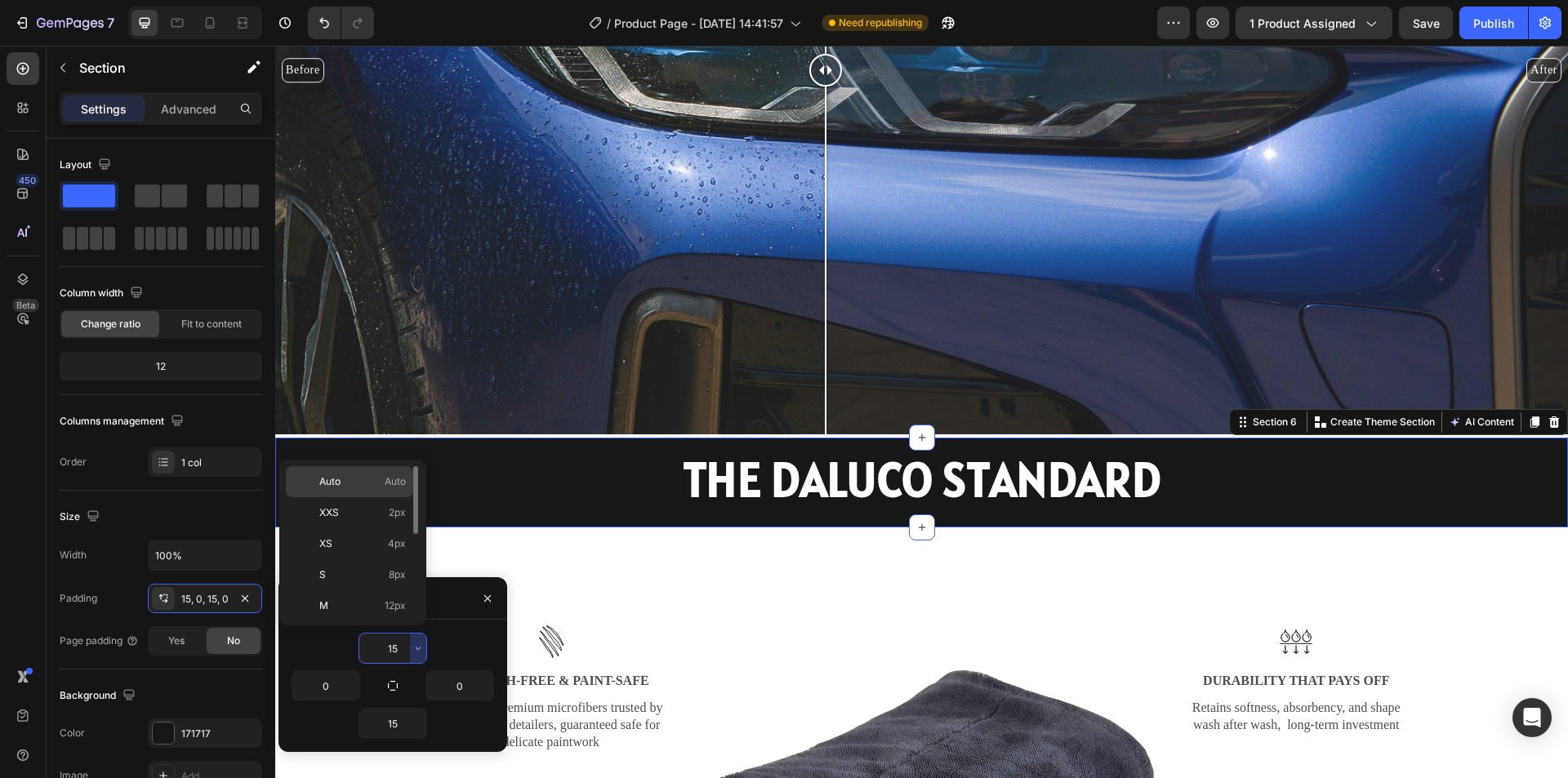
click at [351, 481] on p "Auto Auto" at bounding box center [363, 481] width 86 height 14
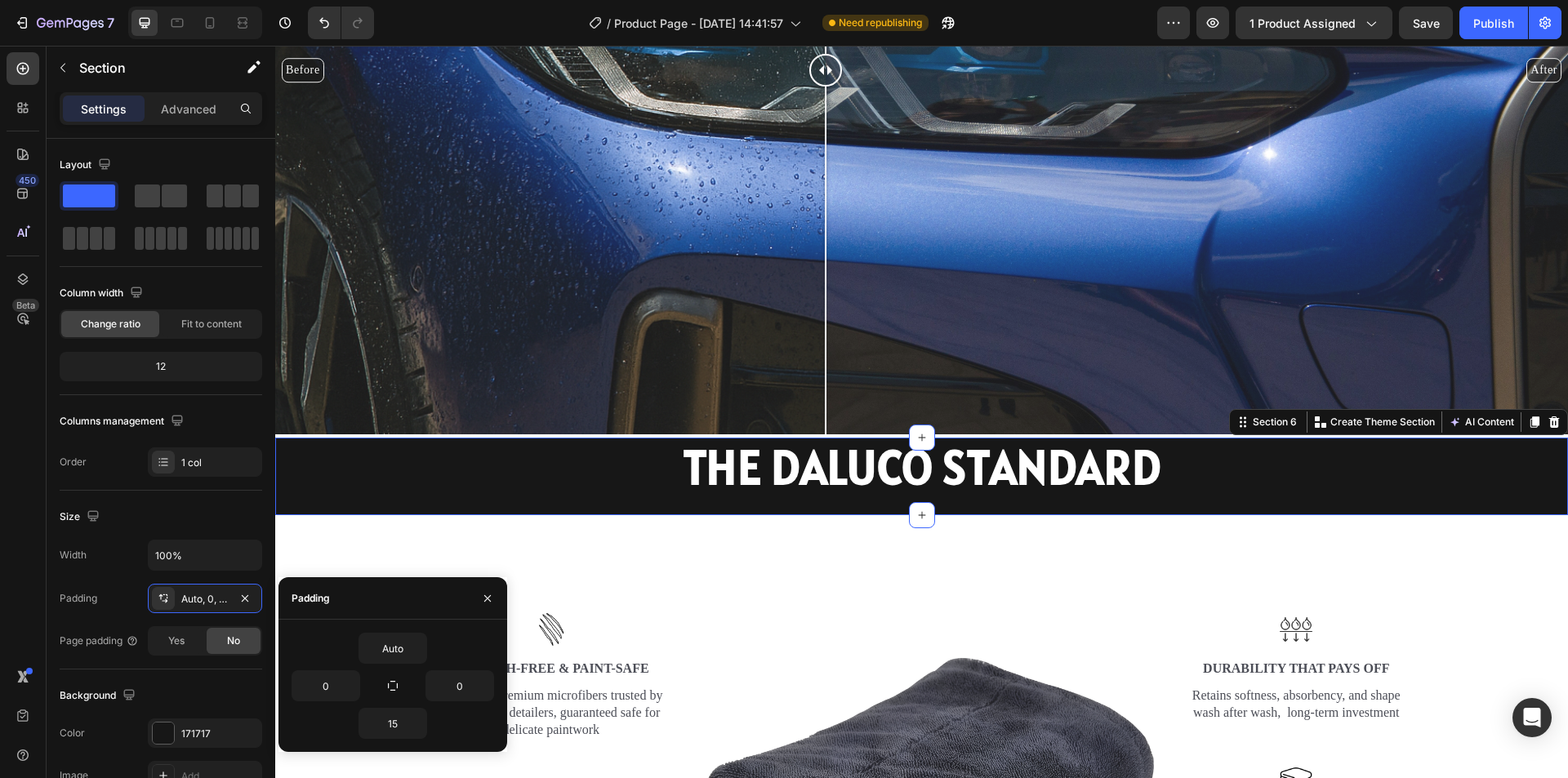
type input "15"
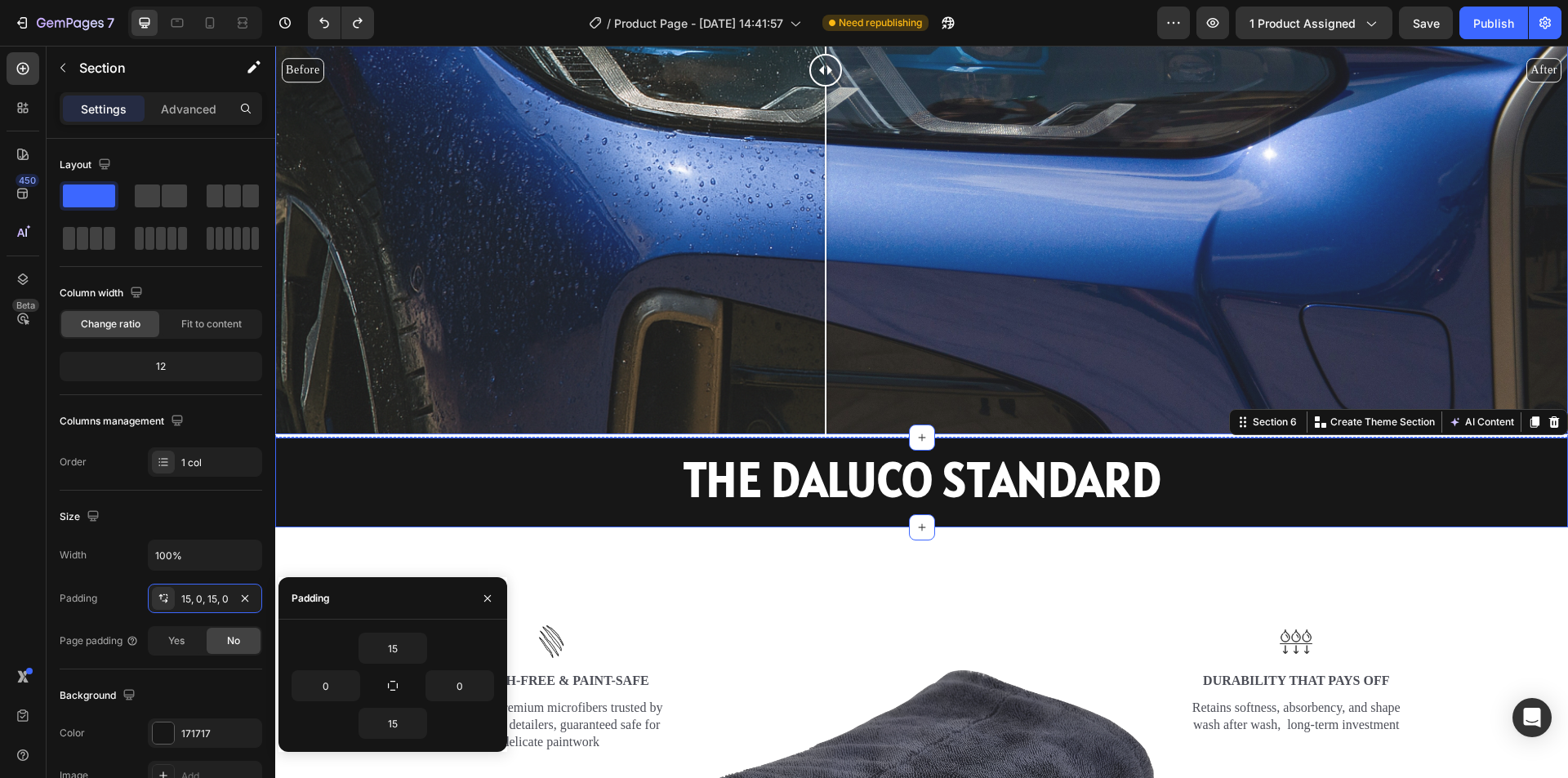
click at [779, 341] on div "Before After" at bounding box center [922, 70] width 1293 height 726
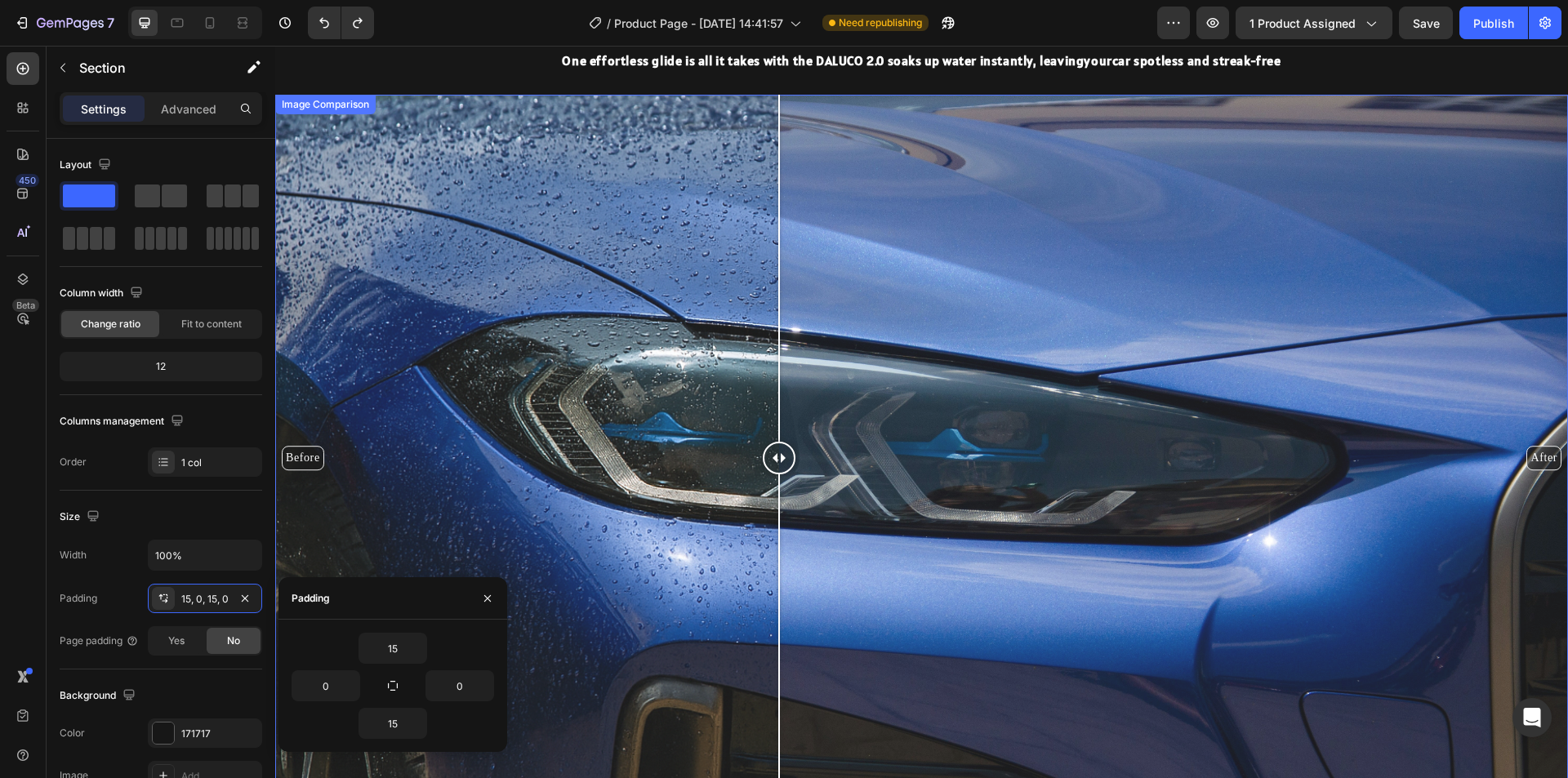
scroll to position [1867, 0]
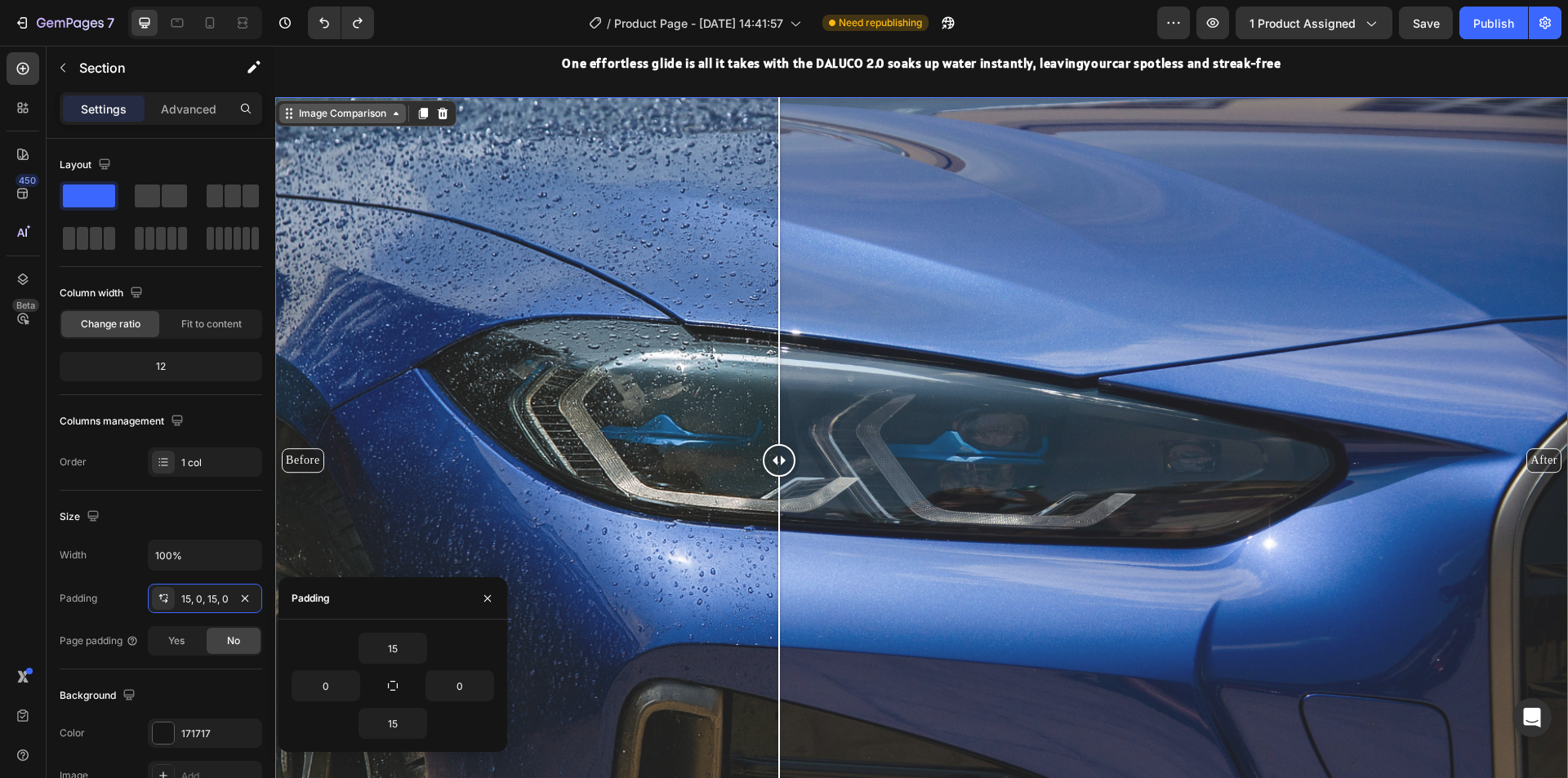
click at [325, 106] on div "Image Comparison" at bounding box center [343, 113] width 94 height 14
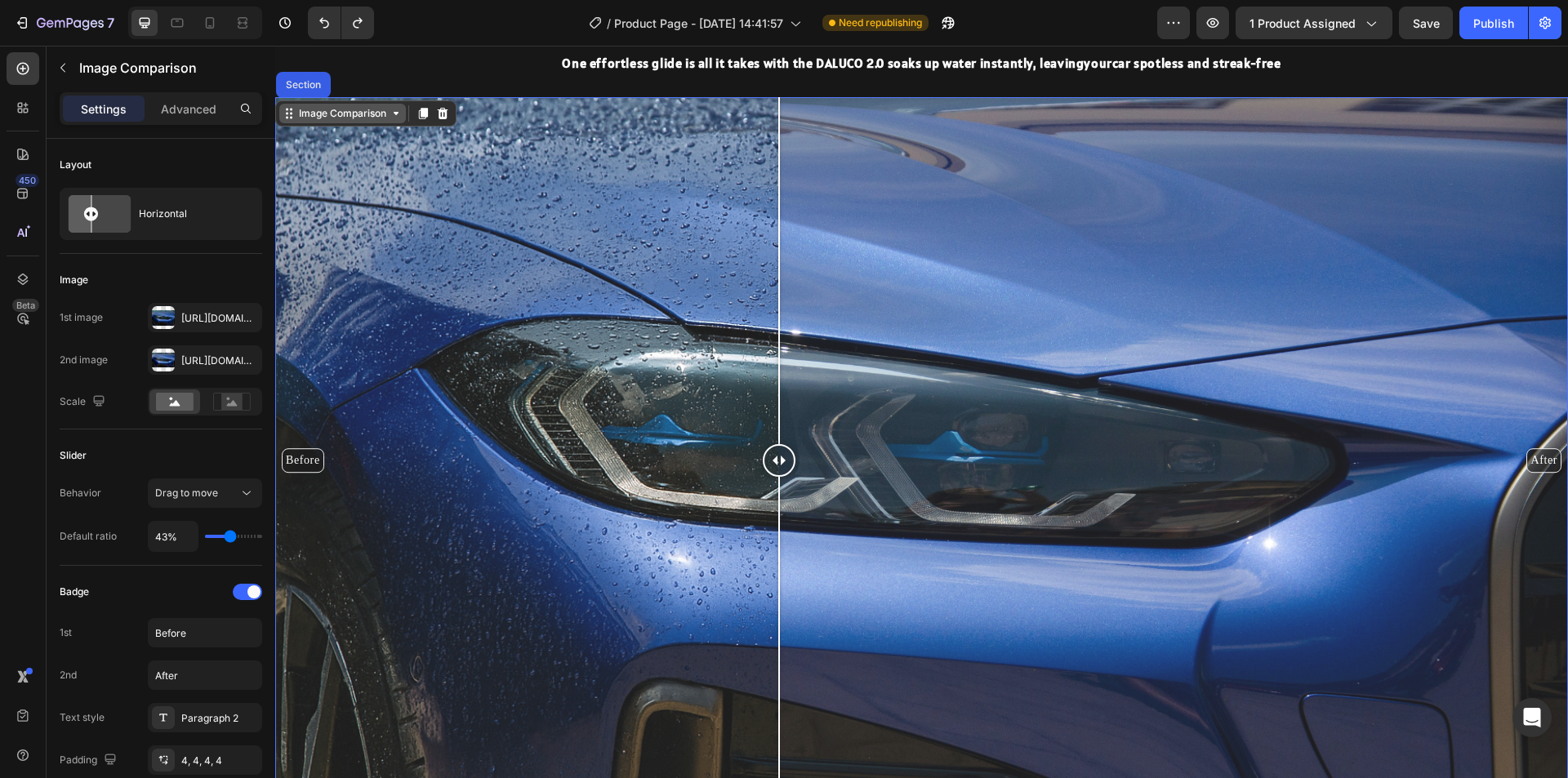
click at [335, 122] on div "Image Comparison" at bounding box center [343, 113] width 126 height 19
click at [376, 113] on div "Image Comparison" at bounding box center [343, 113] width 94 height 14
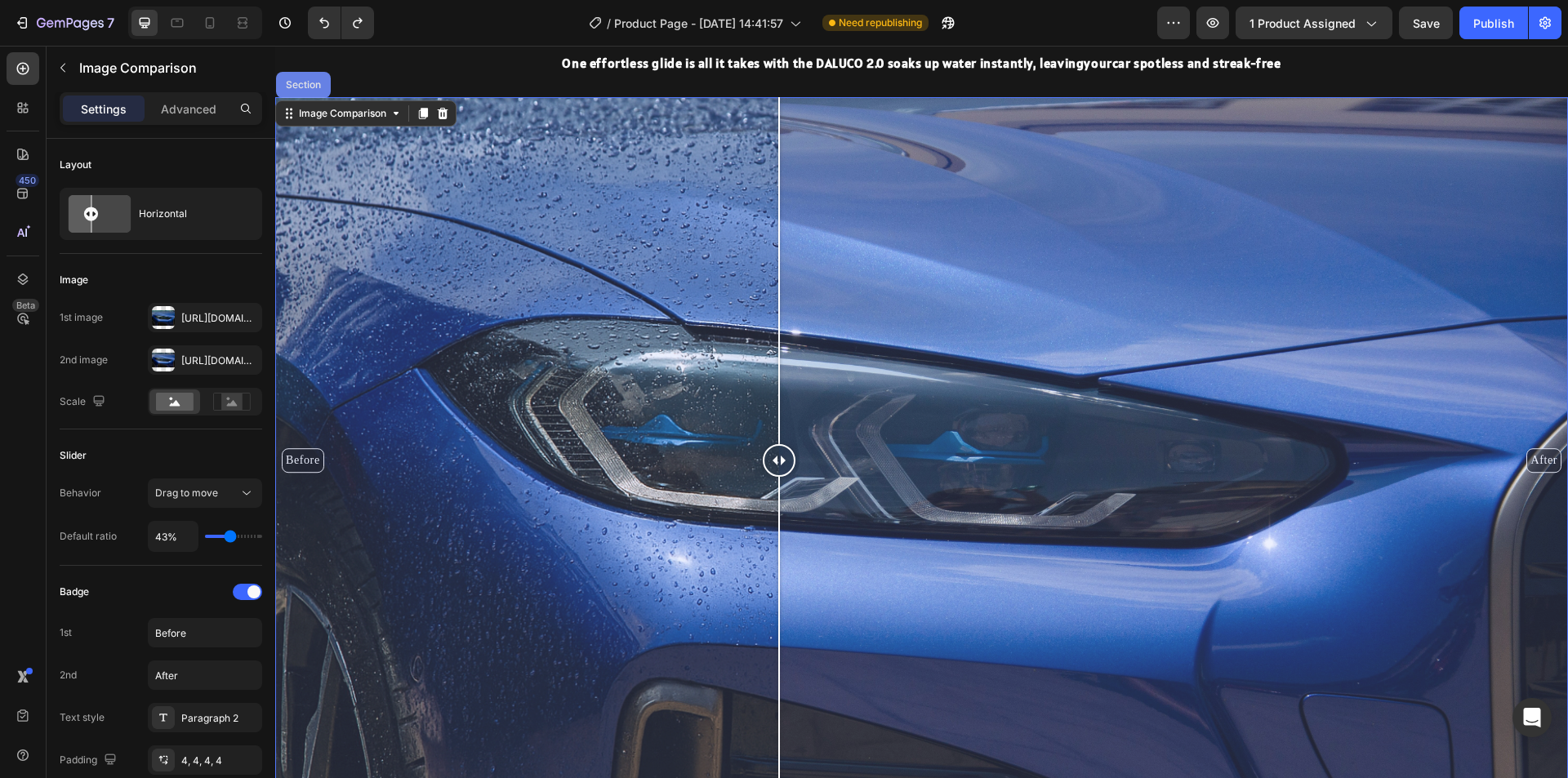
click at [320, 96] on div "Section" at bounding box center [302, 84] width 55 height 26
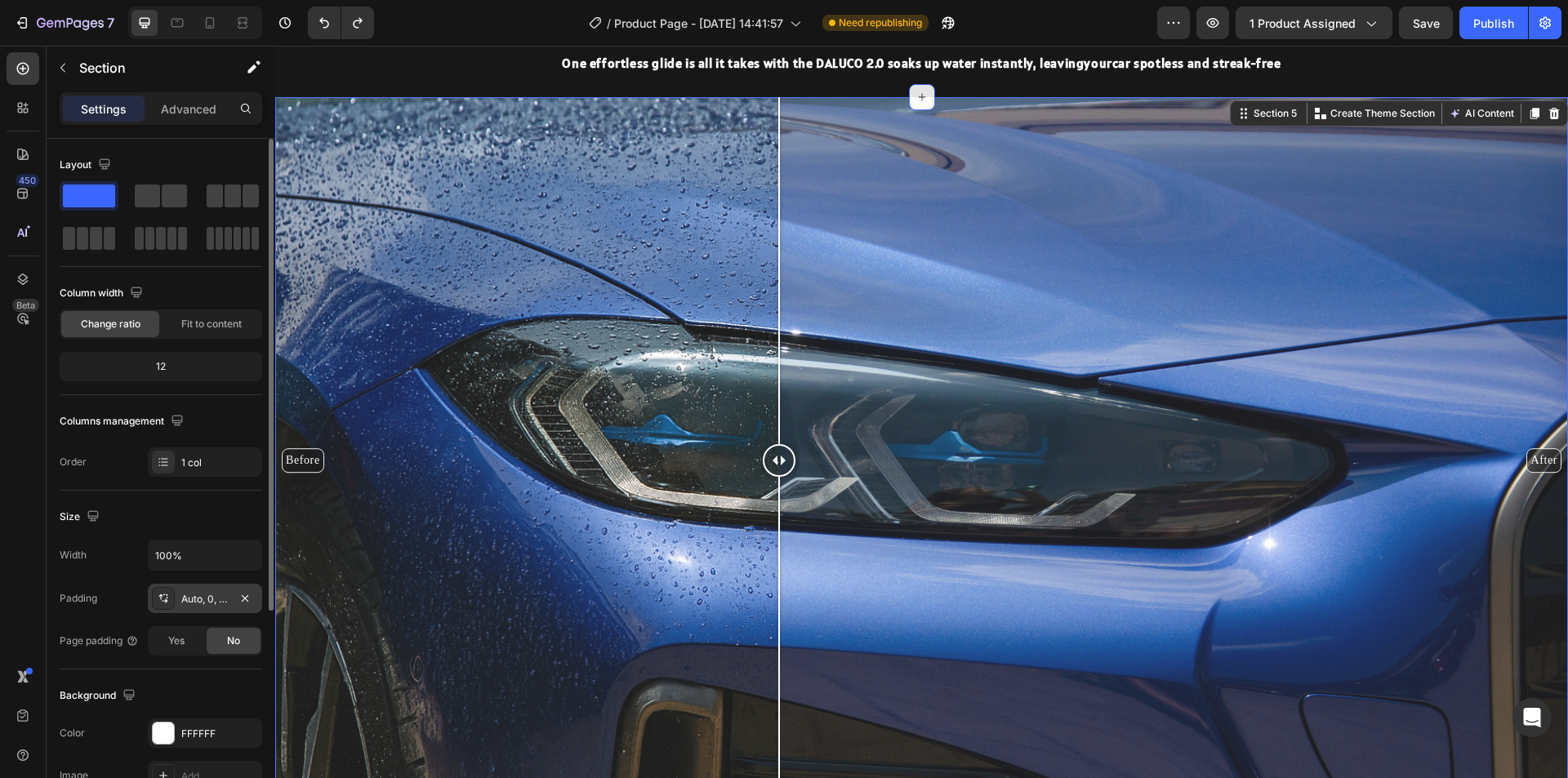
click at [213, 609] on div "Auto, 0, 4, 0" at bounding box center [204, 598] width 114 height 30
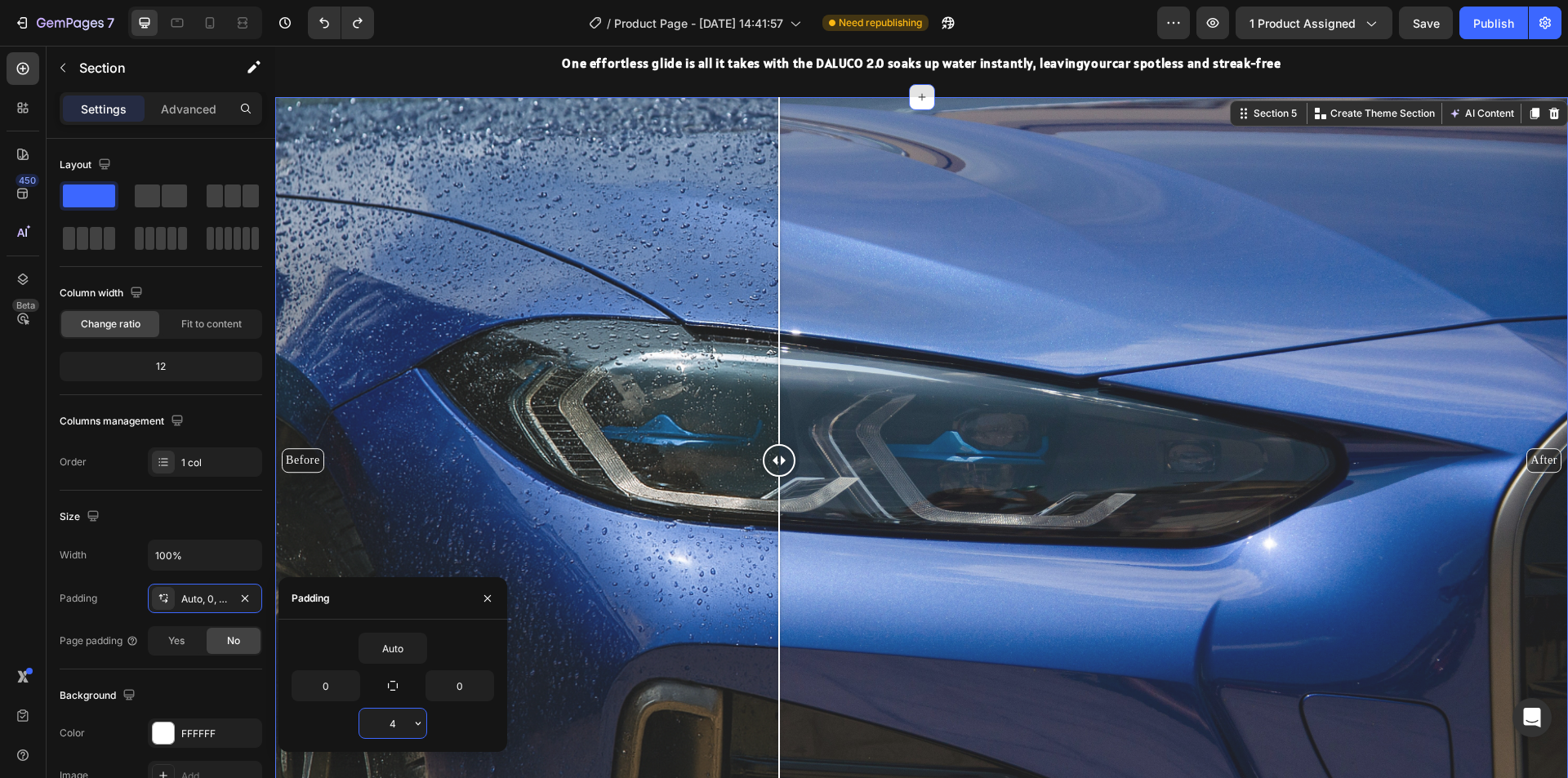
click at [388, 731] on input "4" at bounding box center [392, 723] width 67 height 30
click at [420, 724] on icon "button" at bounding box center [418, 723] width 13 height 13
click at [402, 552] on span "Auto" at bounding box center [395, 556] width 21 height 14
type input "Auto"
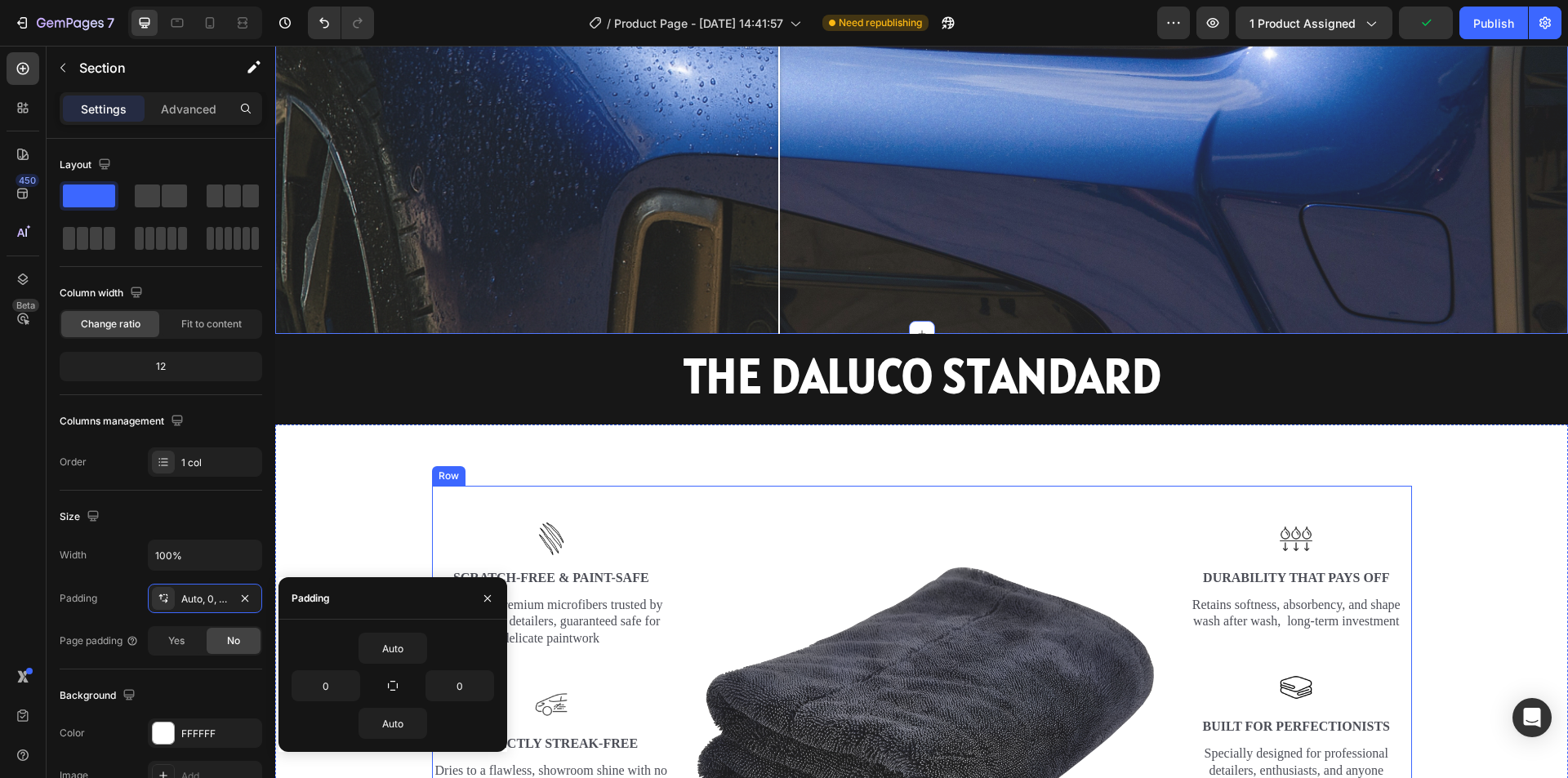
click at [409, 486] on div "Image Image Scratch-Free & Paint-Safe Text Block Ultra-soft, premium microfiber…" at bounding box center [921, 717] width 1268 height 461
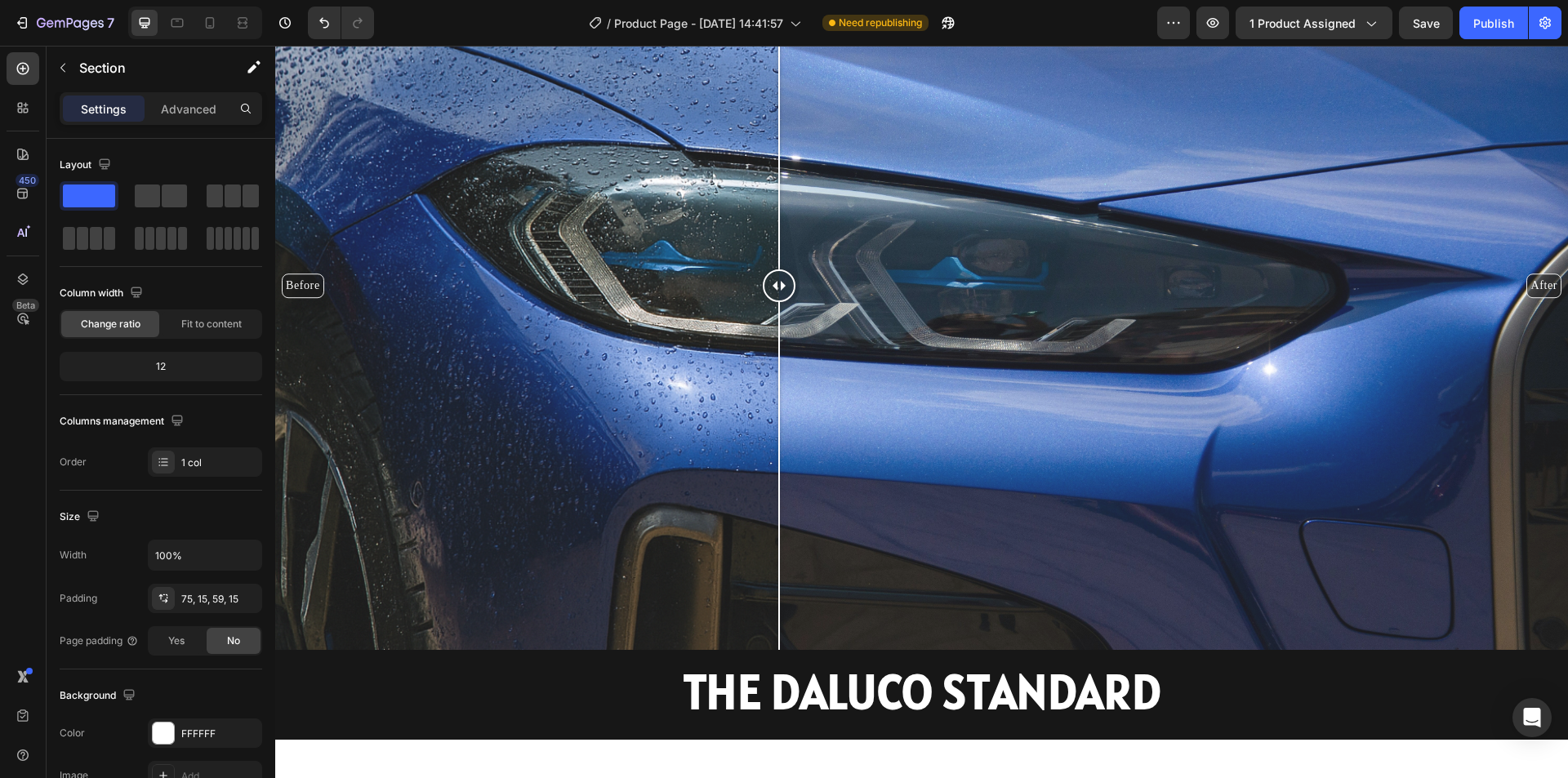
scroll to position [2511, 0]
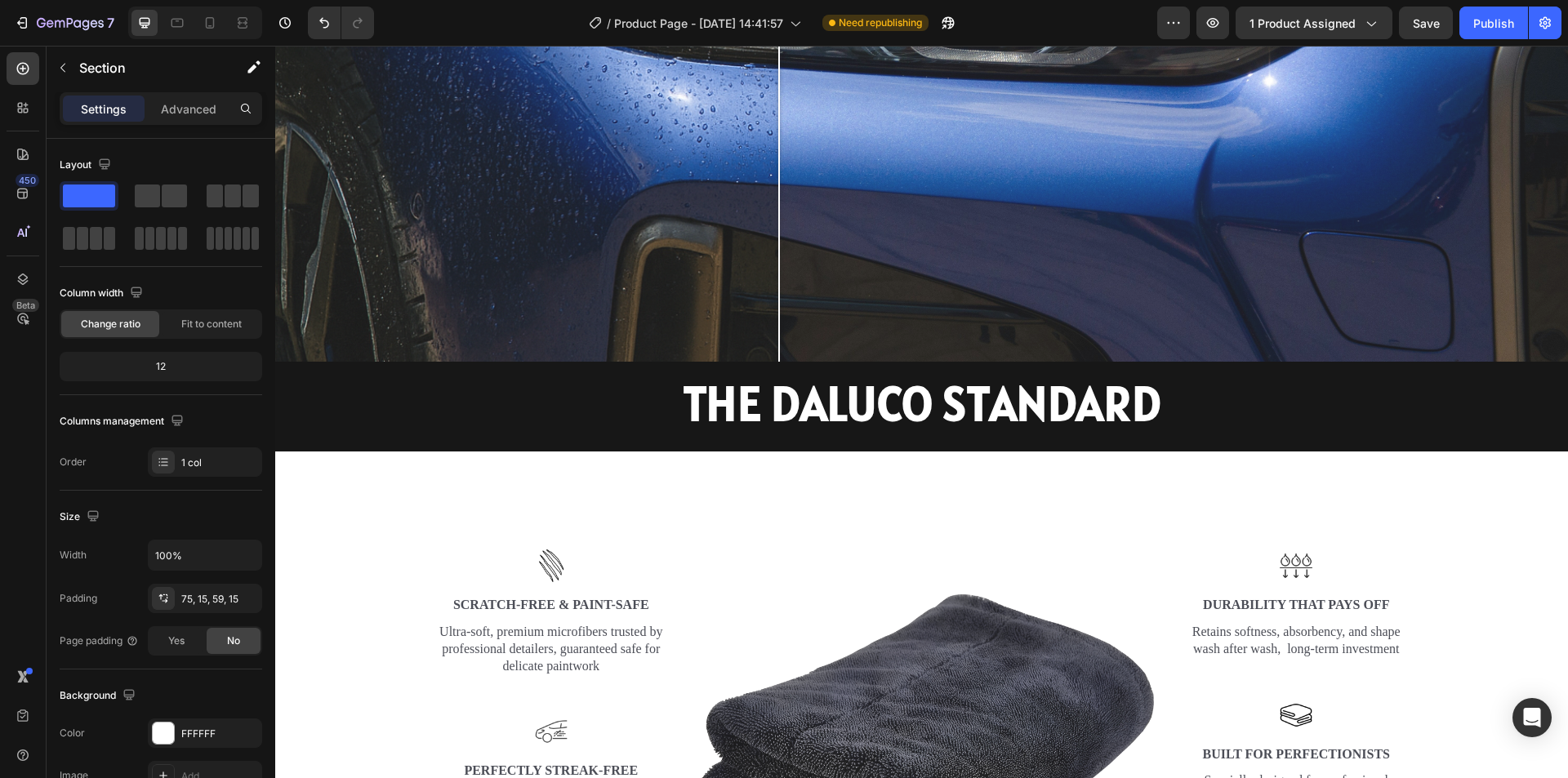
click at [908, 491] on div "Image Image Scratch-Free & Paint-Safe Text Block Ultra-soft, premium microfiber…" at bounding box center [922, 737] width 1293 height 570
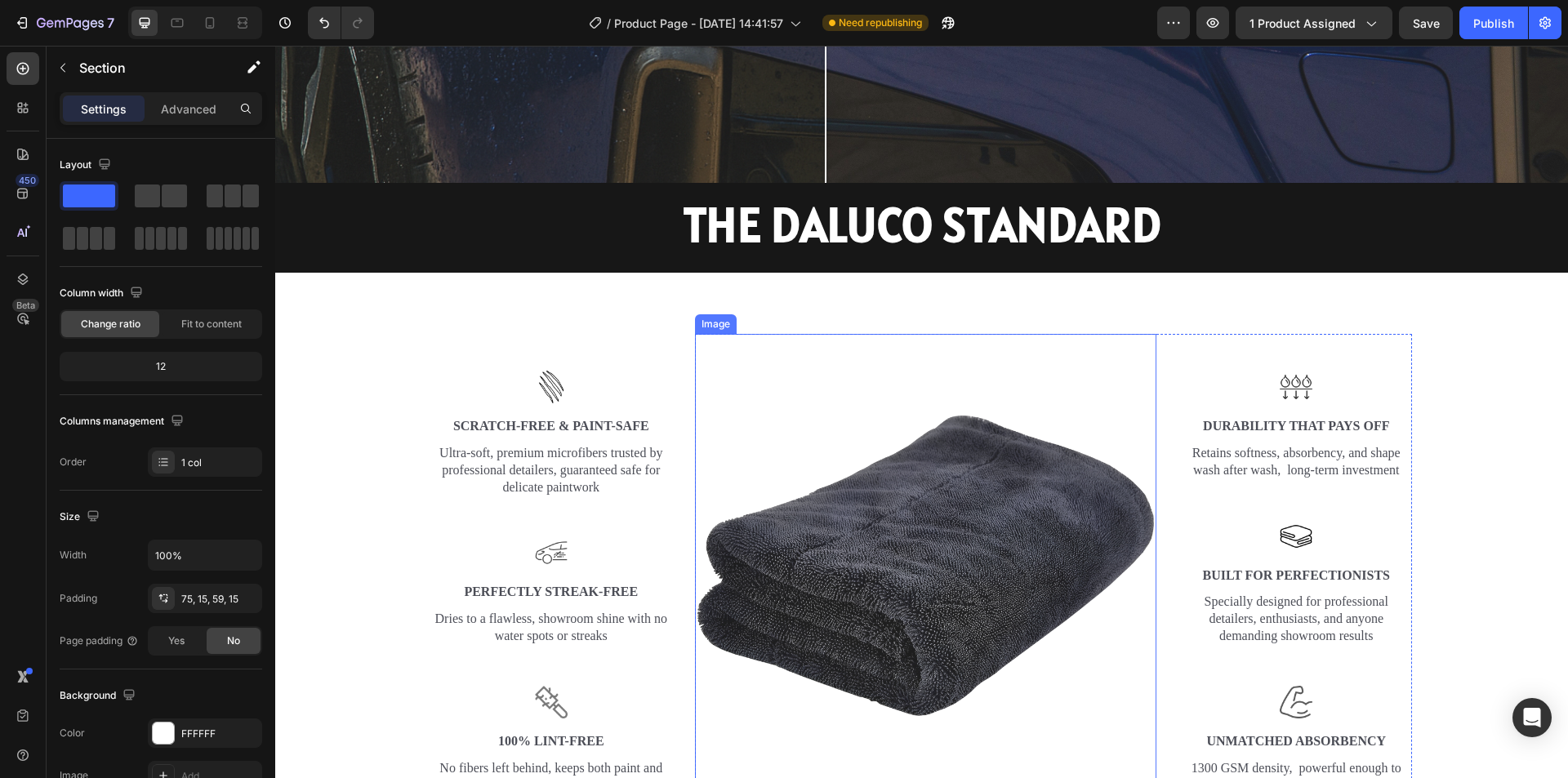
scroll to position [2593, 0]
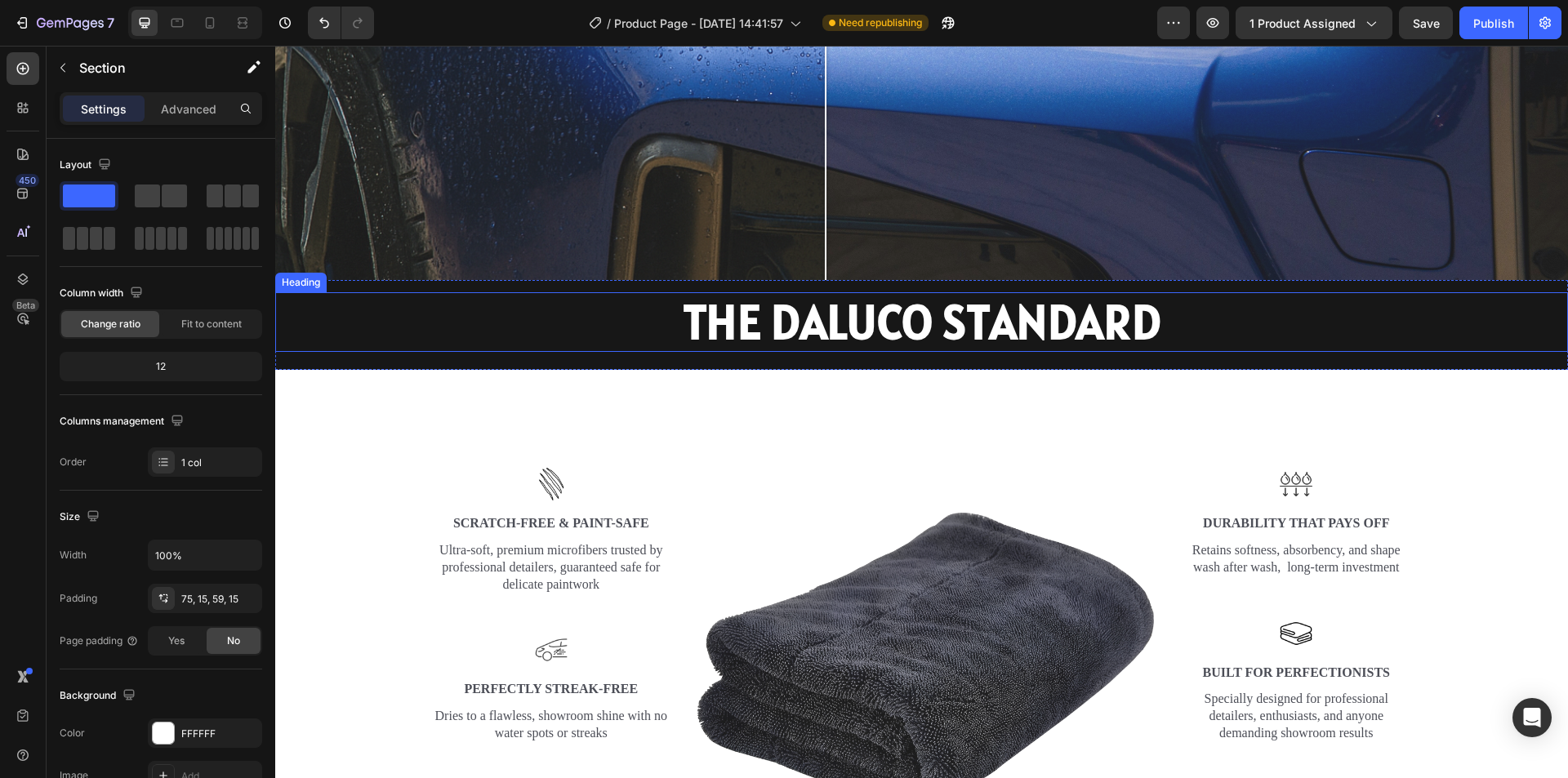
click at [1233, 318] on h2 "THE DALUCO STANDARD" at bounding box center [922, 322] width 1293 height 60
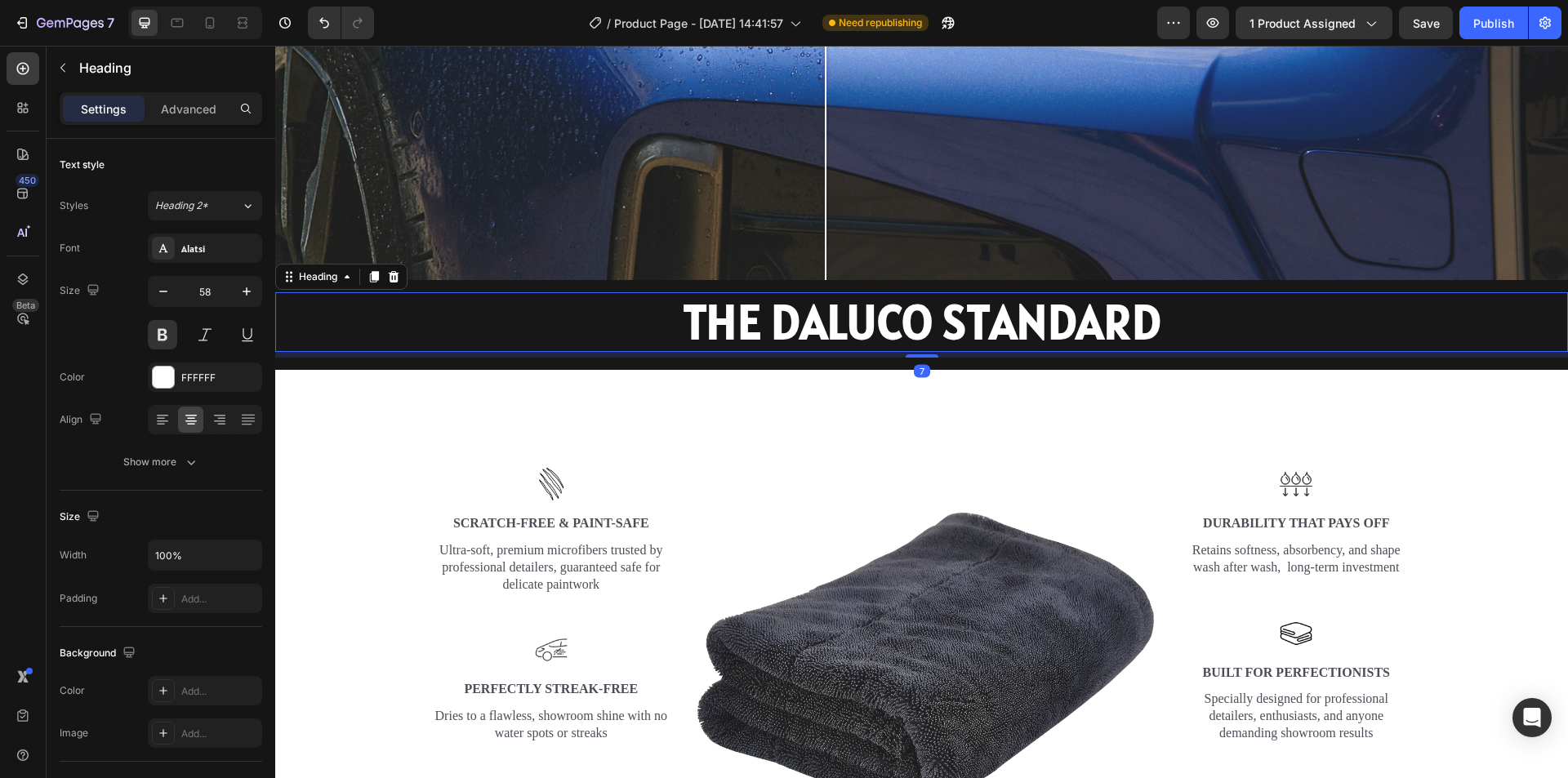
click at [1027, 297] on h2 "THE DALUCO STANDARD" at bounding box center [922, 322] width 1293 height 60
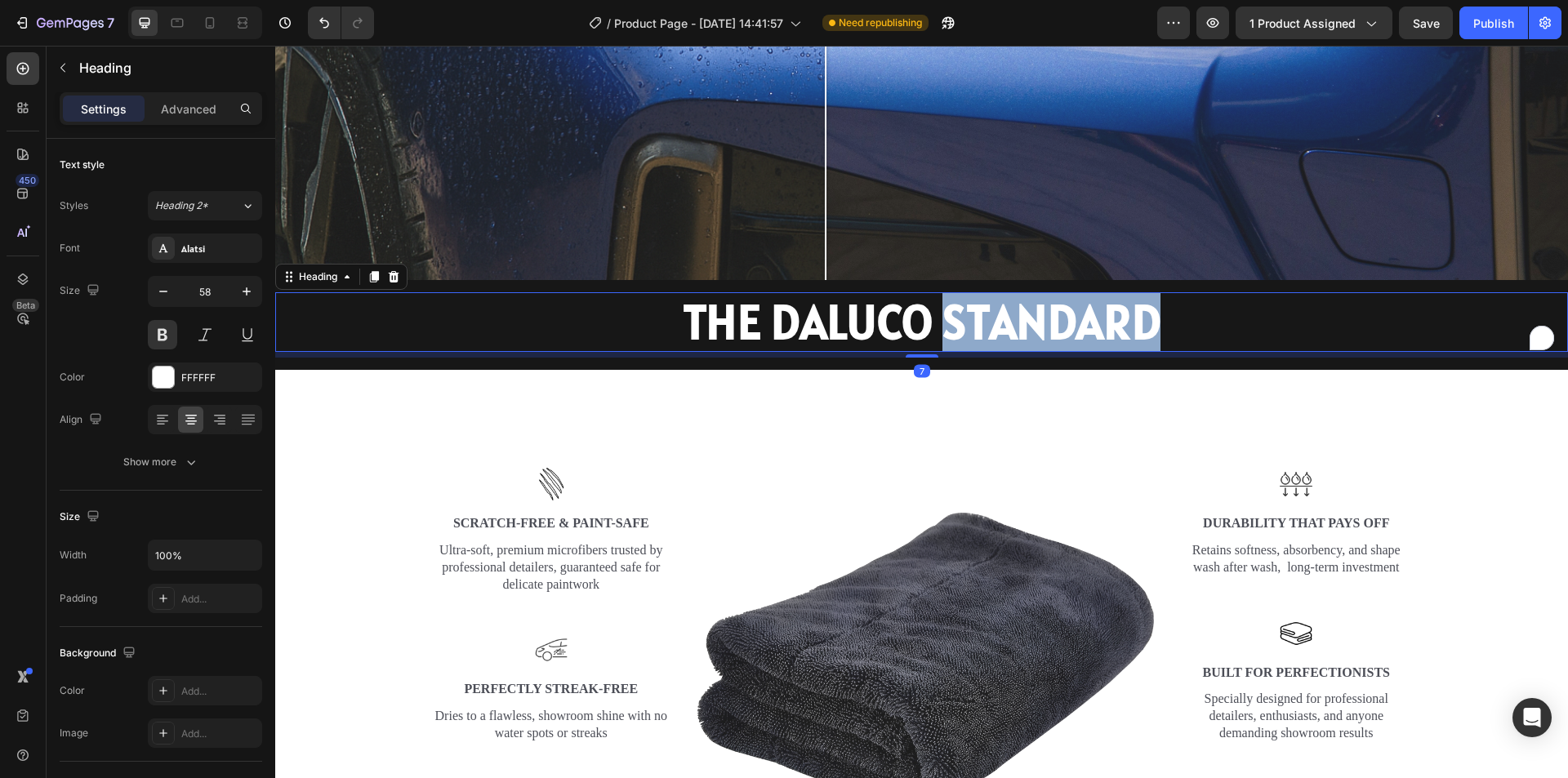
click at [1027, 297] on p "THE DALUCO STANDARD" at bounding box center [921, 322] width 1289 height 57
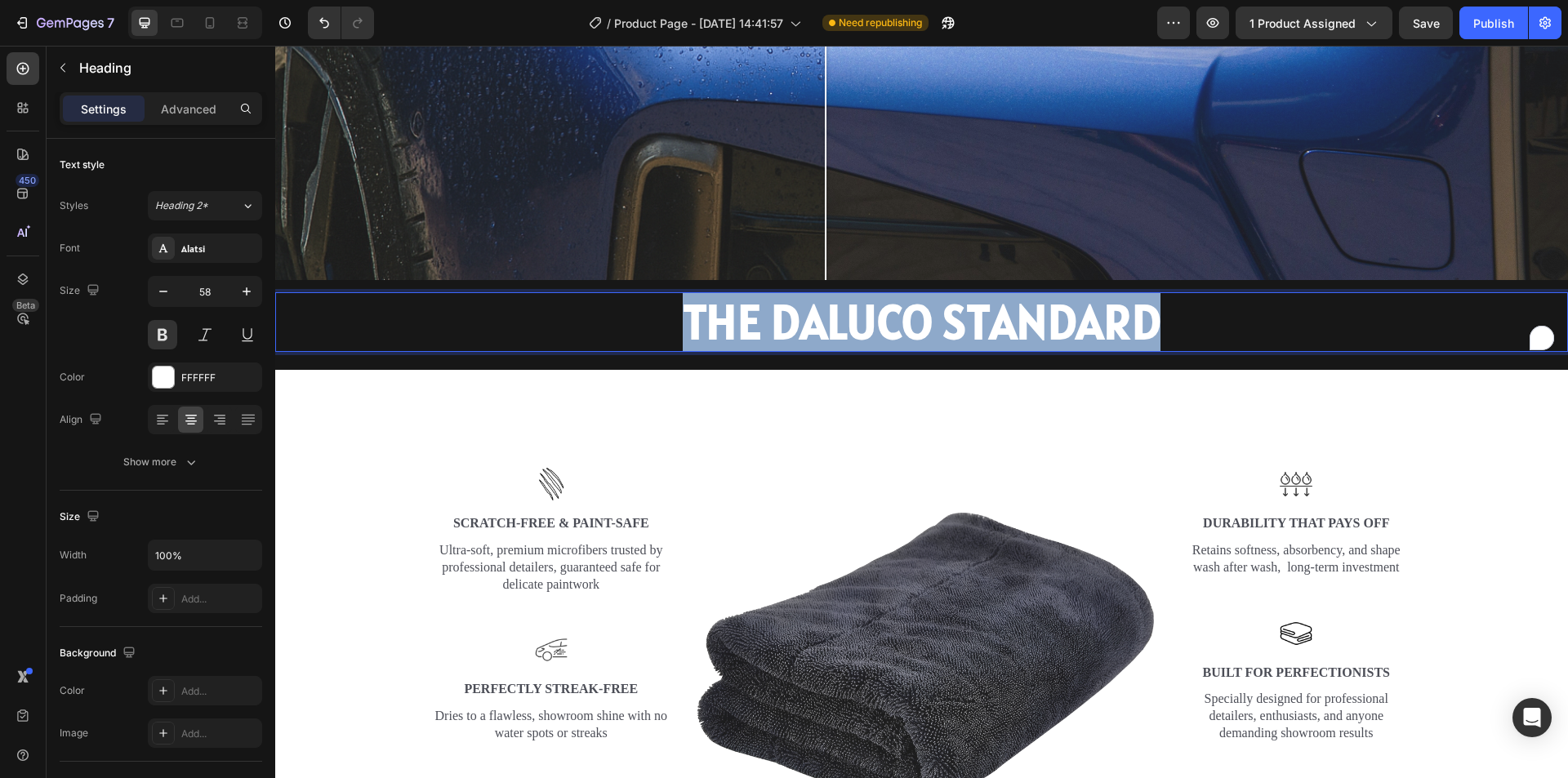
click at [1027, 297] on p "THE DALUCO STANDARD" at bounding box center [921, 322] width 1289 height 57
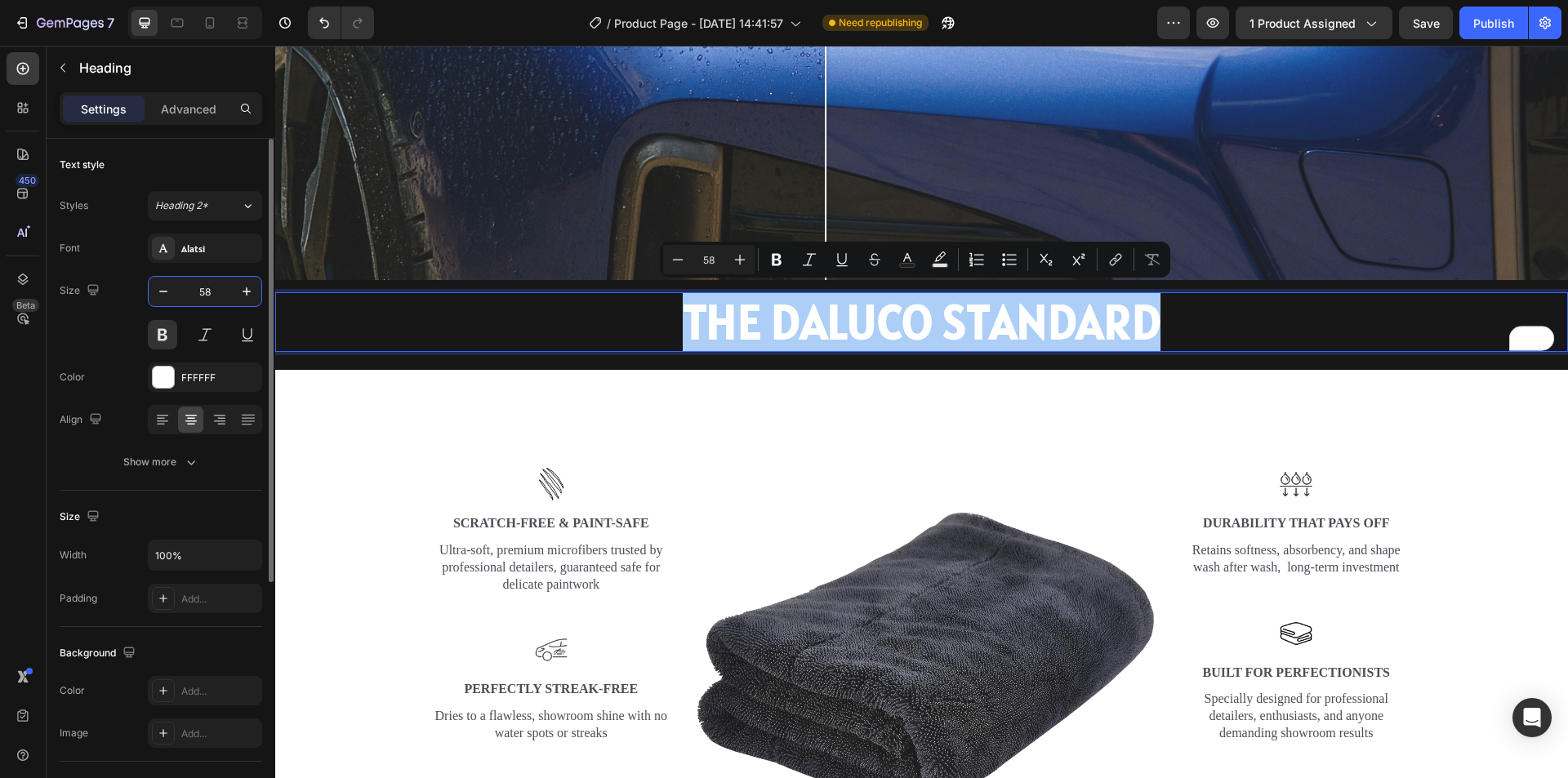
click at [221, 295] on input "58" at bounding box center [205, 291] width 54 height 30
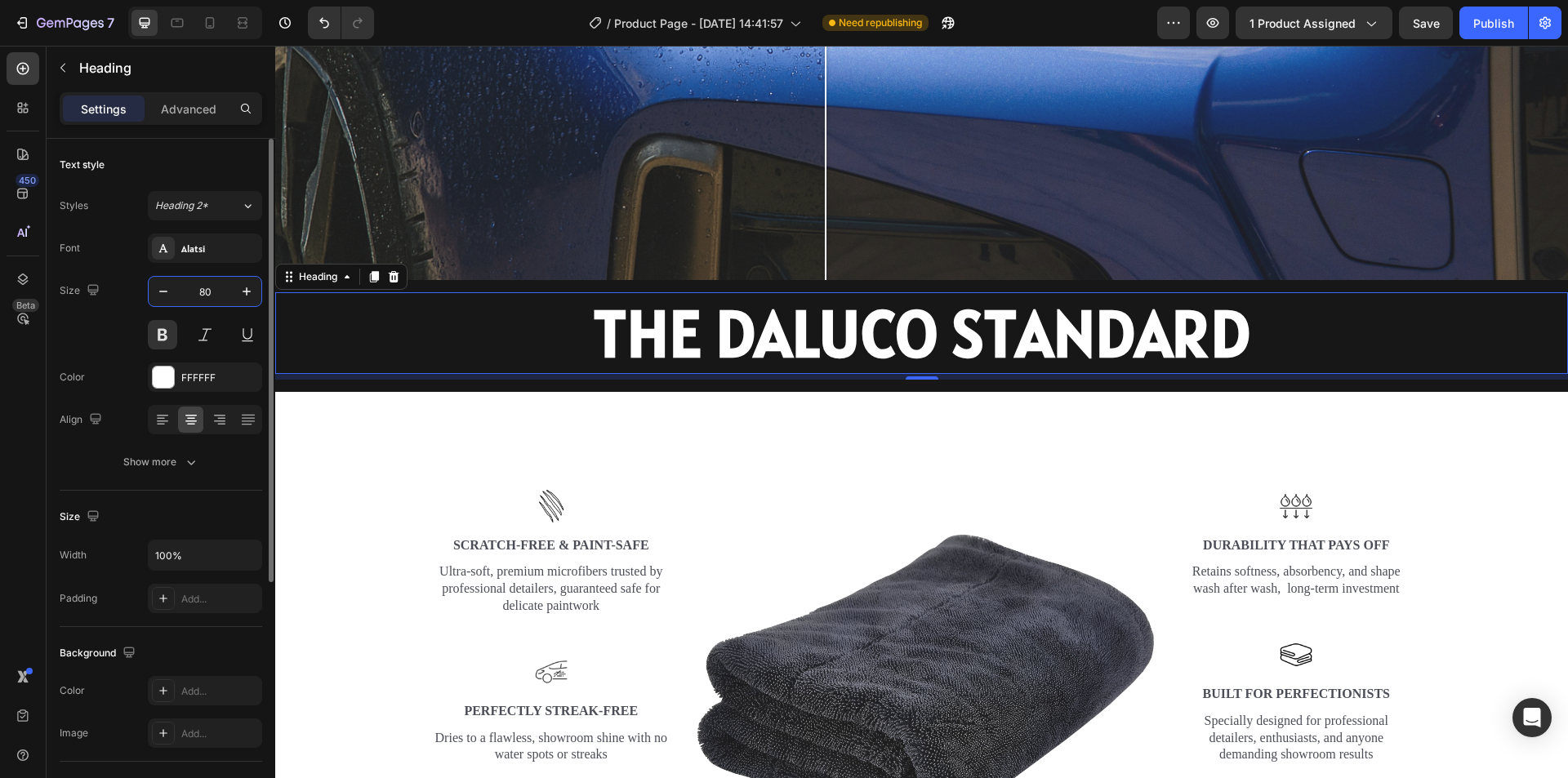
type input "8"
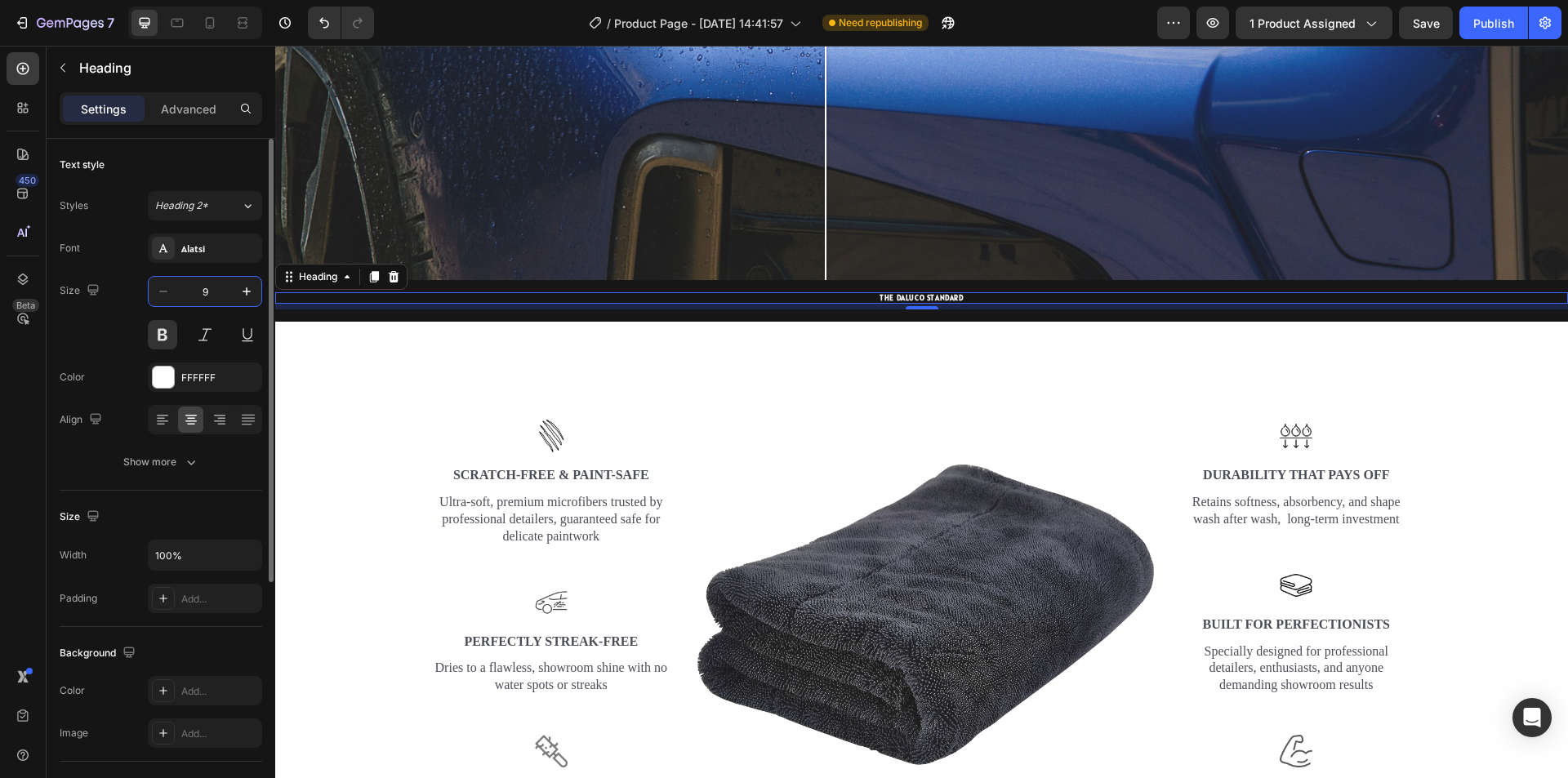
type input "90"
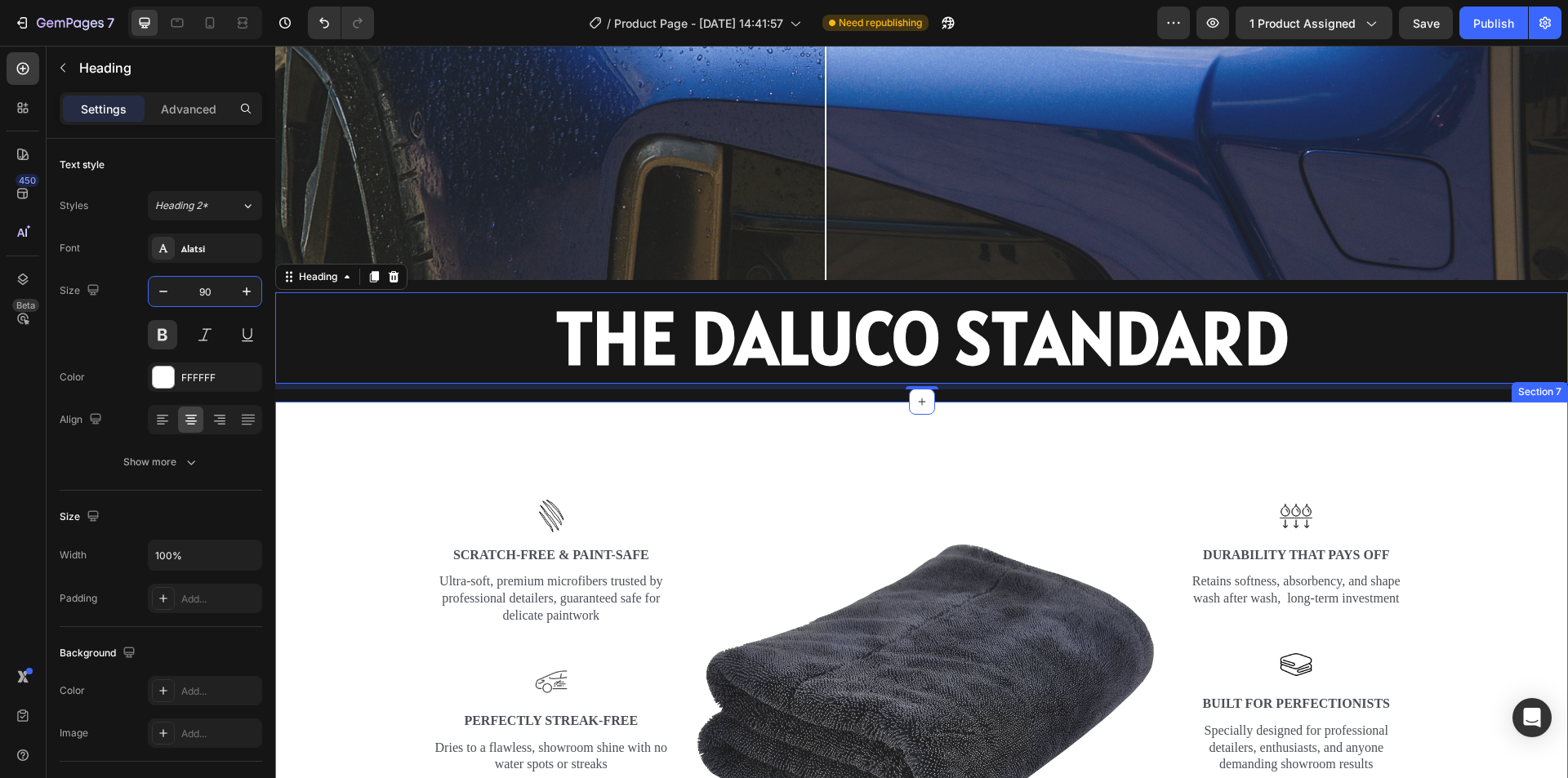
click at [1499, 417] on div "Image Image Scratch-Free & Paint-Safe Text Block Ultra-soft, premium microfiber…" at bounding box center [922, 687] width 1293 height 570
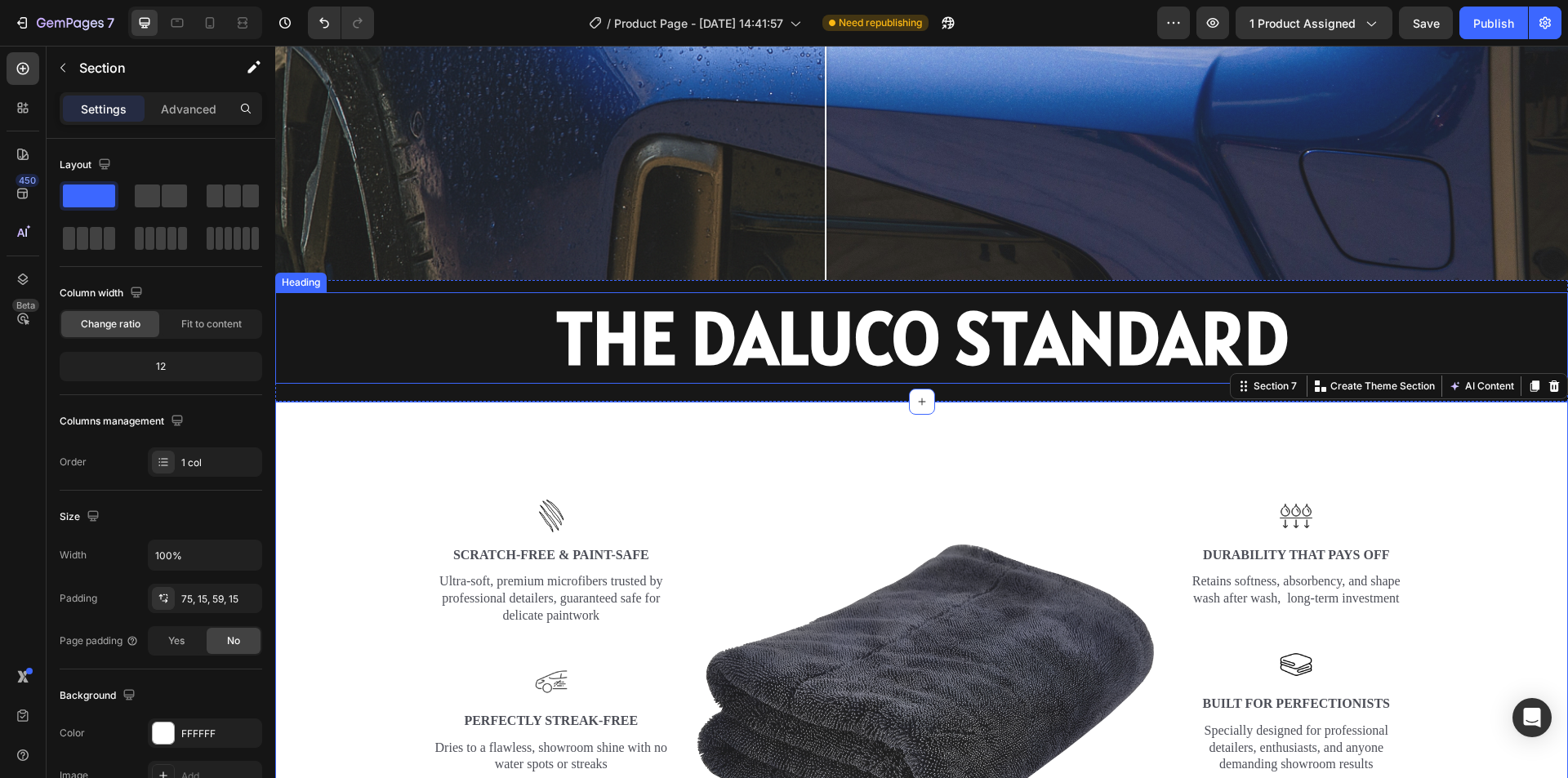
click at [384, 367] on p "THE DALUCO STANDARD" at bounding box center [921, 338] width 1289 height 88
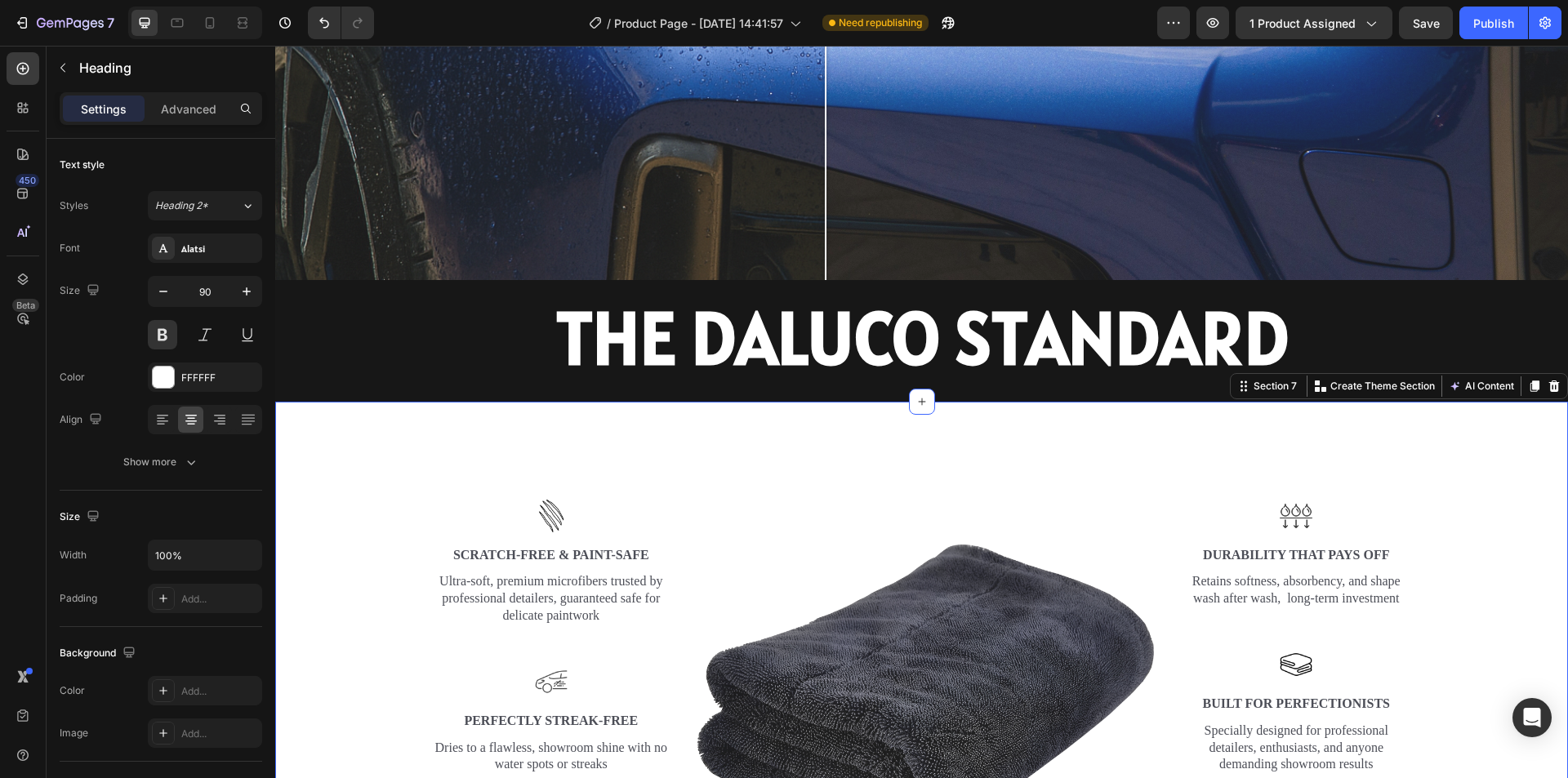
click at [364, 488] on div "Image Image Scratch-Free & Paint-Safe Text Block Ultra-soft, premium microfiber…" at bounding box center [921, 694] width 1268 height 461
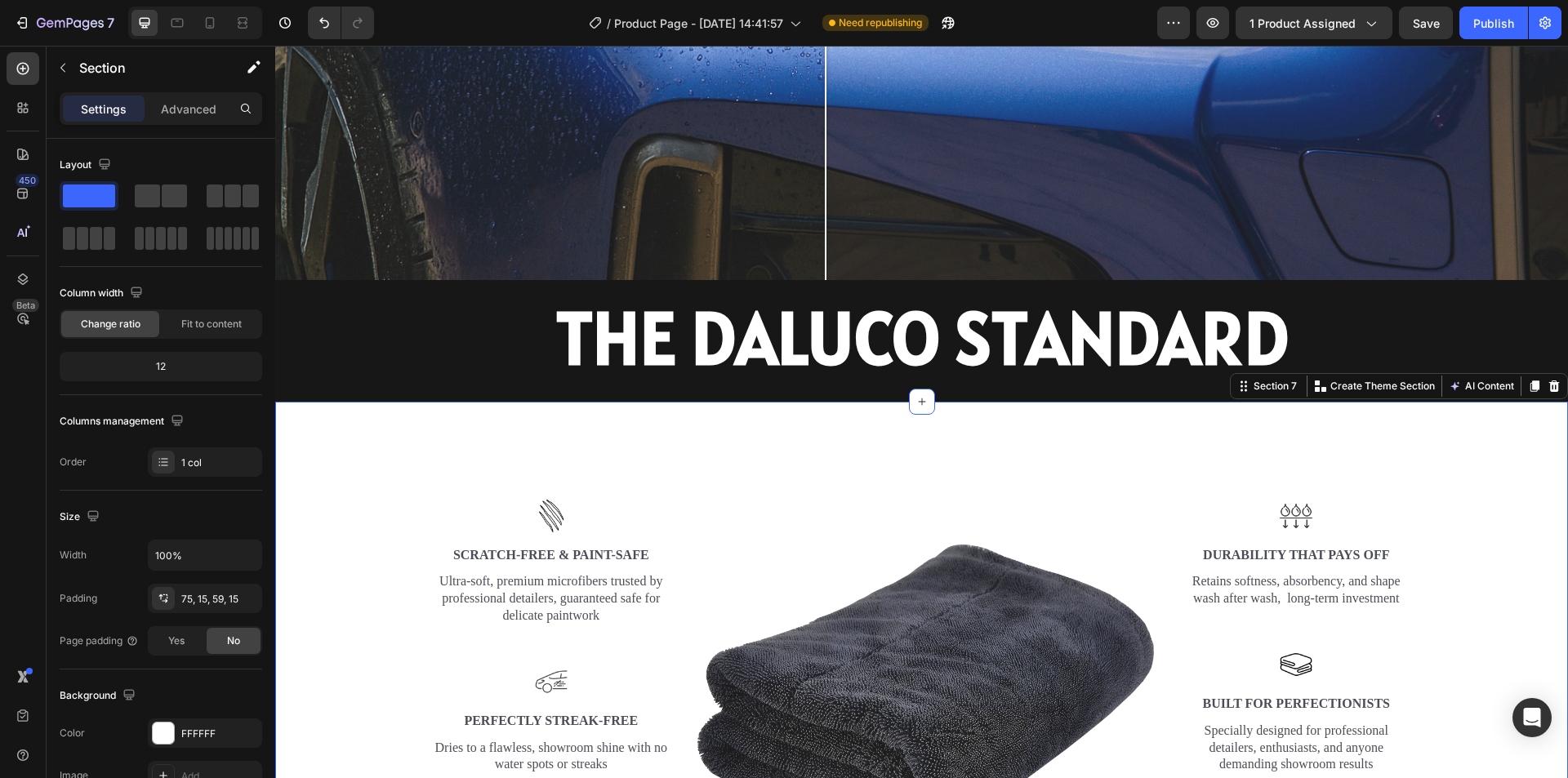
click at [942, 439] on div "Image Image Scratch-Free & Paint-Safe Text Block Ultra-soft, premium microfiber…" at bounding box center [922, 687] width 1293 height 570
click at [1114, 410] on div "Image Image Scratch-Free & Paint-Safe Text Block Ultra-soft, premium microfiber…" at bounding box center [922, 687] width 1293 height 570
click at [972, 426] on div "Image Image Scratch-Free & Paint-Safe Text Block Ultra-soft, premium microfiber…" at bounding box center [922, 687] width 1293 height 570
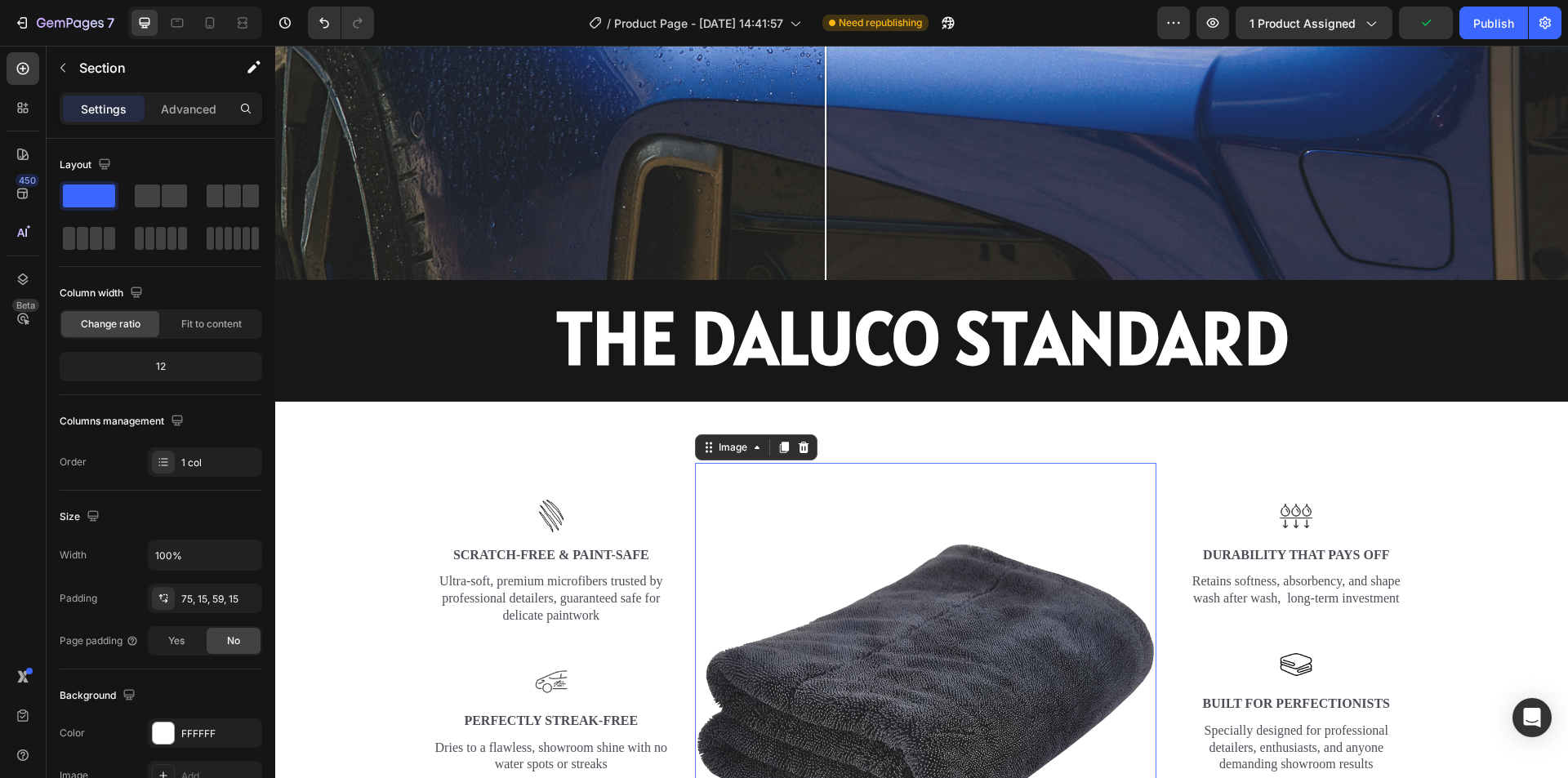
click at [930, 551] on img at bounding box center [926, 694] width 461 height 461
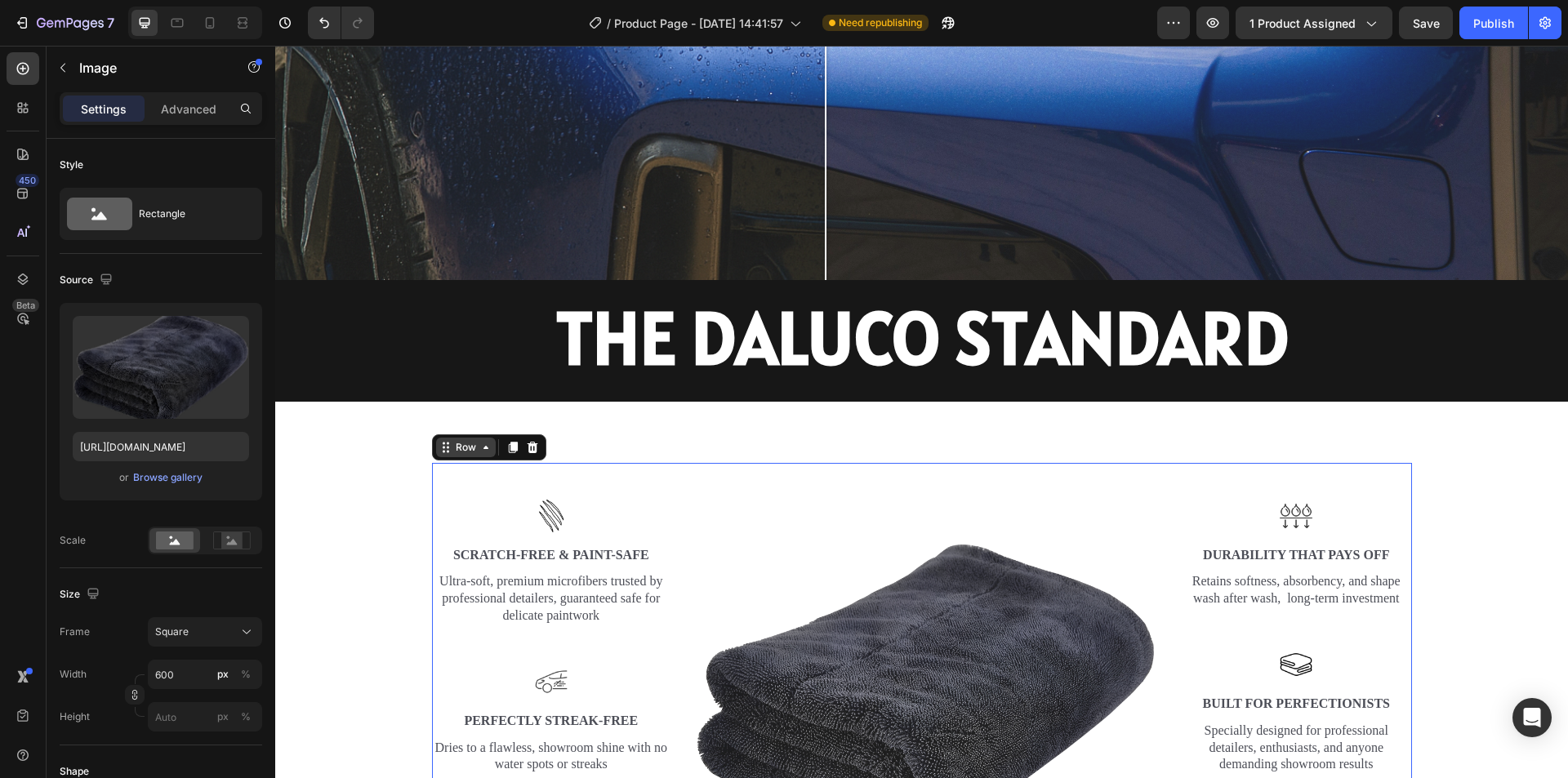
click at [447, 449] on div "Row" at bounding box center [466, 447] width 59 height 19
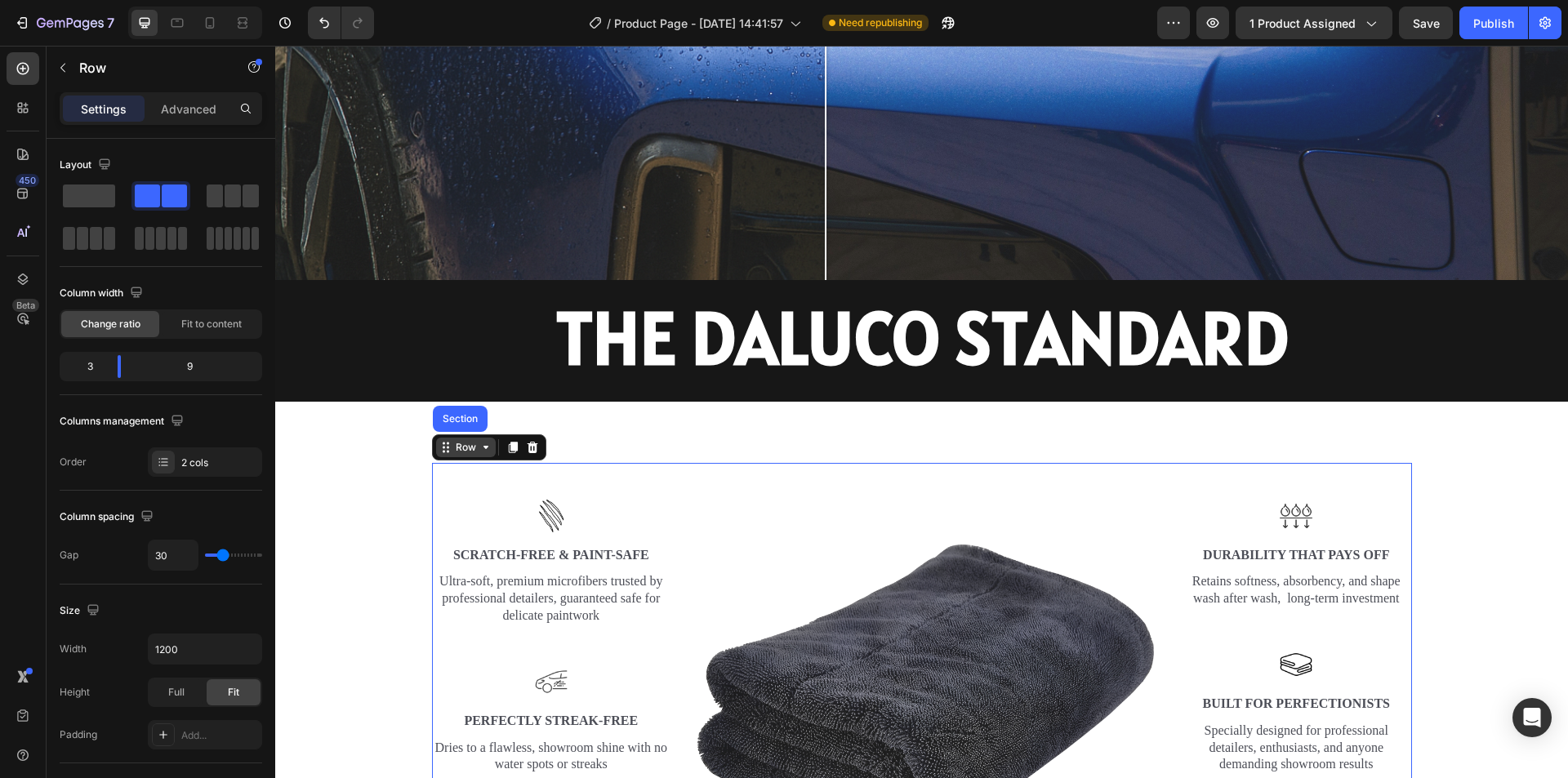
click at [453, 442] on div "Row" at bounding box center [466, 447] width 27 height 14
click at [455, 442] on div "Row" at bounding box center [466, 447] width 27 height 14
click at [459, 440] on div "Row" at bounding box center [466, 447] width 27 height 14
drag, startPoint x: 179, startPoint y: 131, endPoint x: 181, endPoint y: 122, distance: 9.2
click at [180, 126] on div "Settings Advanced" at bounding box center [161, 115] width 229 height 47
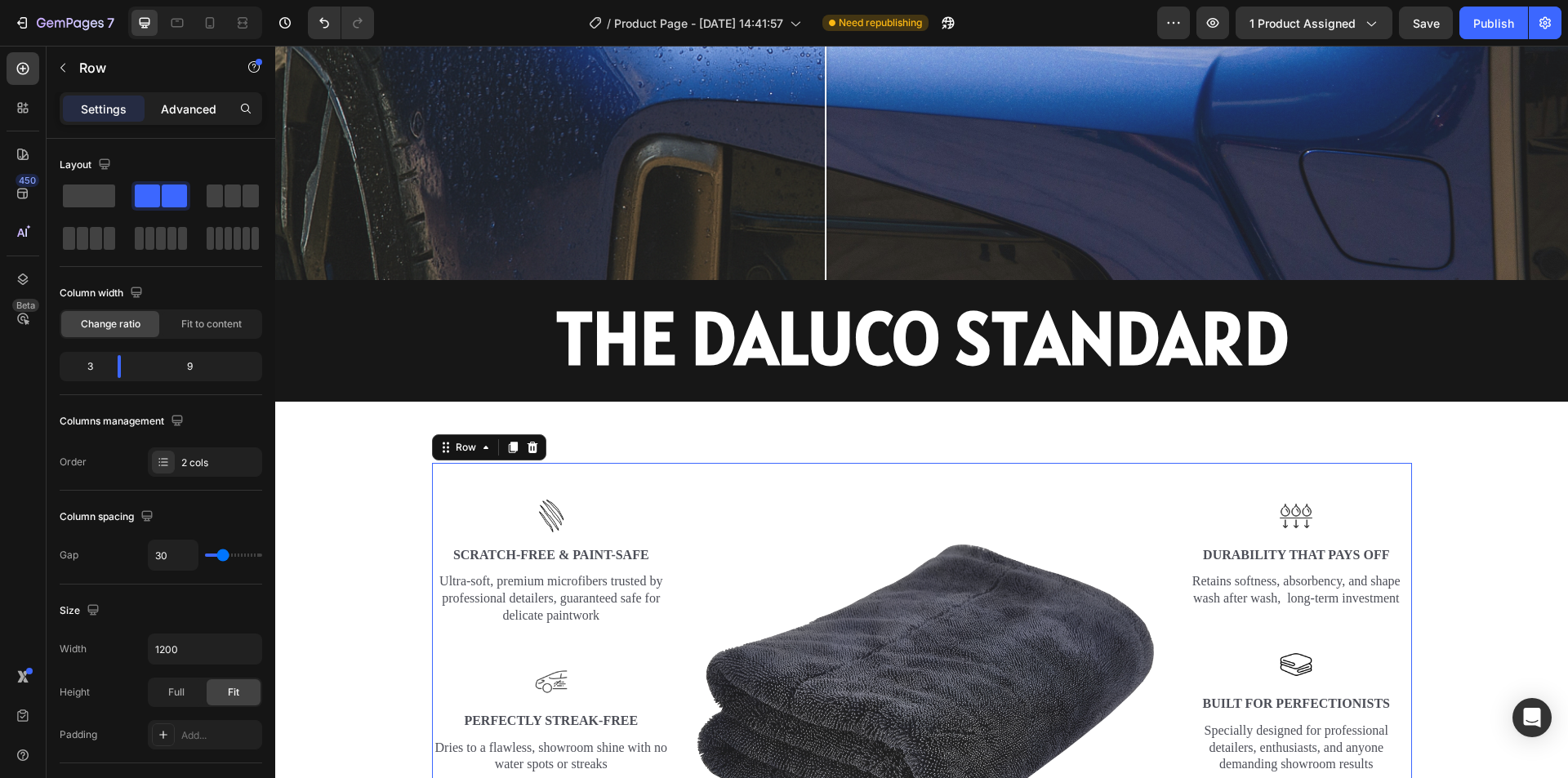
click at [183, 118] on div "Advanced" at bounding box center [188, 108] width 81 height 26
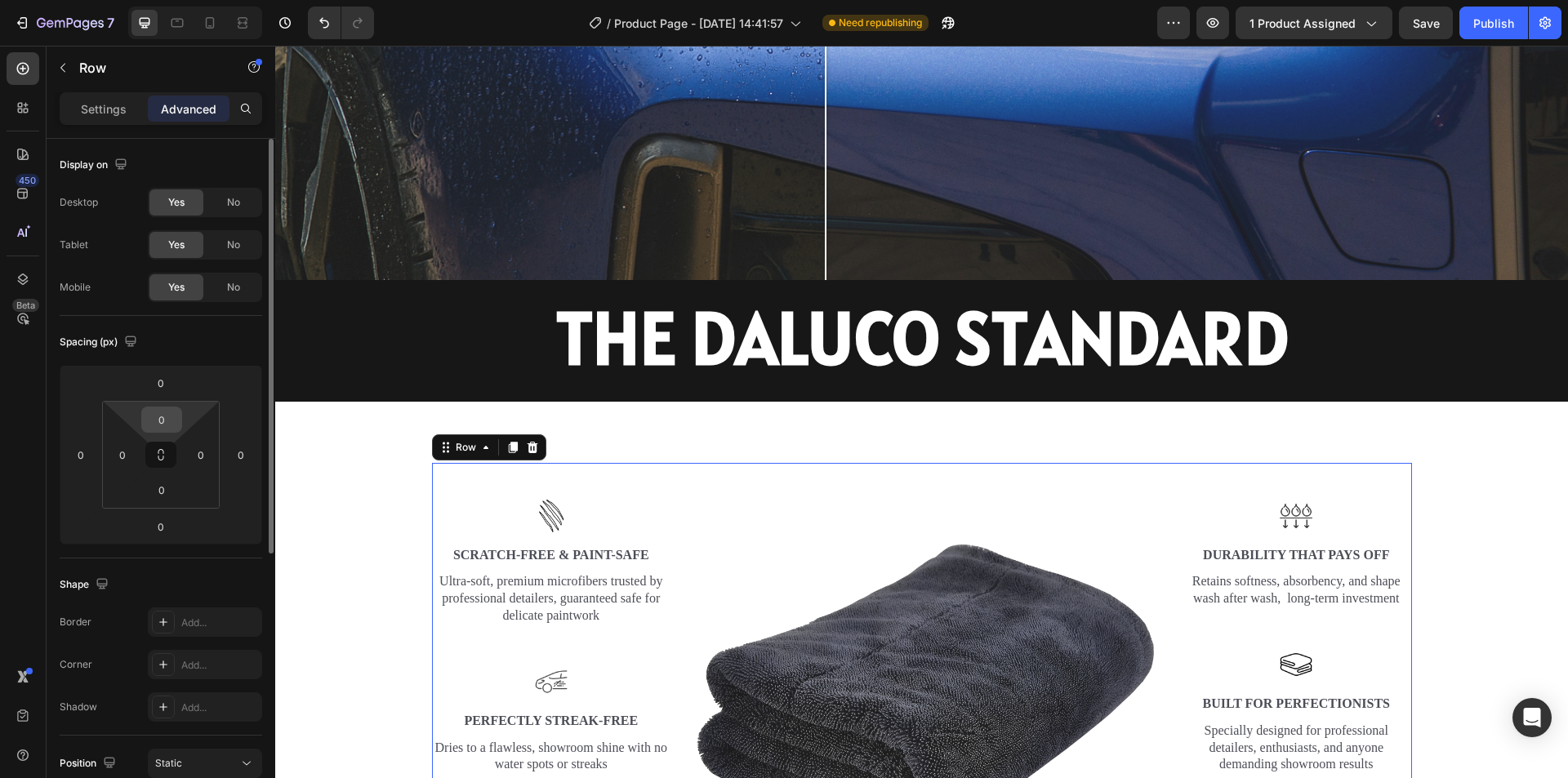
click at [163, 416] on input "0" at bounding box center [162, 420] width 33 height 25
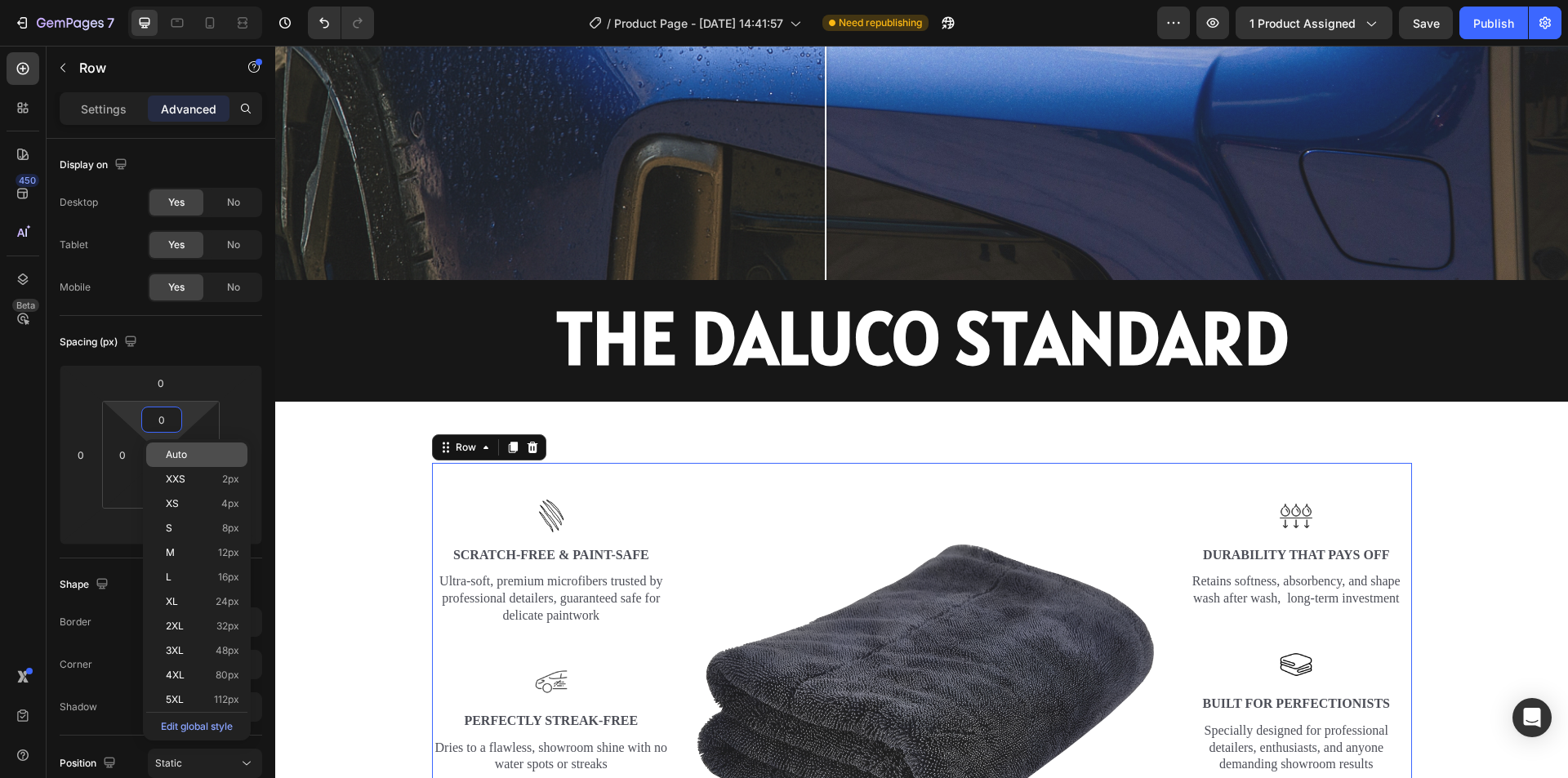
click at [187, 446] on div "Auto" at bounding box center [197, 455] width 101 height 25
type input "Auto"
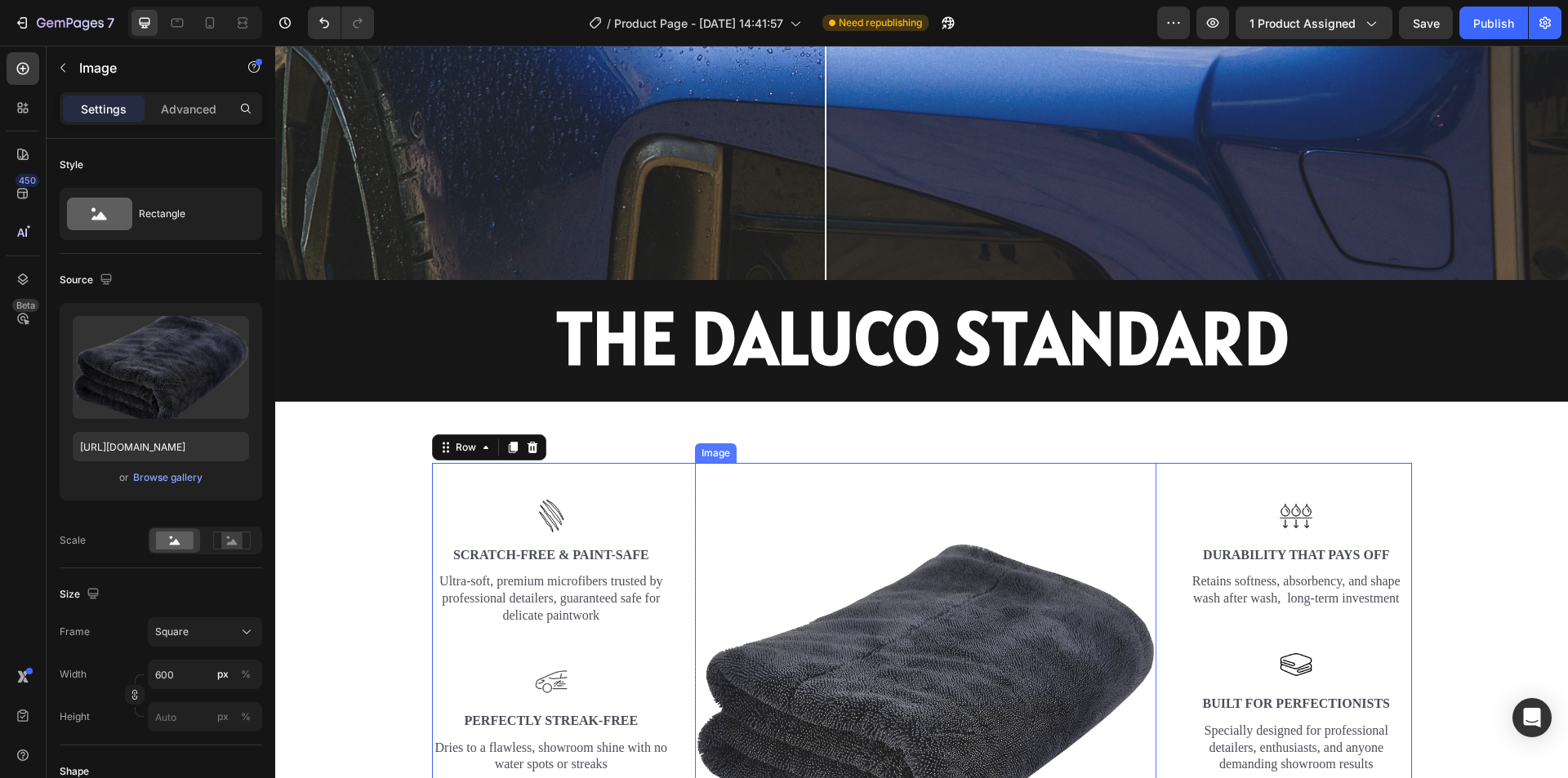
click at [739, 463] on img at bounding box center [926, 694] width 461 height 461
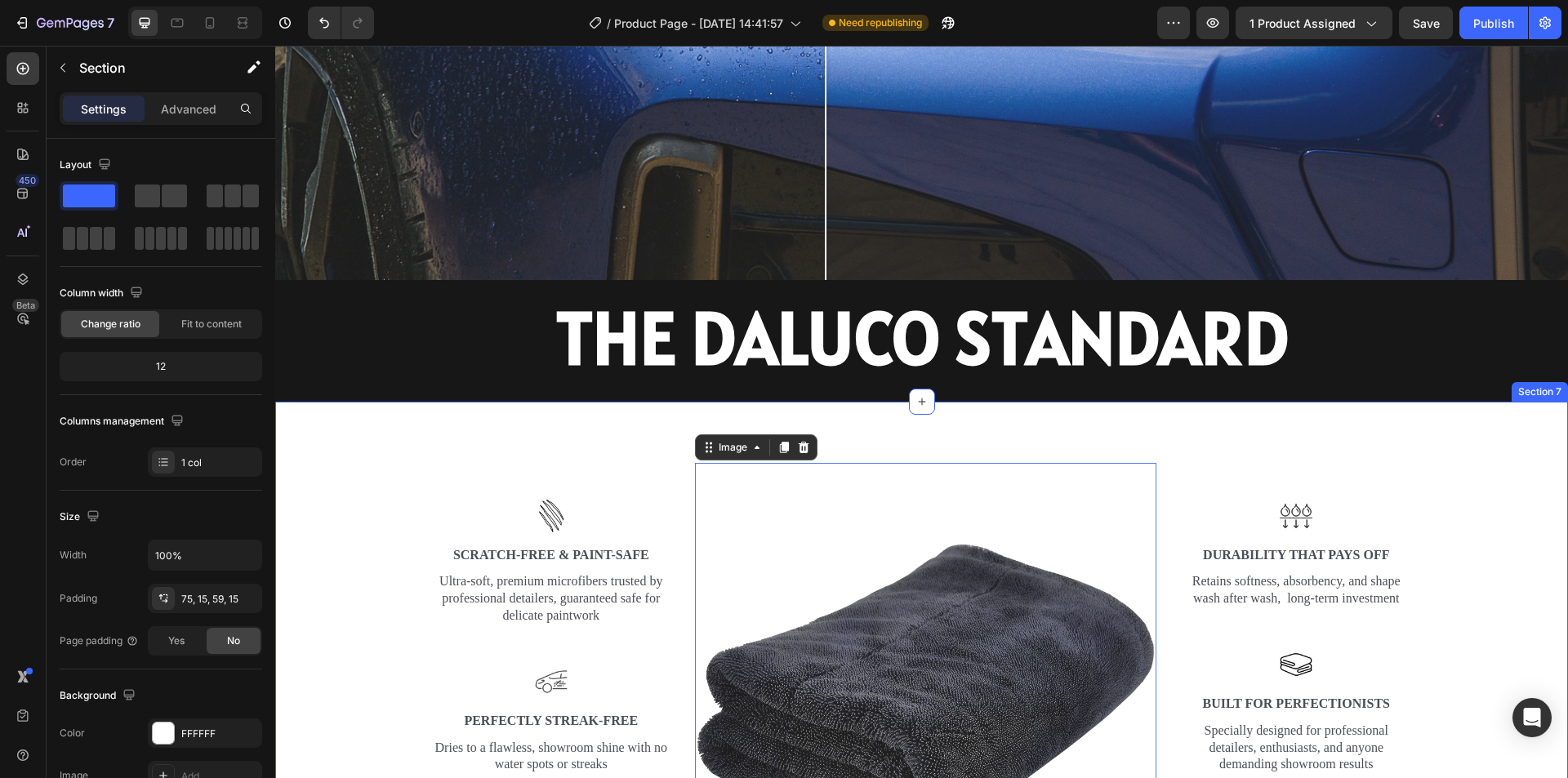
click at [853, 416] on div "Image Image Scratch-Free & Paint-Safe Text Block Ultra-soft, premium microfiber…" at bounding box center [922, 687] width 1293 height 570
click at [860, 421] on div "Image Image Scratch-Free & Paint-Safe Text Block Ultra-soft, premium microfiber…" at bounding box center [922, 687] width 1293 height 570
click at [891, 430] on div "Image Image Scratch-Free & Paint-Safe Text Block Ultra-soft, premium microfiber…" at bounding box center [922, 687] width 1293 height 570
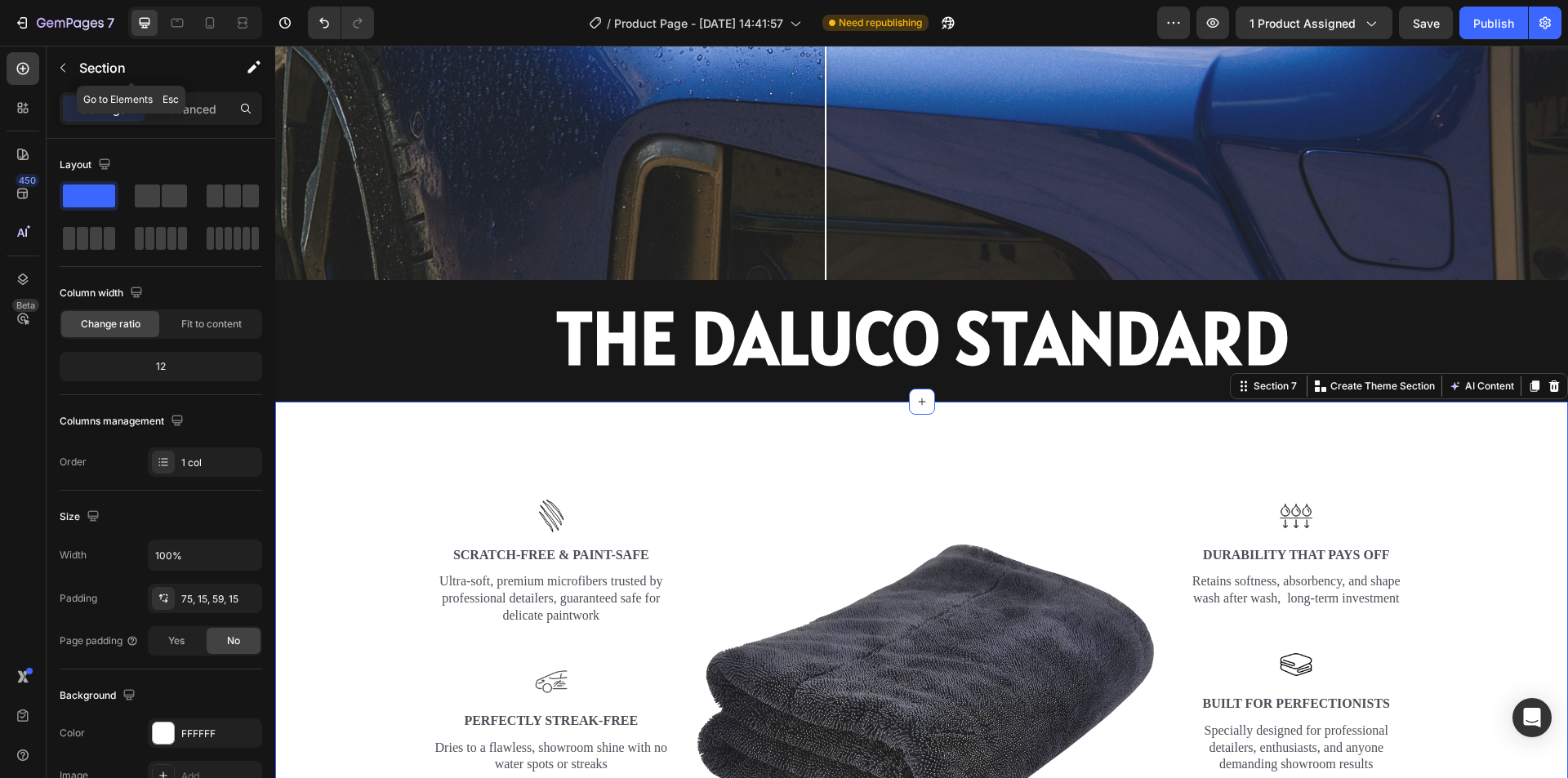
click at [179, 91] on div "Section" at bounding box center [131, 69] width 169 height 47
click at [180, 100] on p "Advanced" at bounding box center [189, 109] width 56 height 17
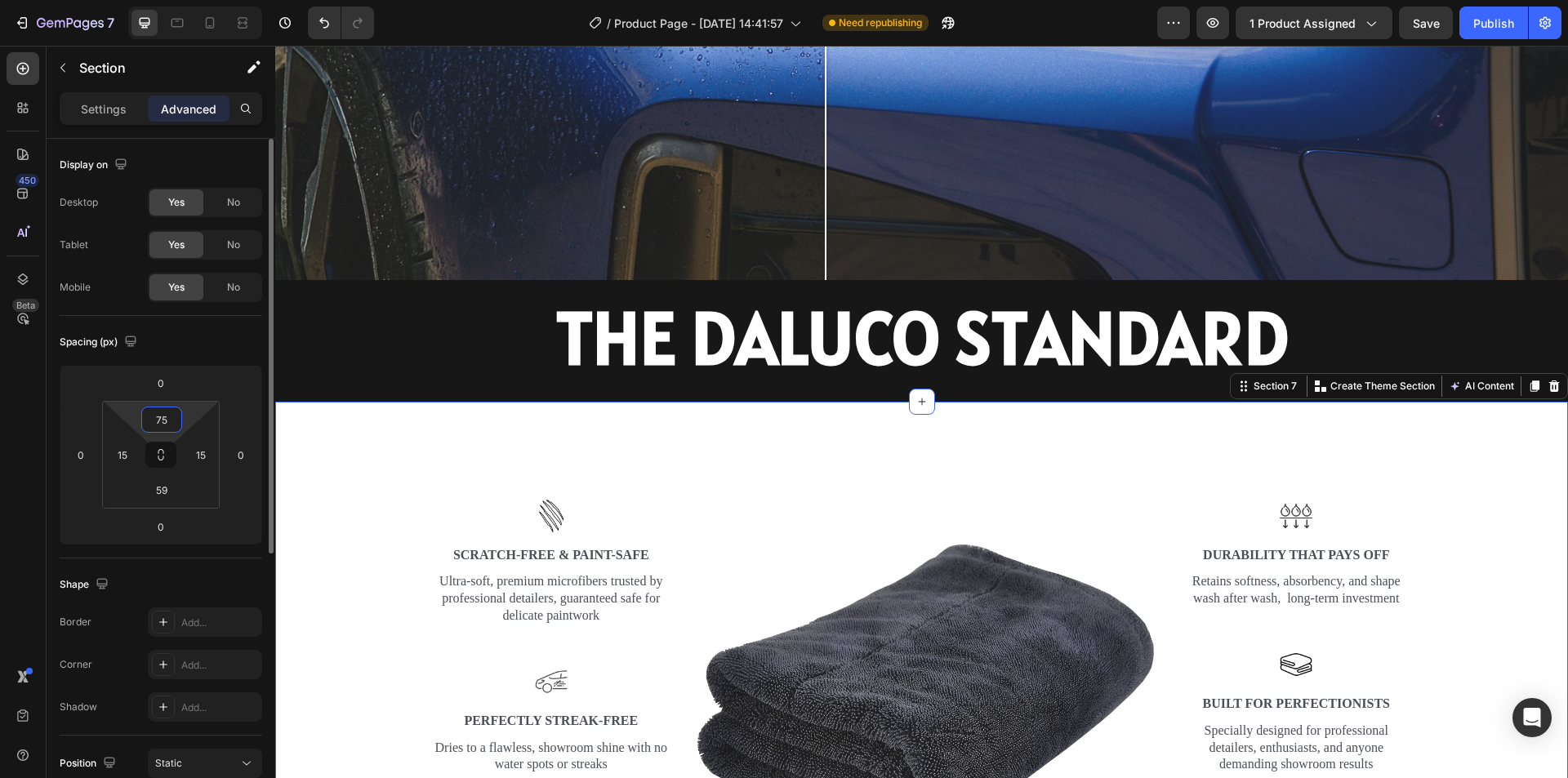
click at [159, 424] on input "75" at bounding box center [162, 420] width 33 height 25
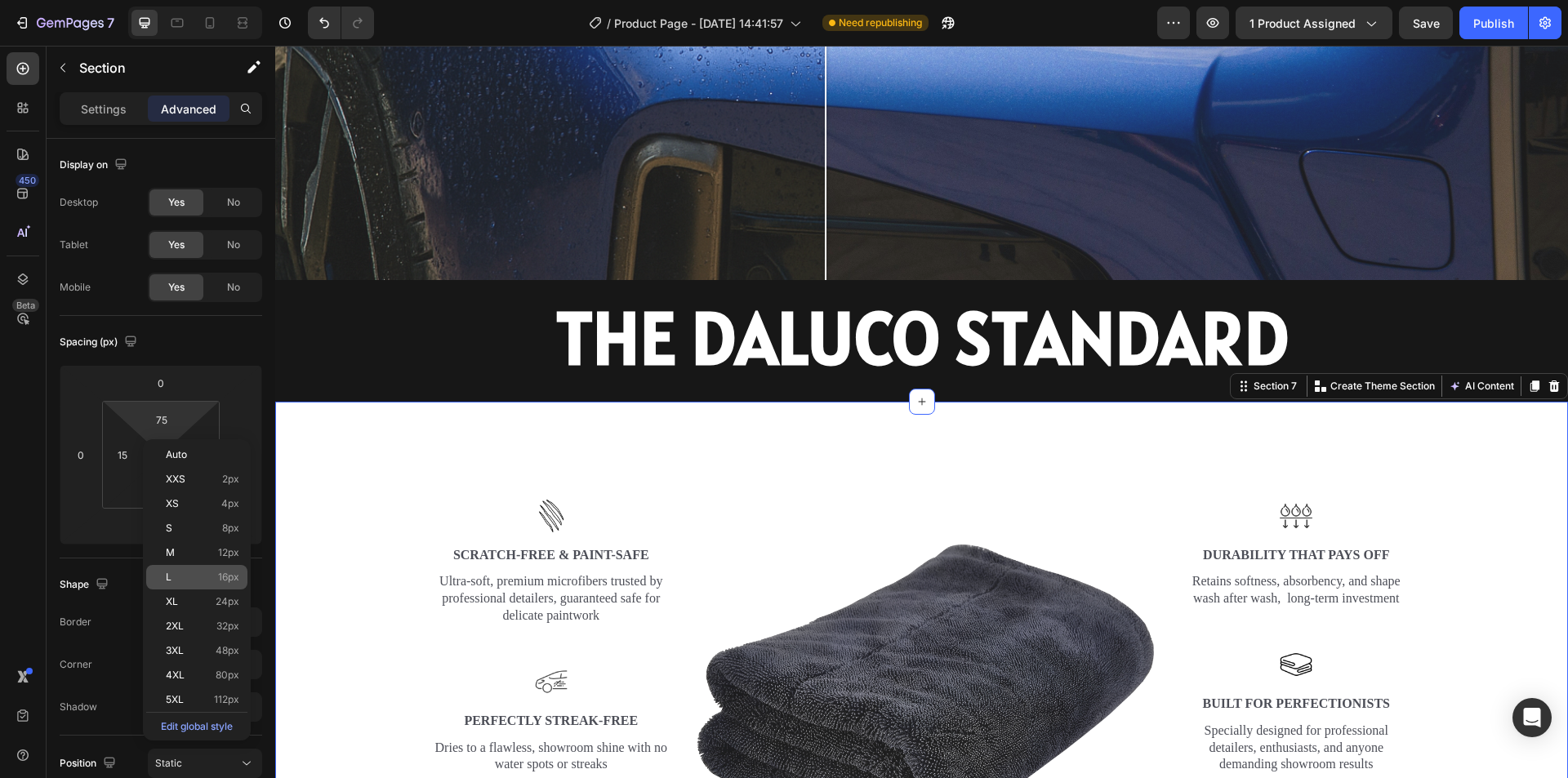
click at [209, 581] on p "L 16px" at bounding box center [202, 577] width 74 height 11
type input "16"
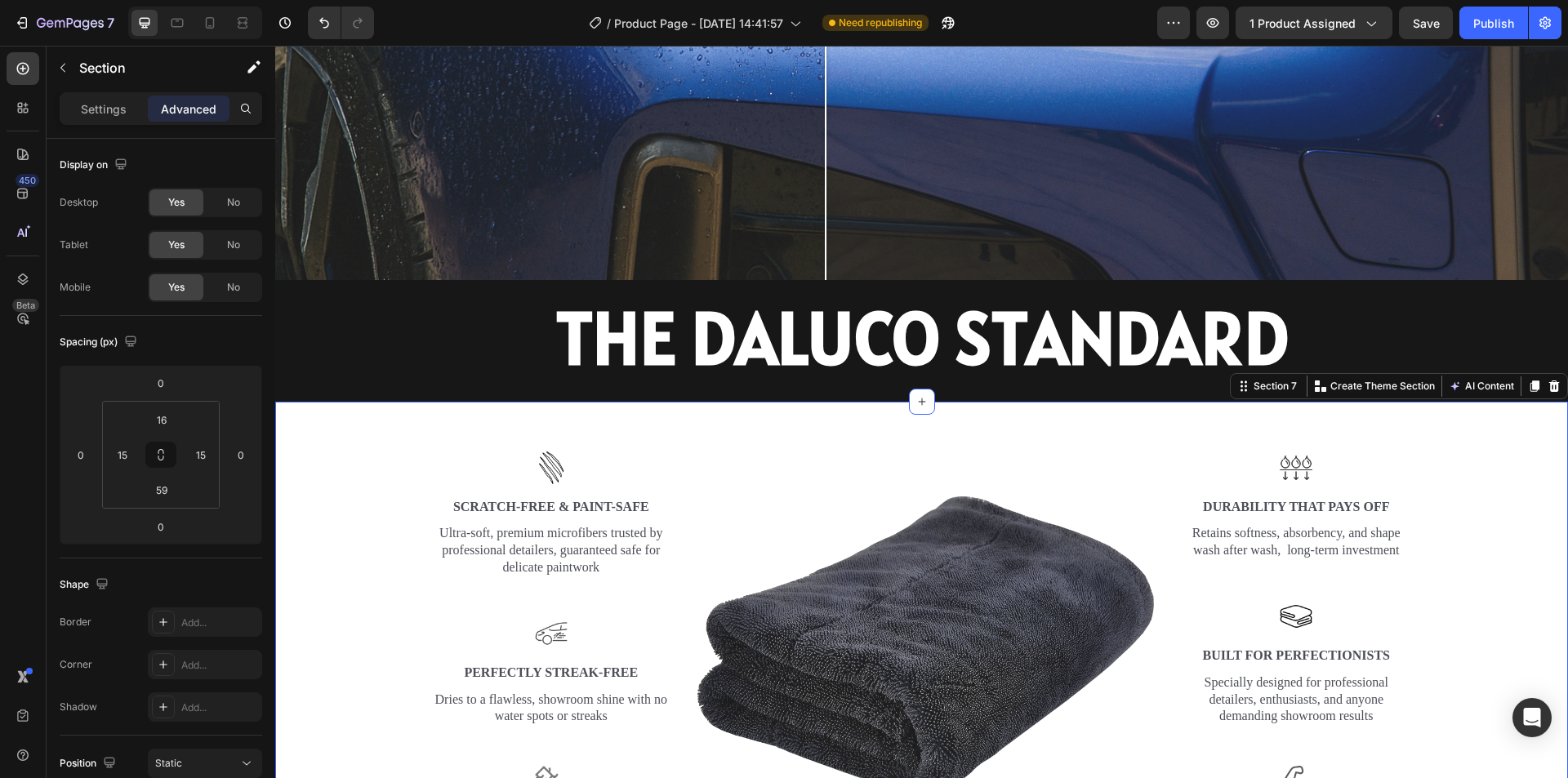
click at [1517, 569] on div "Image Image Scratch-Free & Paint-Safe Text Block Ultra-soft, premium microfiber…" at bounding box center [921, 645] width 1268 height 461
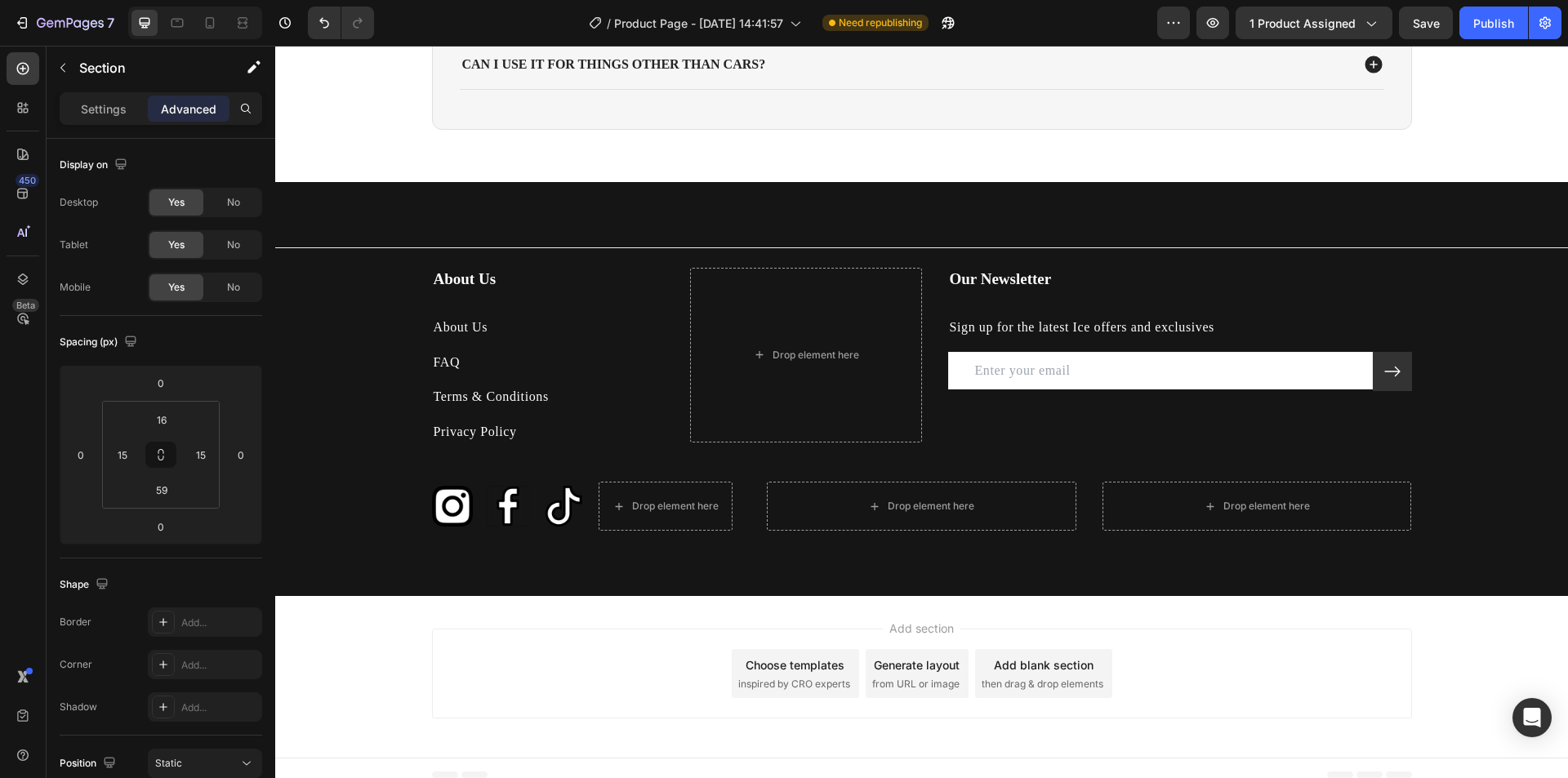
scroll to position [4014, 0]
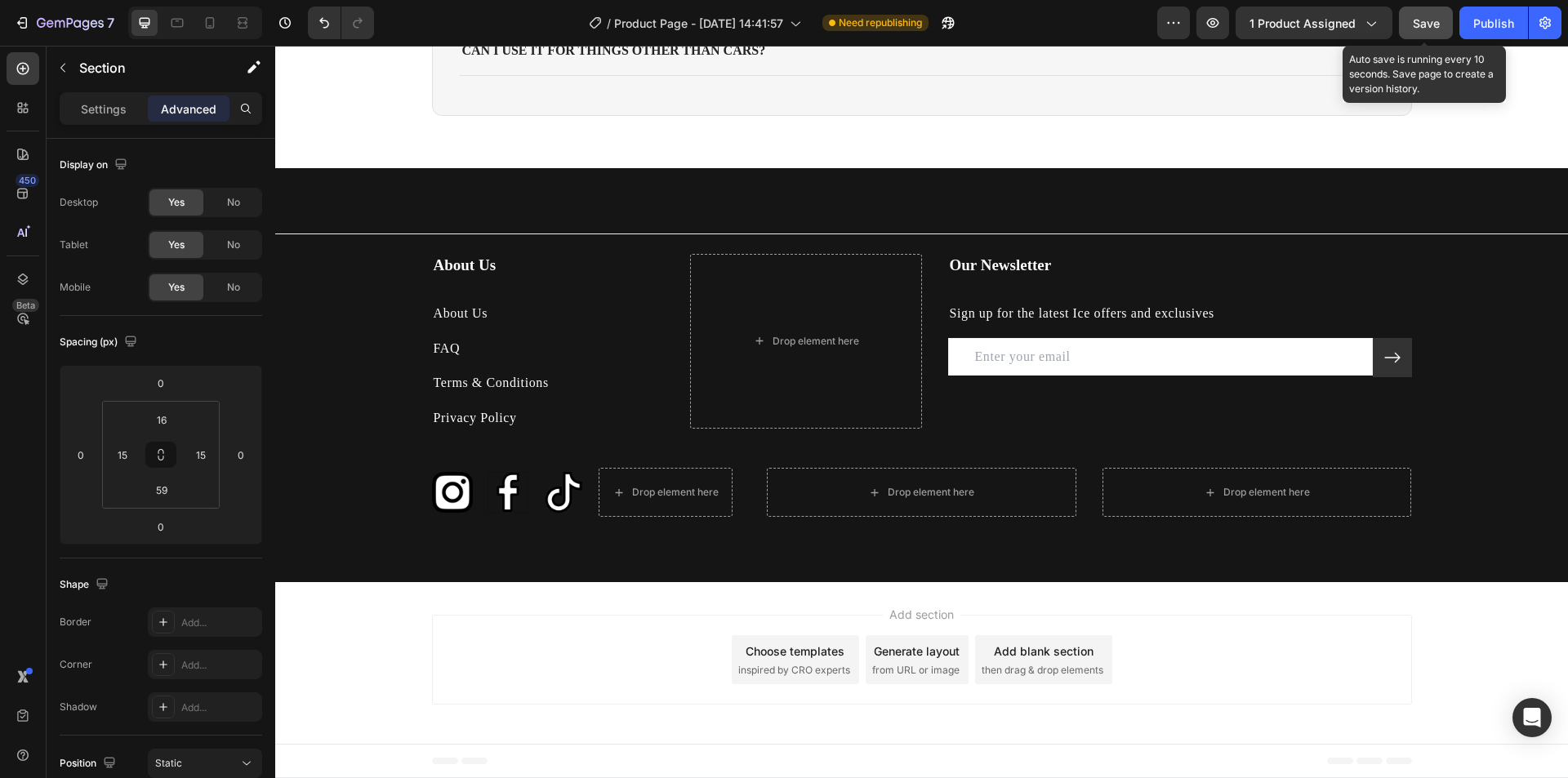
click at [1427, 30] on span "Save" at bounding box center [1426, 23] width 27 height 14
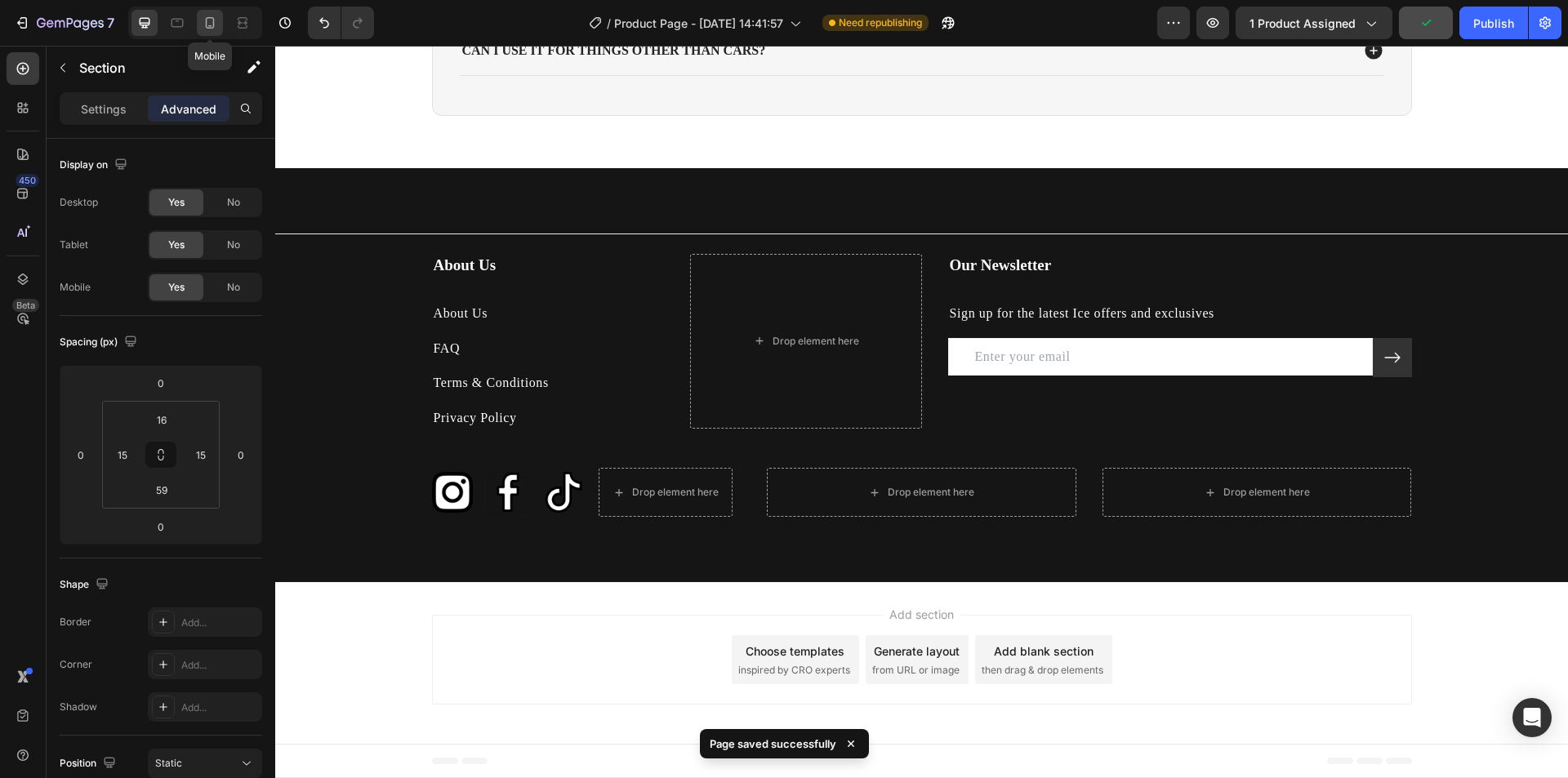
click at [200, 23] on div at bounding box center [210, 22] width 26 height 26
type input "25"
type input "48"
type input "25"
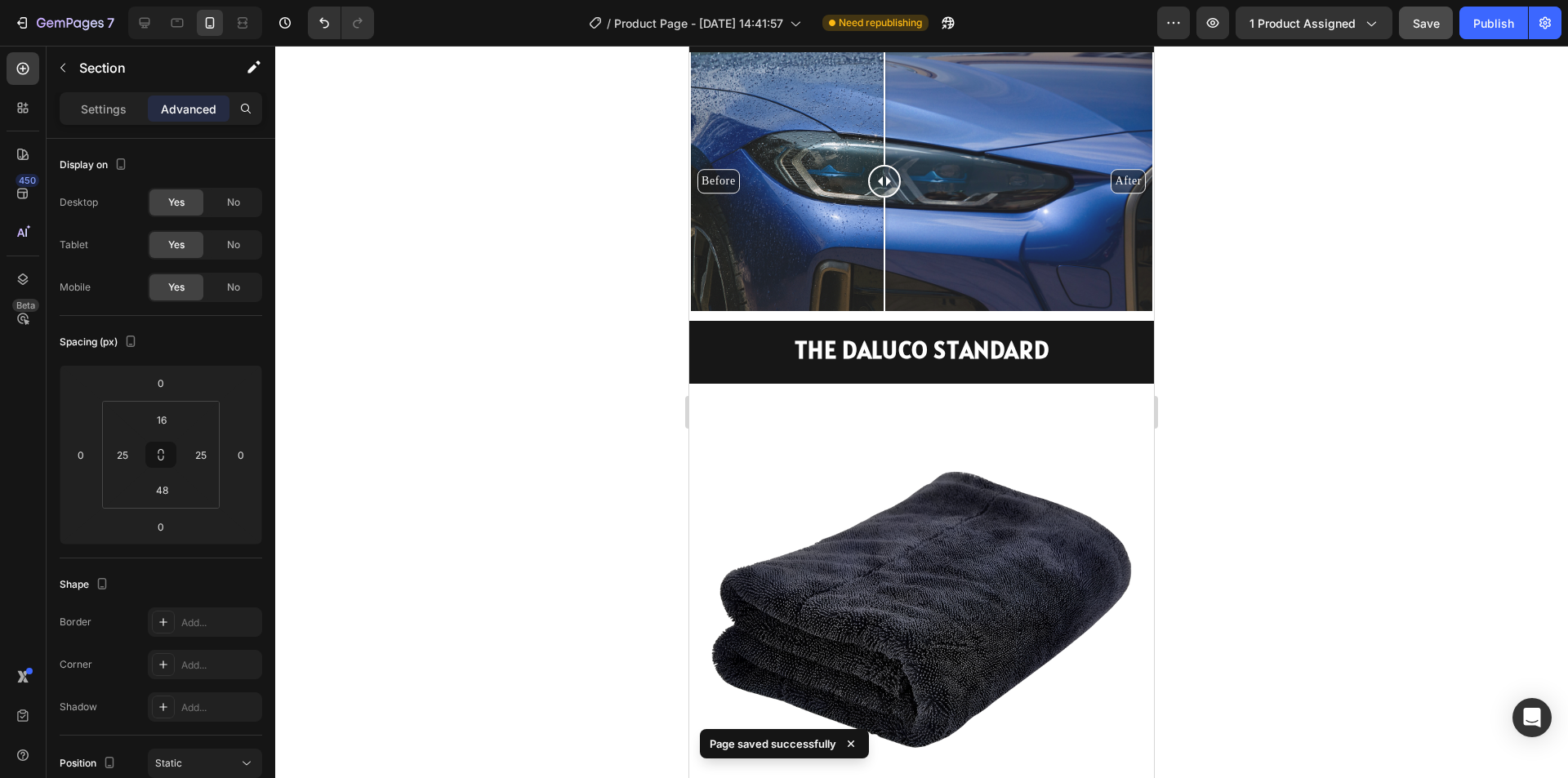
scroll to position [1888, 0]
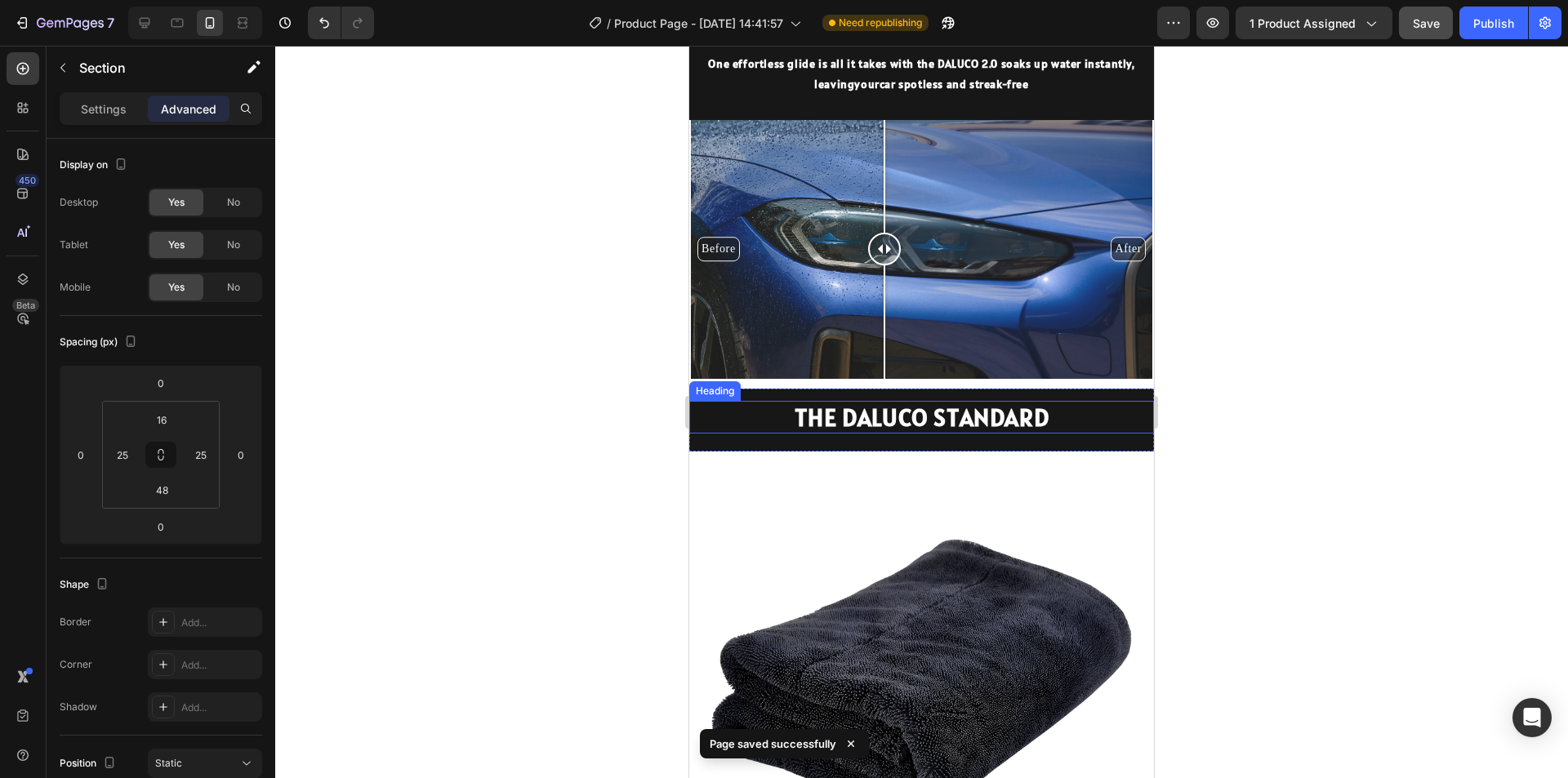
click at [876, 414] on h2 "THE DALUCO STANDARD" at bounding box center [921, 417] width 464 height 33
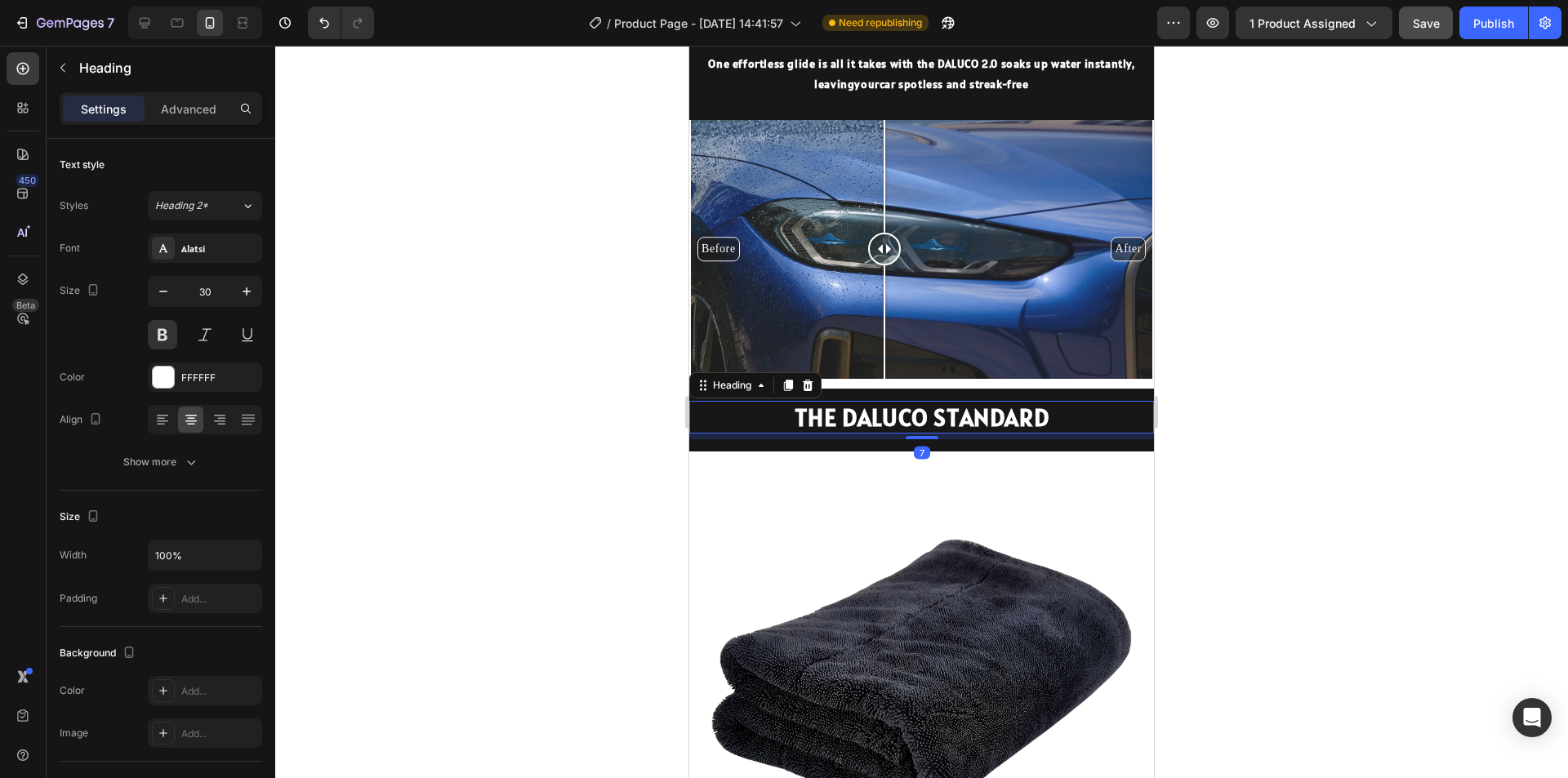
click at [876, 414] on h2 "THE DALUCO STANDARD" at bounding box center [921, 417] width 464 height 33
click at [876, 414] on p "THE DALUCO STANDARD" at bounding box center [922, 417] width 461 height 30
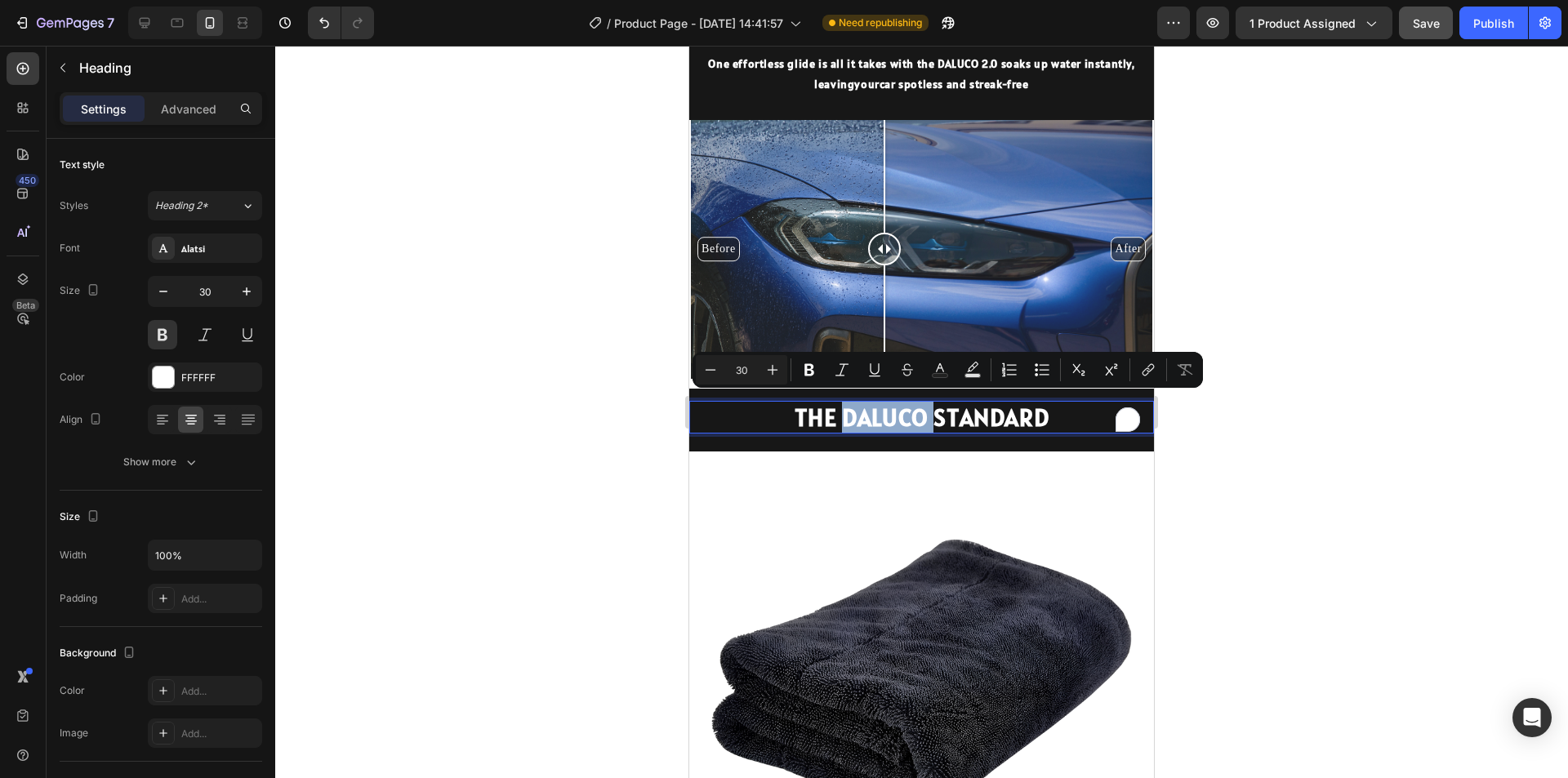
click at [876, 414] on p "THE DALUCO STANDARD" at bounding box center [922, 417] width 461 height 30
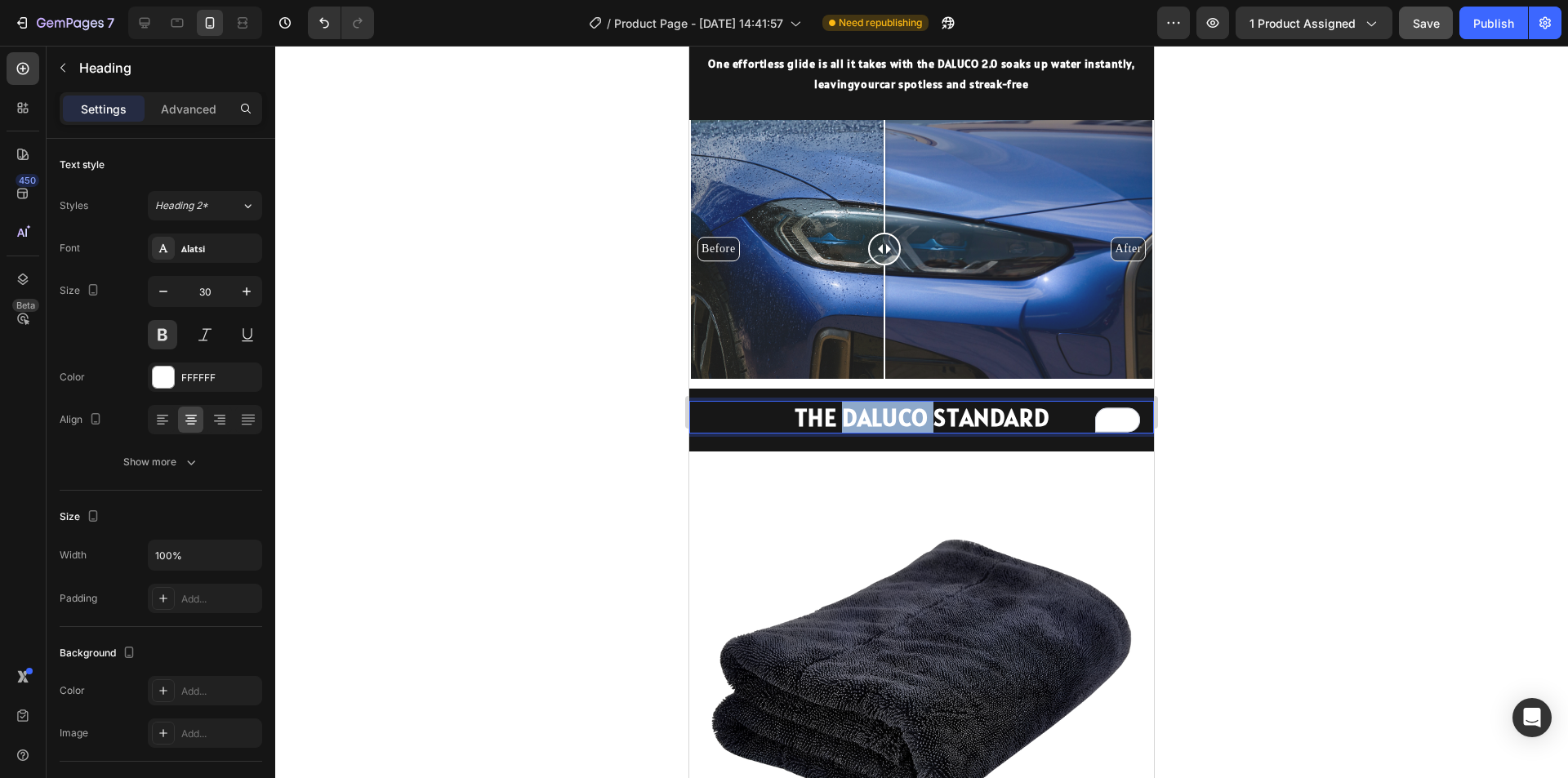
click at [876, 414] on p "THE DALUCO STANDARD" at bounding box center [922, 417] width 461 height 30
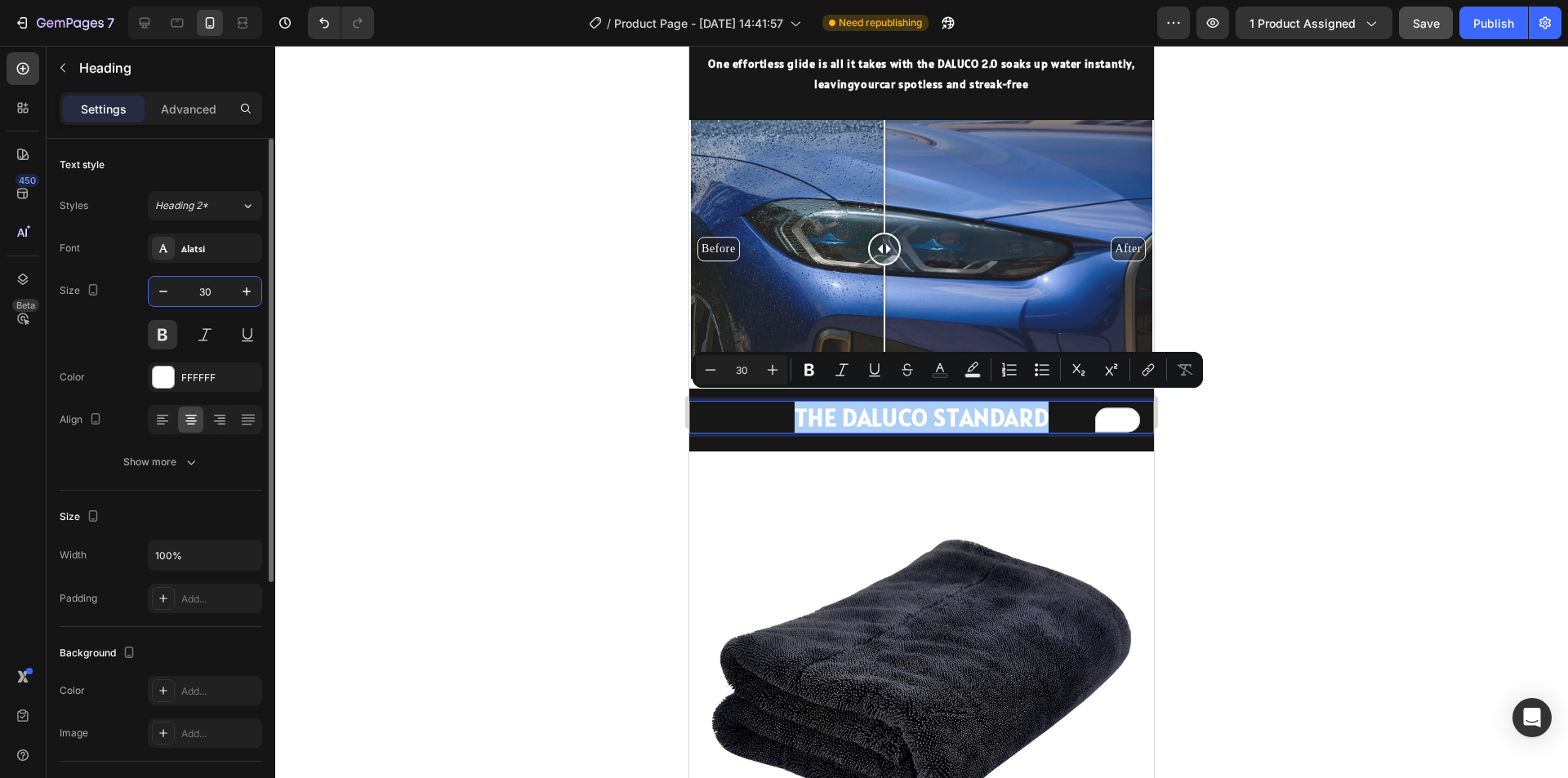
click at [206, 293] on input "30" at bounding box center [205, 291] width 54 height 30
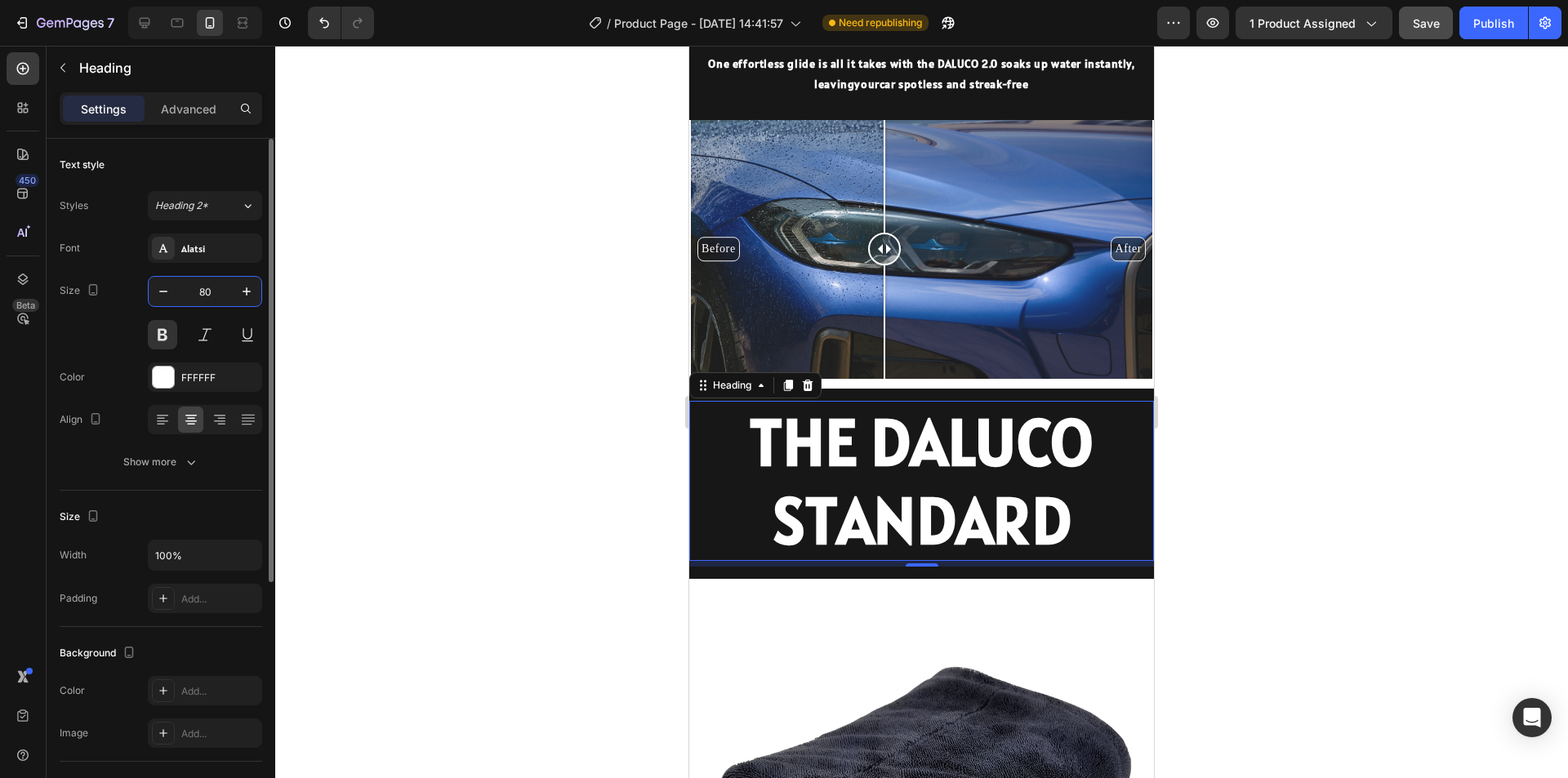
type input "8"
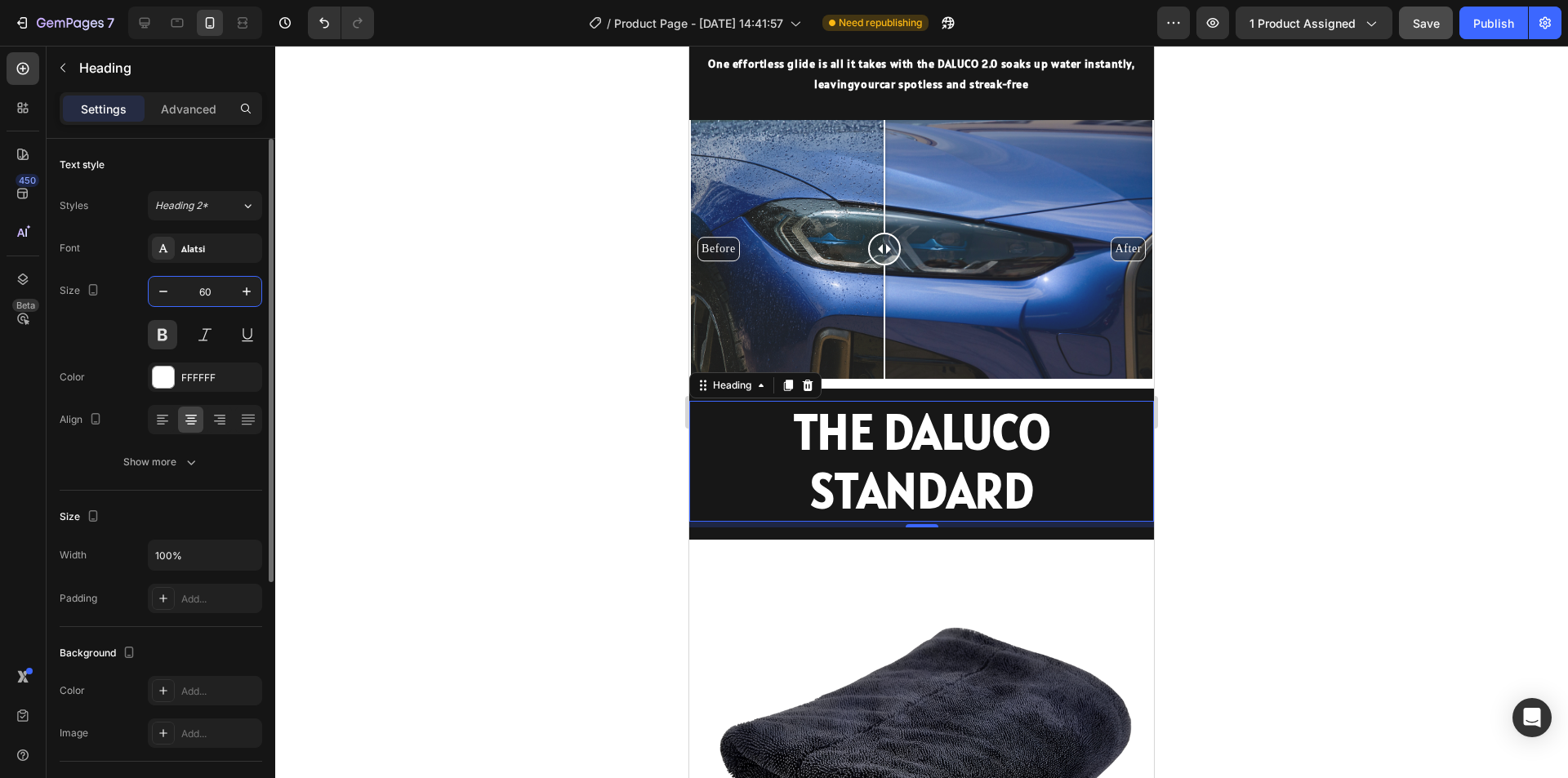
type input "6"
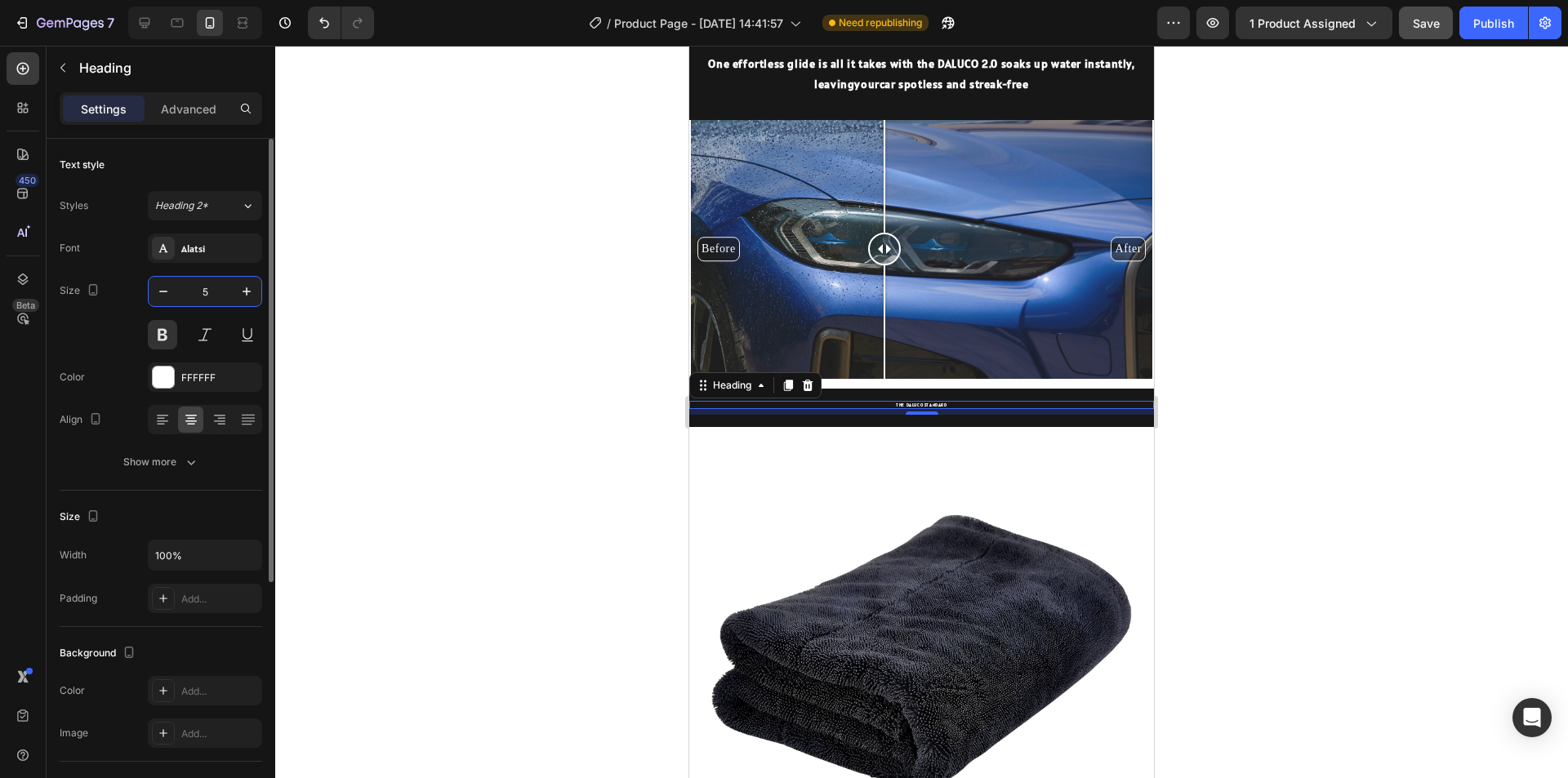
type input "50"
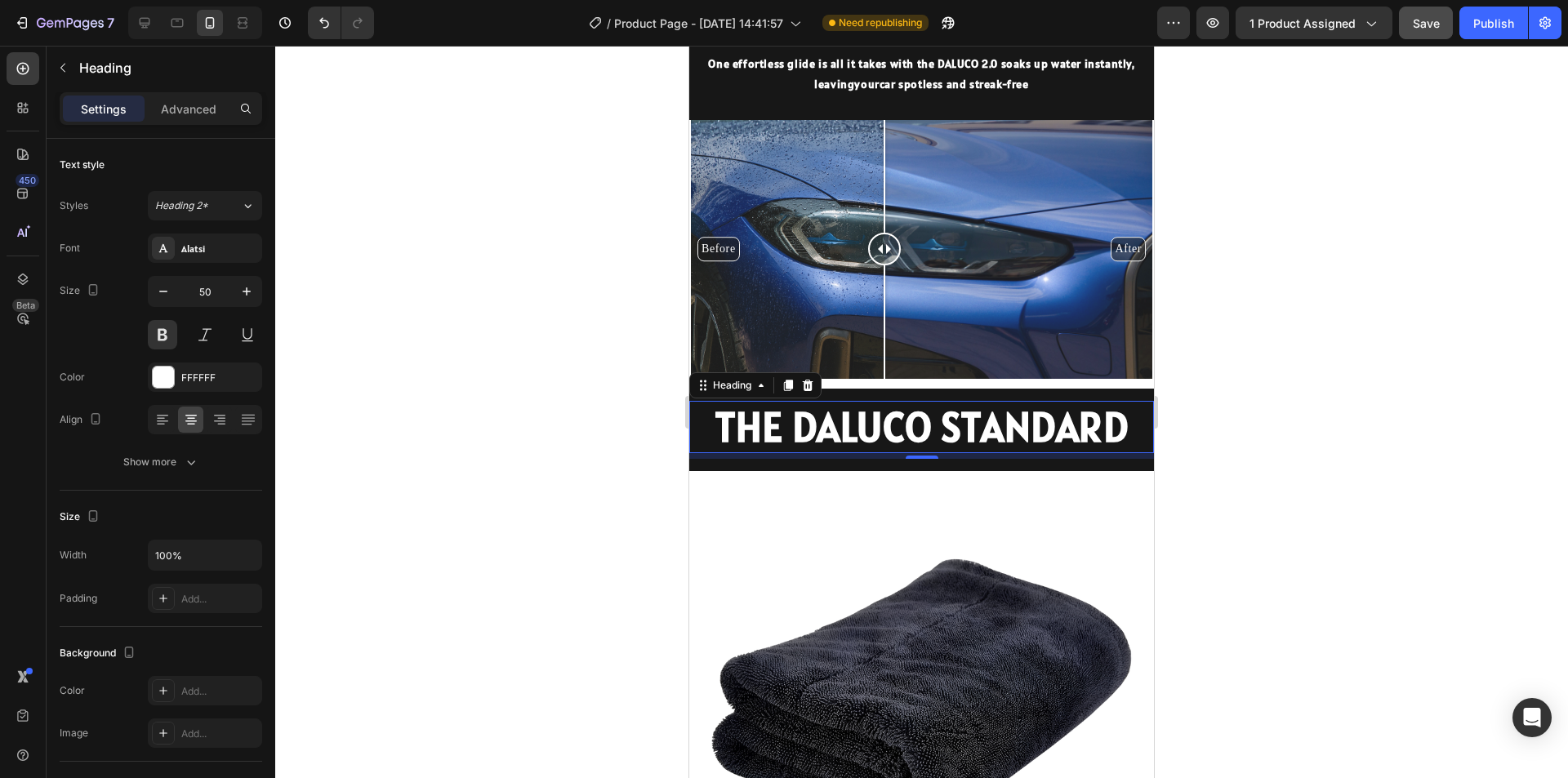
click at [1343, 567] on div at bounding box center [922, 411] width 1293 height 732
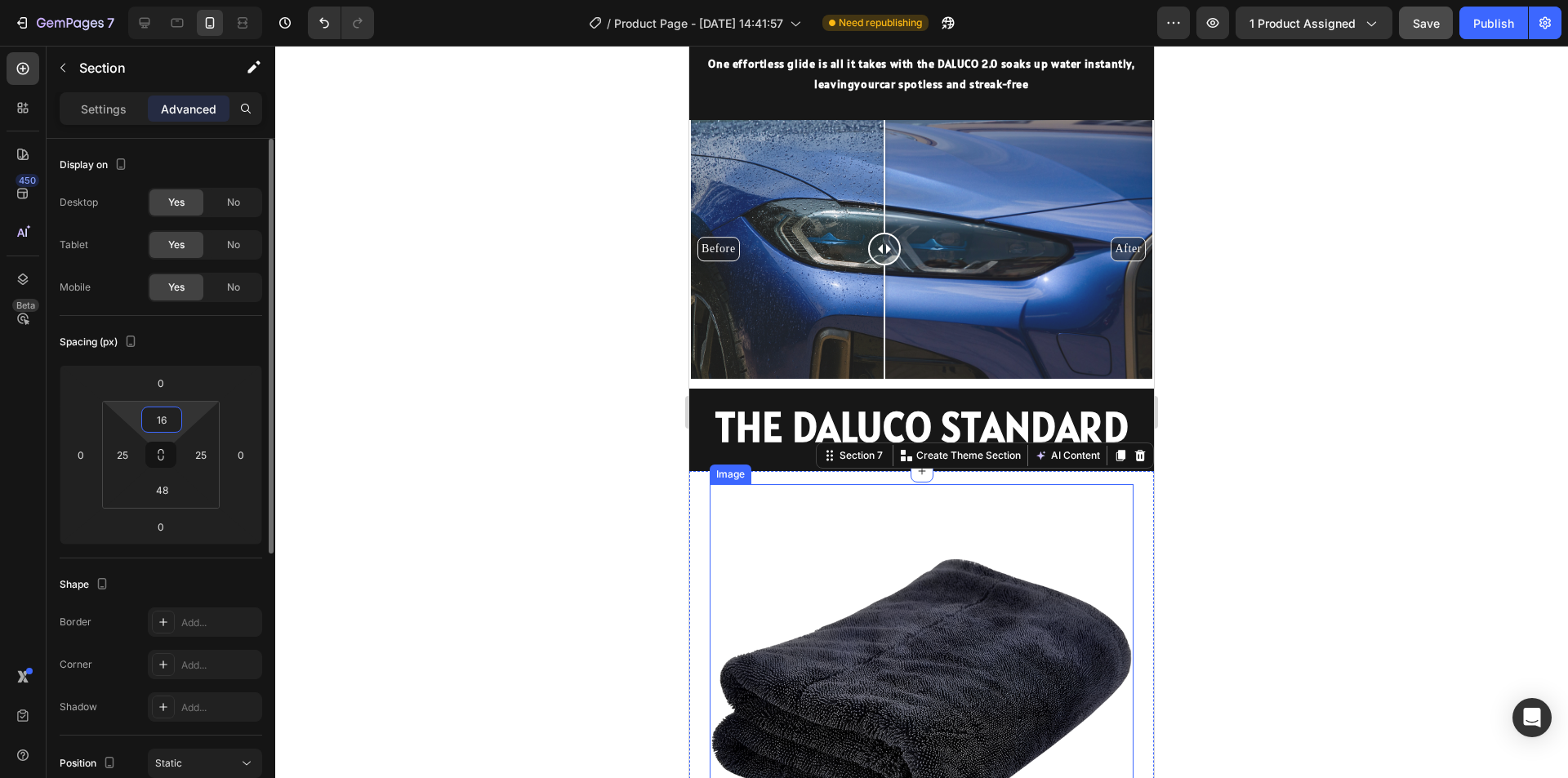
click at [169, 421] on input "16" at bounding box center [162, 420] width 33 height 25
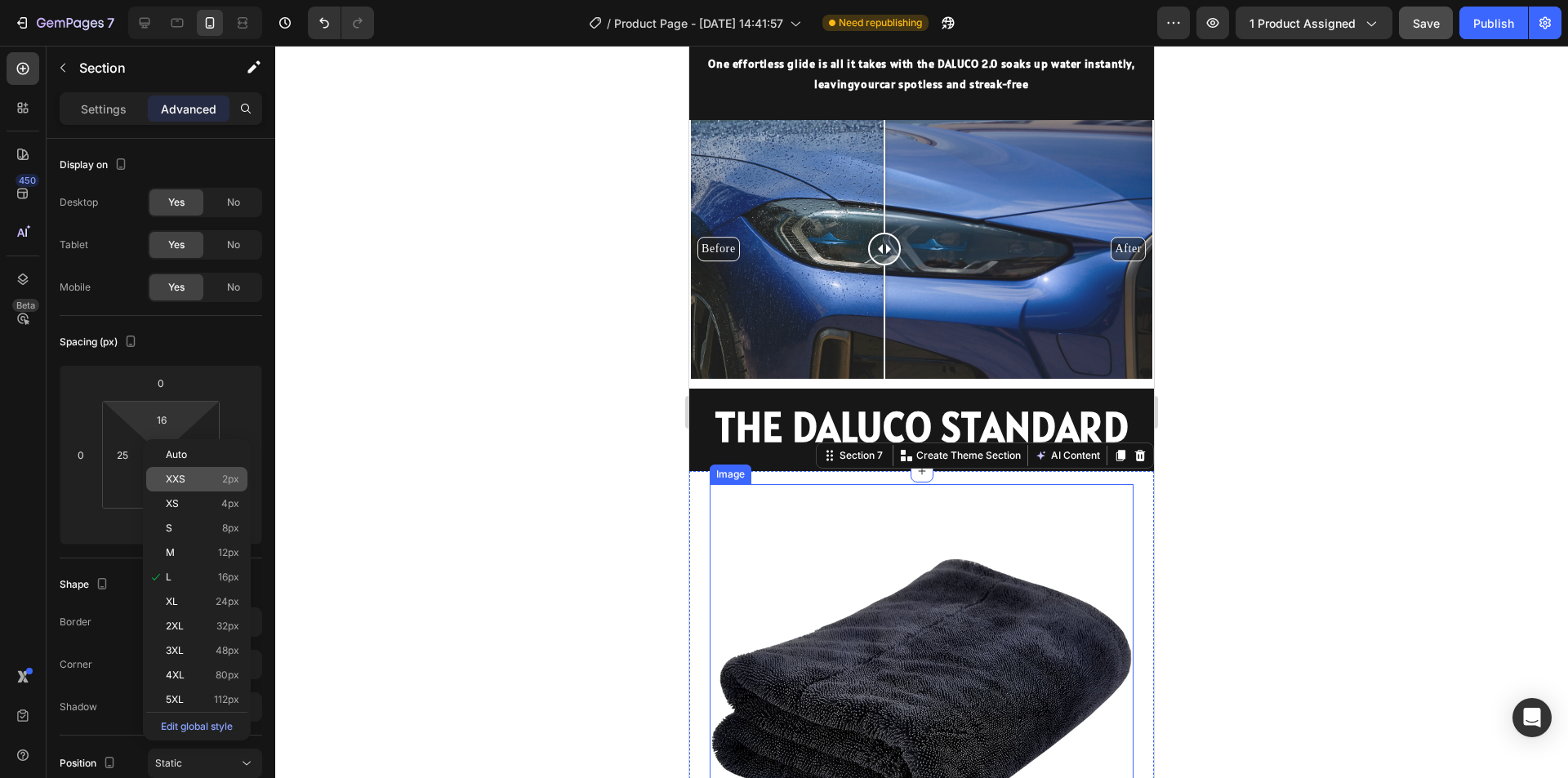
click at [219, 478] on p "XXS 2px" at bounding box center [202, 479] width 74 height 11
type input "2"
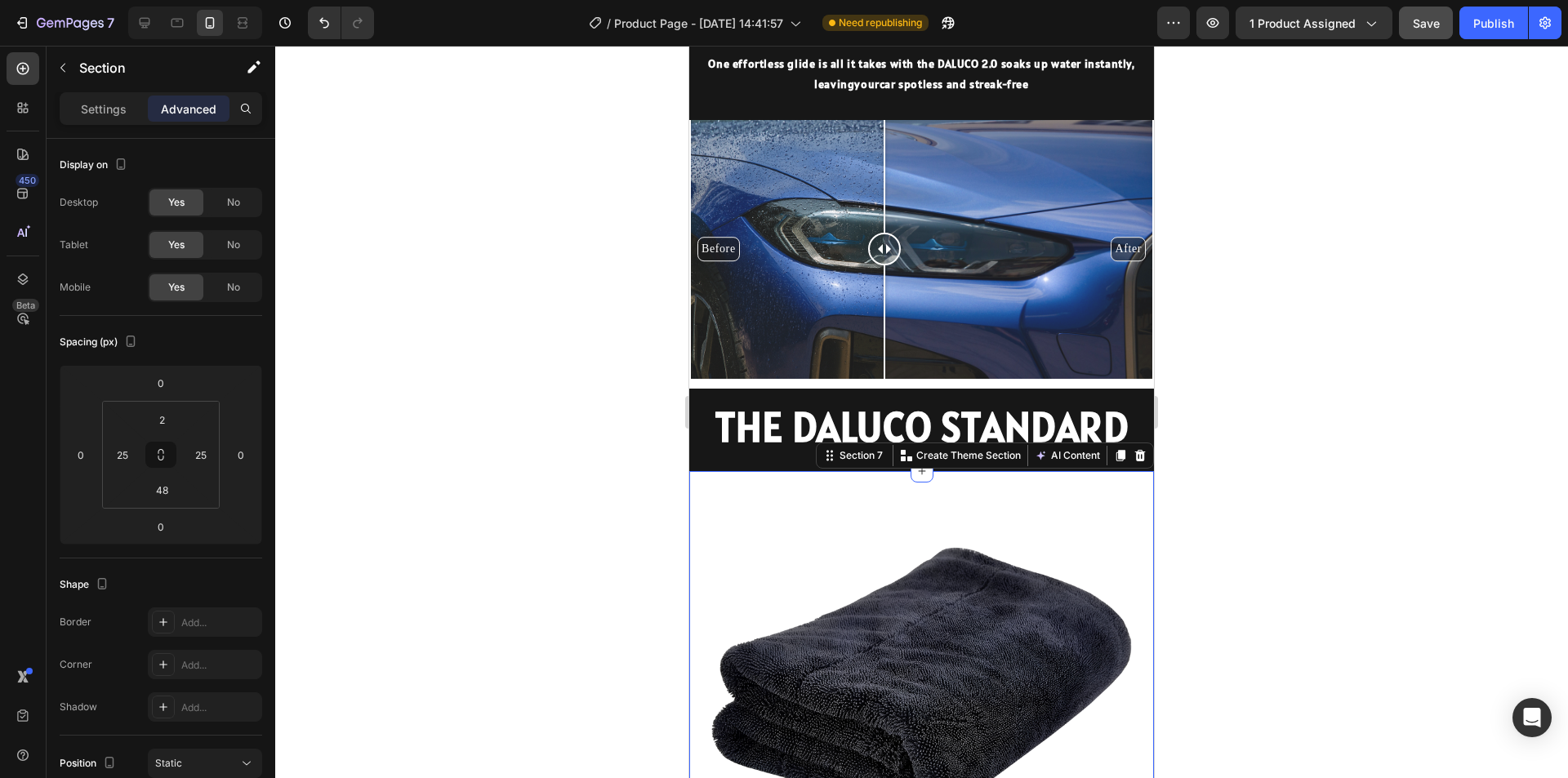
click at [1359, 529] on div at bounding box center [922, 411] width 1293 height 732
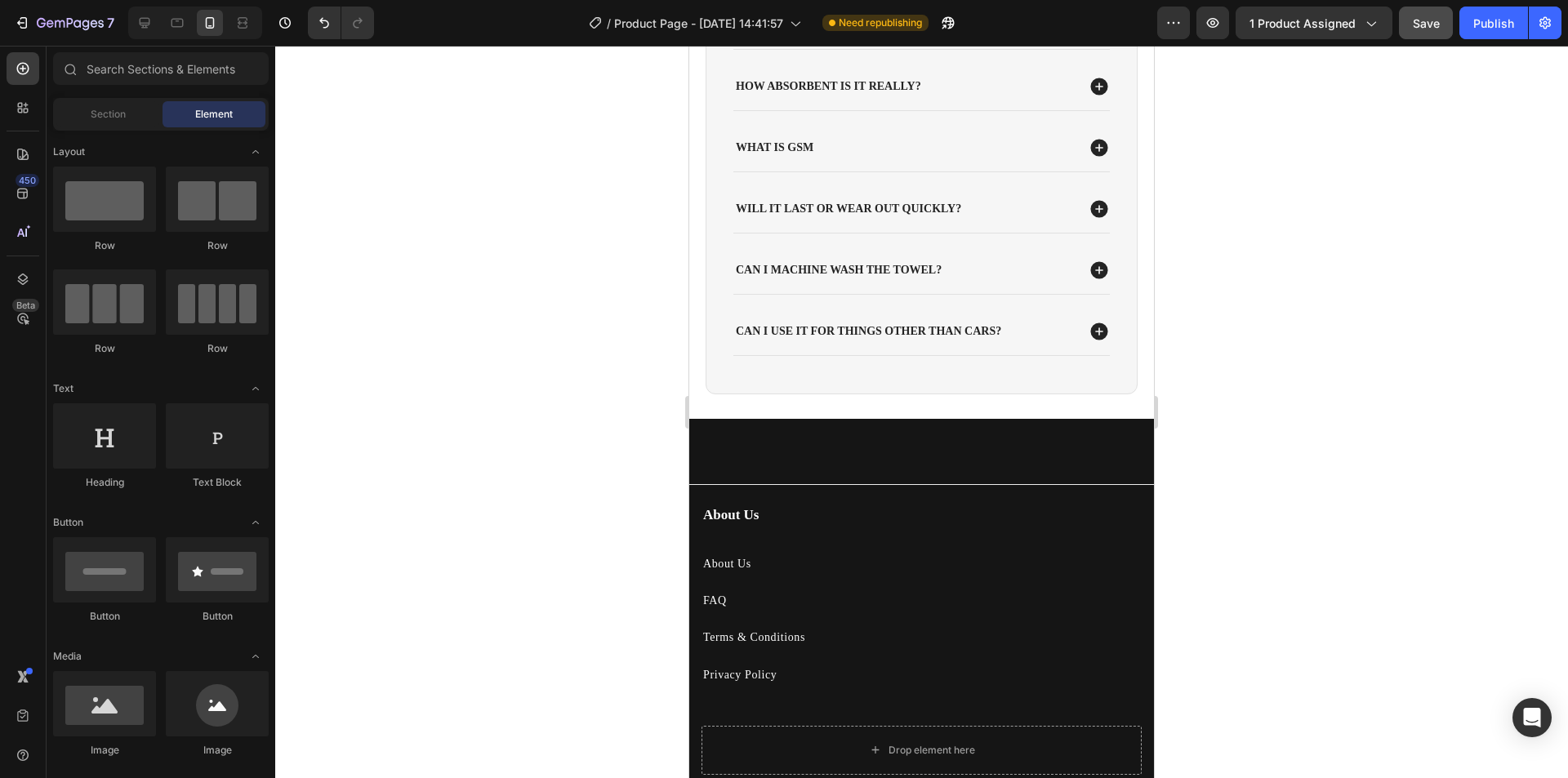
scroll to position [3439, 0]
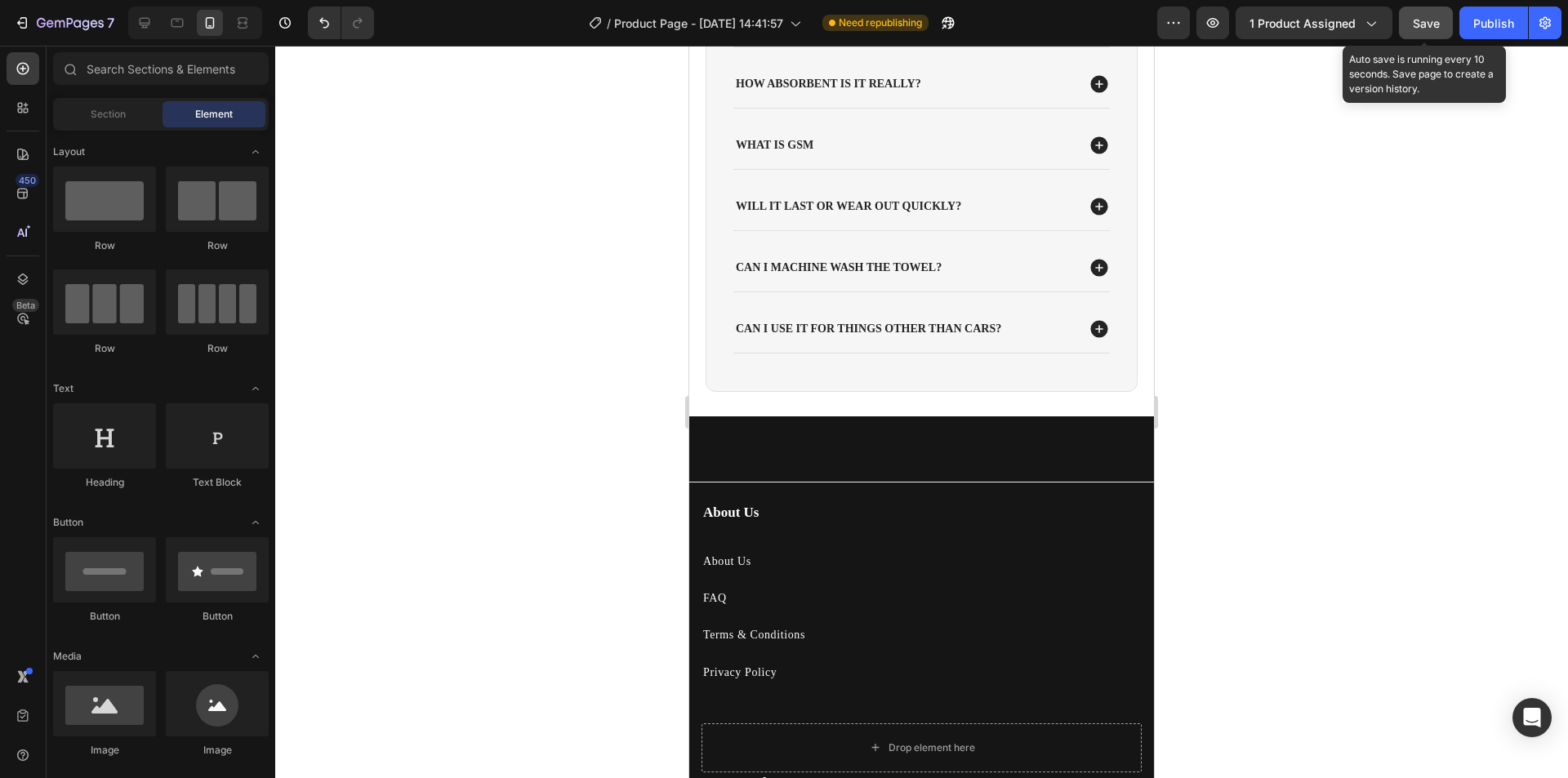
click at [1425, 21] on span "Save" at bounding box center [1426, 23] width 27 height 14
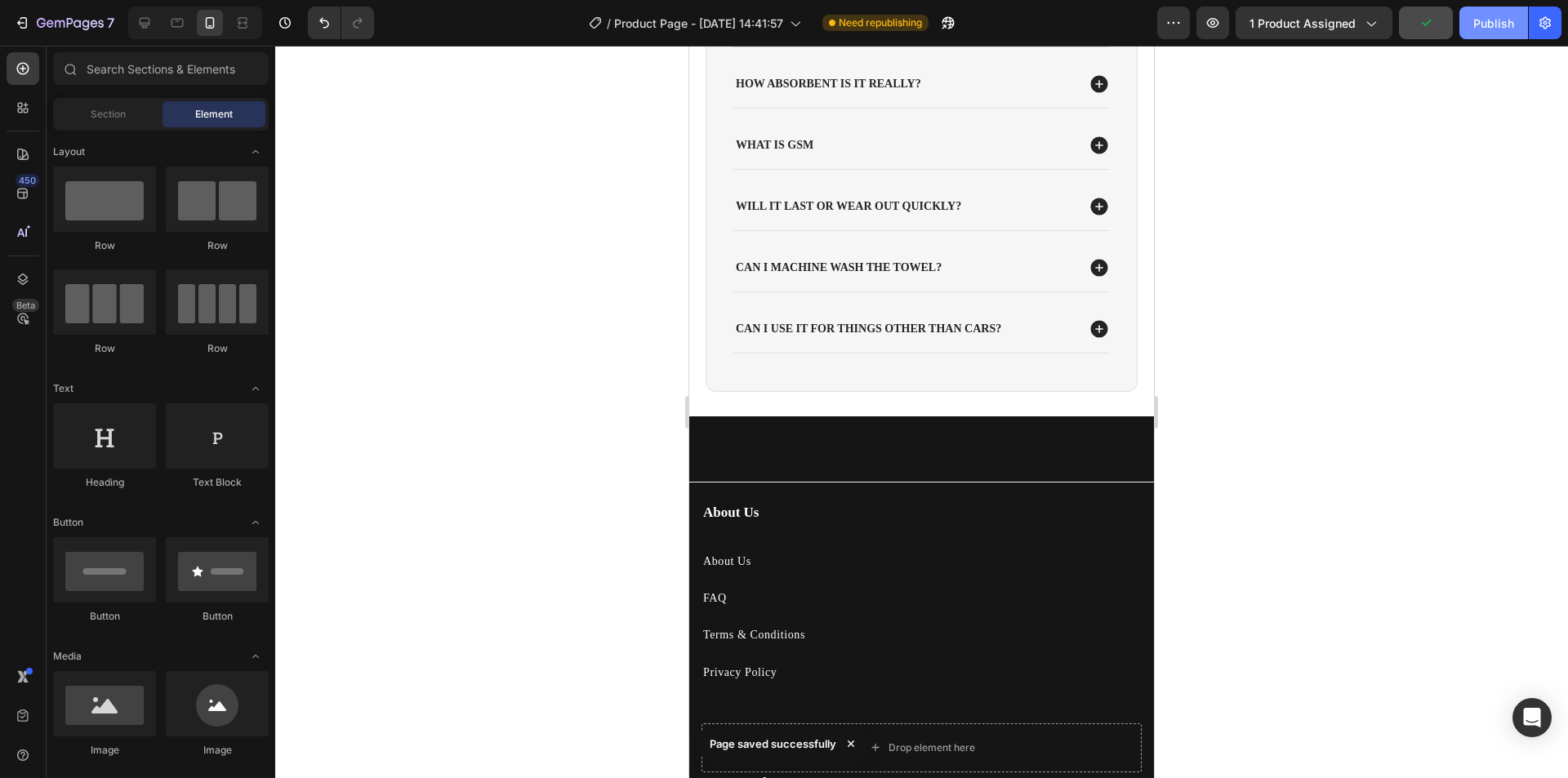
click at [1497, 22] on div "Publish" at bounding box center [1493, 23] width 41 height 17
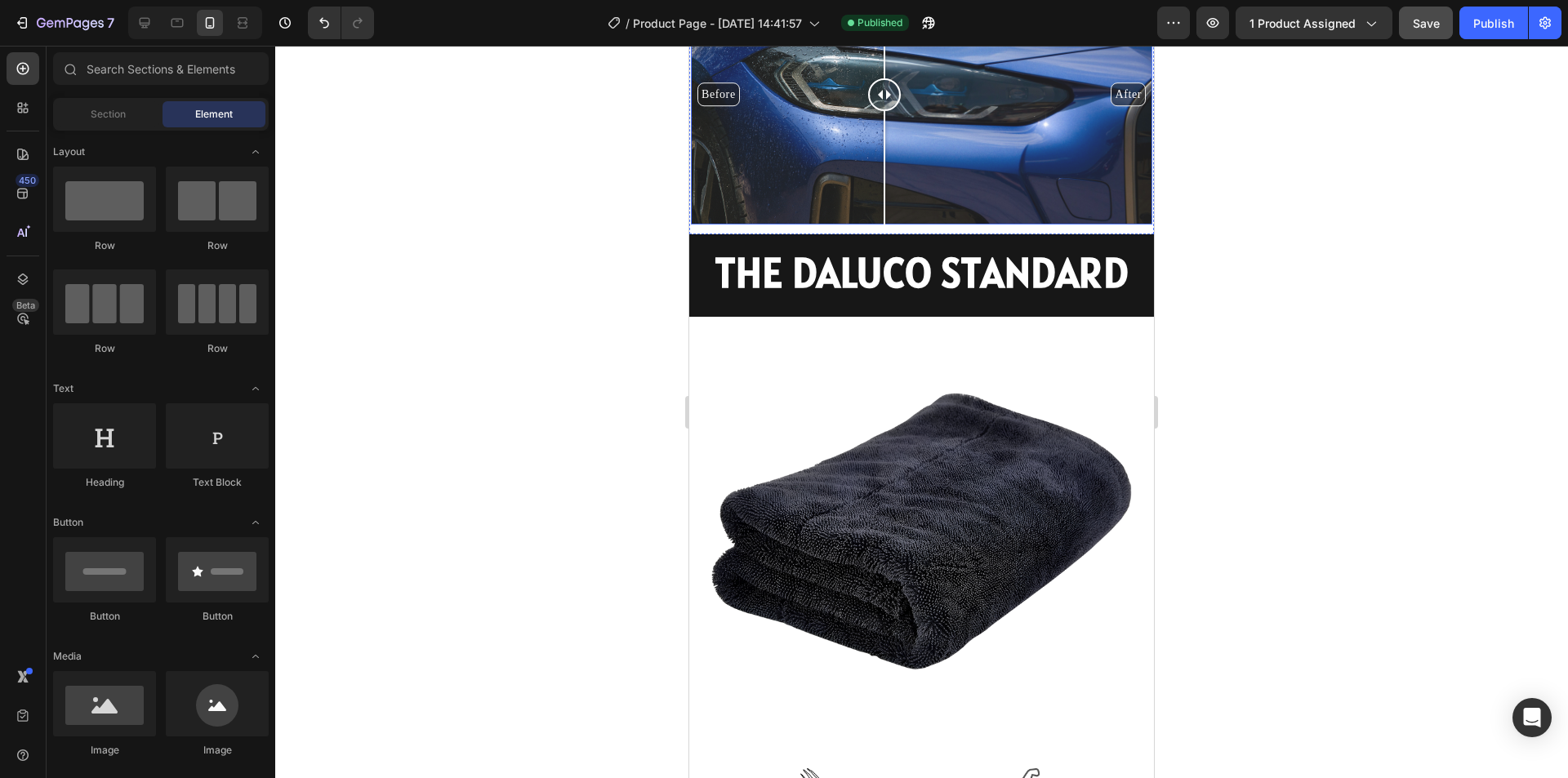
scroll to position [1635, 0]
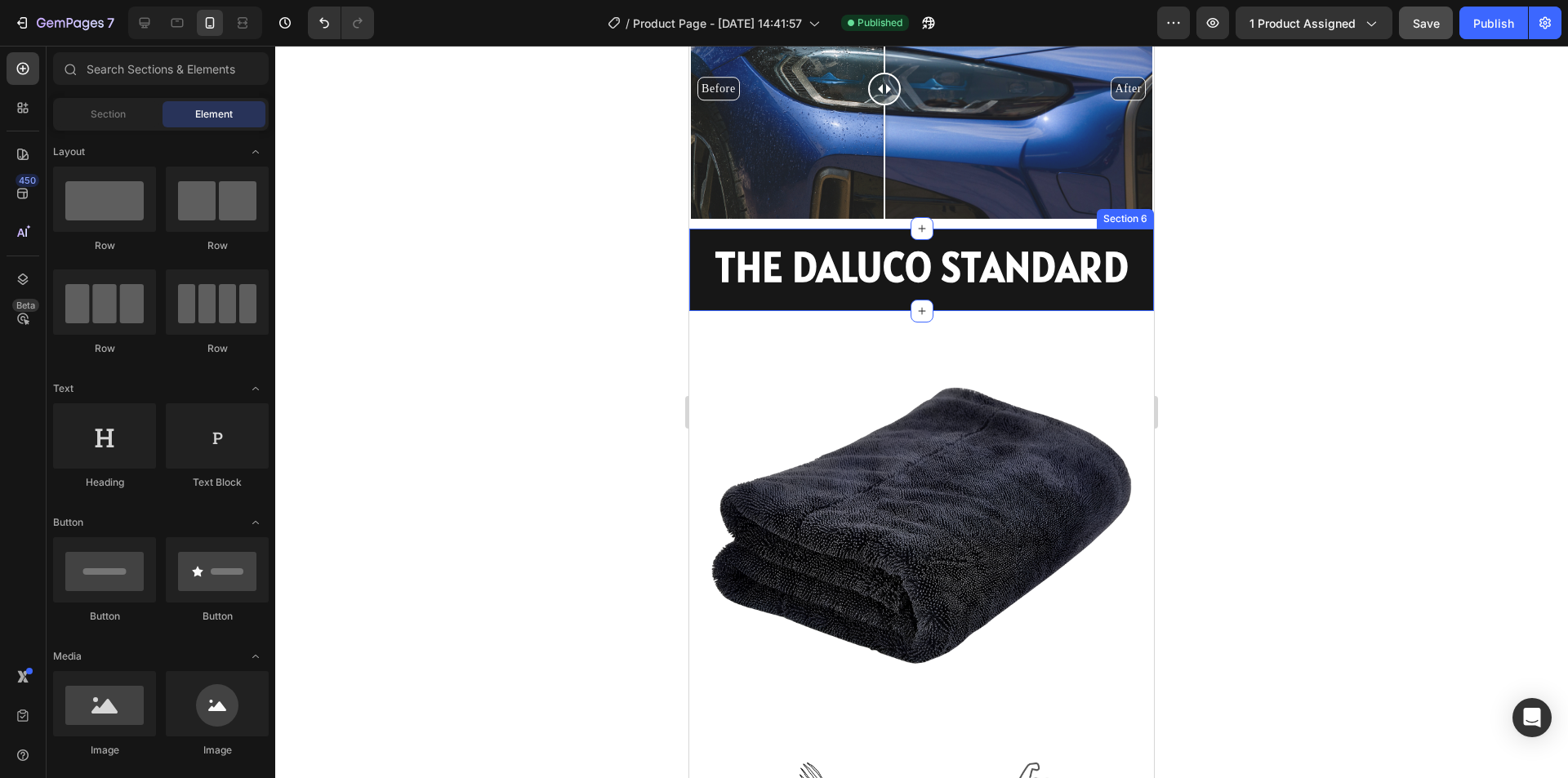
click at [916, 219] on div "Before After" at bounding box center [922, 88] width 461 height 259
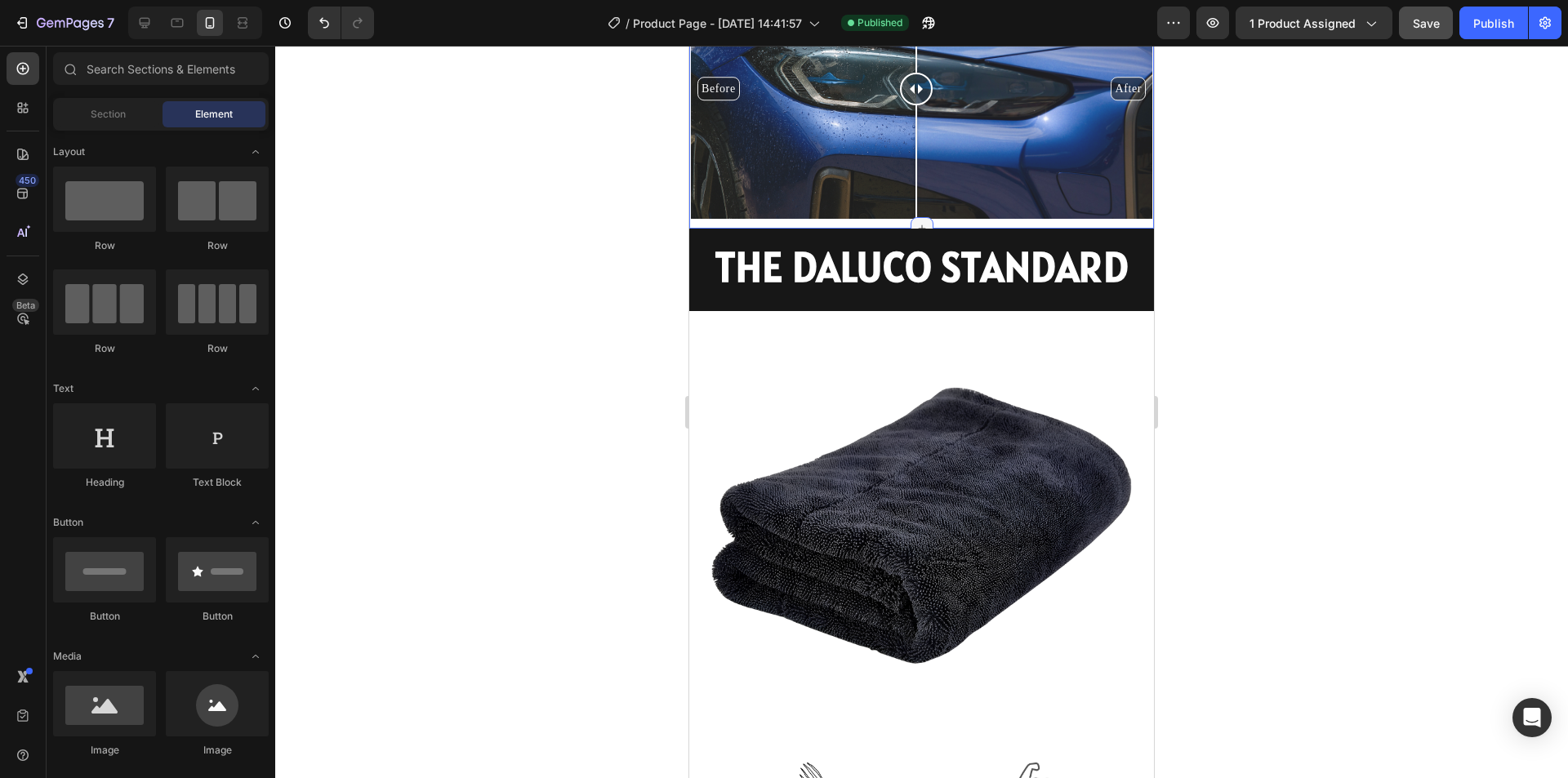
click at [917, 235] on icon at bounding box center [922, 229] width 13 height 13
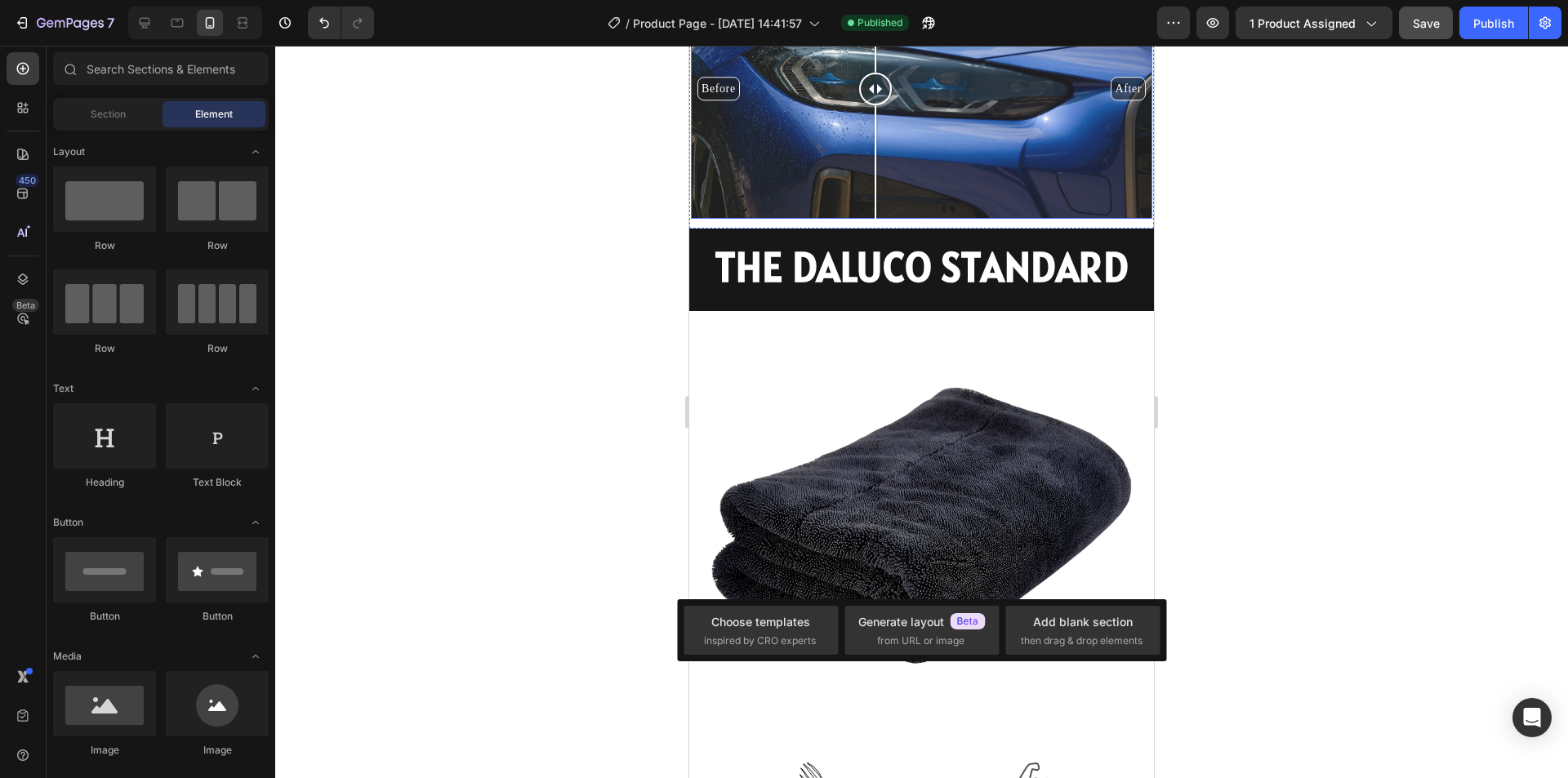
click at [875, 219] on div "Before After" at bounding box center [922, 88] width 461 height 259
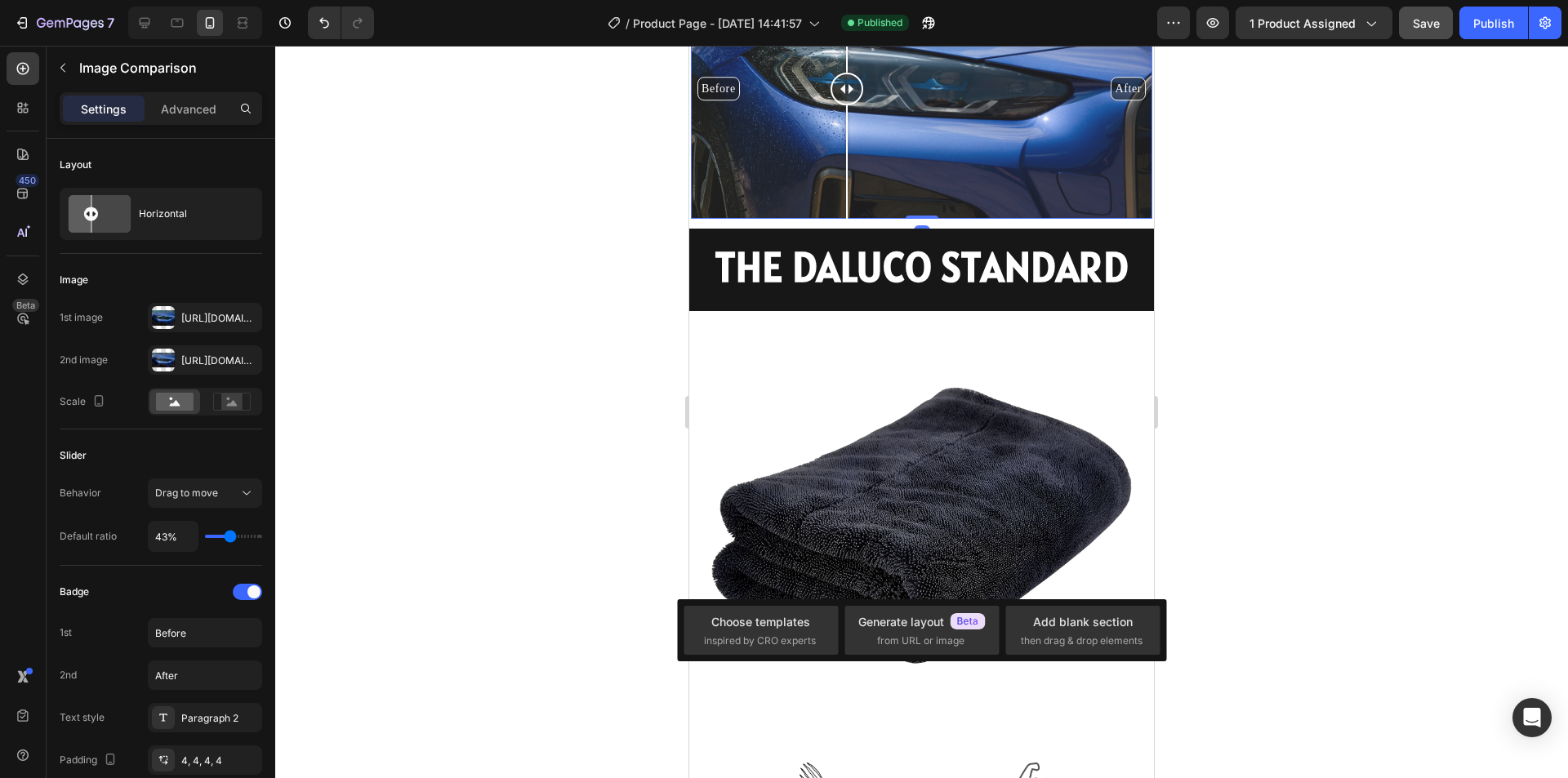
click at [847, 219] on div "Before After" at bounding box center [922, 88] width 461 height 259
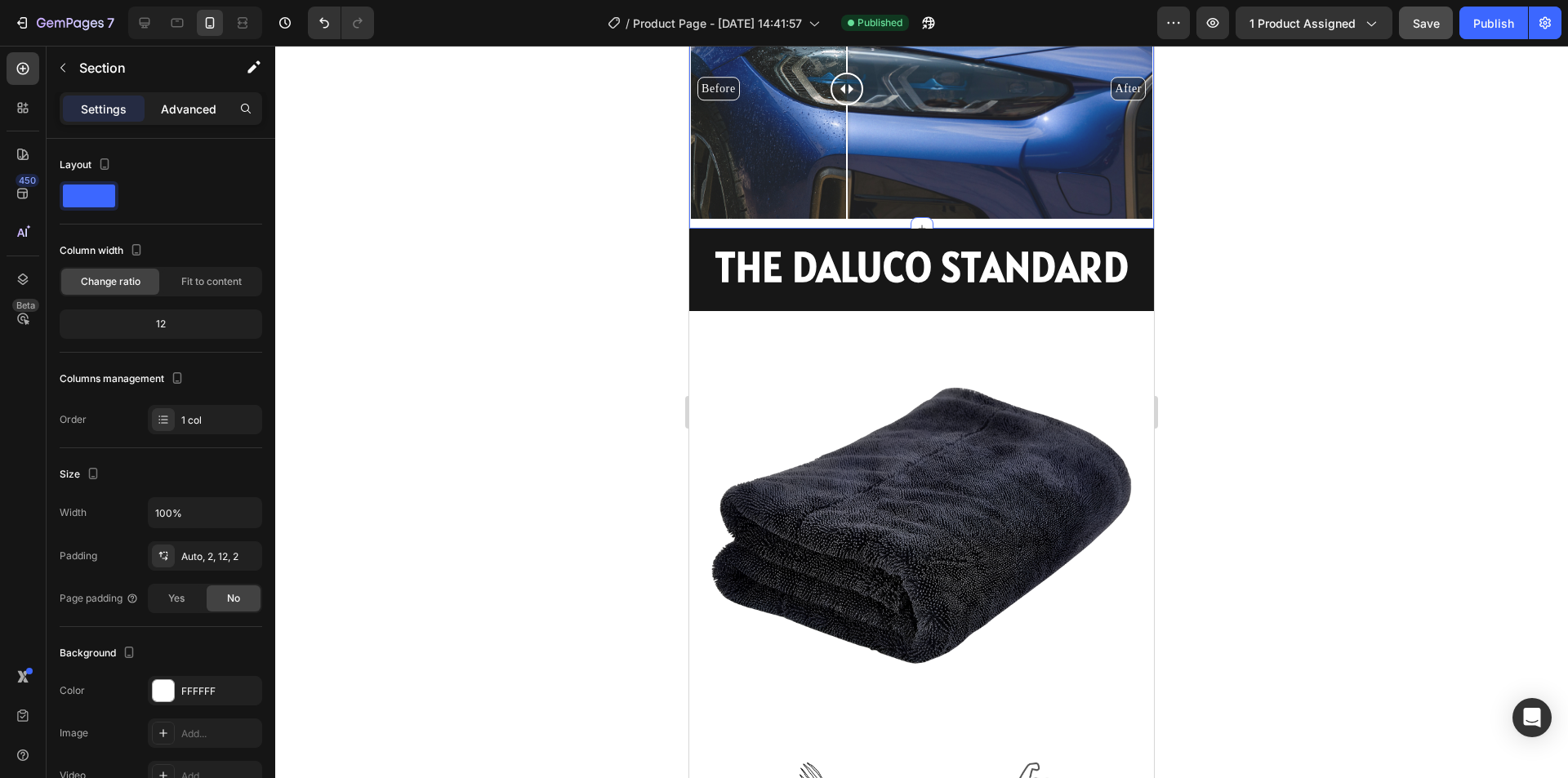
click at [187, 121] on div "Advanced" at bounding box center [188, 108] width 81 height 26
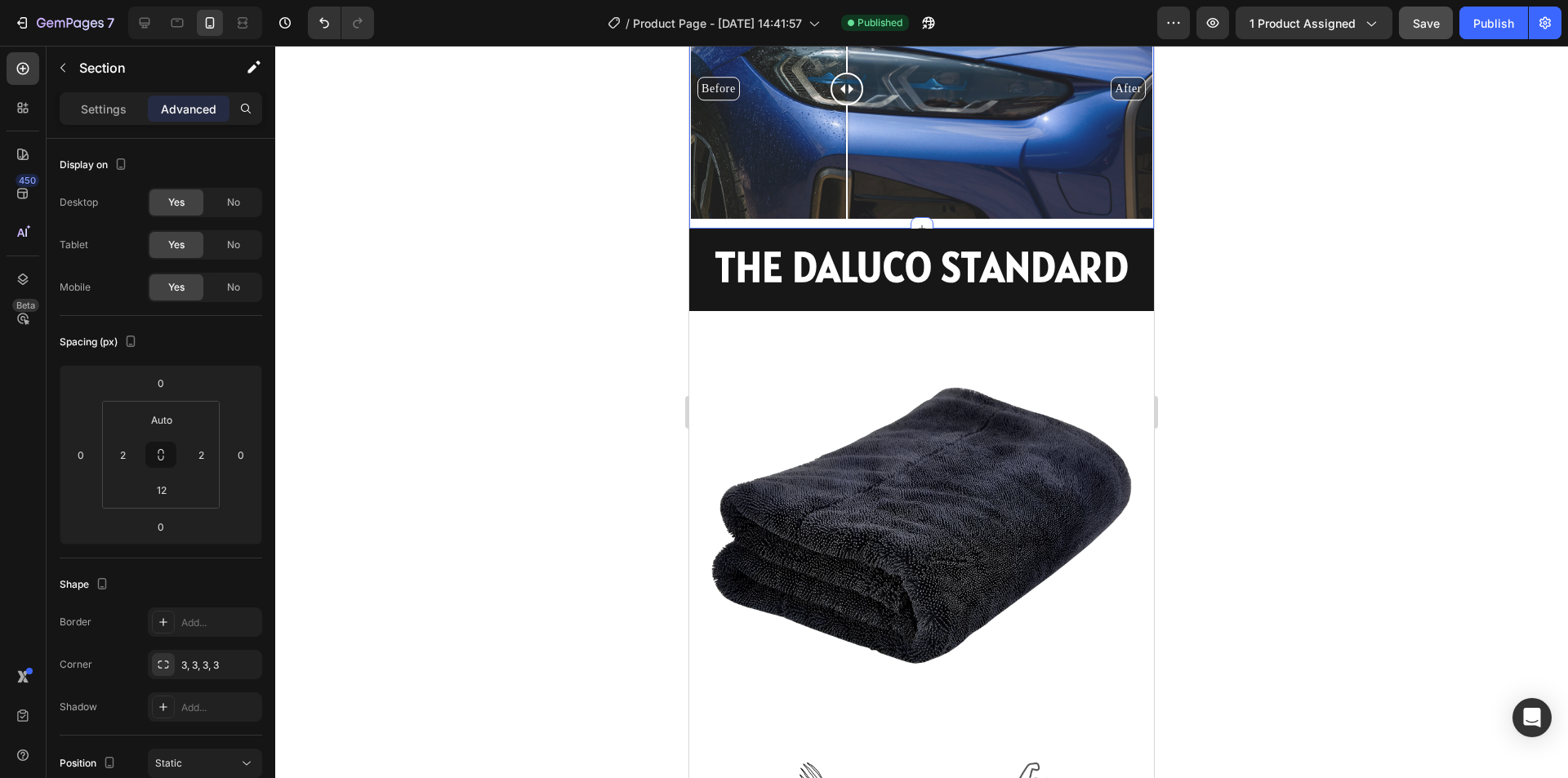
click at [187, 99] on div "Advanced" at bounding box center [188, 108] width 81 height 26
click at [181, 495] on div "12" at bounding box center [162, 489] width 41 height 26
click at [177, 525] on span "Auto" at bounding box center [176, 525] width 21 height 11
type input "Auto"
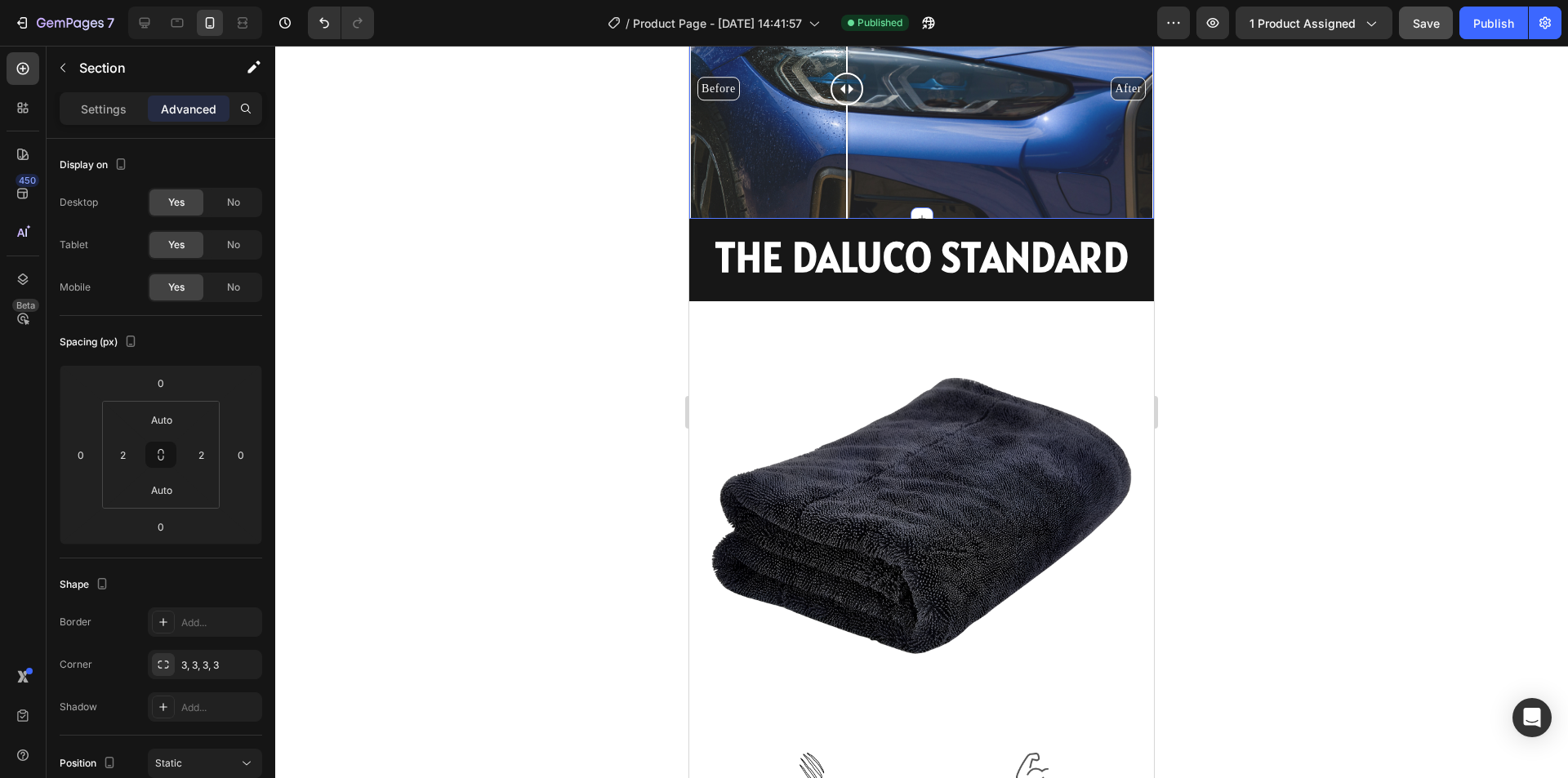
click at [1306, 578] on div at bounding box center [922, 411] width 1293 height 732
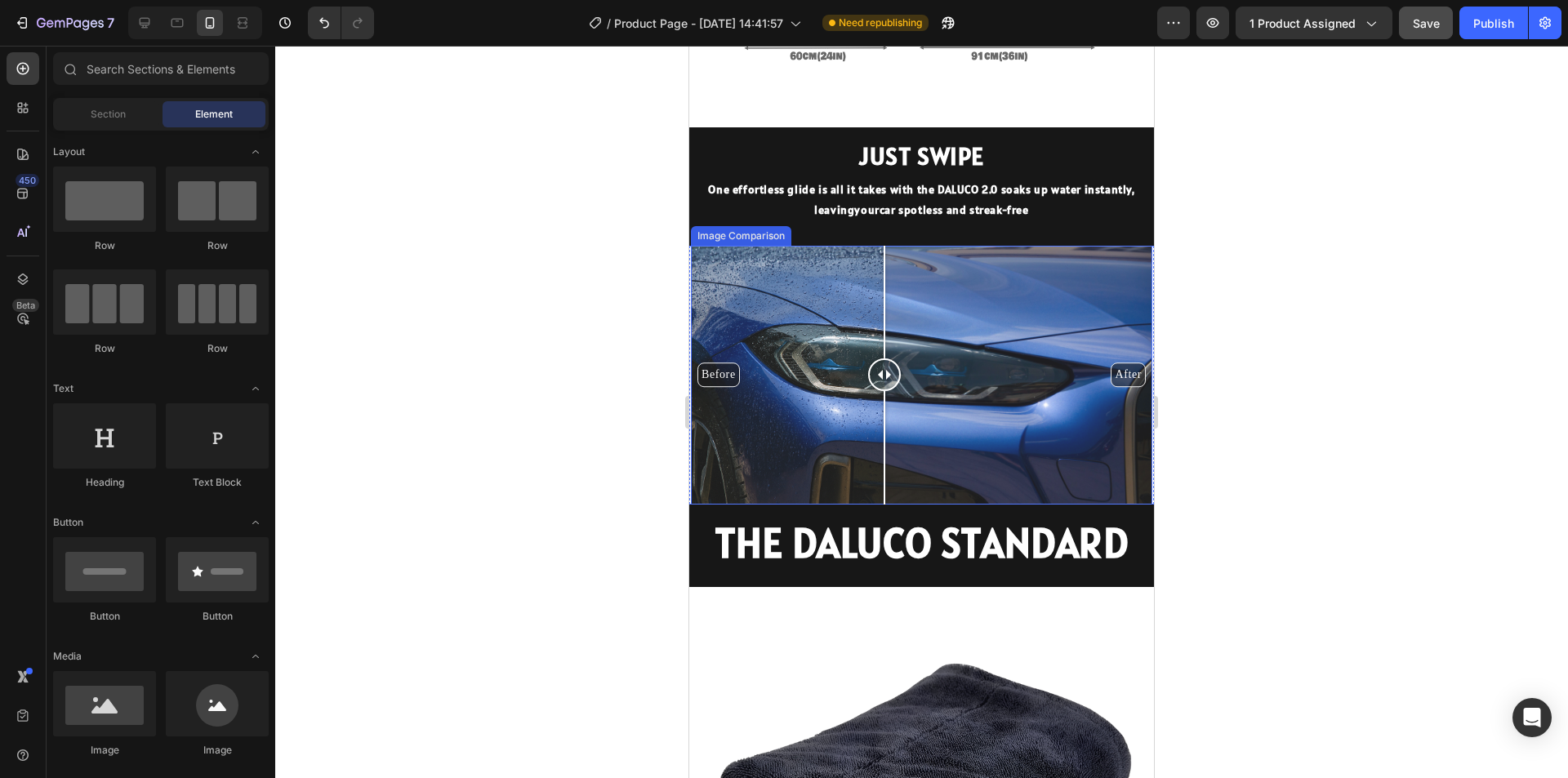
scroll to position [1717, 0]
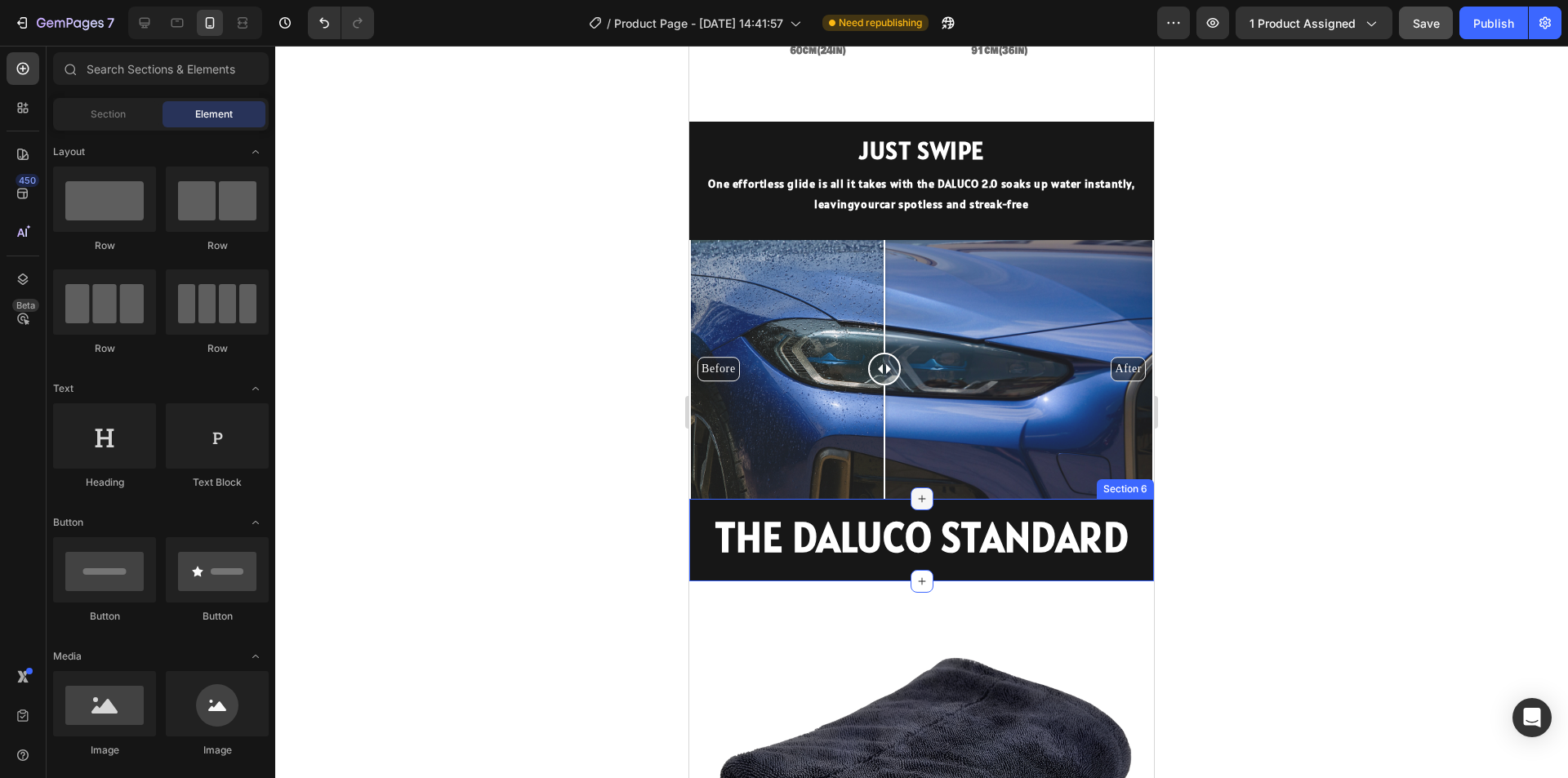
click at [918, 496] on icon at bounding box center [922, 500] width 8 height 8
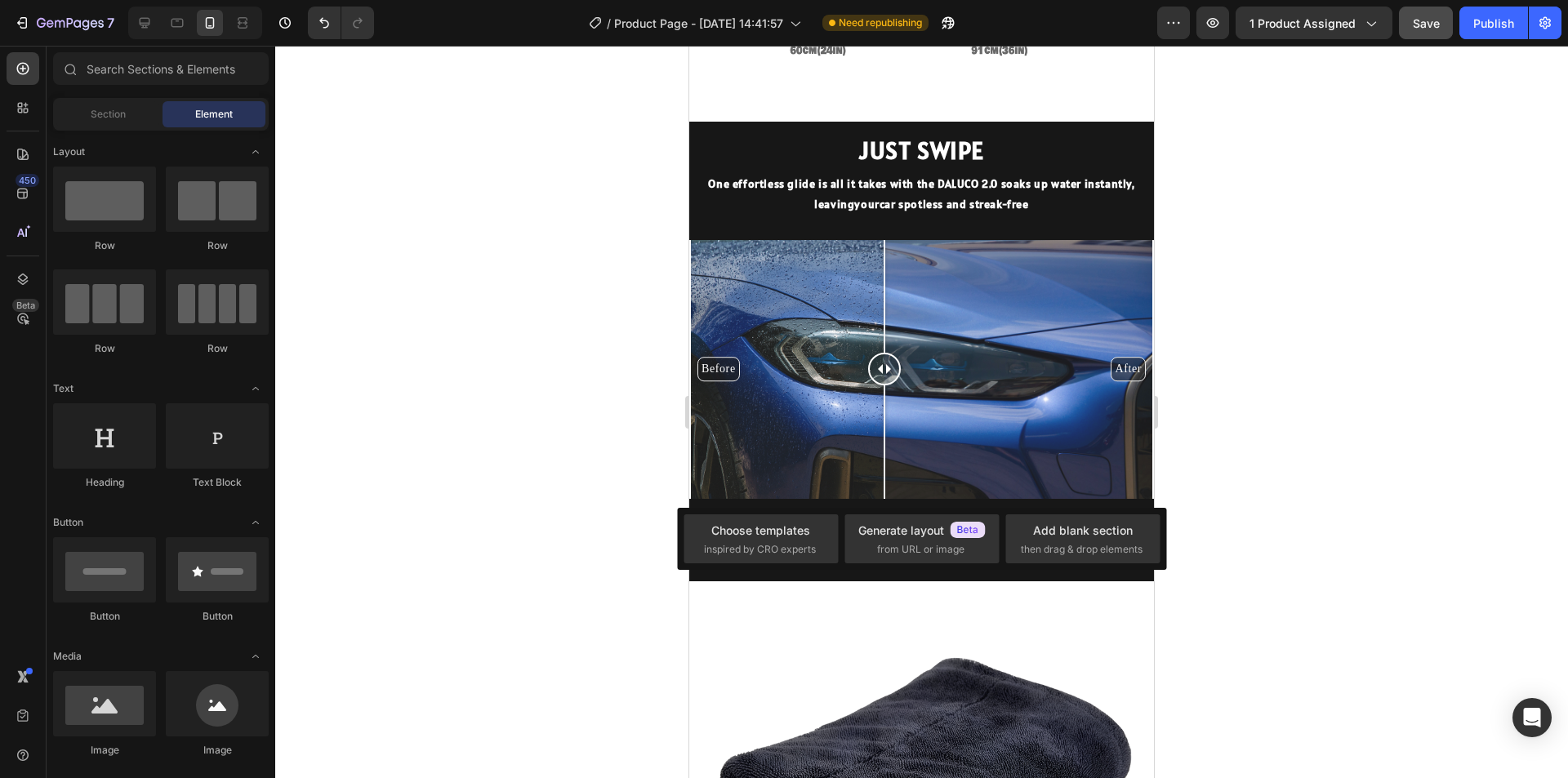
click at [591, 474] on div at bounding box center [922, 411] width 1293 height 732
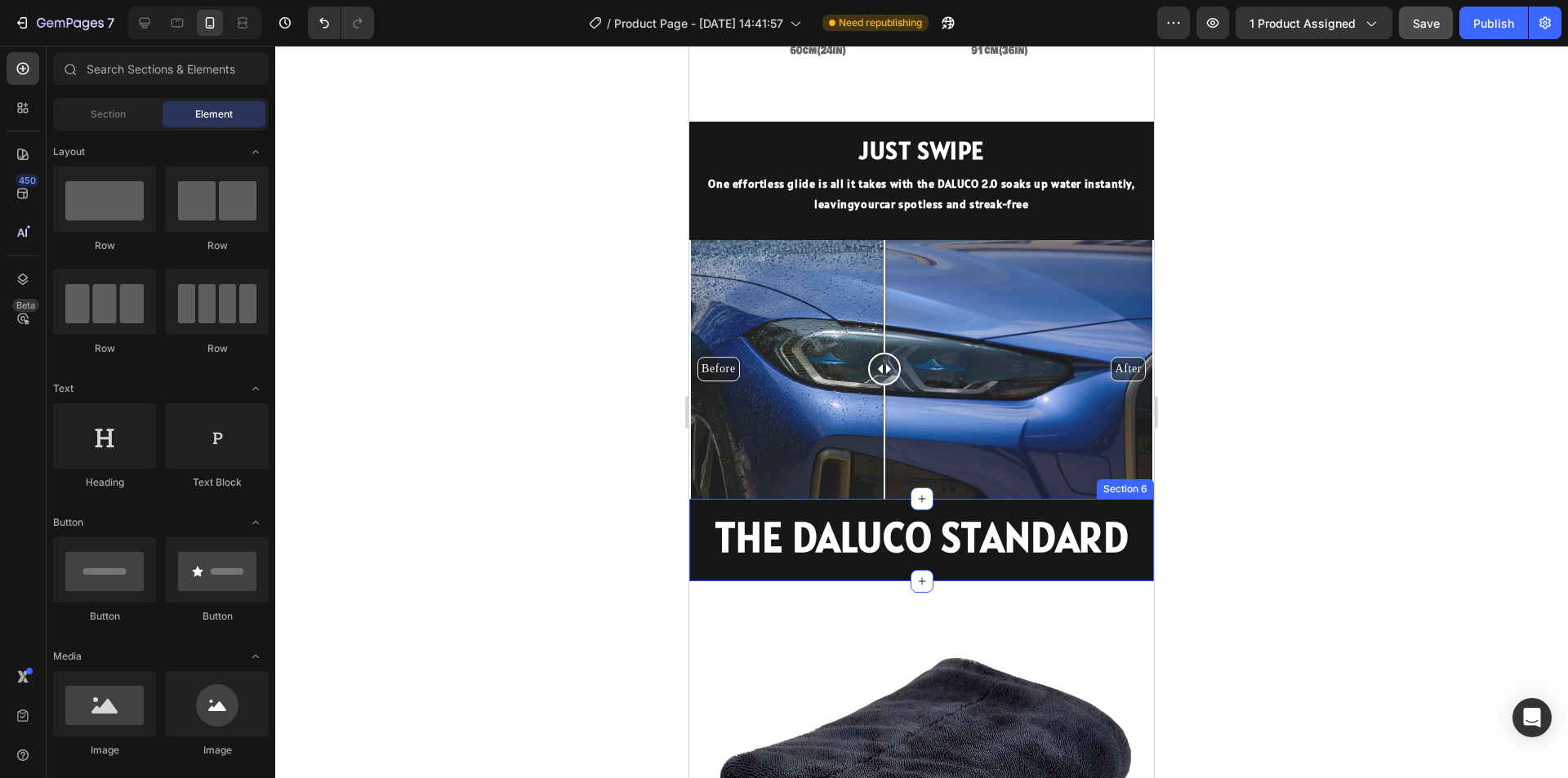
click at [953, 511] on h2 "THE DALUCO STANDARD" at bounding box center [921, 537] width 464 height 53
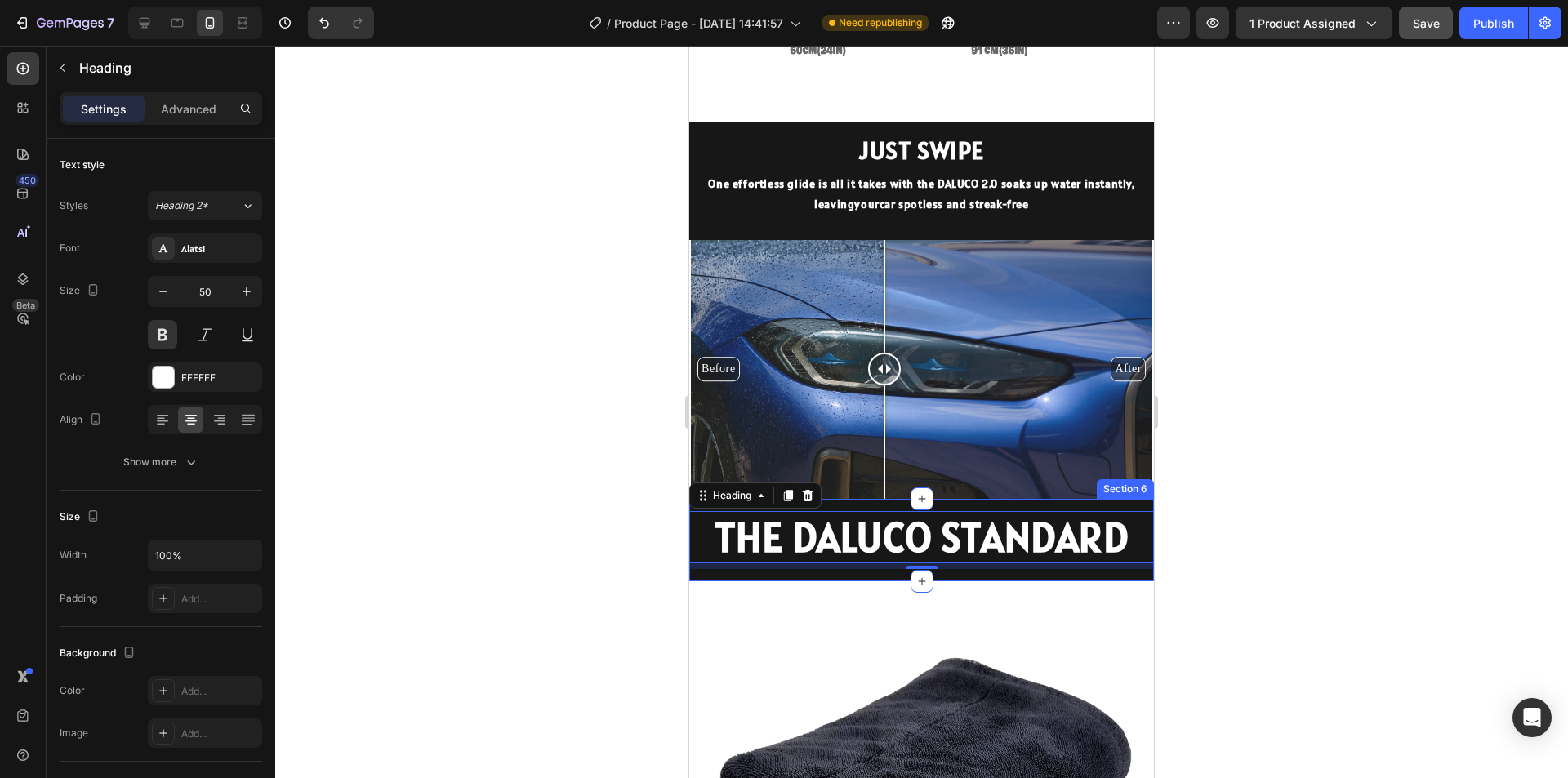
click at [952, 499] on div "THE DALUCO STANDARD Heading 7 Section 6" at bounding box center [921, 540] width 464 height 82
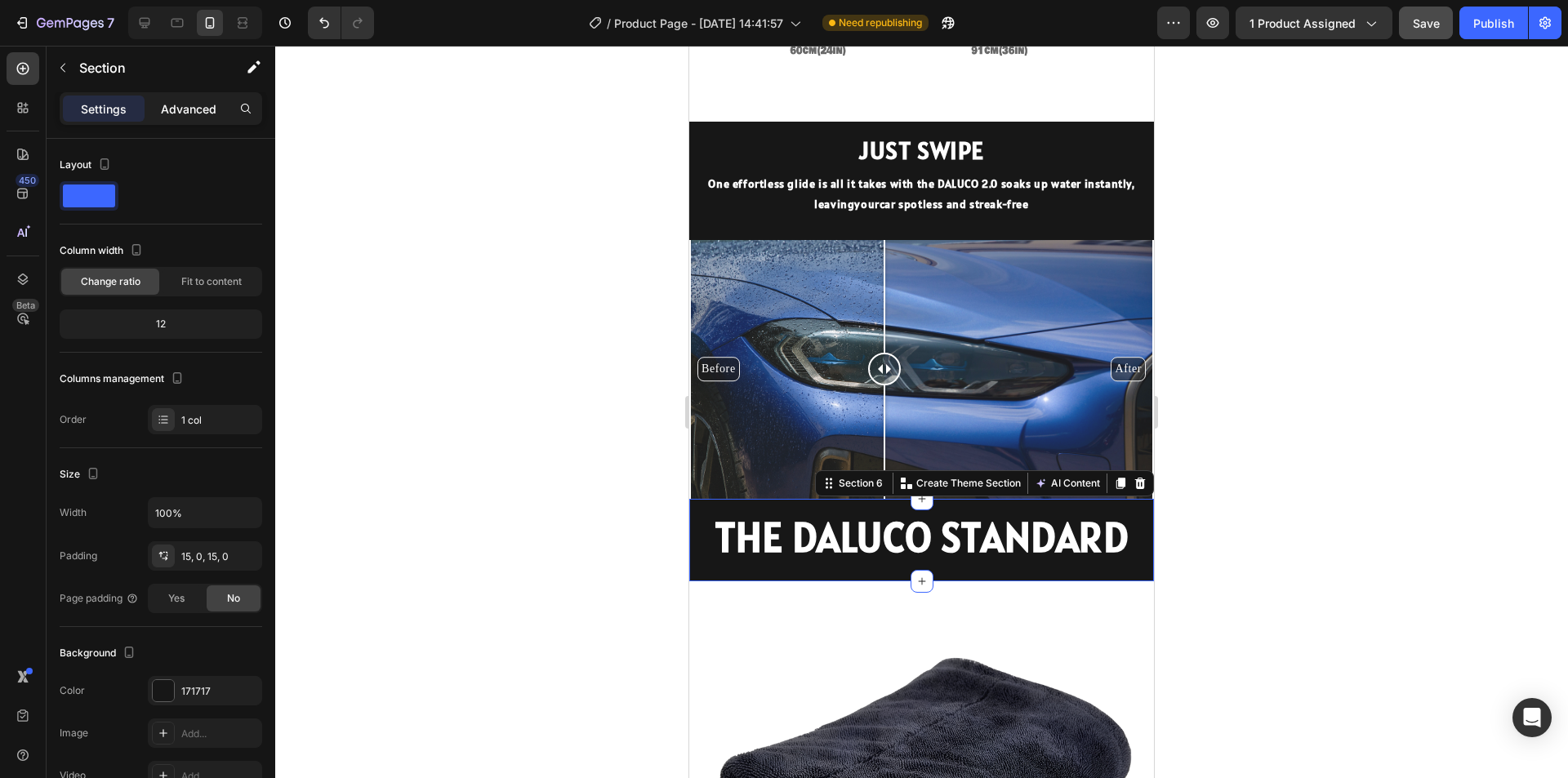
click at [187, 113] on p "Advanced" at bounding box center [189, 109] width 56 height 17
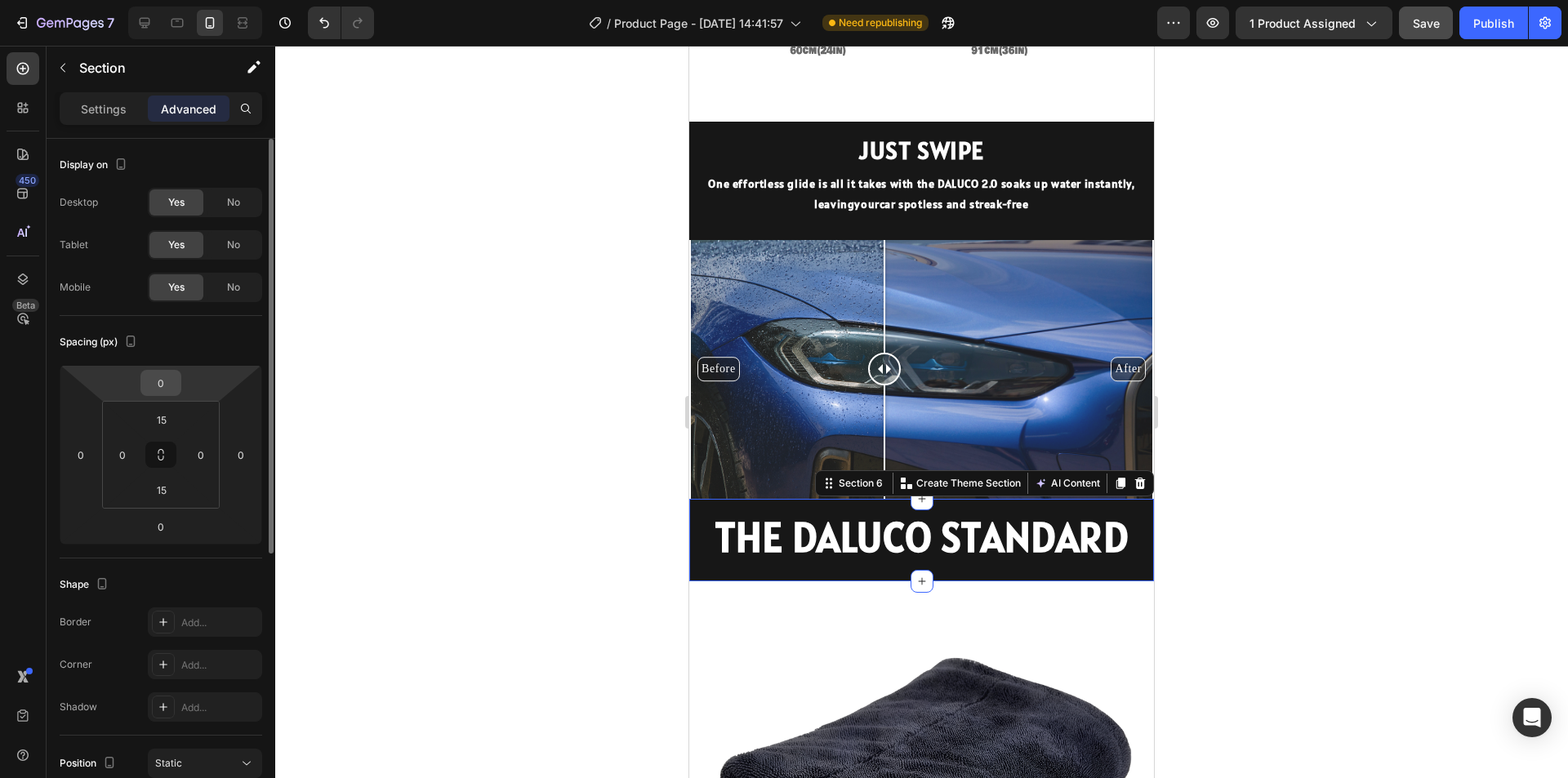
click at [180, 380] on div "0" at bounding box center [161, 382] width 41 height 26
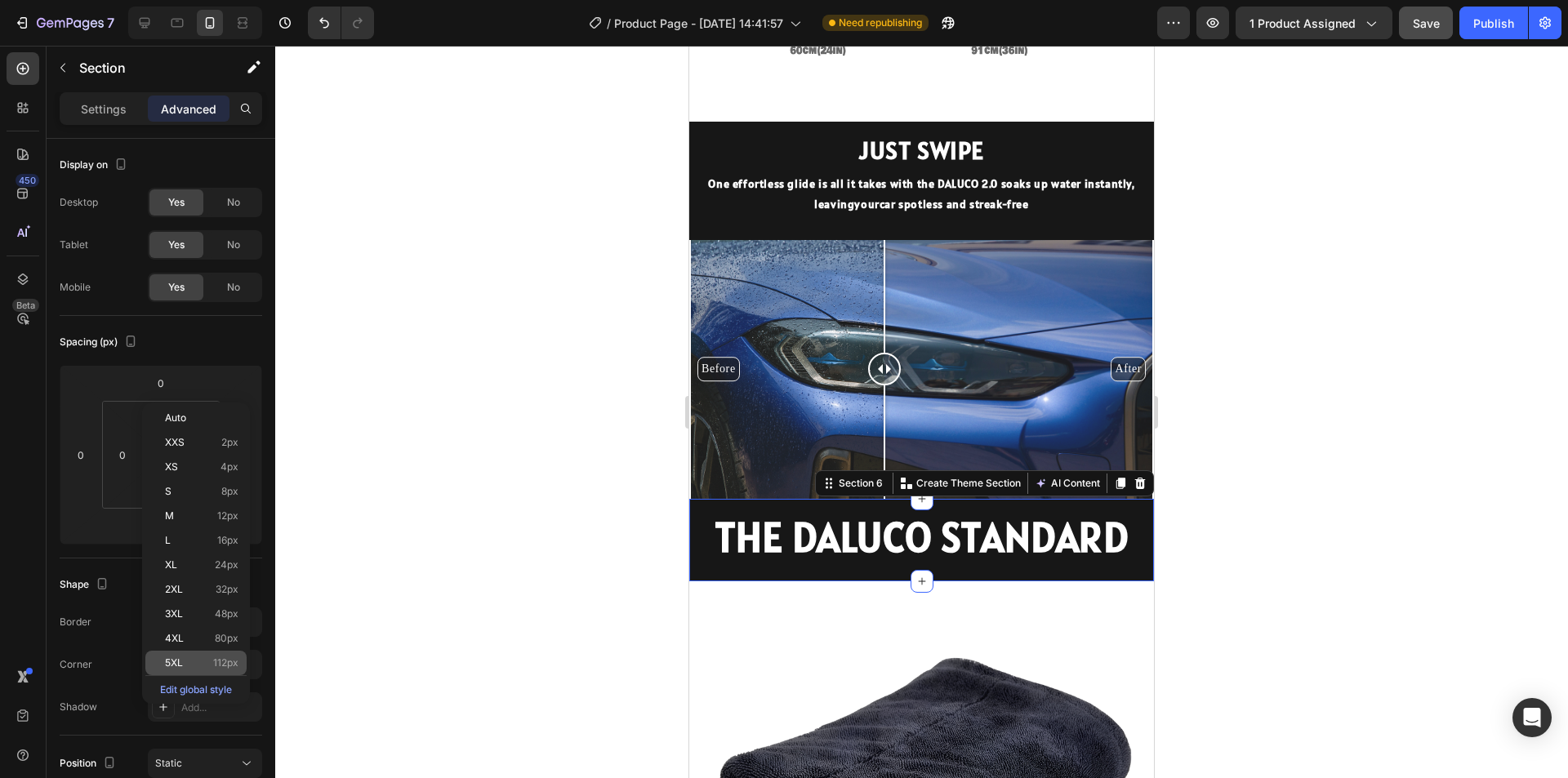
click at [176, 660] on span "5XL" at bounding box center [173, 663] width 18 height 11
type input "112"
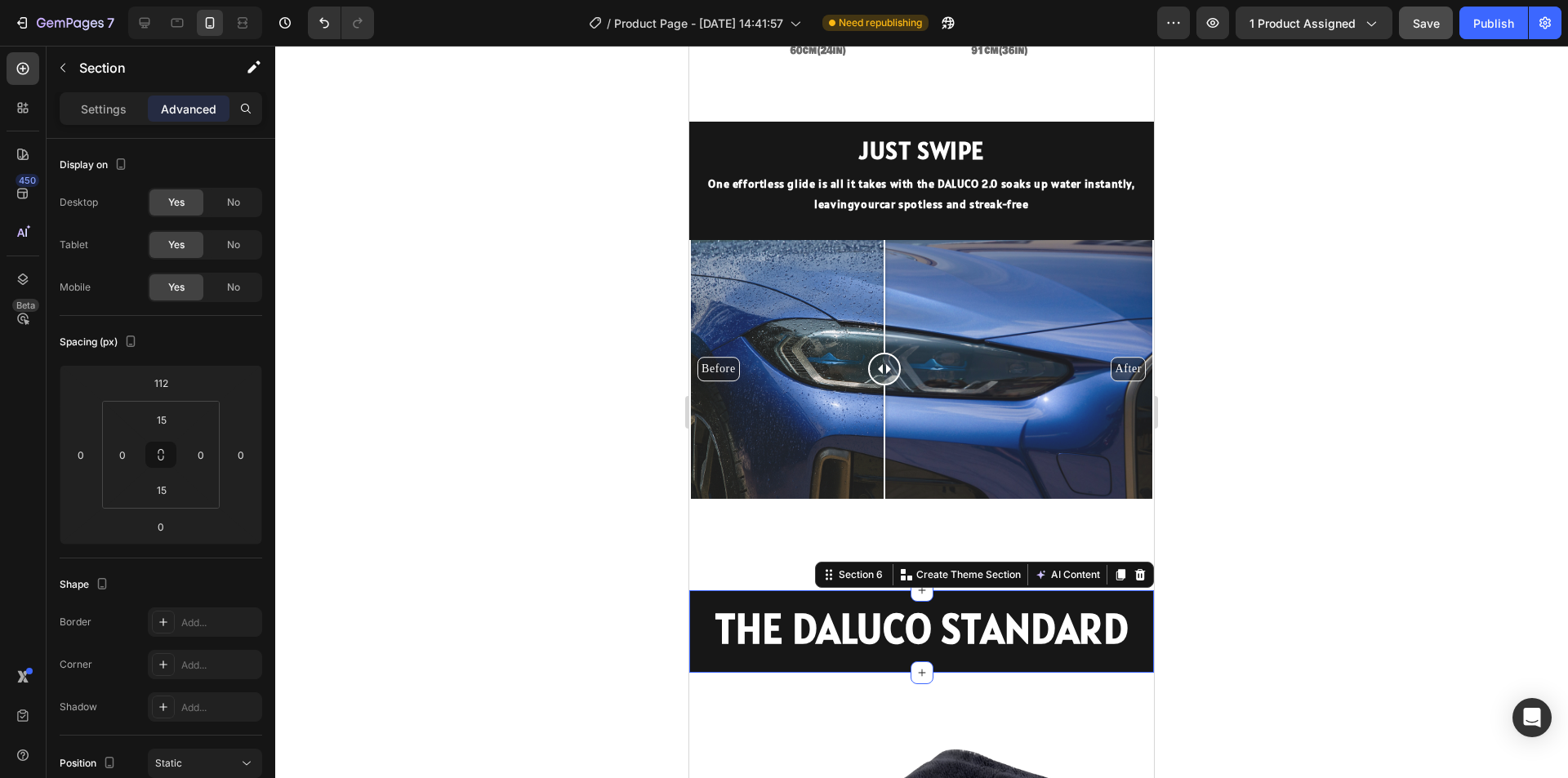
click at [538, 446] on div at bounding box center [922, 411] width 1293 height 732
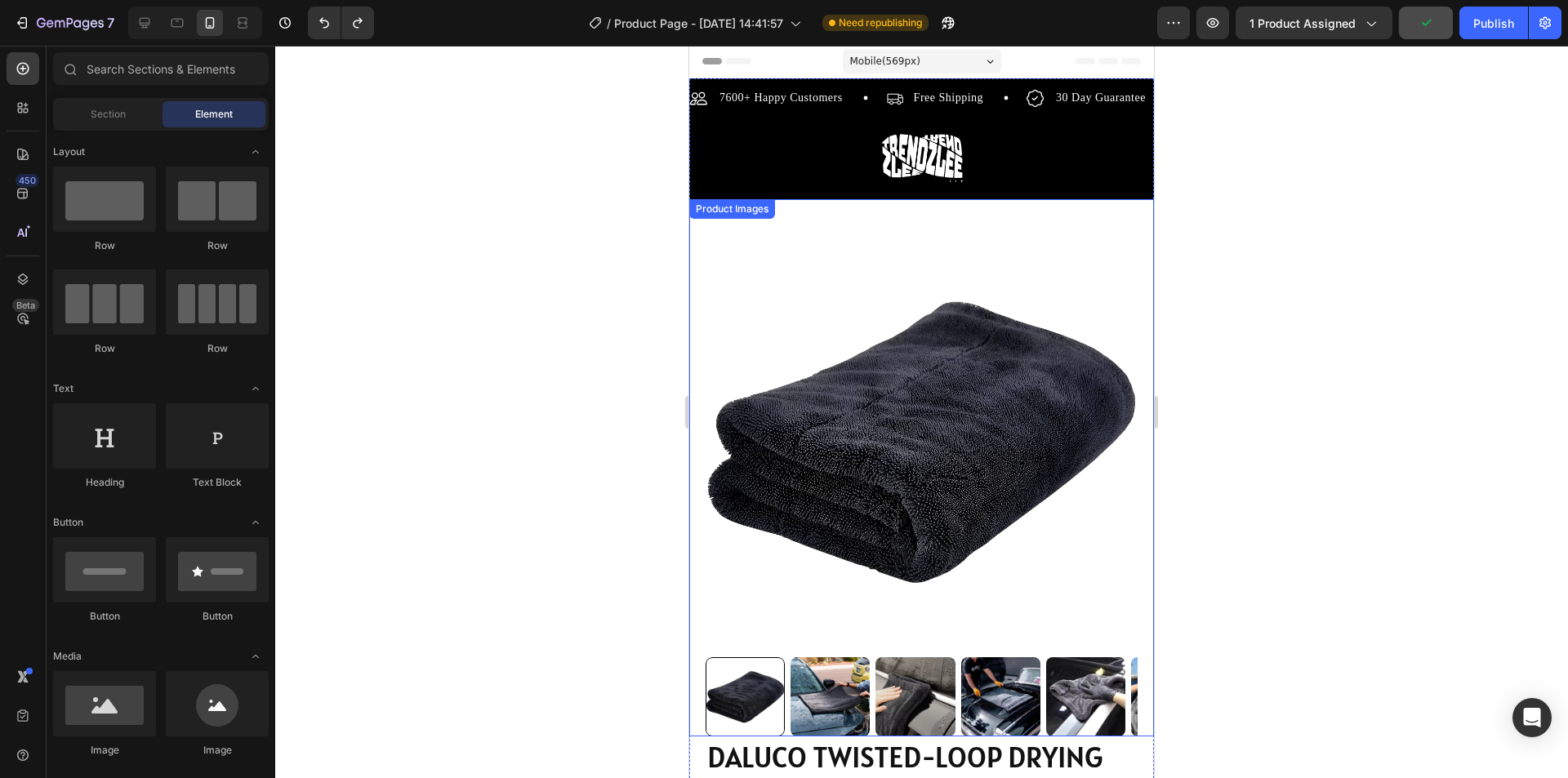
scroll to position [0, 0]
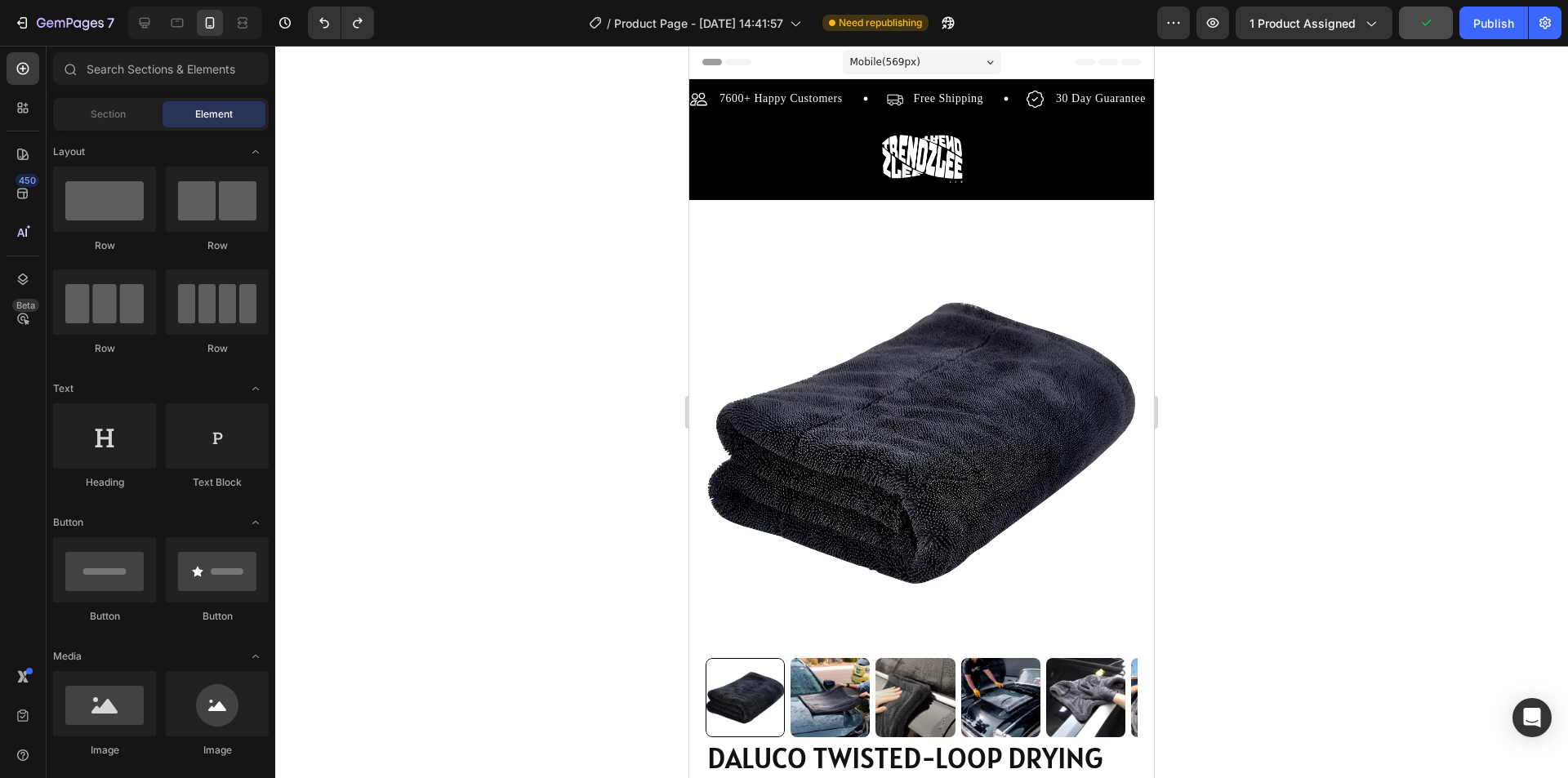
click at [907, 62] on span "Mobile ( 569 px)" at bounding box center [885, 61] width 70 height 16
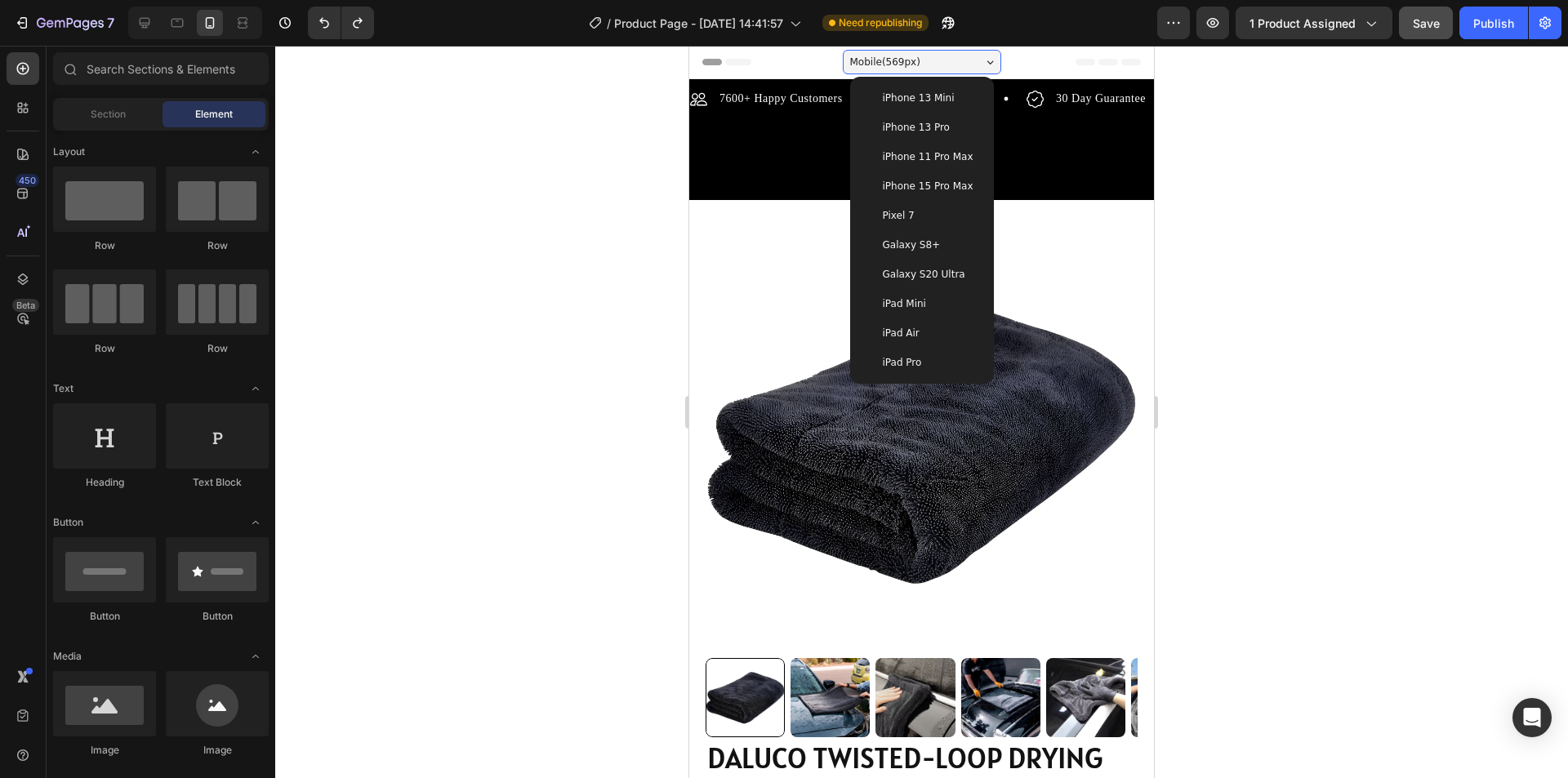
drag, startPoint x: 898, startPoint y: 125, endPoint x: 864, endPoint y: 170, distance: 56.4
click at [898, 125] on span "iPhone 13 Pro" at bounding box center [916, 127] width 67 height 16
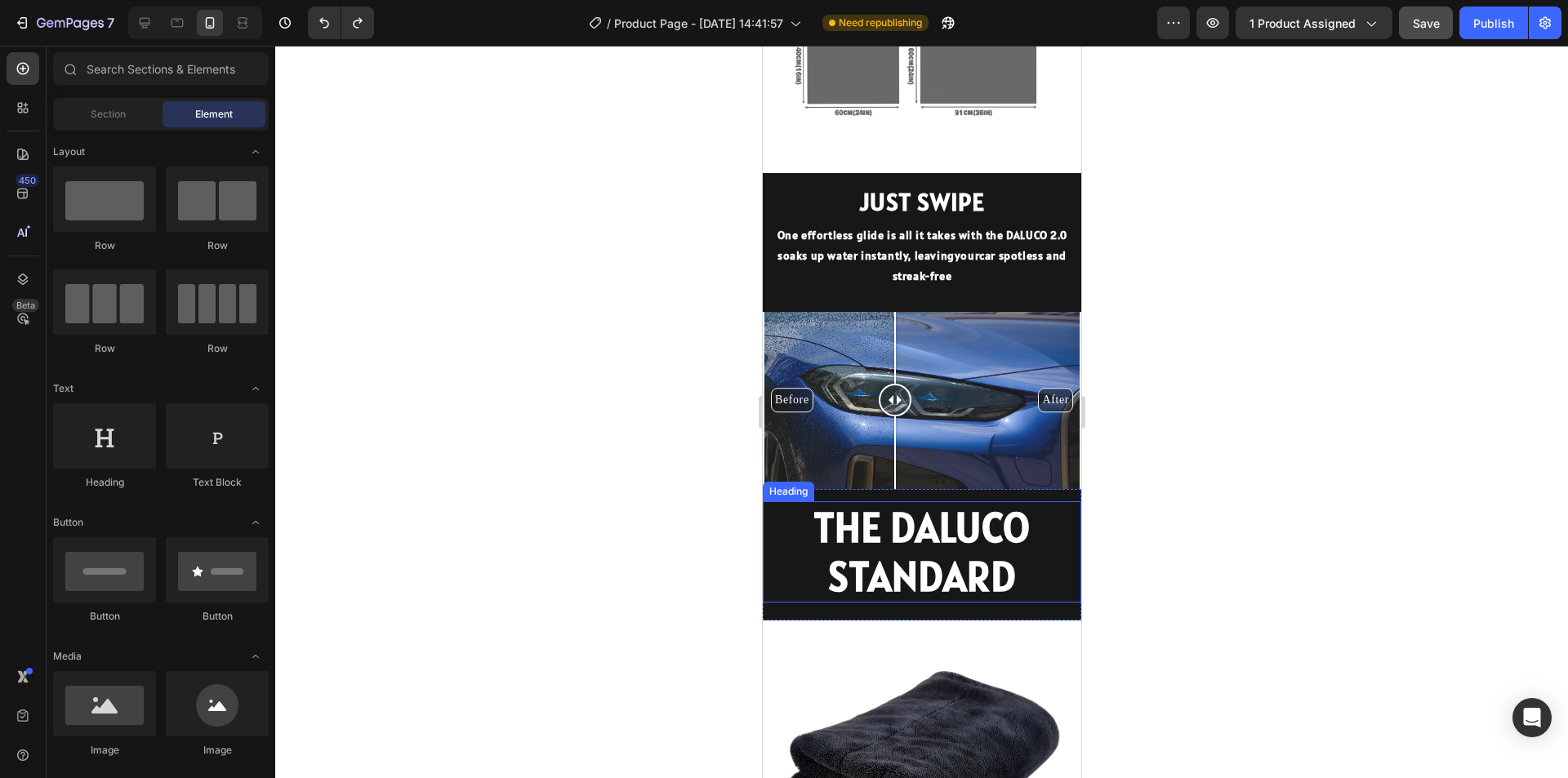
scroll to position [1960, 0]
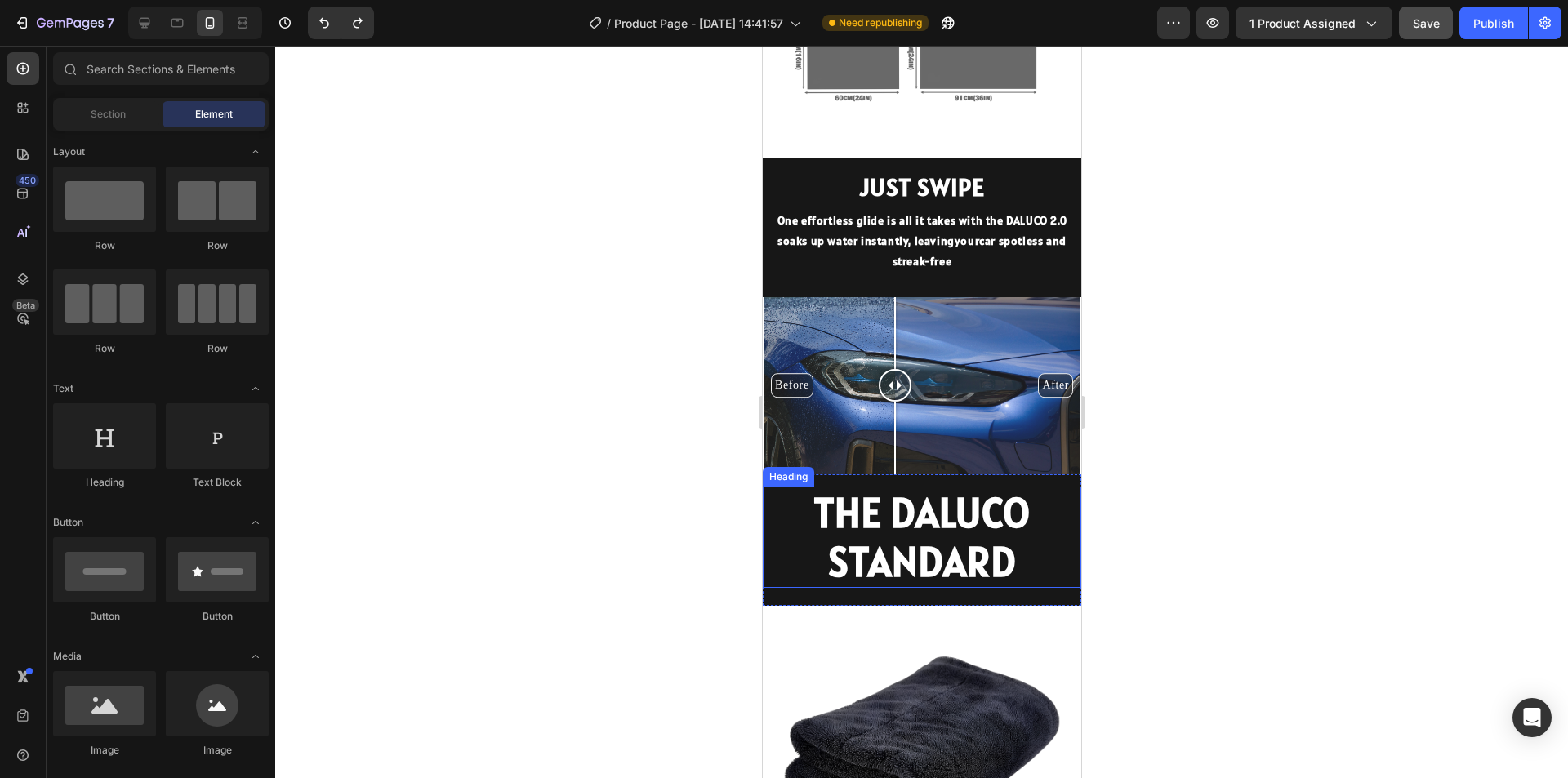
click at [922, 511] on h2 "THE DALUCO STANDARD" at bounding box center [921, 537] width 319 height 101
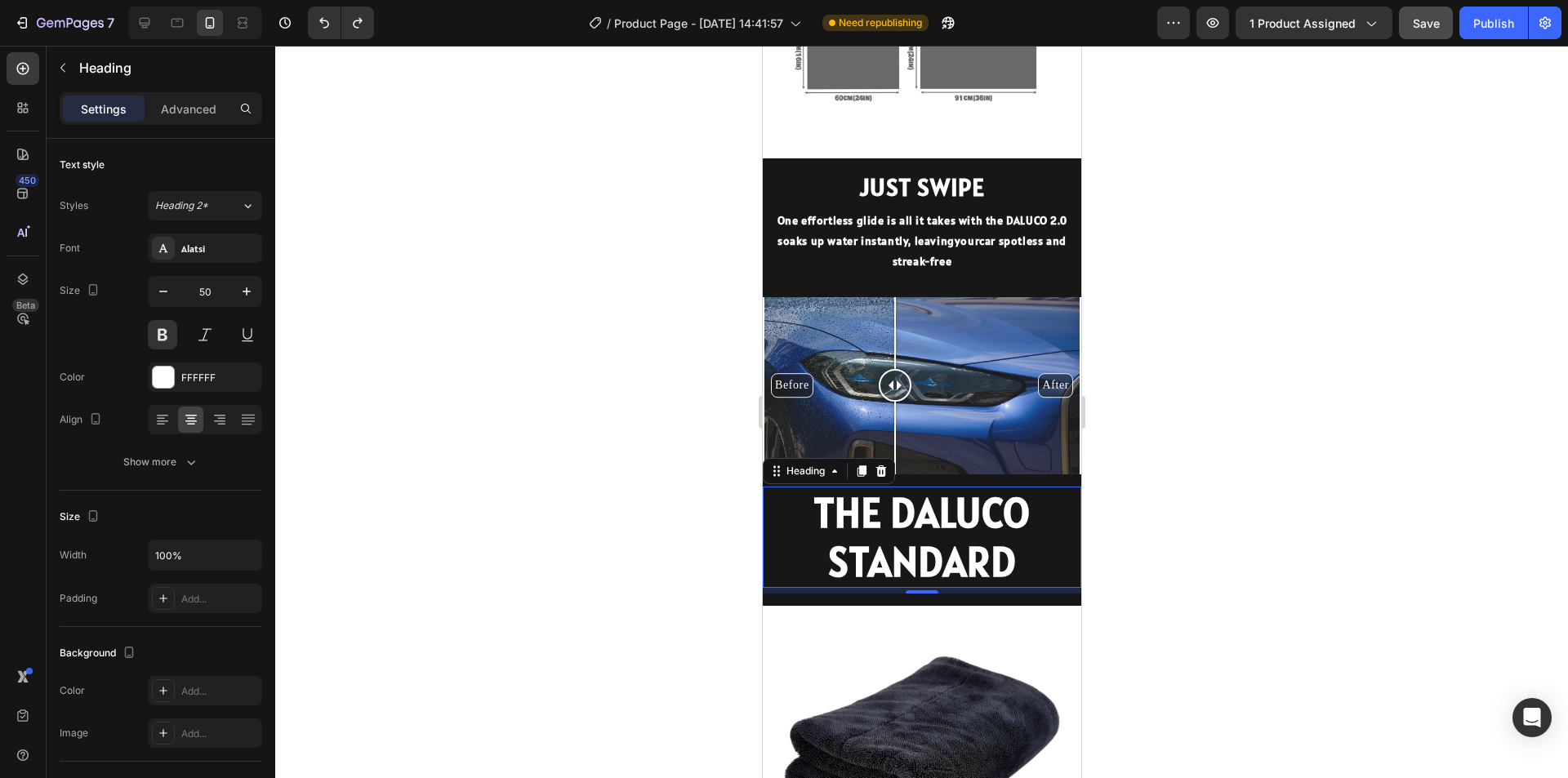
click at [892, 533] on h2 "THE DALUCO STANDARD" at bounding box center [921, 537] width 319 height 101
click at [972, 541] on p "THE DALUCO STANDARD" at bounding box center [921, 537] width 315 height 98
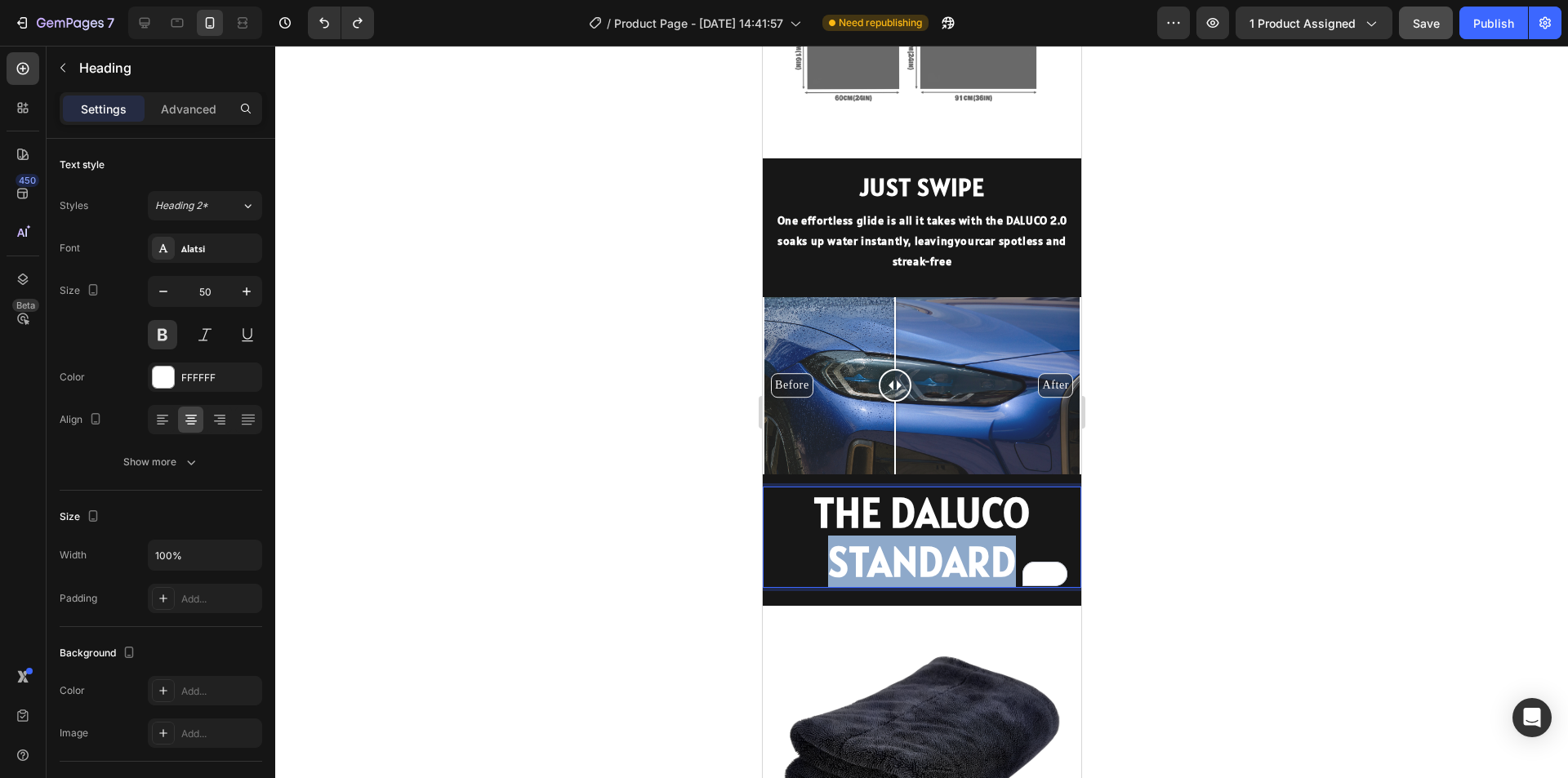
click at [972, 541] on p "THE DALUCO STANDARD" at bounding box center [921, 537] width 315 height 98
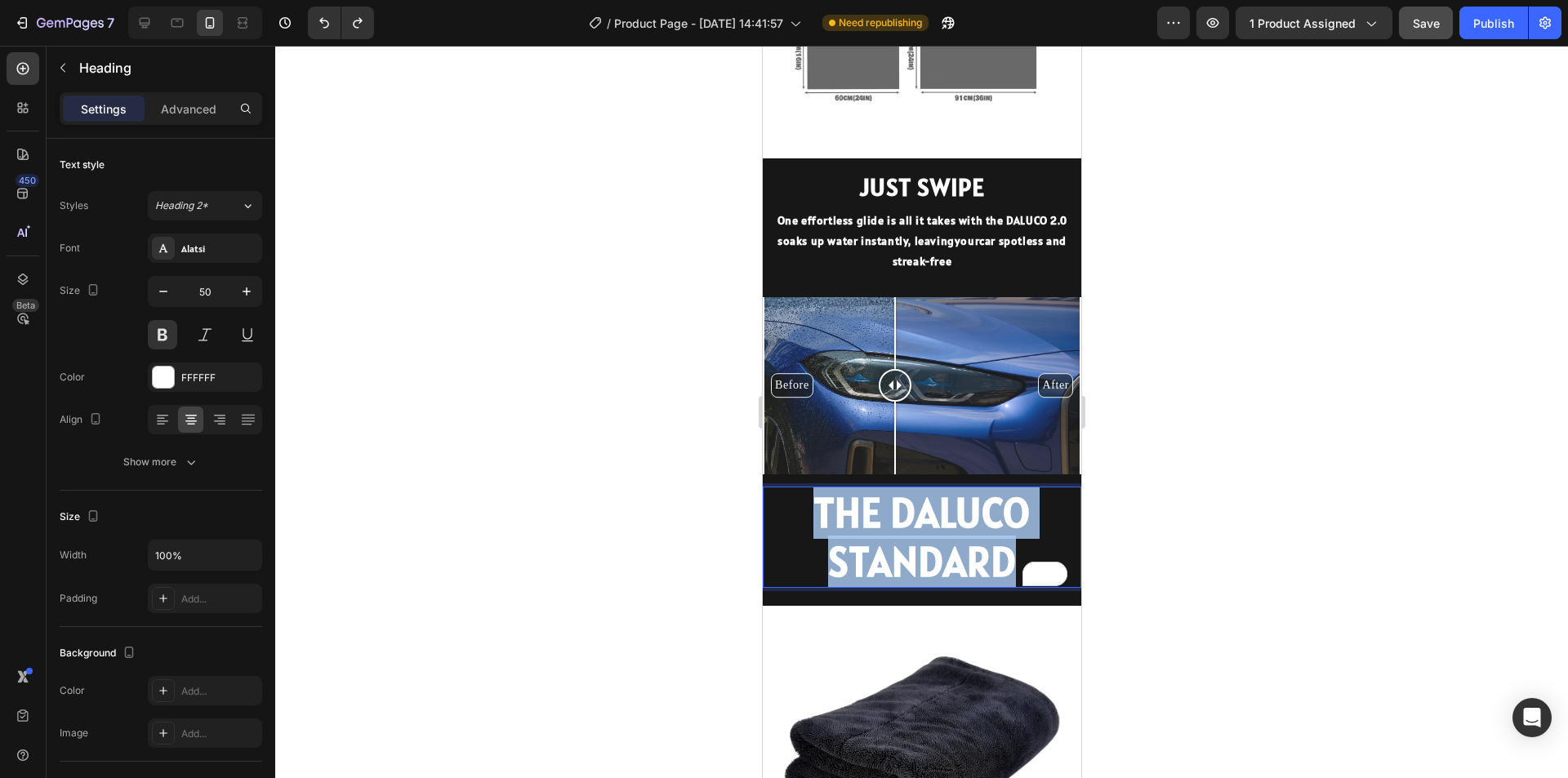
click at [972, 541] on p "THE DALUCO STANDARD" at bounding box center [921, 537] width 315 height 98
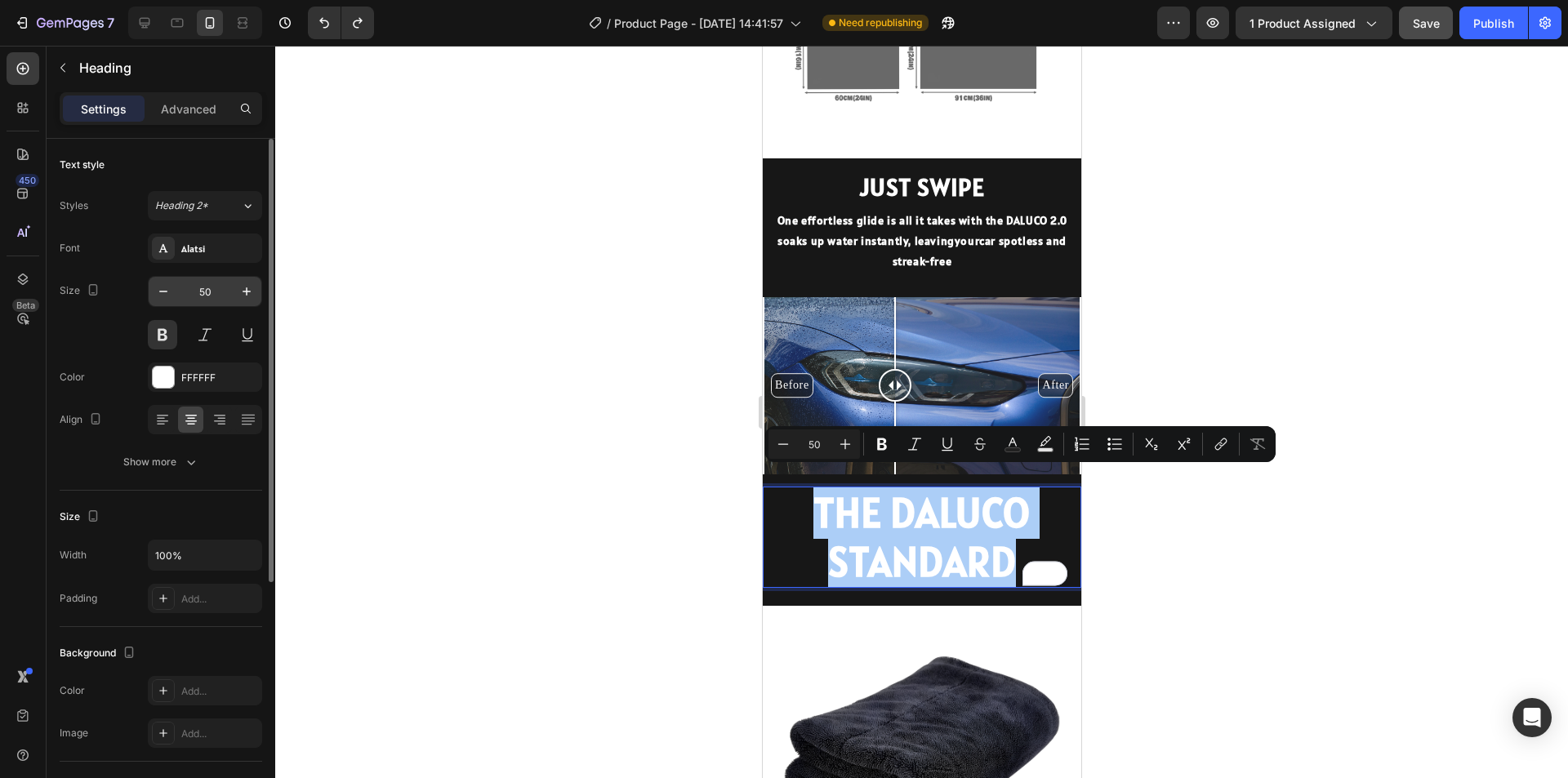
click at [212, 298] on input "50" at bounding box center [205, 291] width 54 height 30
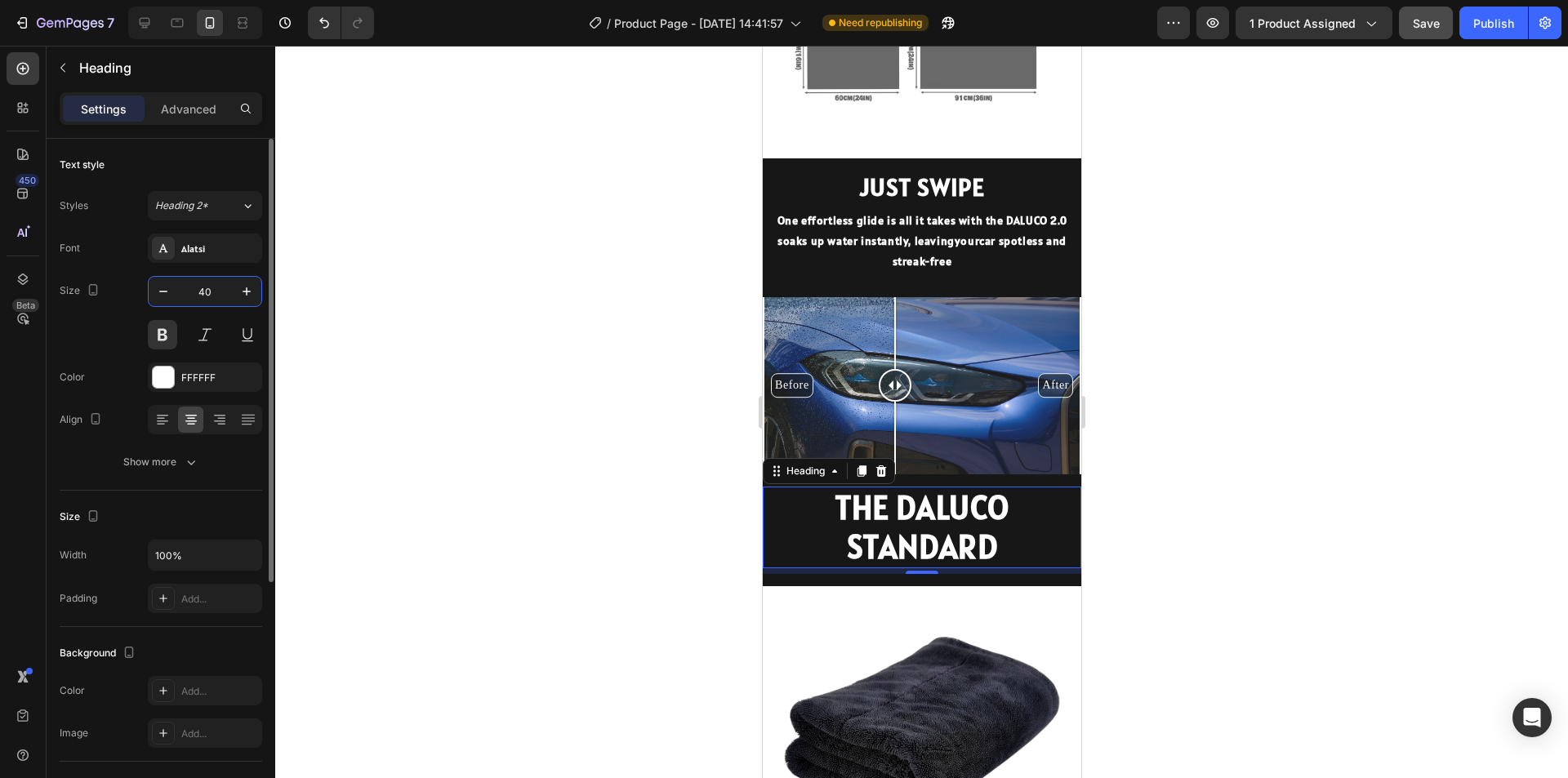
type input "4"
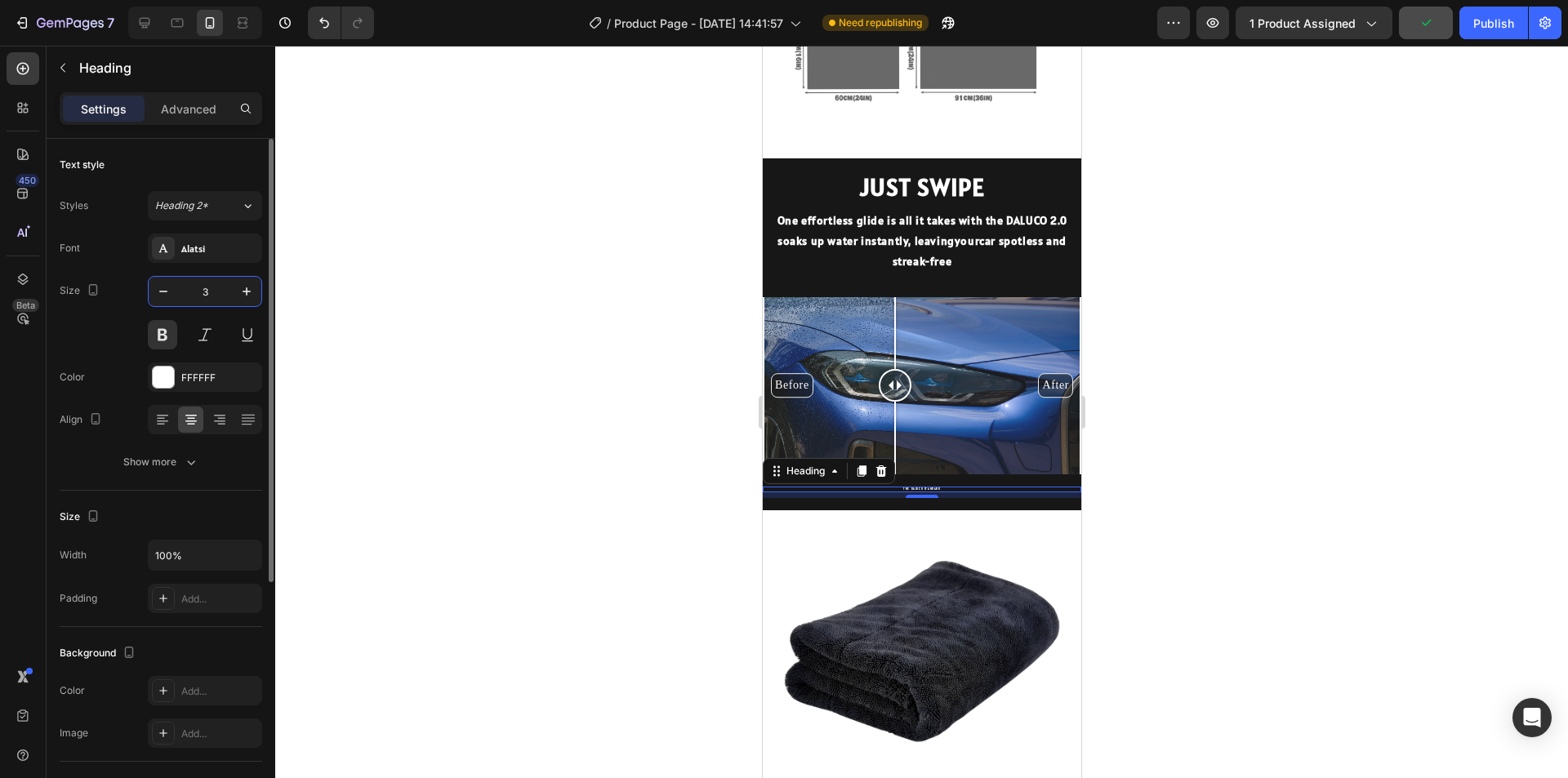
type input "35"
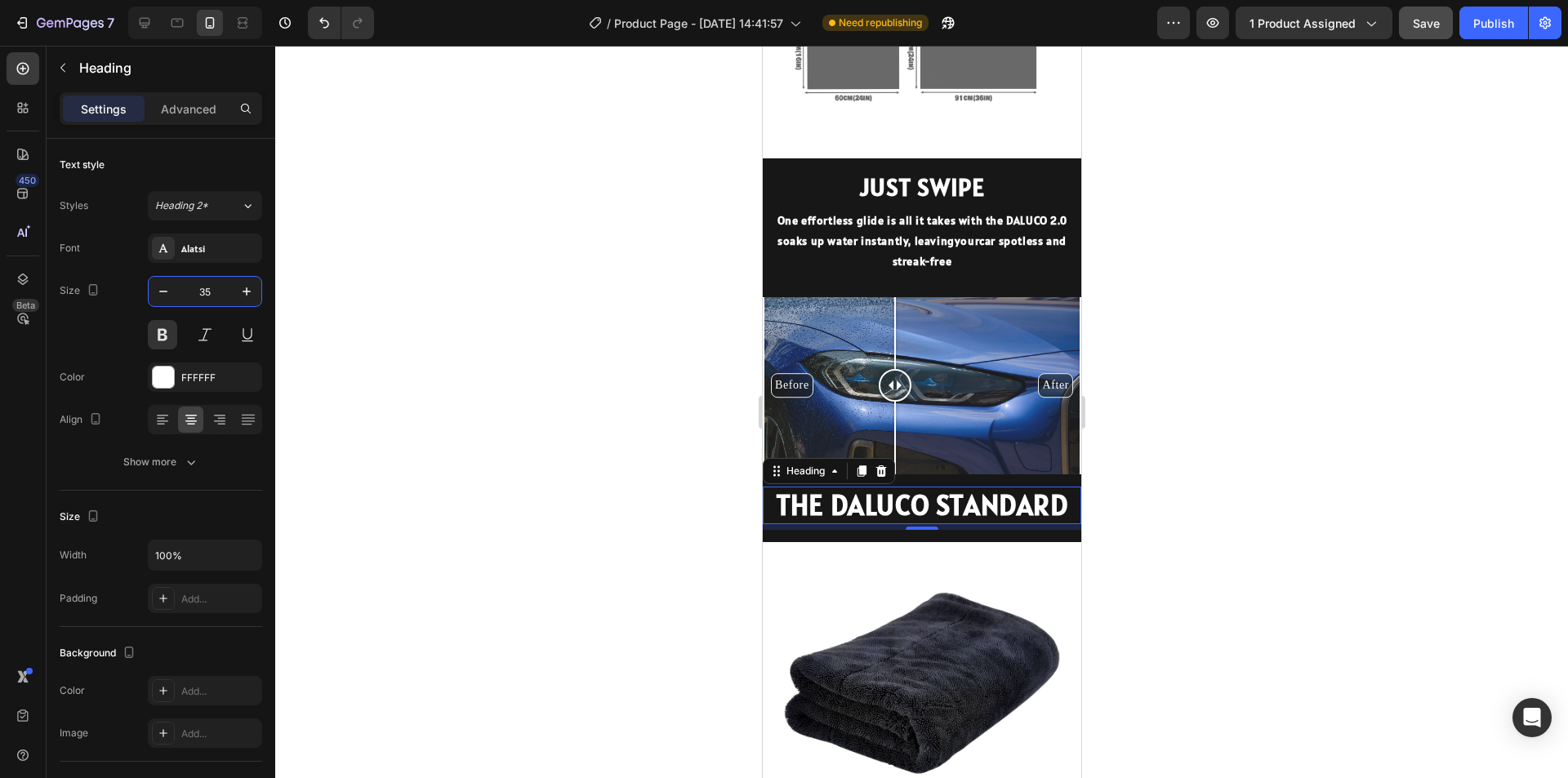
click at [1236, 503] on div at bounding box center [922, 411] width 1293 height 732
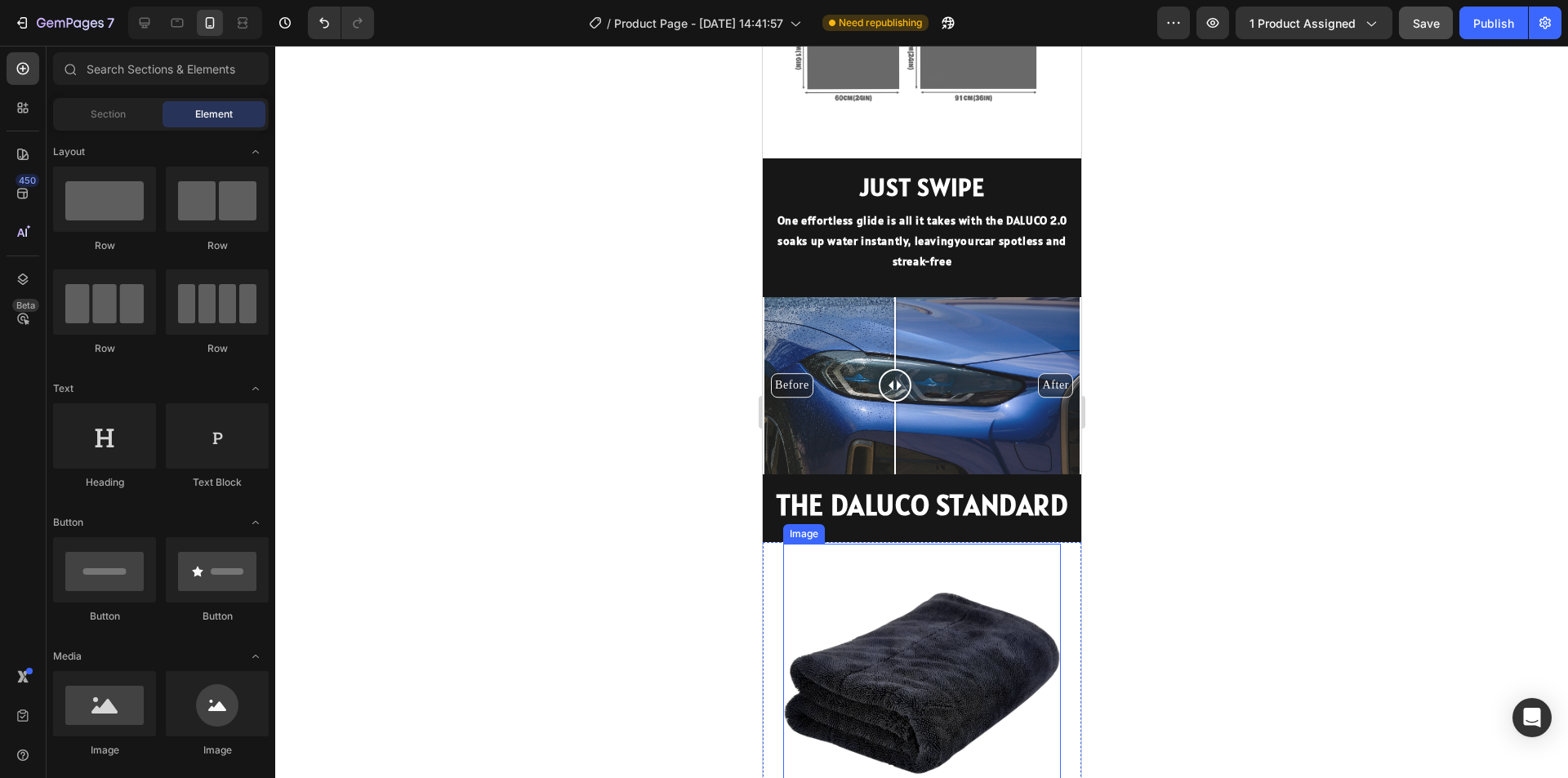
click at [956, 544] on img at bounding box center [921, 682] width 278 height 278
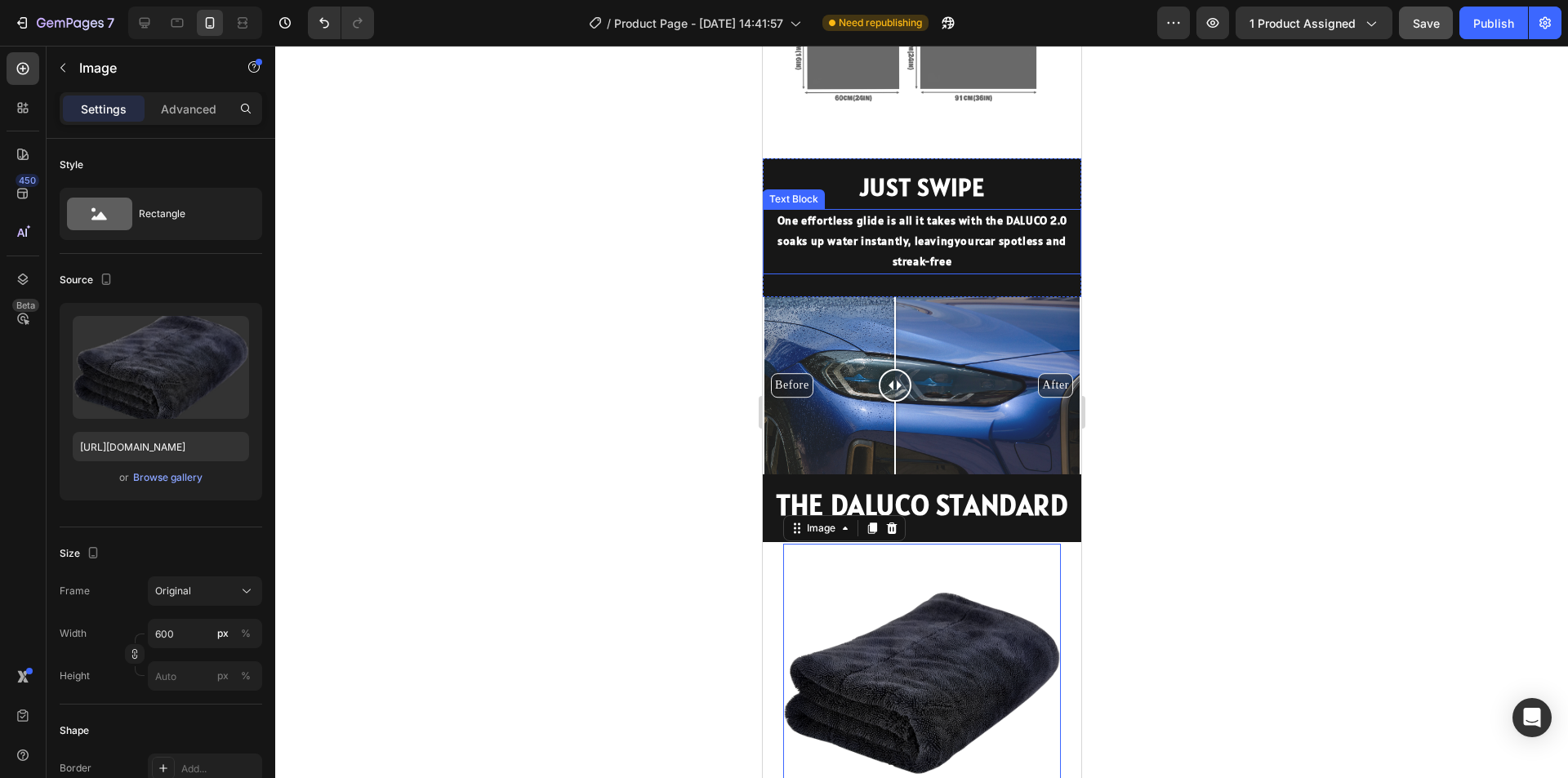
click at [928, 236] on p "One effortless glide is all it takes with the DALUCO 2.0 soaks up water instant…" at bounding box center [921, 241] width 315 height 62
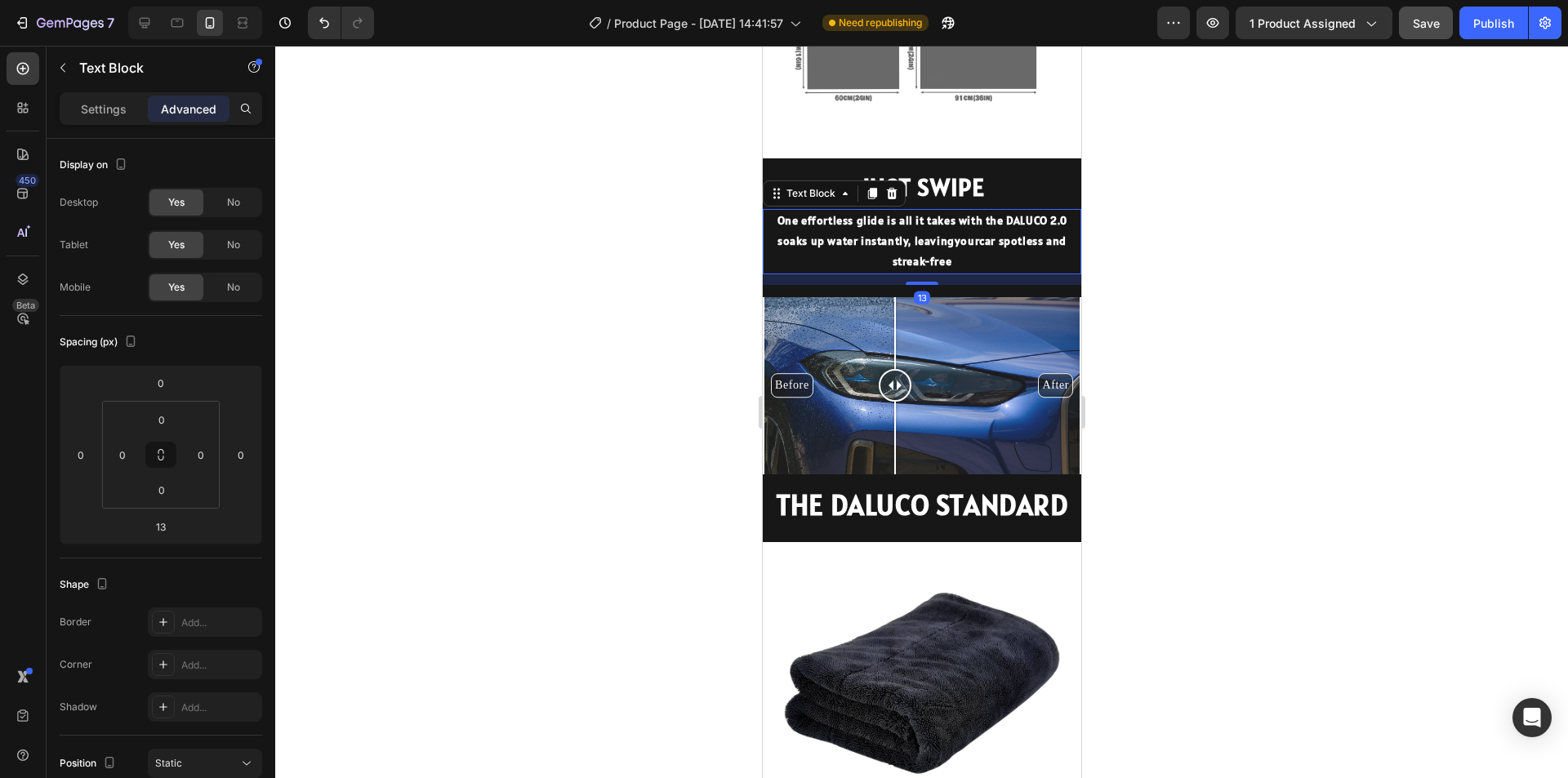
click at [928, 236] on p "One effortless glide is all it takes with the DALUCO 2.0 soaks up water instant…" at bounding box center [921, 241] width 315 height 62
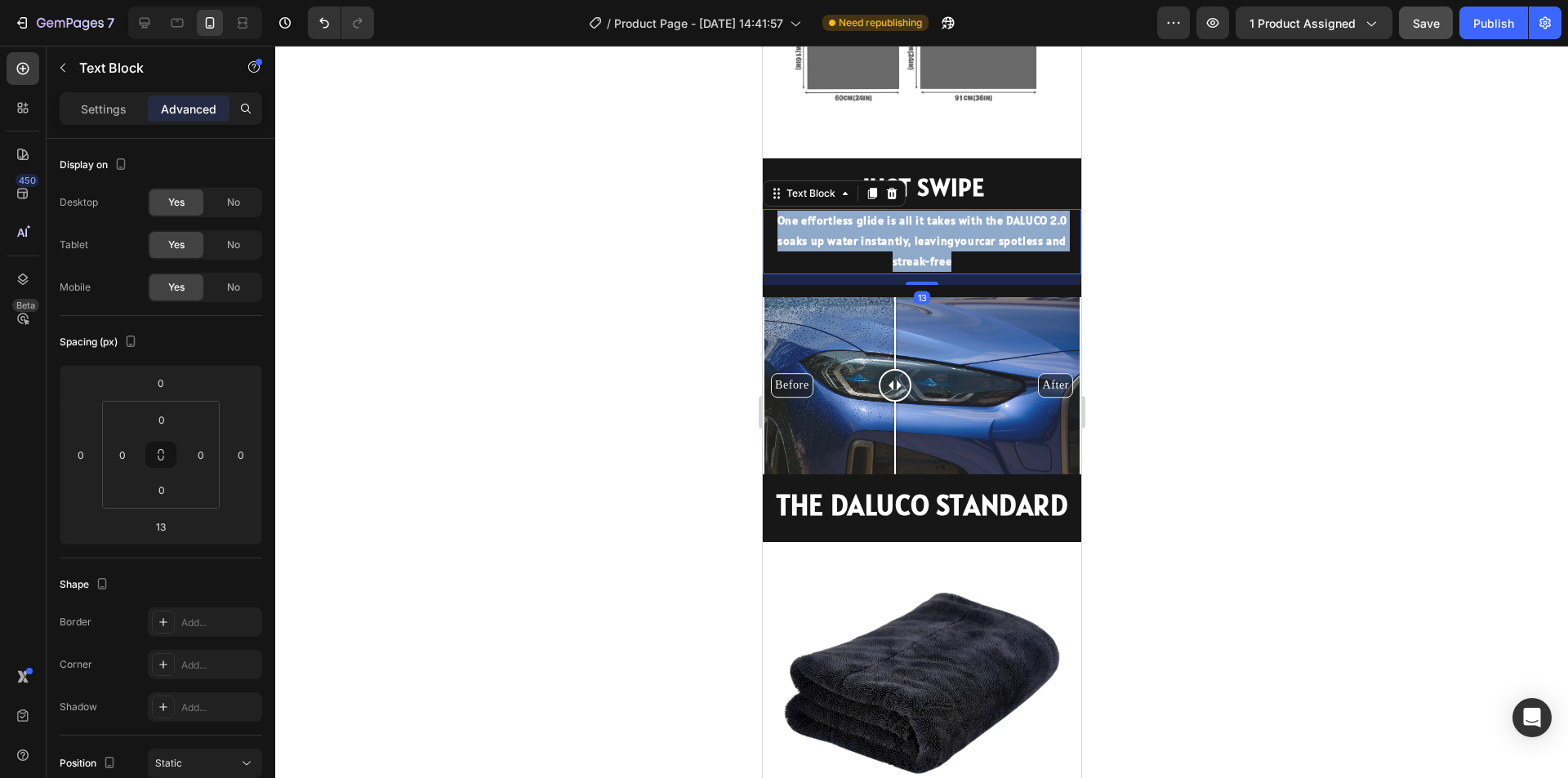
click at [928, 236] on p "One effortless glide is all it takes with the DALUCO 2.0 soaks up water instant…" at bounding box center [921, 241] width 315 height 62
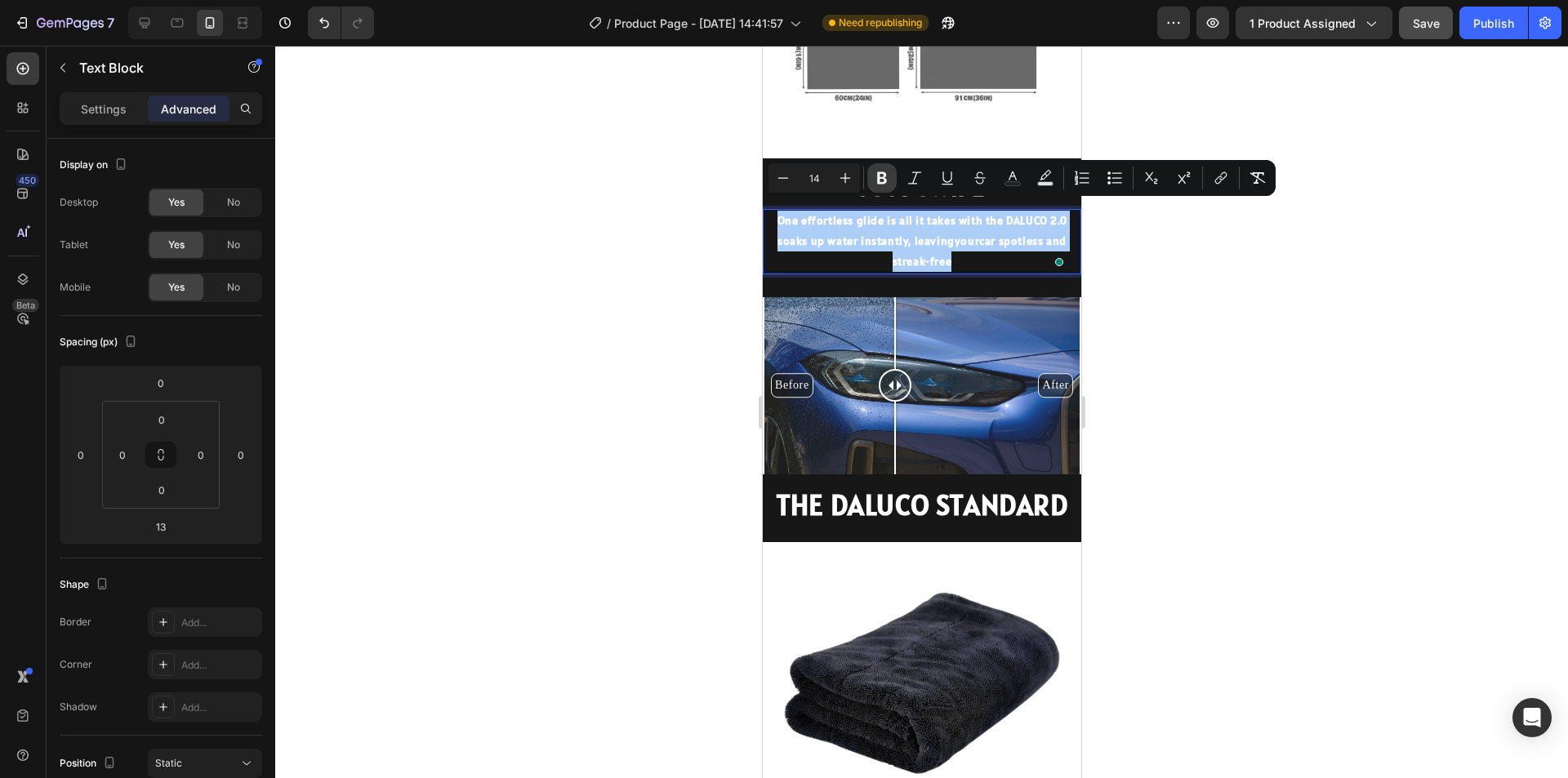
click at [882, 181] on icon "Editor contextual toolbar" at bounding box center [882, 177] width 16 height 16
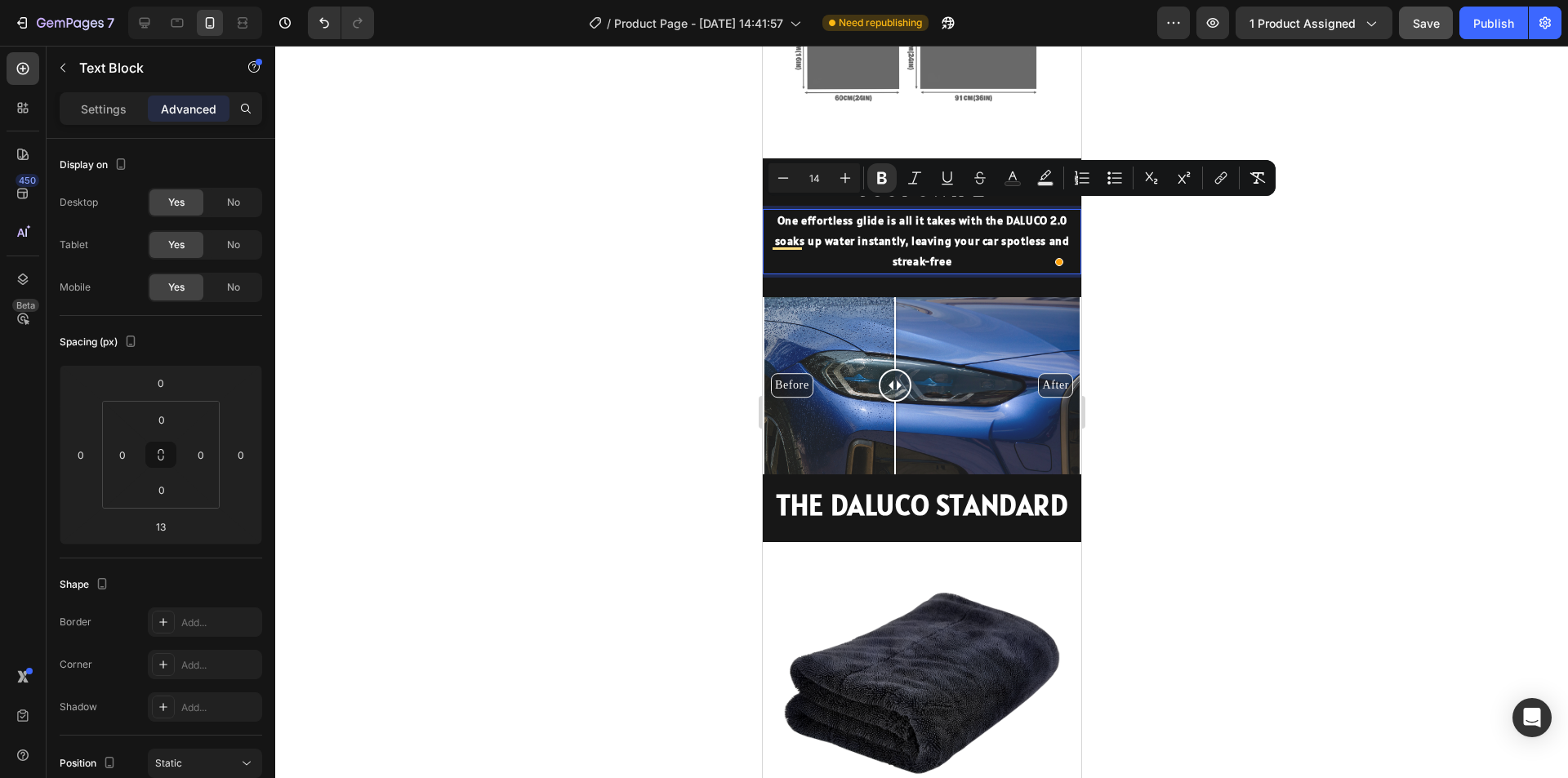
click at [1283, 382] on div at bounding box center [922, 411] width 1293 height 732
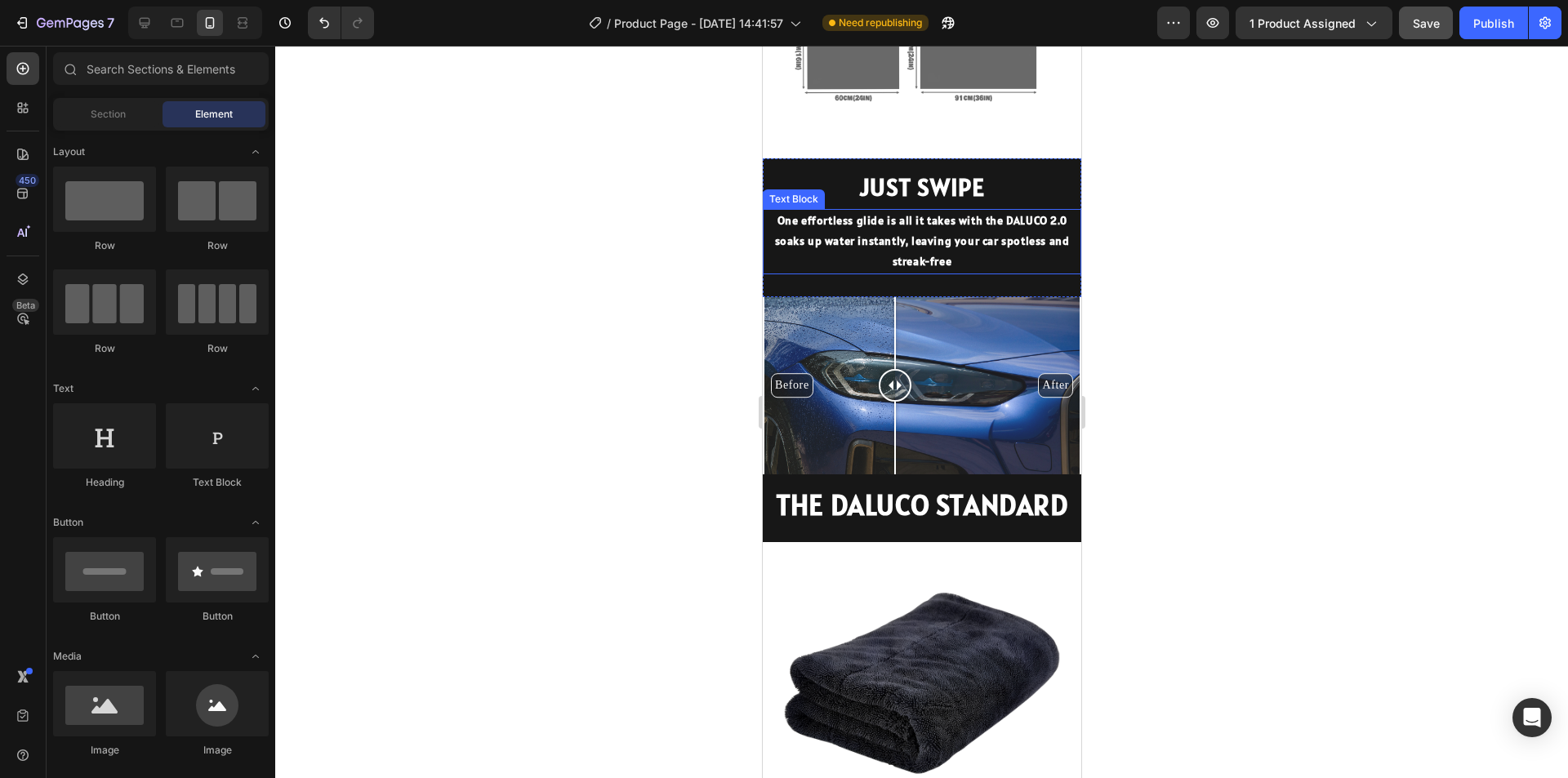
click at [895, 213] on strong "One effortless glide is all it takes with the DALUCO 2.0 soaks up water instant…" at bounding box center [922, 241] width 295 height 56
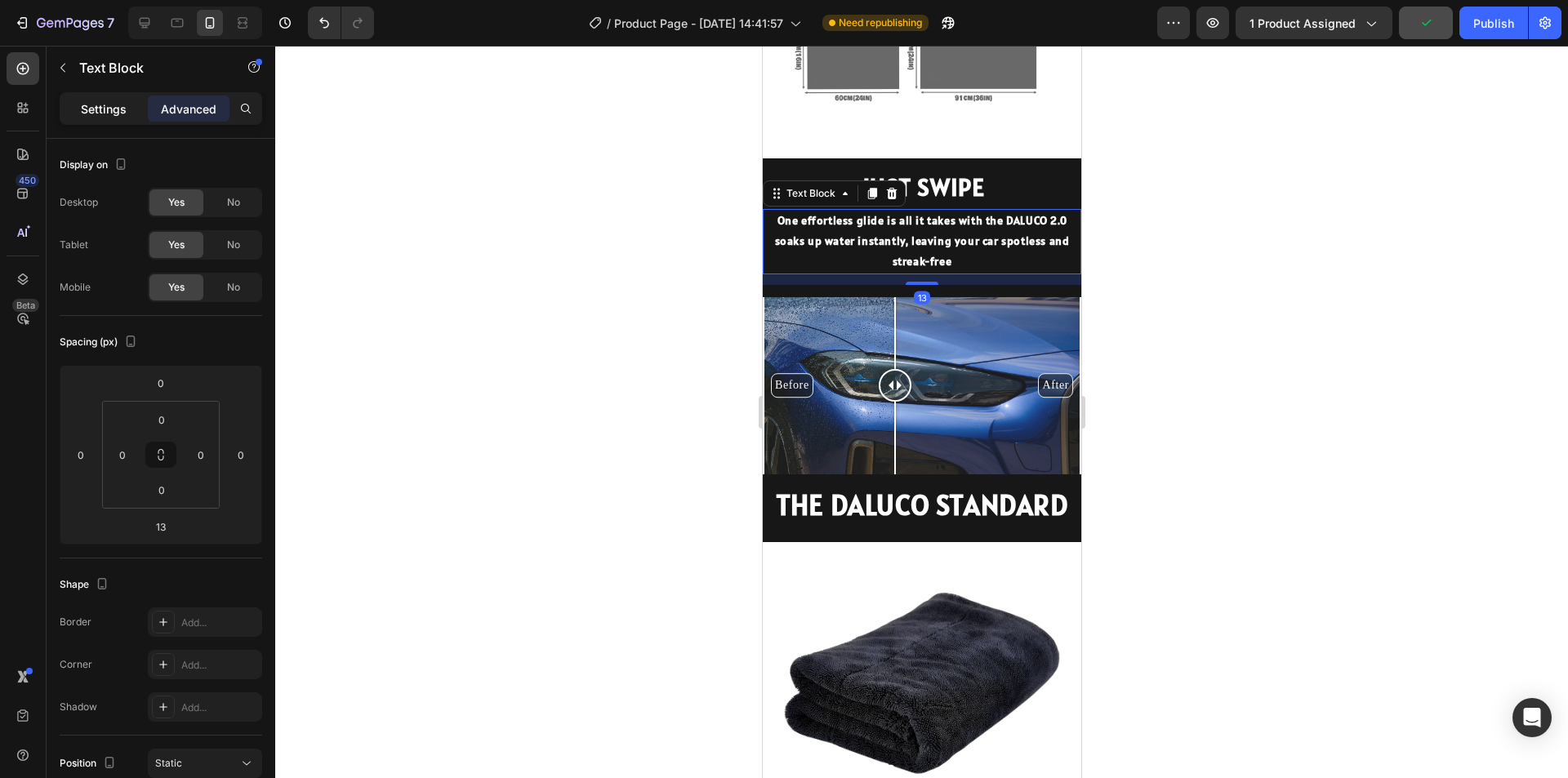
click at [103, 118] on div "Settings" at bounding box center [103, 108] width 81 height 26
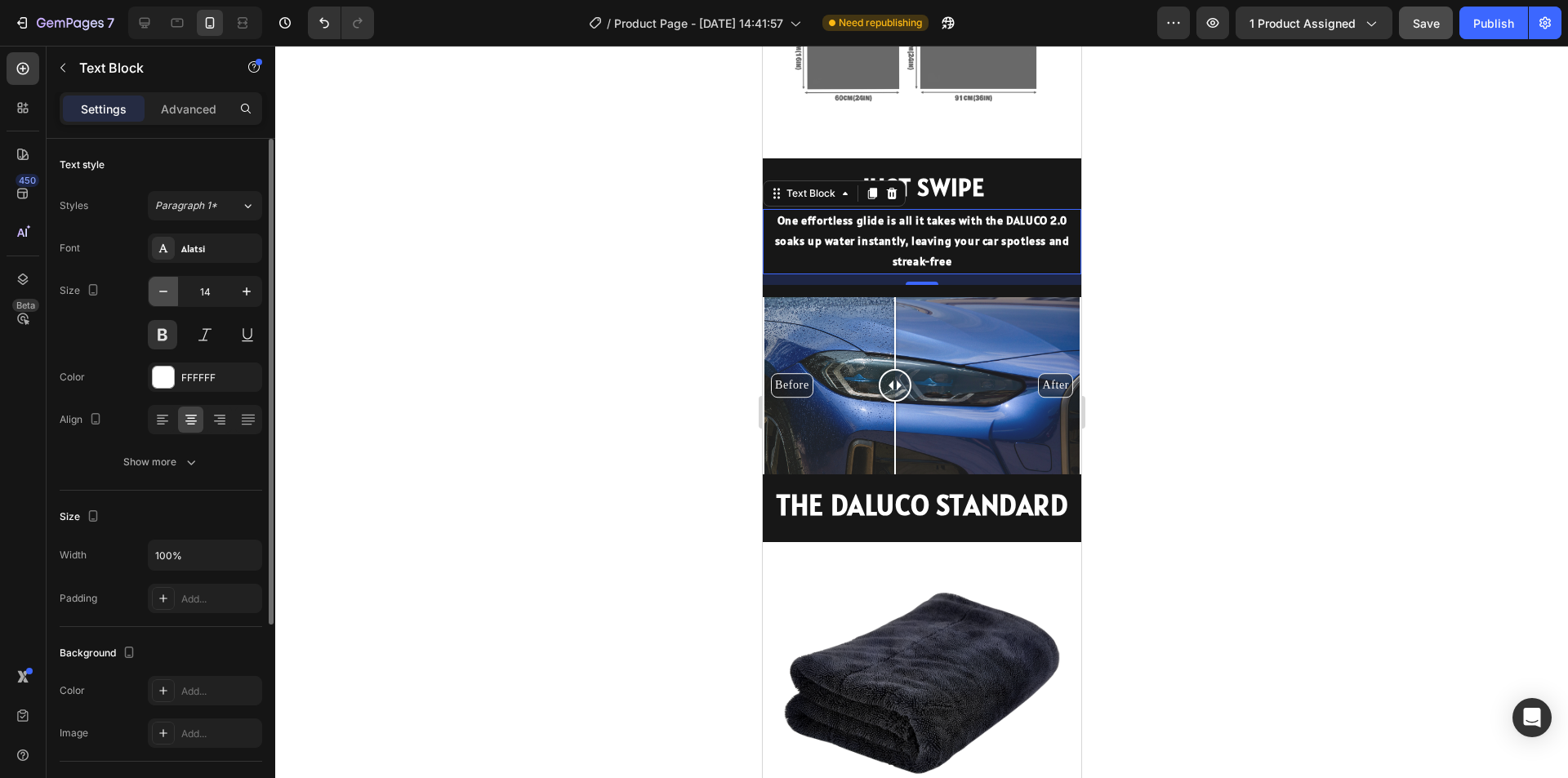
click at [168, 297] on icon "button" at bounding box center [163, 291] width 16 height 16
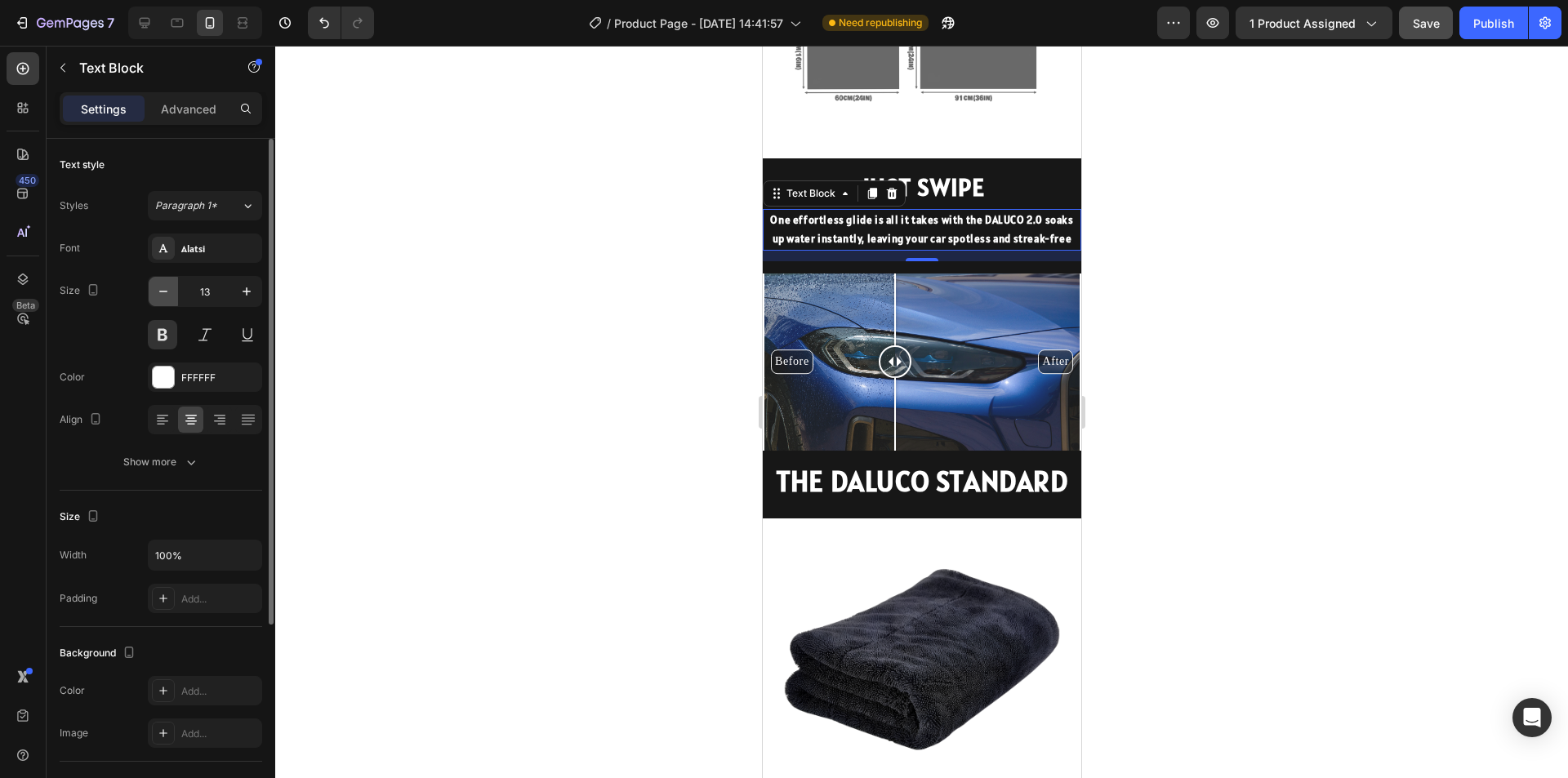
click at [168, 297] on icon "button" at bounding box center [163, 291] width 16 height 16
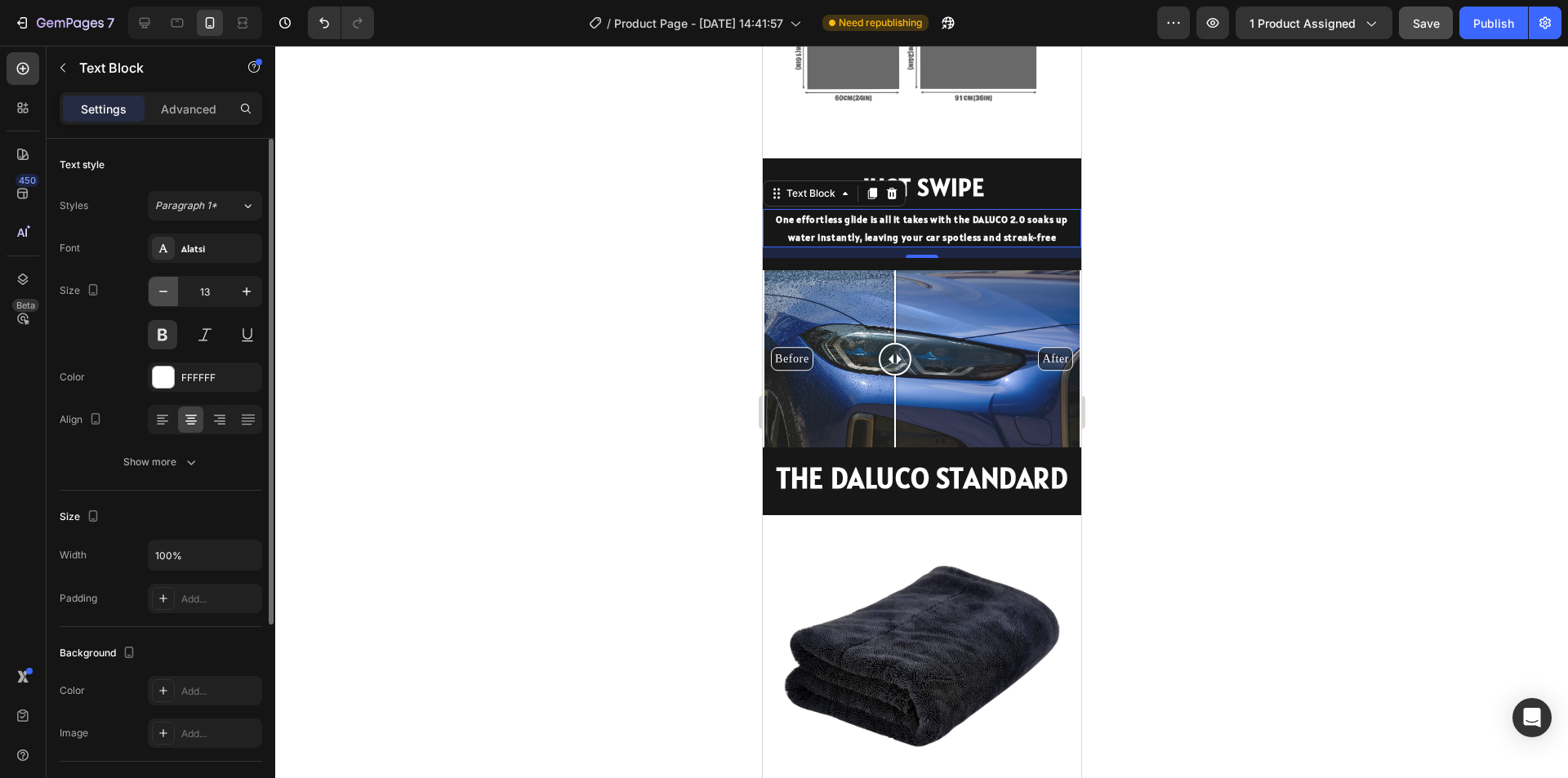
type input "12"
click at [1387, 374] on div at bounding box center [922, 411] width 1293 height 732
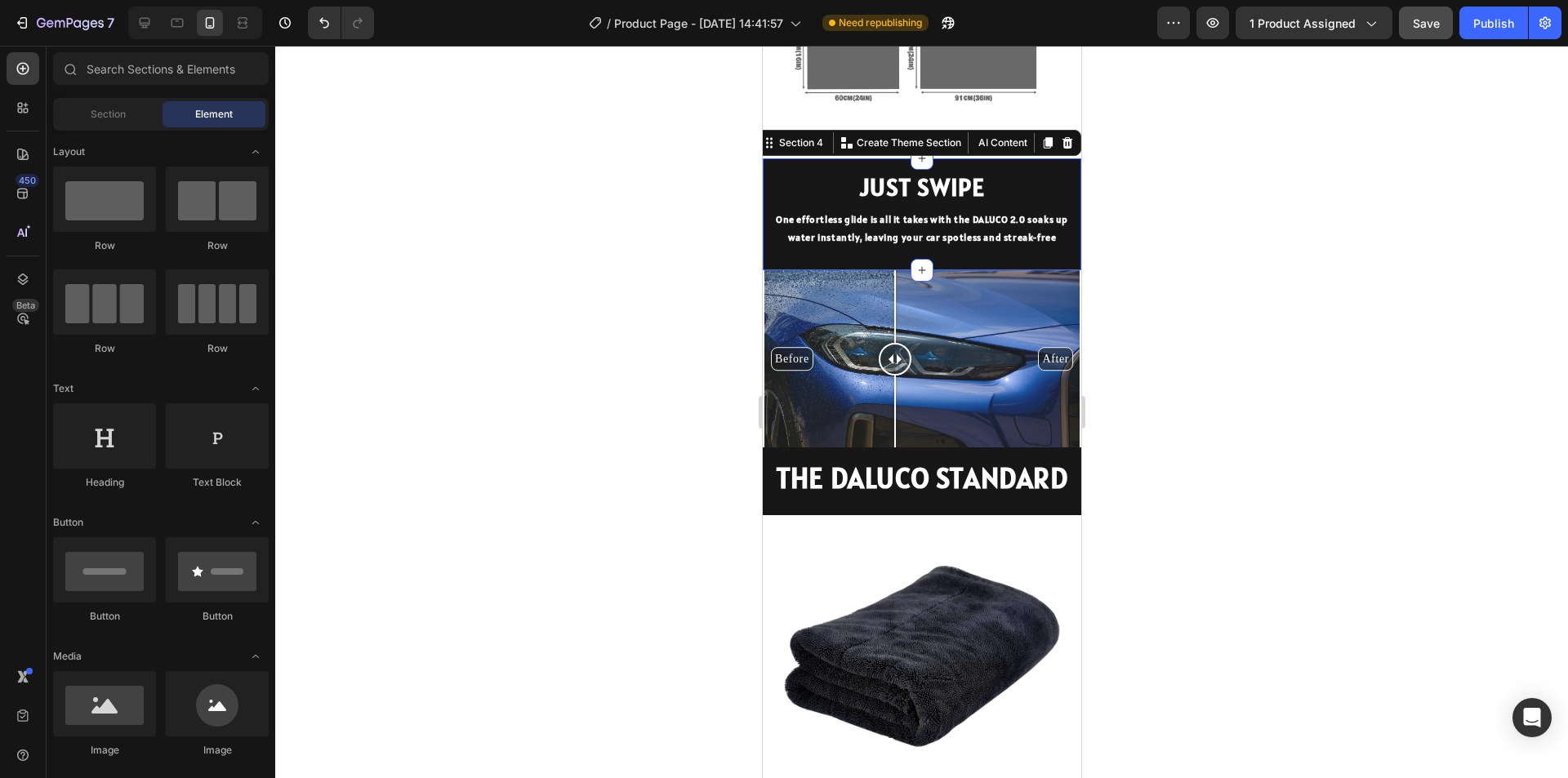
click at [1060, 159] on div "JUST SWIPE Heading One effortless glide is all it takes with the DALUCO 2.0 soa…" at bounding box center [921, 214] width 319 height 112
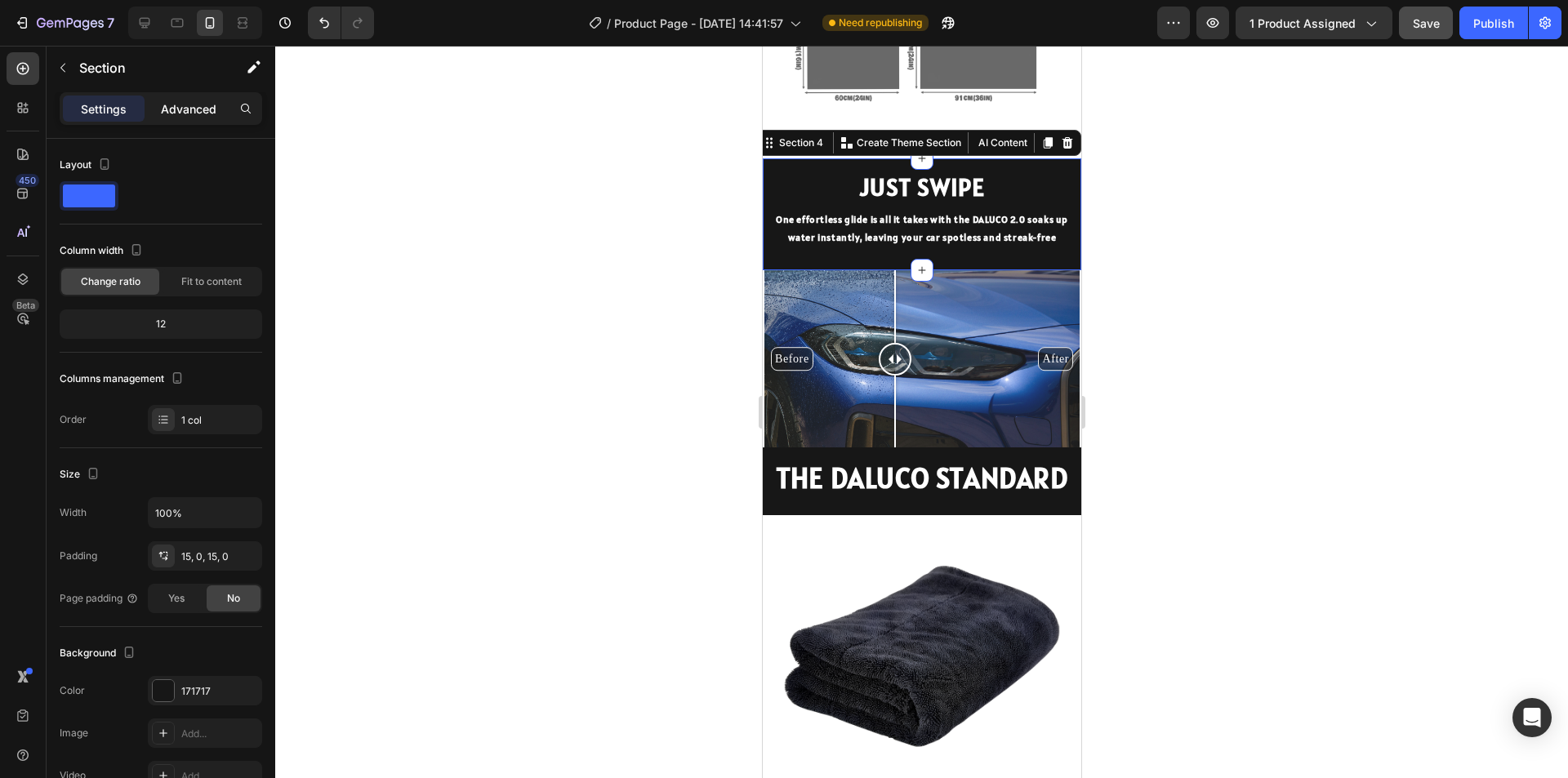
click at [206, 105] on p "Advanced" at bounding box center [189, 109] width 56 height 17
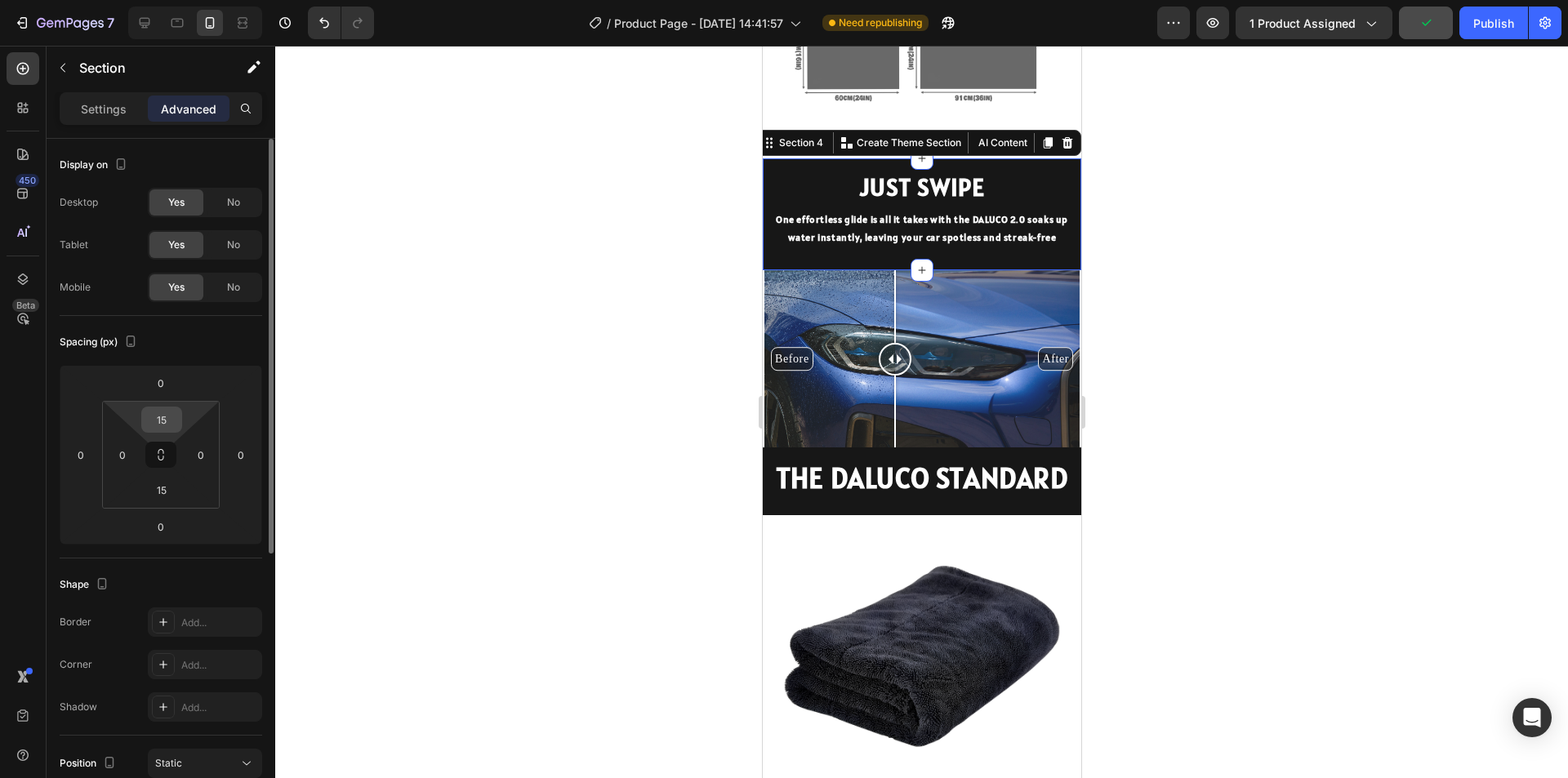
click at [162, 427] on input "15" at bounding box center [162, 420] width 33 height 25
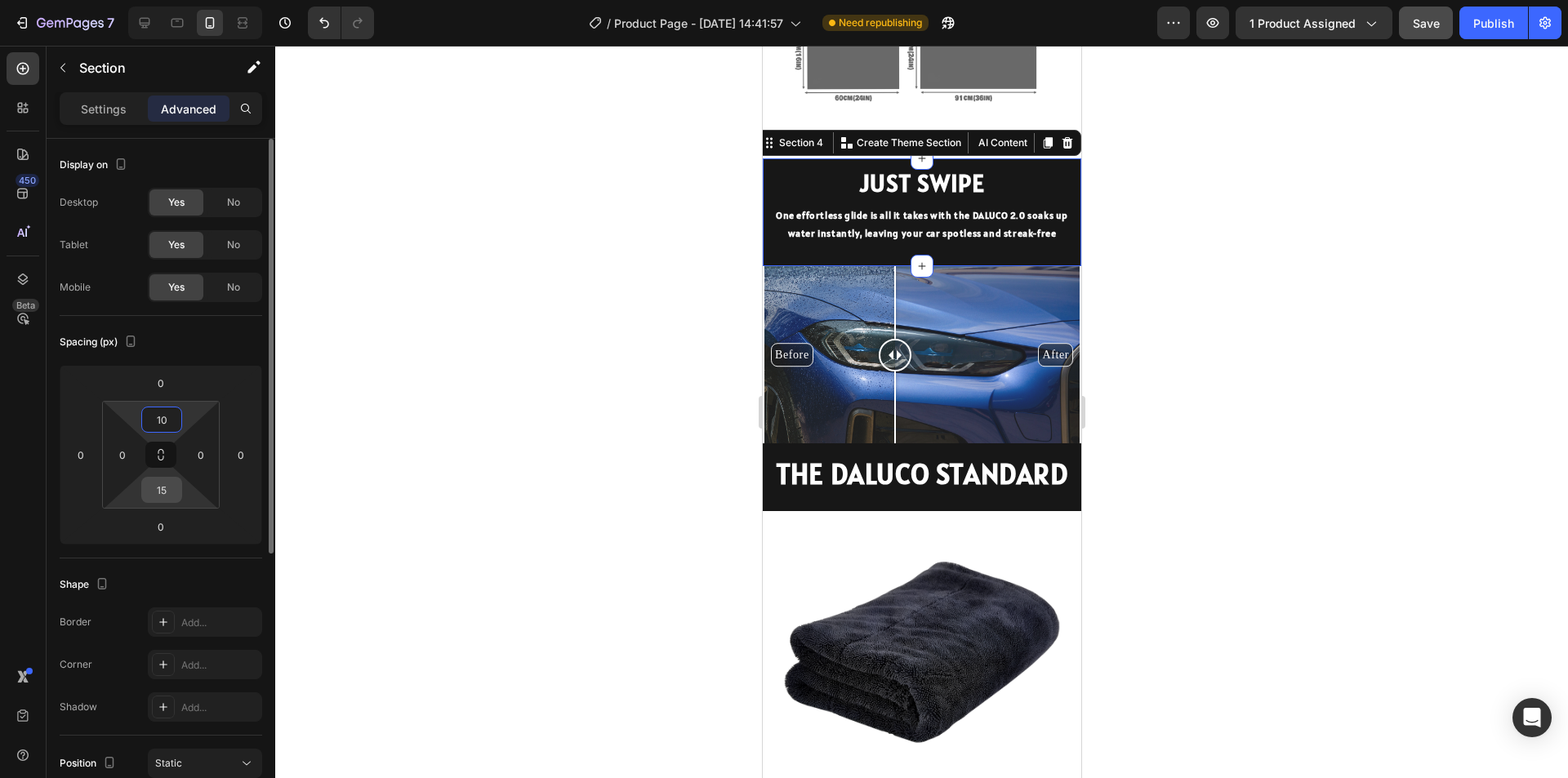
type input "10"
click at [172, 494] on input "15" at bounding box center [162, 490] width 33 height 25
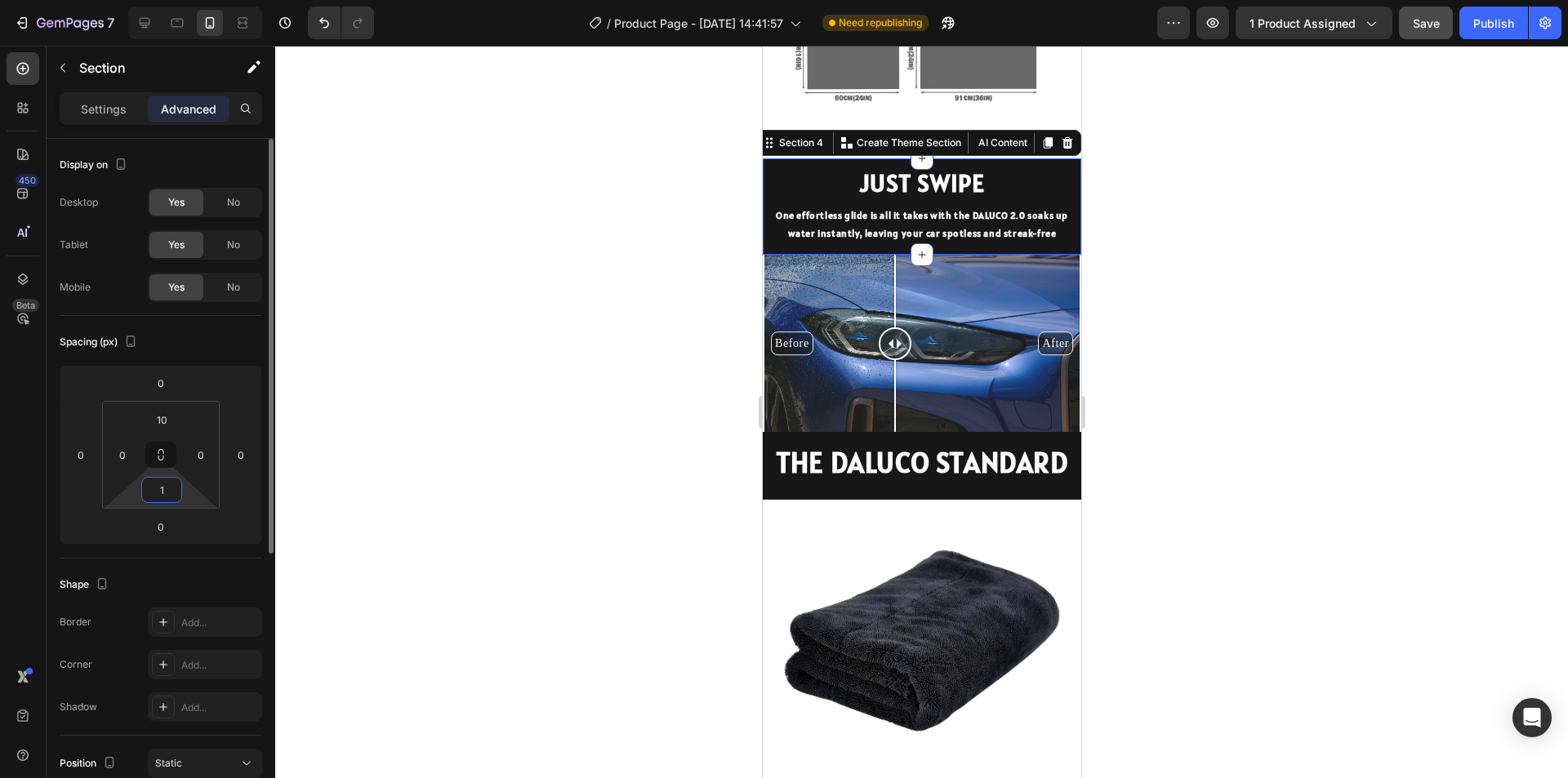
type input "10"
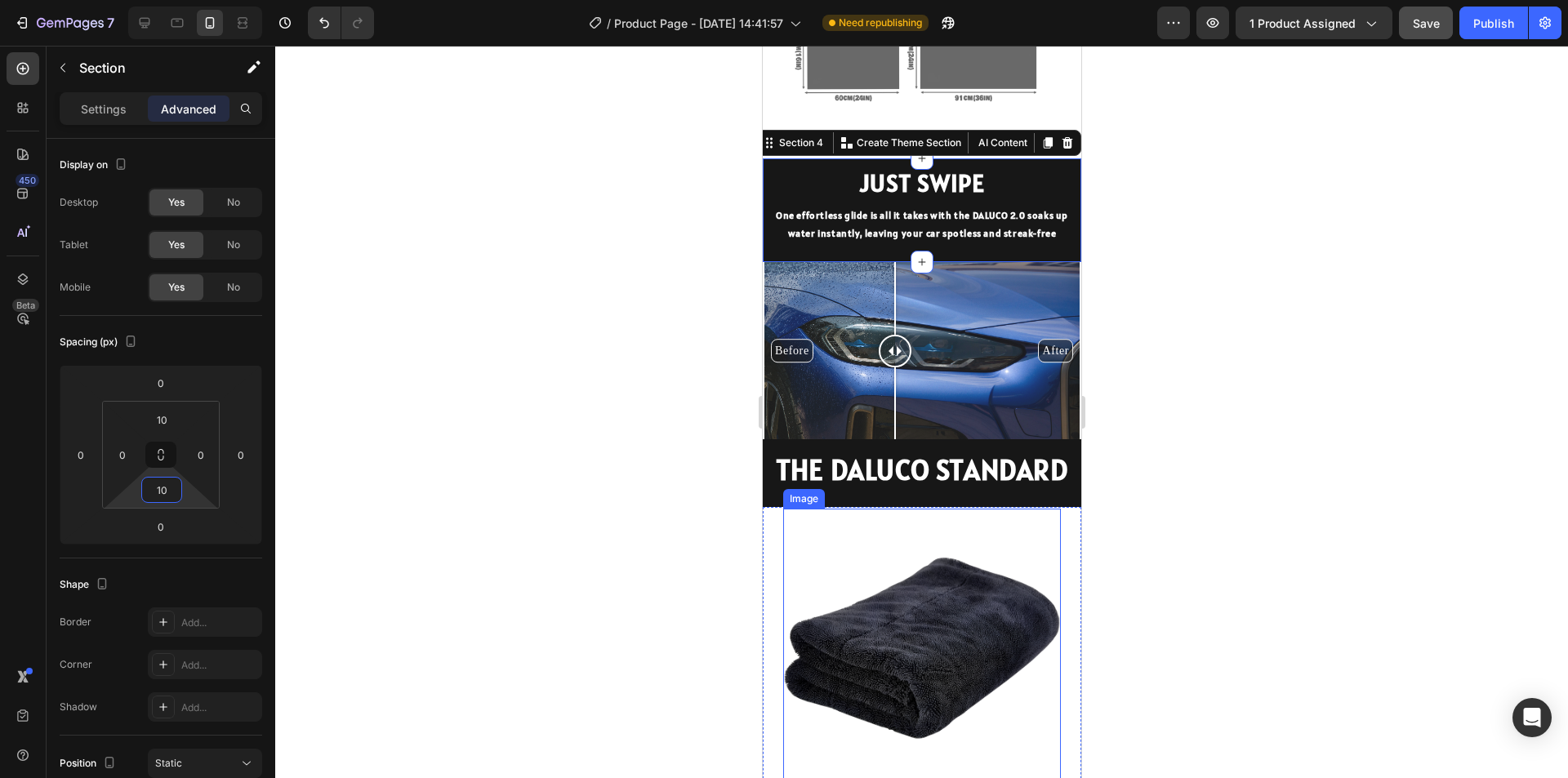
click at [1198, 592] on div at bounding box center [922, 411] width 1293 height 732
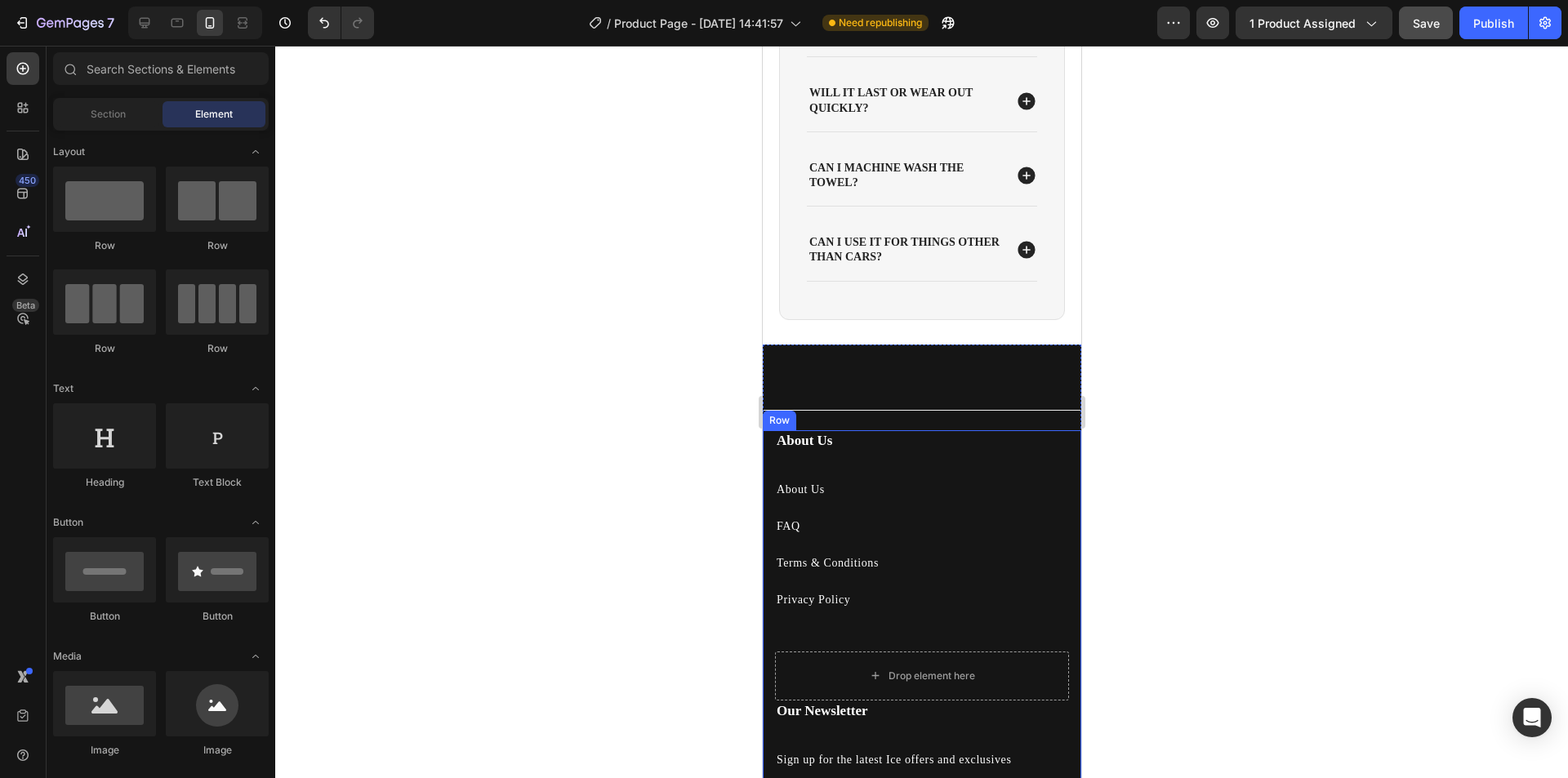
scroll to position [3184, 0]
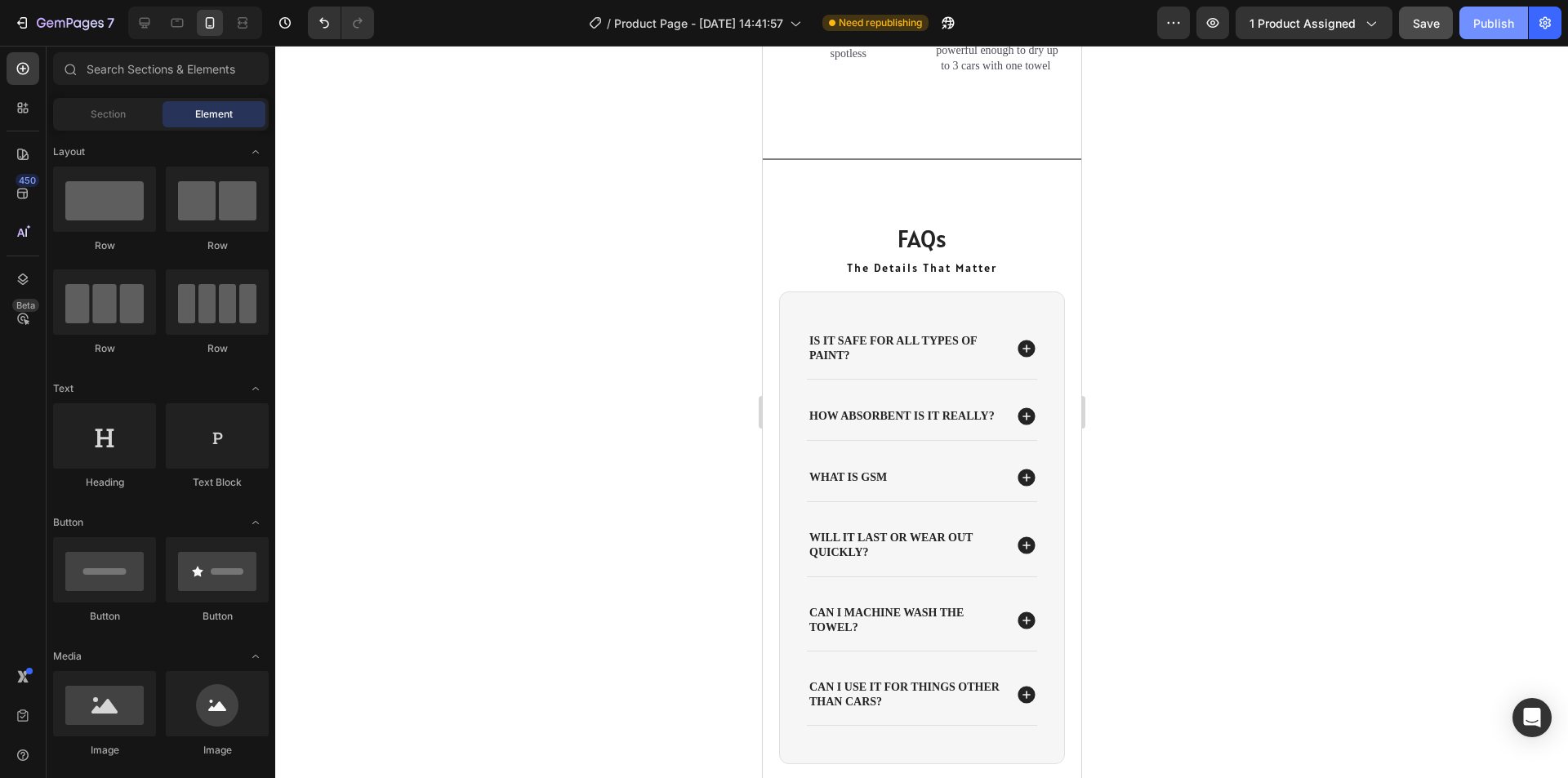
click at [1493, 25] on div "Publish" at bounding box center [1493, 23] width 41 height 17
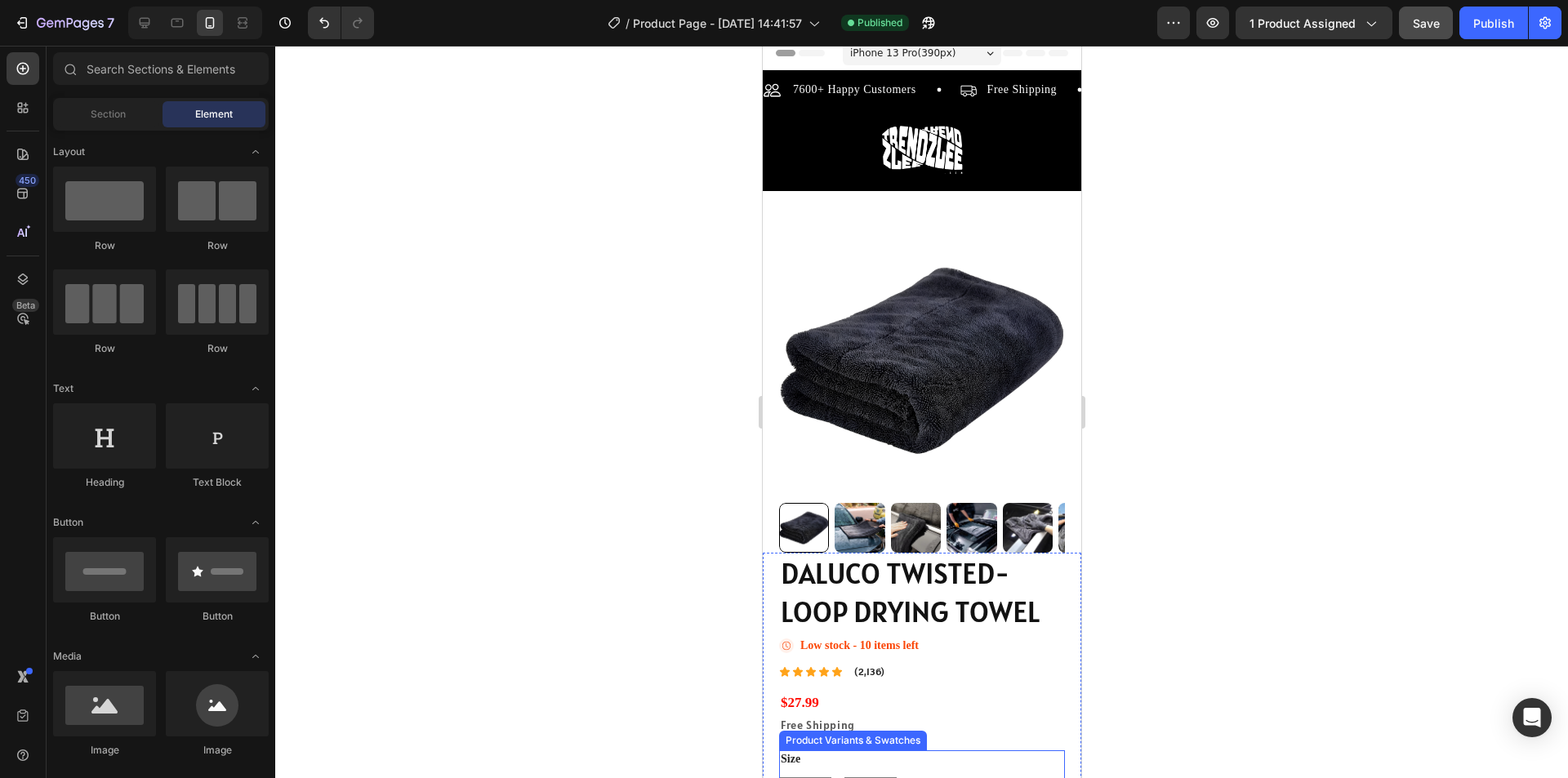
scroll to position [0, 0]
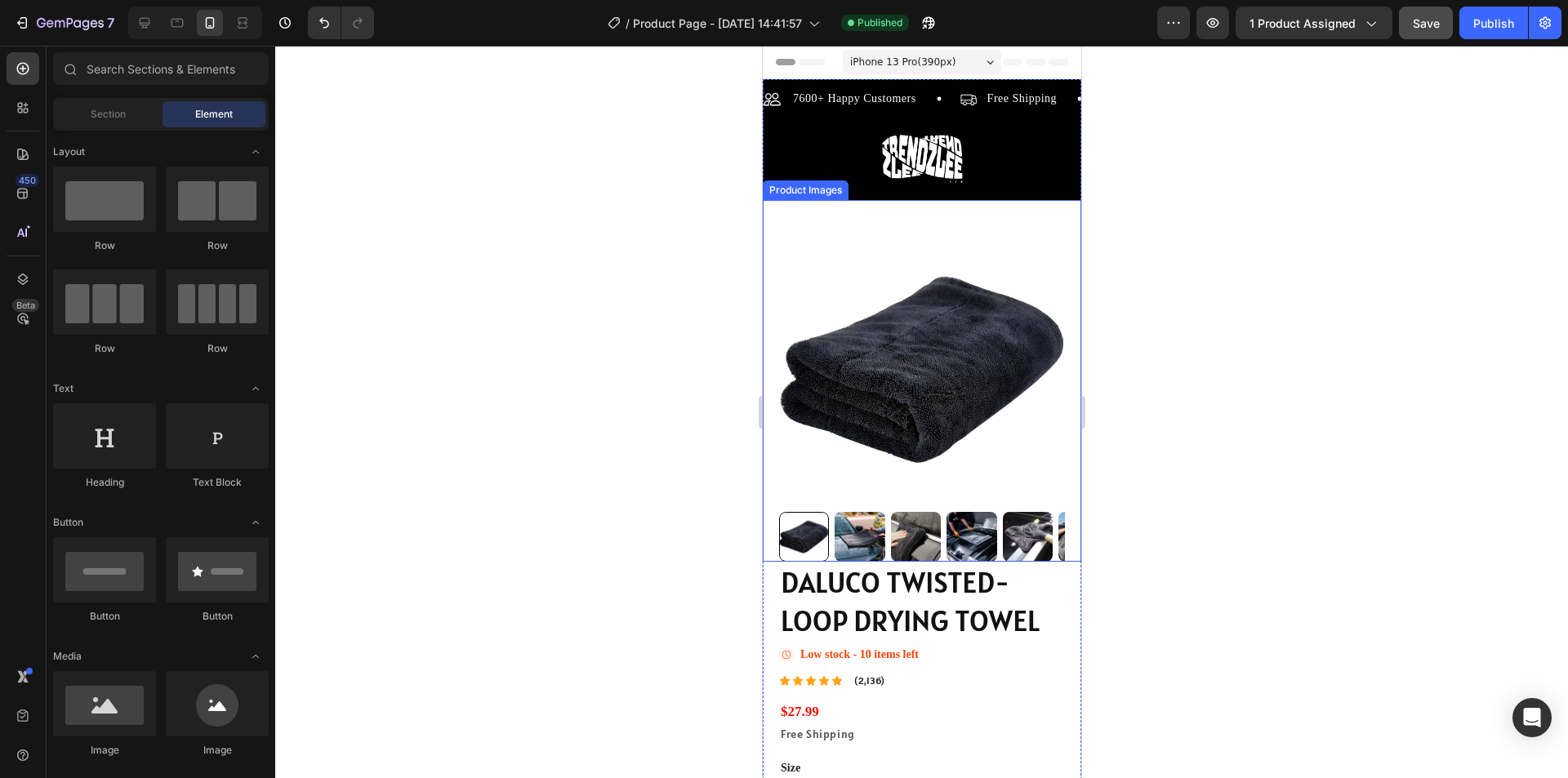
click at [886, 521] on div at bounding box center [921, 537] width 286 height 50
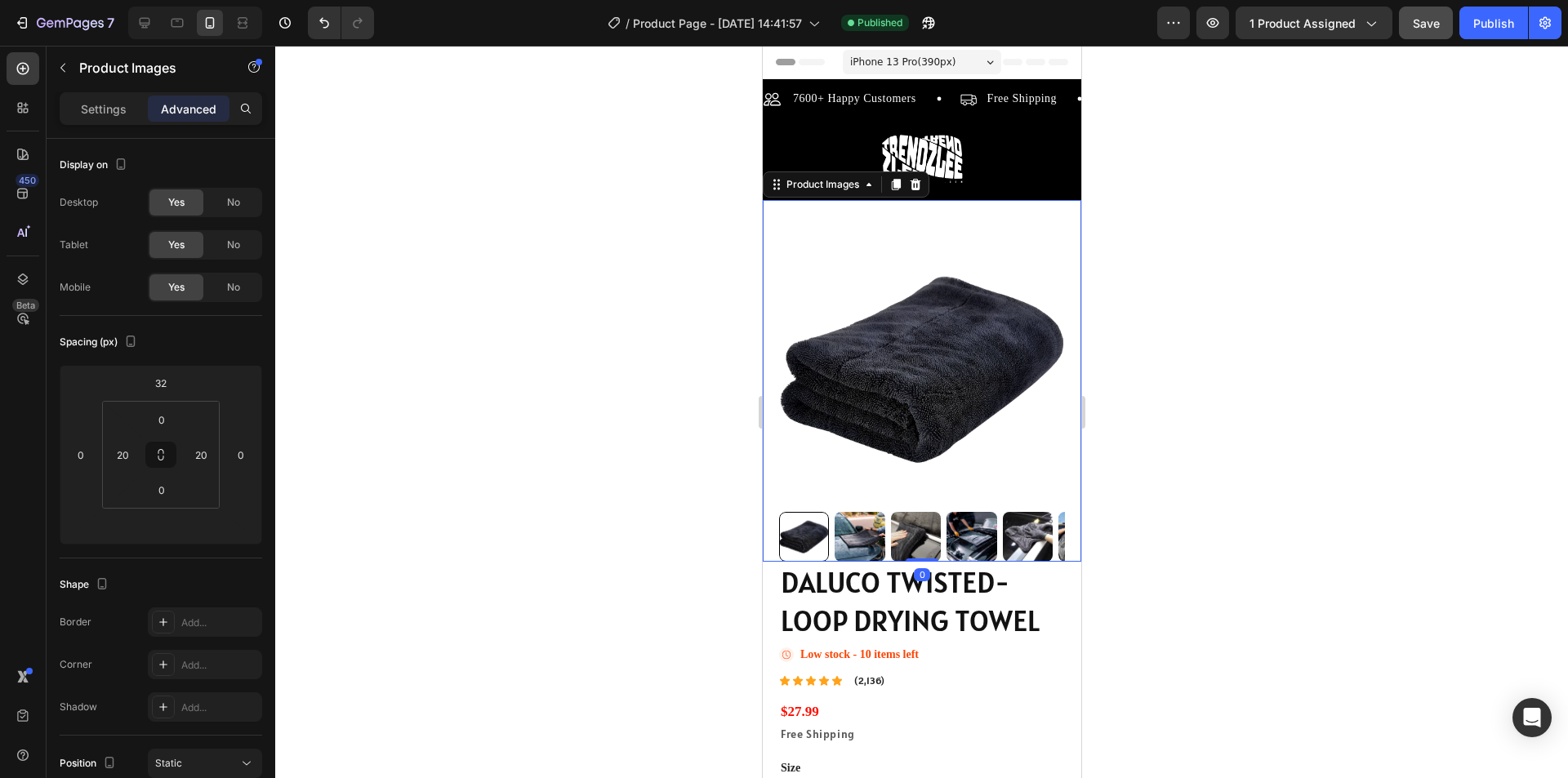
click at [908, 531] on img at bounding box center [915, 537] width 50 height 50
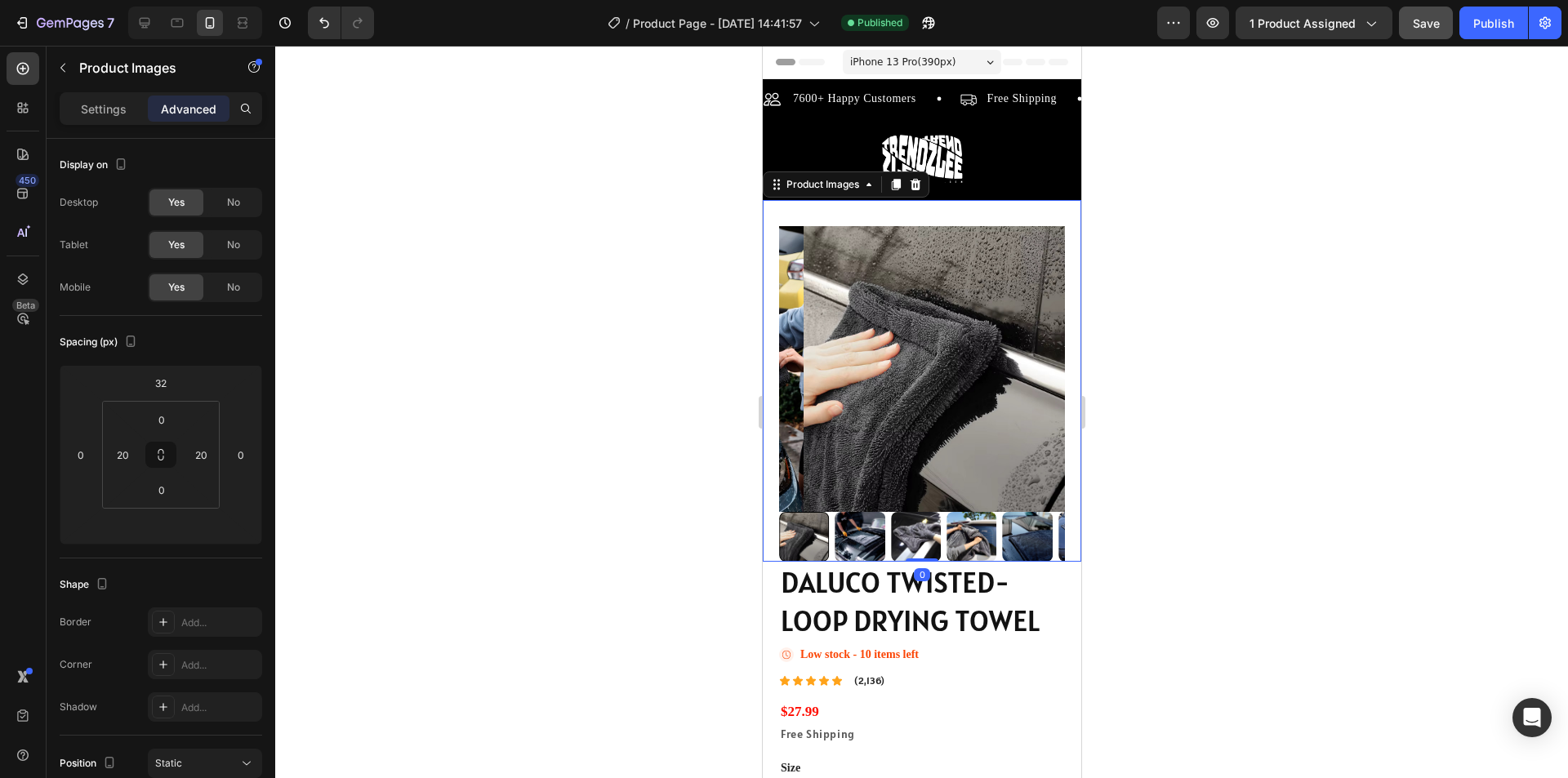
click at [954, 457] on img at bounding box center [946, 368] width 286 height 286
click at [92, 104] on p "Settings" at bounding box center [103, 109] width 46 height 17
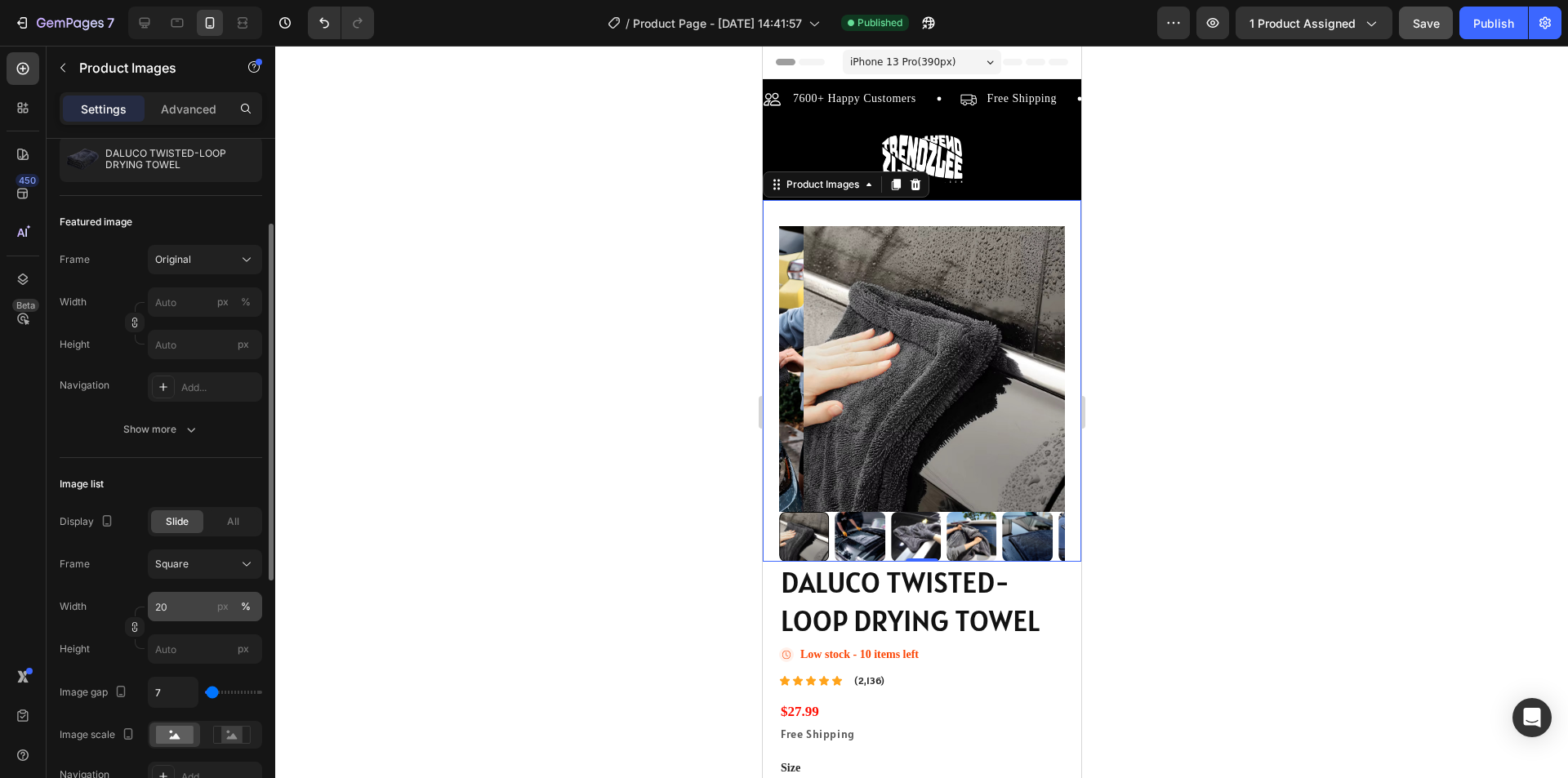
scroll to position [245, 0]
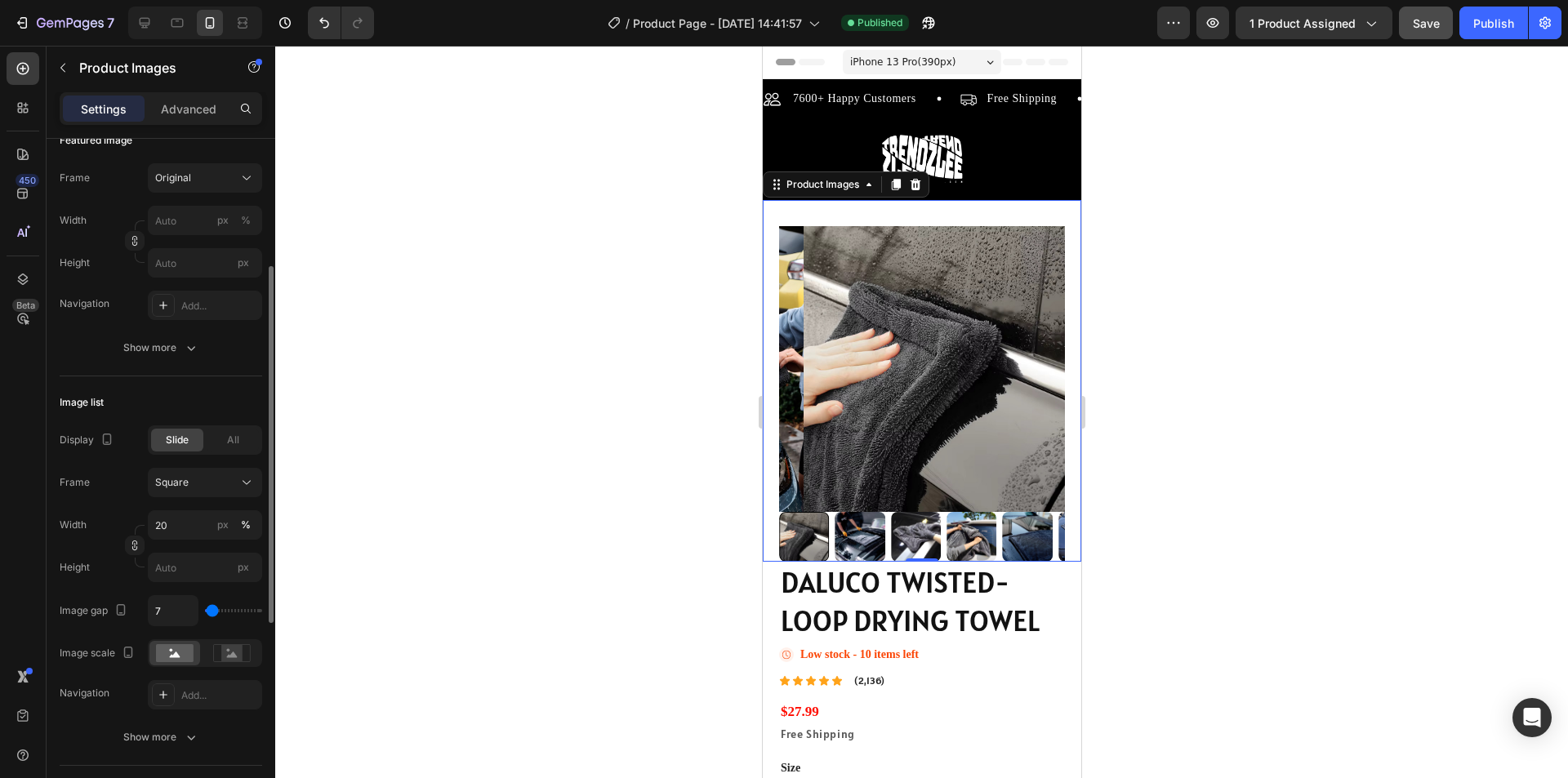
type input "83"
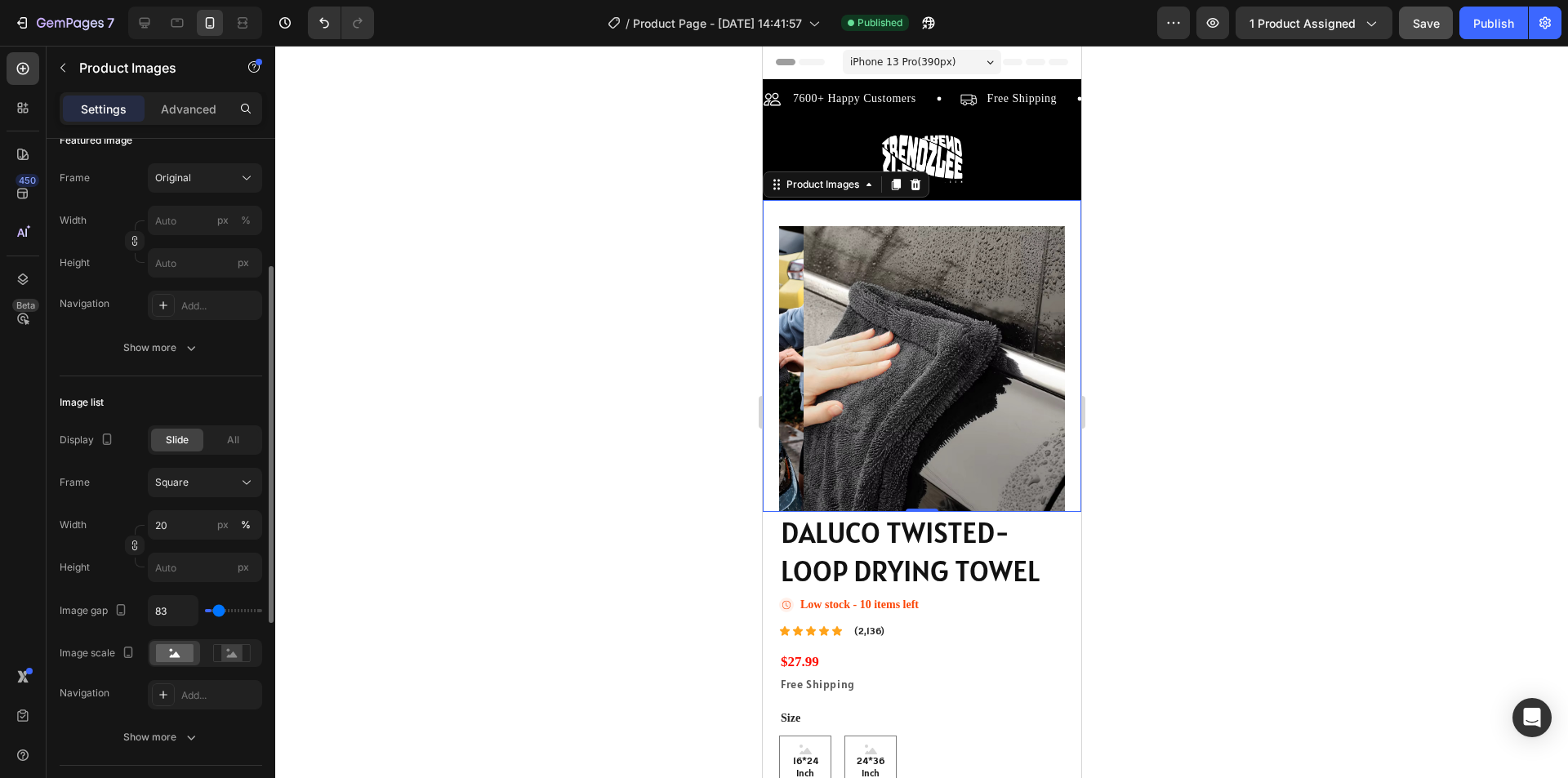
type input "111"
type input "19"
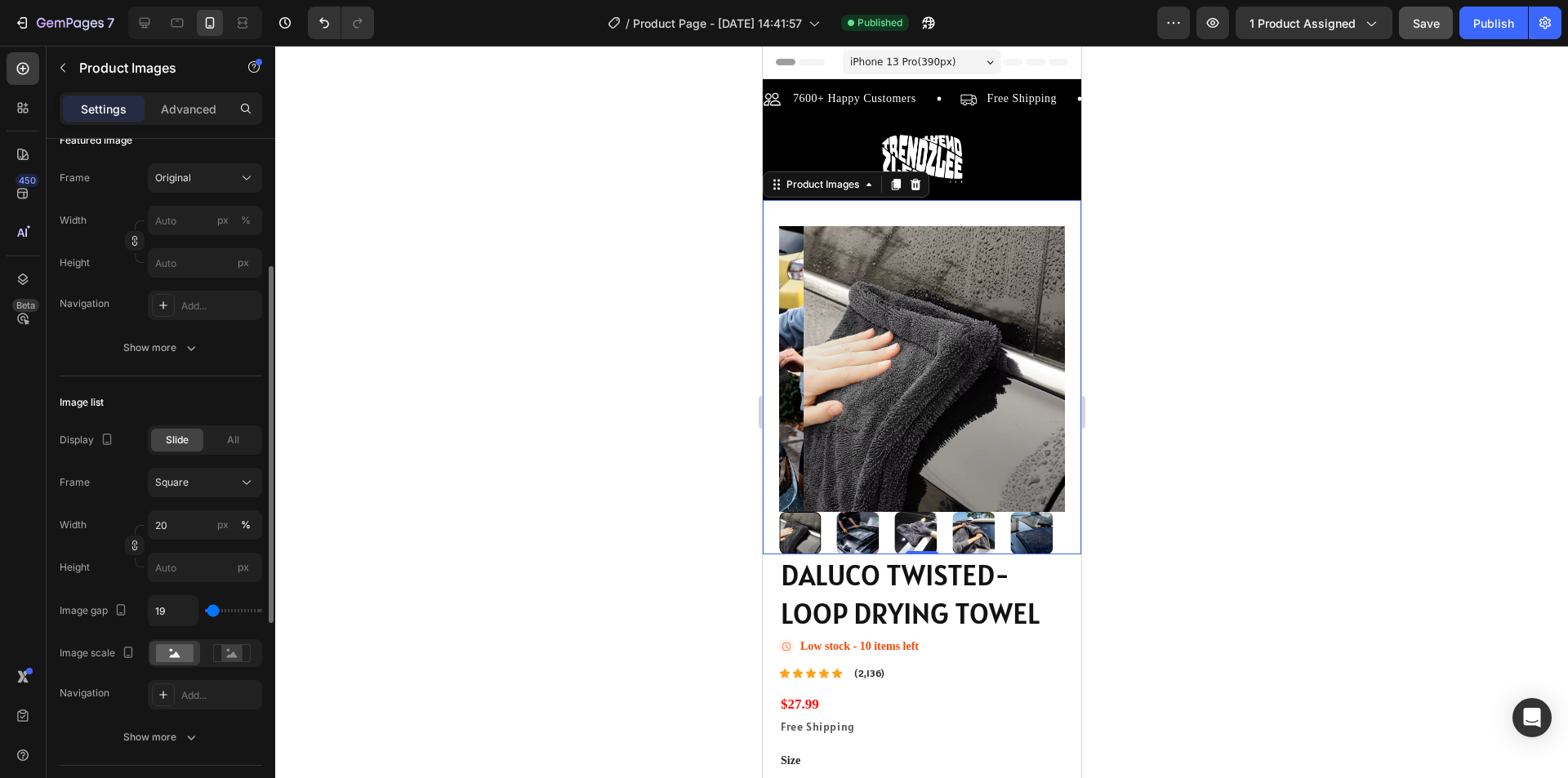
type input "19"
click at [213, 612] on input "range" at bounding box center [234, 610] width 57 height 3
type input "7"
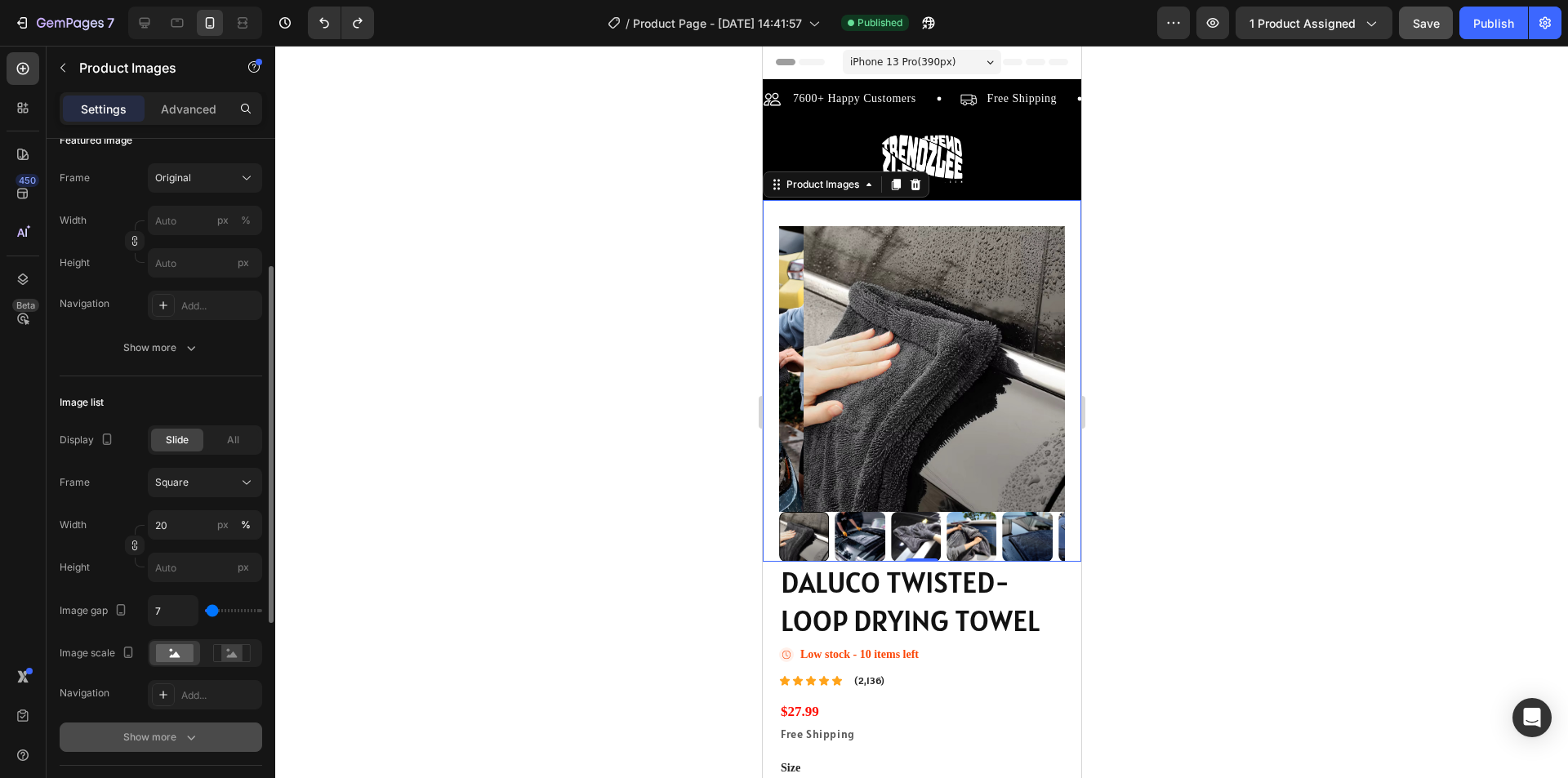
click at [175, 729] on div "Show more" at bounding box center [161, 737] width 76 height 16
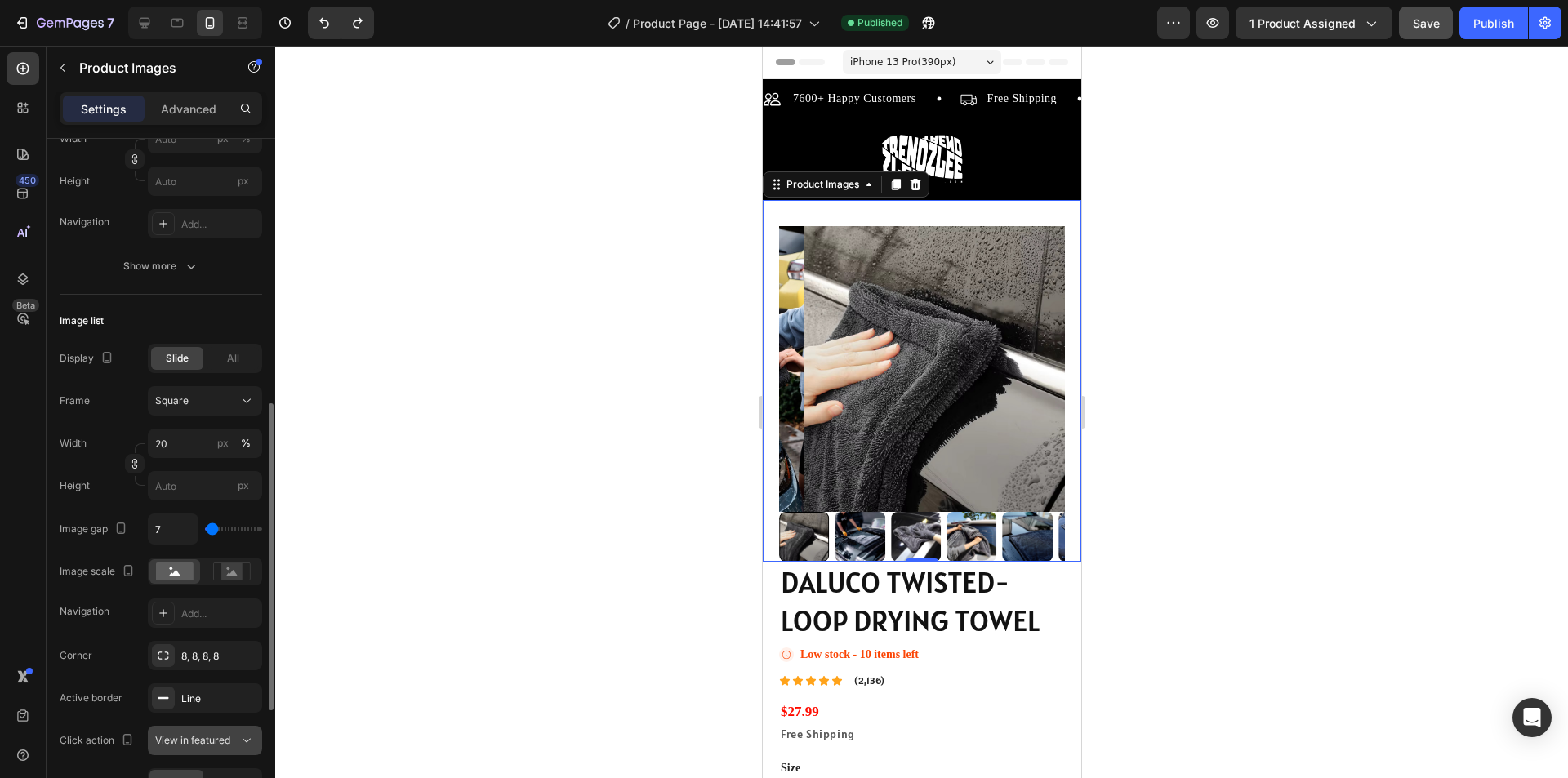
scroll to position [409, 0]
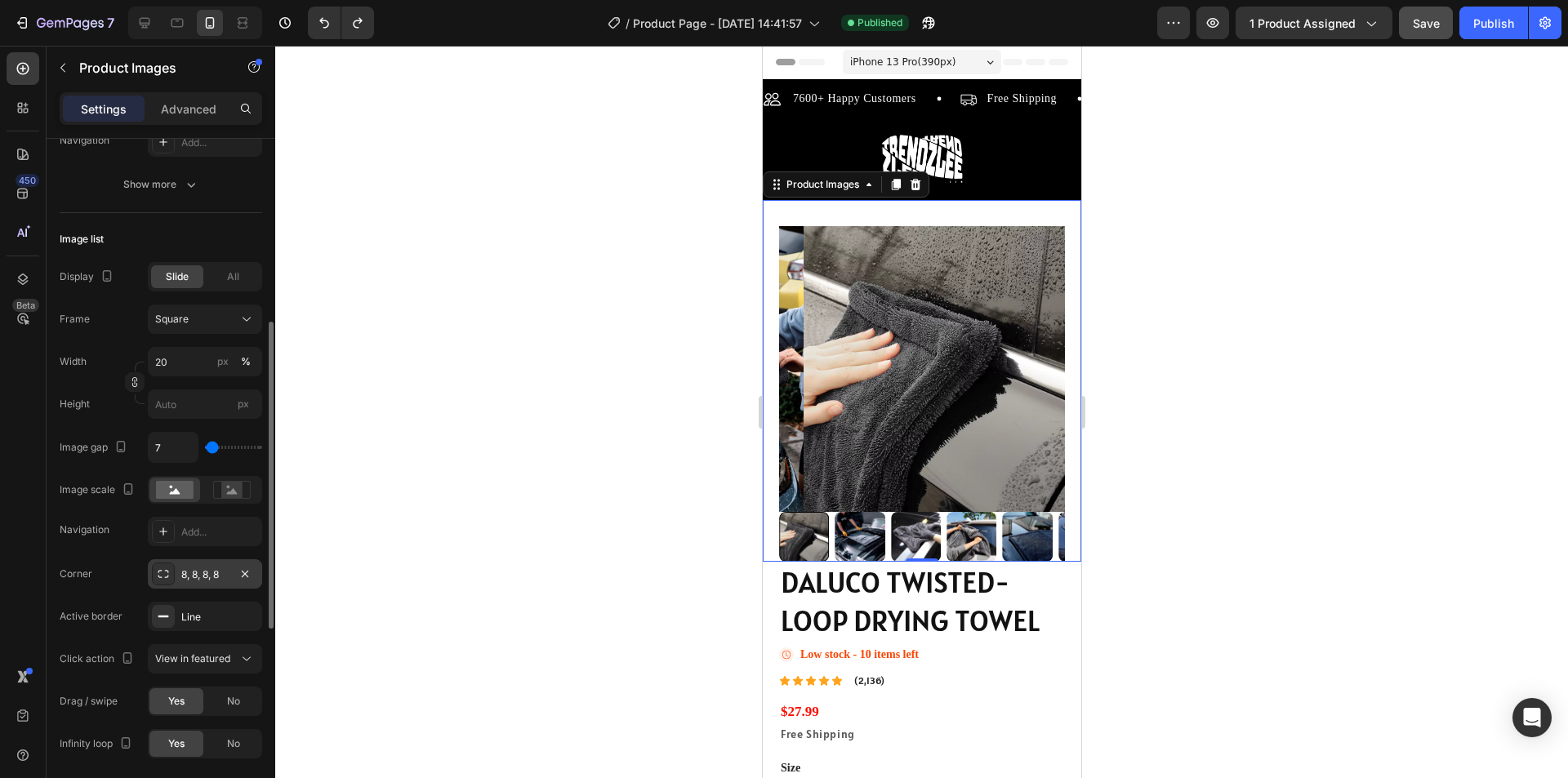
click at [203, 565] on div "8, 8, 8, 8" at bounding box center [204, 573] width 114 height 30
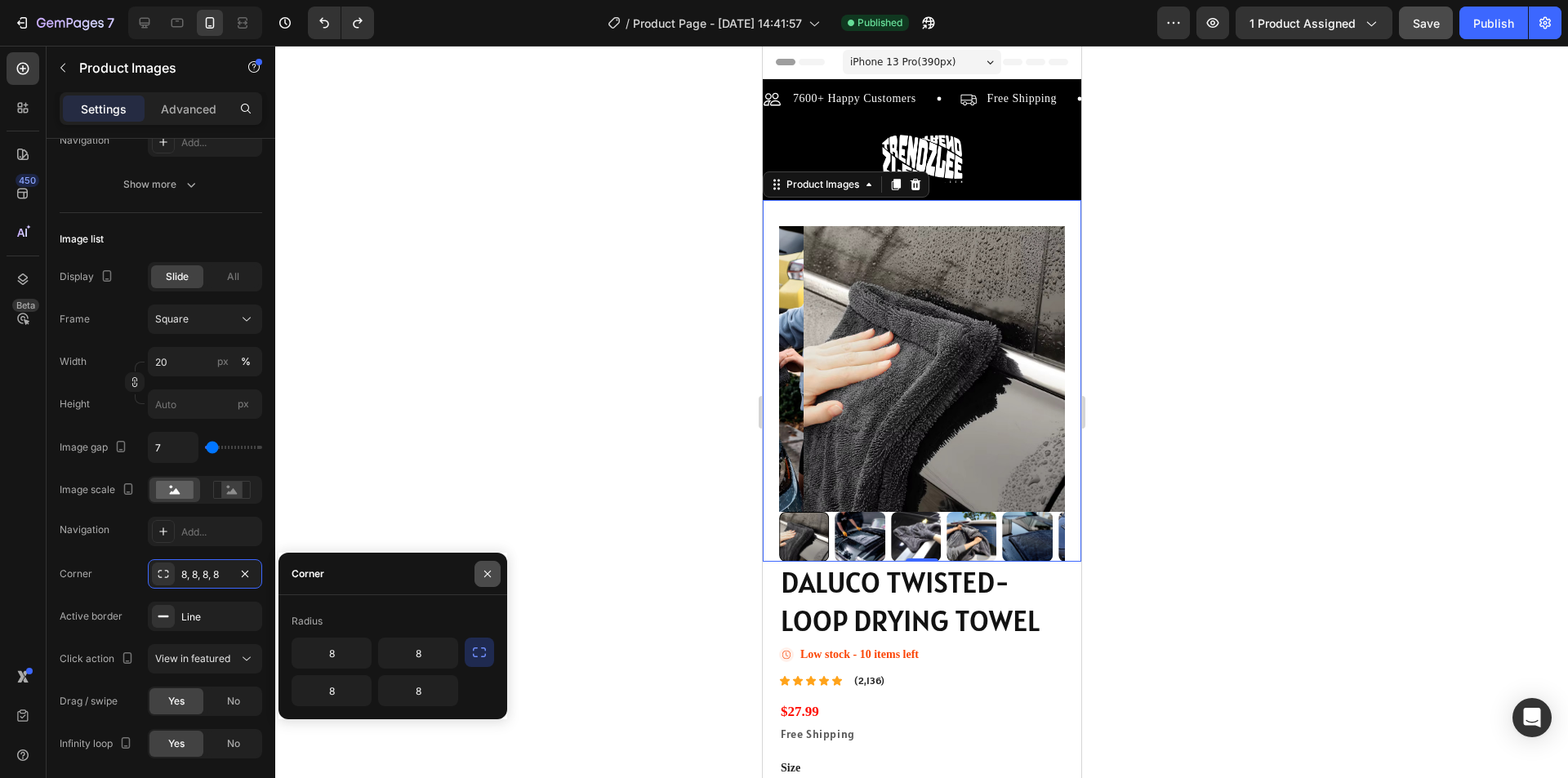
click at [481, 581] on button "button" at bounding box center [487, 573] width 26 height 26
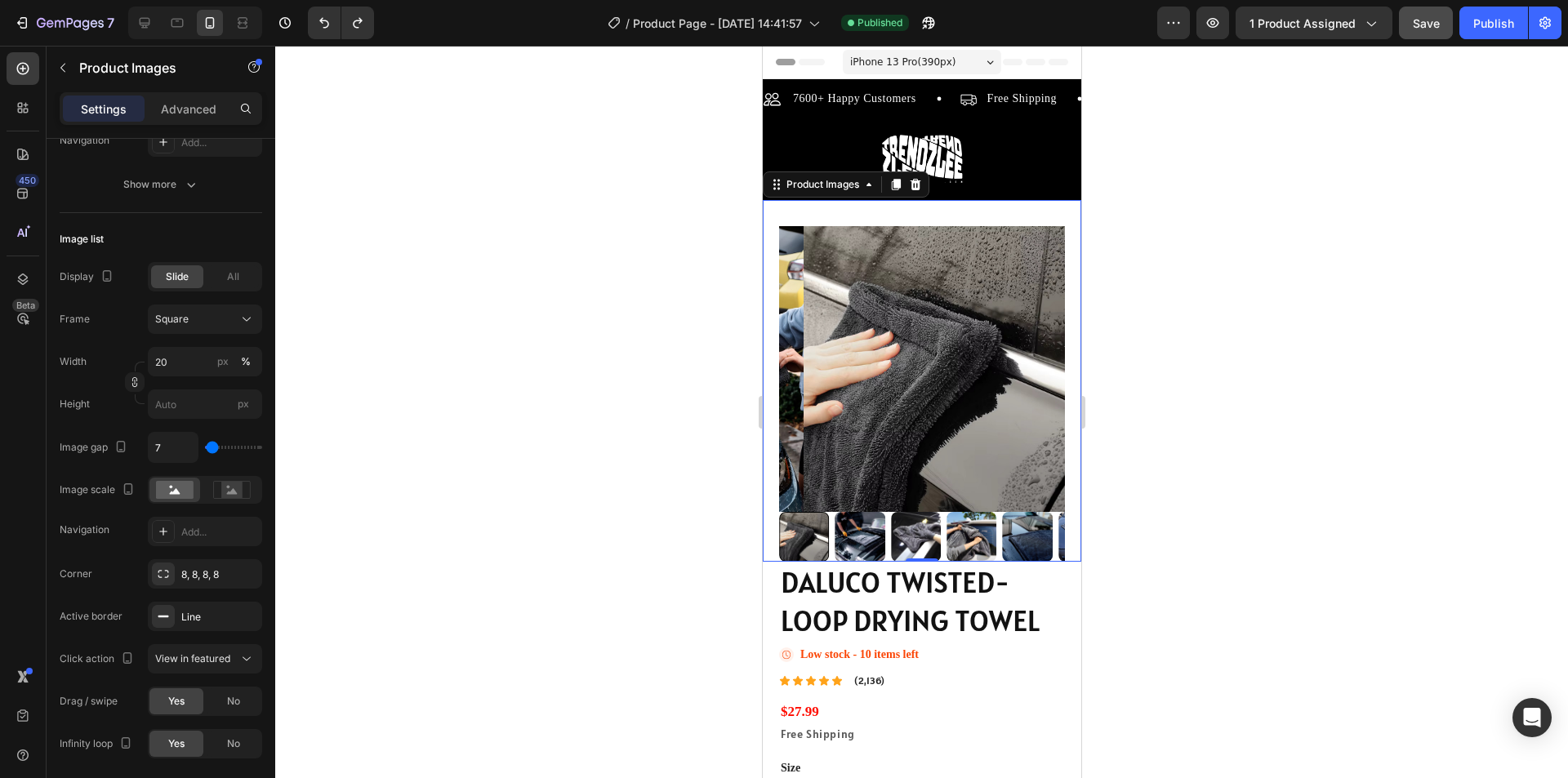
click at [851, 301] on img at bounding box center [946, 368] width 286 height 286
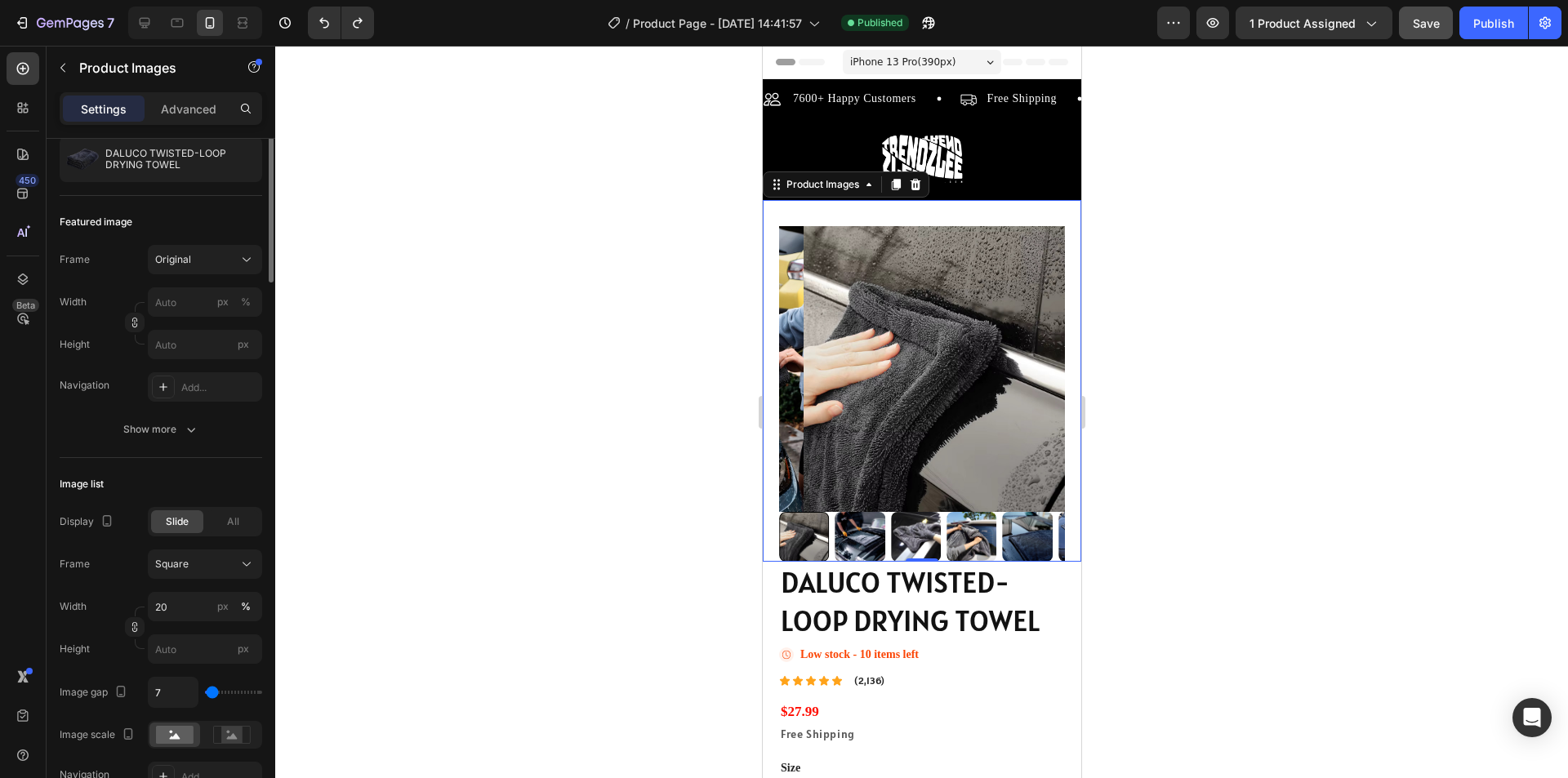
scroll to position [0, 0]
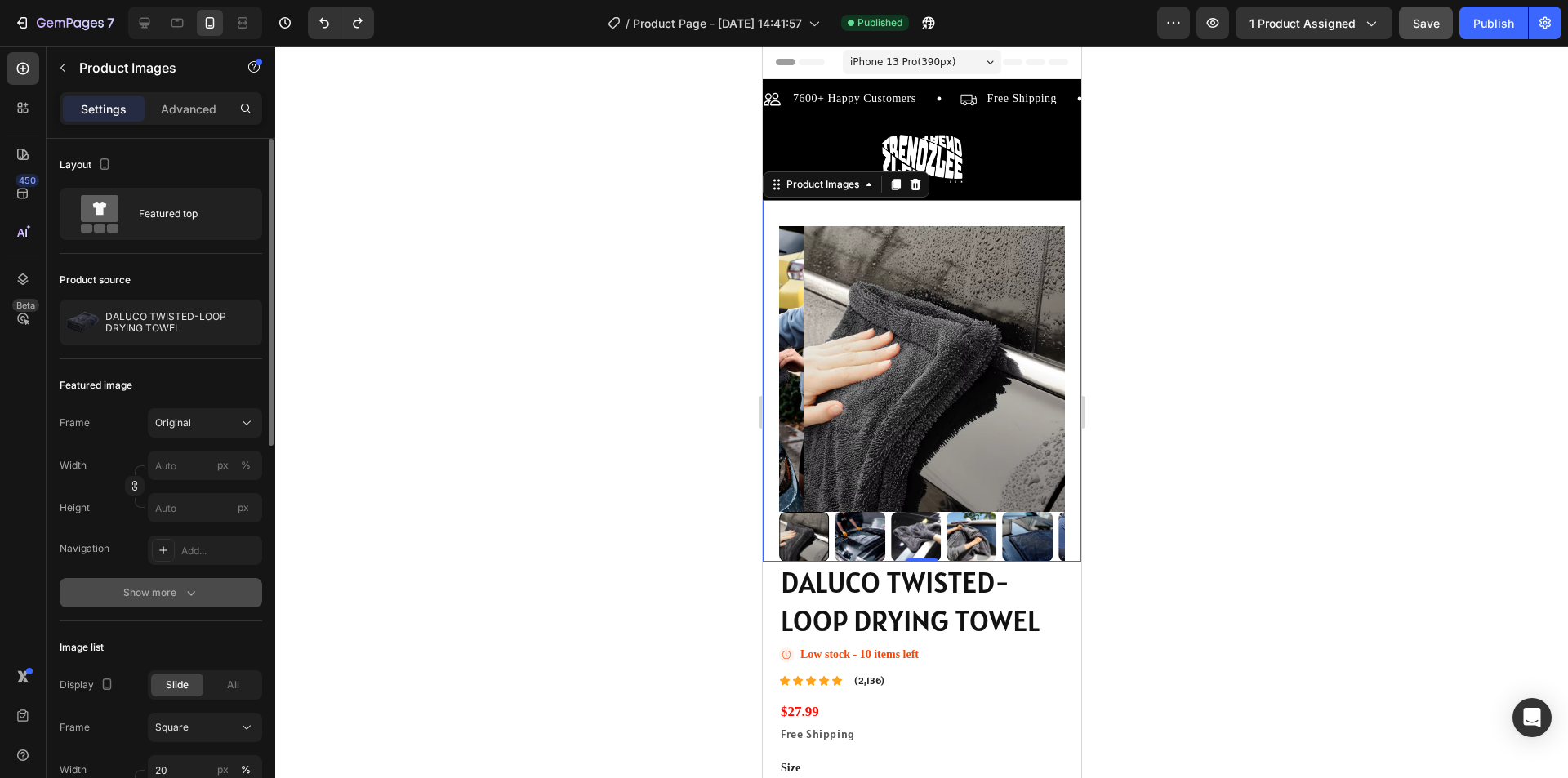
click at [169, 589] on div "Show more" at bounding box center [161, 592] width 76 height 16
click at [159, 585] on div at bounding box center [164, 592] width 23 height 23
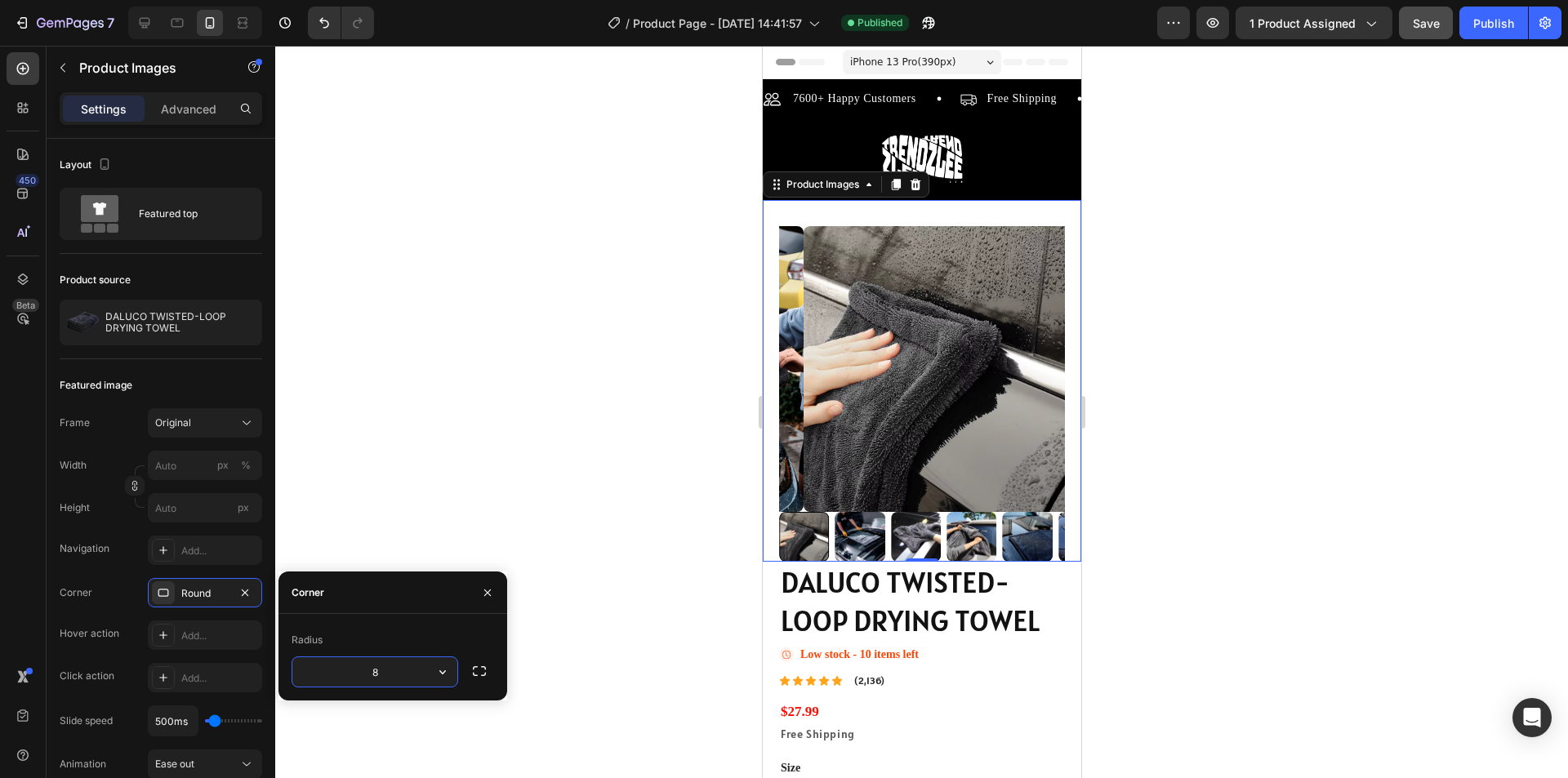
click at [431, 640] on div "Radius" at bounding box center [393, 639] width 203 height 26
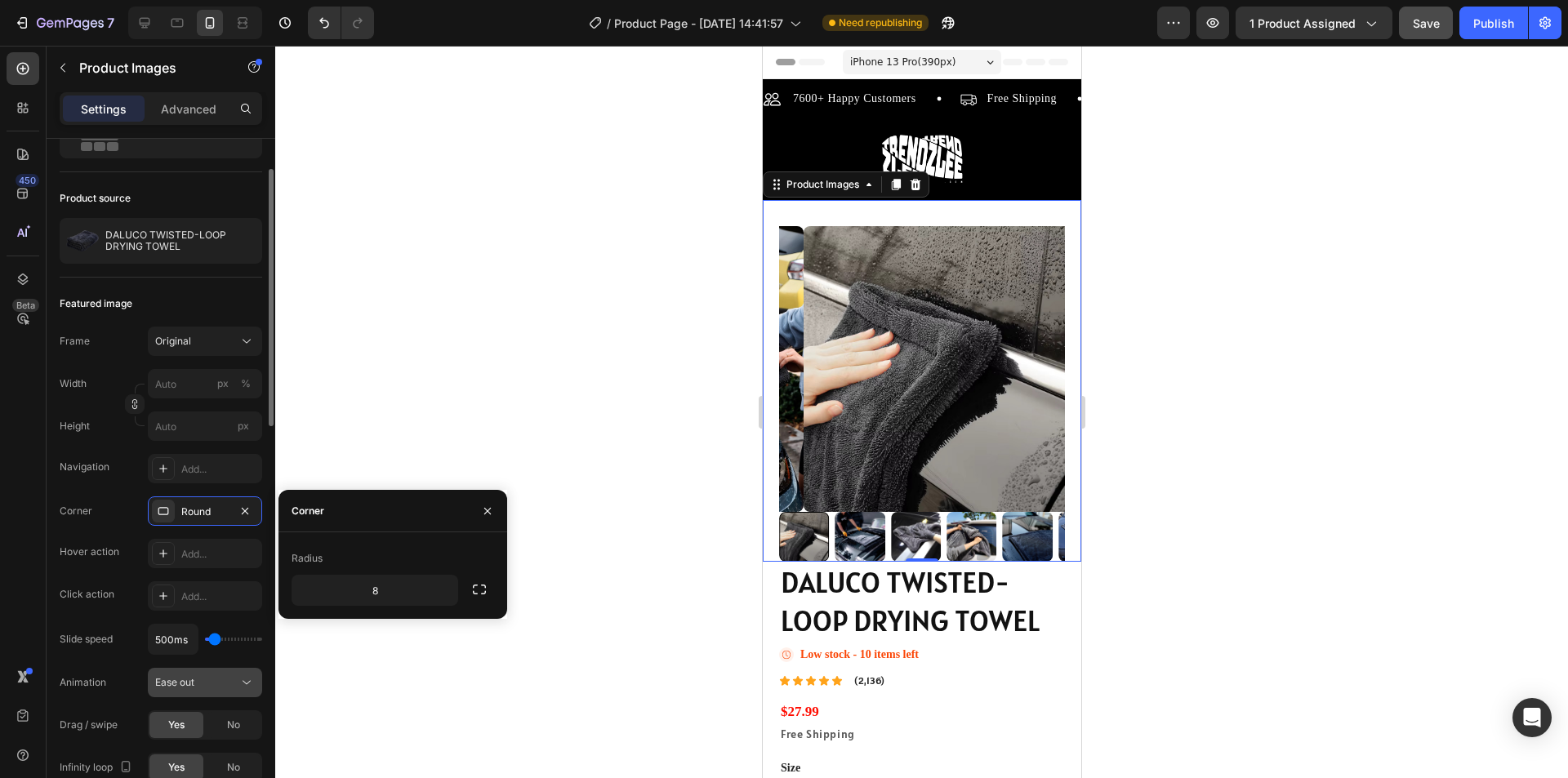
scroll to position [164, 0]
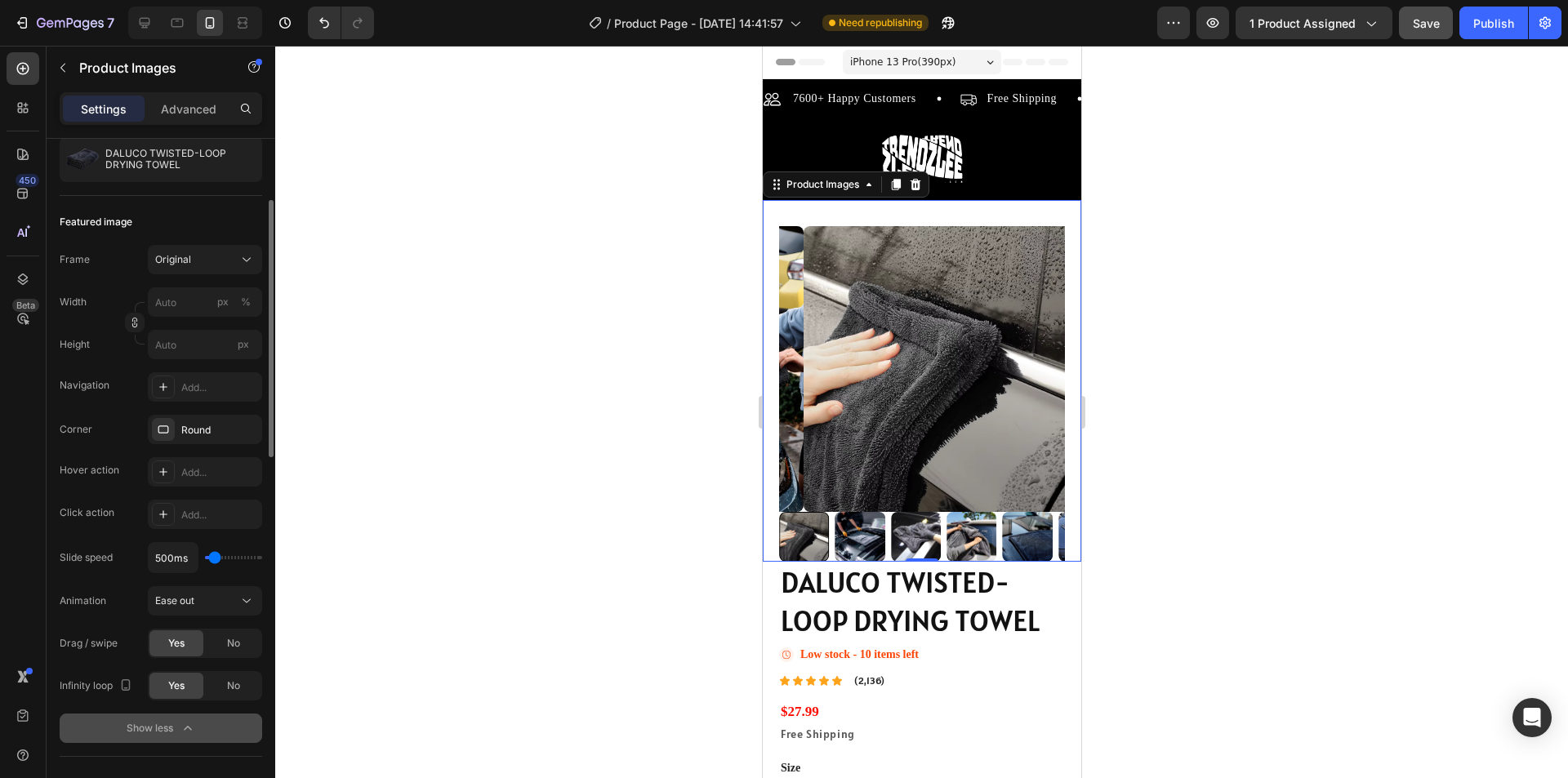
click at [188, 720] on button "Show less" at bounding box center [161, 728] width 203 height 30
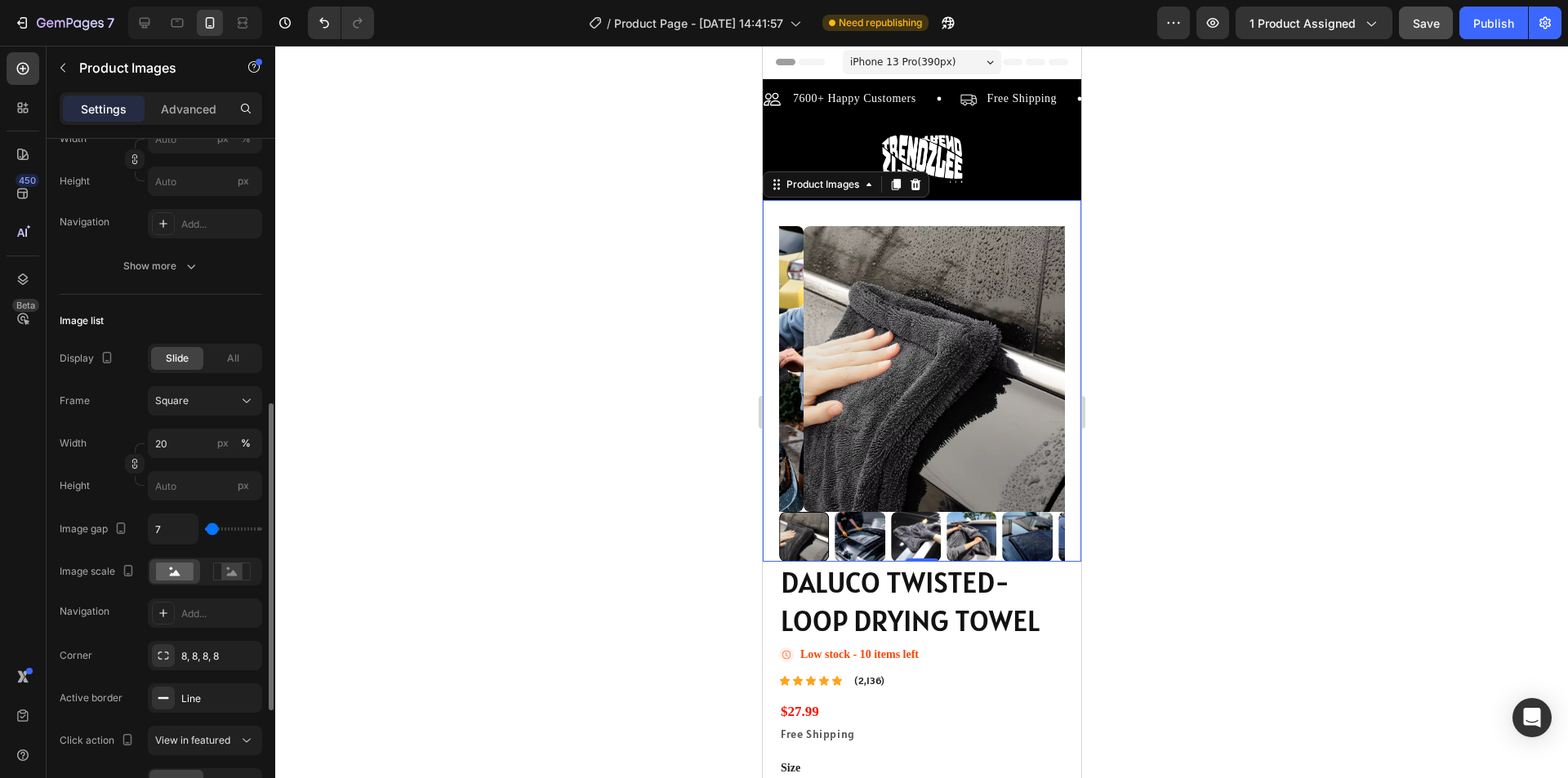
scroll to position [409, 0]
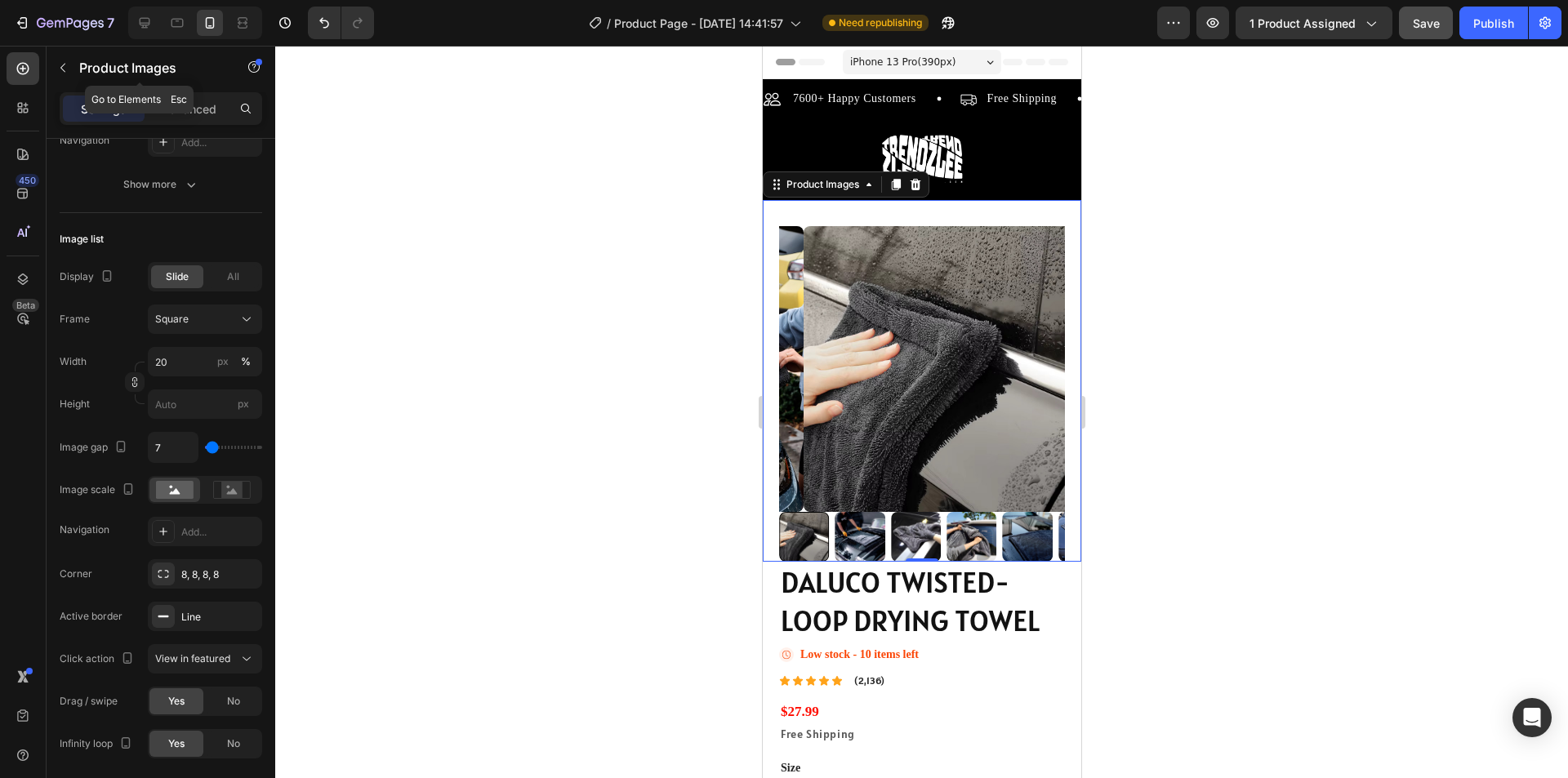
click at [190, 92] on div "Product Images" at bounding box center [140, 69] width 187 height 47
click at [184, 102] on p "Advanced" at bounding box center [189, 109] width 56 height 17
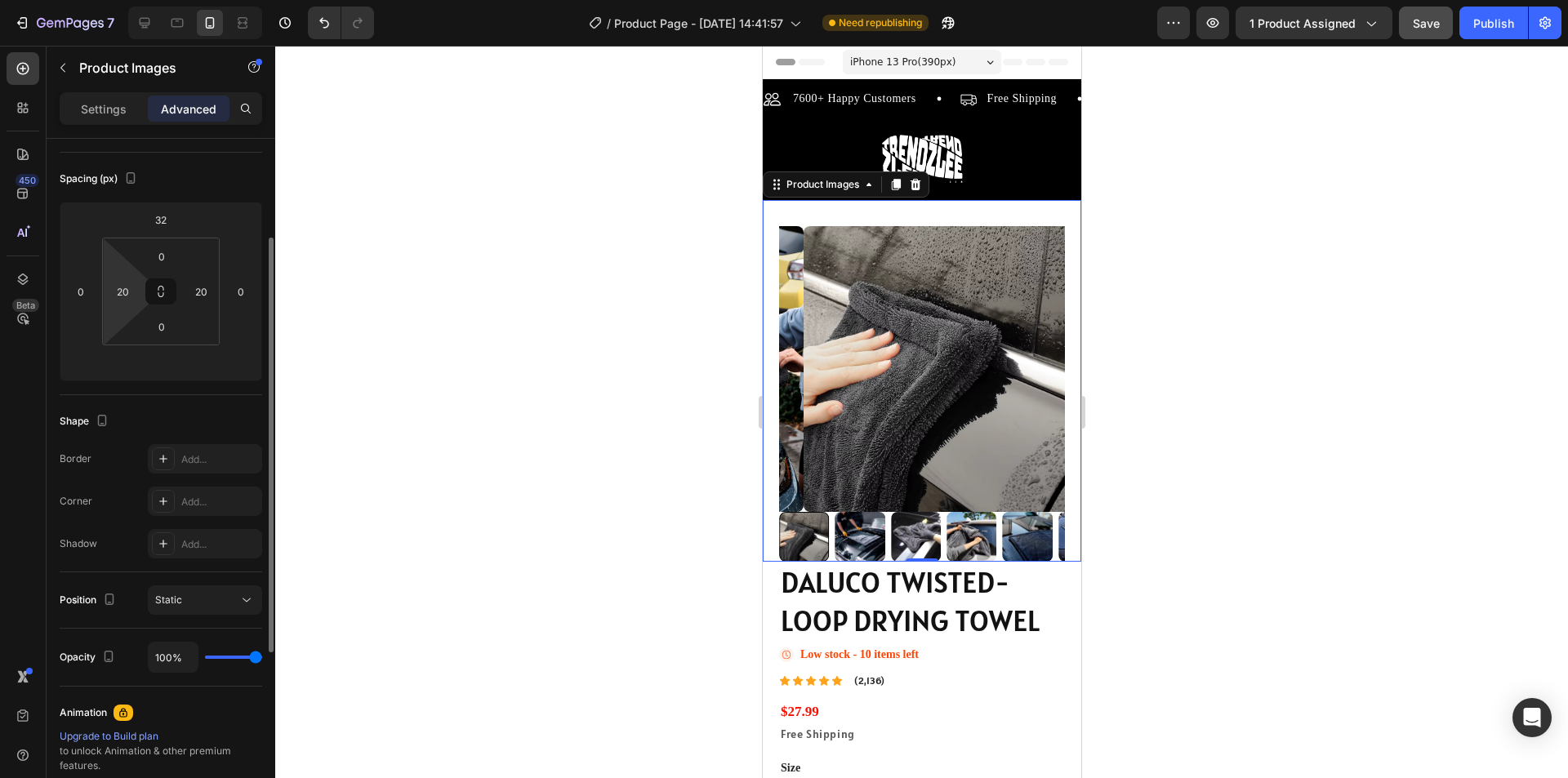
scroll to position [0, 0]
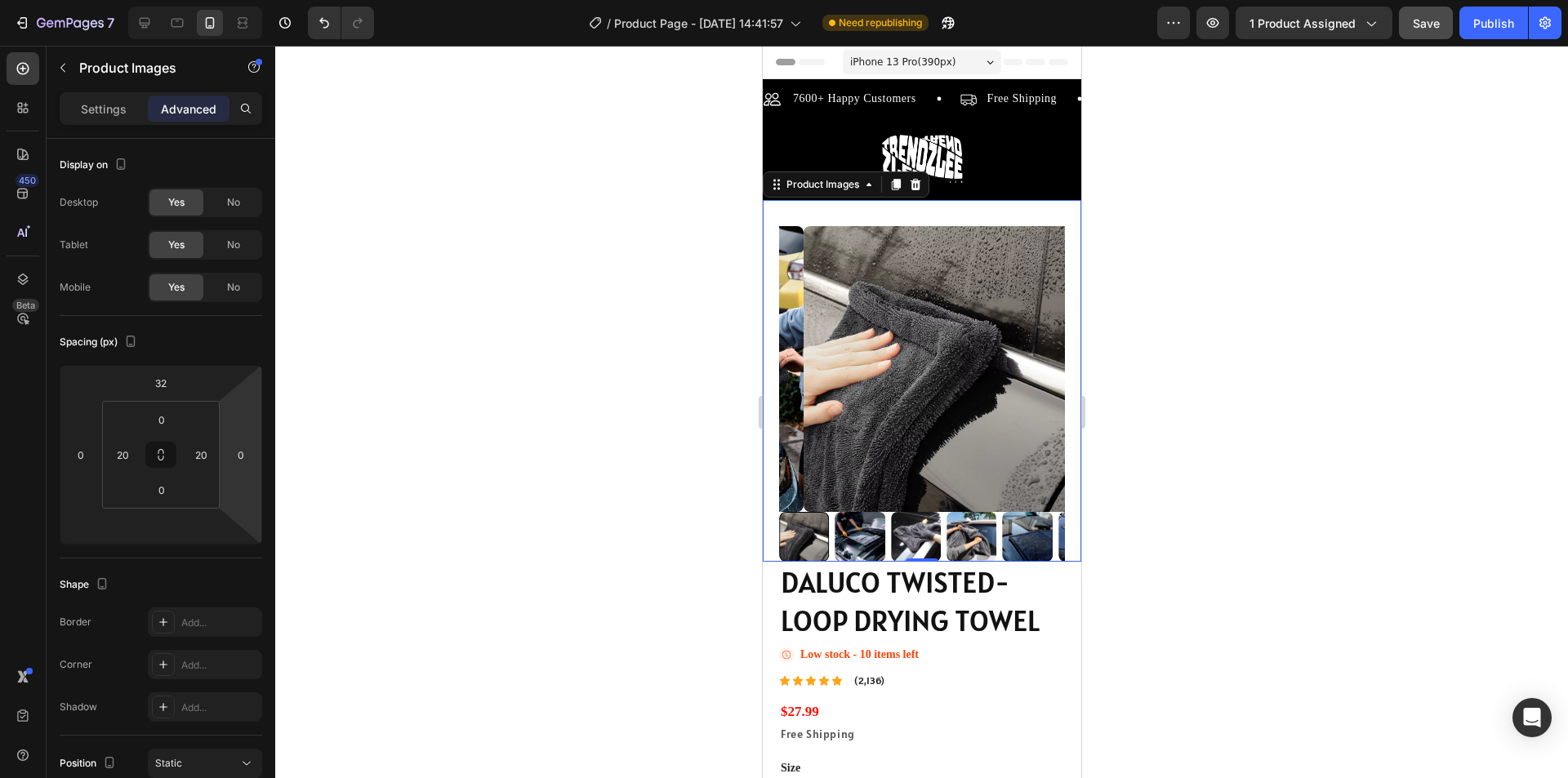
click at [854, 527] on img at bounding box center [859, 537] width 50 height 50
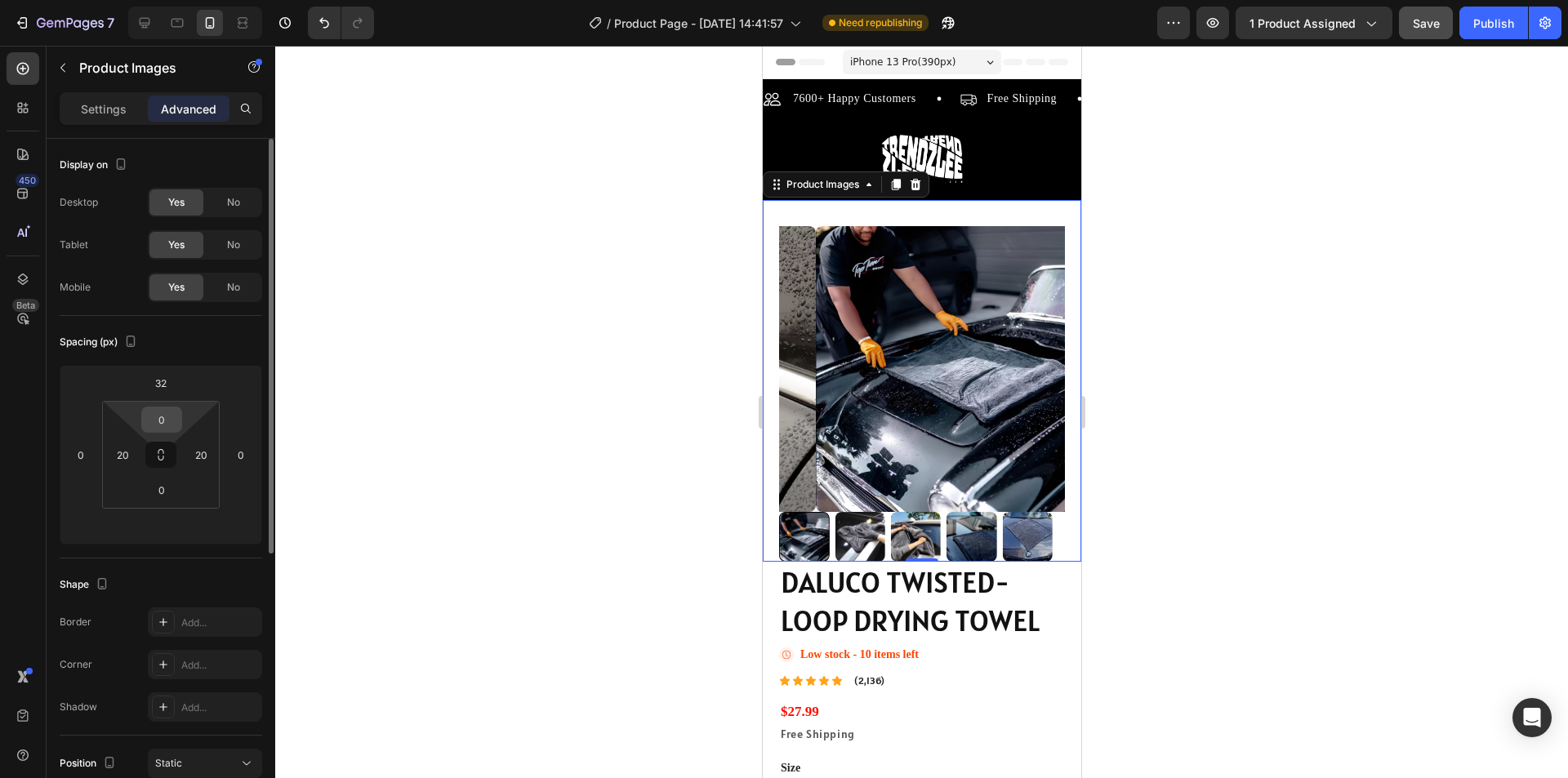
click at [165, 425] on input "0" at bounding box center [162, 420] width 33 height 25
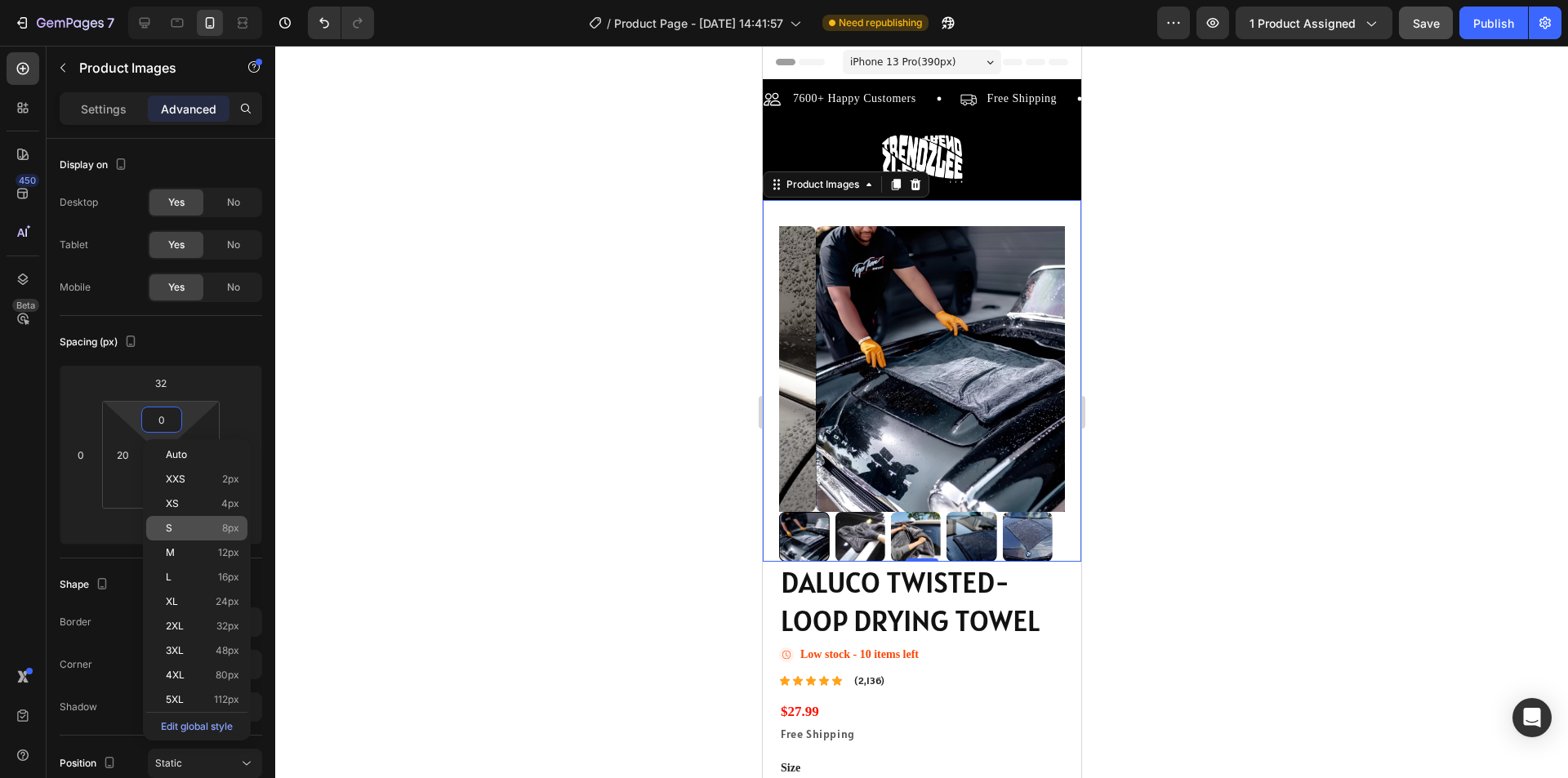
click at [181, 531] on p "S 8px" at bounding box center [202, 528] width 74 height 11
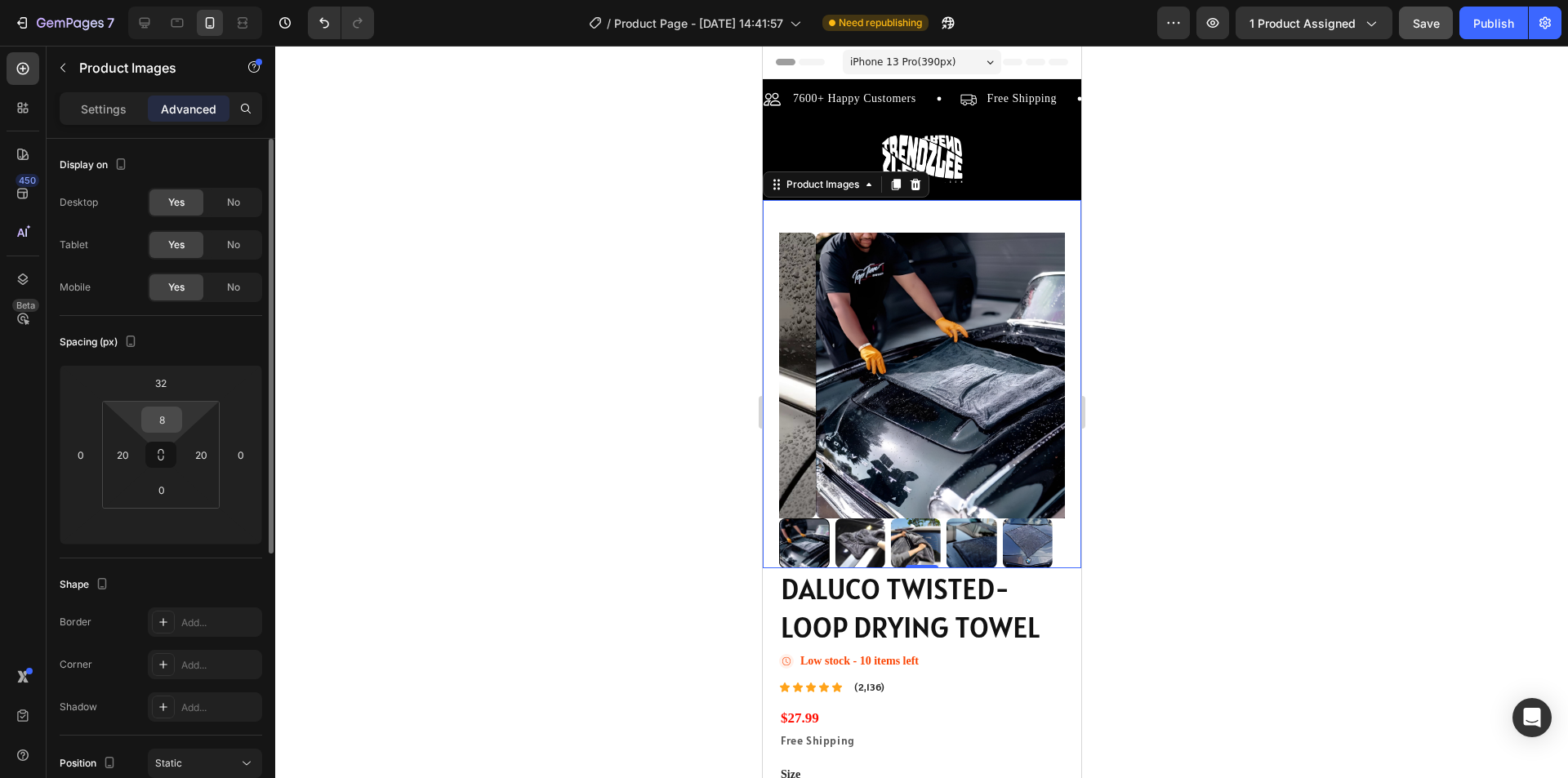
click at [170, 428] on input "8" at bounding box center [162, 420] width 33 height 25
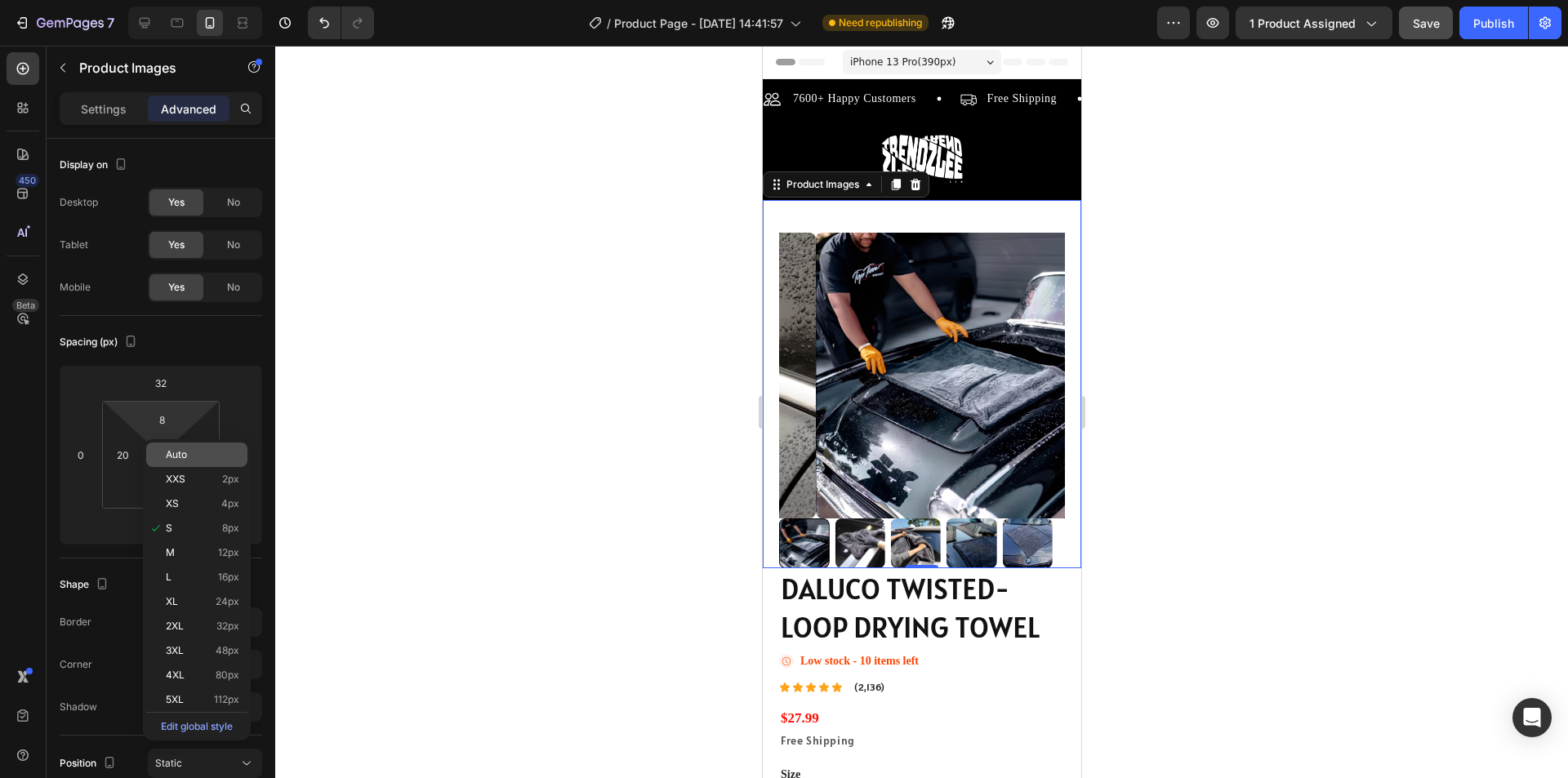
click at [196, 458] on p "Auto" at bounding box center [202, 455] width 74 height 11
type input "Auto"
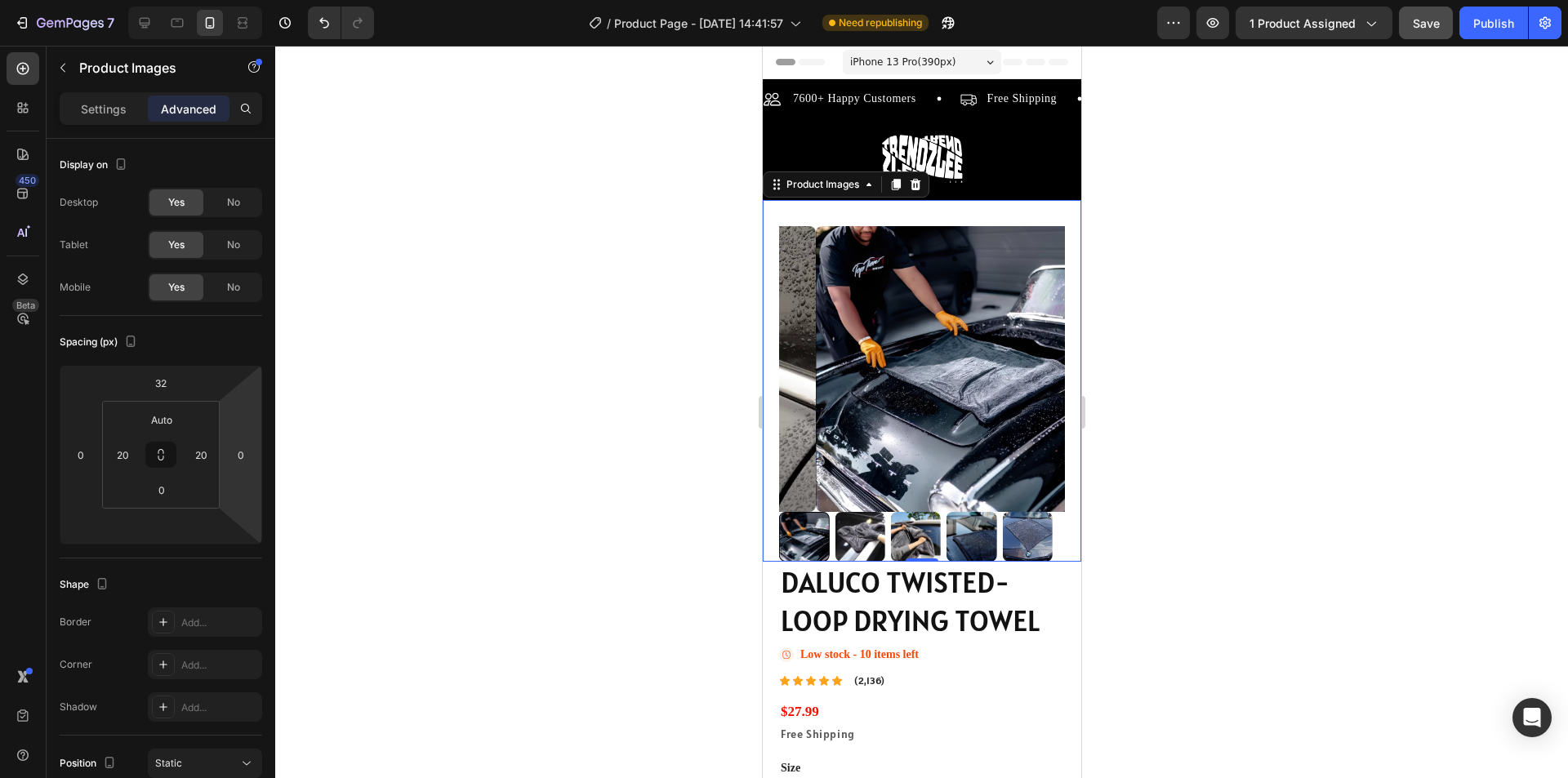
click at [469, 266] on div at bounding box center [922, 411] width 1293 height 732
click at [870, 385] on img at bounding box center [957, 368] width 286 height 286
click at [102, 114] on p "Settings" at bounding box center [103, 109] width 46 height 17
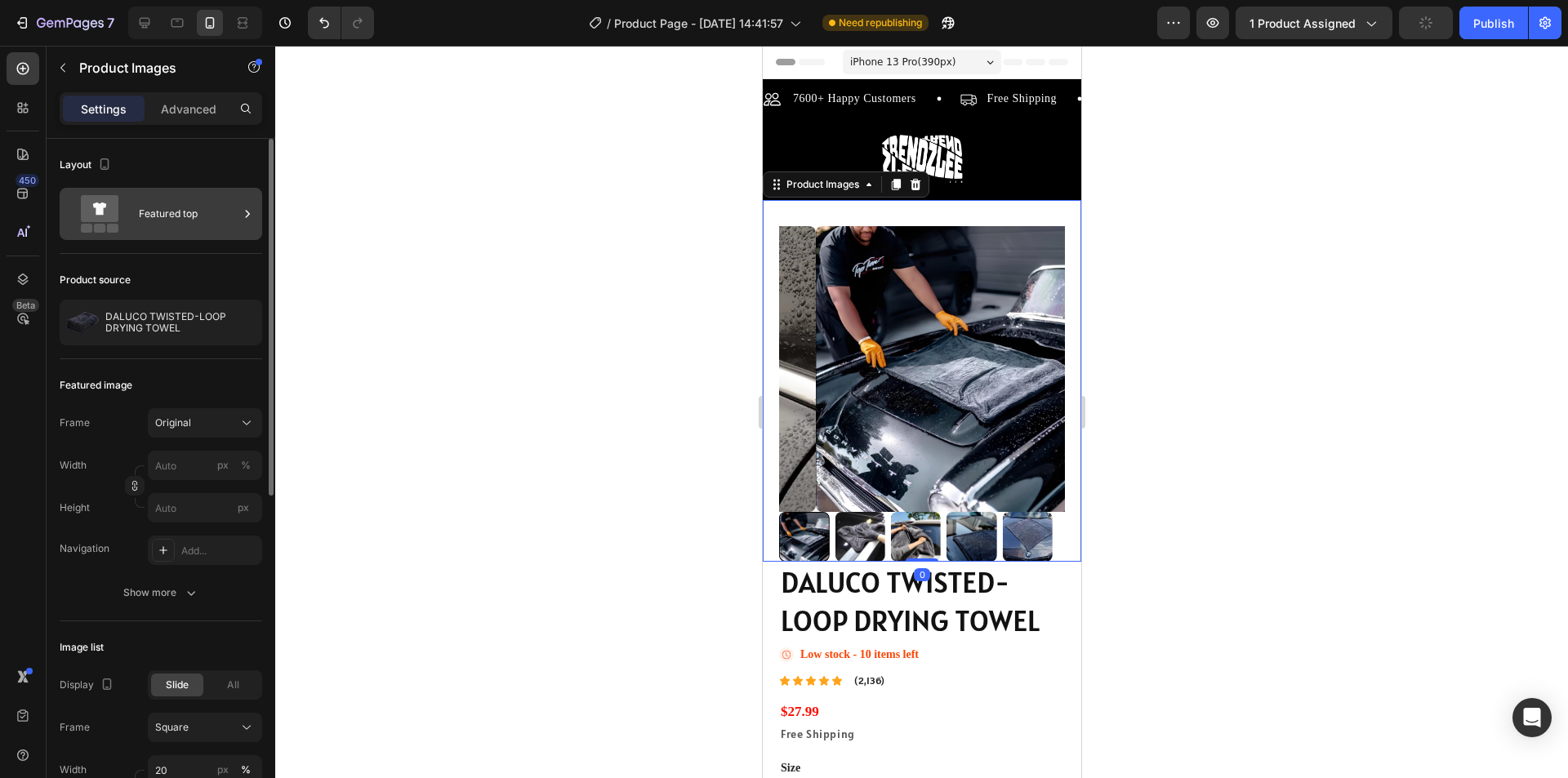
click at [172, 224] on div "Featured top" at bounding box center [189, 213] width 100 height 37
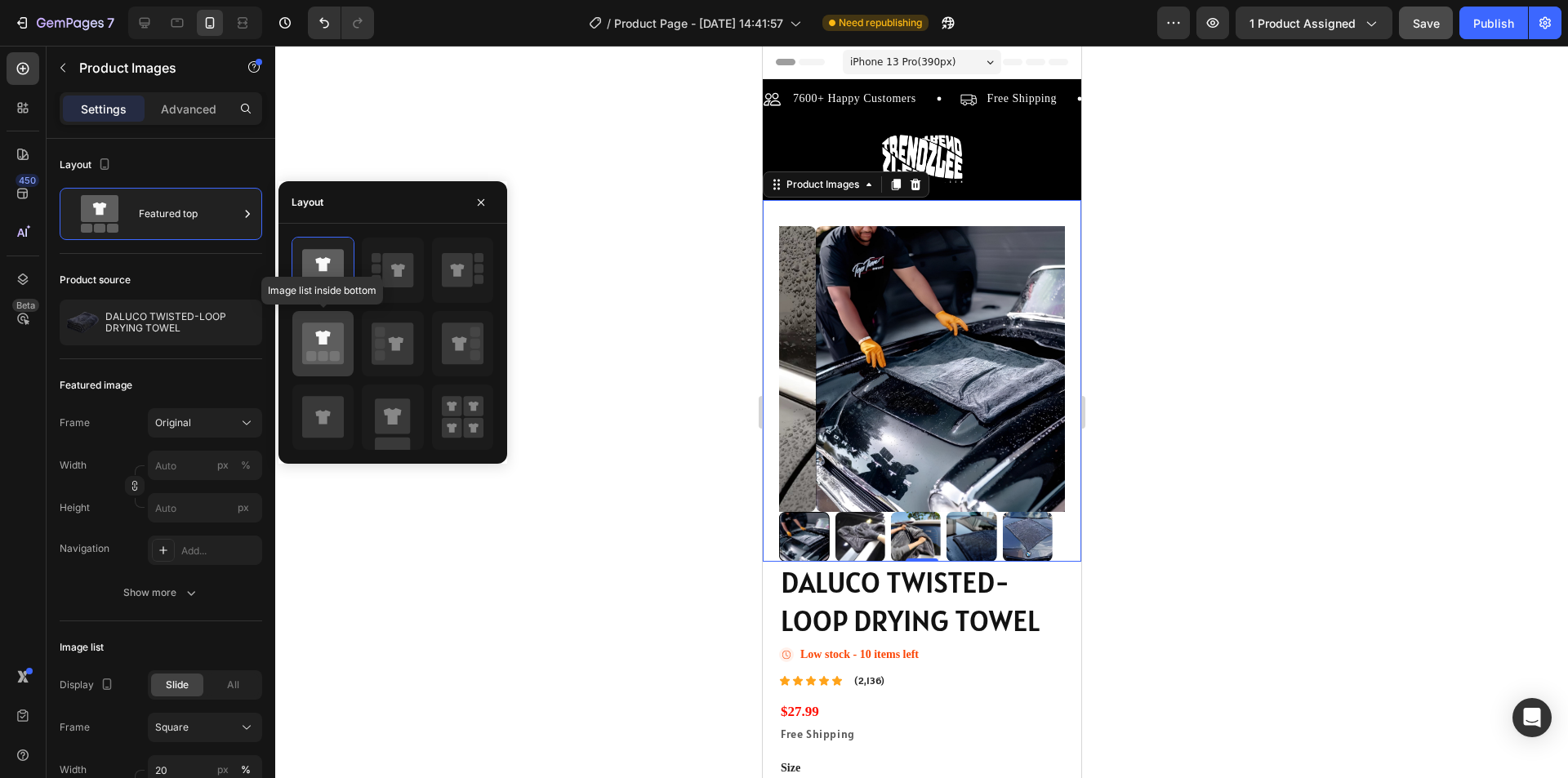
click at [320, 348] on icon at bounding box center [324, 344] width 42 height 42
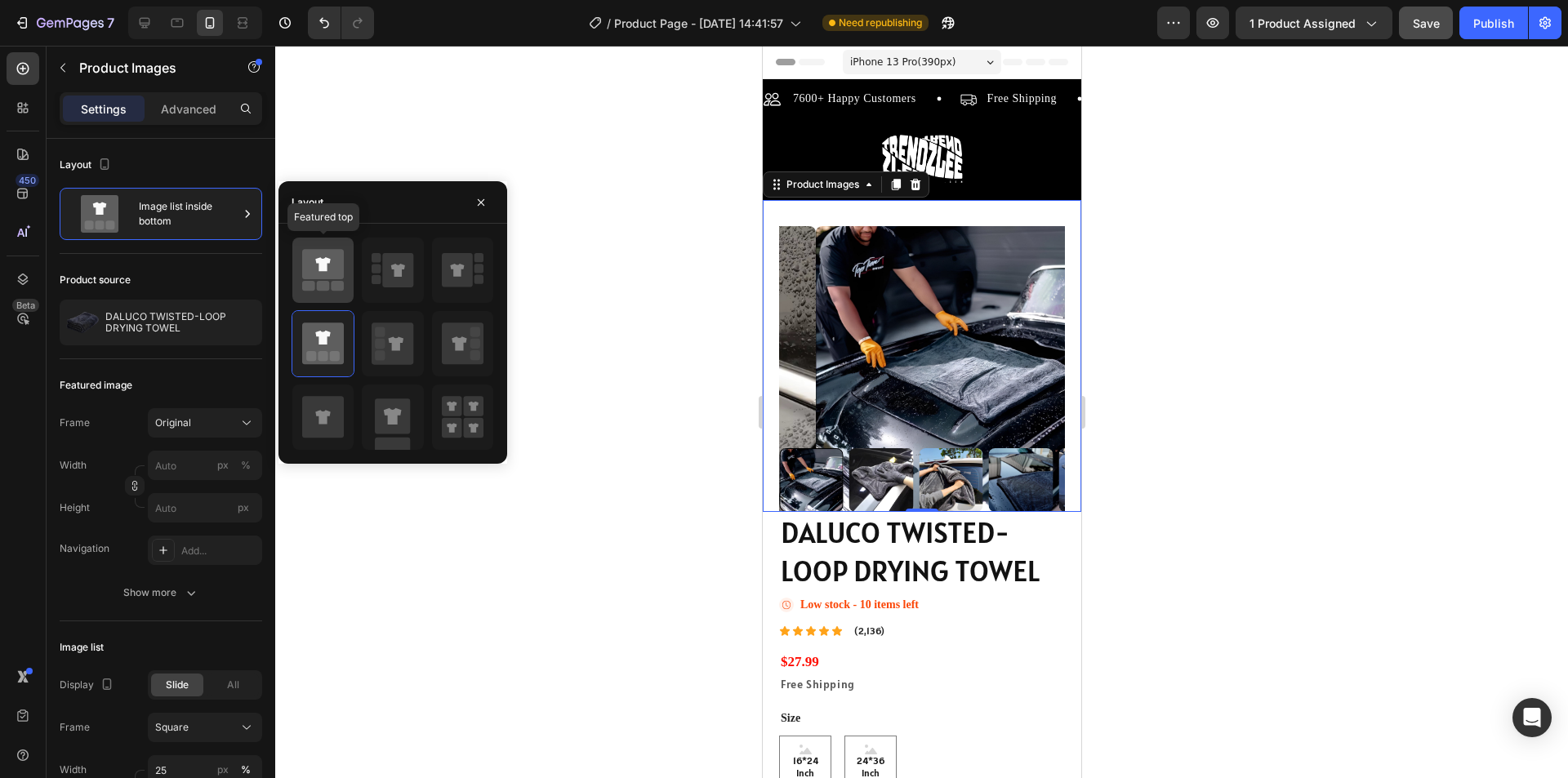
click at [324, 273] on icon at bounding box center [324, 264] width 42 height 31
type input "20"
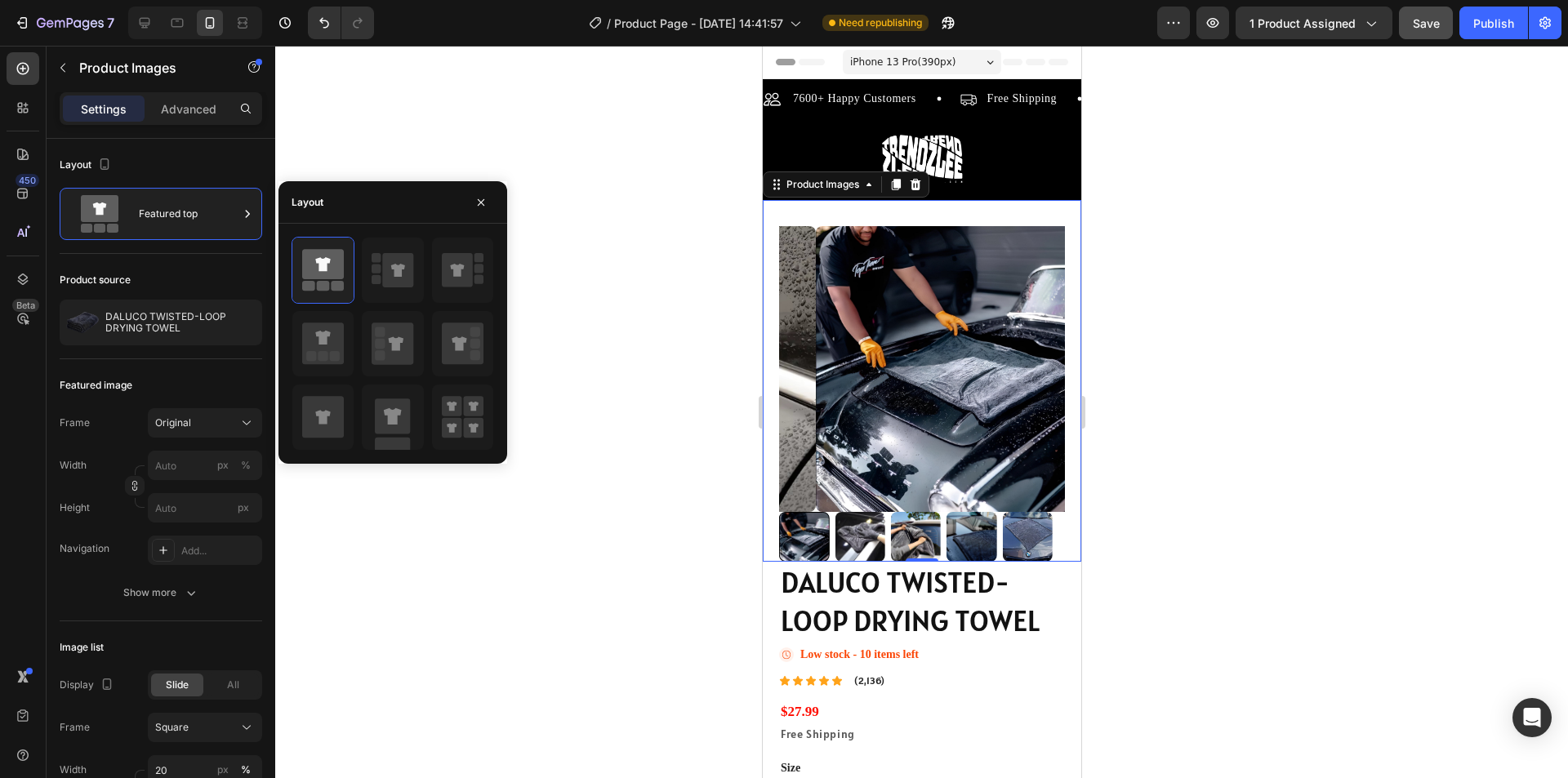
click at [454, 138] on div at bounding box center [922, 411] width 1293 height 732
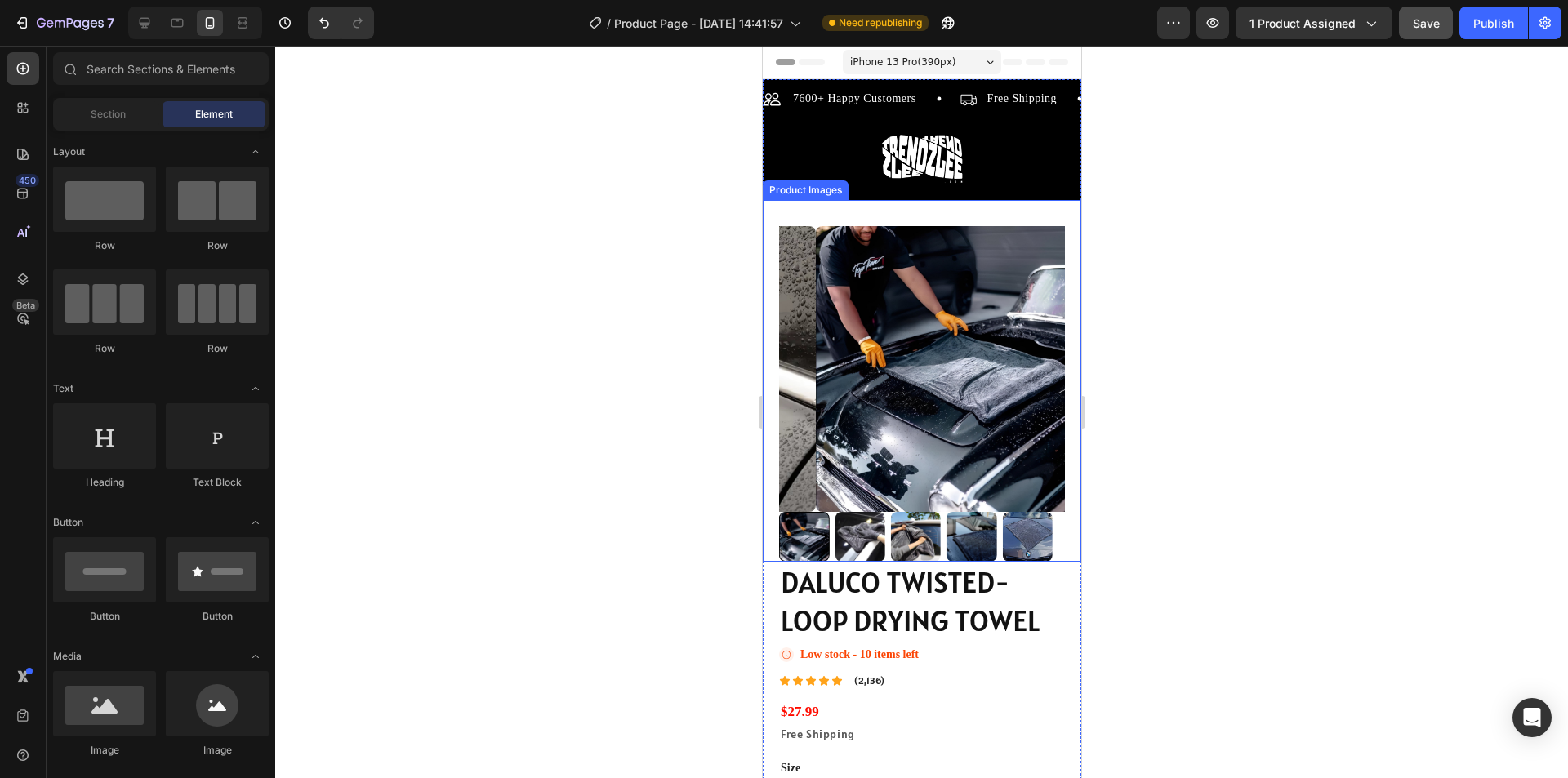
click at [818, 359] on img at bounding box center [957, 368] width 286 height 286
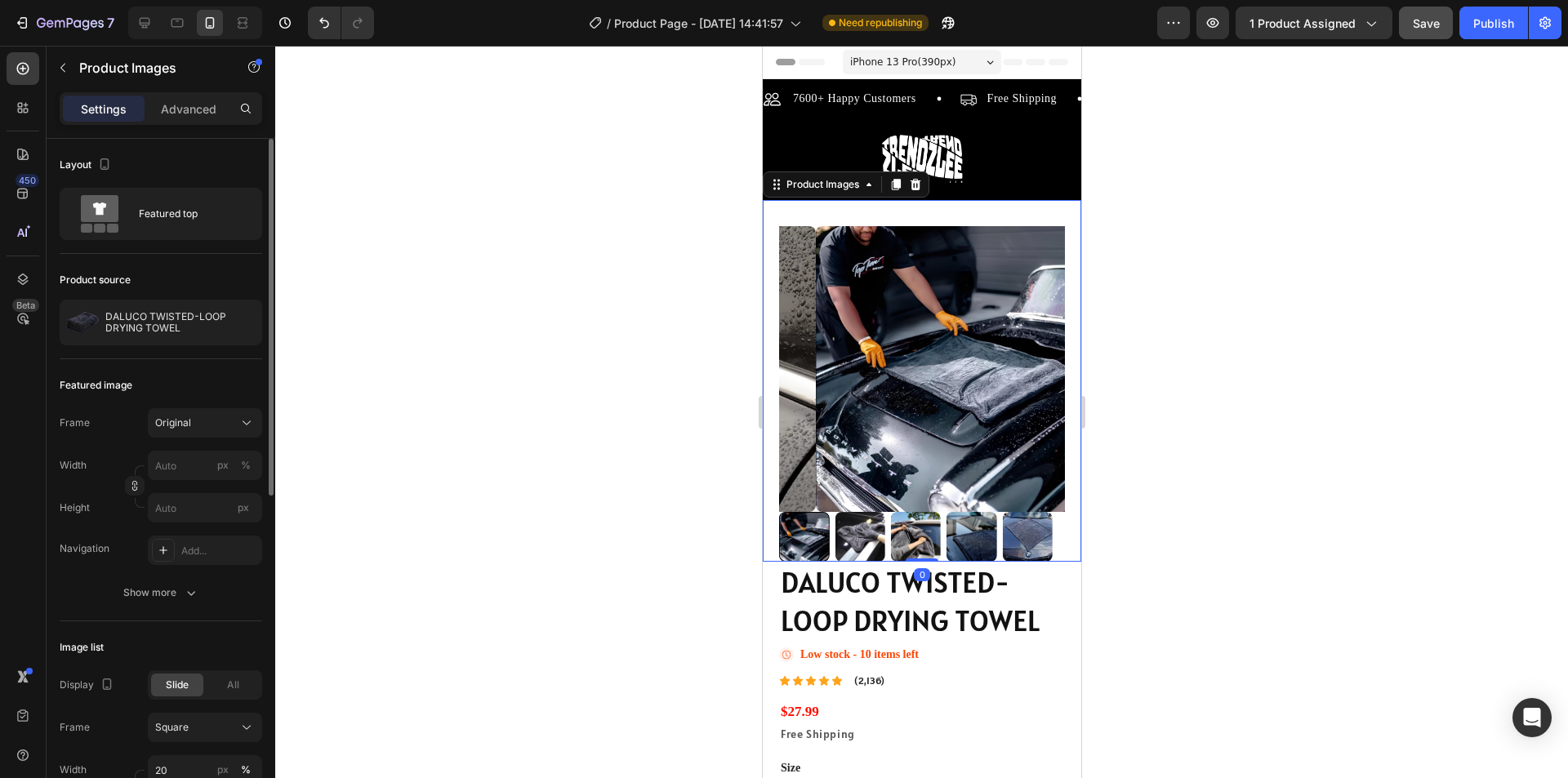
scroll to position [81, 0]
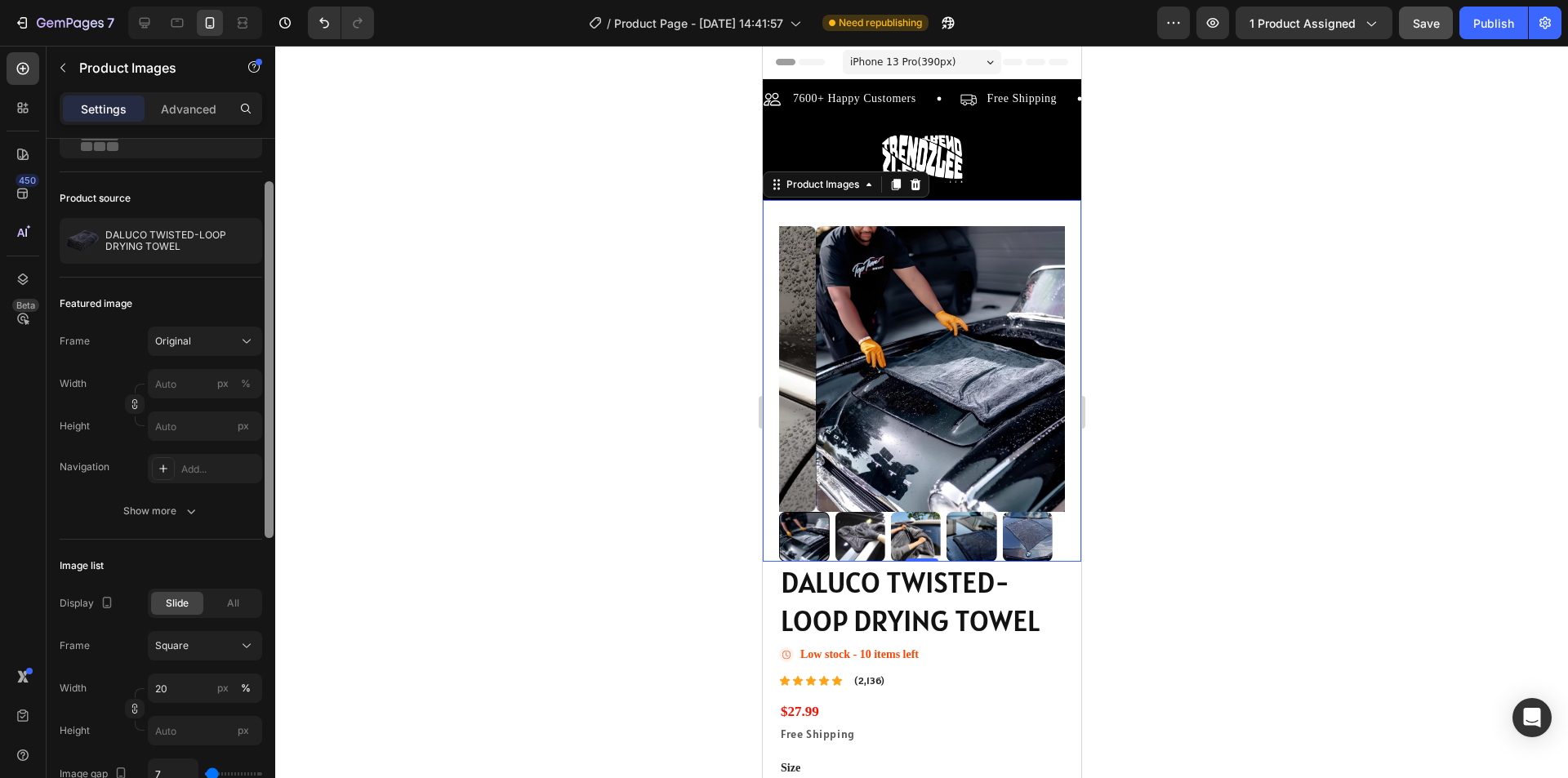
click at [270, 337] on div at bounding box center [268, 359] width 9 height 357
click at [248, 342] on icon at bounding box center [246, 342] width 9 height 4
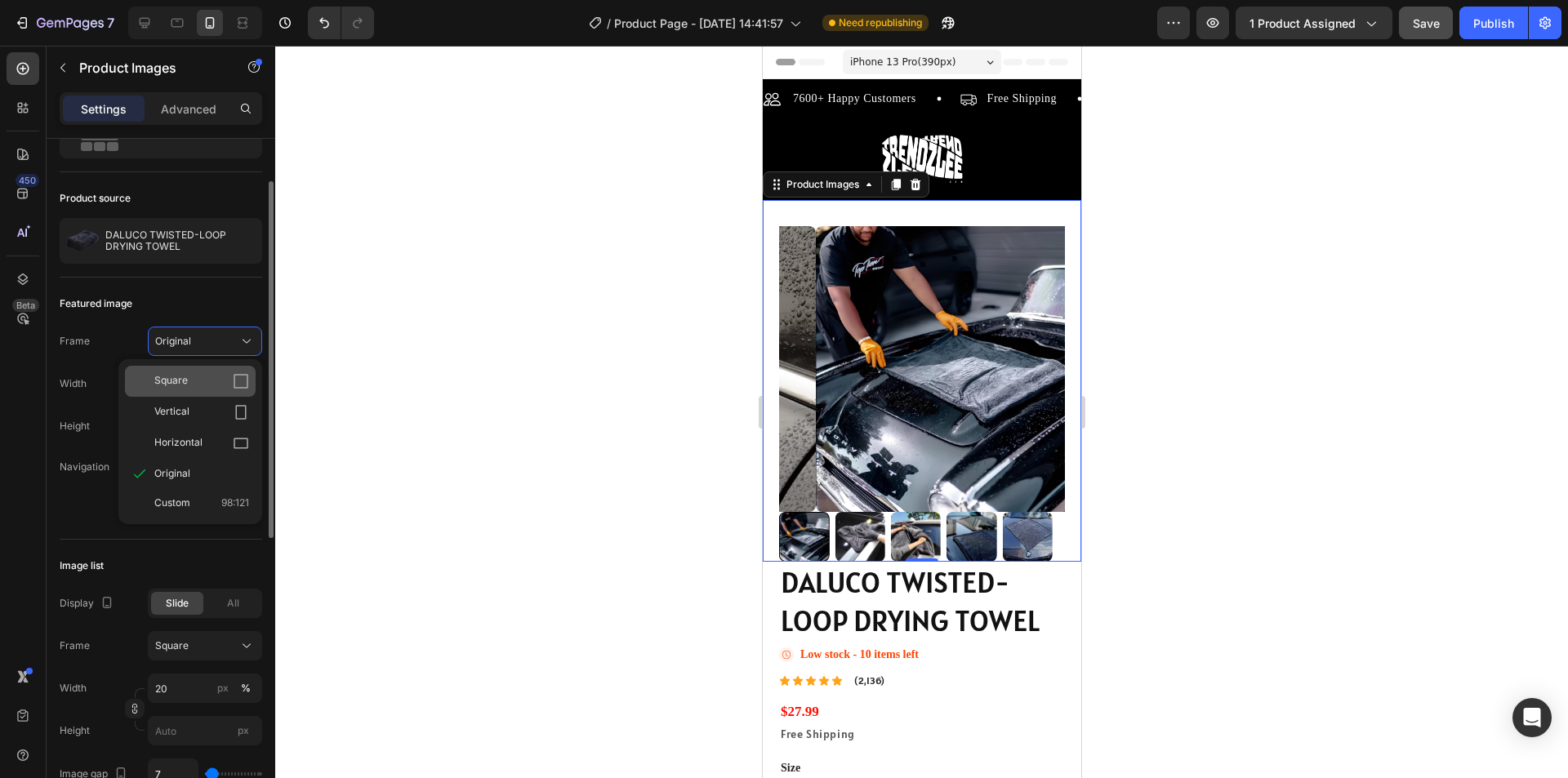
click at [235, 378] on icon at bounding box center [240, 381] width 14 height 14
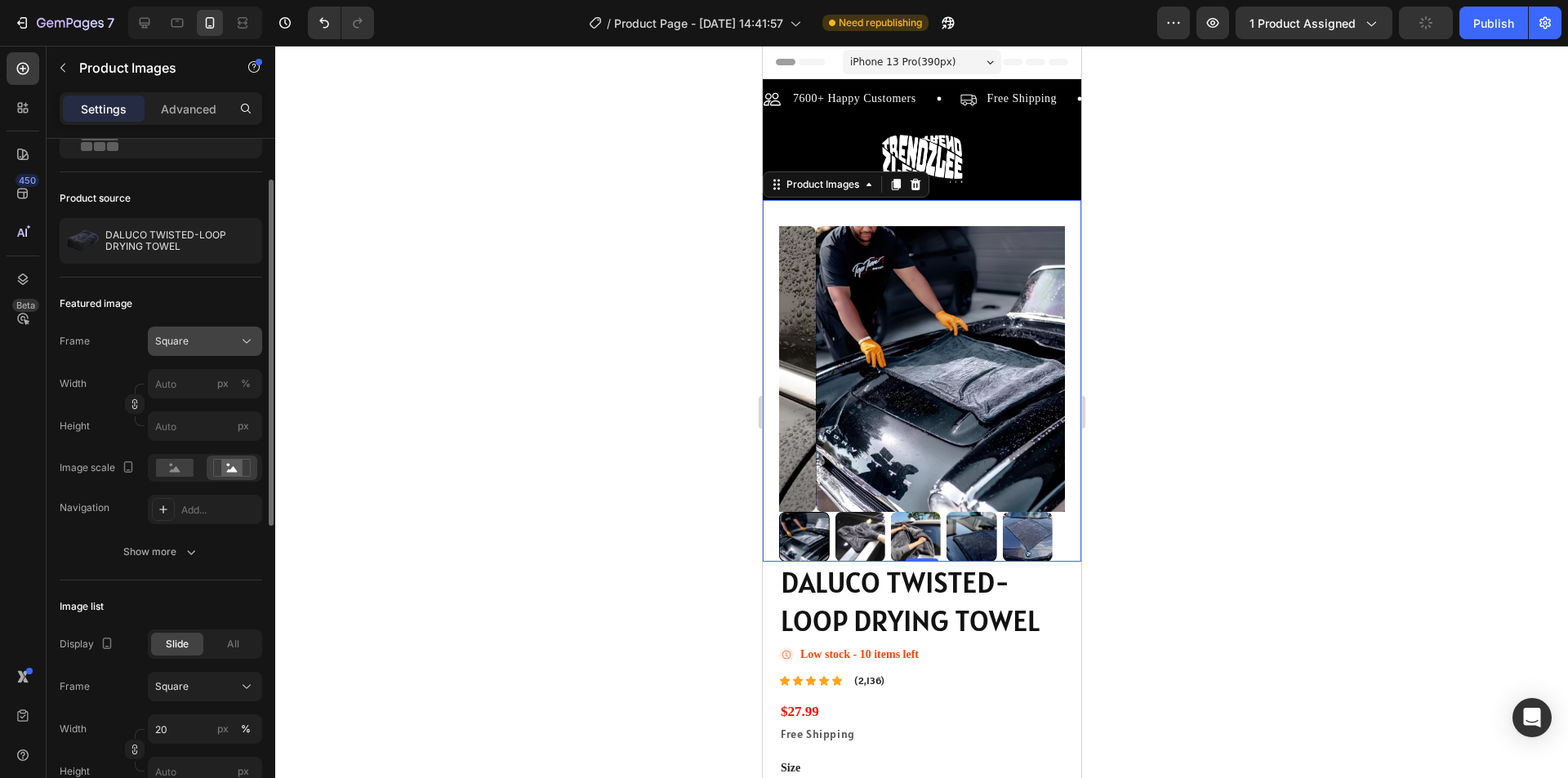
click at [248, 340] on icon at bounding box center [246, 341] width 16 height 16
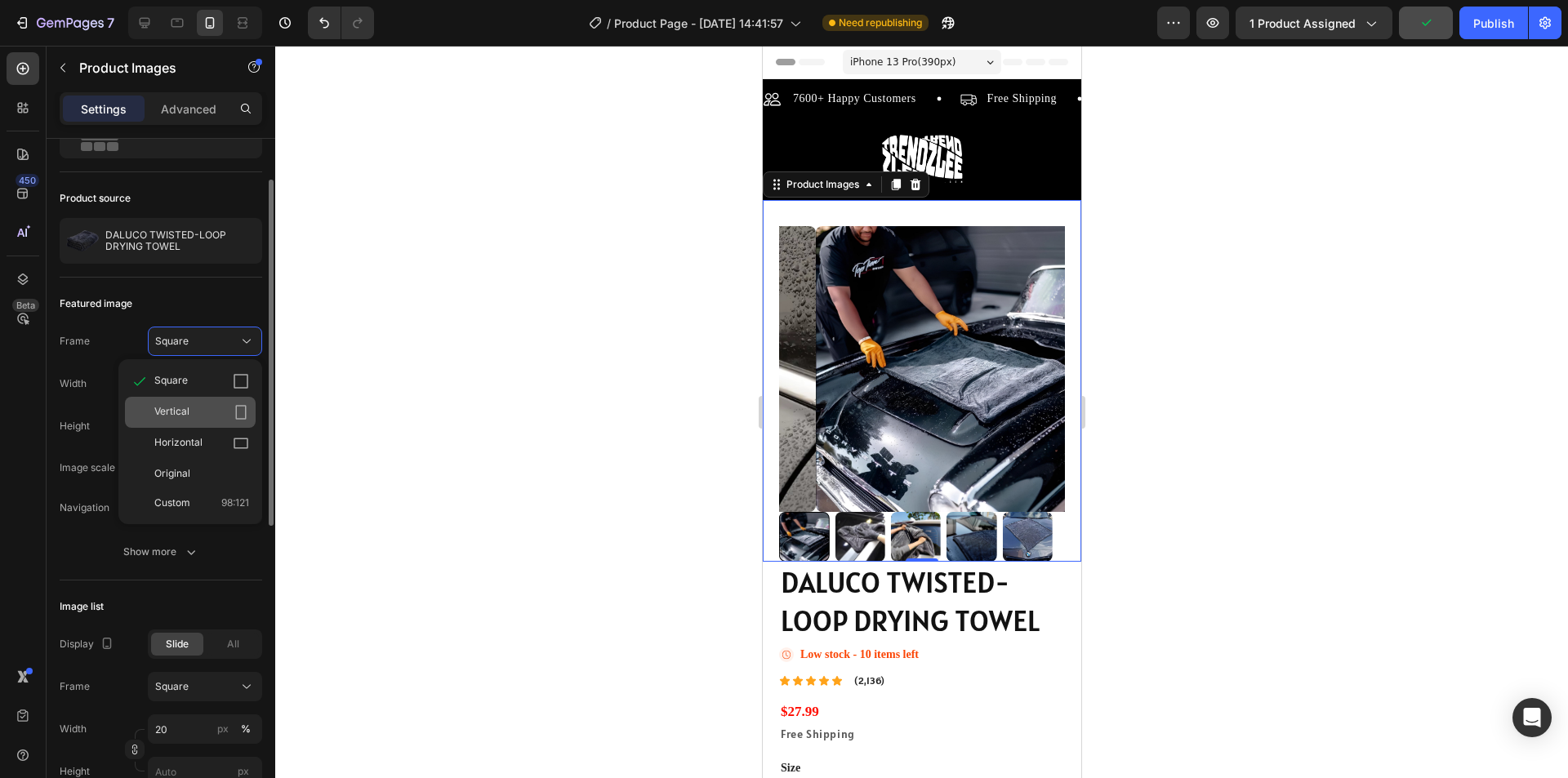
click at [224, 404] on div "Vertical" at bounding box center [201, 411] width 95 height 16
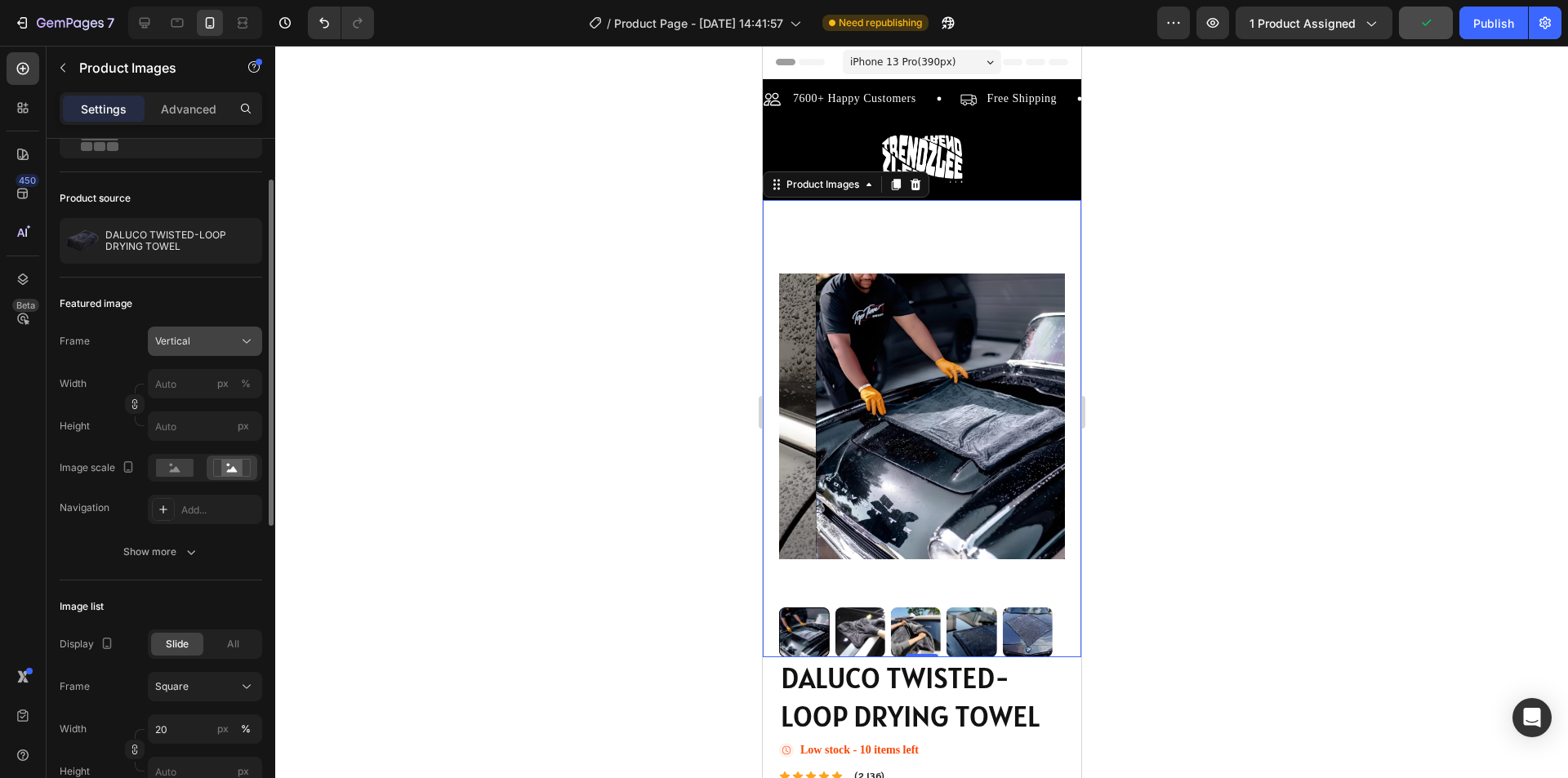
click at [246, 347] on icon at bounding box center [246, 341] width 16 height 16
click at [219, 434] on div "Horizontal" at bounding box center [190, 443] width 131 height 31
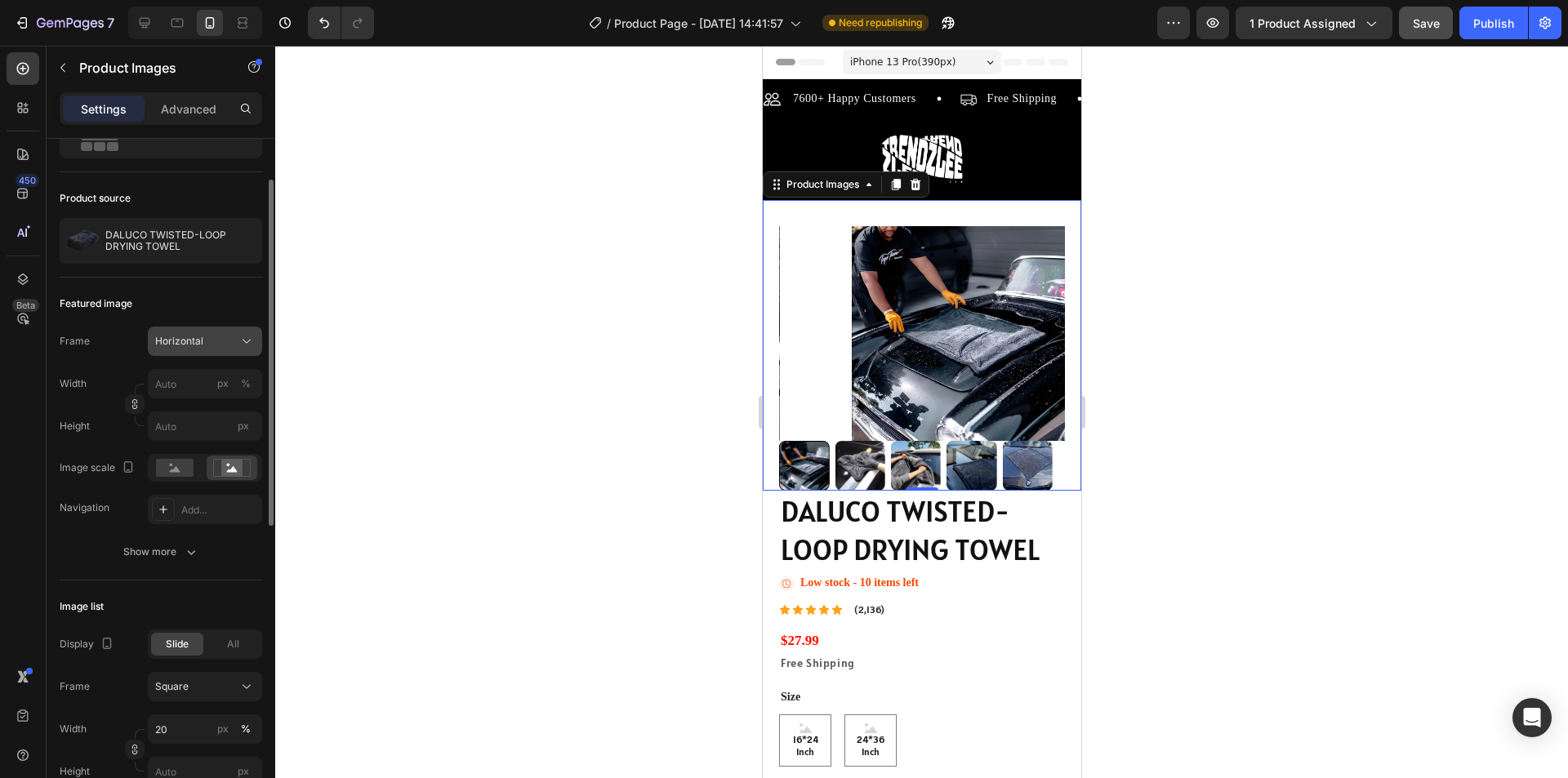
click at [243, 347] on icon at bounding box center [246, 341] width 16 height 16
click at [193, 471] on div "Original" at bounding box center [201, 473] width 95 height 14
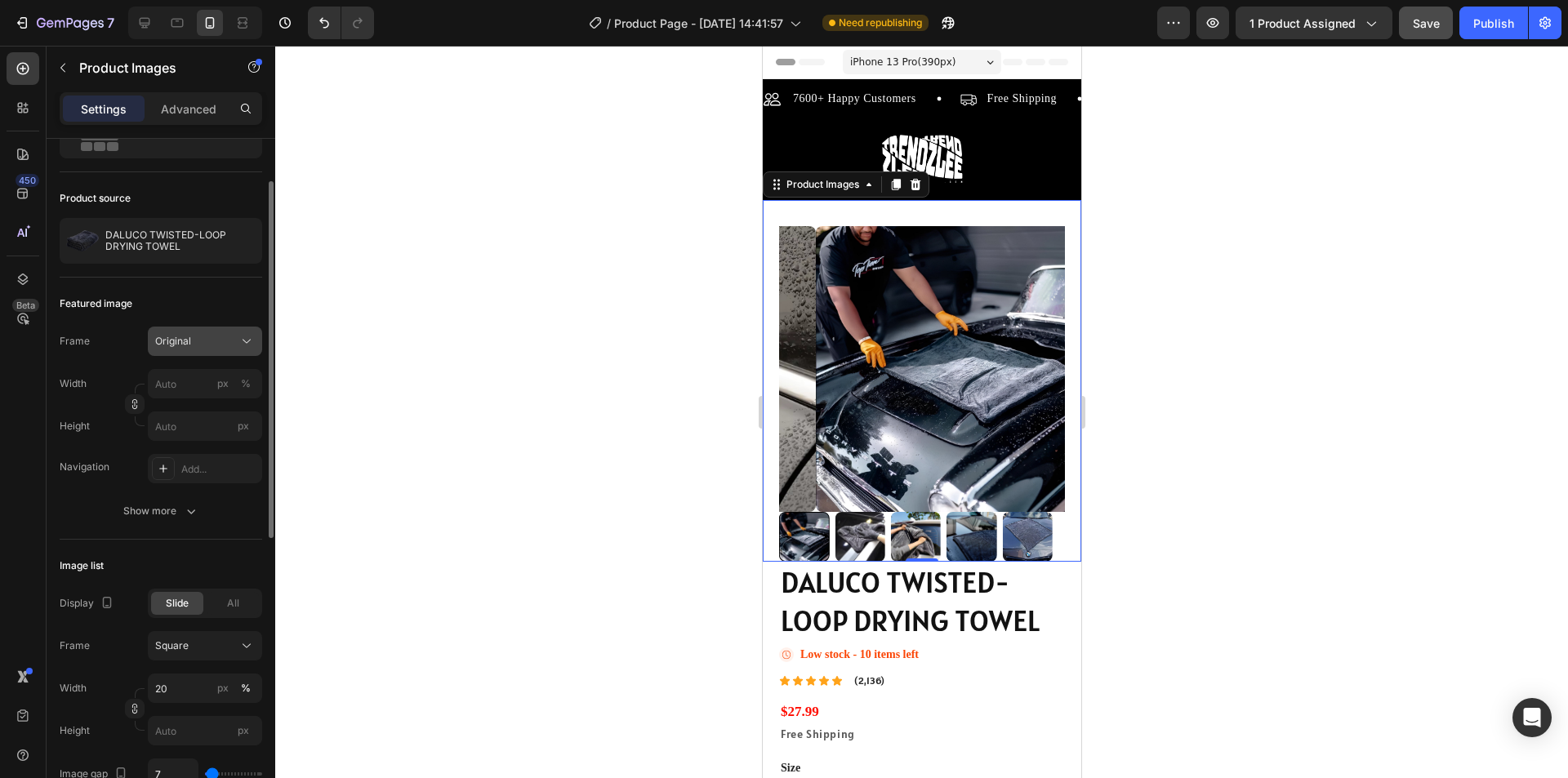
click at [240, 337] on icon at bounding box center [246, 341] width 16 height 16
click at [197, 493] on div "Custom 98:121" at bounding box center [190, 502] width 131 height 30
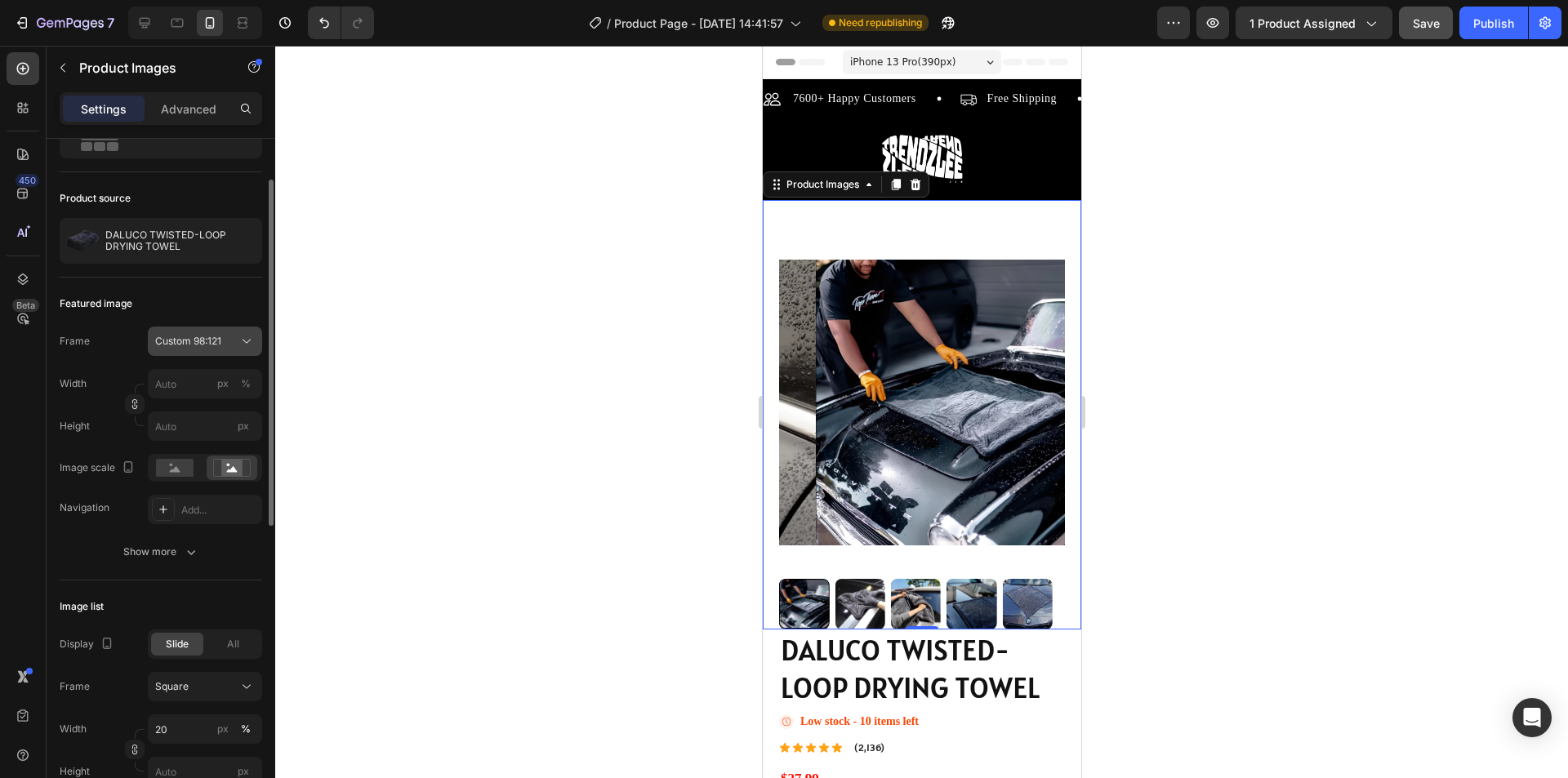
click at [242, 341] on icon at bounding box center [246, 341] width 16 height 16
click at [190, 470] on div "Original" at bounding box center [201, 473] width 95 height 14
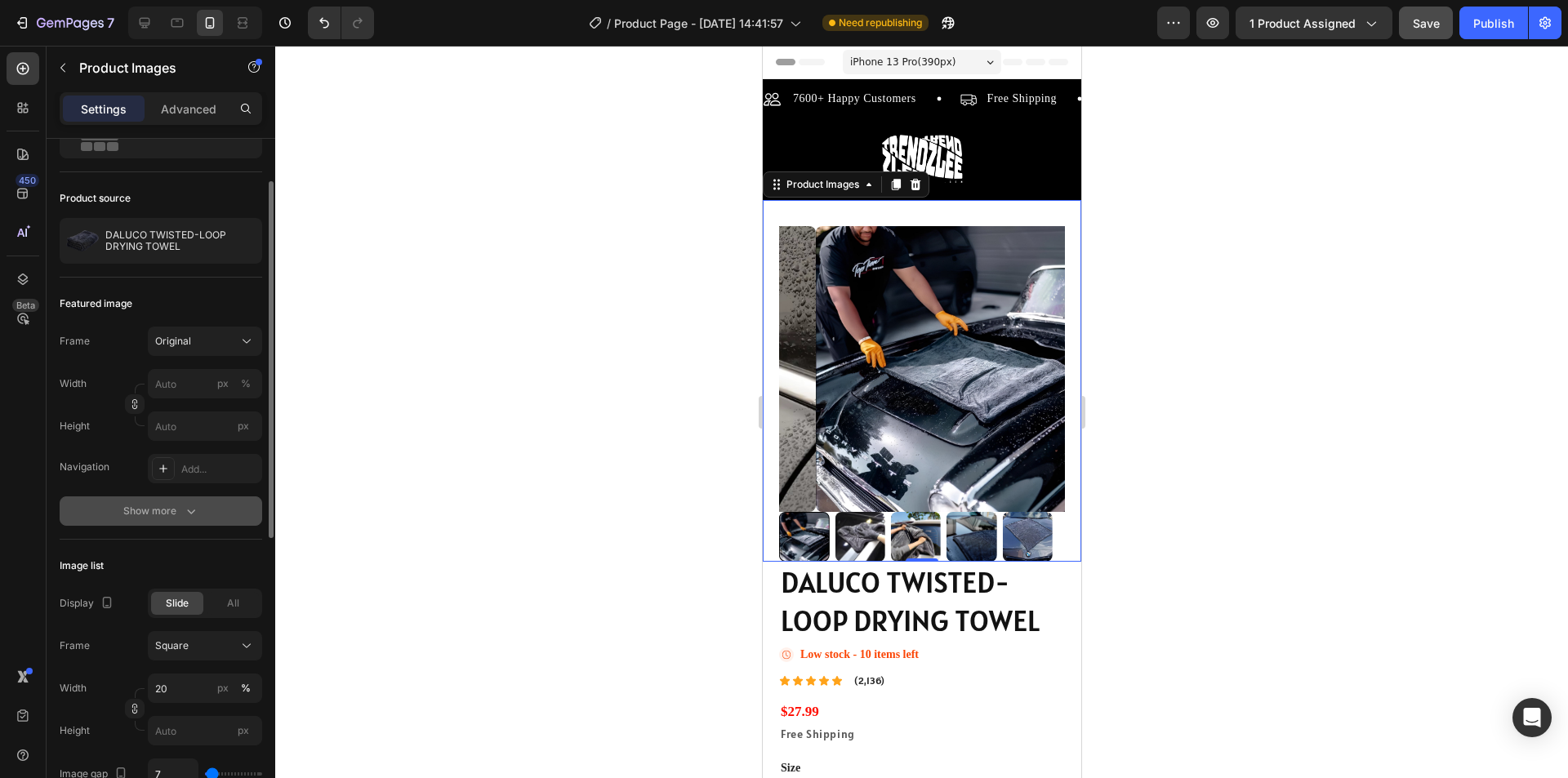
click at [193, 504] on icon "button" at bounding box center [190, 511] width 16 height 16
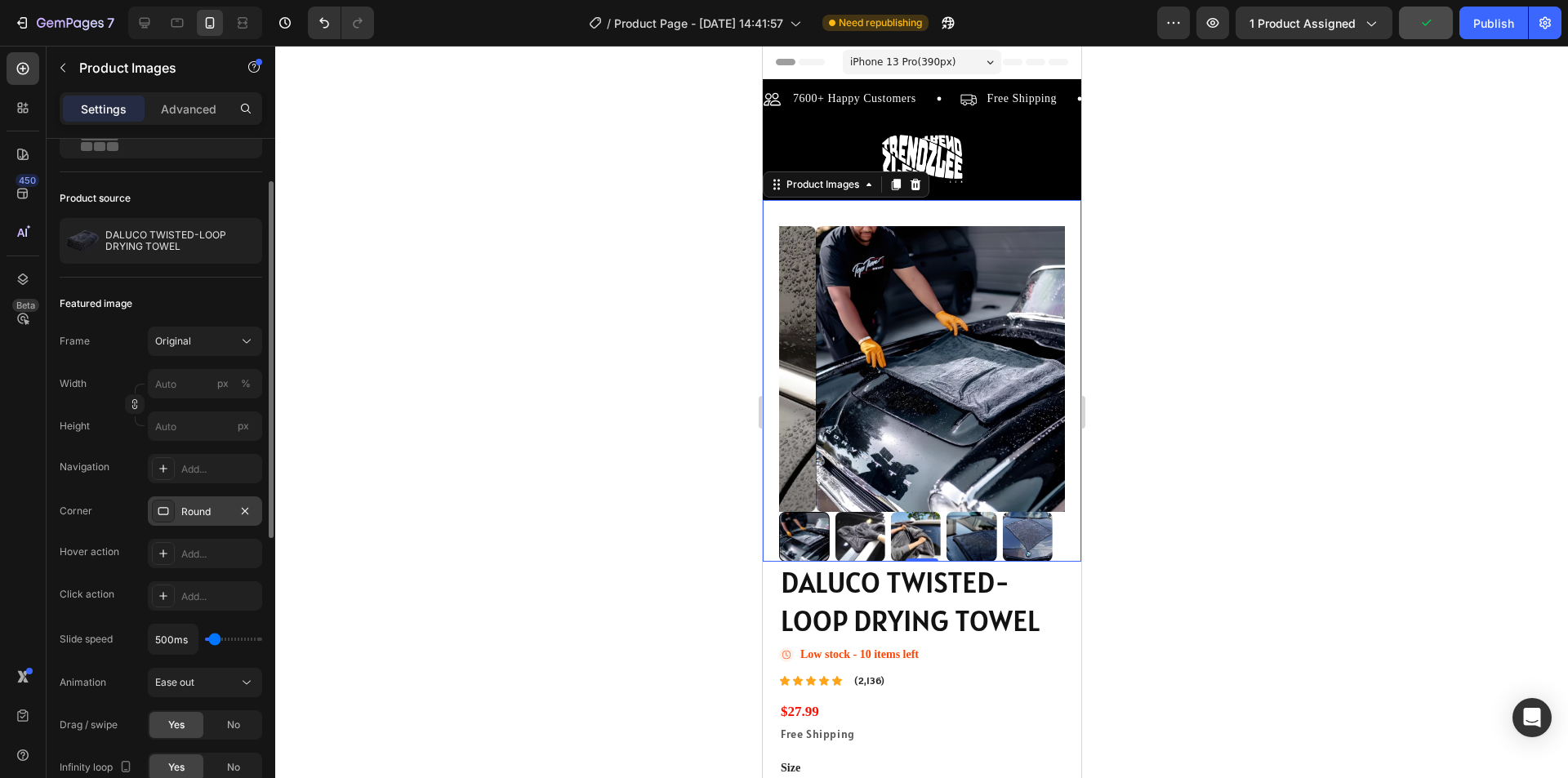
click at [190, 521] on div "Round" at bounding box center [204, 511] width 114 height 30
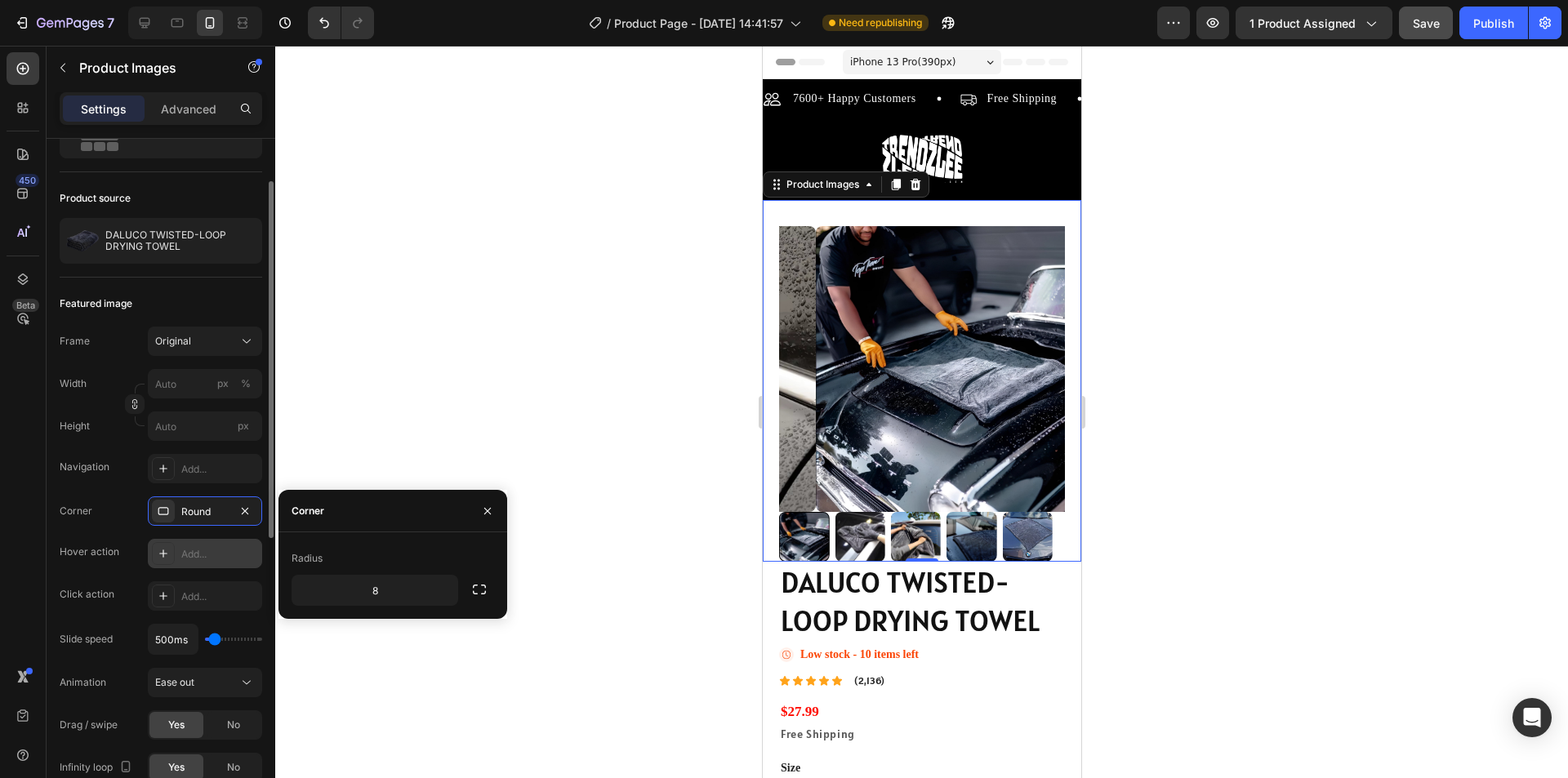
click at [193, 555] on div "Add..." at bounding box center [219, 554] width 77 height 14
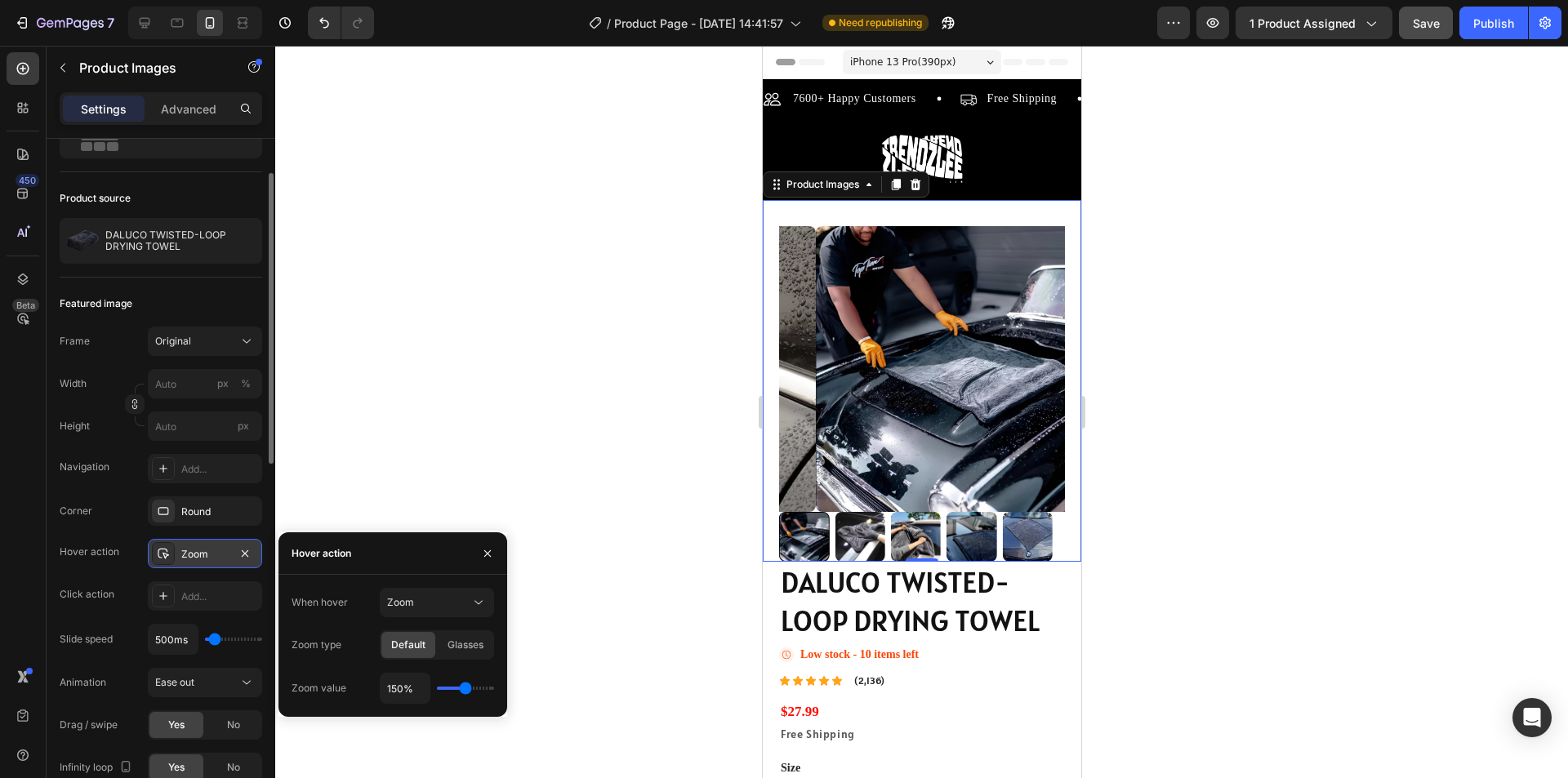
click at [474, 488] on div at bounding box center [922, 411] width 1293 height 732
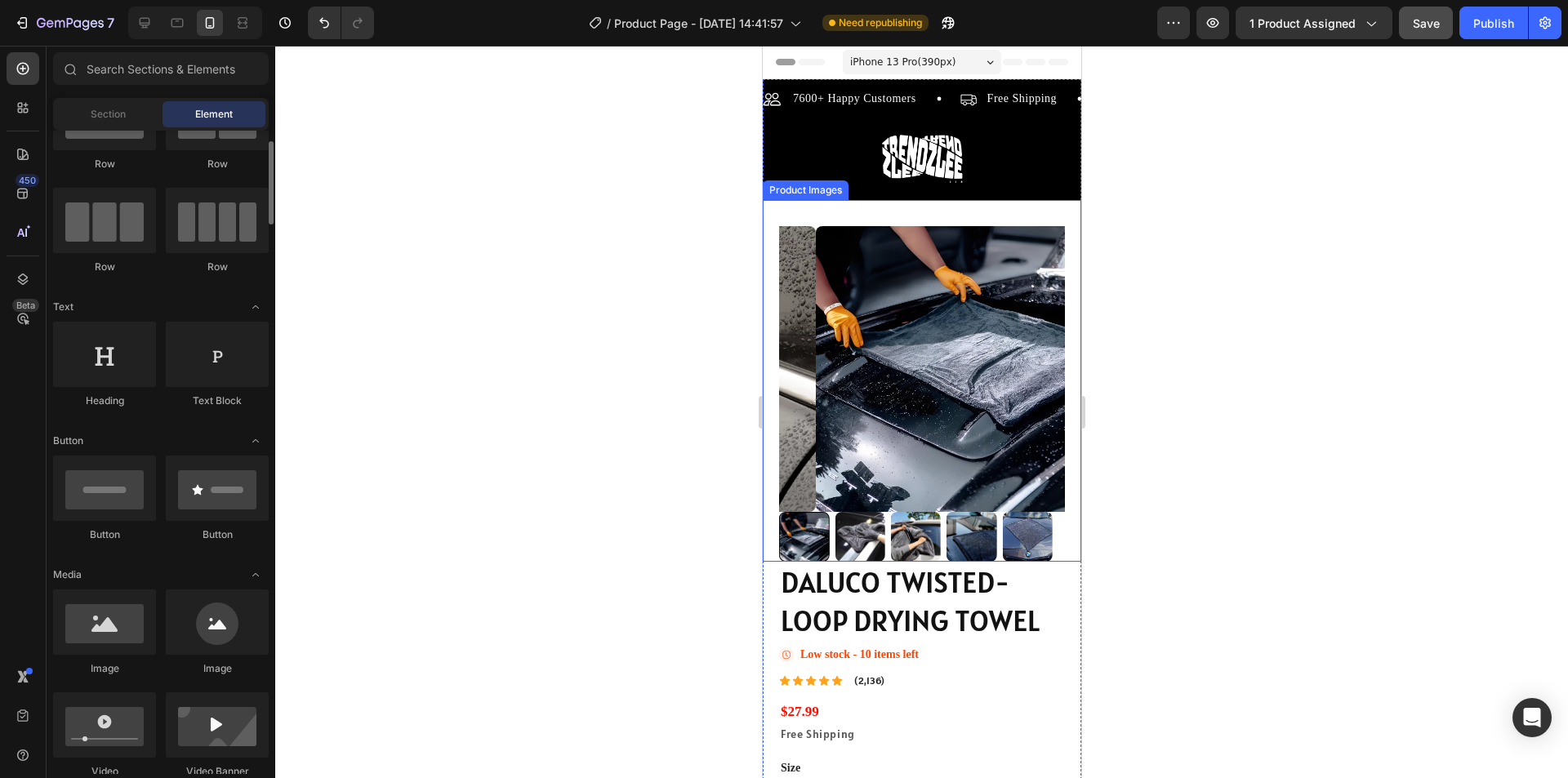
click at [886, 389] on img at bounding box center [957, 368] width 286 height 286
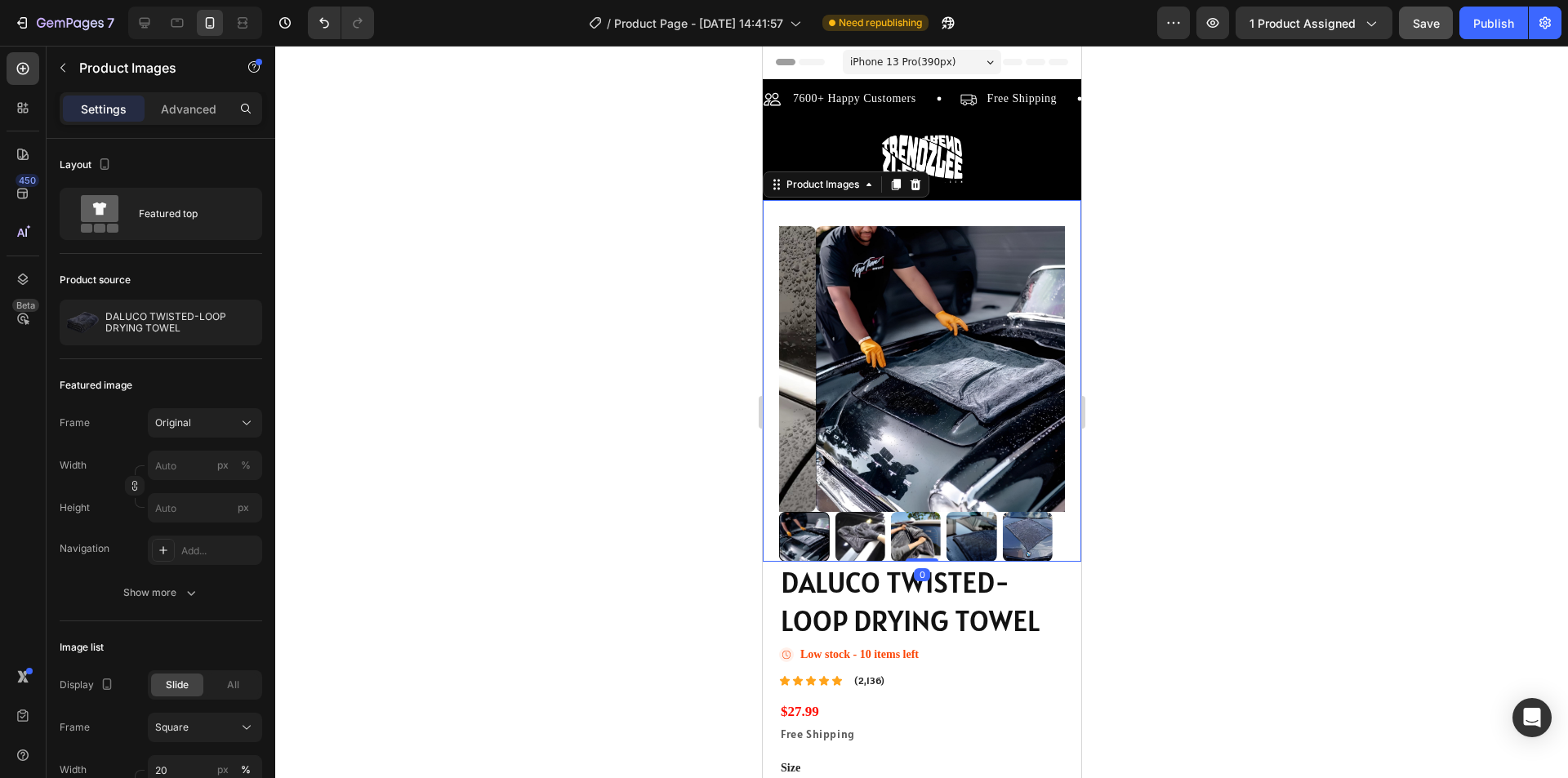
click at [897, 526] on img at bounding box center [915, 537] width 50 height 50
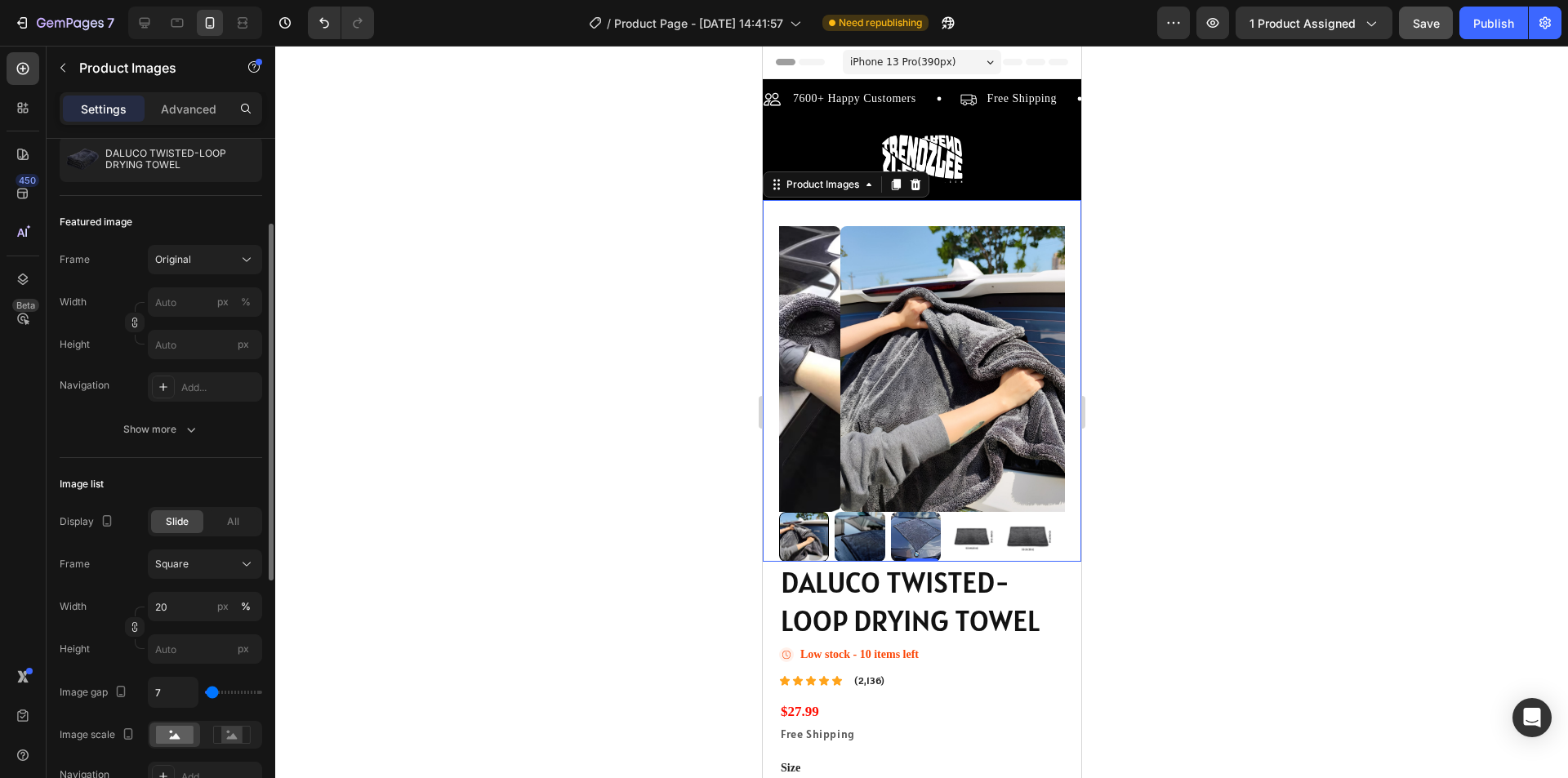
scroll to position [326, 0]
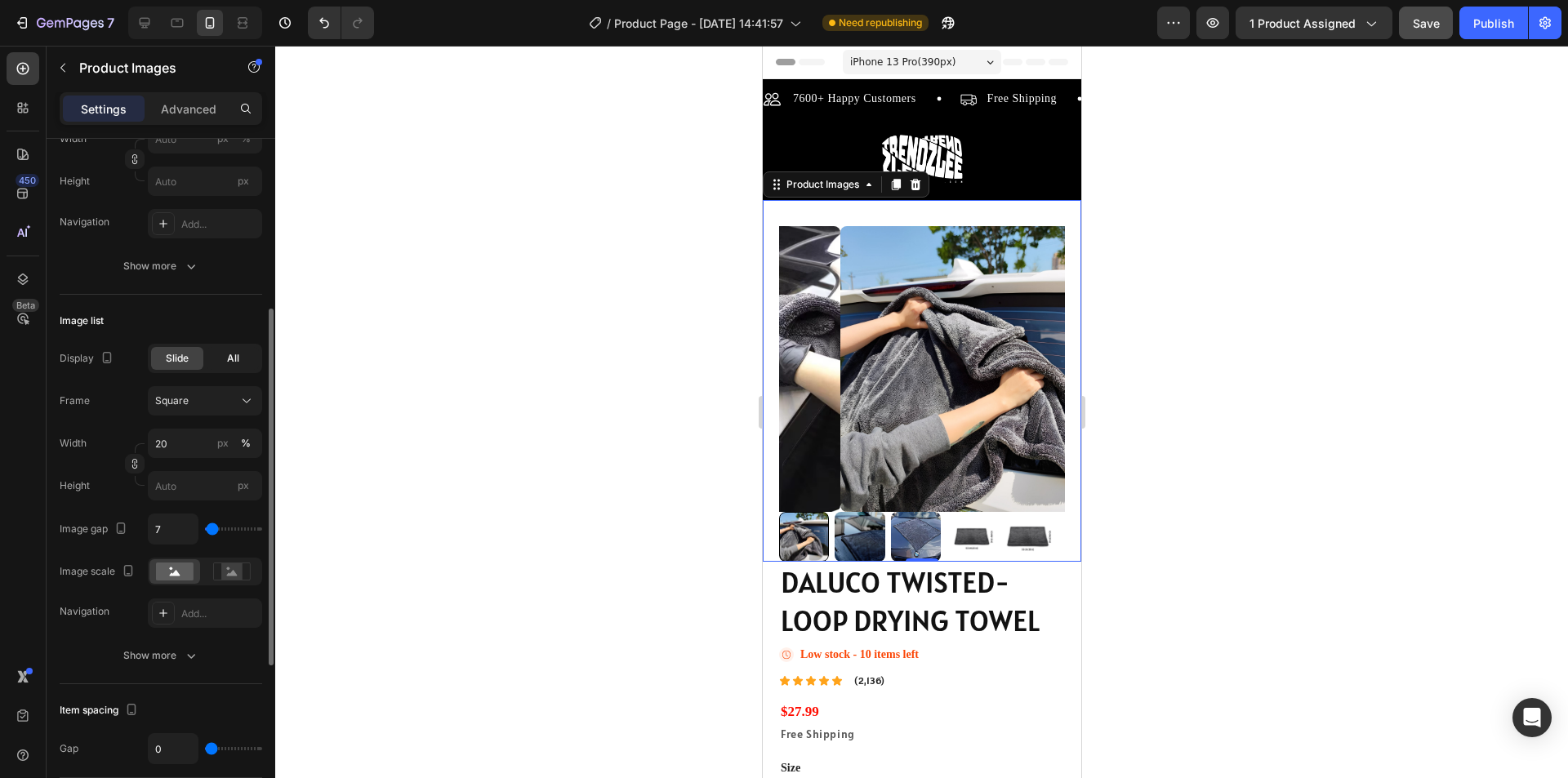
click at [234, 359] on span "All" at bounding box center [233, 358] width 12 height 14
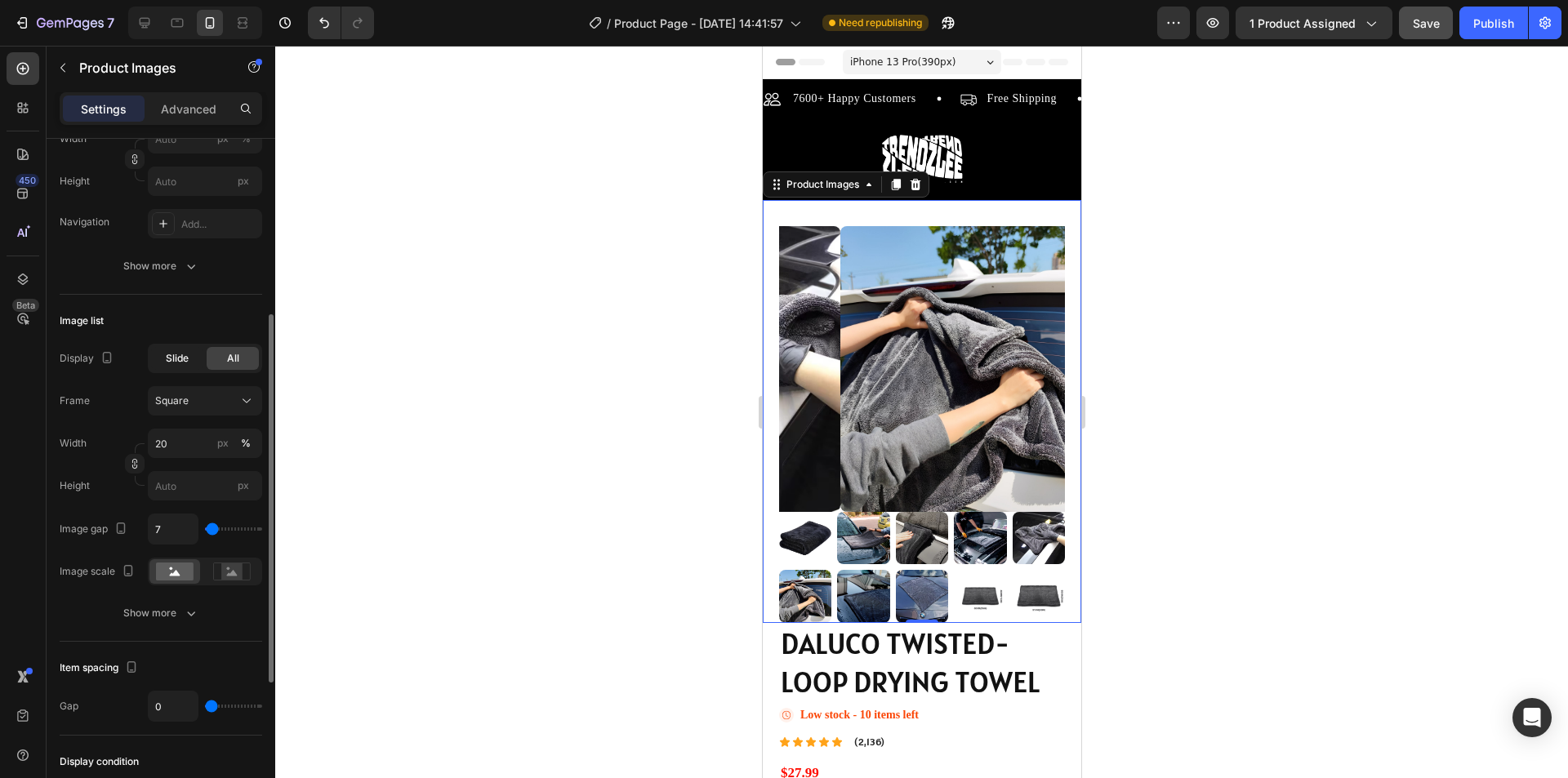
click at [176, 364] on span "Slide" at bounding box center [177, 358] width 23 height 14
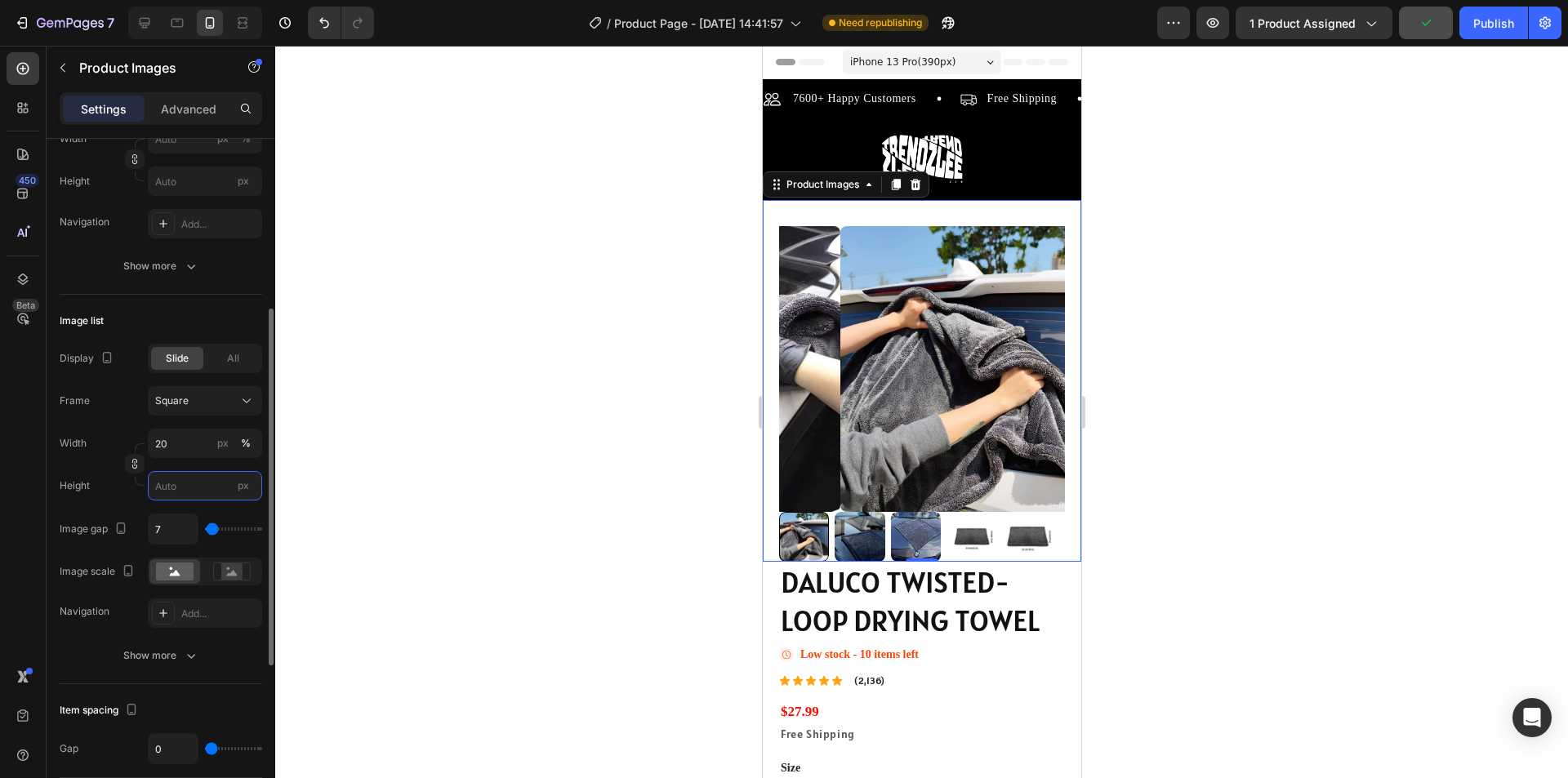
click at [195, 492] on input "px" at bounding box center [204, 485] width 114 height 30
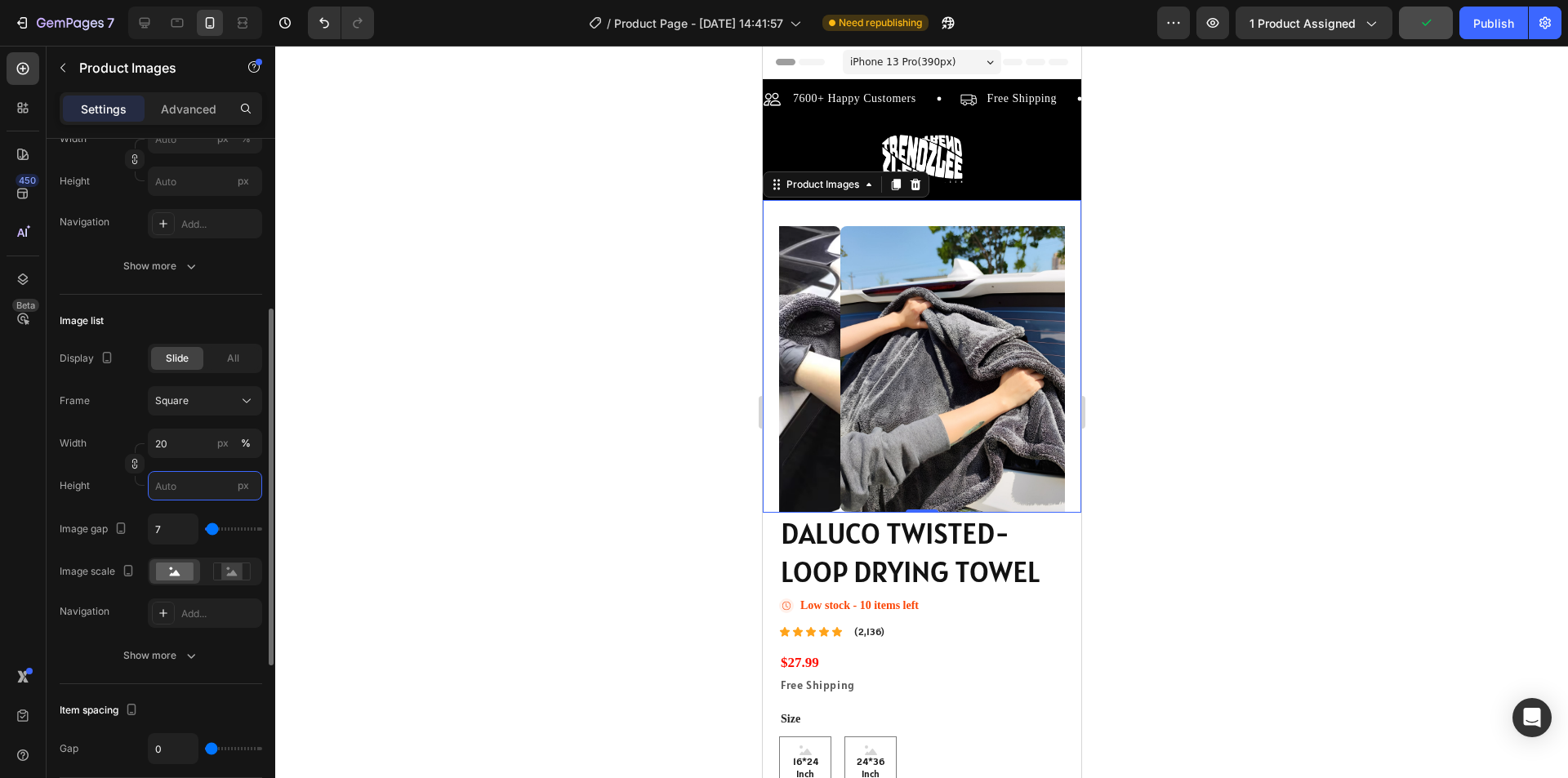
type input "1"
type input "10"
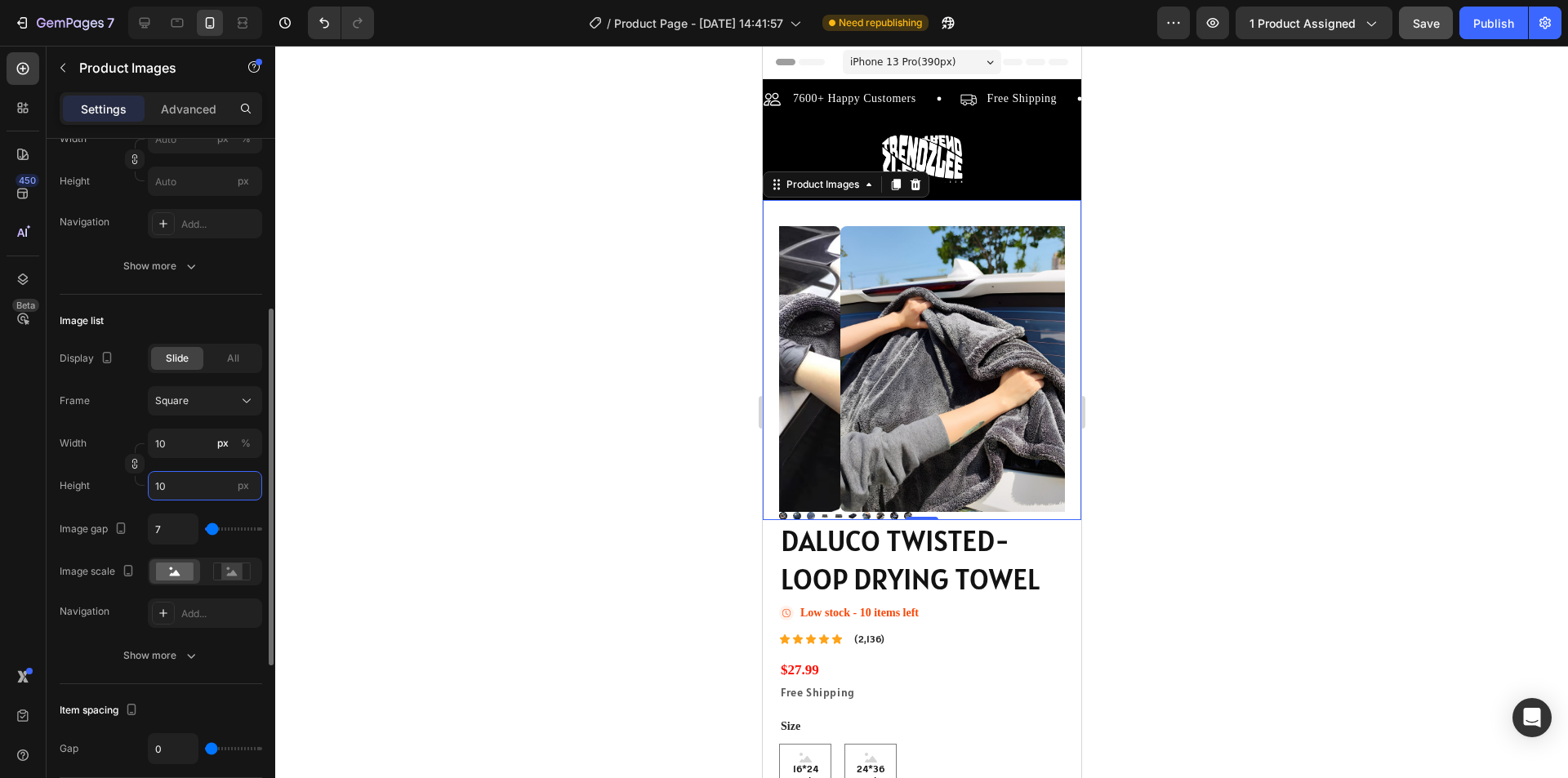
type input "1"
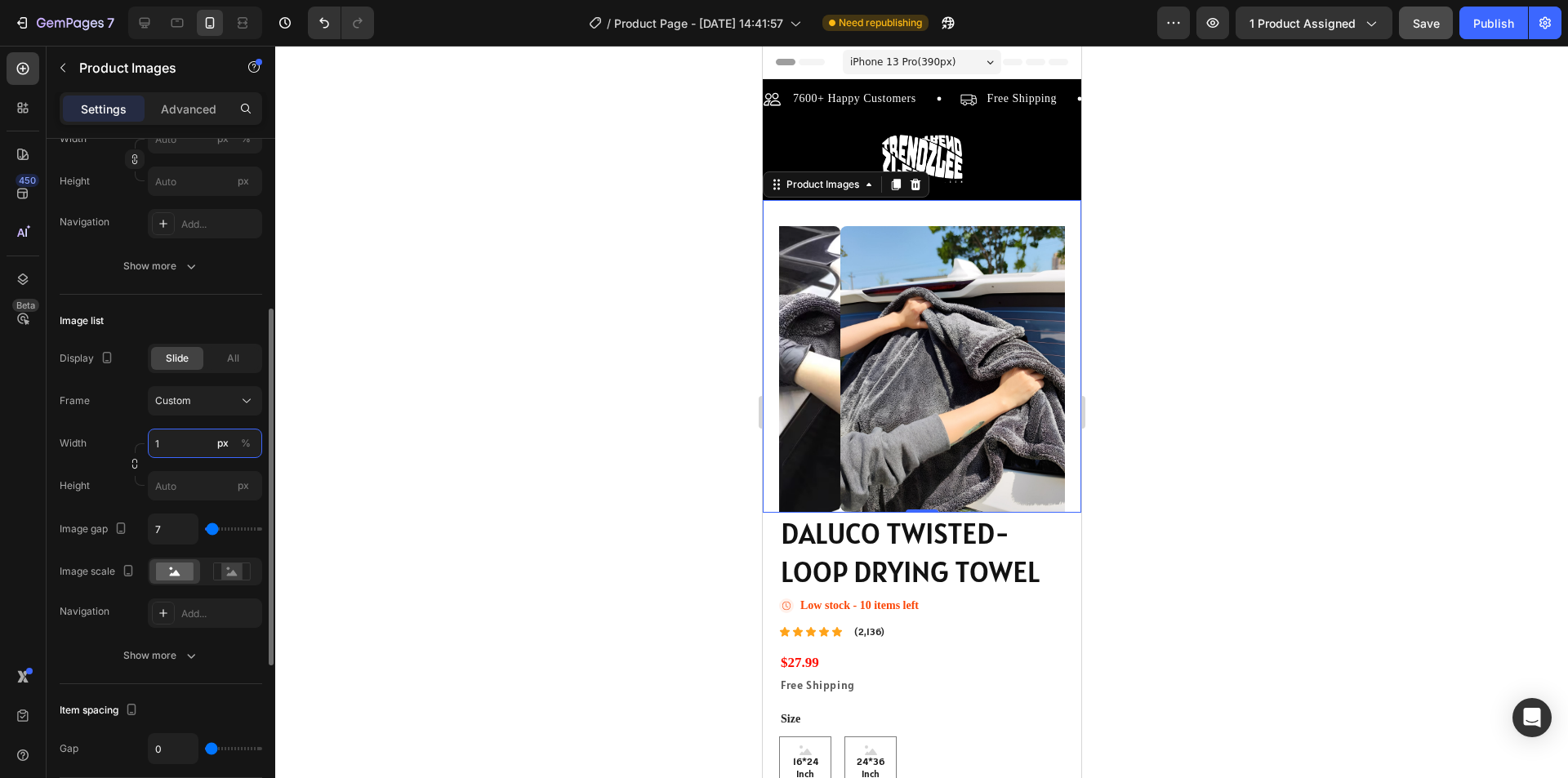
click at [187, 448] on input "1" at bounding box center [204, 443] width 114 height 30
type input "1"
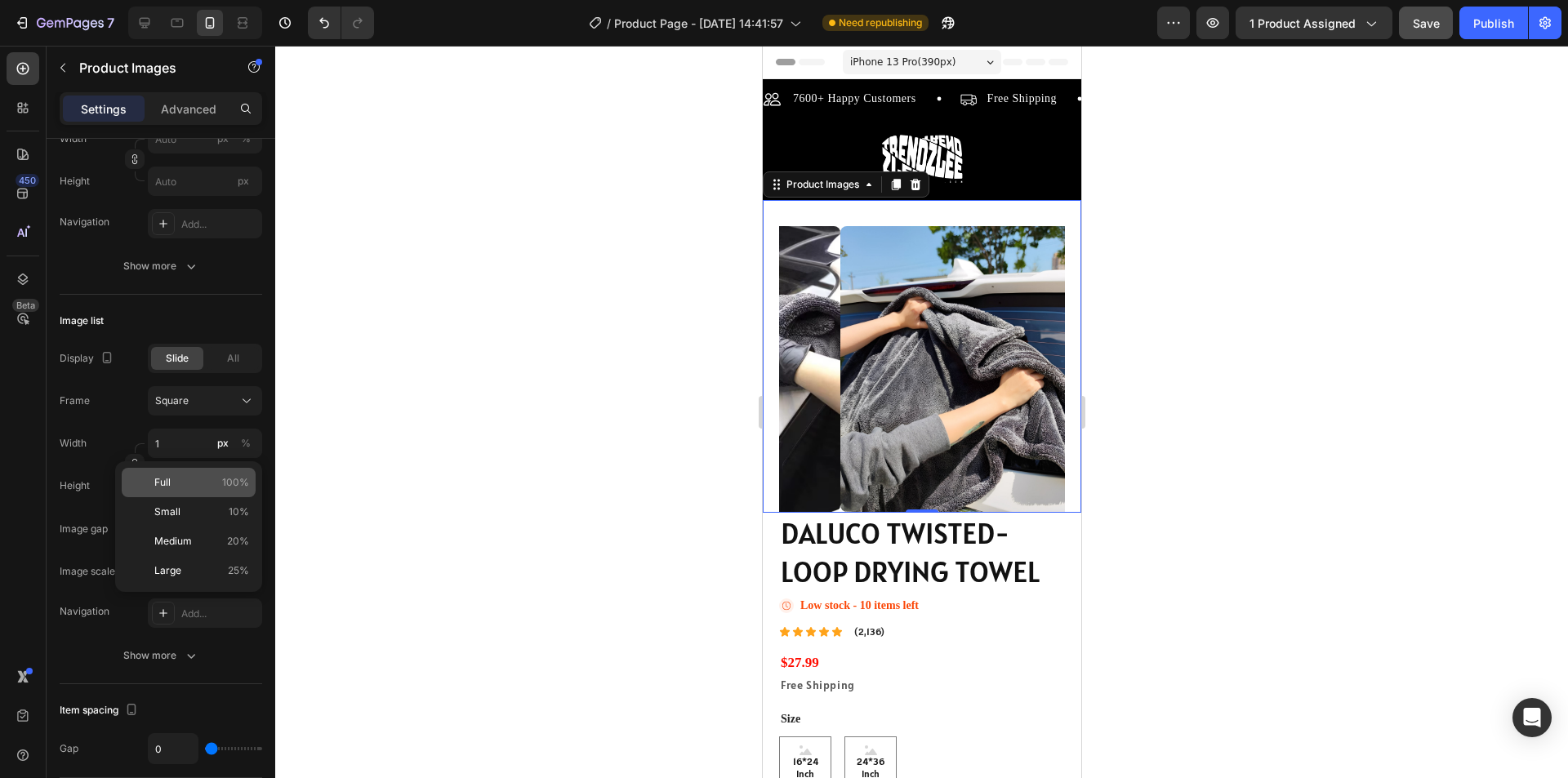
click at [196, 486] on p "Full 100%" at bounding box center [201, 482] width 95 height 14
type input "100"
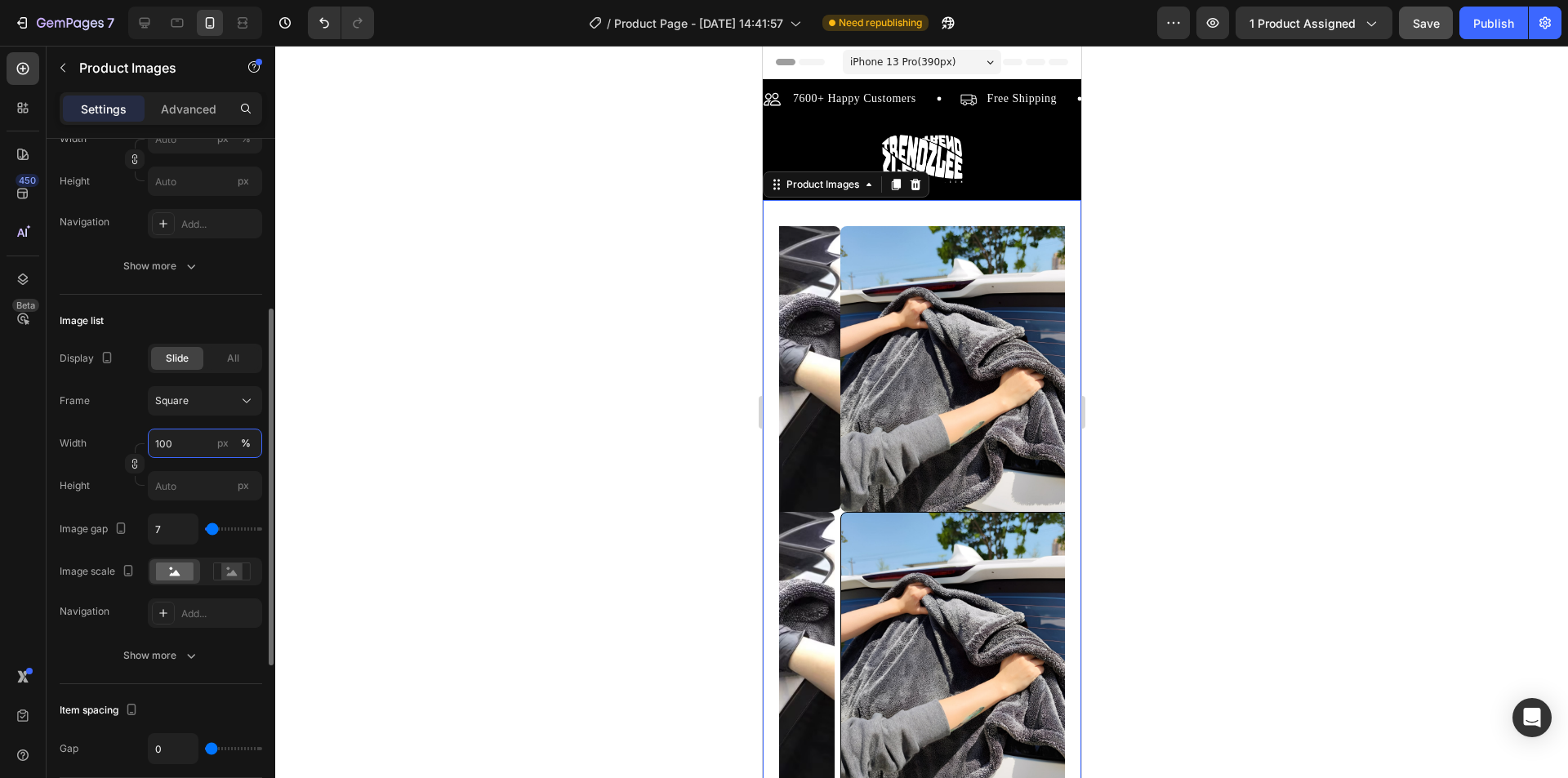
click at [185, 447] on input "100" at bounding box center [204, 443] width 114 height 30
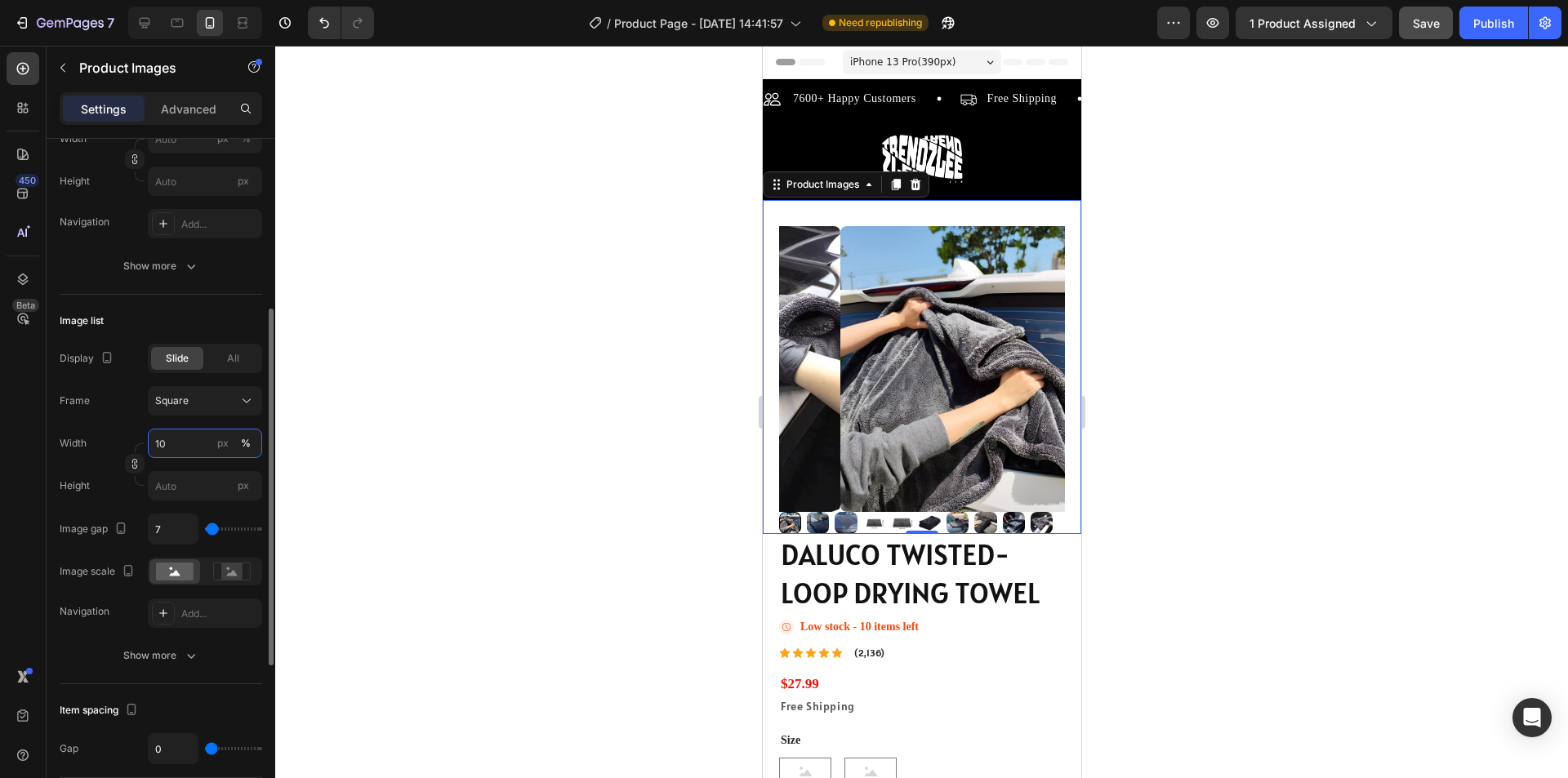
type input "1"
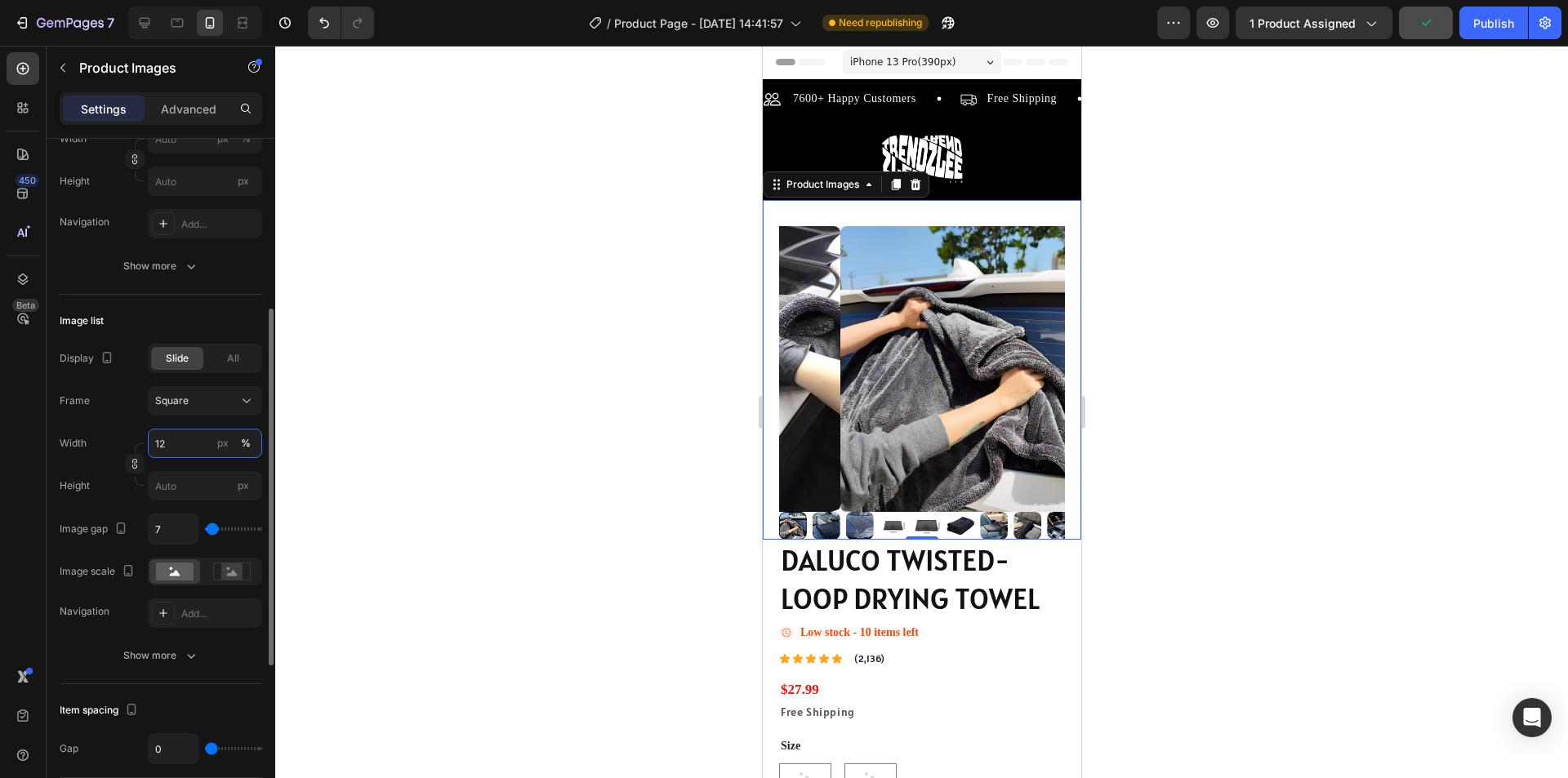
type input "1"
click at [157, 449] on input "12" at bounding box center [204, 443] width 114 height 30
click at [160, 445] on input "12" at bounding box center [204, 443] width 114 height 30
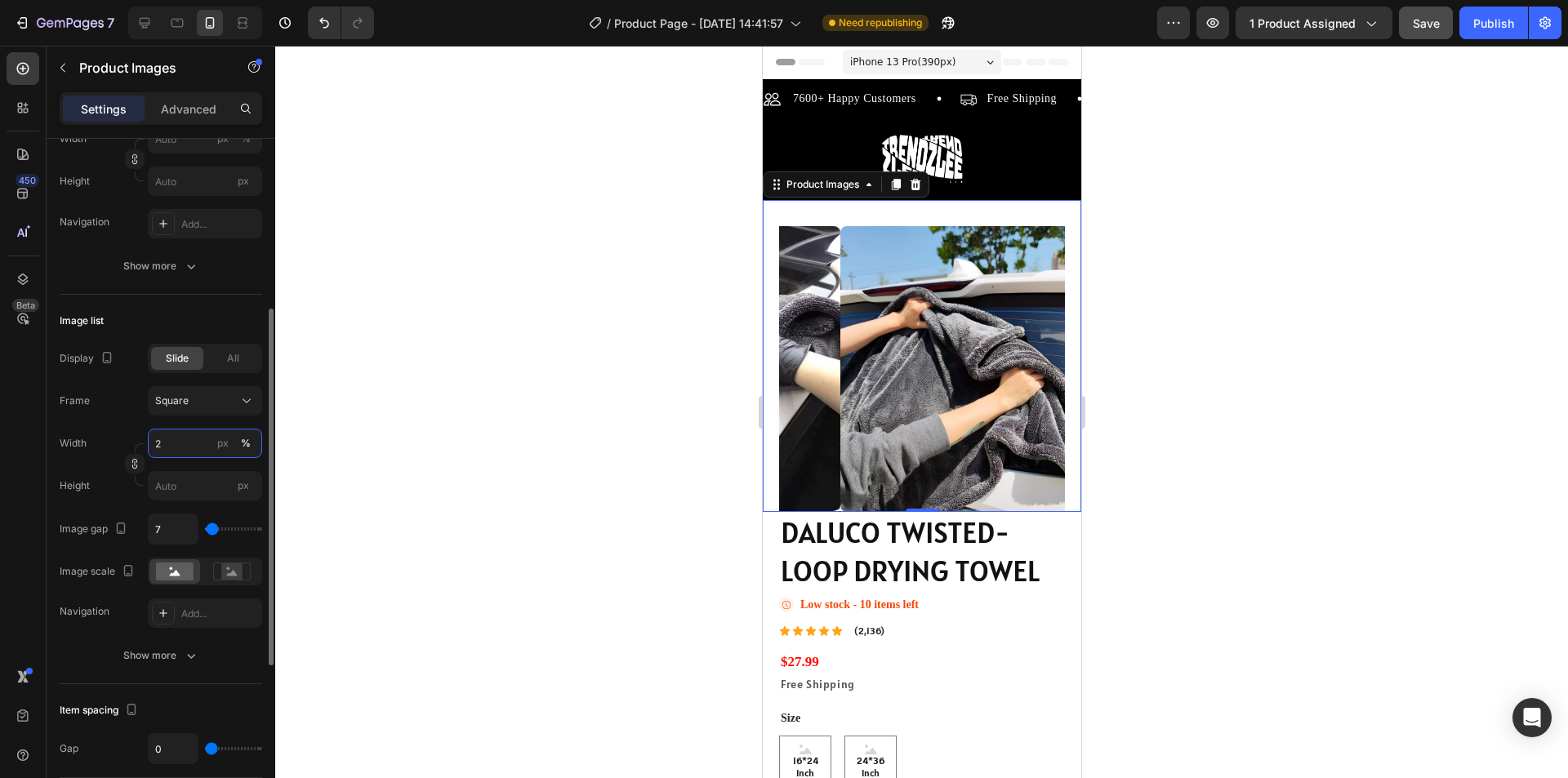
click at [181, 448] on input "2" at bounding box center [204, 443] width 114 height 30
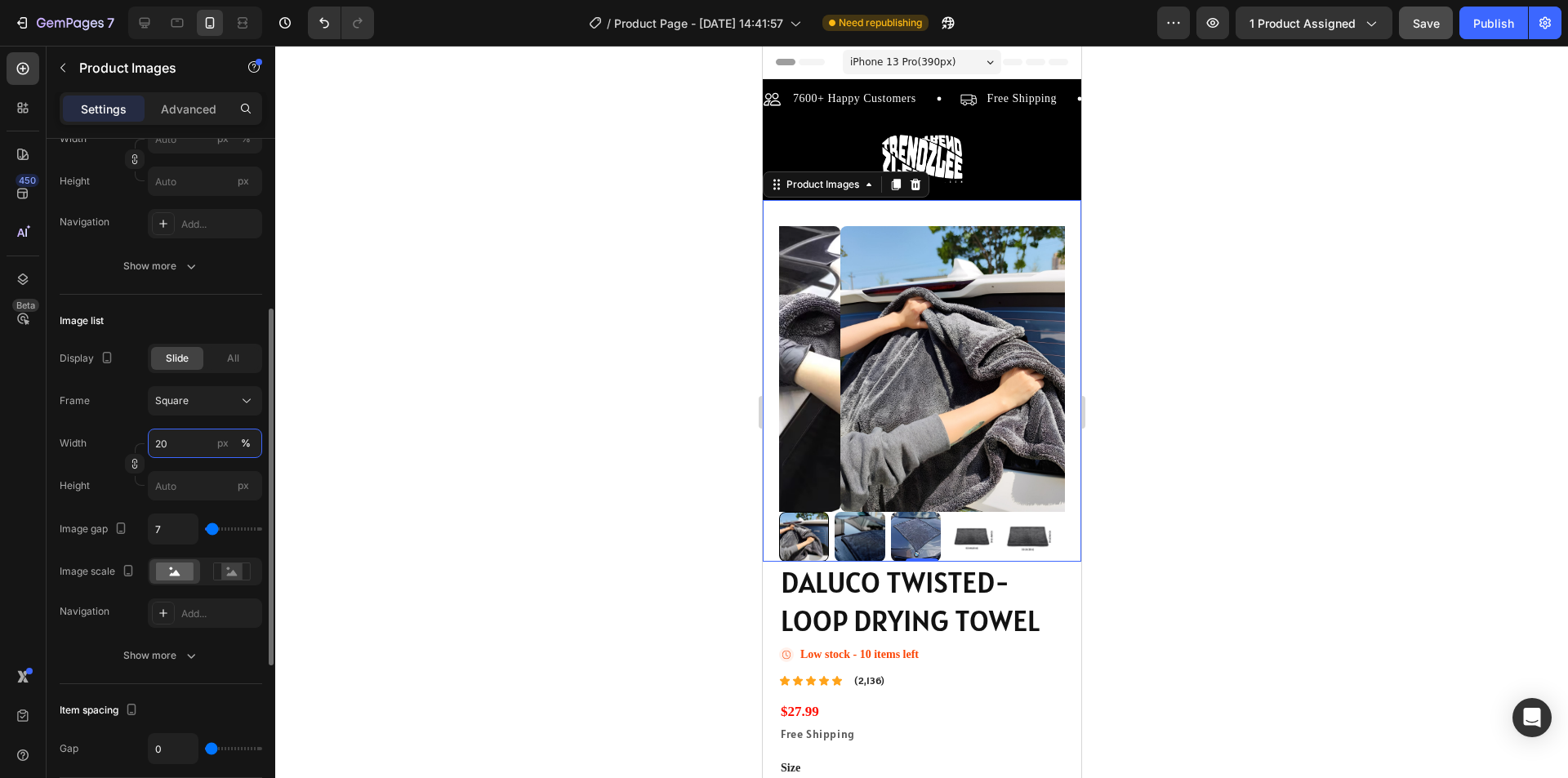
type input "2"
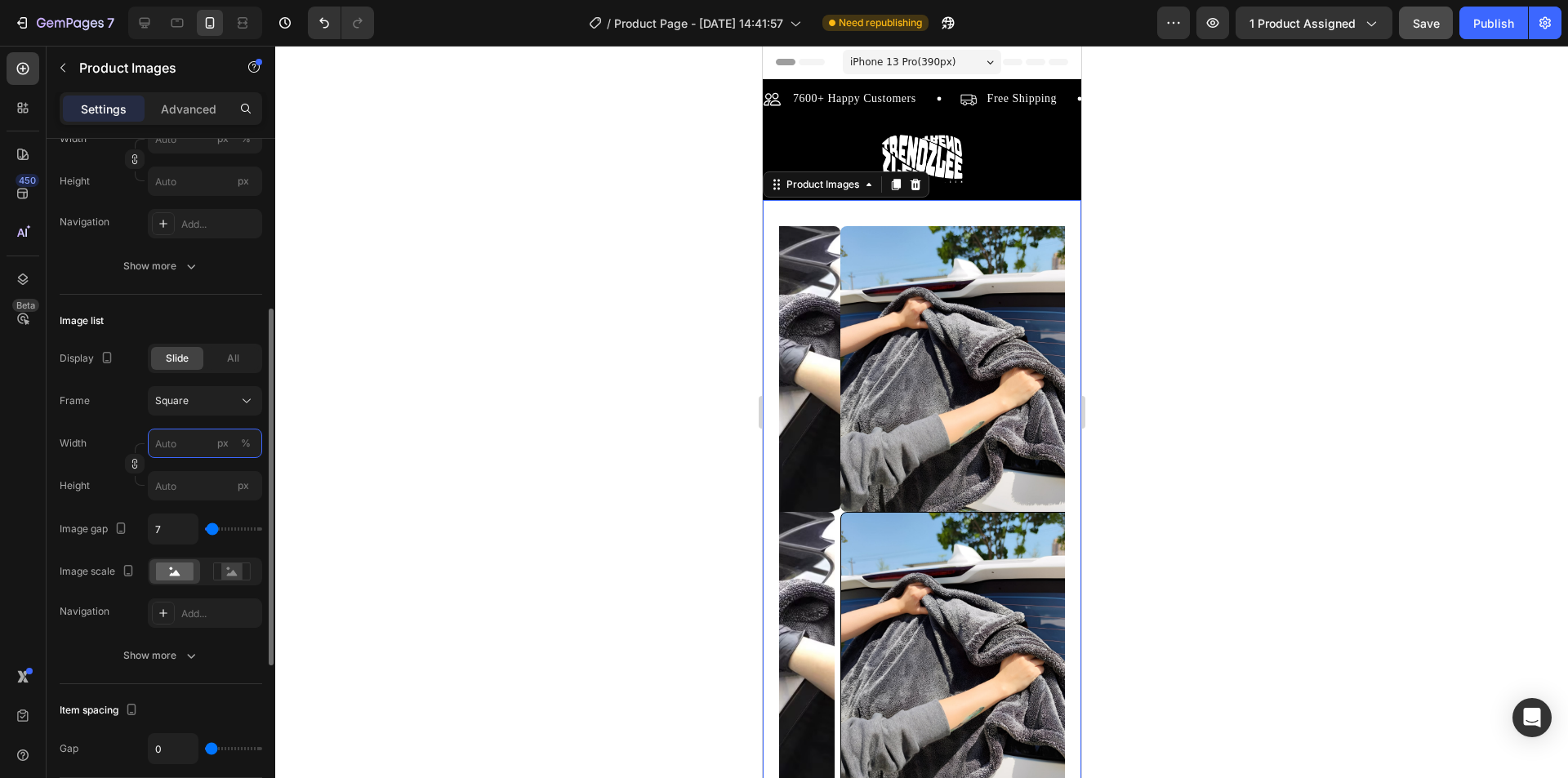
type input "3"
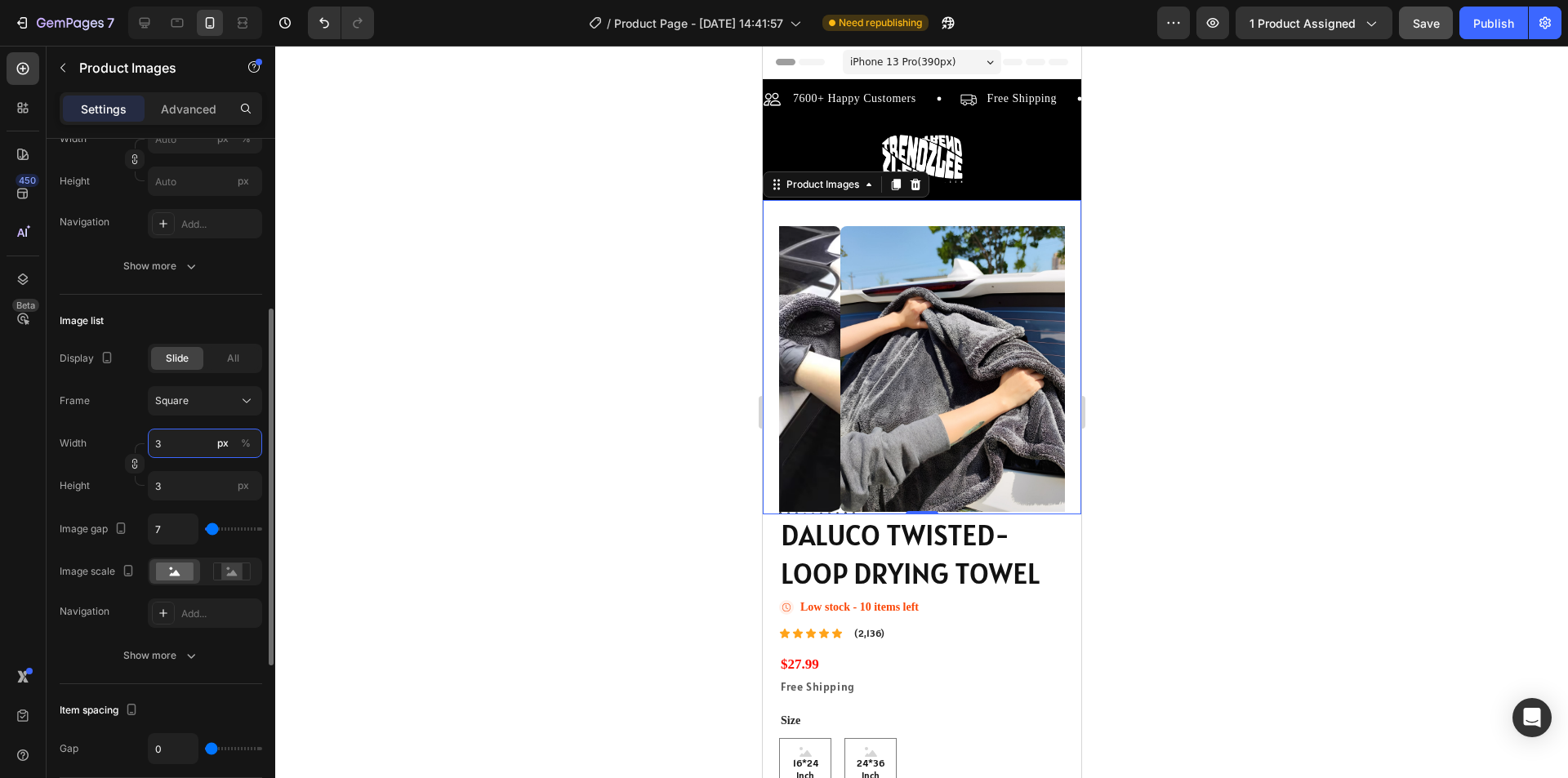
type input "30"
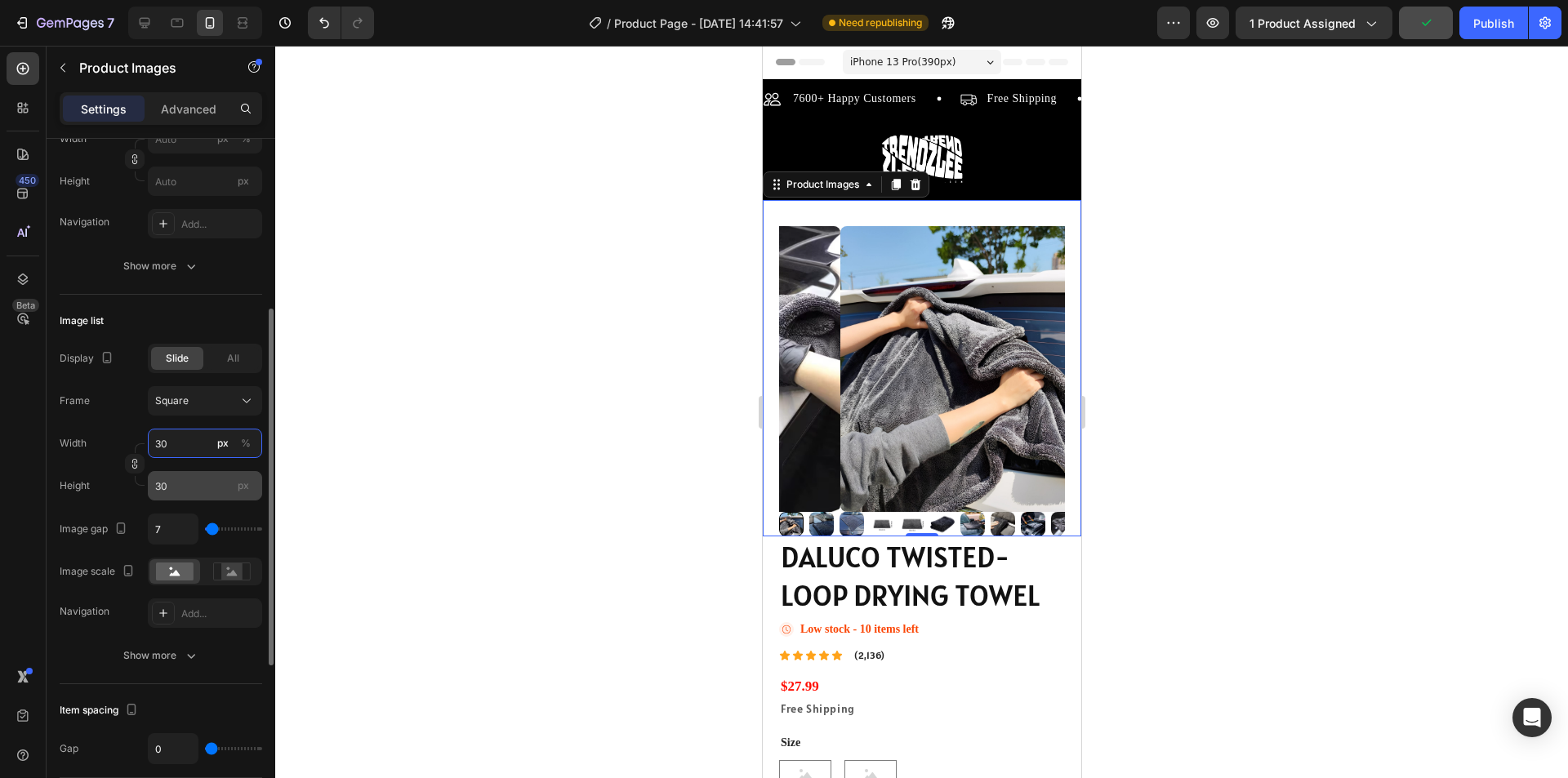
type input "30"
click at [175, 480] on input "30" at bounding box center [204, 485] width 114 height 30
click at [414, 517] on div at bounding box center [922, 411] width 1293 height 732
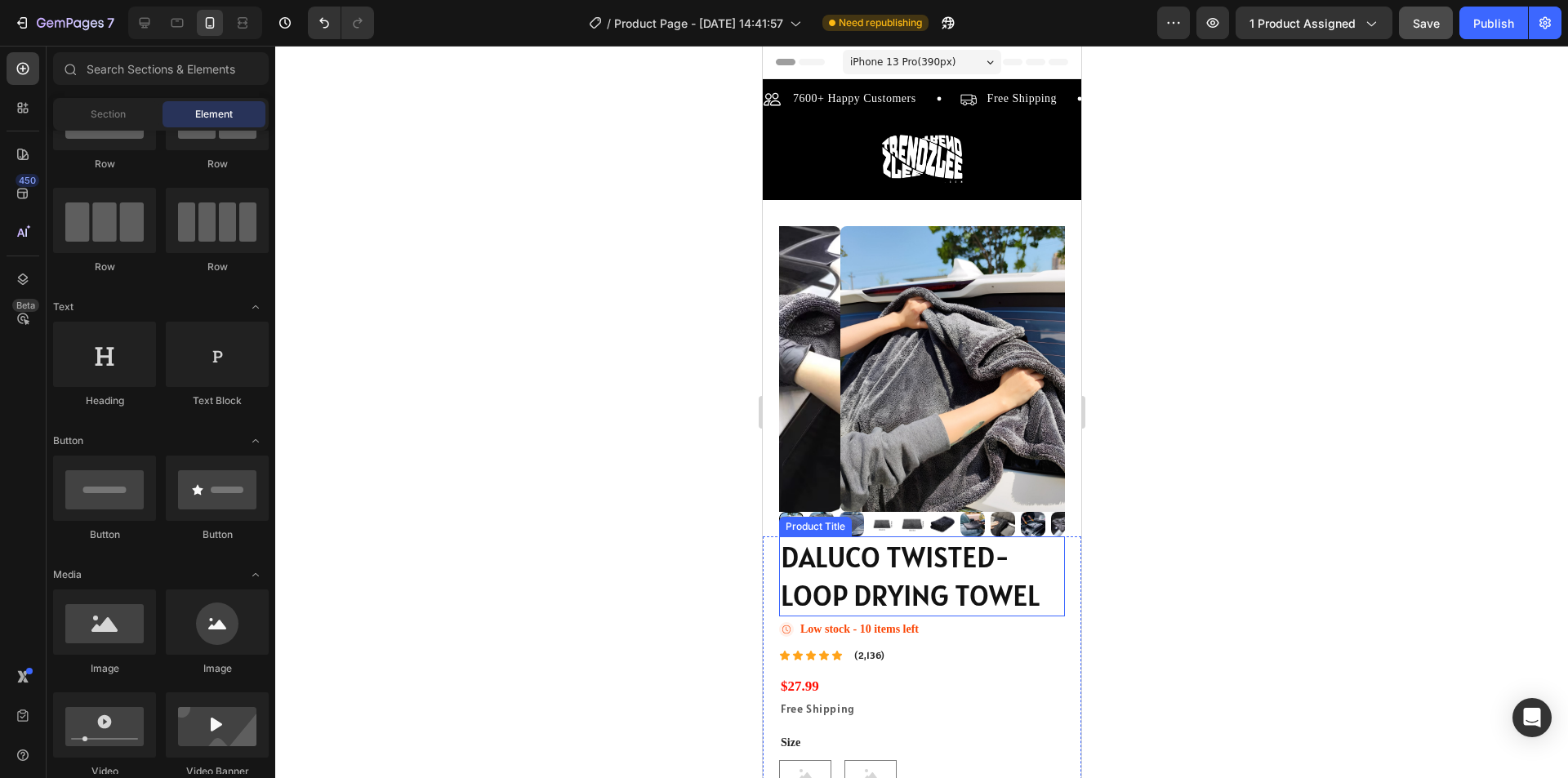
click at [941, 494] on img at bounding box center [982, 368] width 286 height 286
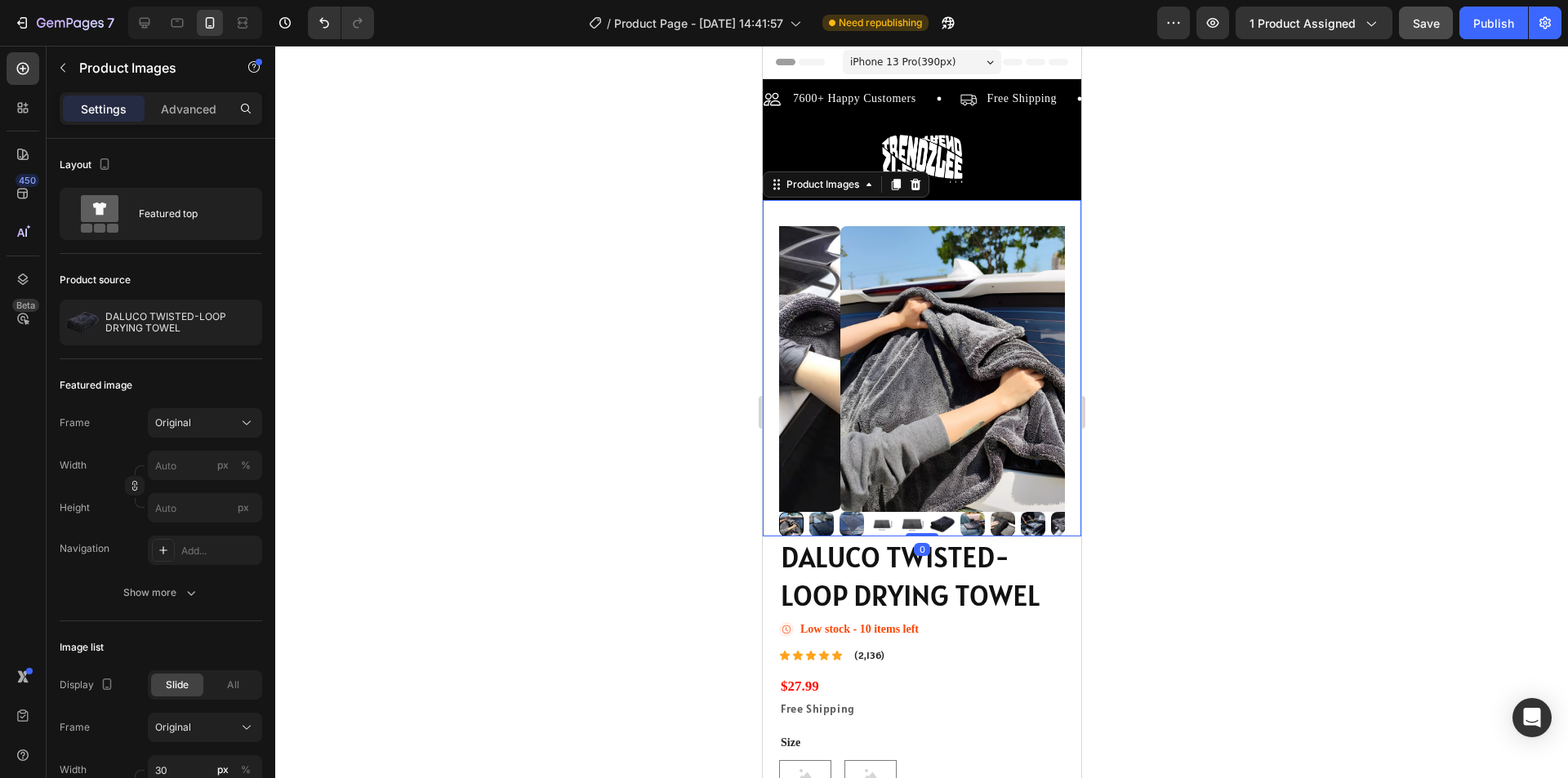
type input "30"
type input "3"
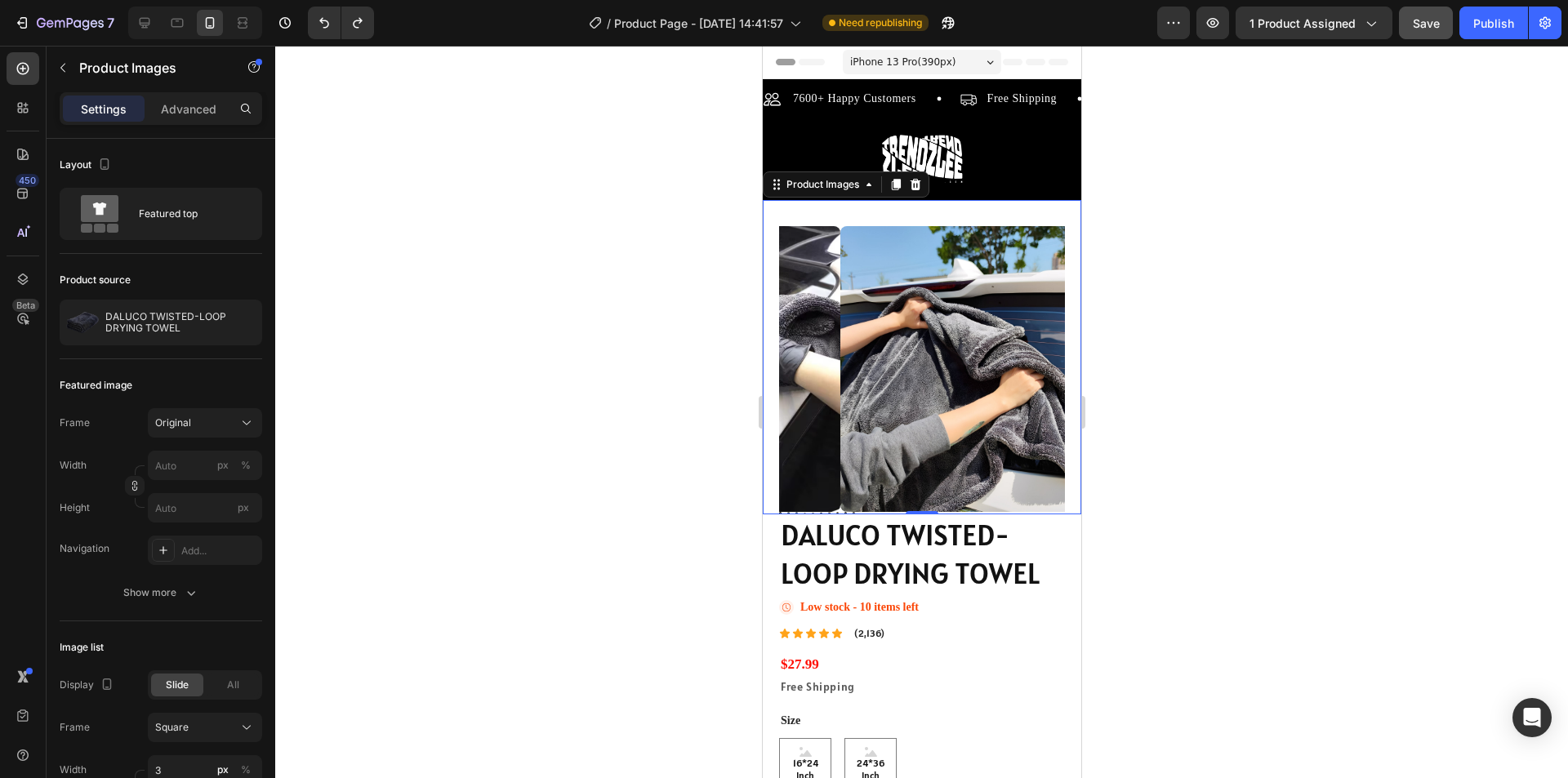
type input "20"
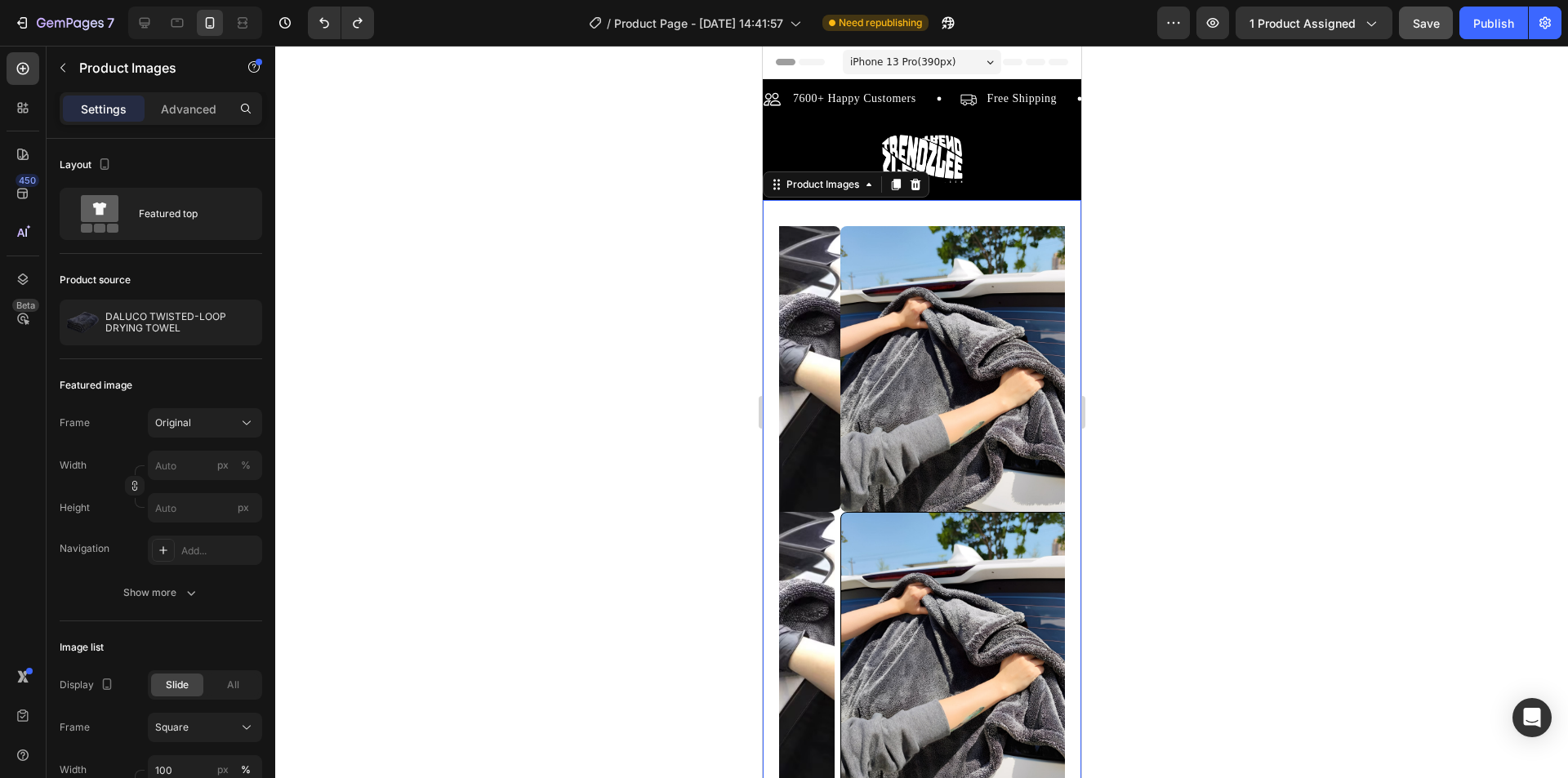
type input "1"
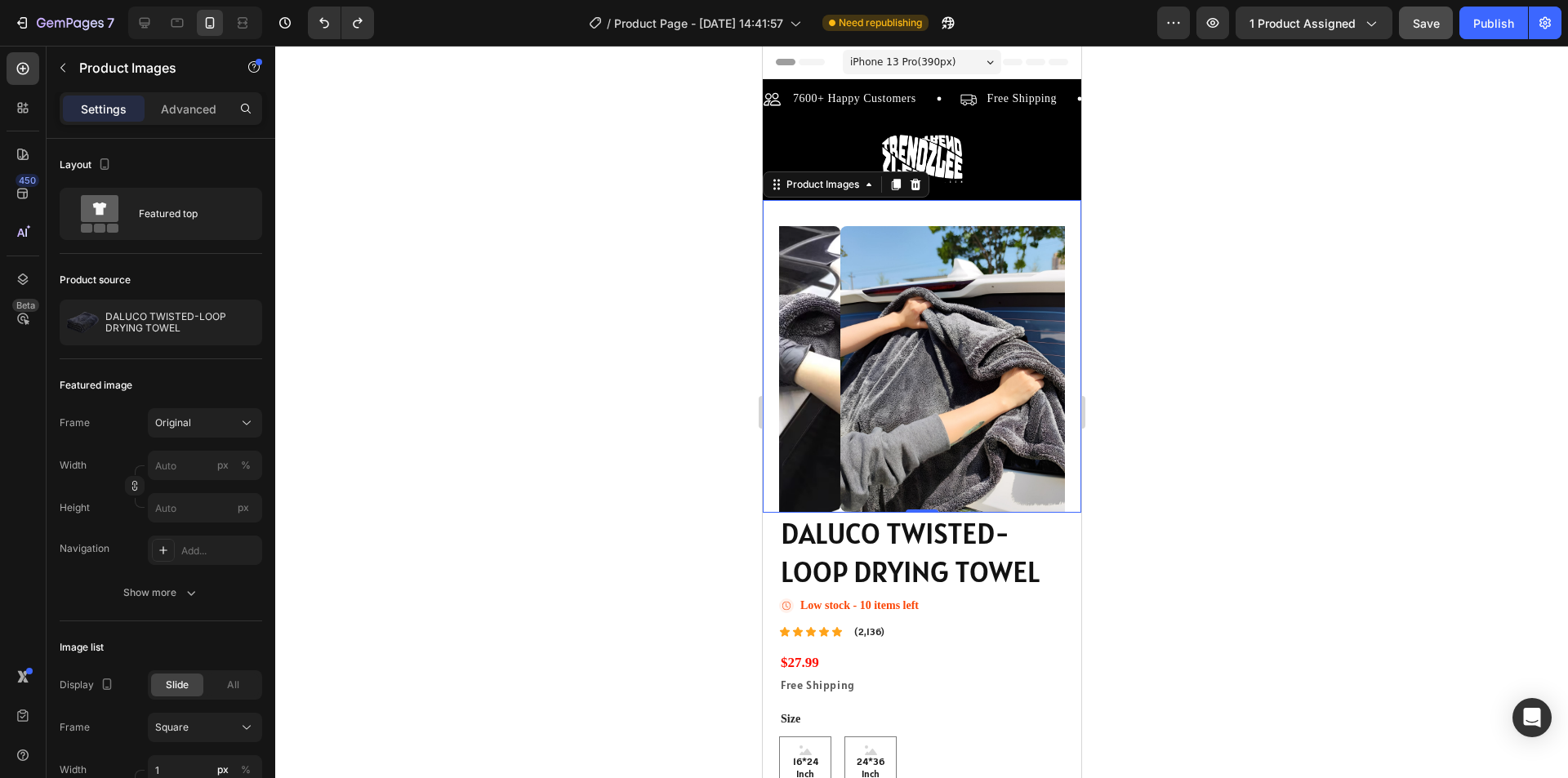
type input "20"
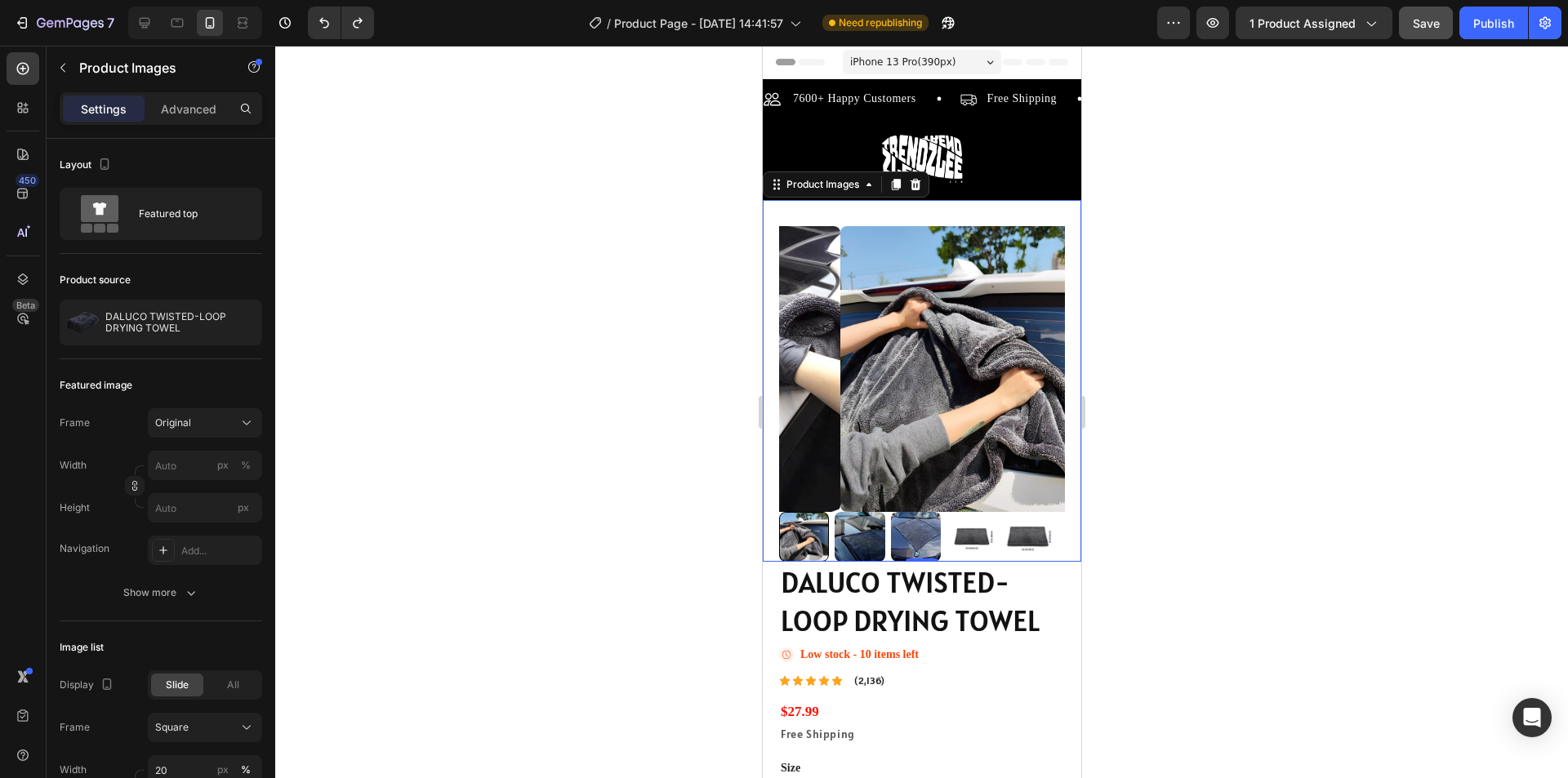
click at [860, 524] on img at bounding box center [859, 537] width 50 height 50
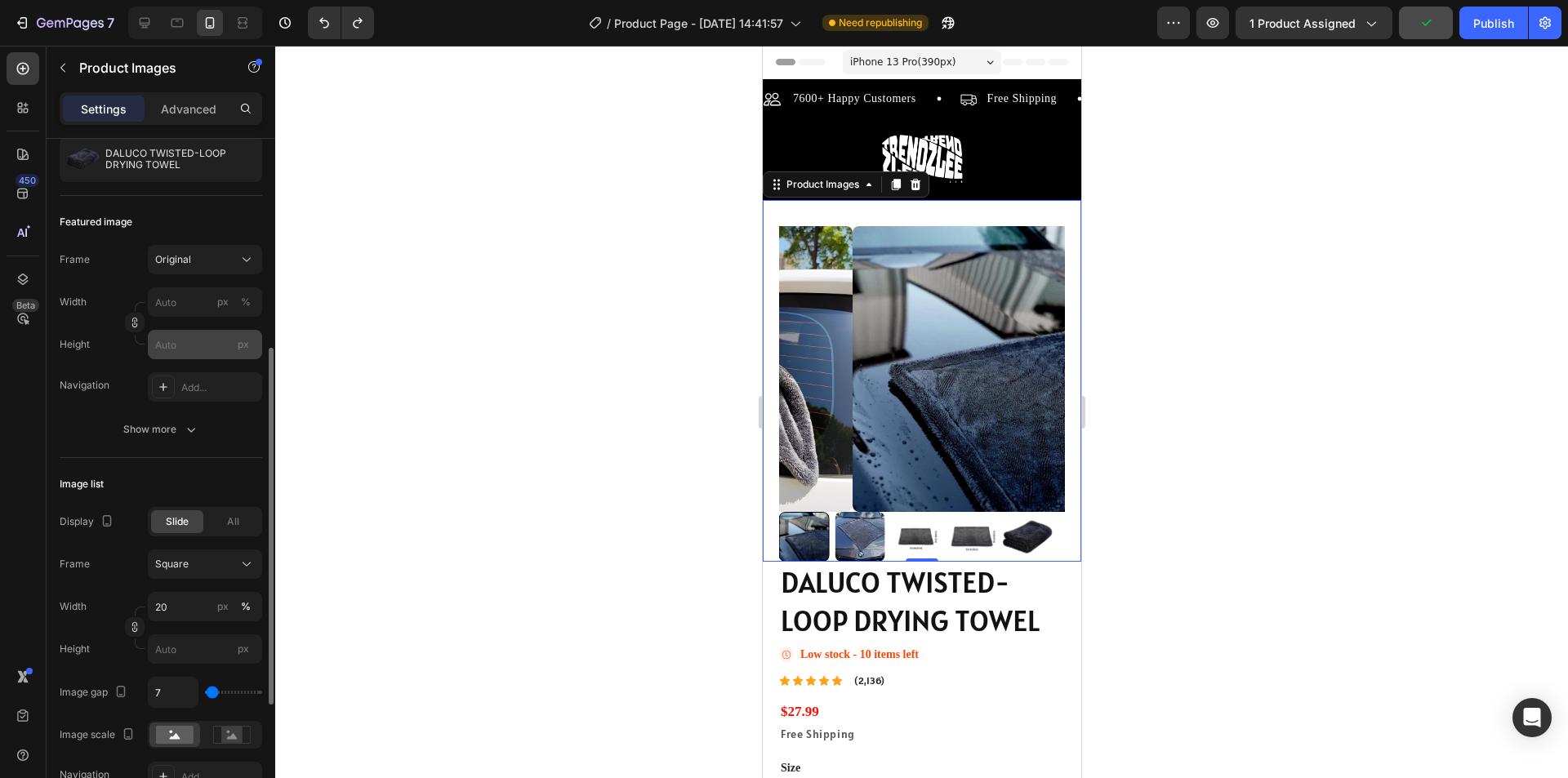
scroll to position [245, 0]
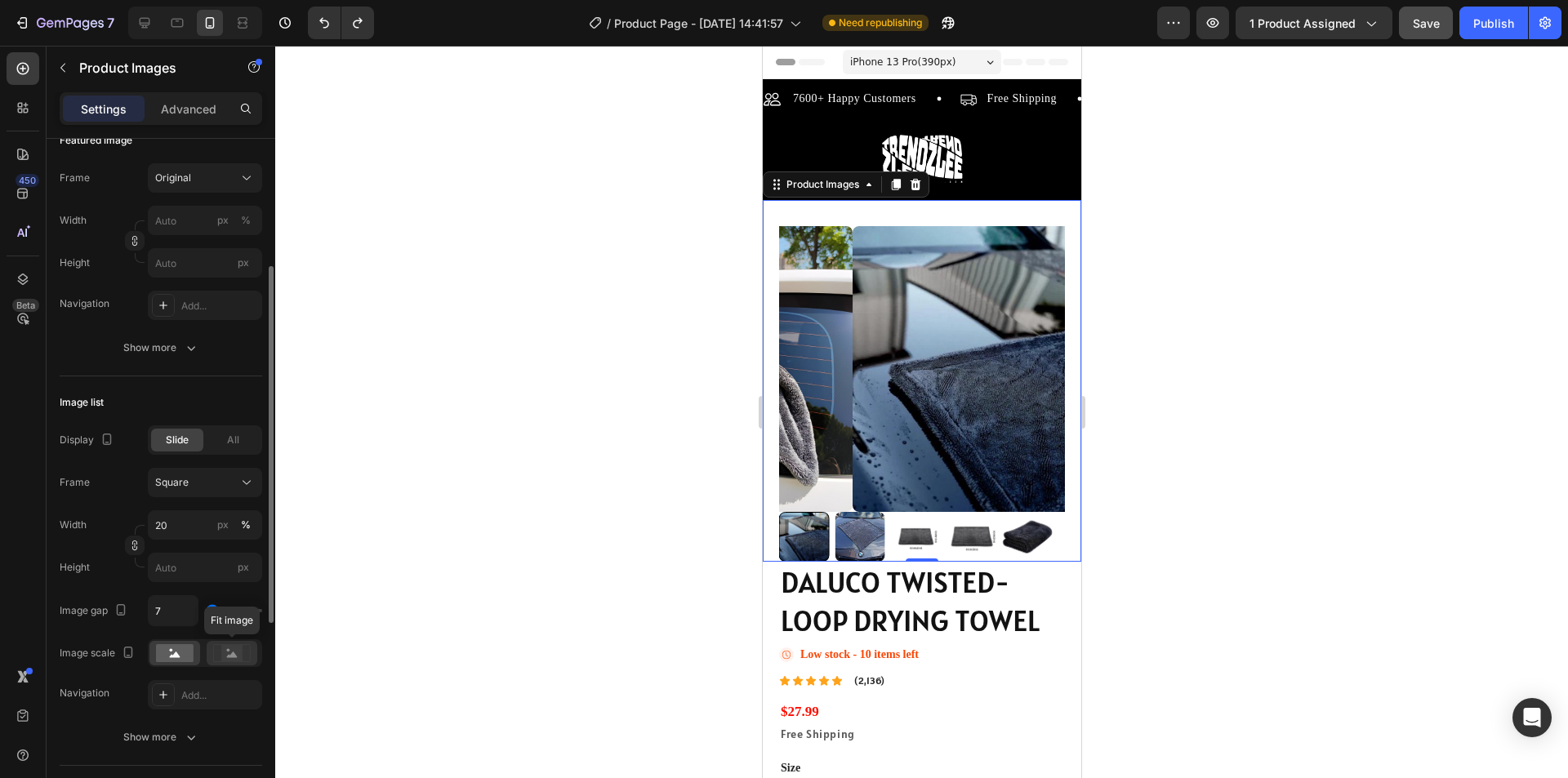
click at [230, 655] on rect at bounding box center [232, 653] width 21 height 16
click at [170, 658] on rect at bounding box center [174, 653] width 37 height 18
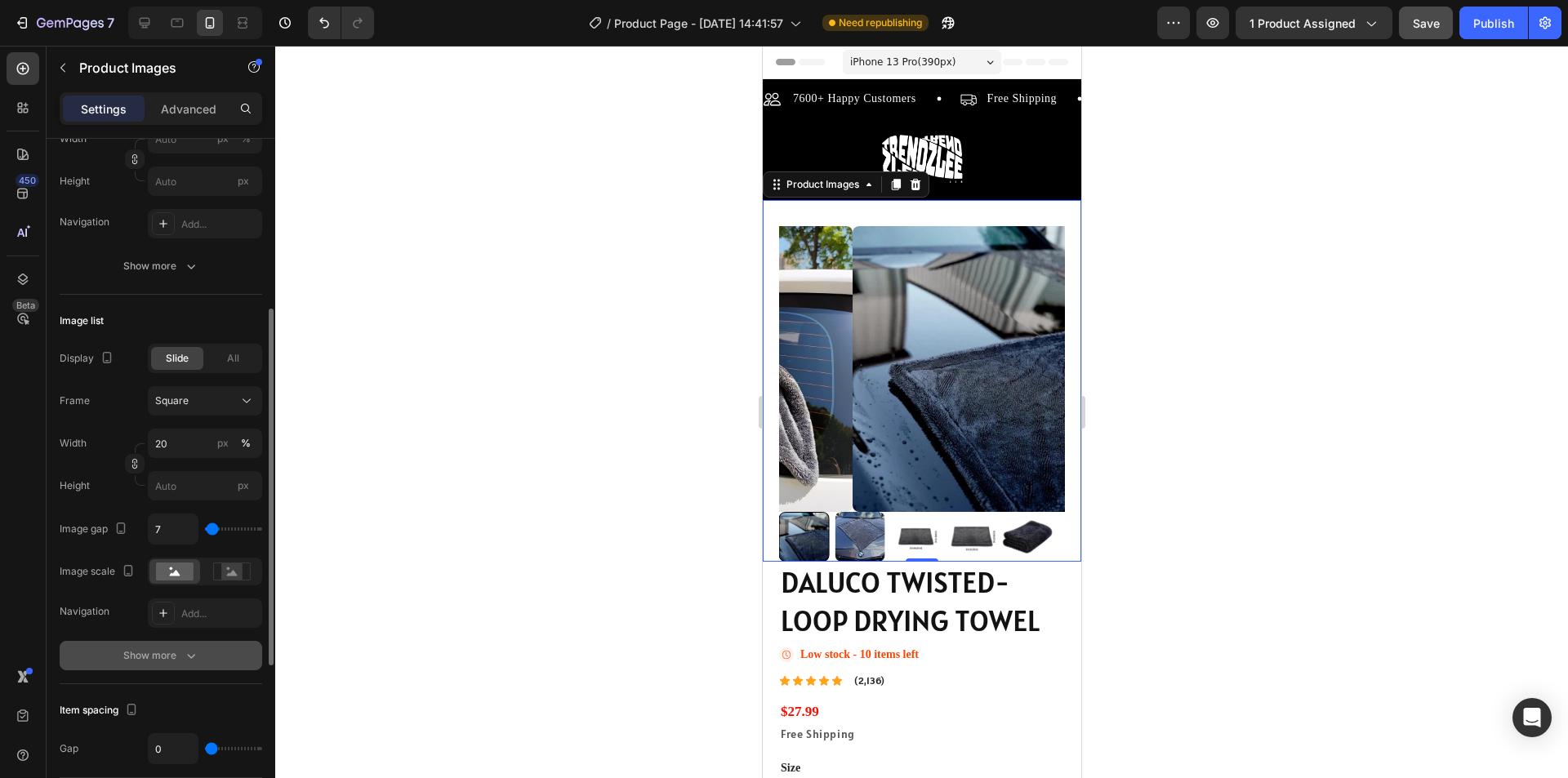
click at [177, 655] on div "Show more" at bounding box center [161, 656] width 76 height 16
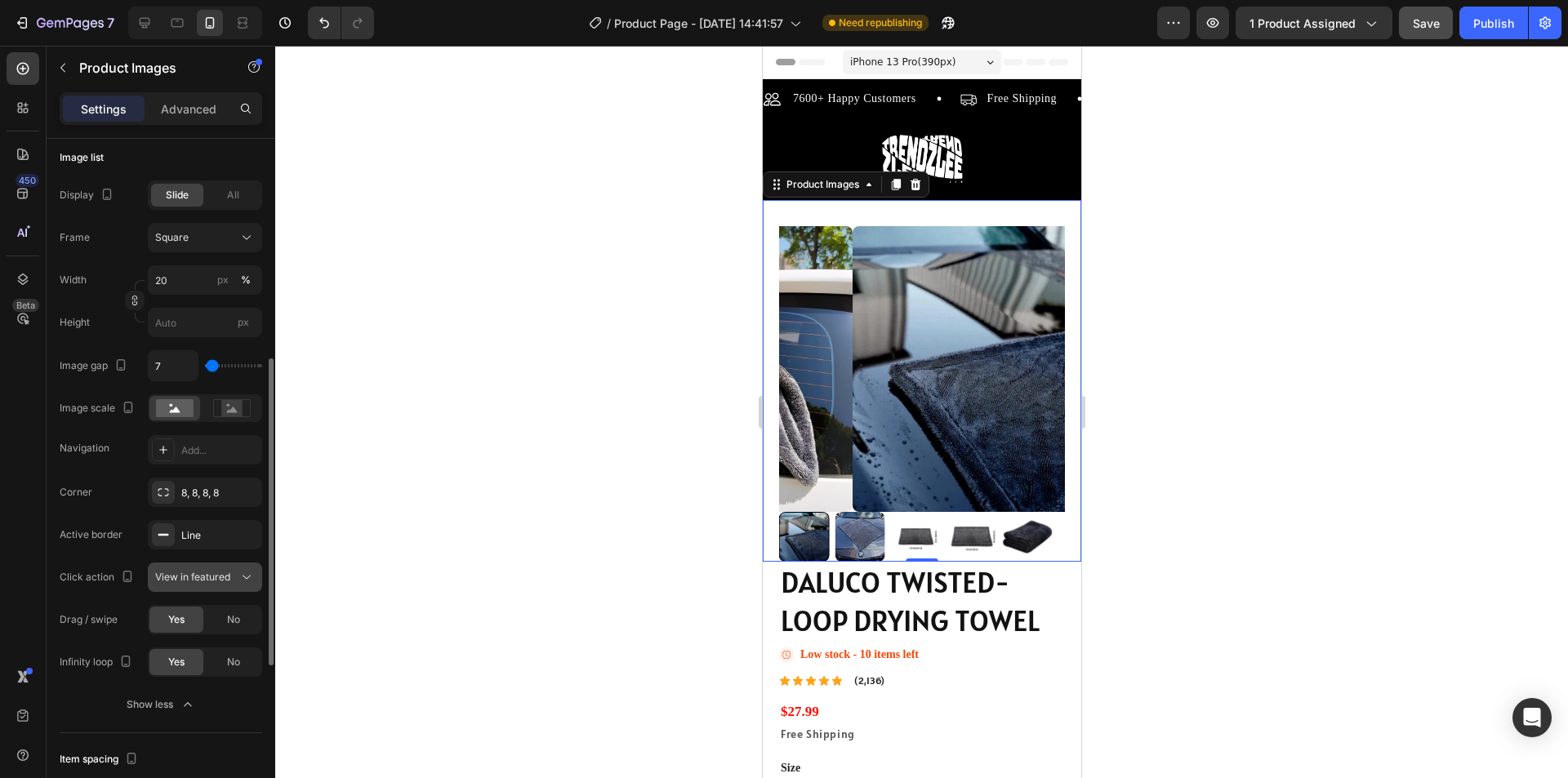
scroll to position [571, 0]
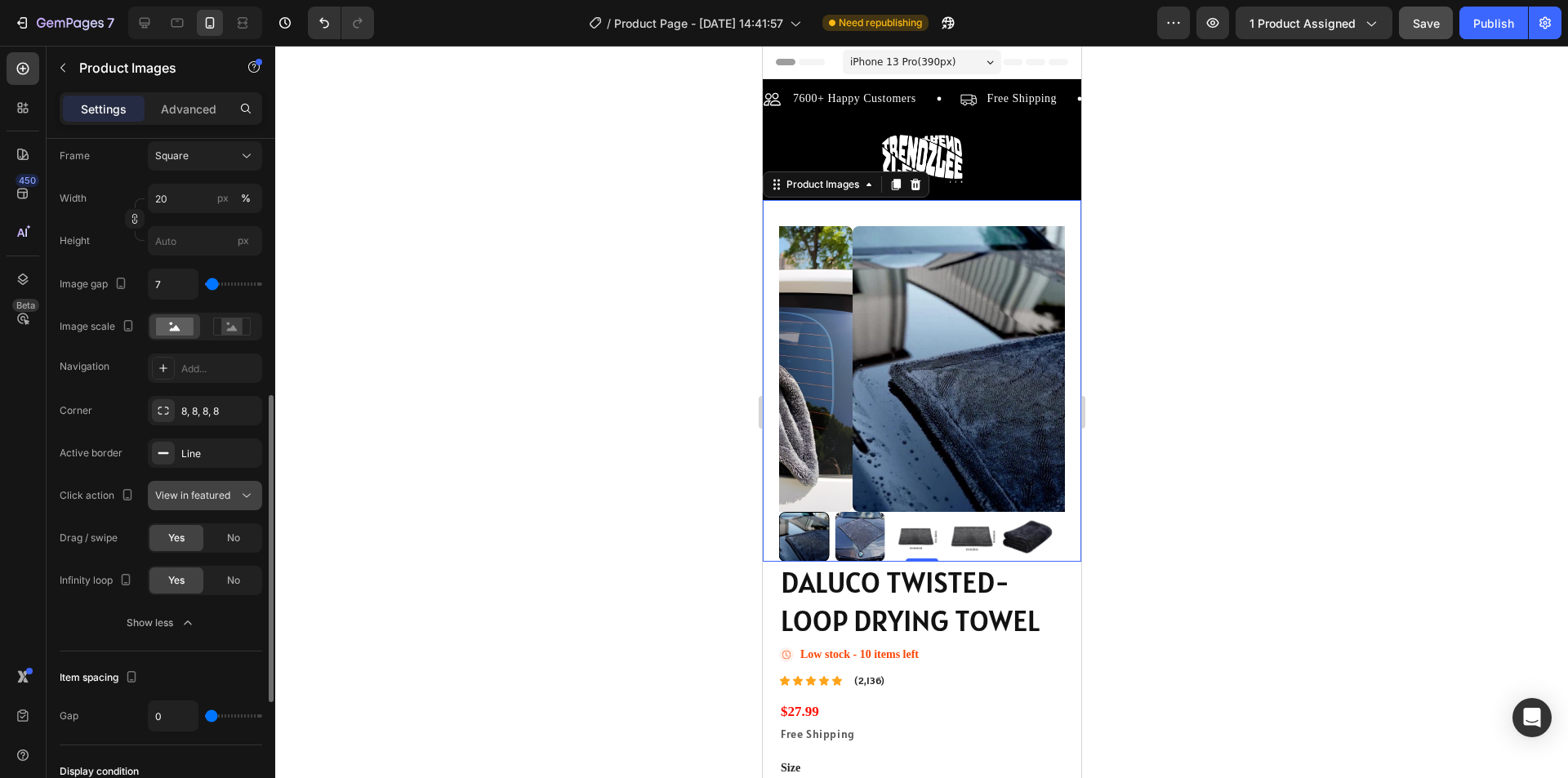
click at [178, 492] on span "View in featured" at bounding box center [192, 495] width 75 height 12
click at [193, 448] on div "Line" at bounding box center [204, 454] width 47 height 14
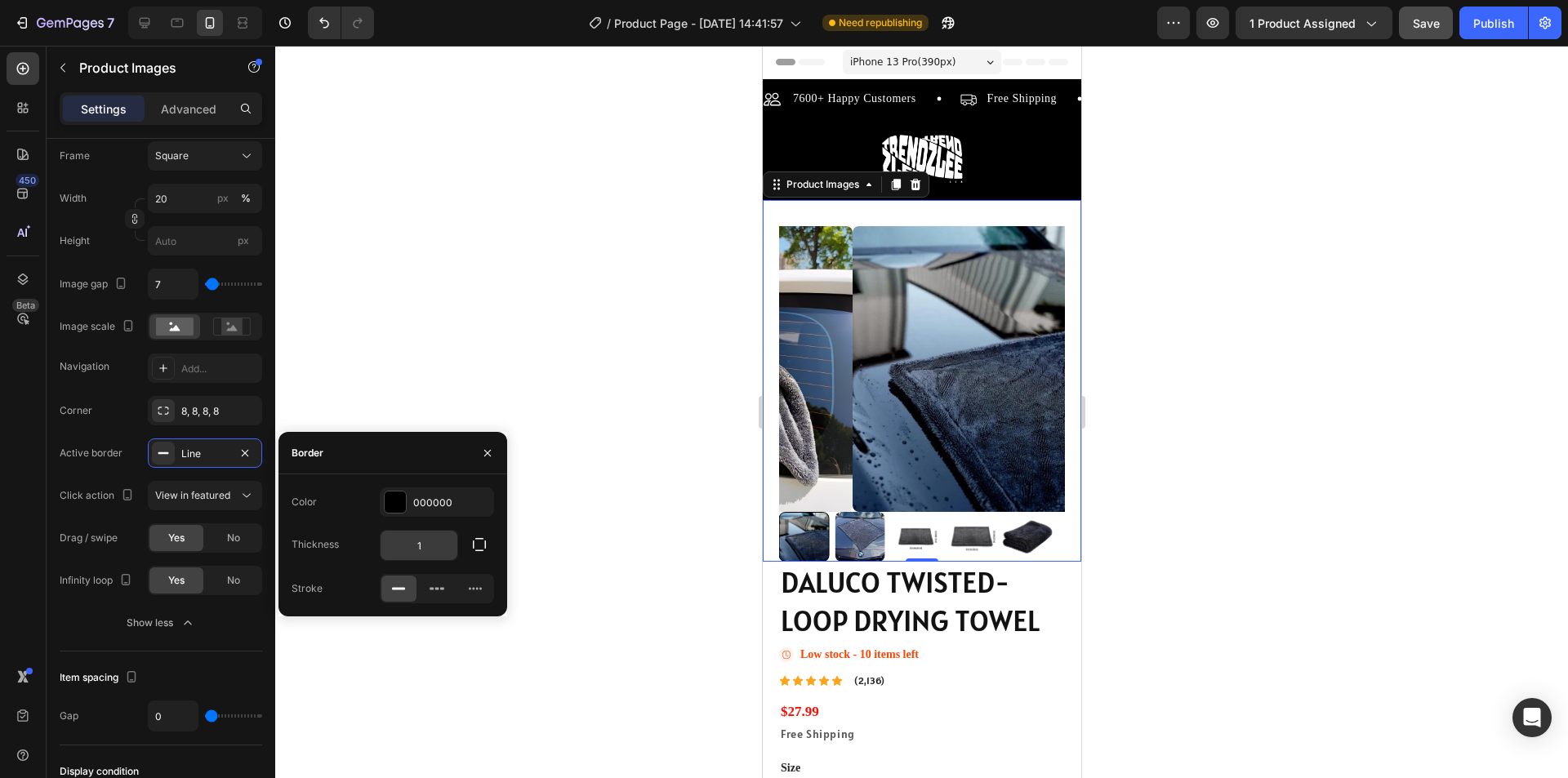
click at [430, 538] on input "1" at bounding box center [419, 545] width 77 height 30
type input "1"
click at [480, 540] on icon "button" at bounding box center [479, 545] width 16 height 16
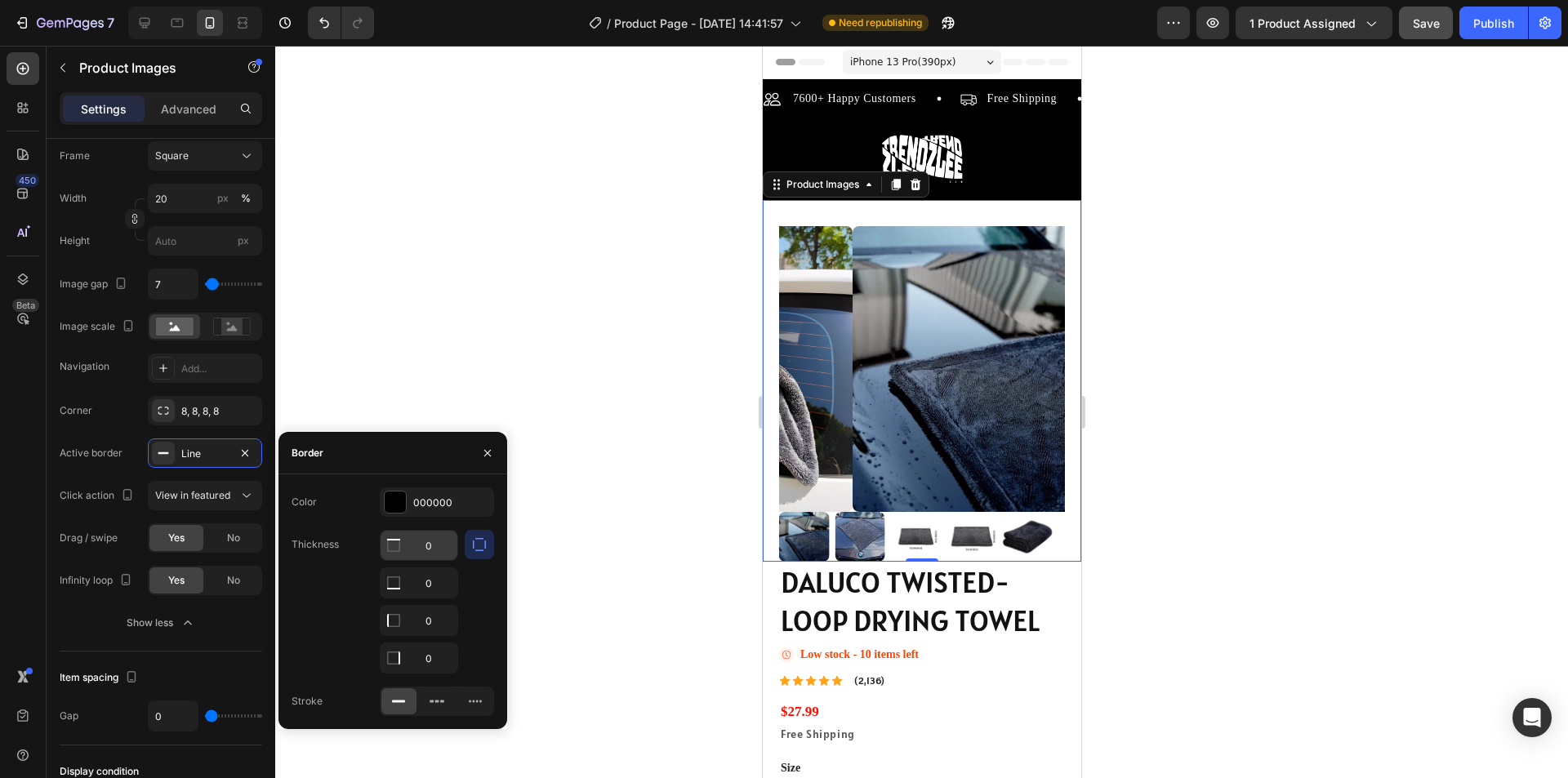
click at [402, 543] on div at bounding box center [393, 545] width 26 height 30
click at [392, 543] on icon at bounding box center [393, 545] width 16 height 16
click at [411, 540] on input "0" at bounding box center [419, 545] width 77 height 30
type input "5"
click at [428, 546] on input "text" at bounding box center [419, 545] width 77 height 30
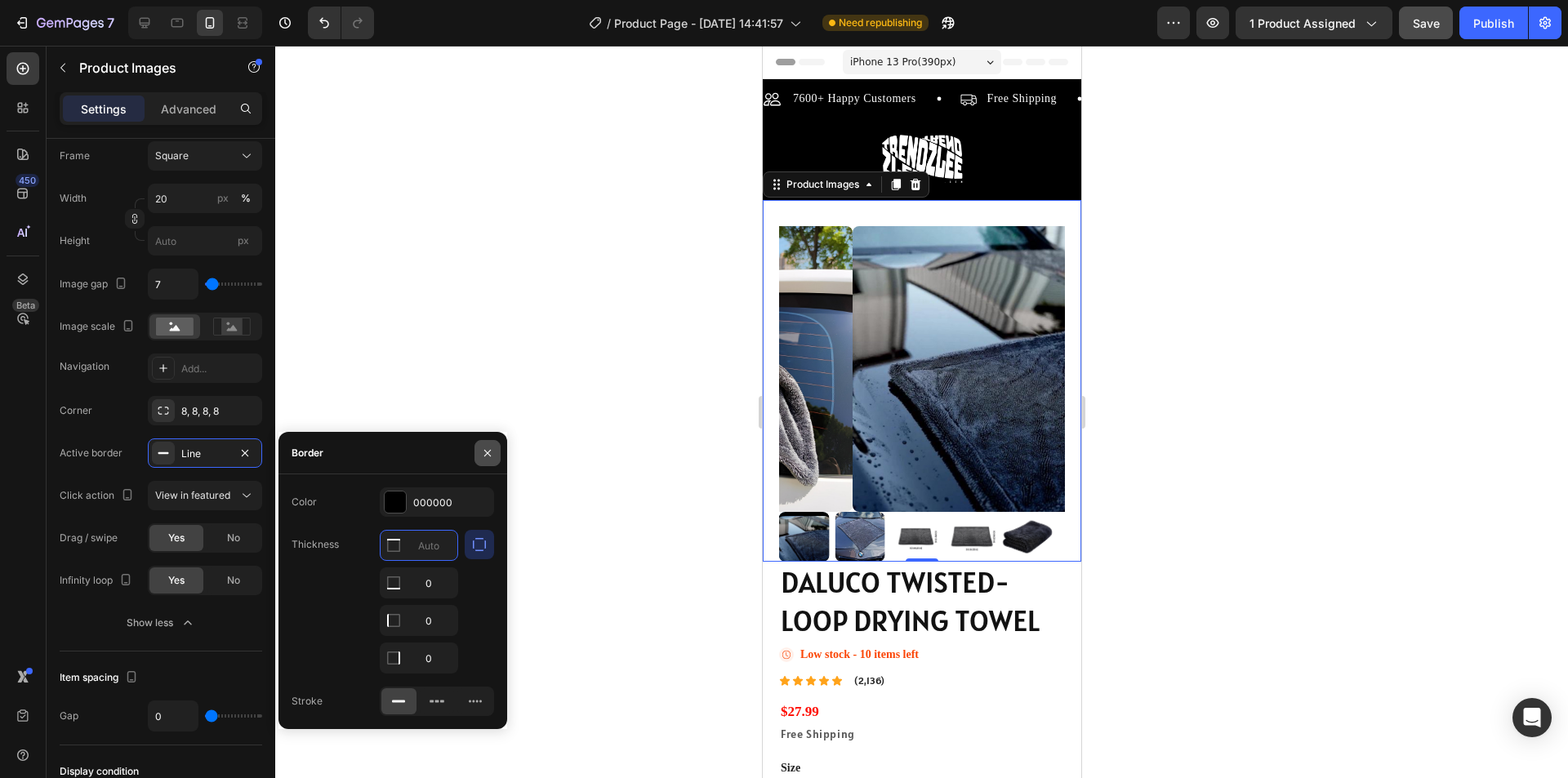
type input "0"
click at [486, 453] on icon "button" at bounding box center [487, 452] width 7 height 7
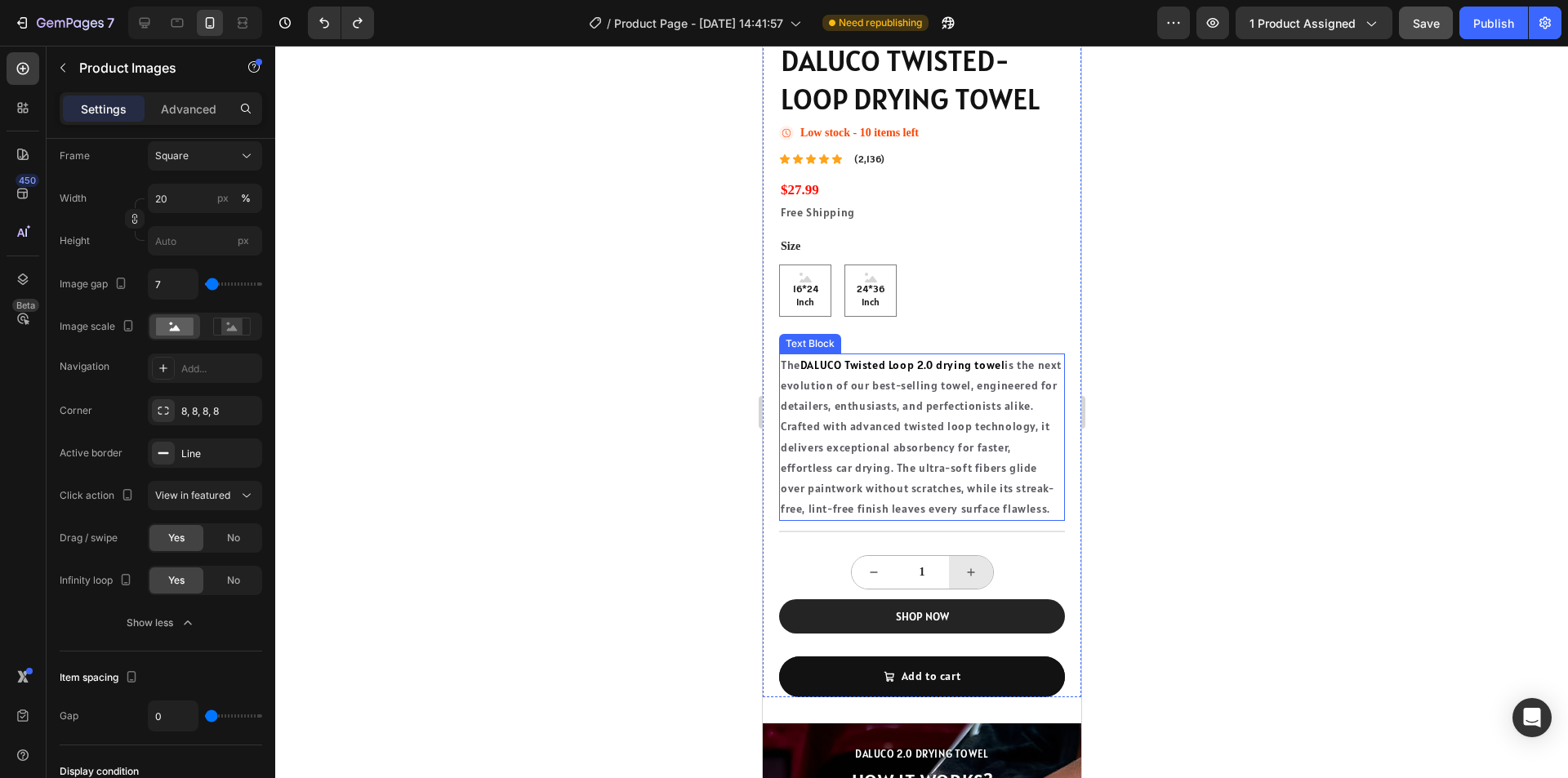
scroll to position [654, 0]
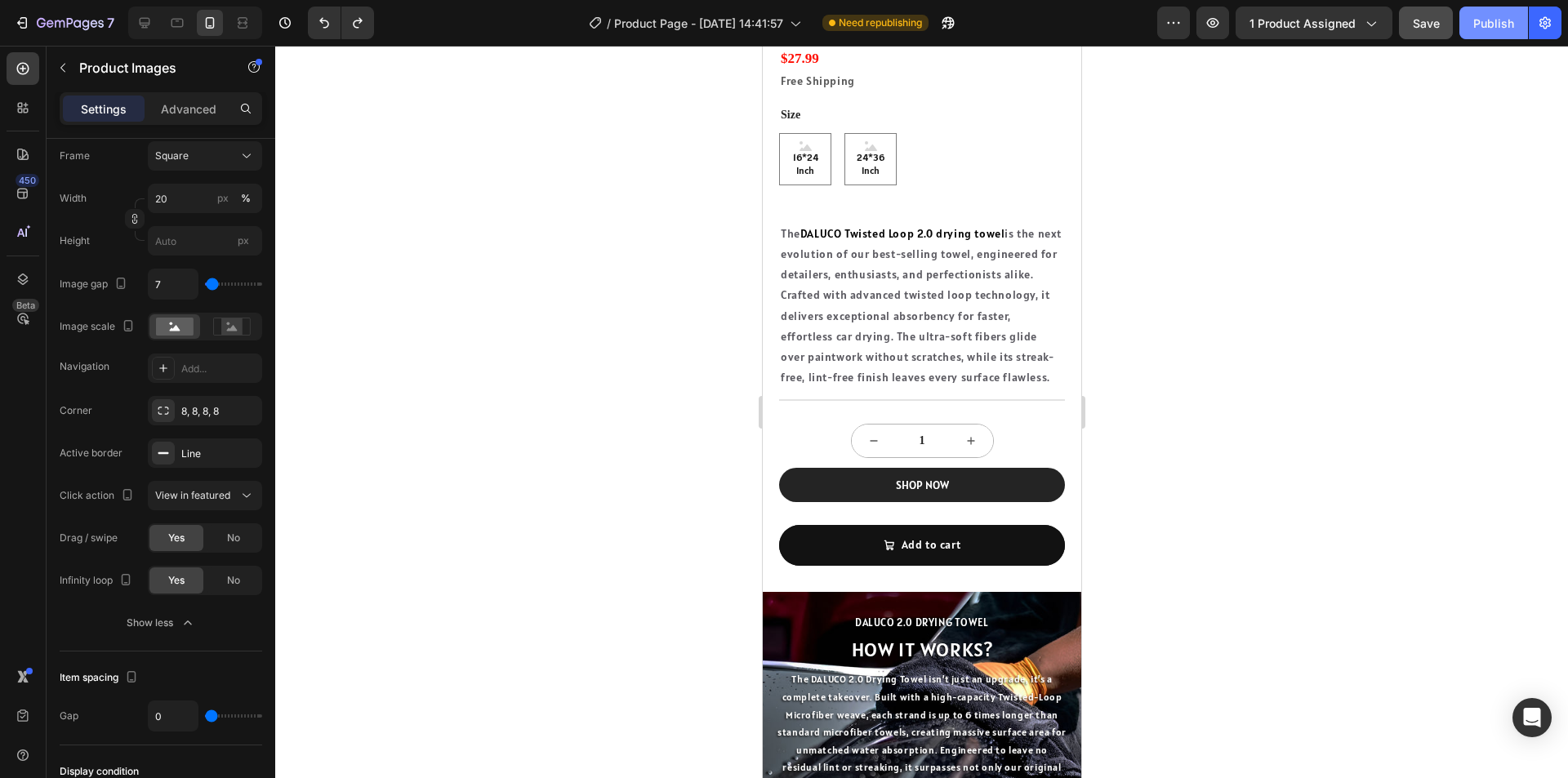
click at [1494, 31] on div "Publish" at bounding box center [1493, 23] width 41 height 17
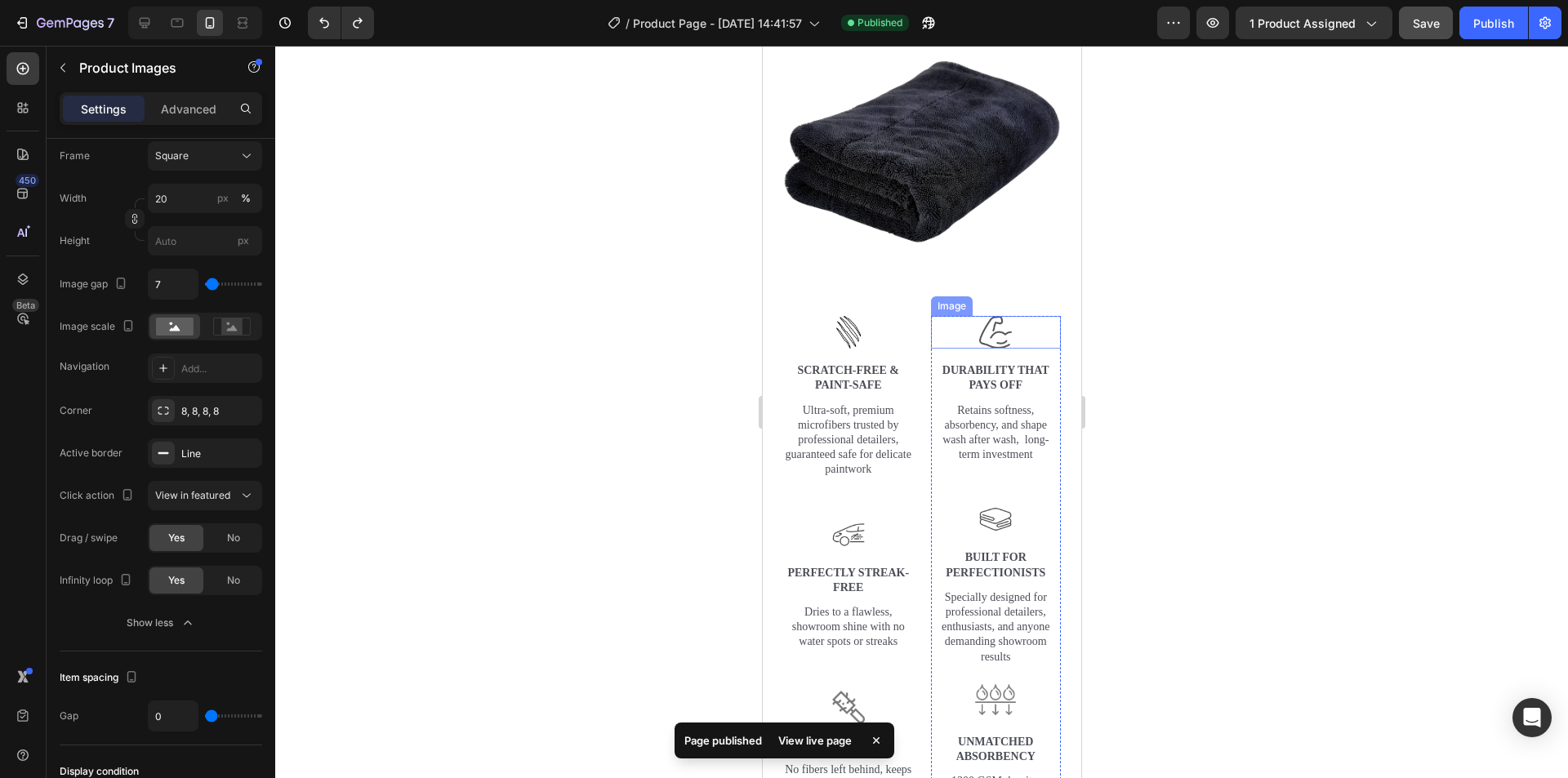
scroll to position [2531, 0]
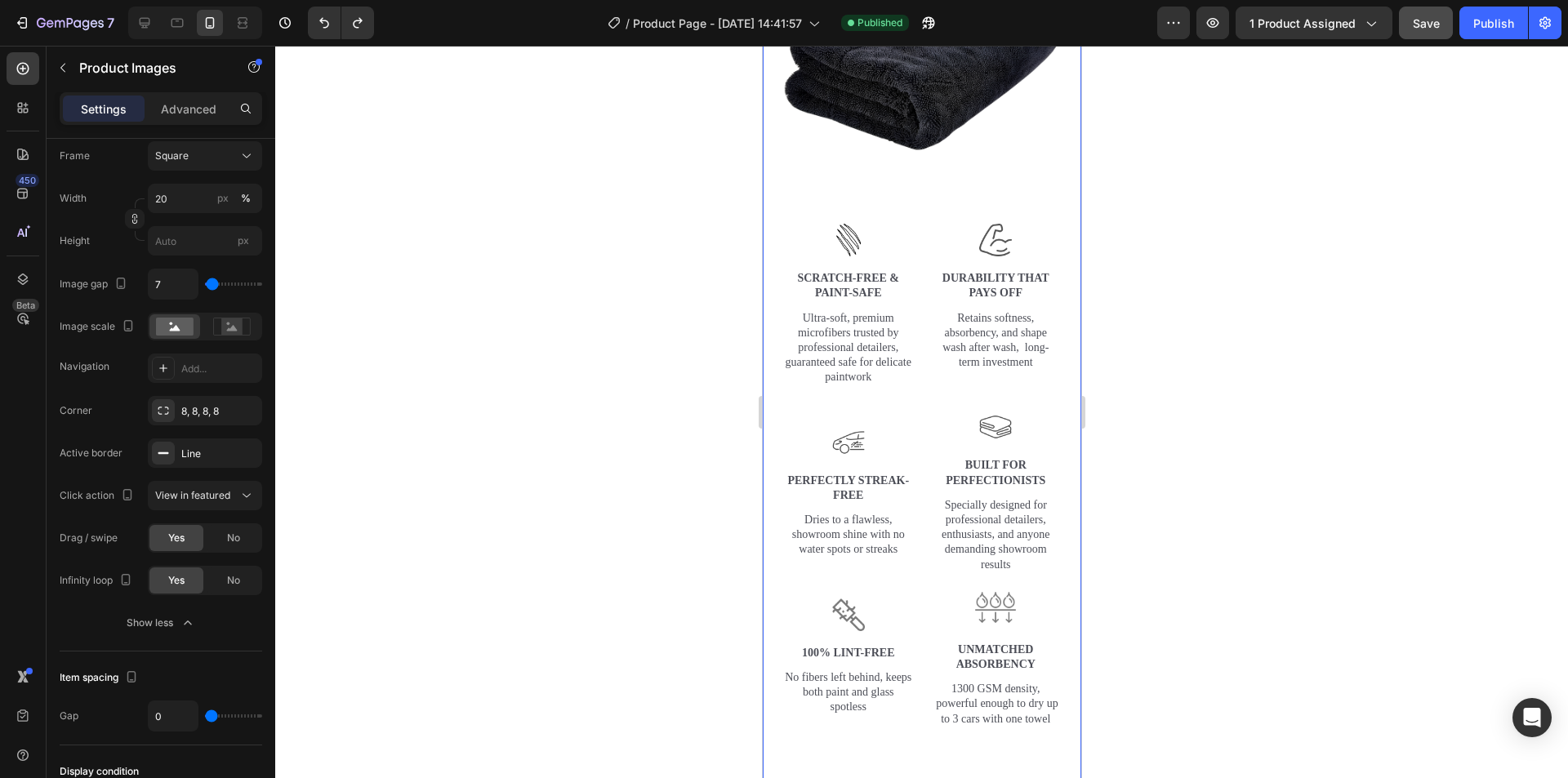
click at [905, 192] on div "Image Image Scratch-Free & Paint-Safe Text Block Ultra-soft, premium microfiber…" at bounding box center [921, 341] width 278 height 842
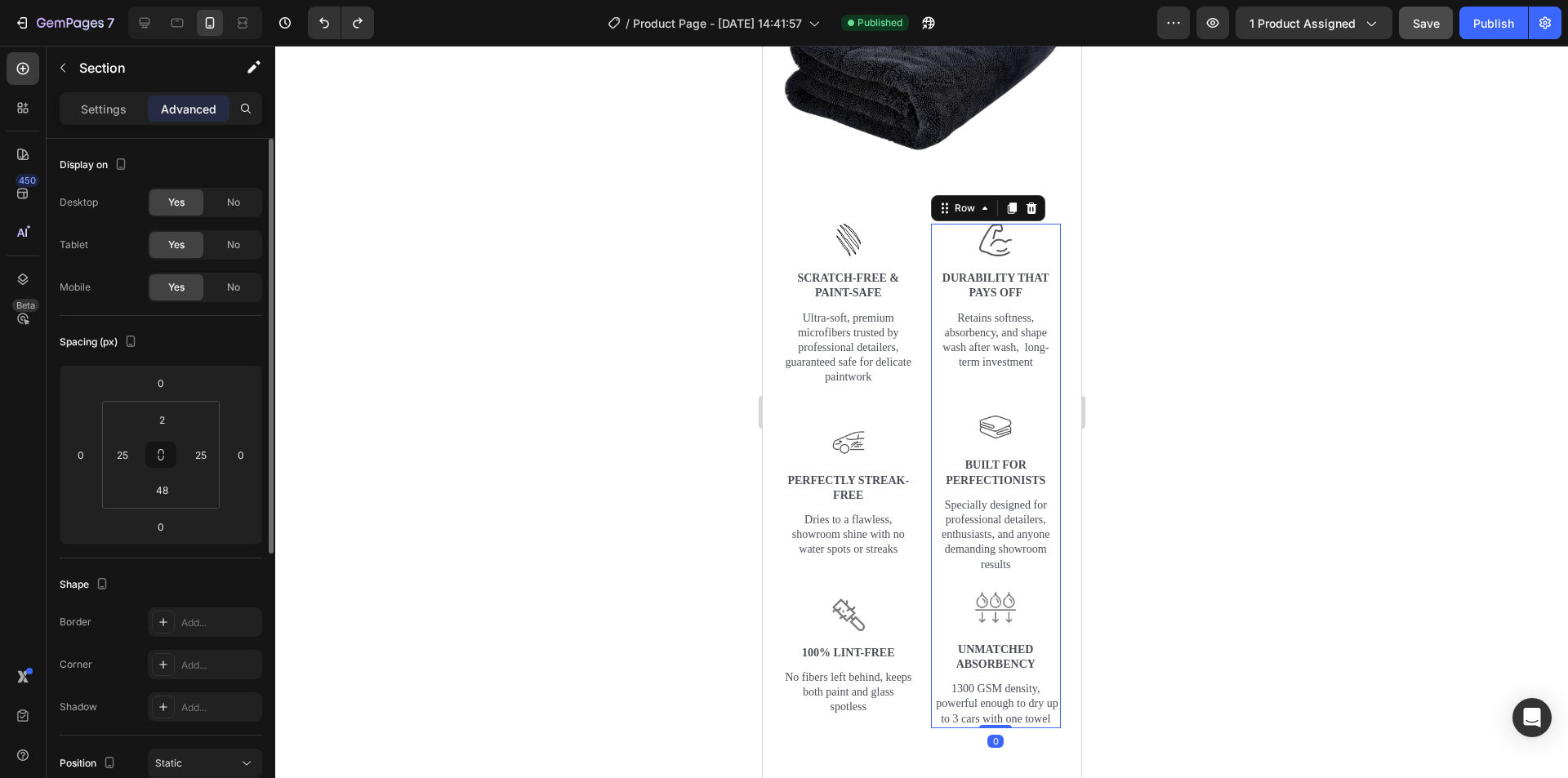
click at [930, 256] on div "Image Durability That Pays Off Text Block Retains softness, absorbency, and sha…" at bounding box center [996, 476] width 131 height 504
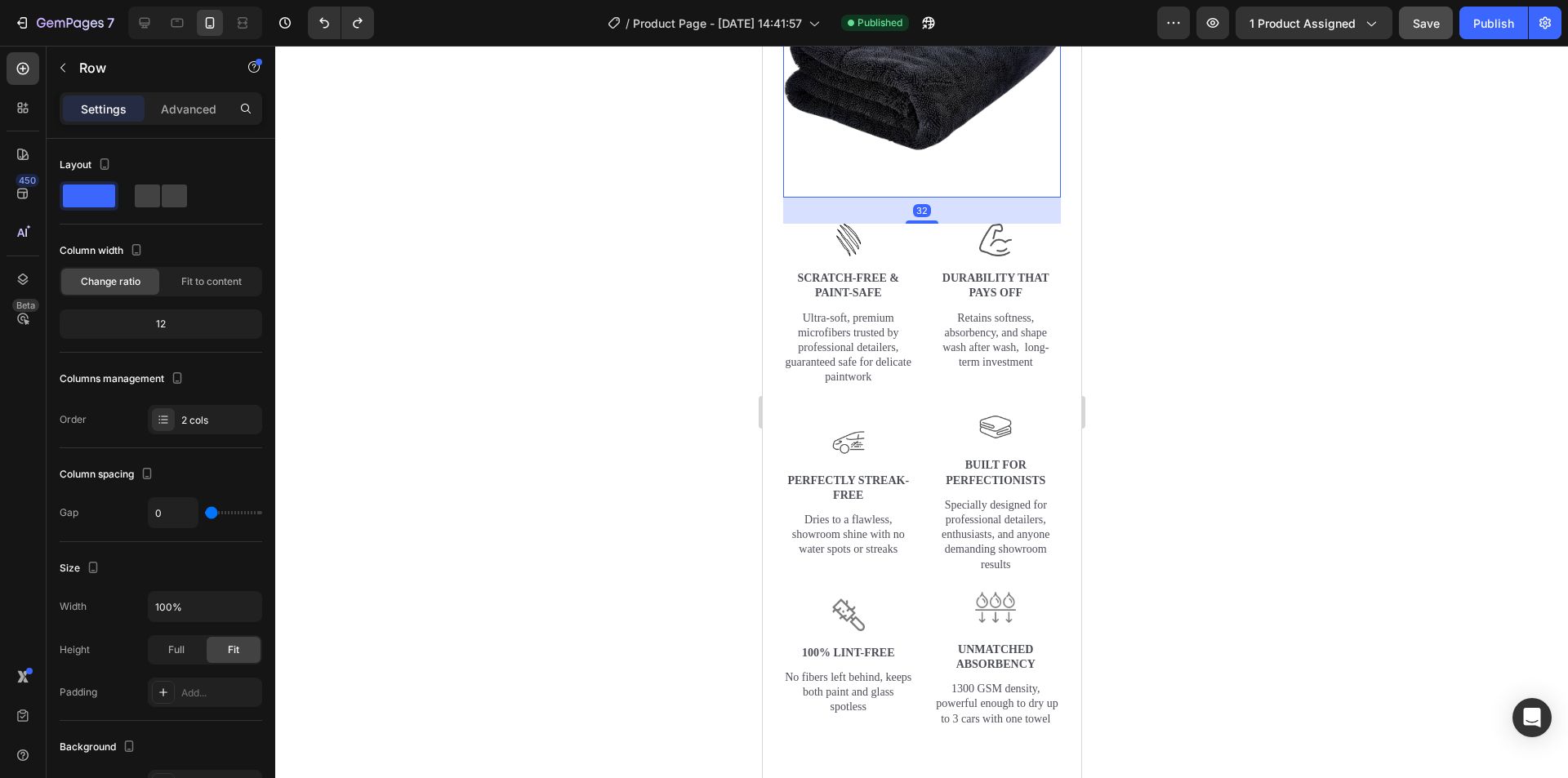
click at [919, 163] on img at bounding box center [921, 58] width 278 height 278
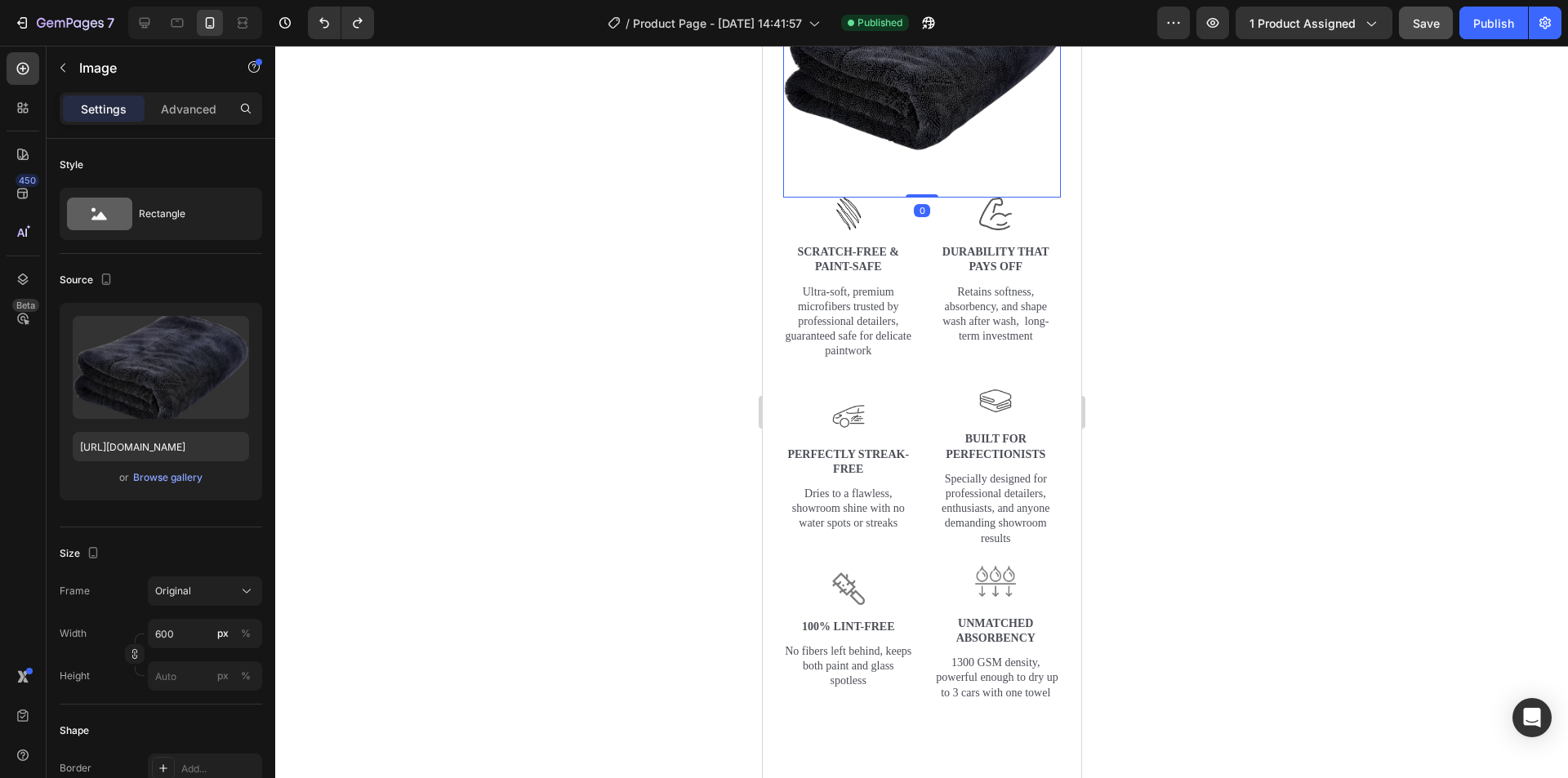
drag, startPoint x: 925, startPoint y: 211, endPoint x: 1973, endPoint y: 260, distance: 1049.1
click at [931, 169] on div "Image 0" at bounding box center [921, 58] width 278 height 278
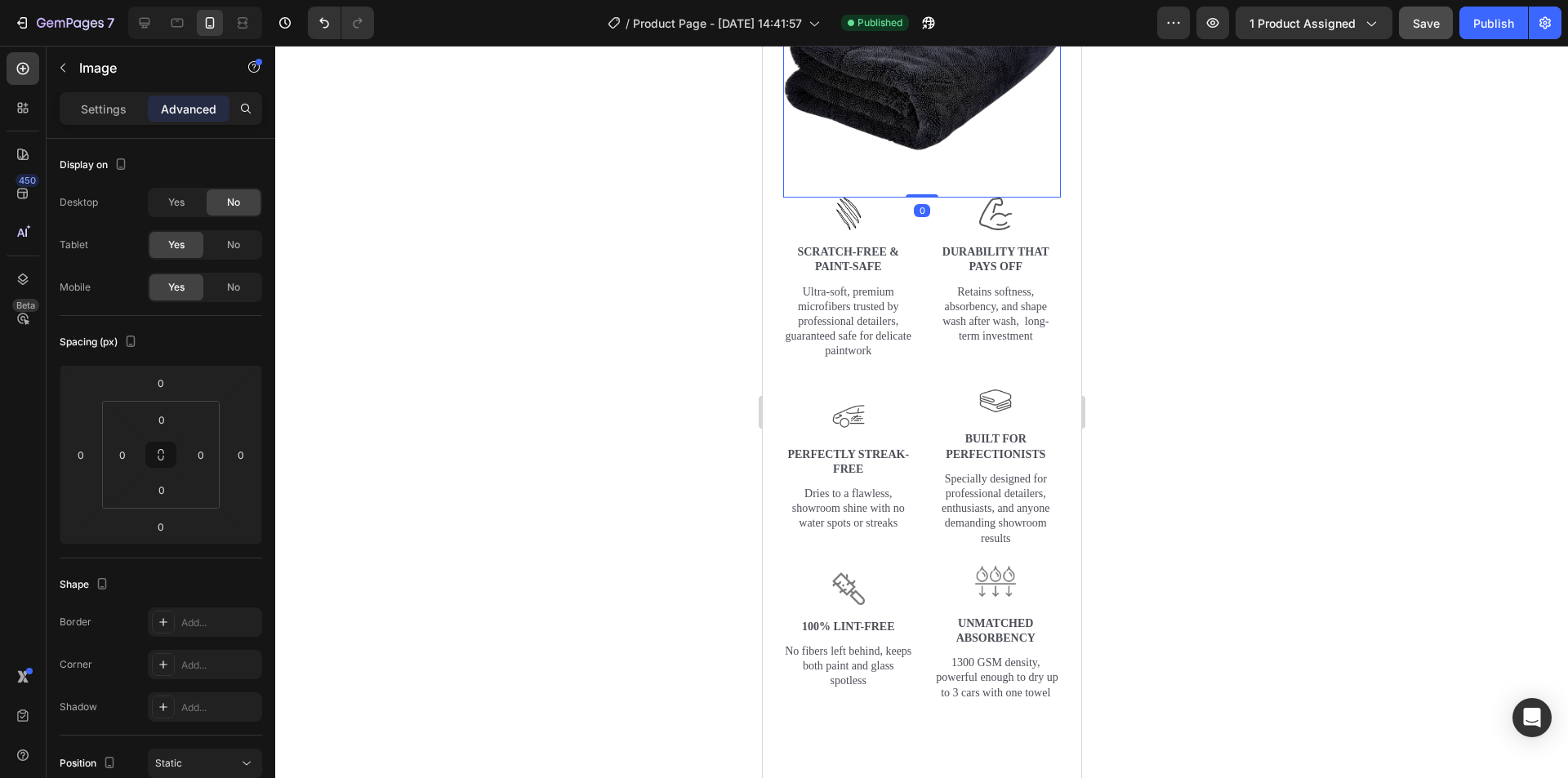
click at [1328, 253] on div at bounding box center [922, 411] width 1293 height 732
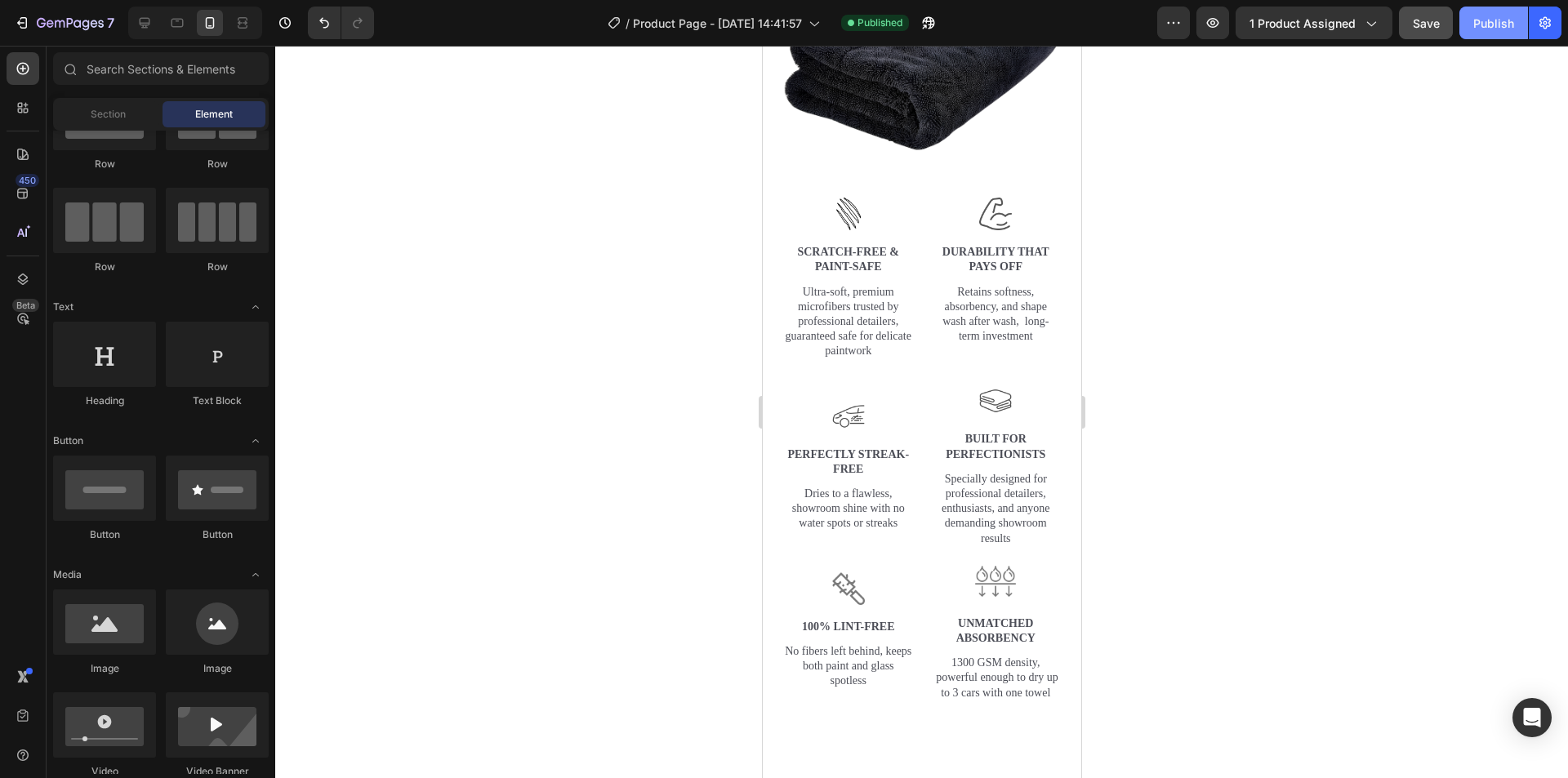
click at [1473, 24] on button "Publish" at bounding box center [1494, 23] width 69 height 33
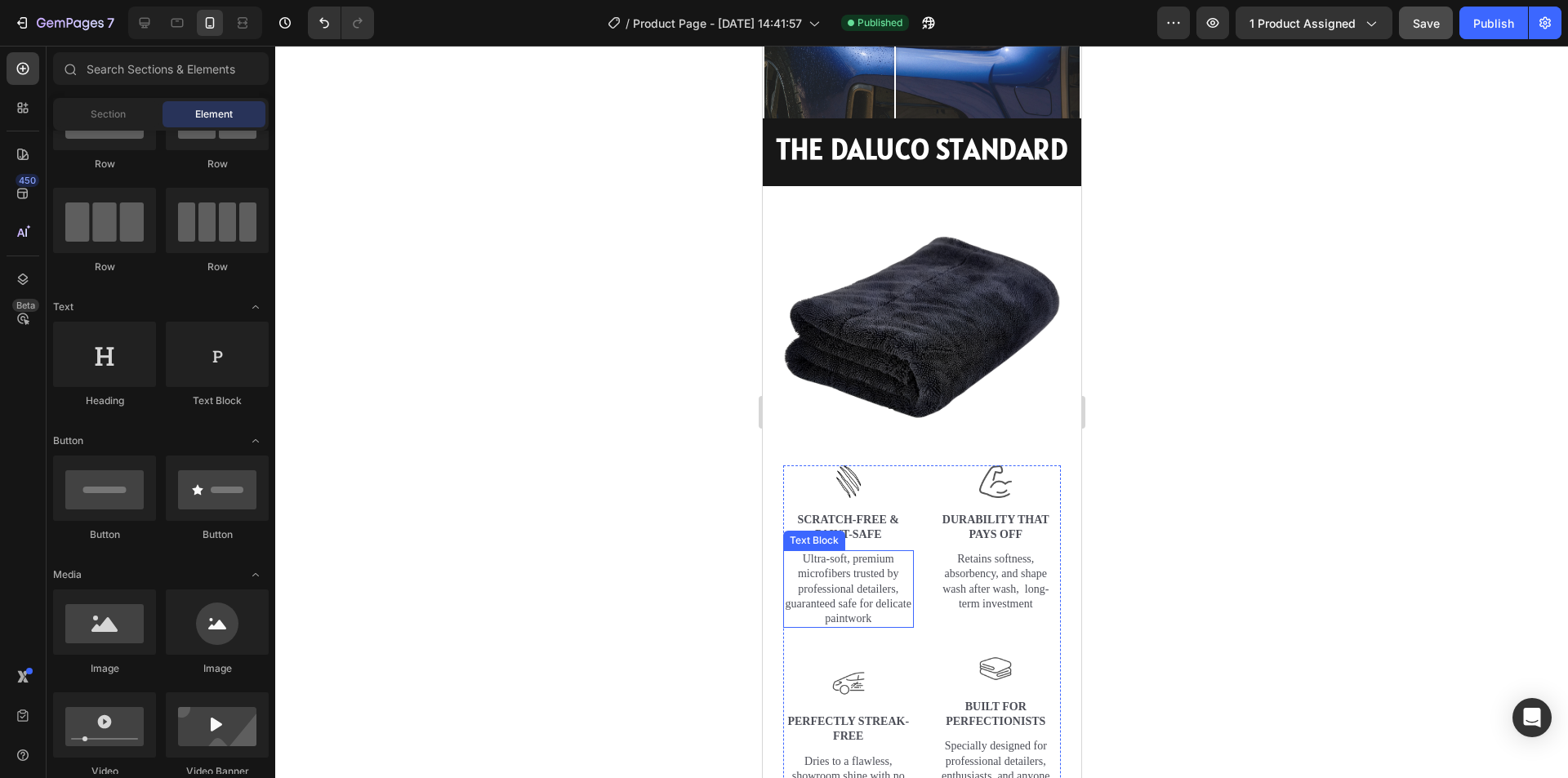
scroll to position [1715, 0]
